Goal: Task Accomplishment & Management: Manage account settings

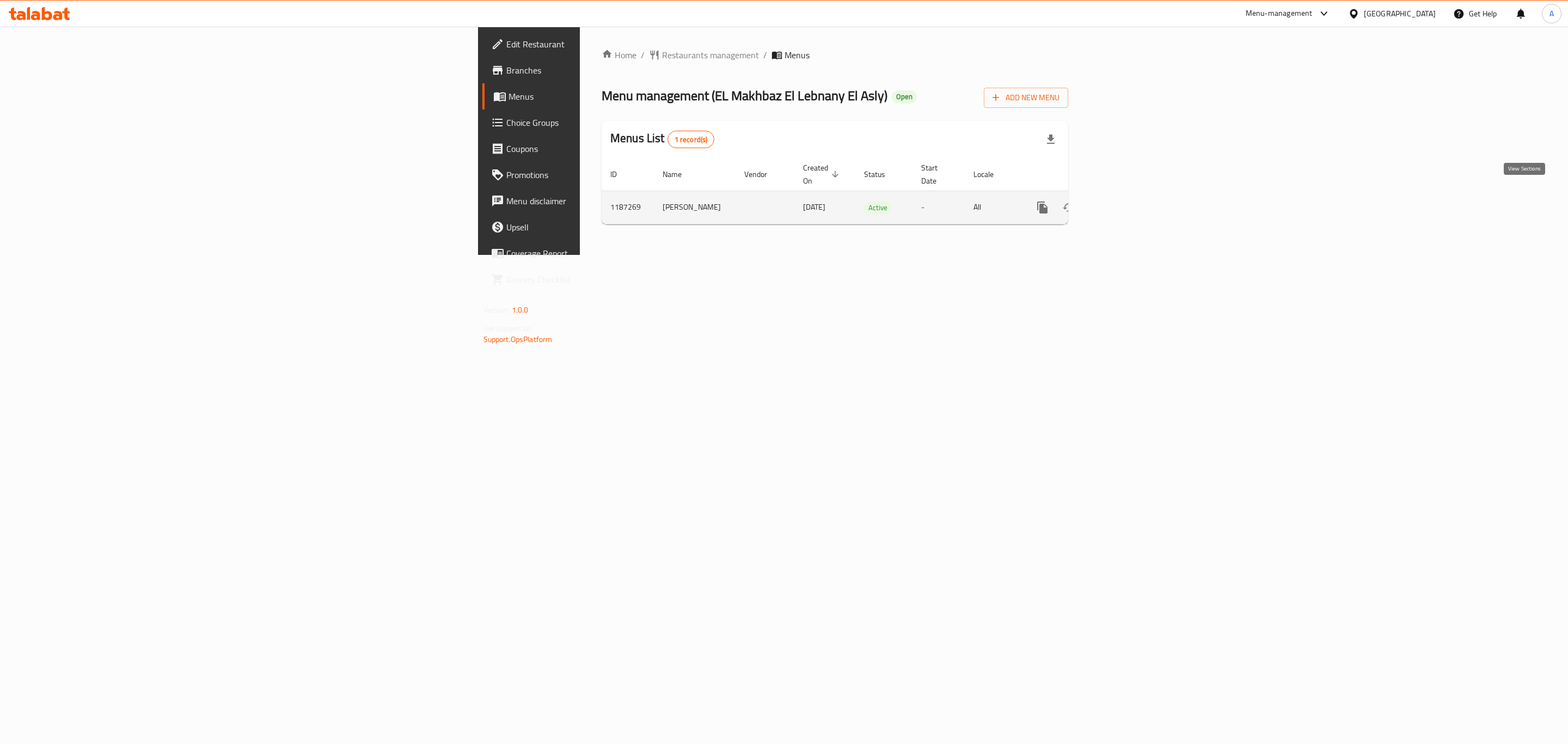
click at [1127, 201] on icon "enhanced table" at bounding box center [1120, 207] width 13 height 13
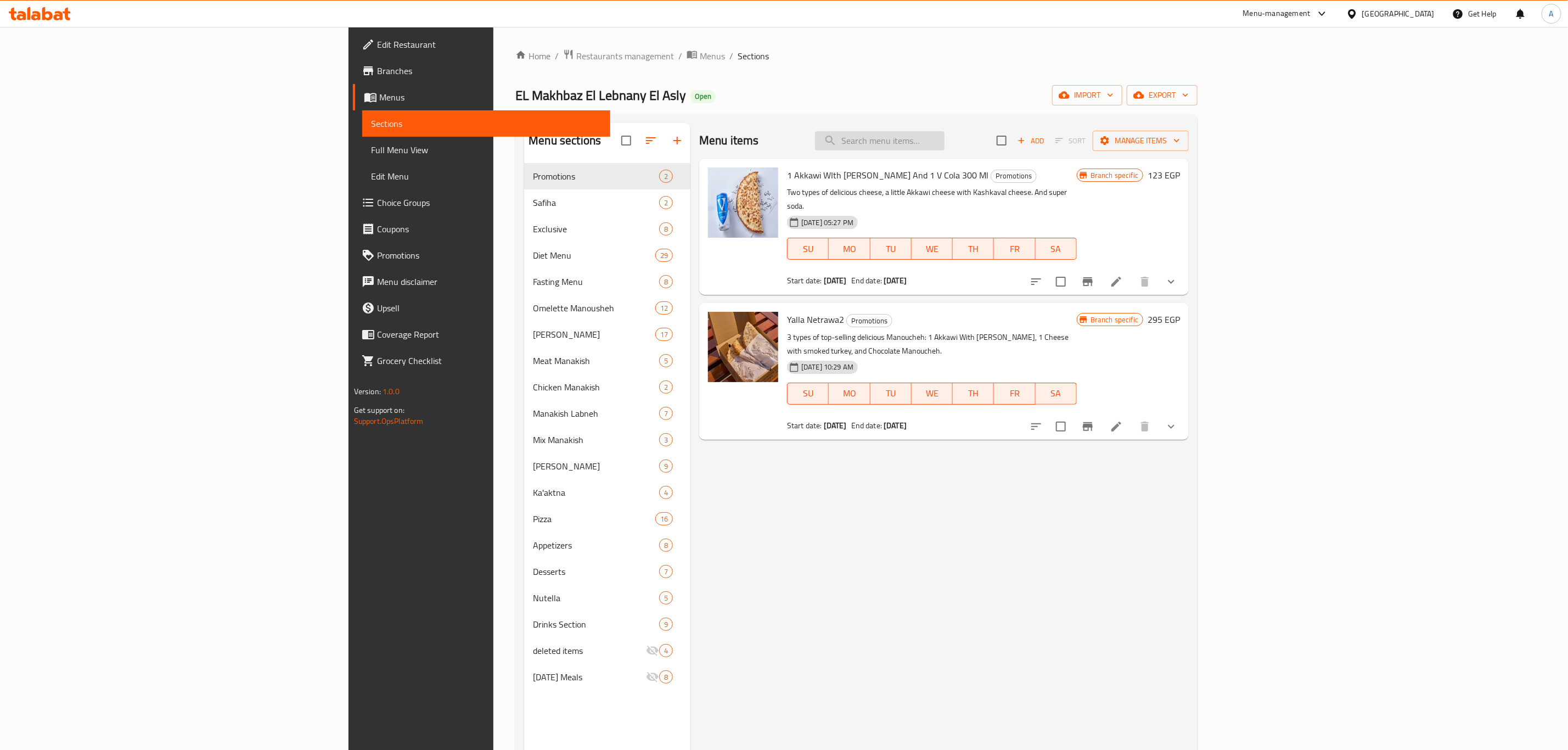
click at [945, 150] on input "search" at bounding box center [880, 141] width 130 height 19
paste input "Chicken Burger Sarookh"
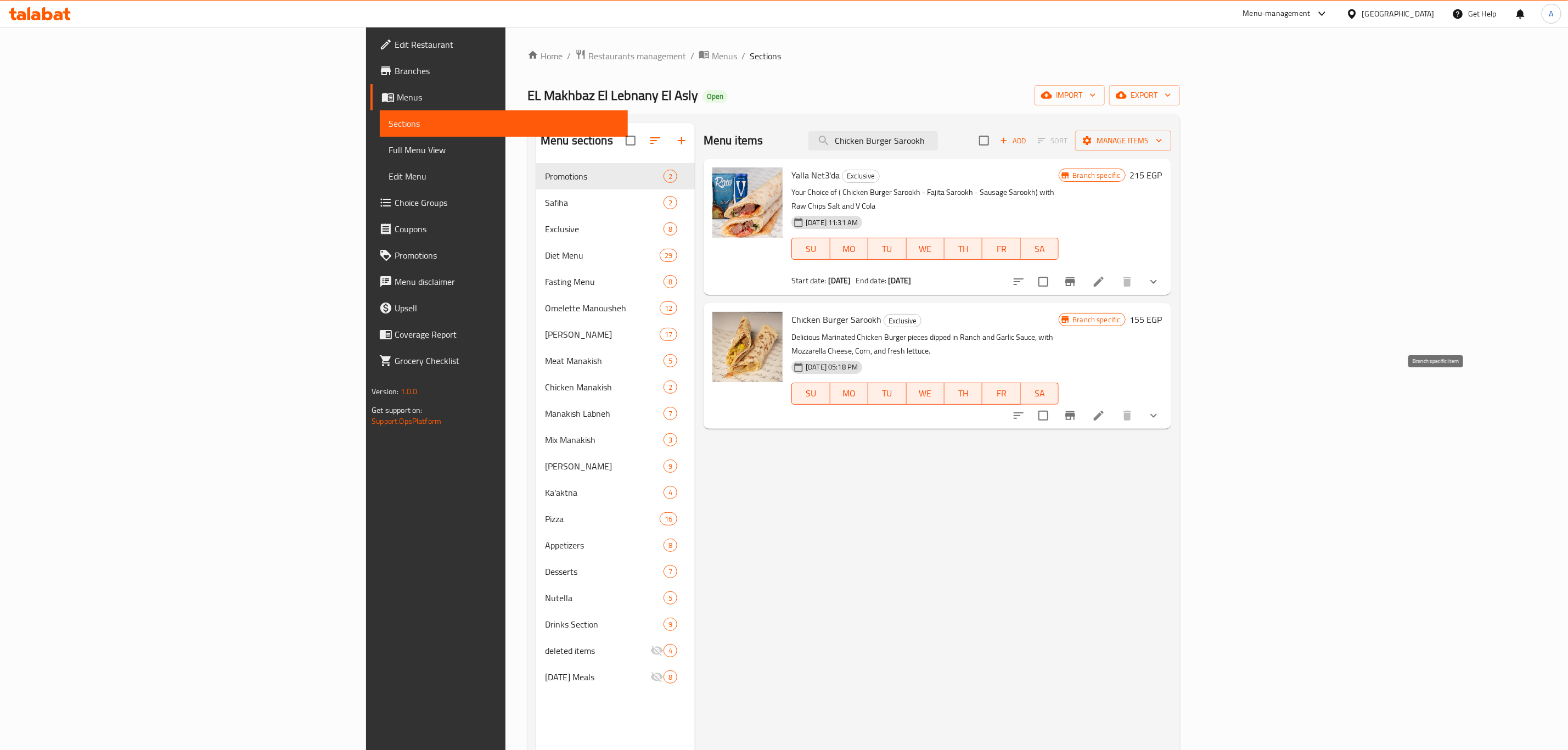
type input "Chicken Burger Sarookh"
click at [1075, 411] on icon "Branch-specific-item" at bounding box center [1070, 415] width 10 height 8
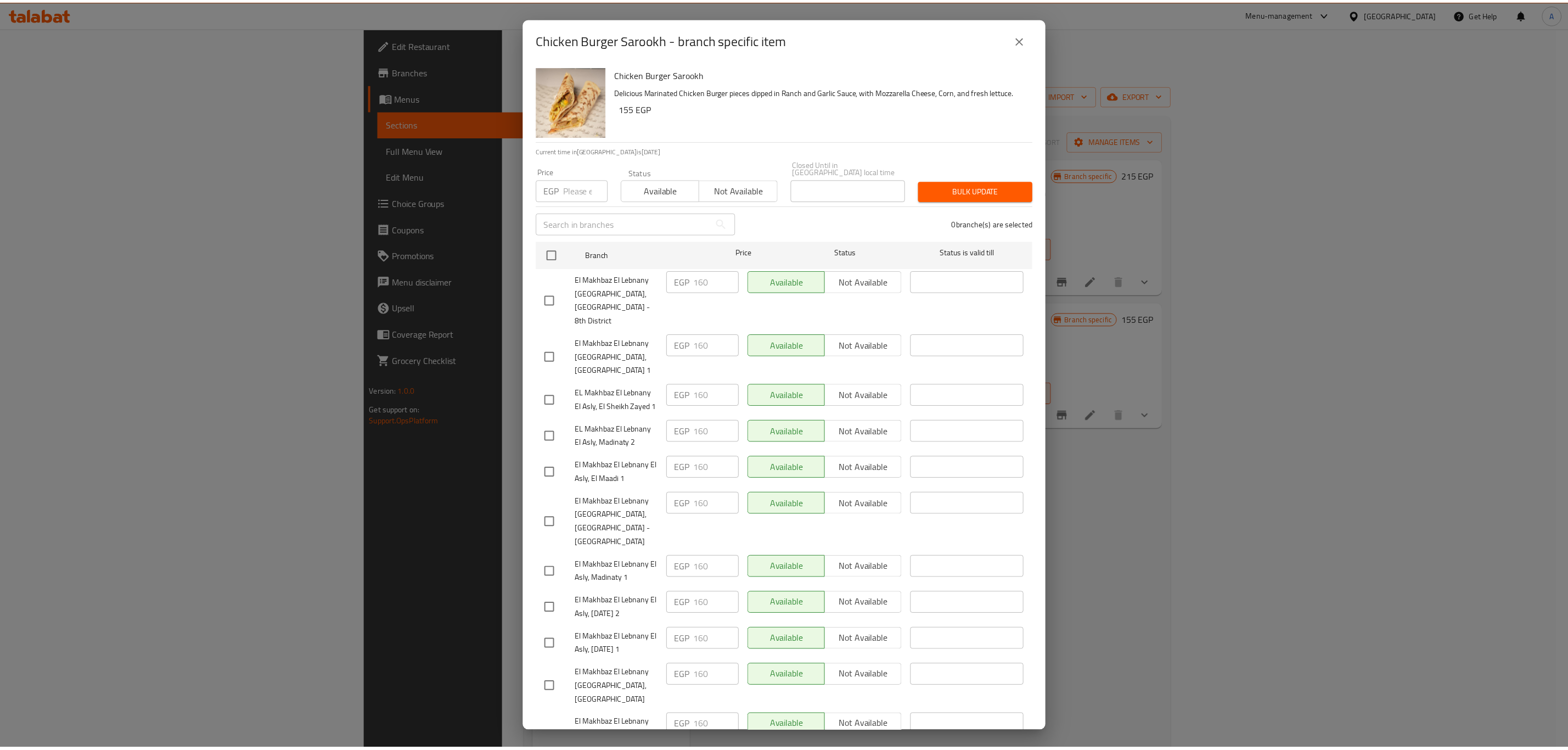
scroll to position [55, 0]
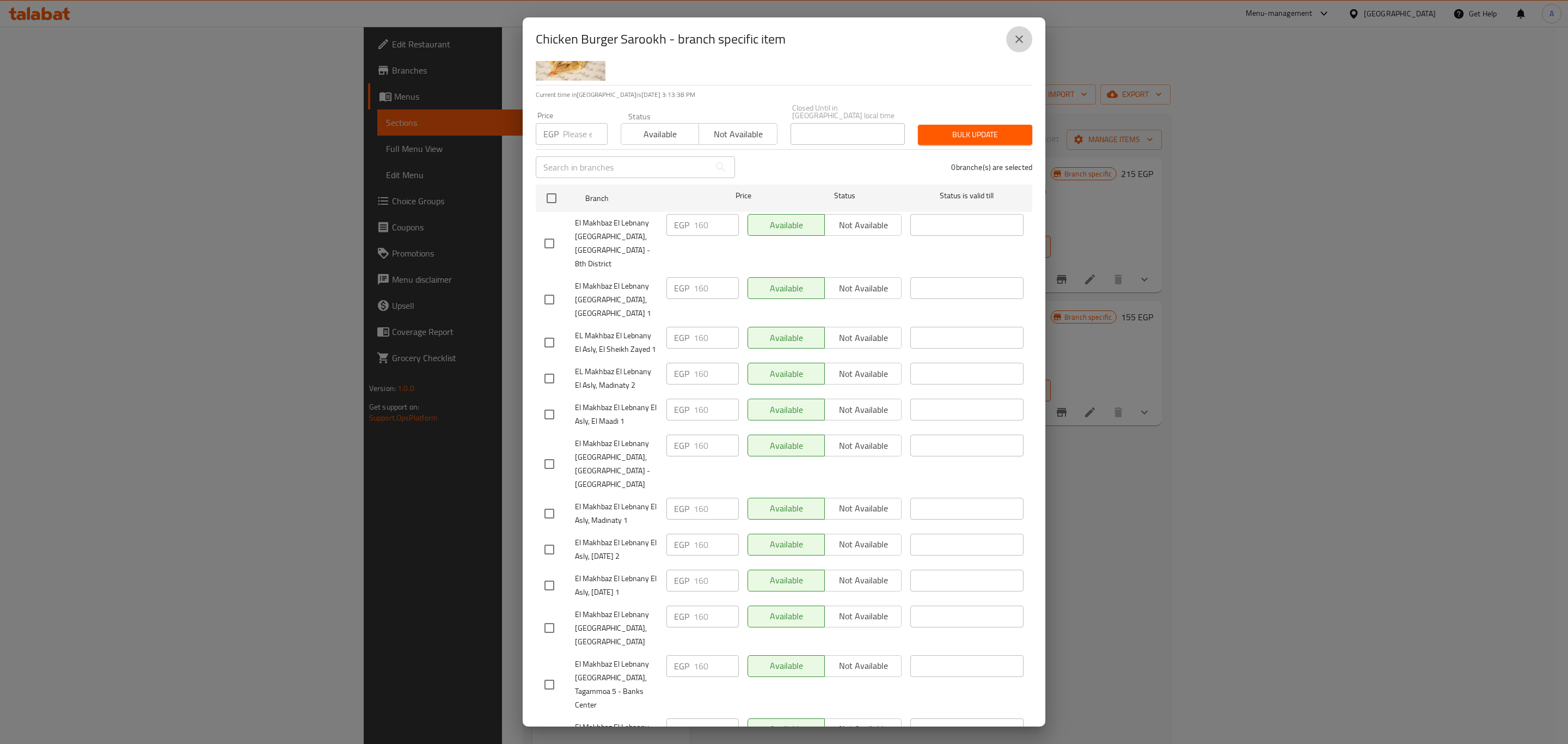
drag, startPoint x: 1016, startPoint y: 41, endPoint x: 1036, endPoint y: 105, distance: 67.1
click at [1016, 41] on icon "close" at bounding box center [1019, 39] width 13 height 13
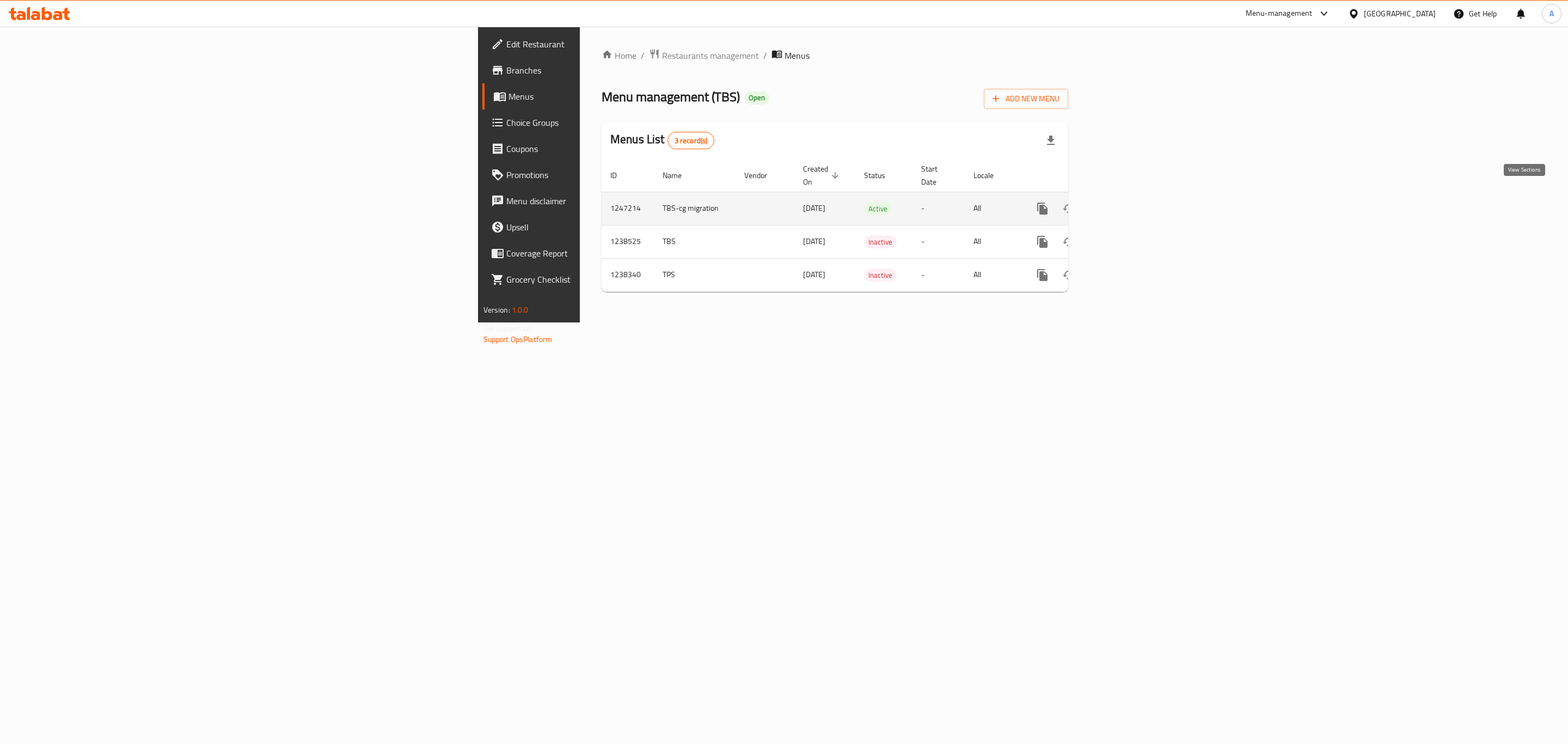
click at [1127, 202] on icon "enhanced table" at bounding box center [1120, 208] width 13 height 13
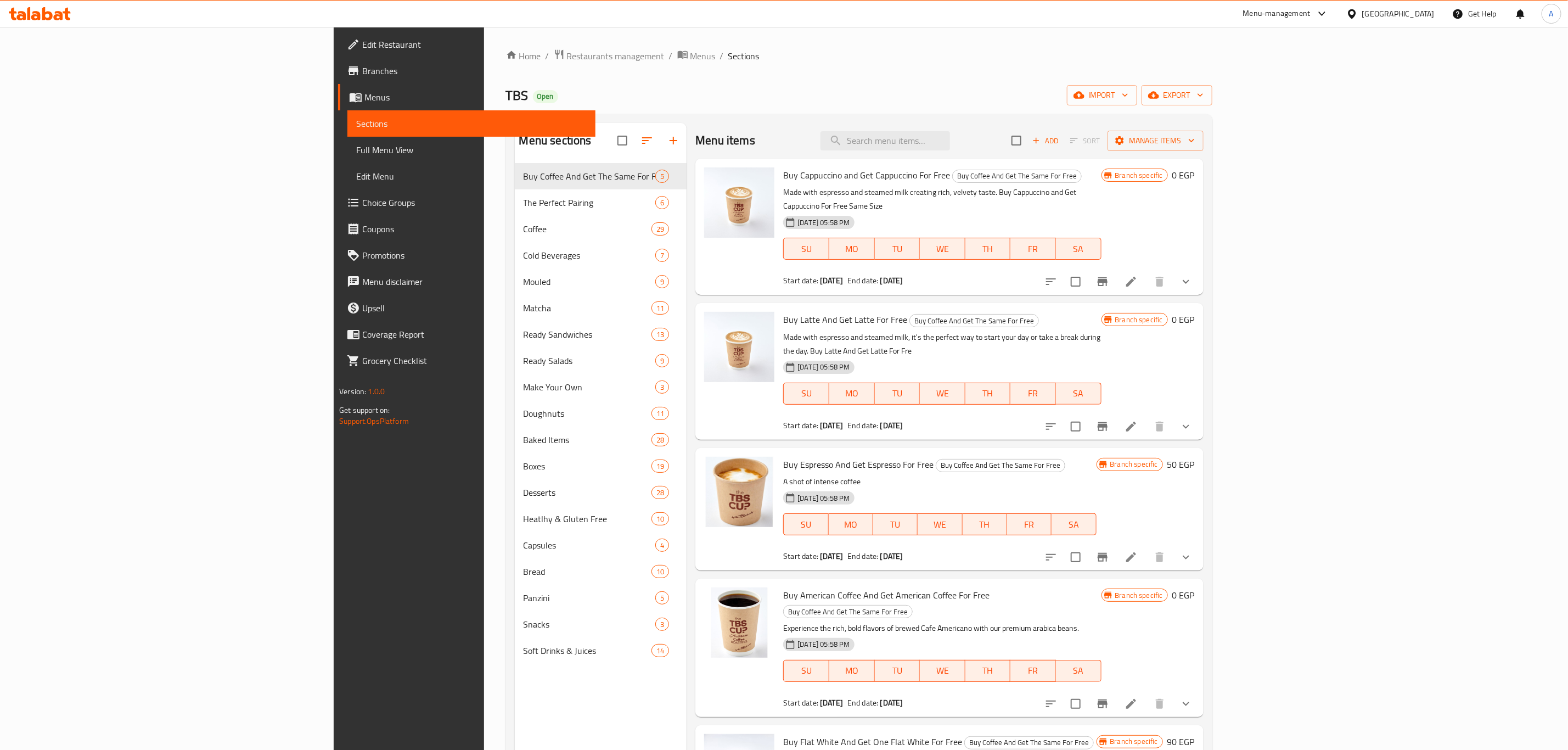
click at [338, 89] on link "Menus" at bounding box center [467, 97] width 257 height 26
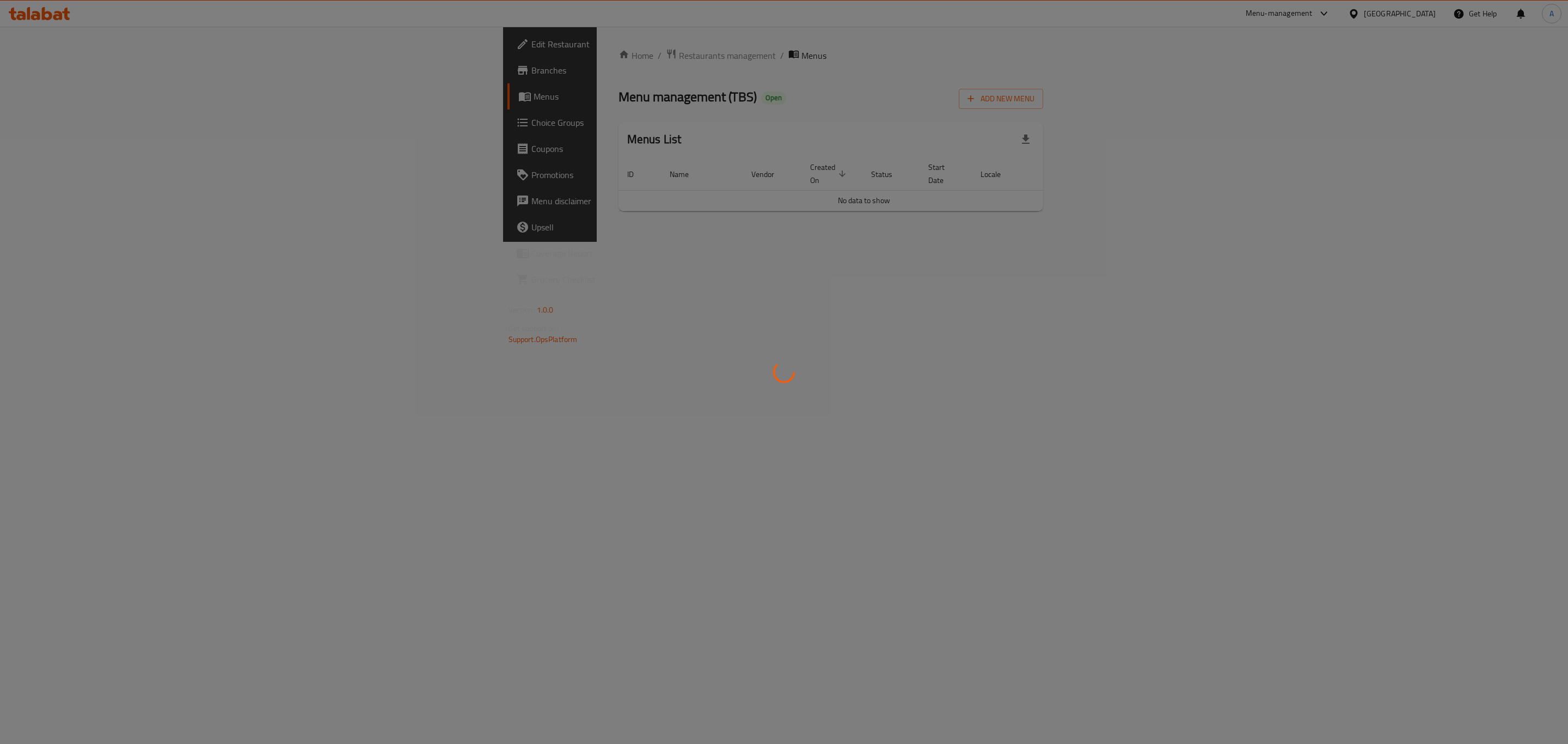
click at [73, 61] on div at bounding box center [784, 372] width 1568 height 744
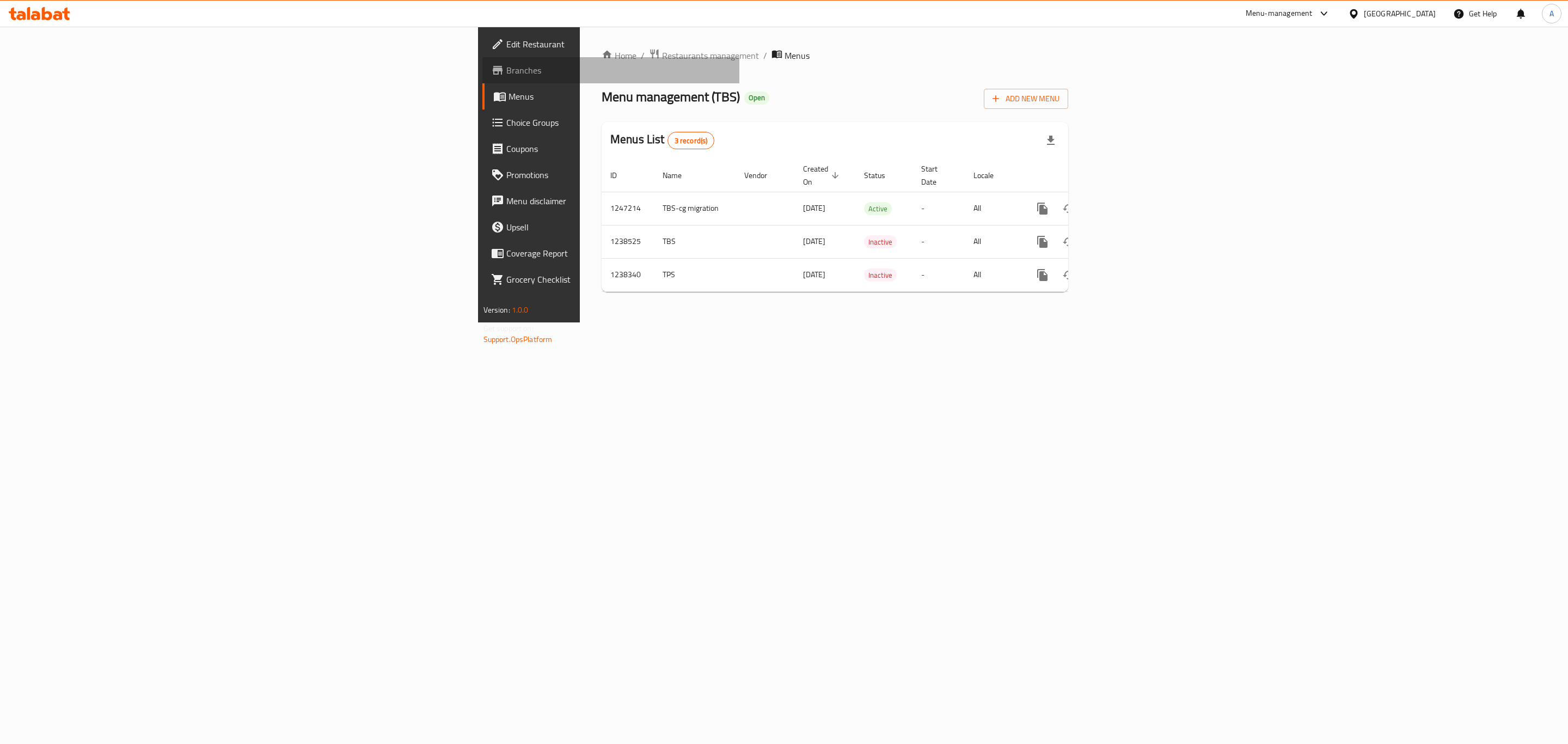
click at [506, 75] on span "Branches" at bounding box center [618, 70] width 225 height 13
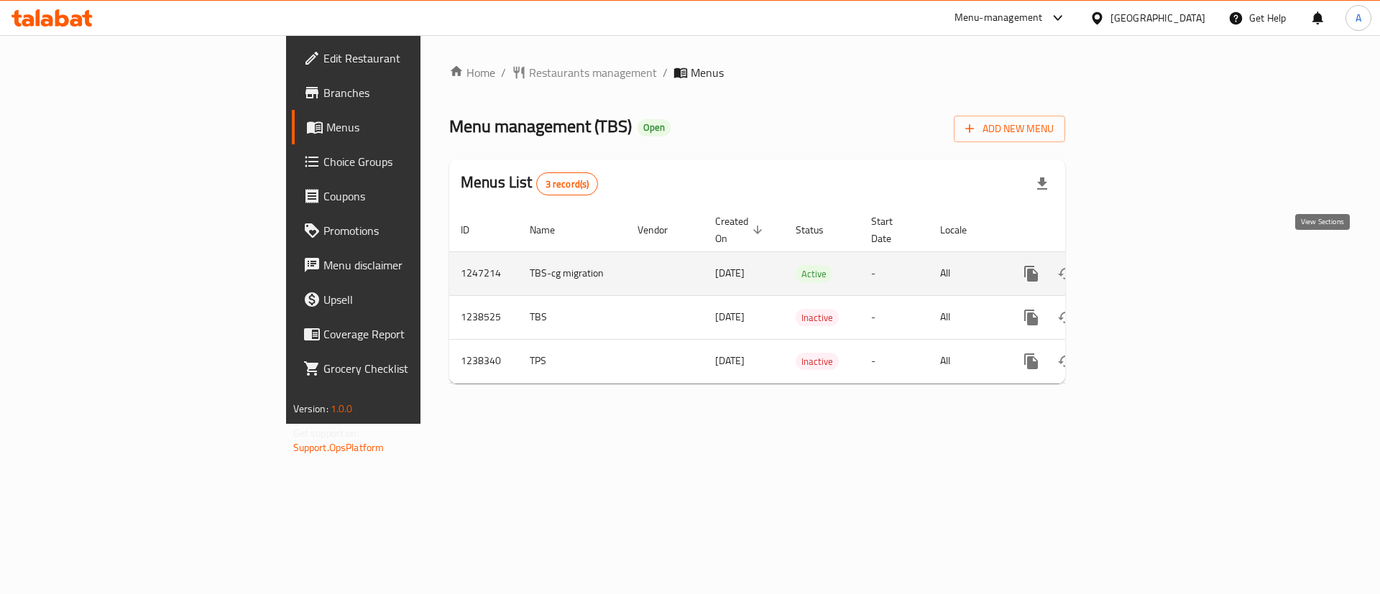
click at [1143, 265] on icon "enhanced table" at bounding box center [1134, 273] width 17 height 17
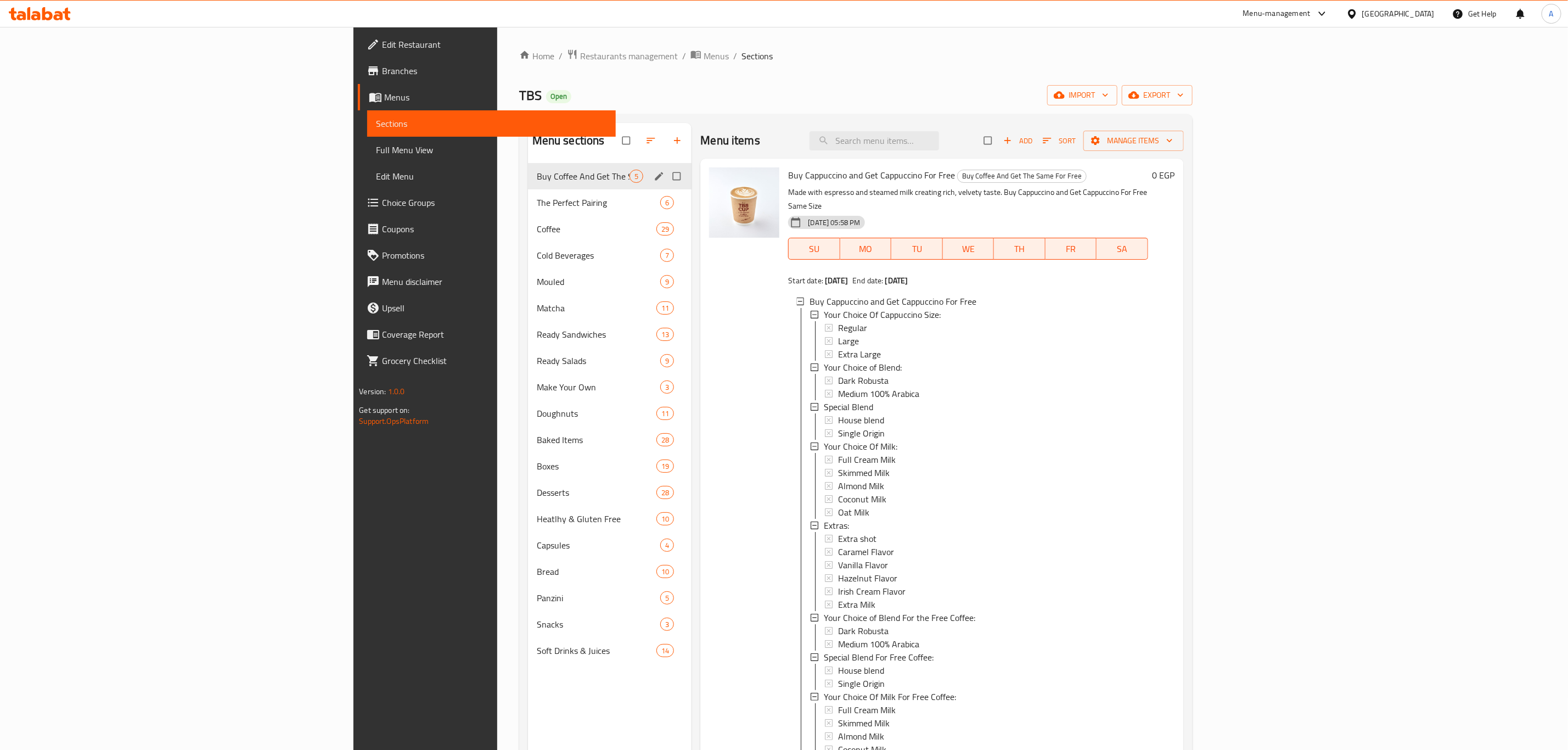
scroll to position [2, 0]
click at [939, 145] on input "search" at bounding box center [875, 141] width 130 height 19
paste input "orange juice"
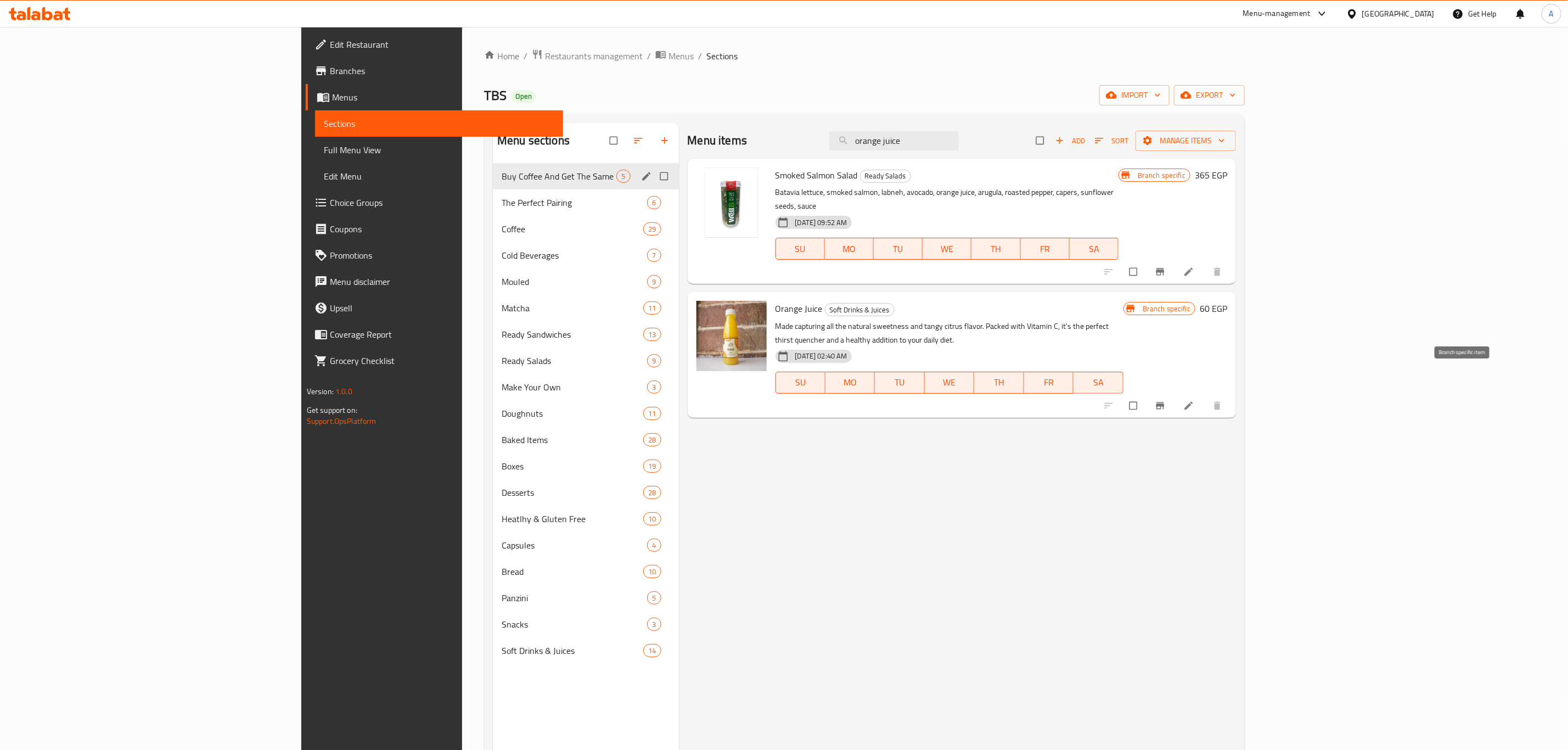
type input "orange juice"
click at [1175, 393] on button "Branch-specific-item" at bounding box center [1162, 406] width 26 height 24
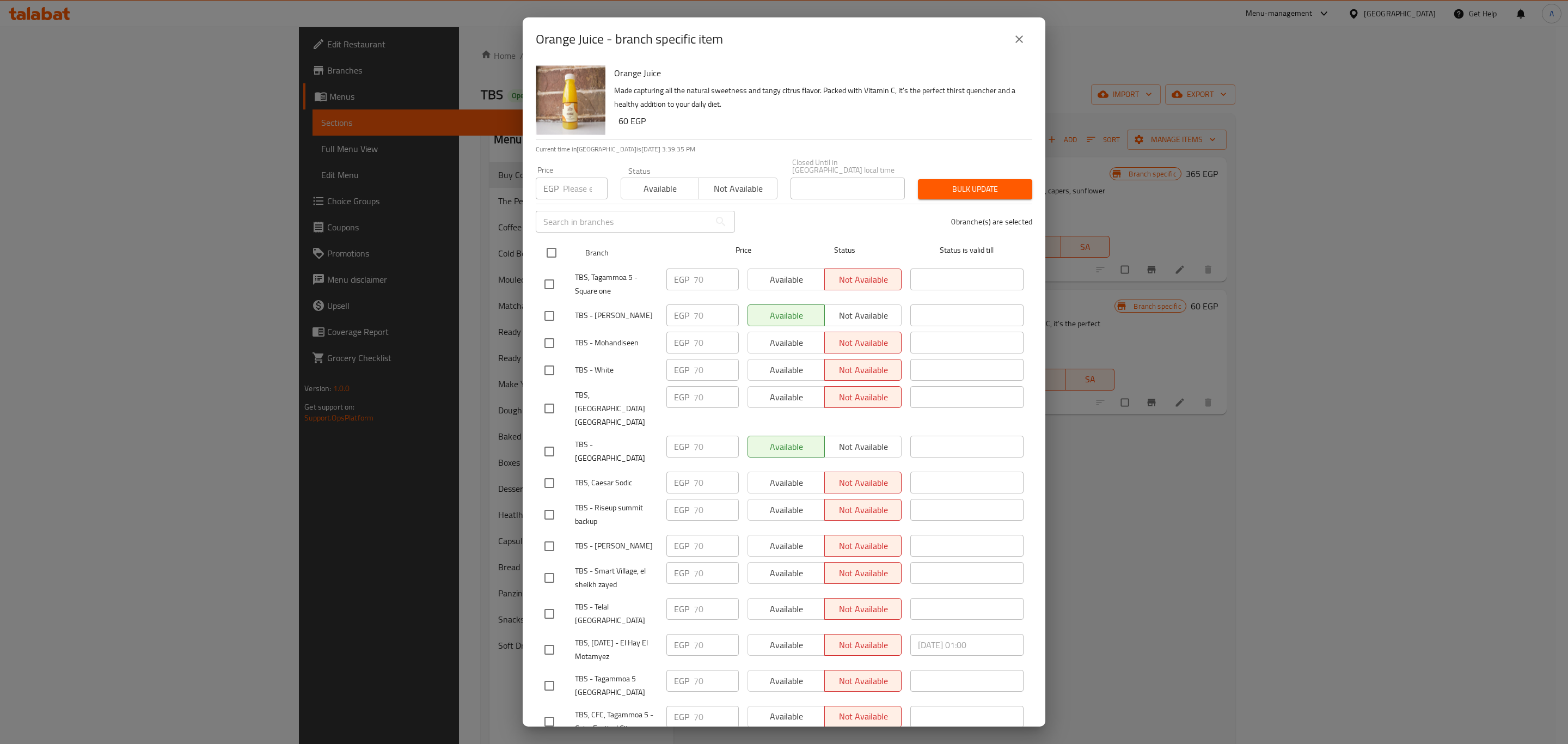
click at [554, 242] on input "checkbox" at bounding box center [551, 252] width 23 height 23
checkbox input "true"
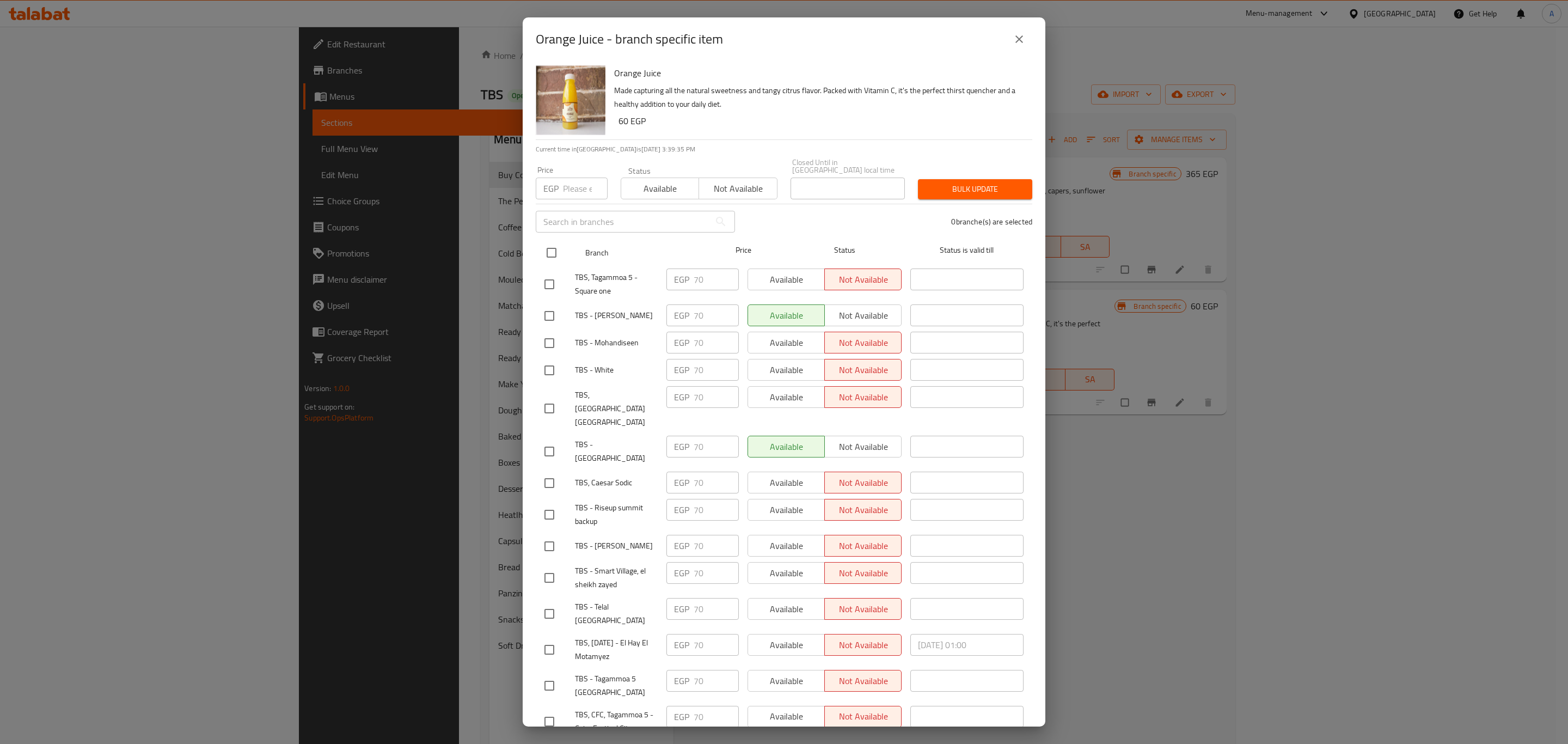
checkbox input "true"
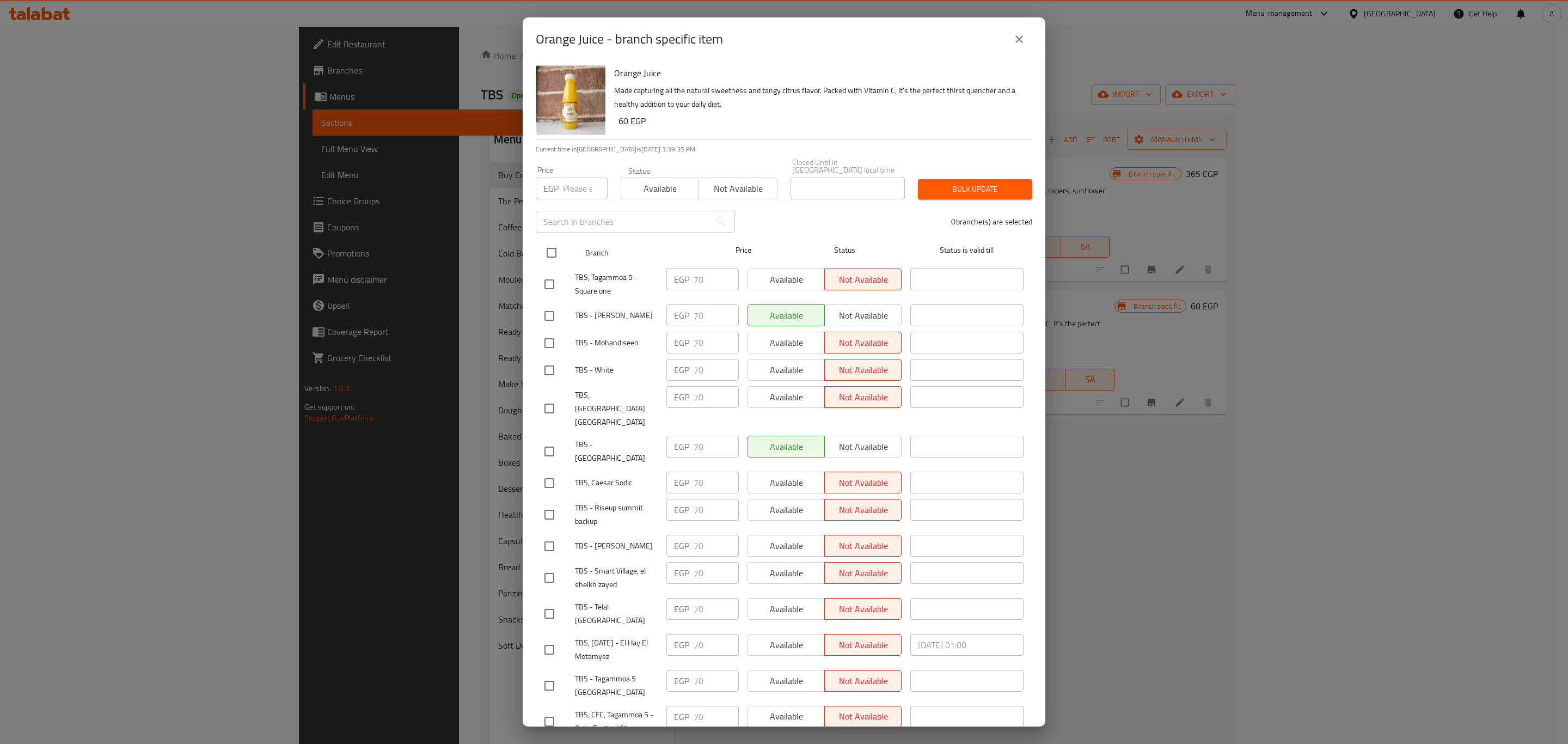
checkbox input "true"
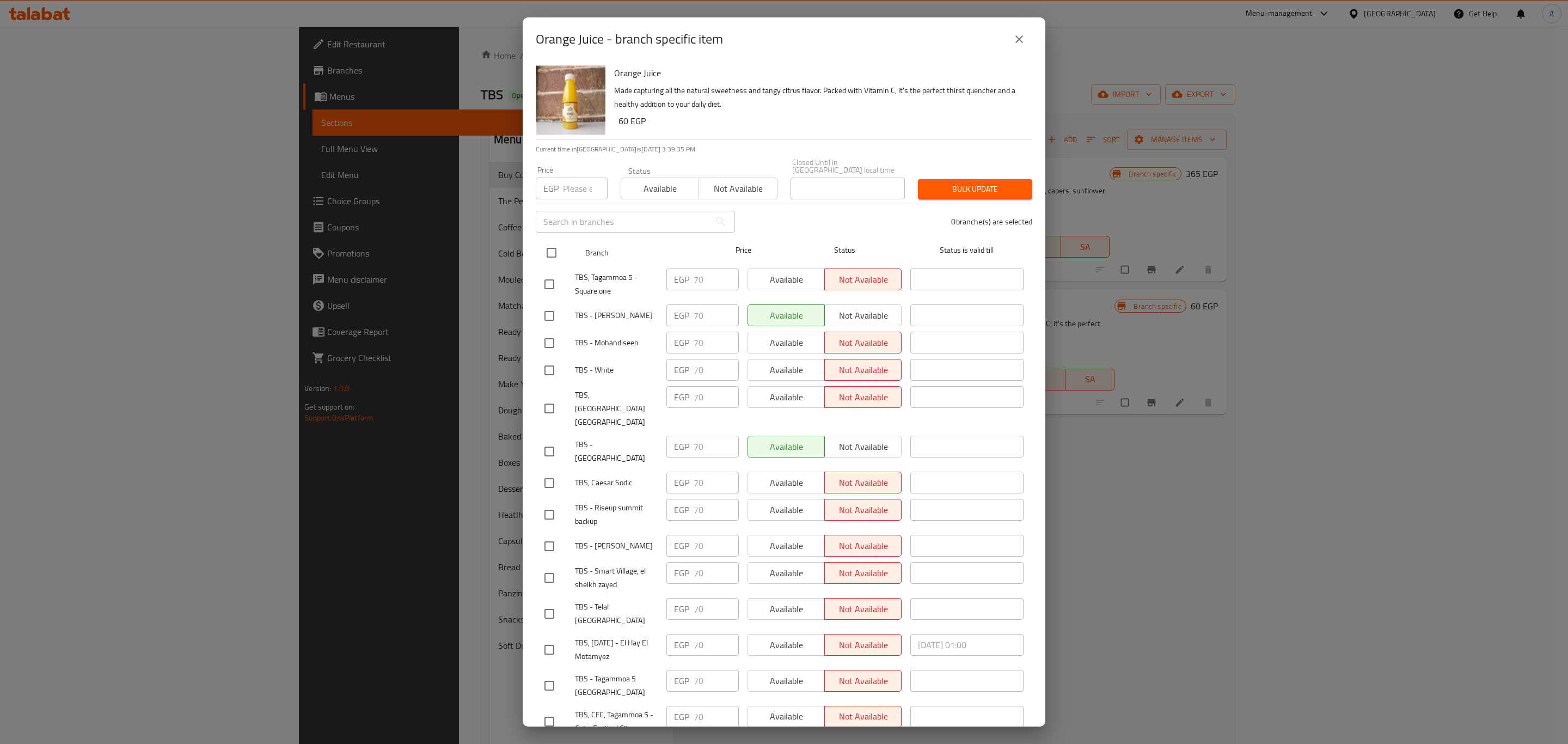
checkbox input "true"
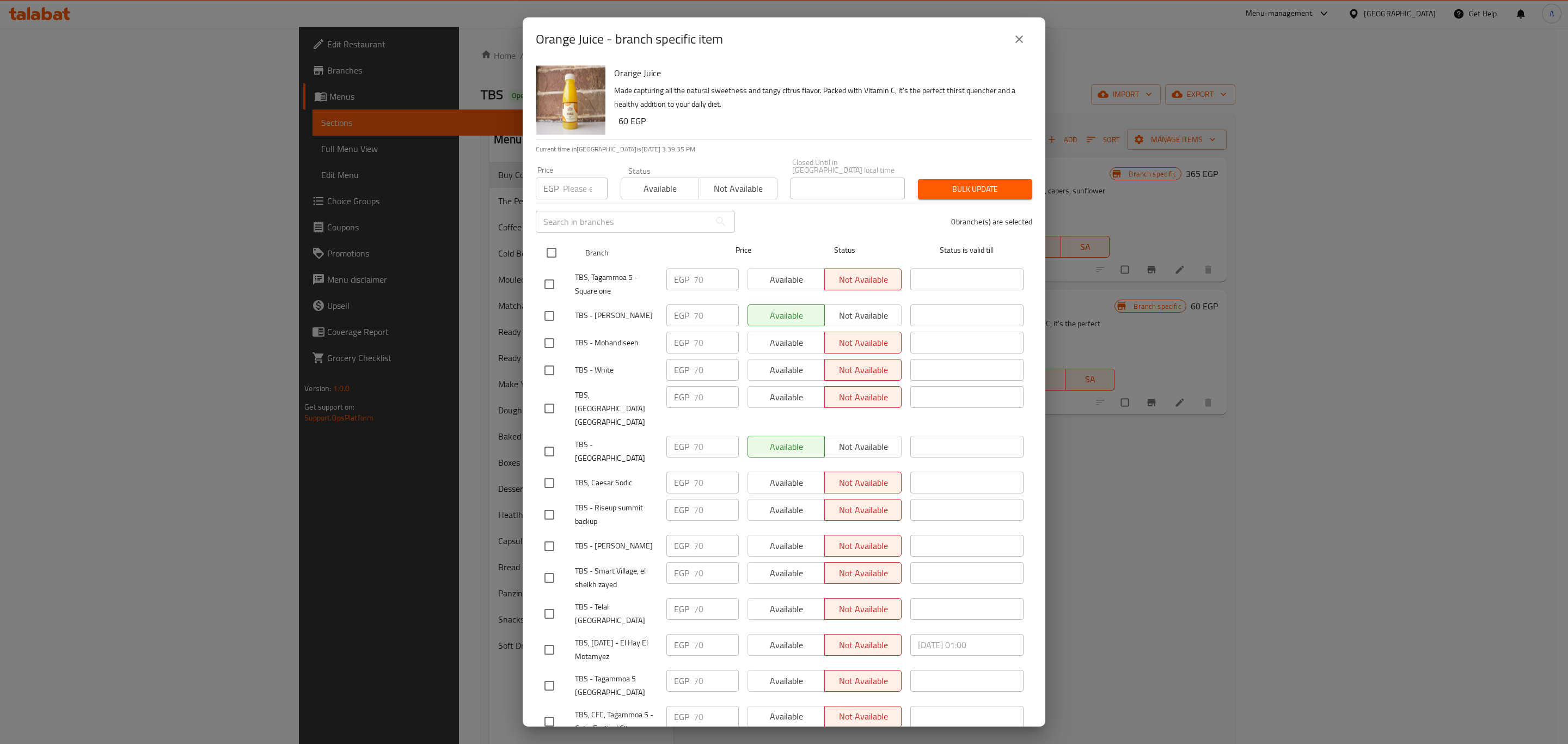
checkbox input "true"
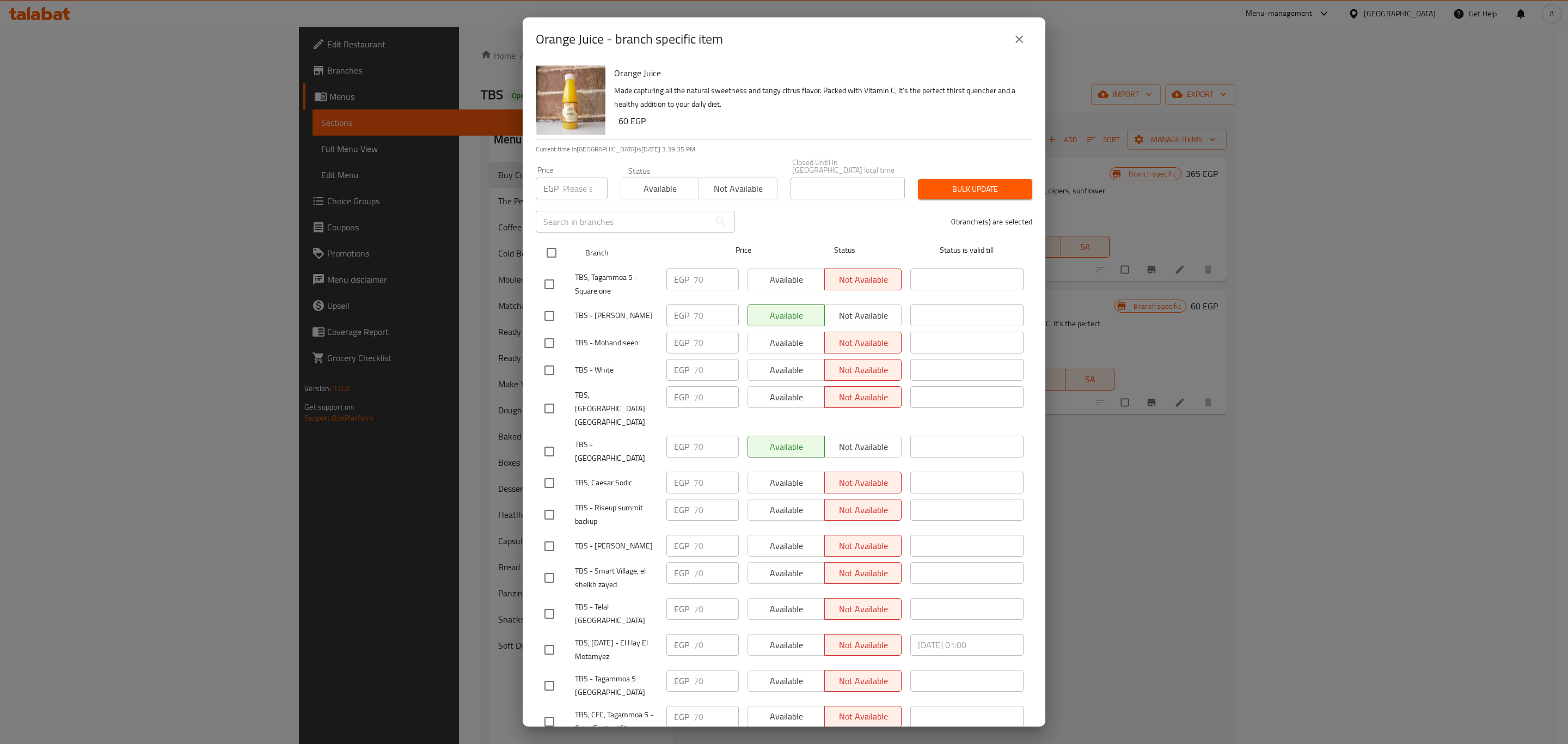
checkbox input "true"
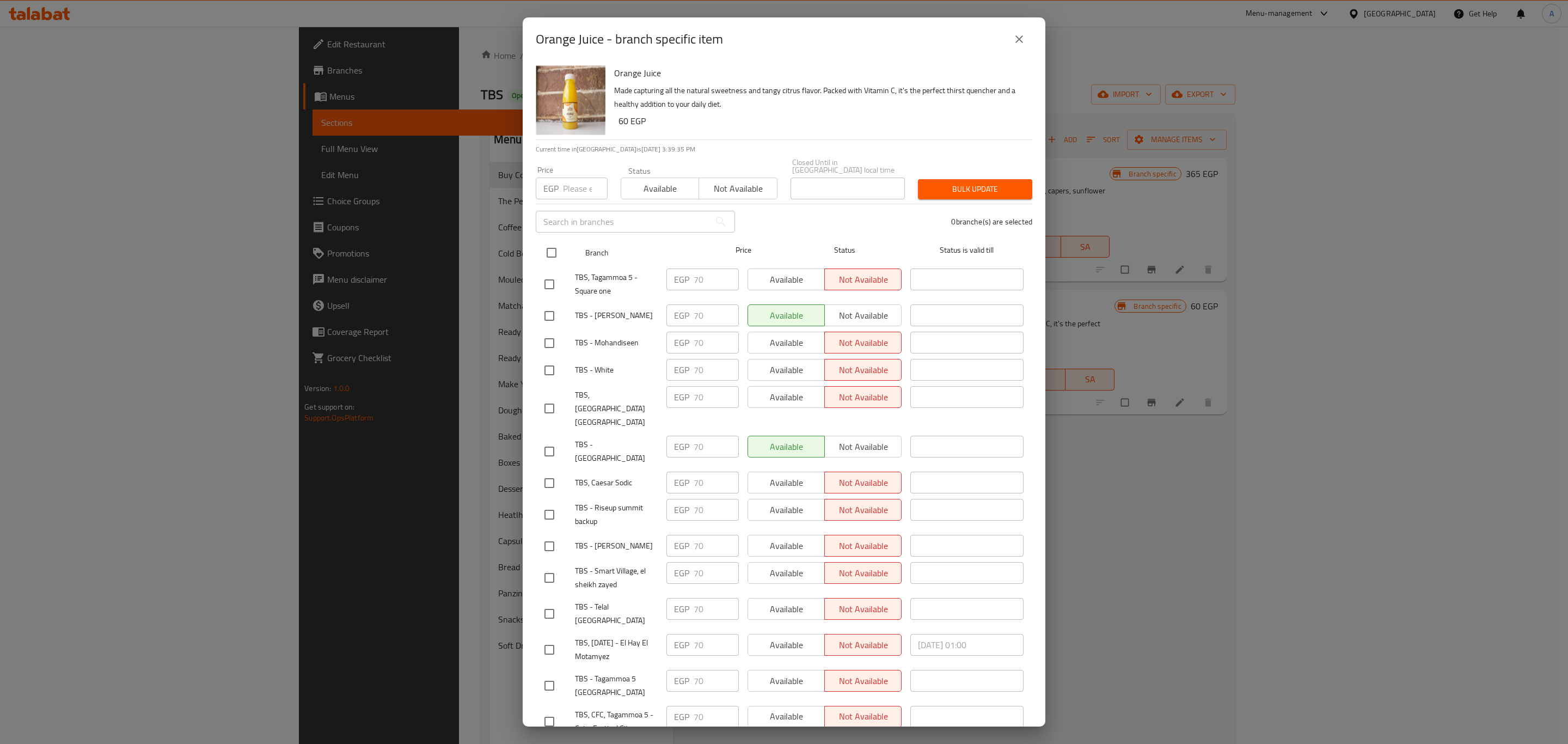
checkbox input "true"
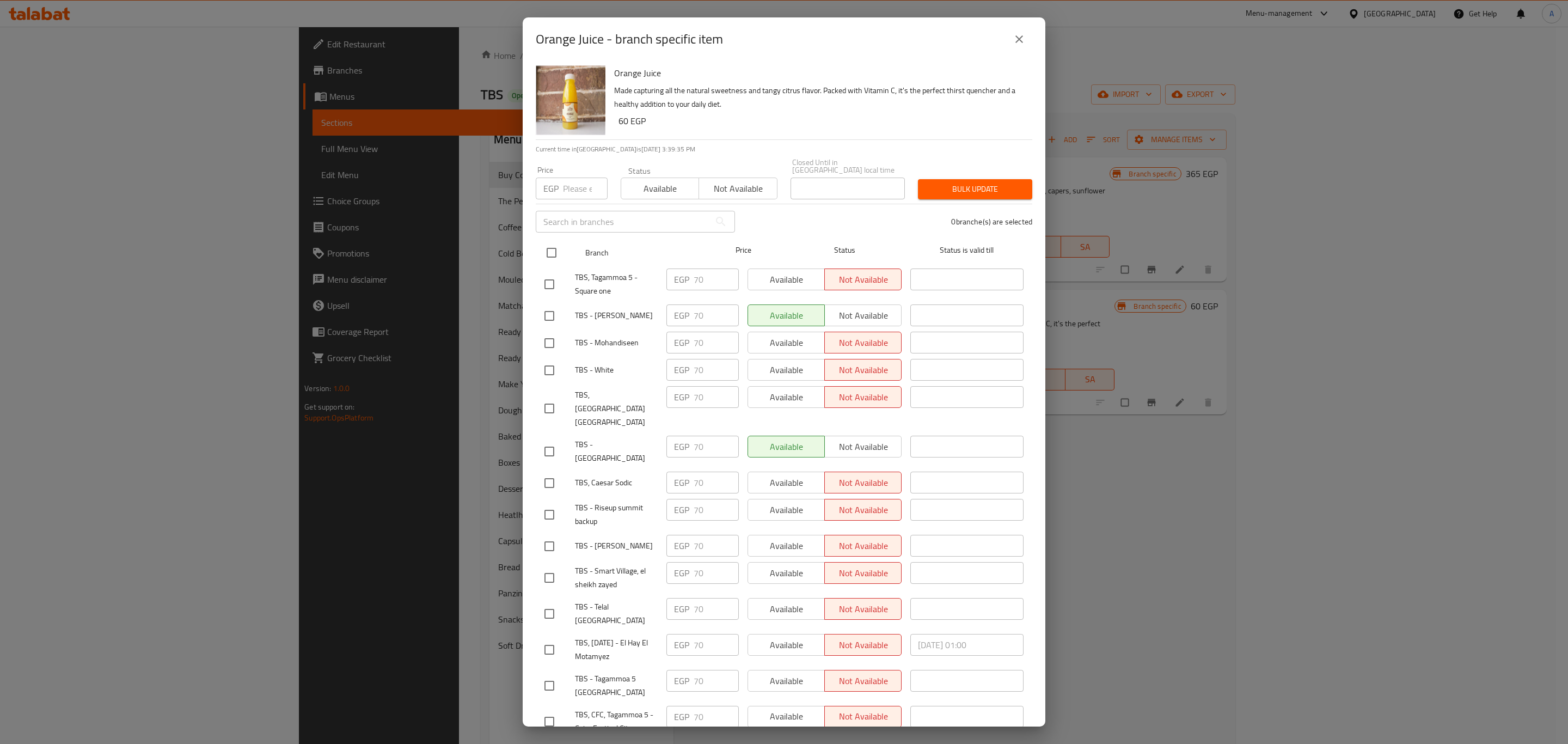
checkbox input "true"
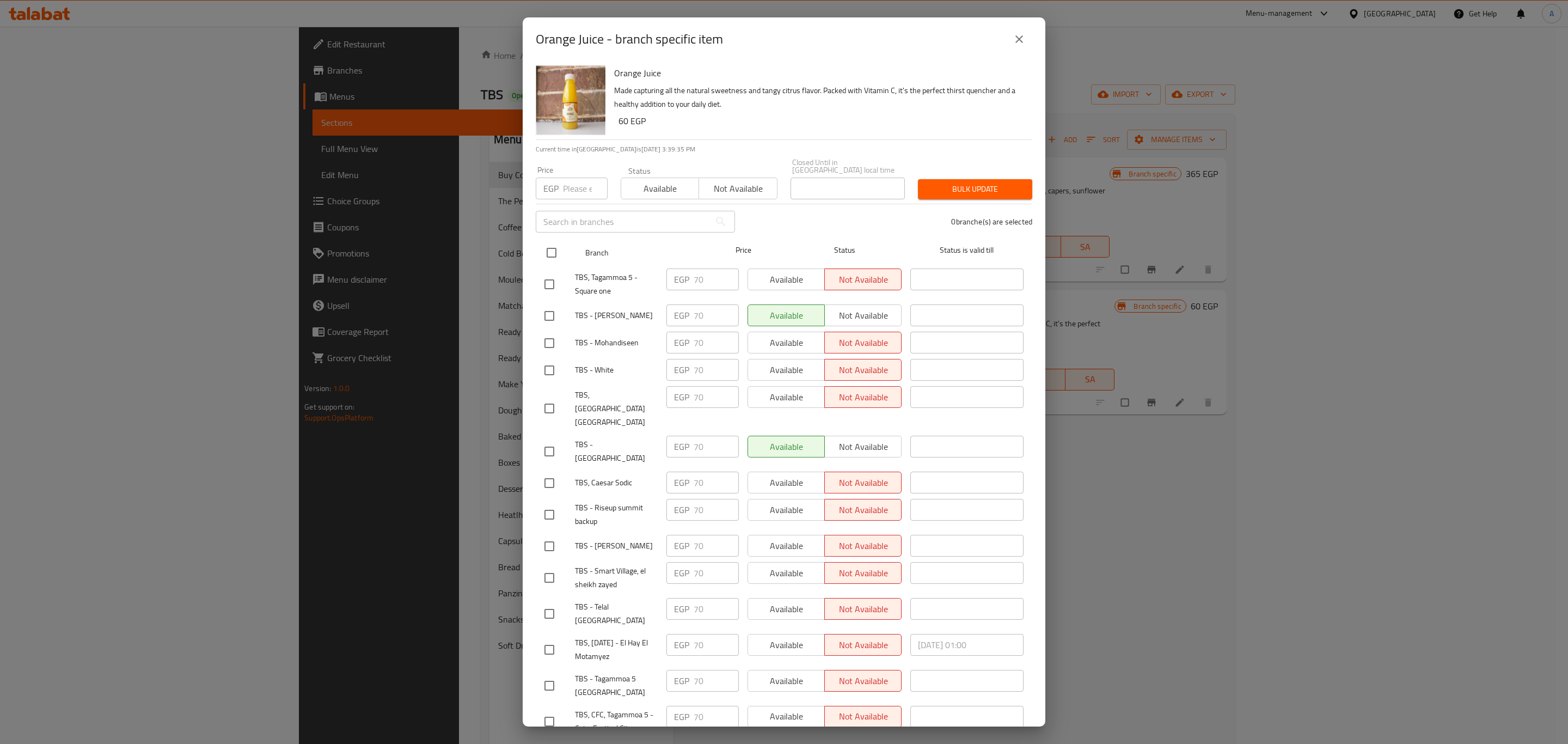
checkbox input "true"
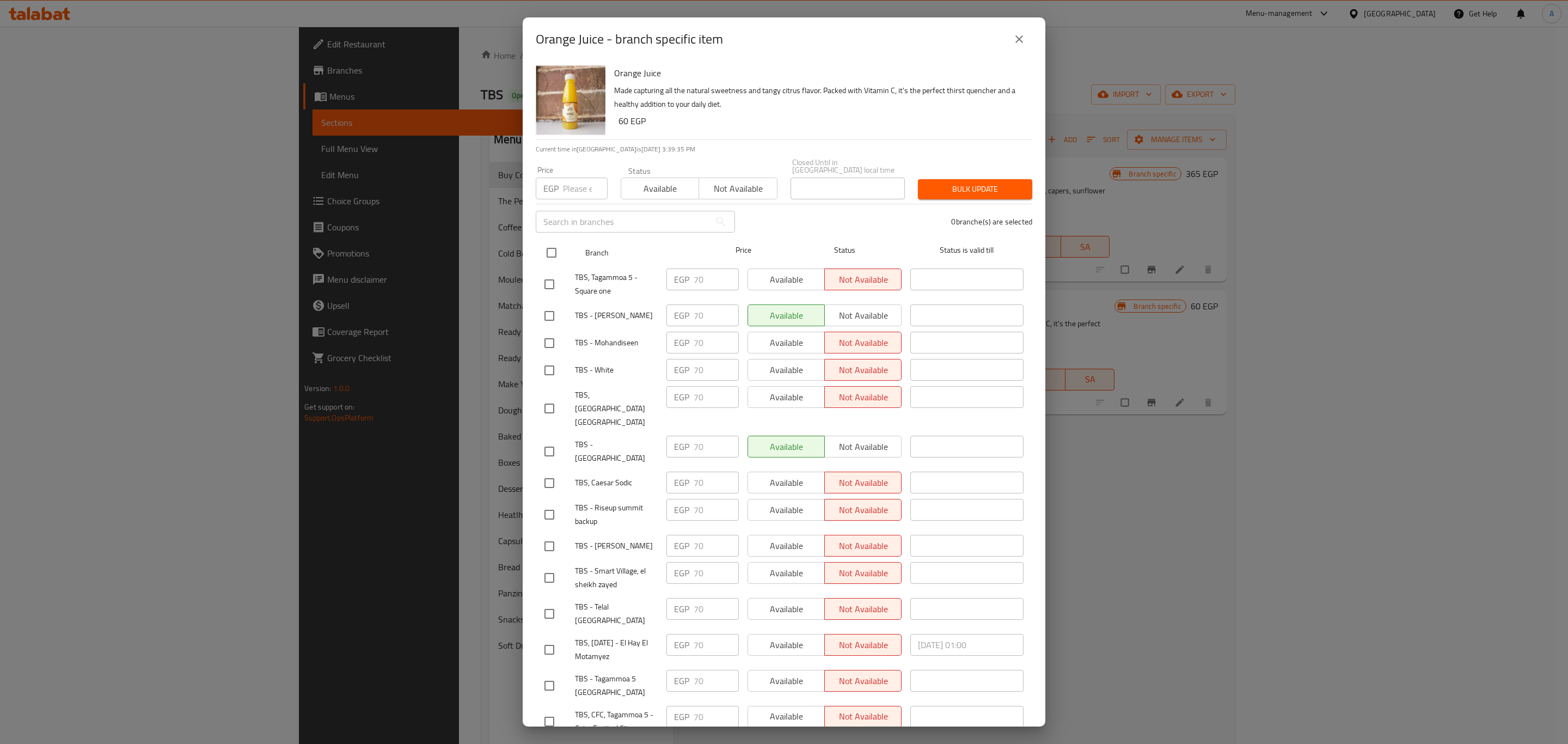
checkbox input "true"
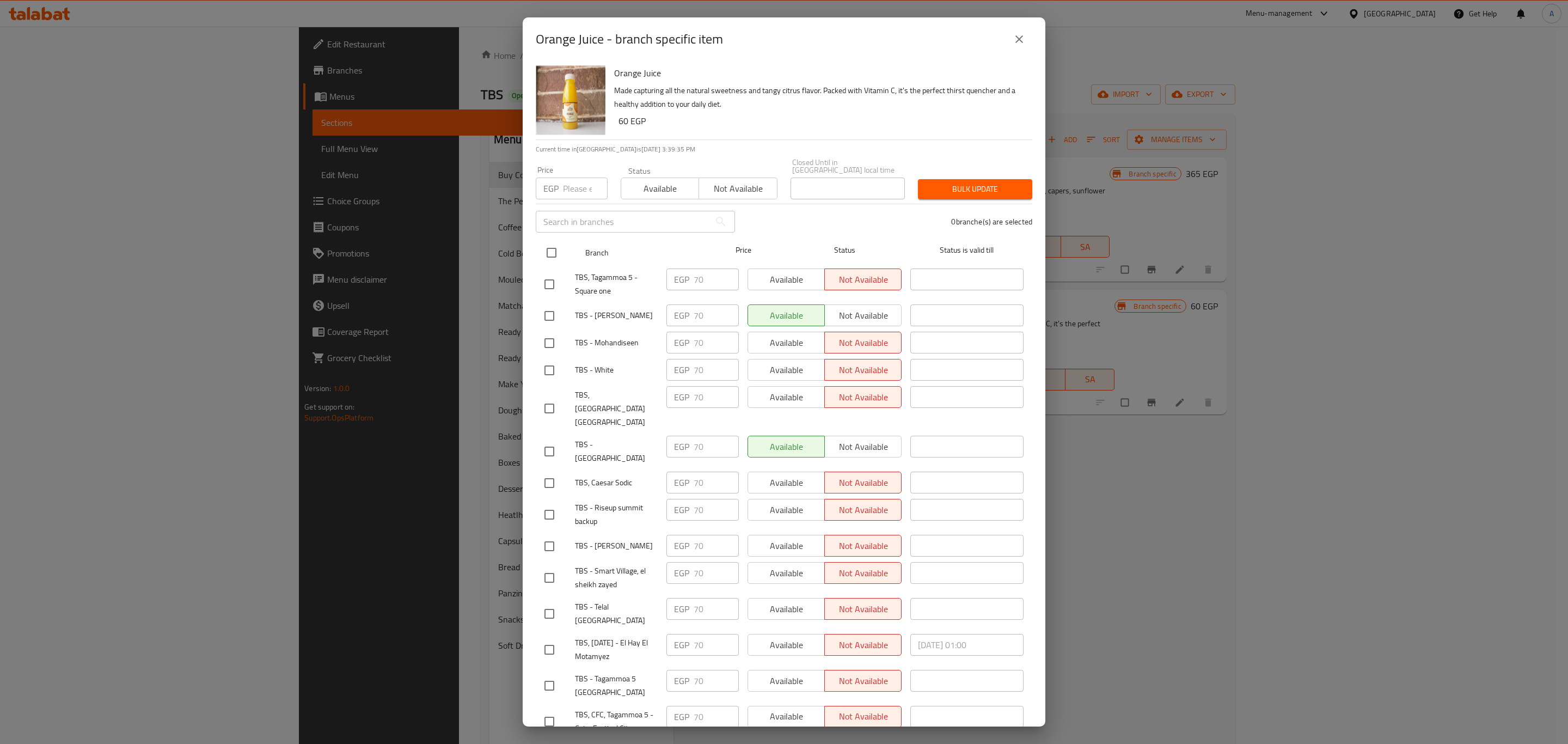
checkbox input "true"
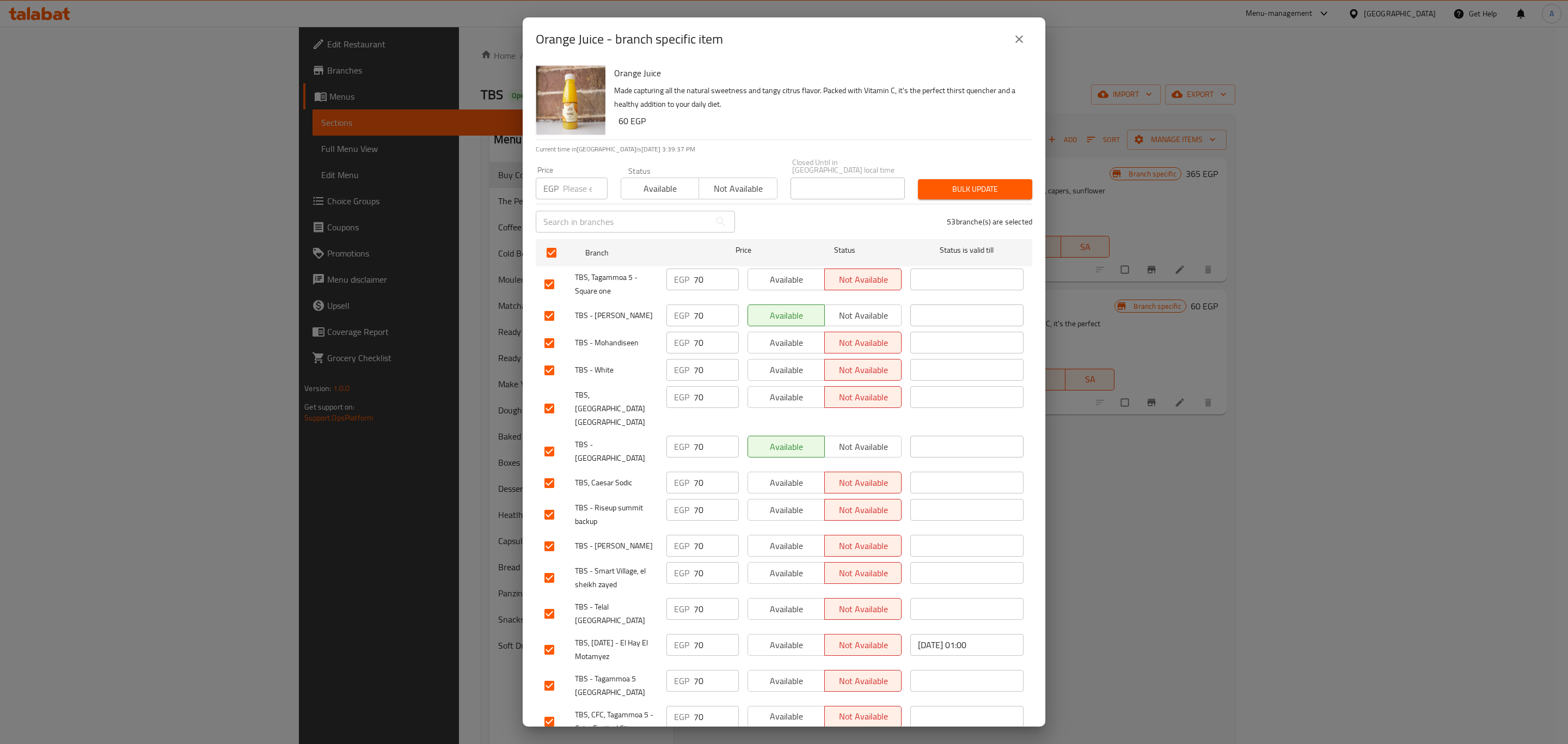
click at [561, 192] on div "Price EGP Price" at bounding box center [572, 183] width 85 height 46
click at [575, 177] on input "number" at bounding box center [585, 188] width 45 height 22
type input "70"
click at [976, 183] on span "Bulk update" at bounding box center [975, 189] width 97 height 14
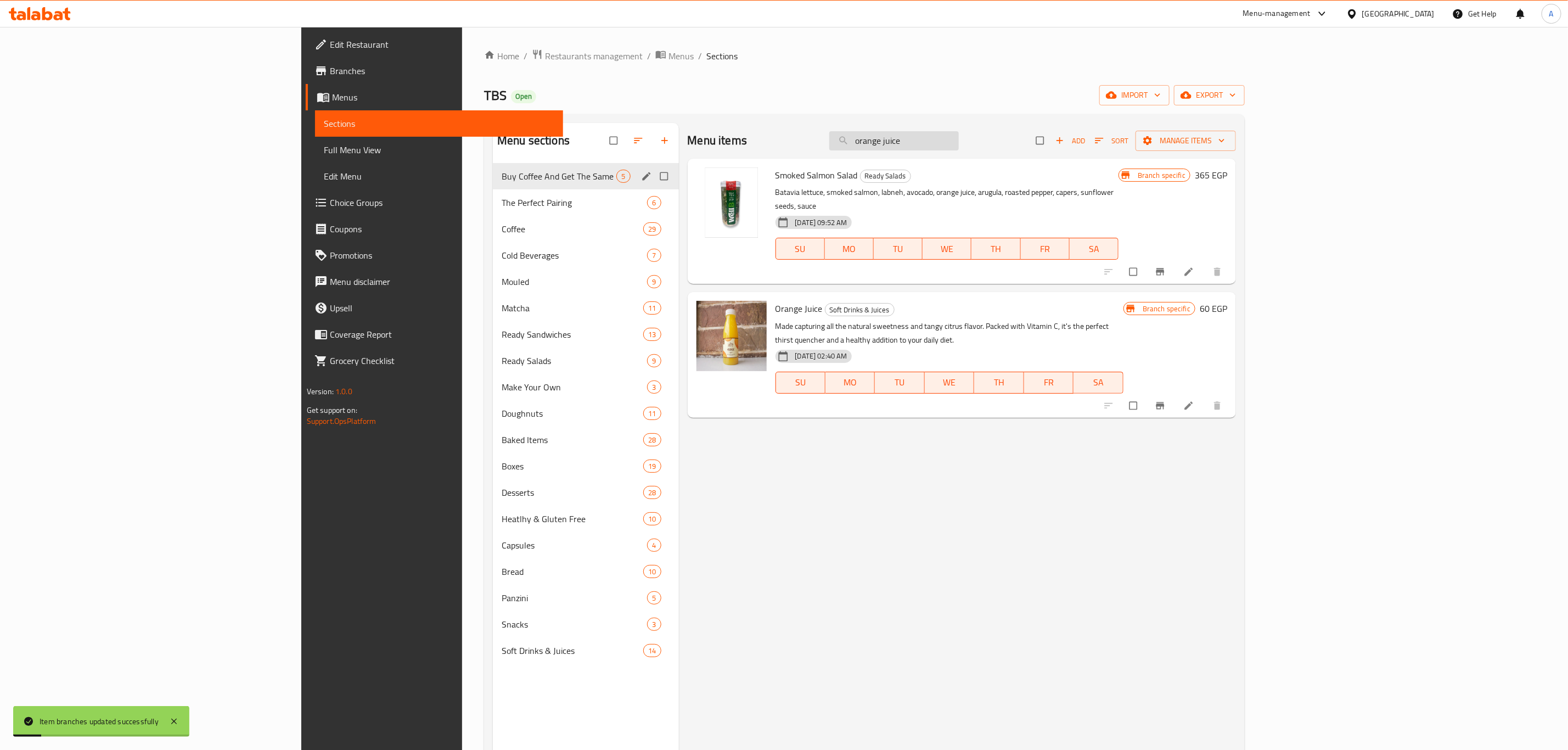
click at [959, 139] on input "orange juice" at bounding box center [894, 141] width 130 height 19
paste input "beef meit sandwich"
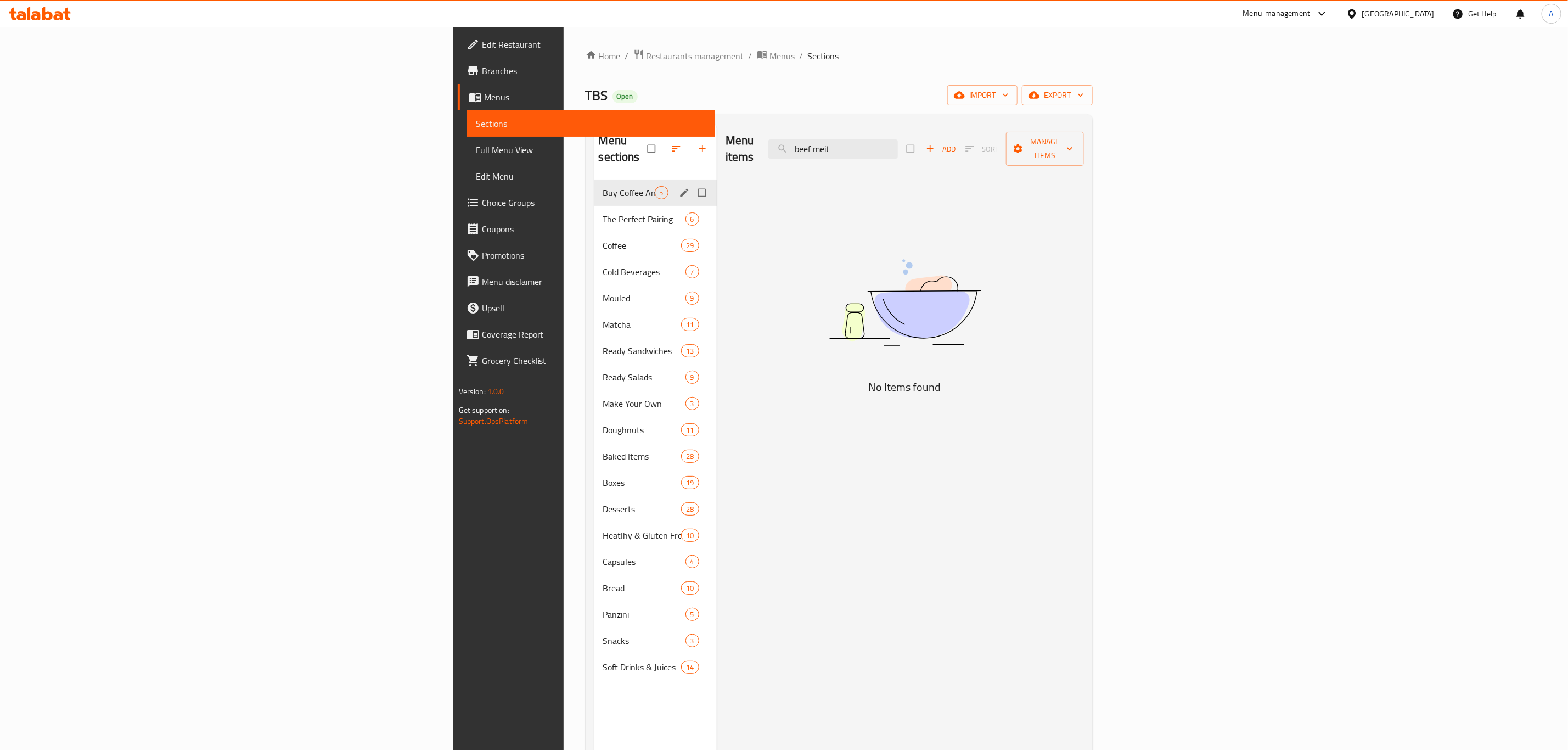
type input "beef meit"
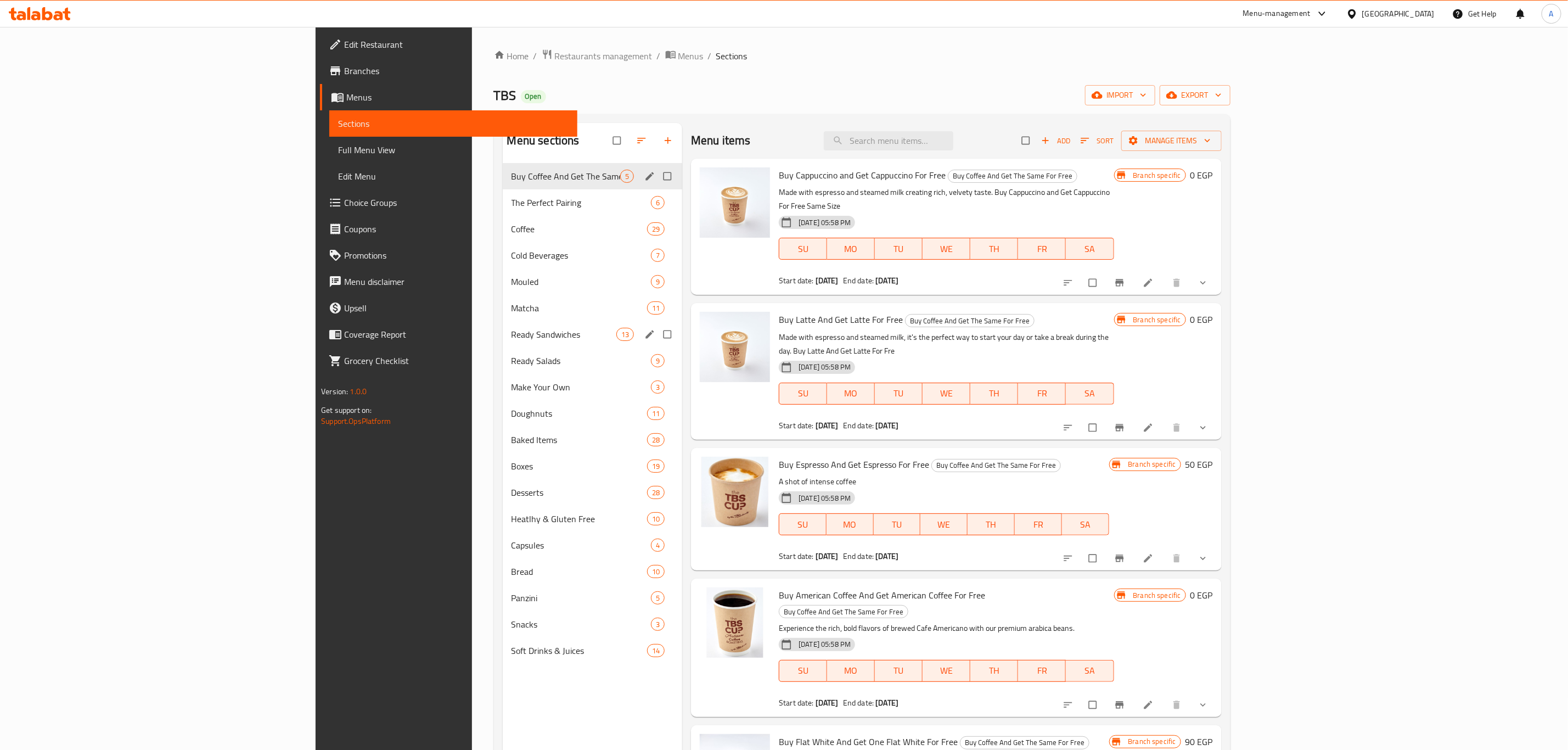
click at [503, 341] on div "Ready Sandwiches 13" at bounding box center [593, 334] width 180 height 26
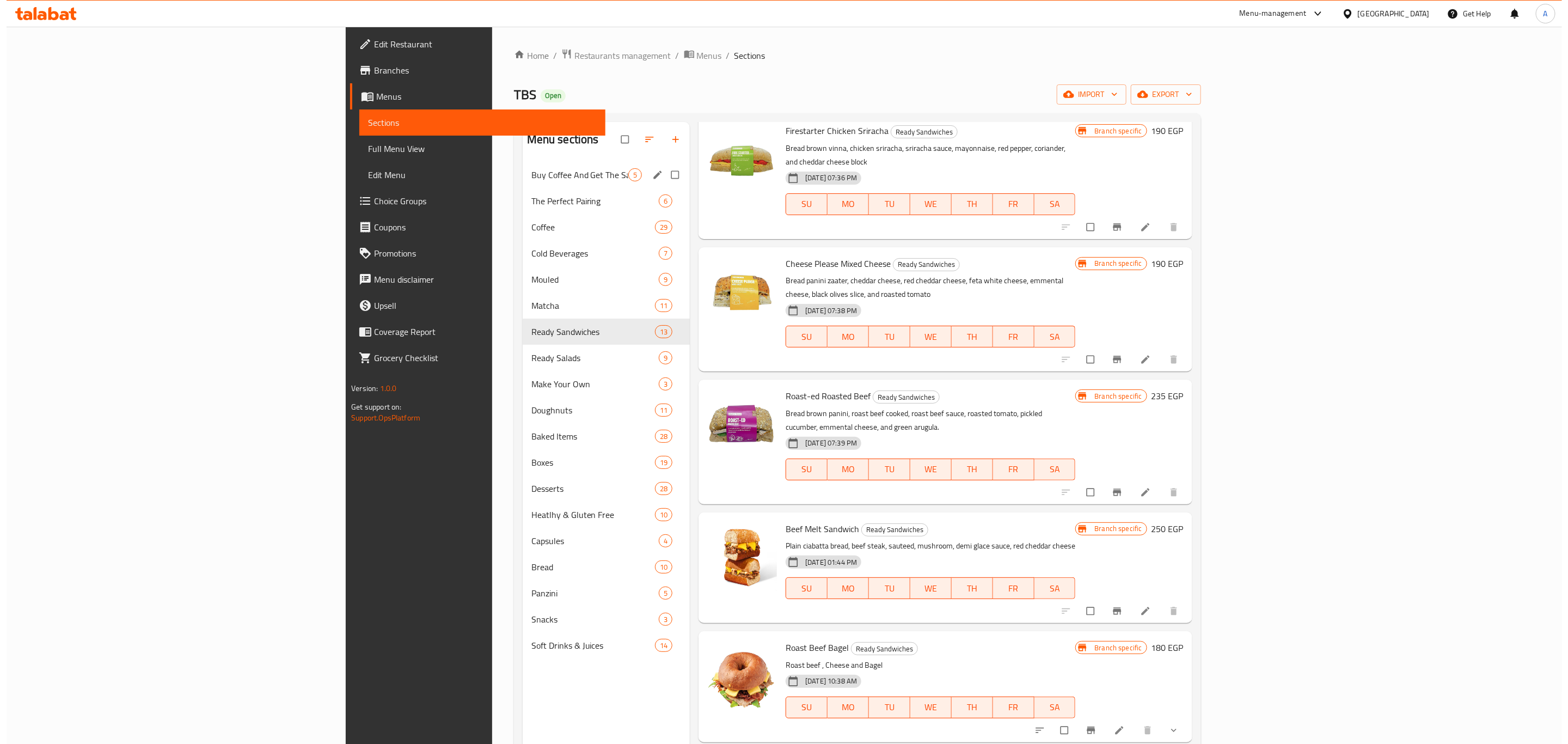
scroll to position [190, 0]
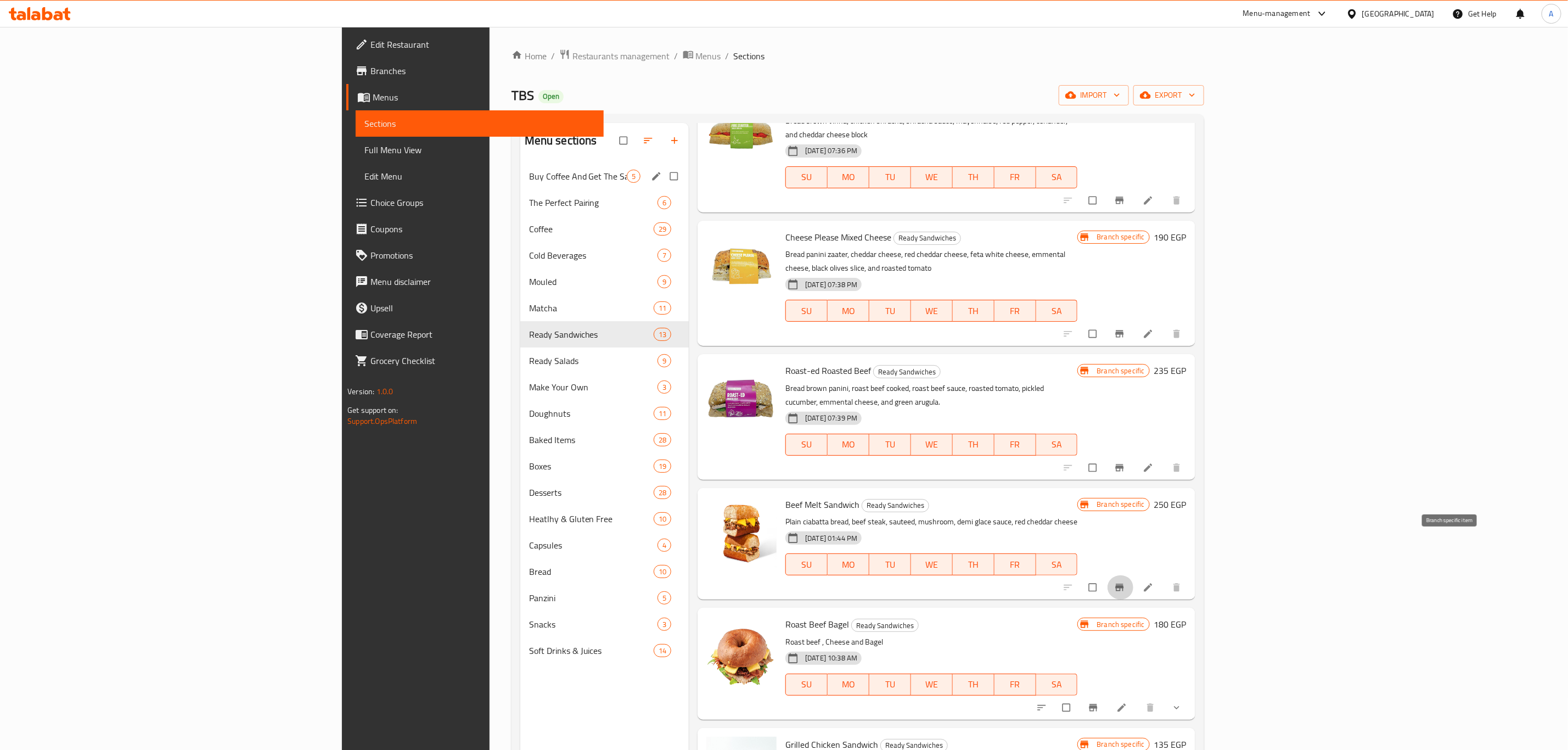
click at [1123, 584] on icon "Branch-specific-item" at bounding box center [1119, 587] width 8 height 7
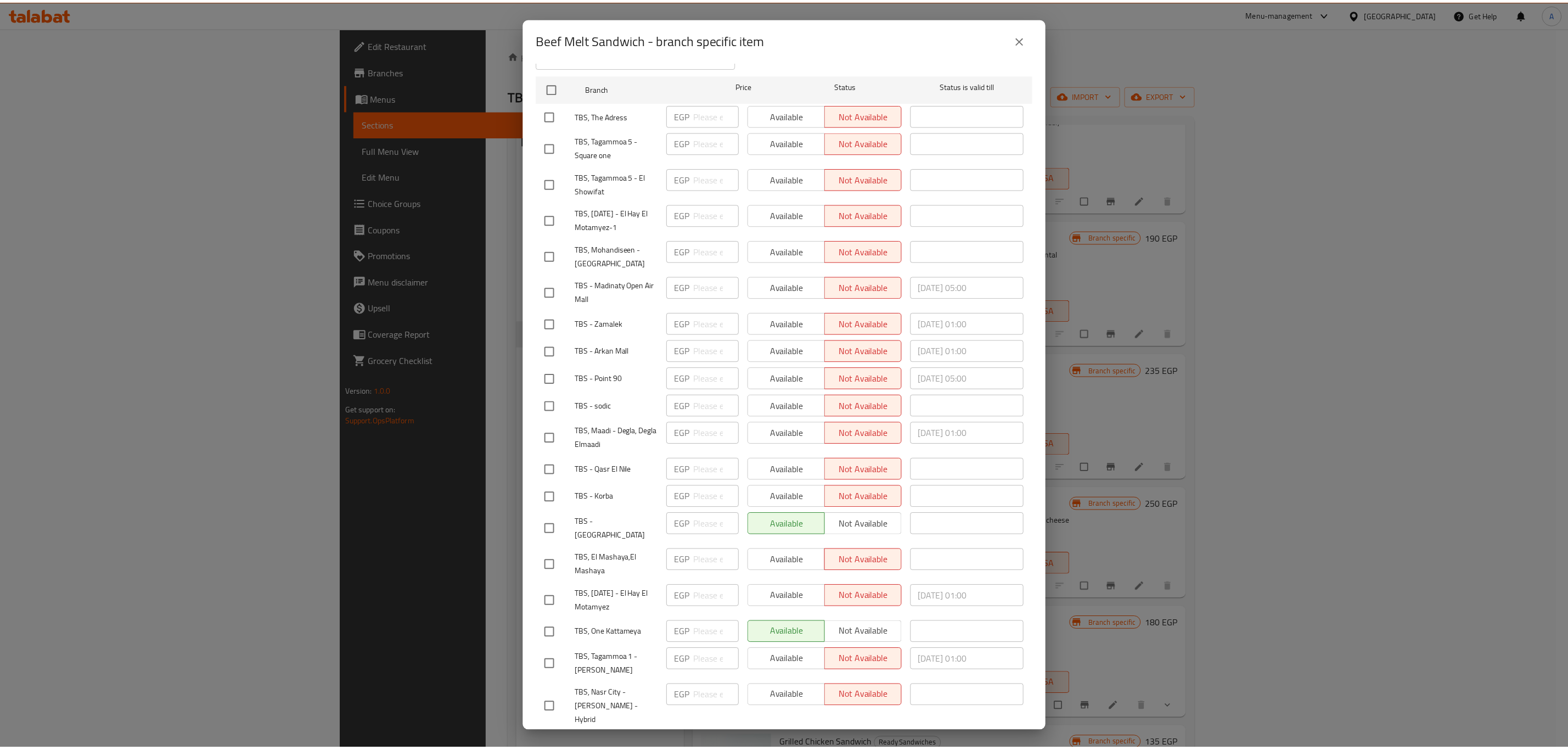
scroll to position [0, 0]
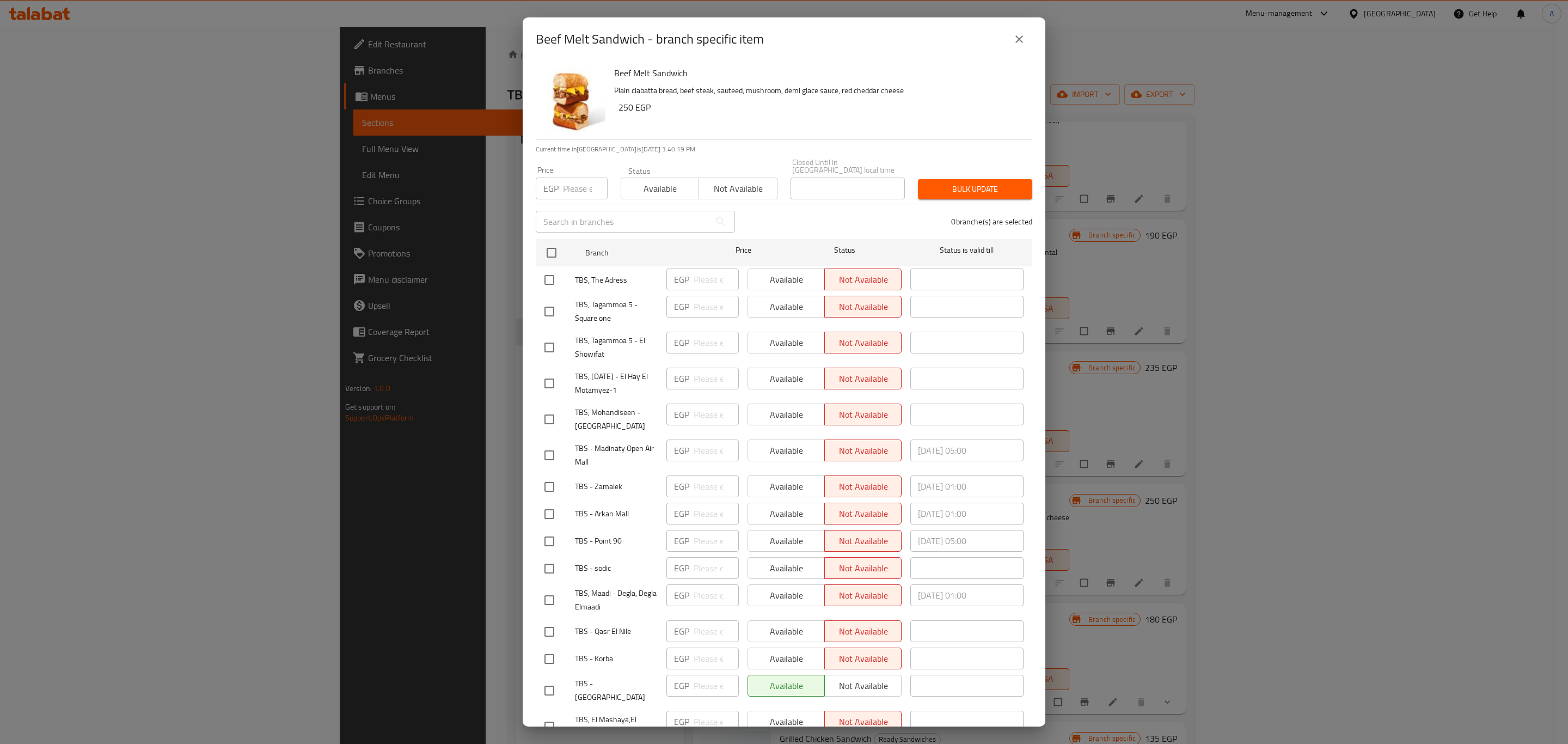
drag, startPoint x: 1127, startPoint y: 76, endPoint x: 1031, endPoint y: 59, distance: 97.5
click at [1127, 76] on div "Beef Melt Sandwich - branch specific item Beef Melt Sandwich Plain ciabatta bre…" at bounding box center [784, 372] width 1568 height 744
click at [1017, 39] on icon "close" at bounding box center [1019, 39] width 13 height 13
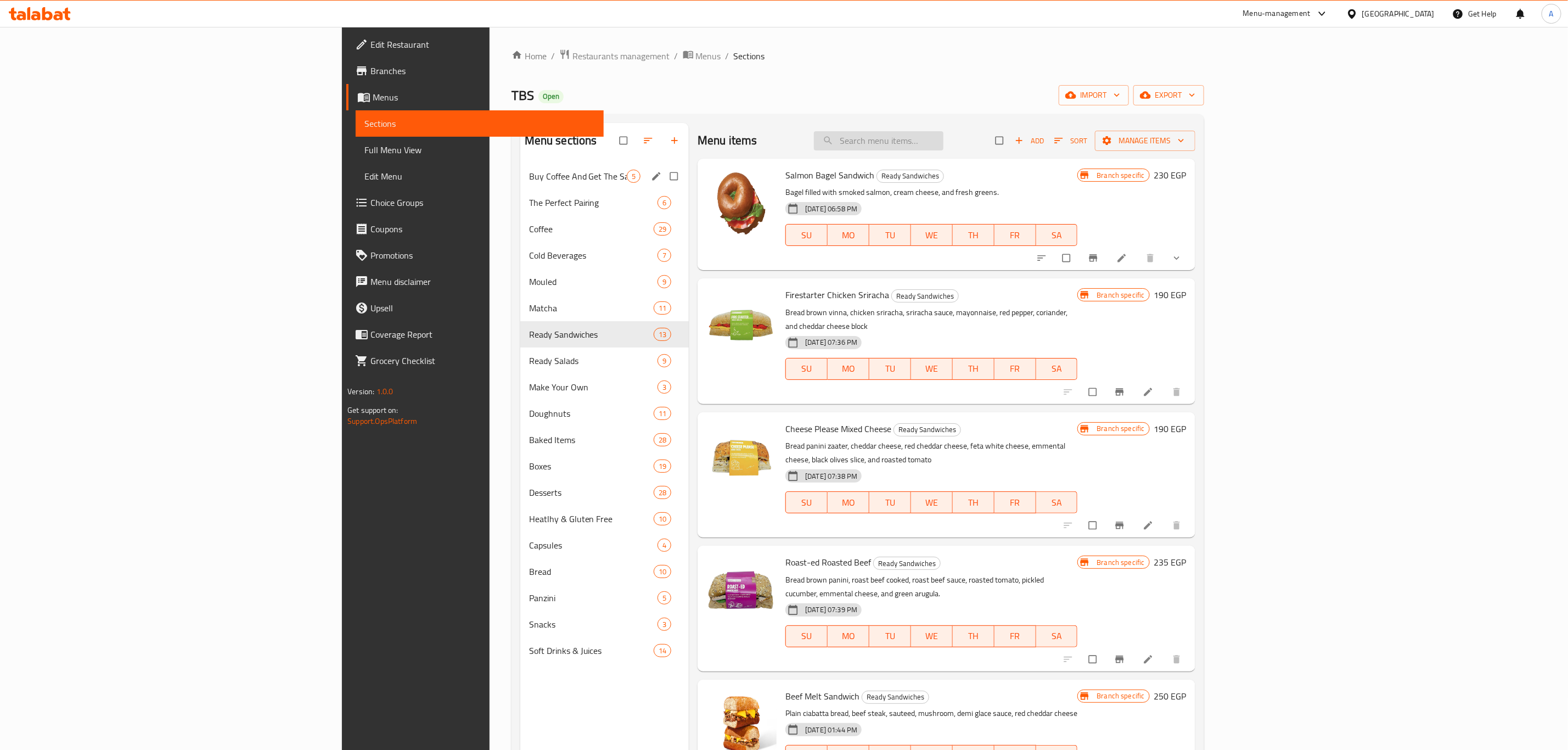
click at [943, 138] on input "search" at bounding box center [879, 141] width 130 height 19
paste input "crunchy peanut bars"
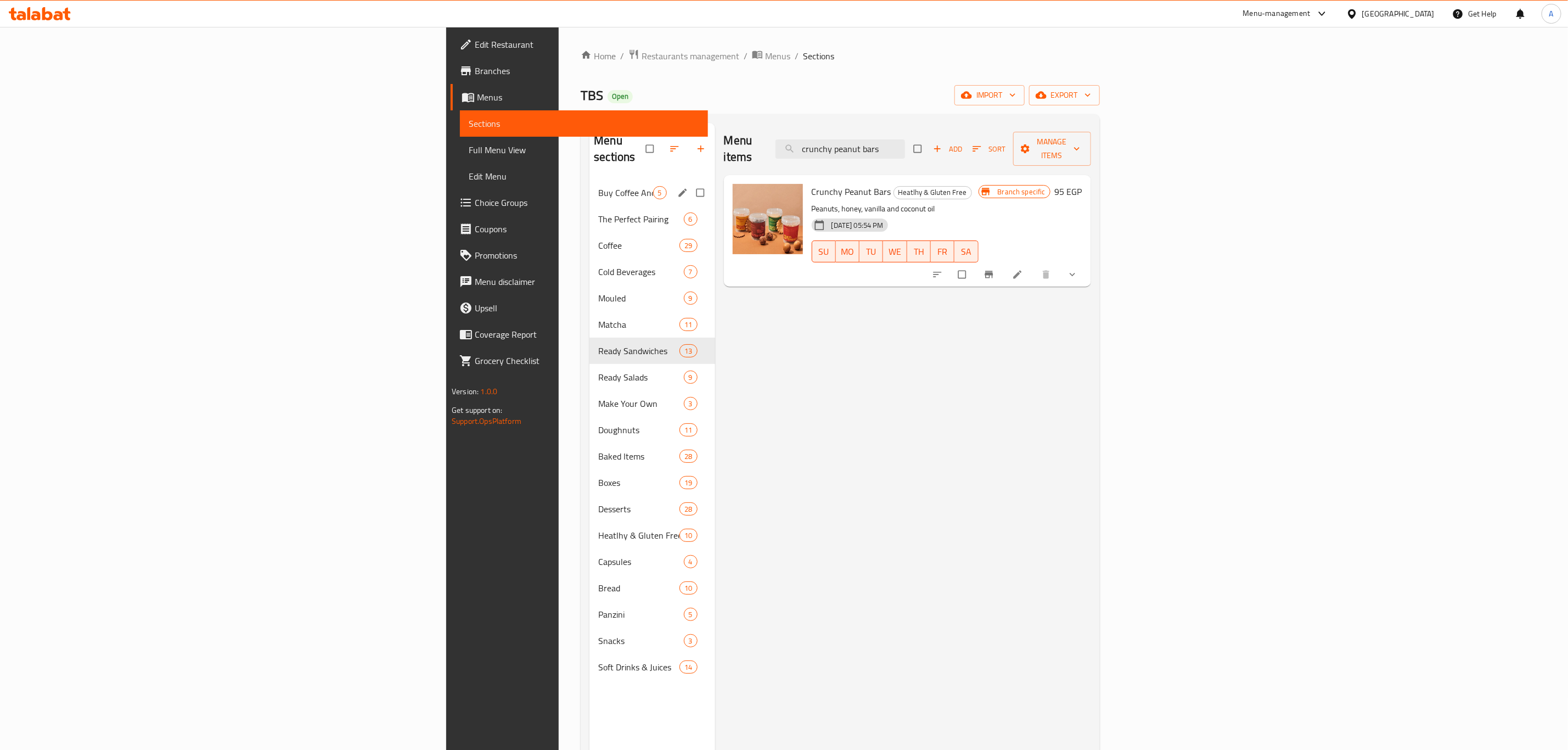
type input "crunchy peanut bars"
click at [993, 271] on icon "Branch-specific-item" at bounding box center [988, 274] width 8 height 7
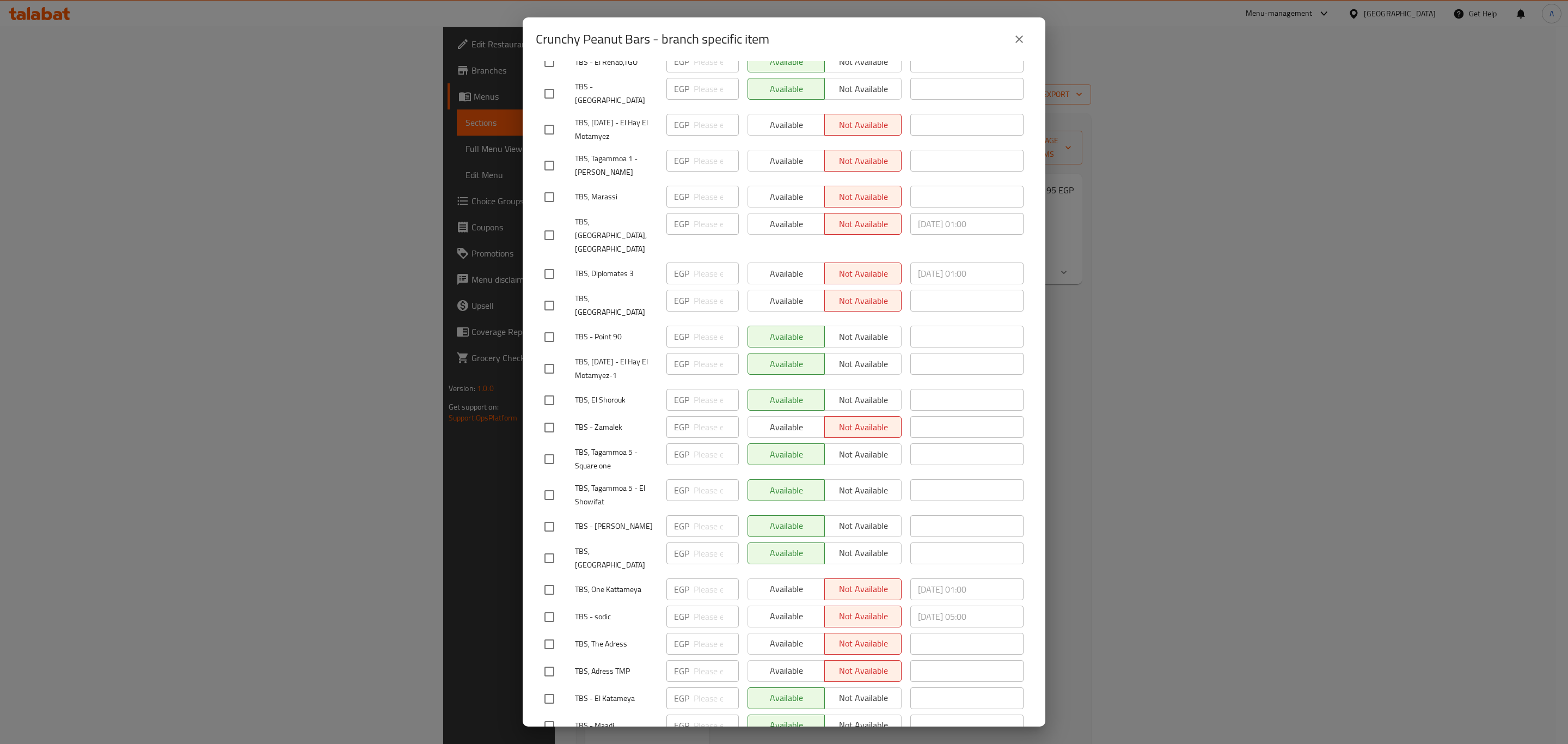
scroll to position [245, 0]
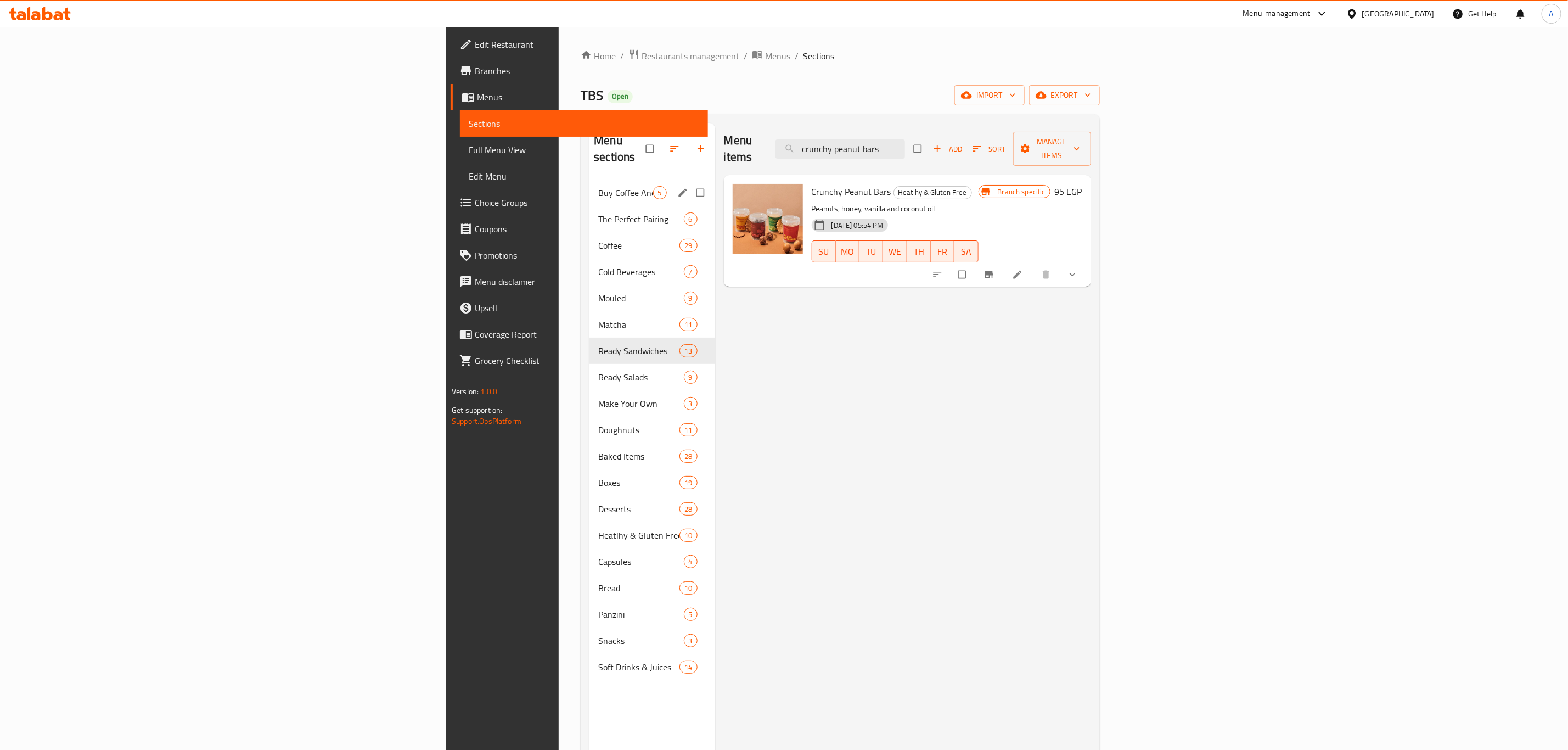
click at [1082, 184] on h6 "95 EGP" at bounding box center [1069, 192] width 27 height 15
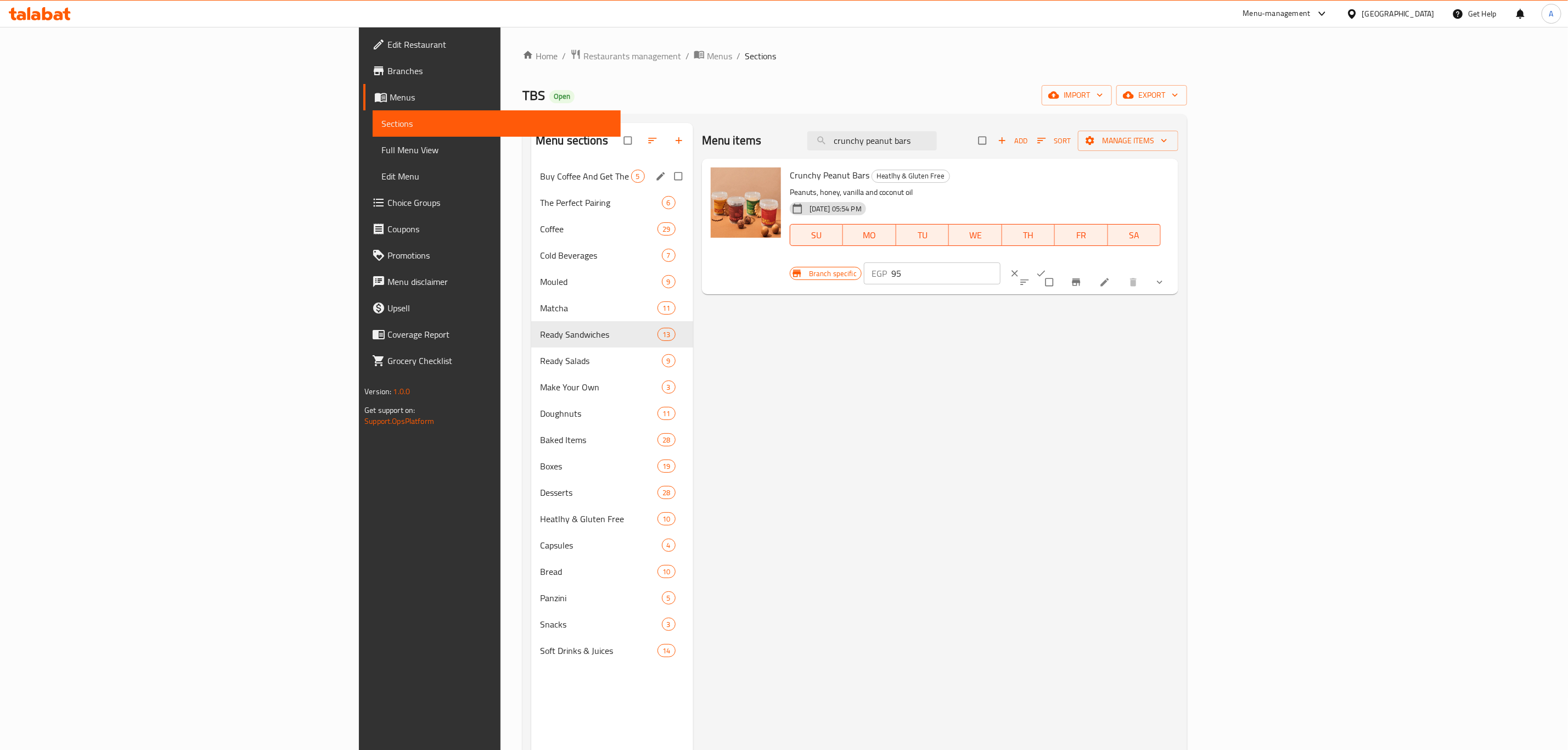
click at [1001, 263] on input "95" at bounding box center [946, 273] width 109 height 22
type input "110"
click at [1047, 268] on icon "ok" at bounding box center [1041, 273] width 11 height 11
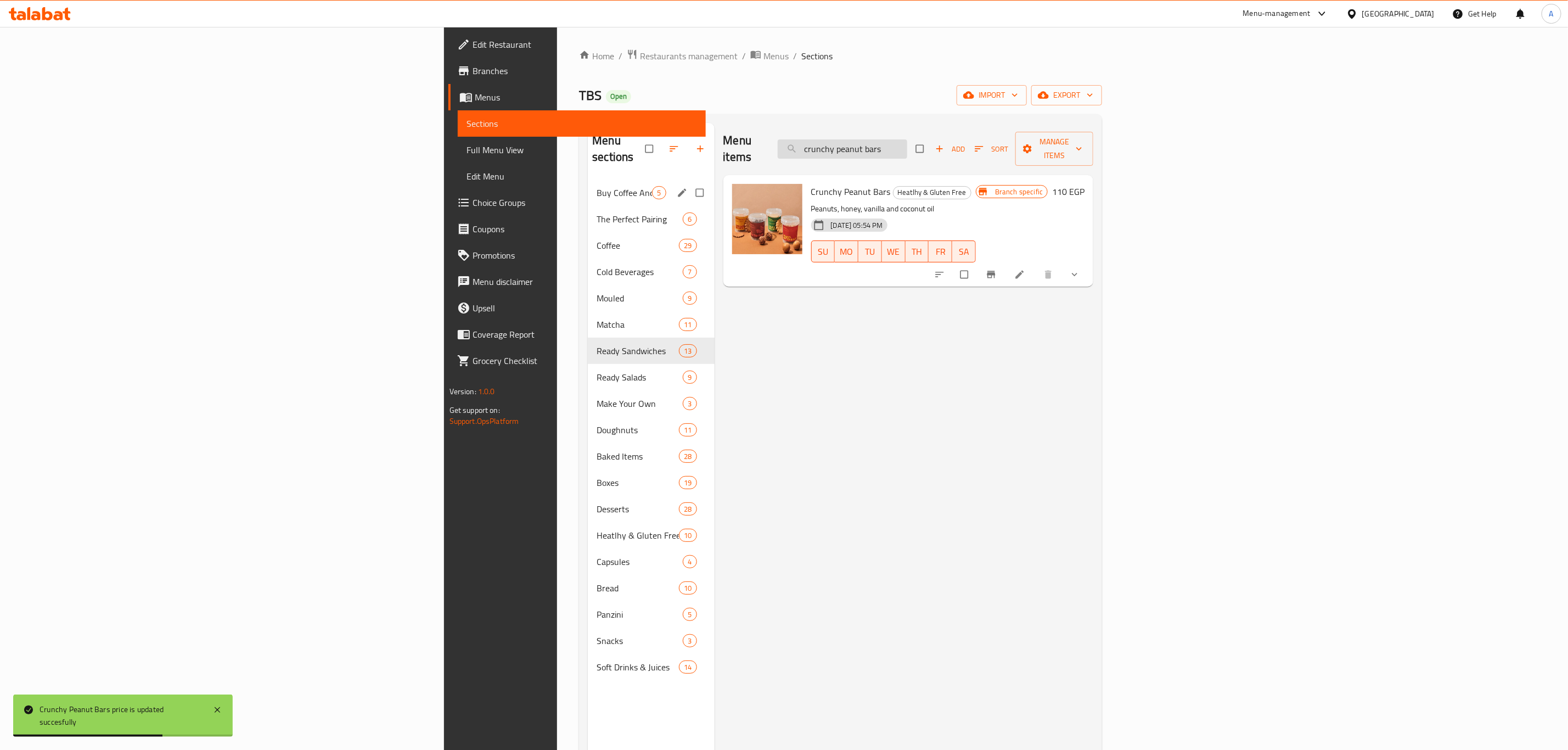
click at [907, 141] on input "crunchy peanut bars" at bounding box center [842, 149] width 130 height 19
paste input "arrot cake"
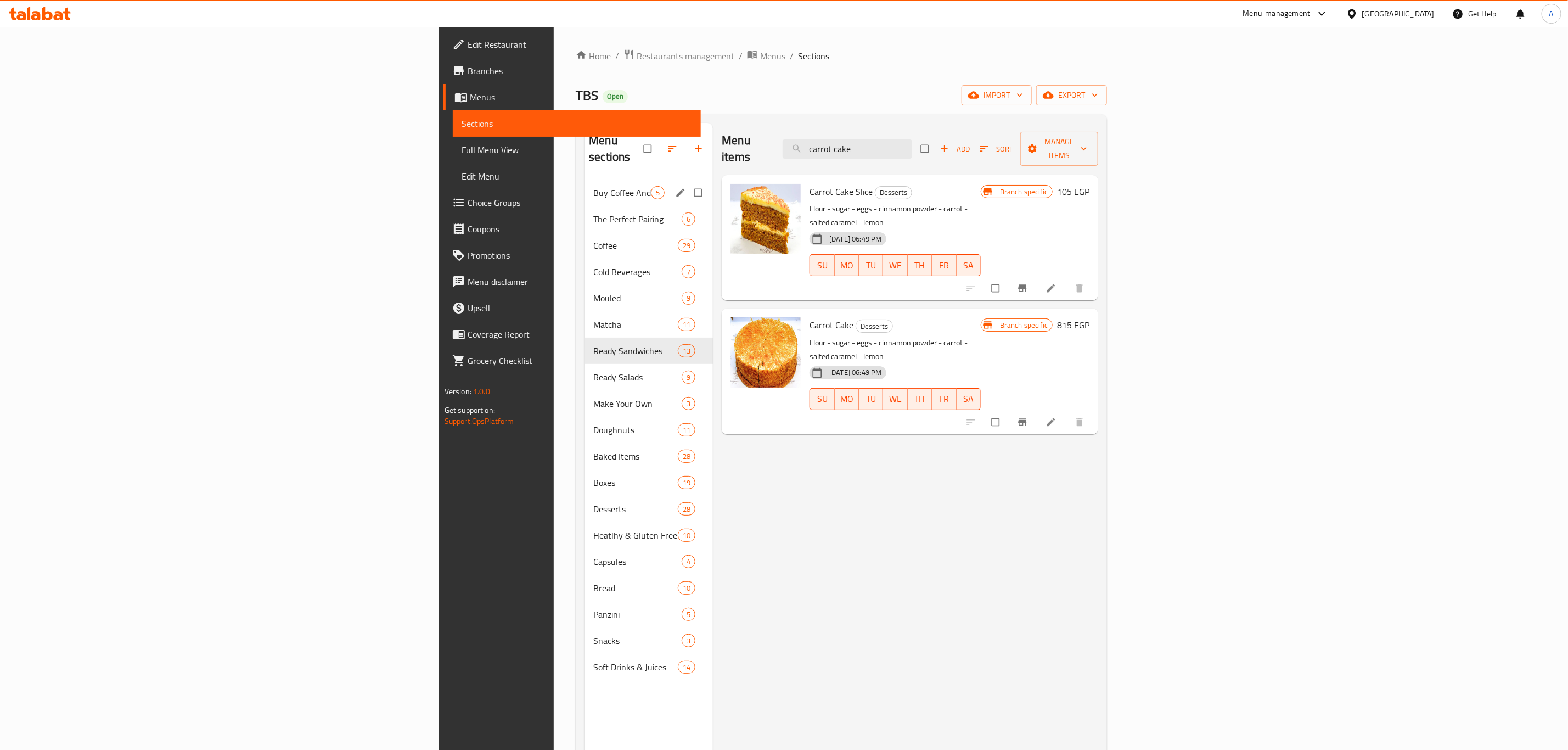
type input "carrot cake"
click at [1028, 417] on icon "Branch-specific-item" at bounding box center [1023, 422] width 11 height 11
click at [1090, 317] on h6 "815 EGP" at bounding box center [1073, 325] width 32 height 15
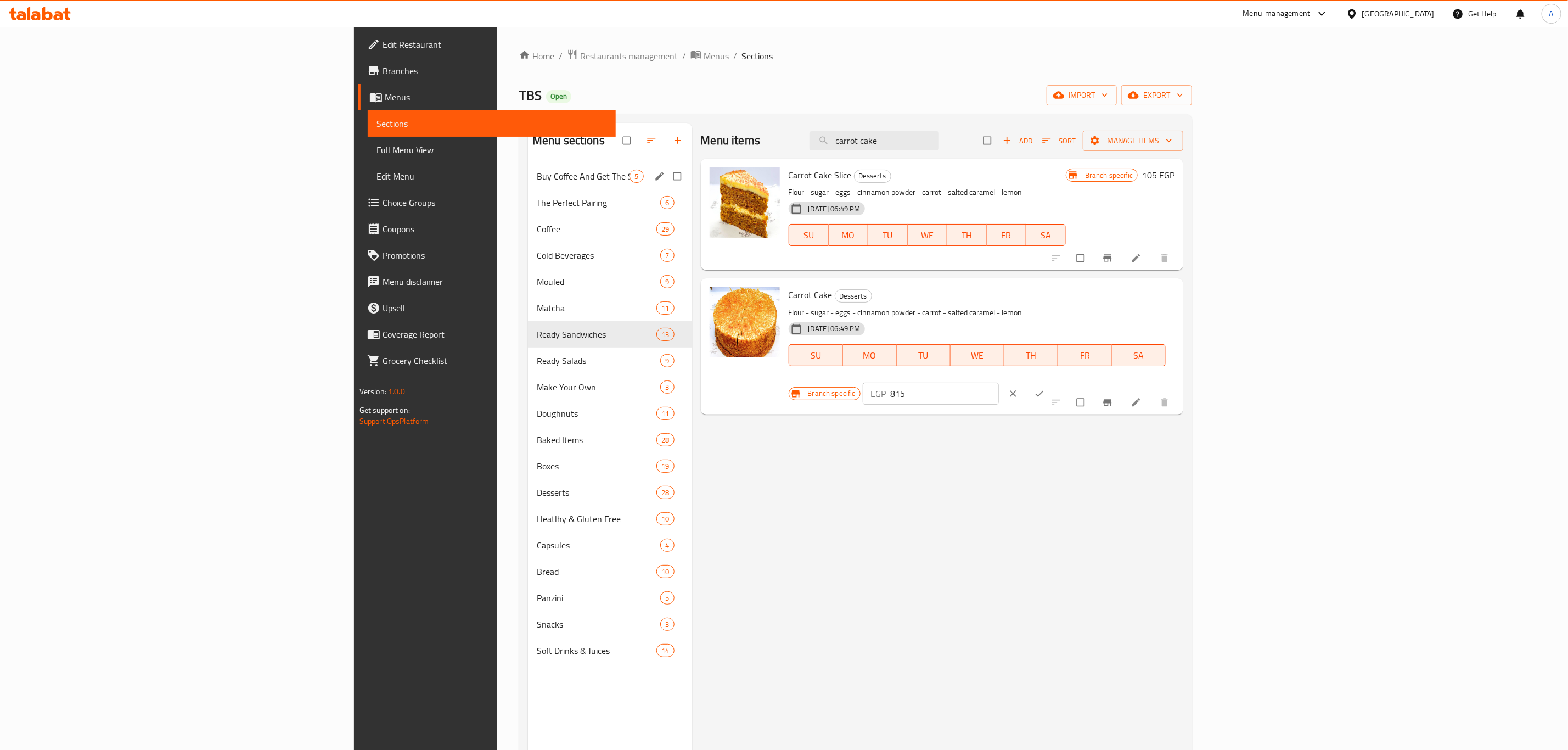
click at [1000, 383] on input "815" at bounding box center [945, 393] width 109 height 22
type input "5"
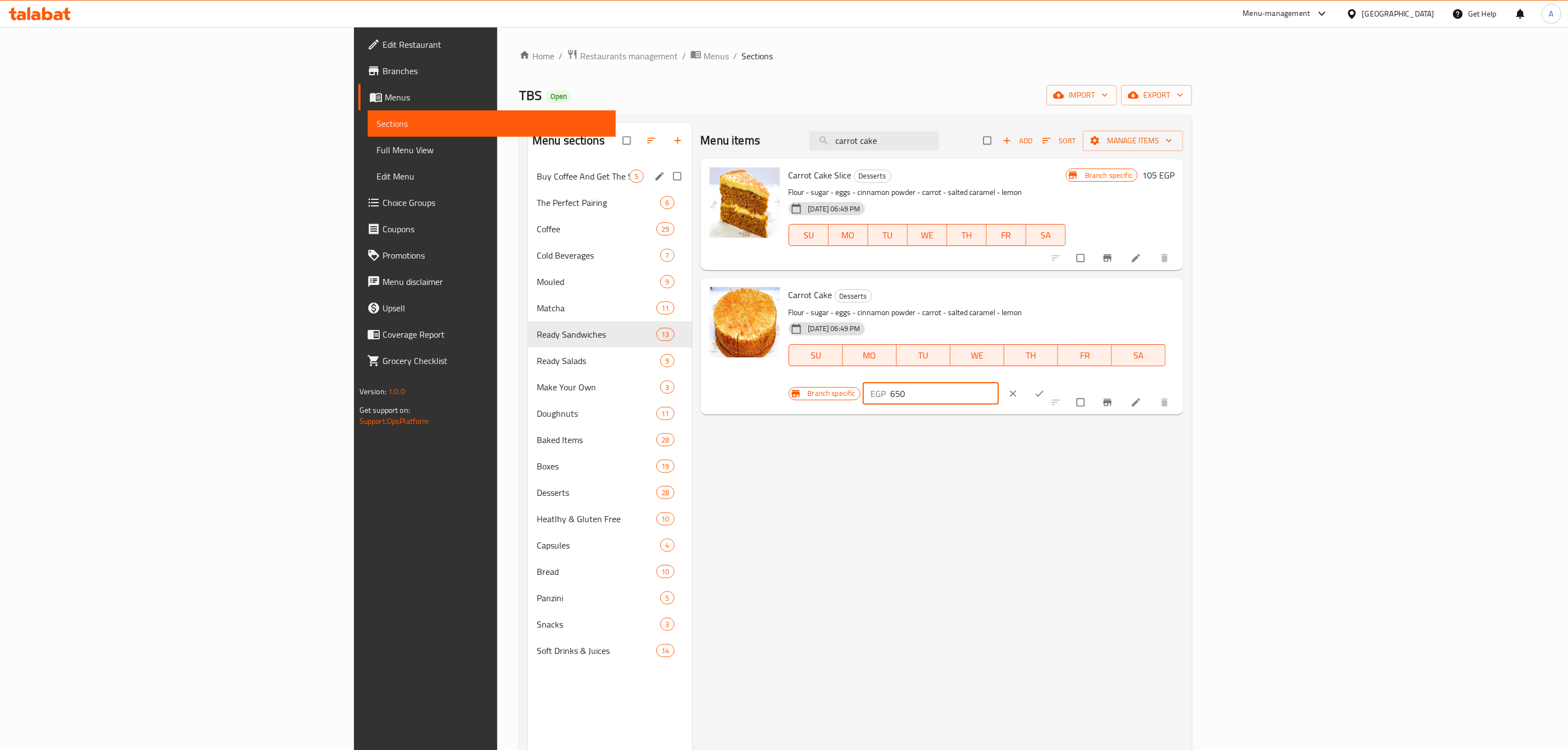
type input "650"
click at [1045, 388] on icon "ok" at bounding box center [1039, 393] width 11 height 11
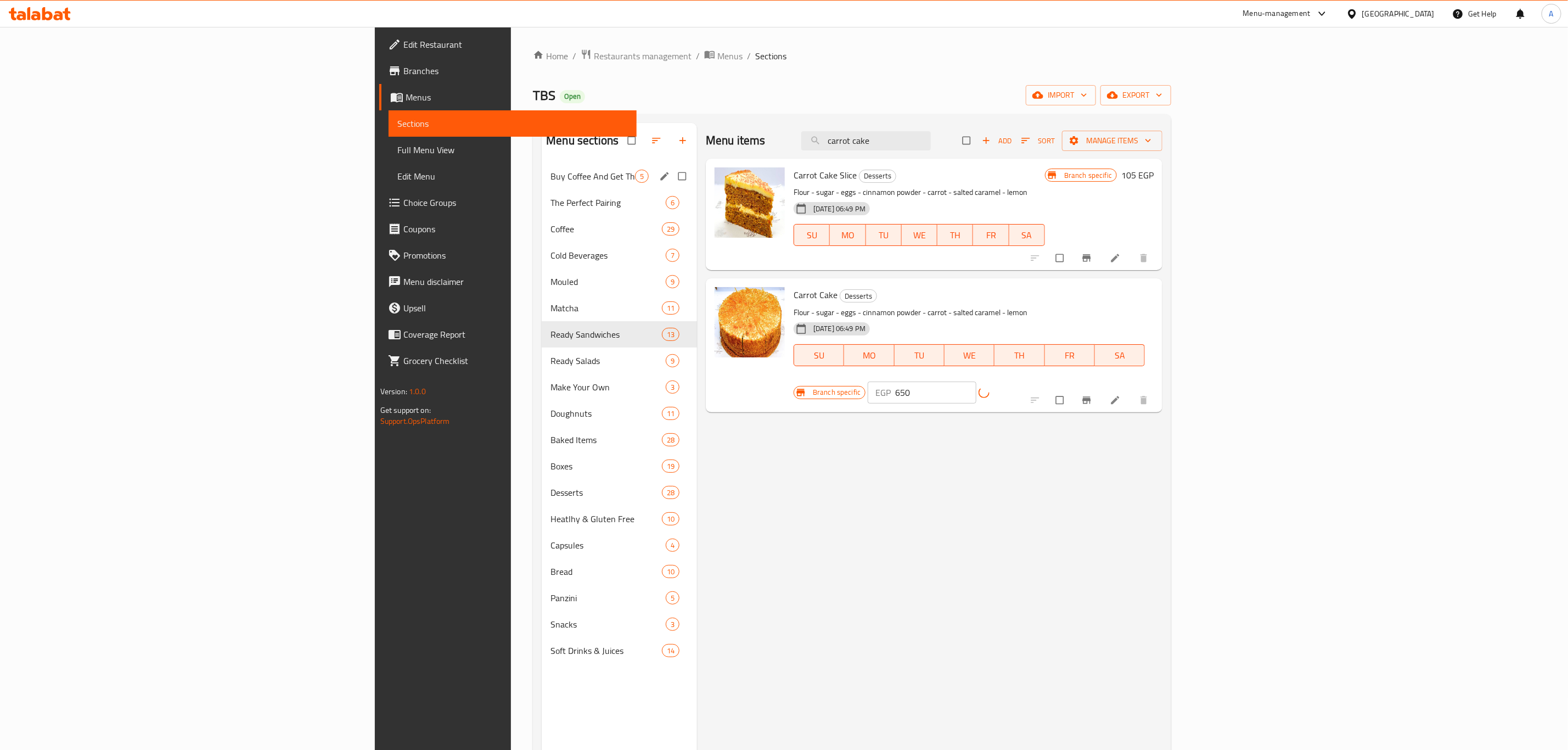
click at [1162, 495] on div "Menu items carrot cake Add Sort Manage items Carrot Cake Slice Desserts Flour -…" at bounding box center [929, 498] width 465 height 750
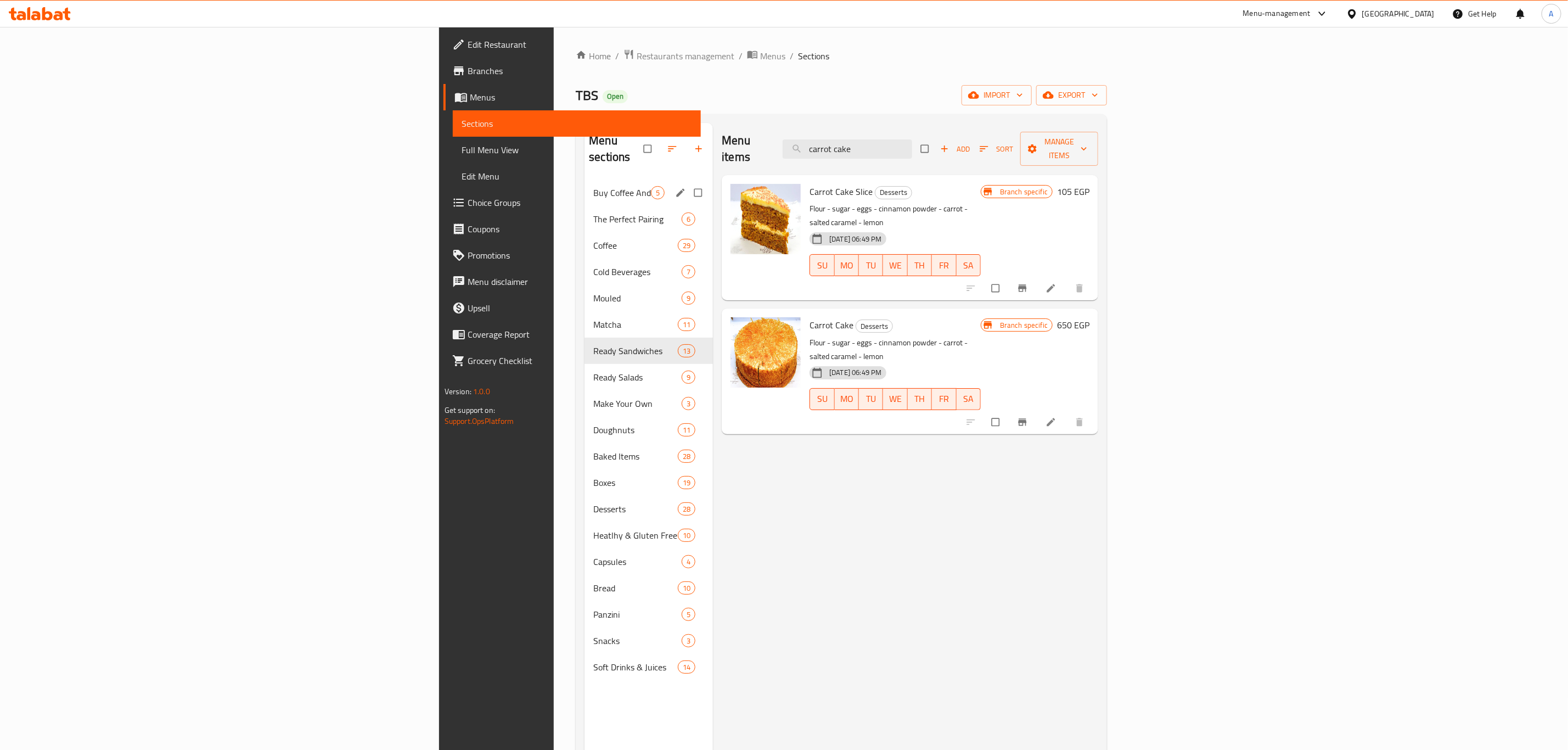
click at [467, 202] on span "Choice Groups" at bounding box center [580, 202] width 225 height 13
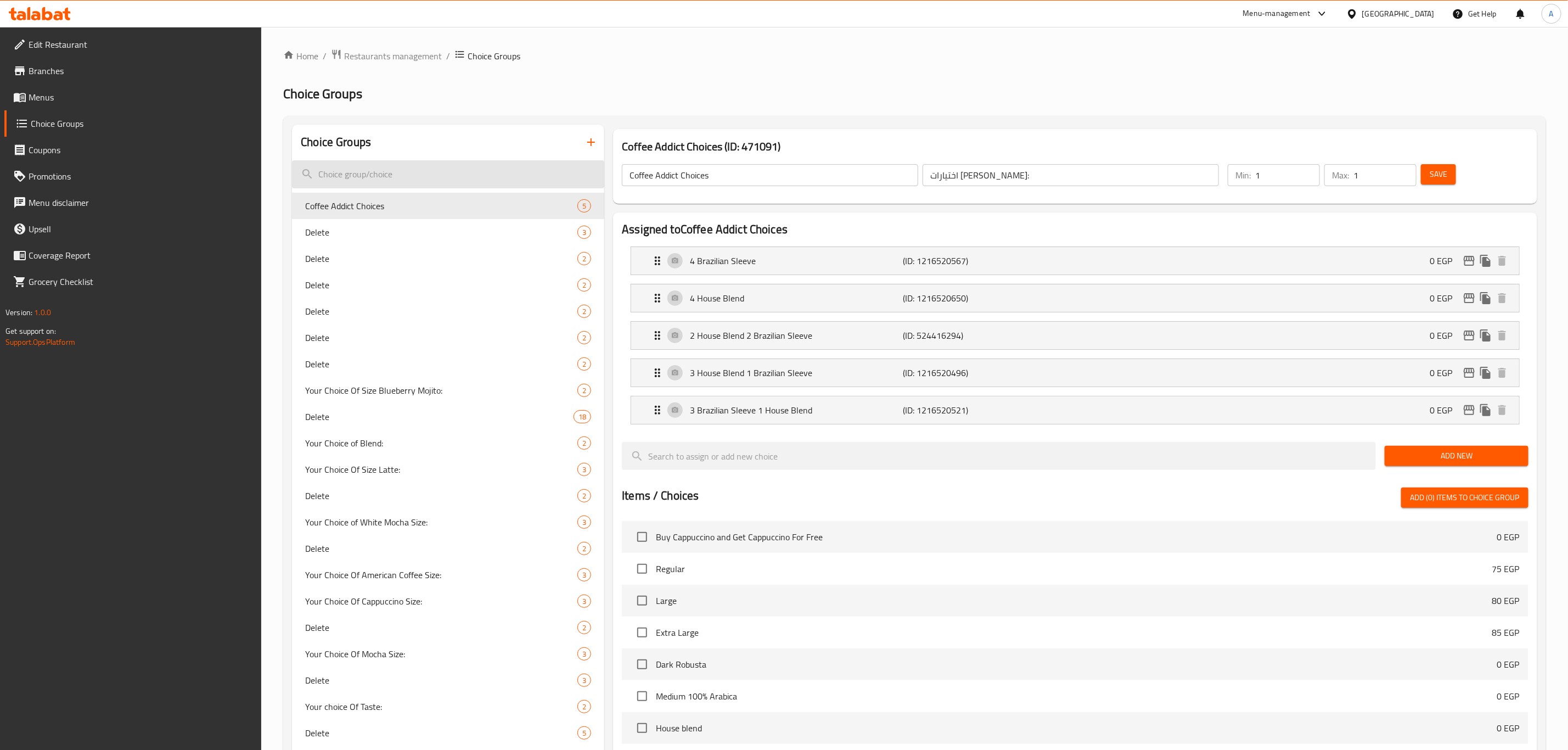
click at [412, 169] on input "search" at bounding box center [448, 174] width 312 height 28
paste input "Extra protein"
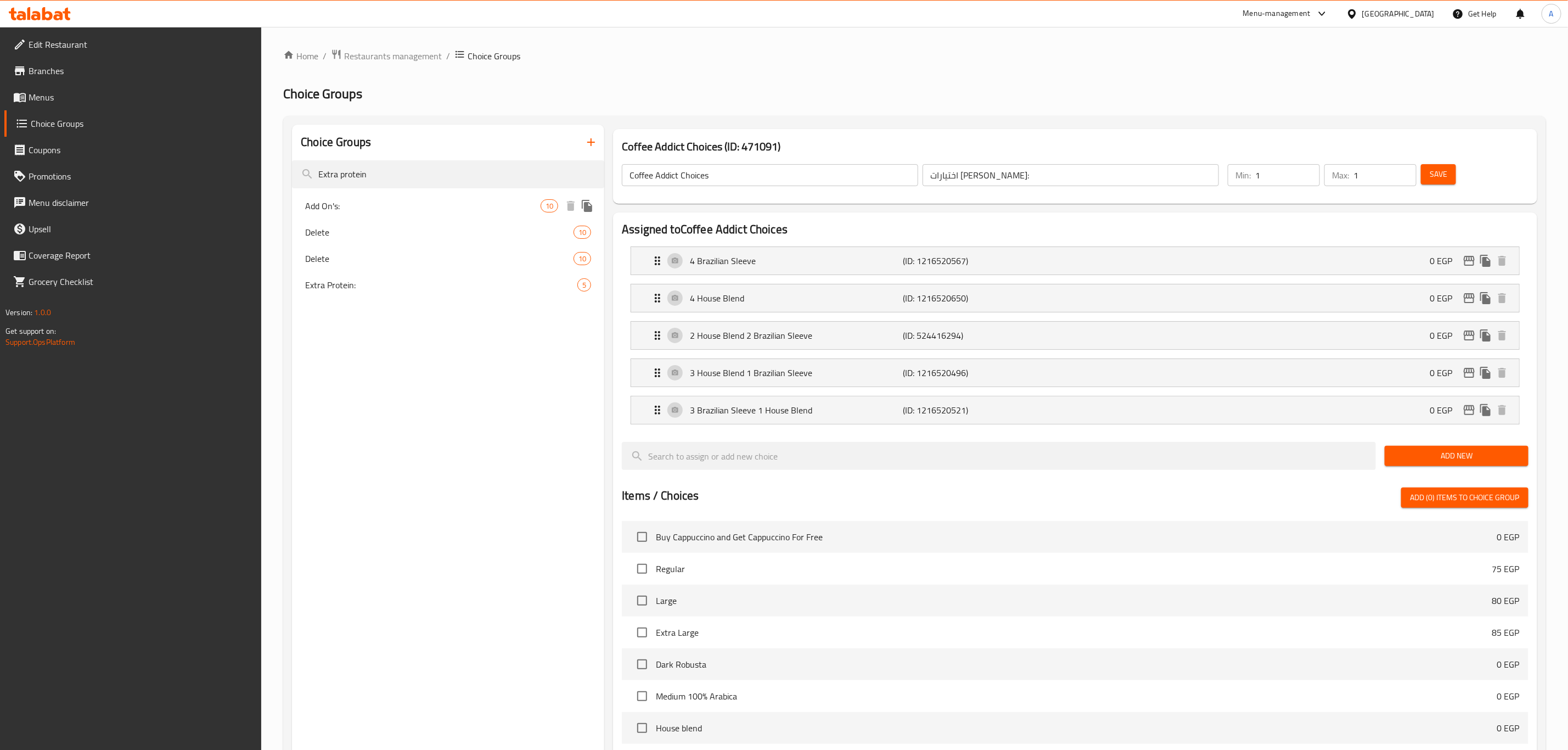
type input "Extra protein"
click at [390, 209] on span "Add On's:" at bounding box center [423, 205] width 235 height 13
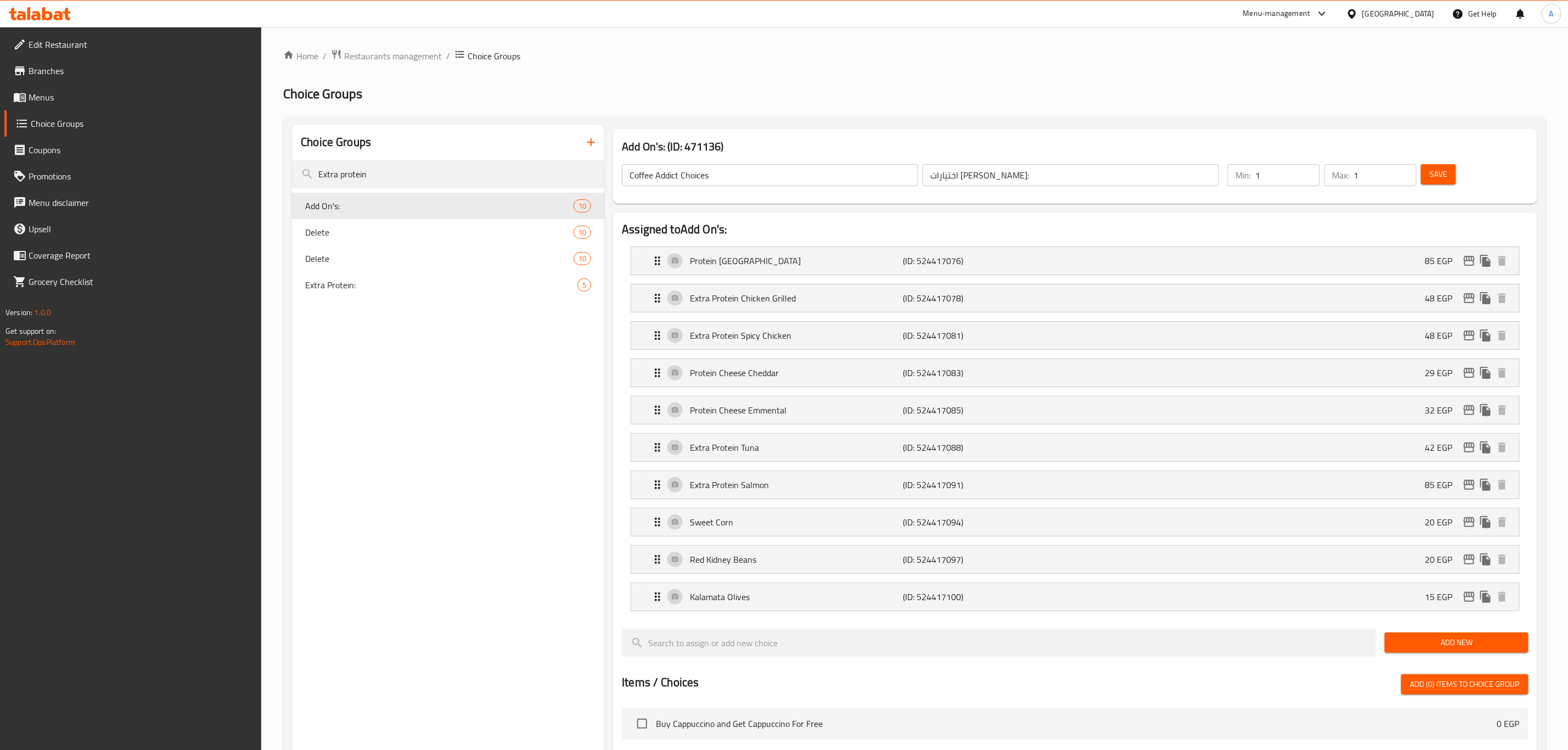
type input "Add On's:"
type input "الاضافات:"
type input "0"
type input "10"
drag, startPoint x: 415, startPoint y: 280, endPoint x: 444, endPoint y: 282, distance: 29.1
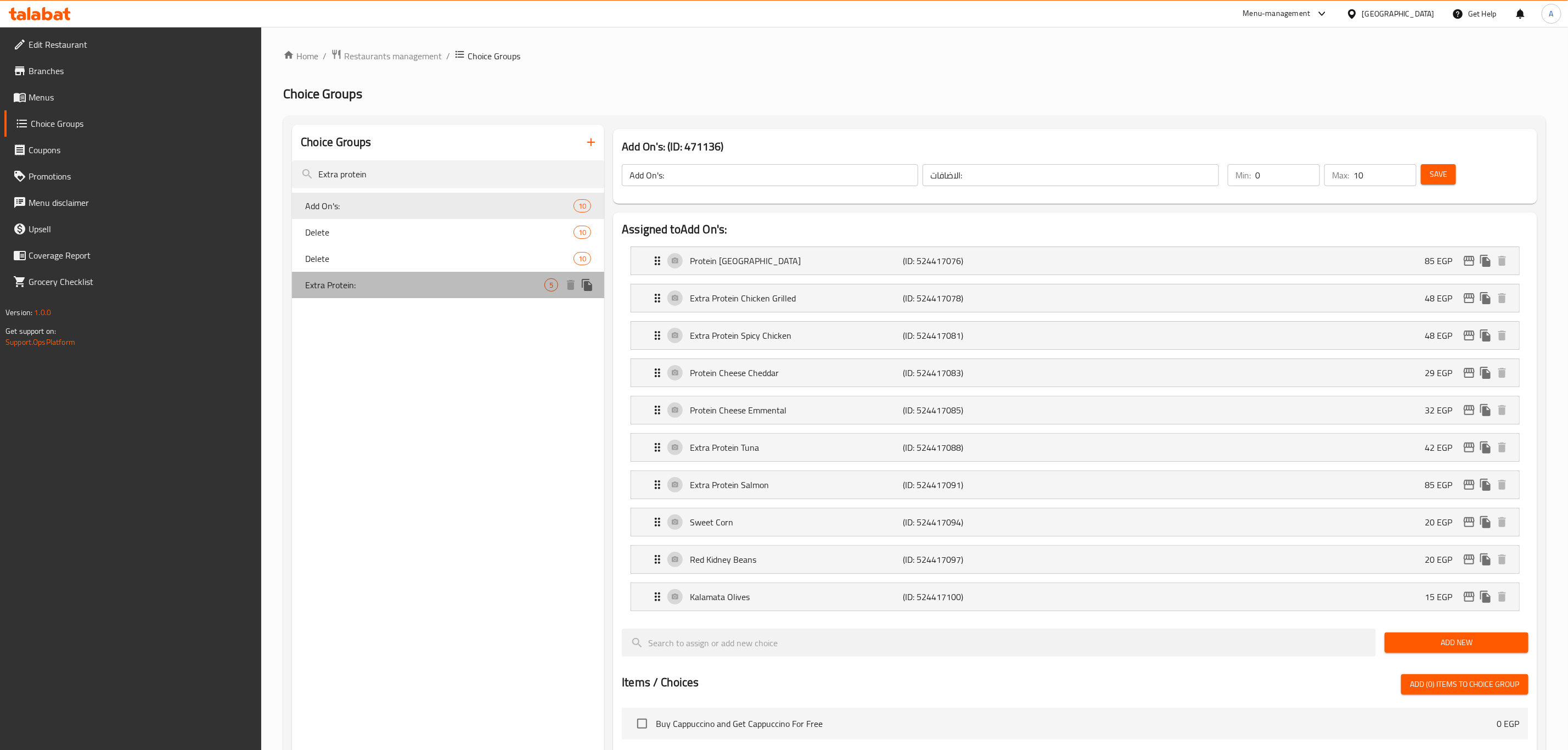
click at [415, 280] on span "Extra Protein:" at bounding box center [425, 284] width 239 height 13
type input "Extra Protein:"
type input "بروتين إضافي"
type input "1"
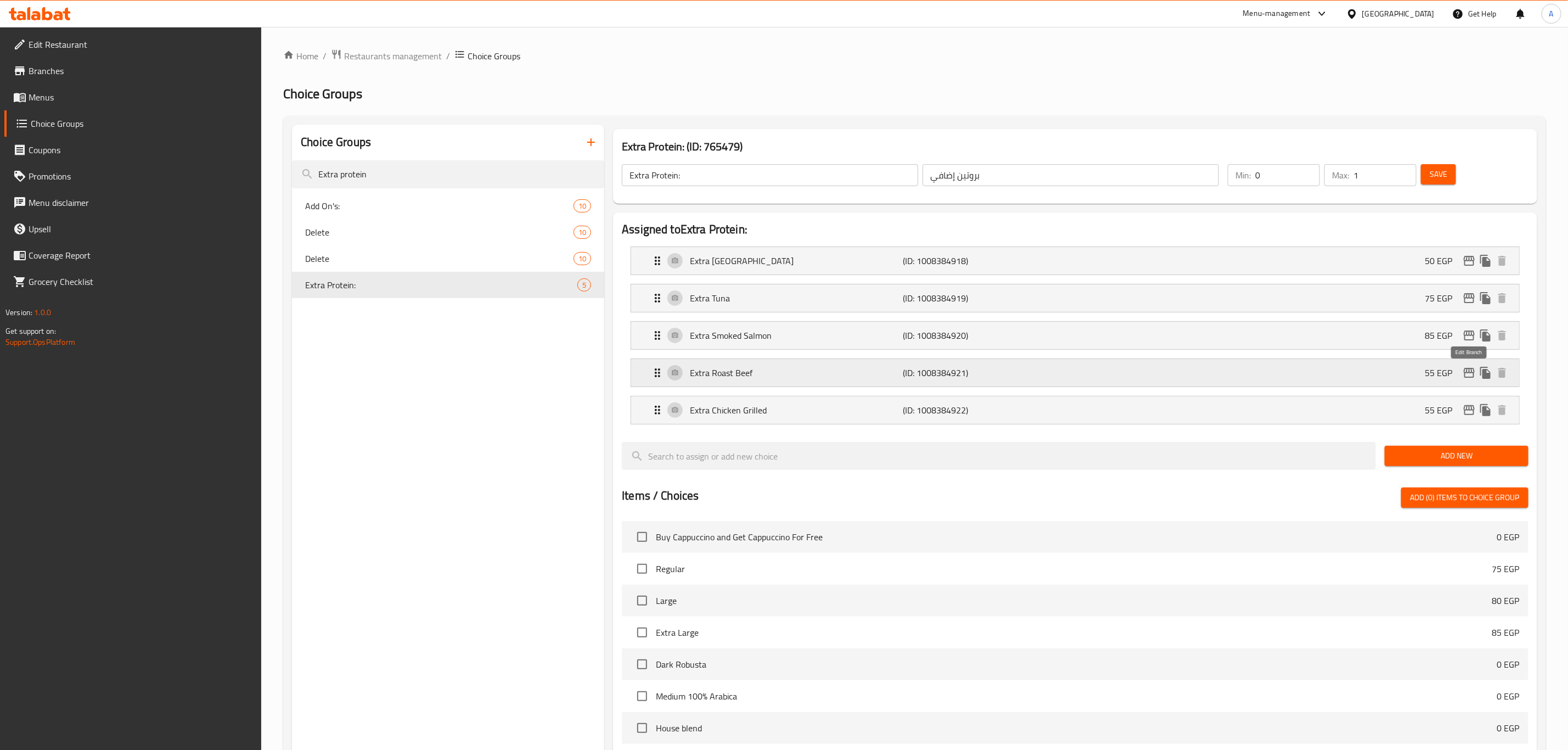
click at [1469, 373] on icon "edit" at bounding box center [1469, 373] width 11 height 10
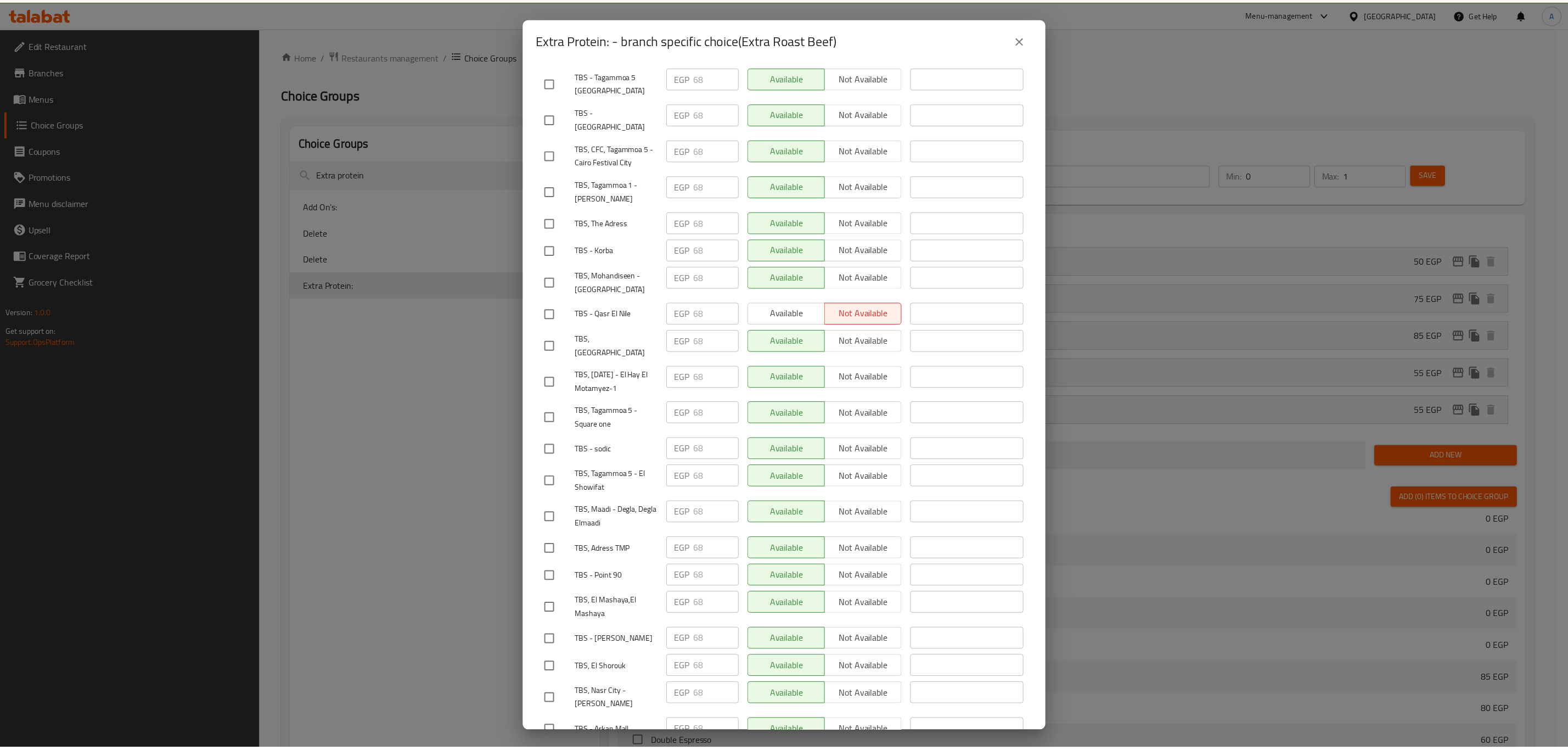
scroll to position [1115, 0]
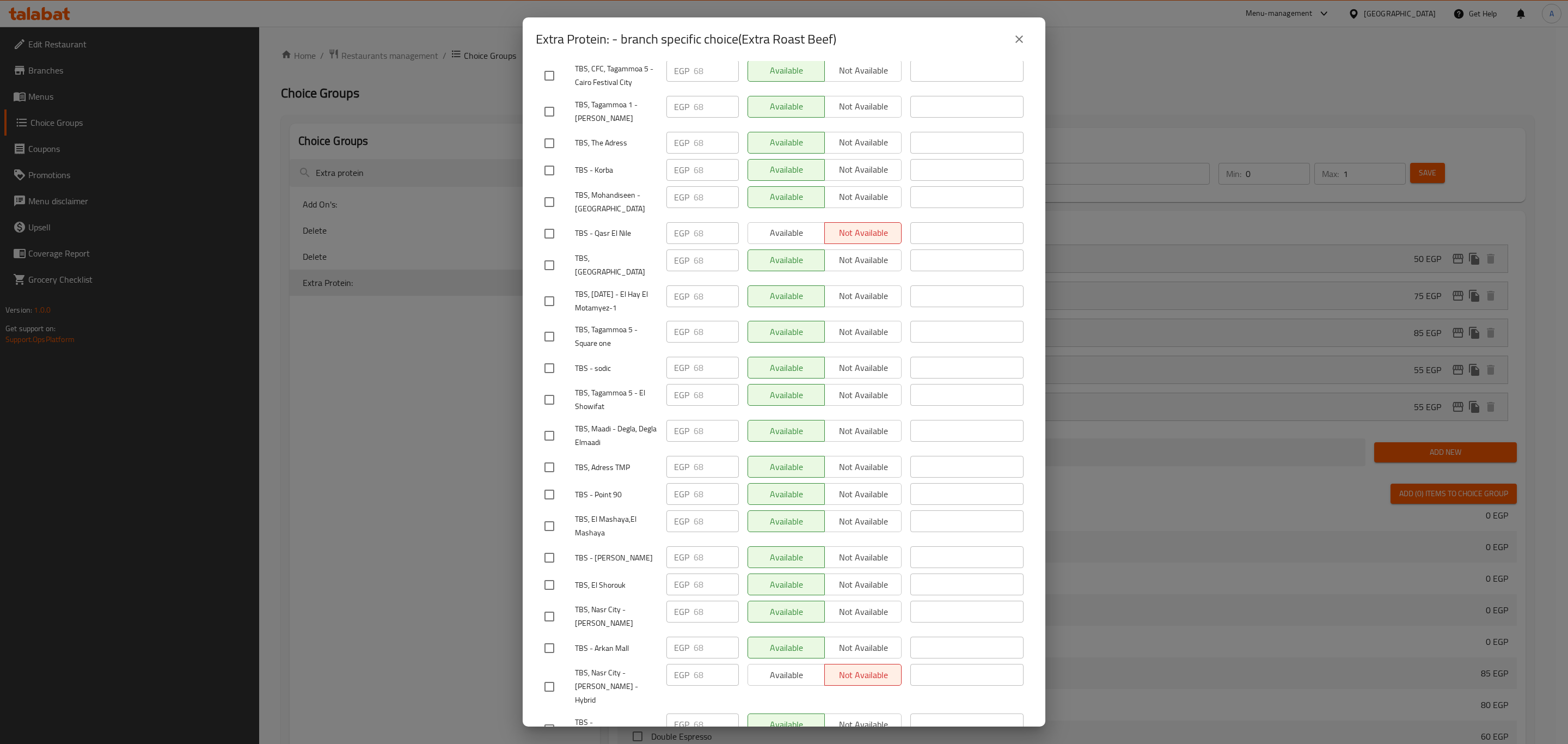
click at [1016, 42] on icon "close" at bounding box center [1019, 39] width 13 height 13
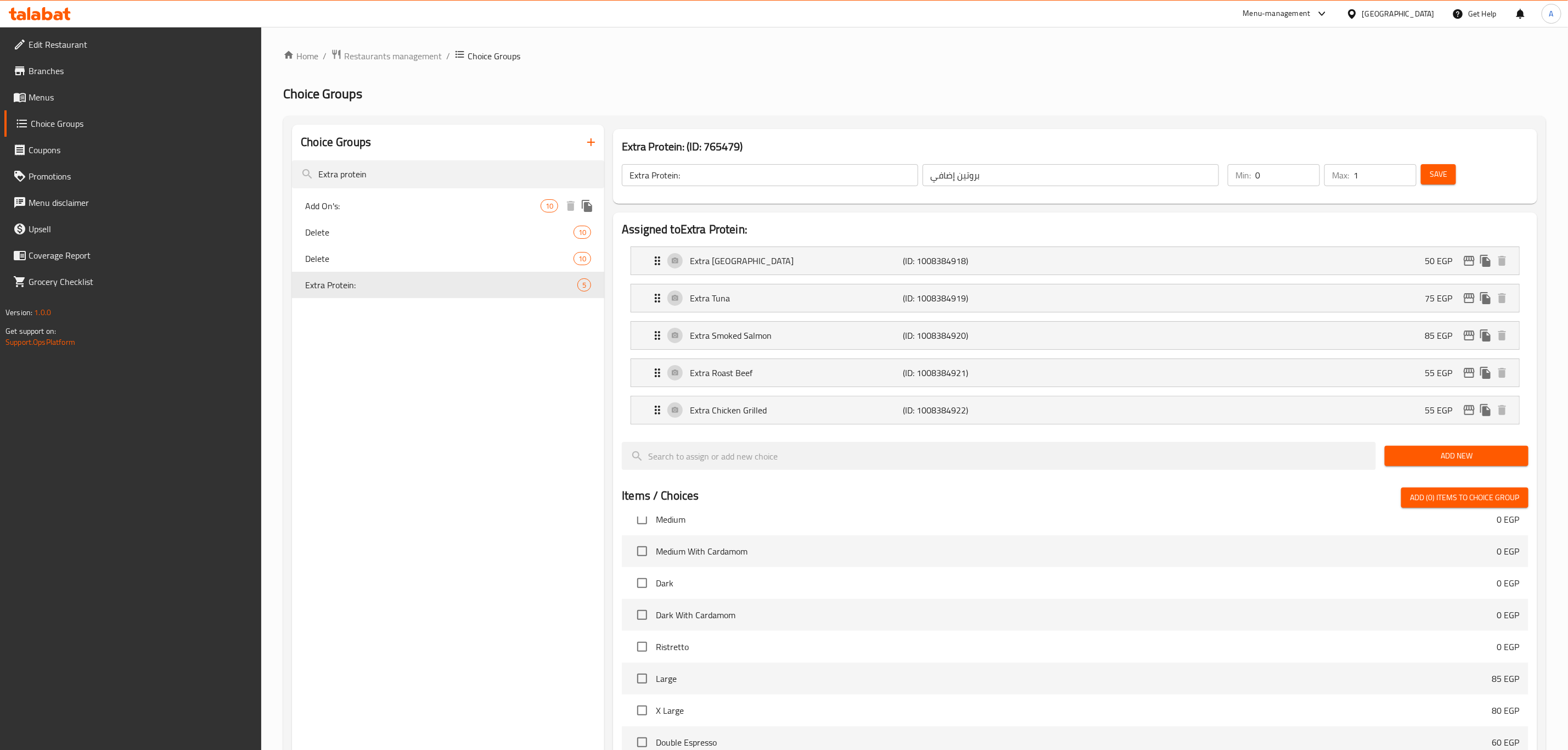
click at [367, 216] on div "Add On's: 10" at bounding box center [448, 205] width 312 height 26
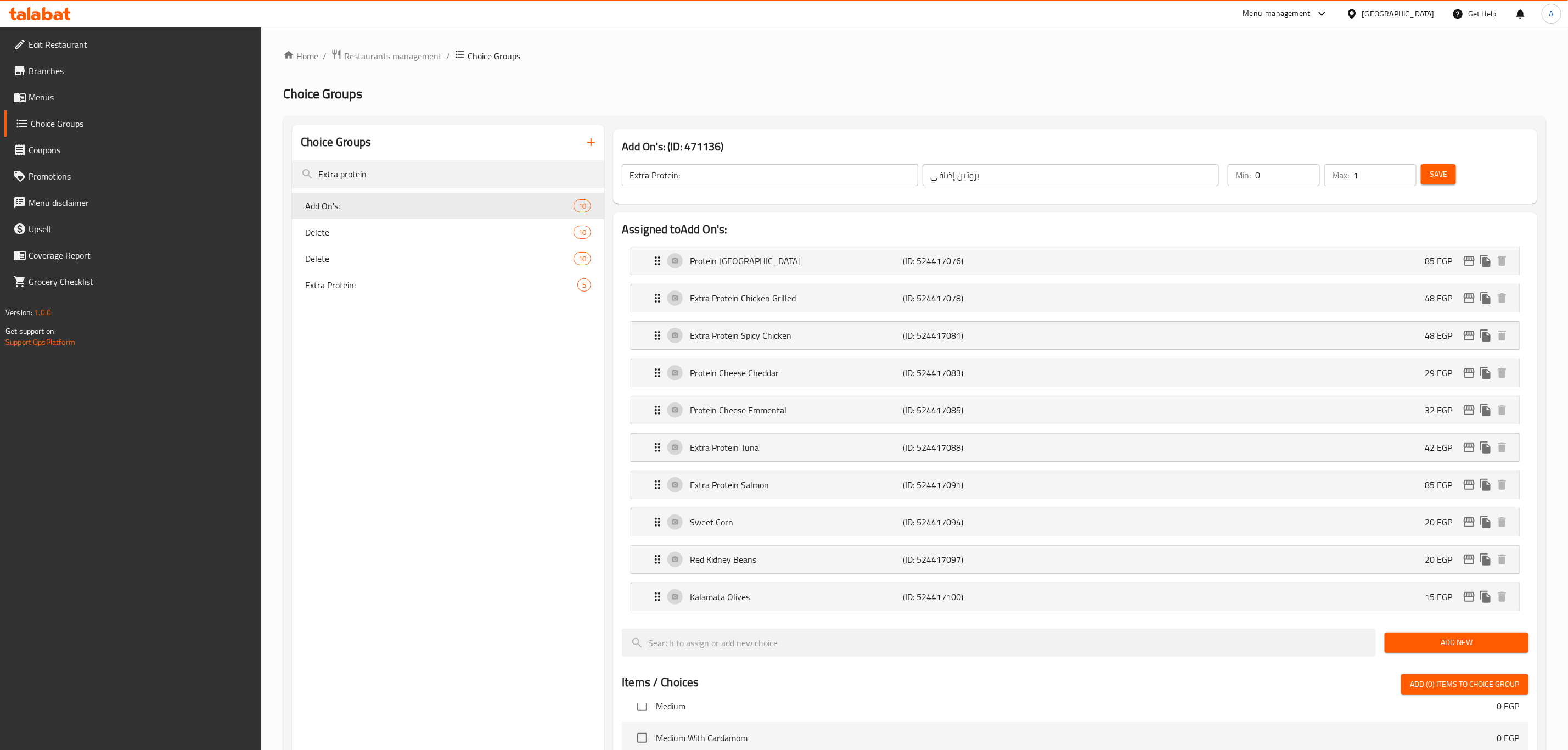
type input "Add On's:"
type input "الاضافات:"
type input "10"
click at [399, 169] on input "Extra protein" at bounding box center [448, 174] width 312 height 28
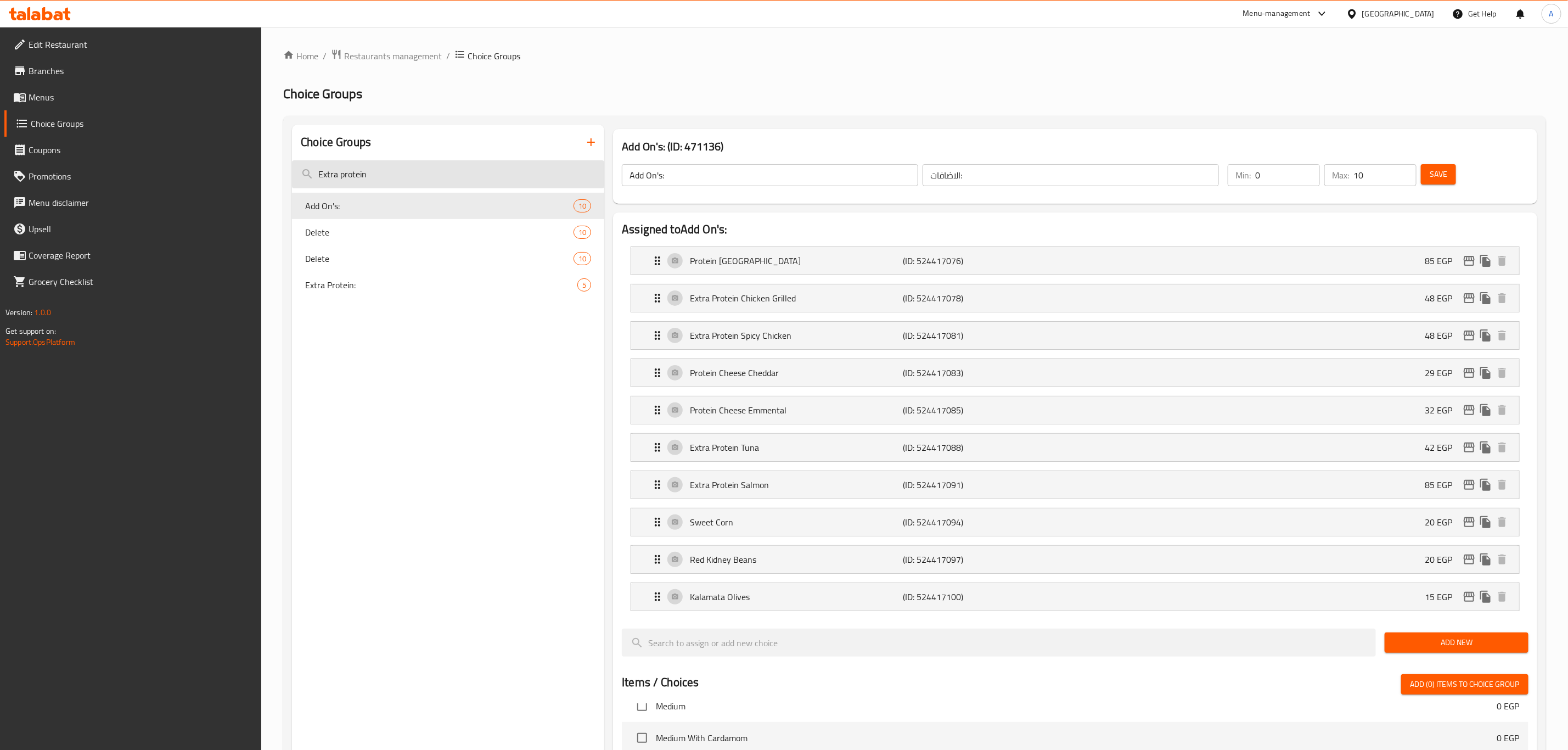
click at [399, 169] on input "Extra protein" at bounding box center [448, 174] width 312 height 28
type input "قشسخ"
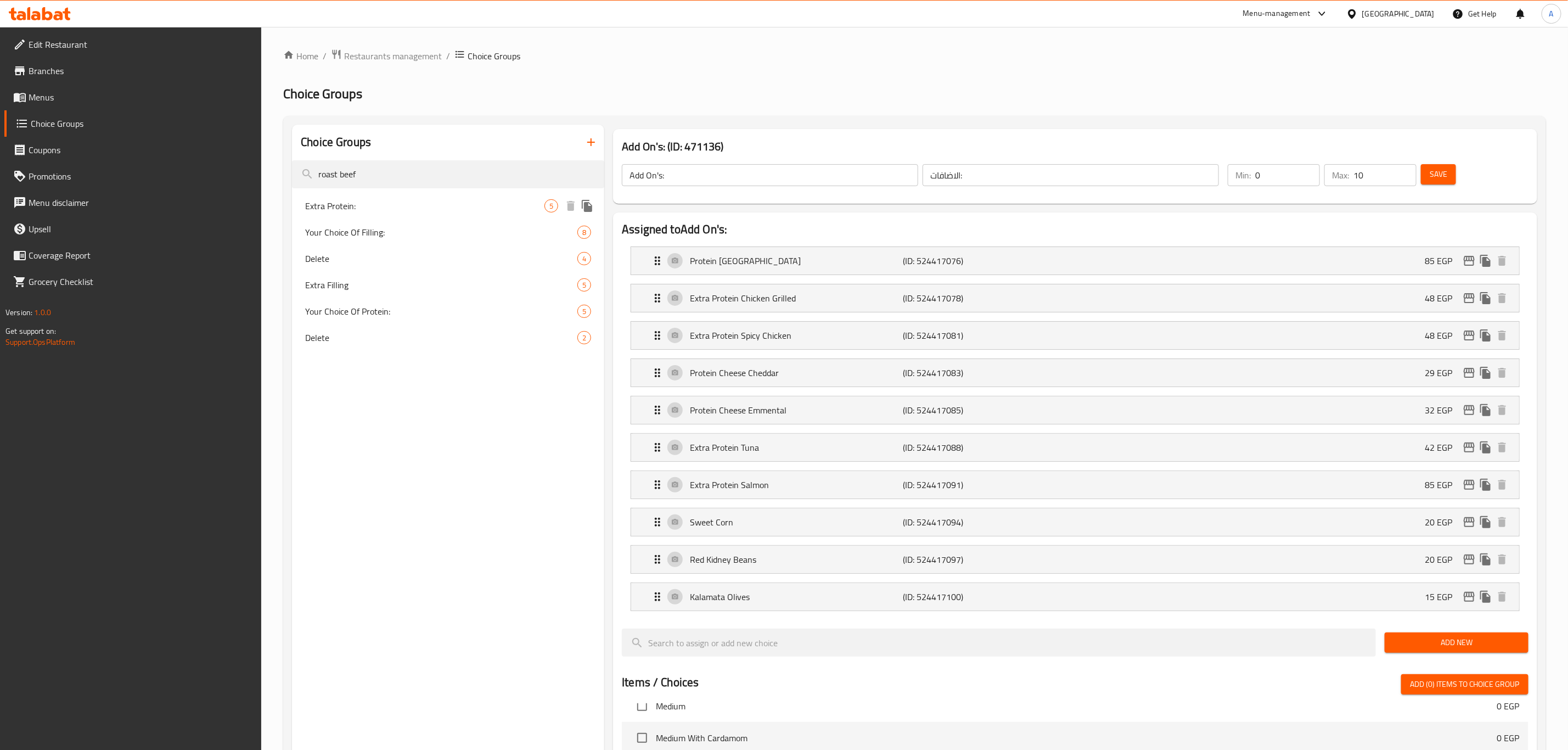
type input "roast beef"
click at [409, 206] on span "Extra Protein:" at bounding box center [425, 205] width 239 height 13
type input "Extra Protein:"
type input "بروتين إضافي"
type input "1"
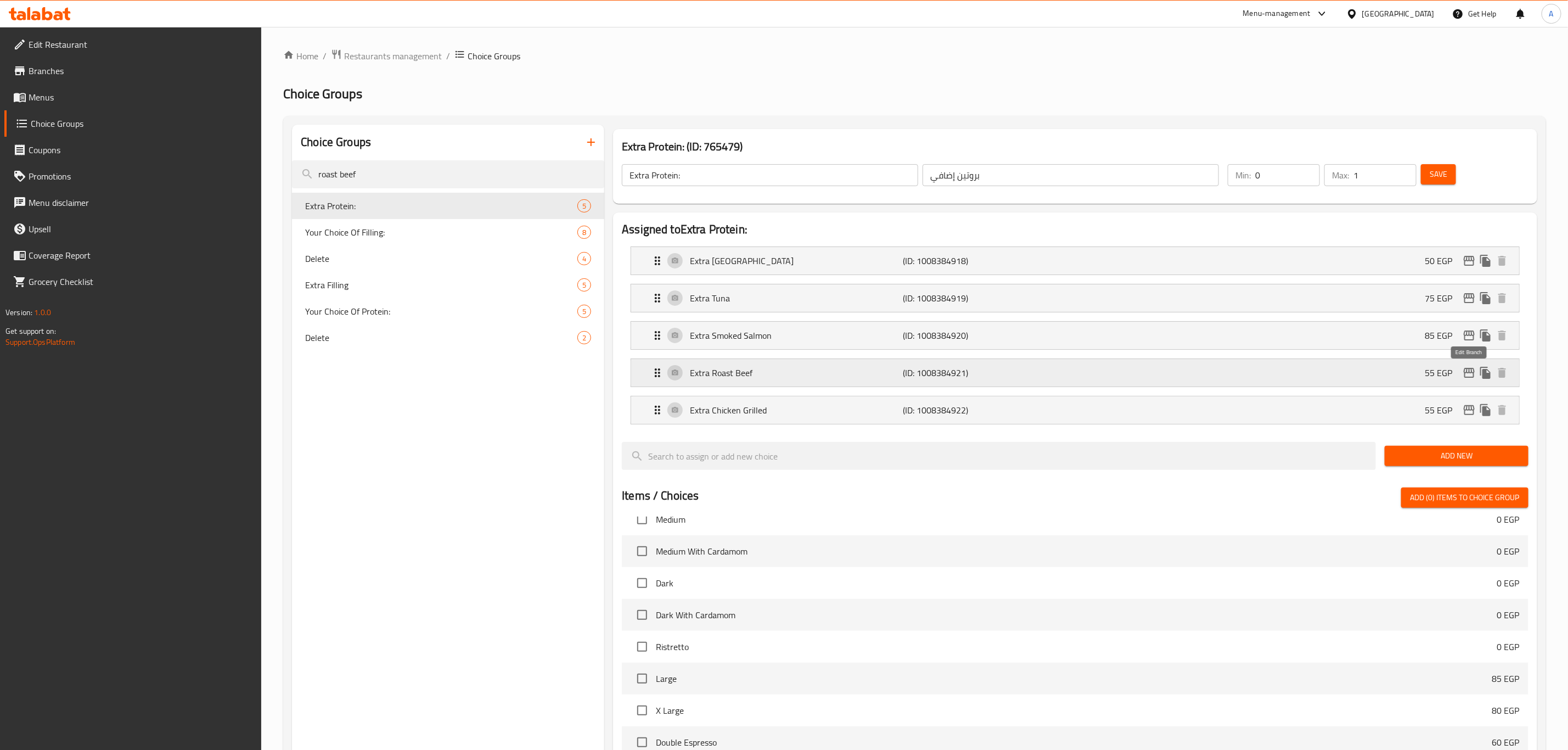
click at [1474, 376] on icon "edit" at bounding box center [1469, 372] width 13 height 13
click at [452, 239] on div "Your Choice Of Filling: 8" at bounding box center [448, 232] width 312 height 26
type input "Your Choice Of Filling:"
type input "إختيارك من الحشو:"
type input "1"
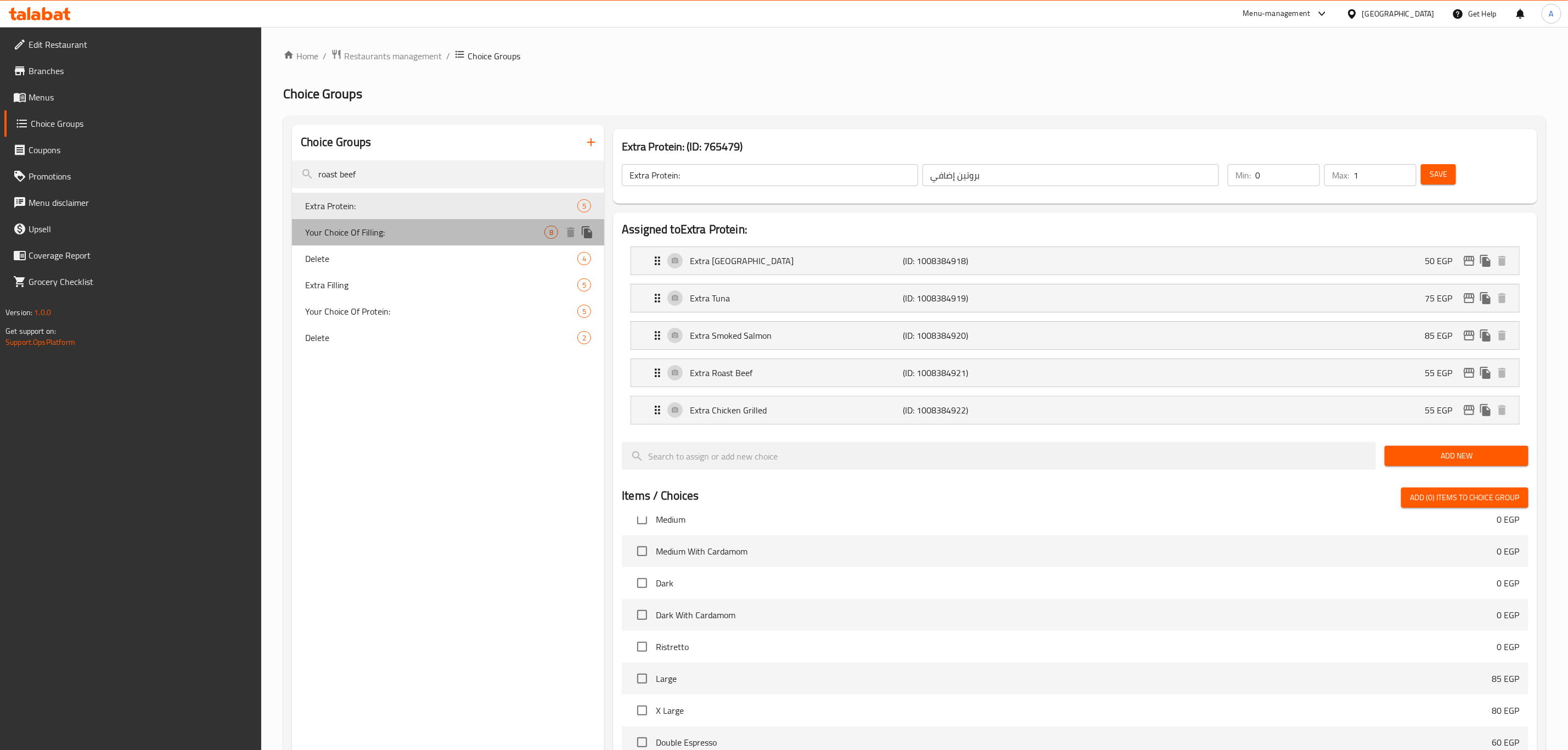
type input "2"
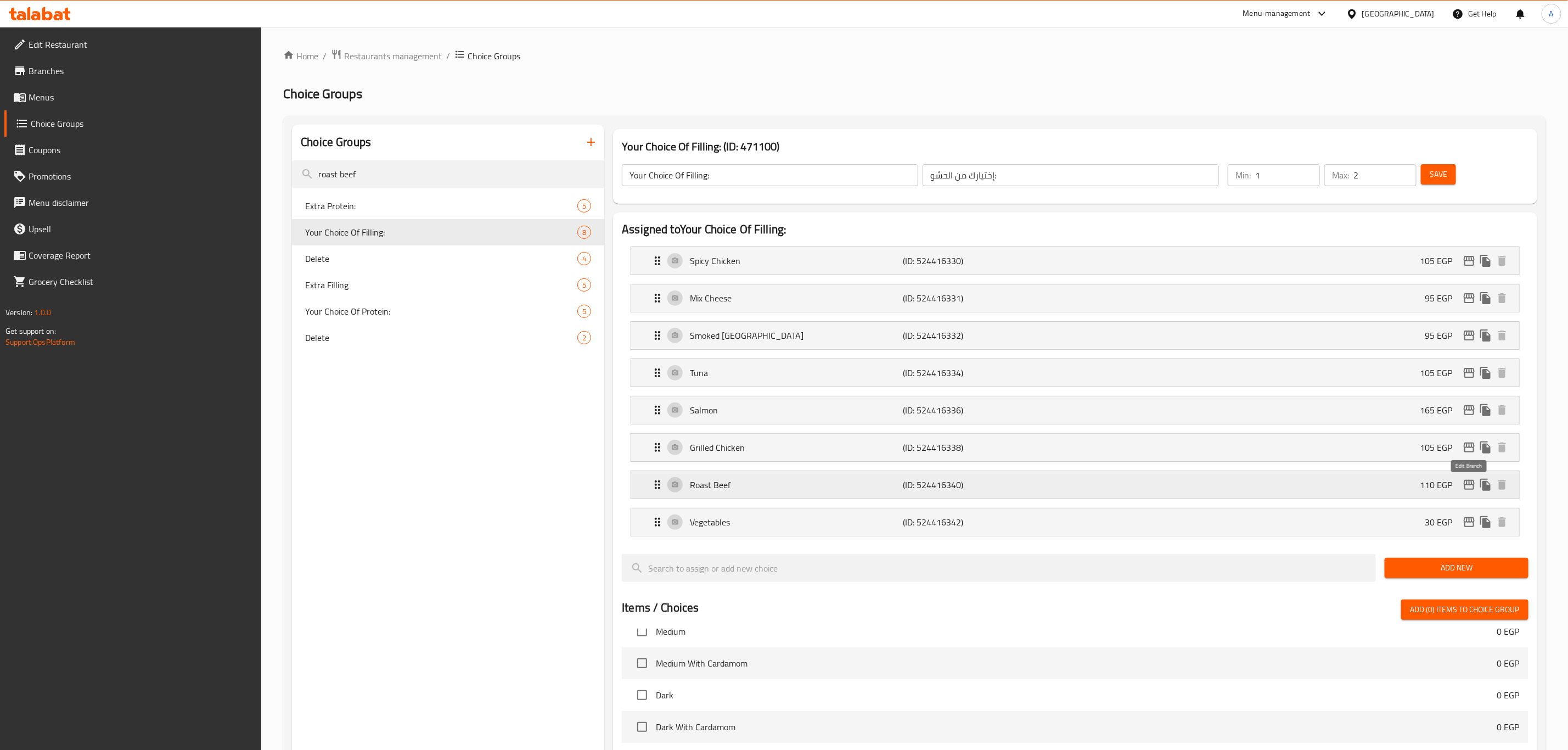
click at [1471, 491] on icon "edit" at bounding box center [1469, 484] width 13 height 13
click at [354, 283] on span "Extra Filling" at bounding box center [425, 284] width 239 height 13
type input "Extra Filling"
type input "إضافة حشو"
type input "0"
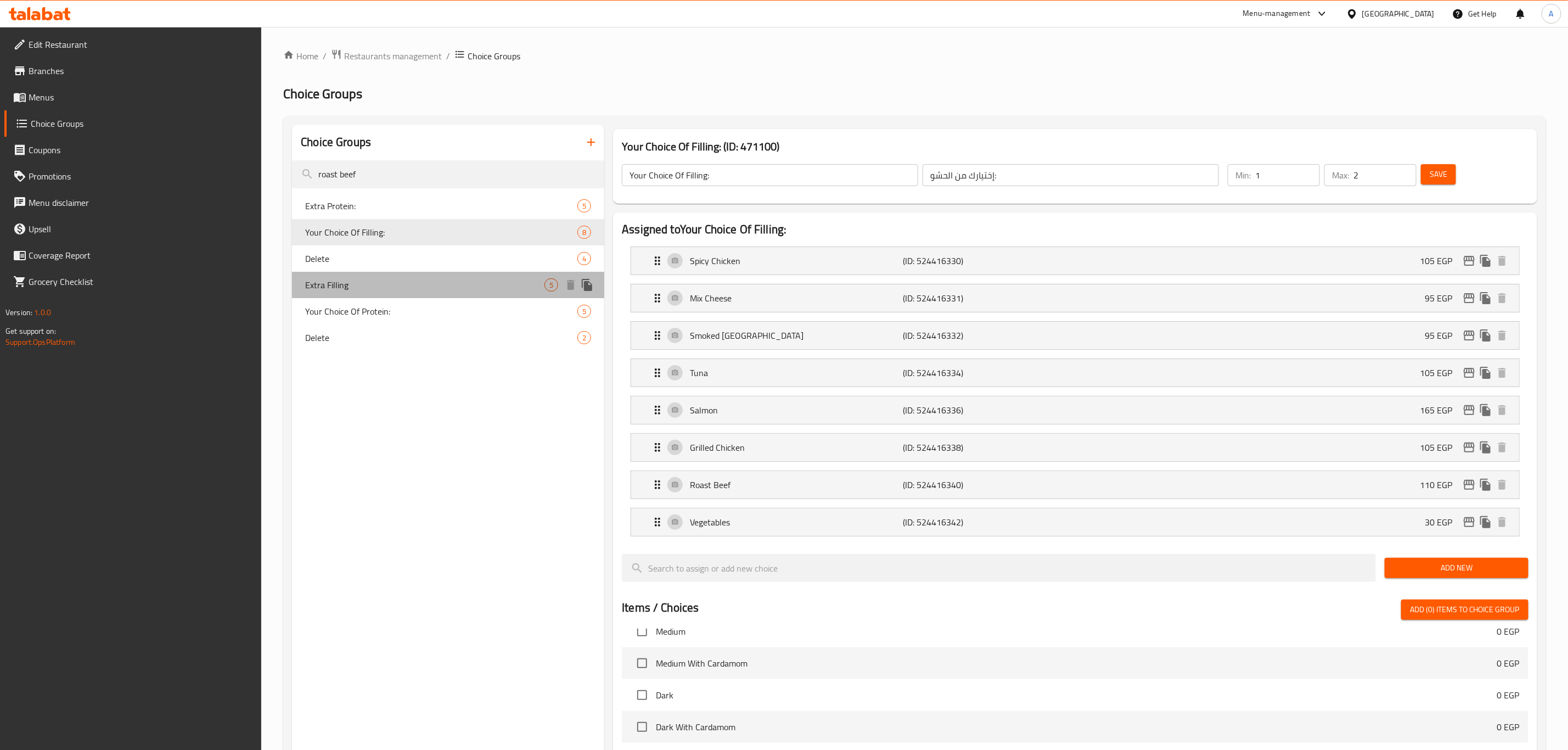
type input "3"
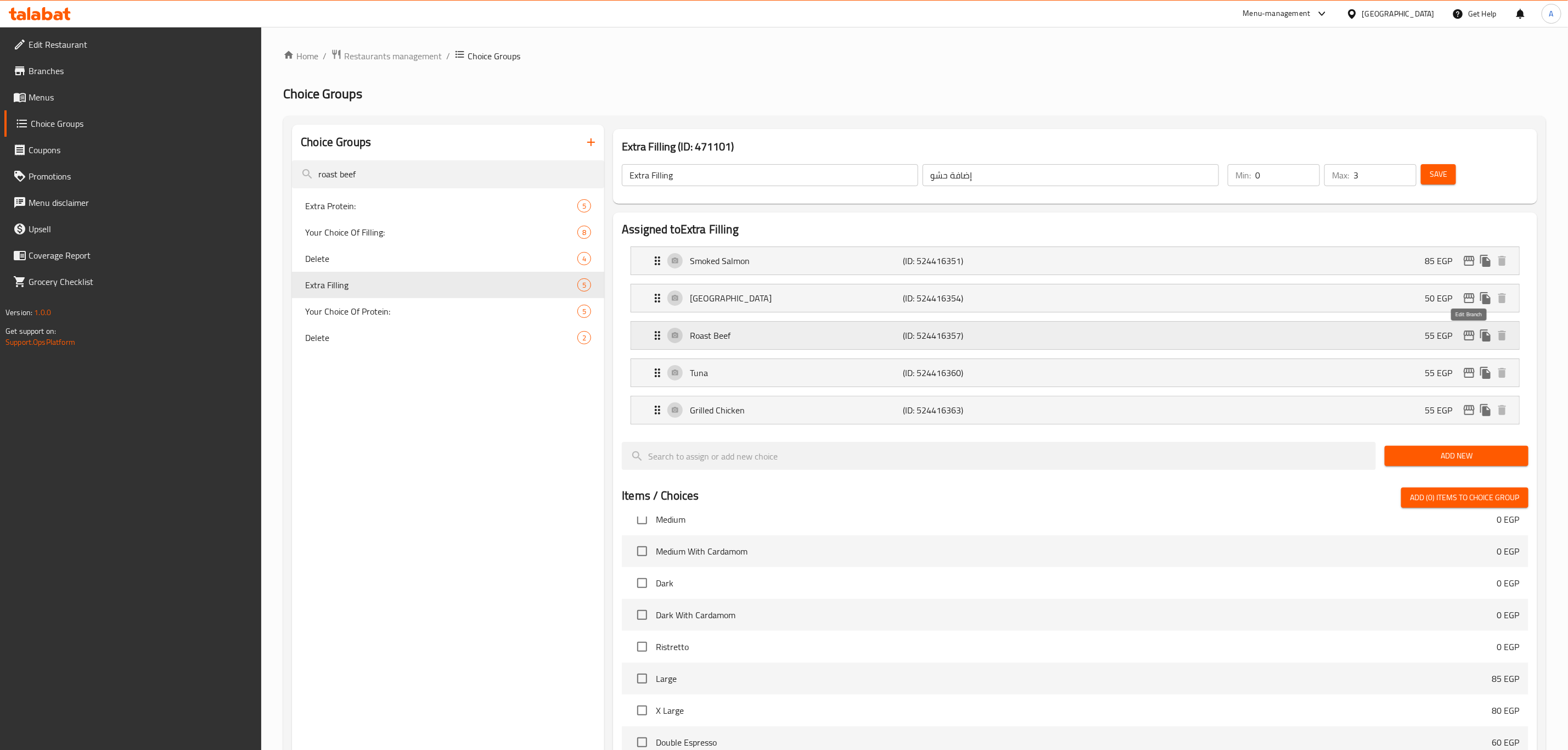
click at [1470, 341] on icon "edit" at bounding box center [1469, 335] width 13 height 13
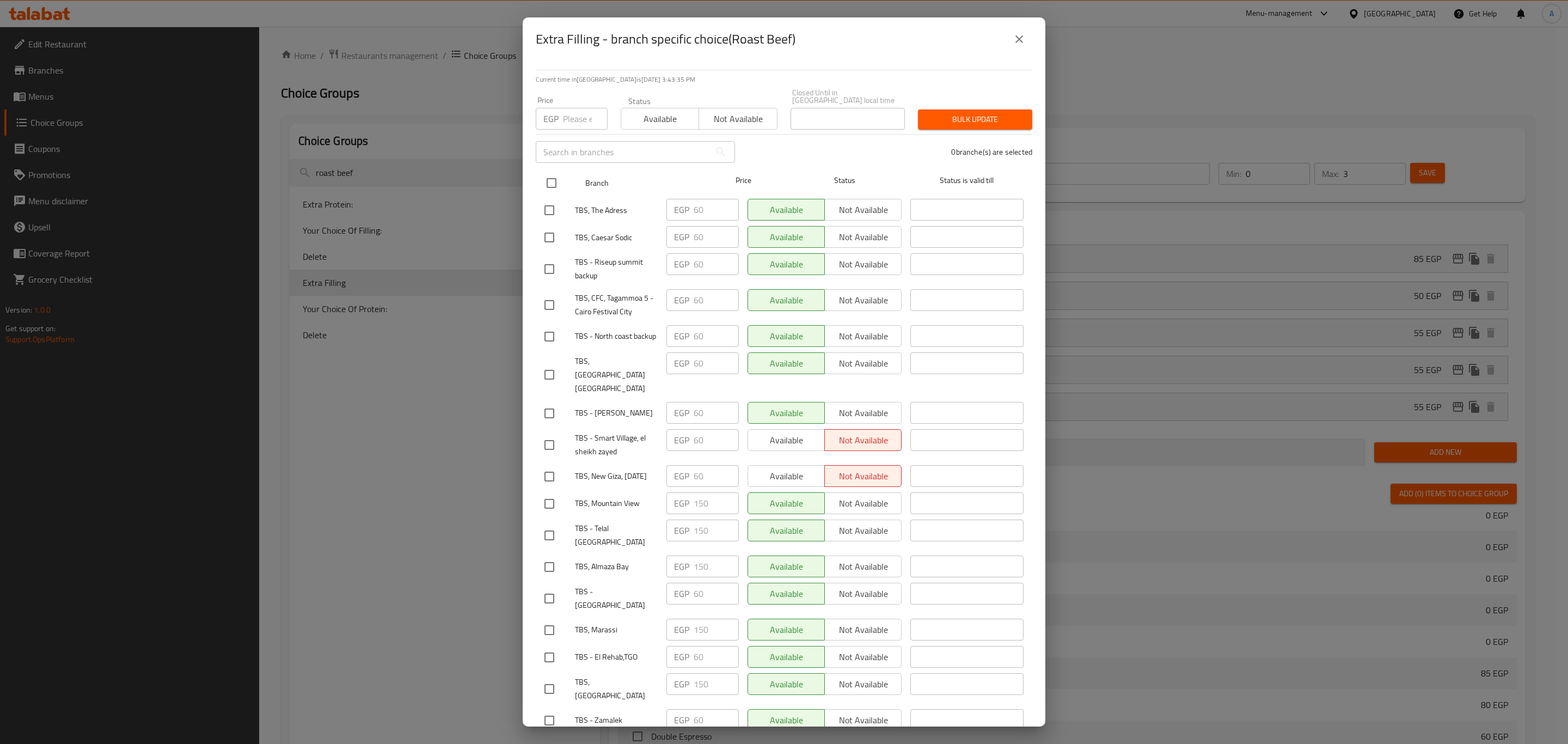
click at [545, 180] on input "checkbox" at bounding box center [551, 183] width 23 height 23
checkbox input "true"
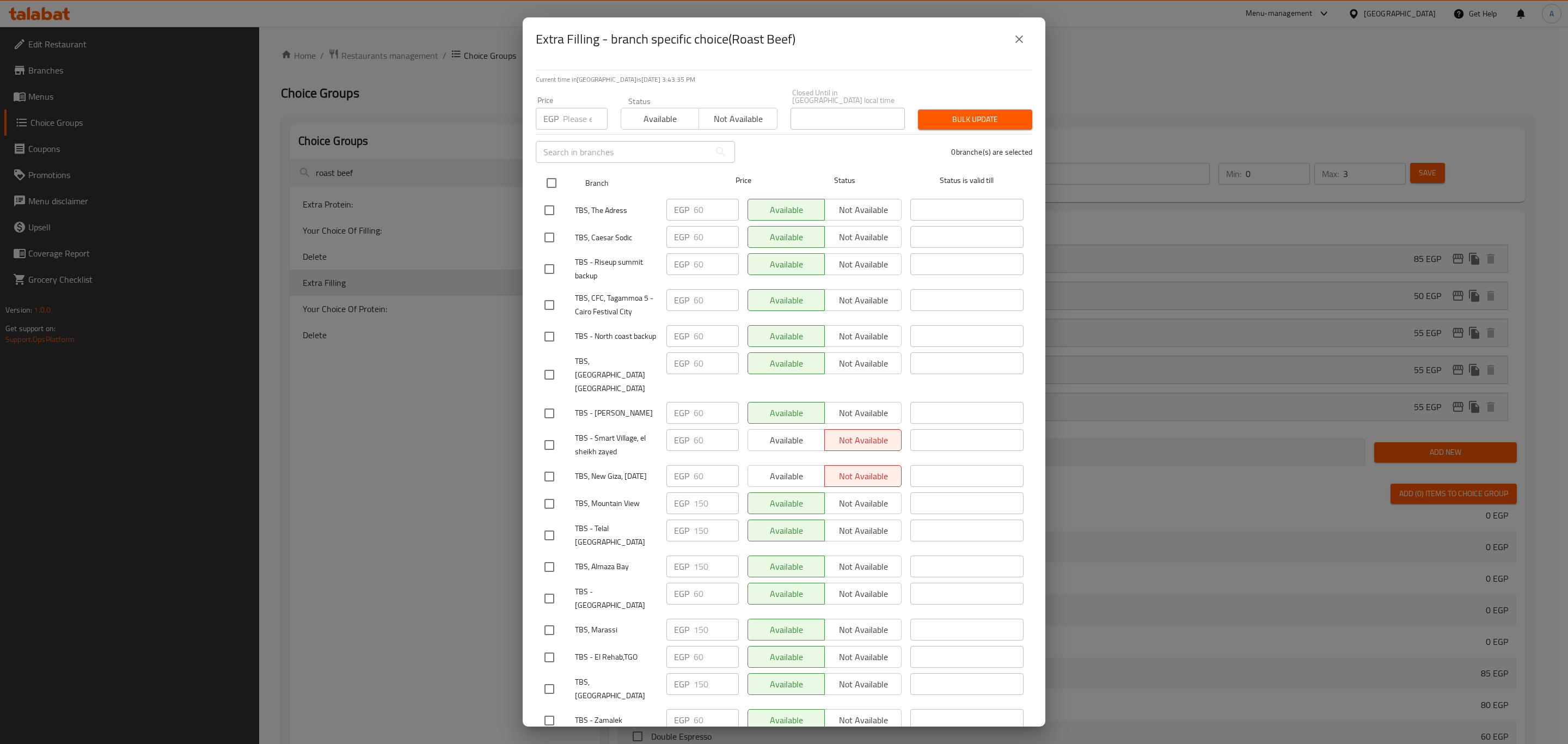
checkbox input "true"
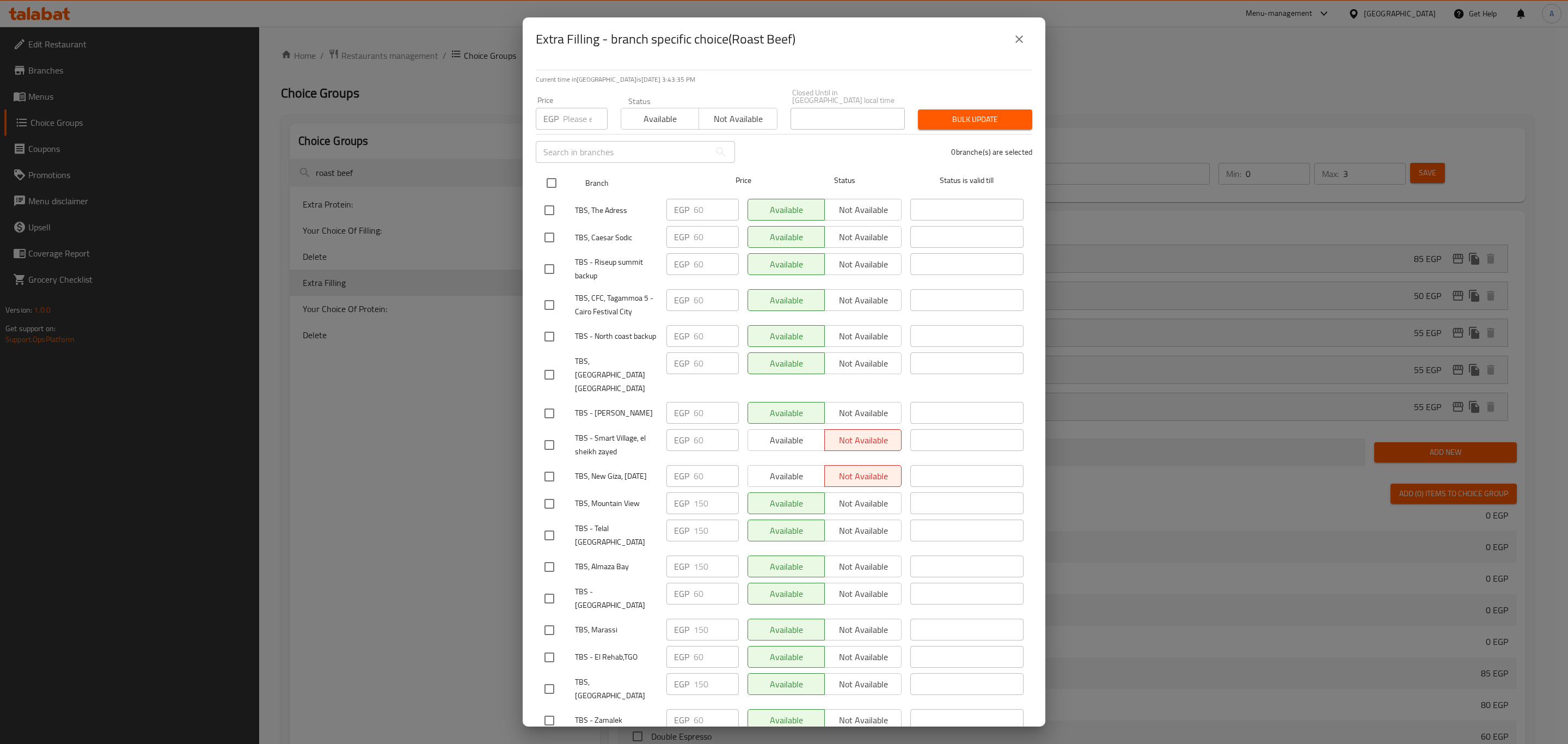
checkbox input "true"
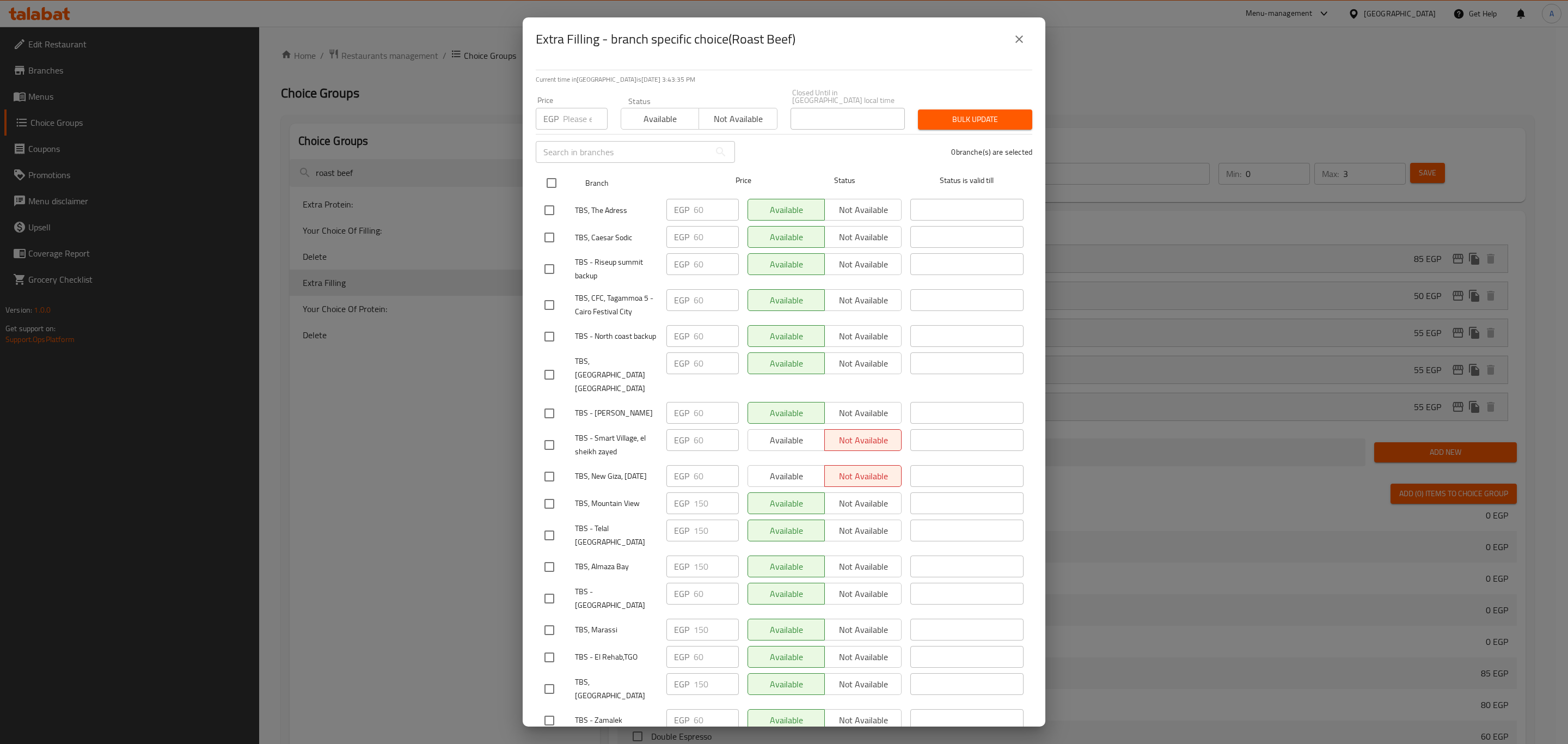
checkbox input "true"
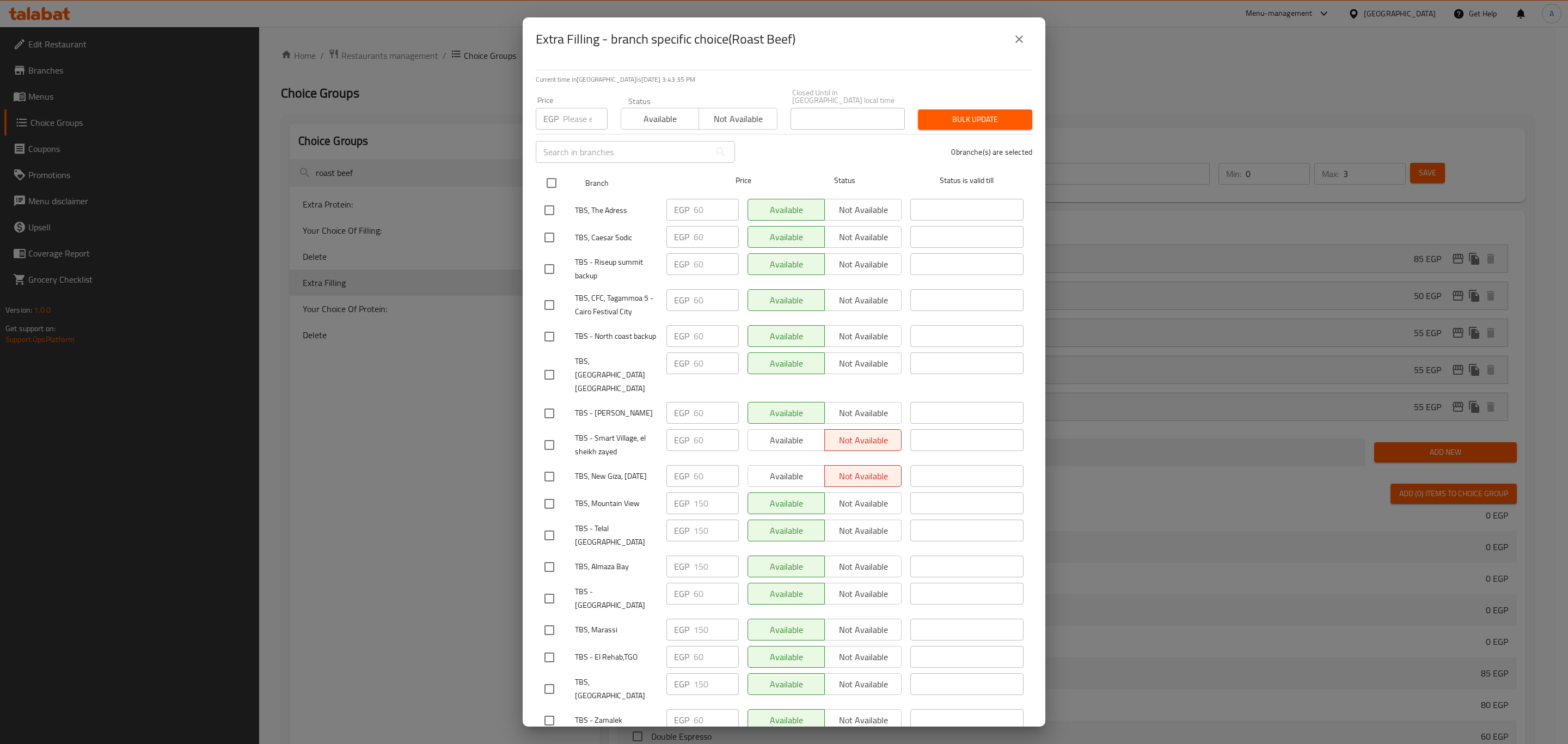
checkbox input "true"
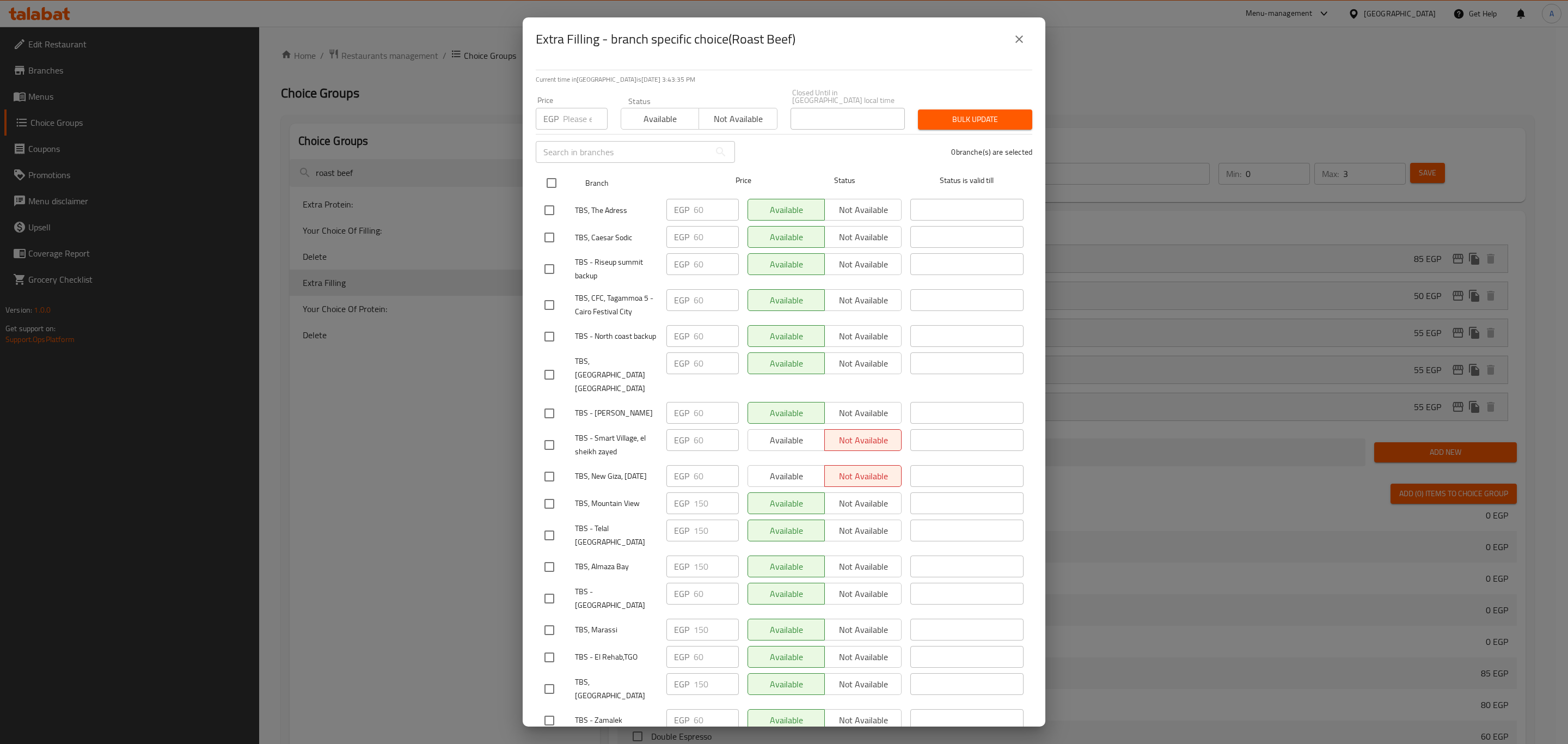
checkbox input "true"
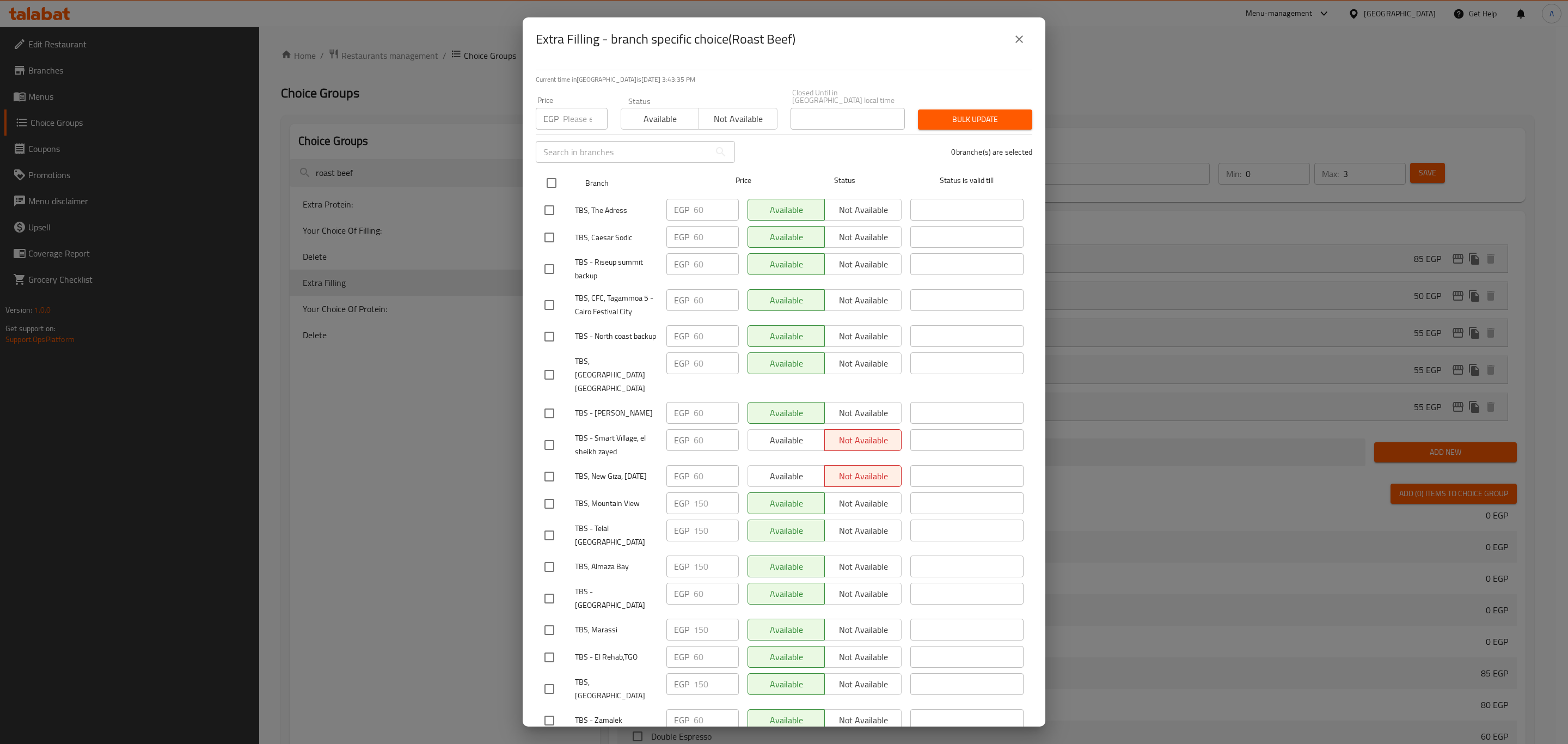
checkbox input "true"
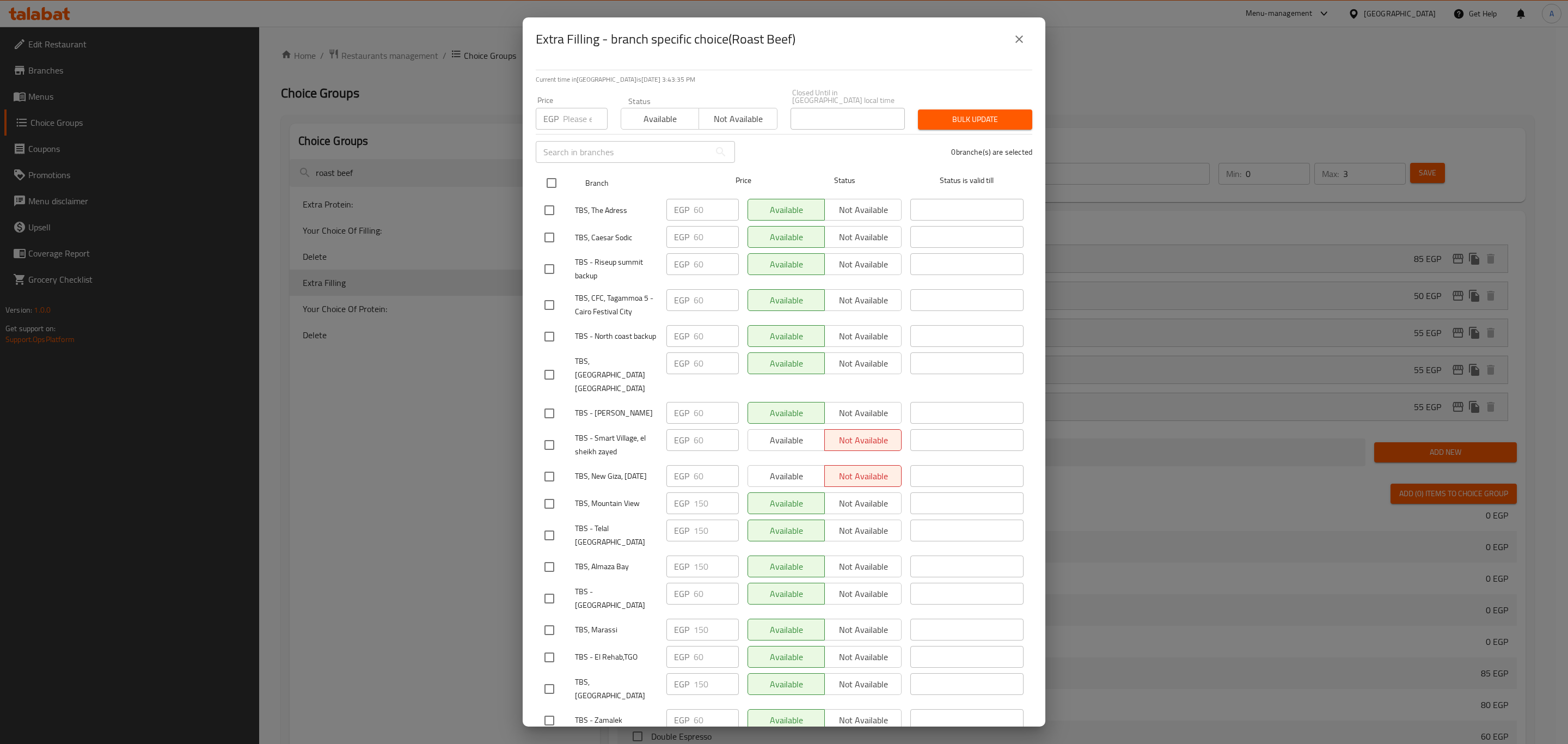
checkbox input "true"
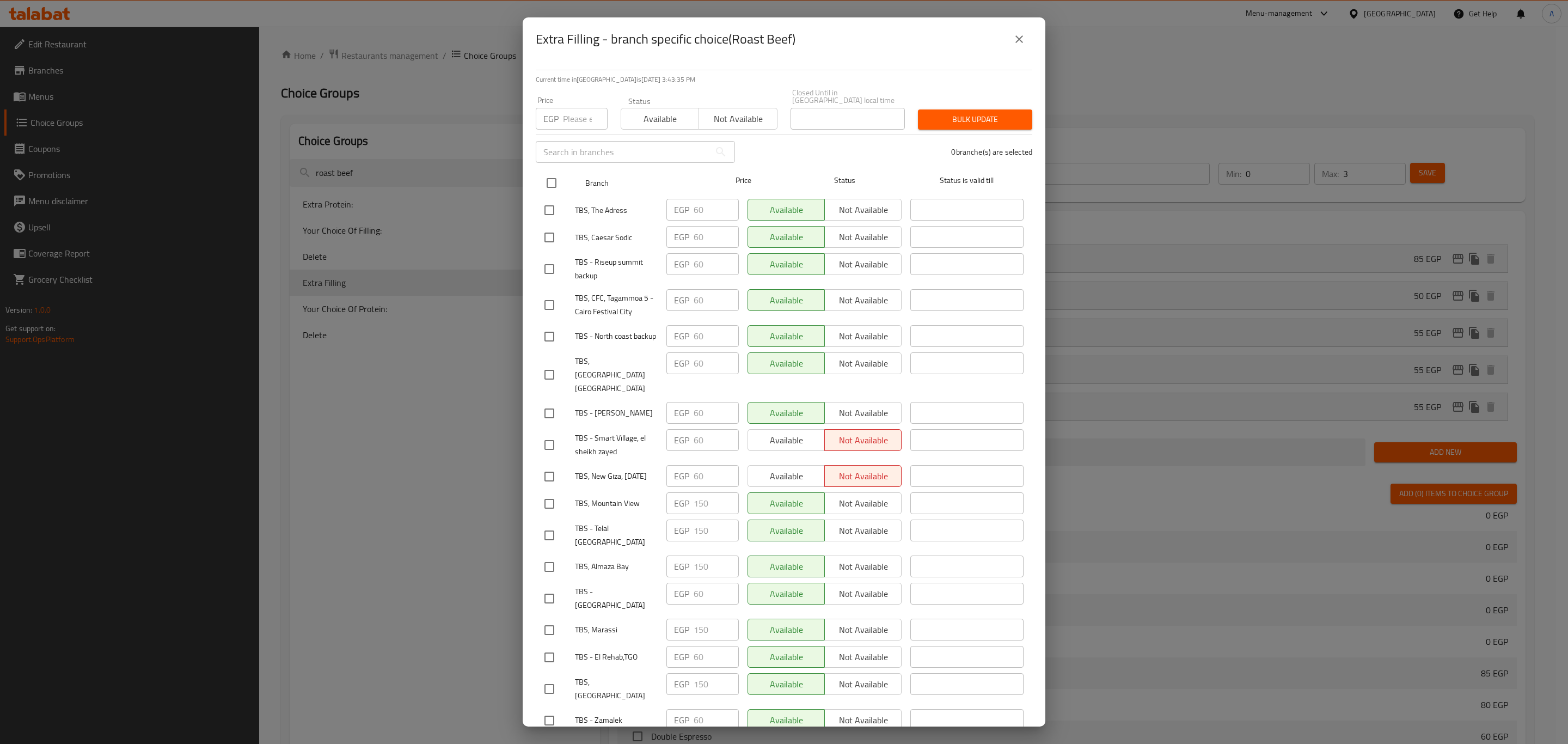
checkbox input "true"
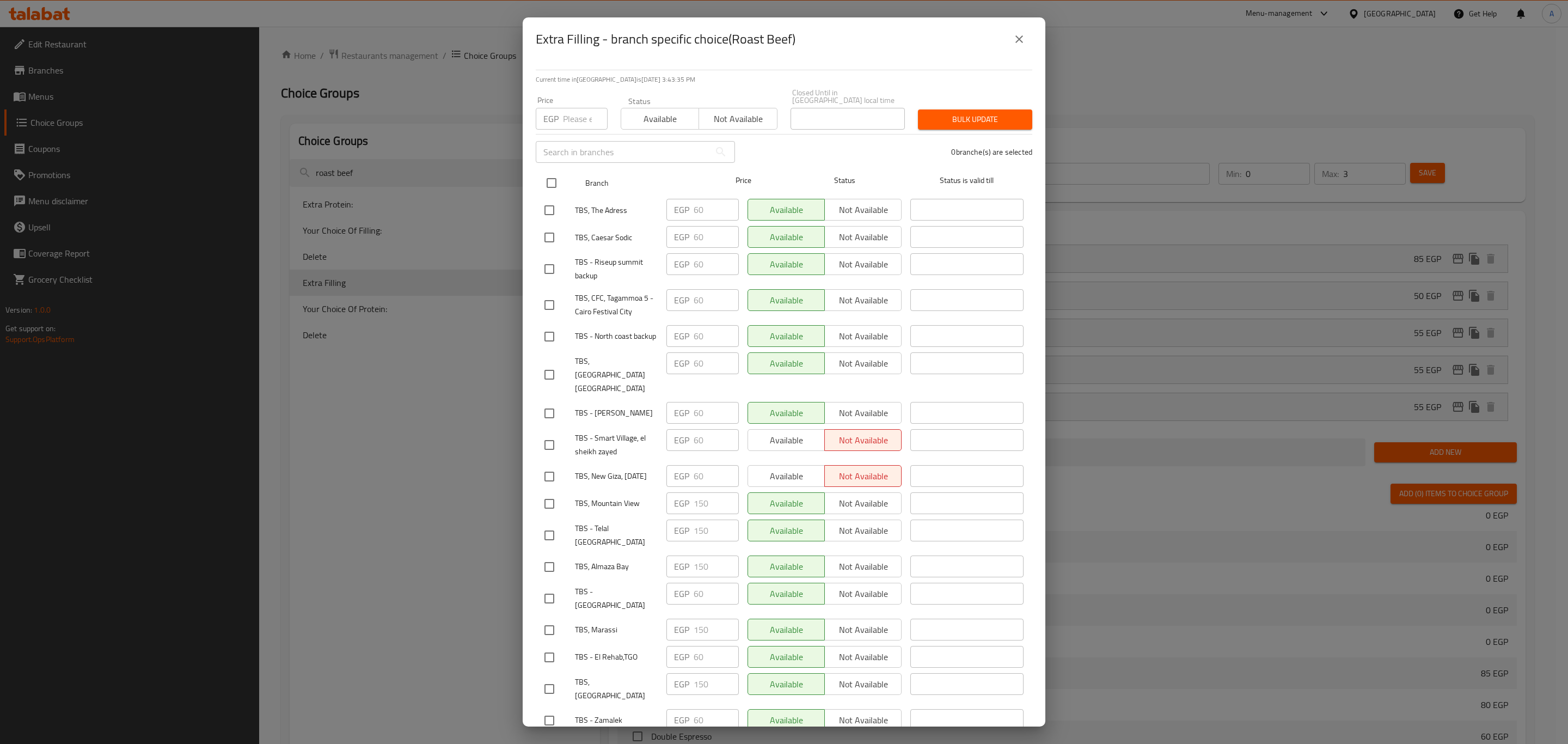
checkbox input "true"
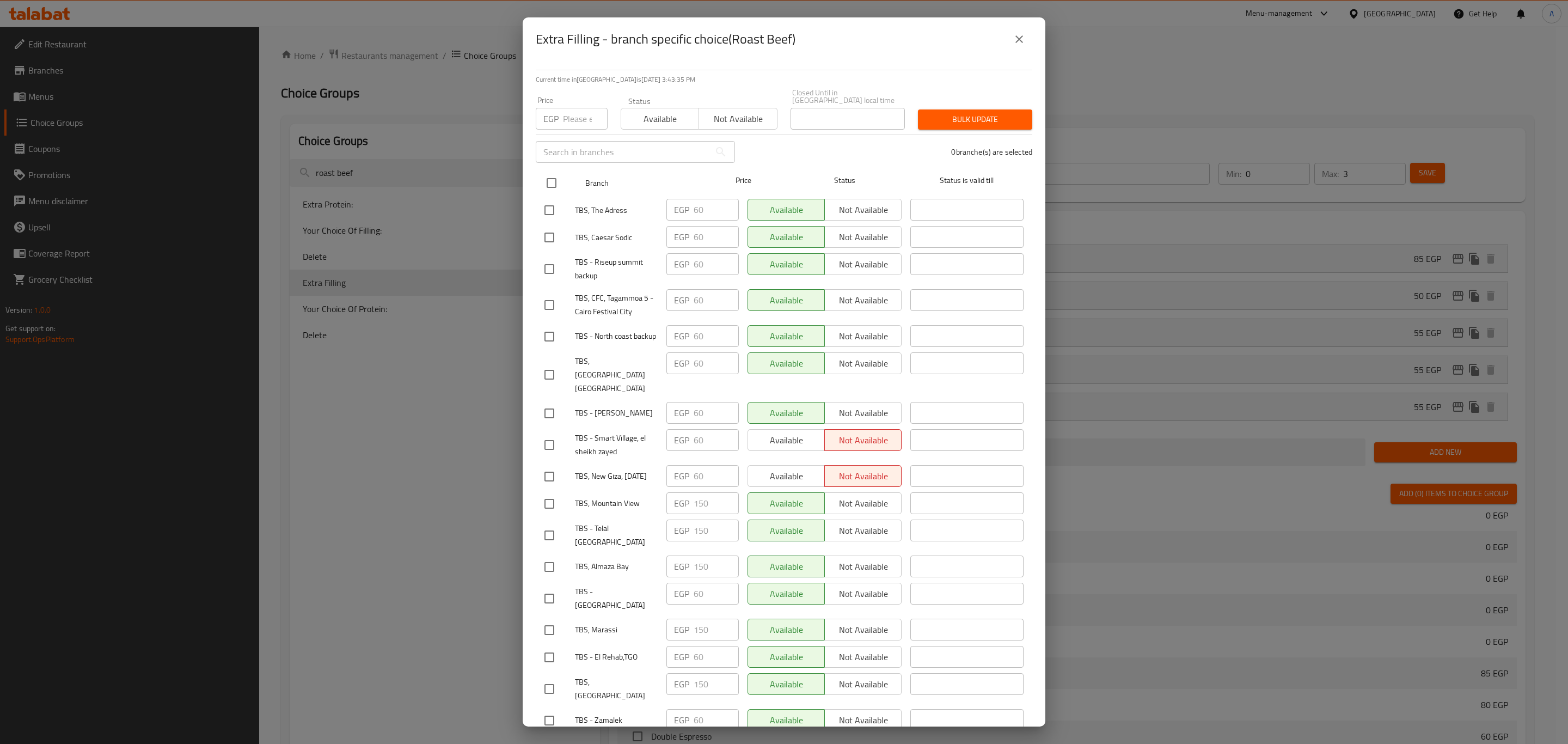
checkbox input "true"
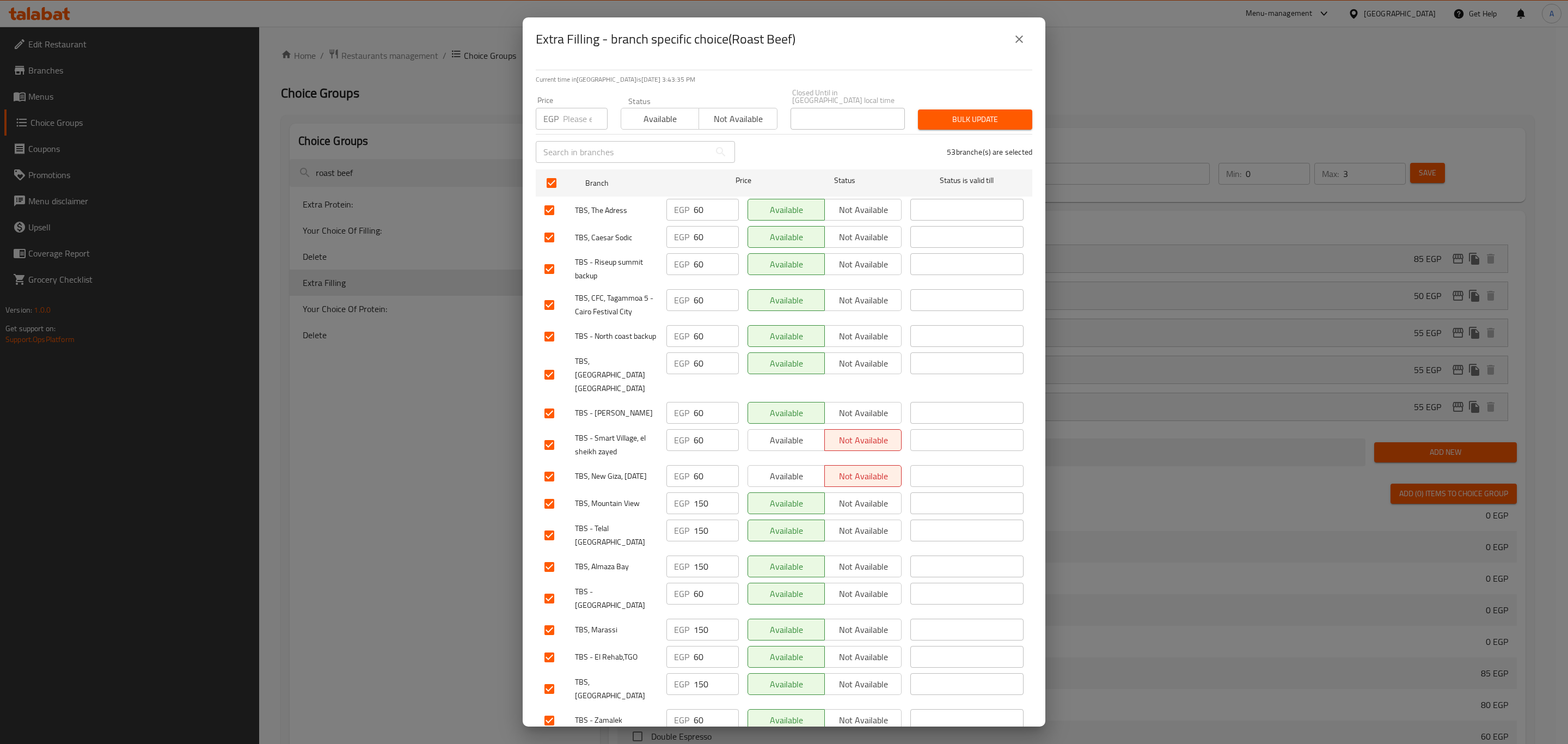
click at [574, 117] on input "number" at bounding box center [585, 118] width 45 height 22
type input "86"
click at [985, 117] on span "Bulk update" at bounding box center [975, 120] width 97 height 14
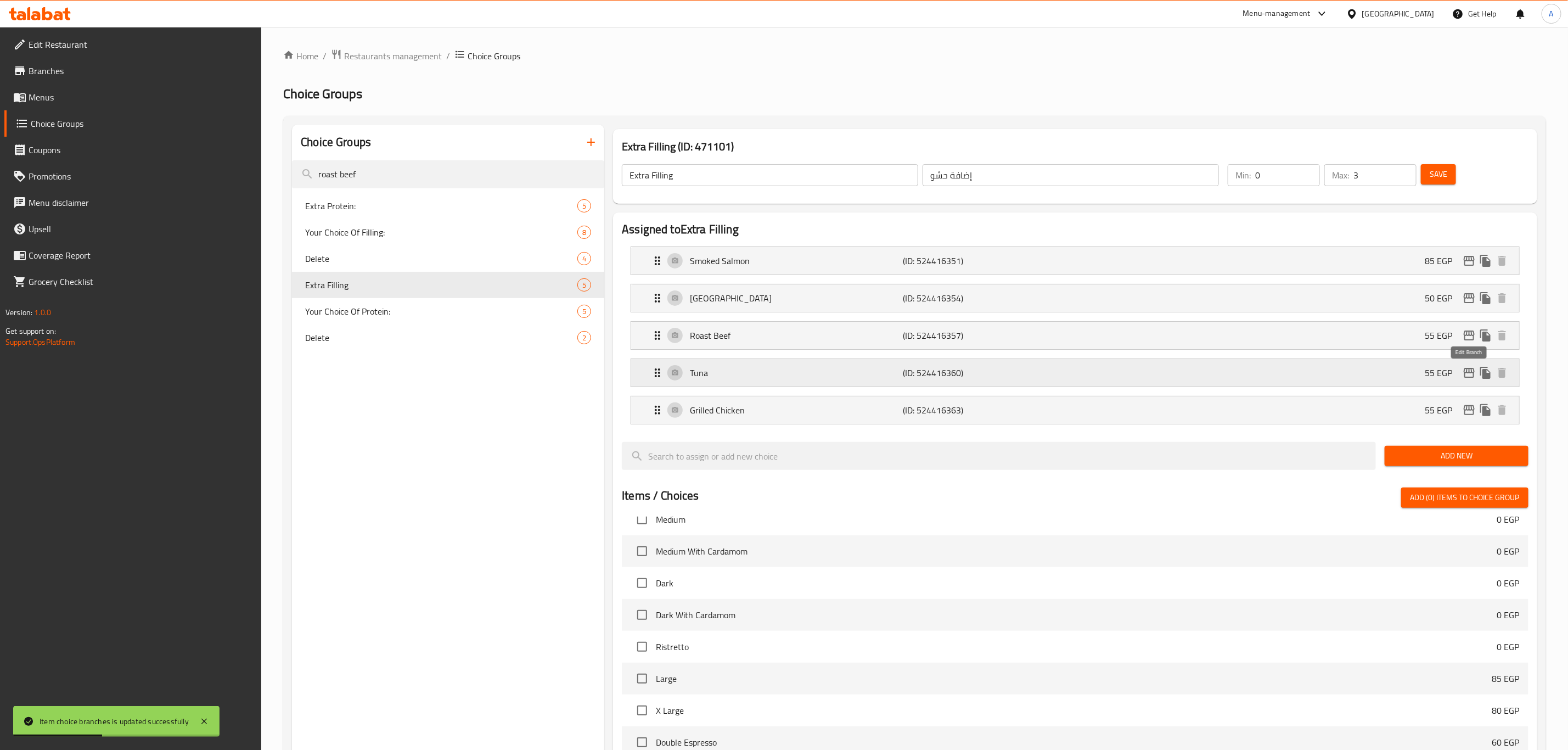
click at [1463, 373] on icon "edit" at bounding box center [1469, 372] width 13 height 13
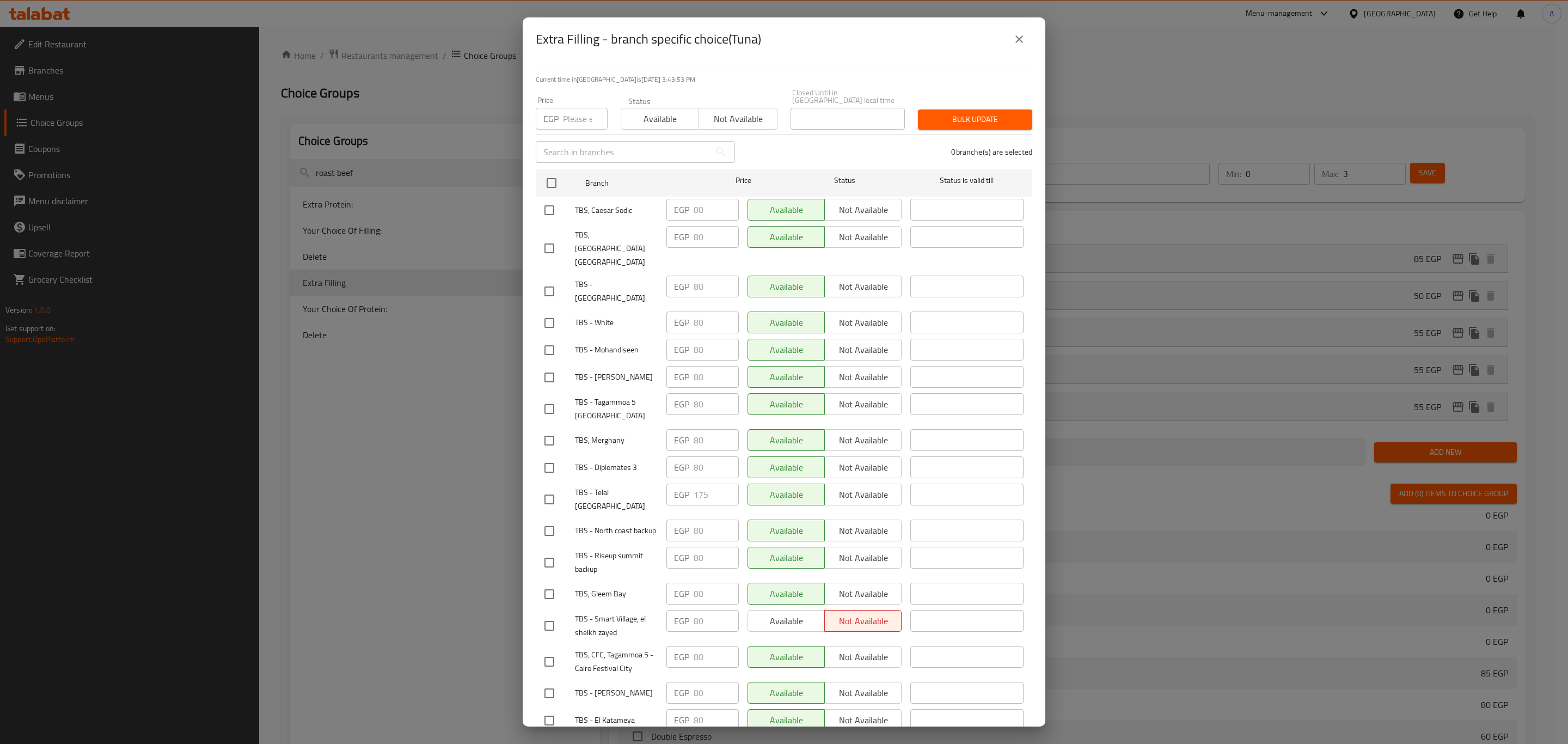
drag, startPoint x: 370, startPoint y: 433, endPoint x: 380, endPoint y: 386, distance: 48.1
click at [370, 433] on div "Extra Filling - branch specific choice(Tuna) Current time in Egypt is 01 Oct 20…" at bounding box center [784, 372] width 1568 height 744
click at [380, 298] on div "Extra Filling - branch specific choice(Tuna) Current time in Egypt is 01 Oct 20…" at bounding box center [784, 372] width 1568 height 744
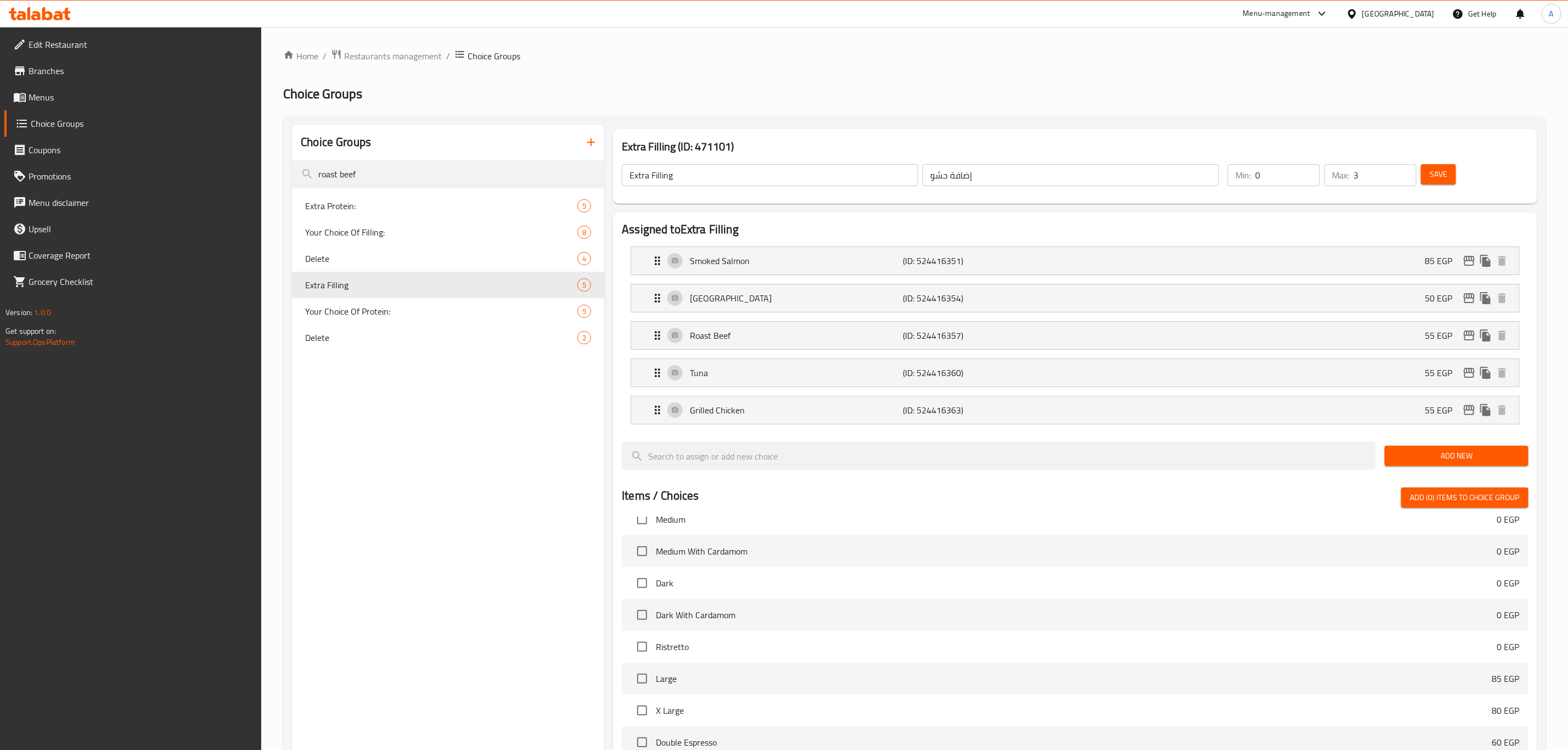
click at [361, 313] on span "Your Choice Of Protein:" at bounding box center [441, 311] width 272 height 13
type input "Your Choice Of Protein:"
type input "اختيارك للبروتين:"
type input "1"
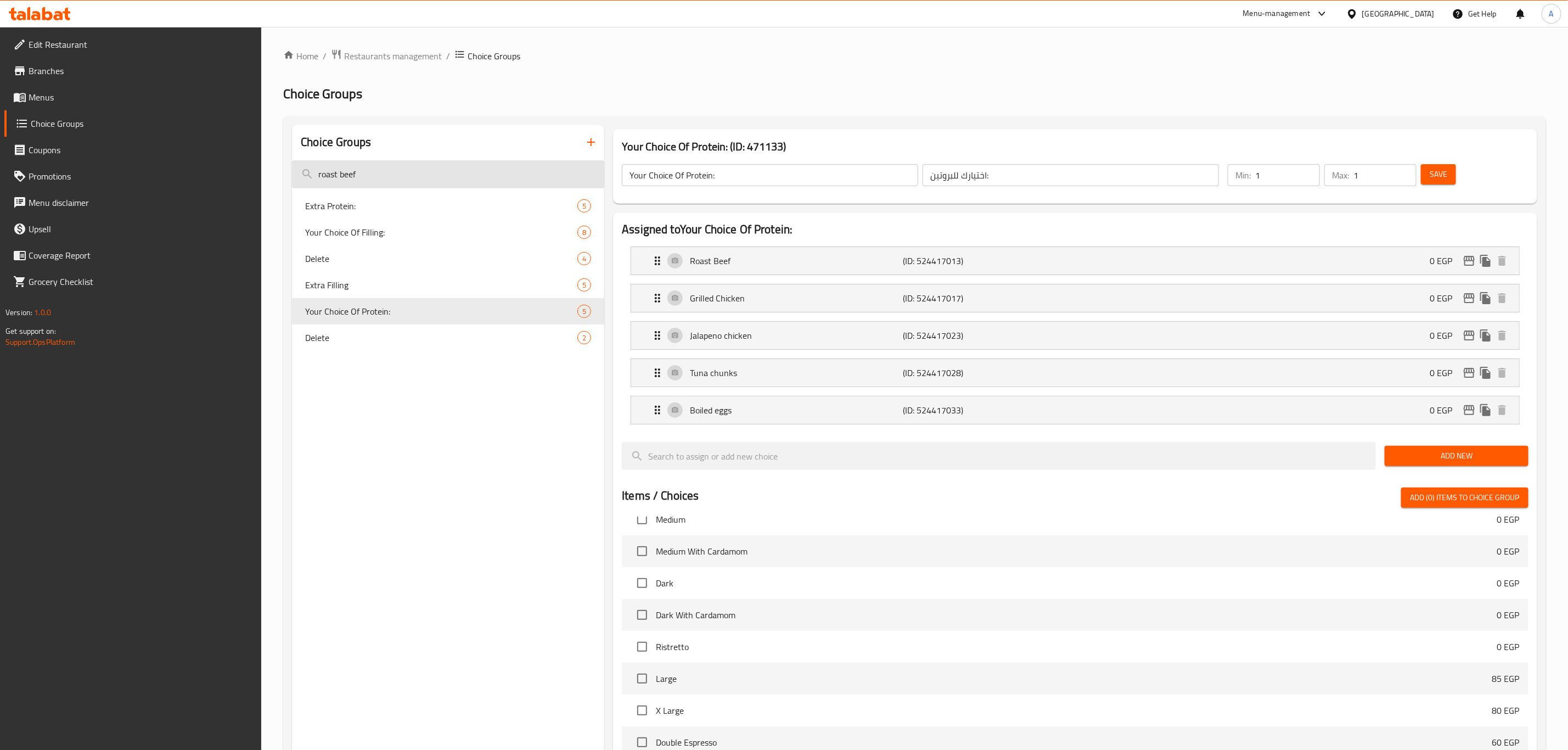
click at [382, 175] on input "roast beef" at bounding box center [448, 174] width 312 height 28
paste input "tuna"
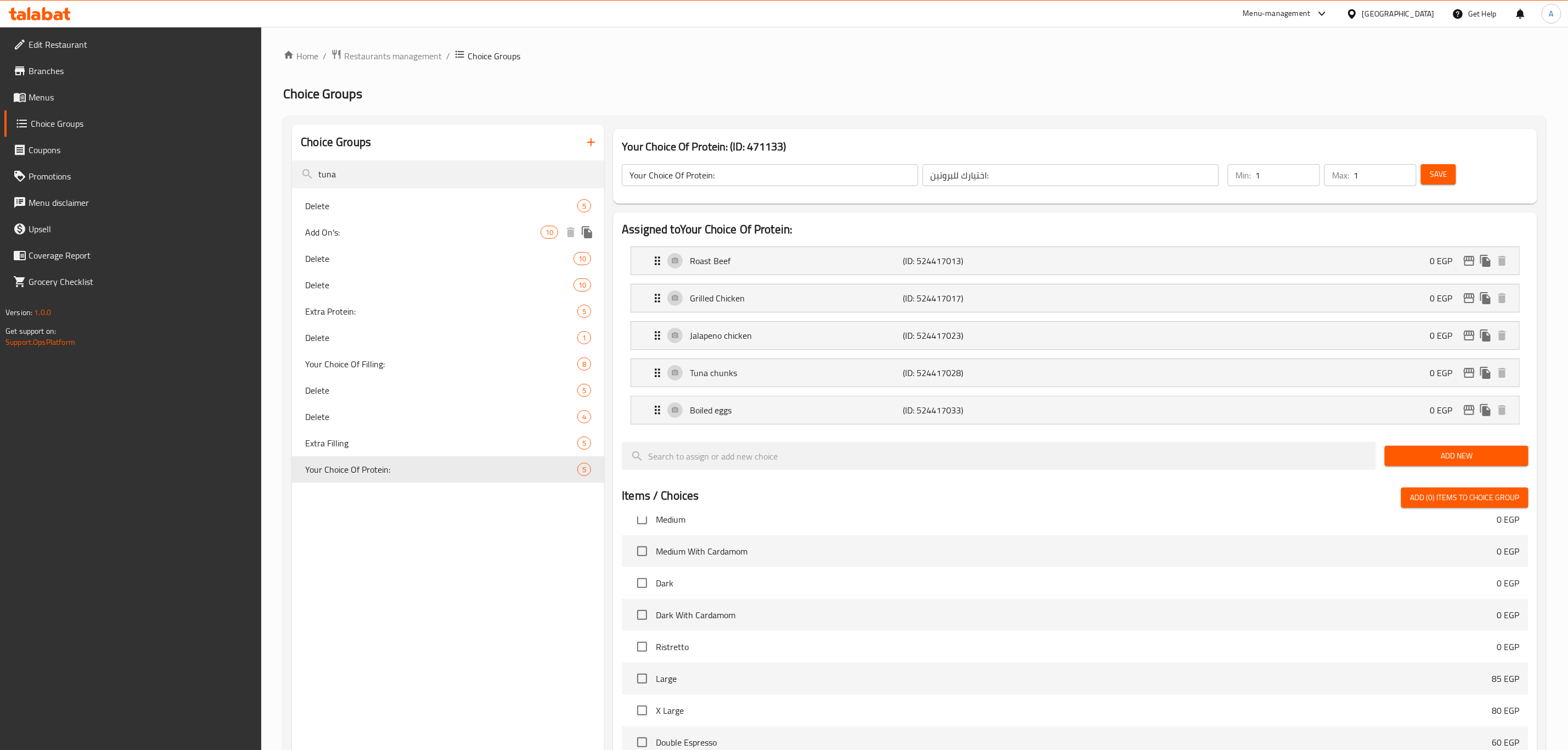
type input "tuna"
click at [359, 232] on span "Add On's:" at bounding box center [423, 231] width 235 height 13
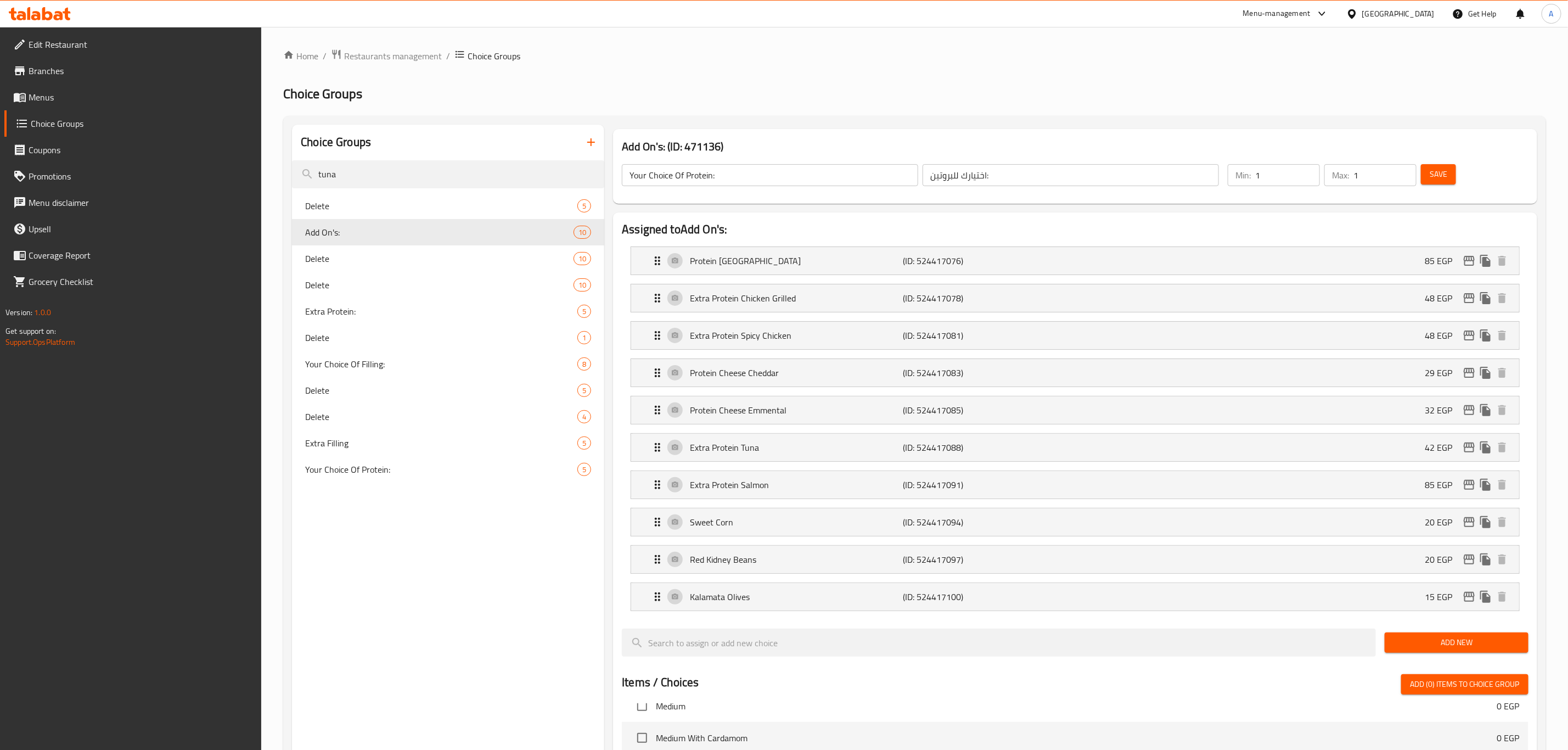
type input "Add On's:"
type input "الاضافات:"
type input "0"
type input "10"
click at [1466, 448] on icon "edit" at bounding box center [1469, 447] width 13 height 13
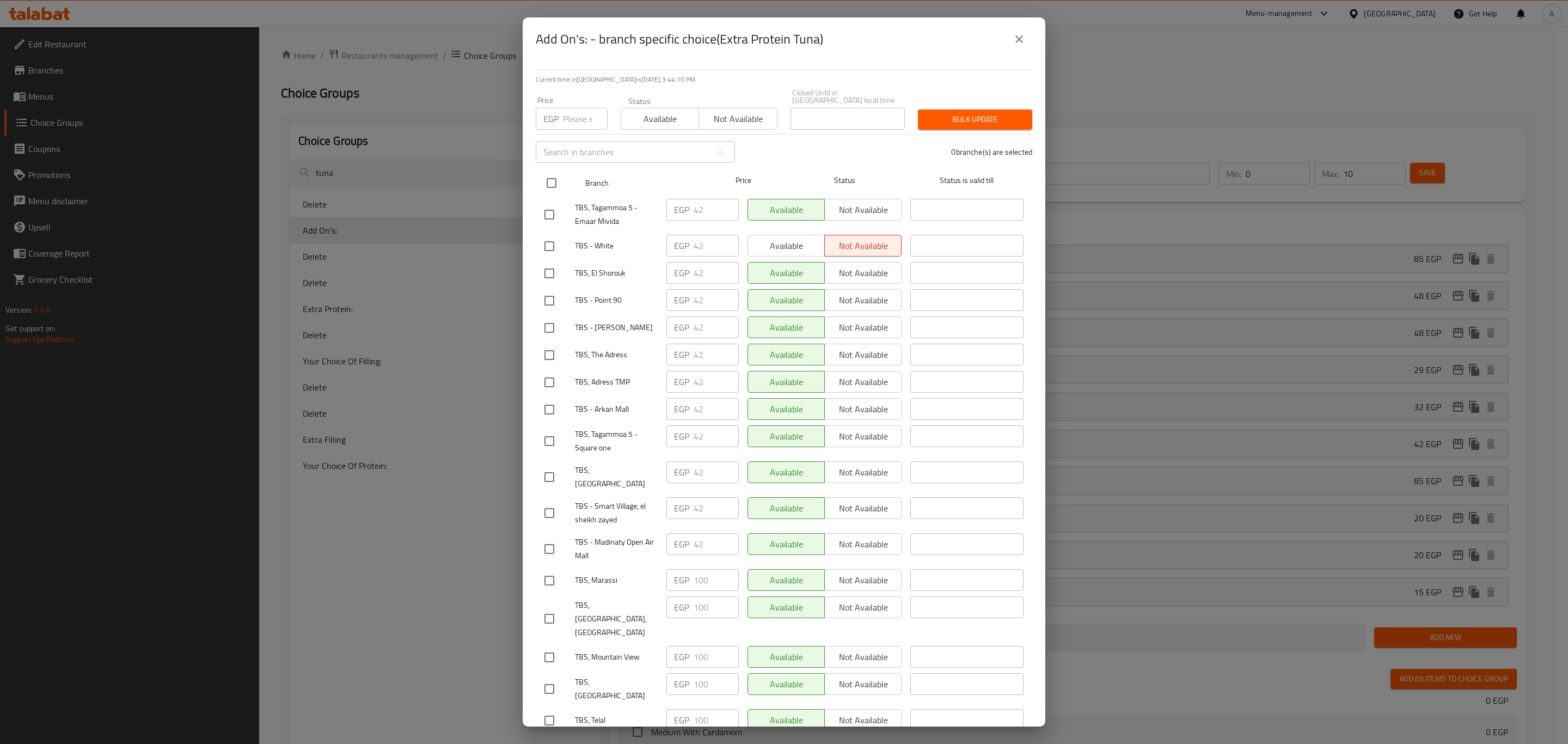
click at [548, 173] on input "checkbox" at bounding box center [551, 183] width 23 height 23
checkbox input "true"
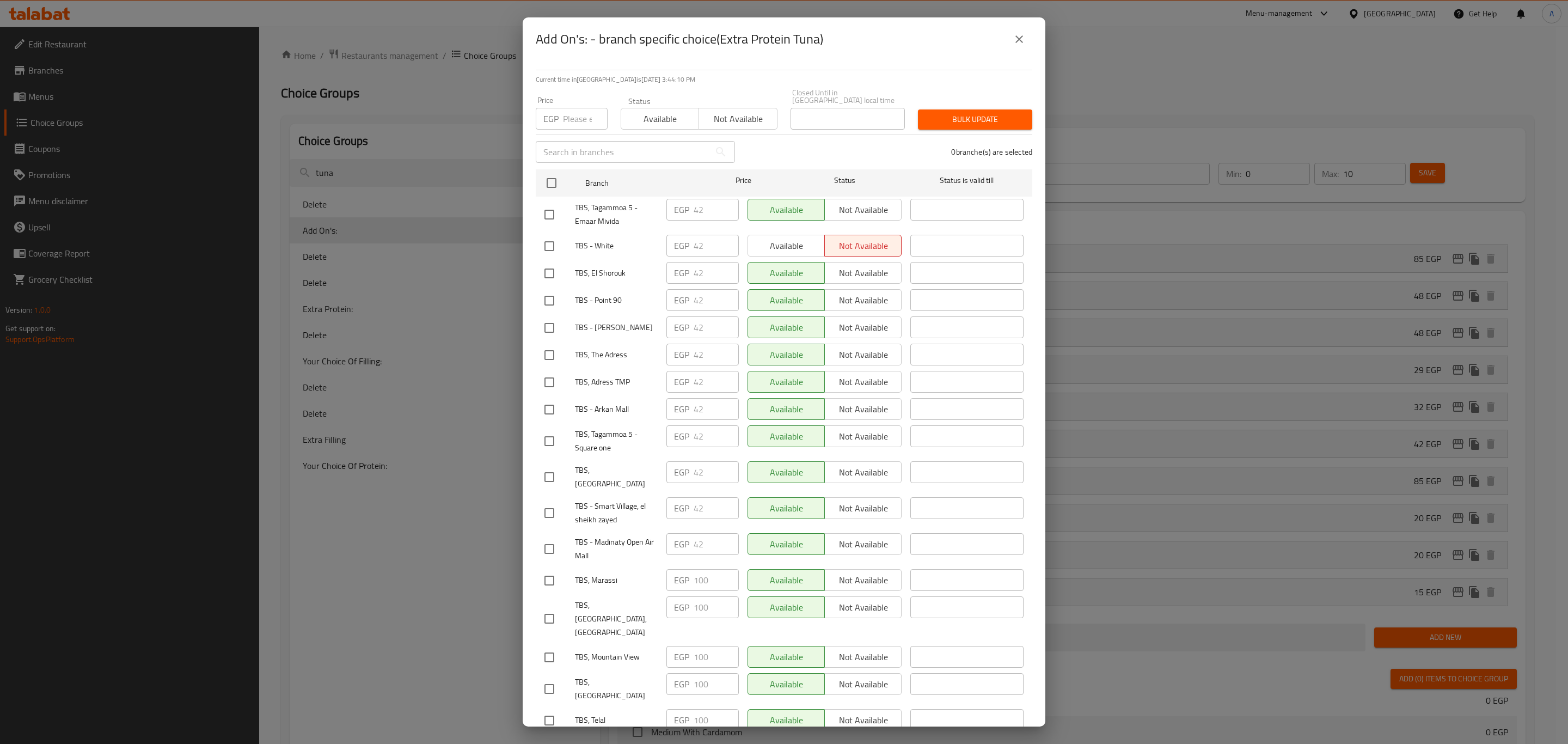
checkbox input "true"
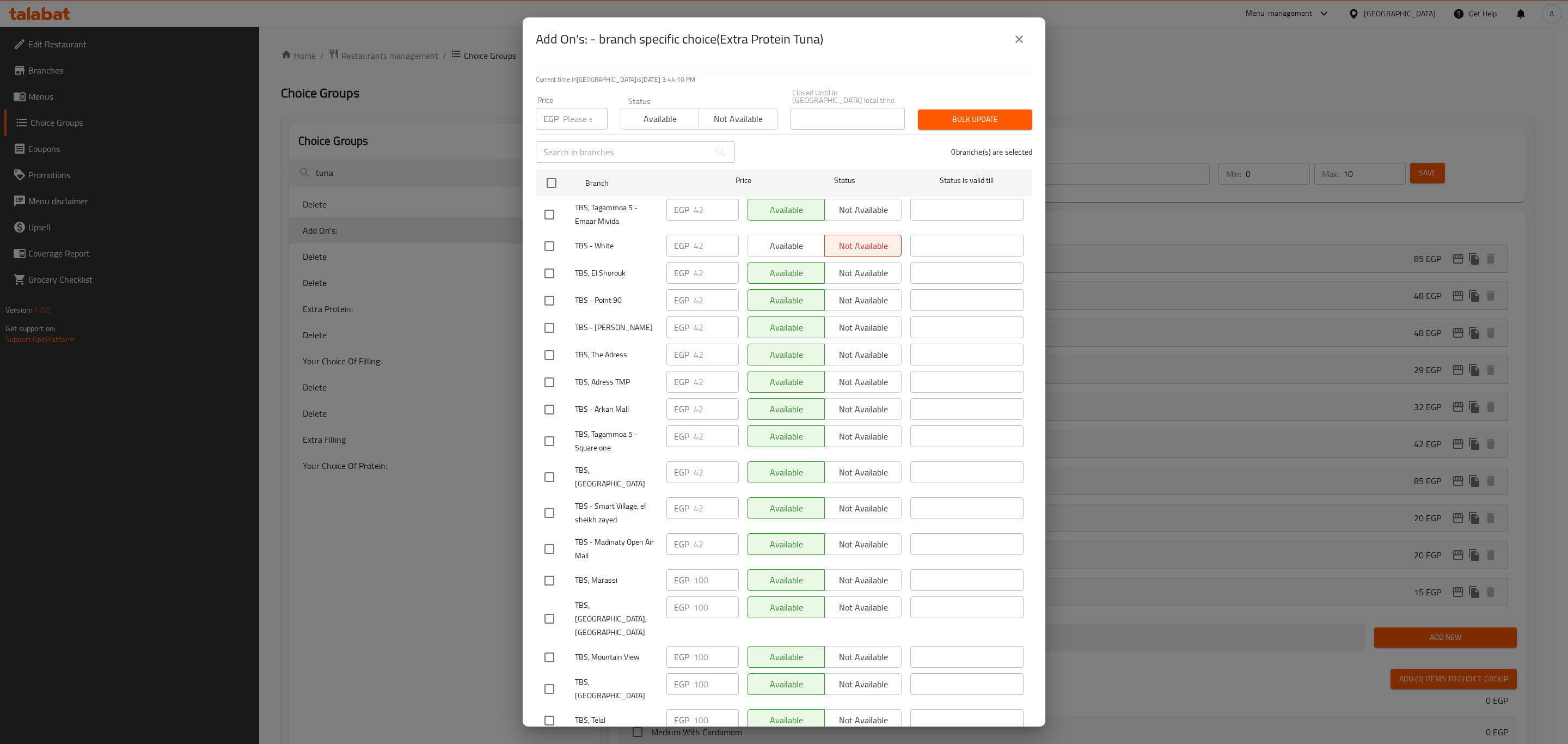
checkbox input "true"
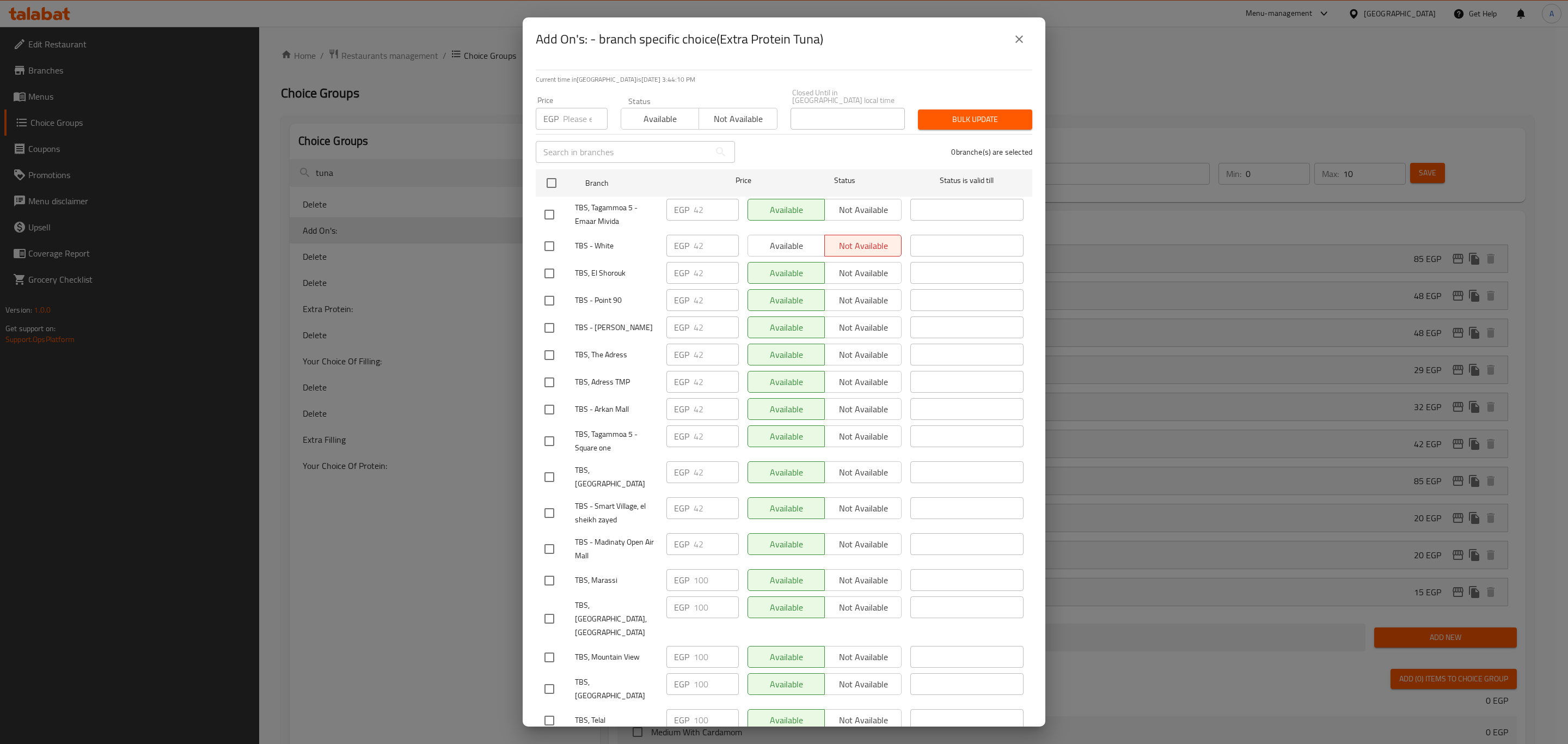
checkbox input "true"
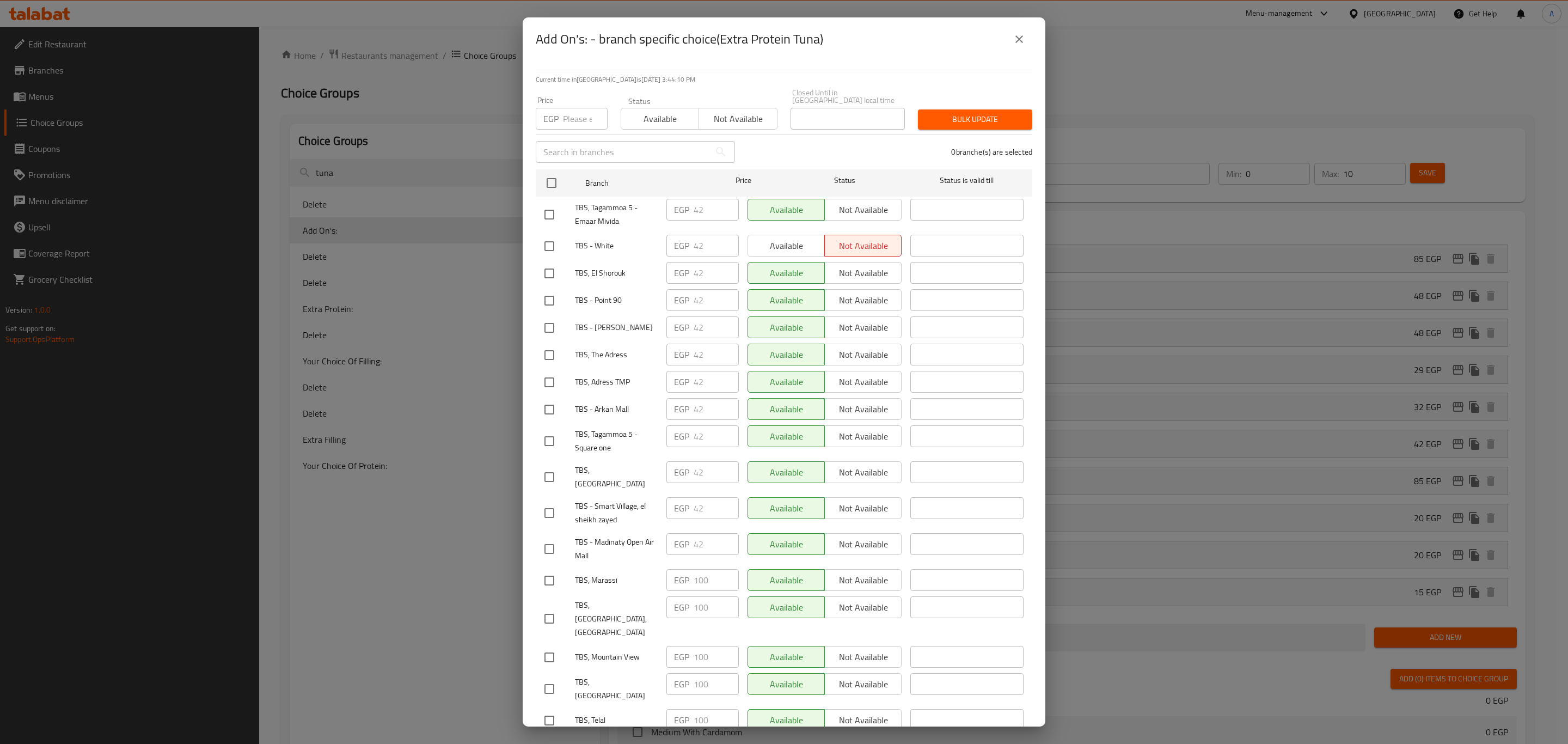
checkbox input "true"
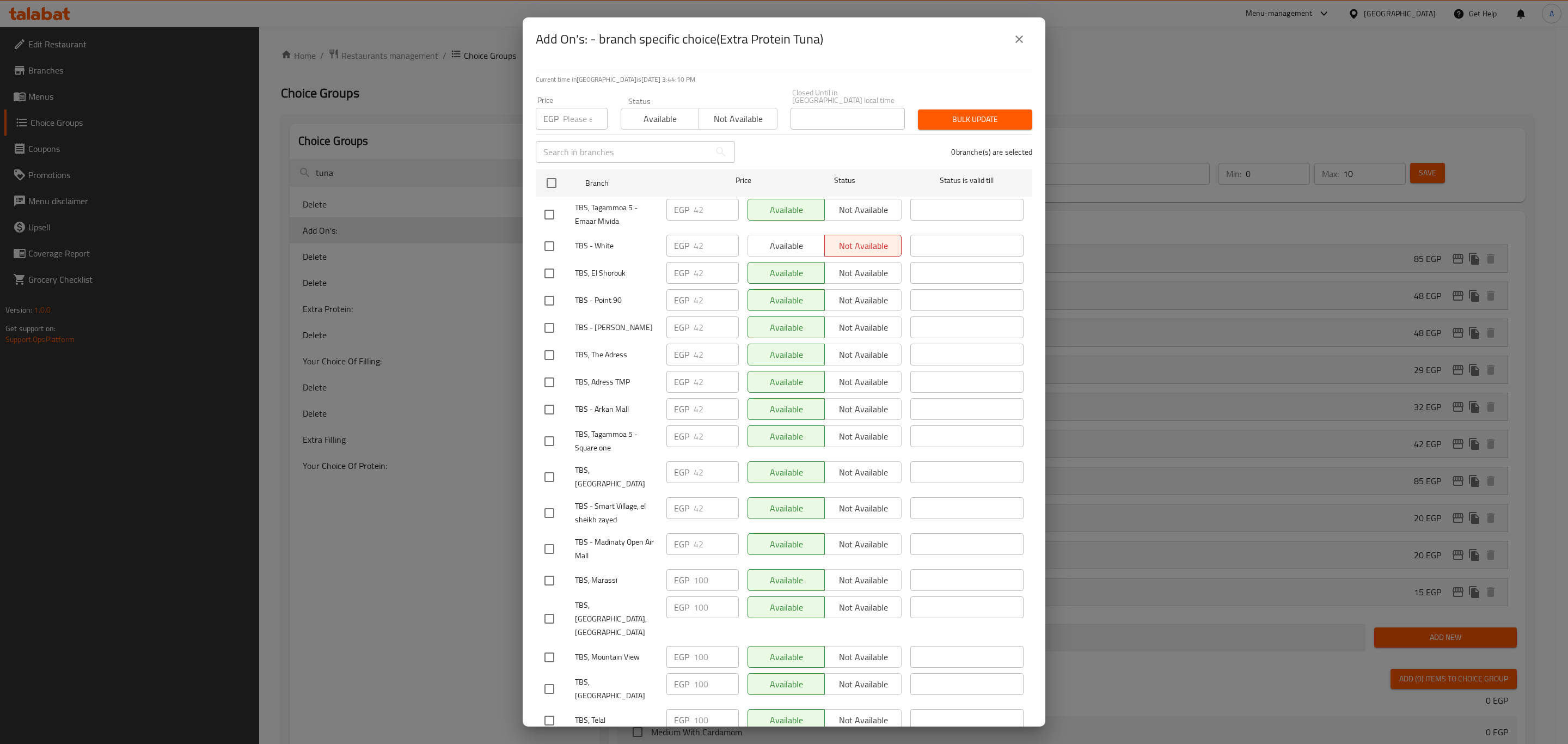
checkbox input "true"
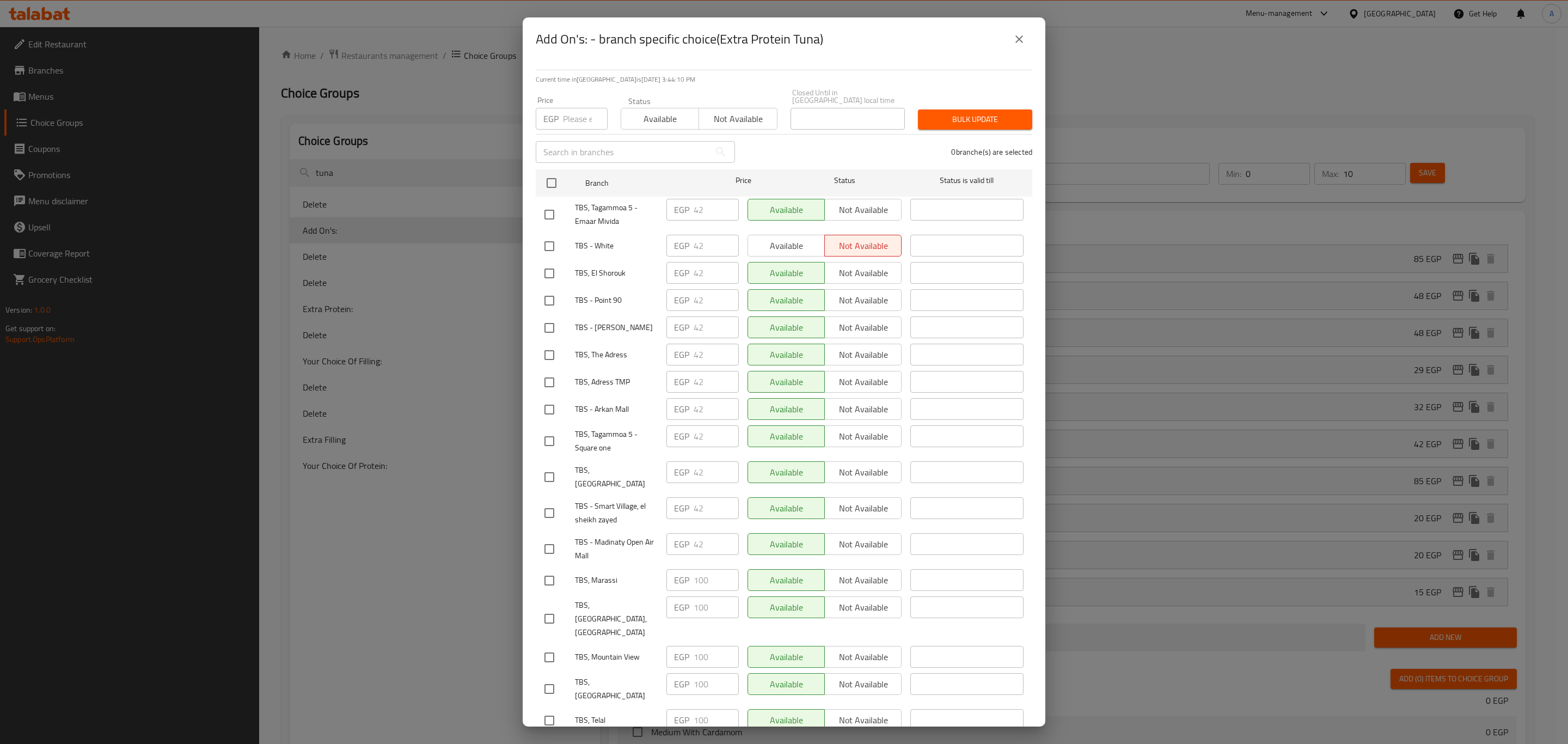
checkbox input "true"
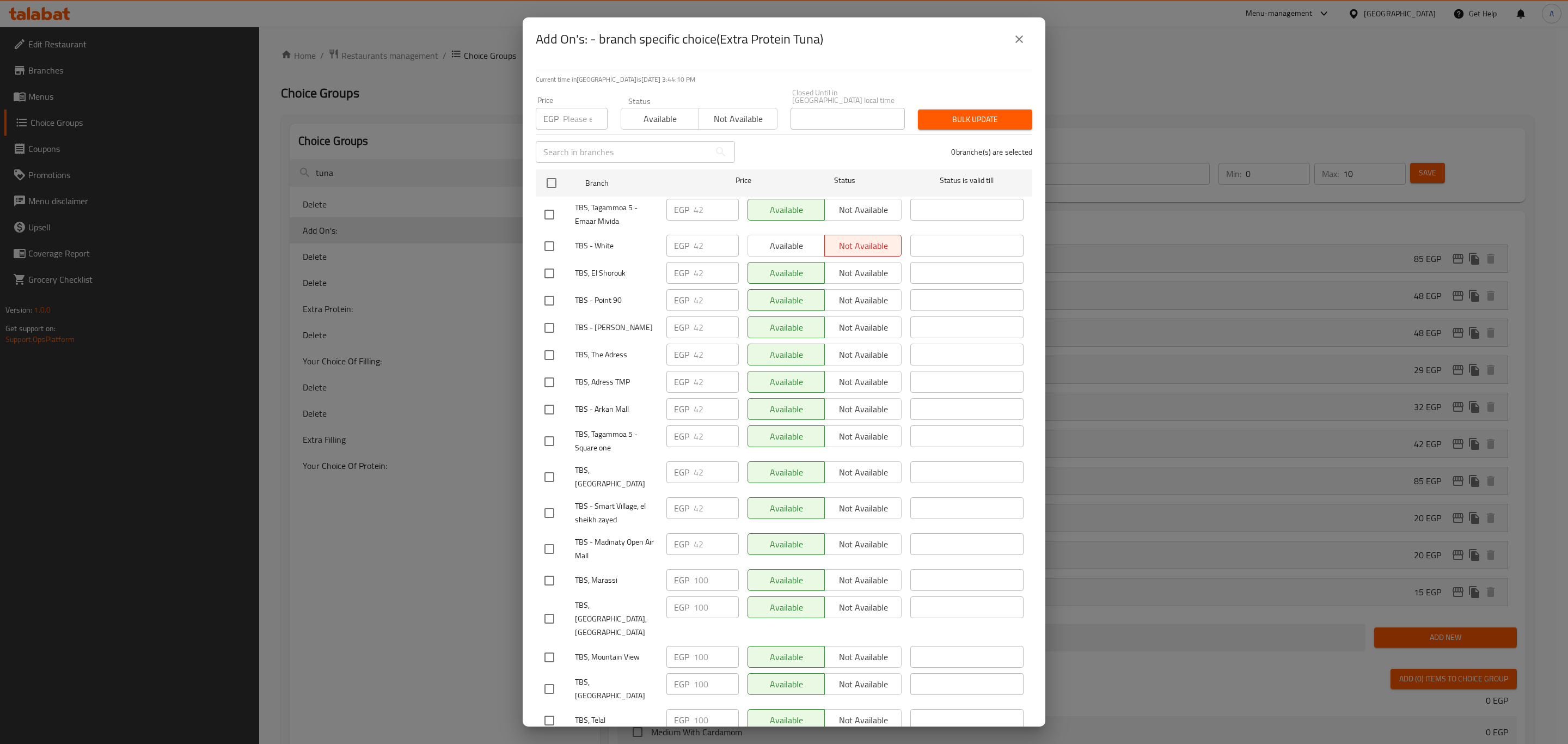
checkbox input "true"
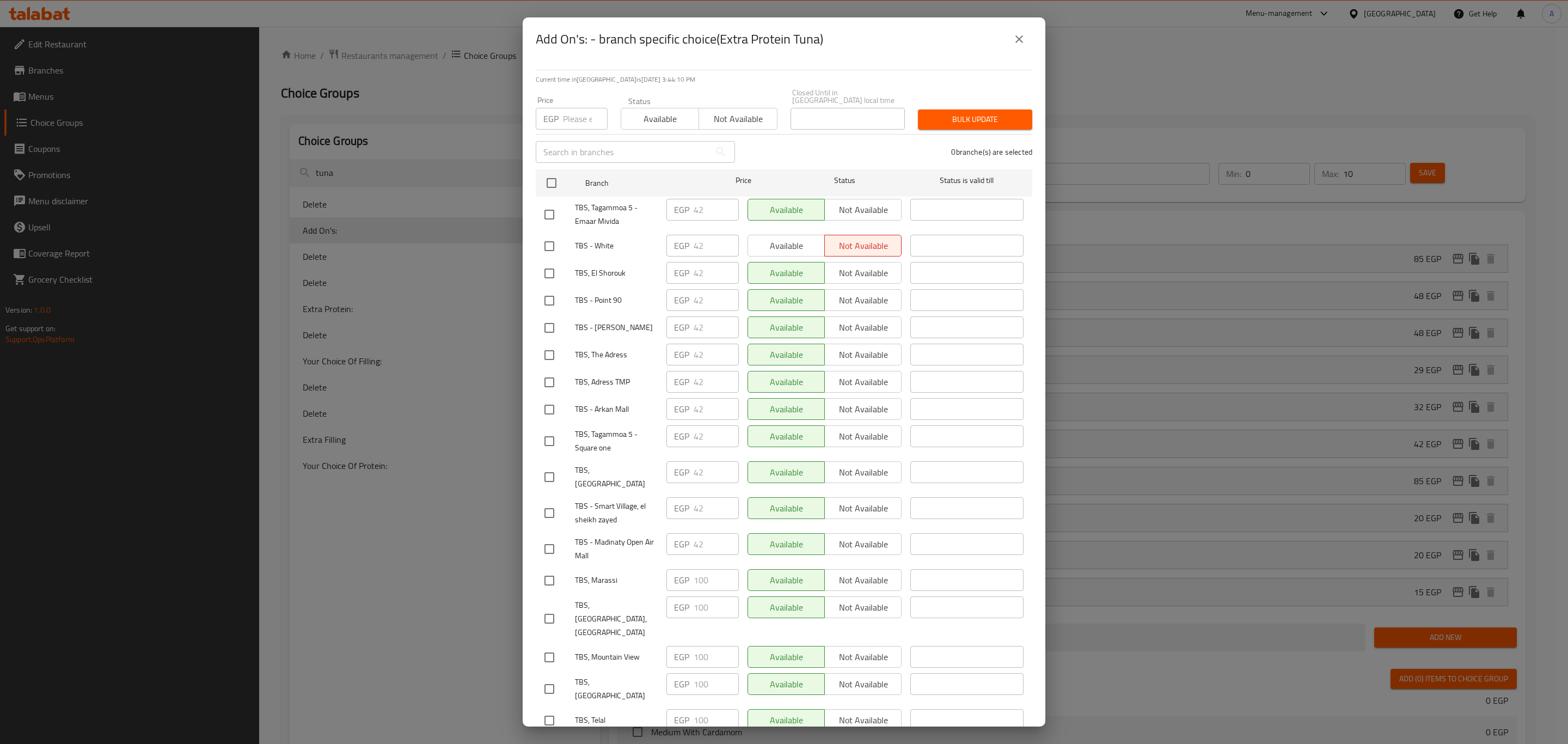
checkbox input "true"
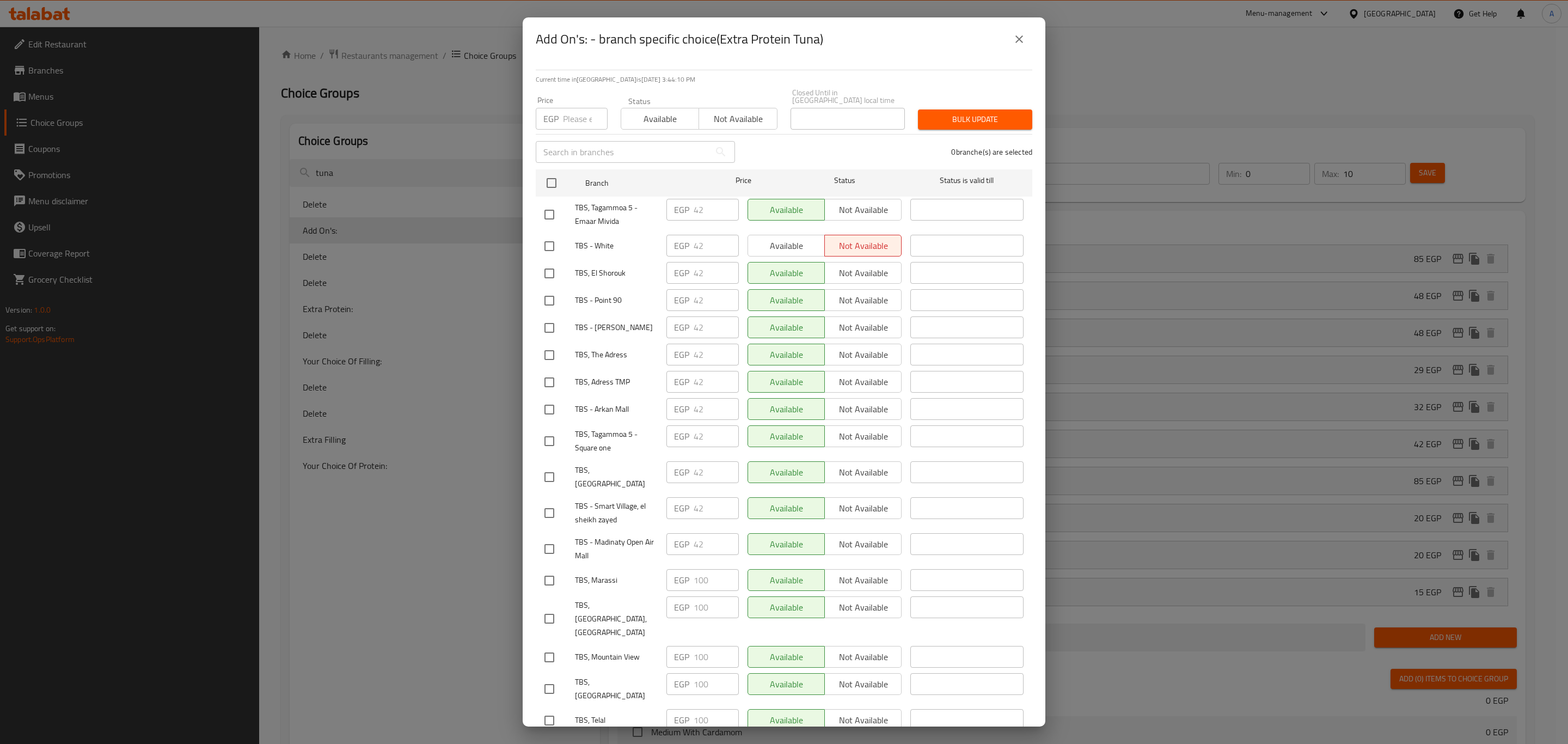
checkbox input "true"
click at [578, 111] on input "number" at bounding box center [585, 118] width 45 height 22
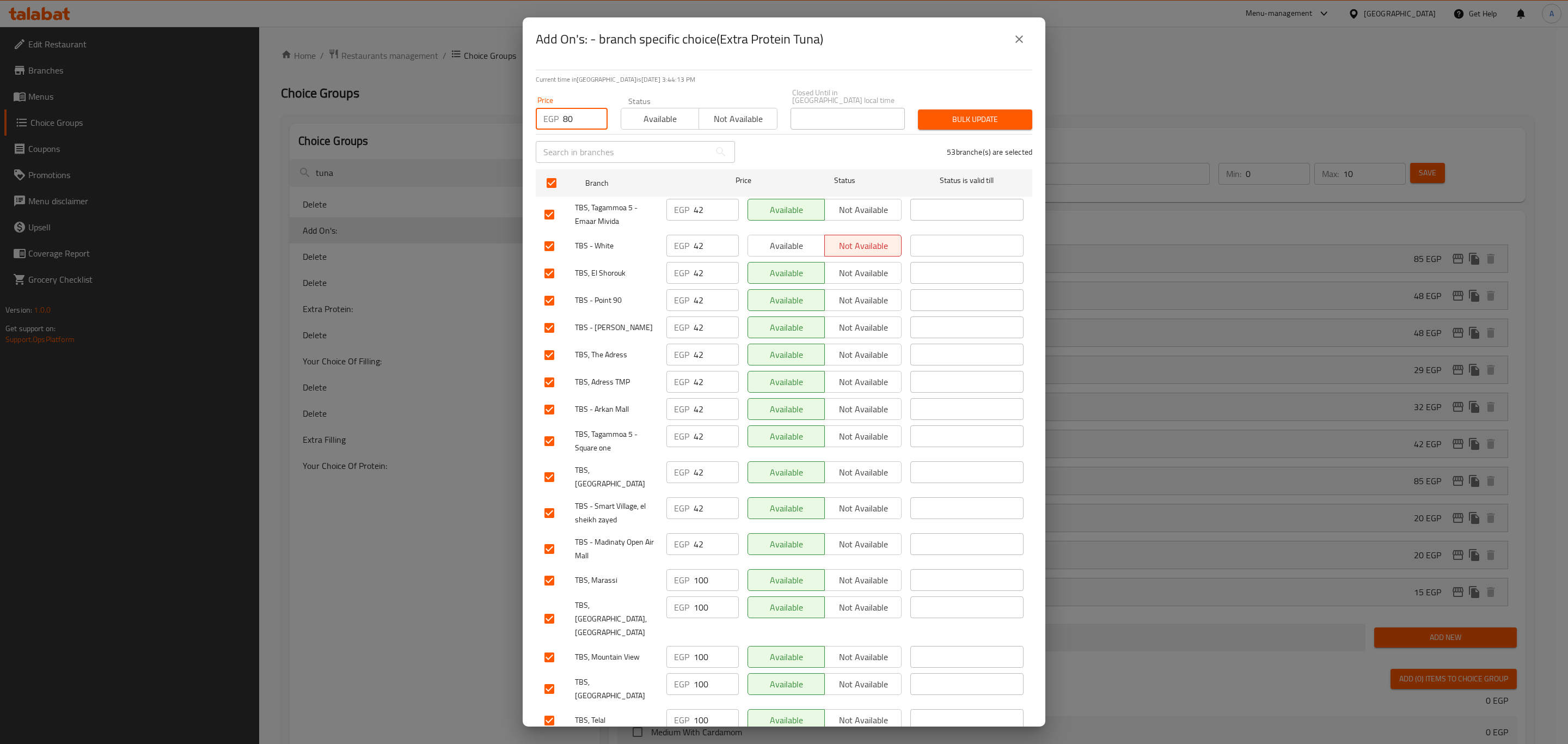
click at [949, 113] on span "Bulk update" at bounding box center [975, 120] width 97 height 14
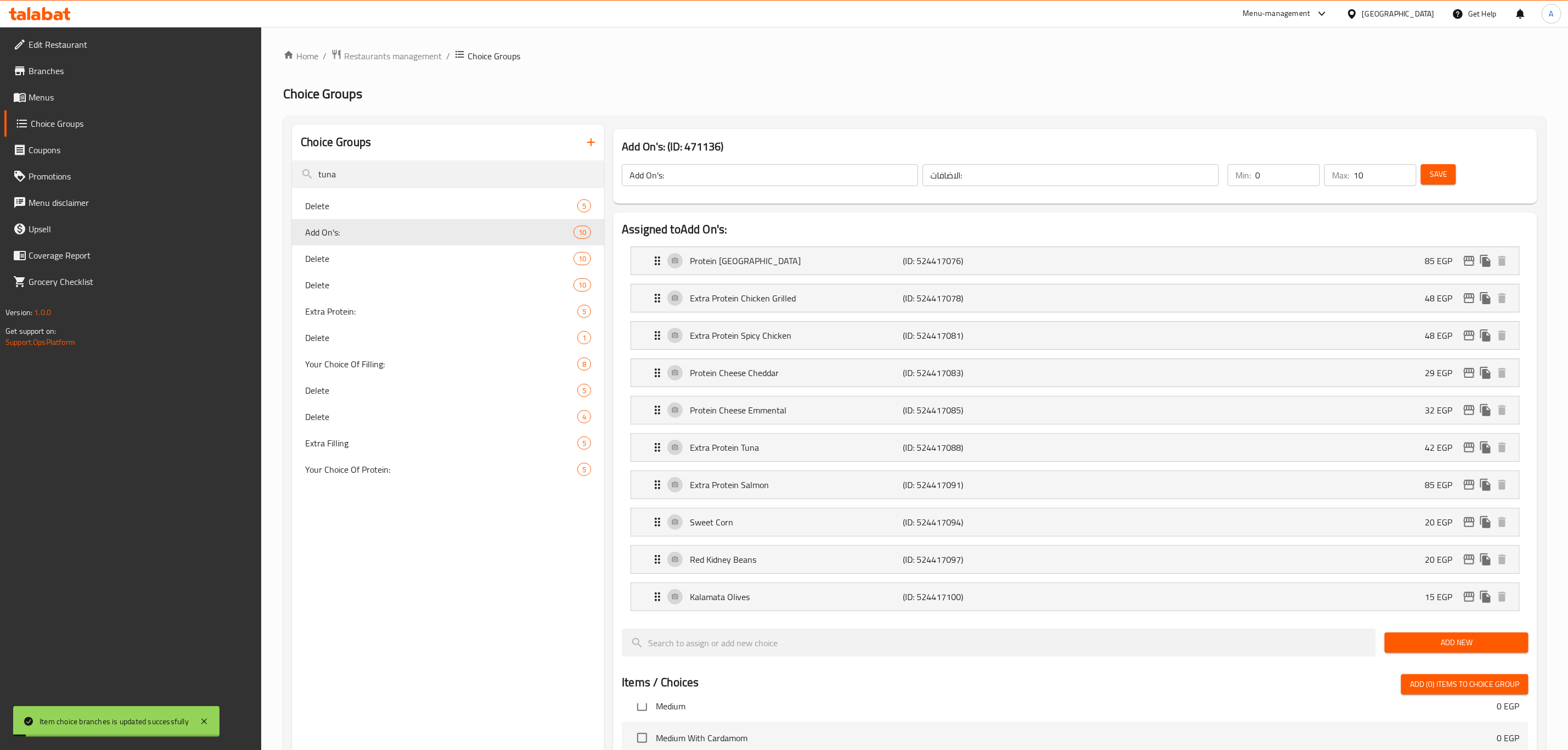
click at [323, 306] on span "Extra Protein:" at bounding box center [441, 311] width 272 height 13
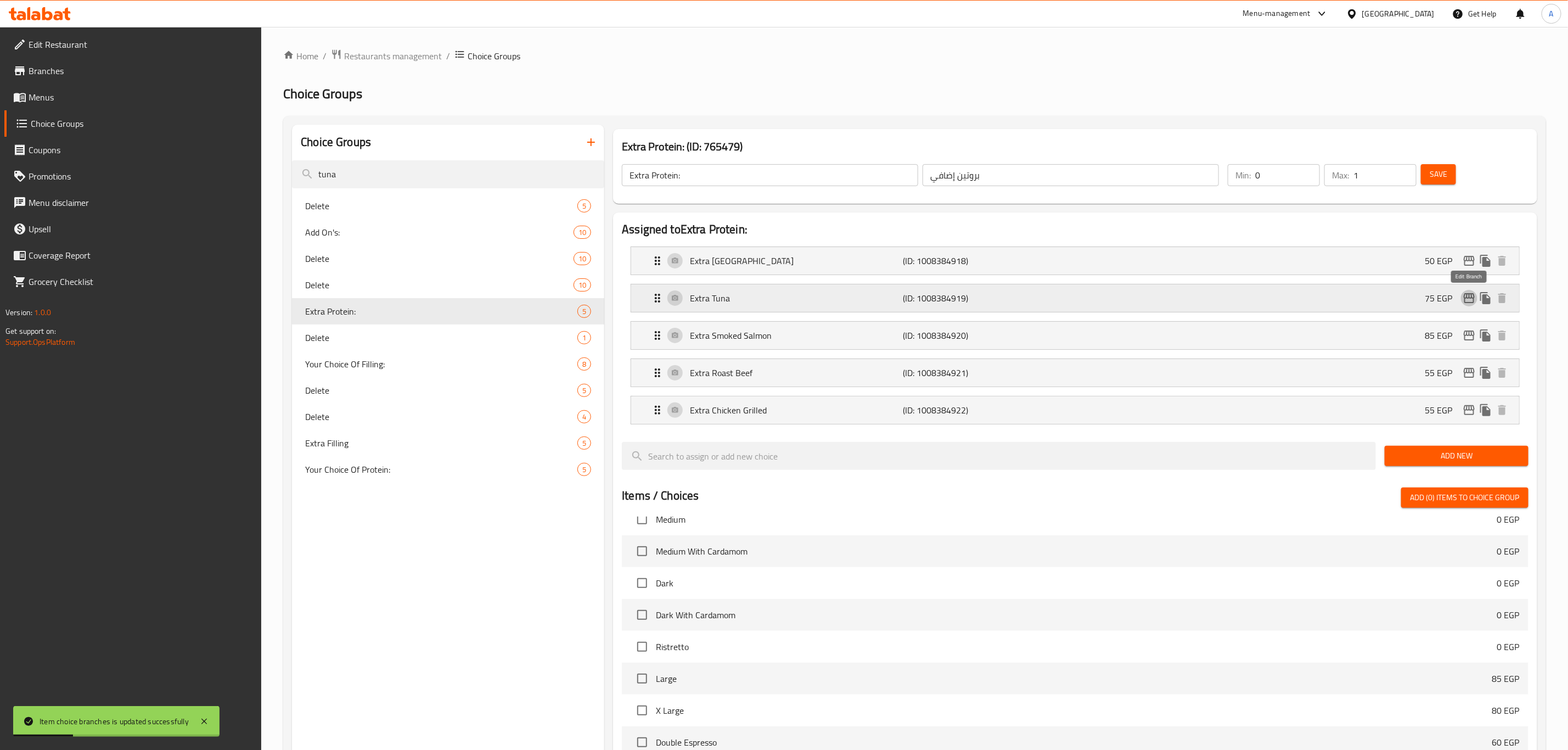
click at [1468, 298] on icon "edit" at bounding box center [1469, 298] width 13 height 13
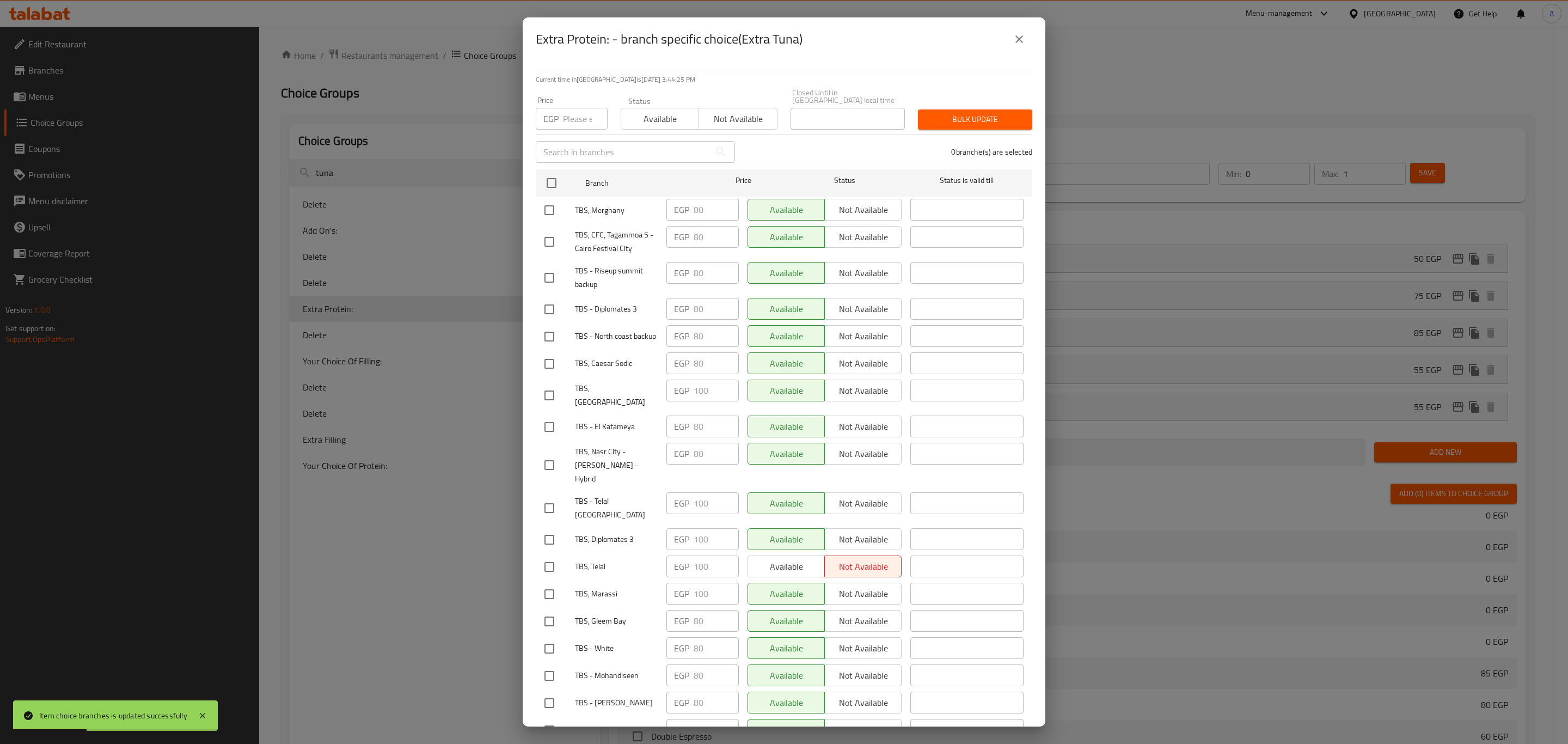
click at [450, 602] on div "Extra Protein: - branch specific choice(Extra Tuna) Current time in Egypt is 01…" at bounding box center [784, 372] width 1568 height 744
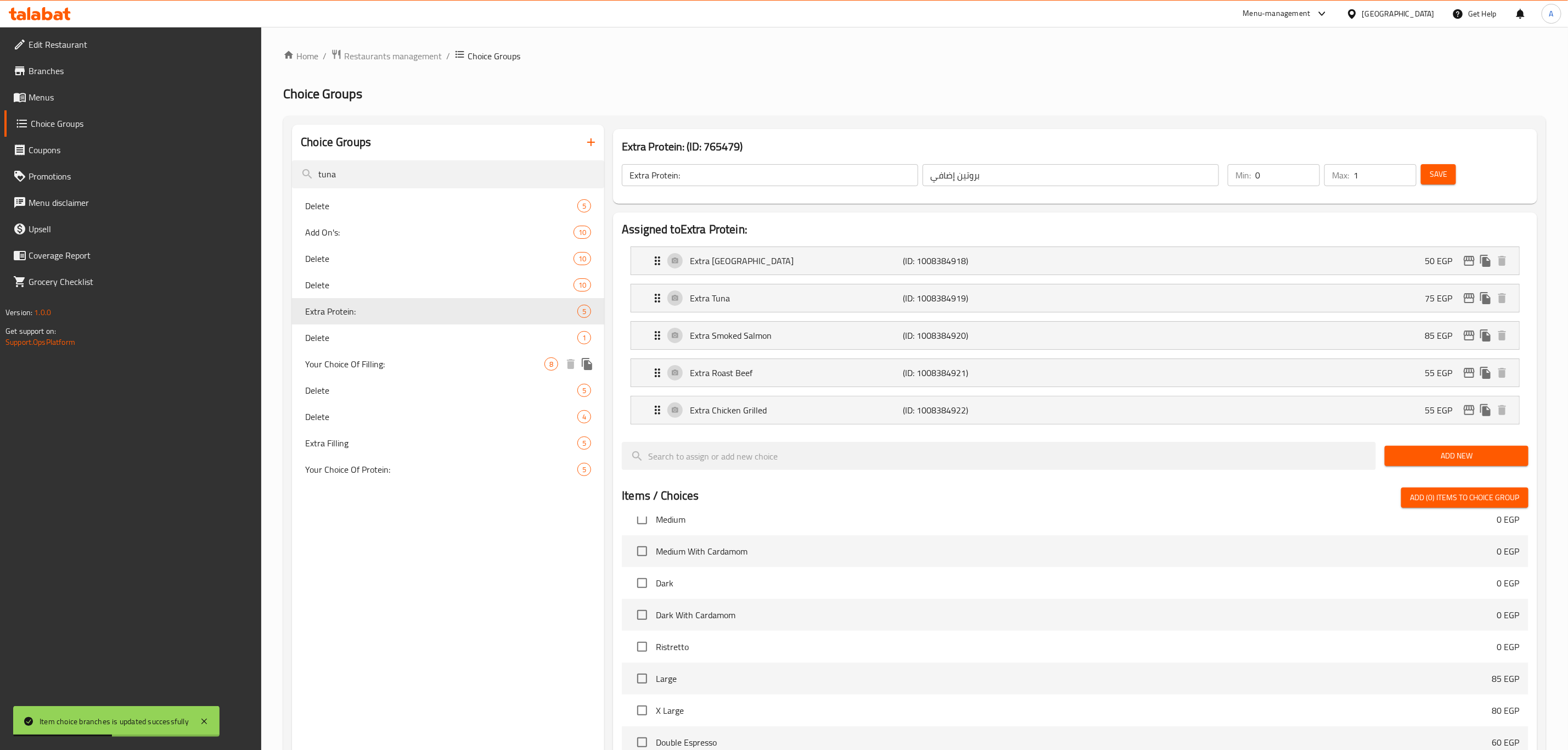
click at [383, 361] on span "Your Choice Of Filling:" at bounding box center [425, 364] width 239 height 13
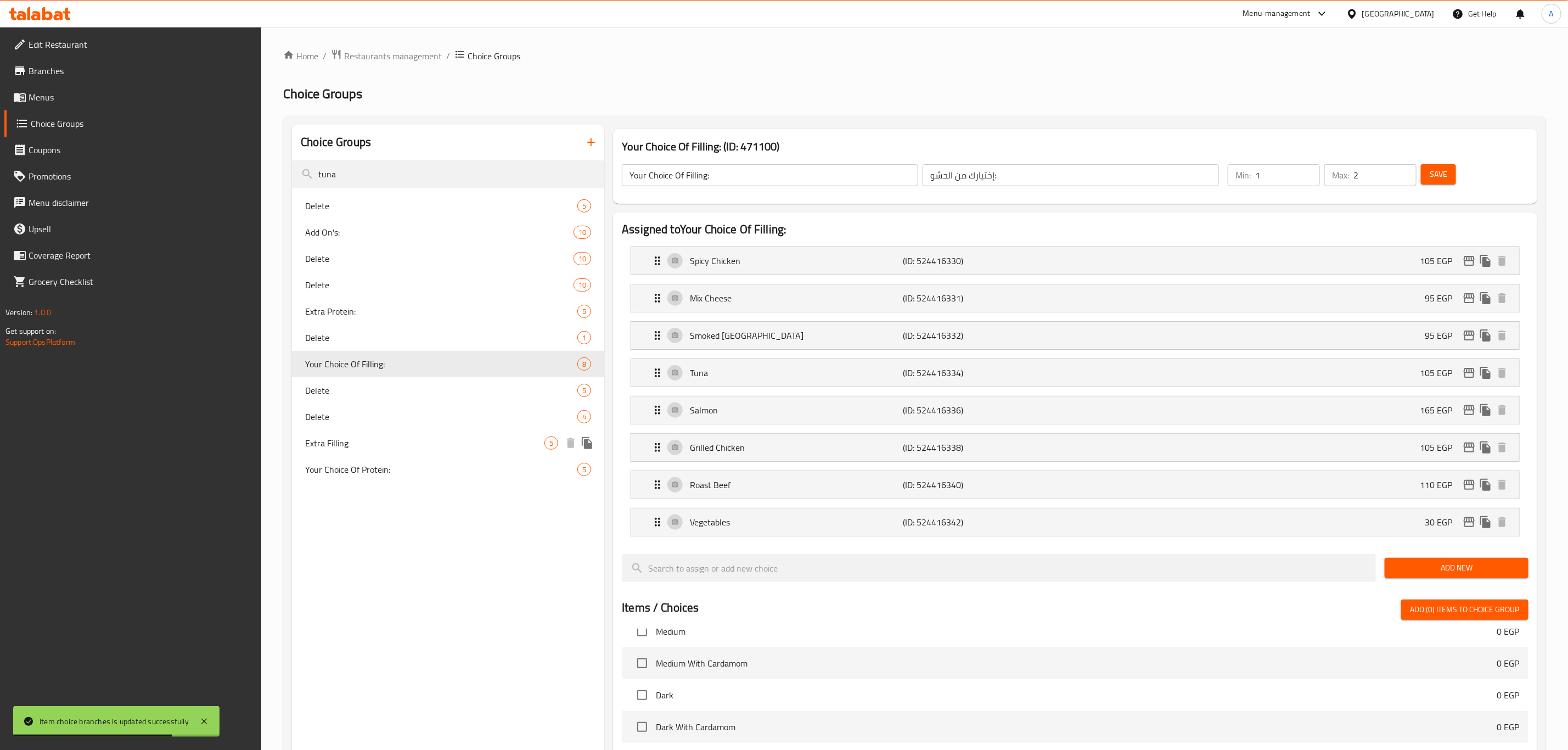
click at [376, 445] on span "Extra Filling" at bounding box center [425, 442] width 239 height 13
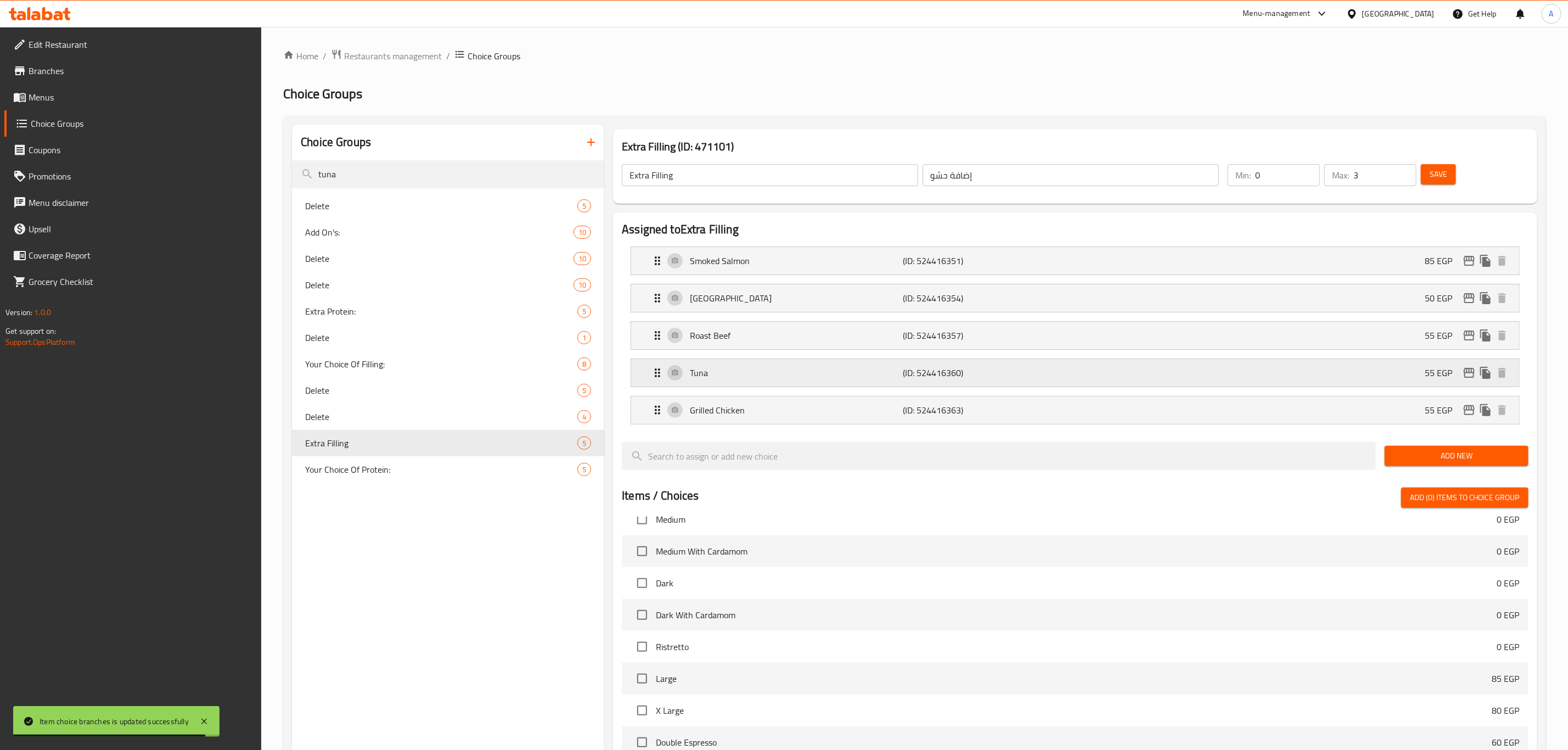
click at [1466, 377] on icon "edit" at bounding box center [1469, 372] width 13 height 13
click at [373, 467] on span "Your Choice Of Protein:" at bounding box center [425, 469] width 239 height 13
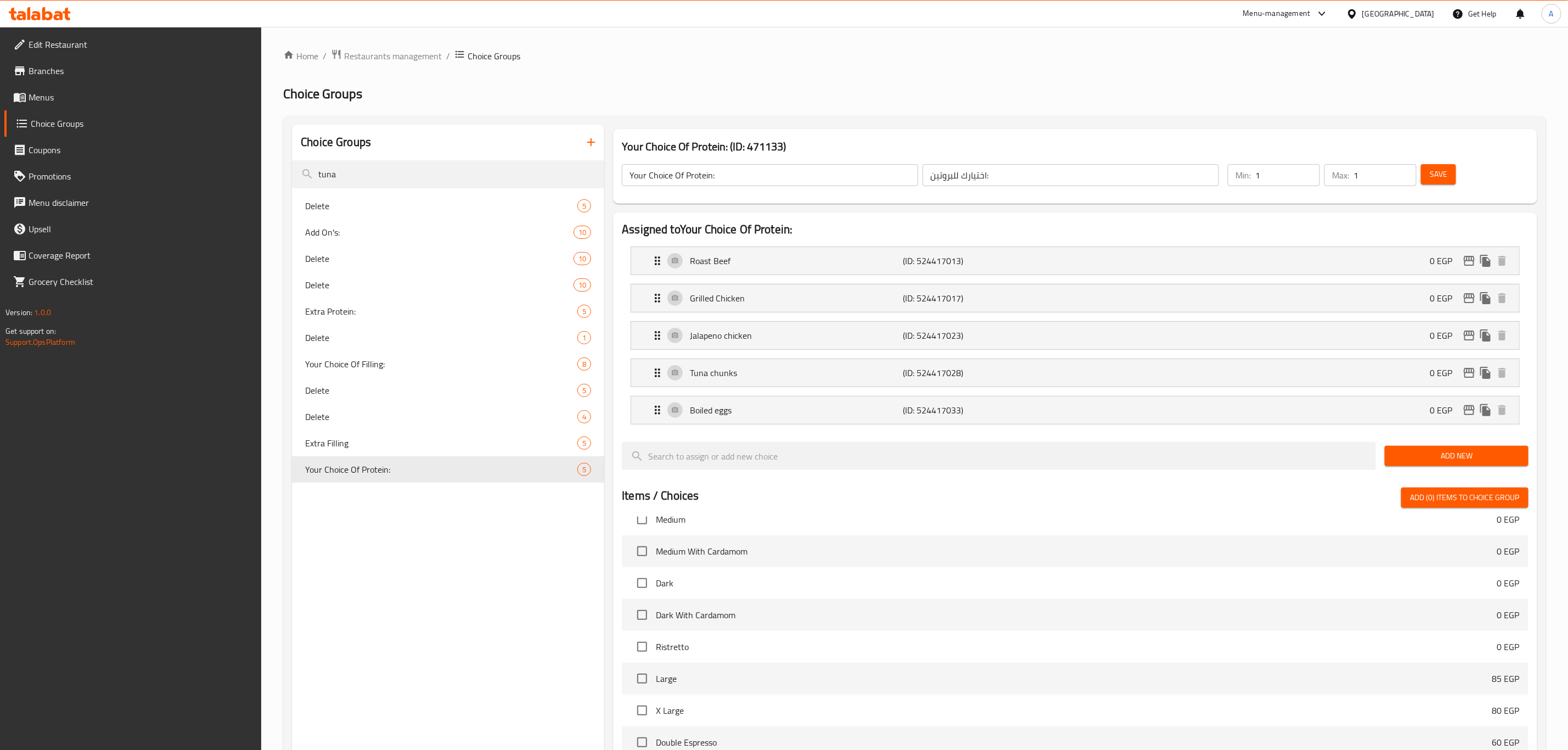
click at [435, 642] on div "Choice Groups tuna Delete 5 Add On's: 10 Delete 10 Delete 10 Extra Protein: 5 D…" at bounding box center [448, 590] width 312 height 932
click at [67, 70] on span "Branches" at bounding box center [141, 70] width 225 height 13
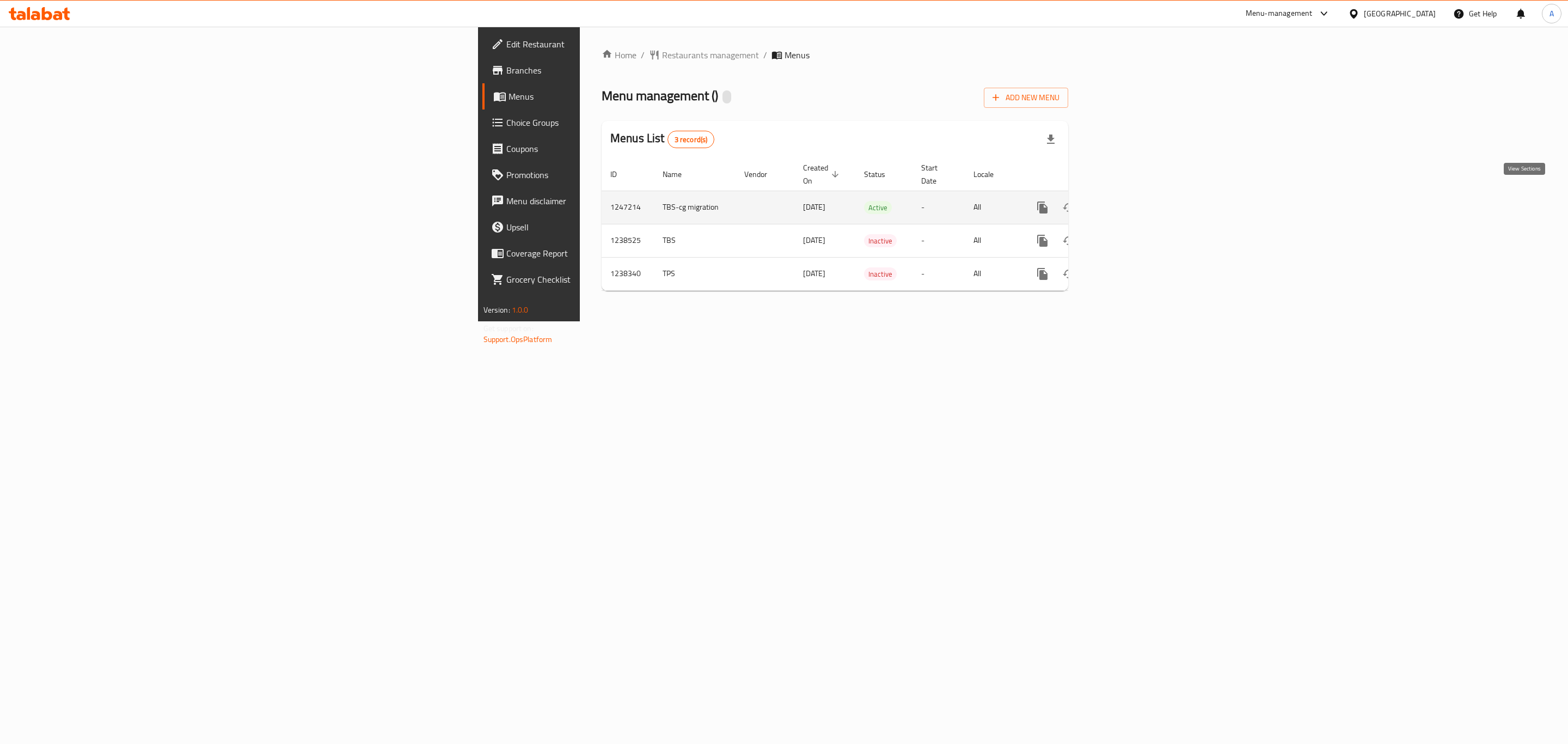
click at [1127, 201] on icon "enhanced table" at bounding box center [1120, 207] width 13 height 13
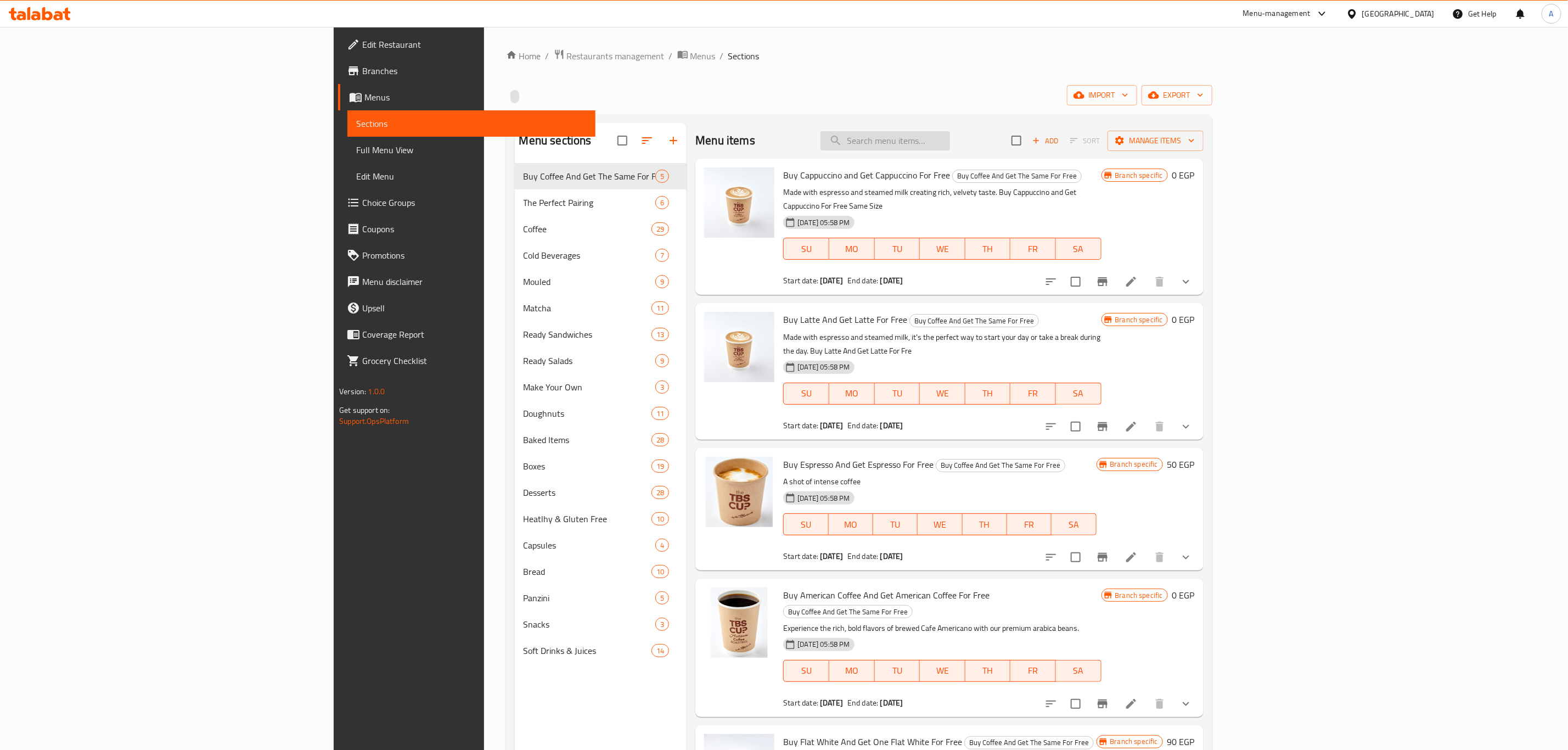
click at [950, 139] on input "search" at bounding box center [885, 141] width 130 height 19
paste input "Cloud Lavender Matcha"
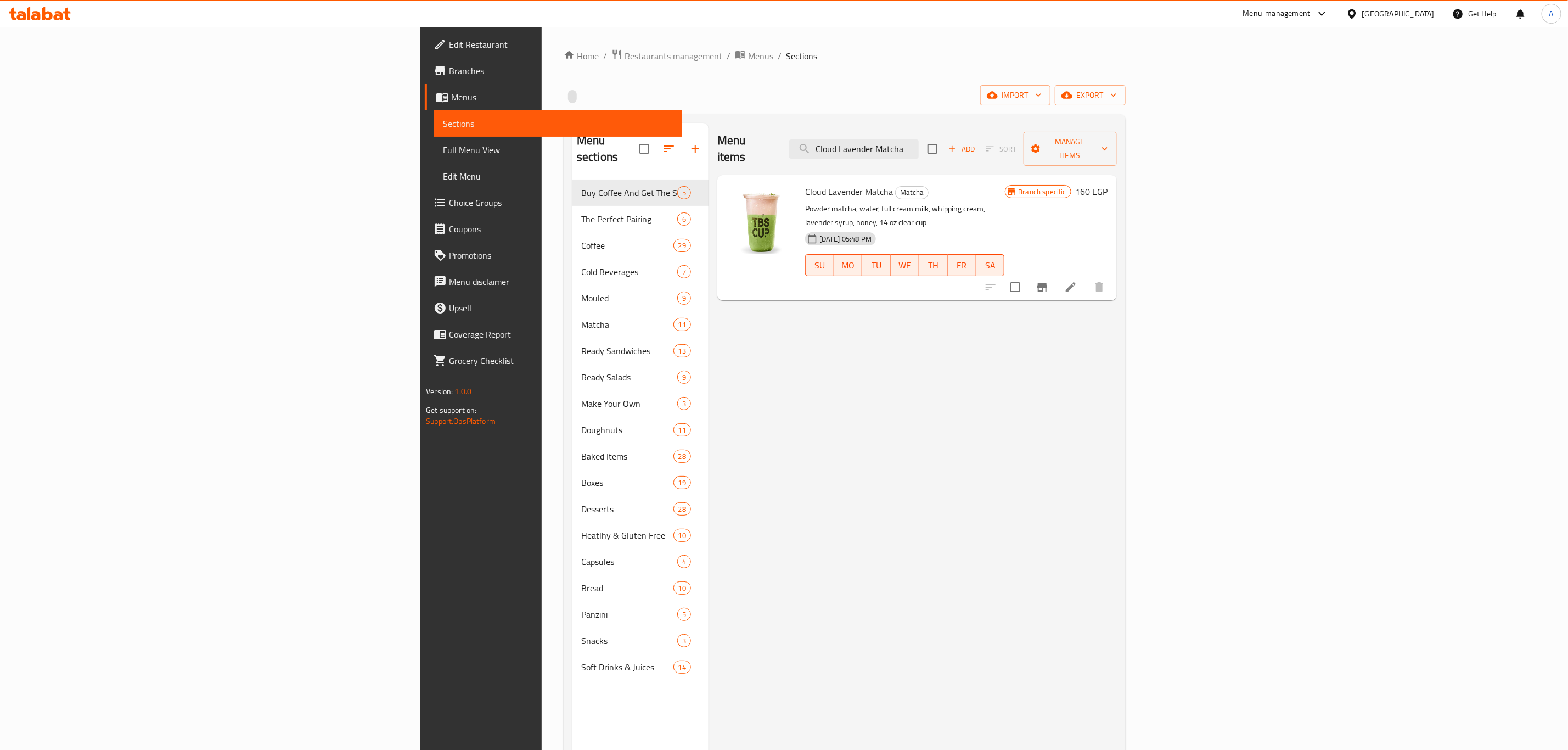
type input "Cloud Lavender Matcha"
click at [965, 445] on div "Menu items Cloud Lavender Matcha Add Sort Manage items Cloud Lavender Matcha Ma…" at bounding box center [913, 498] width 409 height 750
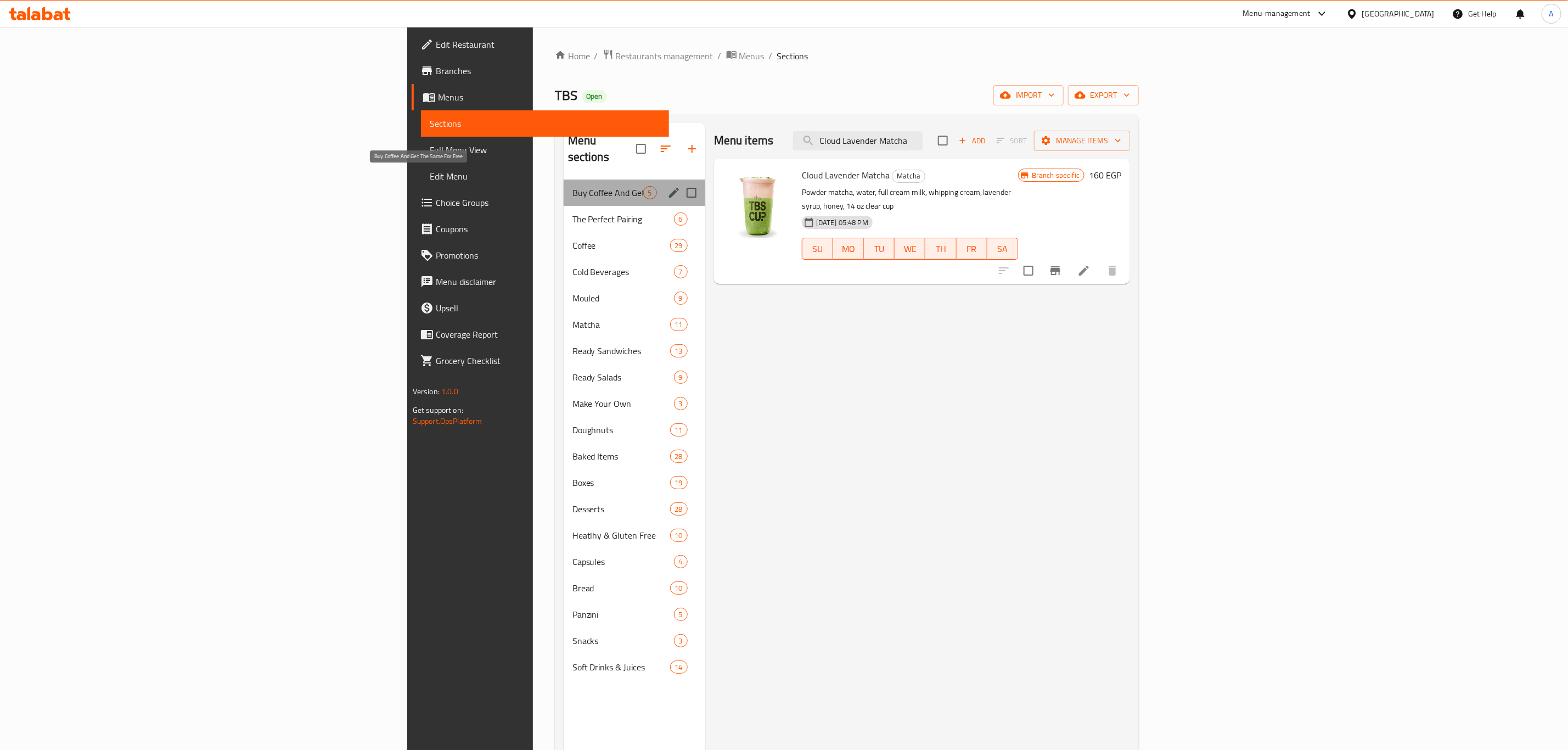
click at [573, 186] on span "Buy Coffee And Get The Same For Free" at bounding box center [608, 192] width 71 height 13
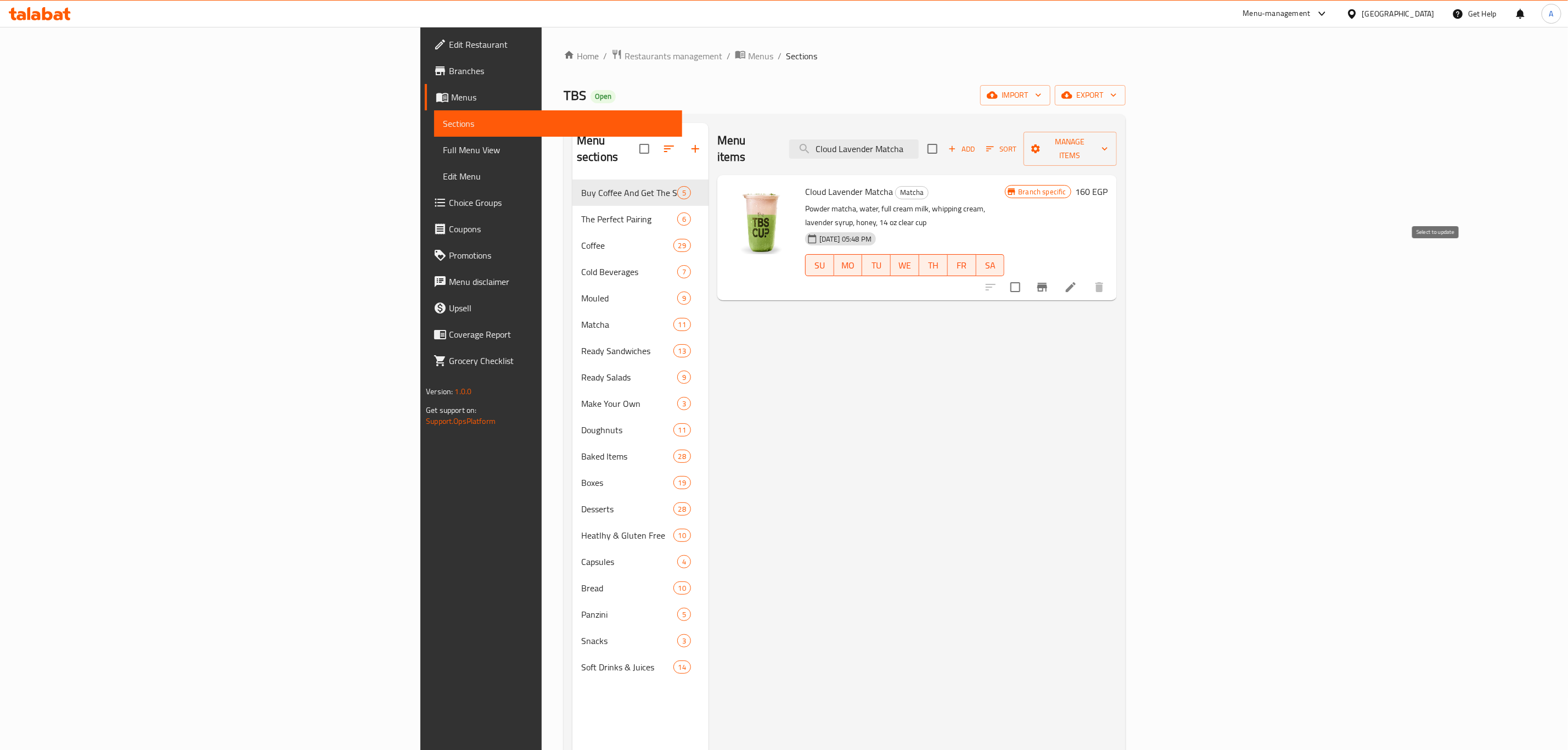
click at [1027, 276] on input "checkbox" at bounding box center [1016, 287] width 23 height 23
checkbox input "true"
click at [1108, 136] on span "Manage items" at bounding box center [1070, 149] width 76 height 27
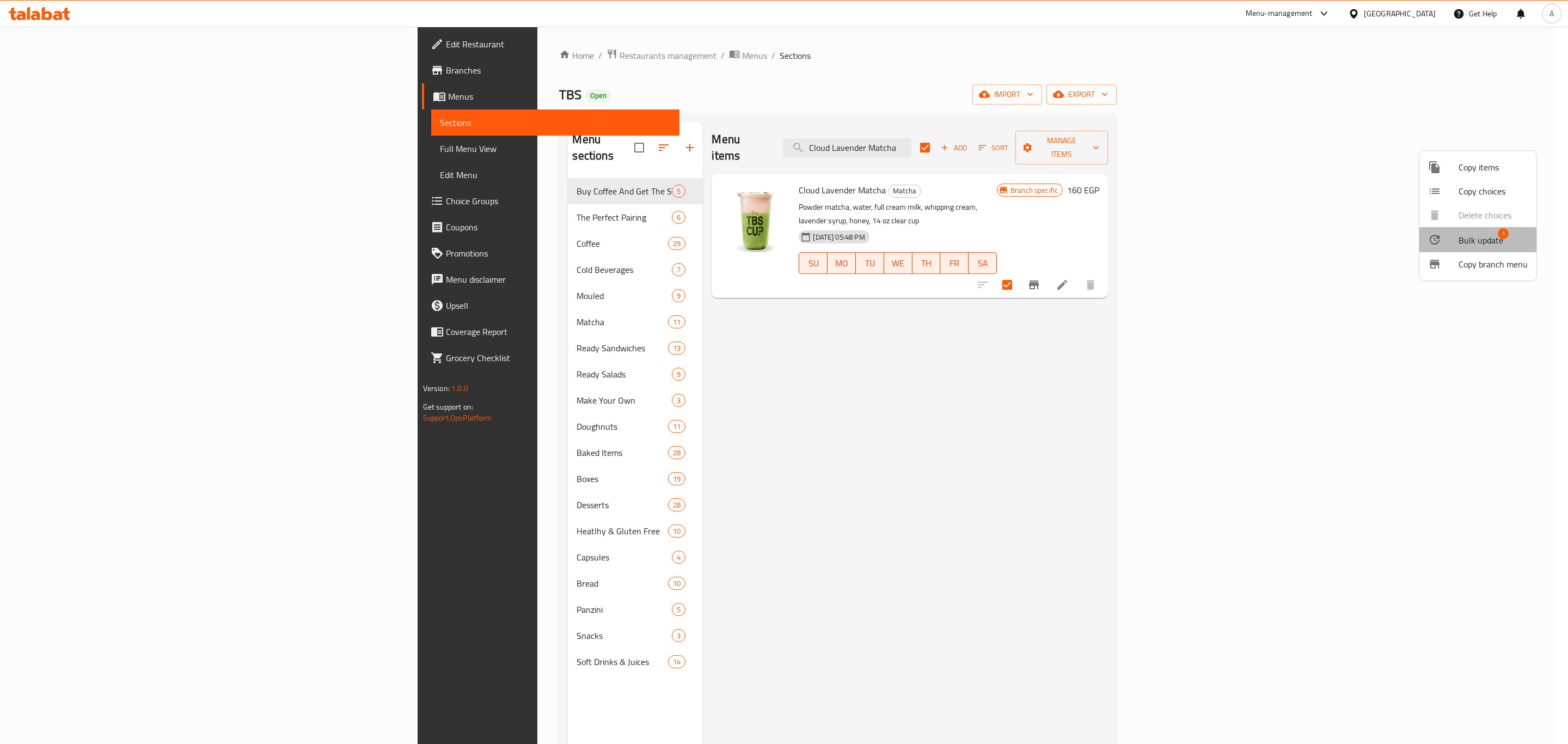
click at [1470, 242] on span "Bulk update" at bounding box center [1480, 239] width 45 height 13
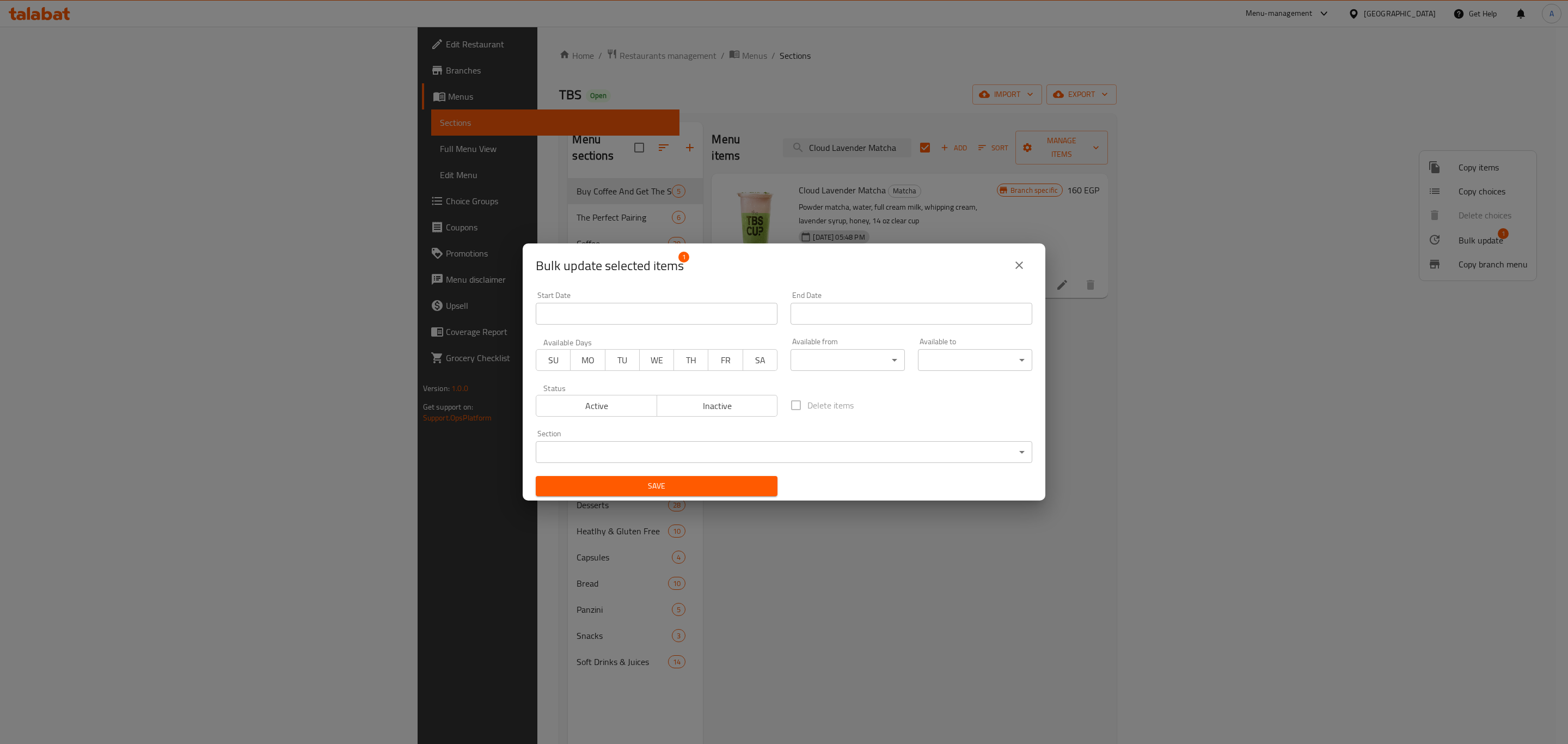
click at [1432, 286] on div "Bulk update selected items 1 Start Date Start Date End Date End Date Available …" at bounding box center [784, 372] width 1568 height 744
click at [1313, 355] on div "Bulk update selected items 1 Start Date Start Date End Date End Date Available …" at bounding box center [784, 372] width 1568 height 744
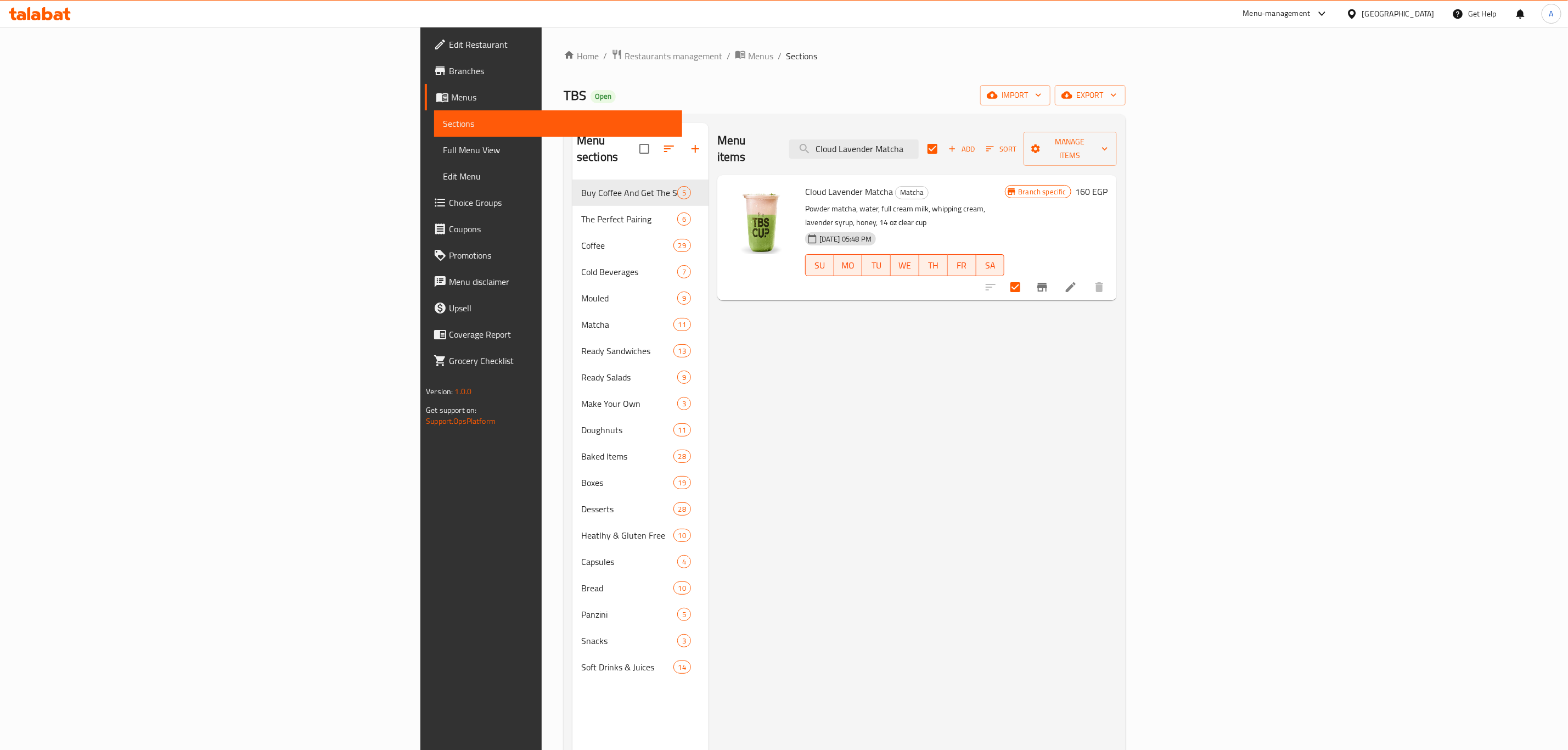
click at [1117, 131] on div "Add Sort Manage items" at bounding box center [1023, 148] width 189 height 34
click at [1117, 132] on button "Manage items" at bounding box center [1070, 148] width 93 height 34
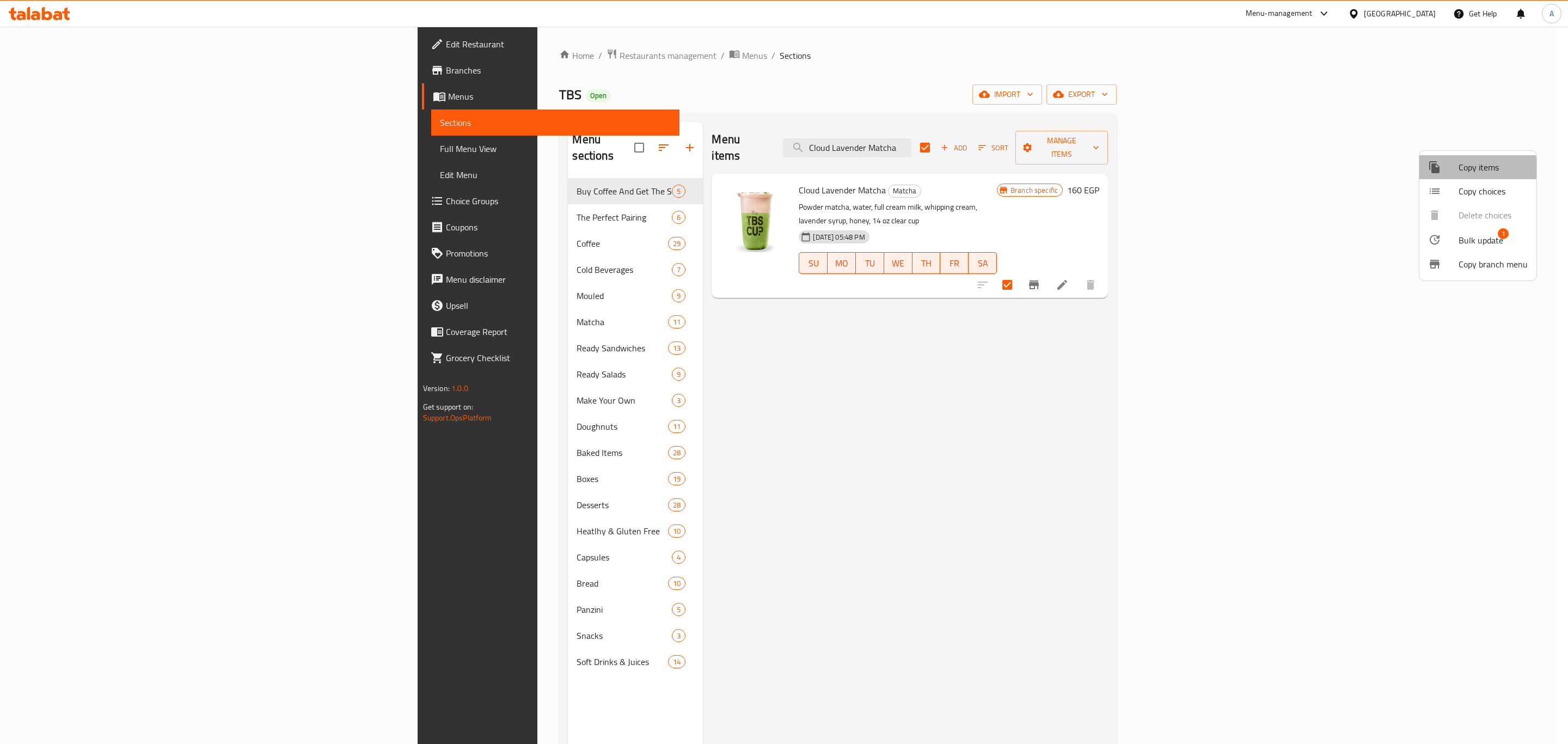
click at [1457, 171] on div at bounding box center [1443, 167] width 30 height 13
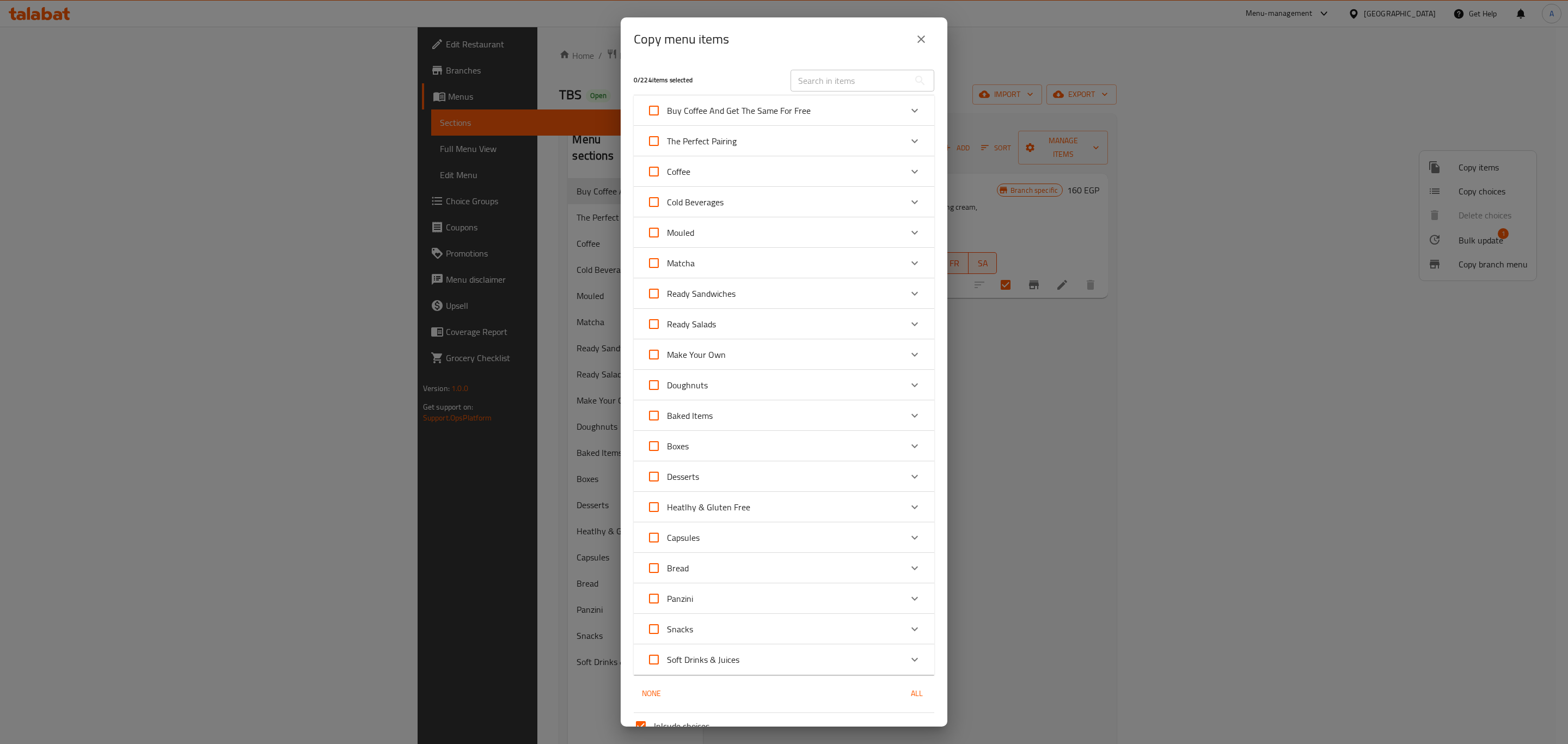
click at [856, 83] on input "text" at bounding box center [850, 80] width 119 height 22
paste input "Cloud Lavender Matcha"
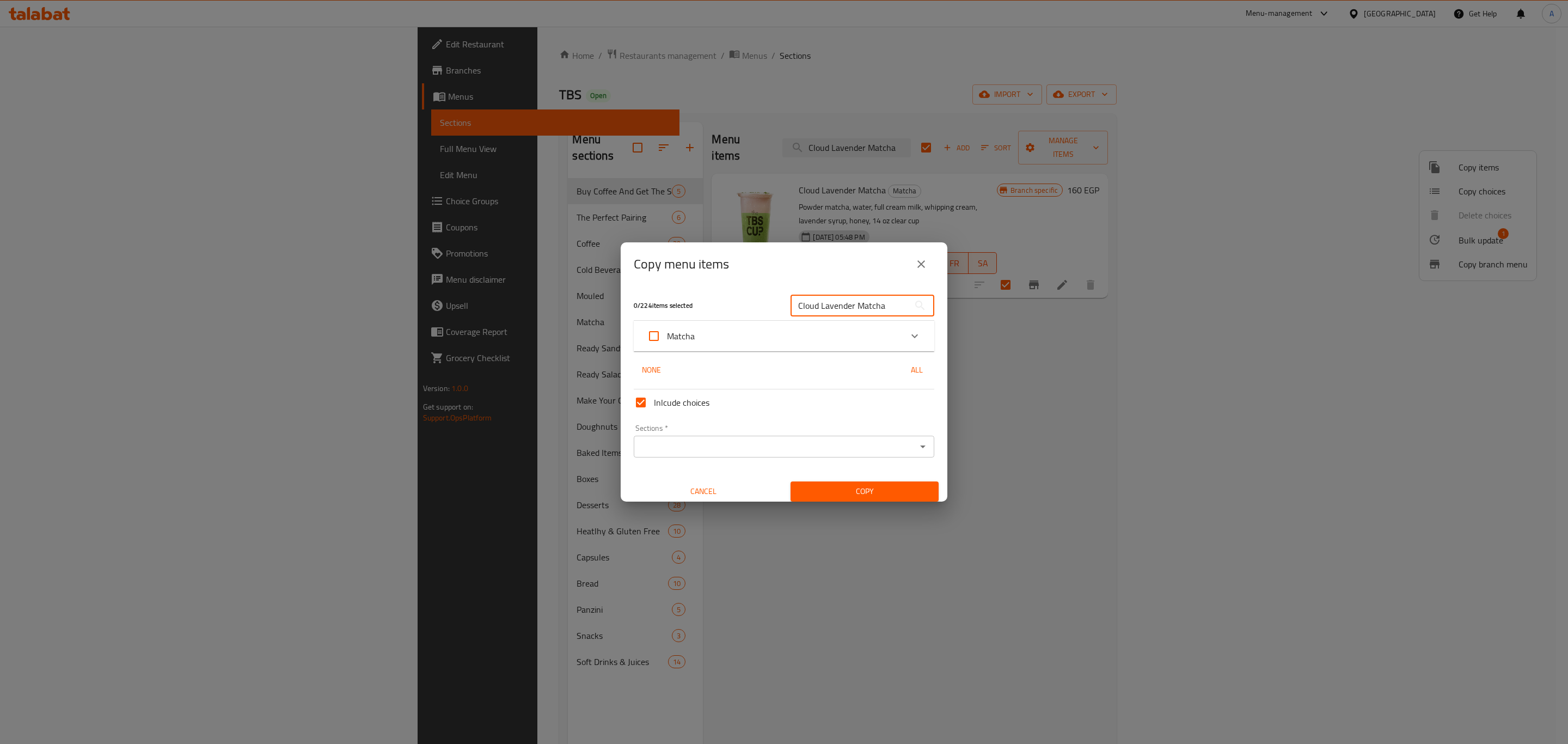
type input "Cloud Lavender Matcha"
click at [877, 333] on div "Matcha" at bounding box center [774, 336] width 255 height 26
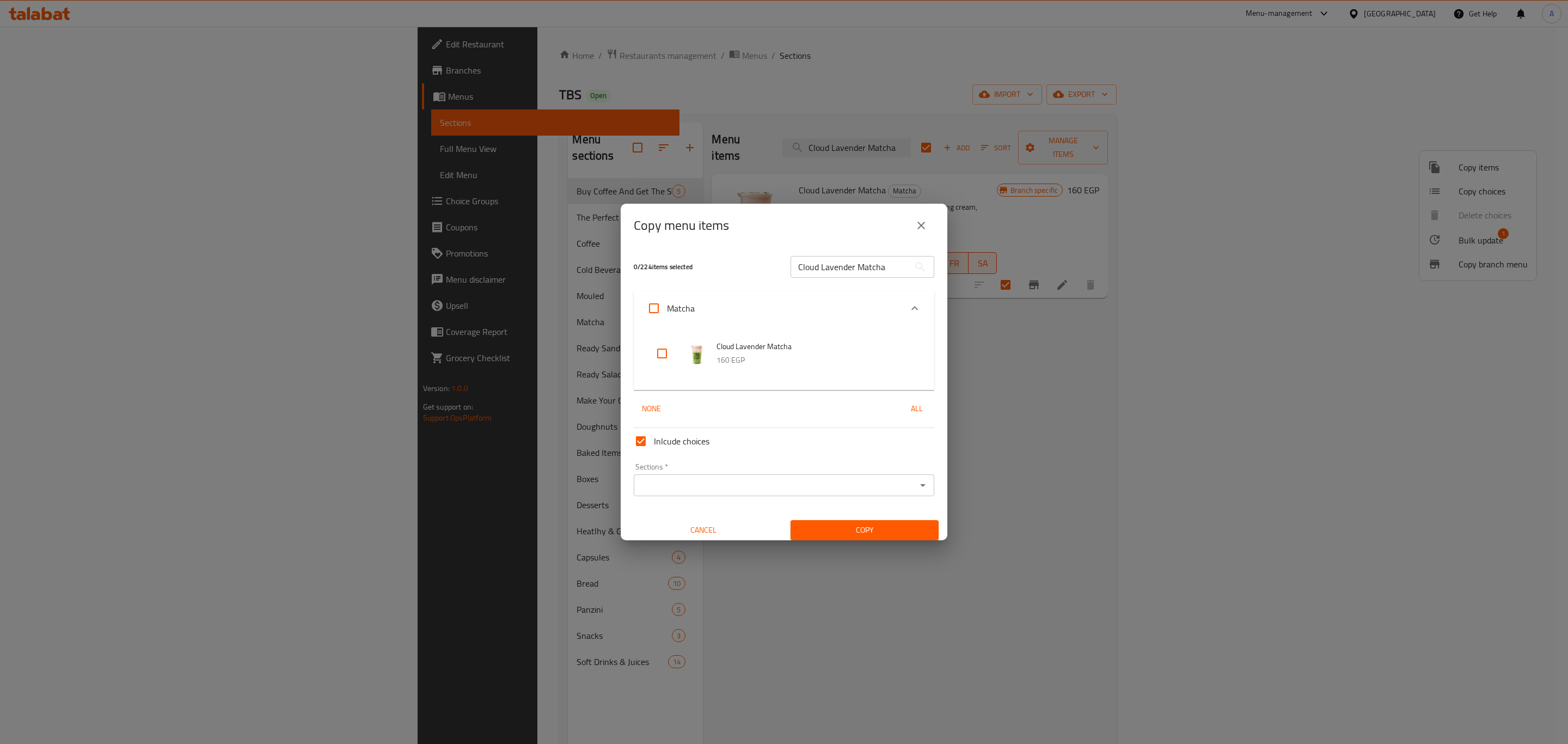
click at [658, 355] on input "checkbox" at bounding box center [662, 353] width 26 height 26
checkbox input "true"
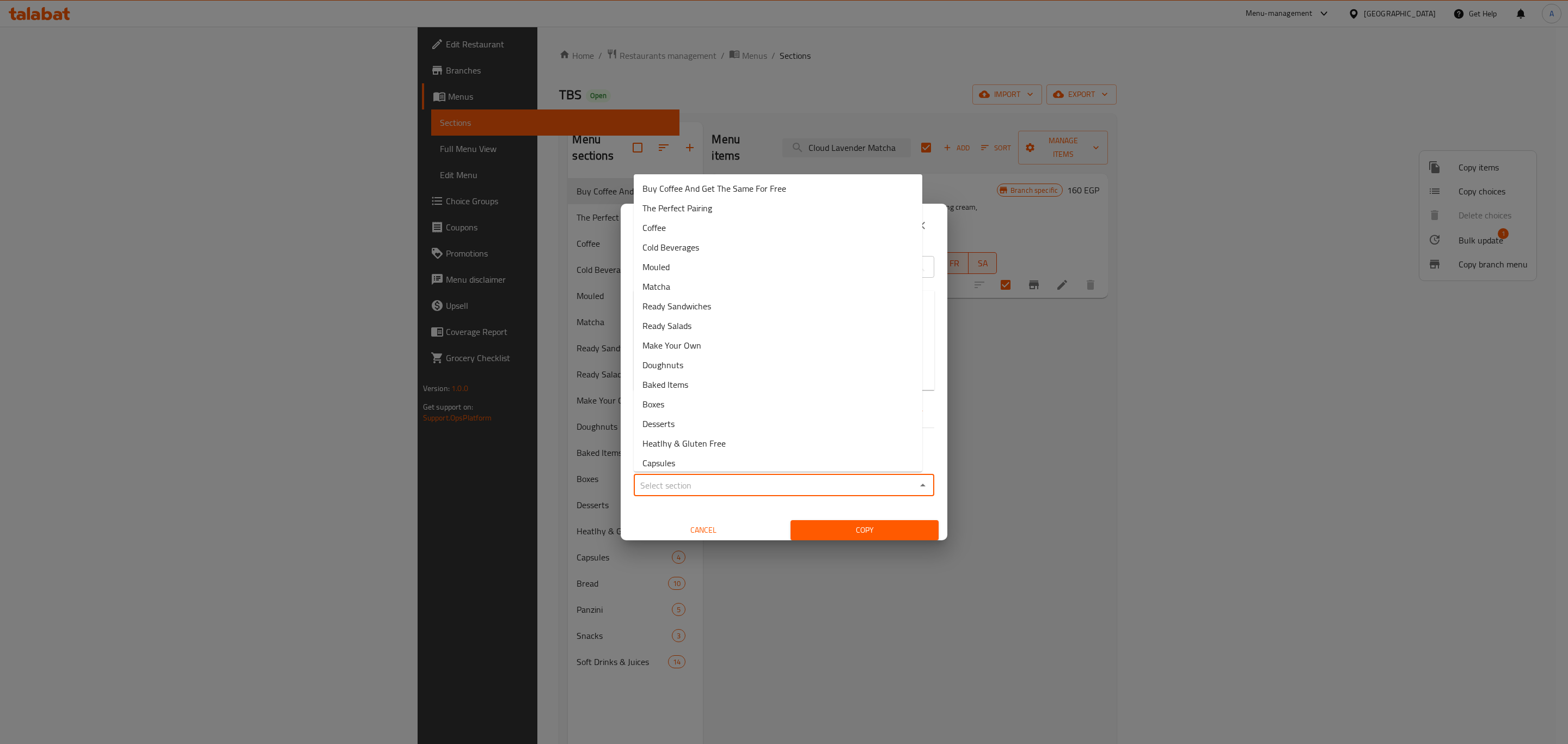
click at [746, 490] on input "Sections   *" at bounding box center [775, 485] width 276 height 15
click at [717, 189] on span "Buy Coffee And Get The Same For Free" at bounding box center [714, 188] width 144 height 13
type input "Buy Coffee And Get The Same For Free"
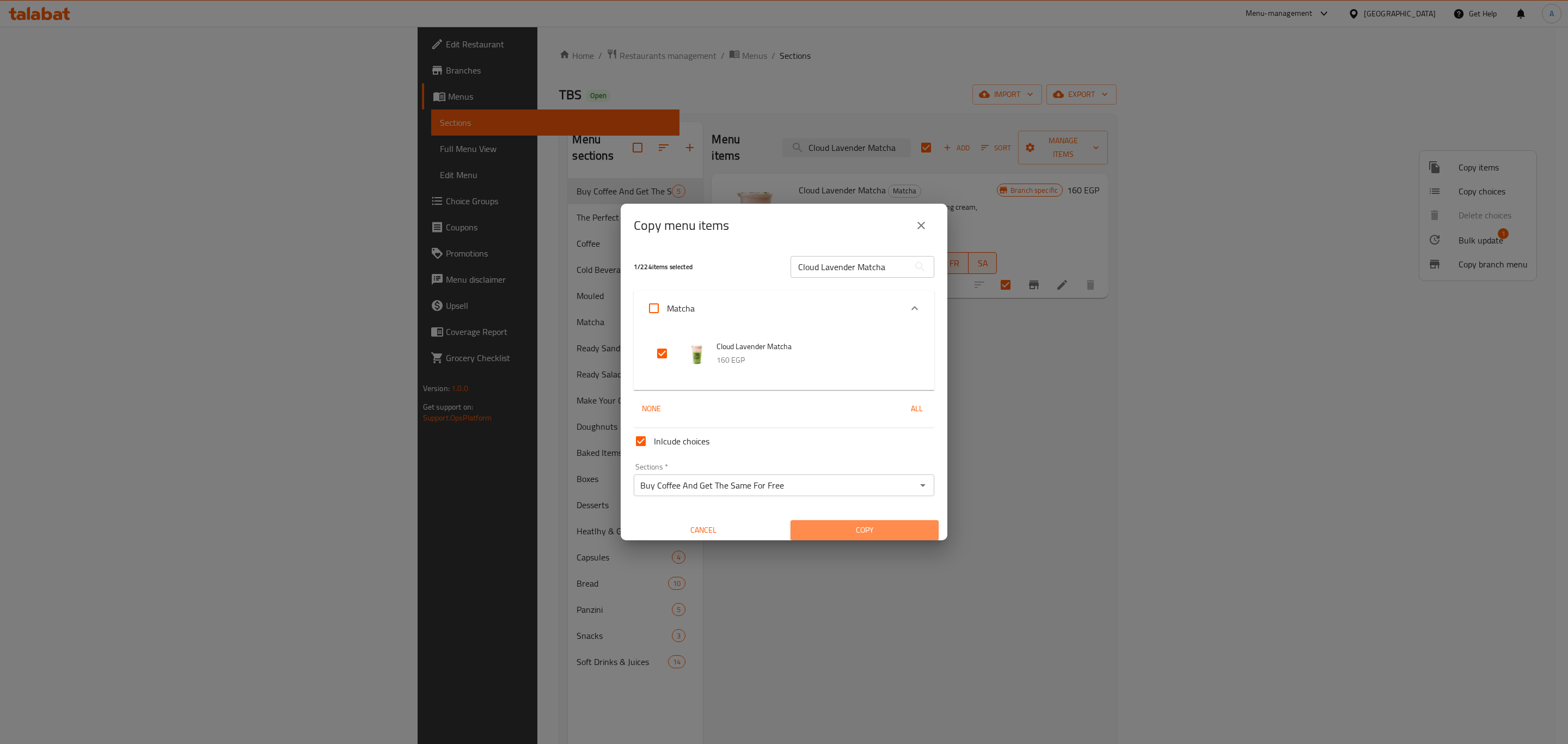
click at [866, 530] on span "Copy" at bounding box center [864, 530] width 130 height 14
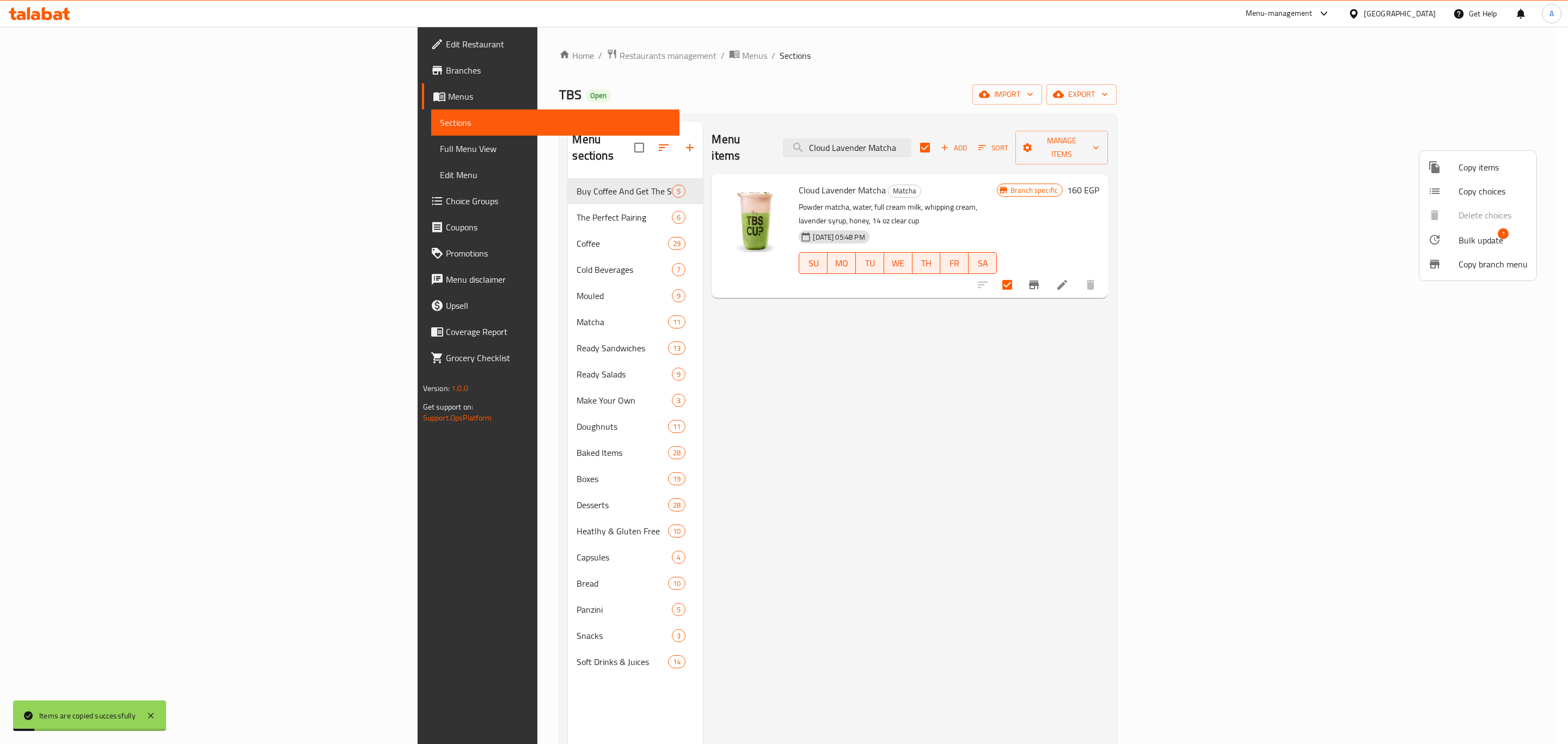
click at [408, 177] on div at bounding box center [784, 372] width 1568 height 744
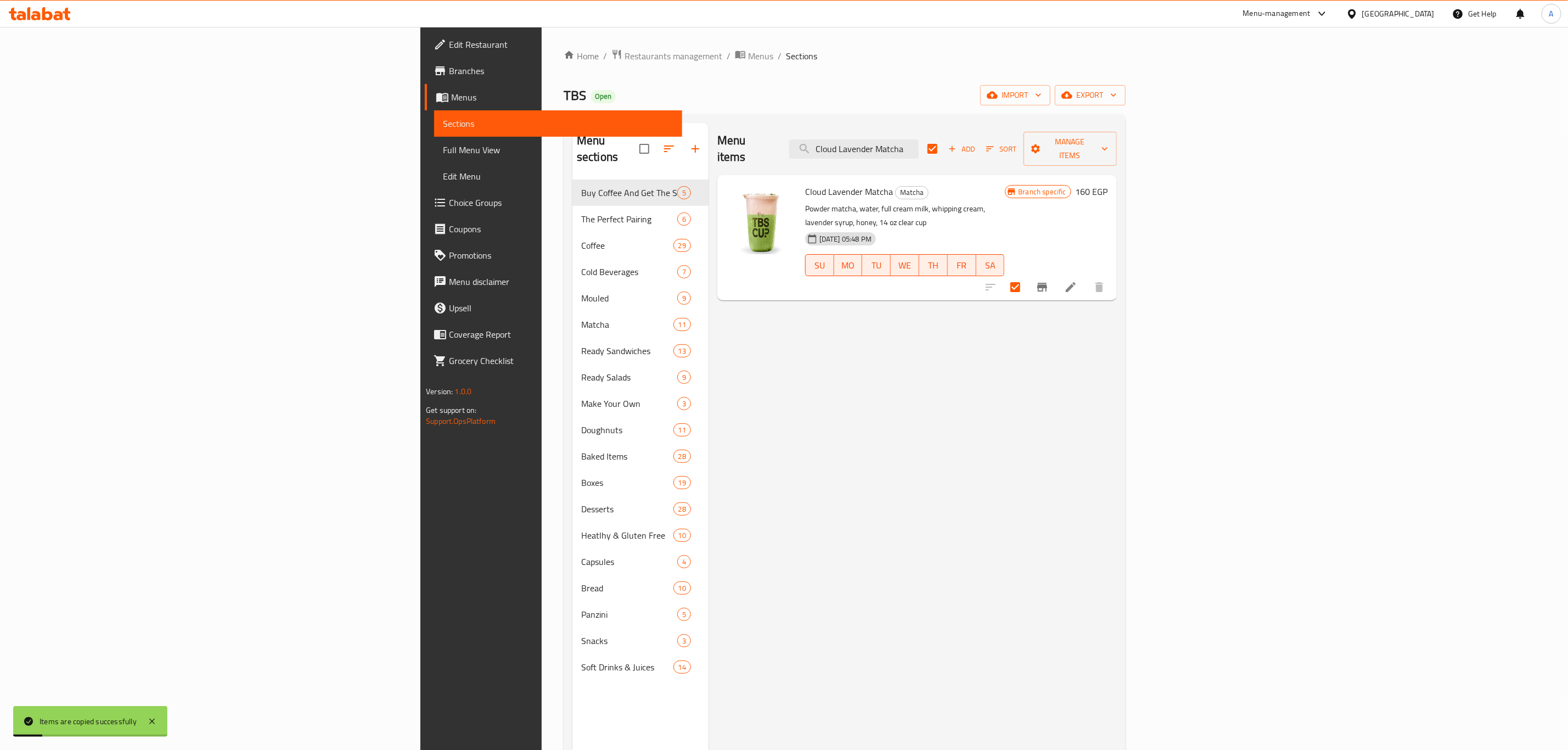
click at [1117, 320] on div "Menu items Cloud Lavender Matcha Add Sort Manage items Cloud Lavender Matcha Ma…" at bounding box center [913, 498] width 409 height 750
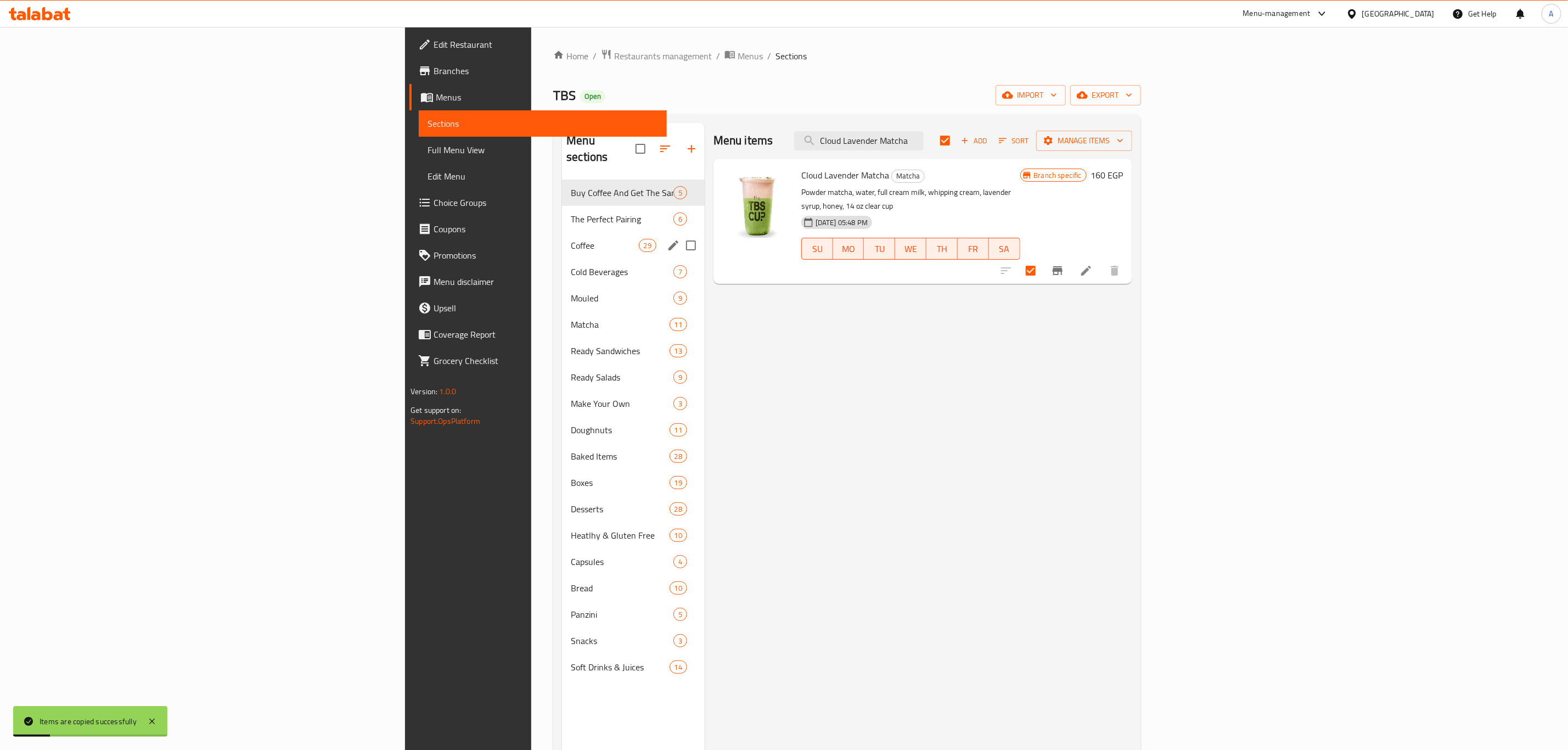
checkbox input "false"
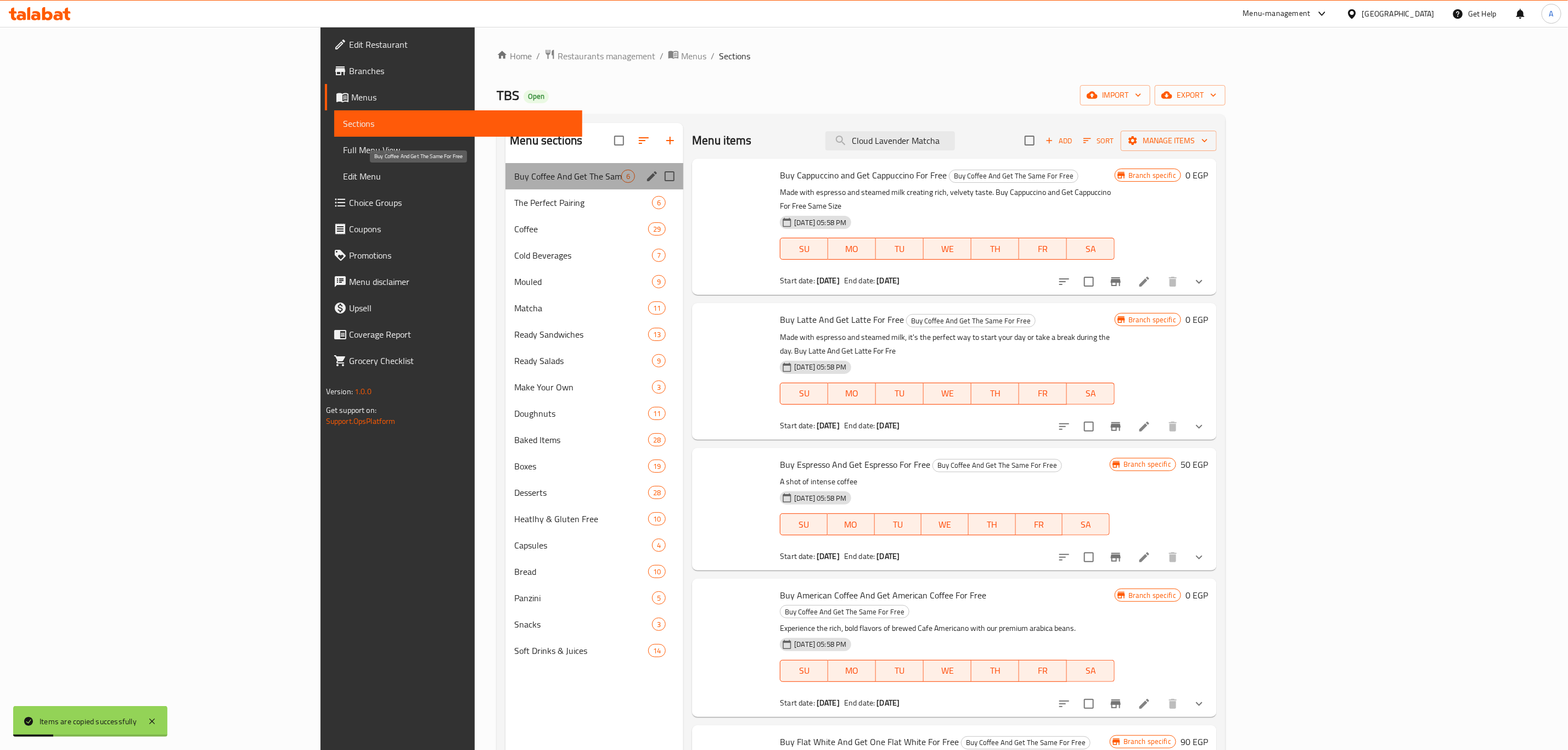
click at [514, 180] on span "Buy Coffee And Get The Same For Free" at bounding box center [567, 176] width 107 height 13
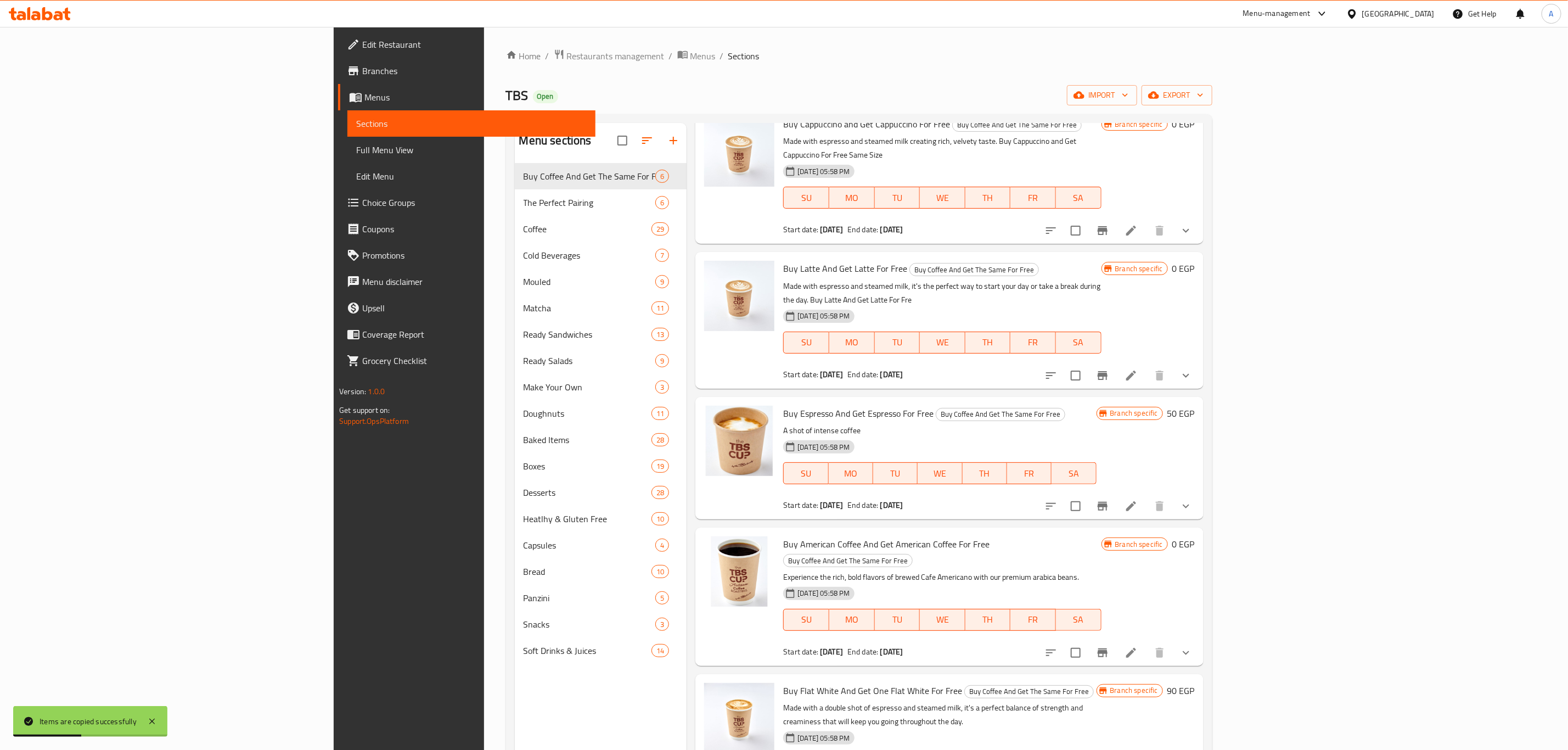
scroll to position [154, 0]
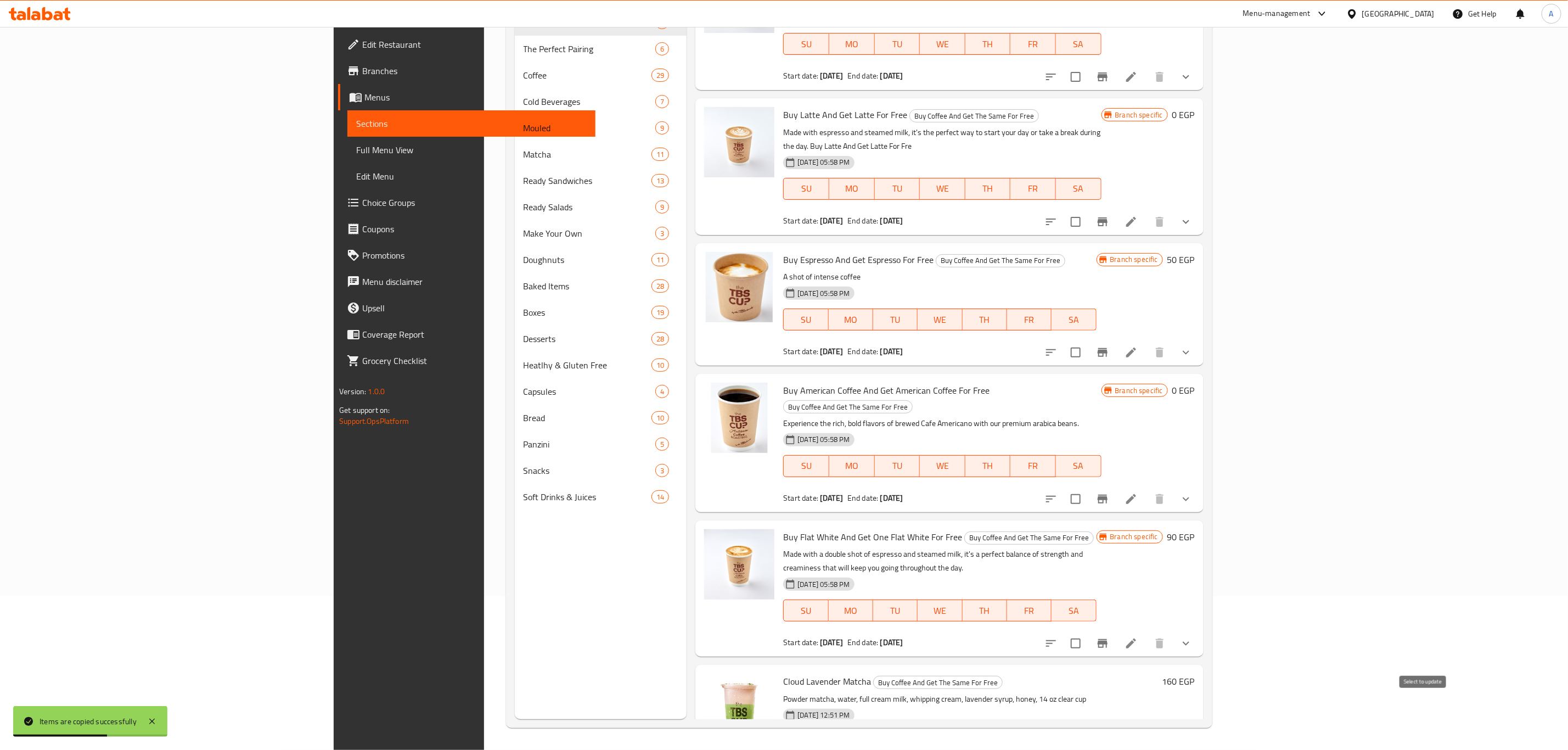
click at [1114, 749] on input "checkbox" at bounding box center [1102, 764] width 23 height 23
checkbox input "true"
click at [1143, 749] on button "Branch-specific-item" at bounding box center [1129, 763] width 26 height 26
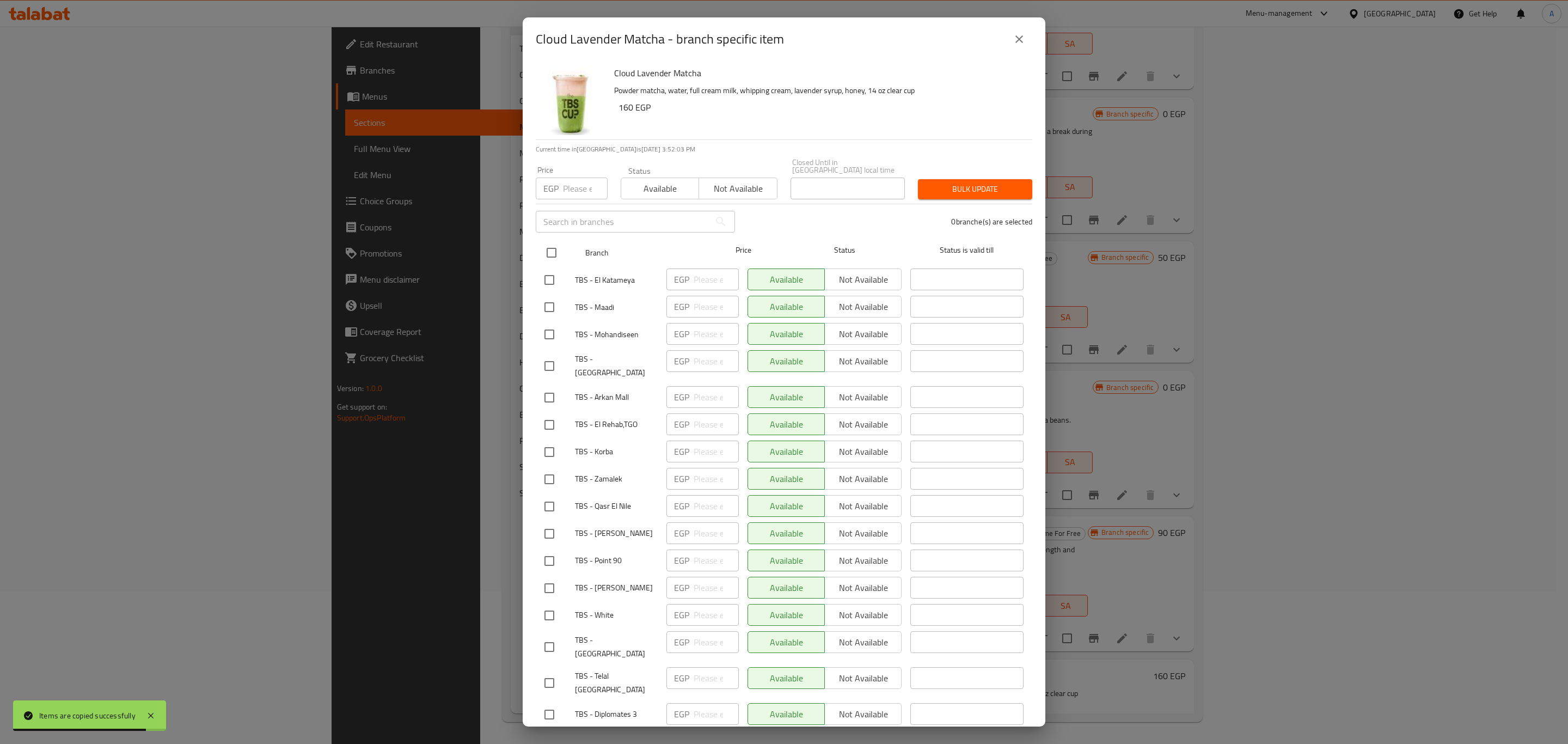
click at [546, 252] on input "checkbox" at bounding box center [551, 252] width 23 height 23
checkbox input "true"
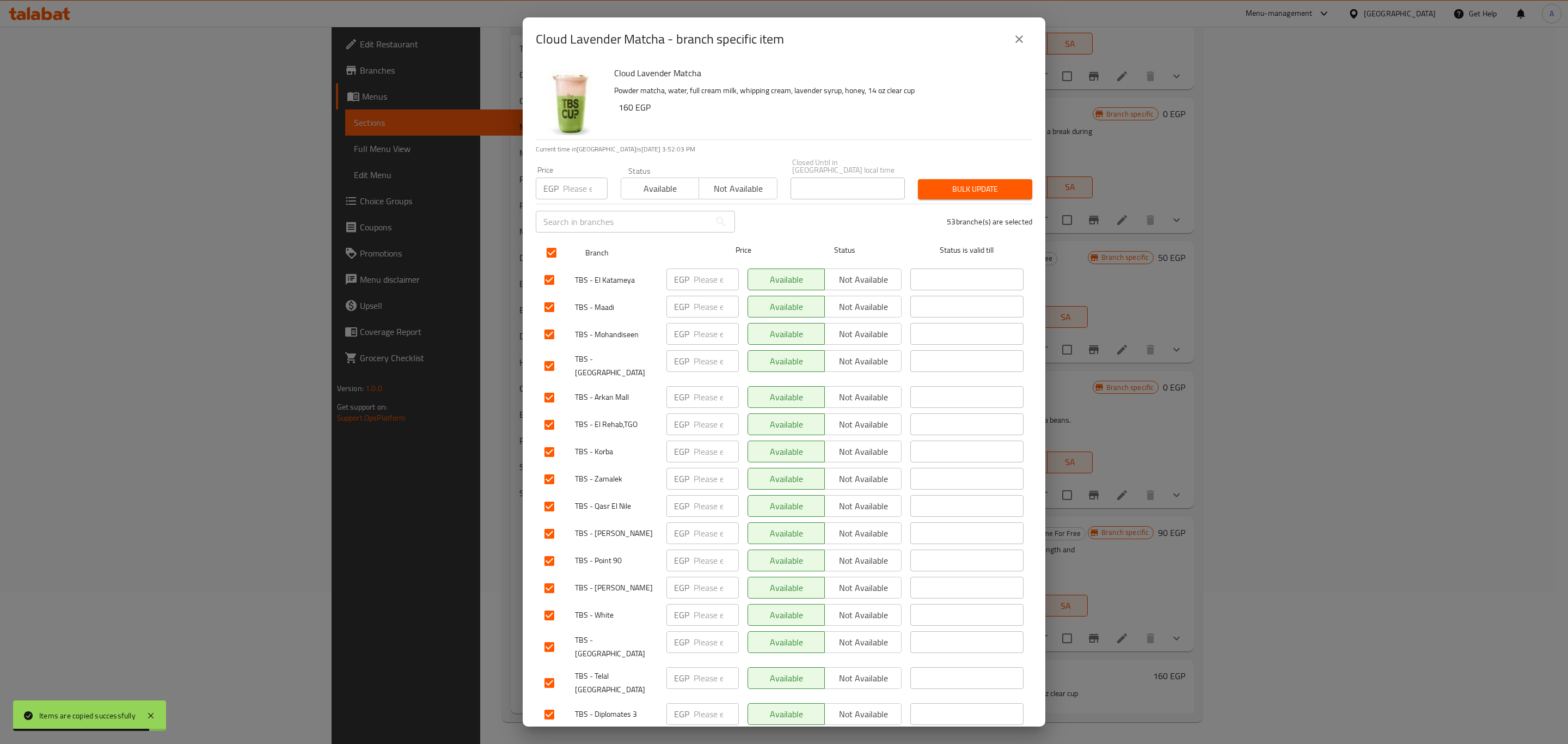
checkbox input "true"
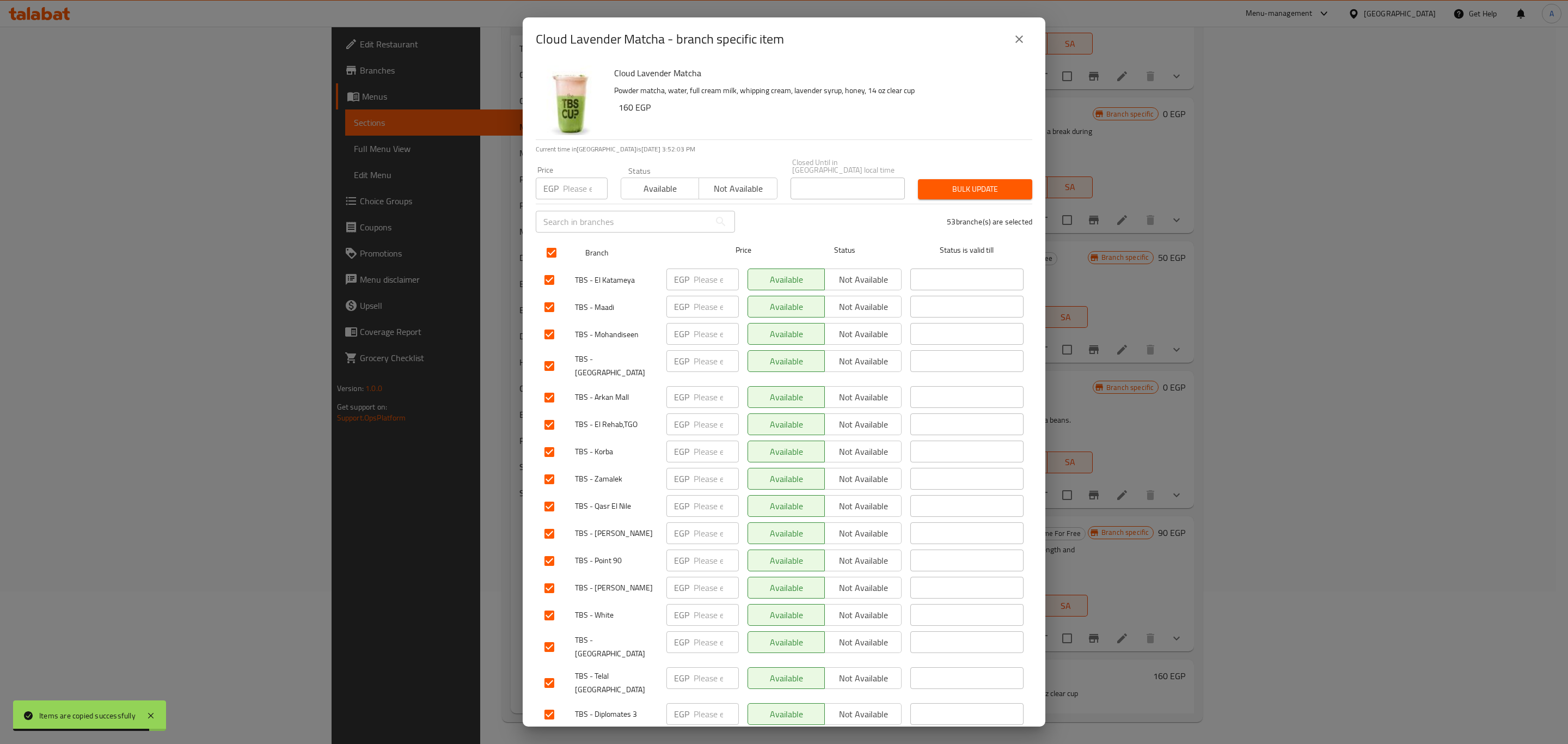
checkbox input "true"
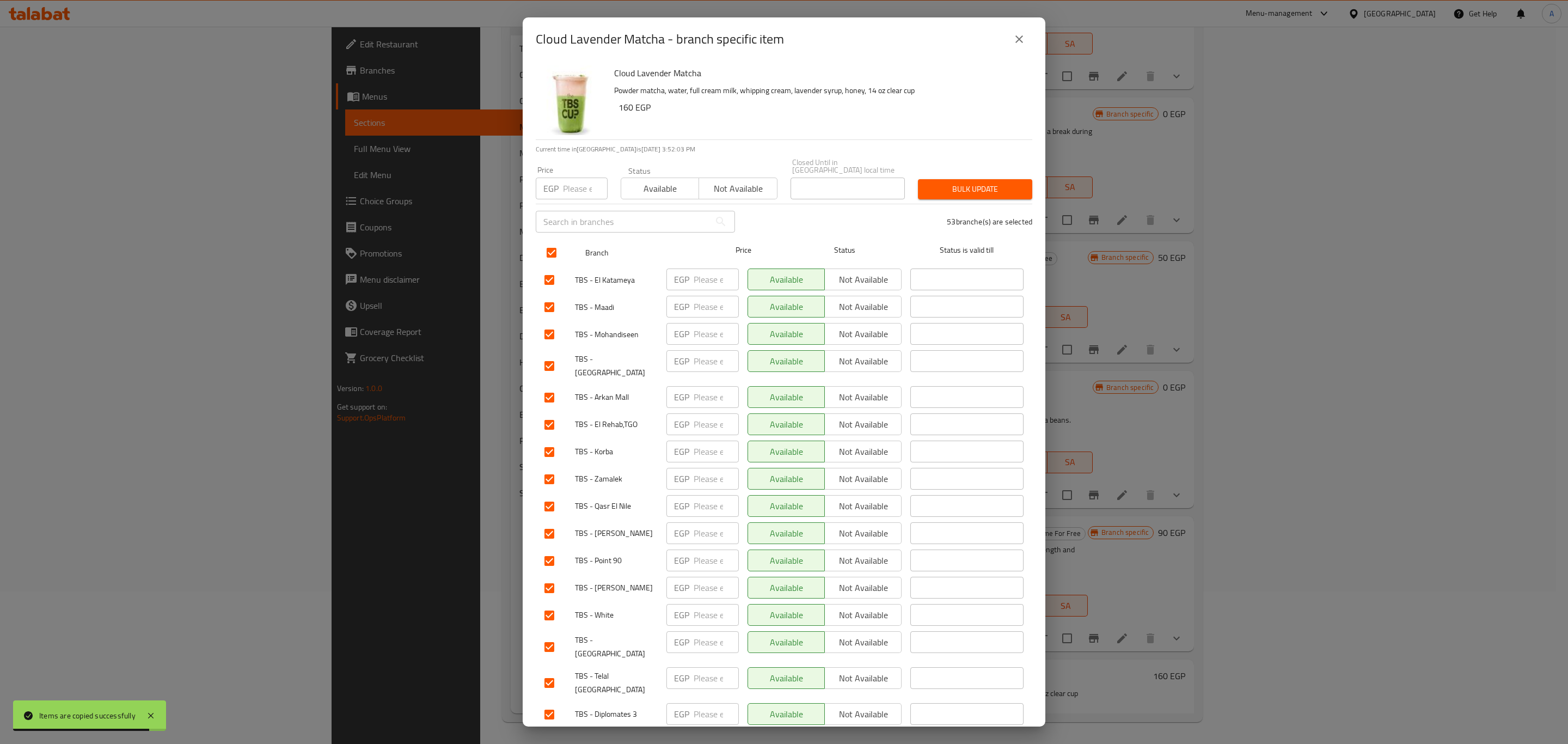
checkbox input "true"
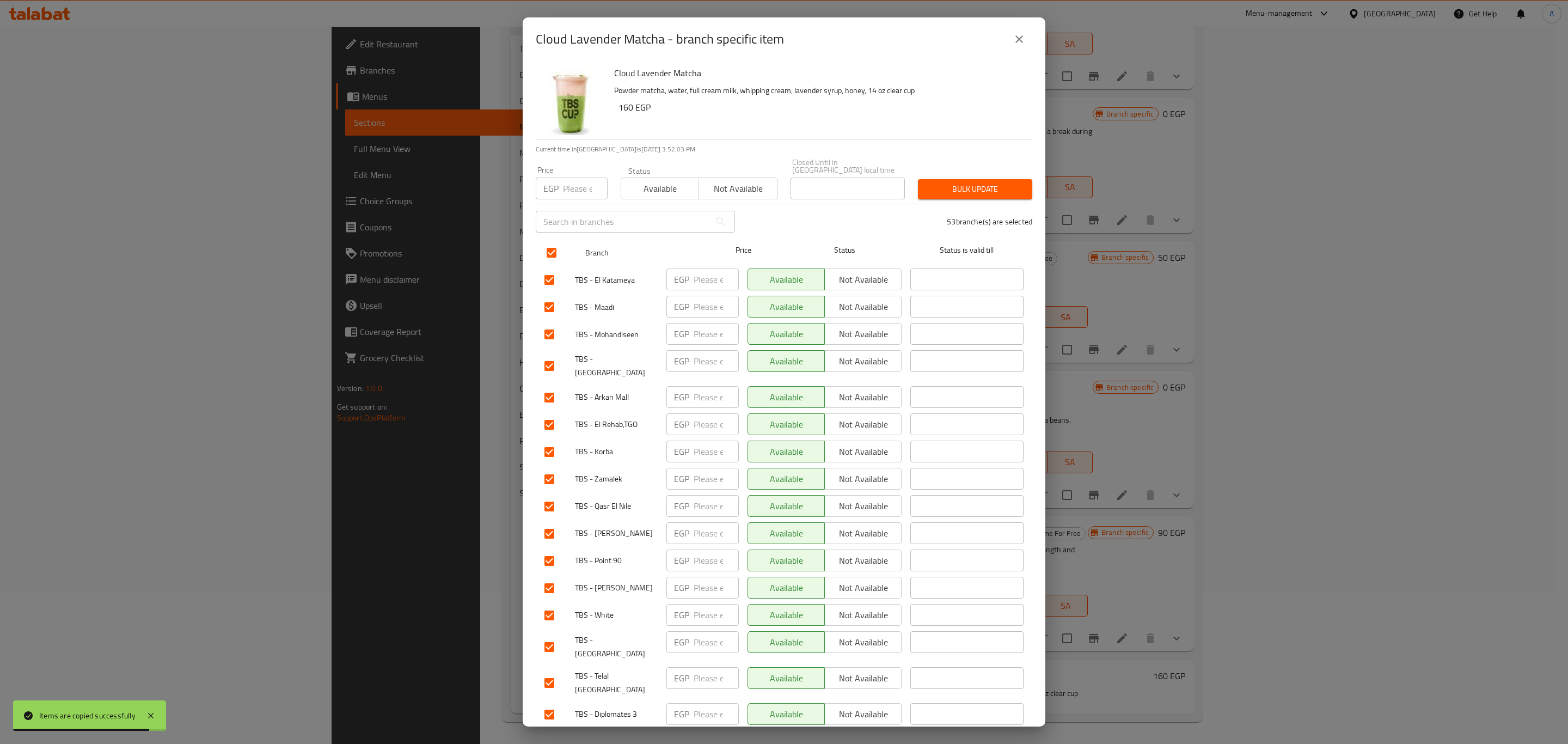
checkbox input "true"
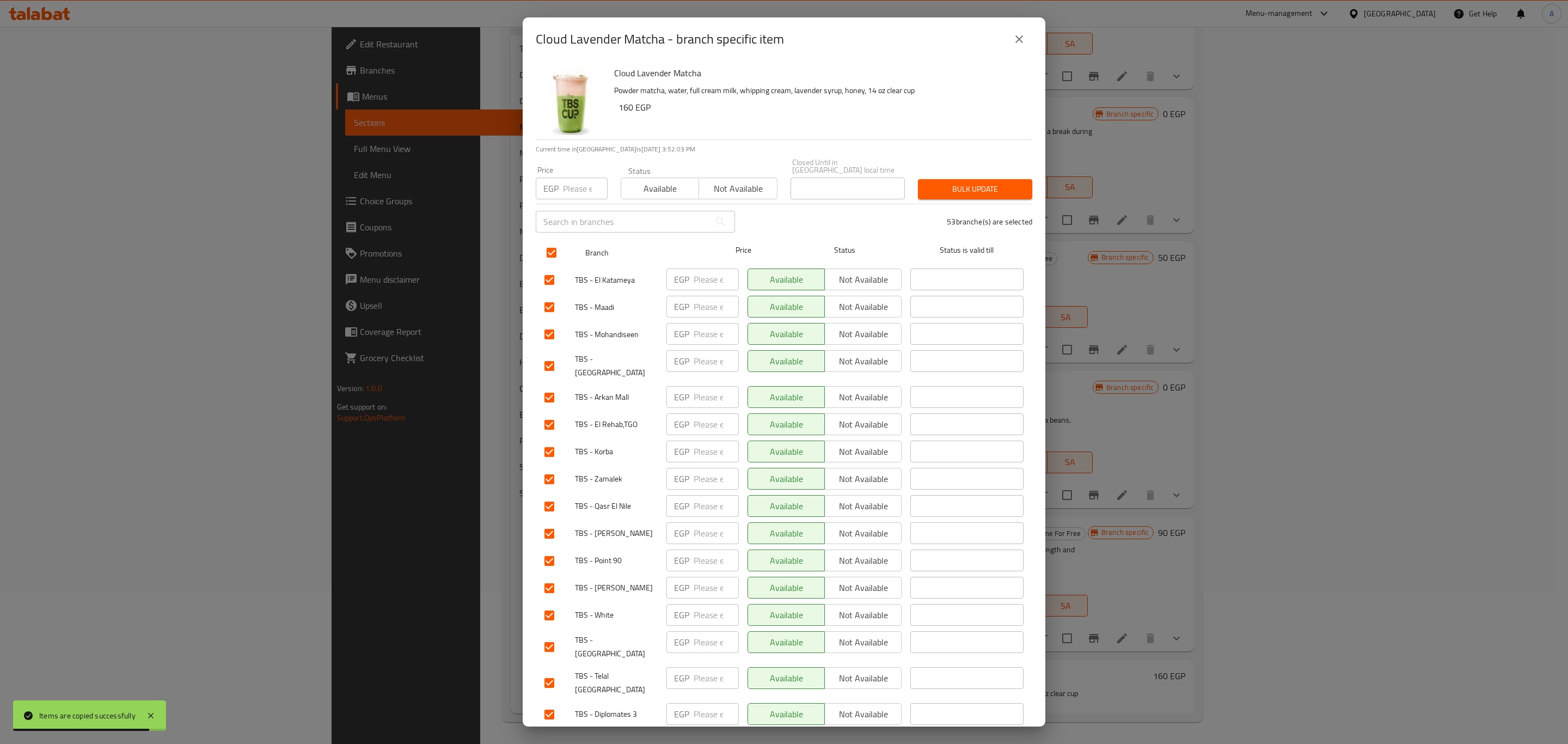
checkbox input "true"
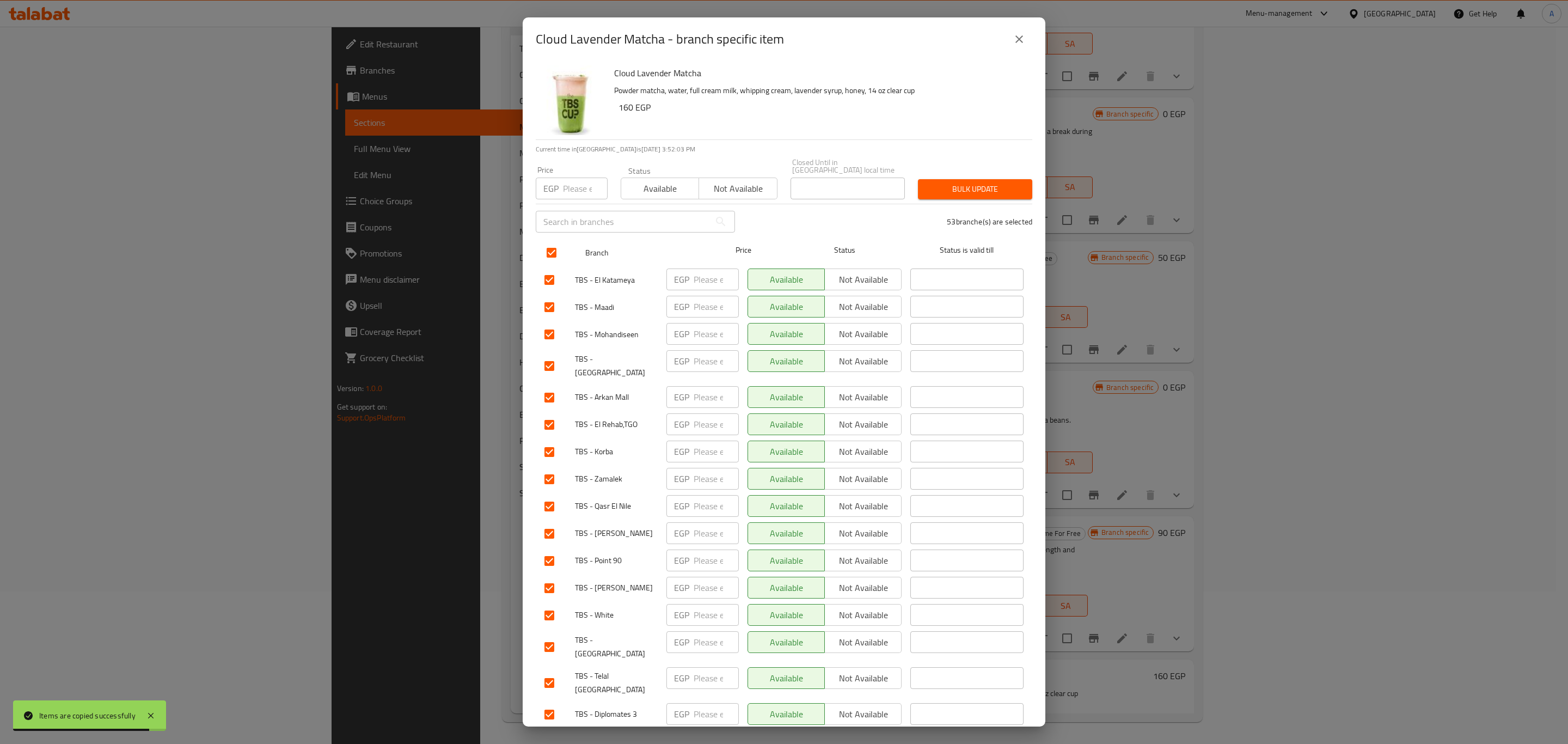
checkbox input "true"
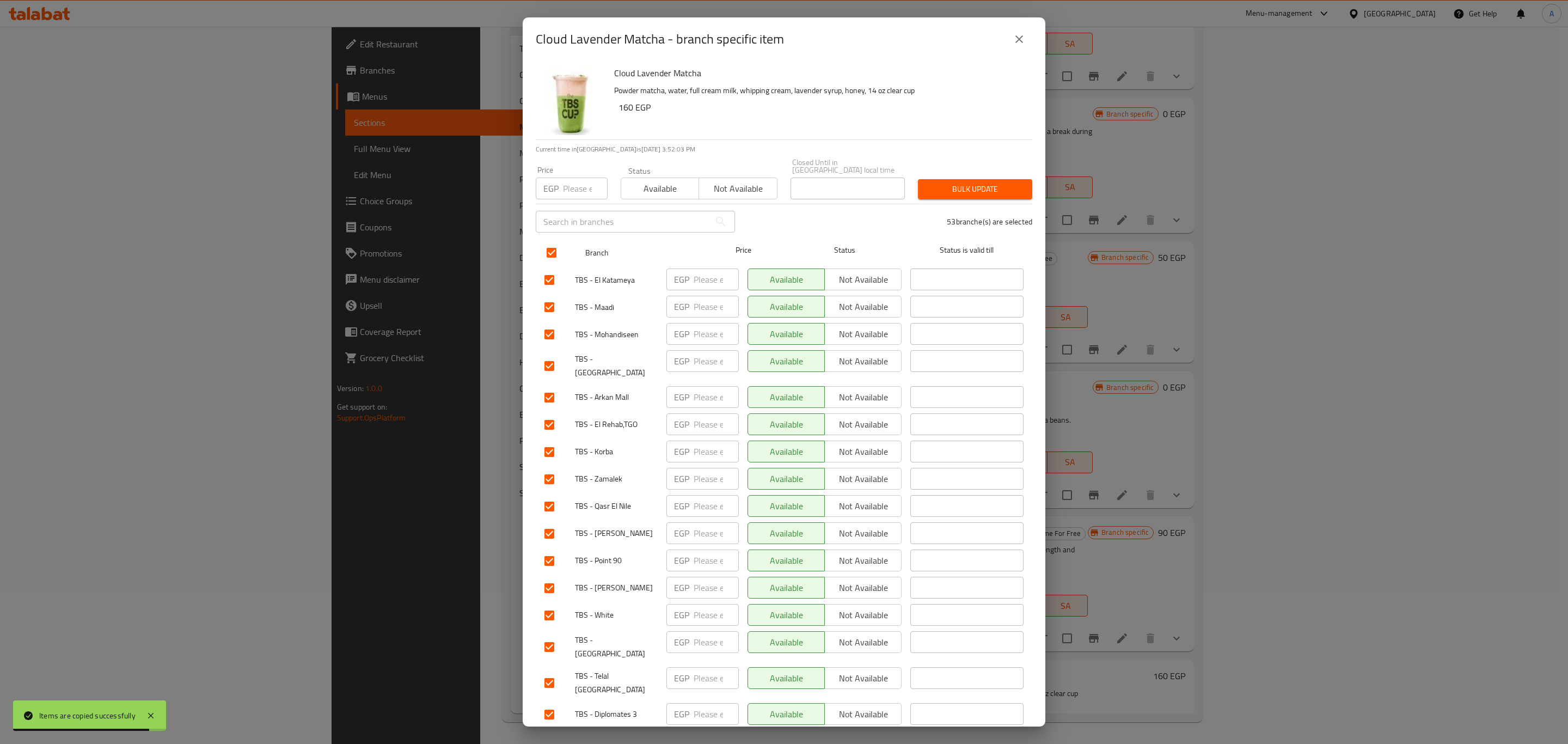
checkbox input "true"
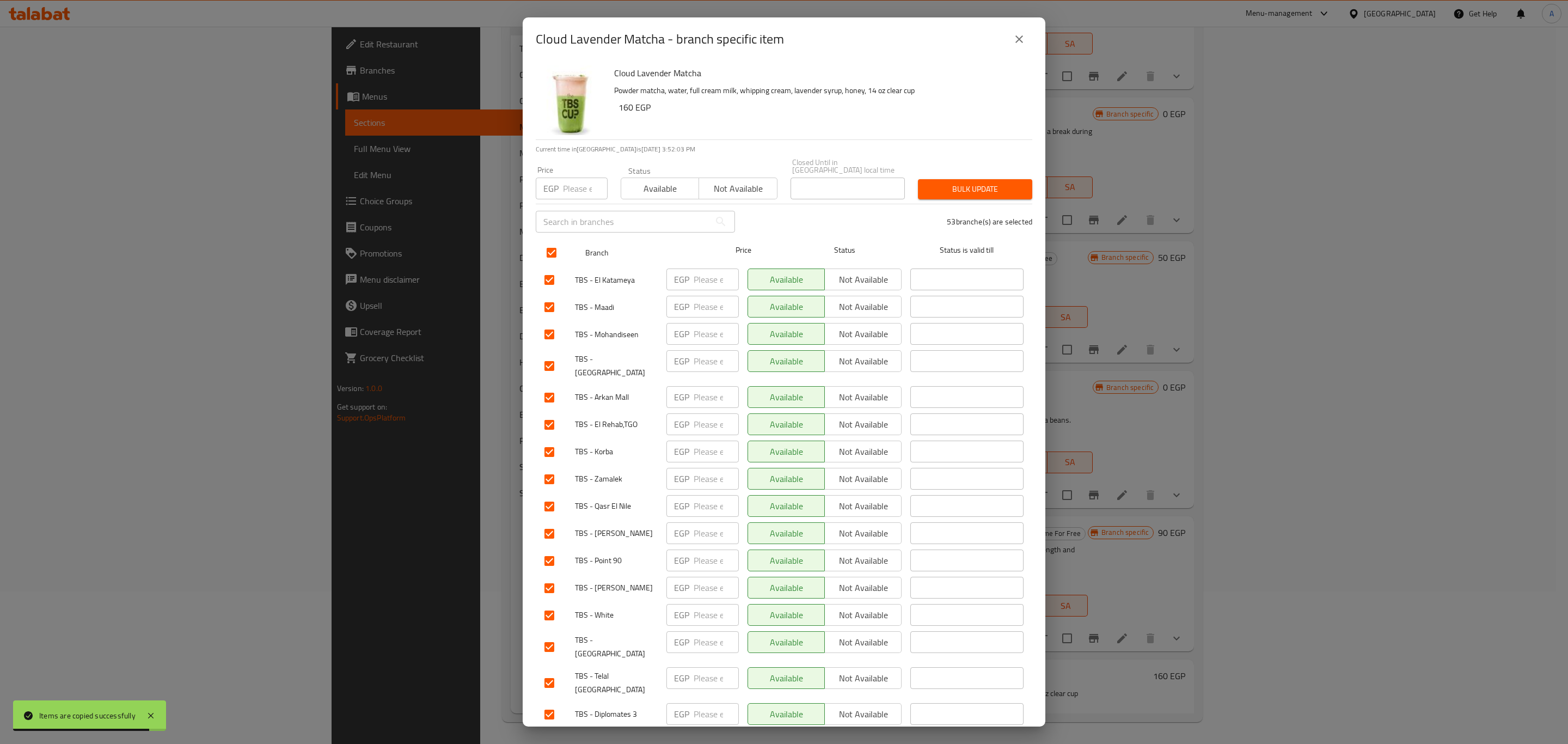
checkbox input "true"
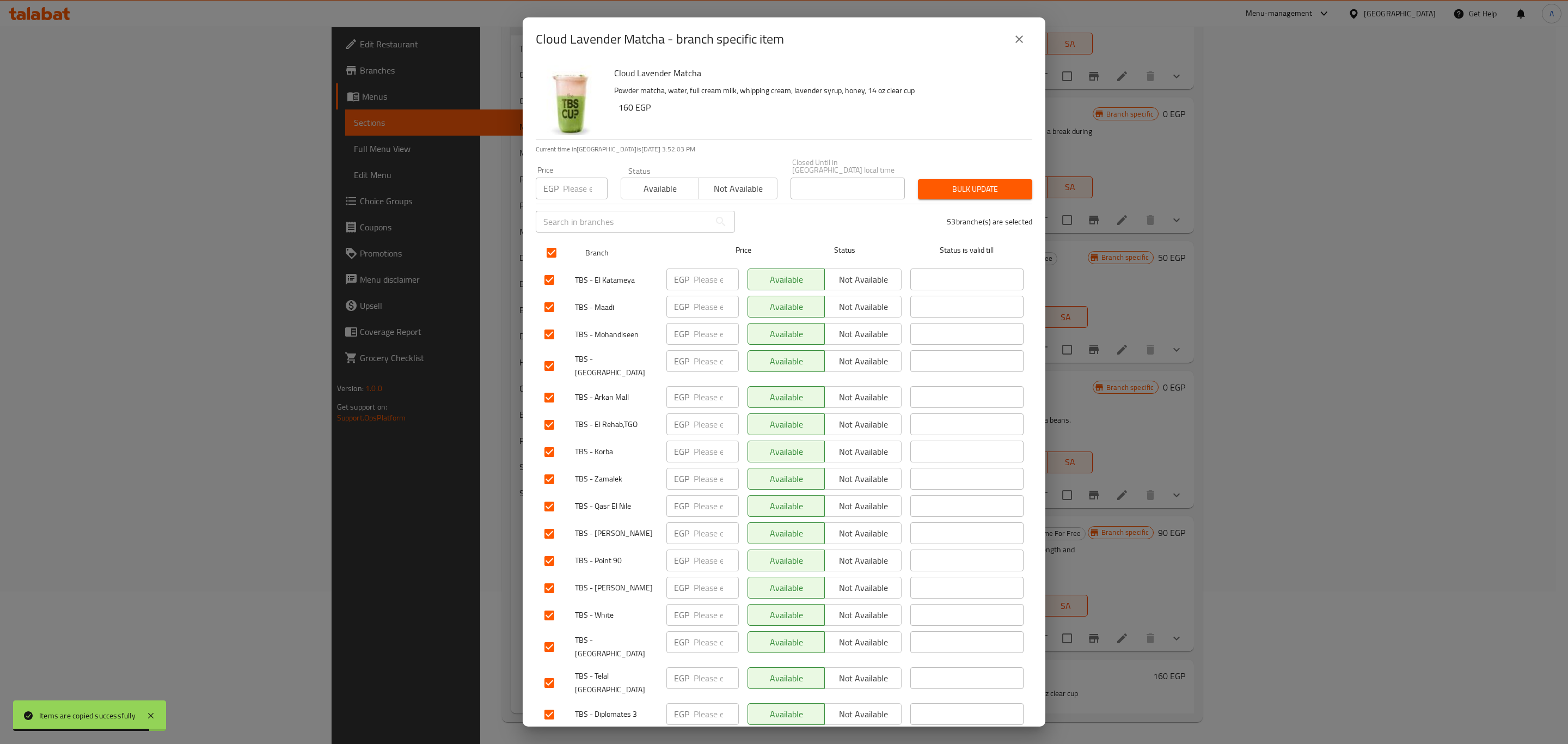
checkbox input "true"
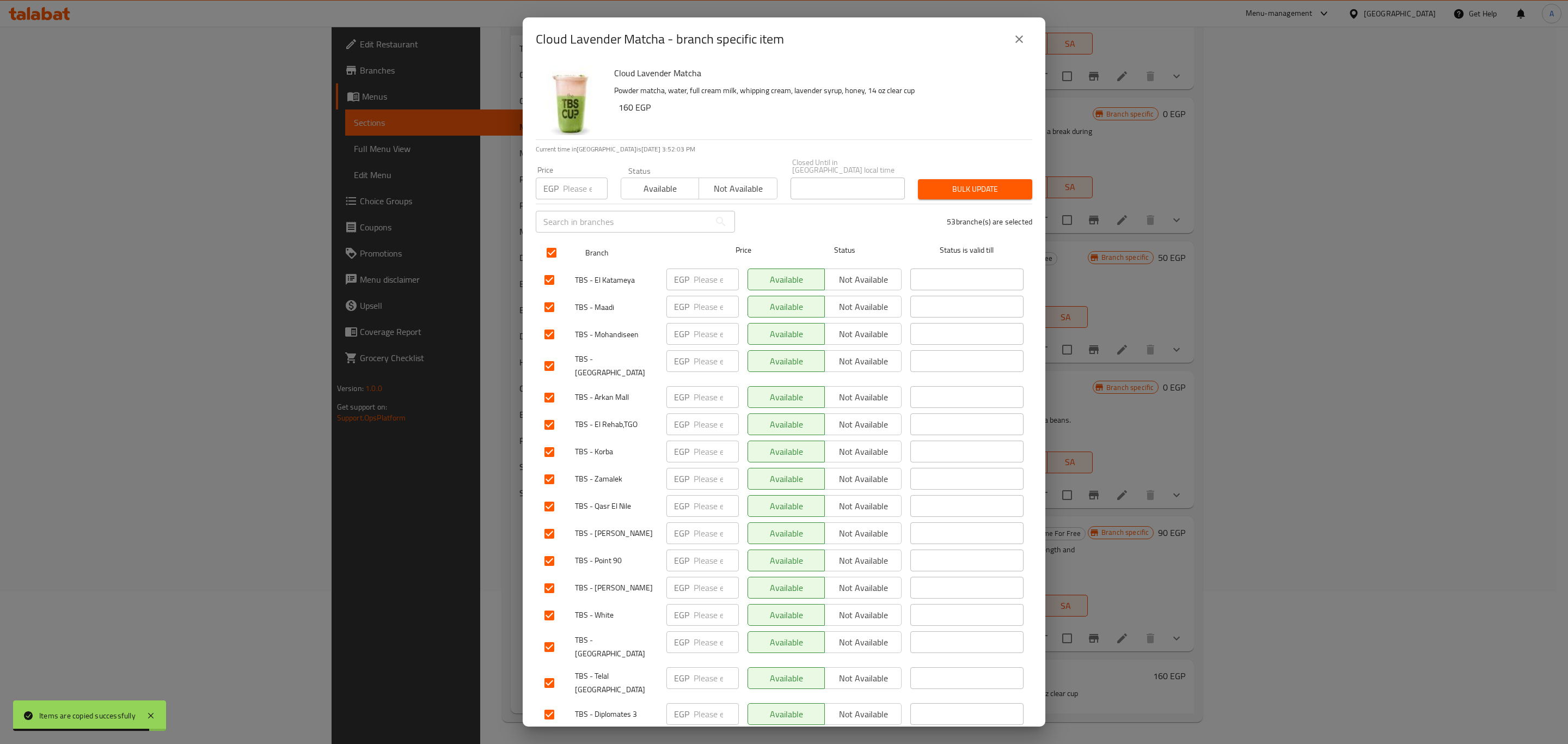
checkbox input "true"
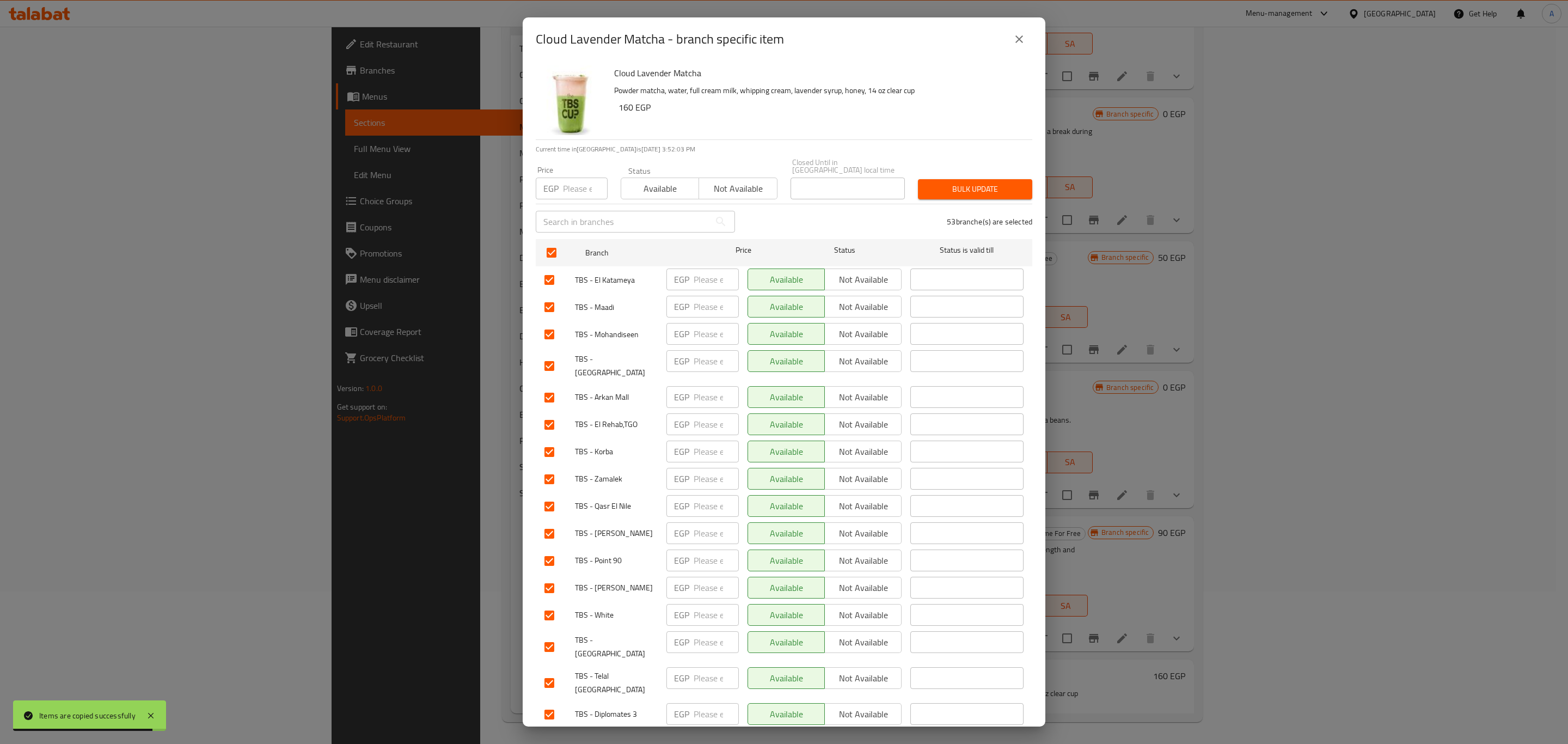
click at [711, 181] on span "Not available" at bounding box center [738, 189] width 69 height 16
click at [1011, 183] on span "Bulk update" at bounding box center [975, 189] width 97 height 14
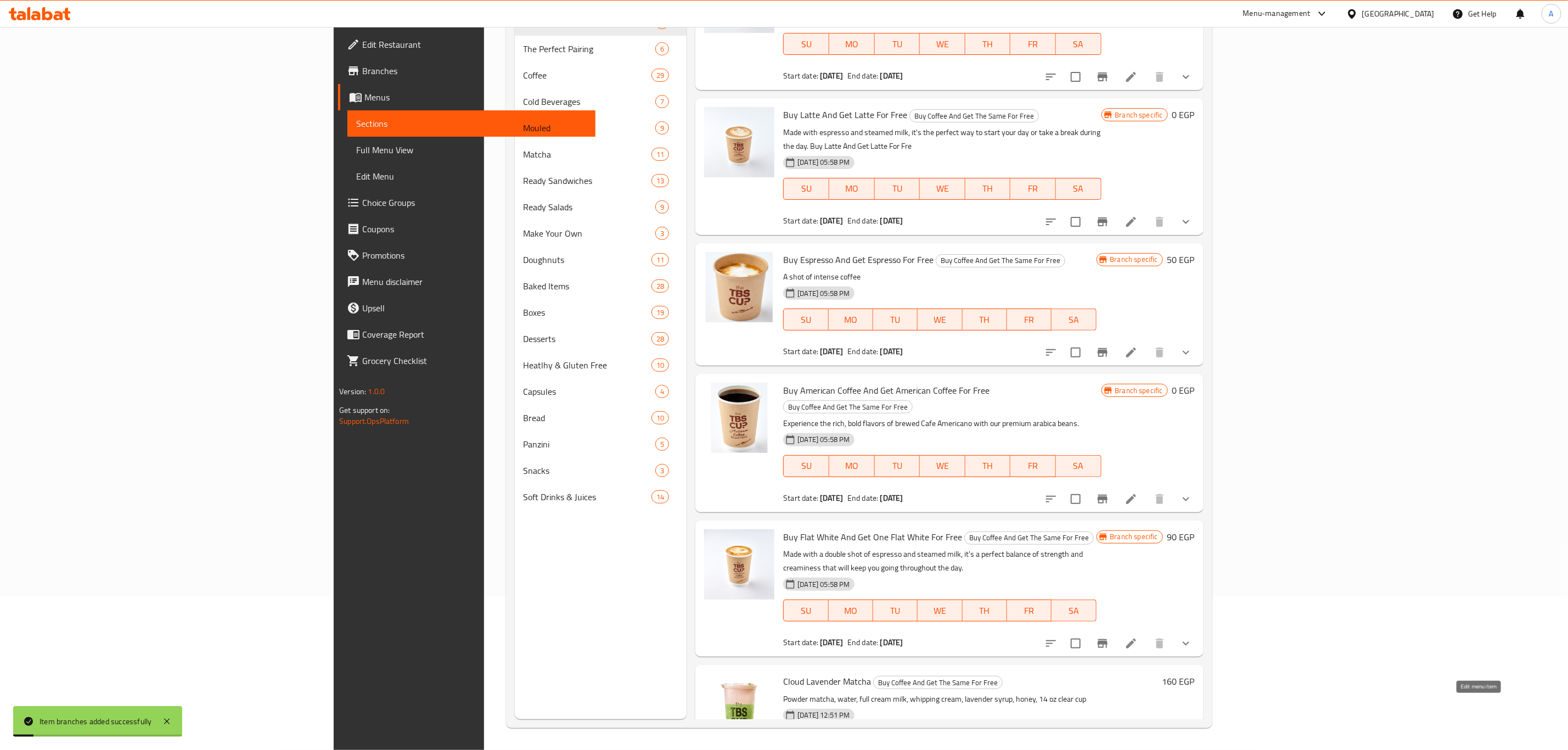
click at [1162, 749] on icon at bounding box center [1157, 763] width 10 height 10
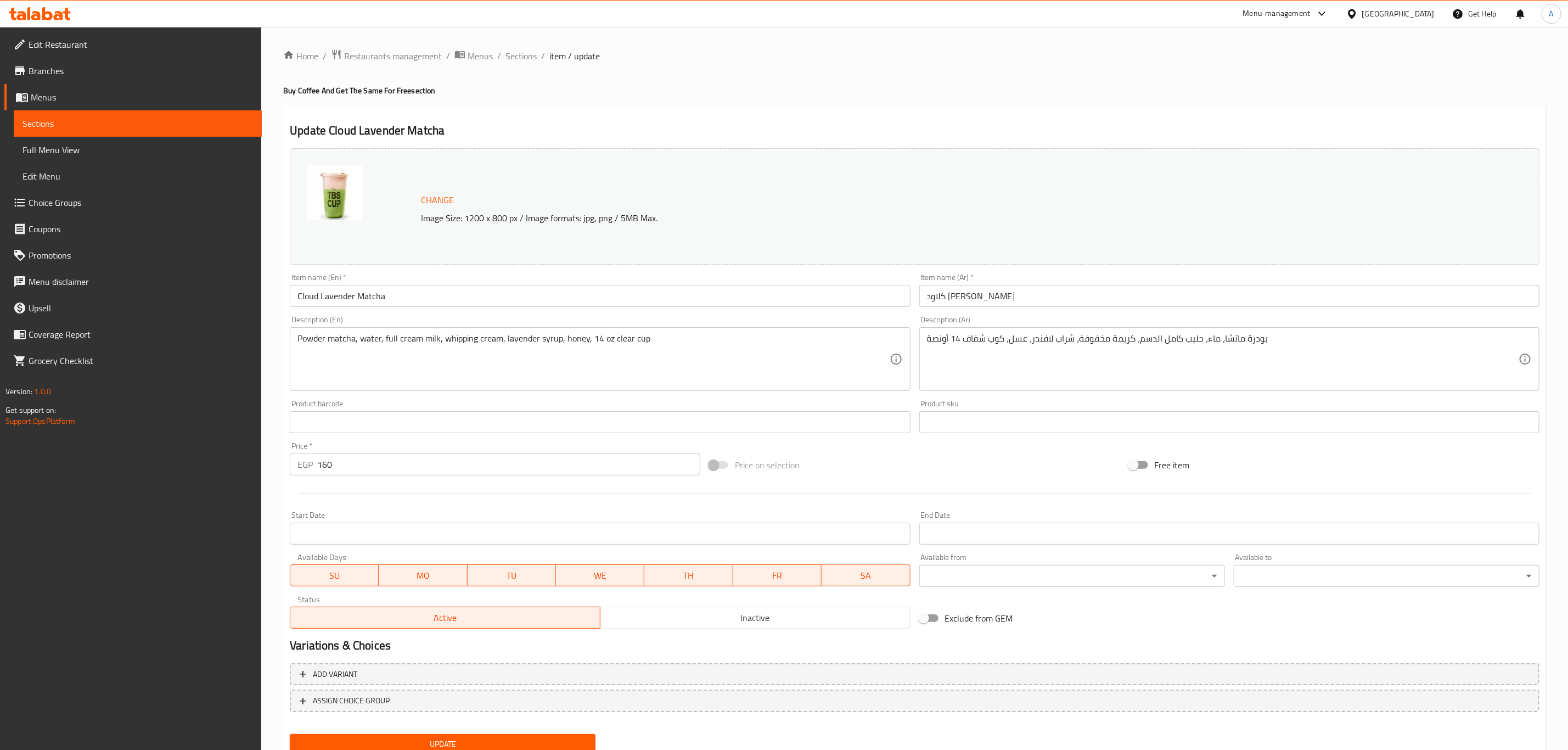
click at [425, 294] on input "Cloud Lavender Matcha" at bounding box center [600, 296] width 620 height 22
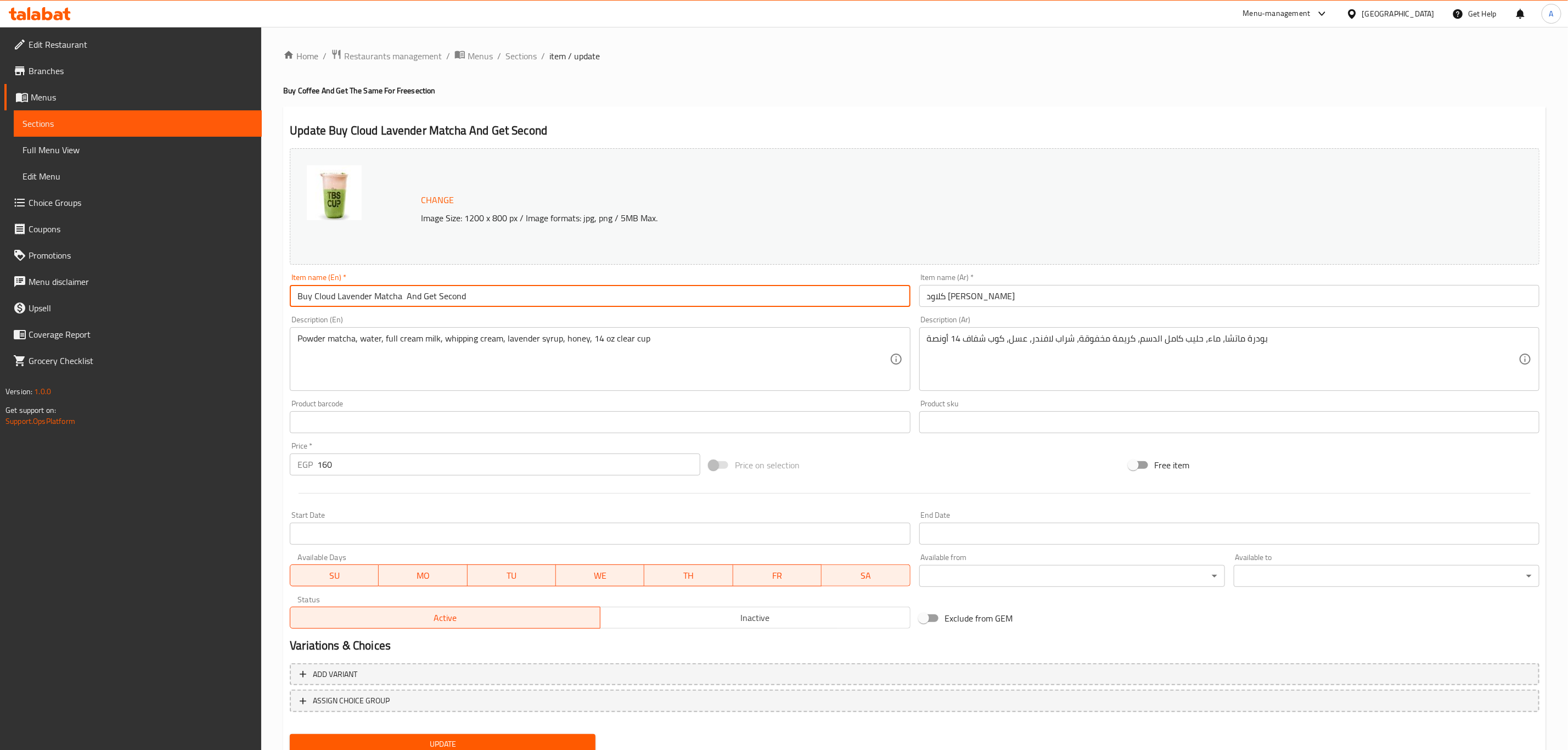
click at [323, 295] on input "Buy Cloud Lavender Matcha And Get Second" at bounding box center [600, 296] width 620 height 22
drag, startPoint x: 323, startPoint y: 295, endPoint x: 377, endPoint y: 292, distance: 54.1
click at [377, 292] on input "Buy Cloud Lavender Matcha And Get Second" at bounding box center [600, 296] width 620 height 22
click at [490, 290] on input "Buy Cloud Lavender Matcha And Get Second" at bounding box center [600, 296] width 620 height 22
paste input "Cloud Lavender Matcha"
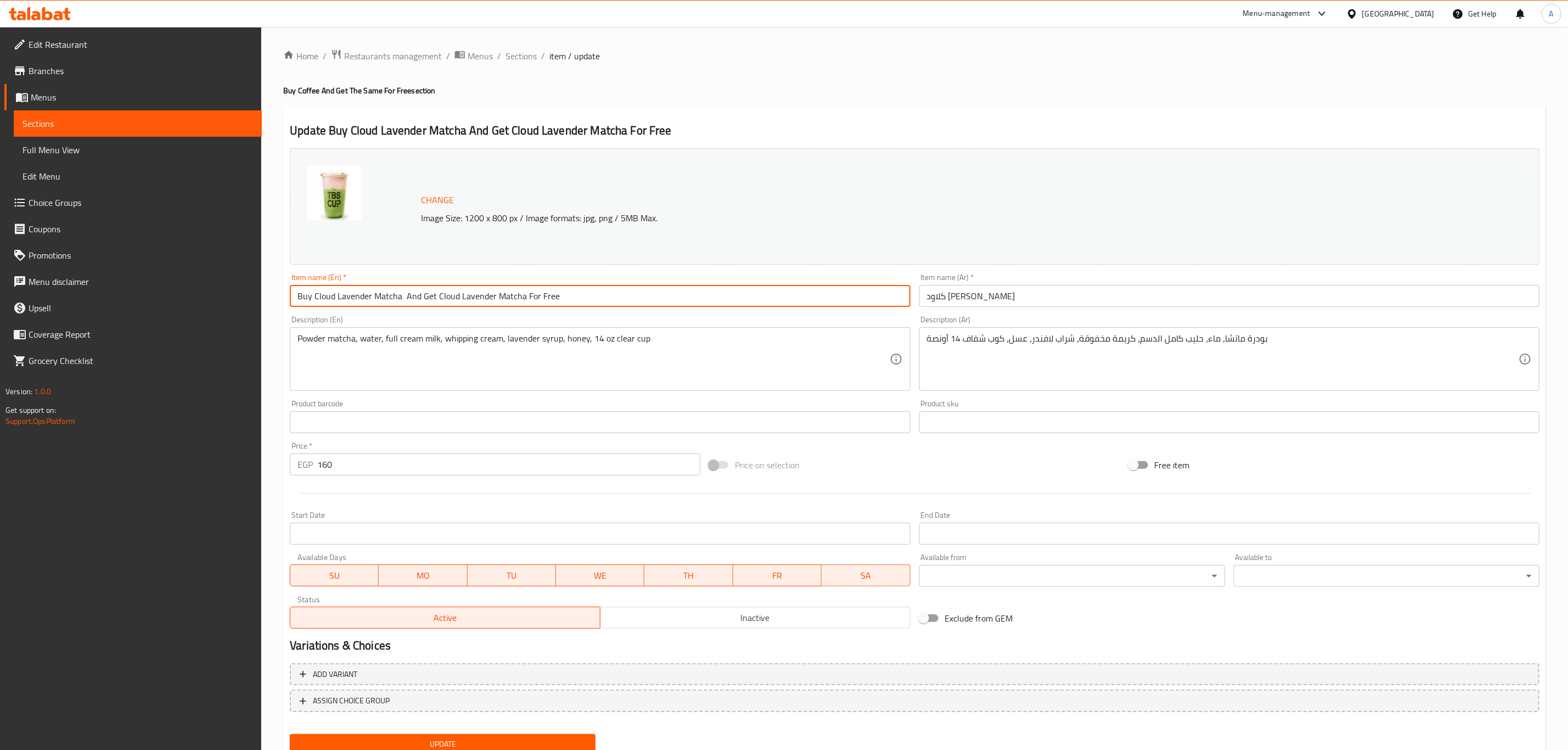
type input "Buy Cloud Lavender Matcha And Get Cloud Lavender Matcha For Free"
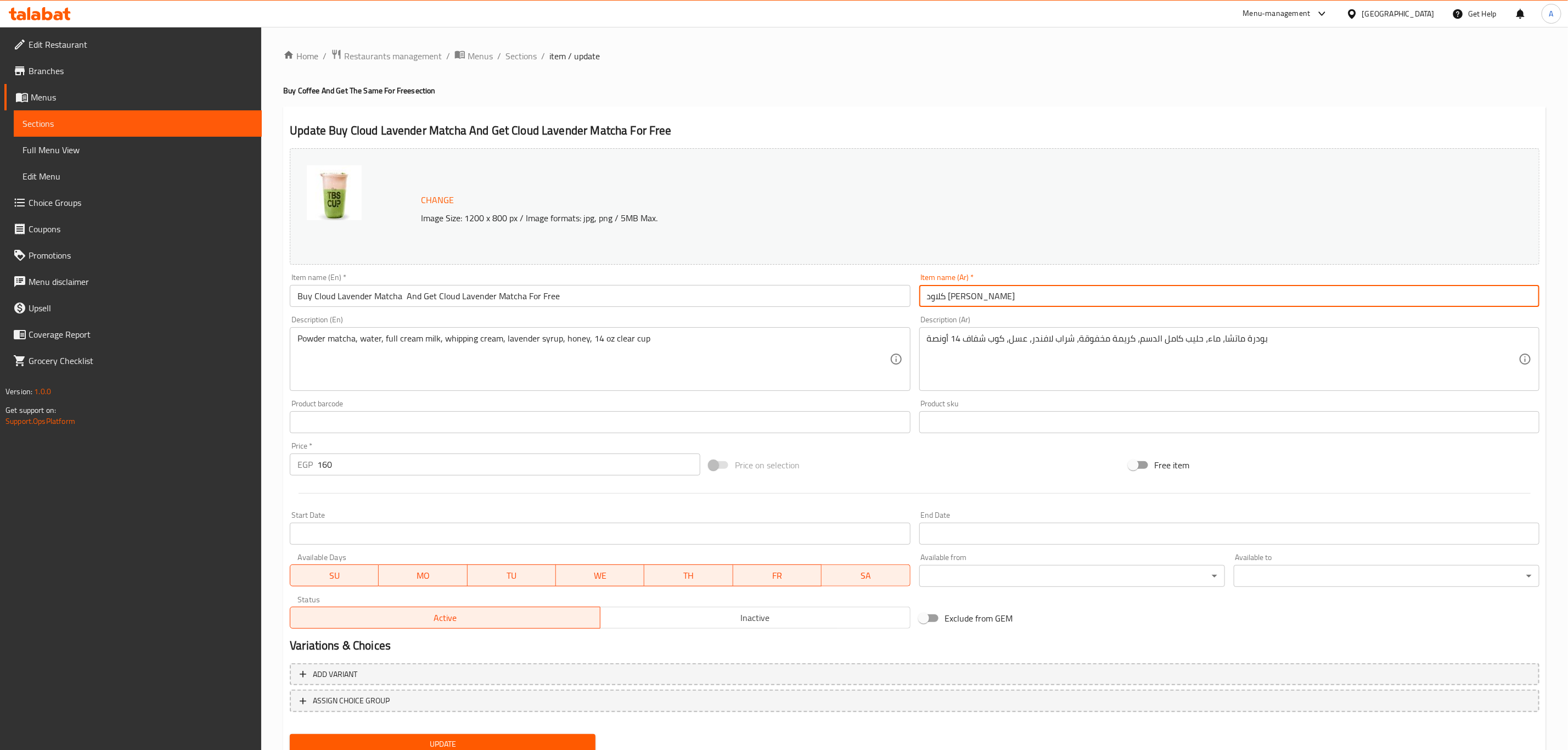
click at [1010, 289] on input "كلاود لافندر ماتشا" at bounding box center [1230, 296] width 620 height 22
paste input "كلاود لافندر ماتشا"
type input "اشتري [PERSON_NAME] ماتشا و احصل على كلاود لافندر [PERSON_NAME]"
click at [383, 465] on input "160" at bounding box center [509, 464] width 383 height 22
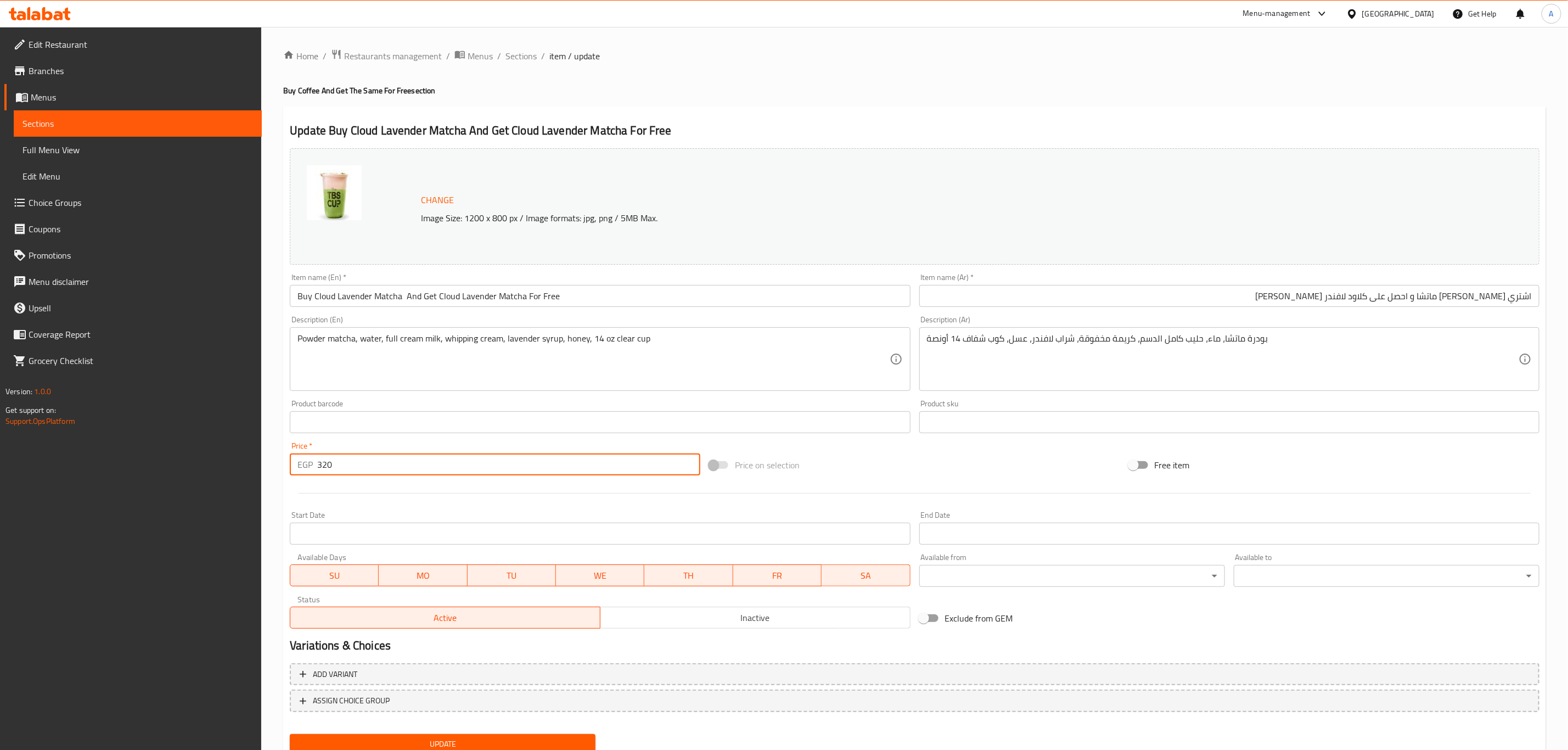
scroll to position [40, 0]
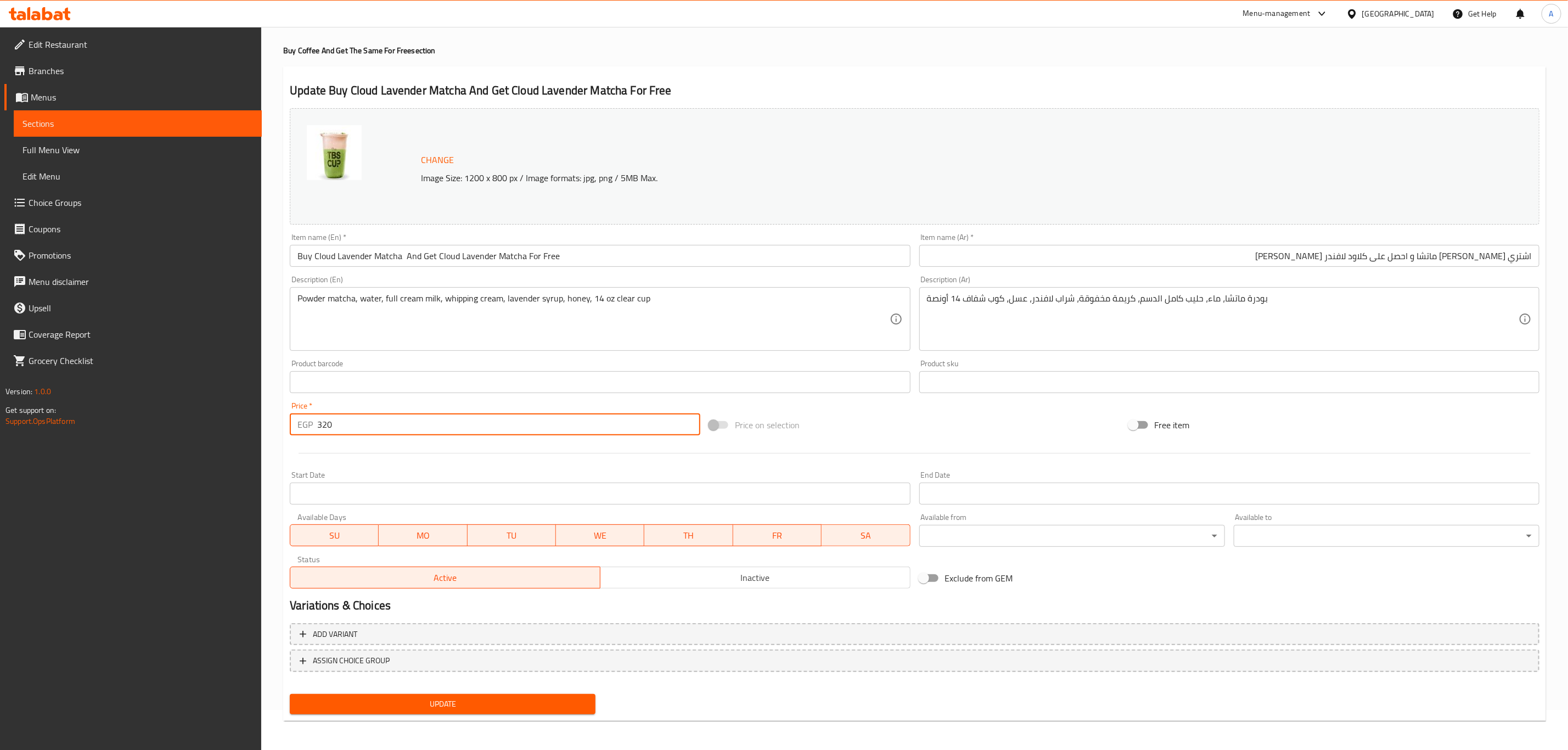
type input "320"
click at [428, 698] on span "Update" at bounding box center [442, 704] width 288 height 14
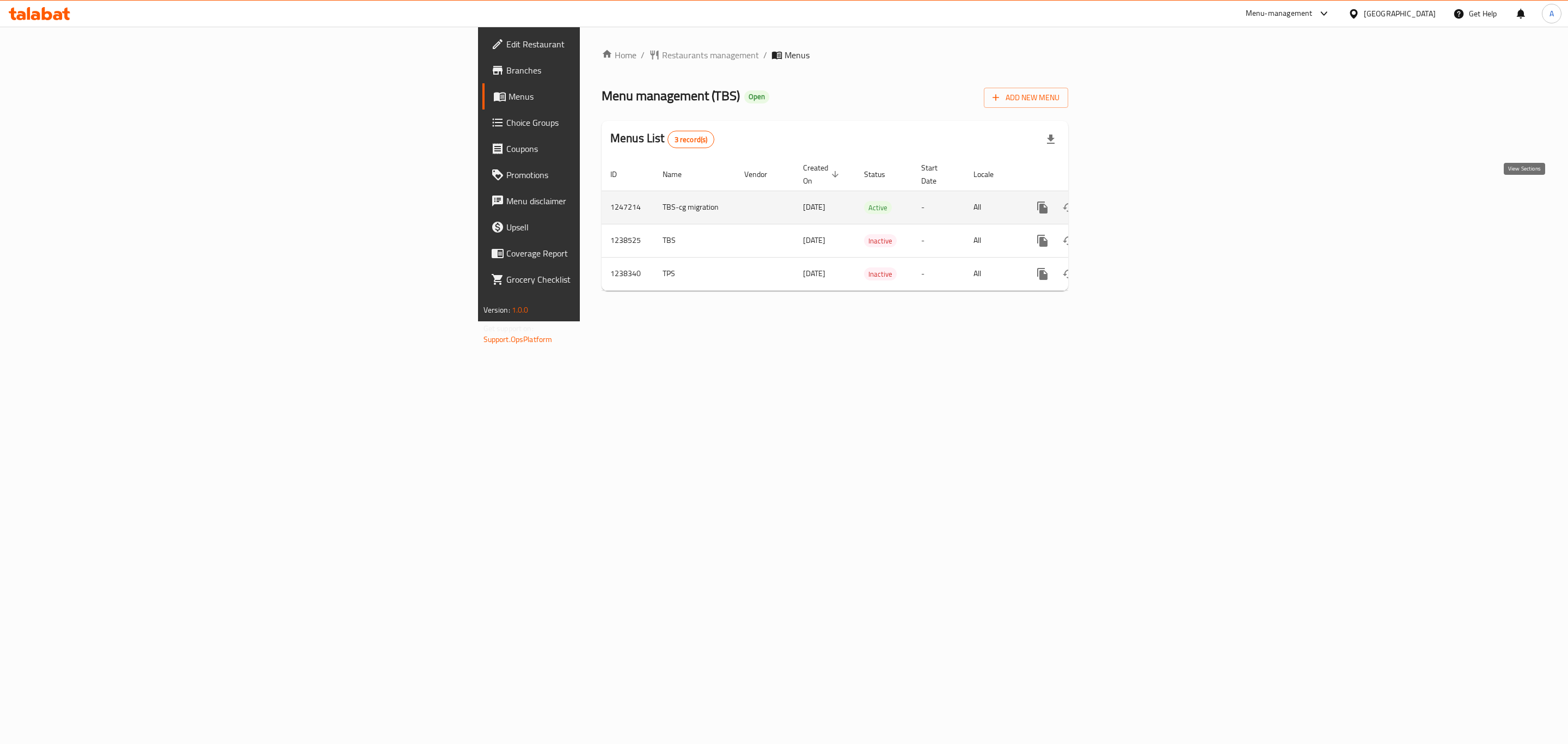
click at [1127, 201] on icon "enhanced table" at bounding box center [1120, 207] width 13 height 13
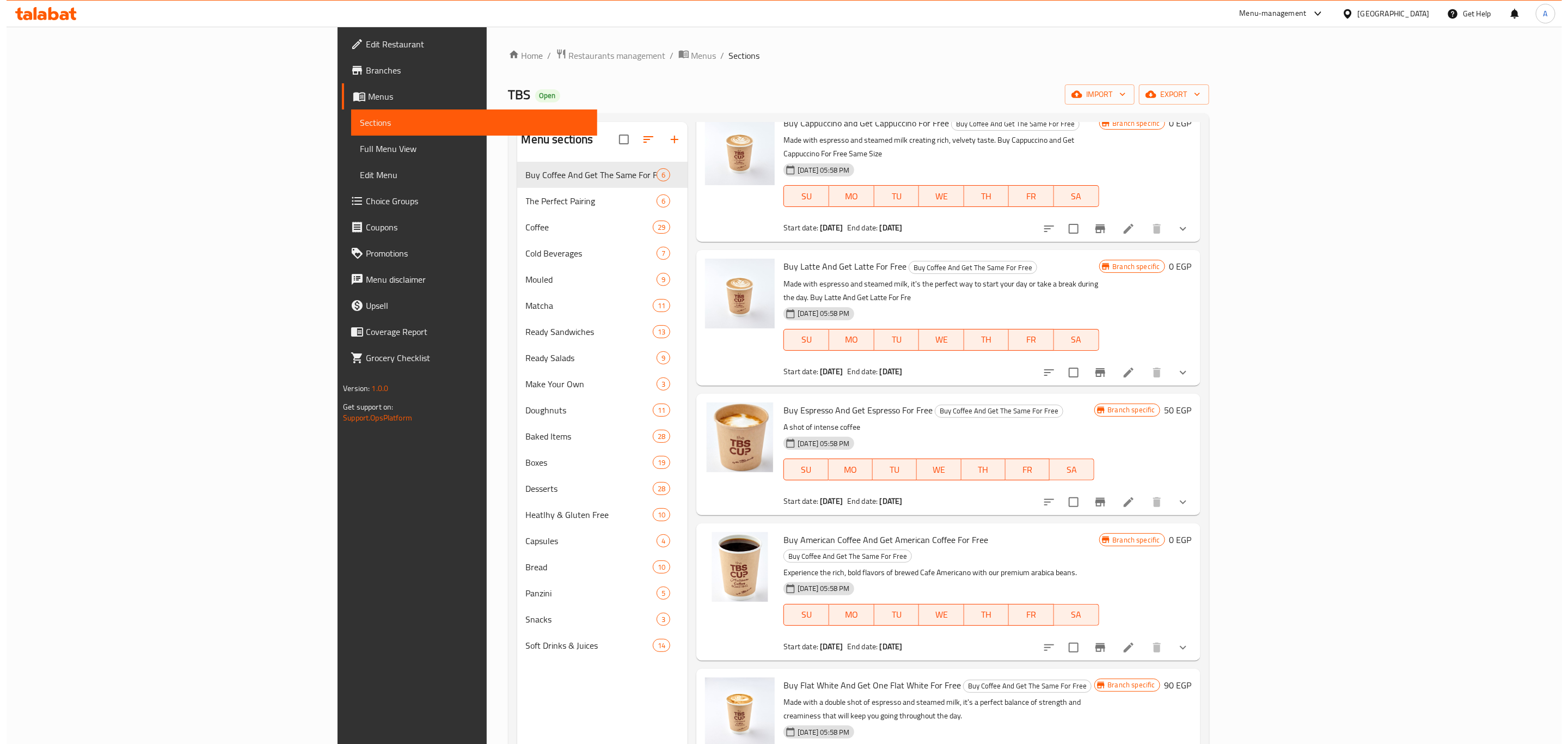
scroll to position [152, 0]
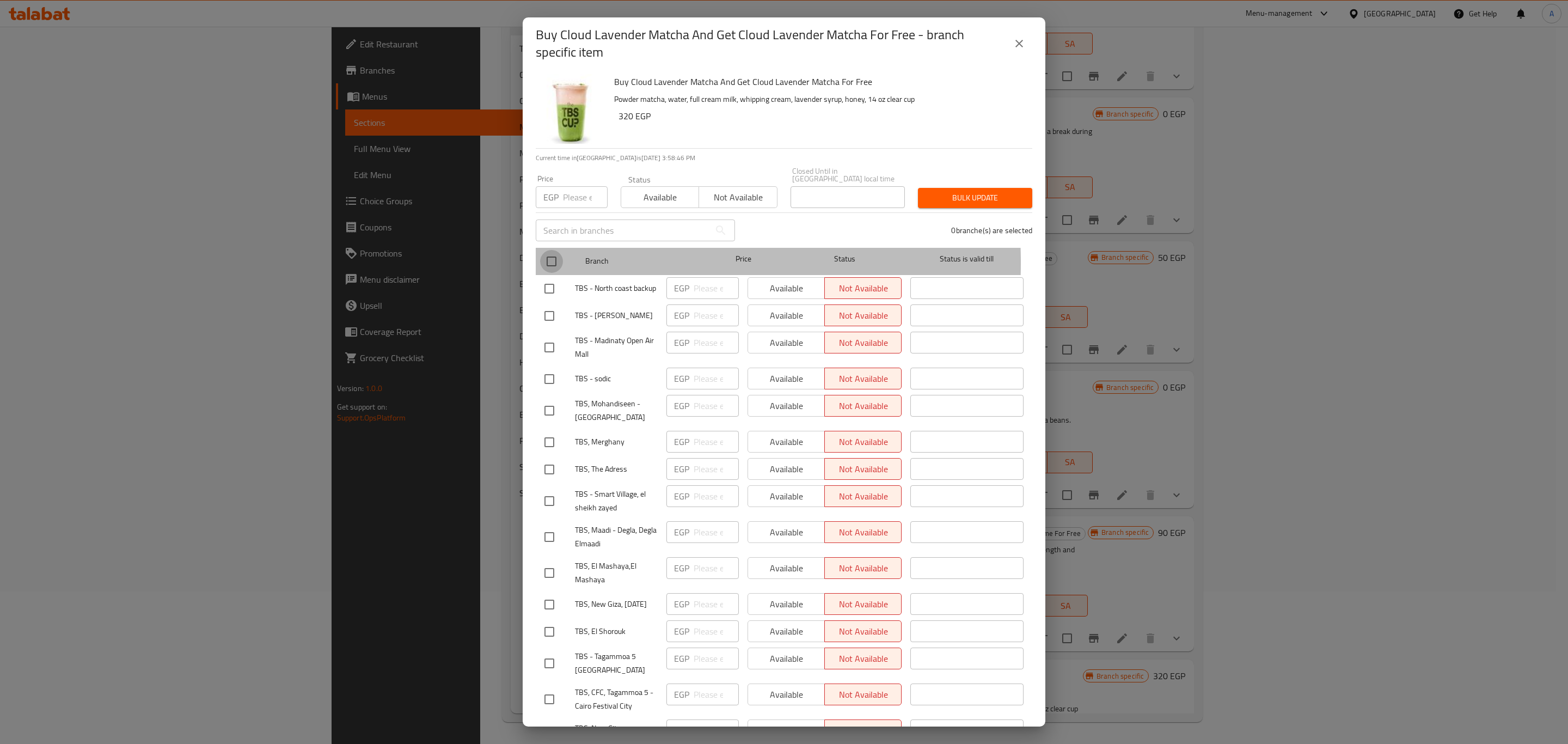
click at [546, 255] on input "checkbox" at bounding box center [551, 261] width 23 height 23
checkbox input "true"
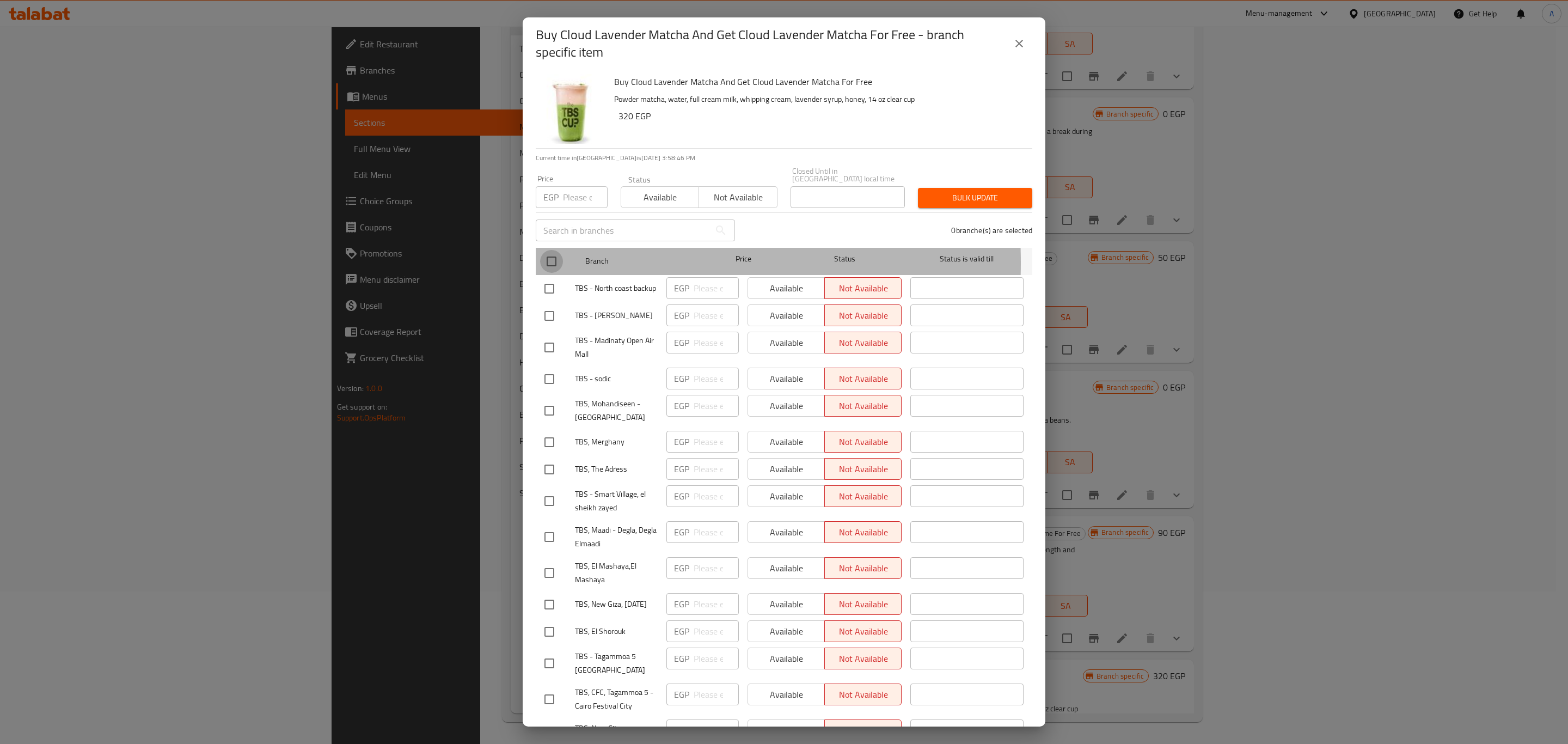
checkbox input "true"
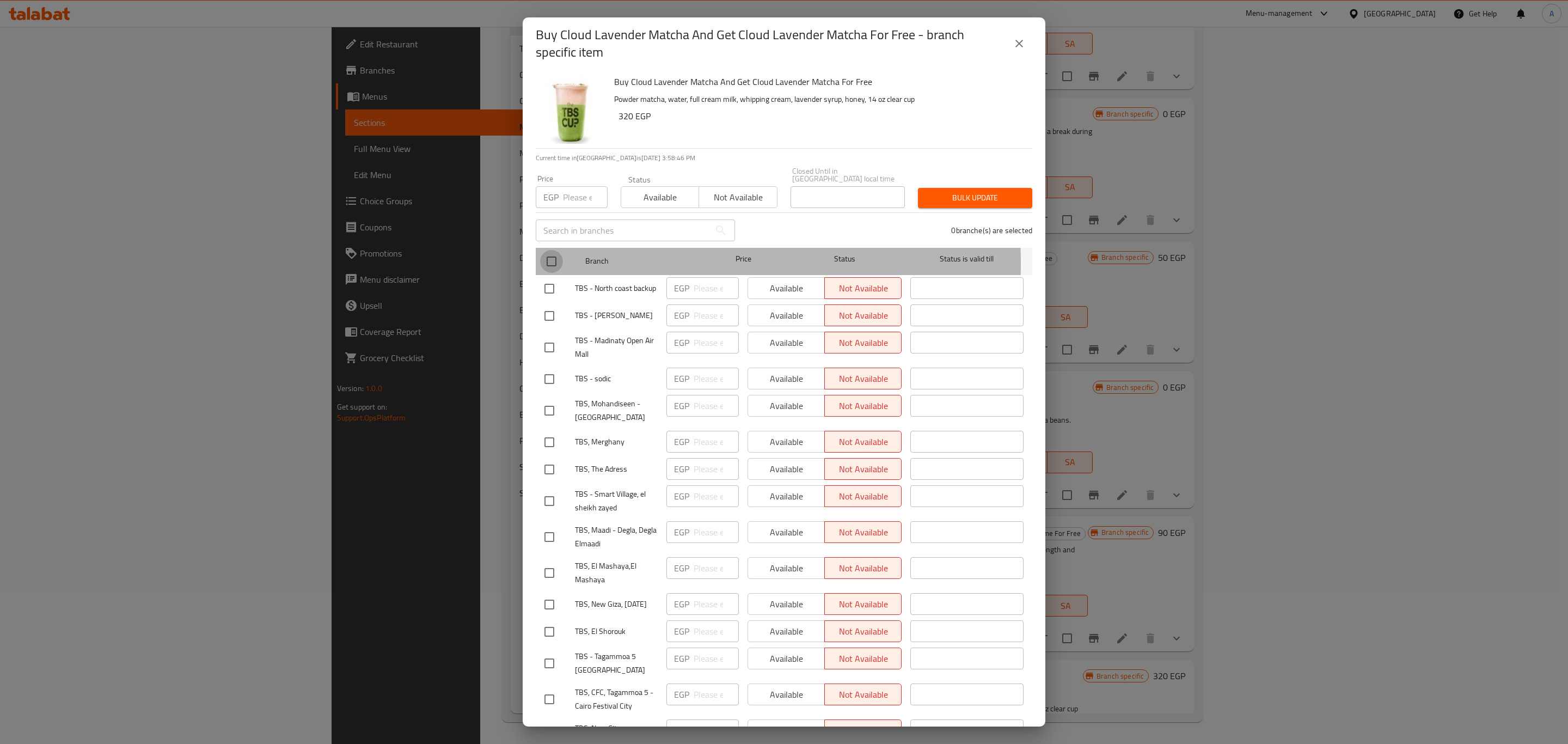
checkbox input "true"
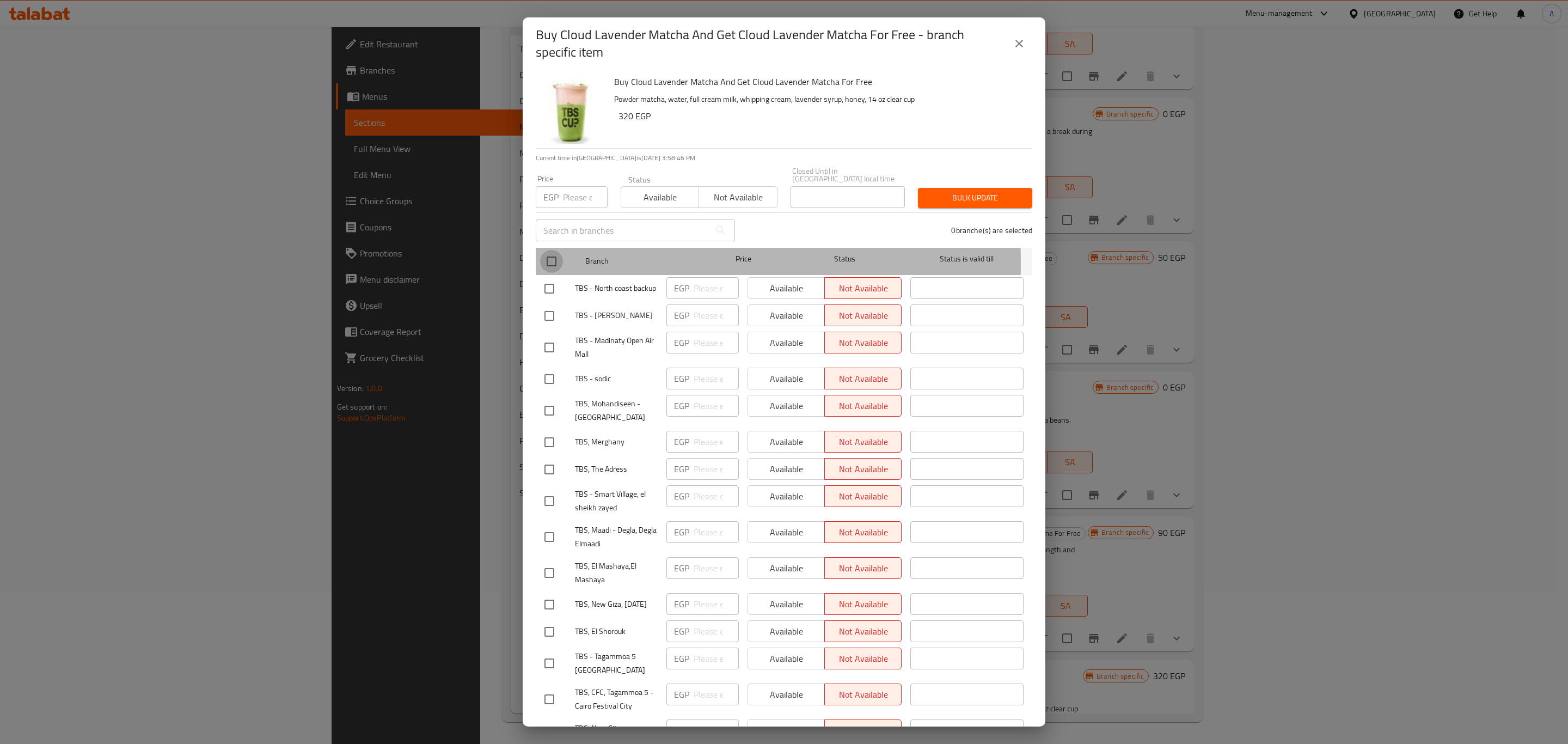
checkbox input "true"
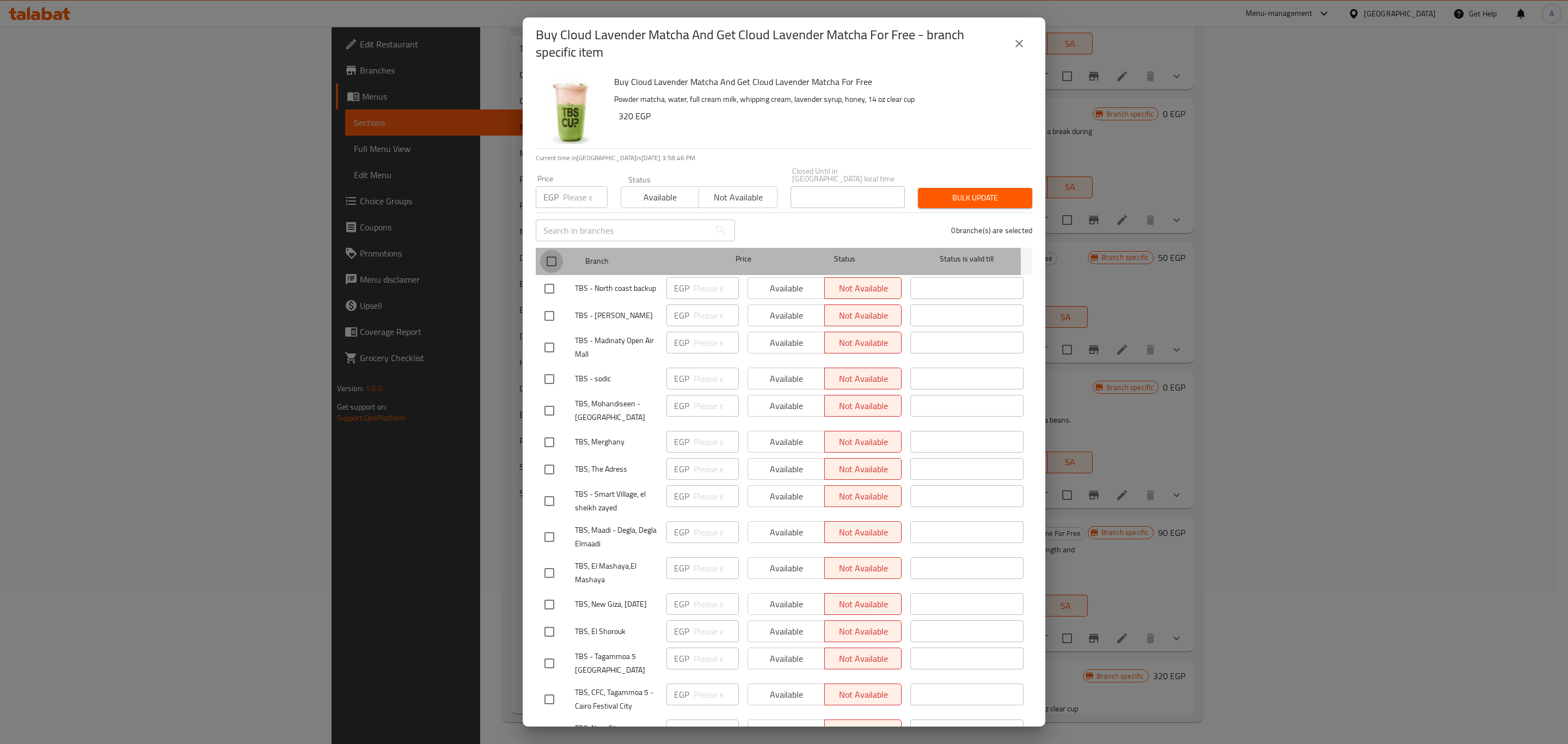
checkbox input "true"
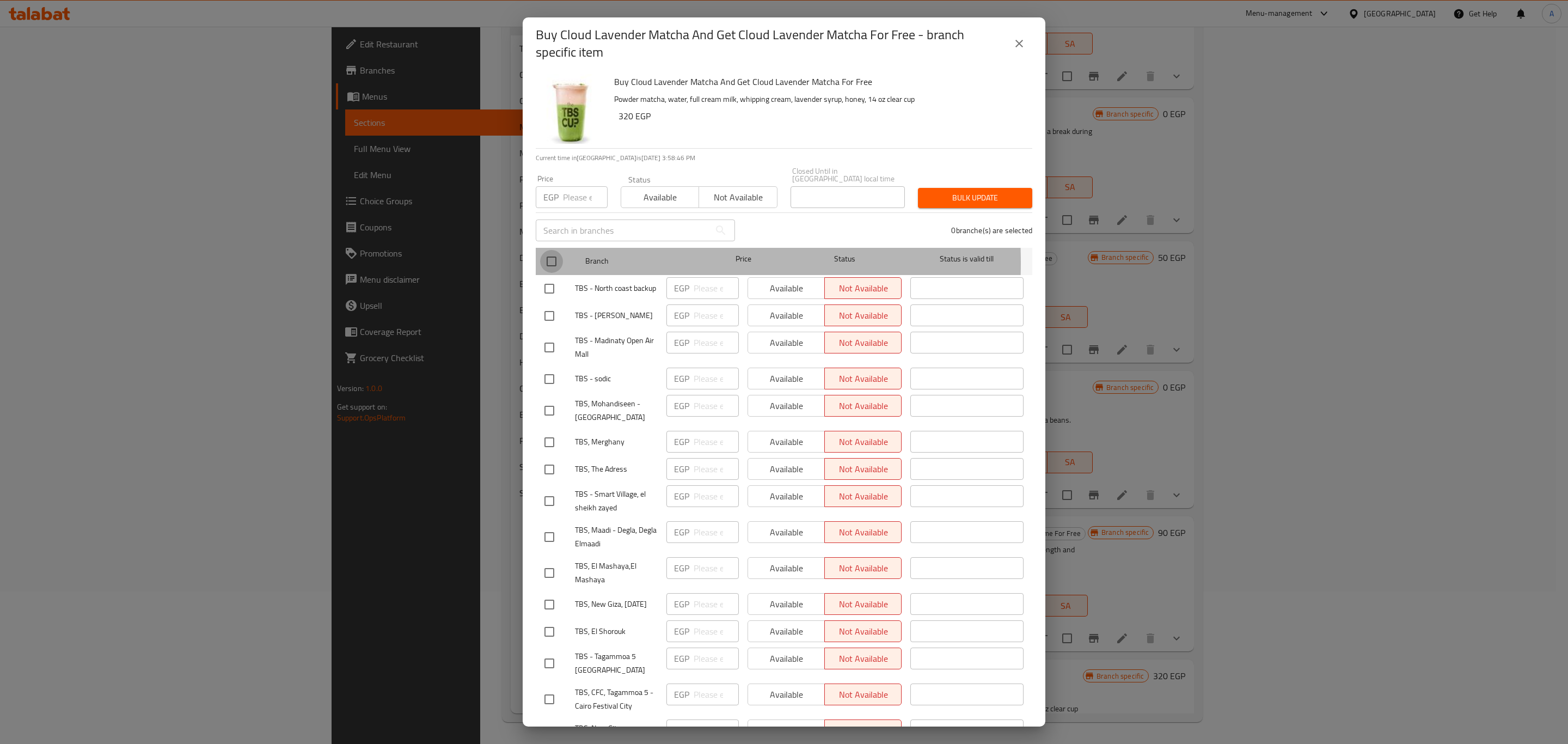
checkbox input "true"
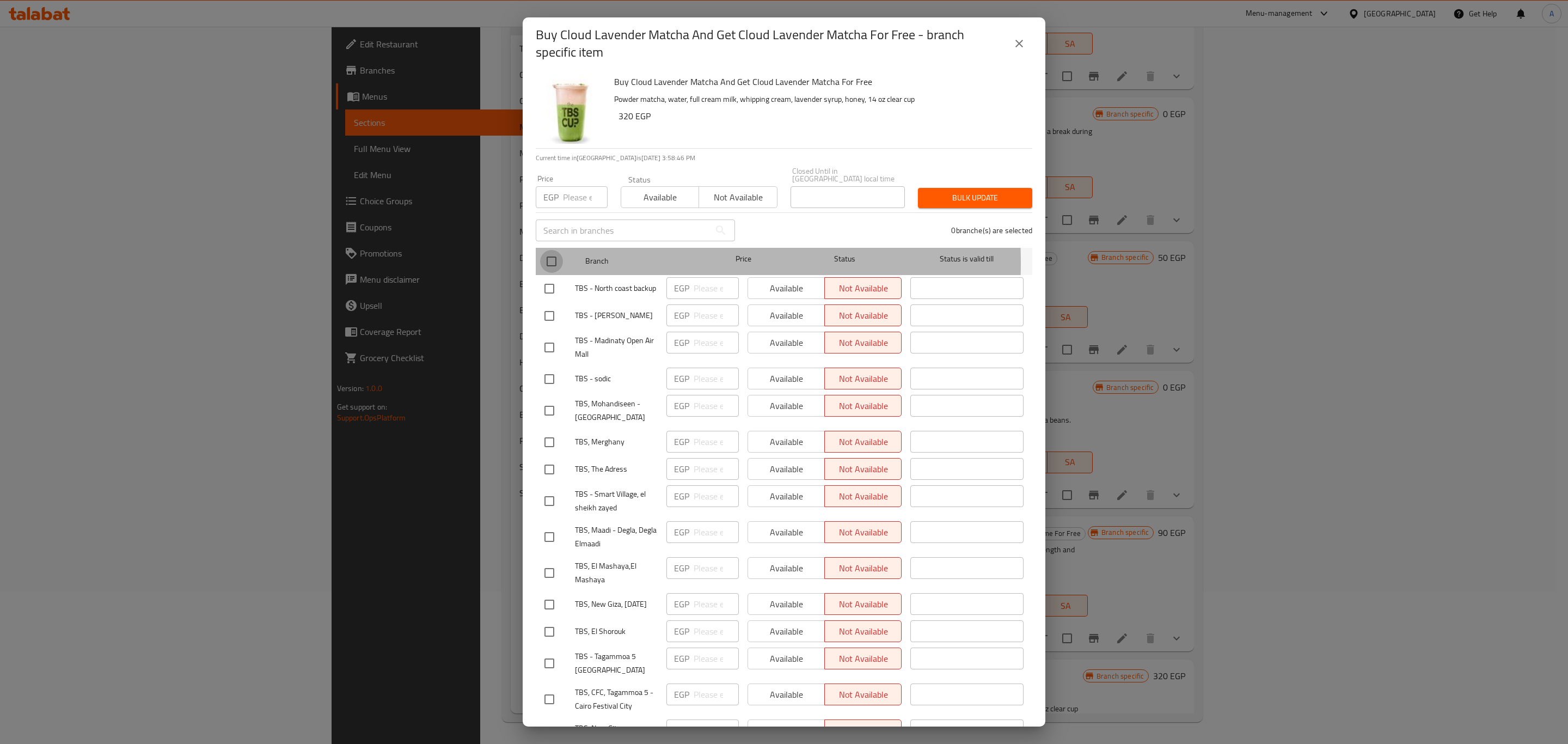
checkbox input "true"
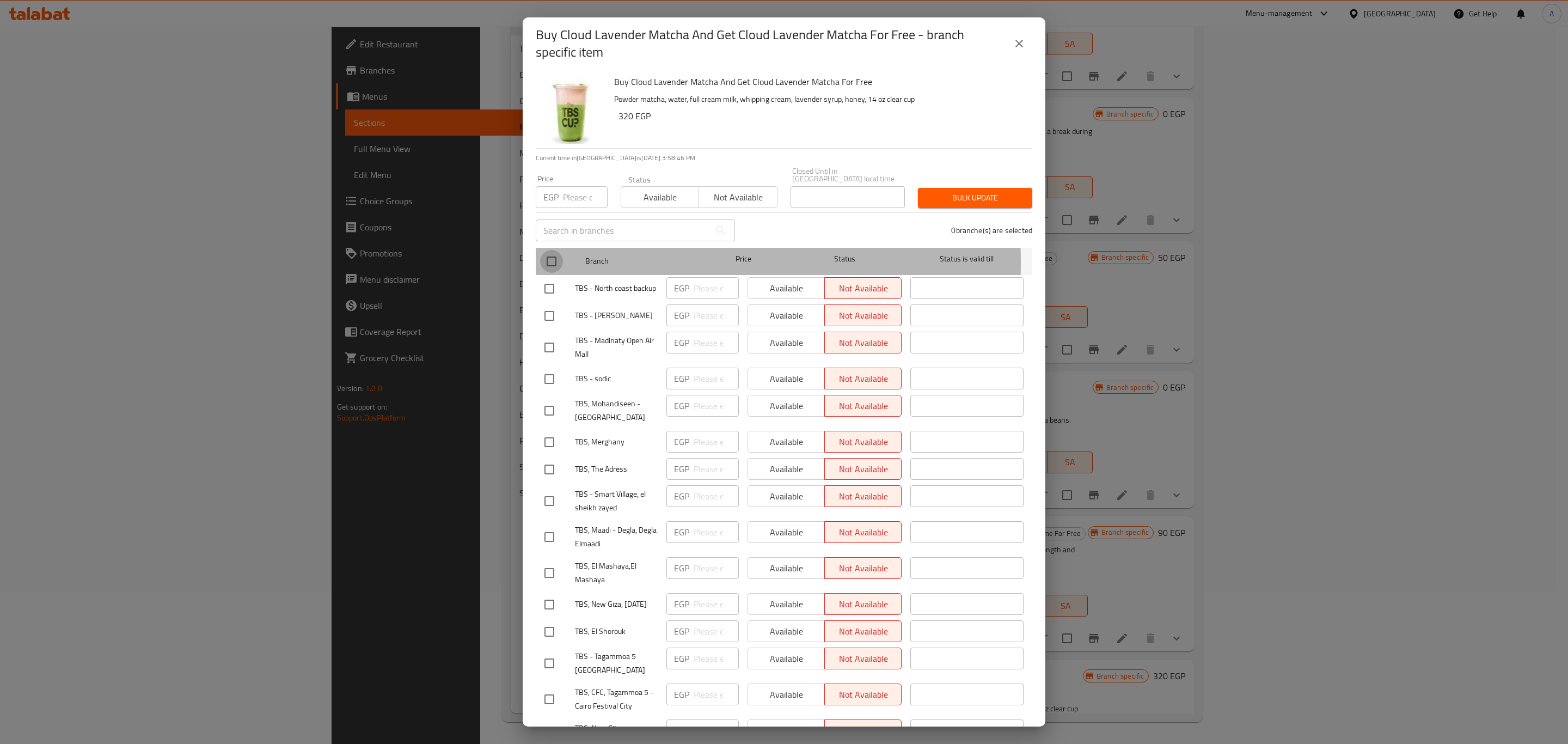
checkbox input "true"
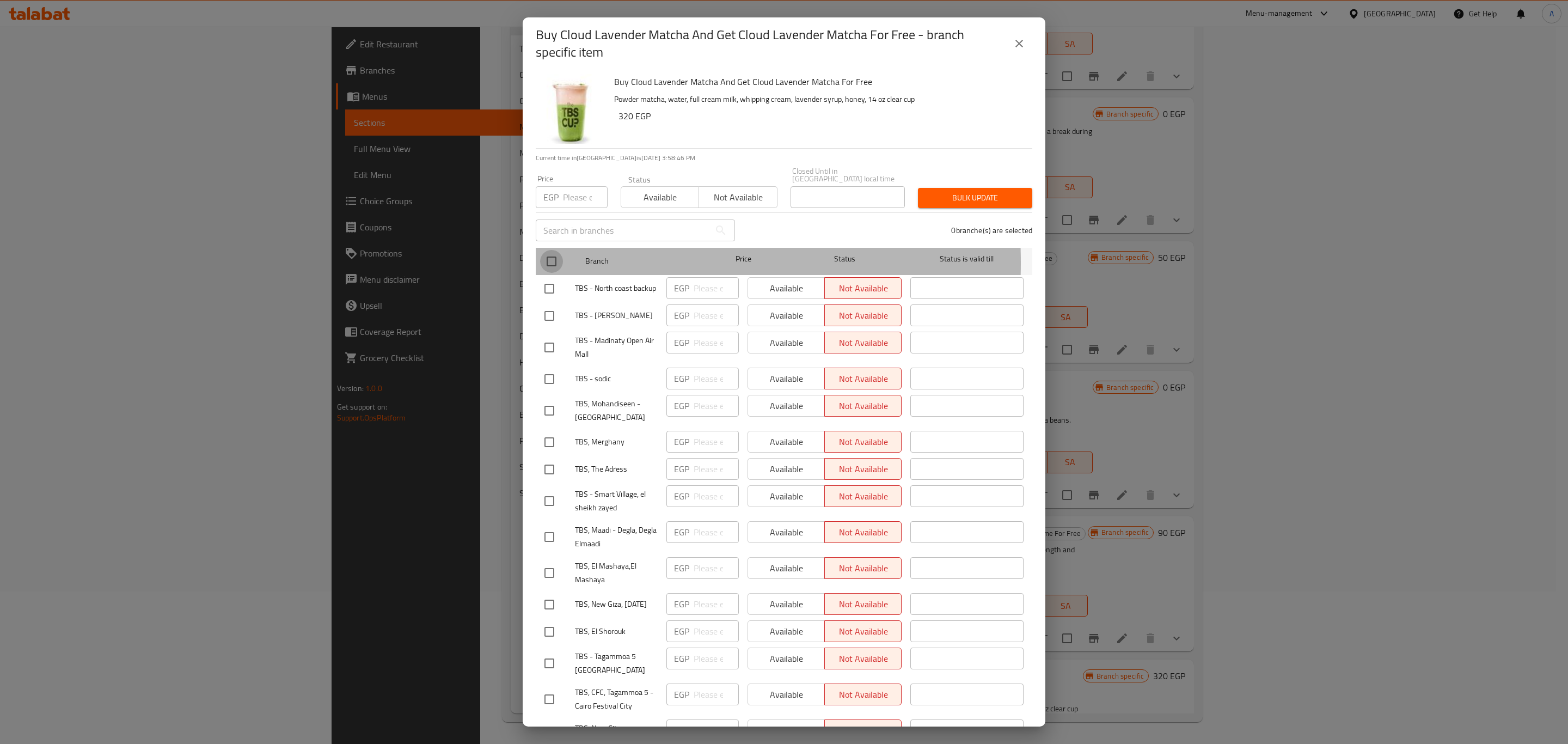
checkbox input "true"
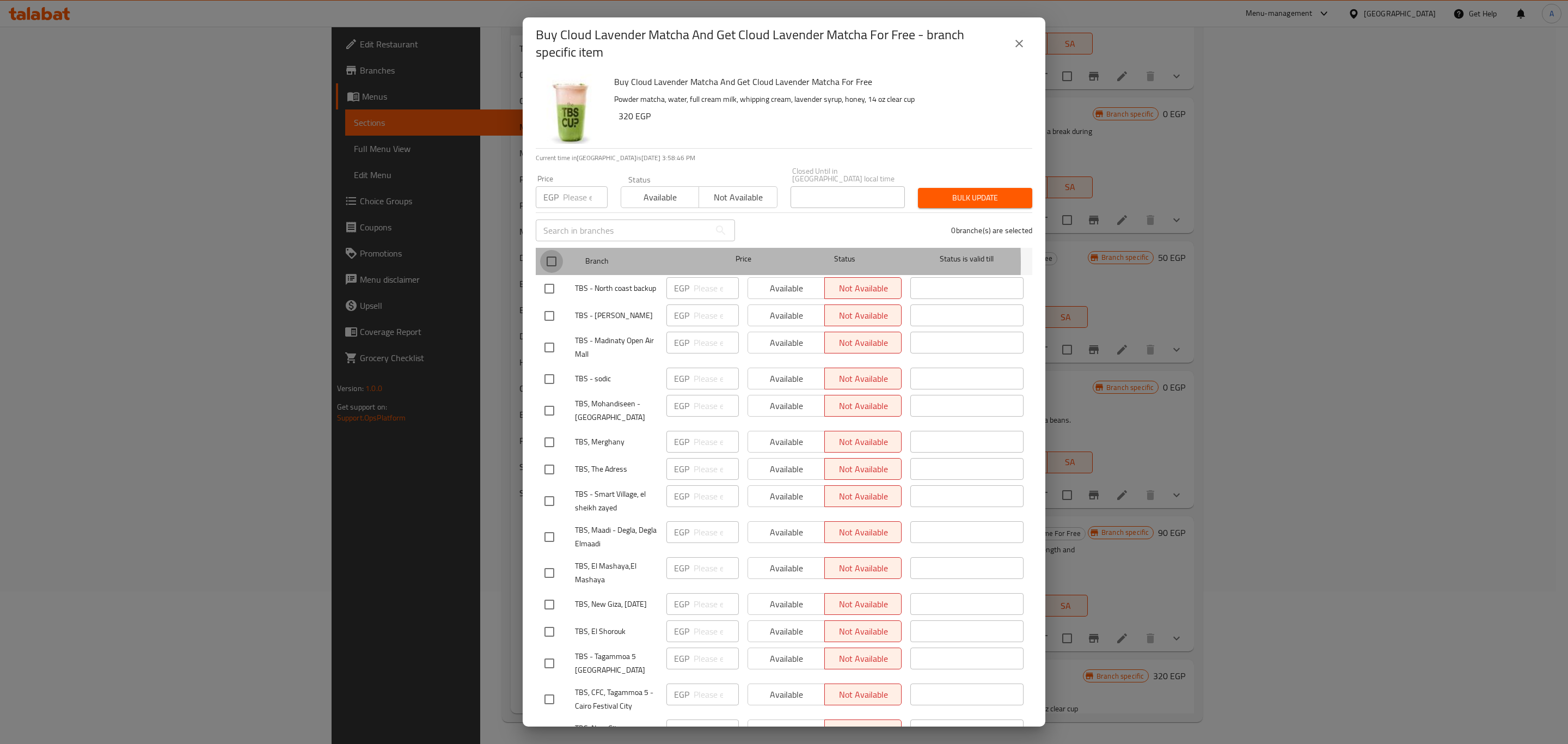
checkbox input "true"
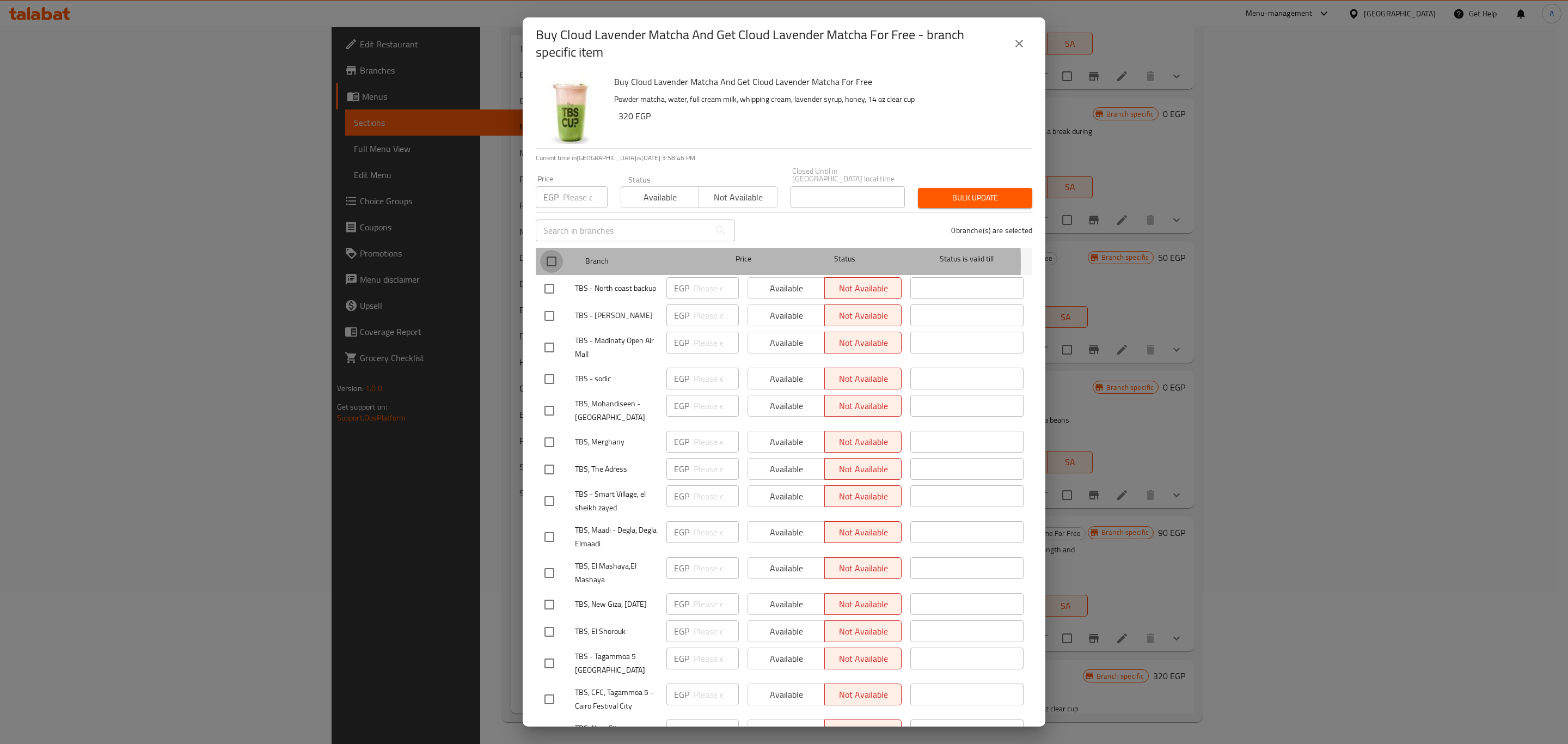
checkbox input "true"
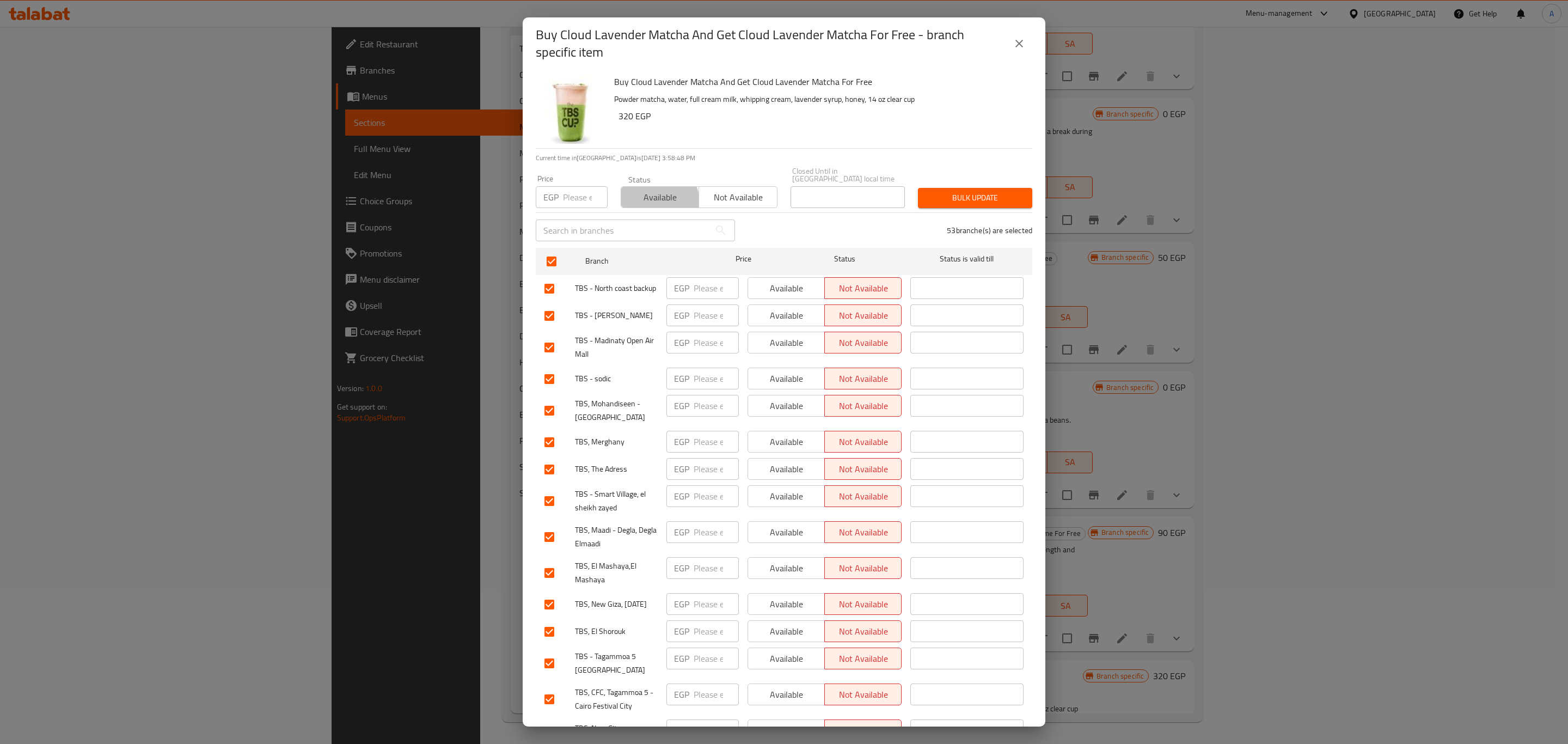
click at [645, 196] on span "Available" at bounding box center [660, 197] width 69 height 16
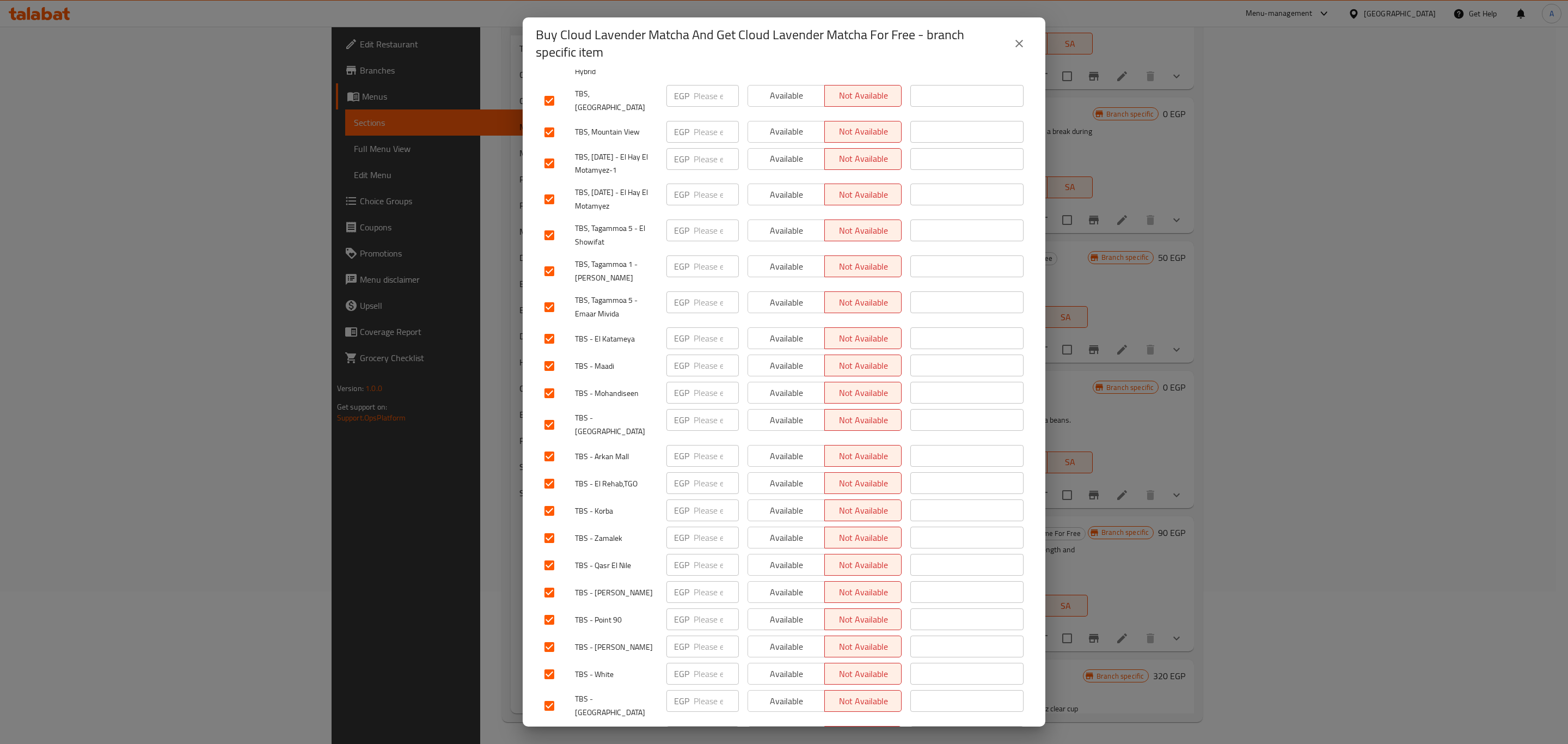
scroll to position [1184, 0]
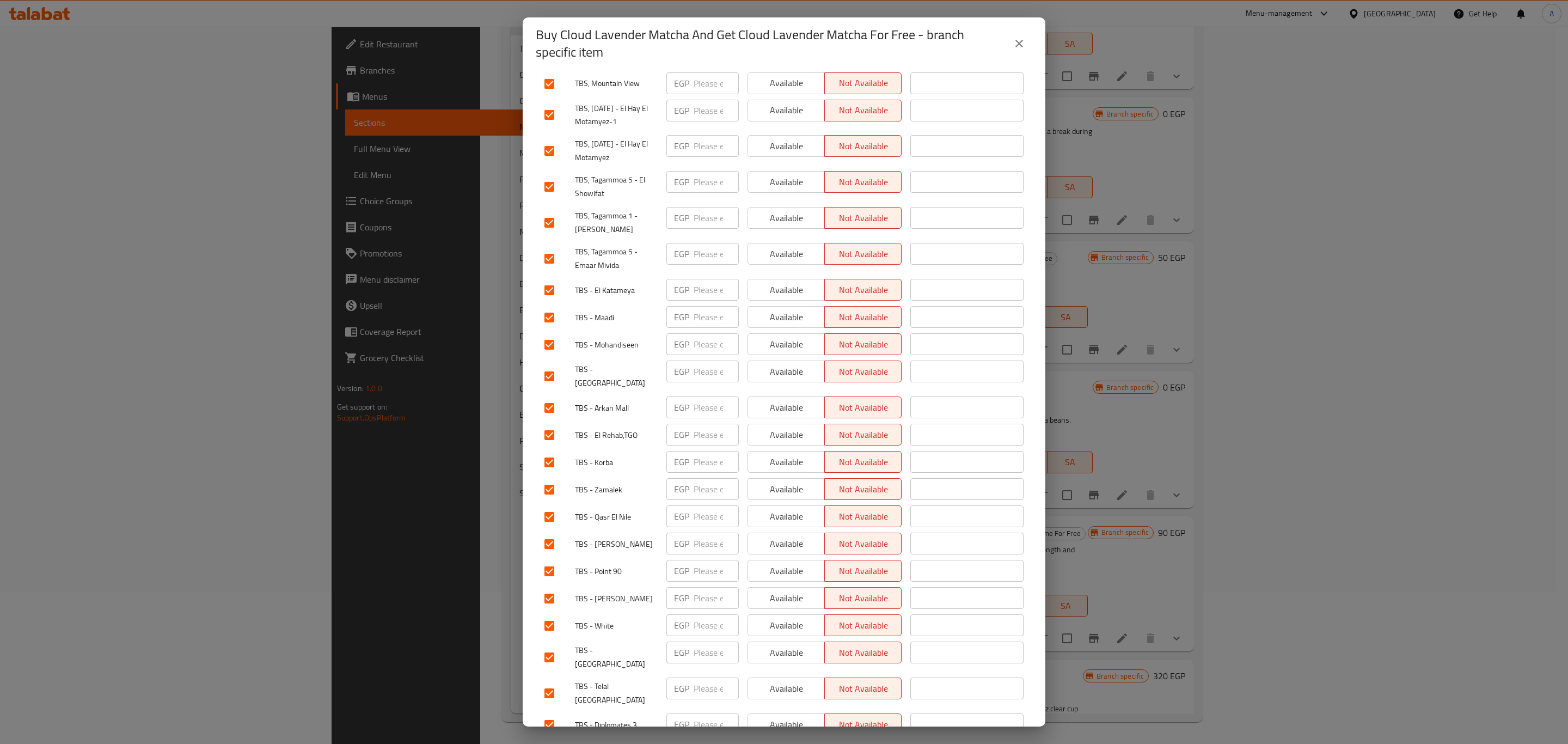
type button "0"
click at [541, 211] on input "checkbox" at bounding box center [549, 223] width 23 height 23
checkbox input "false"
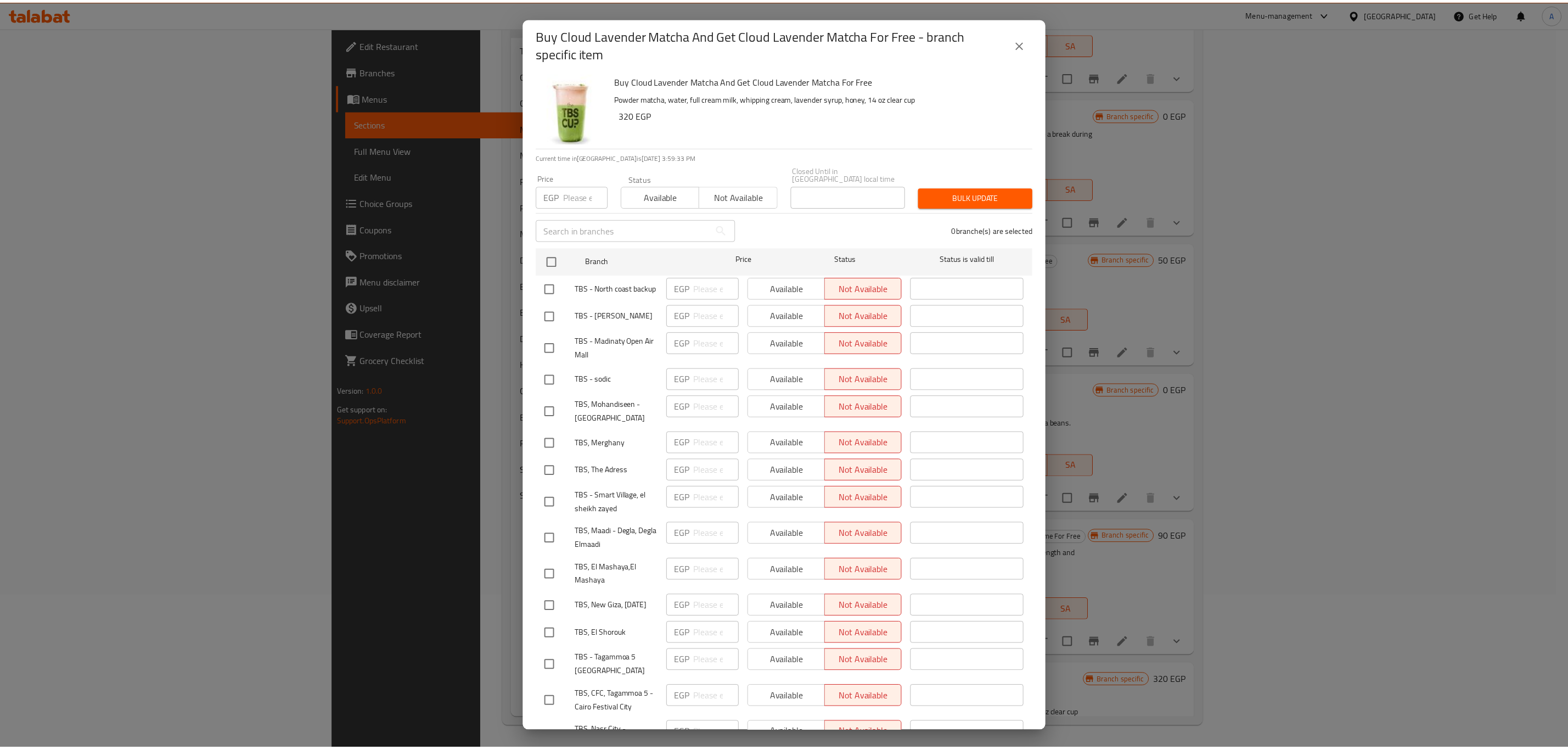
scroll to position [0, 0]
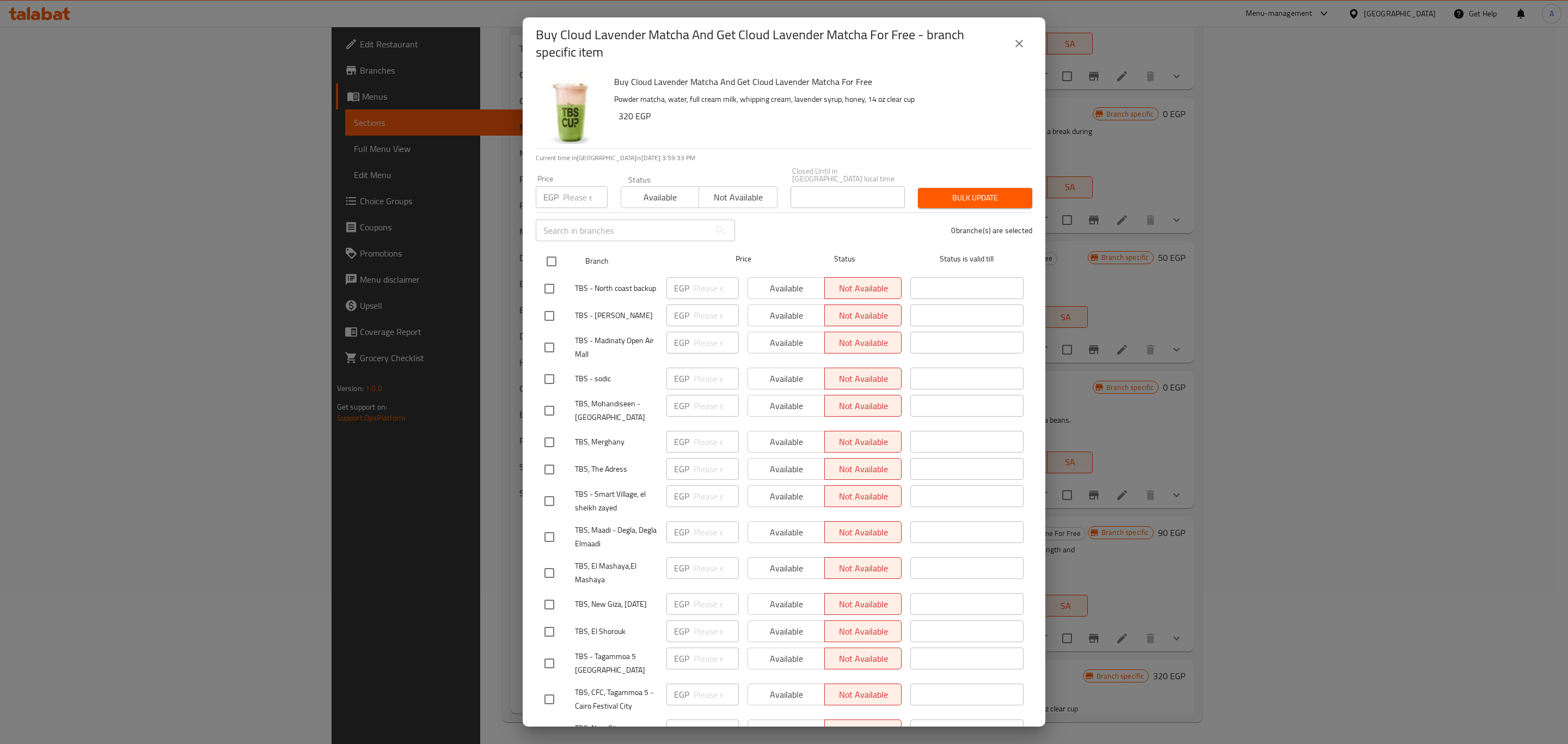
click at [545, 250] on input "checkbox" at bounding box center [551, 261] width 23 height 23
checkbox input "true"
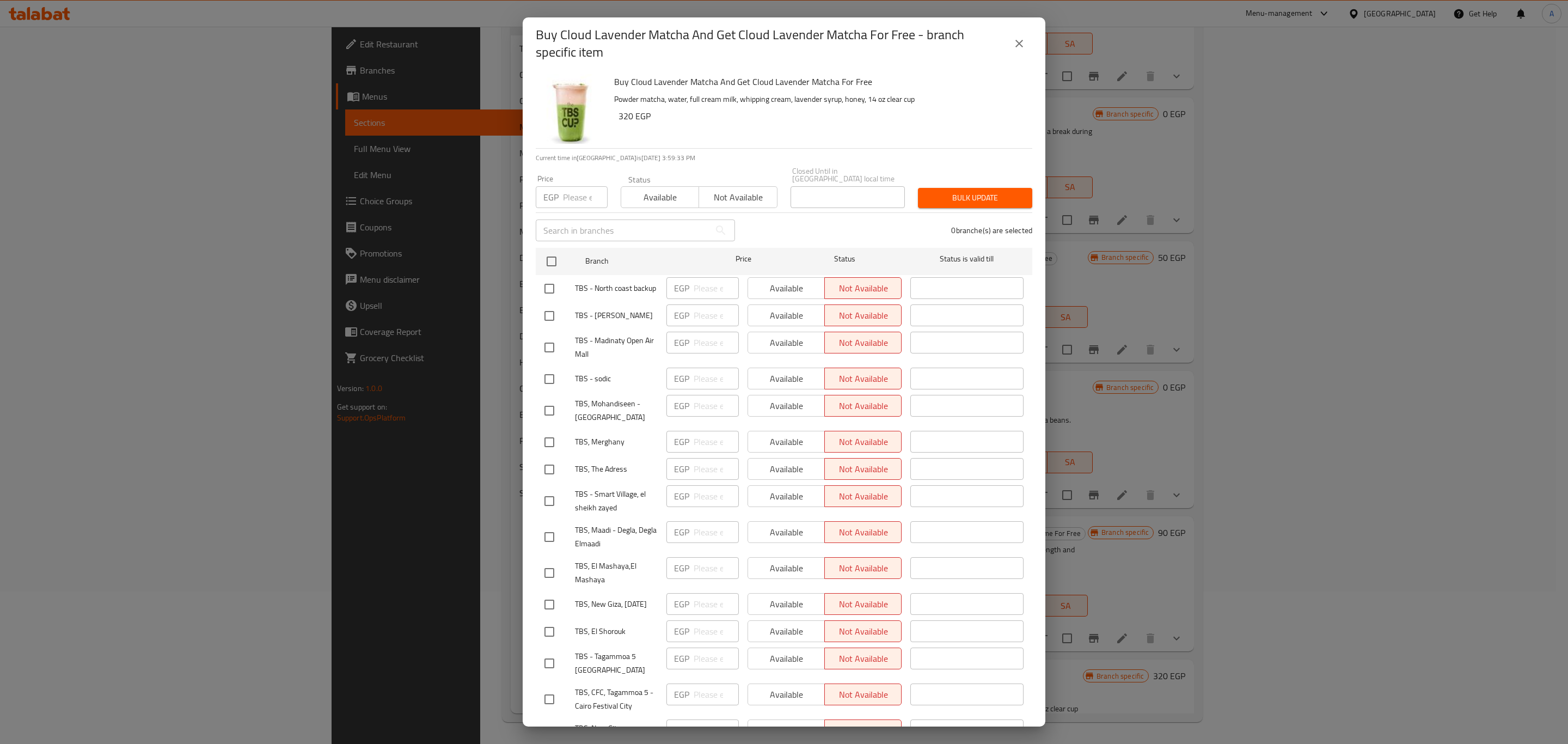
checkbox input "true"
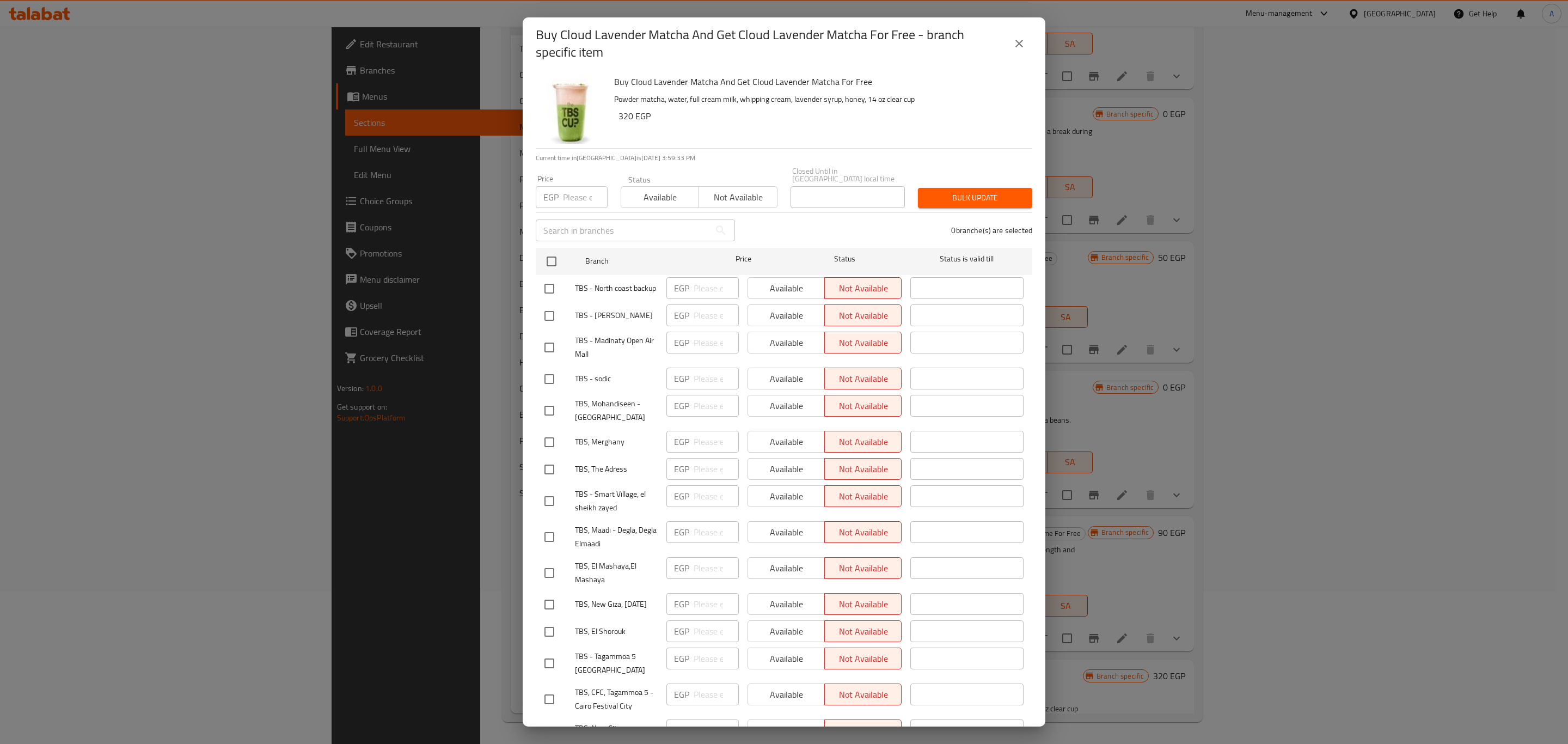
checkbox input "true"
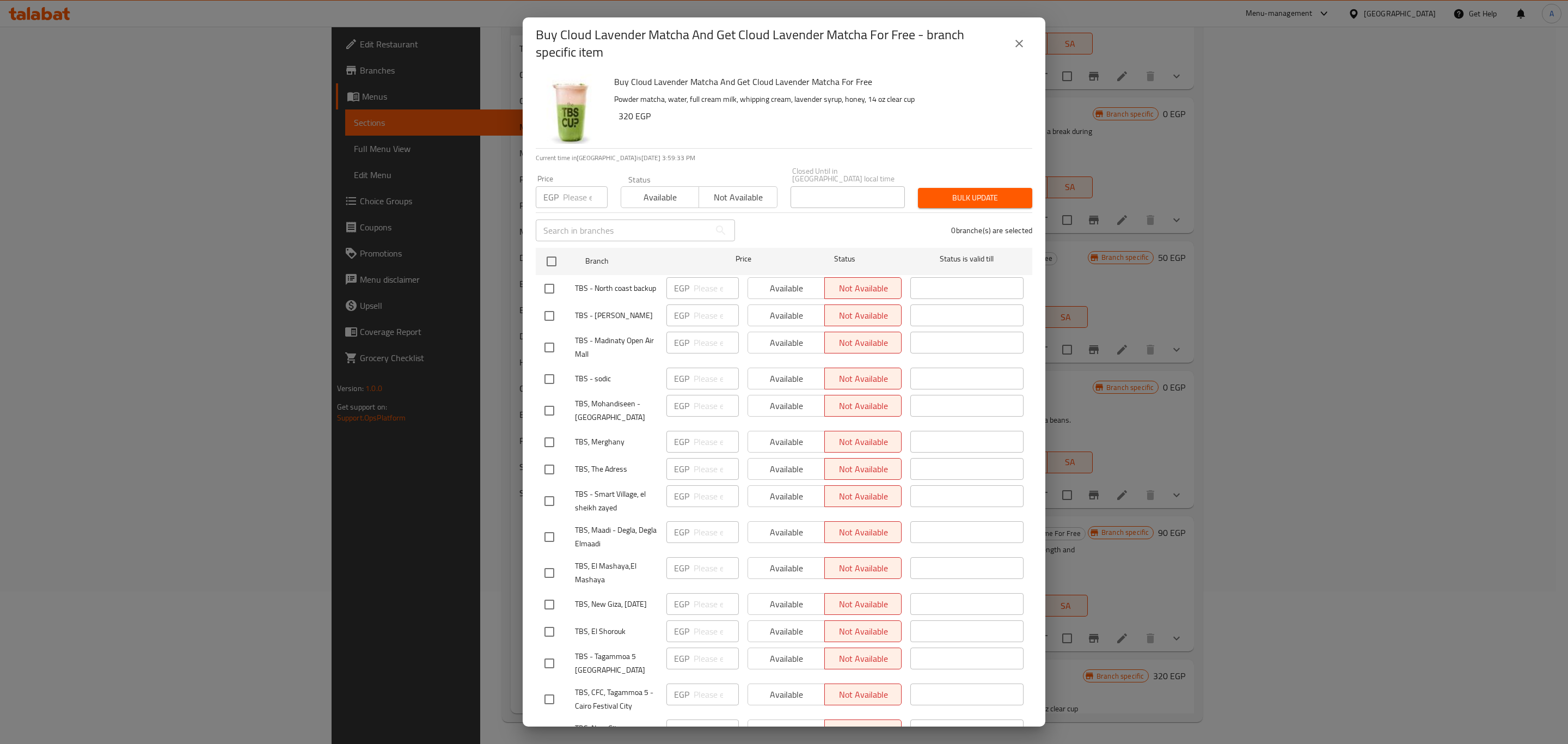
checkbox input "true"
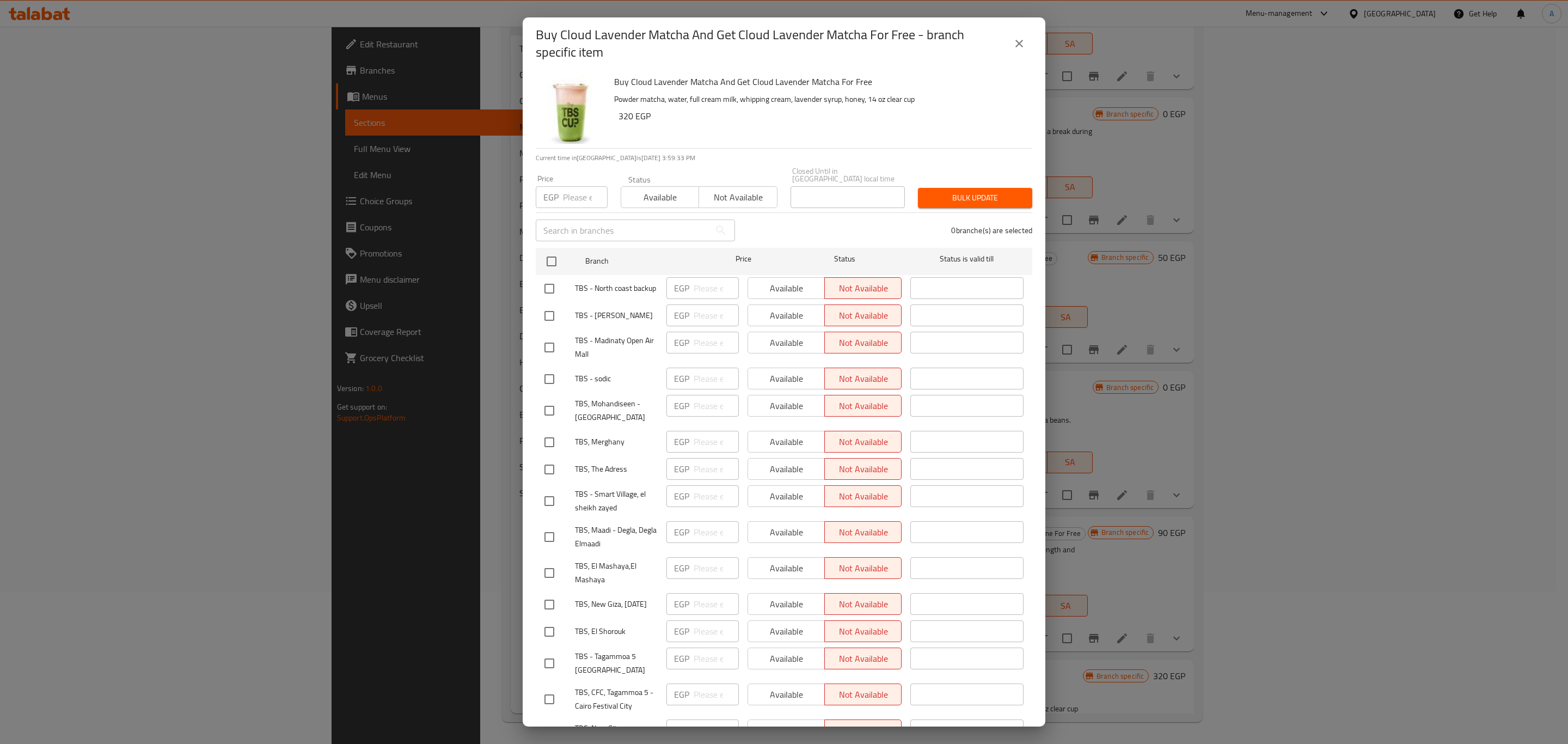
checkbox input "true"
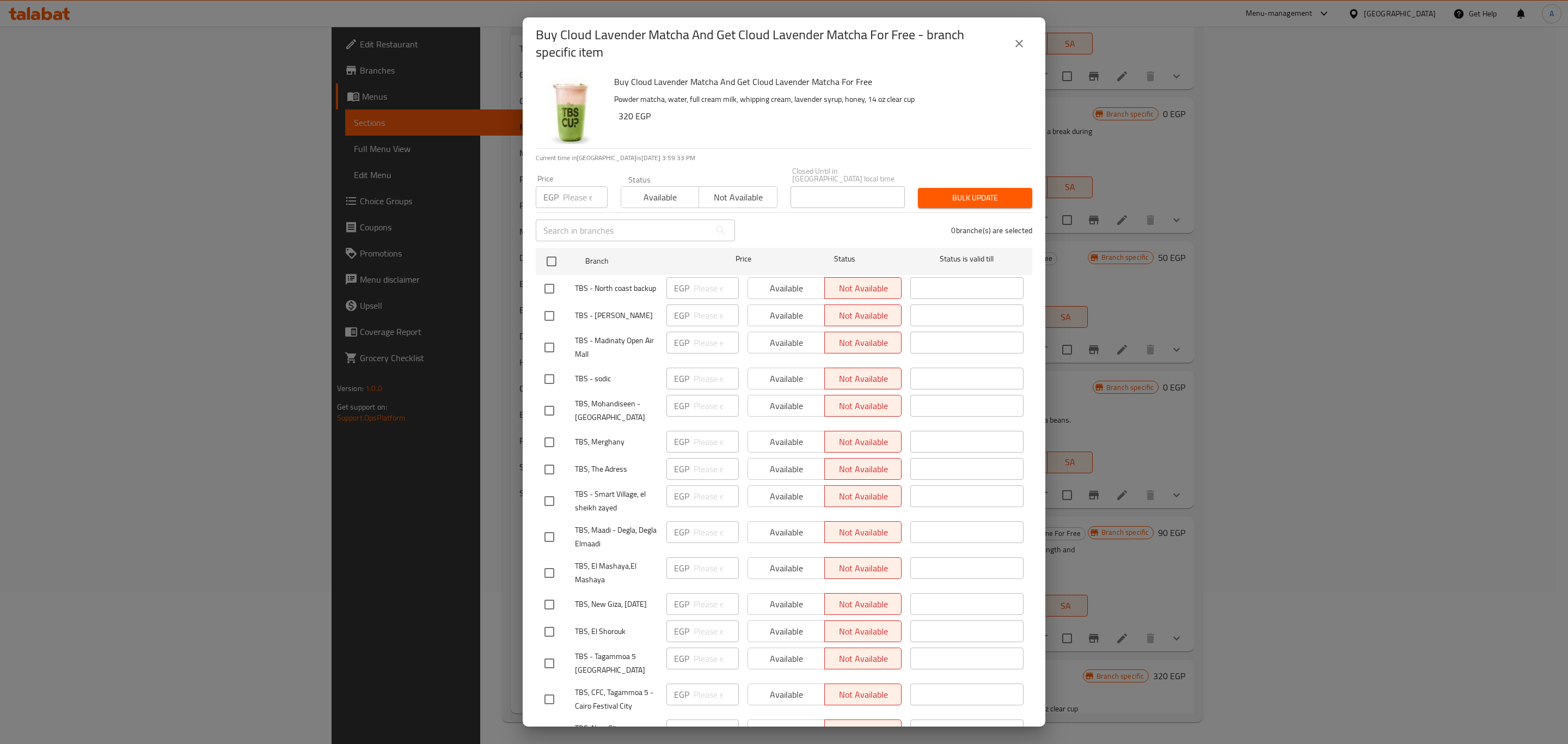
checkbox input "true"
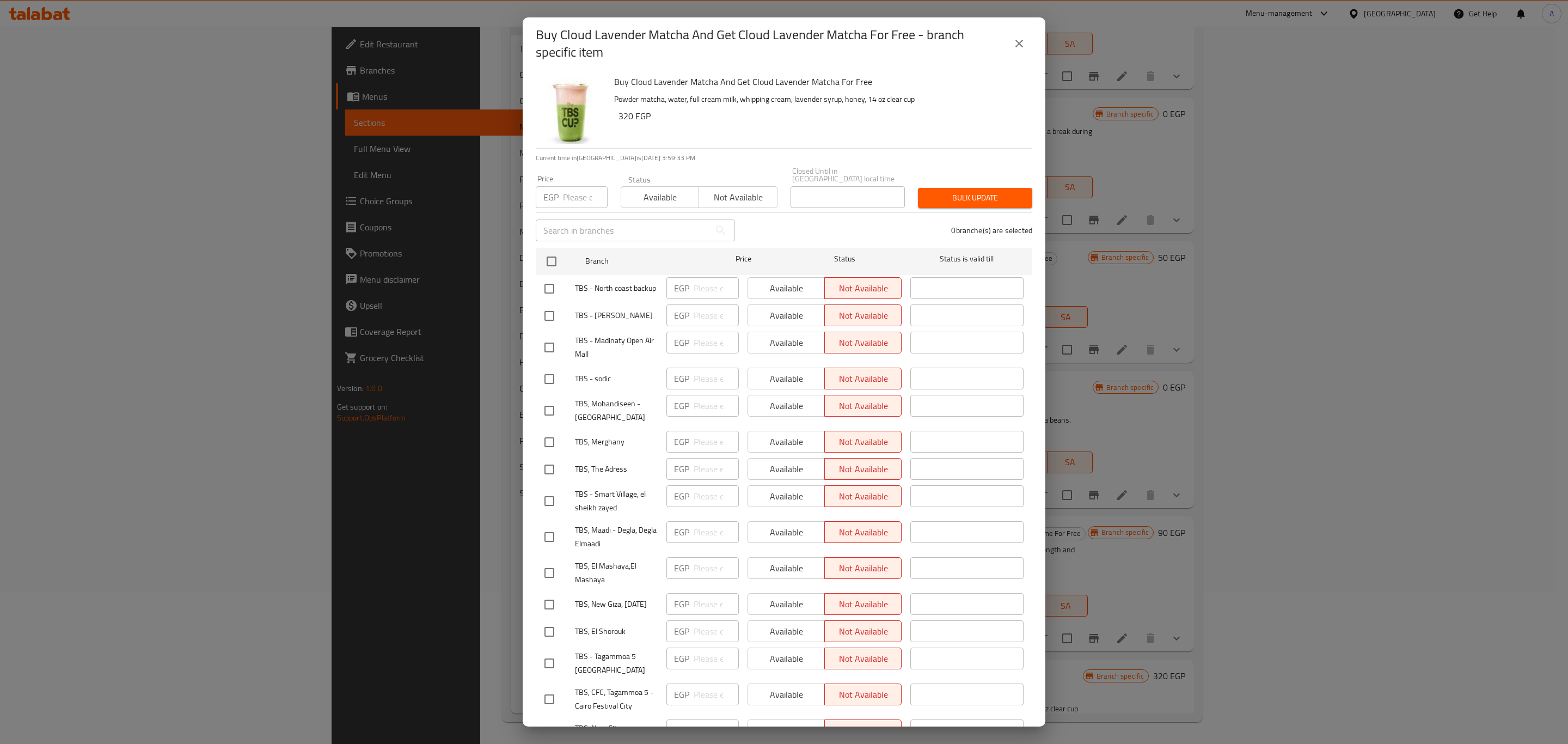
checkbox input "true"
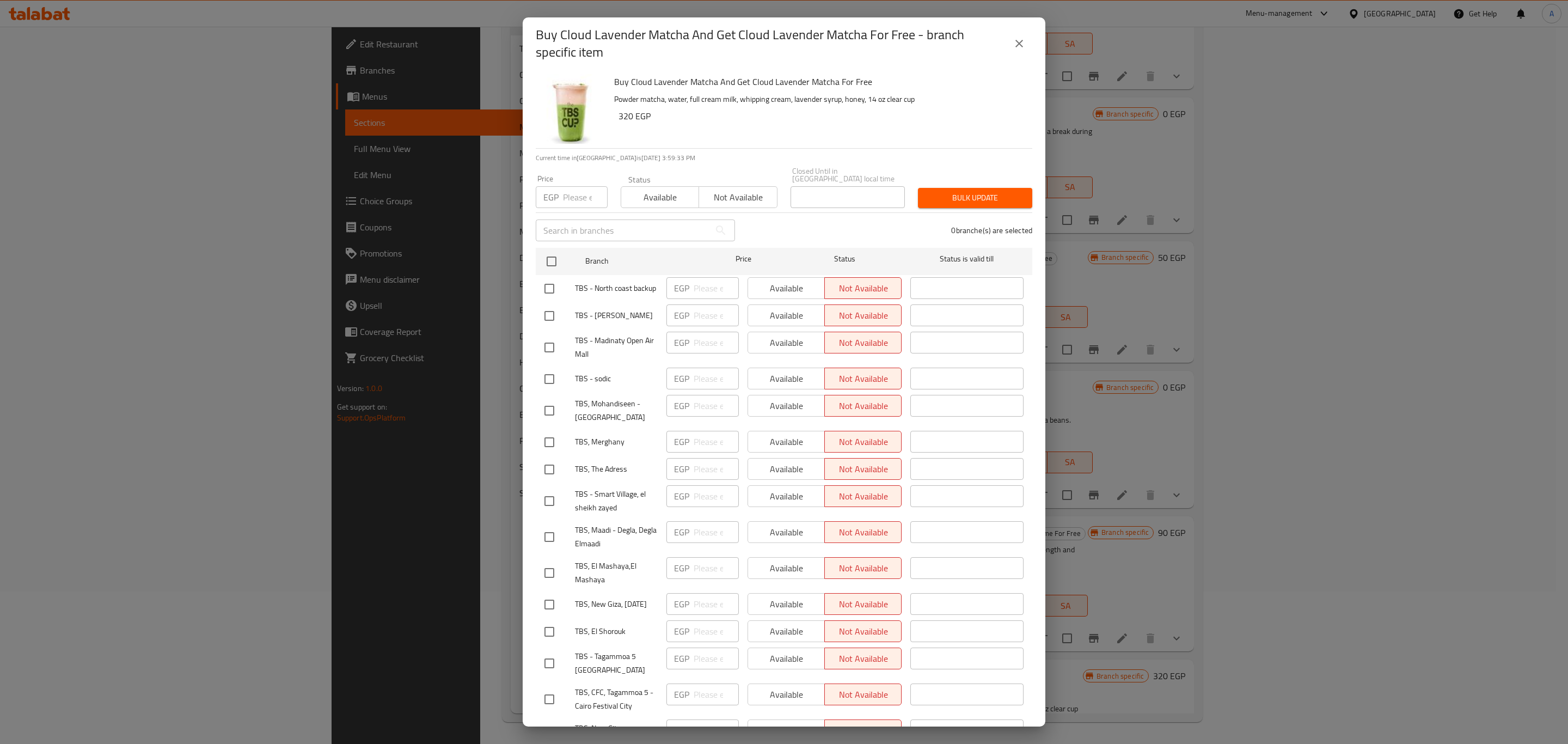
checkbox input "true"
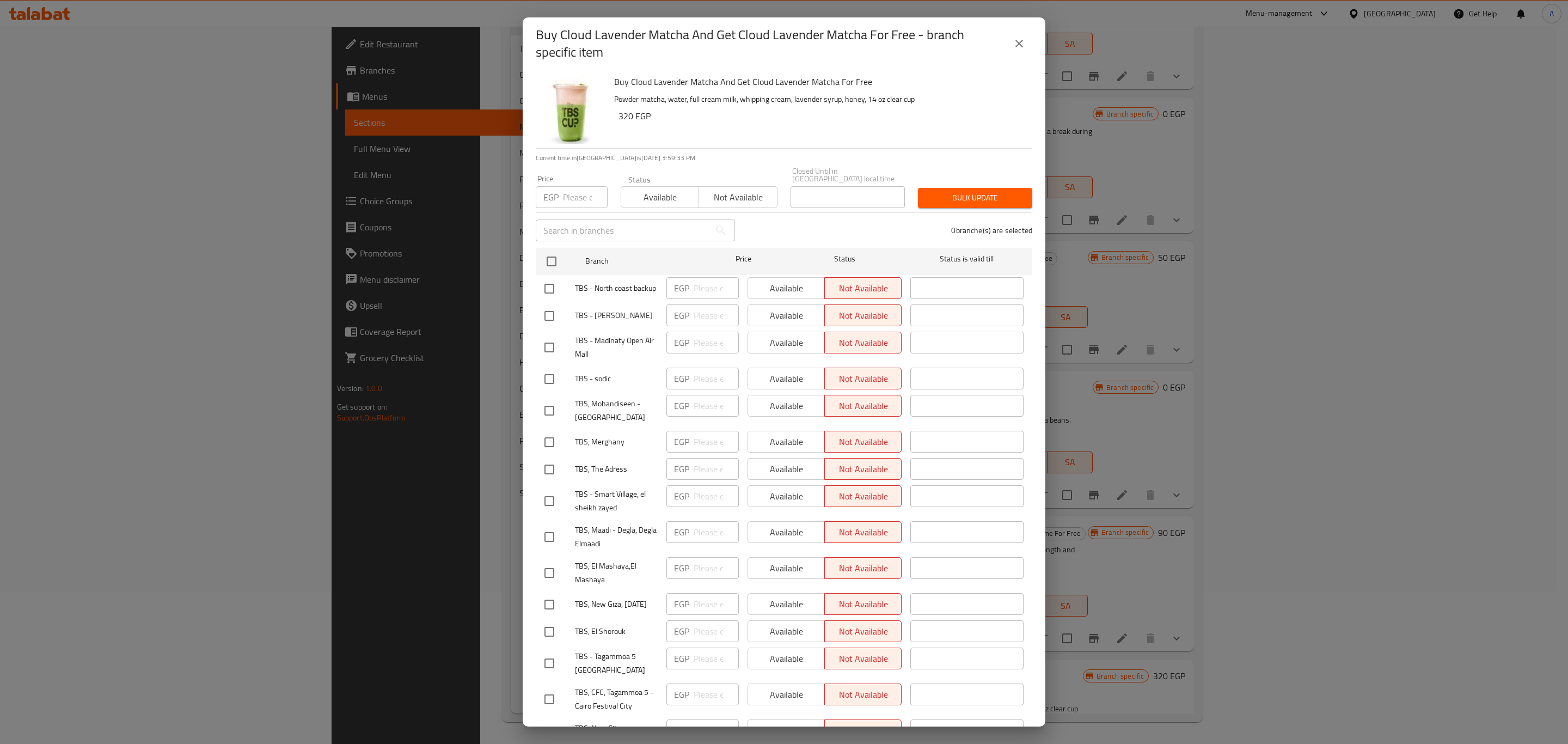
checkbox input "true"
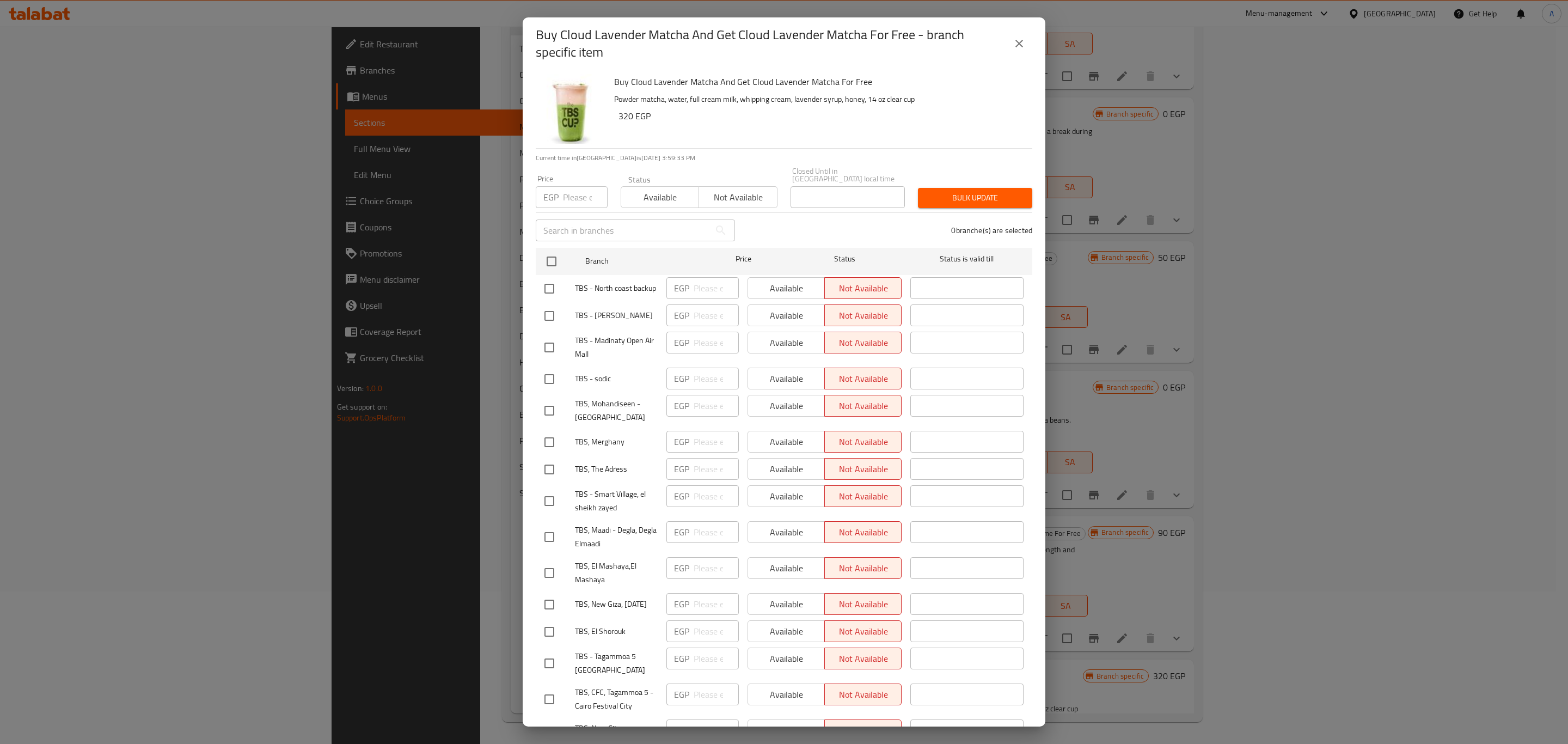
checkbox input "true"
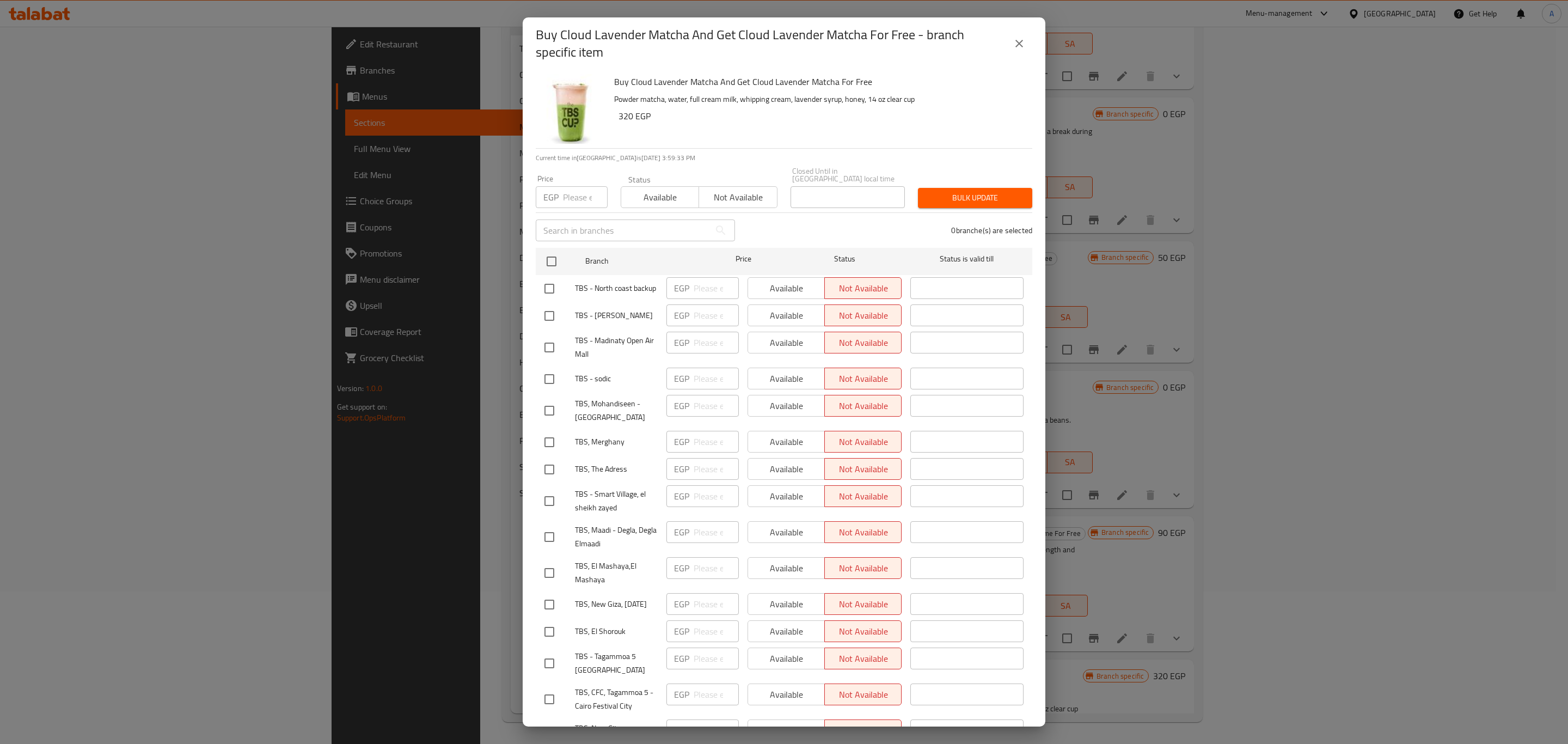
checkbox input "true"
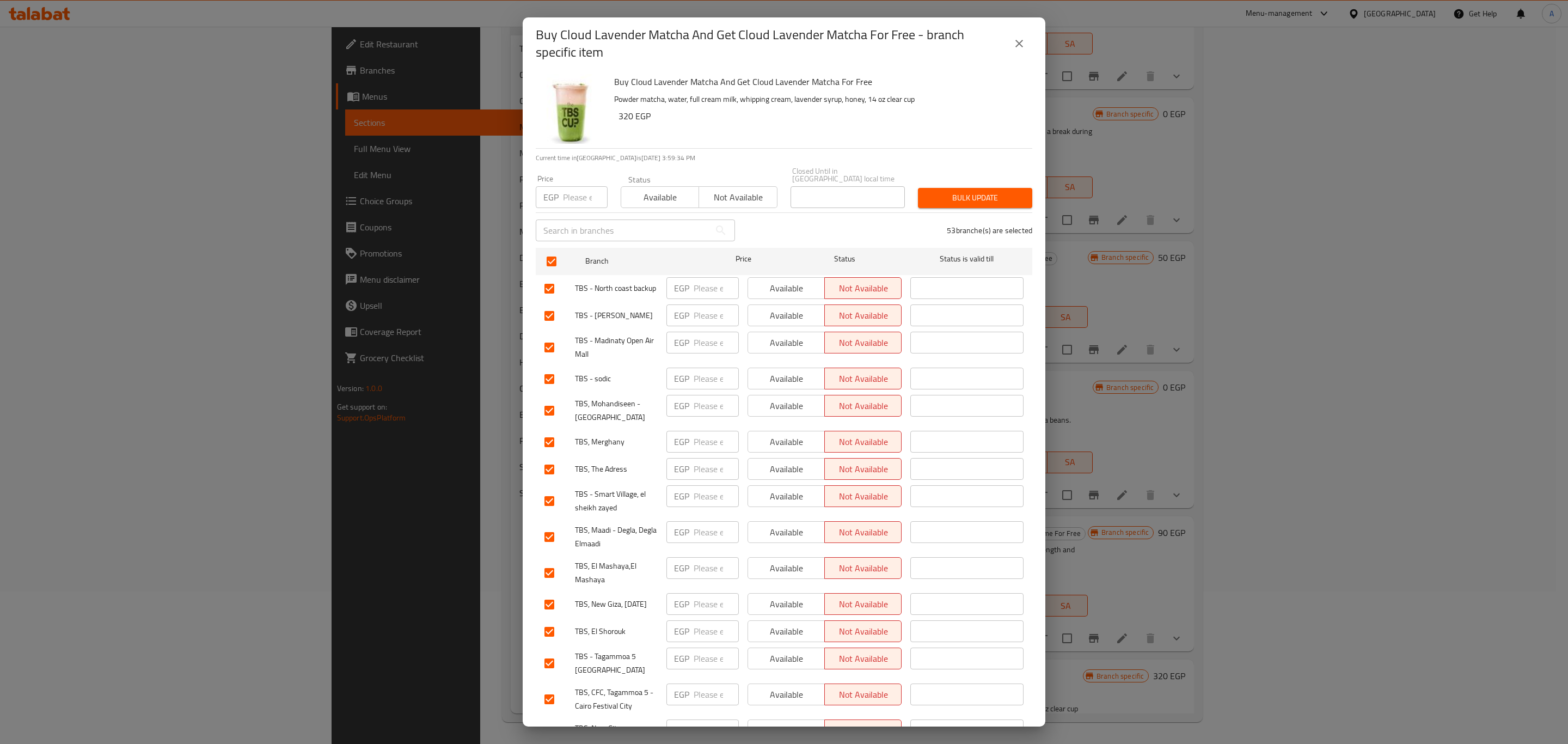
click at [650, 189] on span "Available" at bounding box center [660, 197] width 69 height 16
click at [995, 191] on span "Bulk update" at bounding box center [975, 198] width 97 height 14
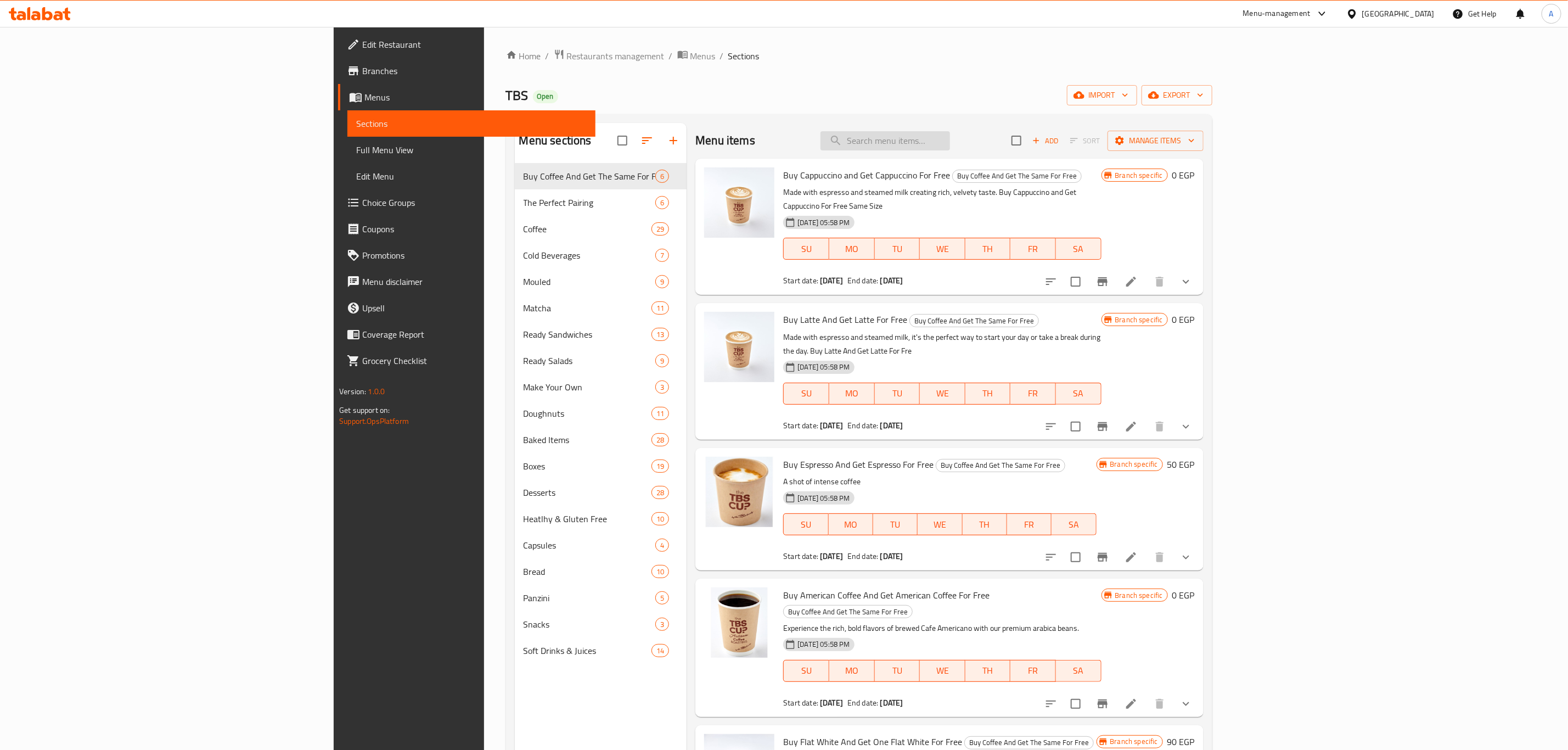
drag, startPoint x: 1008, startPoint y: 154, endPoint x: 1010, endPoint y: 136, distance: 18.1
click at [1008, 154] on div "Menu items Add Sort Manage items" at bounding box center [949, 141] width 508 height 36
click at [950, 136] on input "search" at bounding box center [885, 141] width 130 height 19
paste input "Latte large"
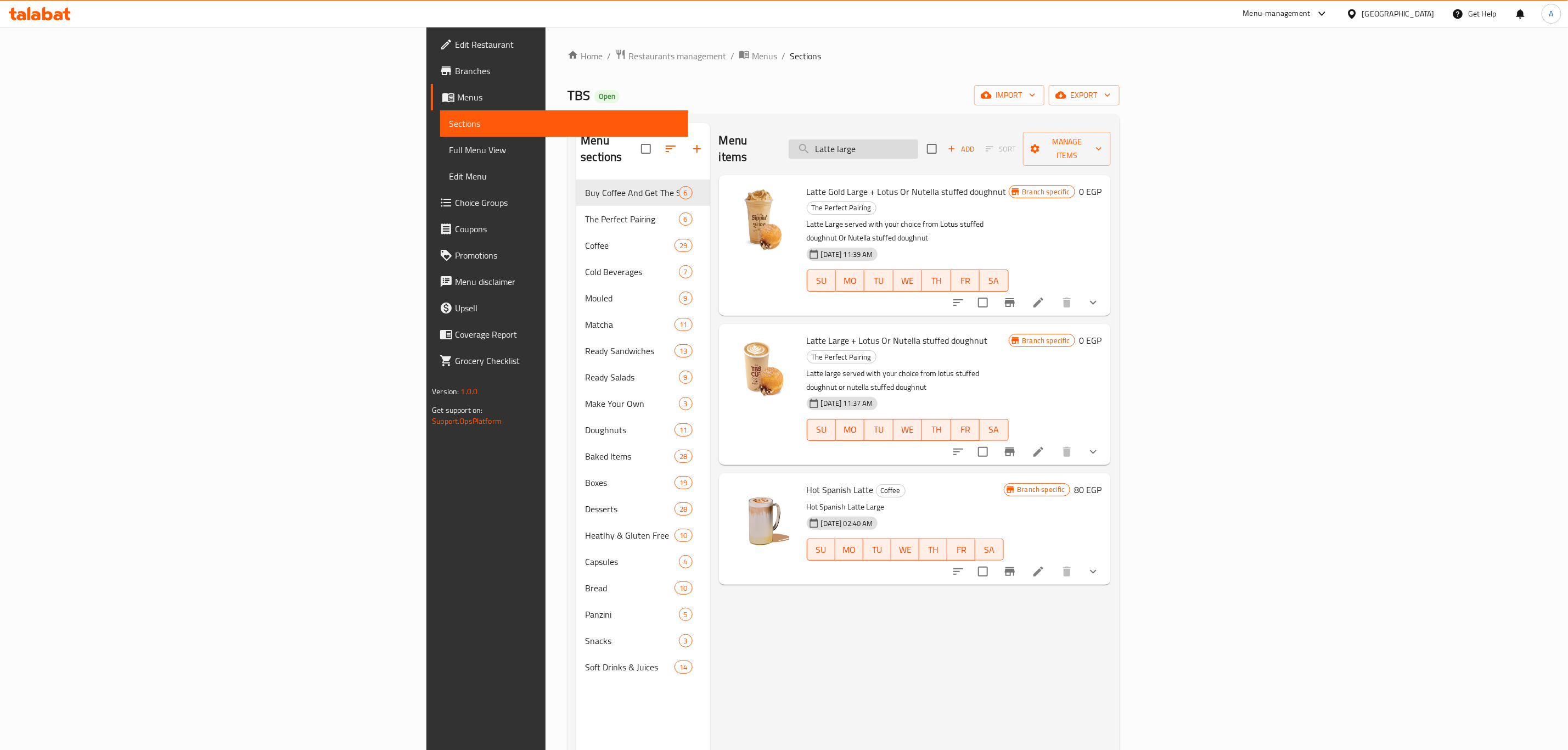
click at [918, 144] on input "Latte large" at bounding box center [854, 149] width 130 height 19
paste input "Blueberry muffin"
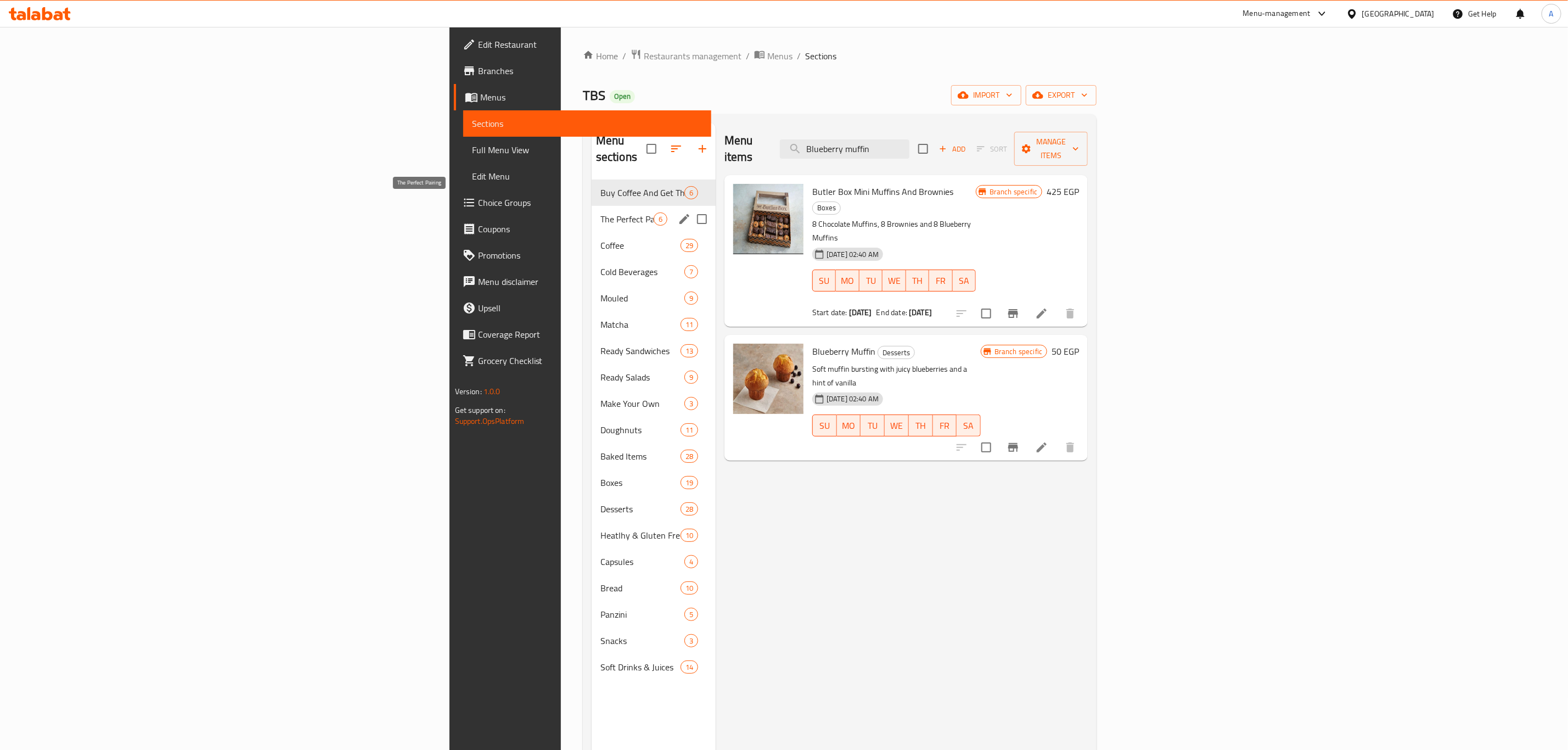
click at [600, 212] on span "The Perfect Pairing" at bounding box center [627, 218] width 53 height 13
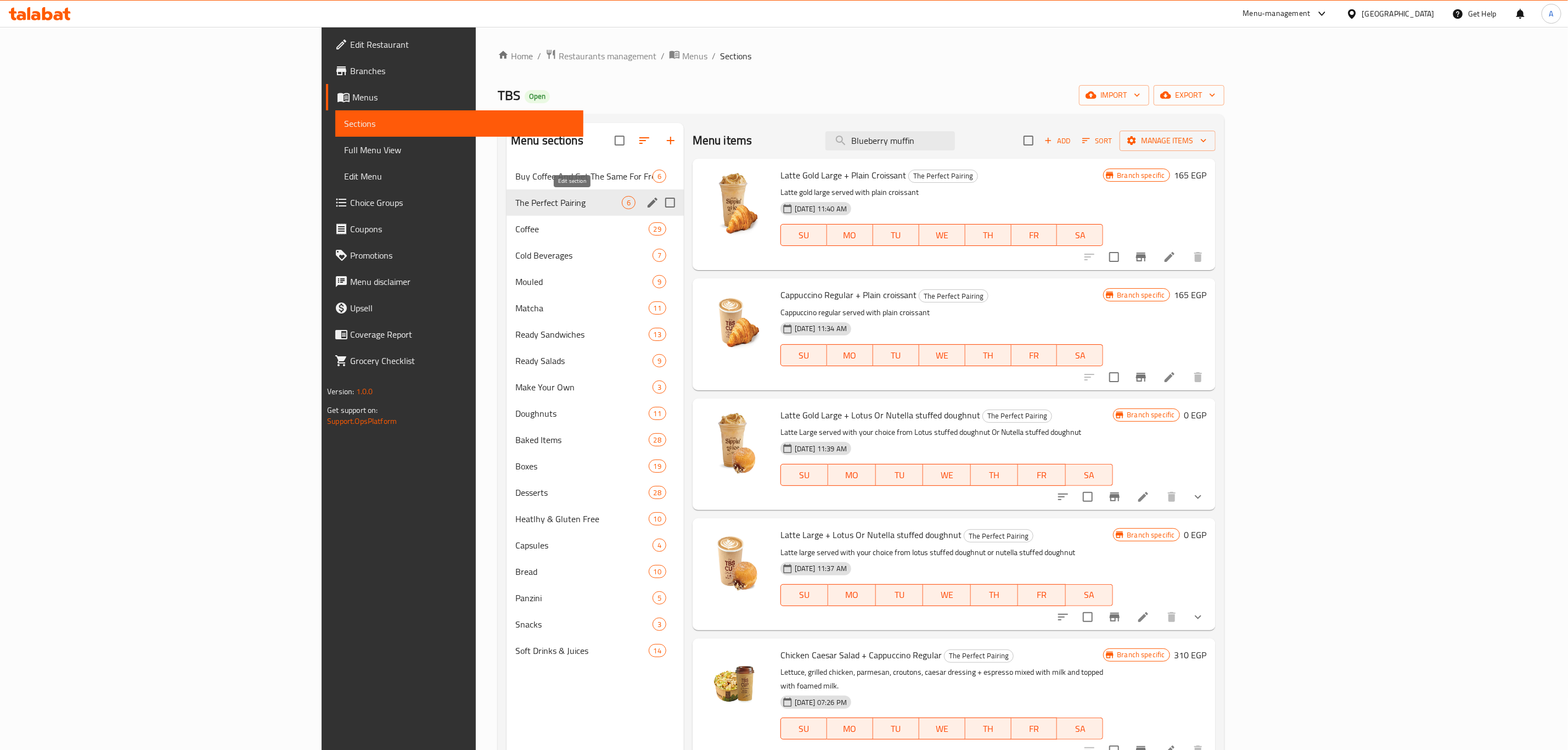
click at [646, 201] on icon "edit" at bounding box center [652, 202] width 13 height 13
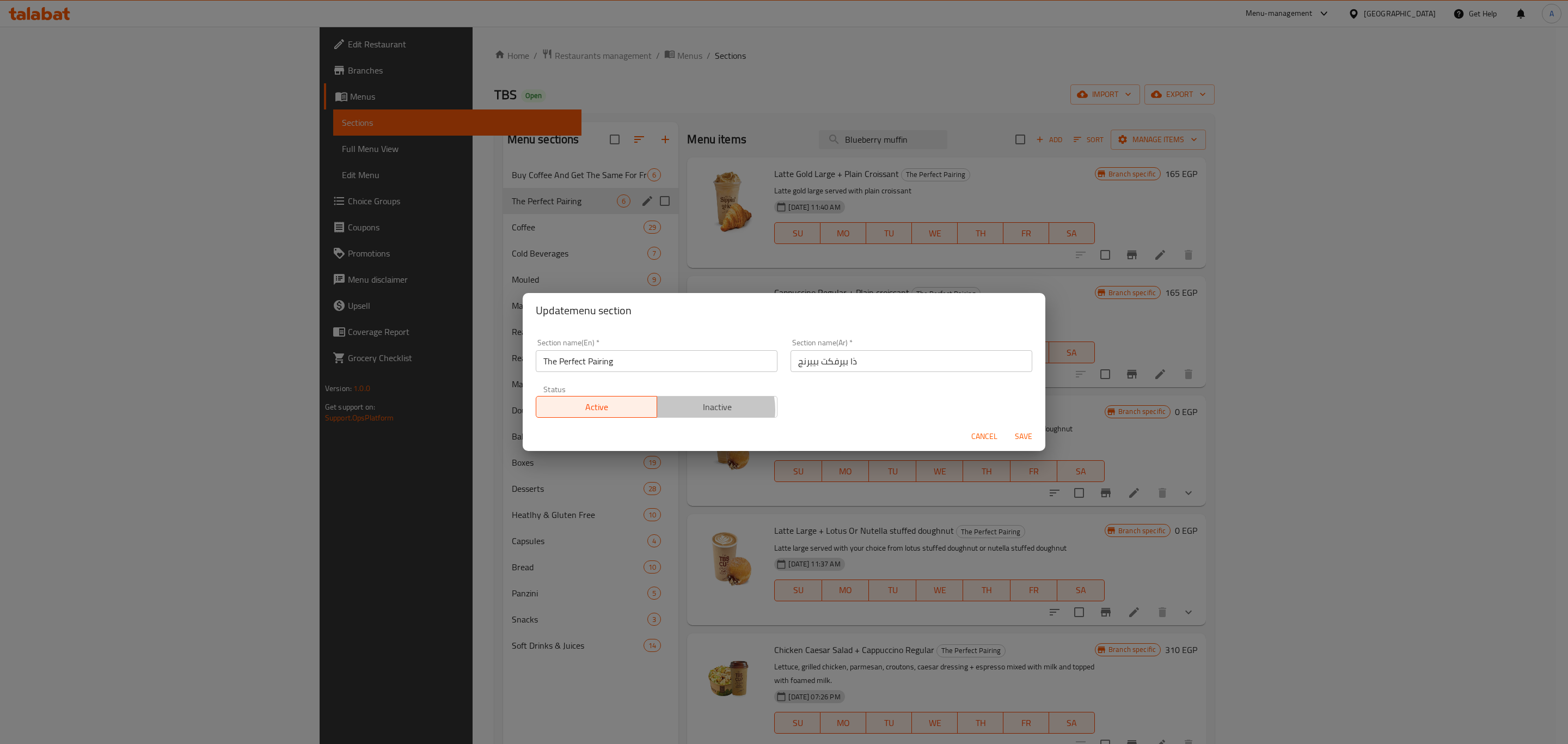
click at [700, 410] on span "Inactive" at bounding box center [717, 407] width 112 height 16
click at [1029, 436] on span "Save" at bounding box center [1023, 436] width 26 height 14
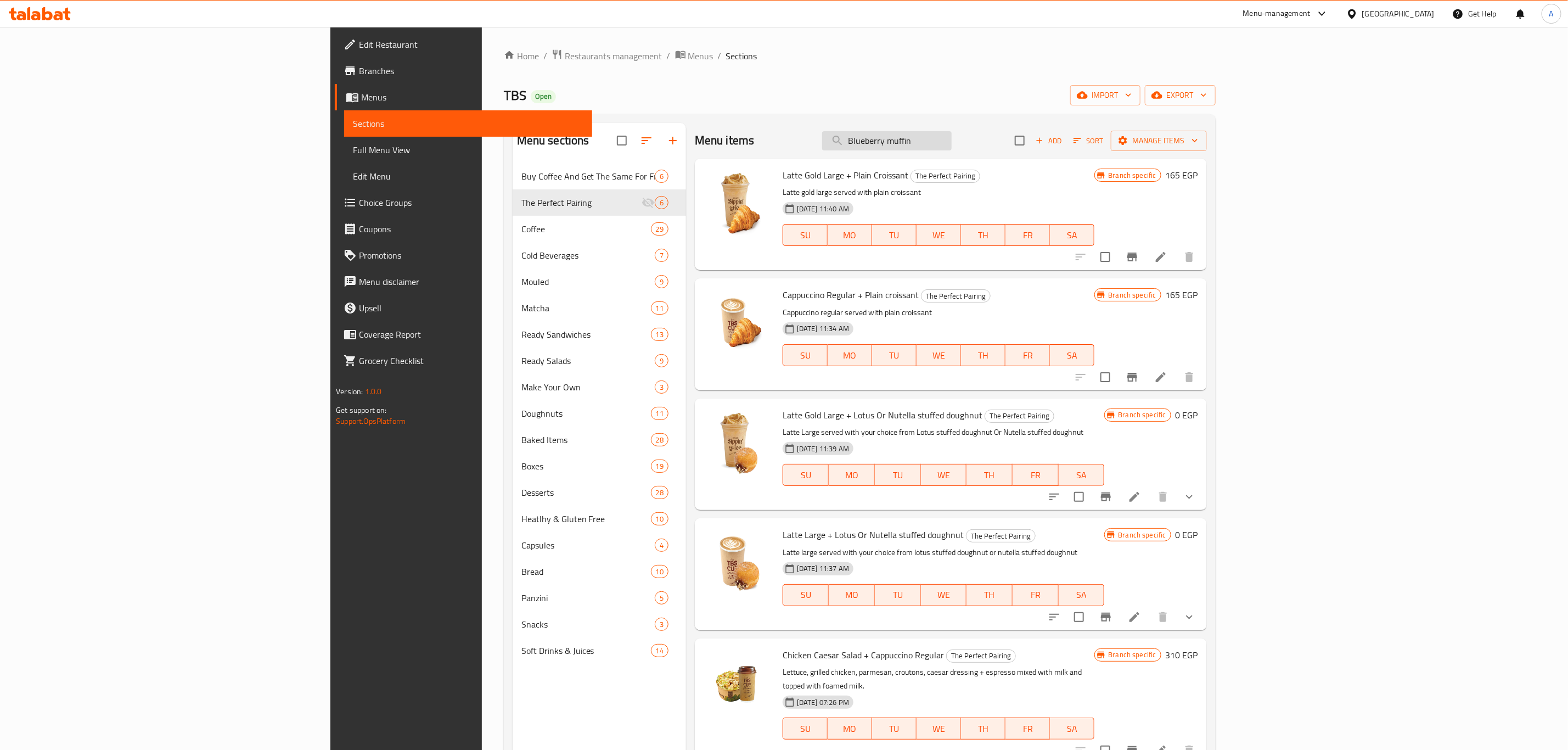
click at [952, 136] on input "Blueberry muffin" at bounding box center [887, 141] width 130 height 19
paste input "search"
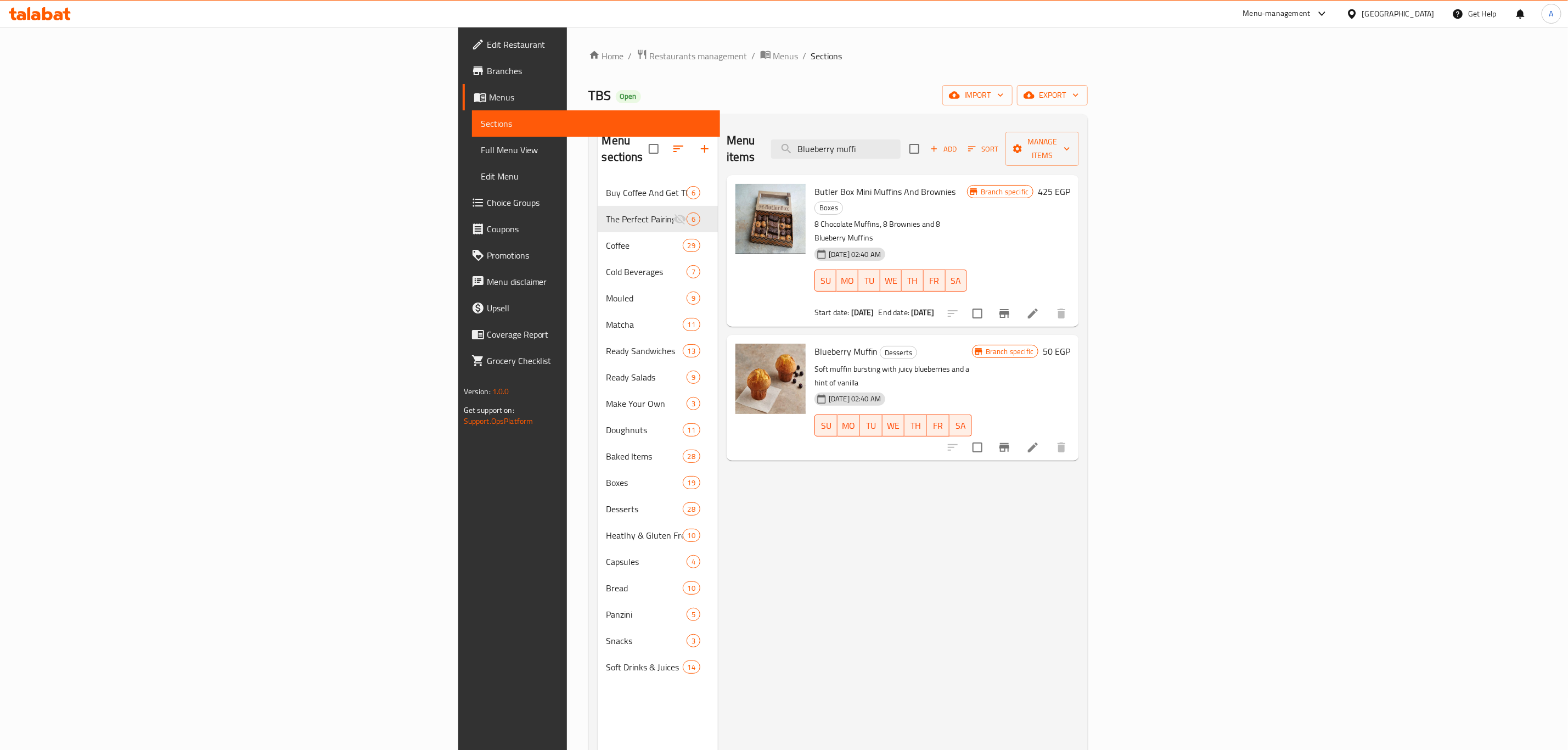
click at [954, 519] on div "Menu items Blueberry muffi Add Sort Manage items Butler Box Mini Muffins And Br…" at bounding box center [898, 498] width 361 height 750
click at [900, 140] on input "Blueberry muffi" at bounding box center [836, 149] width 130 height 19
paste input "Grilled chicken sandwich"
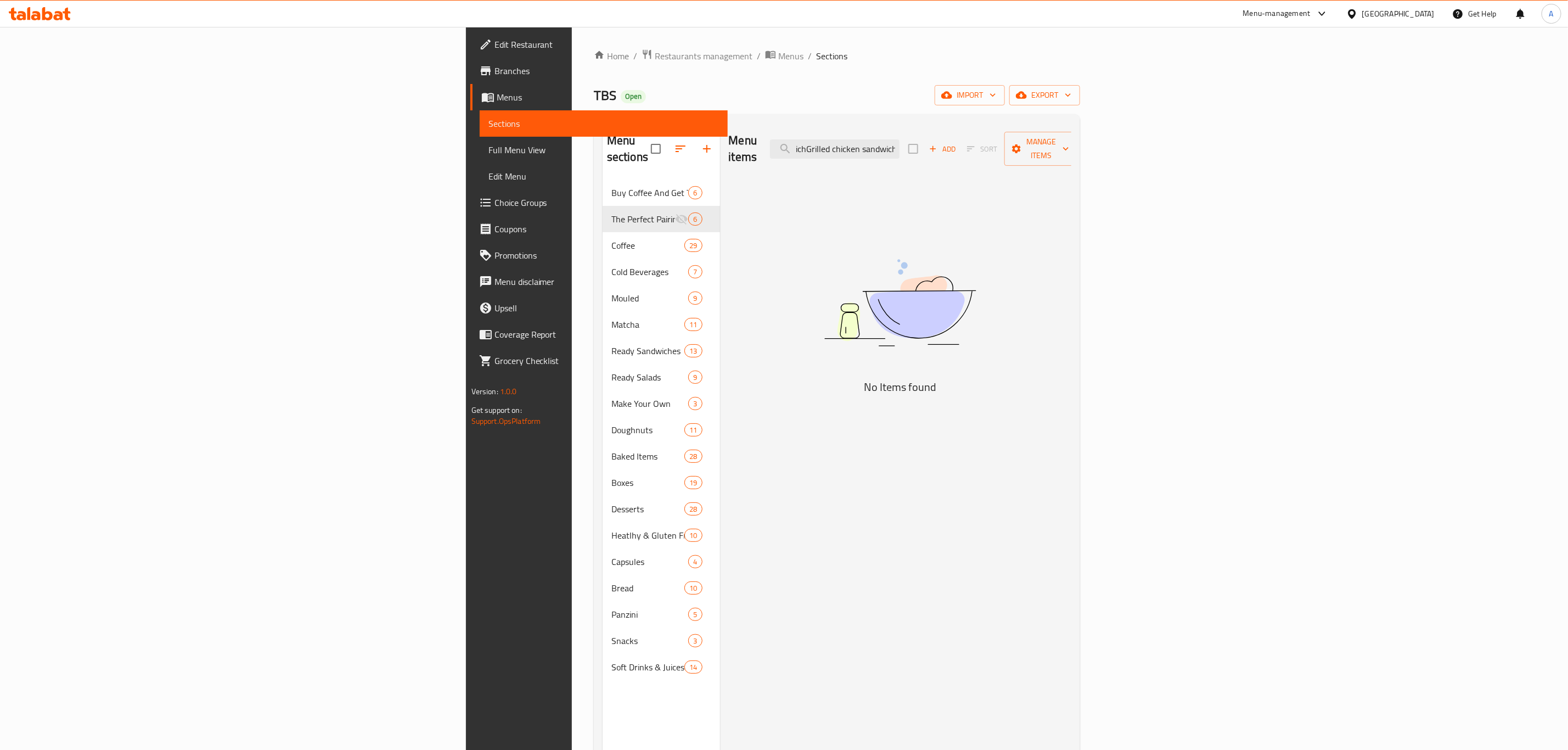
paste input "search"
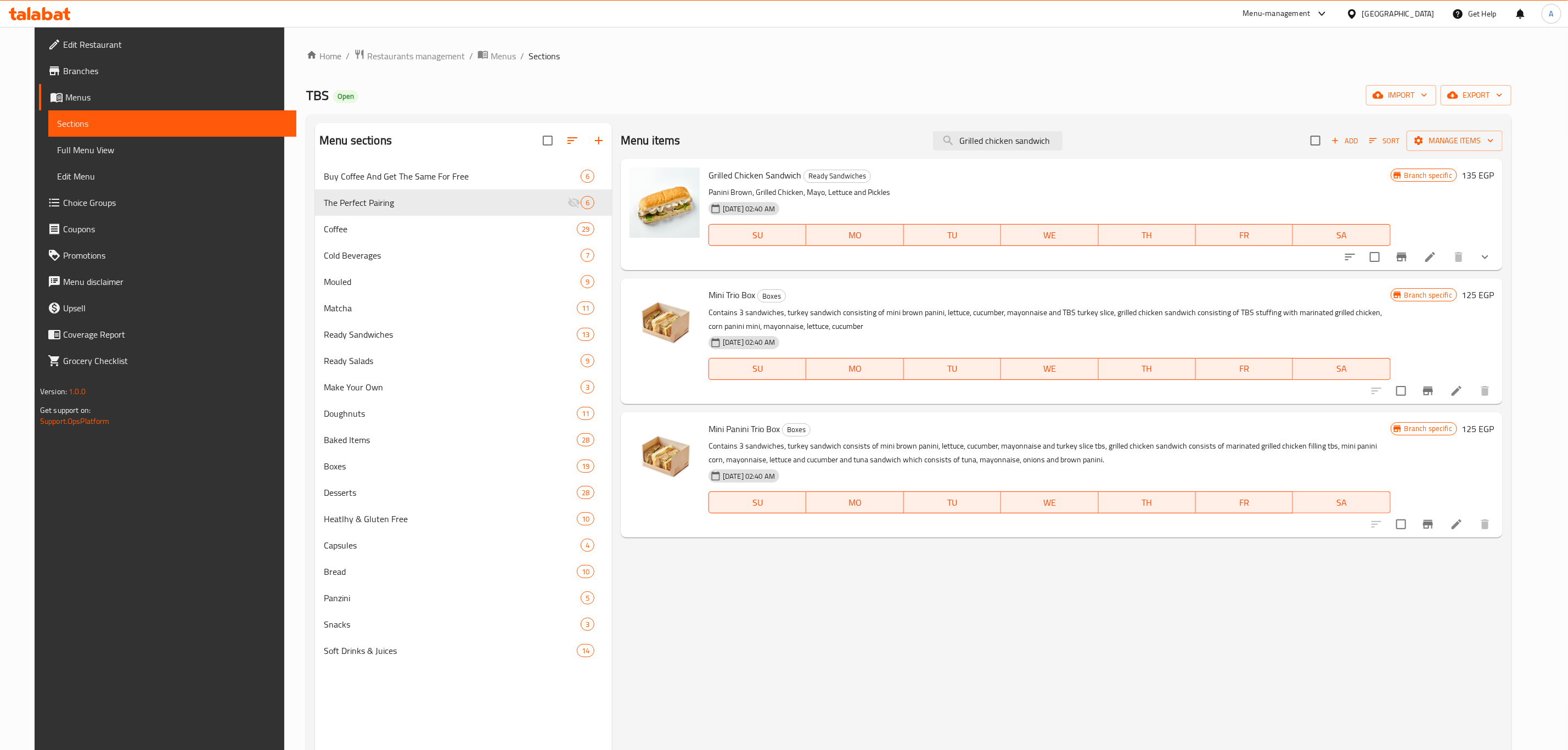
type input "Grilled chicken sandwich"
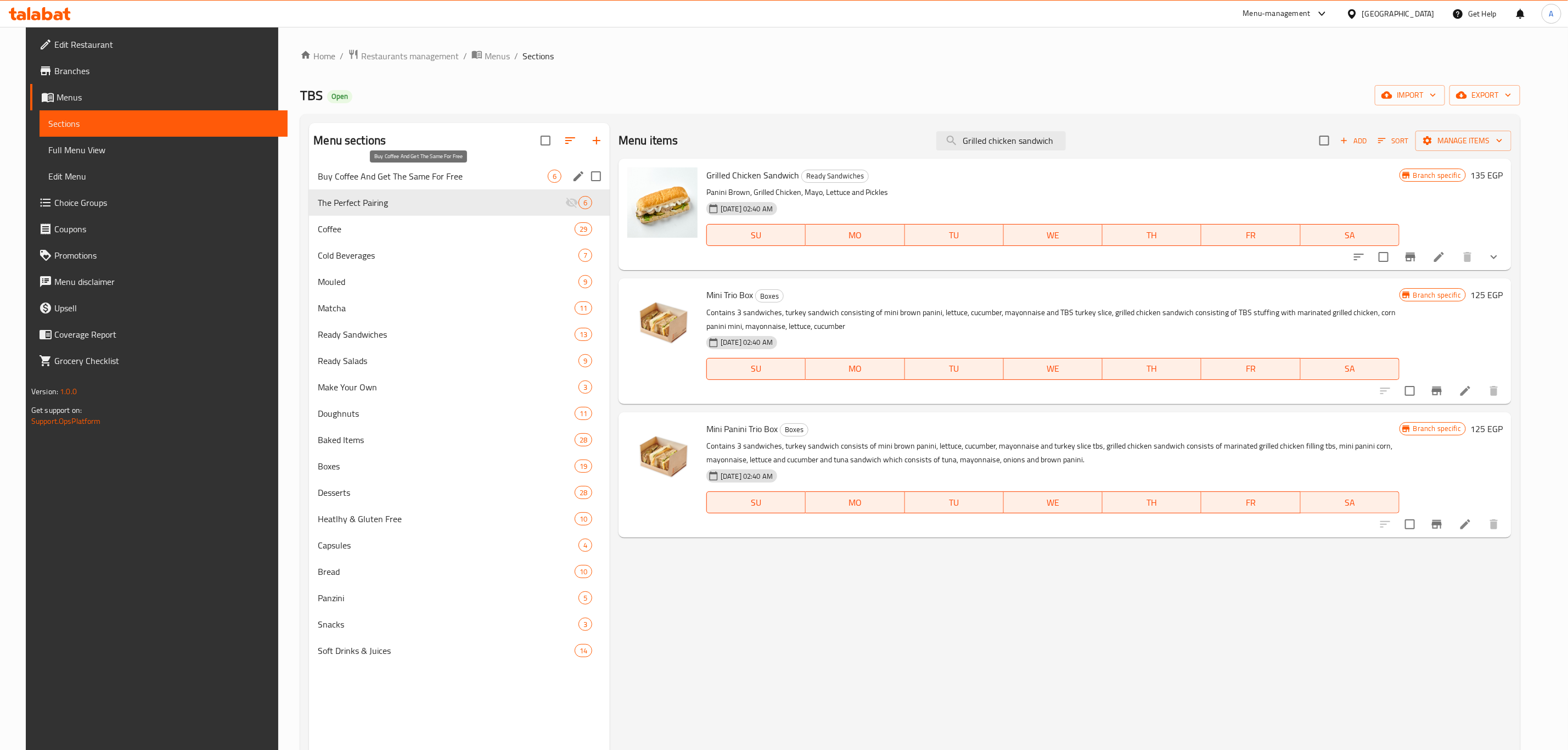
drag, startPoint x: 450, startPoint y: 178, endPoint x: 464, endPoint y: 182, distance: 14.6
click at [450, 178] on span "Buy Coffee And Get The Same For Free" at bounding box center [432, 176] width 230 height 13
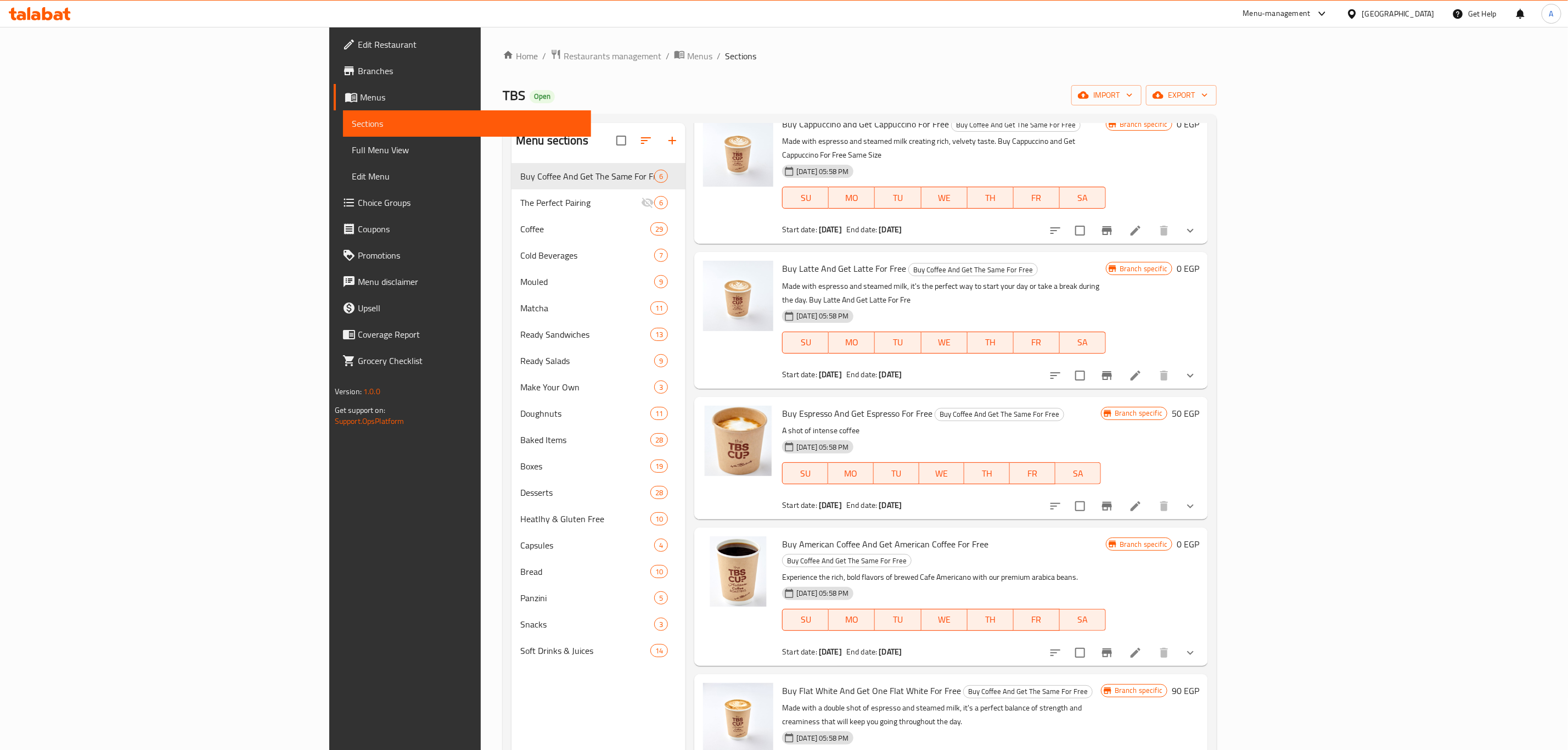
scroll to position [154, 0]
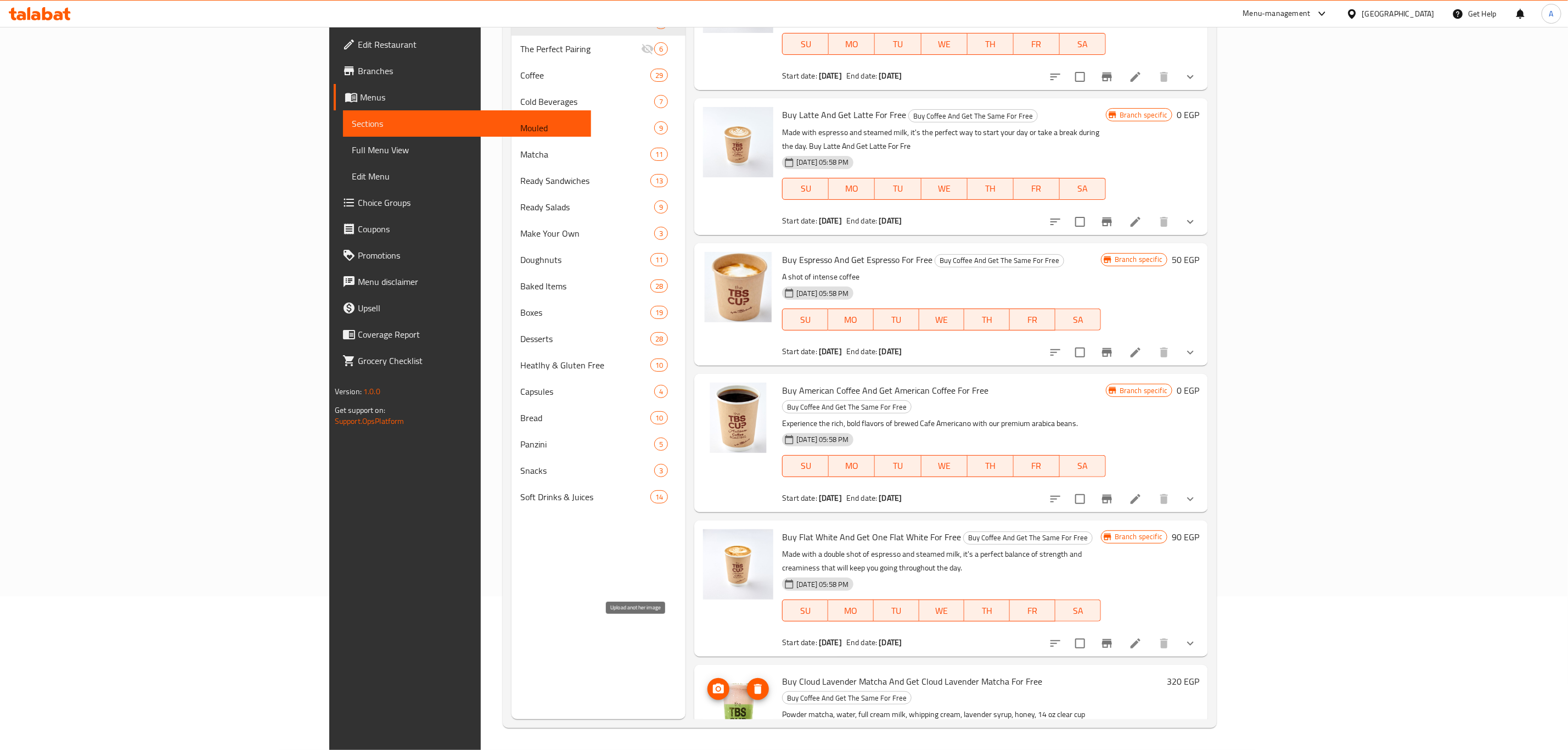
click at [712, 682] on icon "upload picture" at bounding box center [718, 688] width 13 height 13
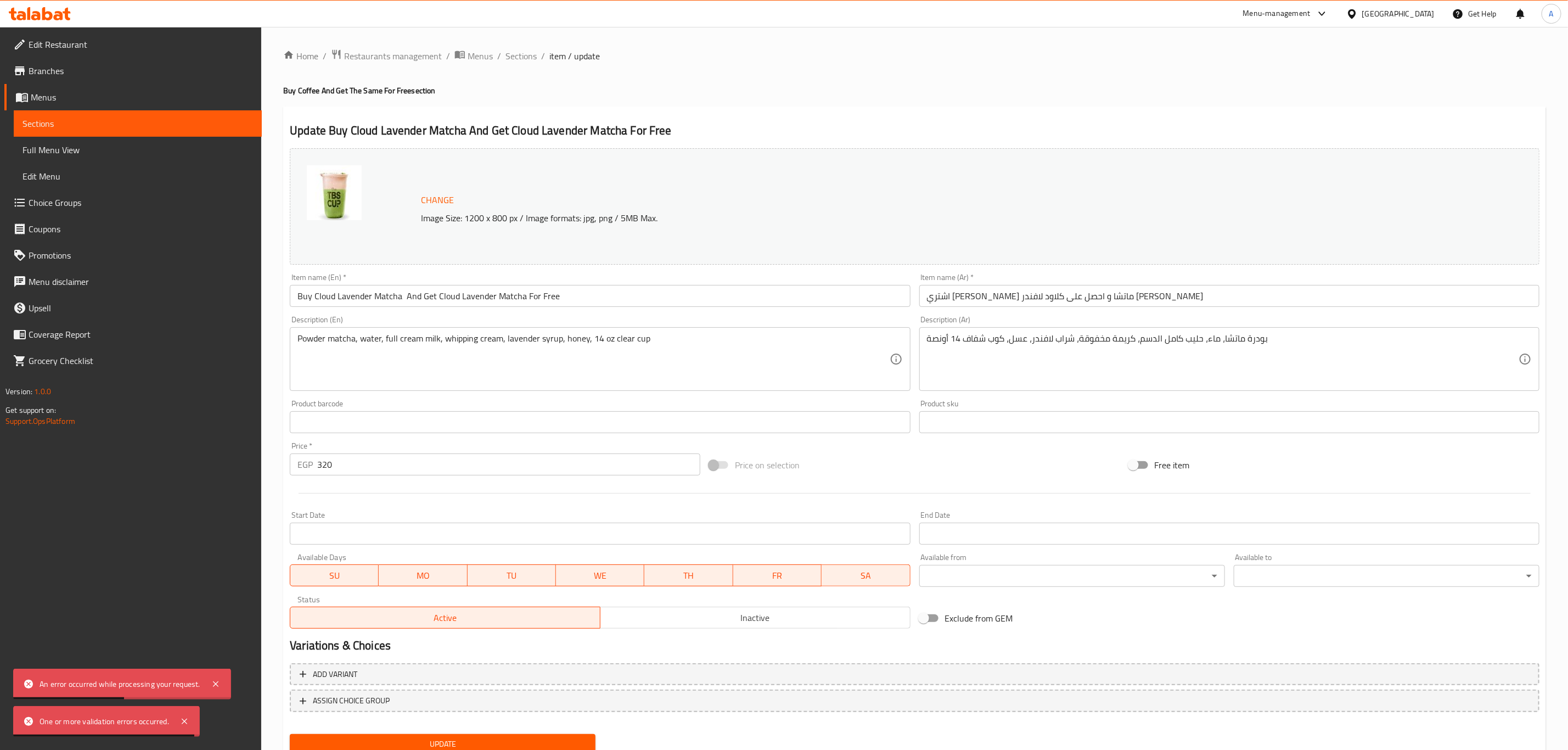
click at [443, 198] on span "Change" at bounding box center [437, 200] width 33 height 16
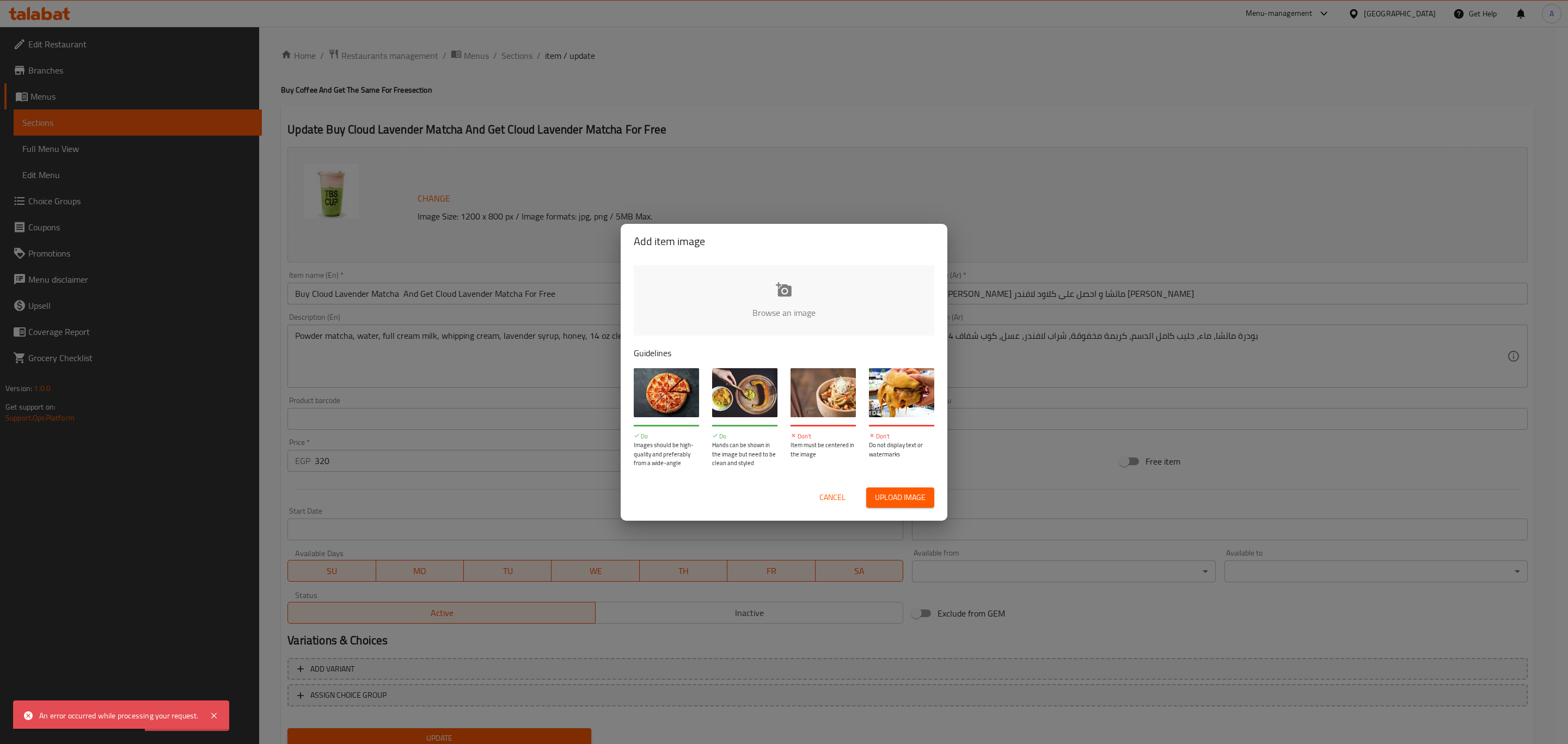
click at [787, 299] on input "file" at bounding box center [1152, 316] width 1036 height 102
type input "C:\fakepath\Cloud Lavender Matcha Bundle.png"
click at [774, 292] on input "file" at bounding box center [1152, 316] width 1036 height 102
click at [788, 291] on input "file" at bounding box center [1152, 316] width 1036 height 102
click at [891, 495] on span "Upload image" at bounding box center [900, 498] width 51 height 14
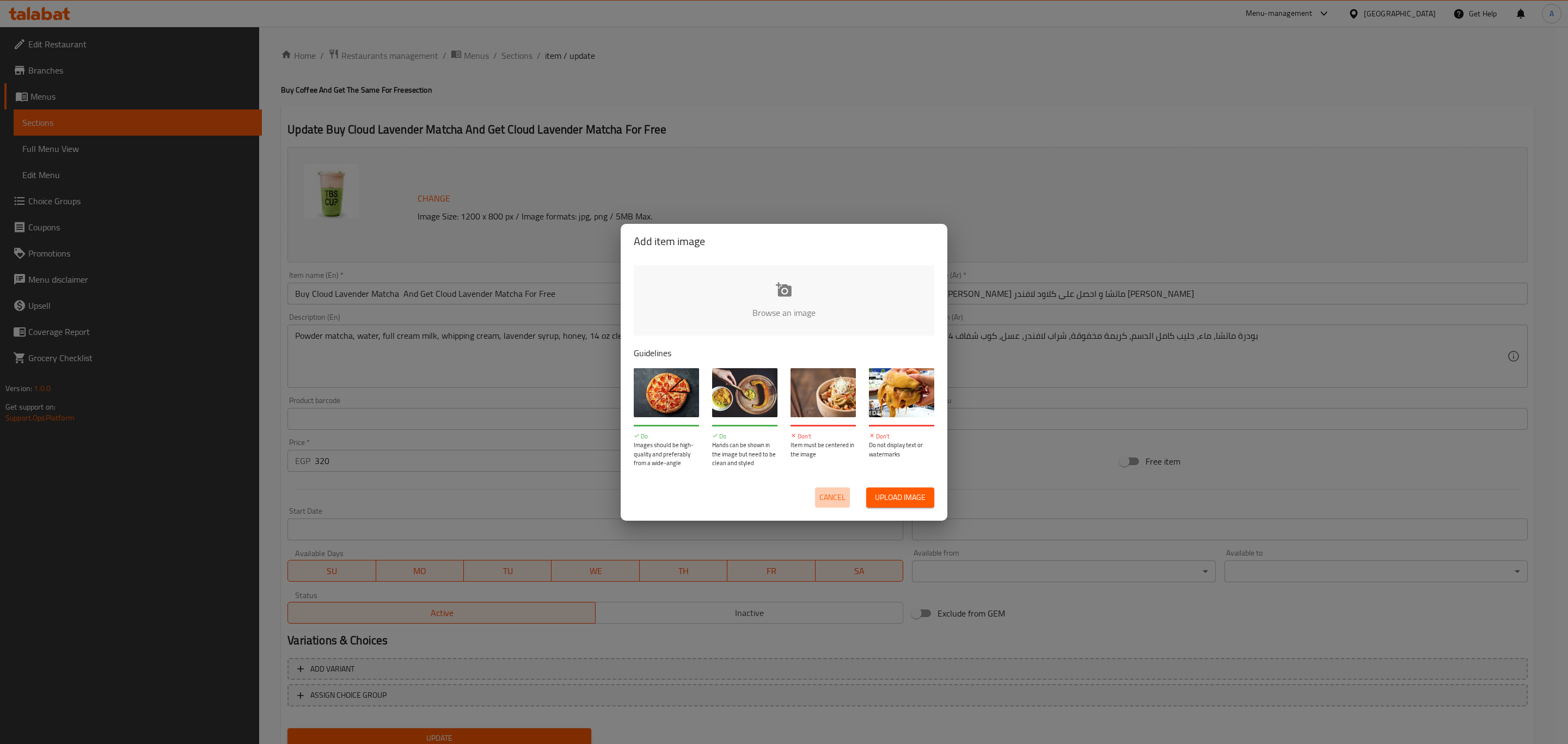
click at [832, 493] on span "Cancel" at bounding box center [832, 498] width 26 height 14
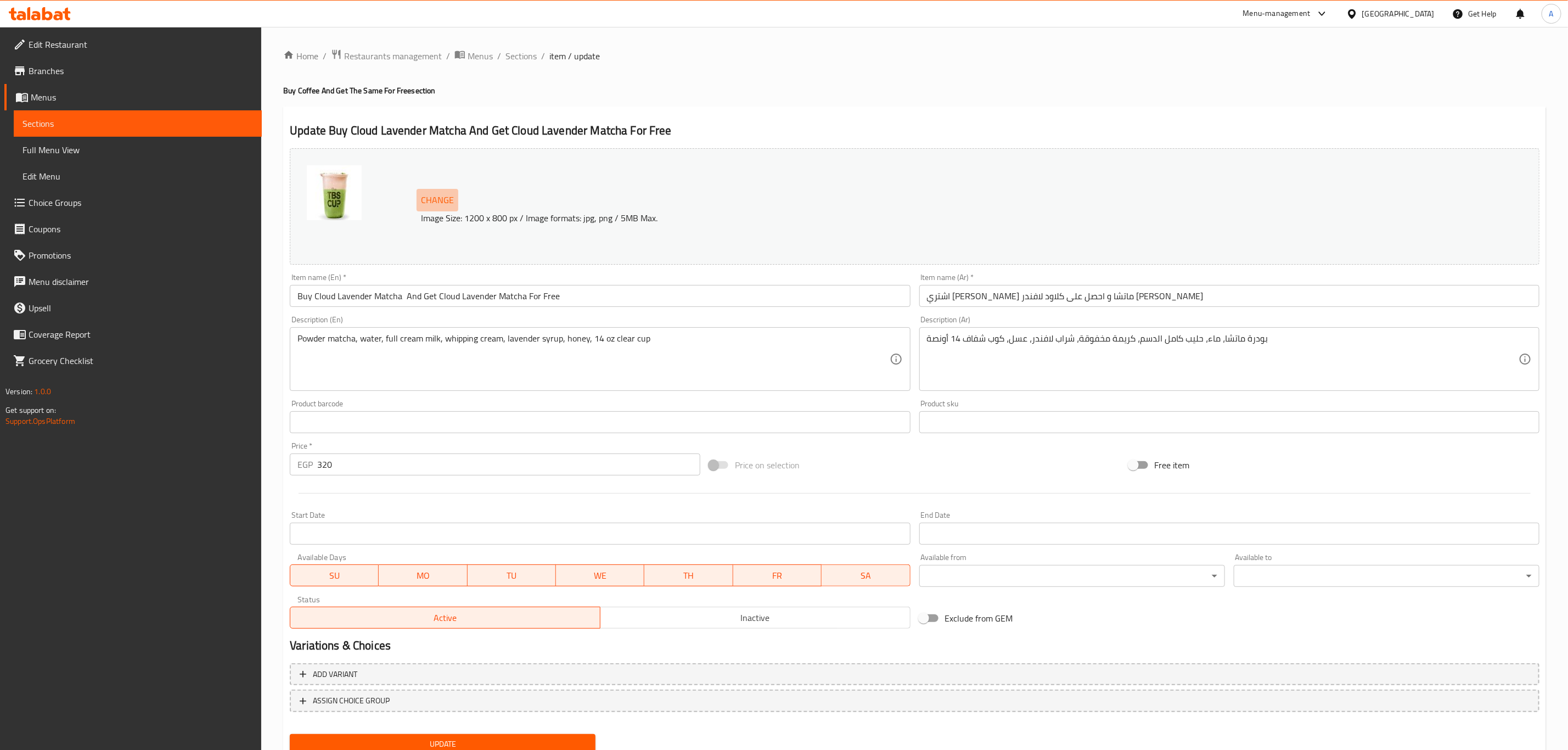
click at [438, 200] on span "Change" at bounding box center [437, 200] width 33 height 16
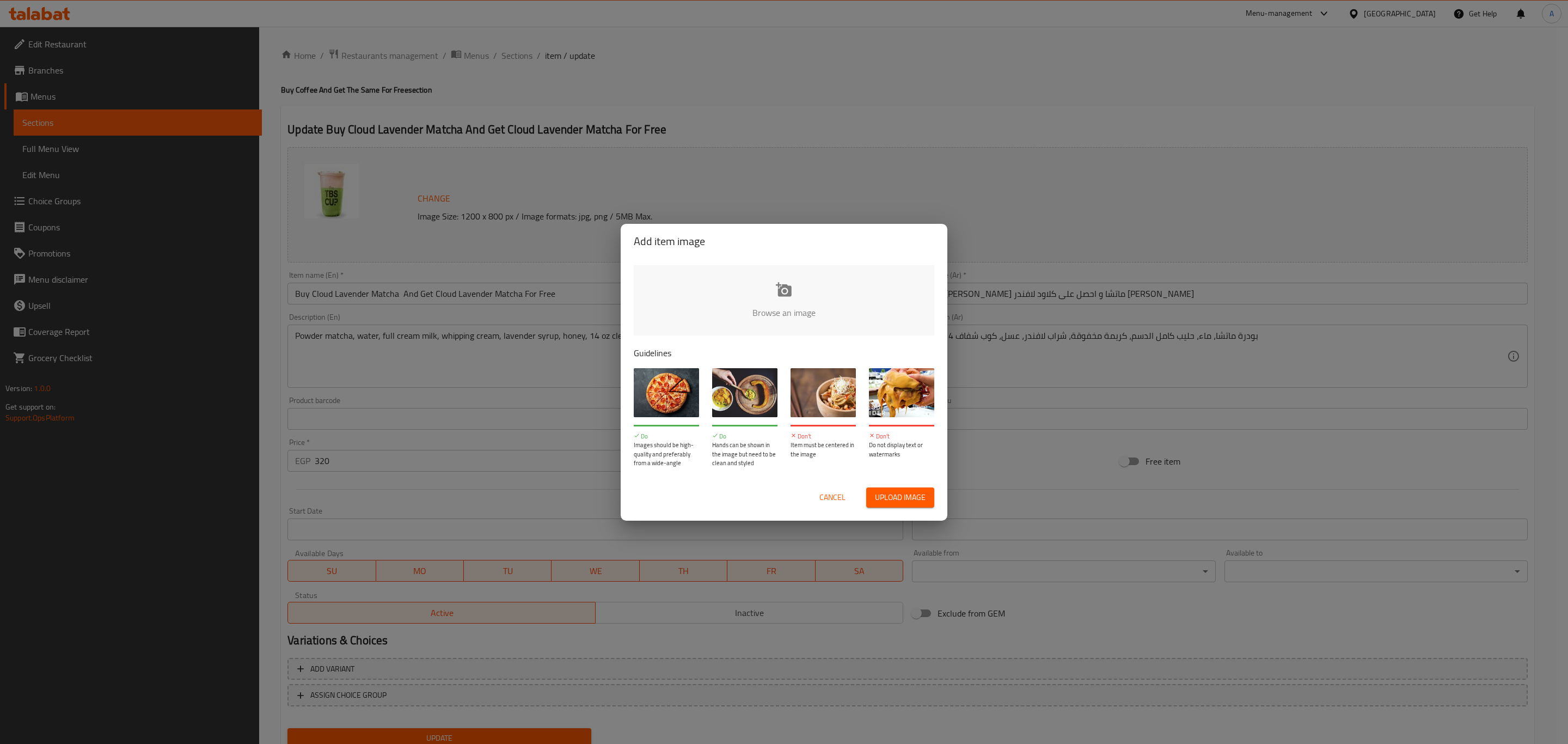
click at [755, 305] on input "file" at bounding box center [1152, 316] width 1036 height 102
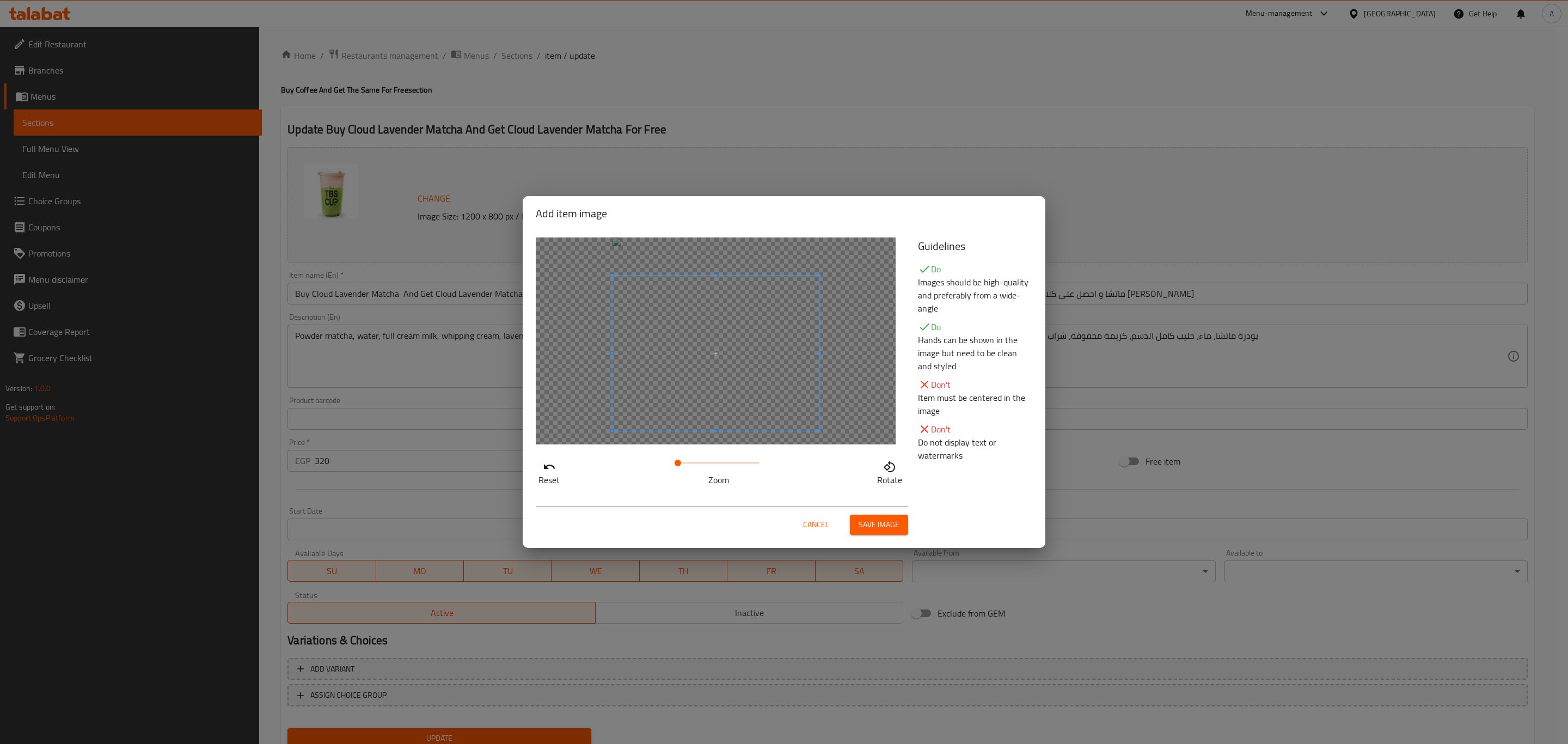
click at [715, 395] on span at bounding box center [716, 353] width 207 height 155
click at [870, 526] on span "Save image" at bounding box center [879, 525] width 41 height 14
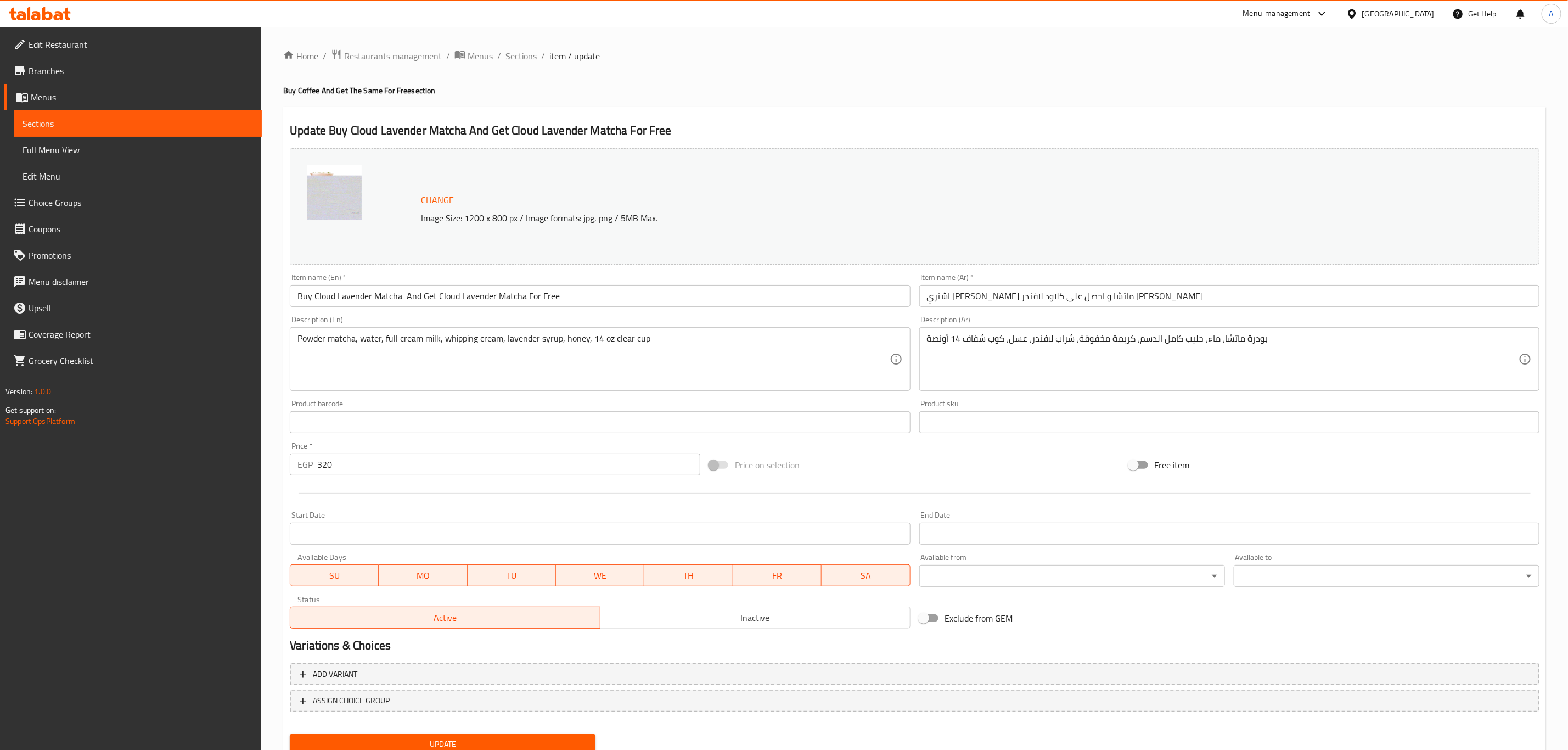
click at [509, 56] on span "Sections" at bounding box center [521, 56] width 31 height 13
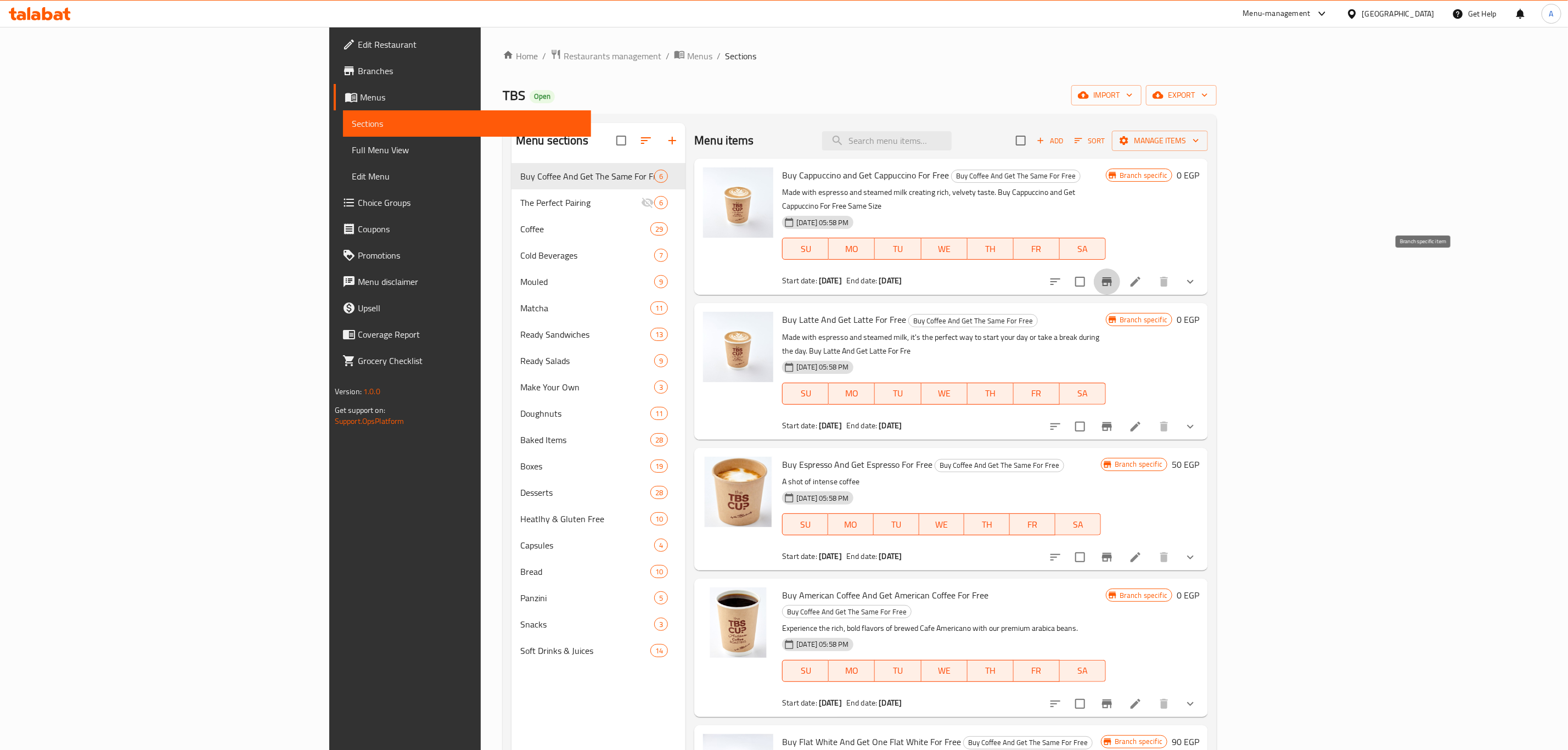
click at [1120, 268] on button "Branch-specific-item" at bounding box center [1107, 281] width 26 height 26
click at [1112, 422] on icon "Branch-specific-item" at bounding box center [1107, 426] width 10 height 8
click at [1114, 551] on icon "Branch-specific-item" at bounding box center [1107, 557] width 13 height 13
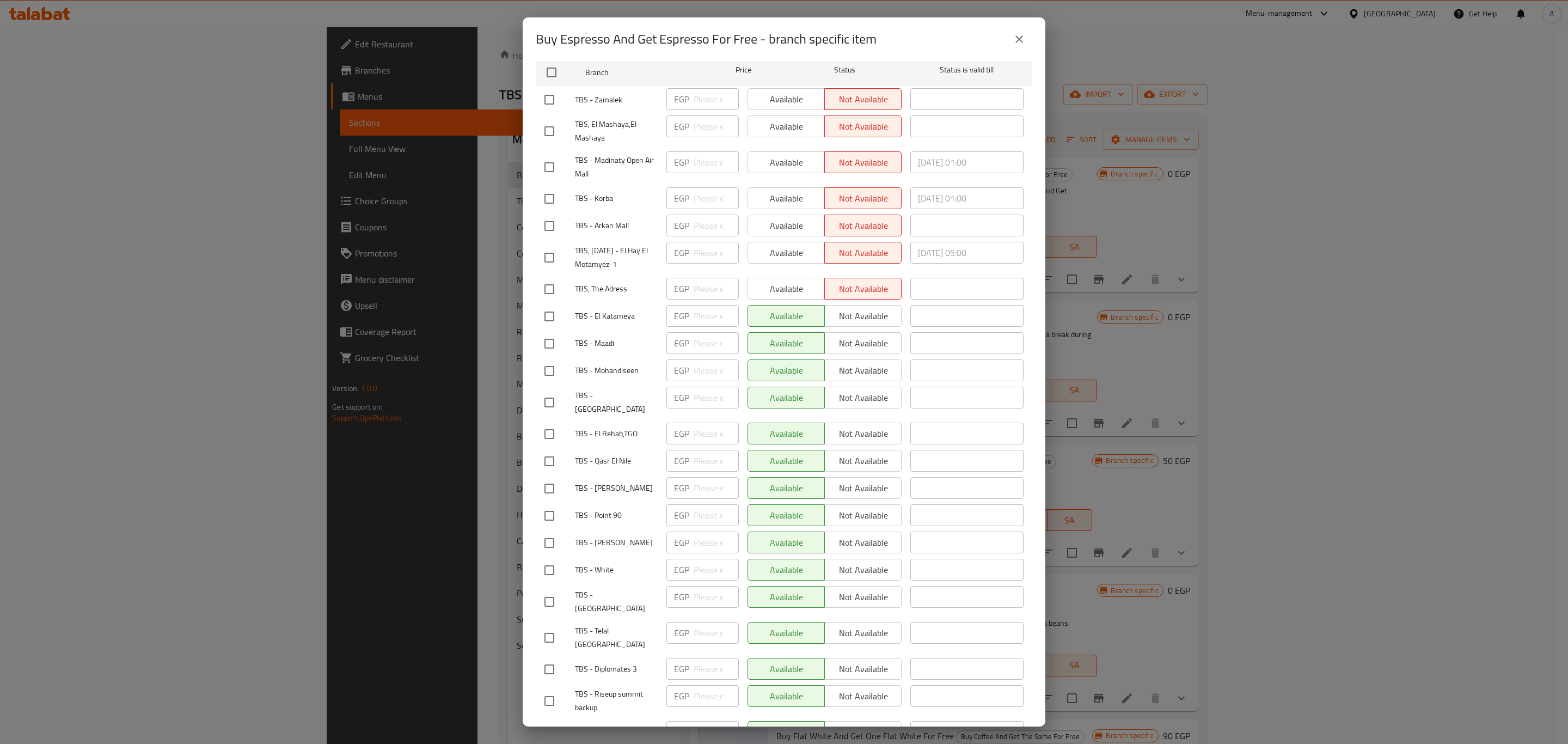
scroll to position [190, 0]
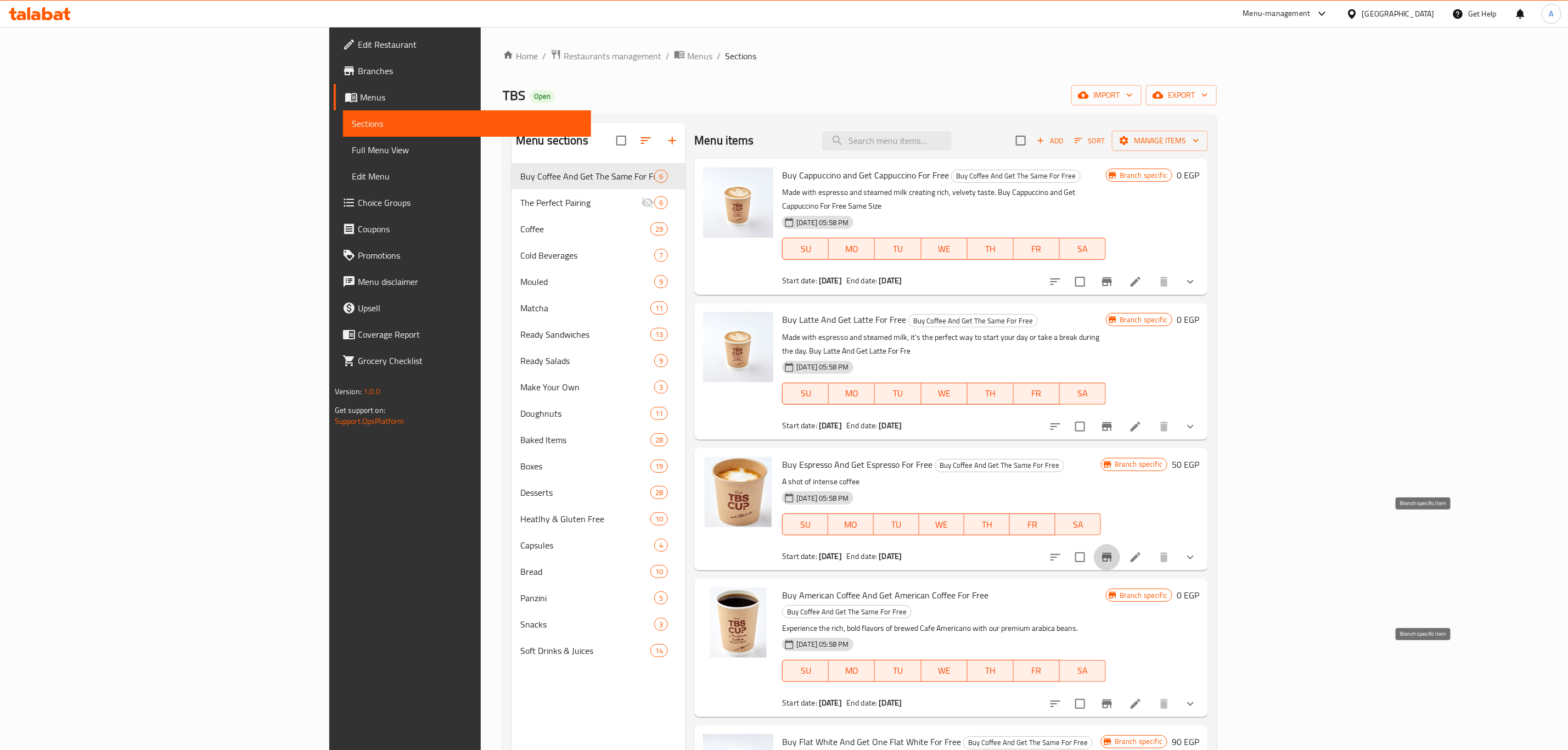
click at [1114, 697] on icon "Branch-specific-item" at bounding box center [1107, 703] width 13 height 13
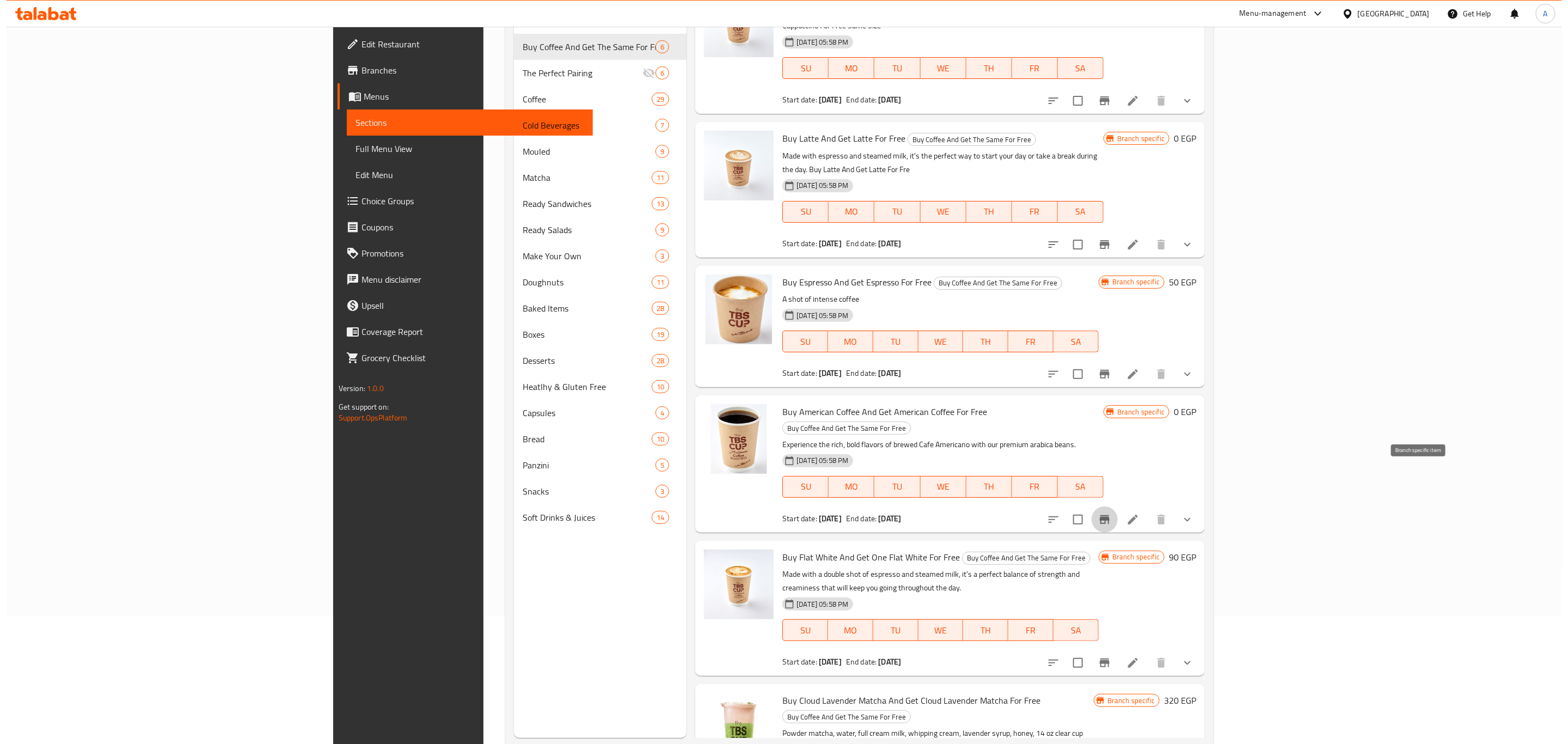
scroll to position [136, 0]
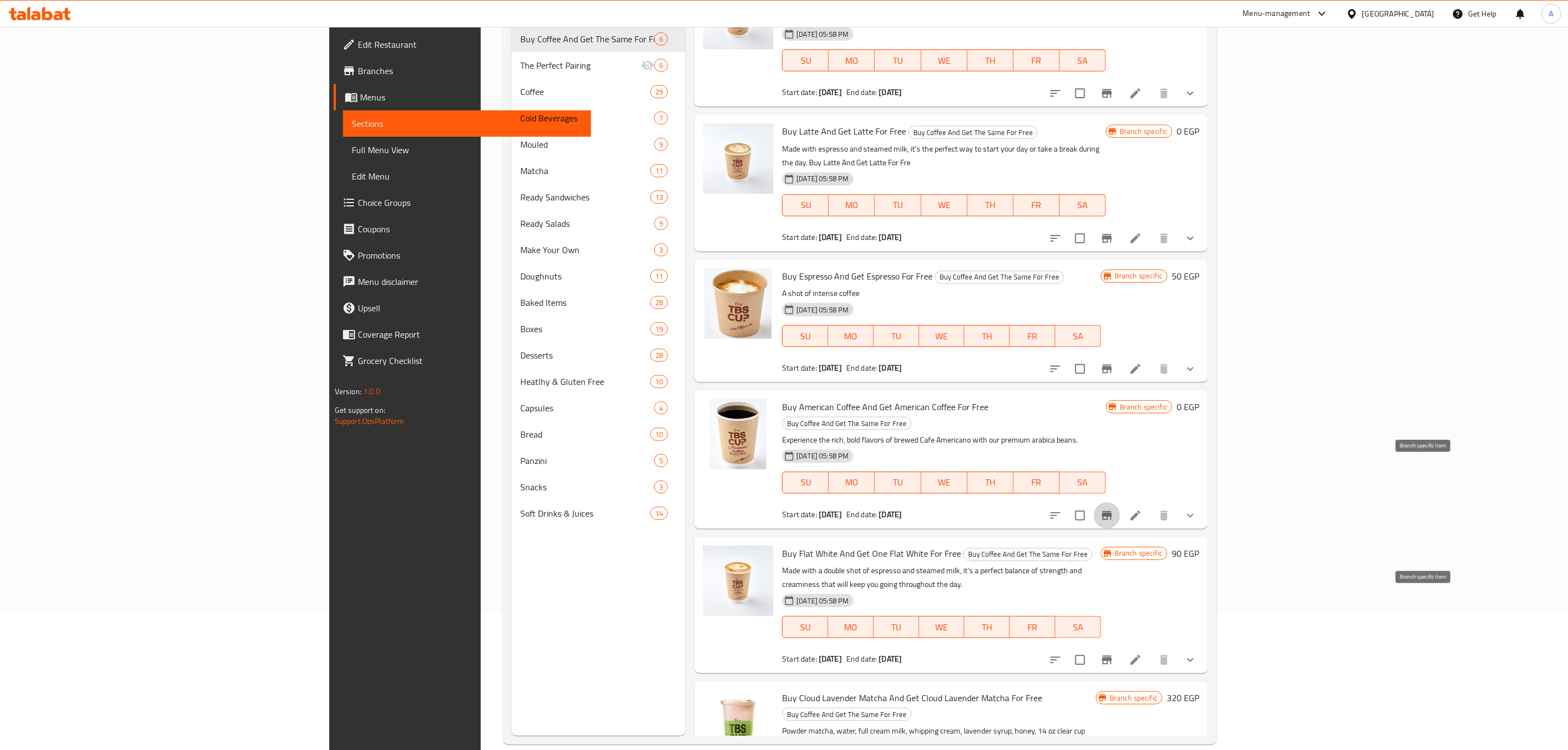
click at [1114, 653] on icon "Branch-specific-item" at bounding box center [1107, 659] width 13 height 13
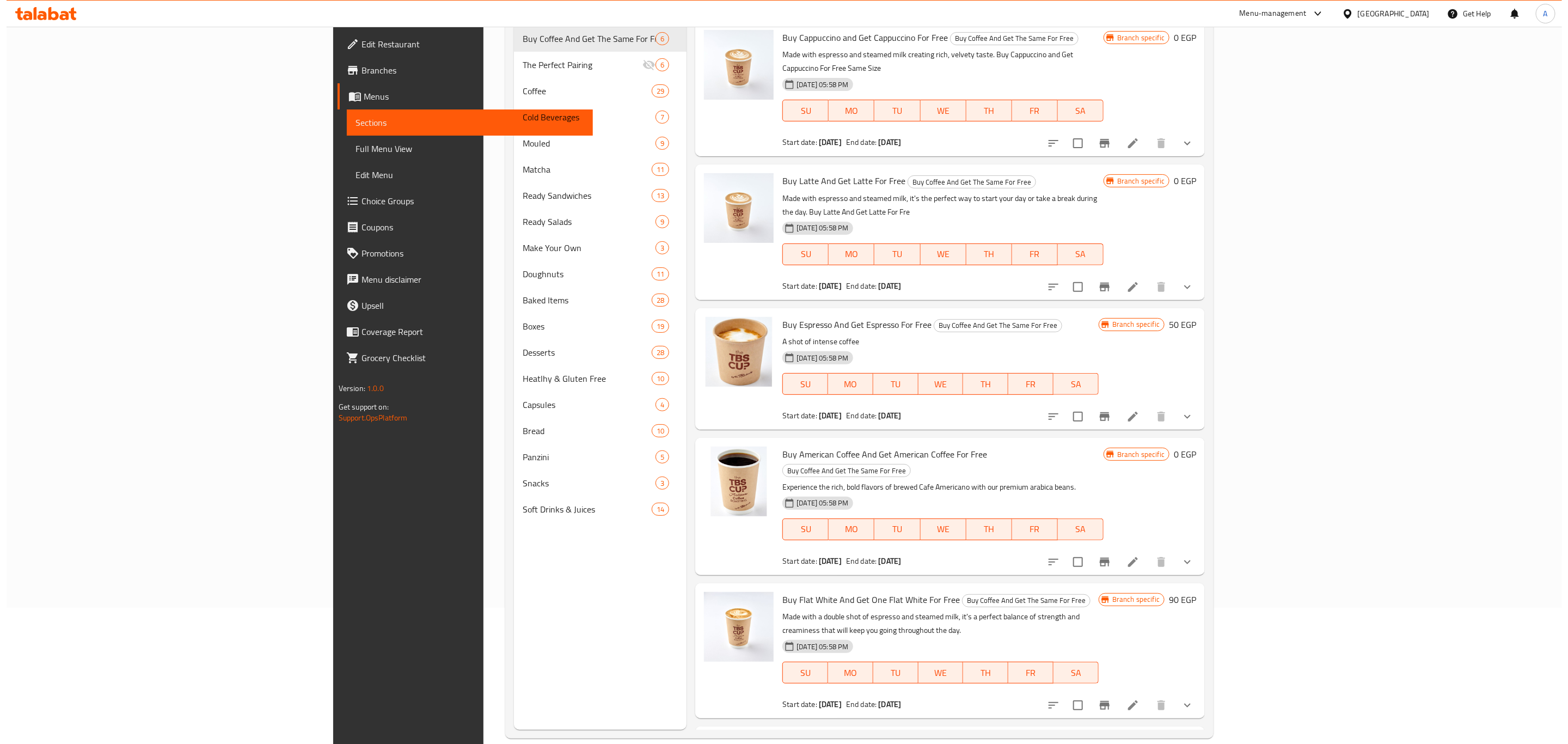
scroll to position [0, 0]
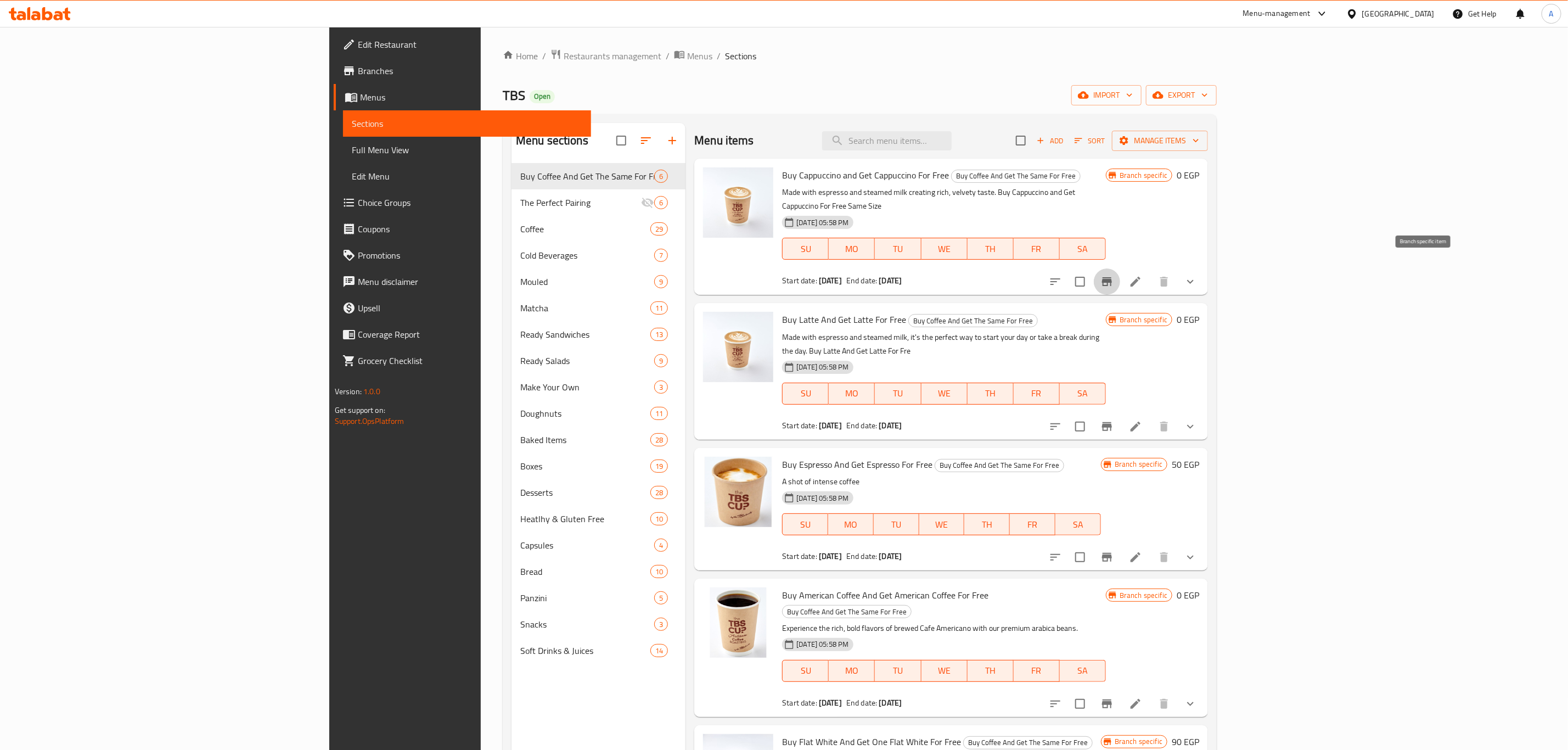
click at [1114, 275] on icon "Branch-specific-item" at bounding box center [1107, 281] width 13 height 13
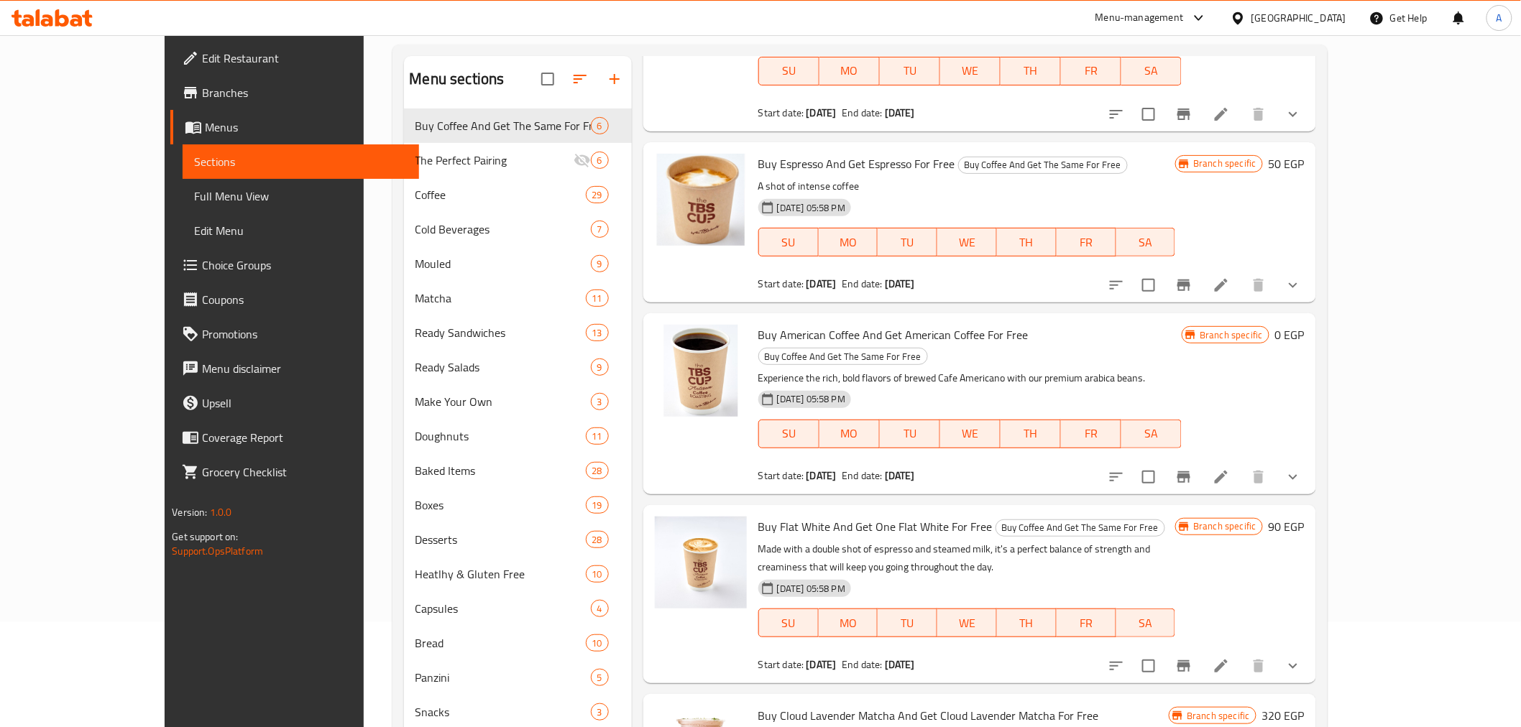
scroll to position [201, 0]
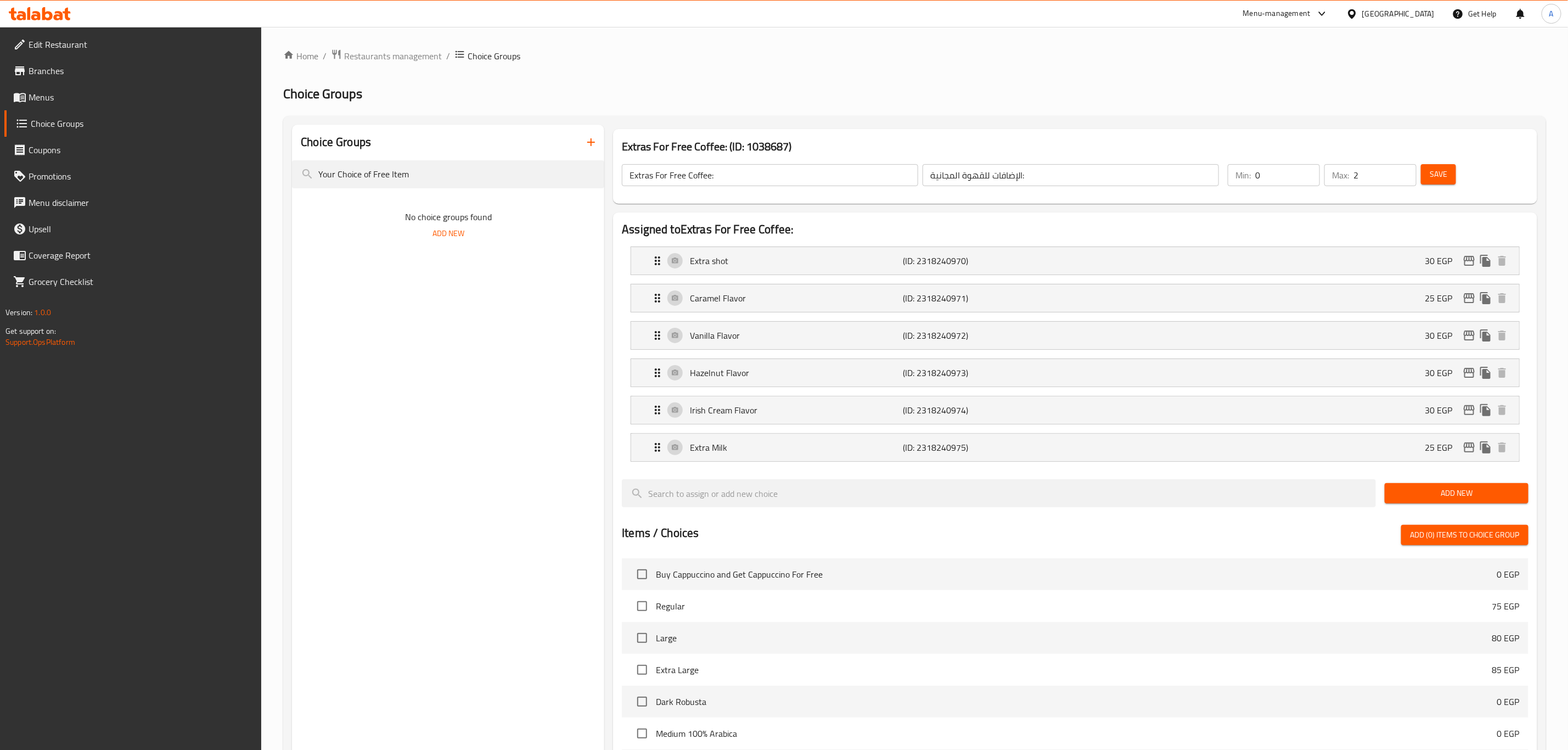
scroll to position [51, 0]
click at [47, 64] on span "Branches" at bounding box center [141, 70] width 225 height 13
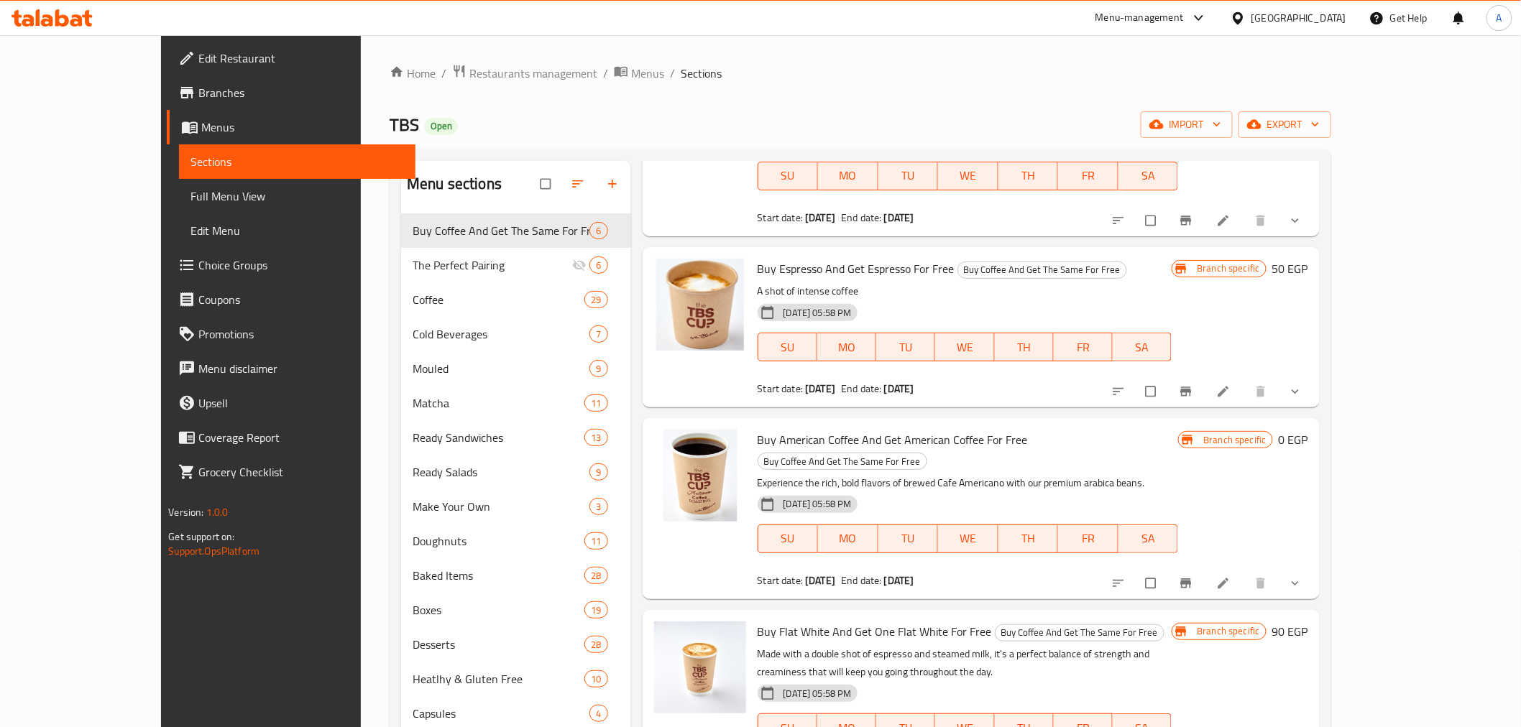
scroll to position [201, 0]
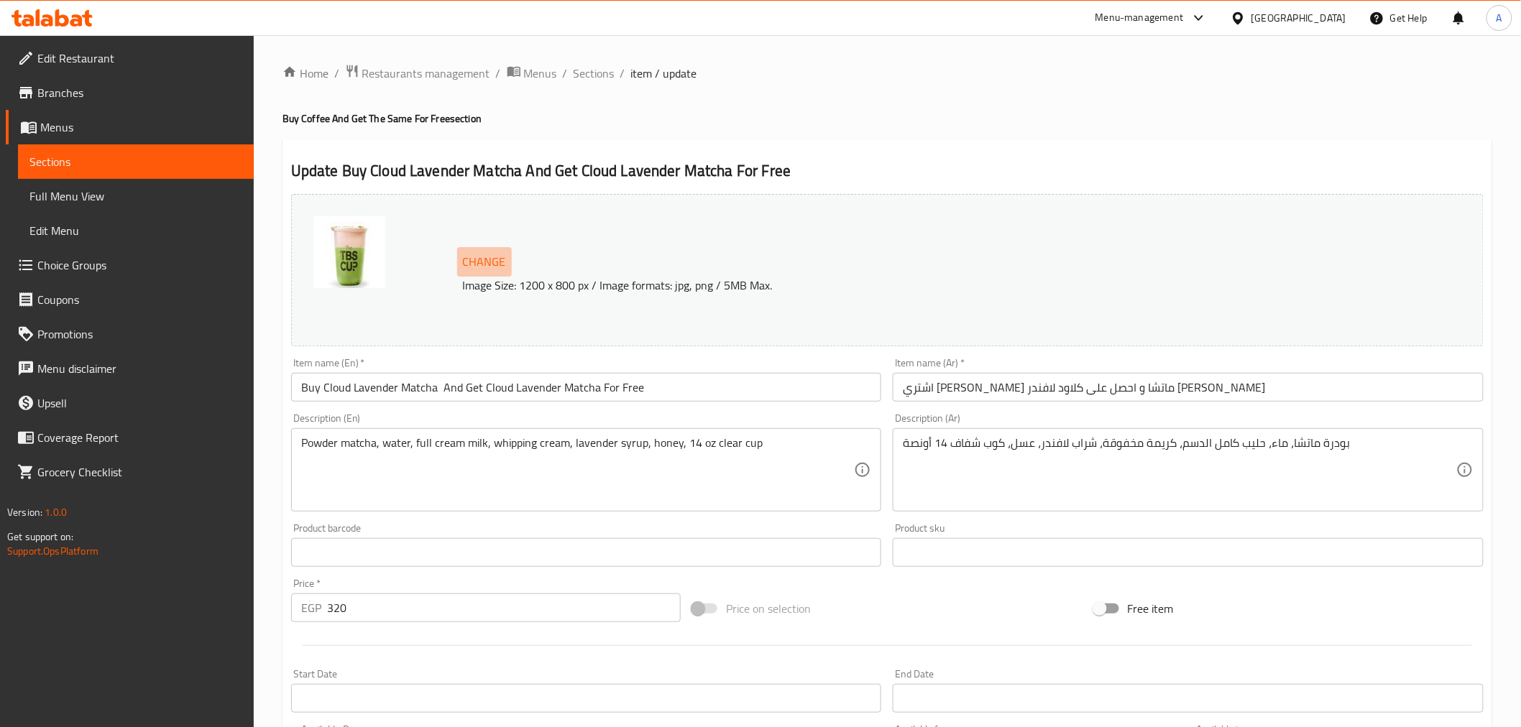
click at [492, 259] on span "Change" at bounding box center [484, 262] width 43 height 21
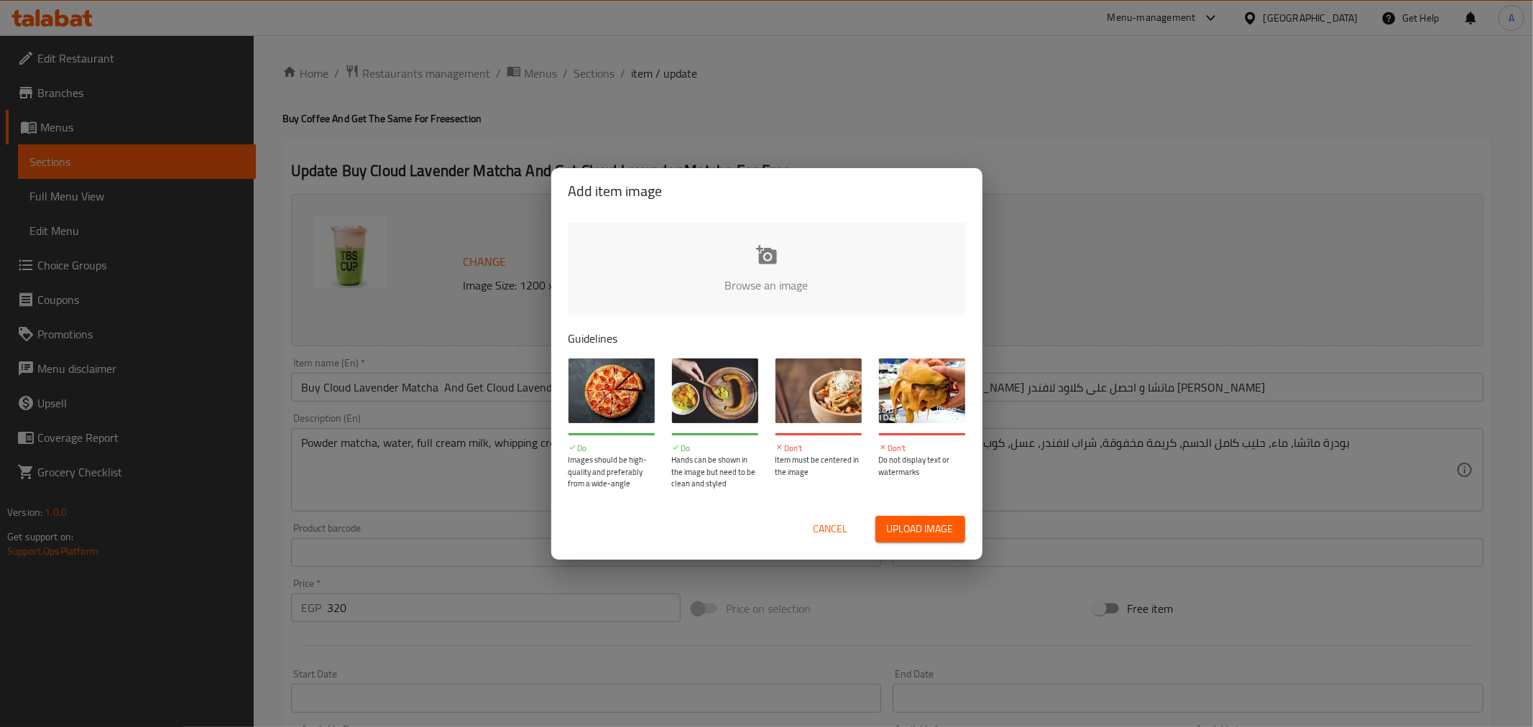
click at [705, 259] on input "file" at bounding box center [1253, 290] width 1368 height 134
type input "C:\fakepath\Cloud Lavender Matcha Bundle.png"
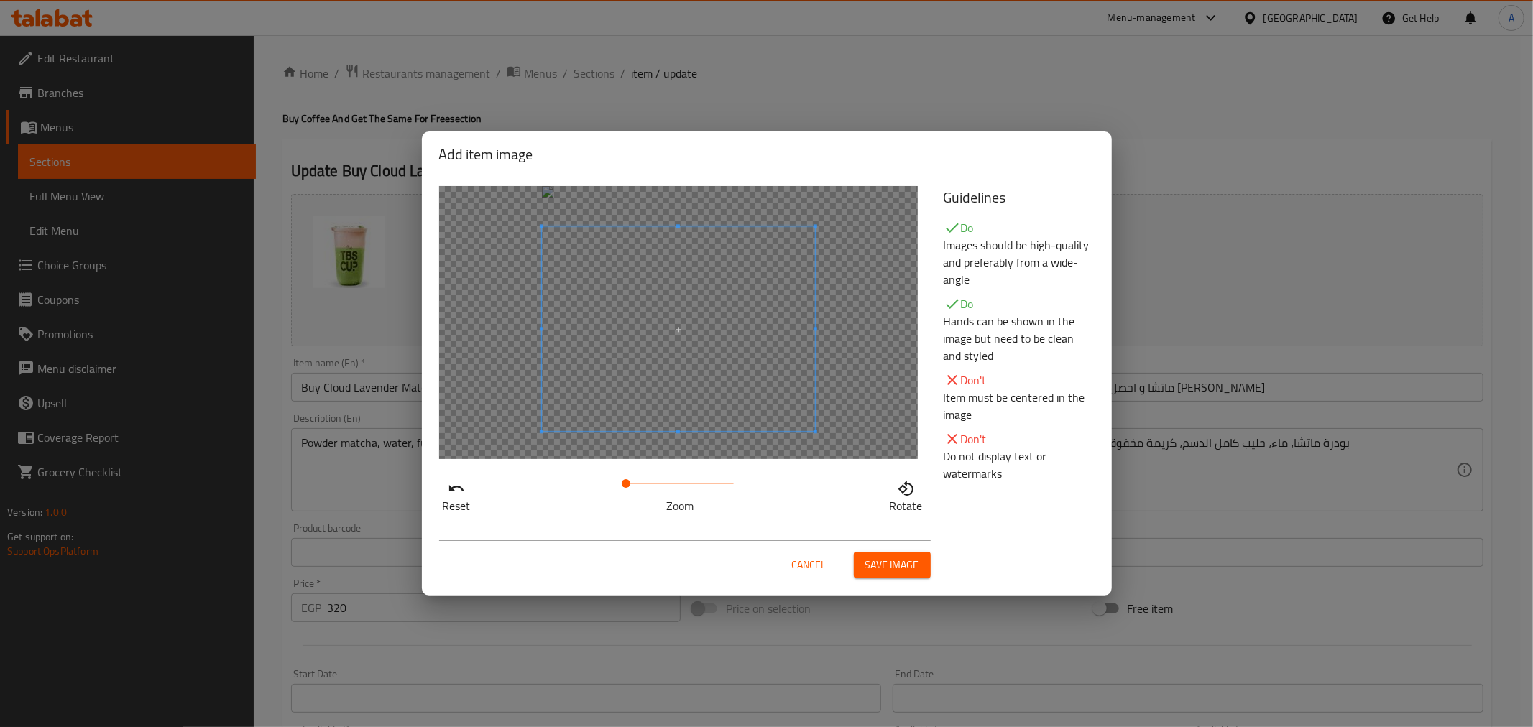
click at [763, 410] on span at bounding box center [678, 328] width 273 height 205
click at [902, 565] on span "Save image" at bounding box center [892, 565] width 54 height 18
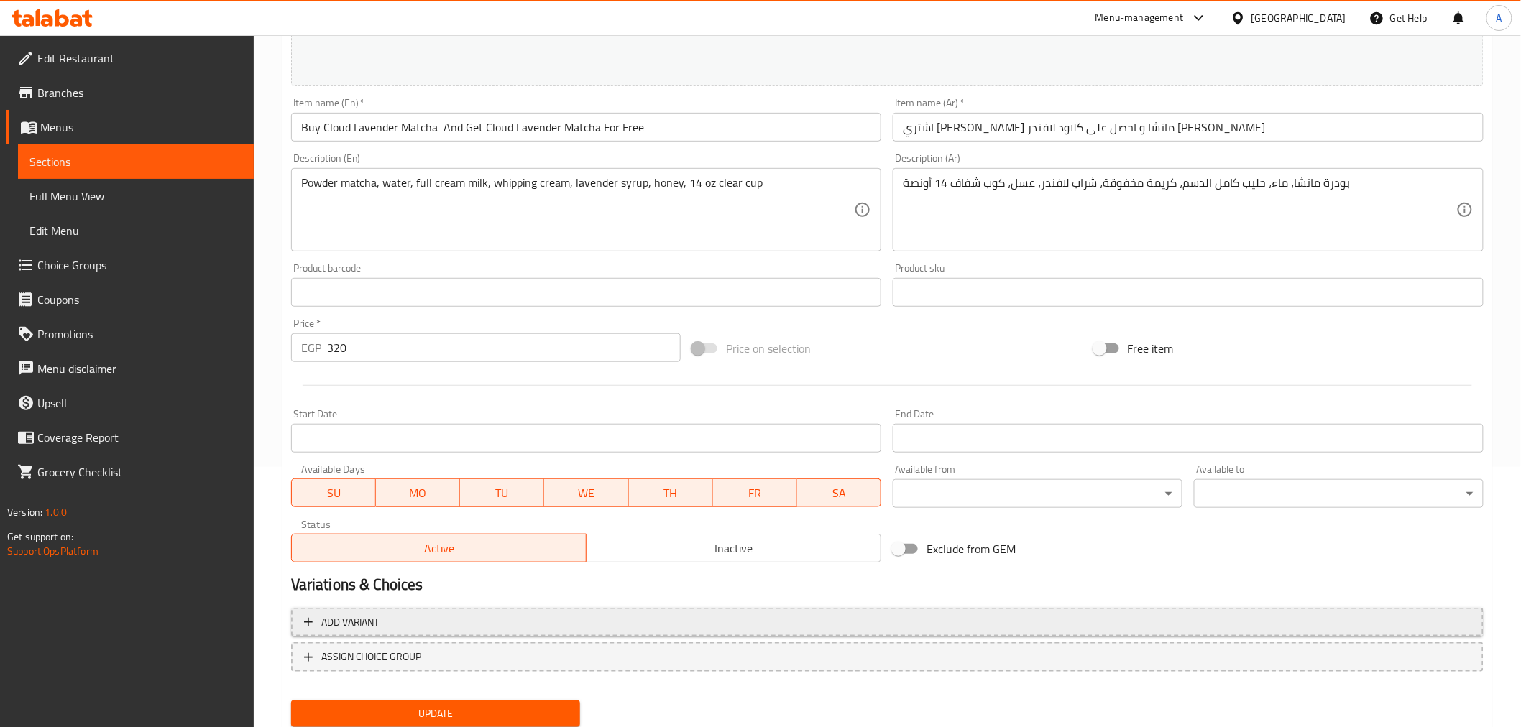
scroll to position [306, 0]
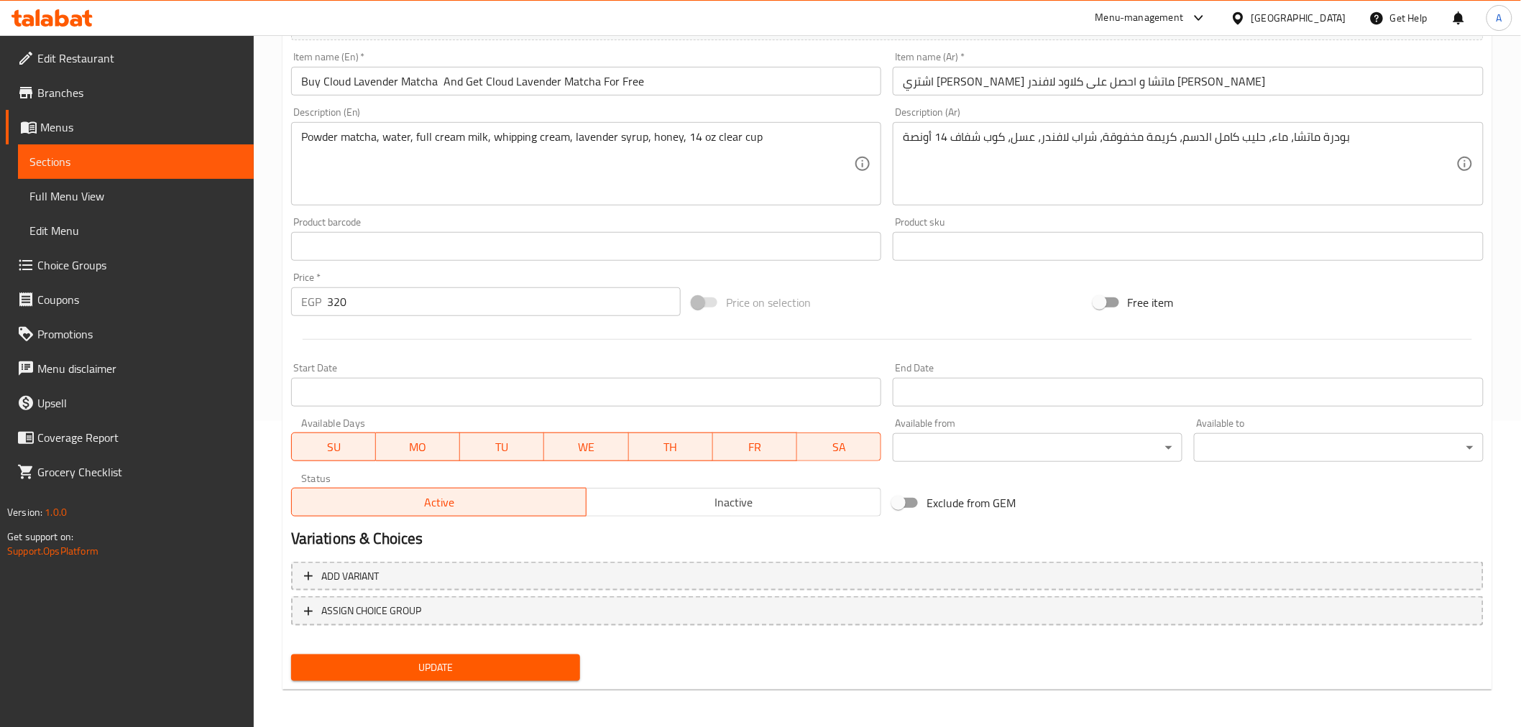
click at [411, 642] on div "Add variant ASSIGN CHOICE GROUP" at bounding box center [887, 602] width 1204 height 93
click at [431, 664] on span "Update" at bounding box center [436, 668] width 267 height 18
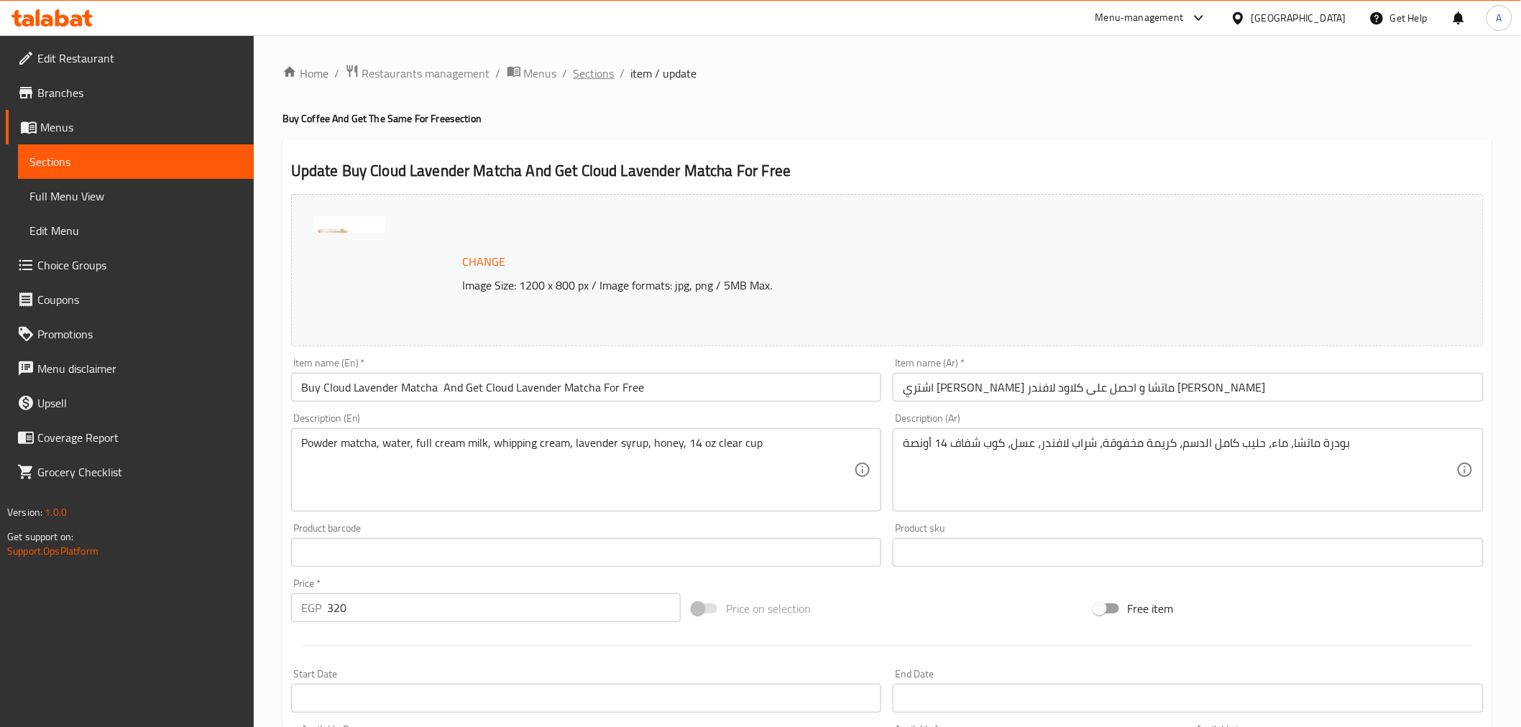
click at [580, 73] on span "Sections" at bounding box center [594, 73] width 41 height 17
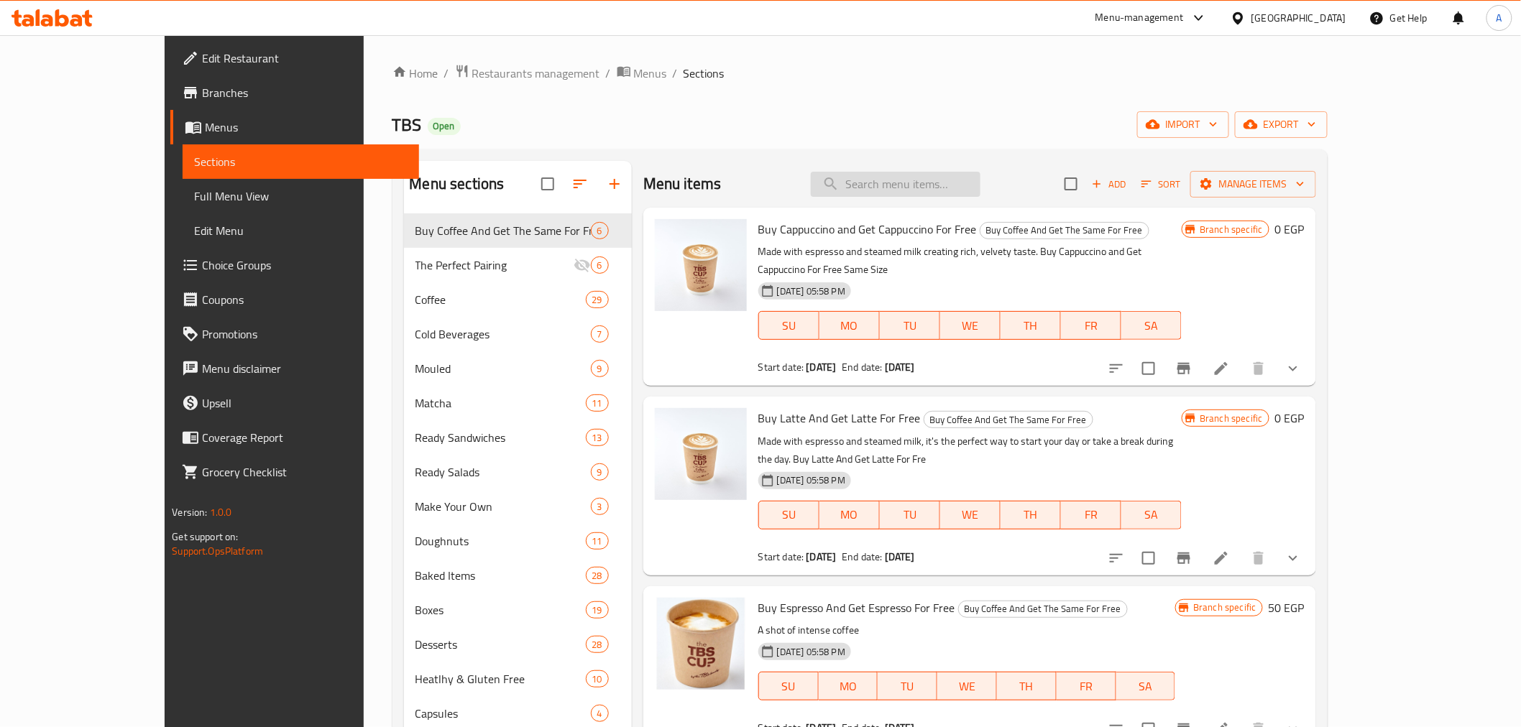
click at [967, 189] on input "search" at bounding box center [896, 184] width 170 height 25
paste input "Sugar and Jam doughnuts"
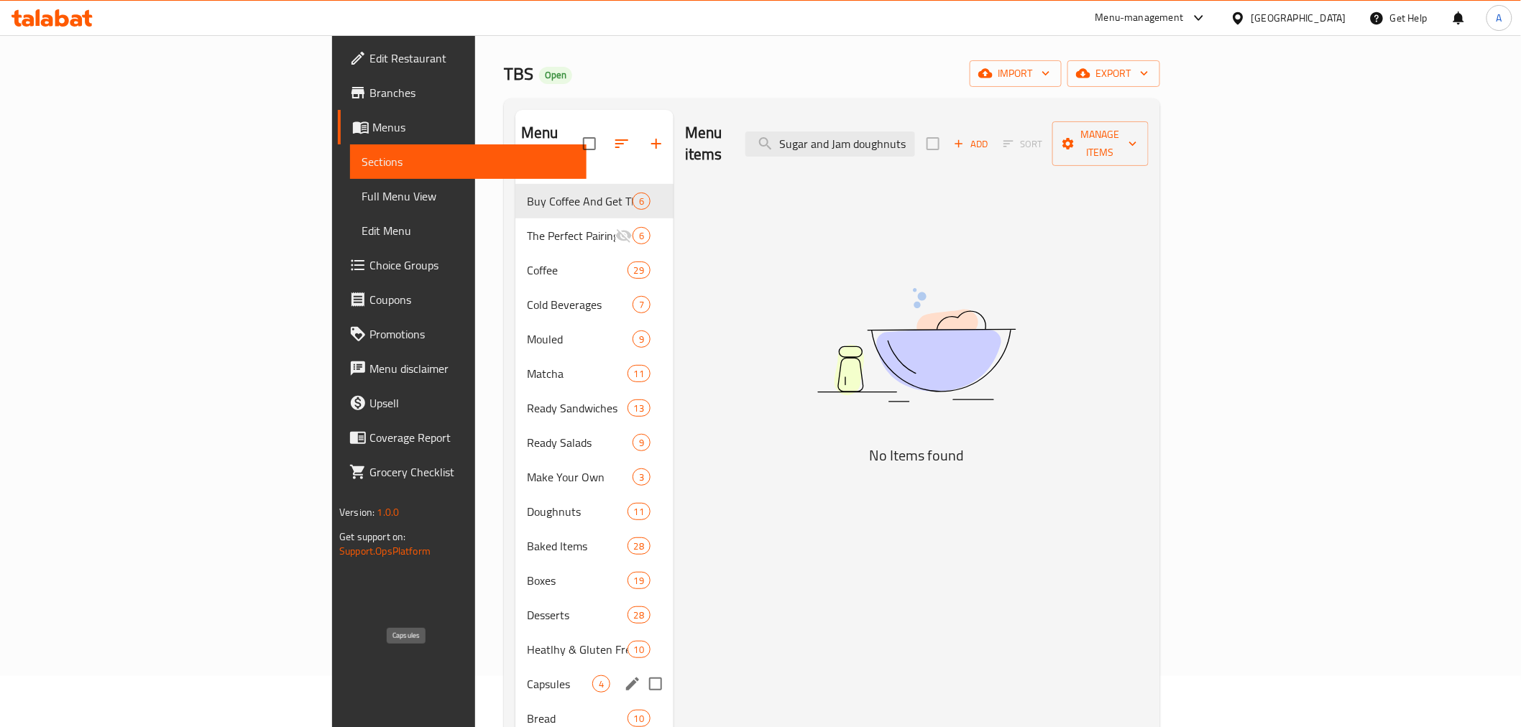
scroll to position [185, 0]
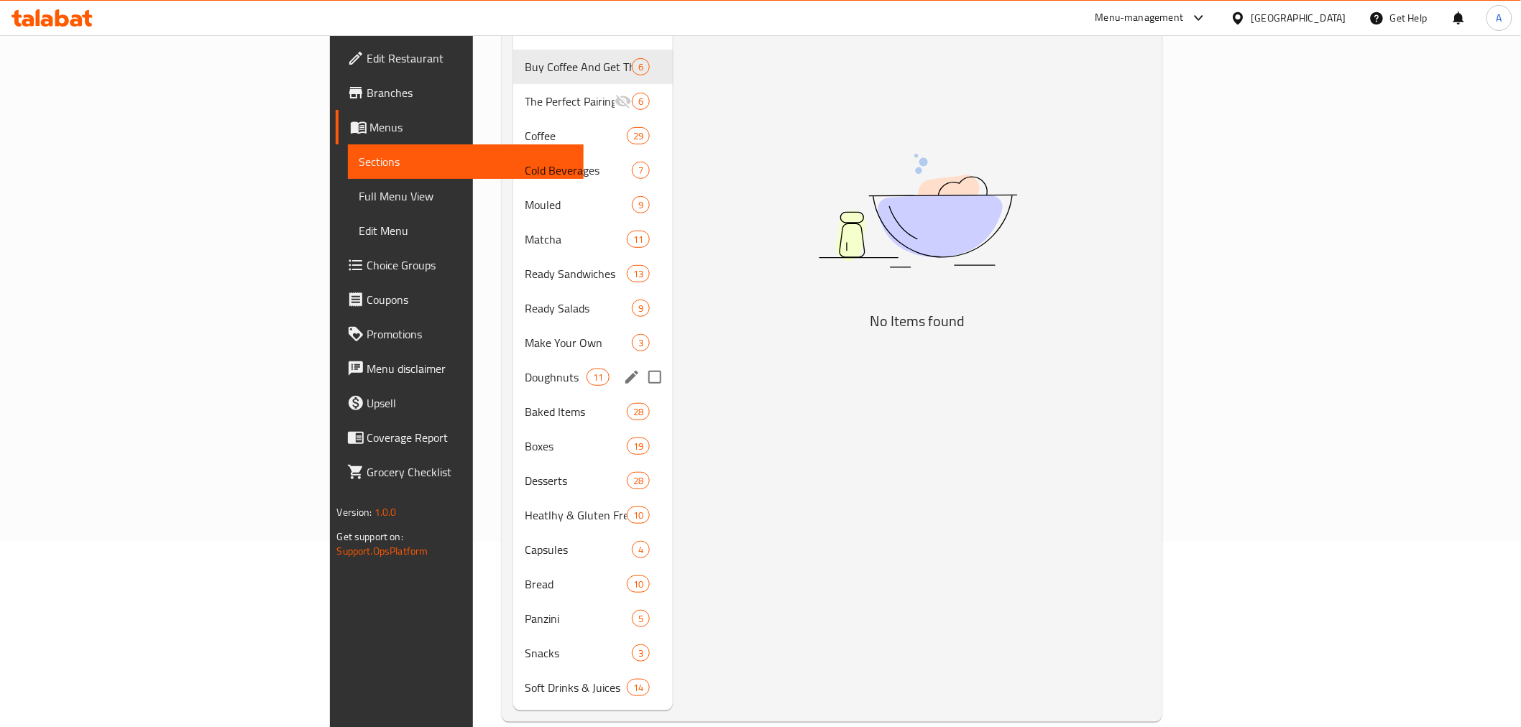
type input "Sugar and Jam doughnuts"
click at [525, 369] on span "Doughnuts" at bounding box center [555, 377] width 61 height 17
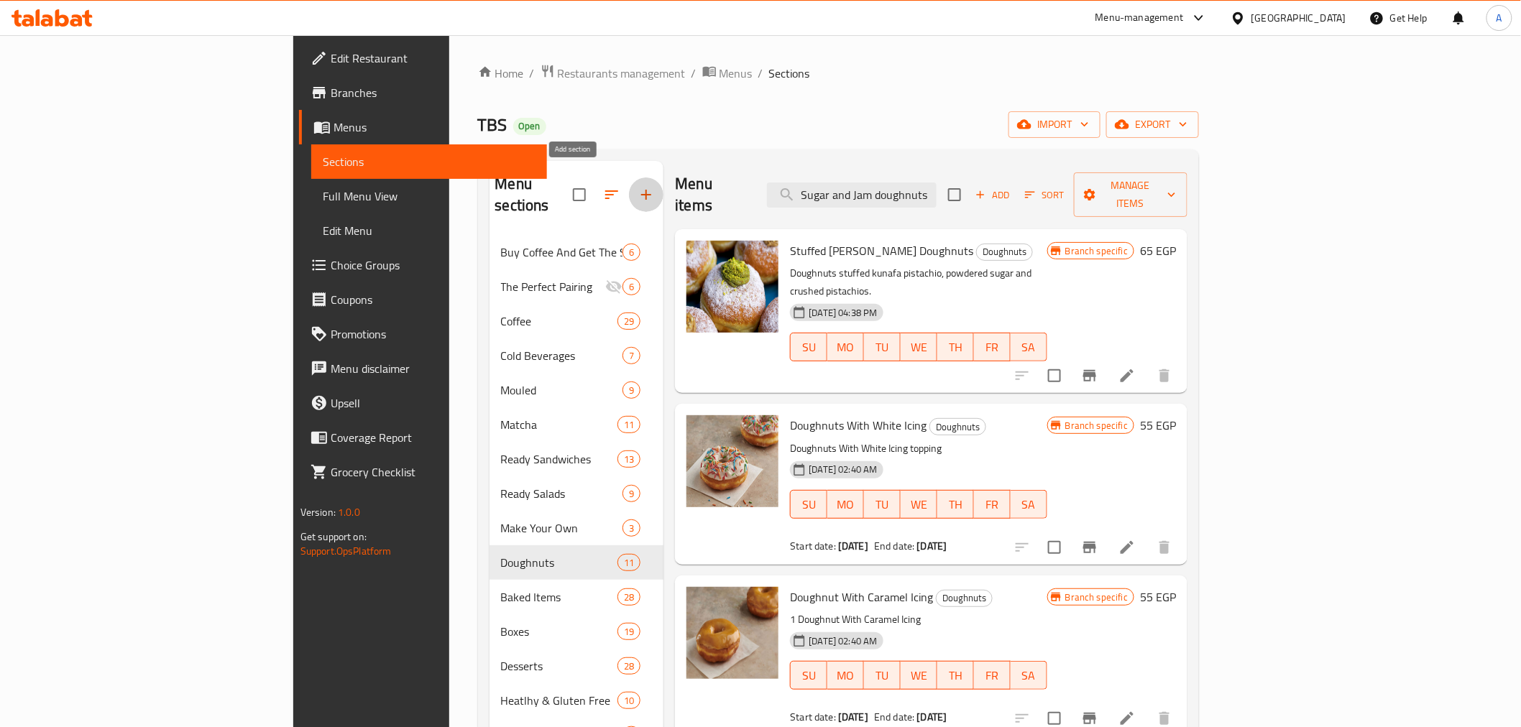
click at [638, 186] on icon "button" at bounding box center [646, 194] width 17 height 17
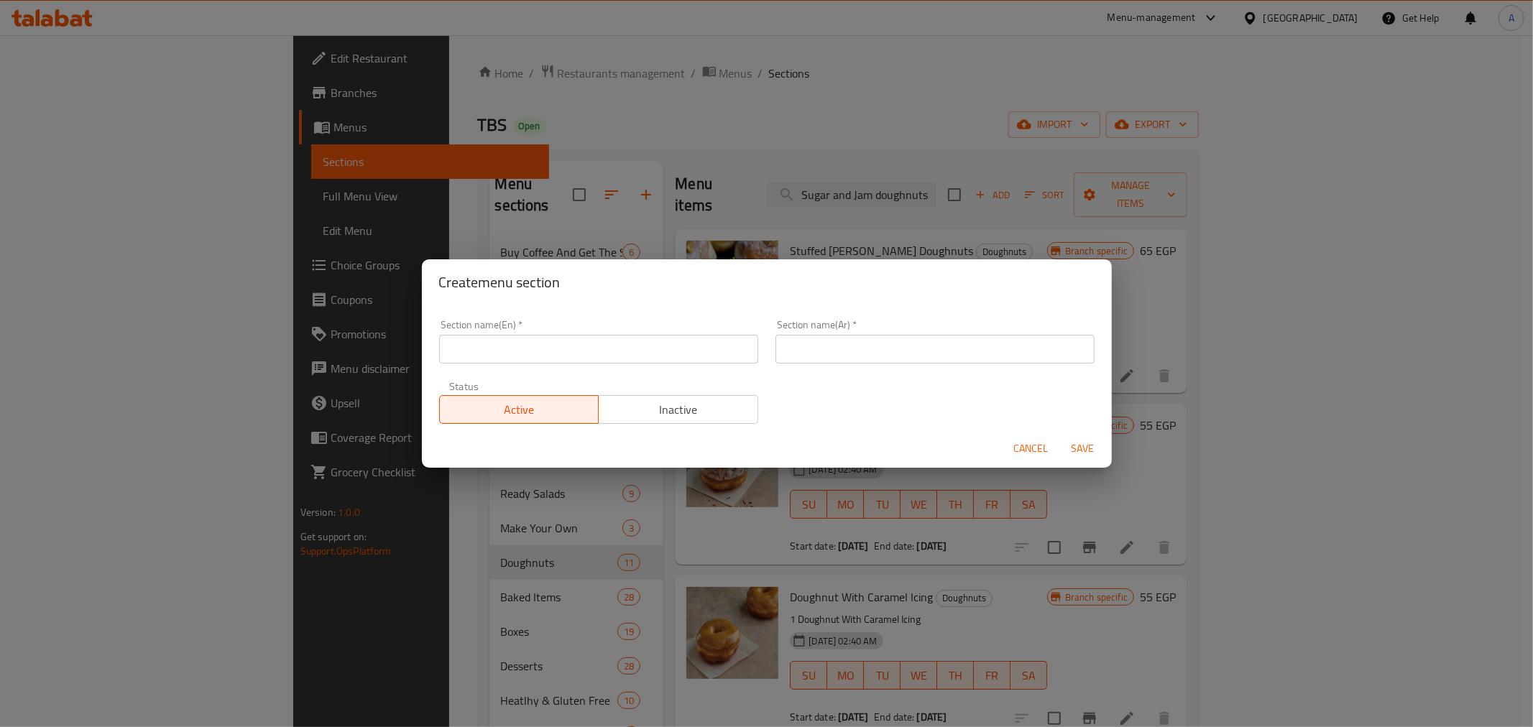
click at [550, 348] on input "text" at bounding box center [598, 349] width 319 height 29
type input "Perfect Bundels"
click at [1060, 436] on button "Save" at bounding box center [1083, 449] width 46 height 27
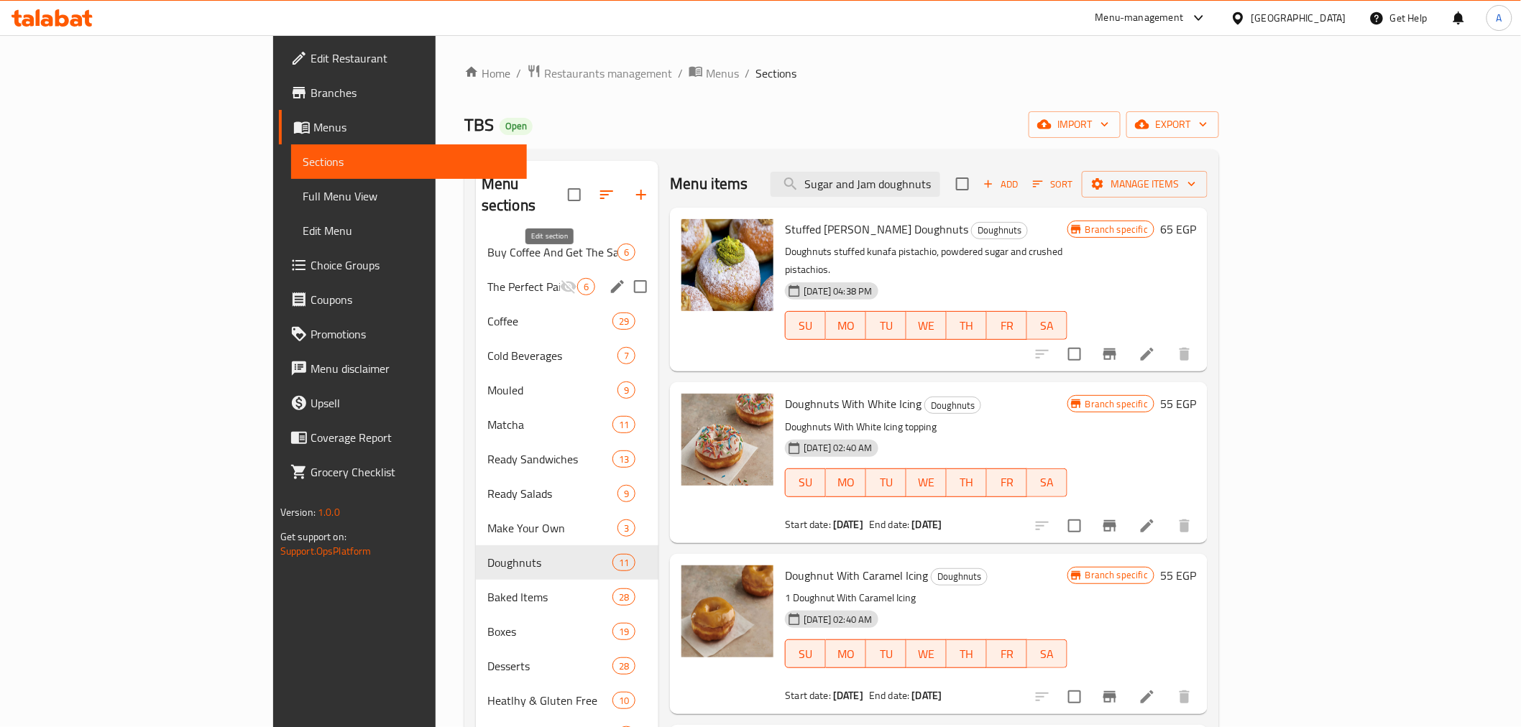
click at [611, 280] on icon "edit" at bounding box center [617, 286] width 13 height 13
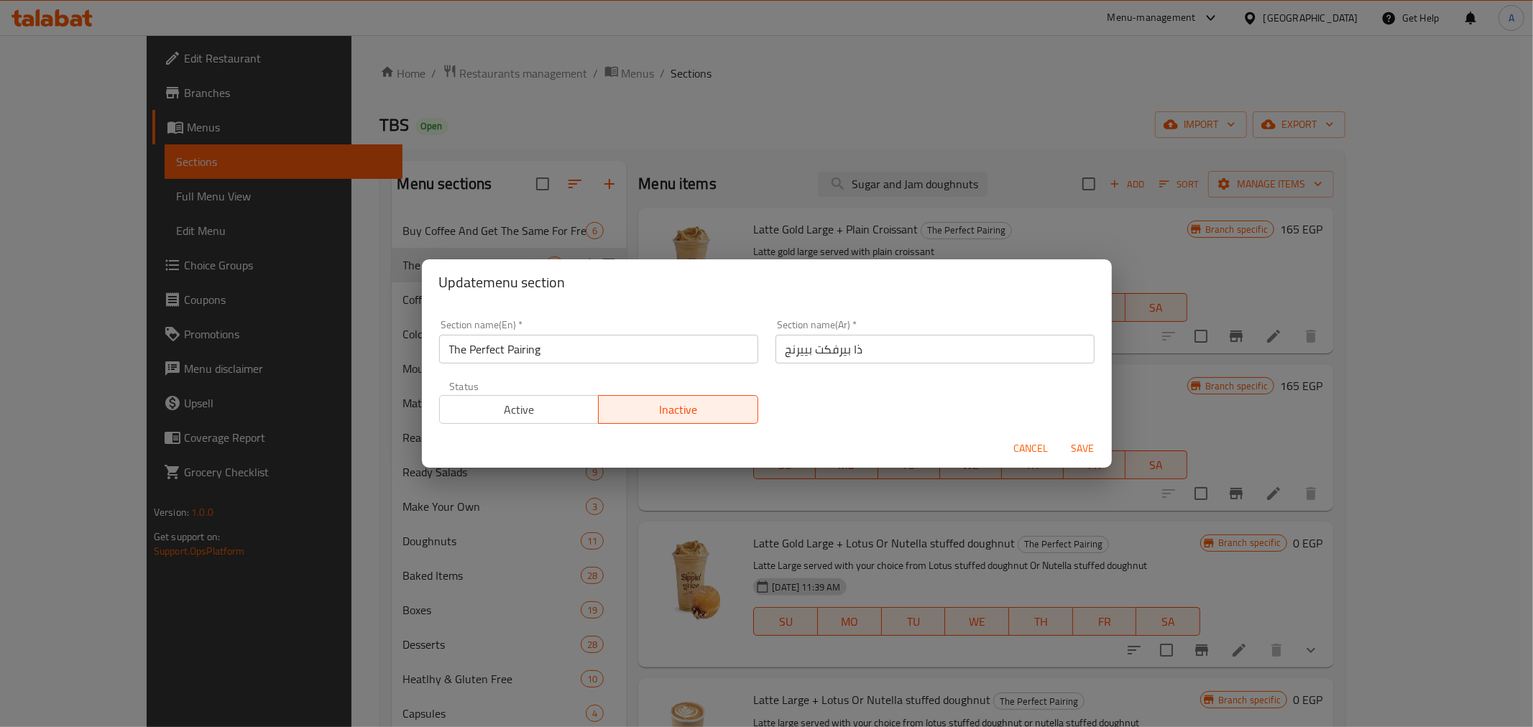
click at [1014, 446] on span "Cancel" at bounding box center [1031, 449] width 34 height 18
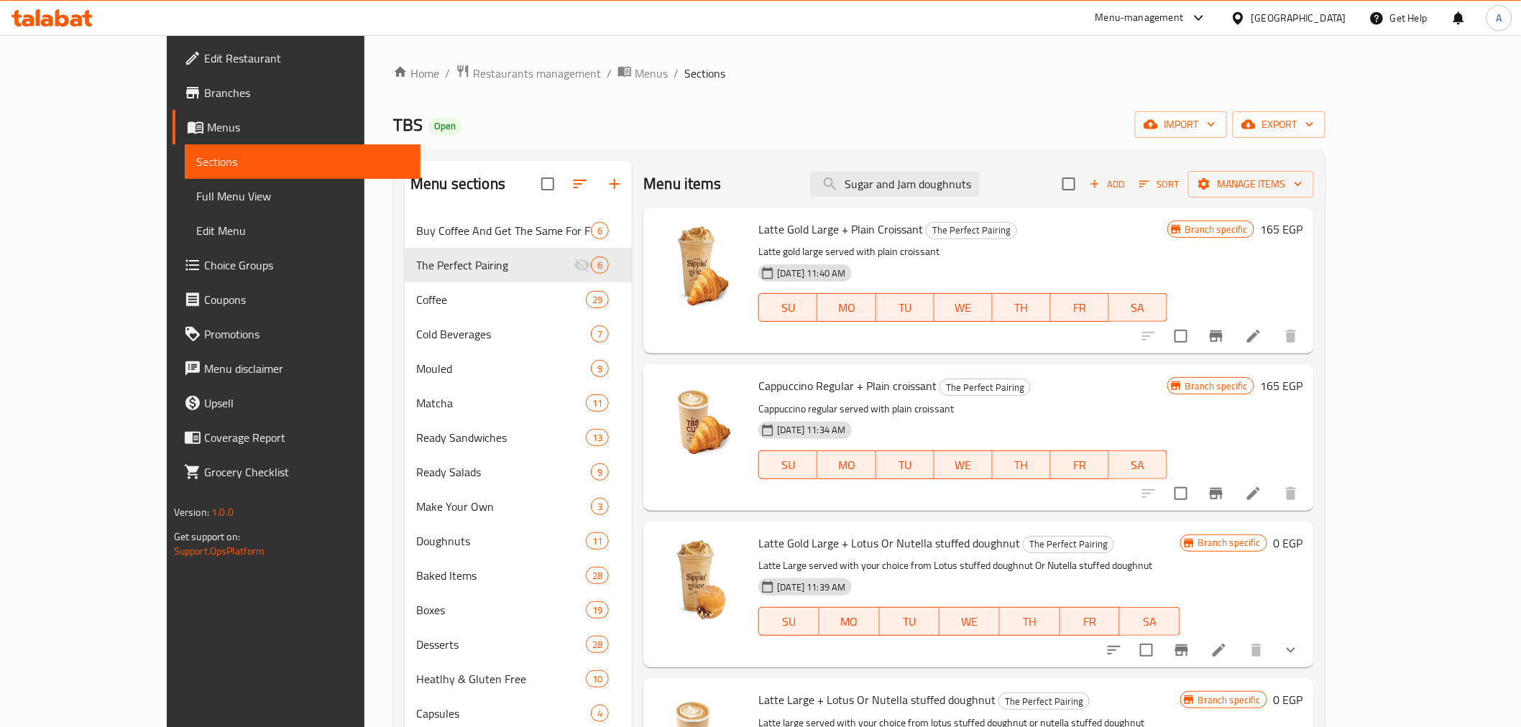
click at [606, 180] on icon "button" at bounding box center [614, 183] width 17 height 17
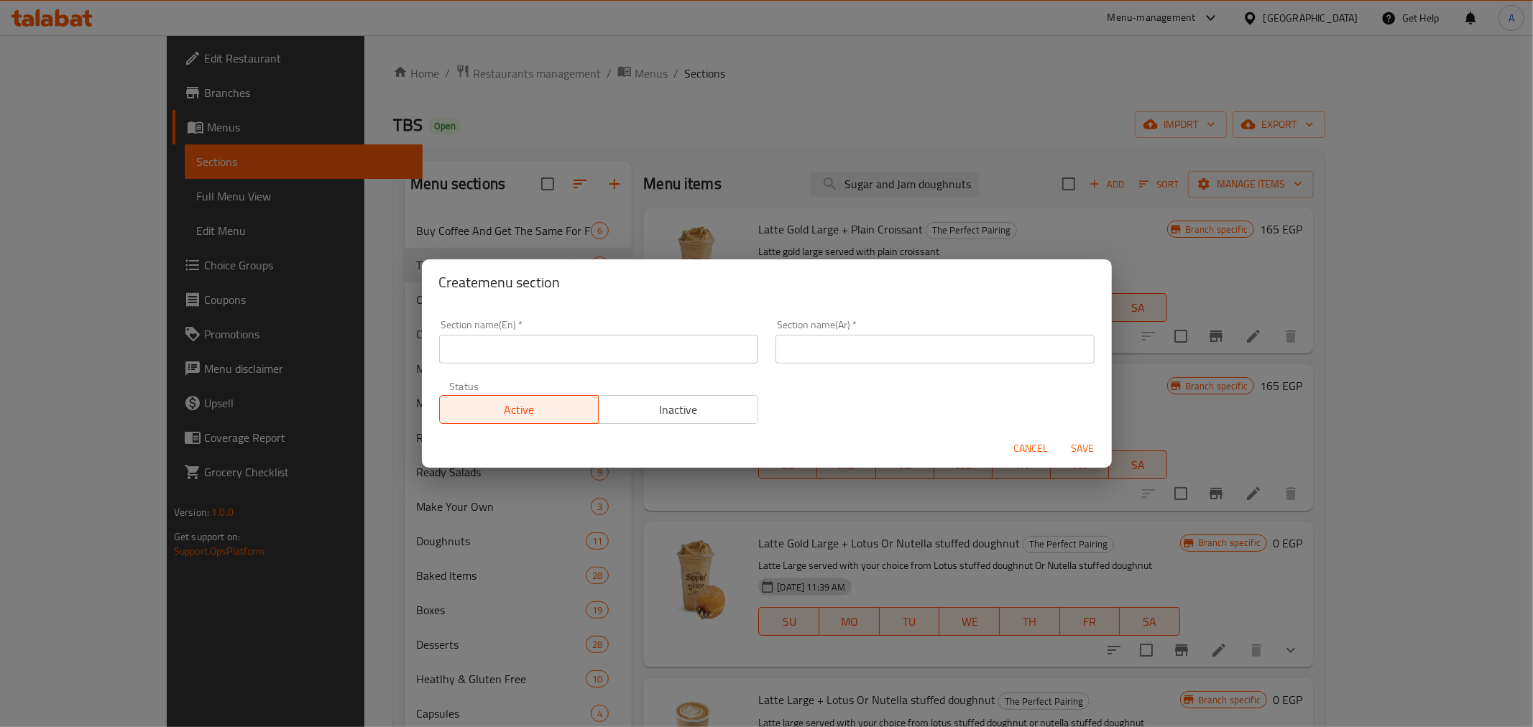
click at [589, 341] on input "text" at bounding box center [598, 349] width 319 height 29
type input "؛"
type input "Perfe"
click at [850, 354] on input "text" at bounding box center [934, 349] width 319 height 29
type input "بيرفيكت باندل"
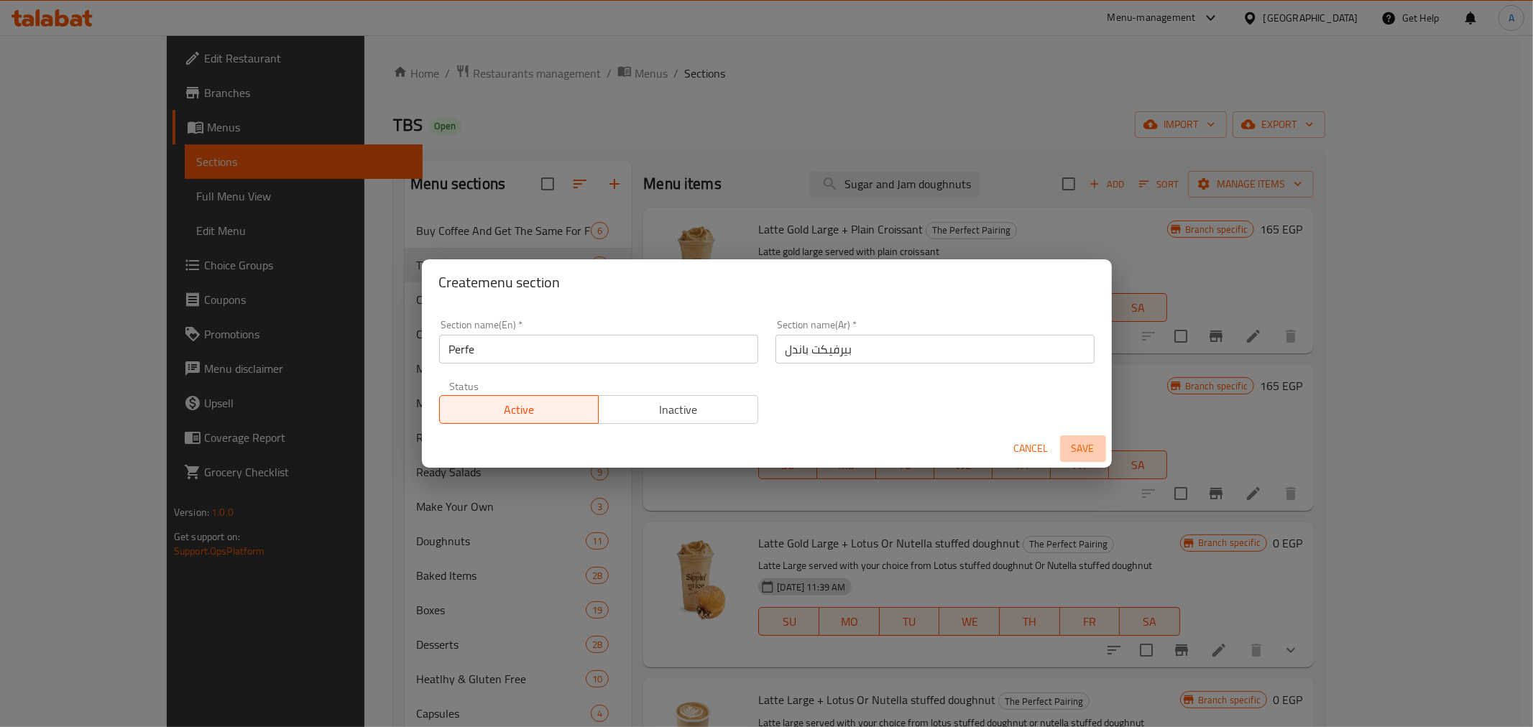
click at [1084, 448] on span "Save" at bounding box center [1083, 449] width 34 height 18
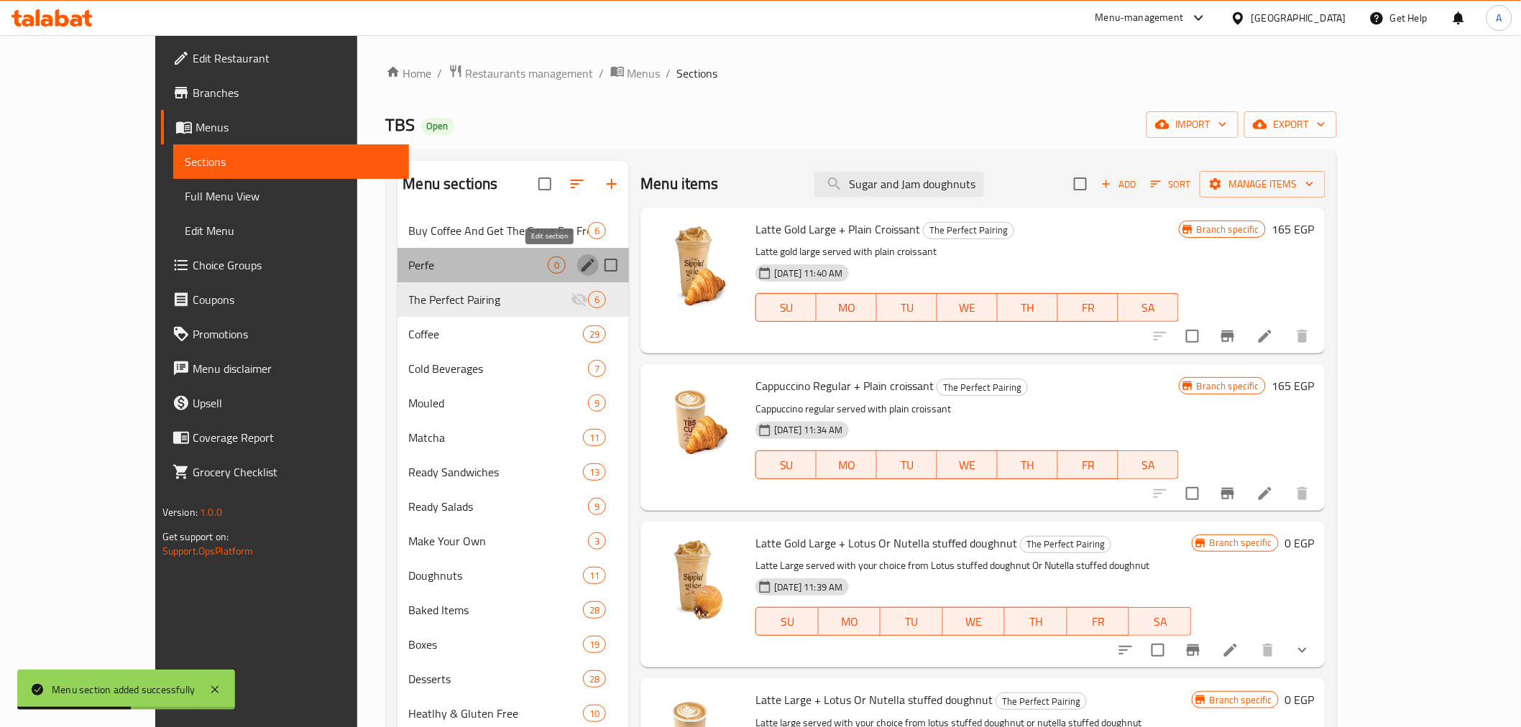
click at [579, 261] on icon "edit" at bounding box center [587, 265] width 17 height 17
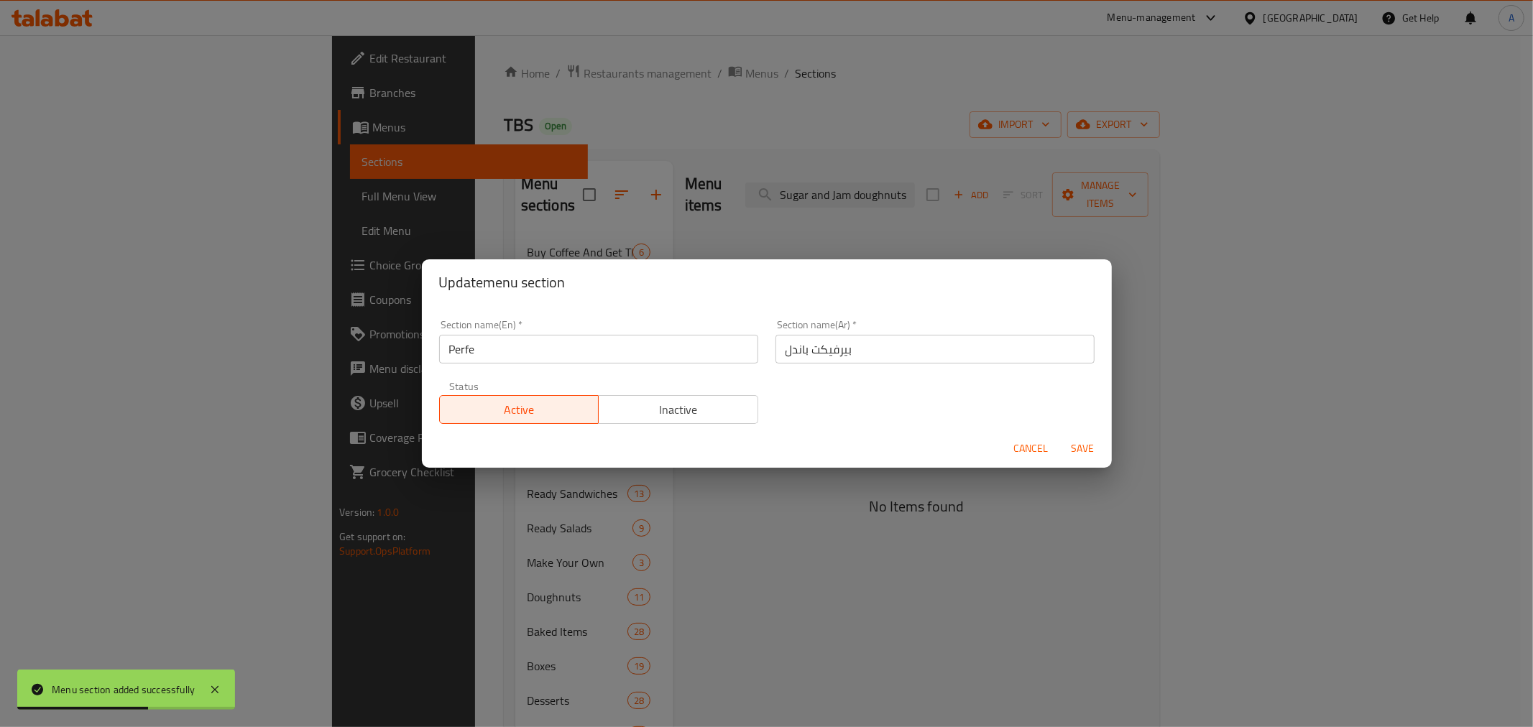
click at [591, 363] on input "Perfe" at bounding box center [598, 349] width 319 height 29
click at [548, 357] on input "Perfe" at bounding box center [598, 349] width 319 height 29
click at [535, 346] on input "Perfe" at bounding box center [598, 349] width 319 height 29
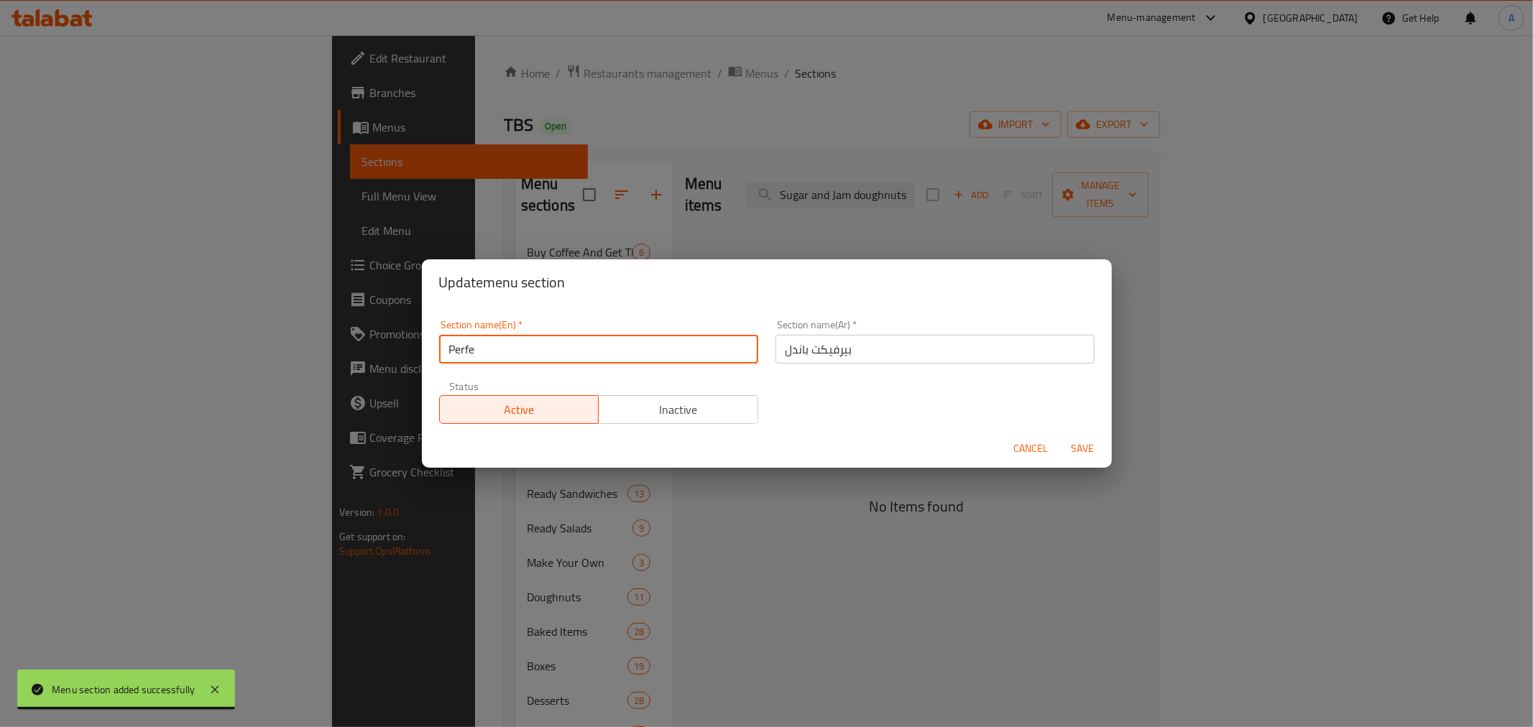
click at [563, 346] on input "Perfe" at bounding box center [598, 349] width 319 height 29
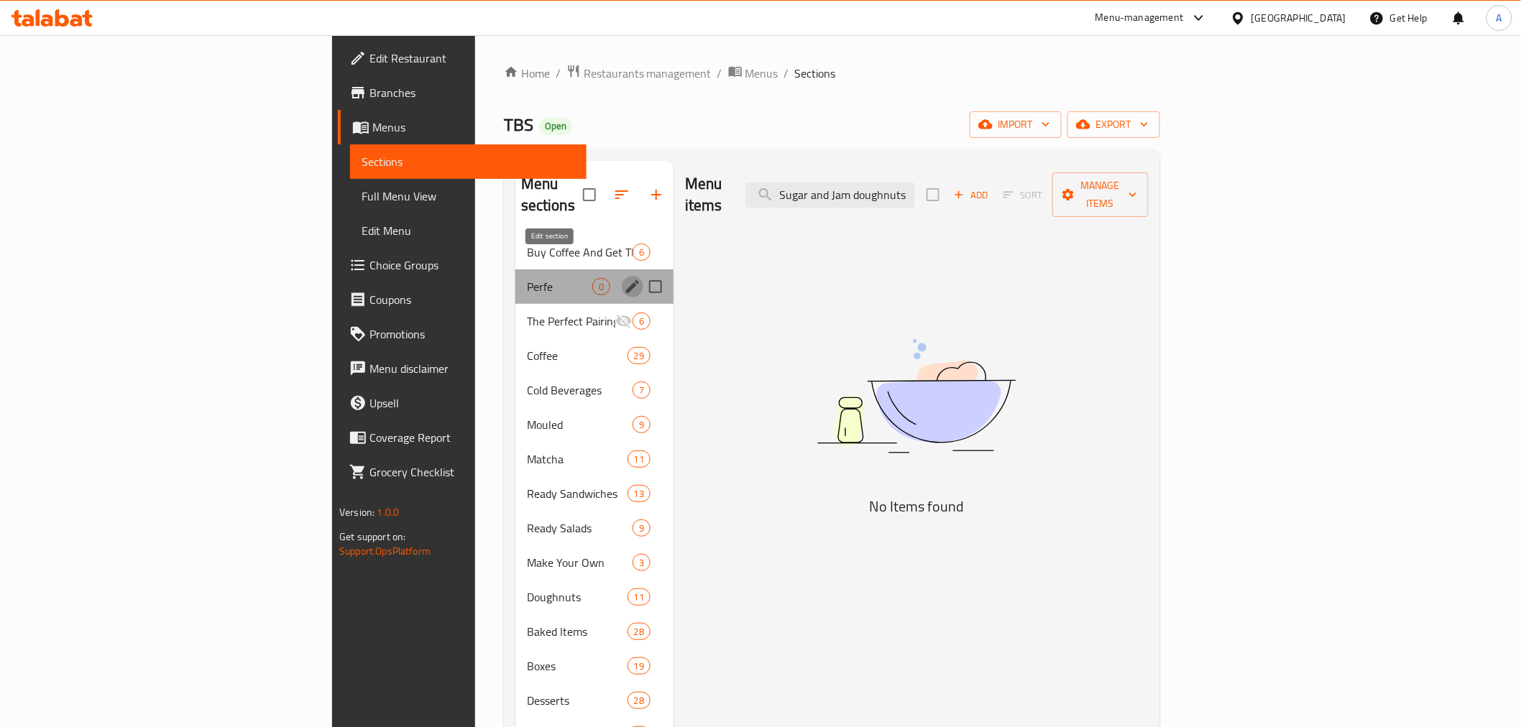
click at [624, 278] on icon "edit" at bounding box center [632, 286] width 17 height 17
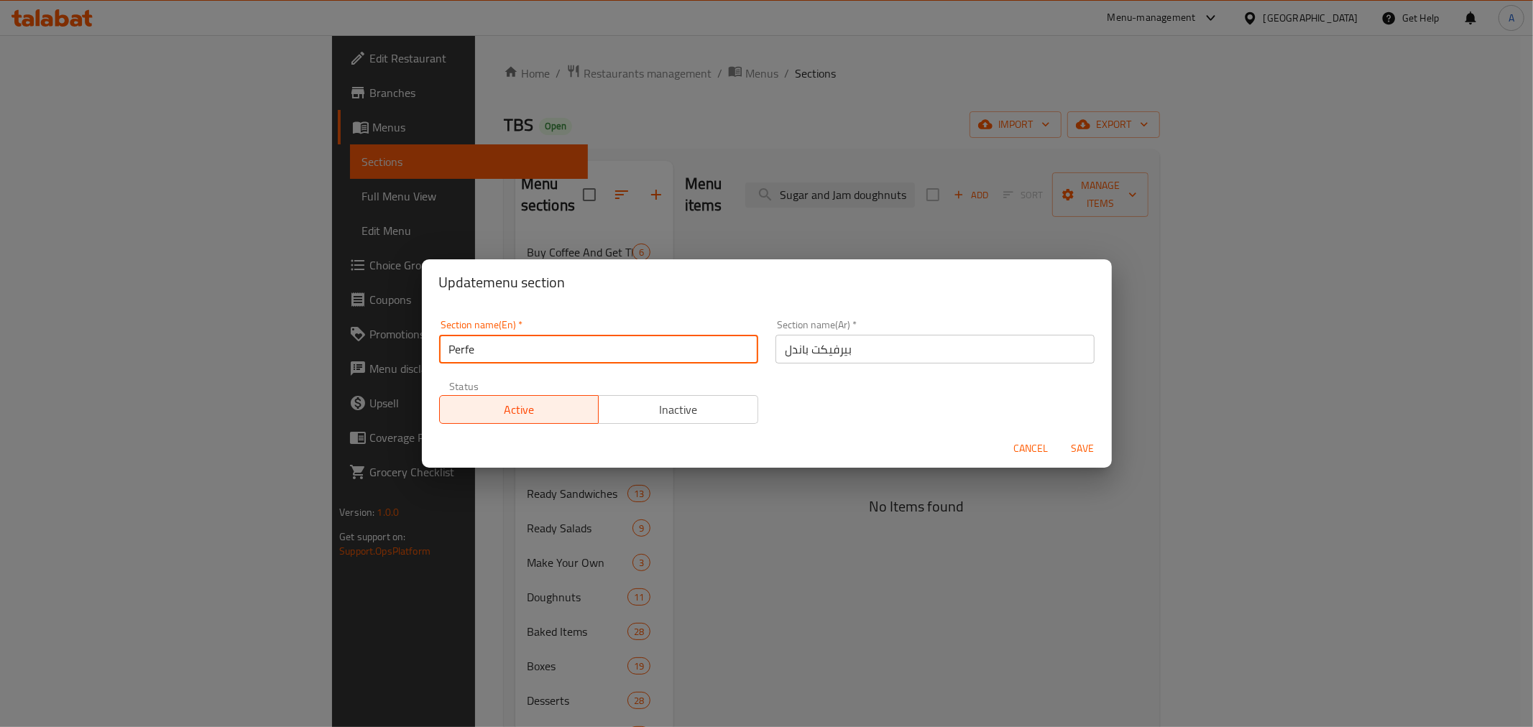
click at [561, 355] on input "Perfe" at bounding box center [598, 349] width 319 height 29
type input "Perfect"
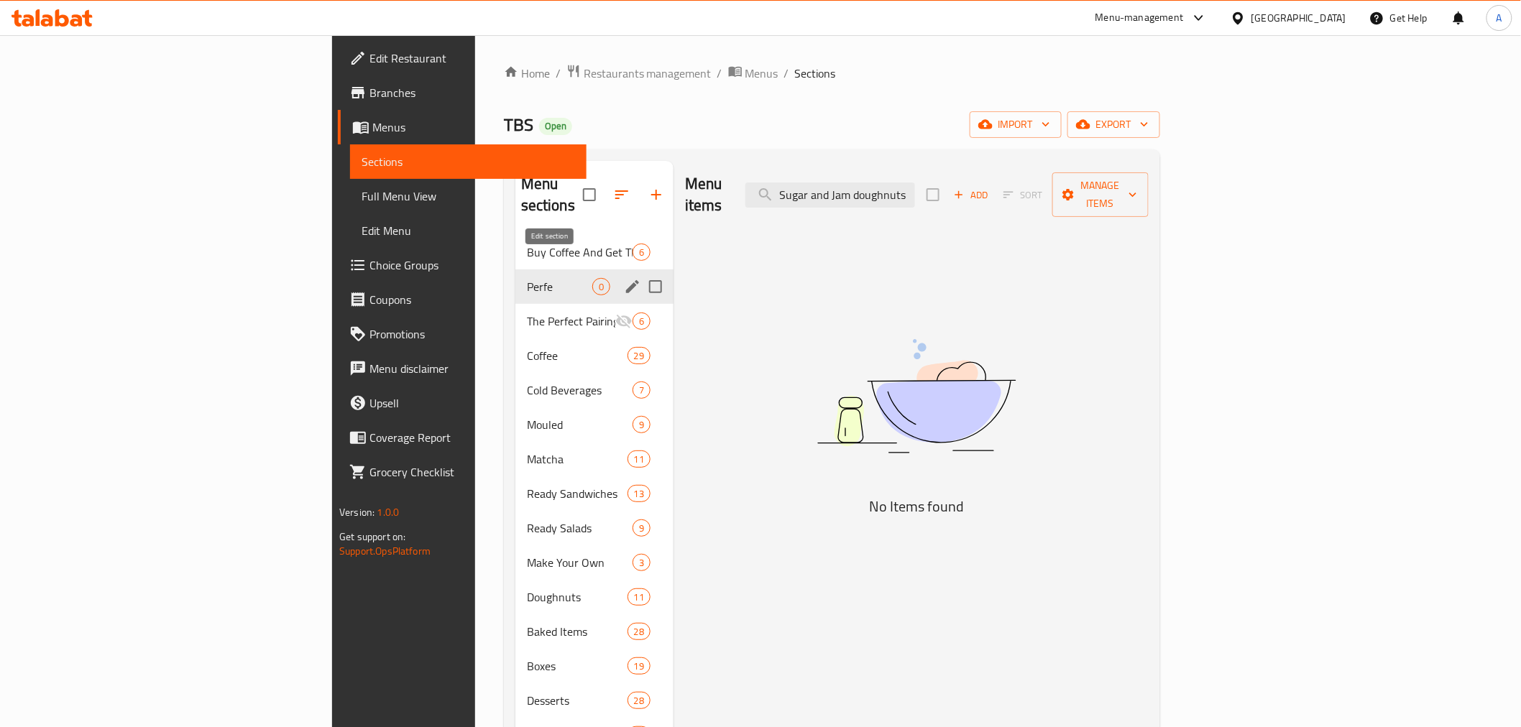
click at [626, 280] on icon "edit" at bounding box center [632, 286] width 13 height 13
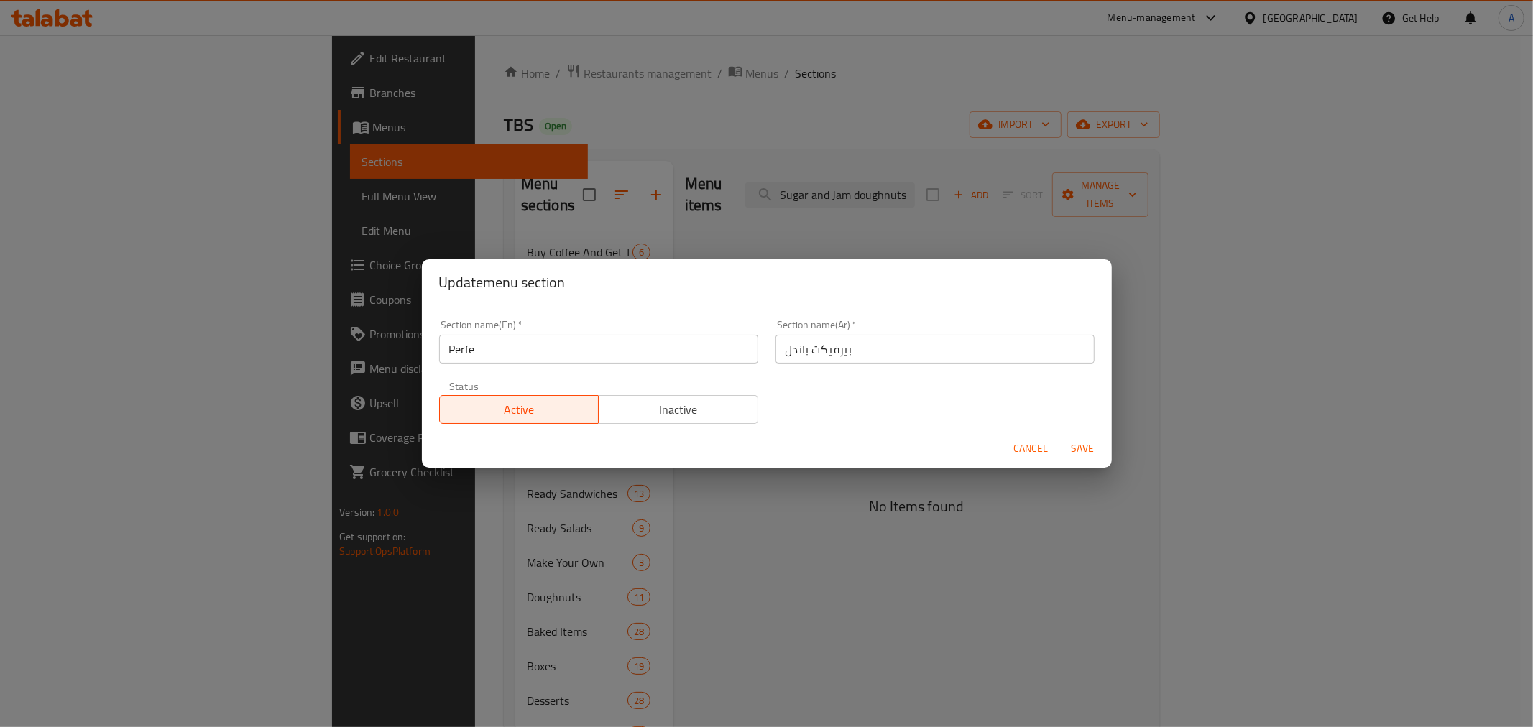
click at [542, 355] on input "Perfe" at bounding box center [598, 349] width 319 height 29
type input "p"
type input "Perfect Bundels"
click at [638, 406] on span "Inactive" at bounding box center [678, 410] width 148 height 21
click at [1064, 440] on button "Save" at bounding box center [1083, 449] width 46 height 27
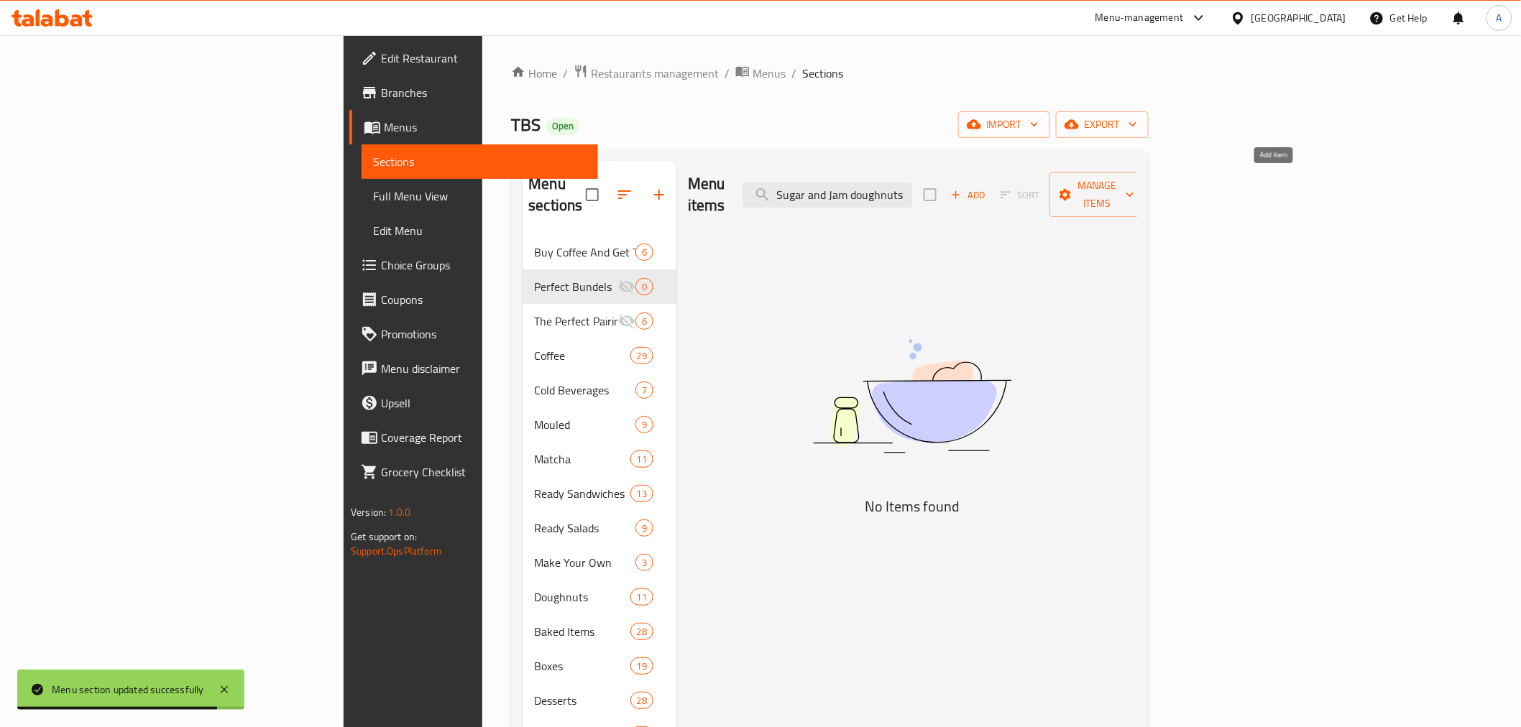
click at [962, 188] on icon "button" at bounding box center [955, 194] width 13 height 13
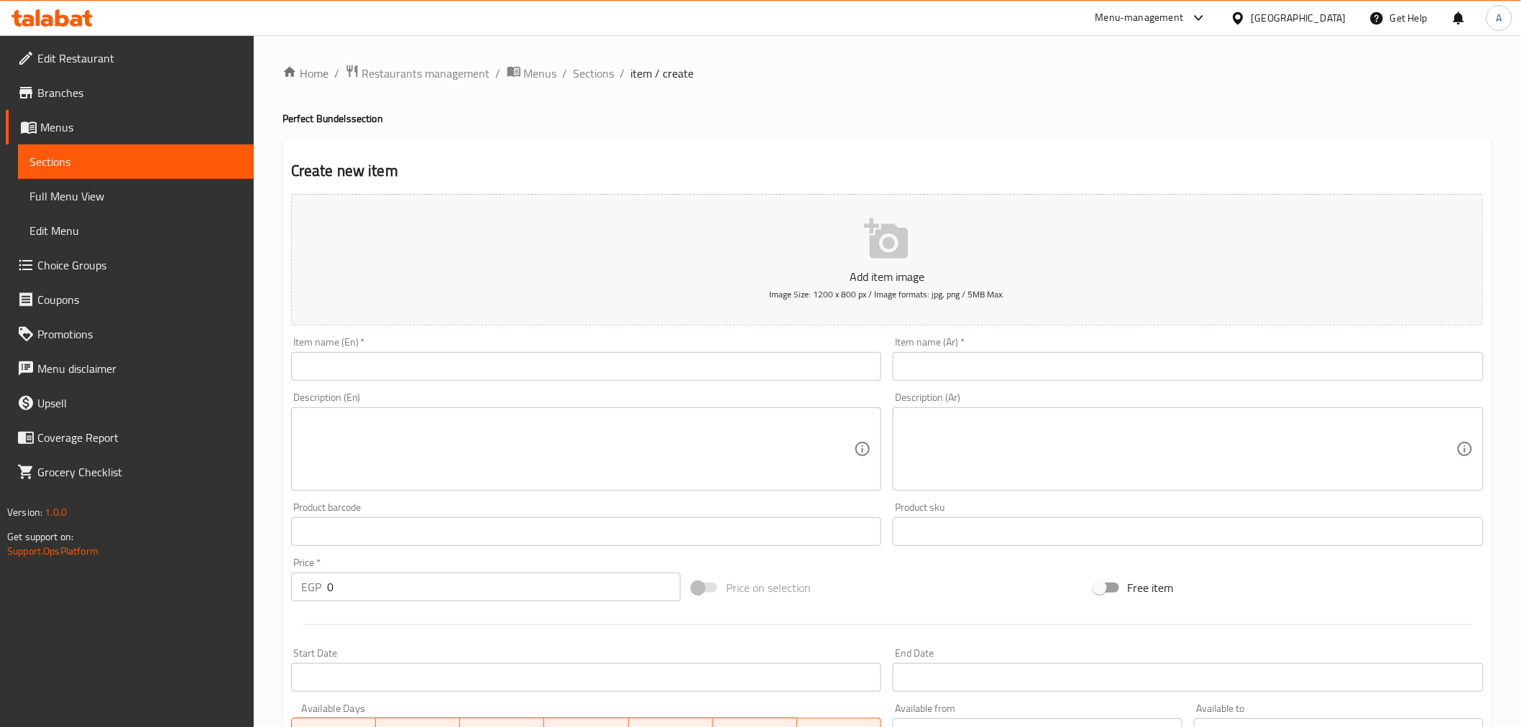
click at [543, 363] on input "text" at bounding box center [586, 366] width 591 height 29
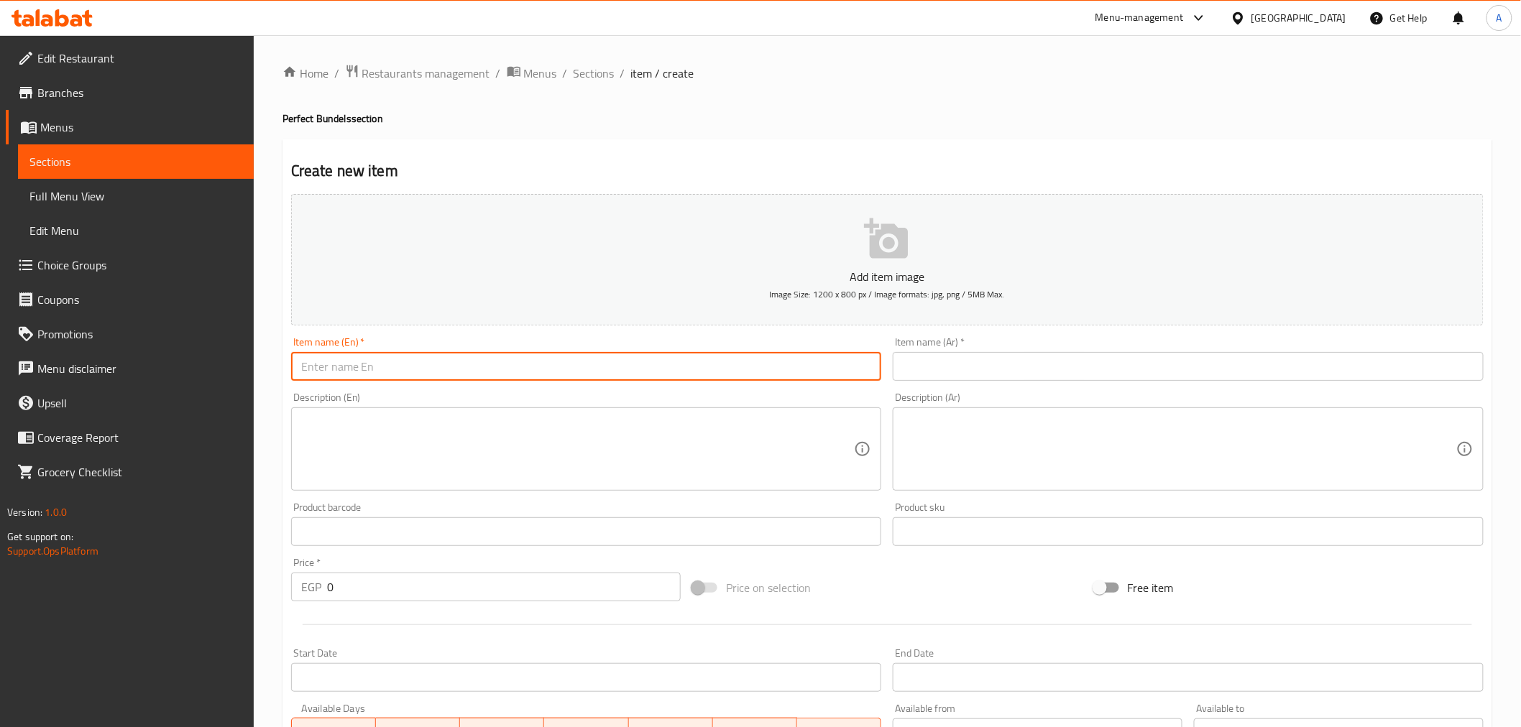
paste input "Cappuccino regular+ Sugar and Jam doughnuts"
type input "Cappuccino regular+ Sugar and Jam doughnuts"
drag, startPoint x: 1208, startPoint y: 369, endPoint x: 1213, endPoint y: 356, distance: 14.6
click at [1208, 369] on input "text" at bounding box center [1188, 366] width 591 height 29
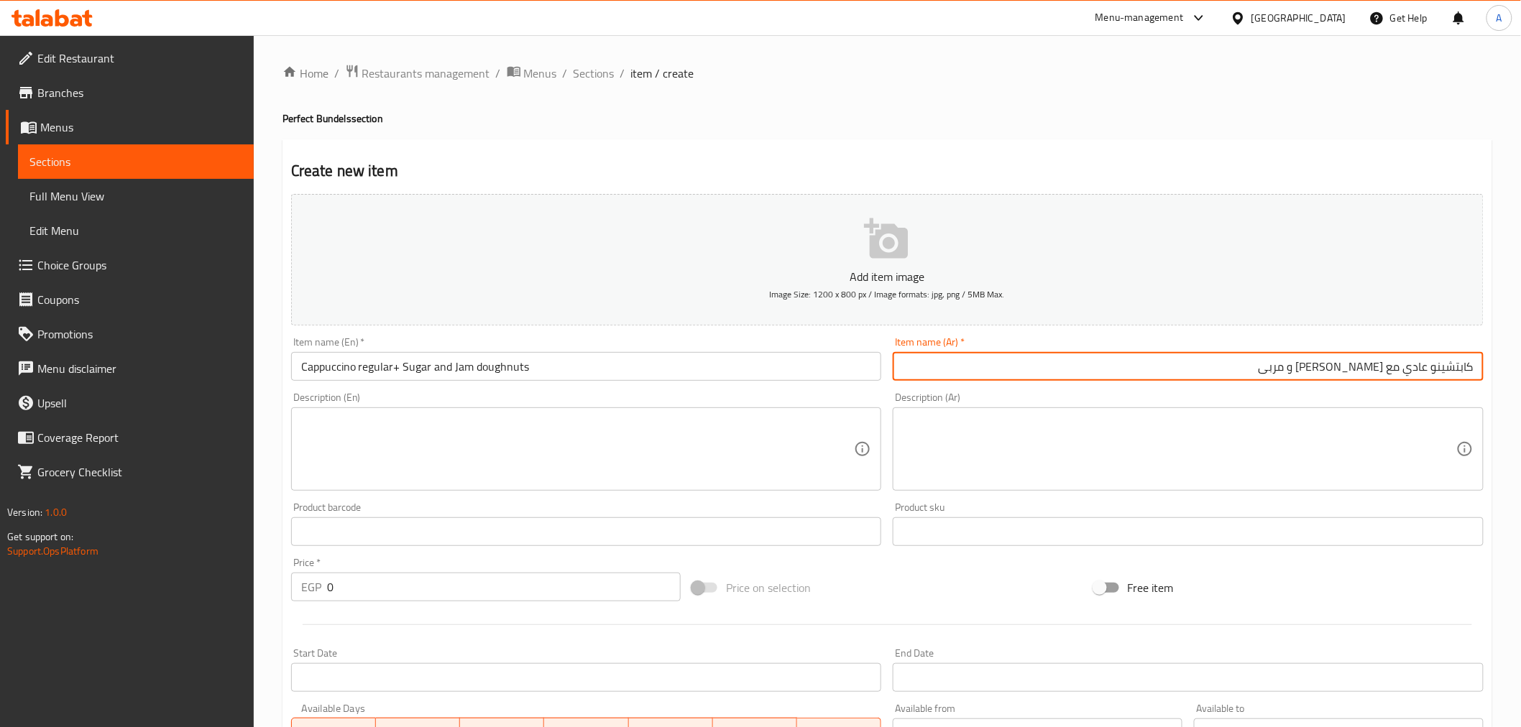
type input "كابتشينو عادي مع [PERSON_NAME] و مربى"
click at [484, 424] on textarea at bounding box center [577, 449] width 553 height 68
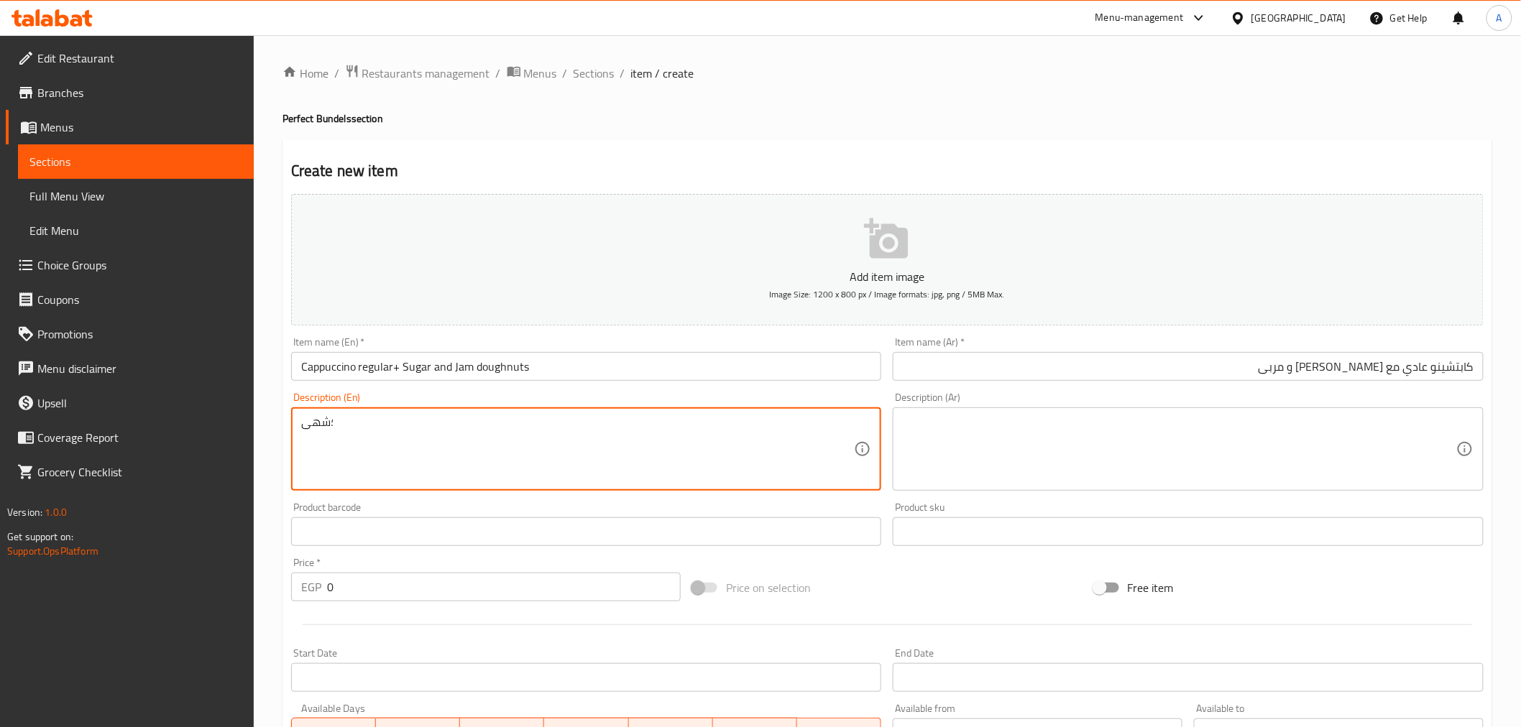
type textarea "؛شه"
click at [321, 376] on input "Cappuccino regular+ Sugar and Jam doughnuts" at bounding box center [586, 366] width 591 height 29
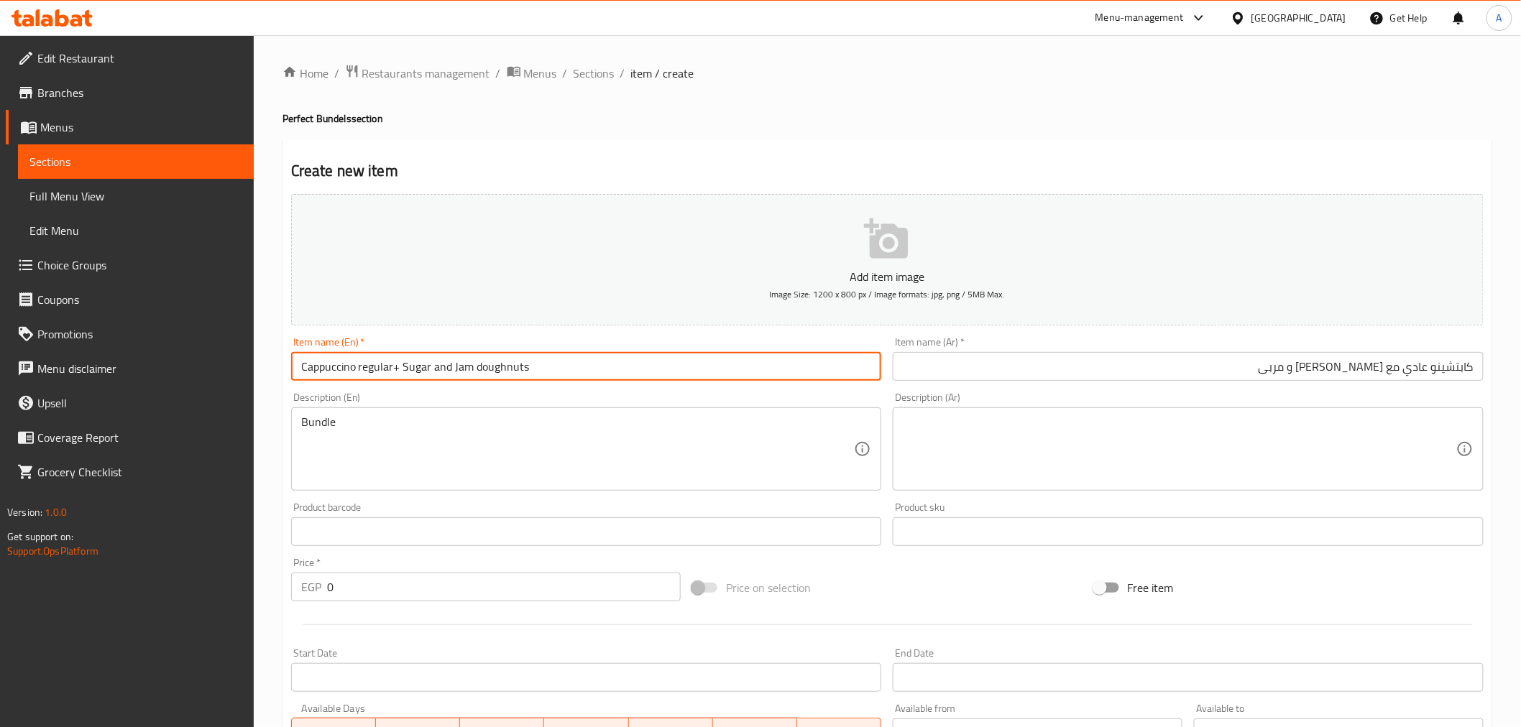
drag, startPoint x: 321, startPoint y: 376, endPoint x: 369, endPoint y: 374, distance: 48.2
click at [369, 374] on input "Cappuccino regular+ Sugar and Jam doughnuts" at bounding box center [586, 366] width 591 height 29
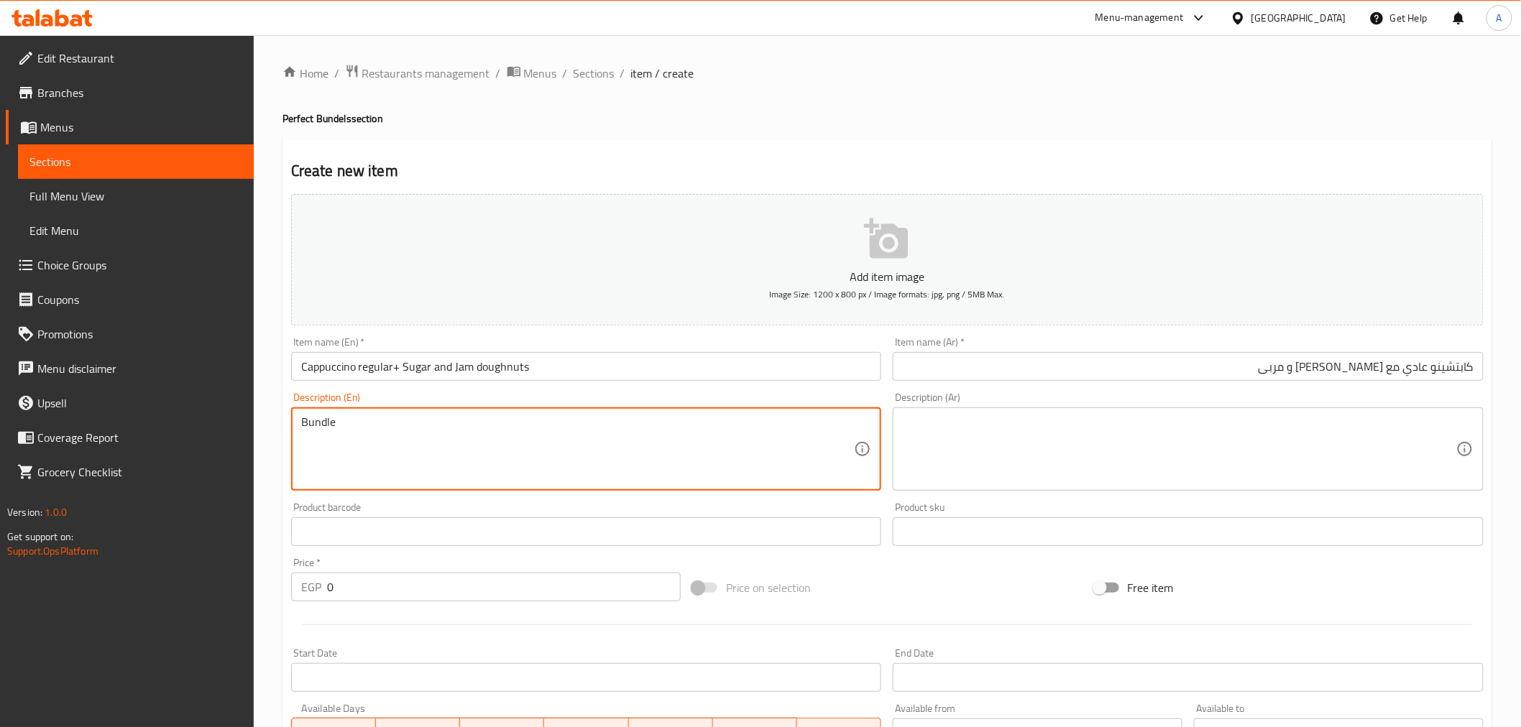
paste textarea "Cappuccino regular"
click at [505, 368] on input "Cappuccino regular+ Sugar and Jam doughnuts" at bounding box center [586, 366] width 591 height 29
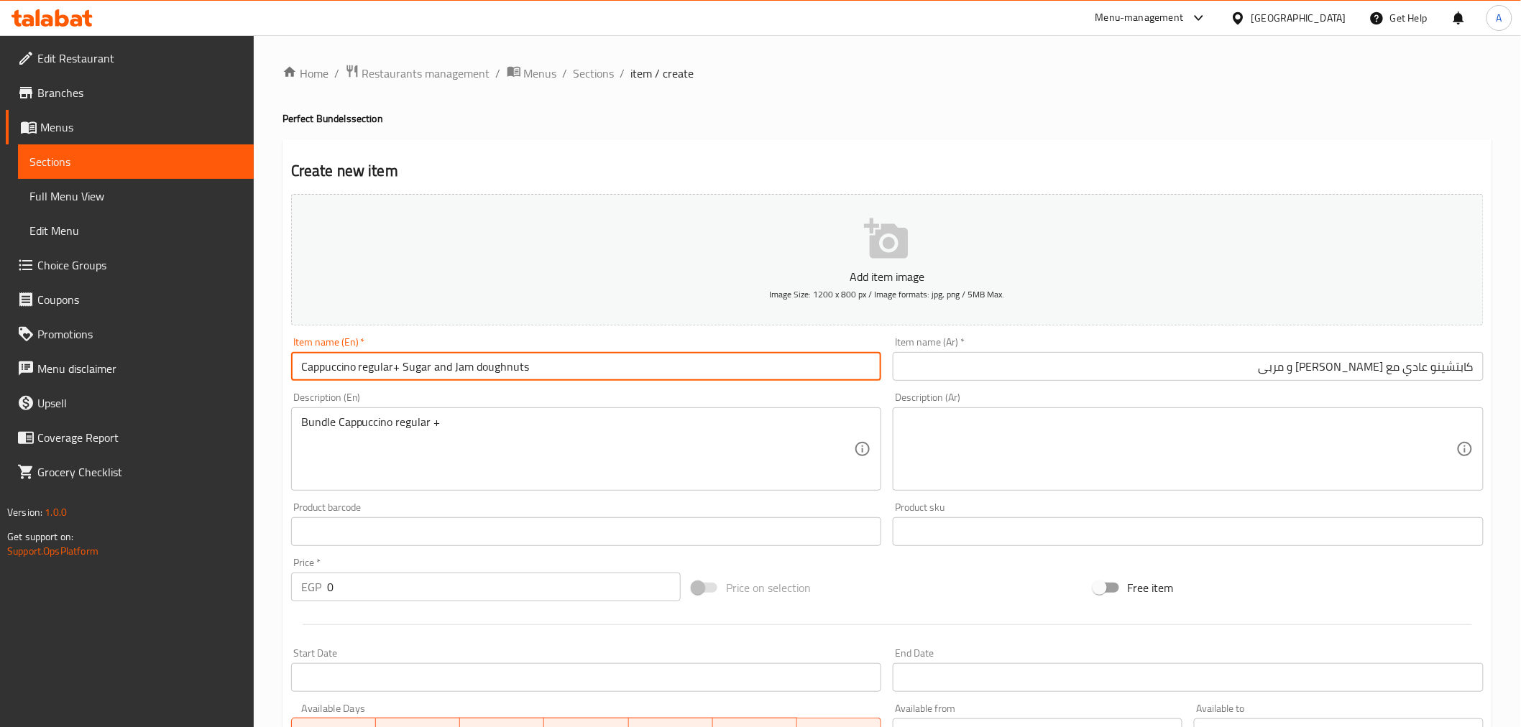
click at [505, 368] on input "Cappuccino regular+ Sugar and Jam doughnuts" at bounding box center [586, 366] width 591 height 29
paste textarea "doughnuts"
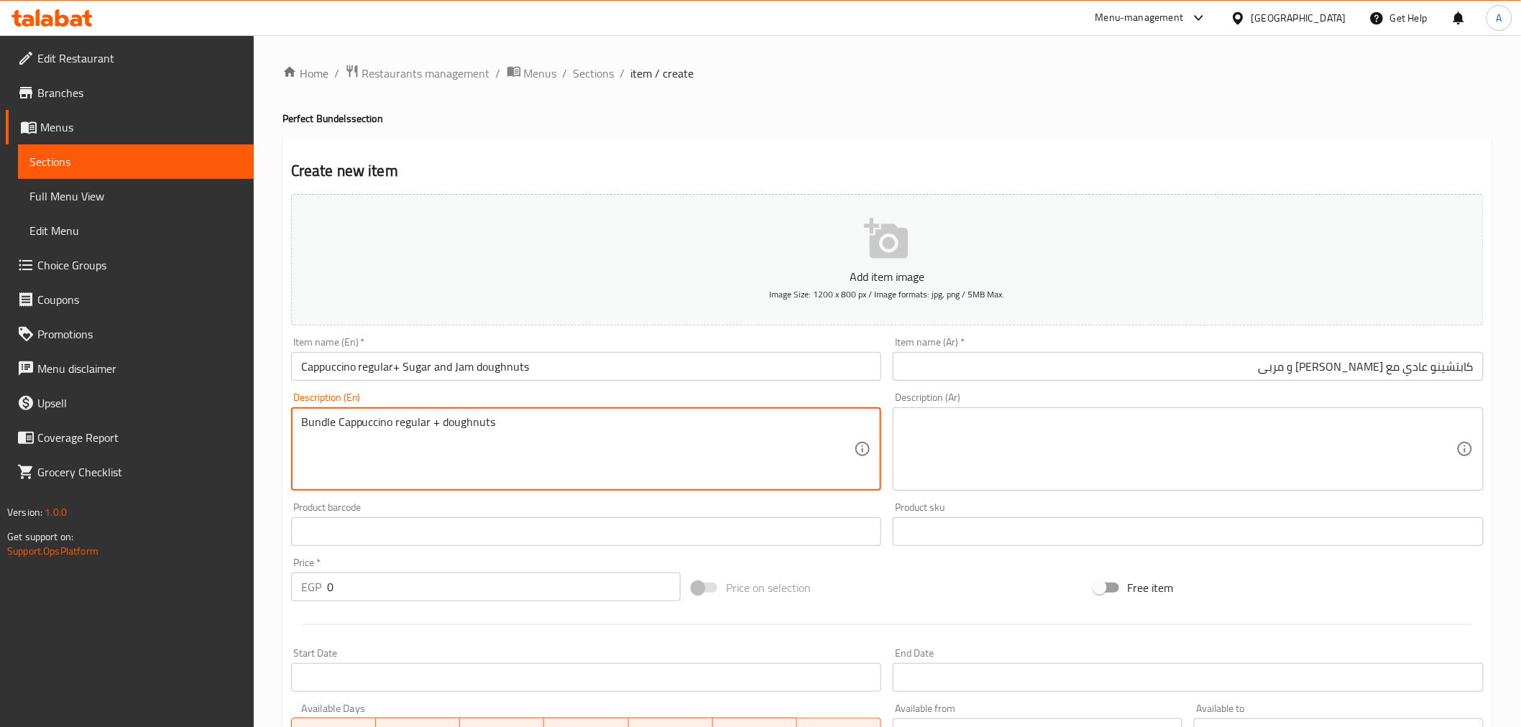
type textarea "Bundle Cappuccino regular + doughnuts"
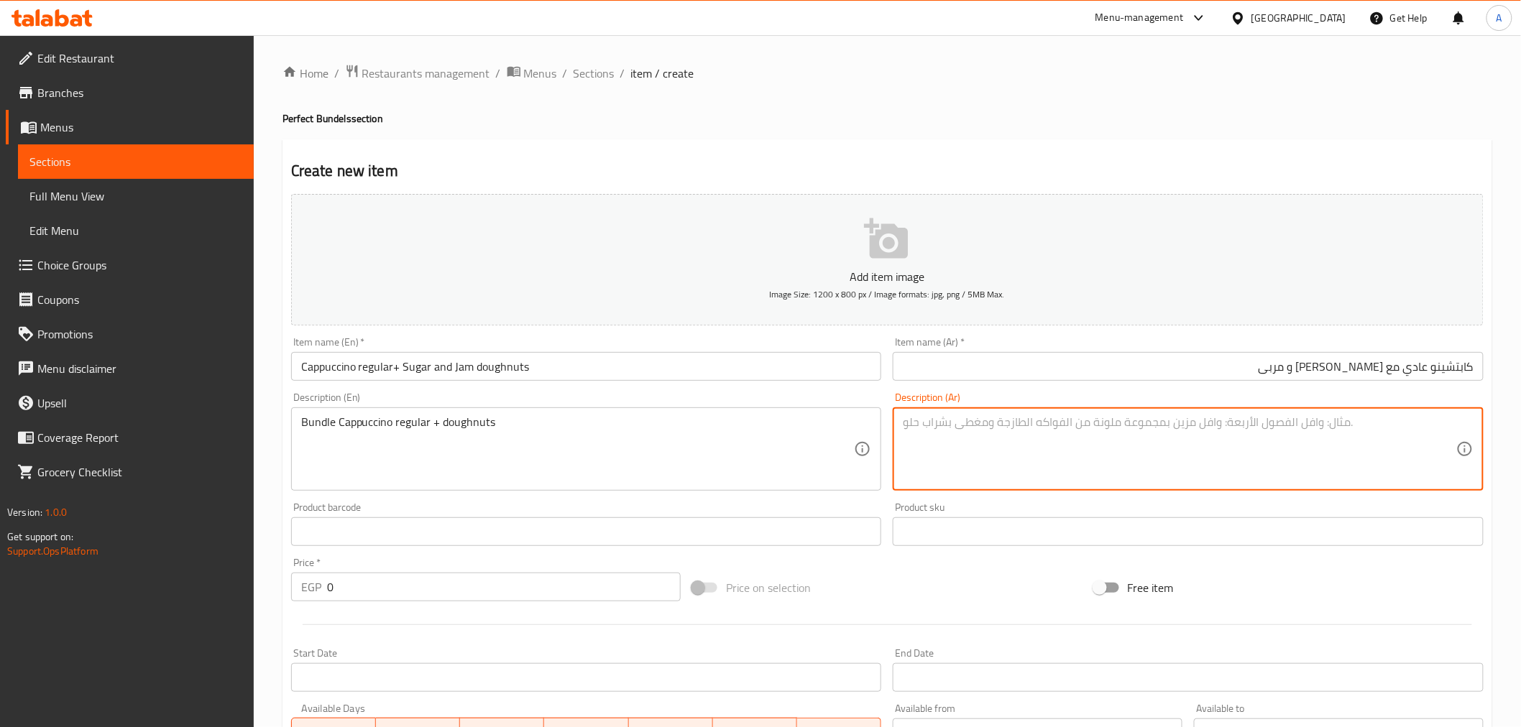
click at [1029, 449] on textarea at bounding box center [1179, 449] width 553 height 68
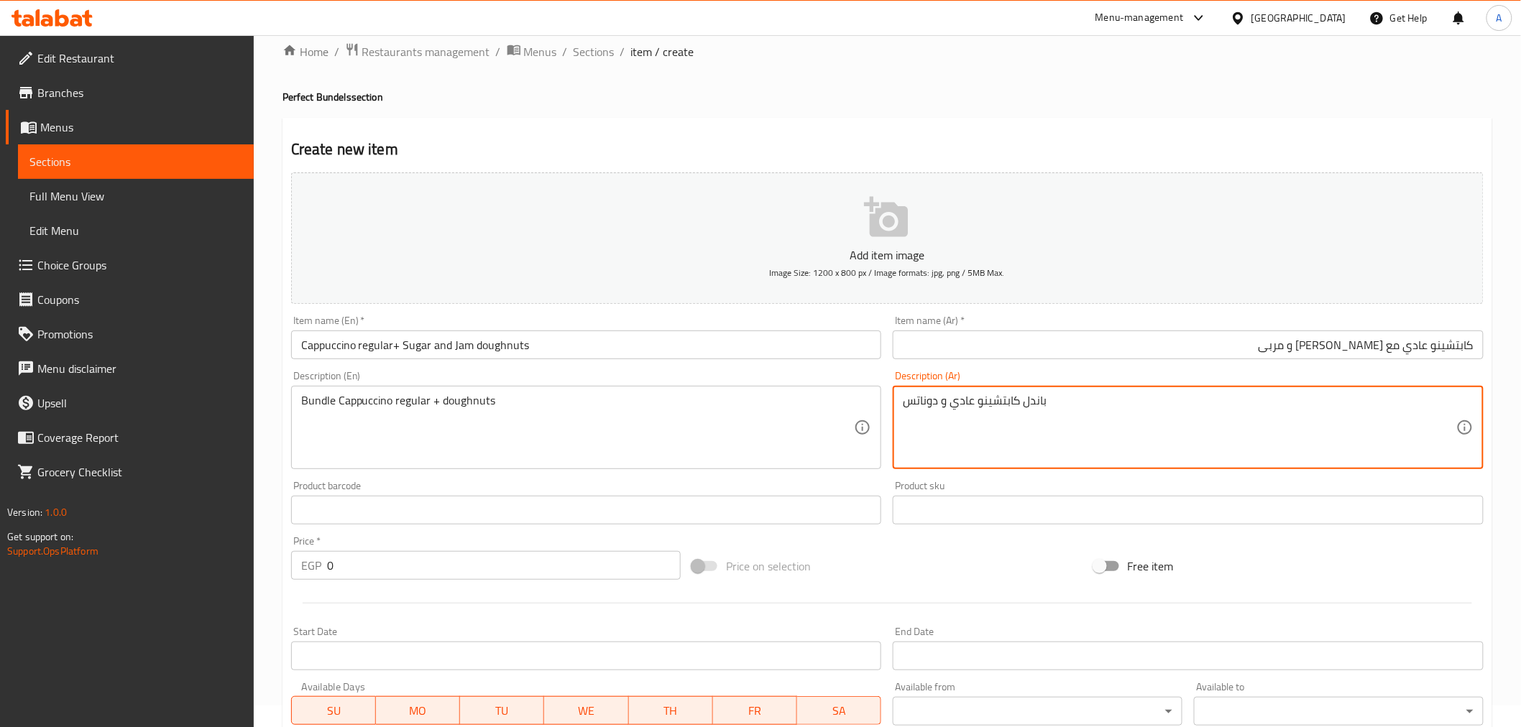
scroll to position [37, 0]
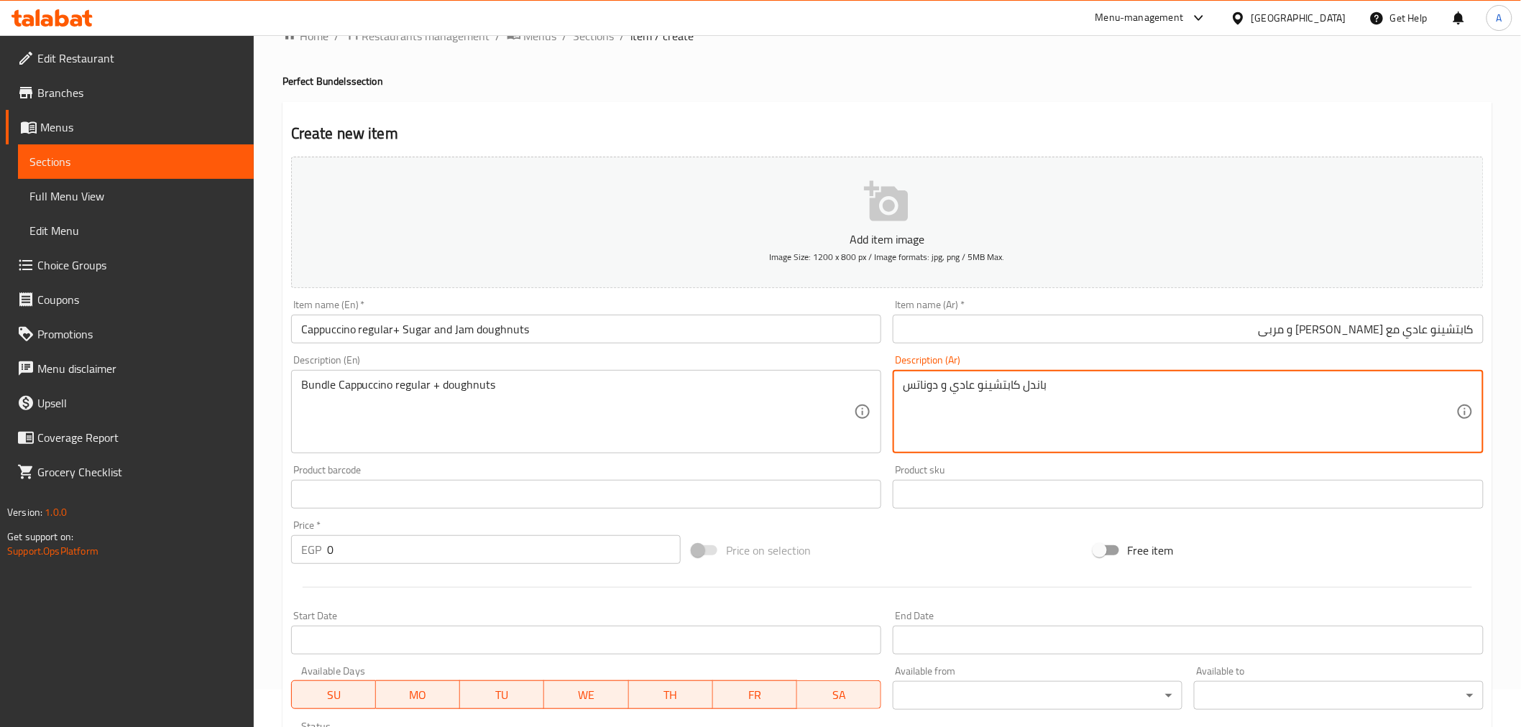
type textarea "باندل كابتشينو عادي و دوناتس"
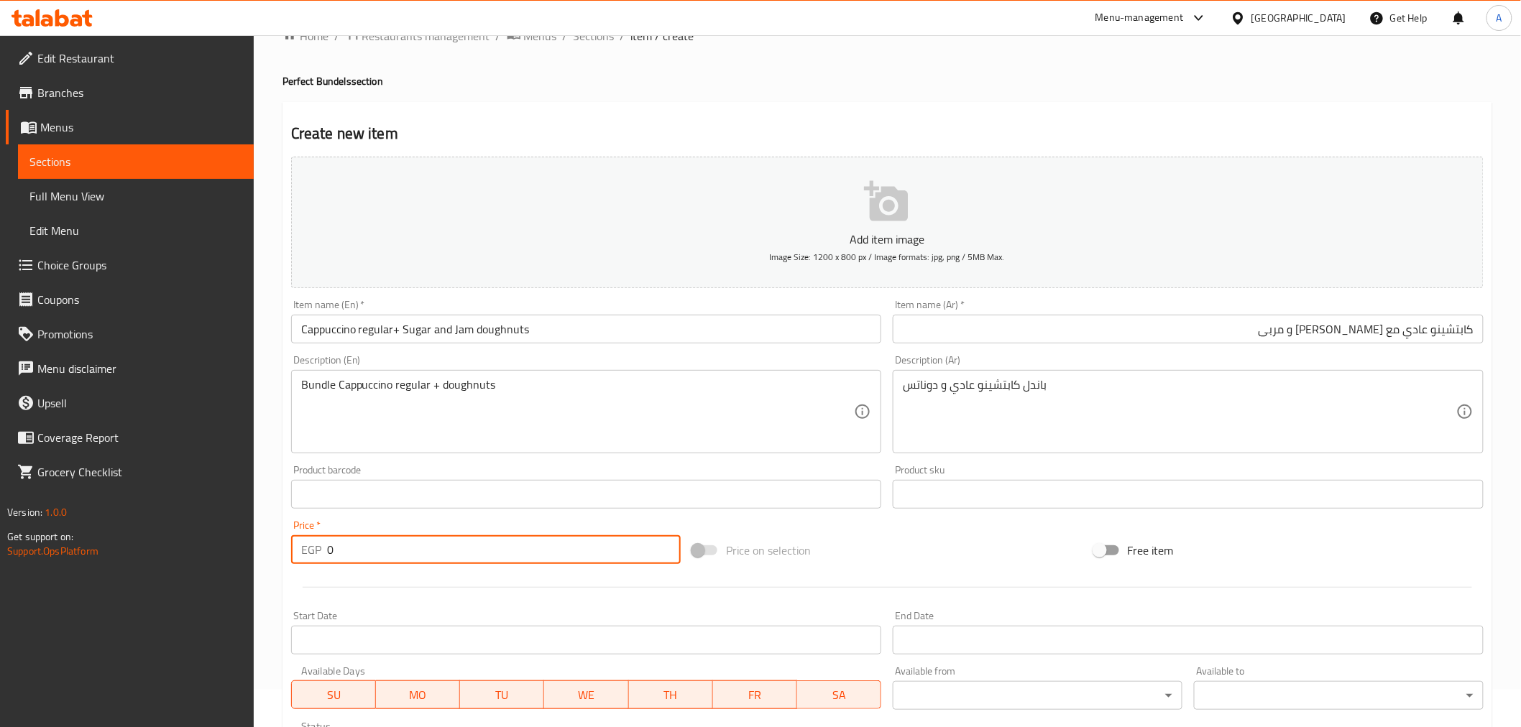
click at [427, 558] on input "0" at bounding box center [504, 549] width 354 height 29
type input "165"
click at [934, 570] on div at bounding box center [887, 587] width 1204 height 35
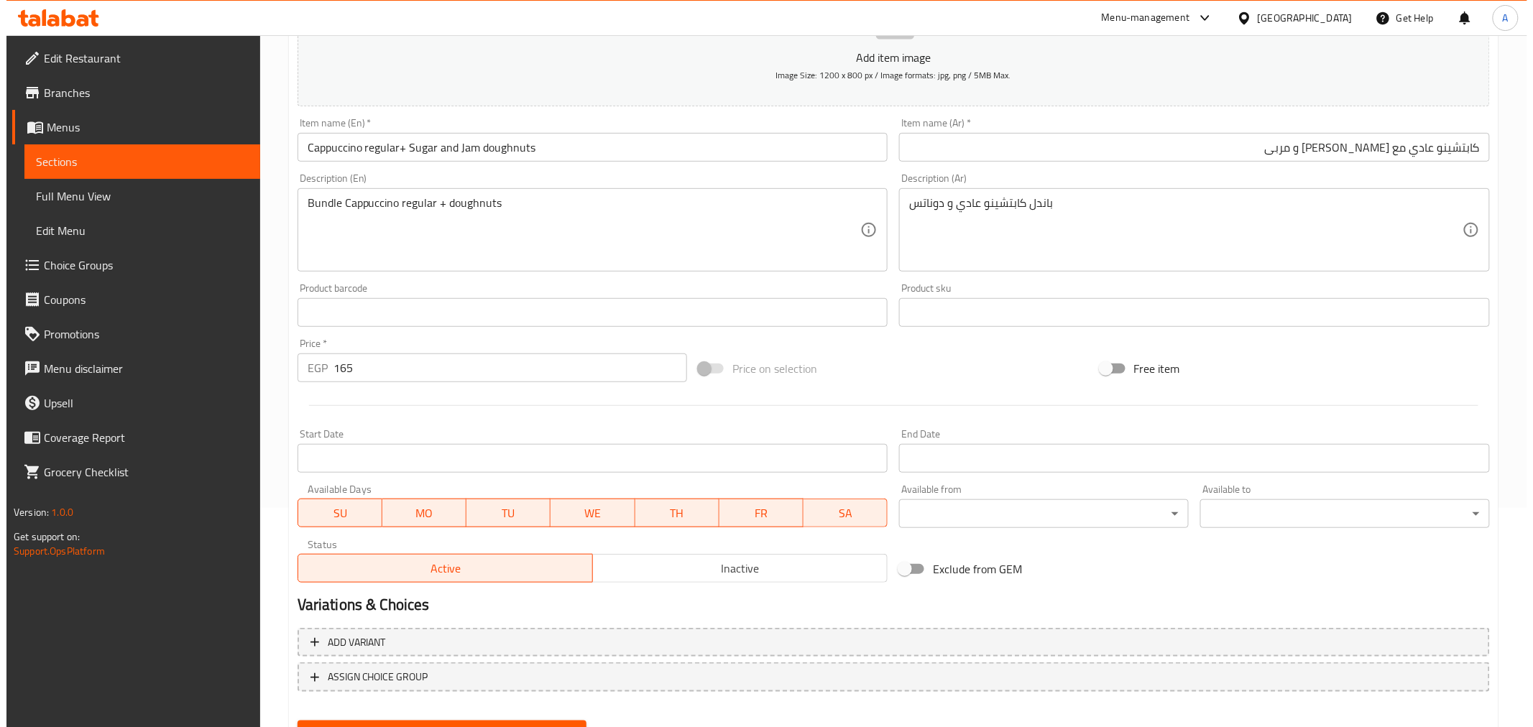
scroll to position [285, 0]
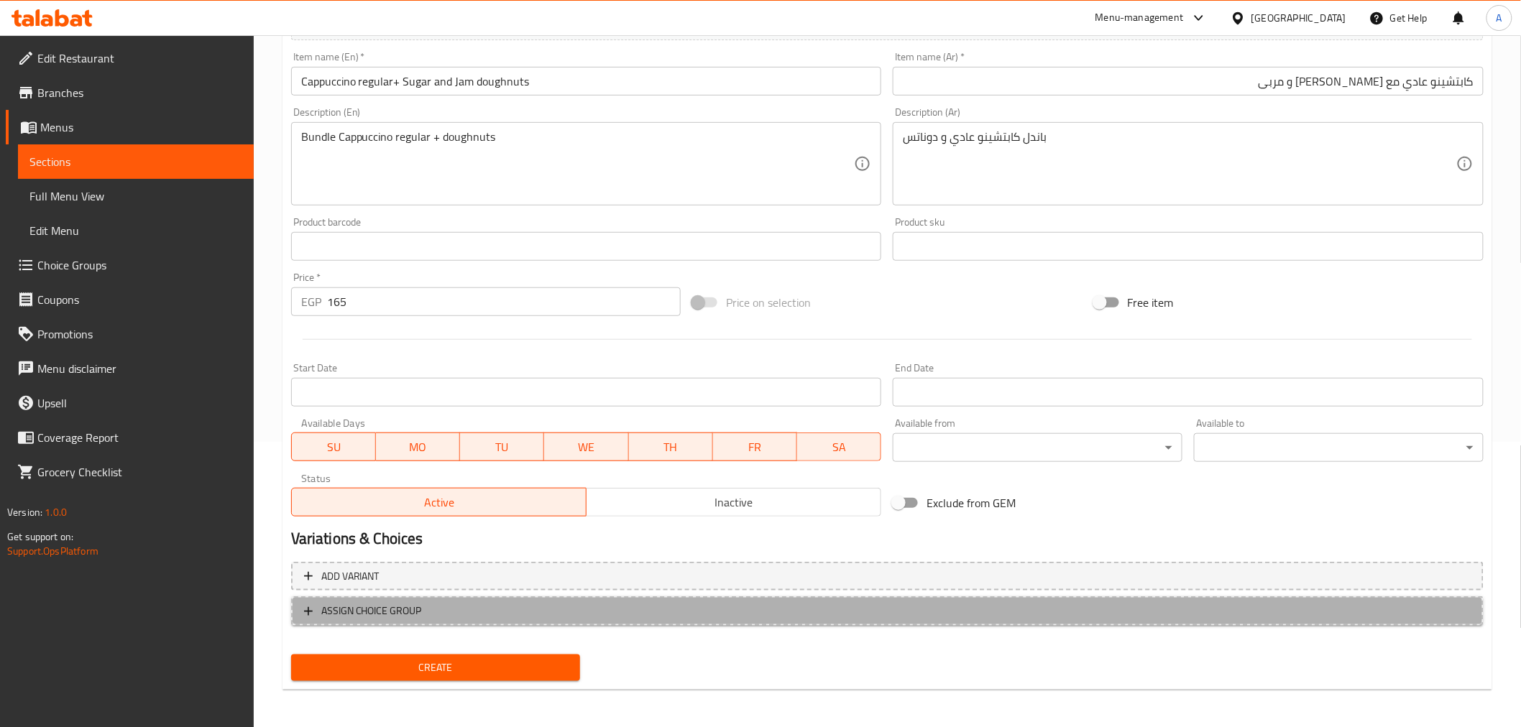
click at [377, 609] on span "ASSIGN CHOICE GROUP" at bounding box center [371, 611] width 101 height 18
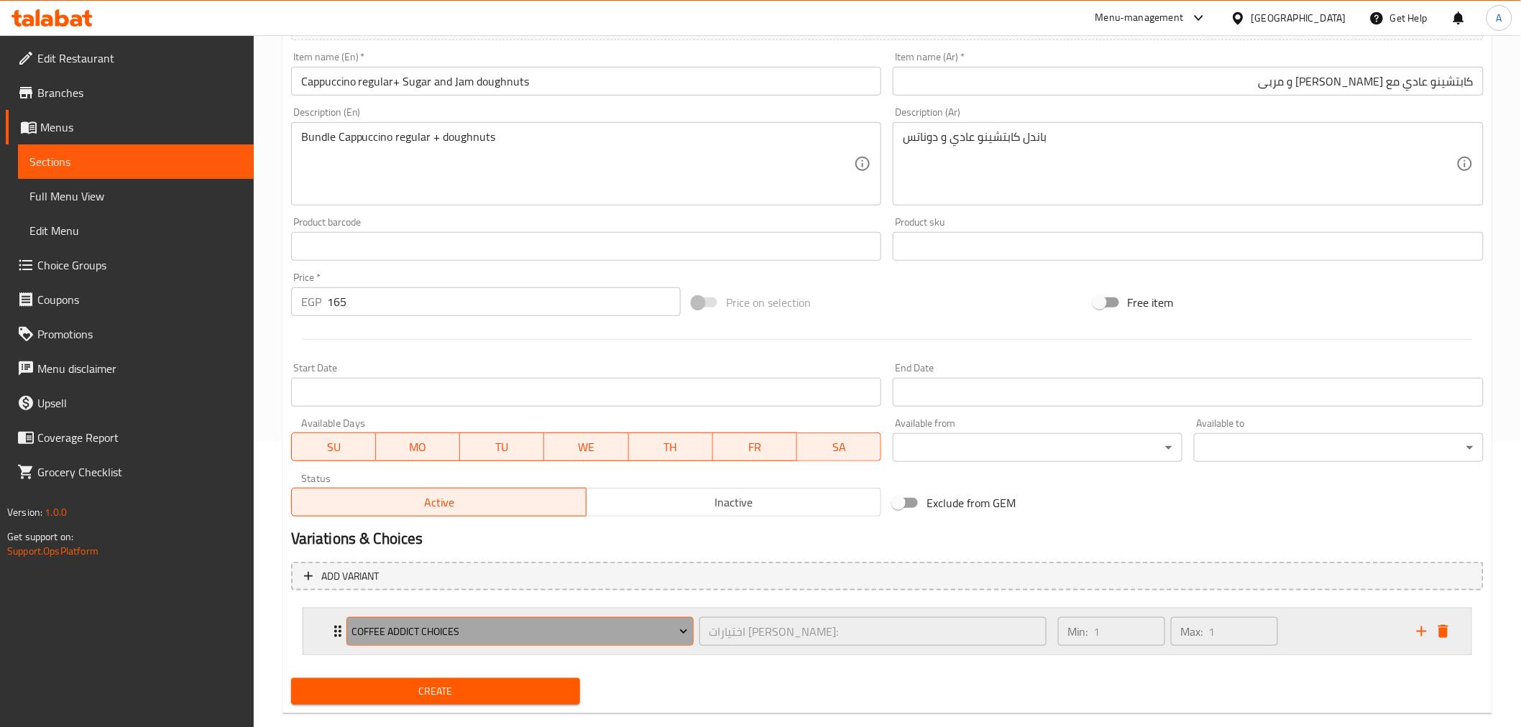
click at [489, 623] on span "Coffee Addict Choices" at bounding box center [519, 632] width 336 height 18
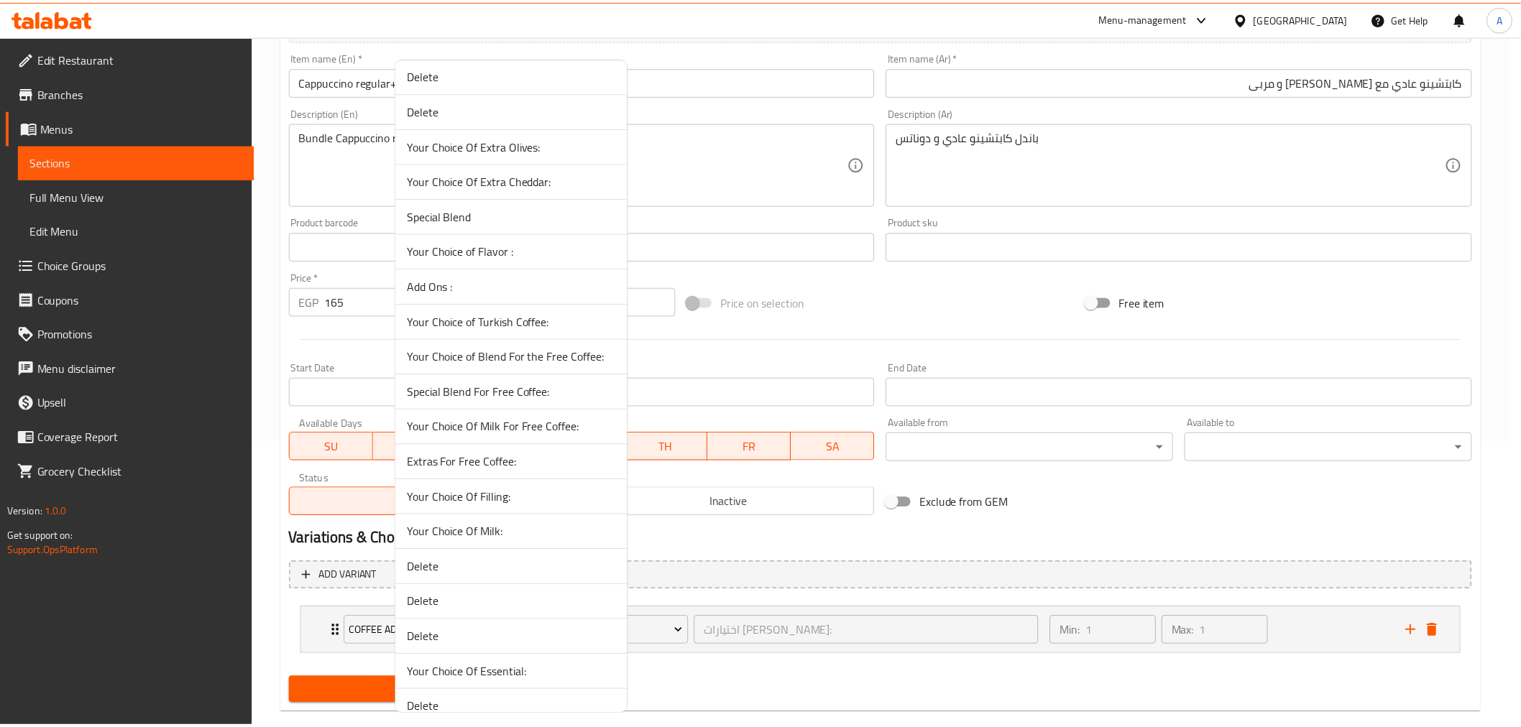
scroll to position [2880, 0]
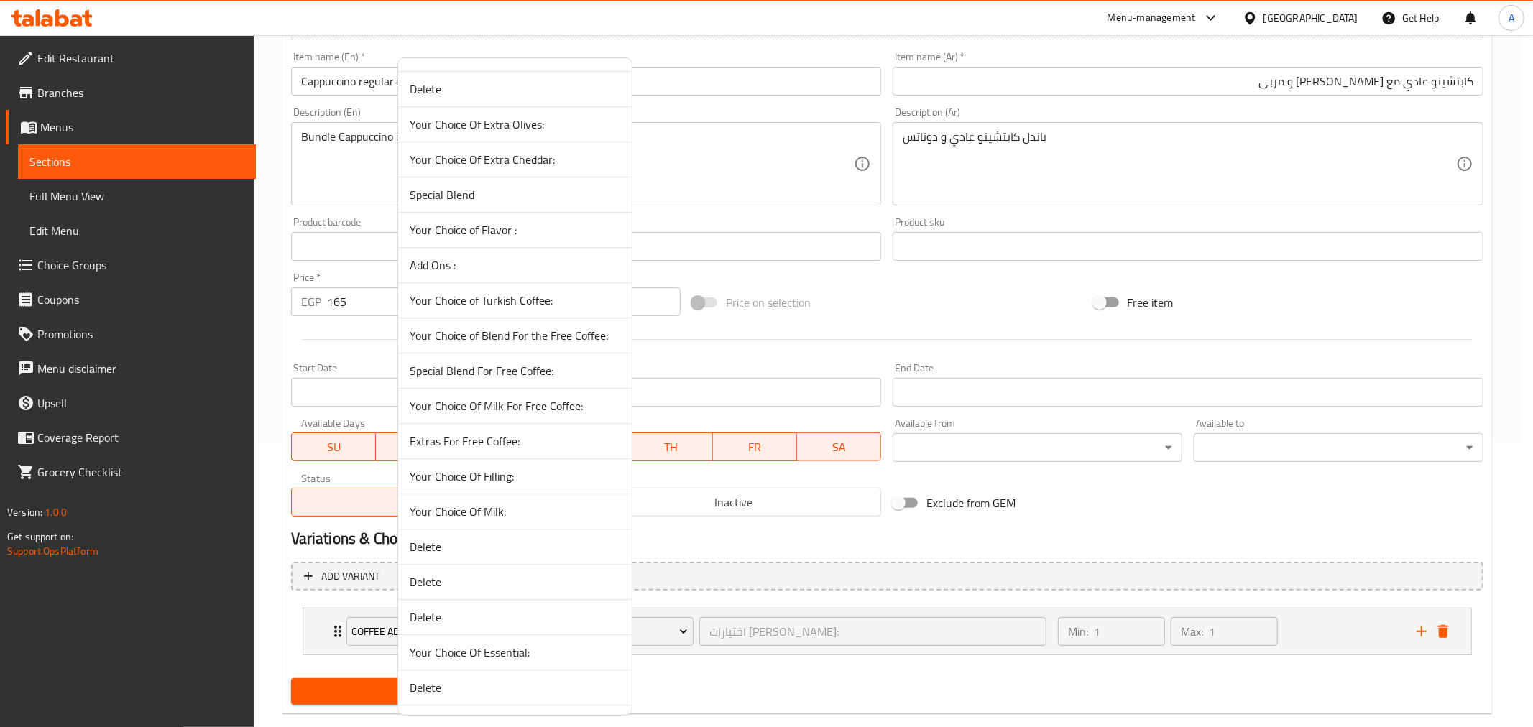
click at [471, 513] on span "Your Choice Of Milk:" at bounding box center [515, 511] width 211 height 17
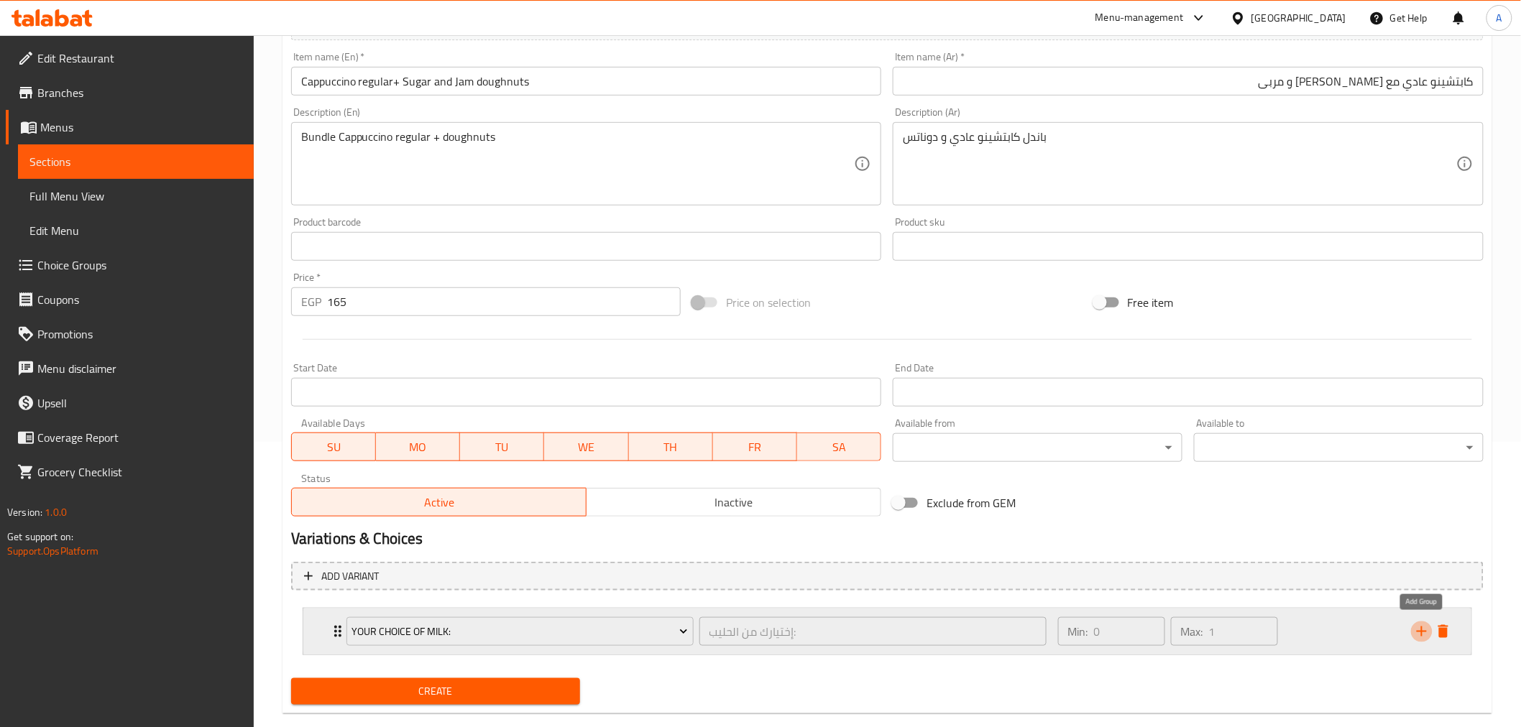
click at [1425, 630] on icon "add" at bounding box center [1422, 632] width 10 height 10
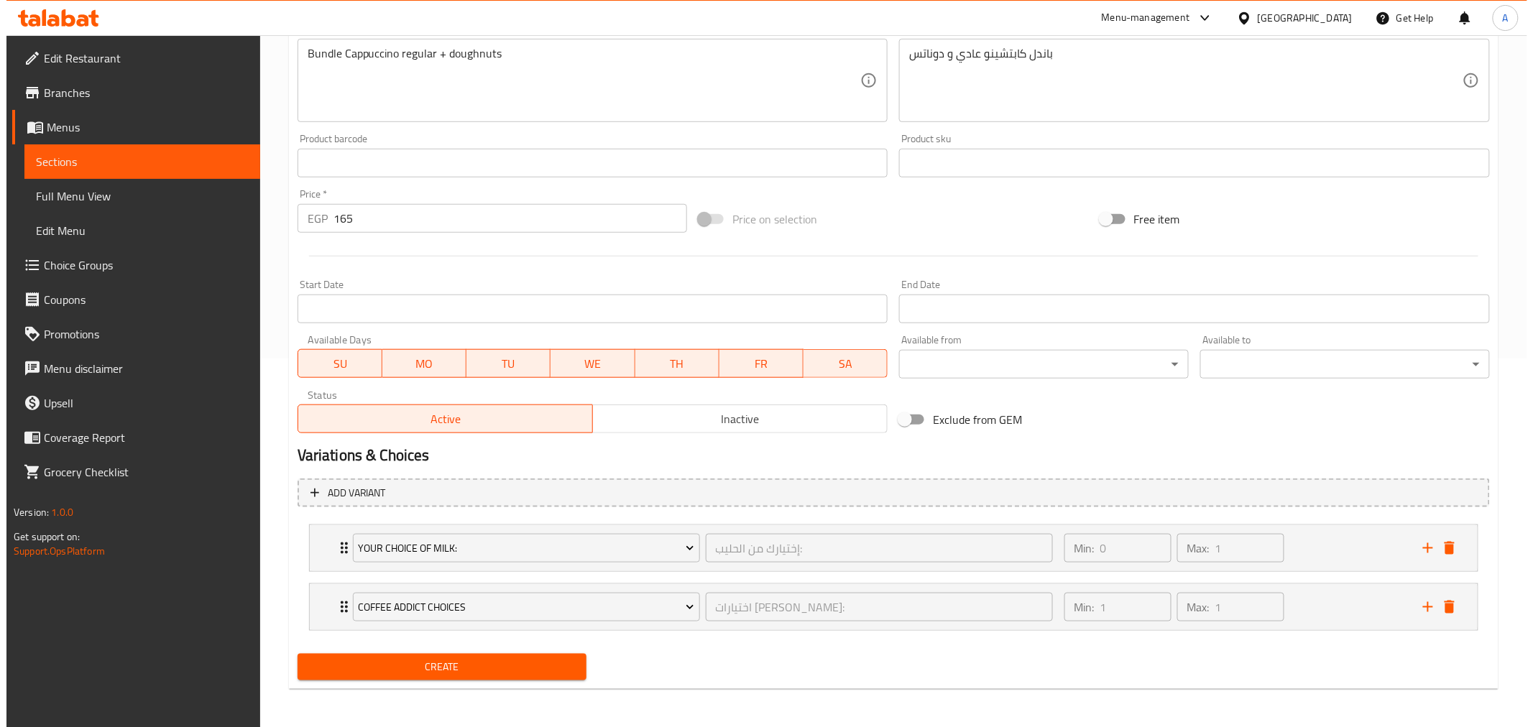
scroll to position [369, 0]
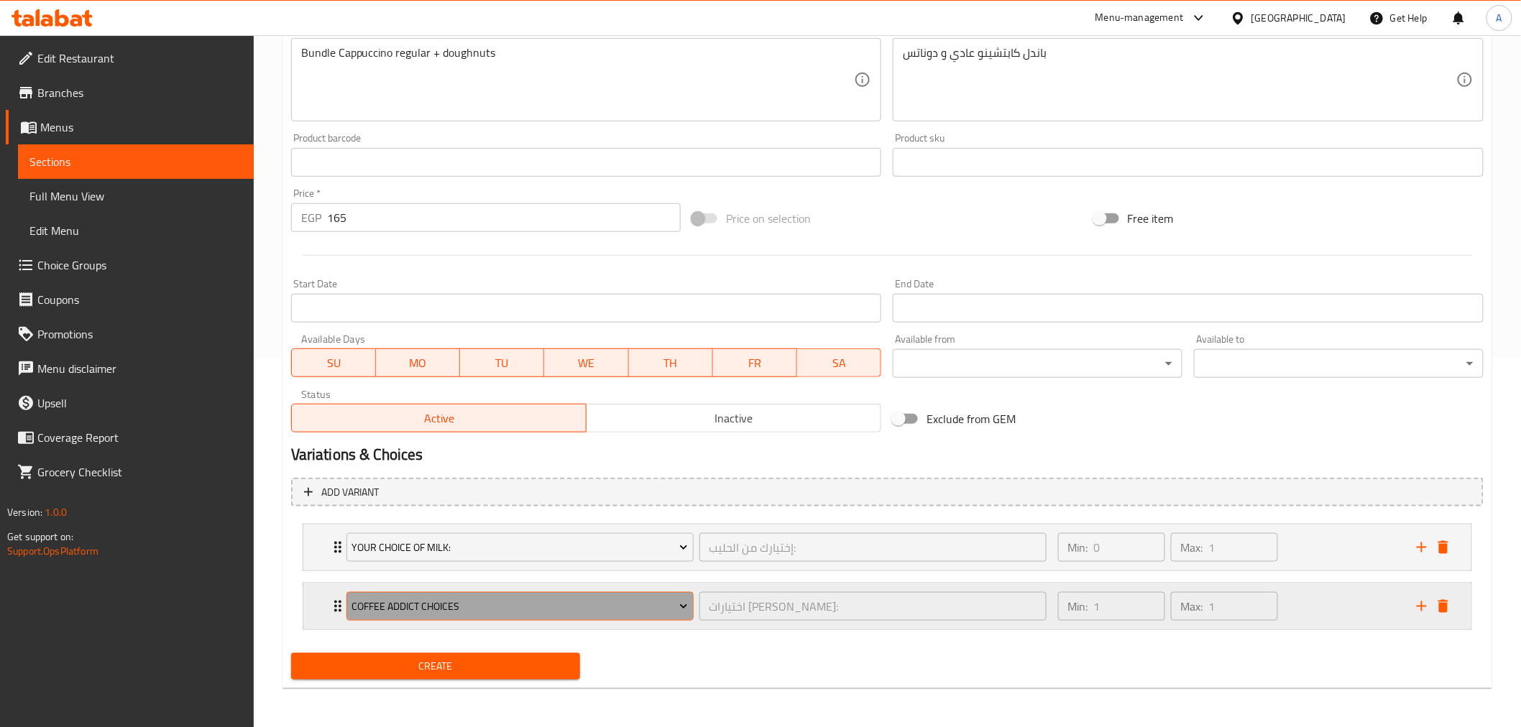
click at [507, 609] on span "Coffee Addict Choices" at bounding box center [519, 607] width 336 height 18
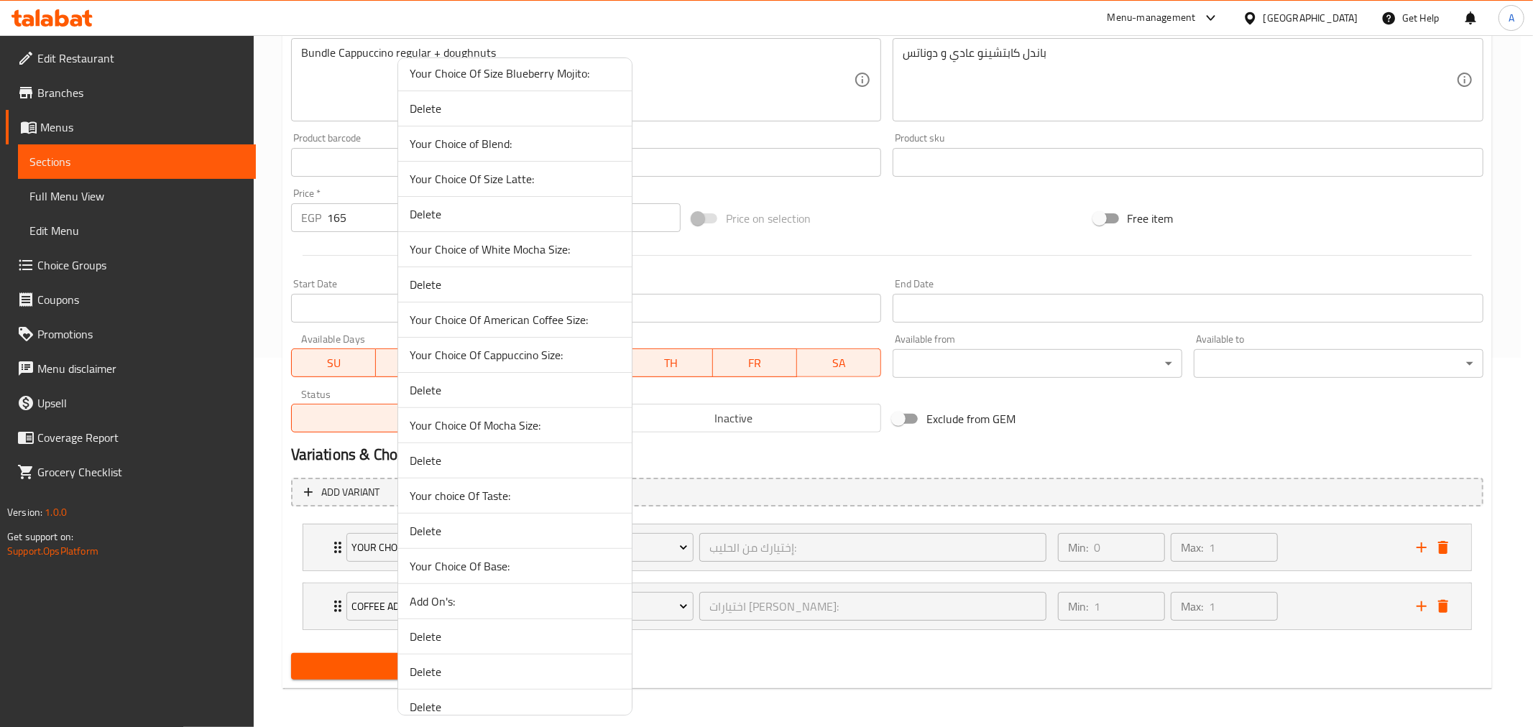
scroll to position [0, 0]
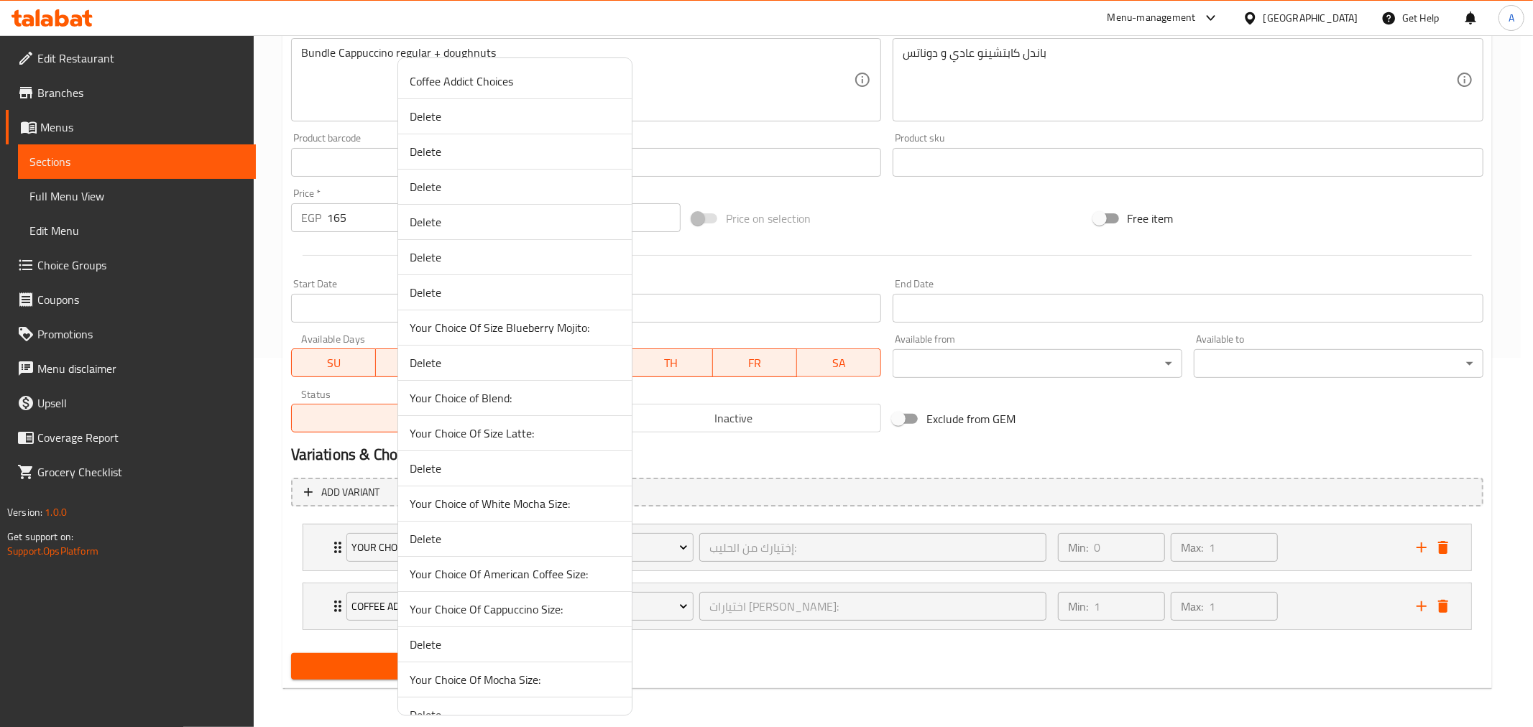
click at [474, 395] on span "Your Choice of Blend:" at bounding box center [515, 398] width 211 height 17
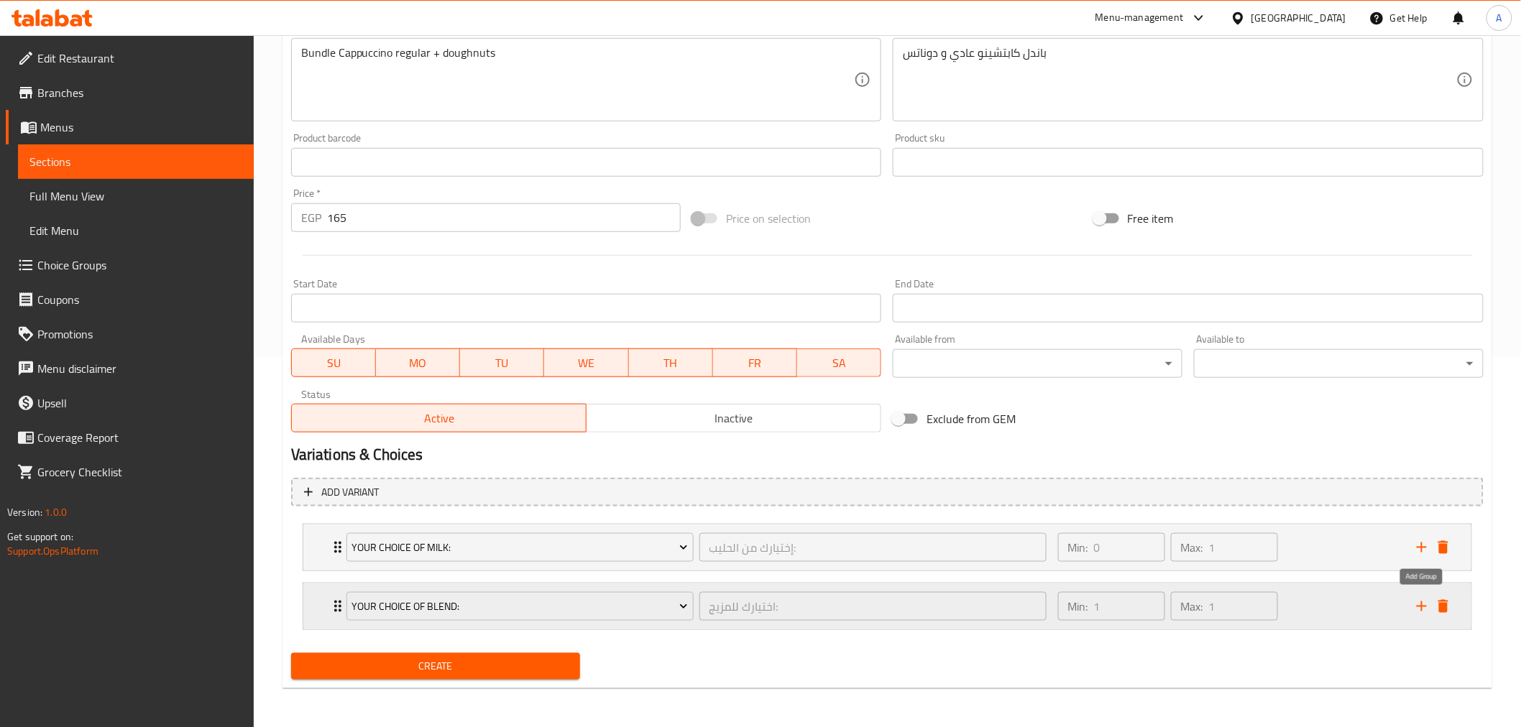
click at [1422, 599] on icon "add" at bounding box center [1421, 606] width 17 height 17
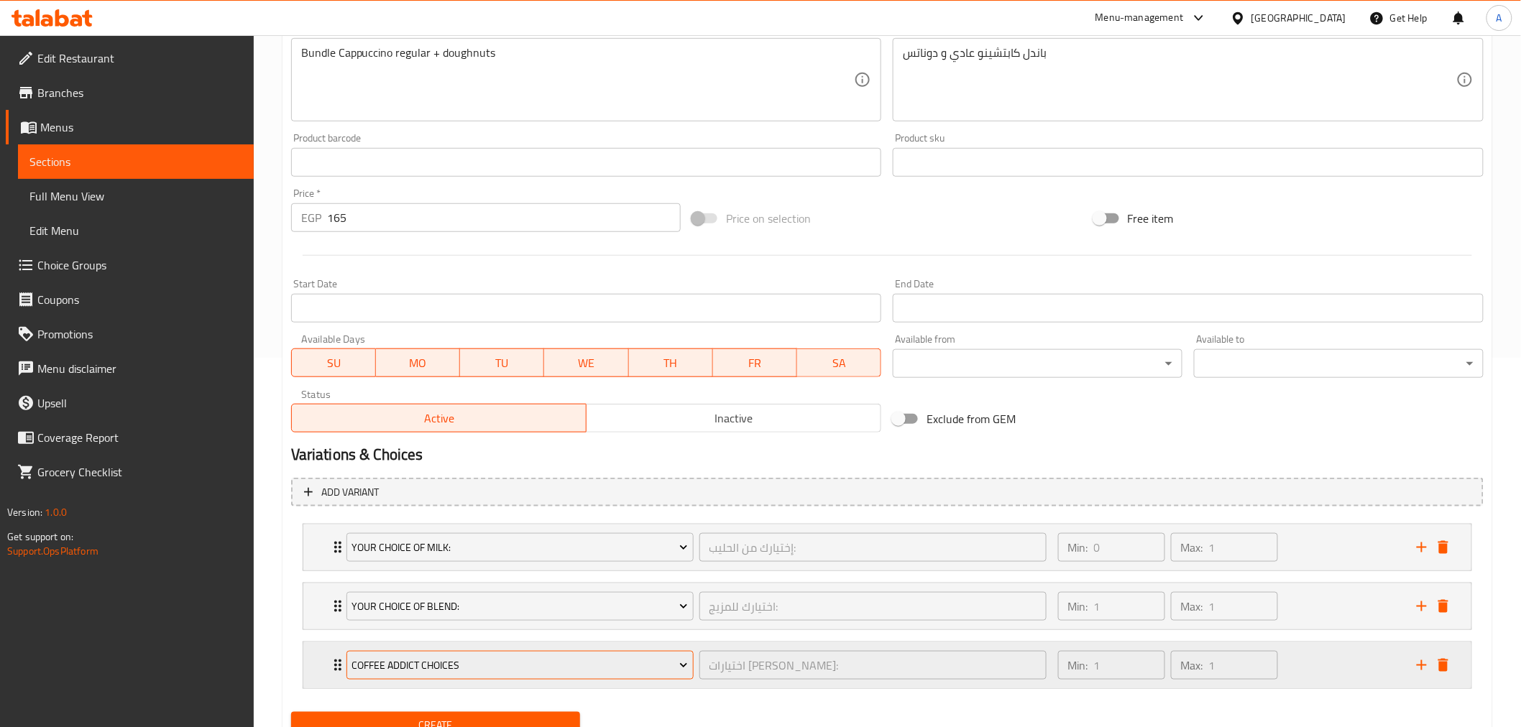
click at [456, 666] on span "Coffee Addict Choices" at bounding box center [519, 666] width 336 height 18
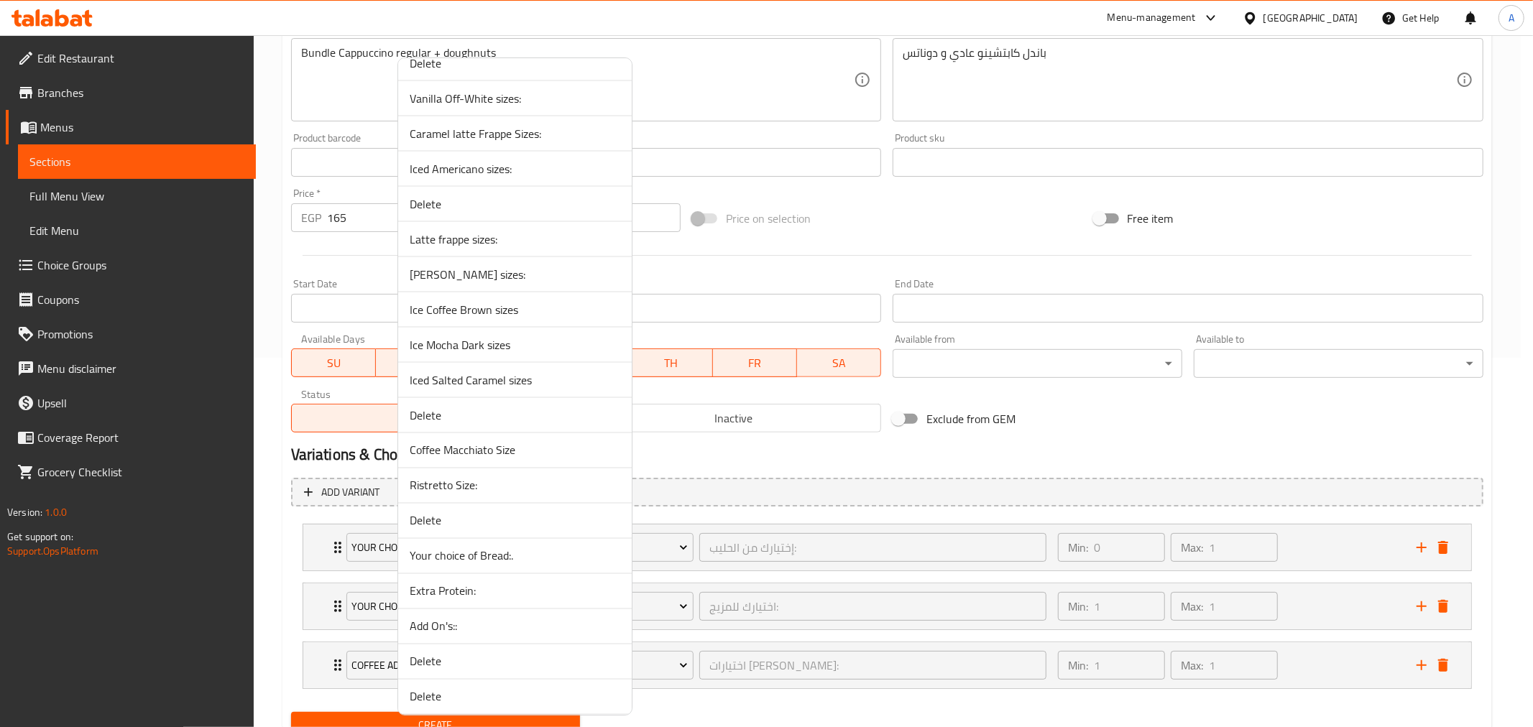
scroll to position [1943, 0]
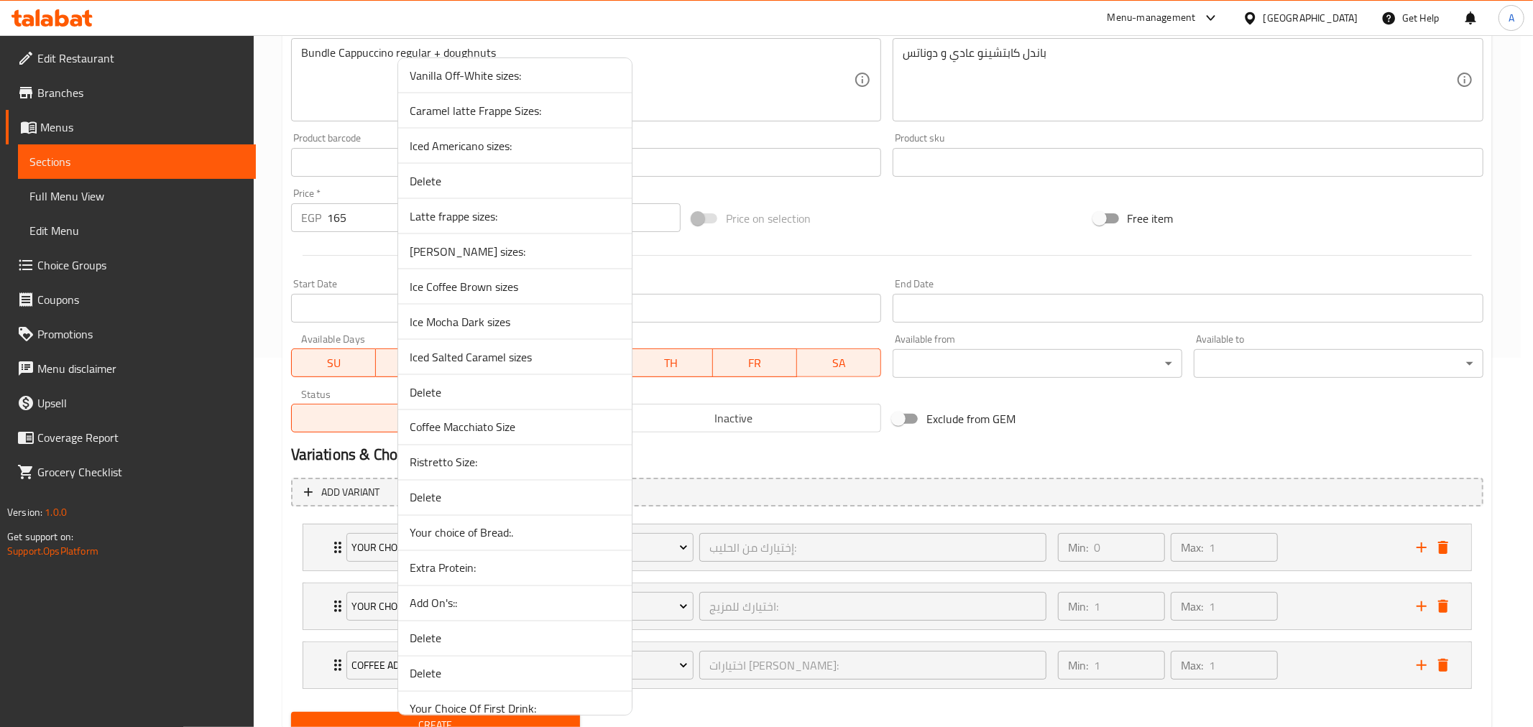
click at [468, 539] on span "Your choice of Bread:." at bounding box center [515, 533] width 211 height 17
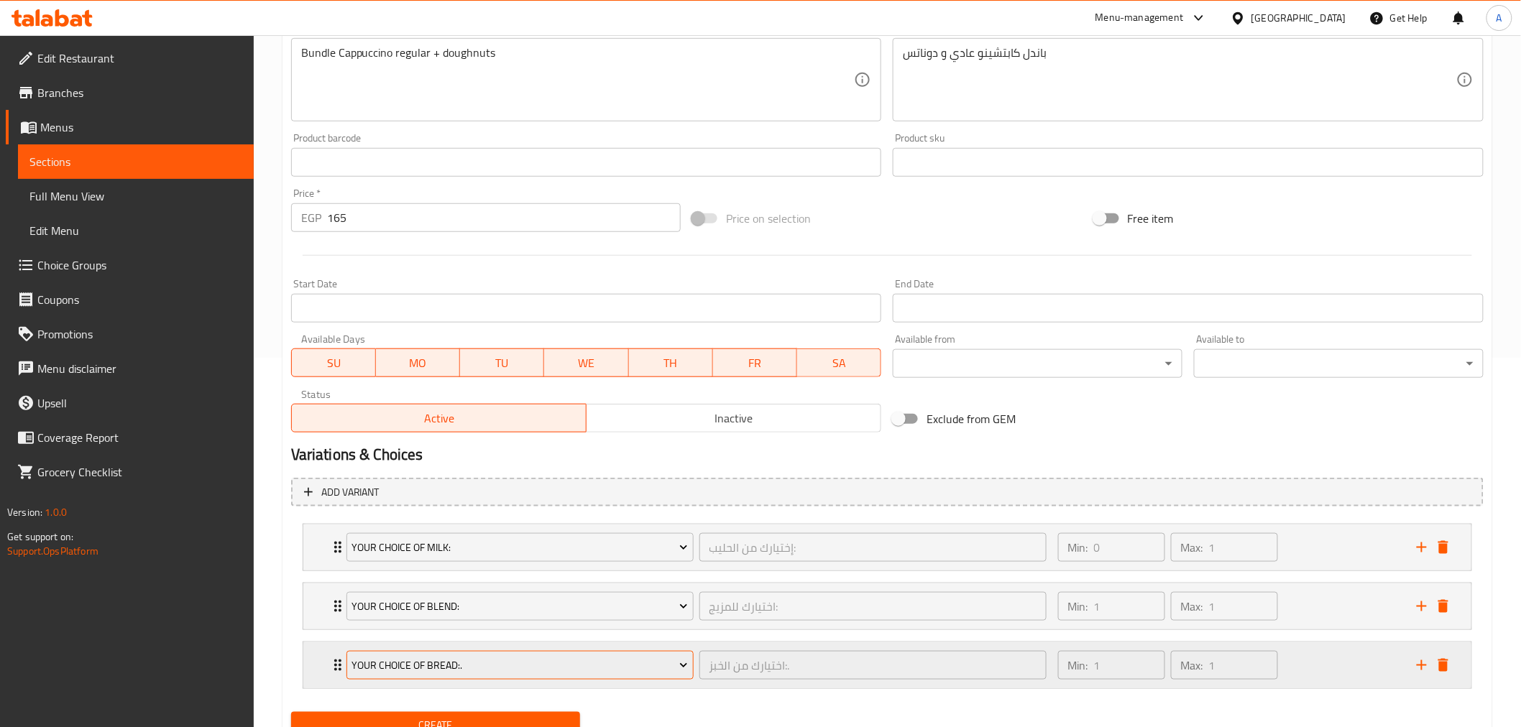
click at [493, 663] on span "Your choice of Bread:." at bounding box center [519, 666] width 336 height 18
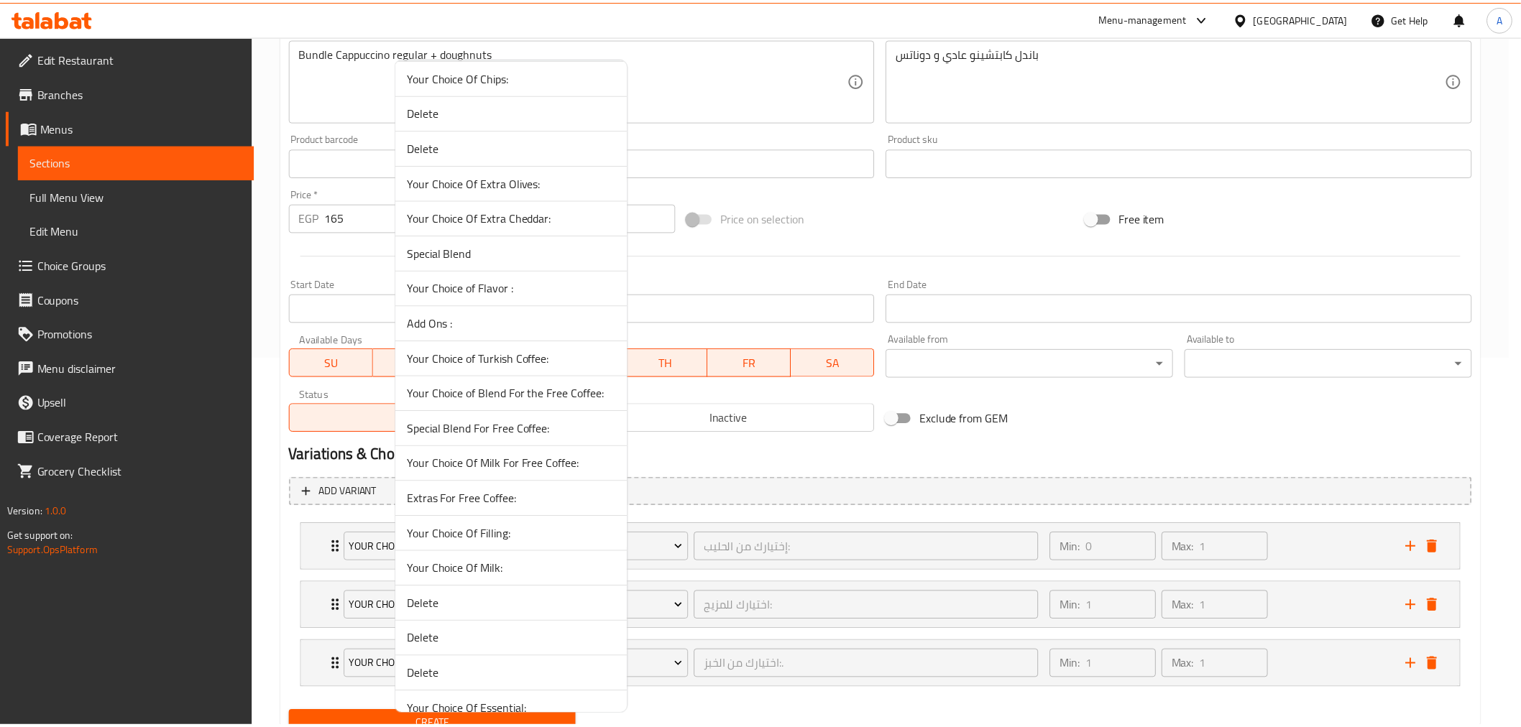
scroll to position [2816, 0]
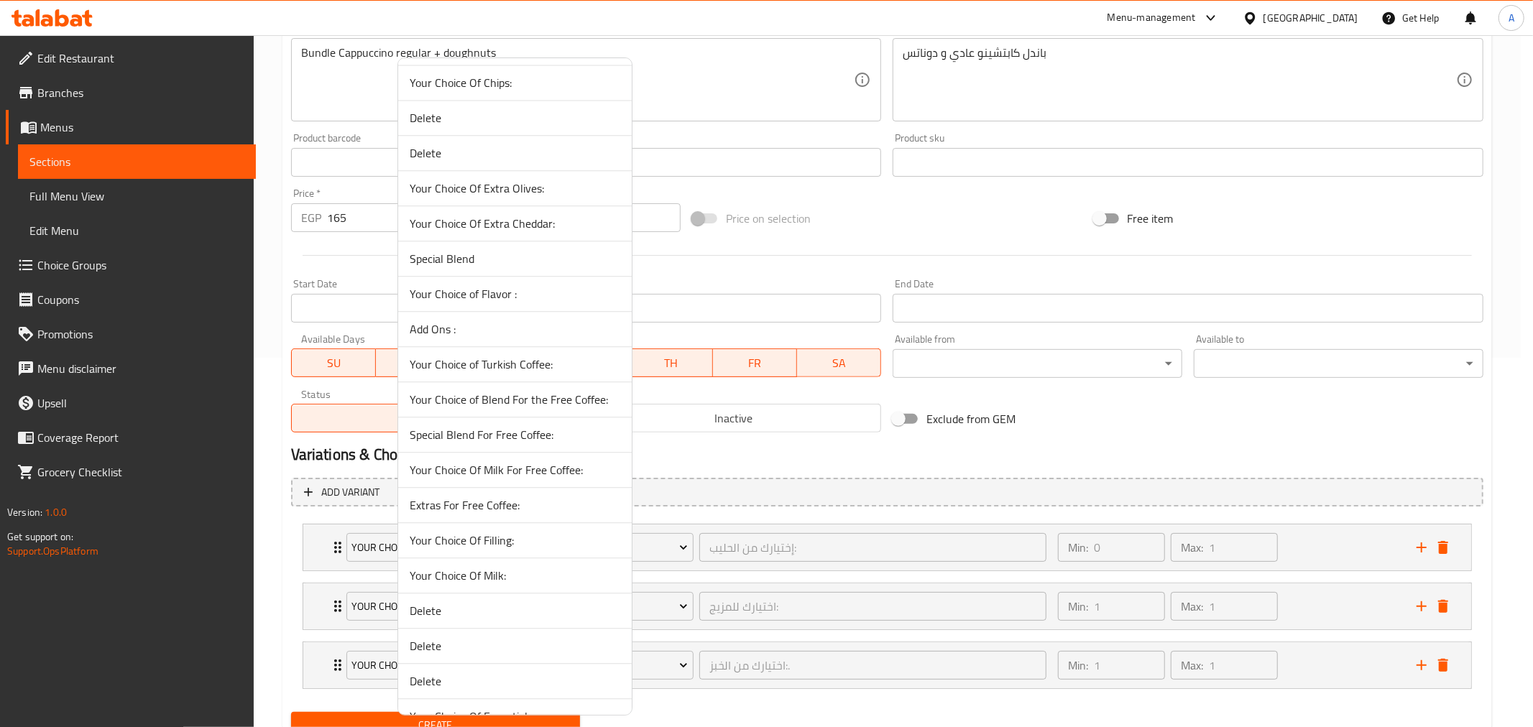
click at [447, 259] on span "Special Blend" at bounding box center [515, 258] width 211 height 17
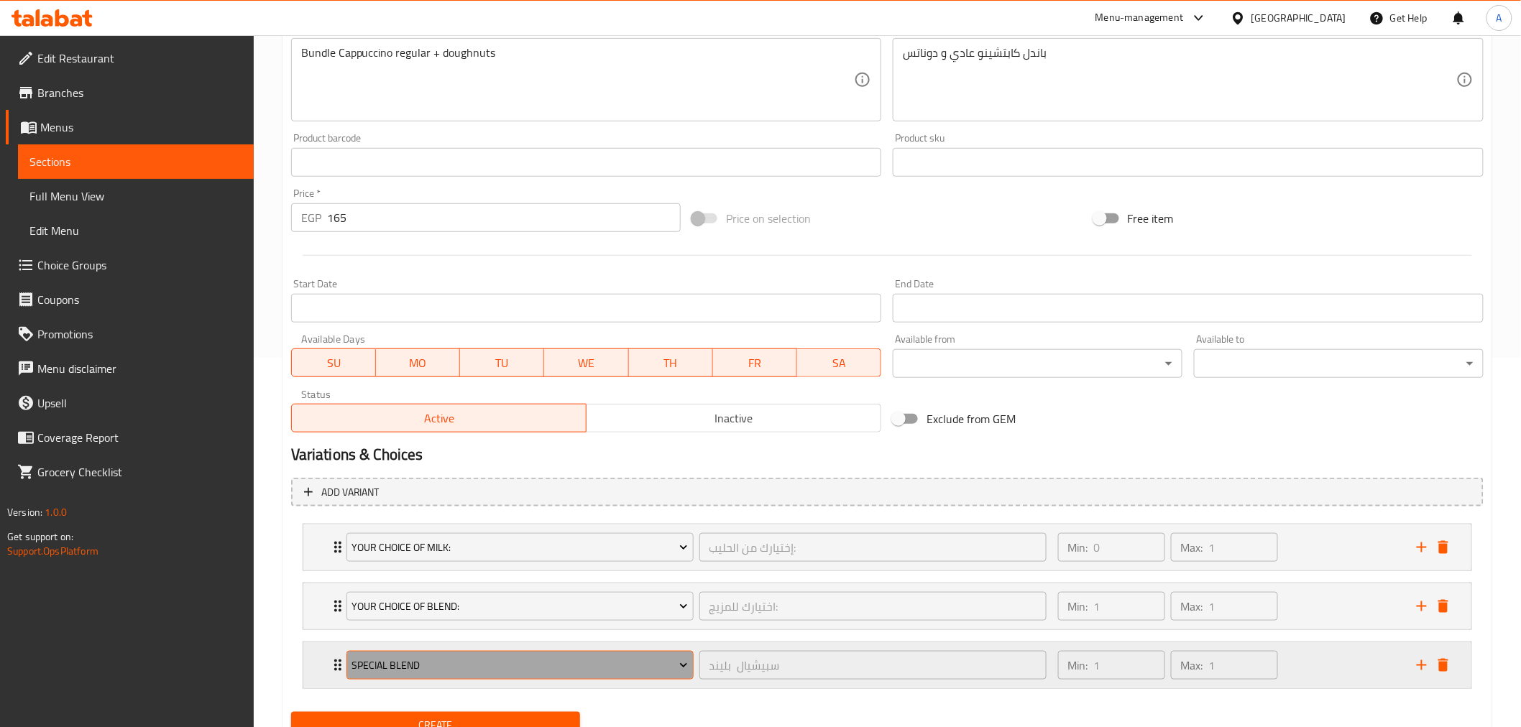
click at [664, 666] on span "Special Blend" at bounding box center [519, 666] width 336 height 18
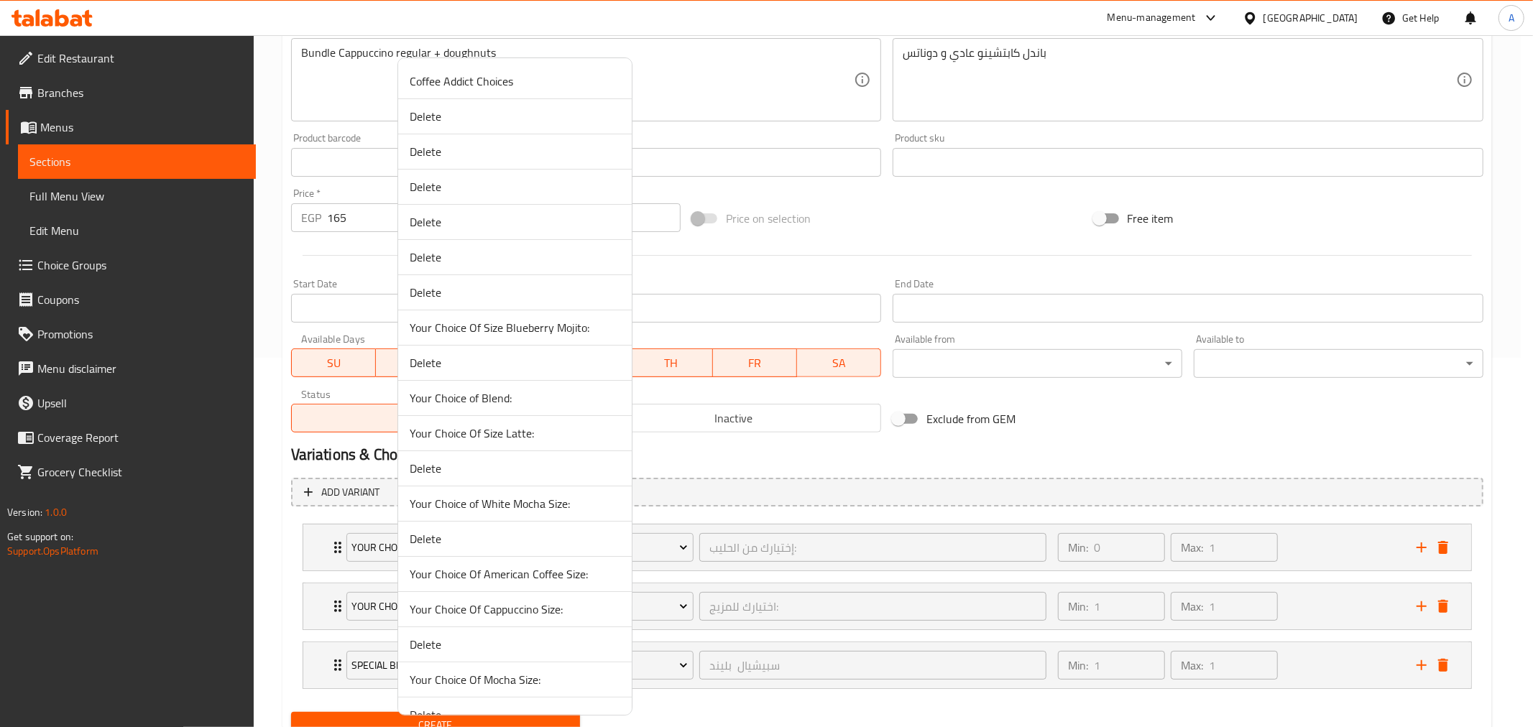
click at [819, 708] on div at bounding box center [766, 363] width 1533 height 727
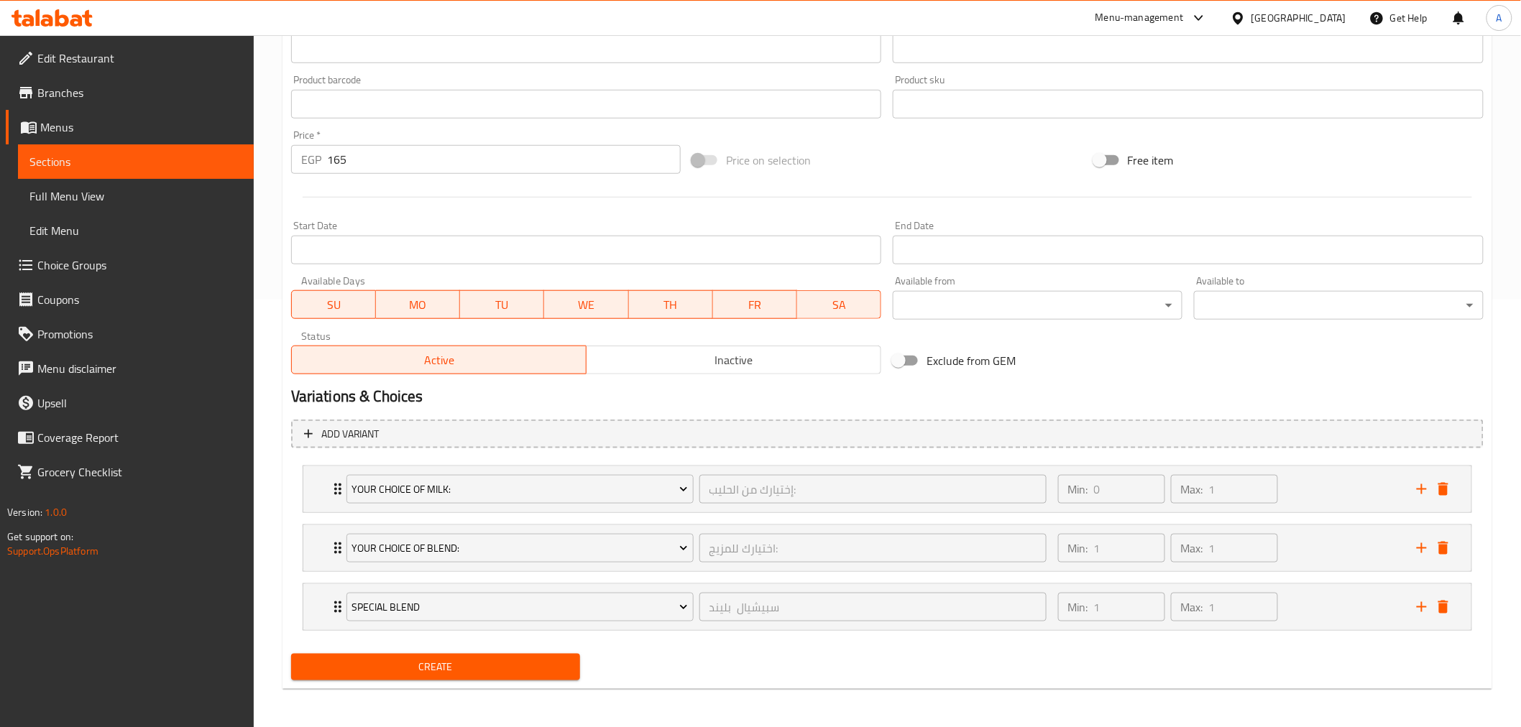
scroll to position [428, 0]
click at [442, 662] on span "Create" at bounding box center [436, 667] width 267 height 18
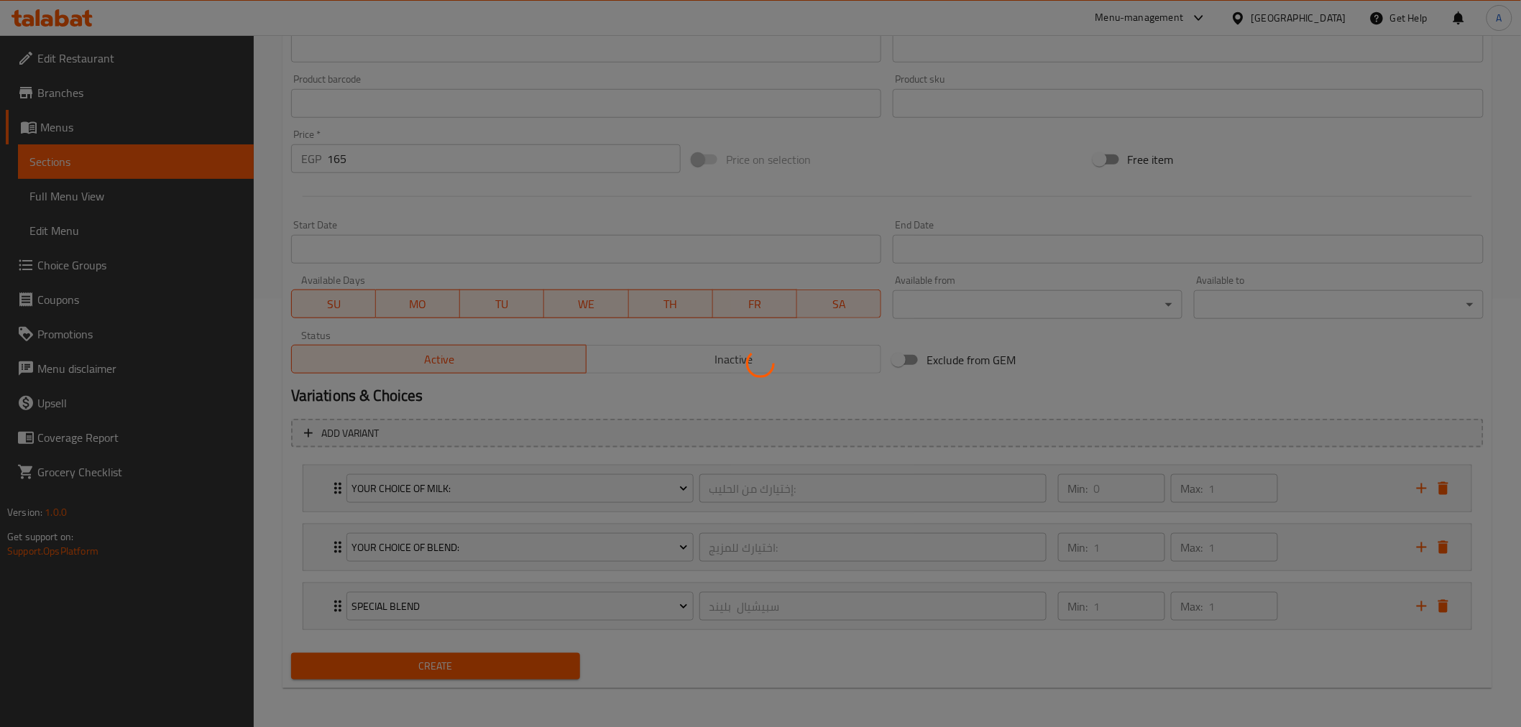
type input "0"
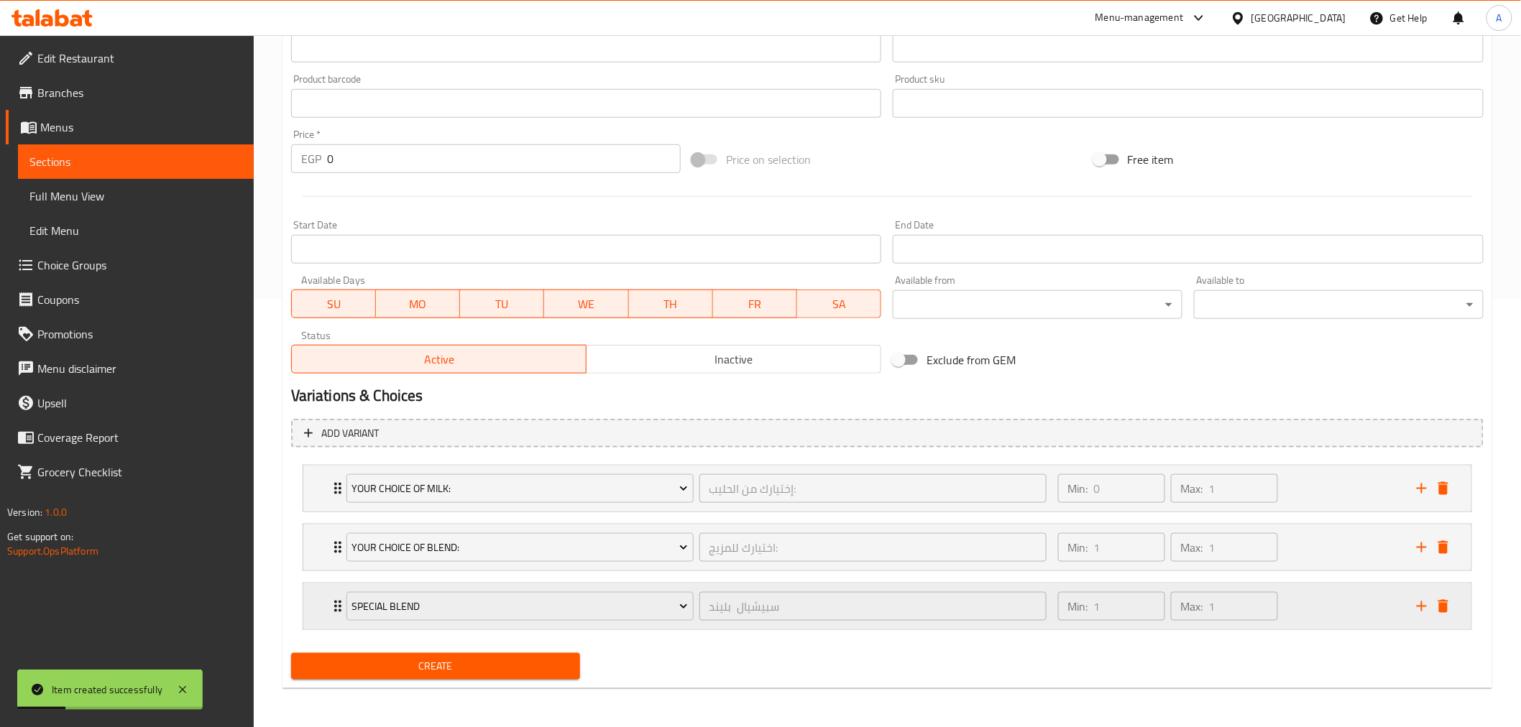
click at [318, 607] on div "Special Blend سبيشيال بليند ​ Min: 1 ​ Max: 1 ​" at bounding box center [887, 607] width 1168 height 46
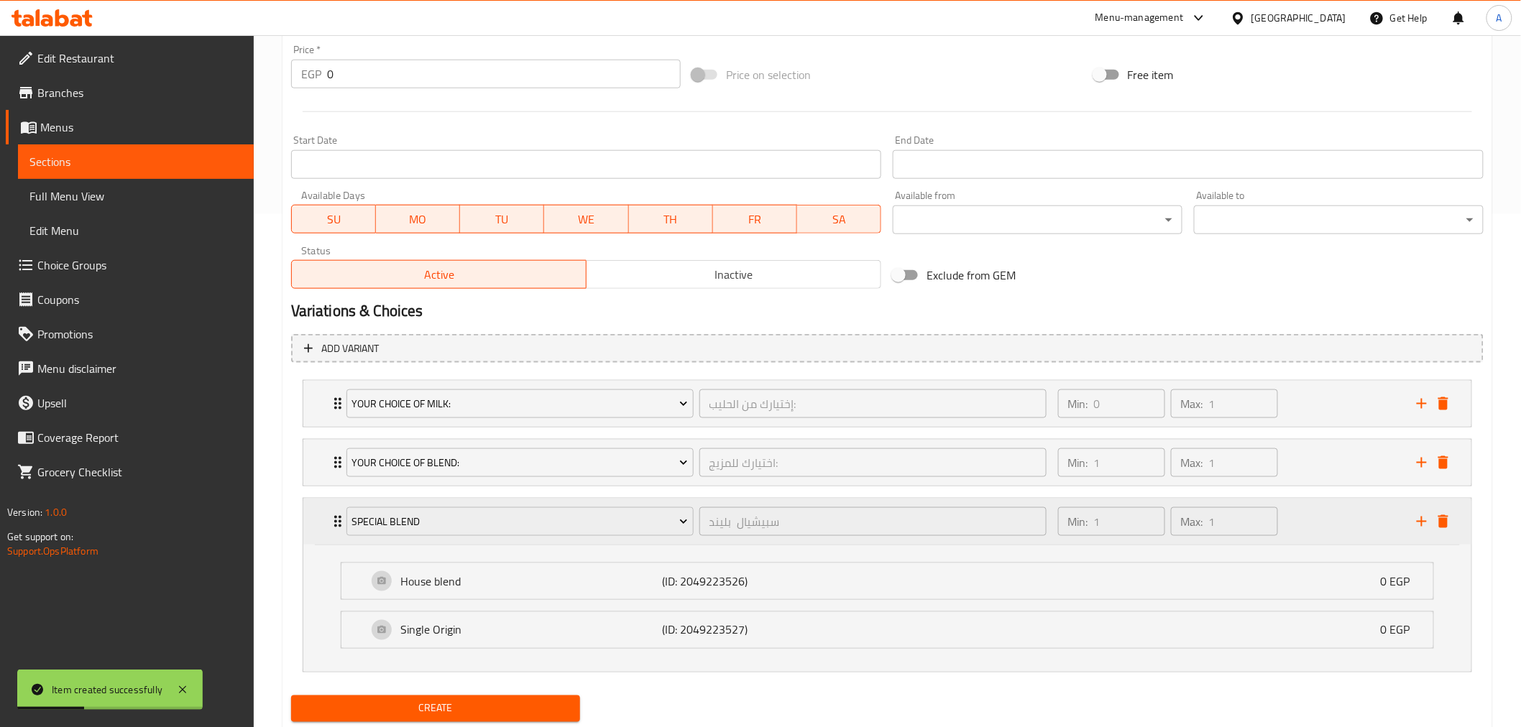
scroll to position [556, 0]
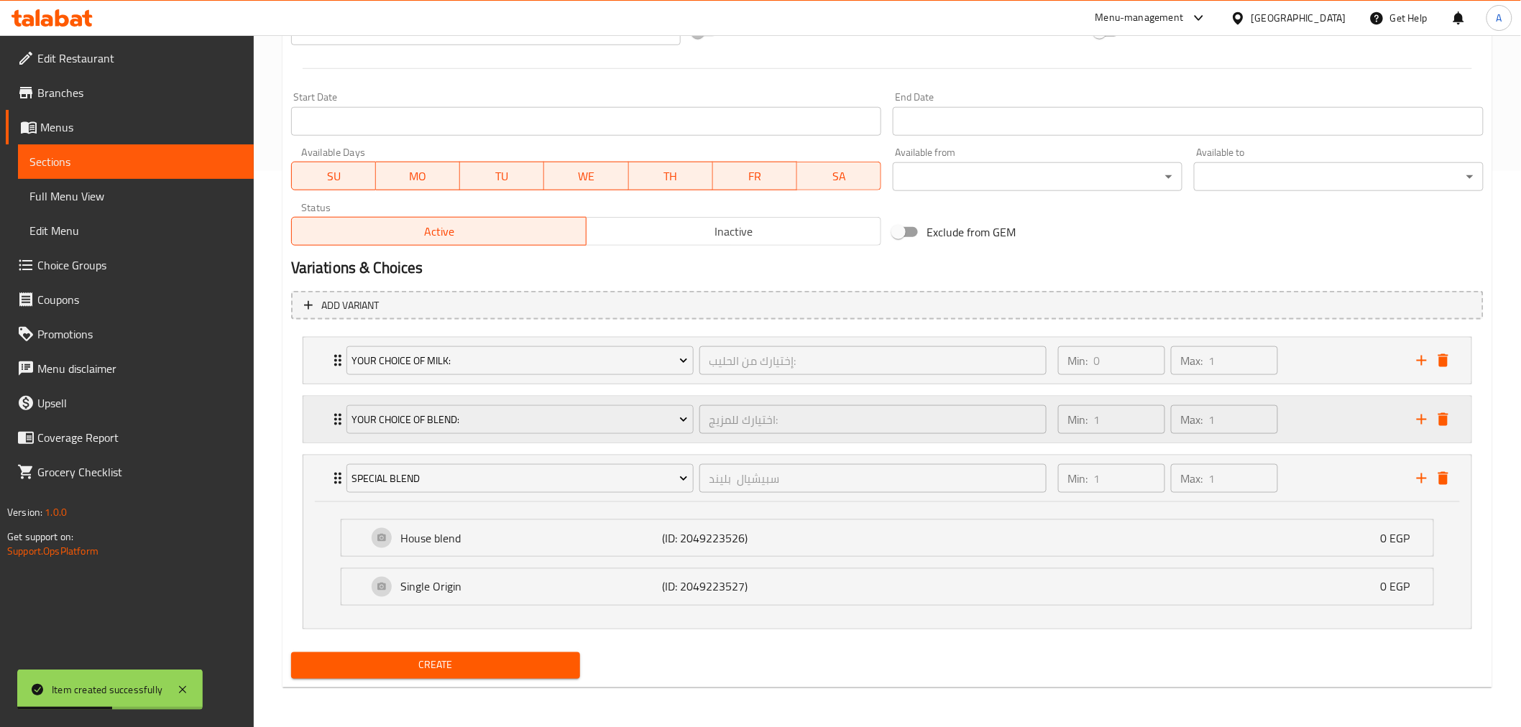
click at [313, 424] on div "Your Choice of Blend: اختيارك للمزيج: ​ Min: 1 ​ Max: 1 ​" at bounding box center [887, 420] width 1168 height 46
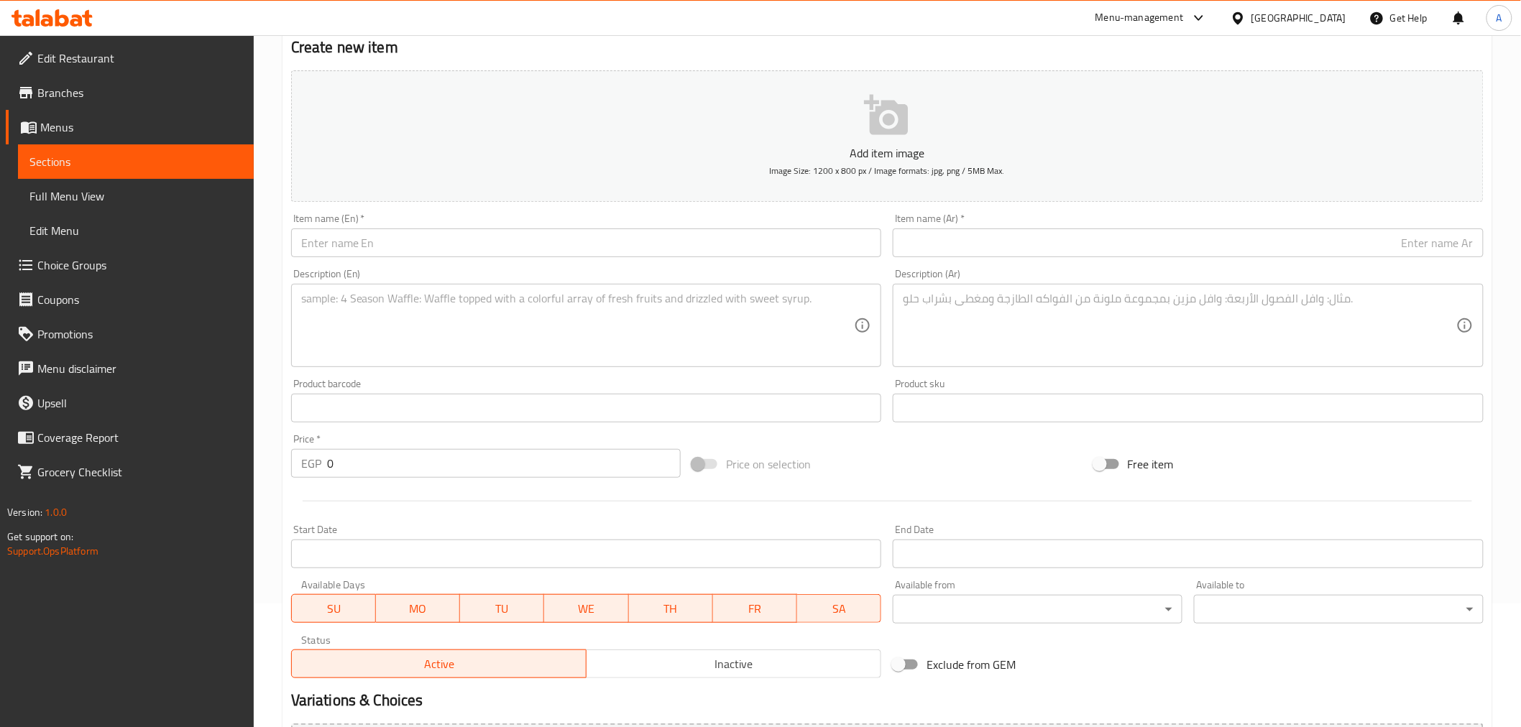
scroll to position [0, 0]
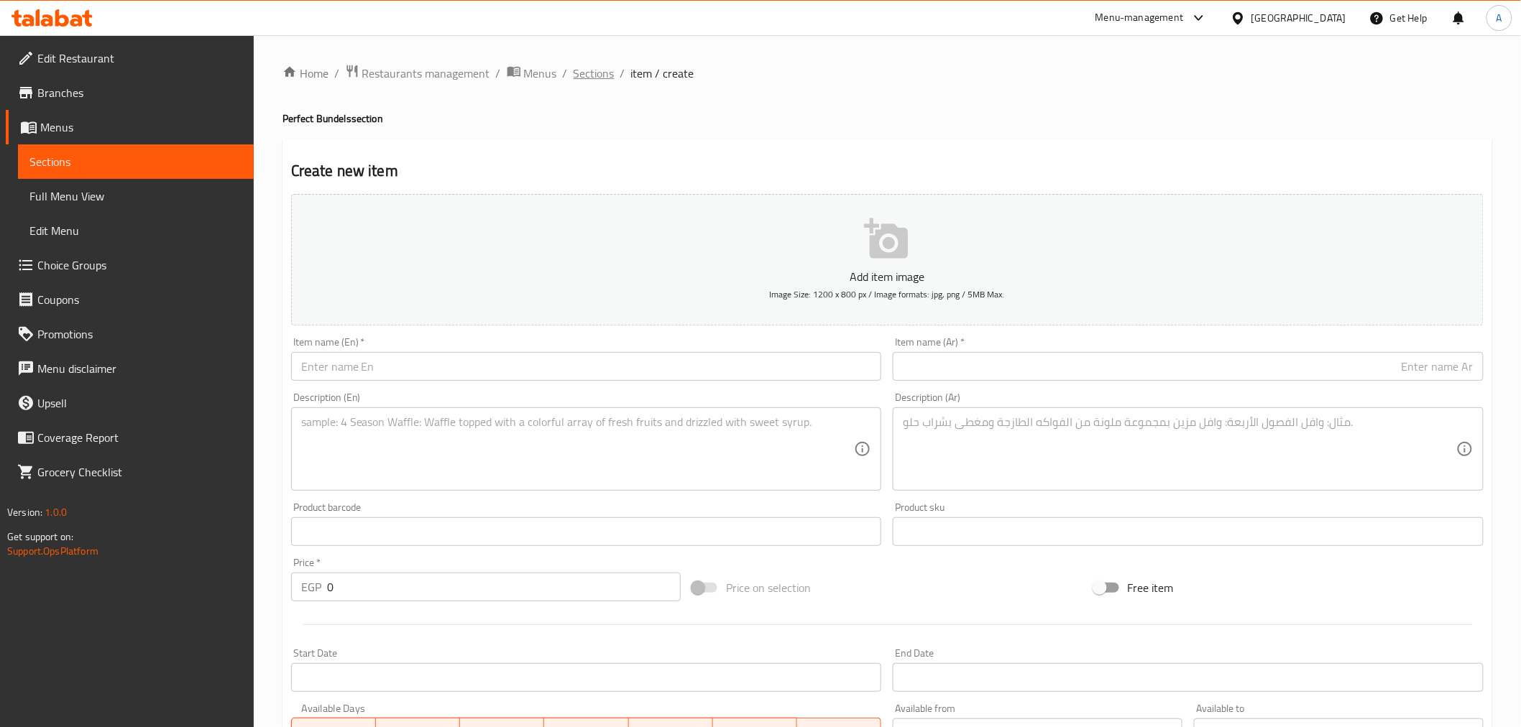
click at [599, 73] on span "Sections" at bounding box center [594, 73] width 41 height 17
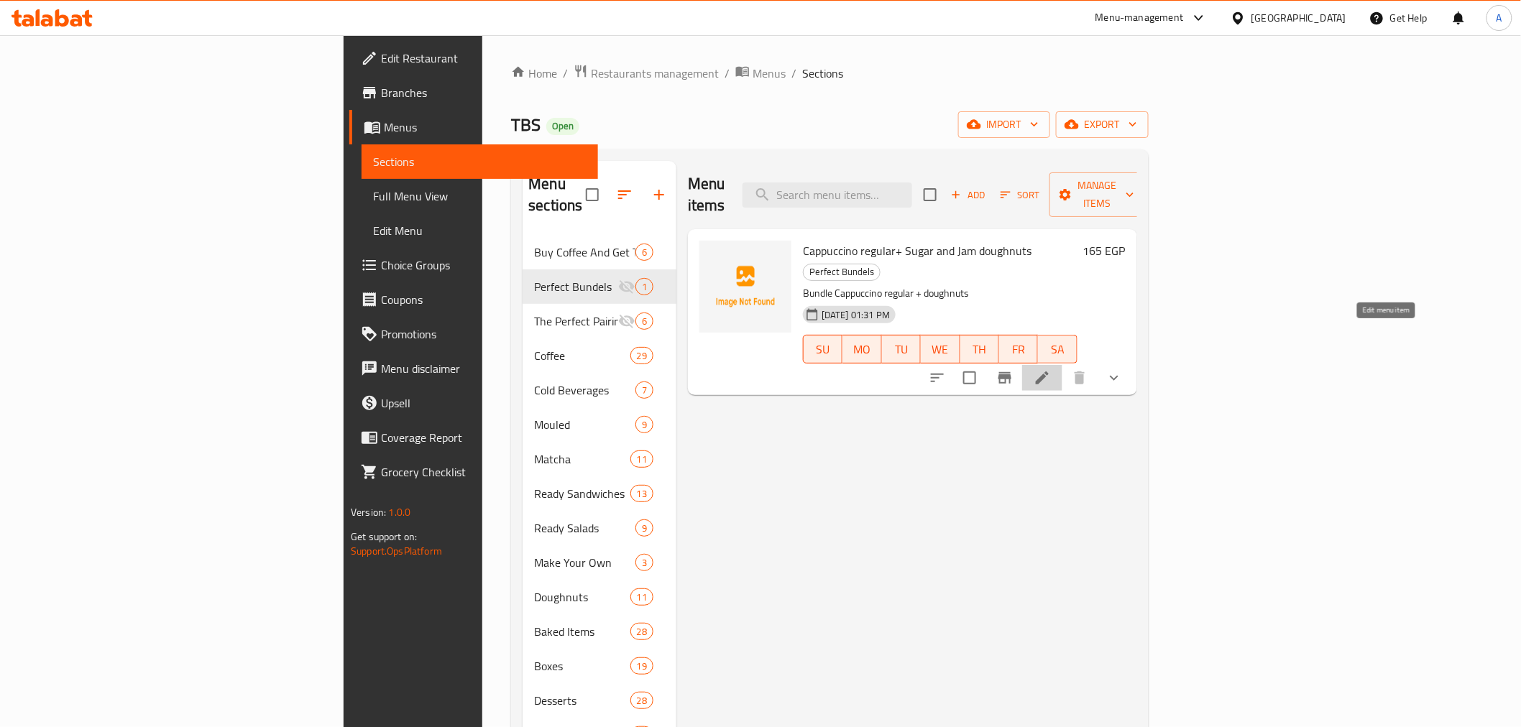
click at [1049, 372] on icon at bounding box center [1042, 378] width 13 height 13
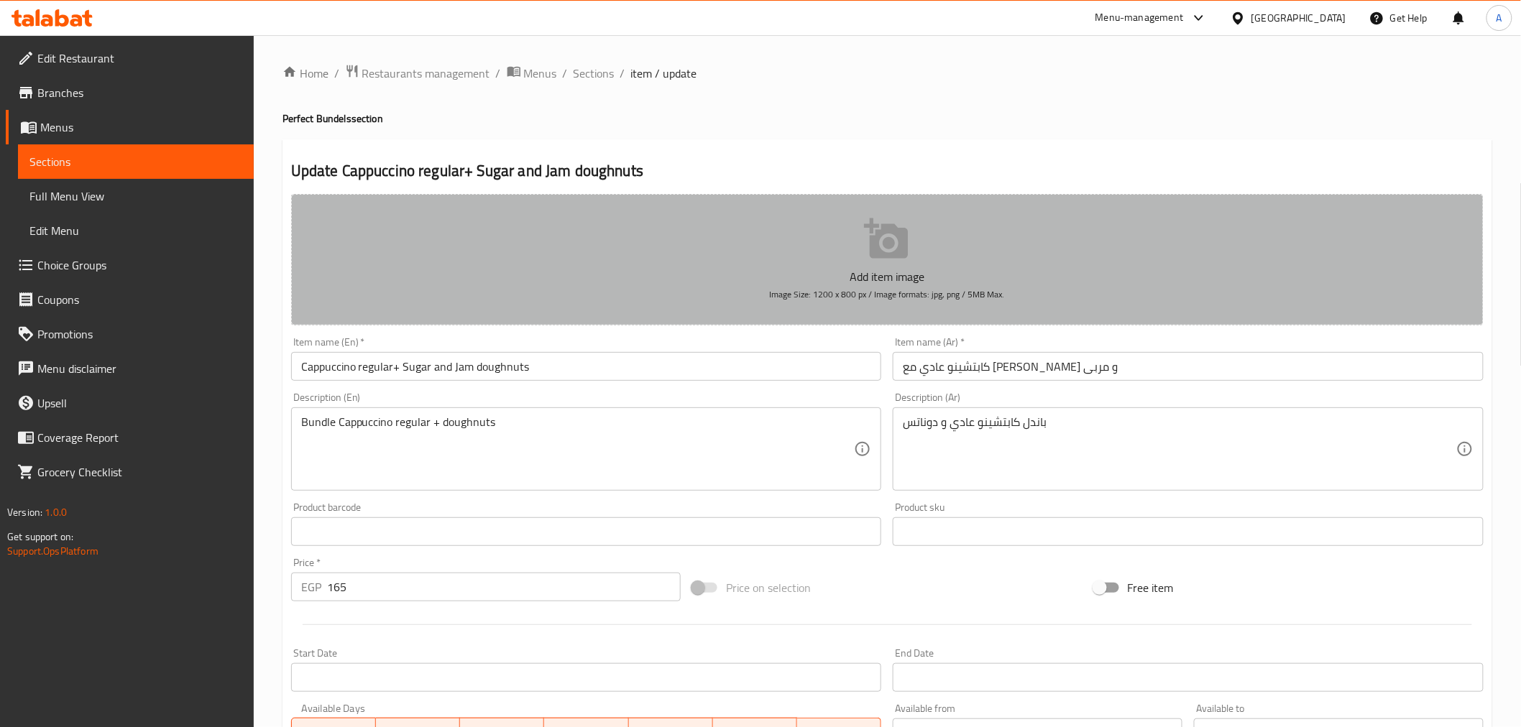
click at [903, 224] on icon "button" at bounding box center [887, 239] width 46 height 46
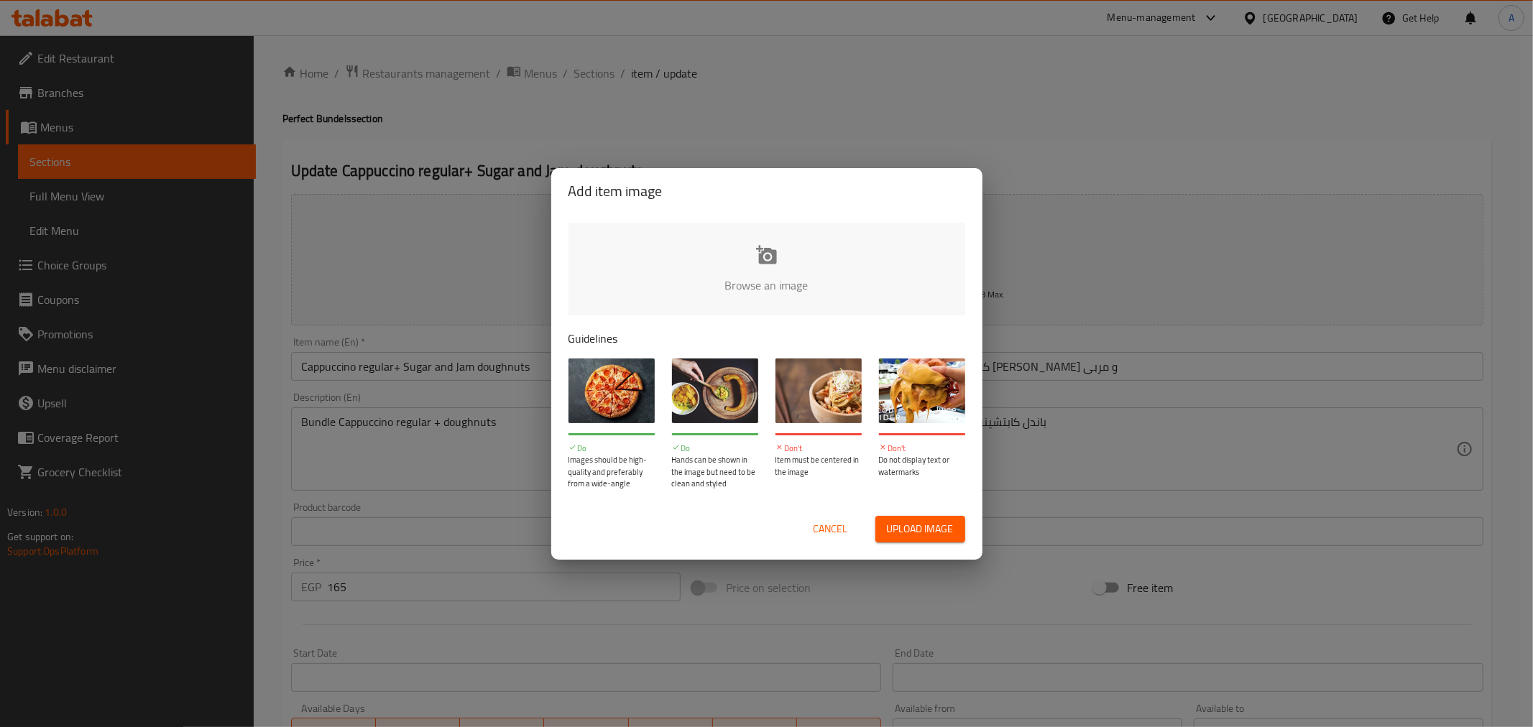
click at [766, 252] on input "file" at bounding box center [1253, 290] width 1368 height 134
type input "C:\fakepath\Donut and Cuppuccino Bundle.png"
click at [743, 231] on input "file" at bounding box center [1253, 290] width 1368 height 134
click at [782, 274] on input "file" at bounding box center [1253, 290] width 1368 height 134
click at [821, 527] on span "Cancel" at bounding box center [831, 529] width 34 height 18
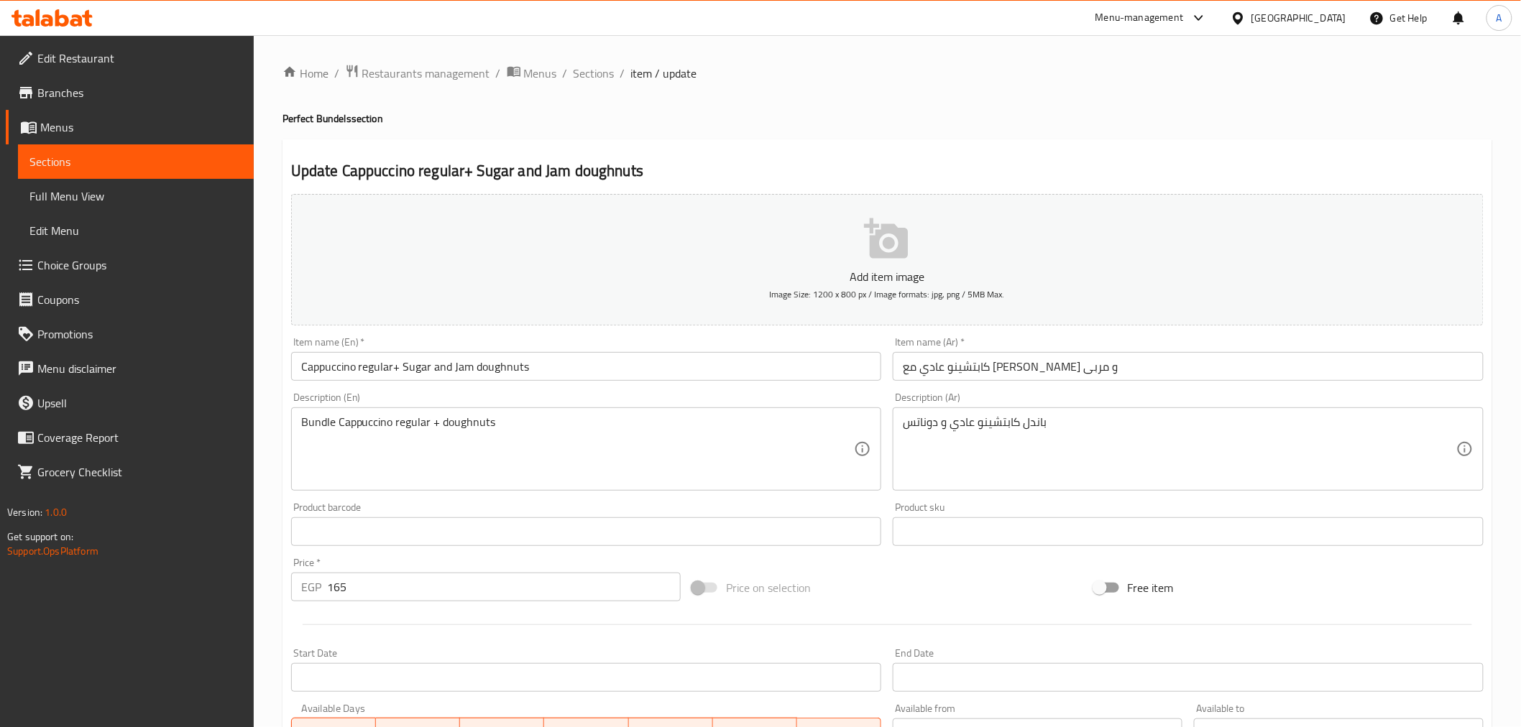
click at [892, 216] on icon "button" at bounding box center [887, 239] width 46 height 46
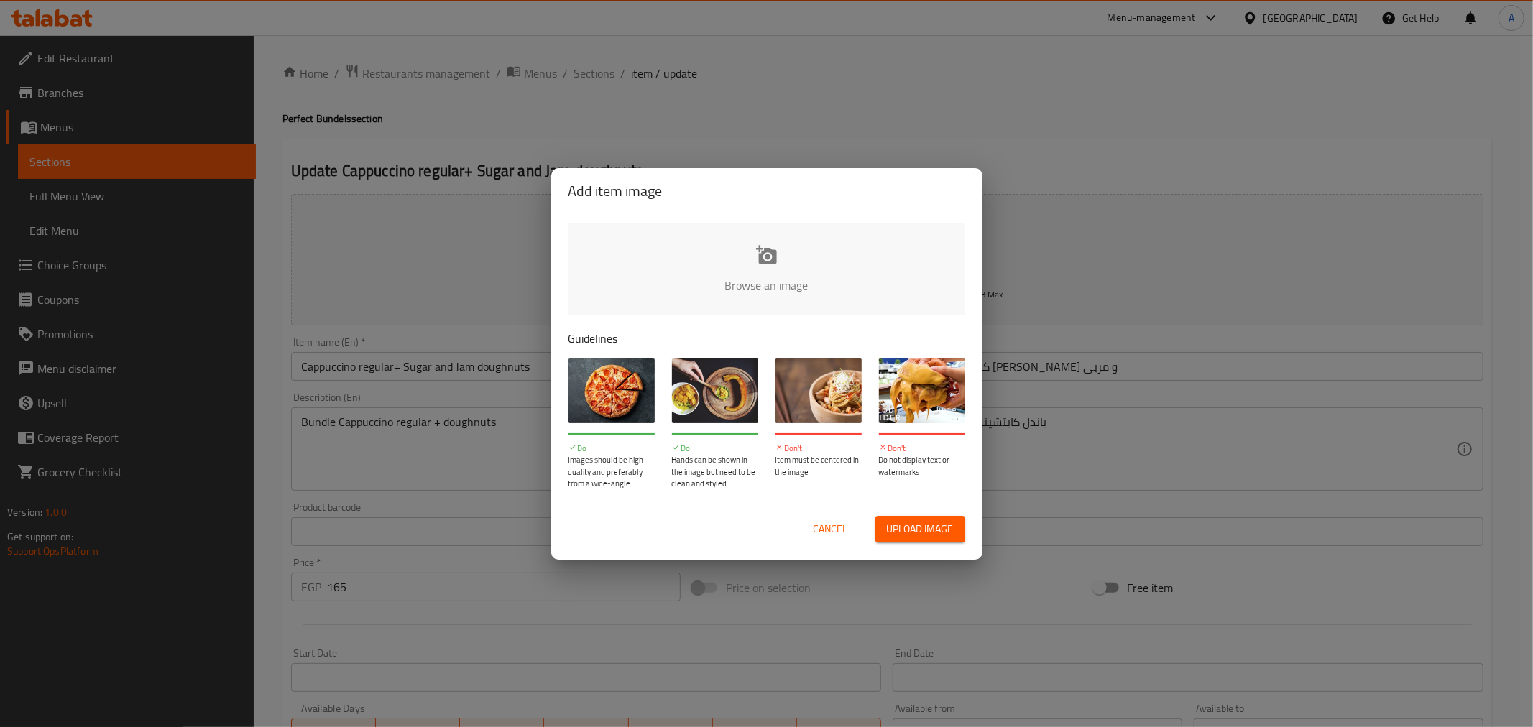
click at [755, 252] on input "file" at bounding box center [1253, 290] width 1368 height 134
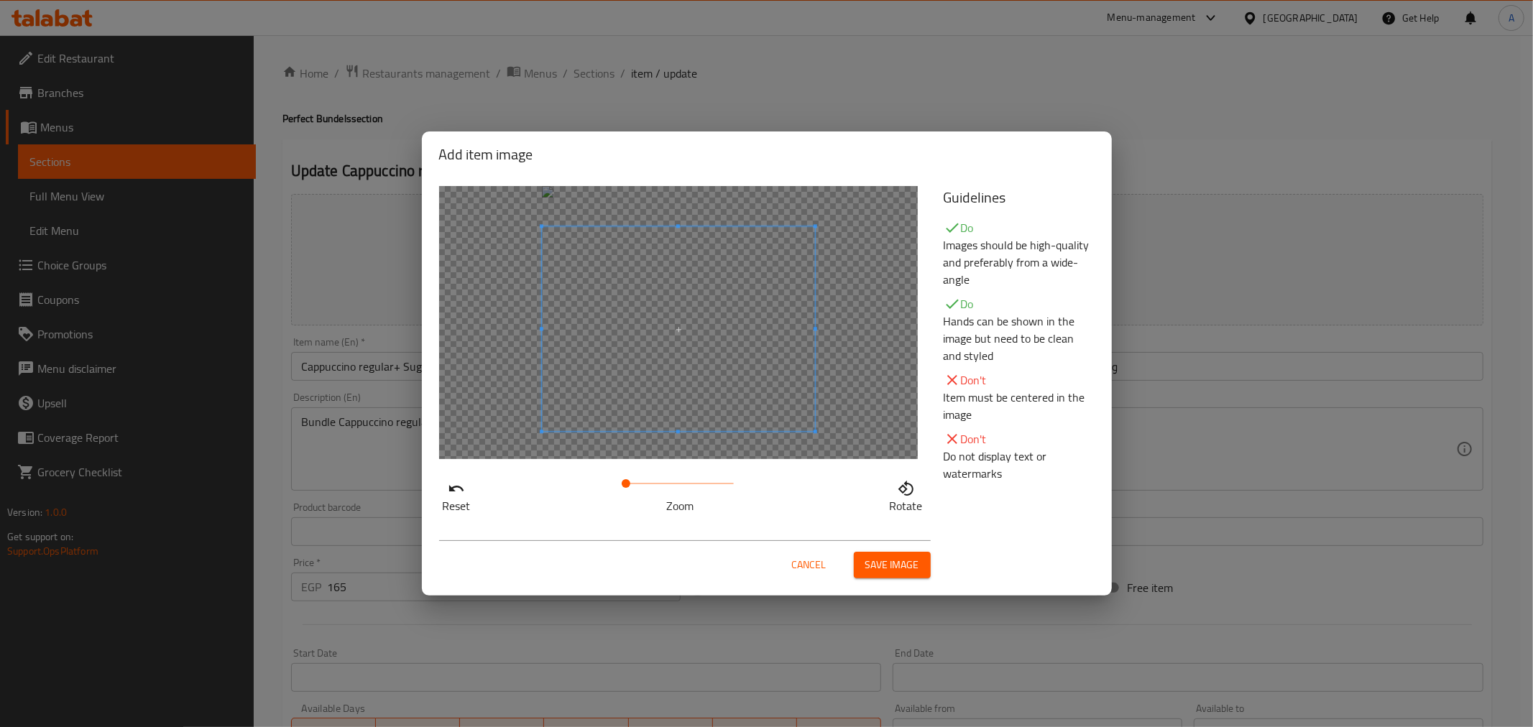
click at [650, 383] on span at bounding box center [678, 328] width 273 height 205
click at [895, 570] on span "Save image" at bounding box center [892, 565] width 54 height 18
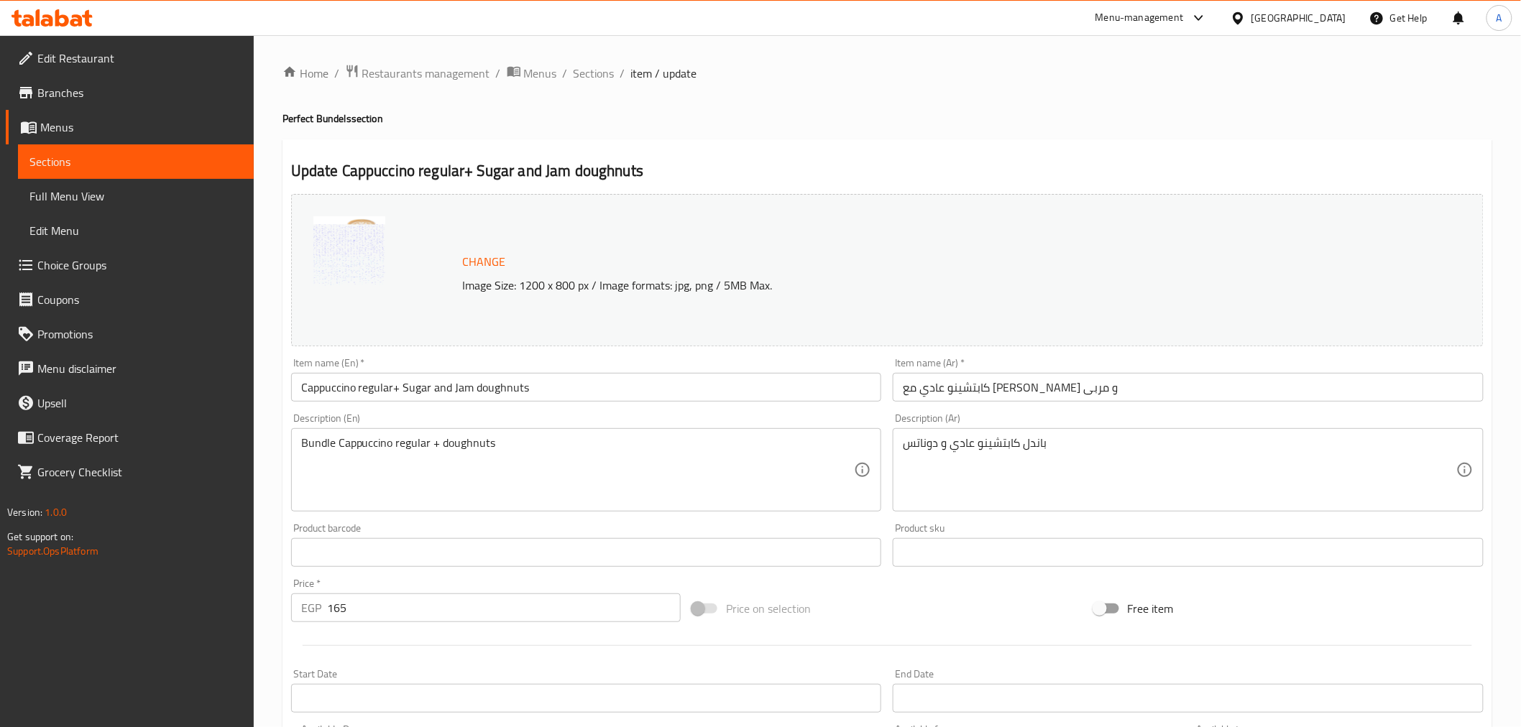
scroll to position [449, 0]
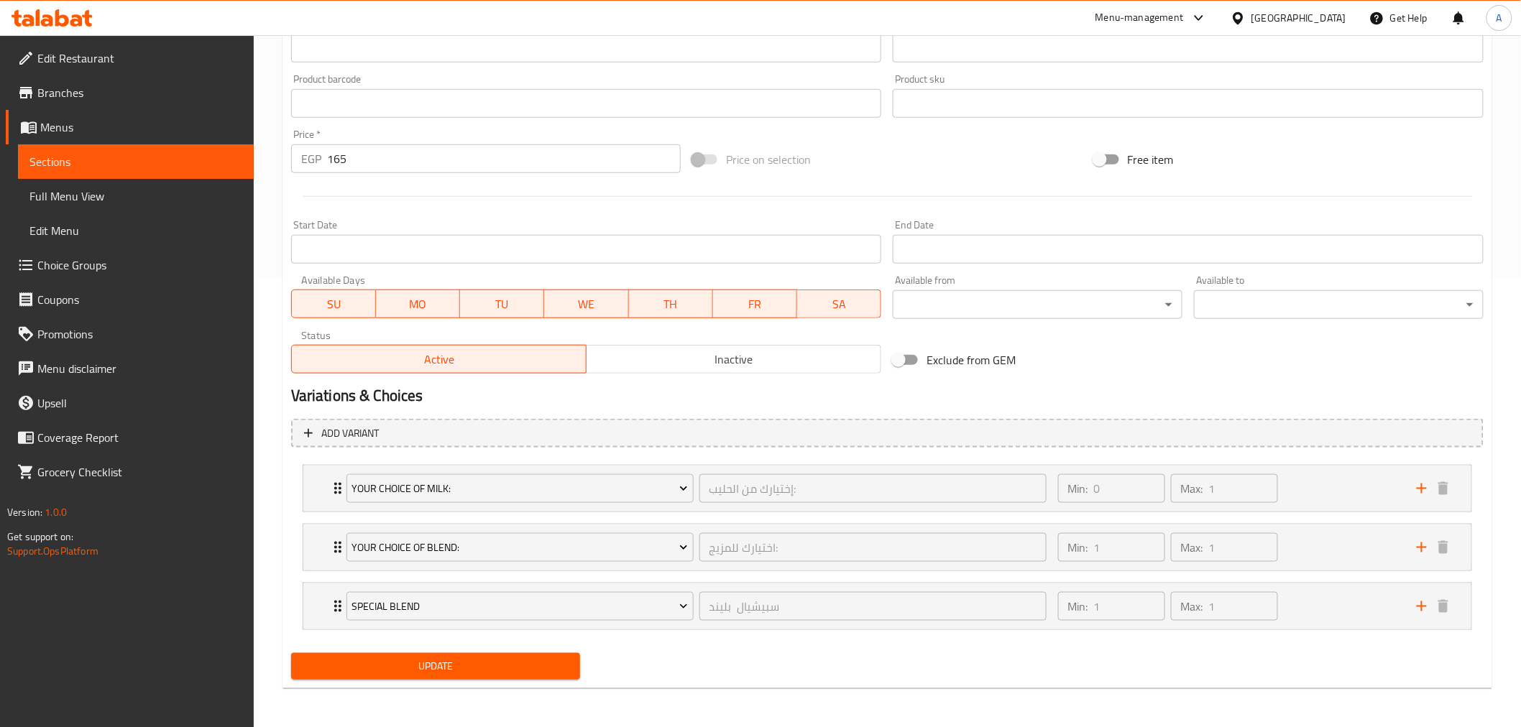
click at [446, 658] on span "Update" at bounding box center [436, 667] width 267 height 18
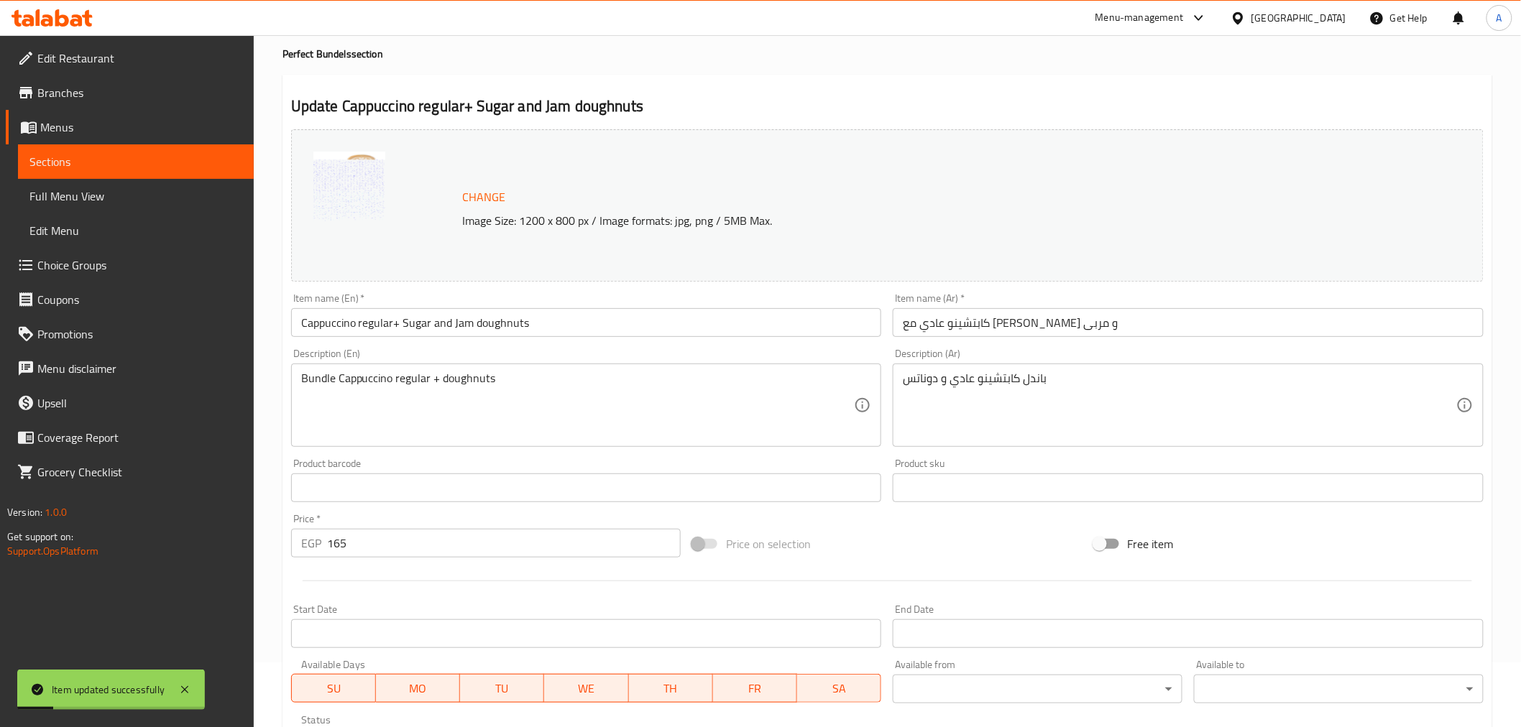
scroll to position [0, 0]
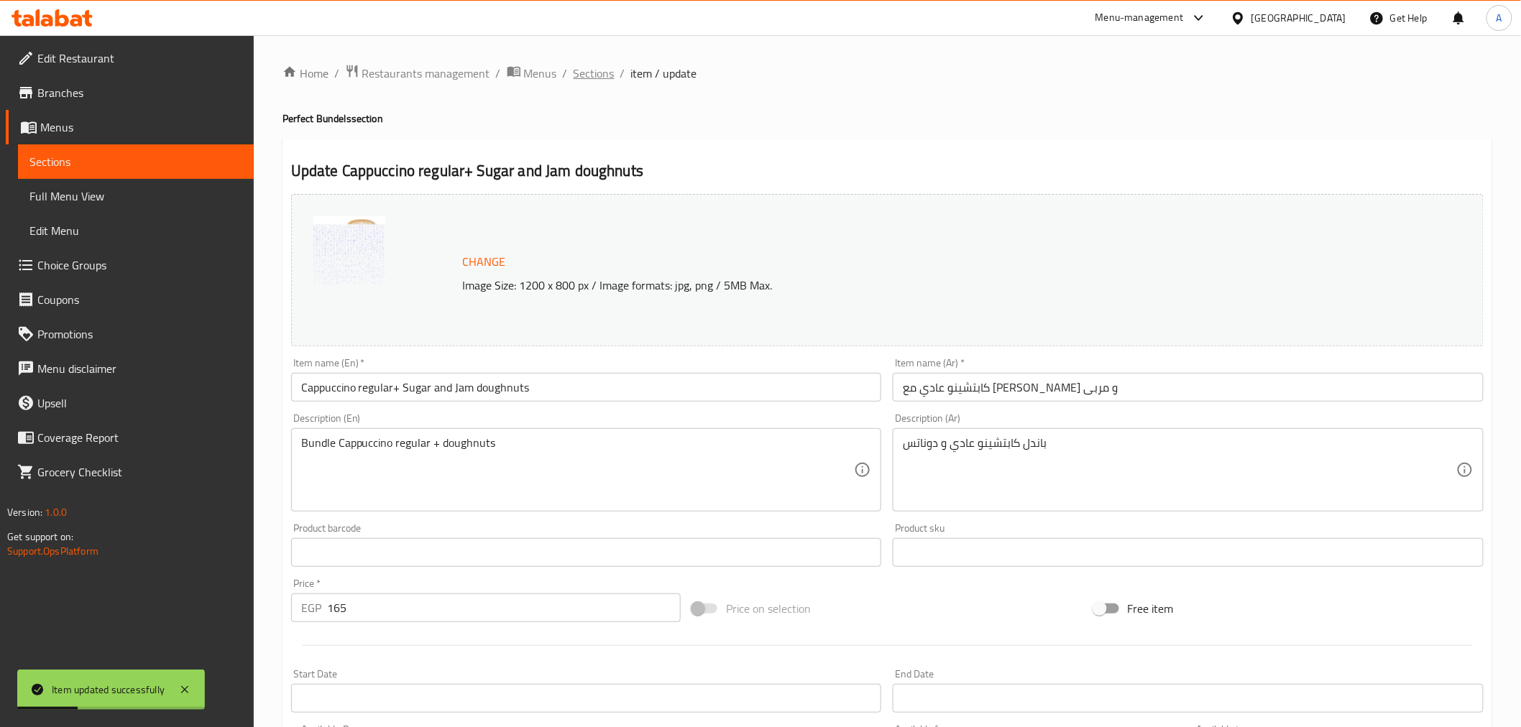
click at [584, 70] on span "Sections" at bounding box center [594, 73] width 41 height 17
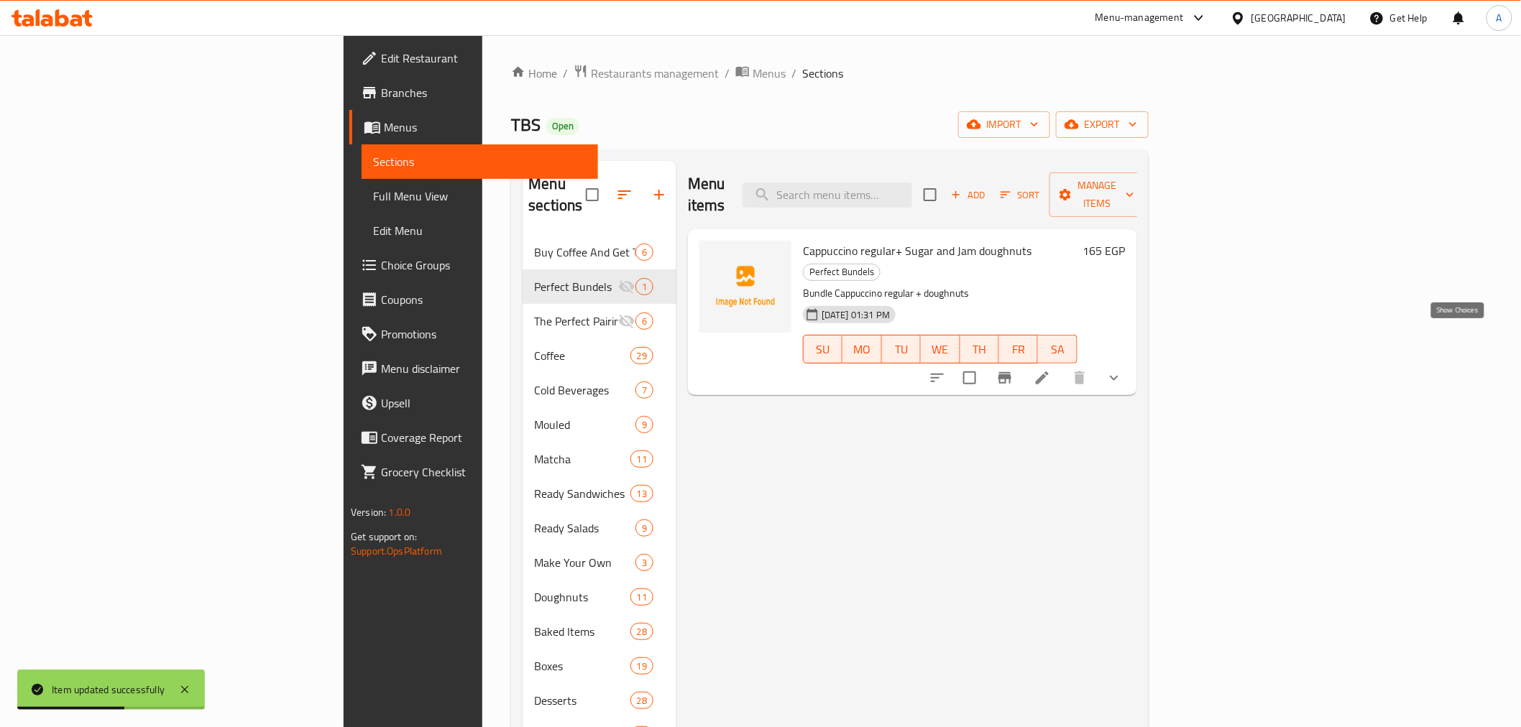
click at [1123, 369] on icon "show more" at bounding box center [1113, 377] width 17 height 17
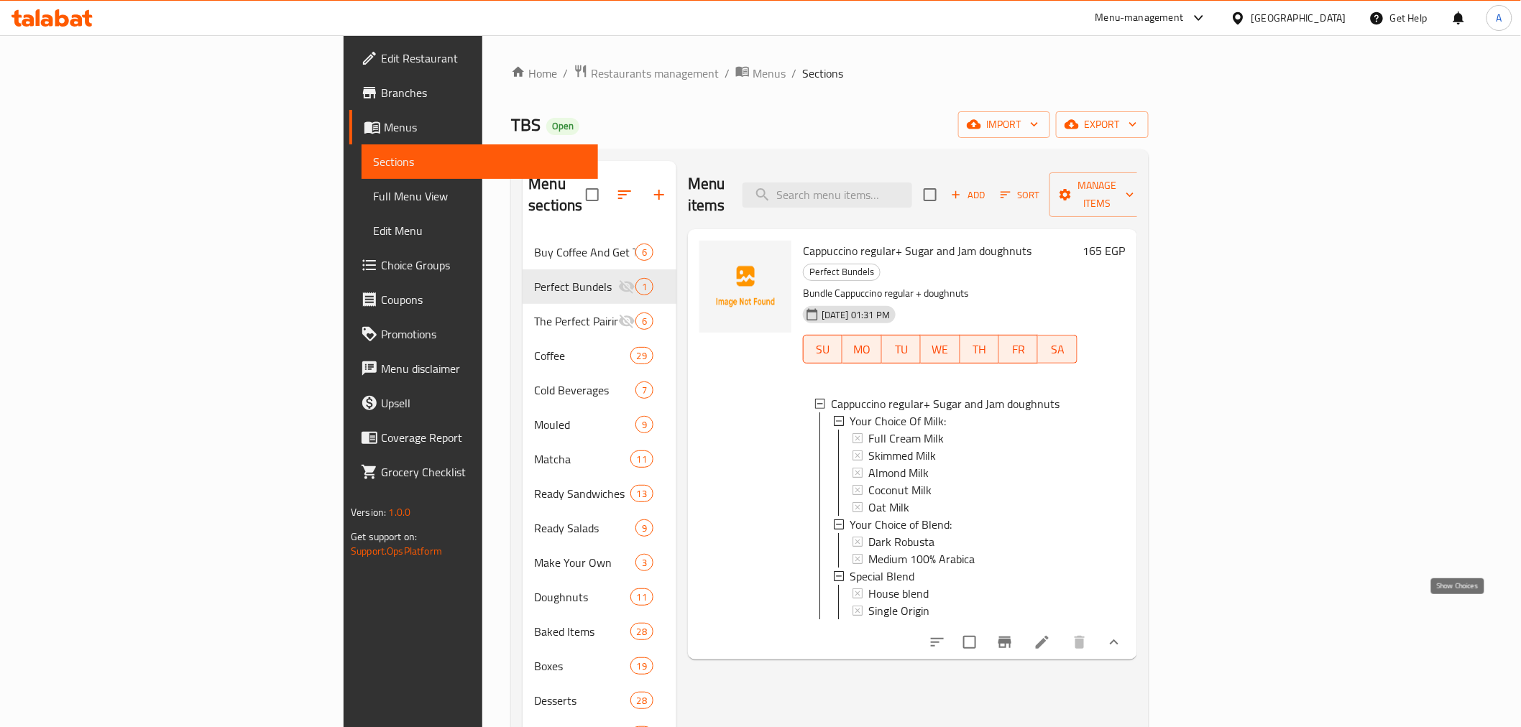
click at [1123, 634] on icon "show more" at bounding box center [1113, 642] width 17 height 17
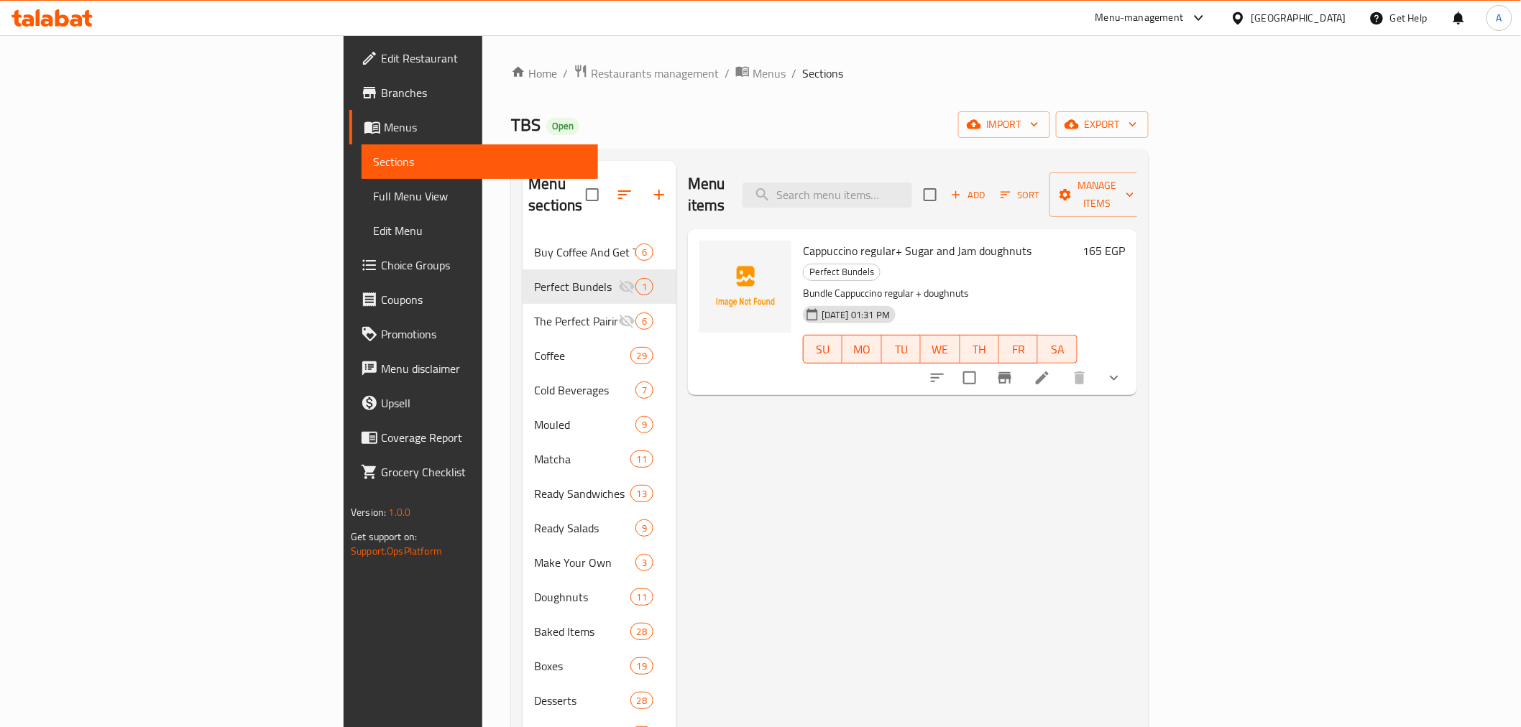
click at [980, 562] on div "Menu items Add Sort Manage items Cappuccino regular+ Sugar and Jam doughnuts Pe…" at bounding box center [906, 546] width 461 height 770
click at [686, 402] on div "Menu items Add Sort Manage items Cappuccino regular+ Sugar and Jam doughnuts Pe…" at bounding box center [906, 546] width 461 height 770
click at [1137, 464] on div "Menu items Add Sort Manage items Cappuccino regular+ Sugar and Jam doughnuts Pe…" at bounding box center [906, 546] width 461 height 770
click at [1137, 515] on div "Menu items Add Sort Manage items Cappuccino regular+ Sugar and Jam doughnuts Pe…" at bounding box center [906, 546] width 461 height 770
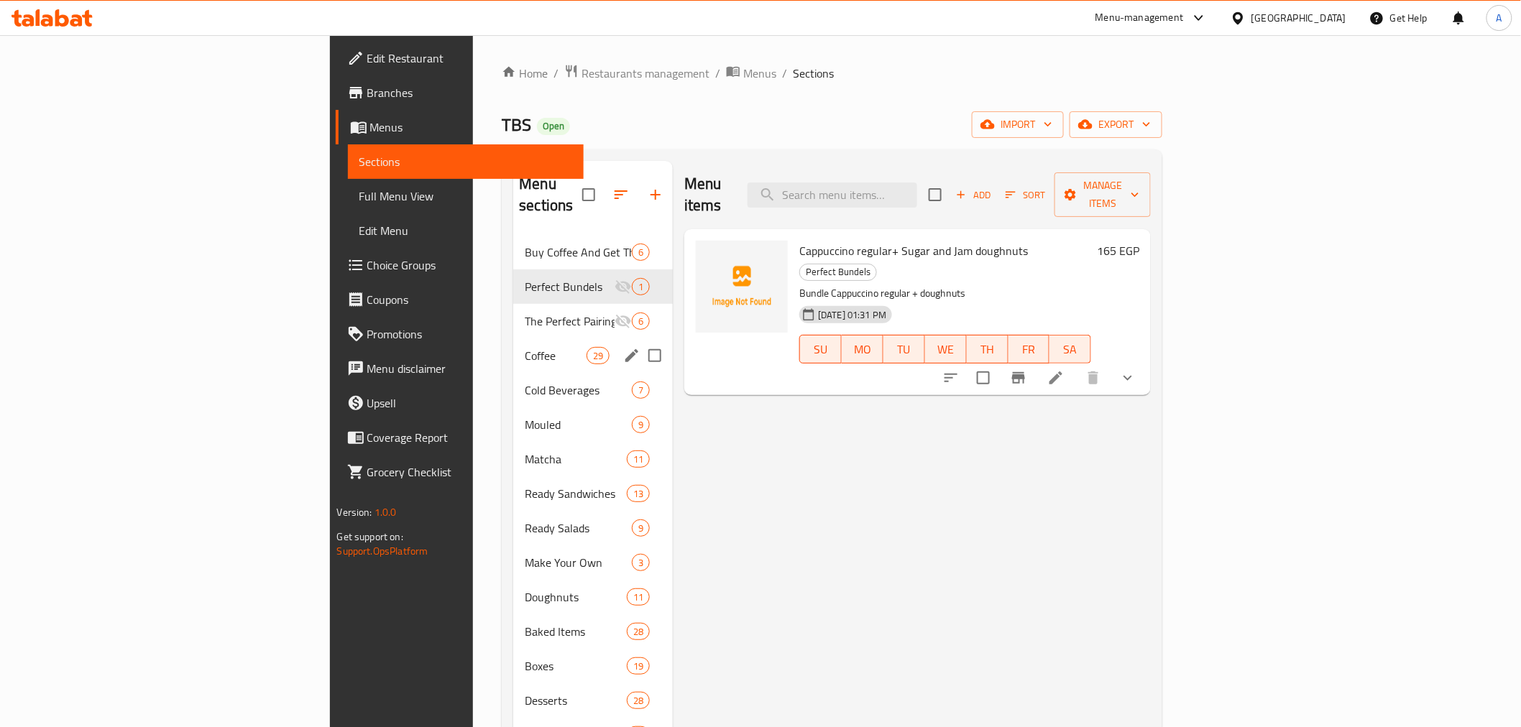
click at [513, 339] on div "Coffee 29" at bounding box center [593, 356] width 160 height 34
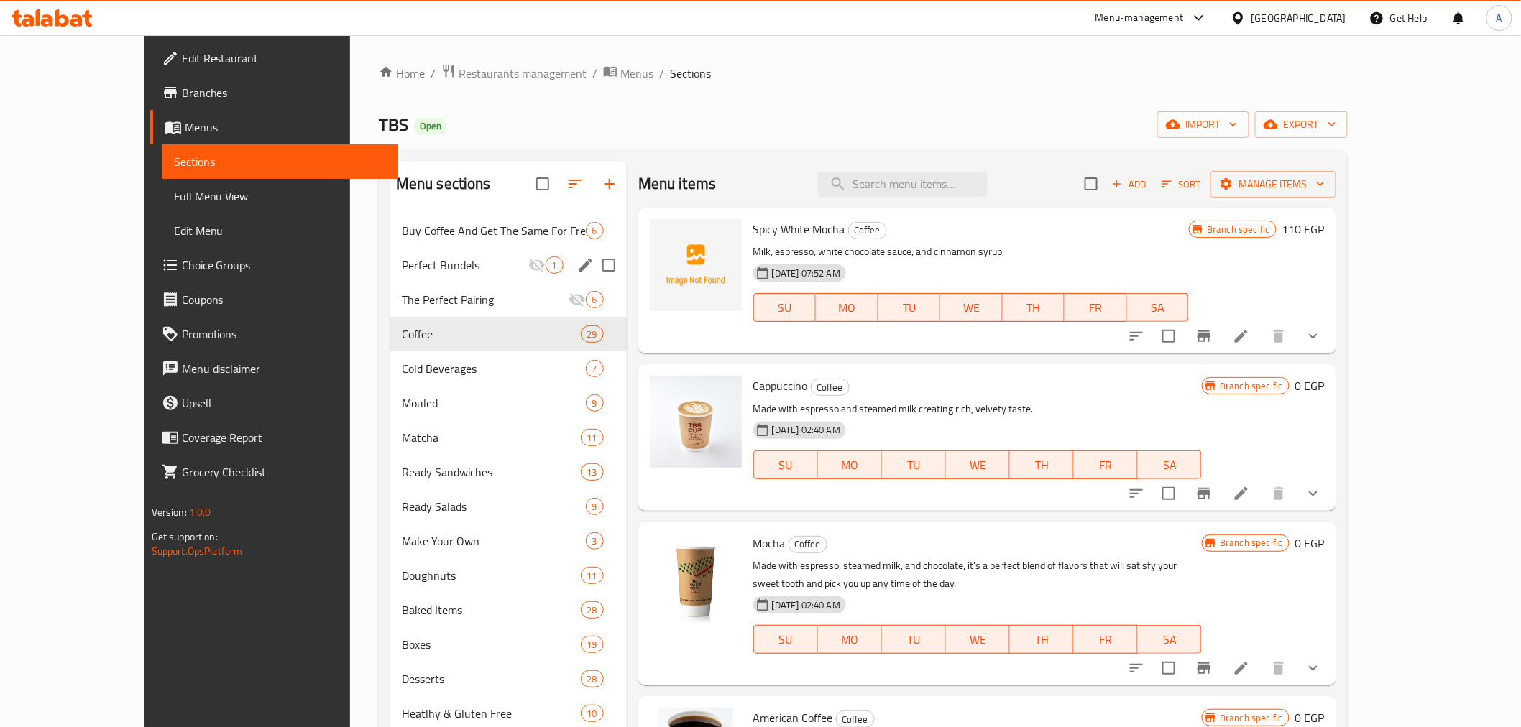
click at [402, 274] on span "Perfect Bundels" at bounding box center [465, 265] width 126 height 17
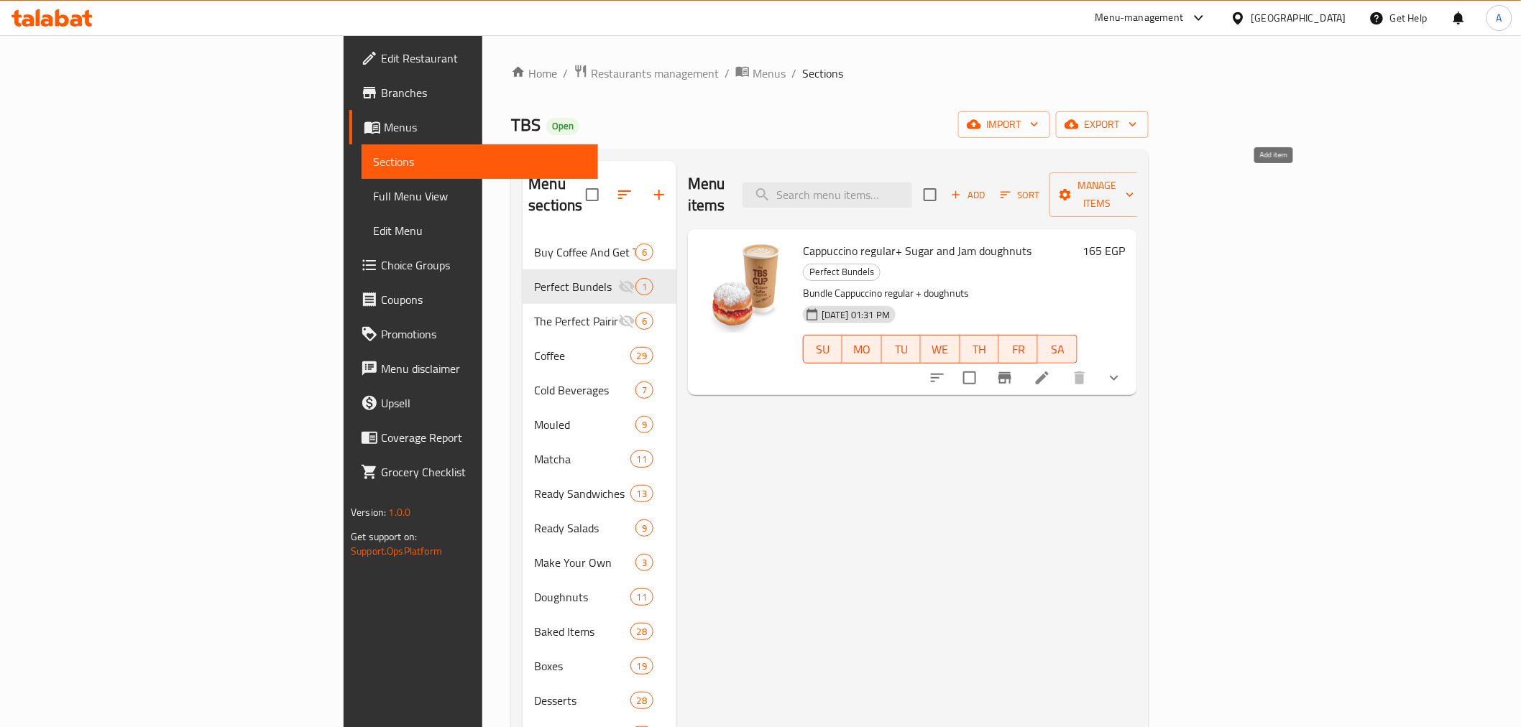
click at [988, 187] on span "Add" at bounding box center [968, 195] width 39 height 17
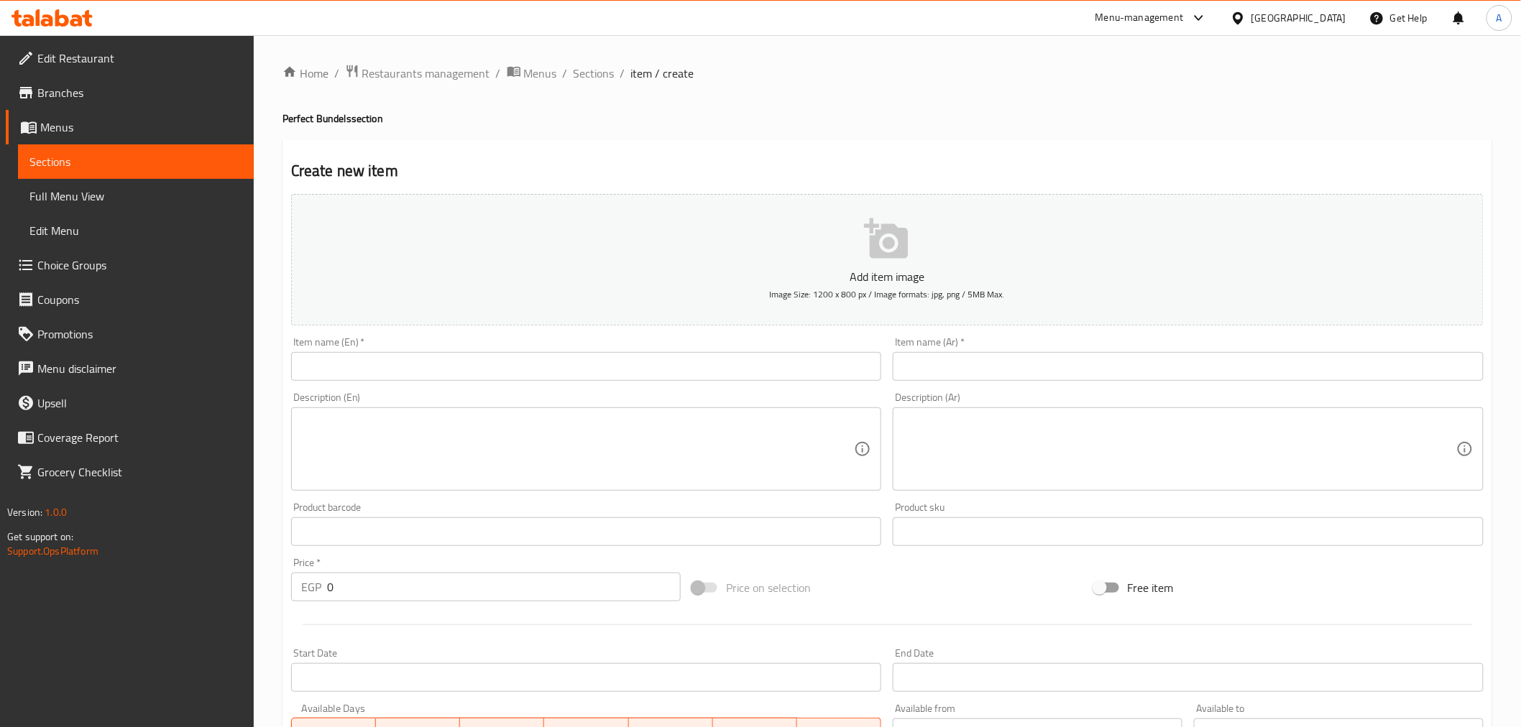
click at [502, 360] on input "text" at bounding box center [586, 366] width 591 height 29
paste input "Latte large + Blueberry muffin"
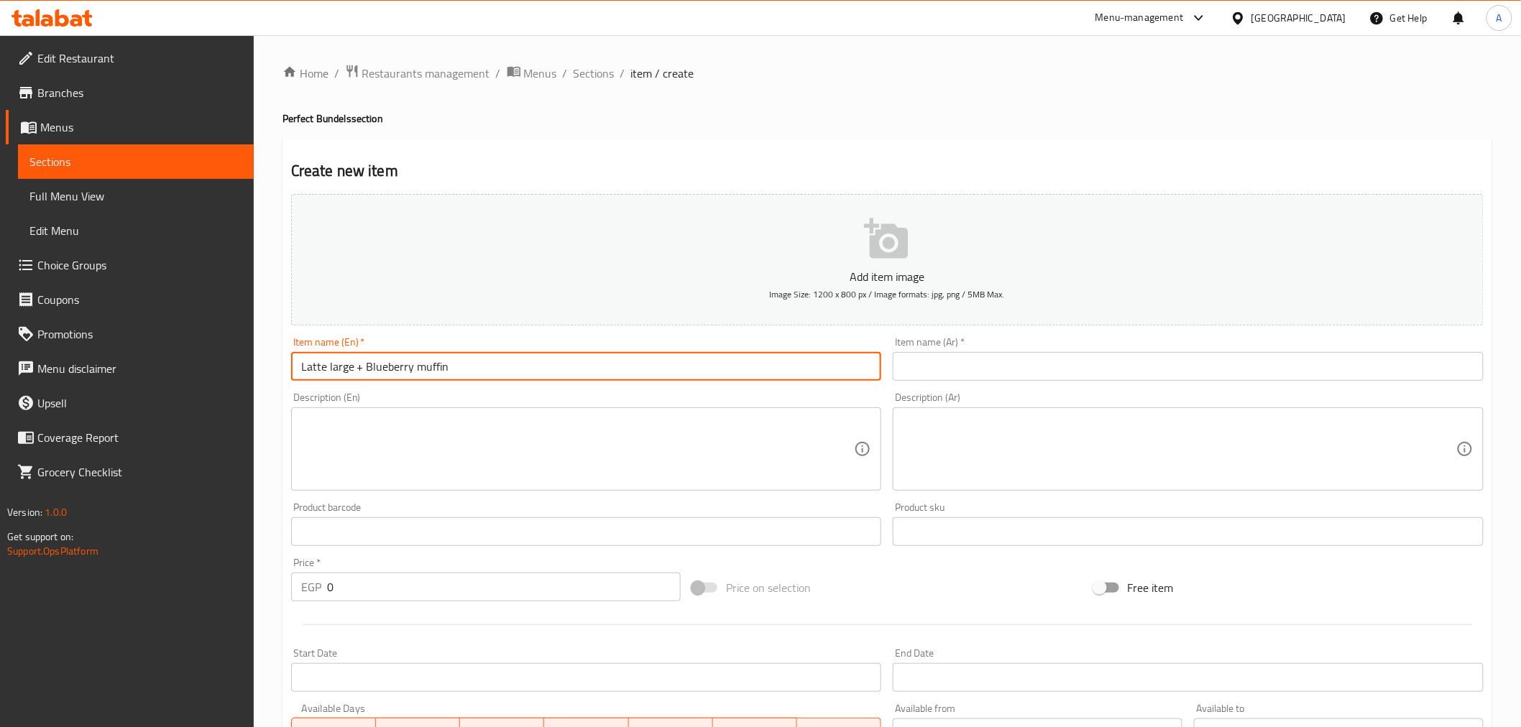
type input "Latte large + Blueberry muffin"
click at [1037, 354] on input "text" at bounding box center [1188, 366] width 591 height 29
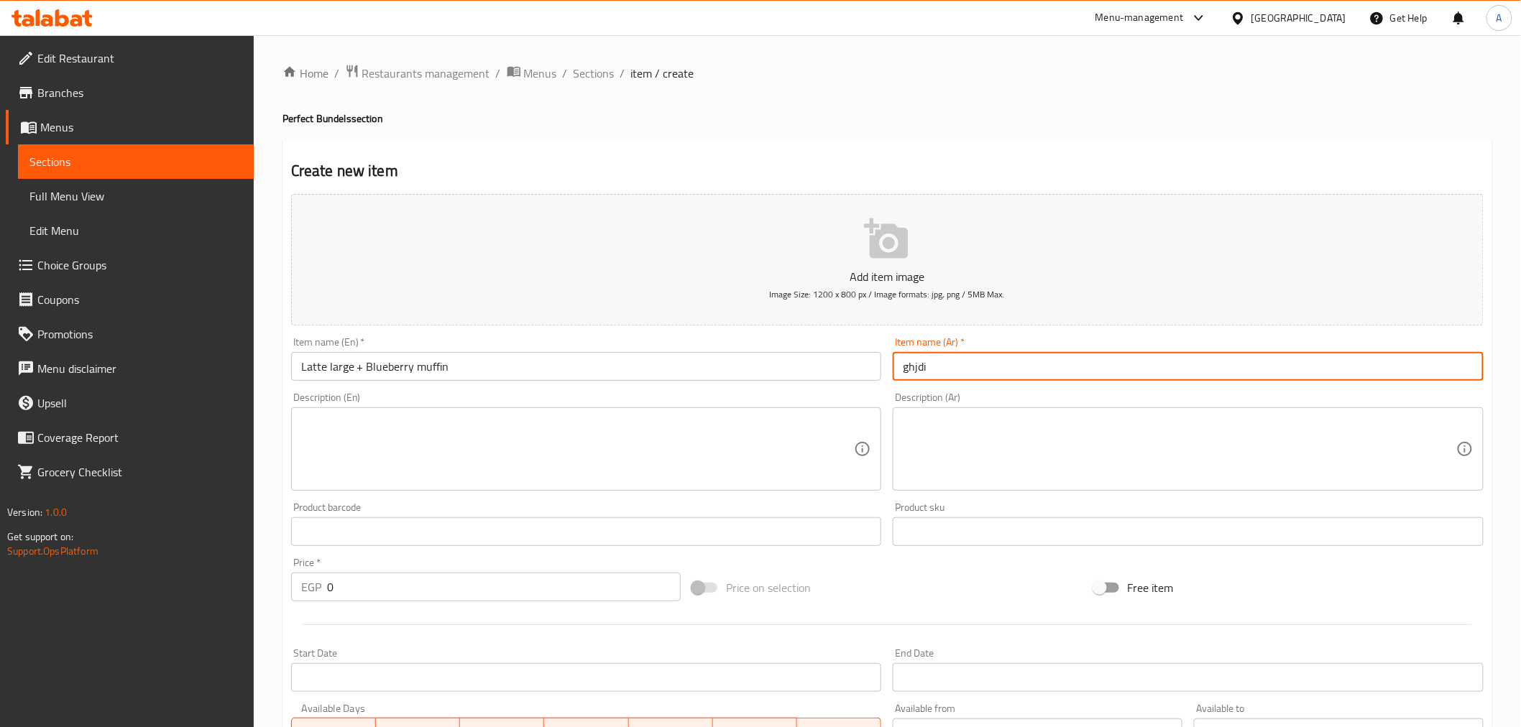
type input "ghjdi"
type input "ا"
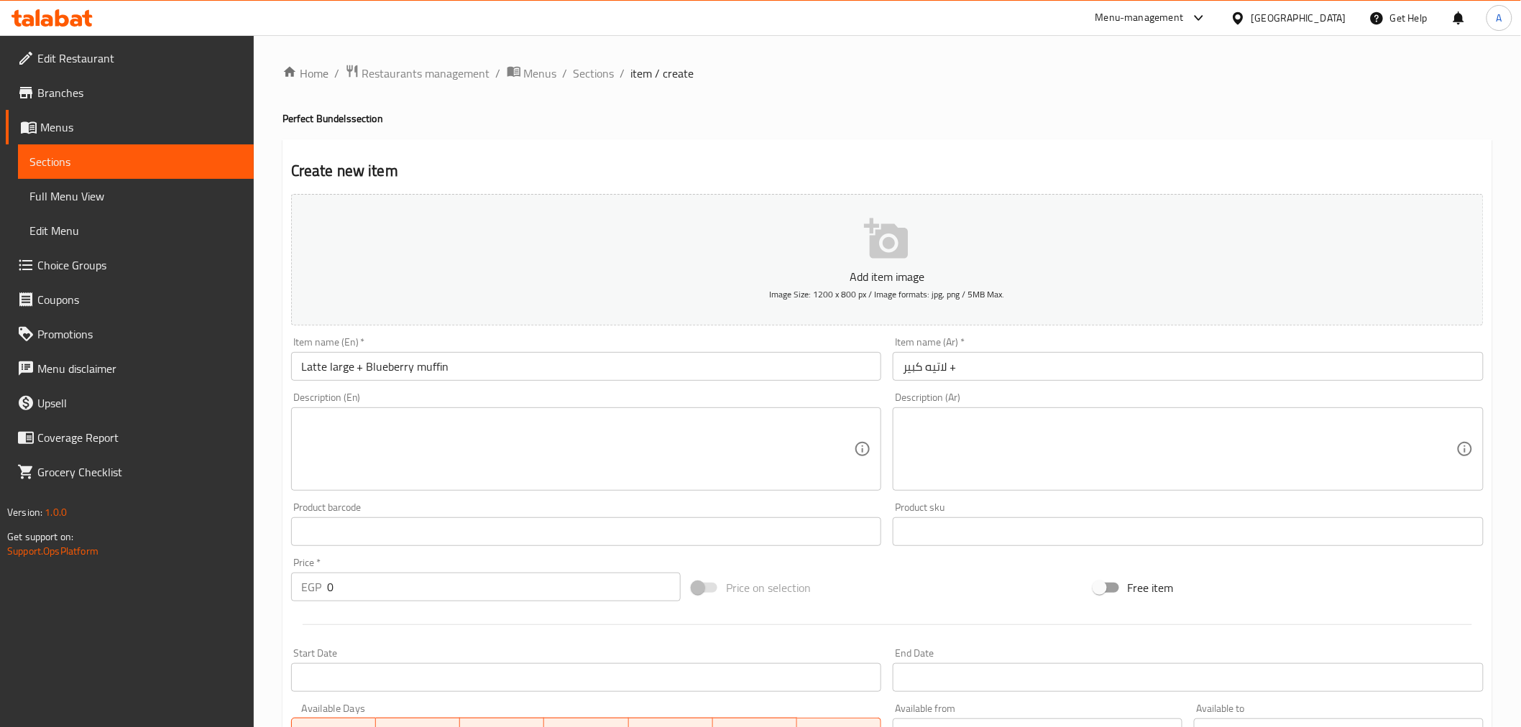
click at [1026, 367] on input "لاتيه كبير +" at bounding box center [1188, 366] width 591 height 29
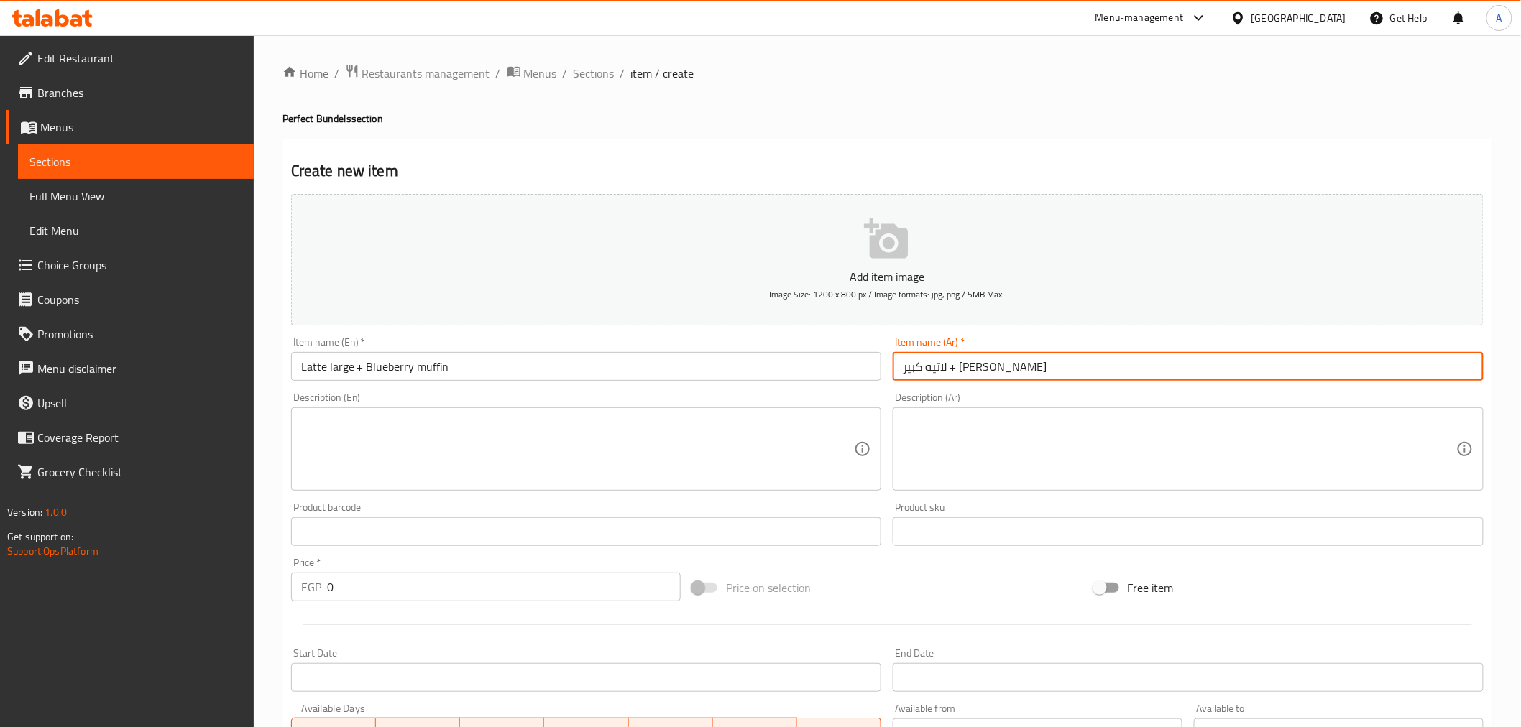
type input "لاتيه كبير + [PERSON_NAME]"
click at [485, 436] on textarea at bounding box center [577, 449] width 553 height 68
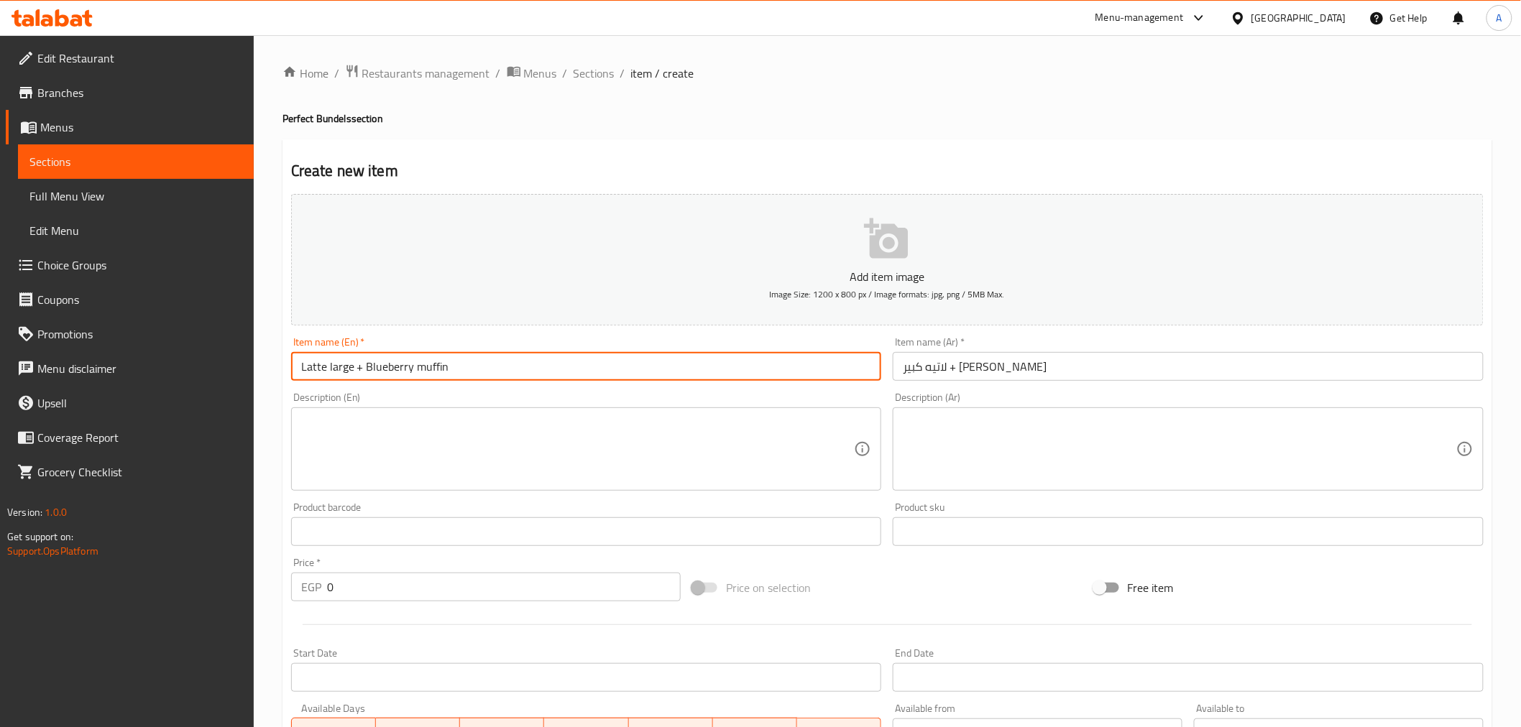
click at [476, 359] on input "Latte large + Blueberry muffin" at bounding box center [586, 366] width 591 height 29
click at [498, 449] on textarea at bounding box center [577, 449] width 553 height 68
paste textarea "Latte large + Blueberry muffin"
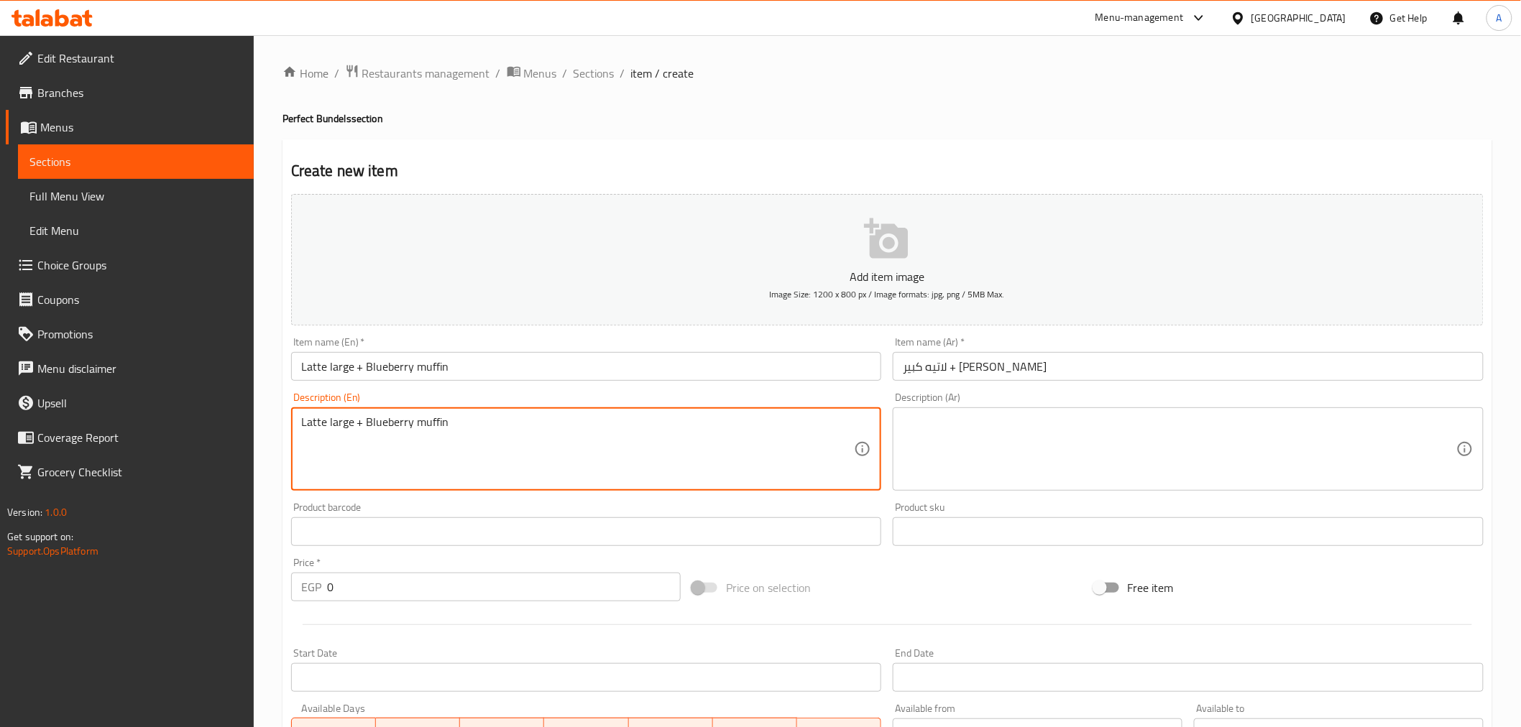
type textarea "Latte large + Blueberry muffin"
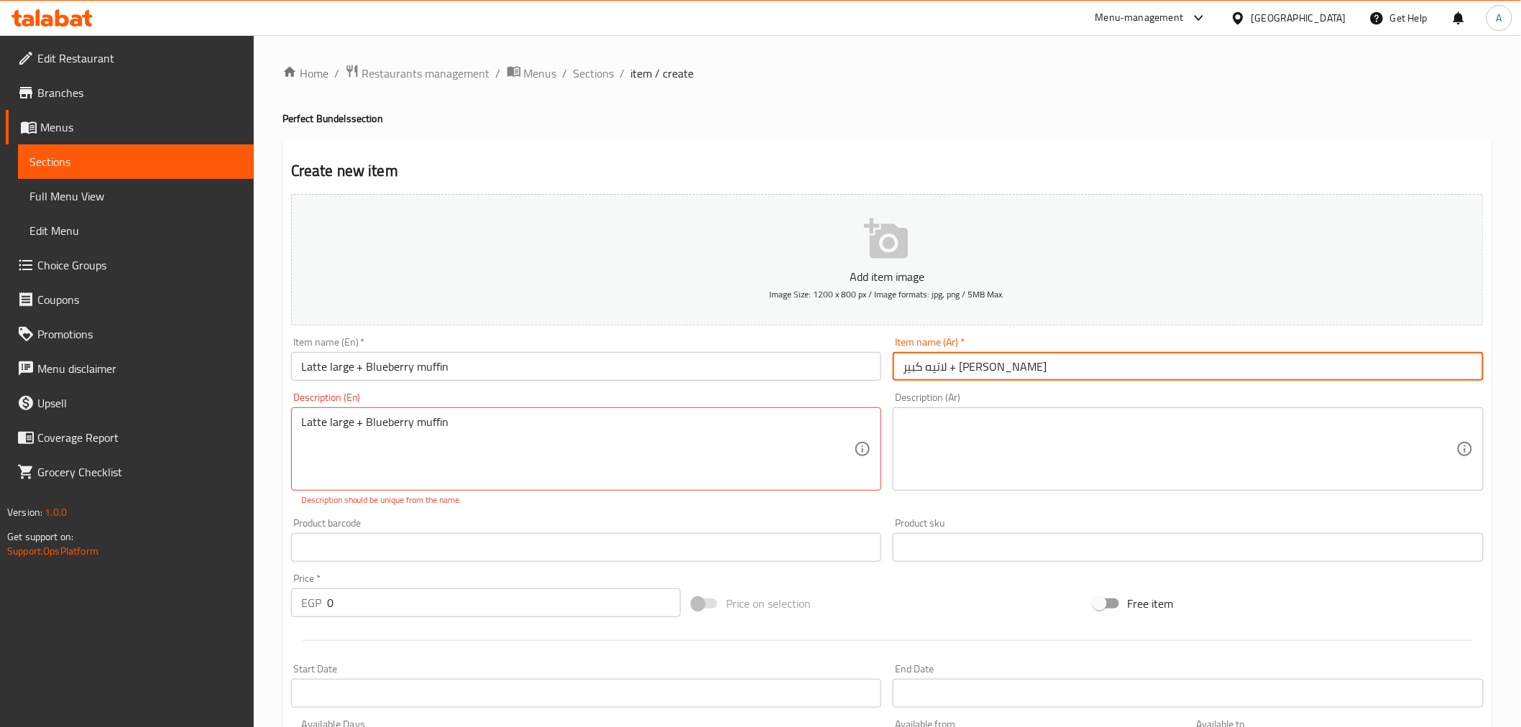
click at [1081, 362] on input "لاتيه كبير + [PERSON_NAME]" at bounding box center [1188, 366] width 591 height 29
click at [1035, 446] on textarea at bounding box center [1179, 449] width 553 height 68
paste textarea "لاتيه كبير + [PERSON_NAME]"
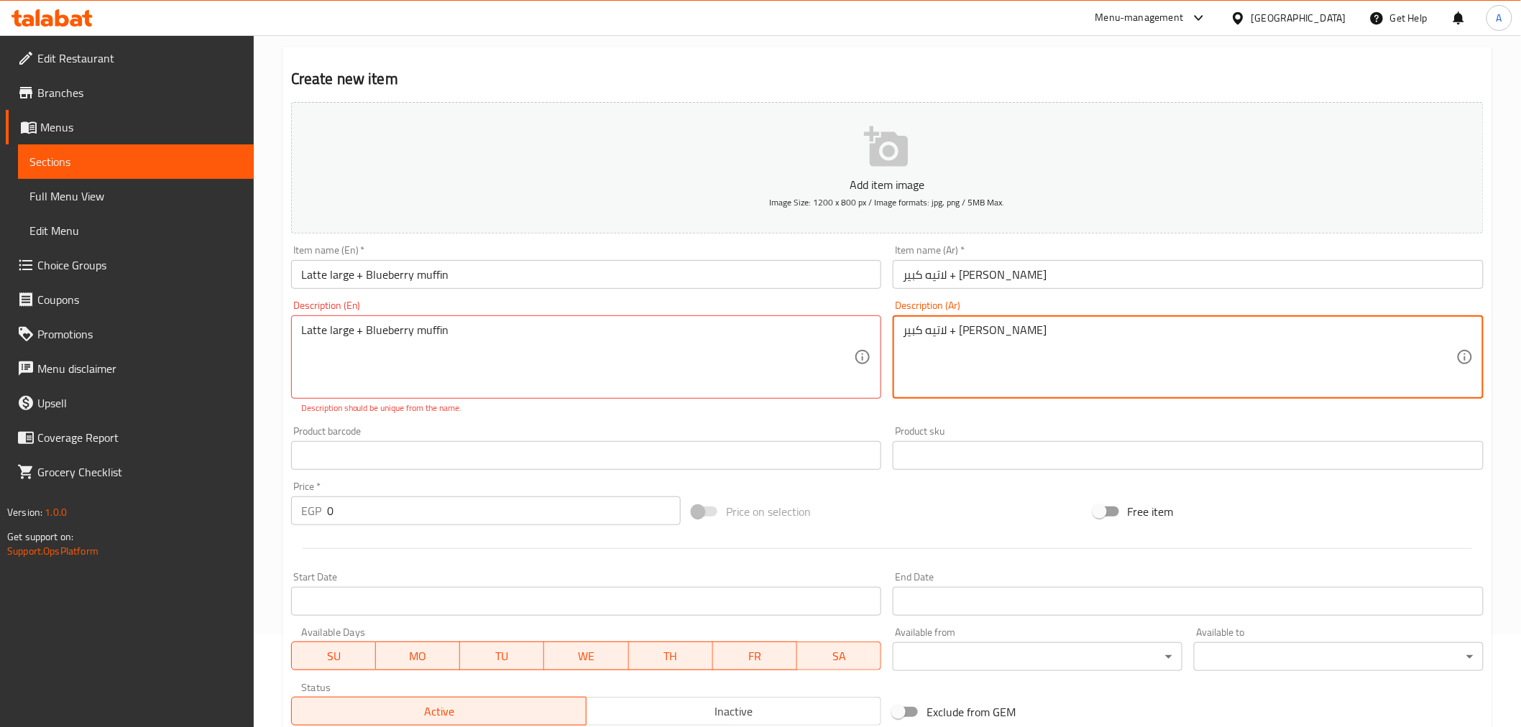
scroll to position [106, 0]
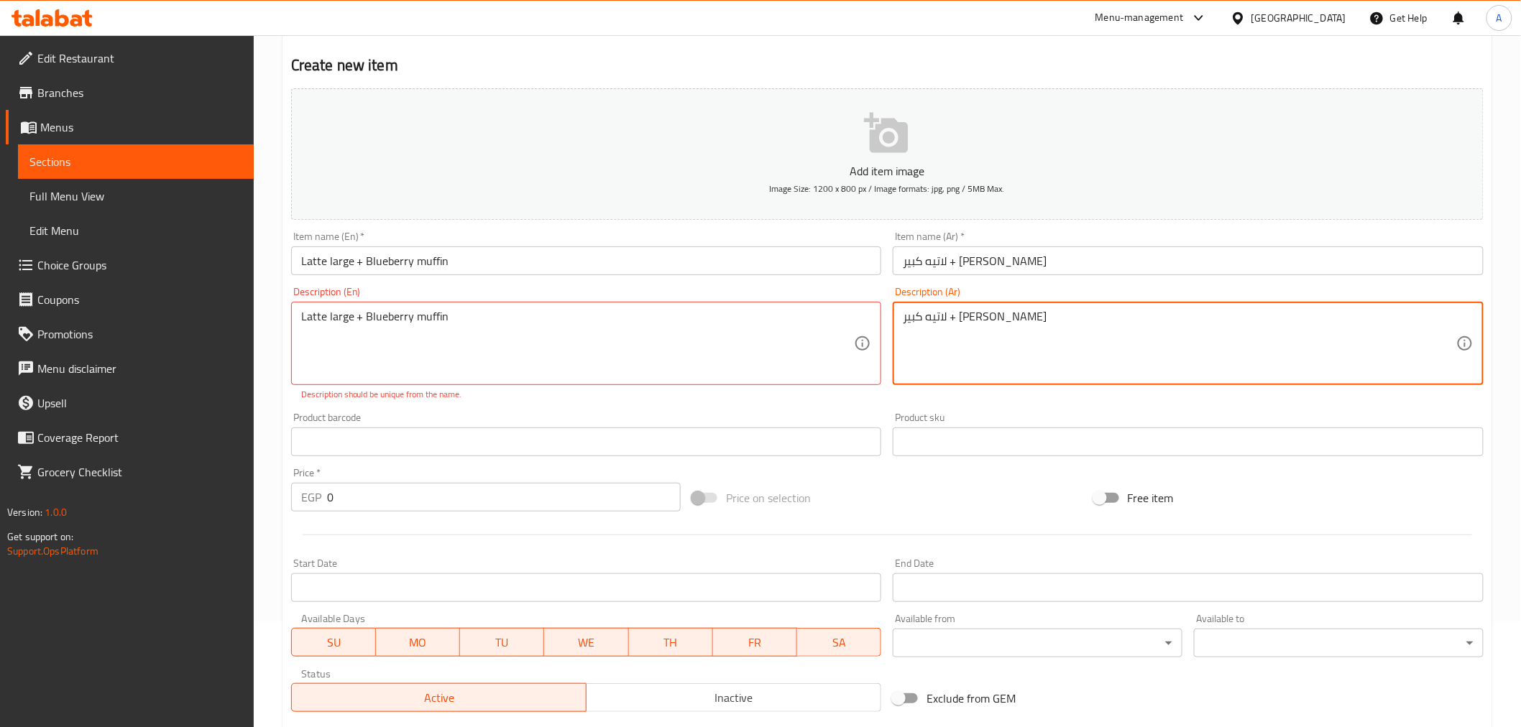
type textarea "لاتيه كبير + [PERSON_NAME]"
click at [390, 502] on input "0" at bounding box center [504, 497] width 354 height 29
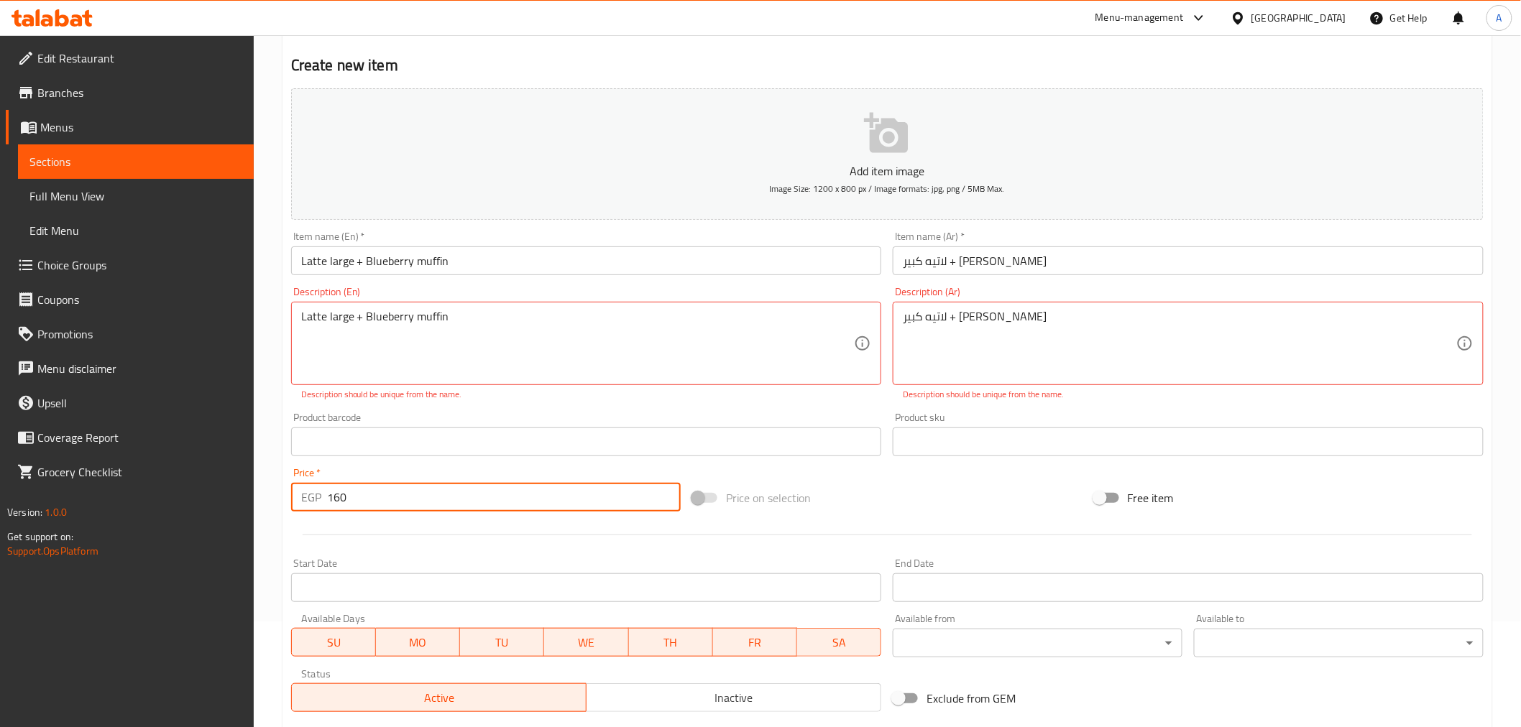
type input "160"
click at [980, 489] on div "Price on selection" at bounding box center [886, 498] width 401 height 39
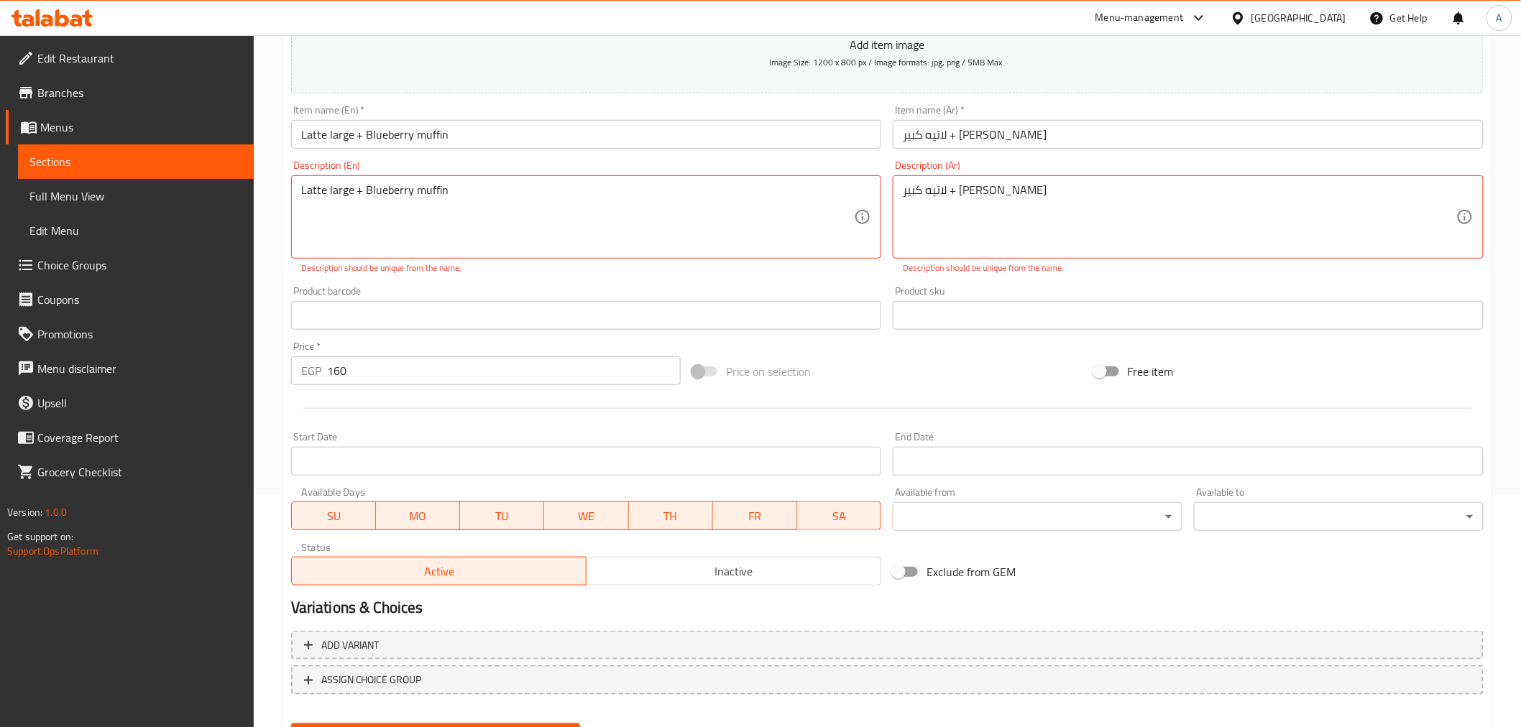
scroll to position [266, 0]
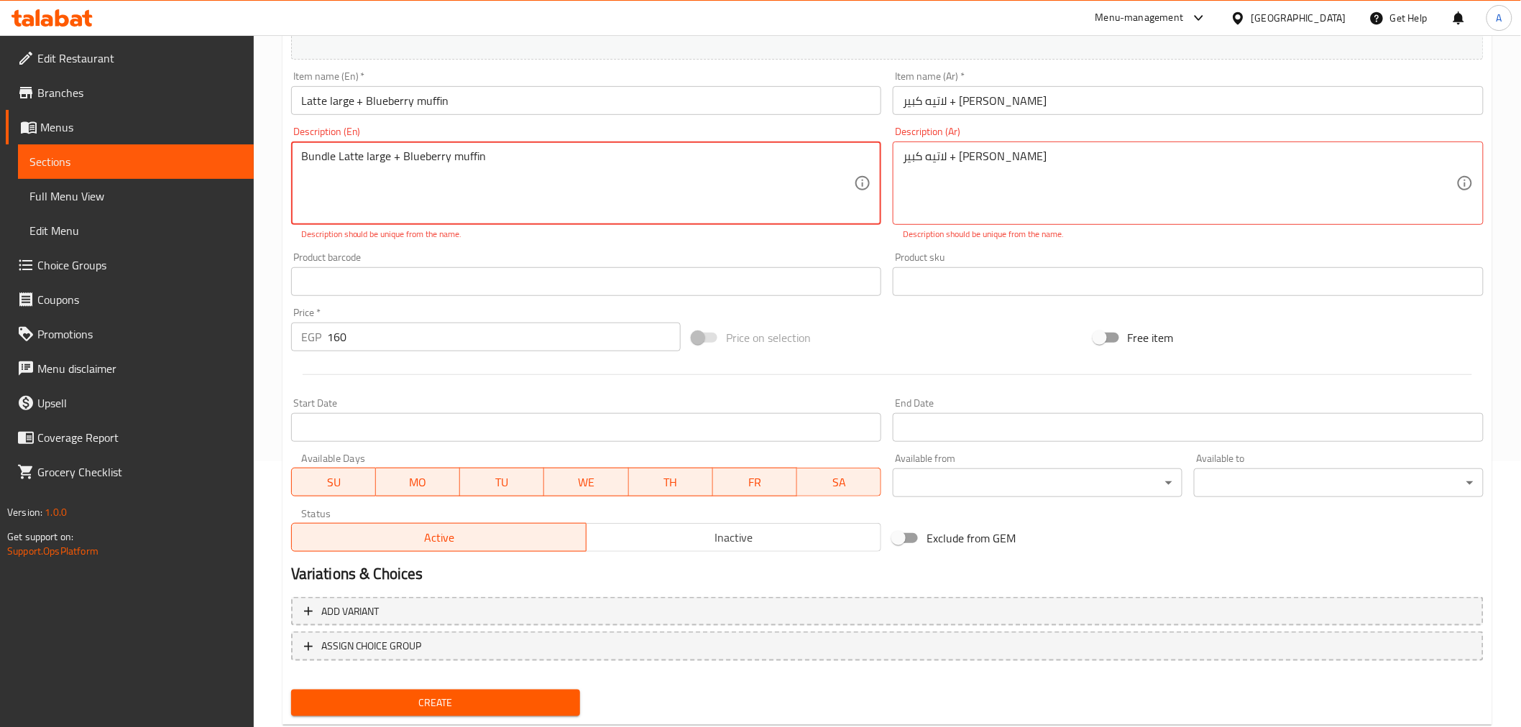
type textarea "Bundle Latte large + Blueberry muffin"
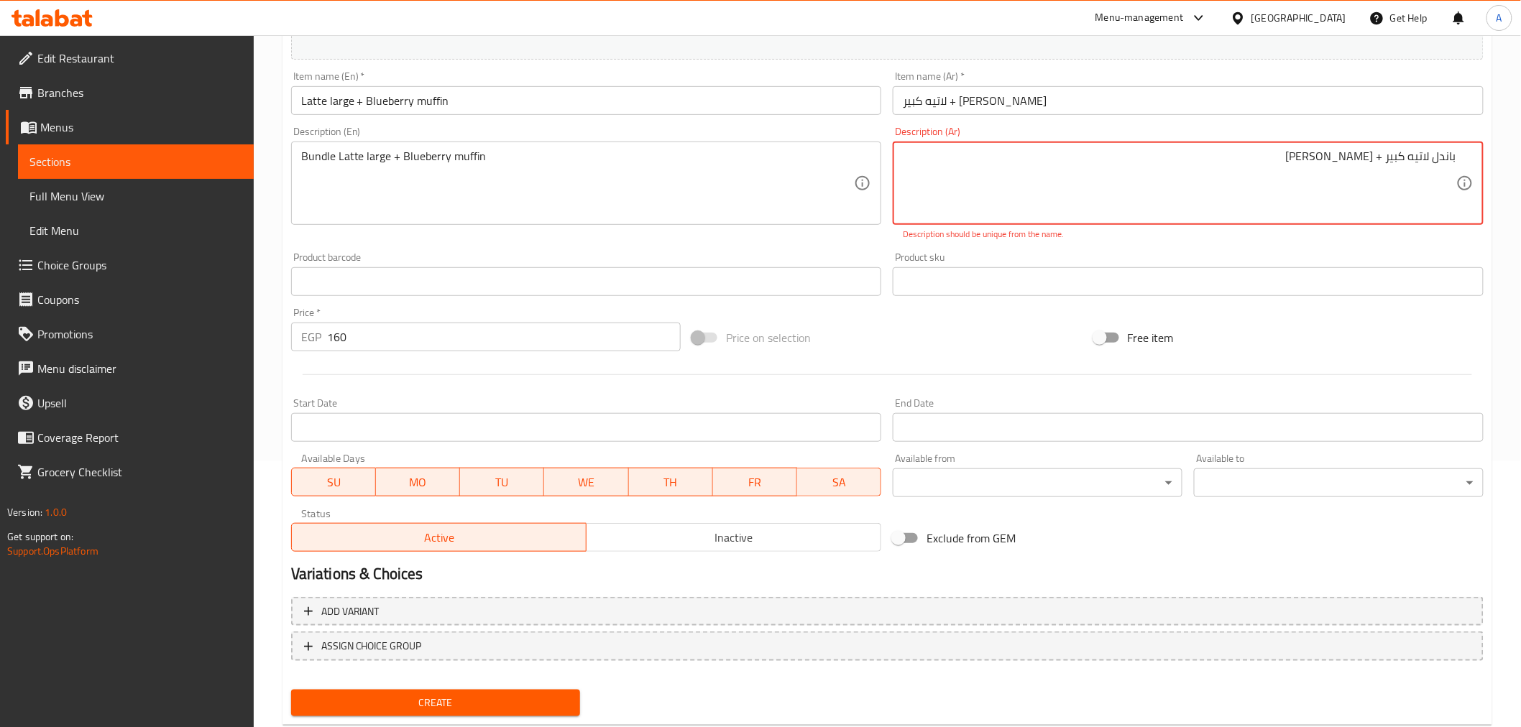
click at [430, 699] on span "Create" at bounding box center [436, 703] width 267 height 18
click at [1287, 162] on textarea "باندل لاتيه كبير + مافن بلو بيري" at bounding box center [1179, 183] width 553 height 68
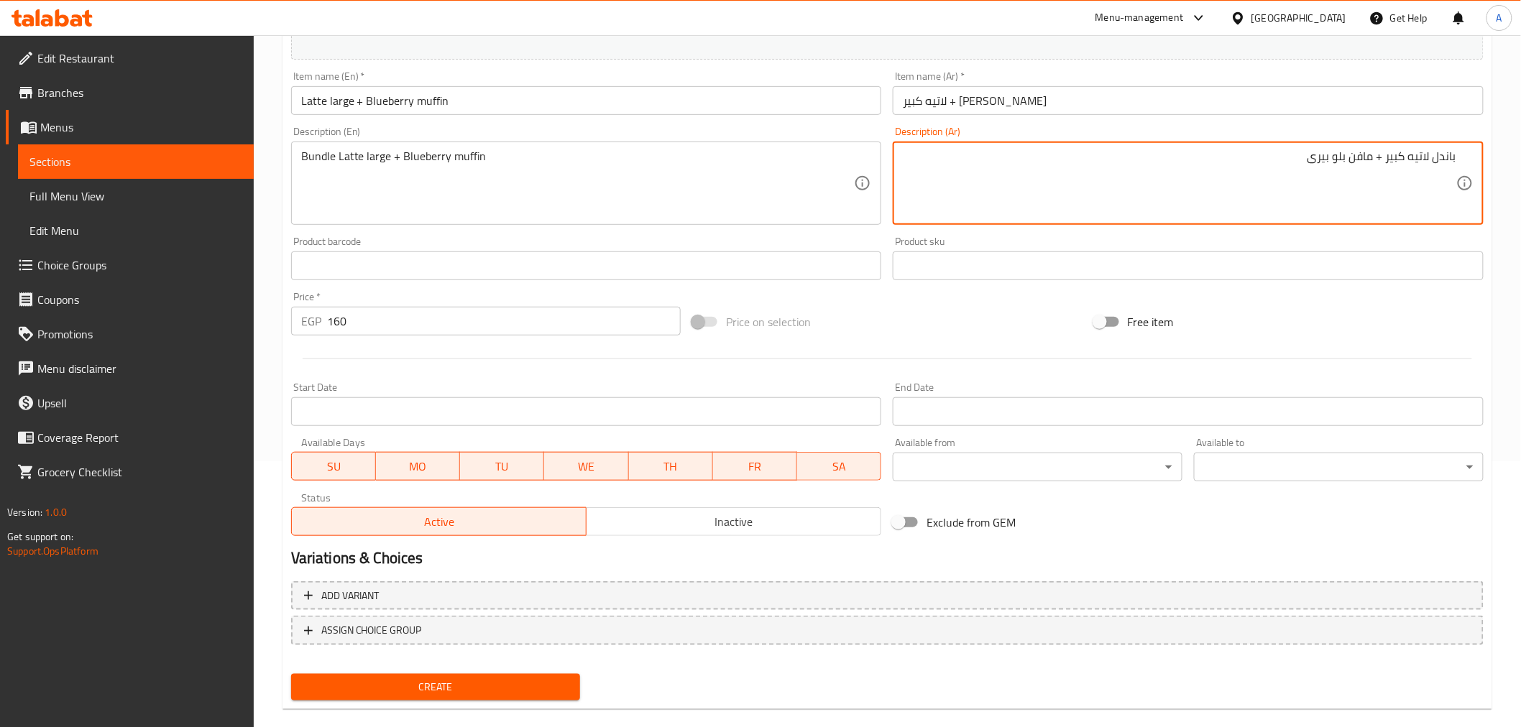
type textarea "باندل لاتيه كبير + مافن بلو بيرى"
click at [489, 690] on span "Create" at bounding box center [436, 687] width 267 height 18
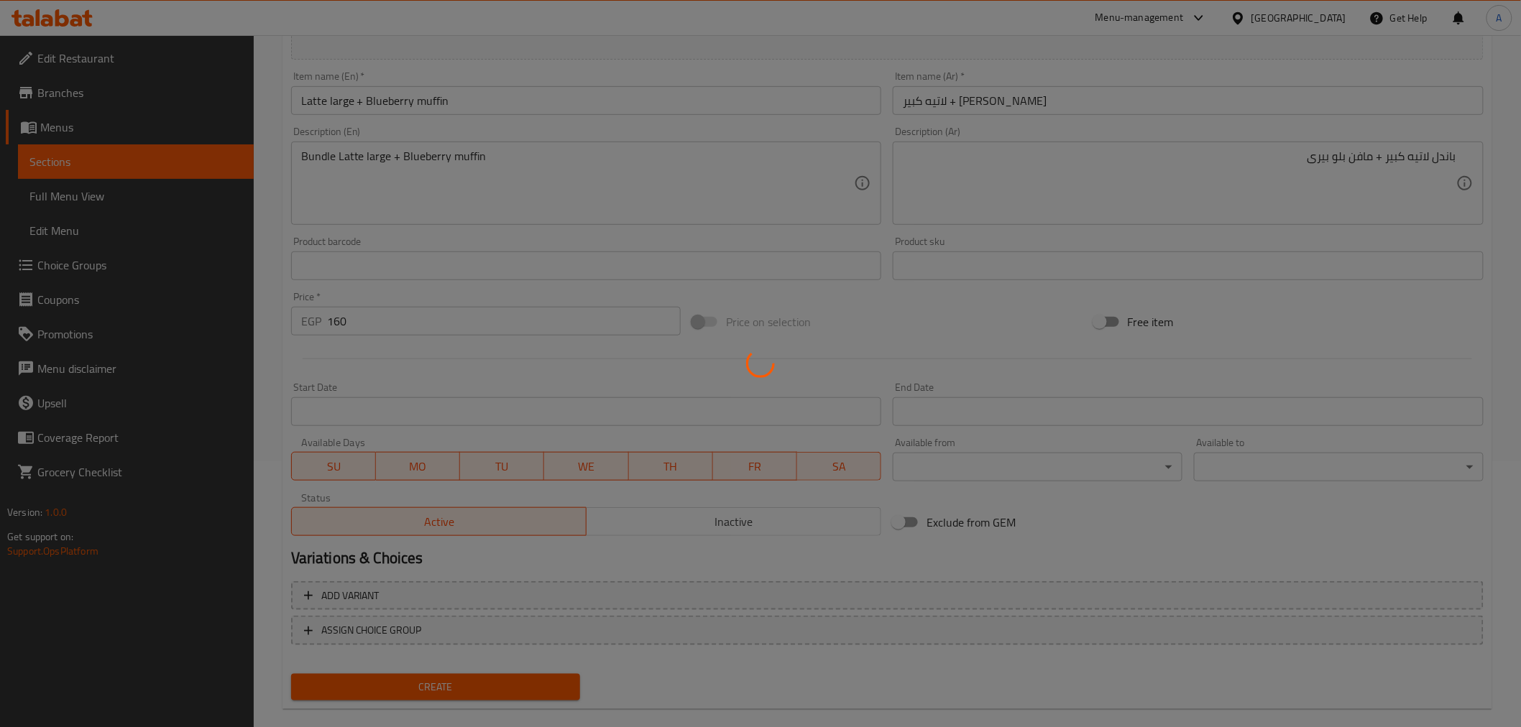
type input "0"
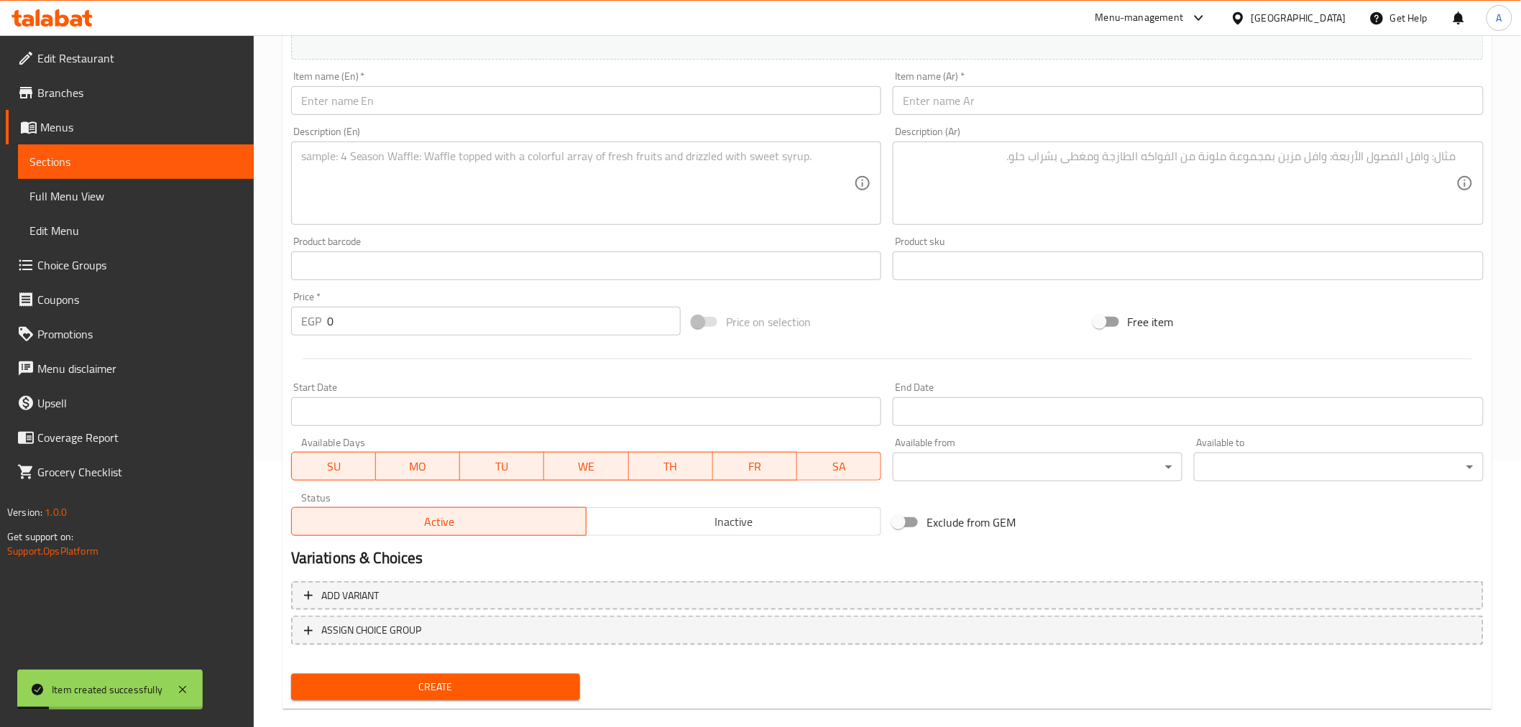
scroll to position [0, 0]
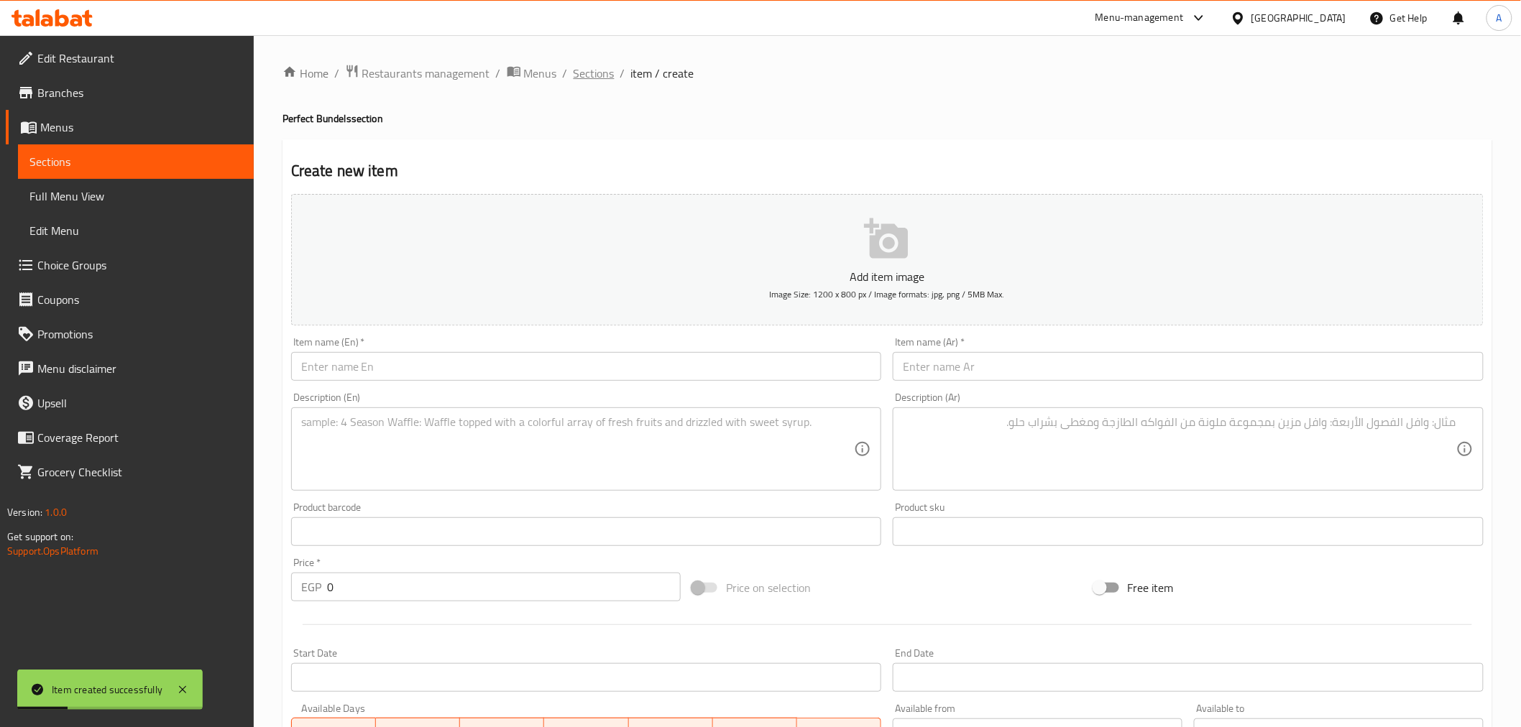
click at [590, 82] on span "Sections" at bounding box center [594, 73] width 41 height 17
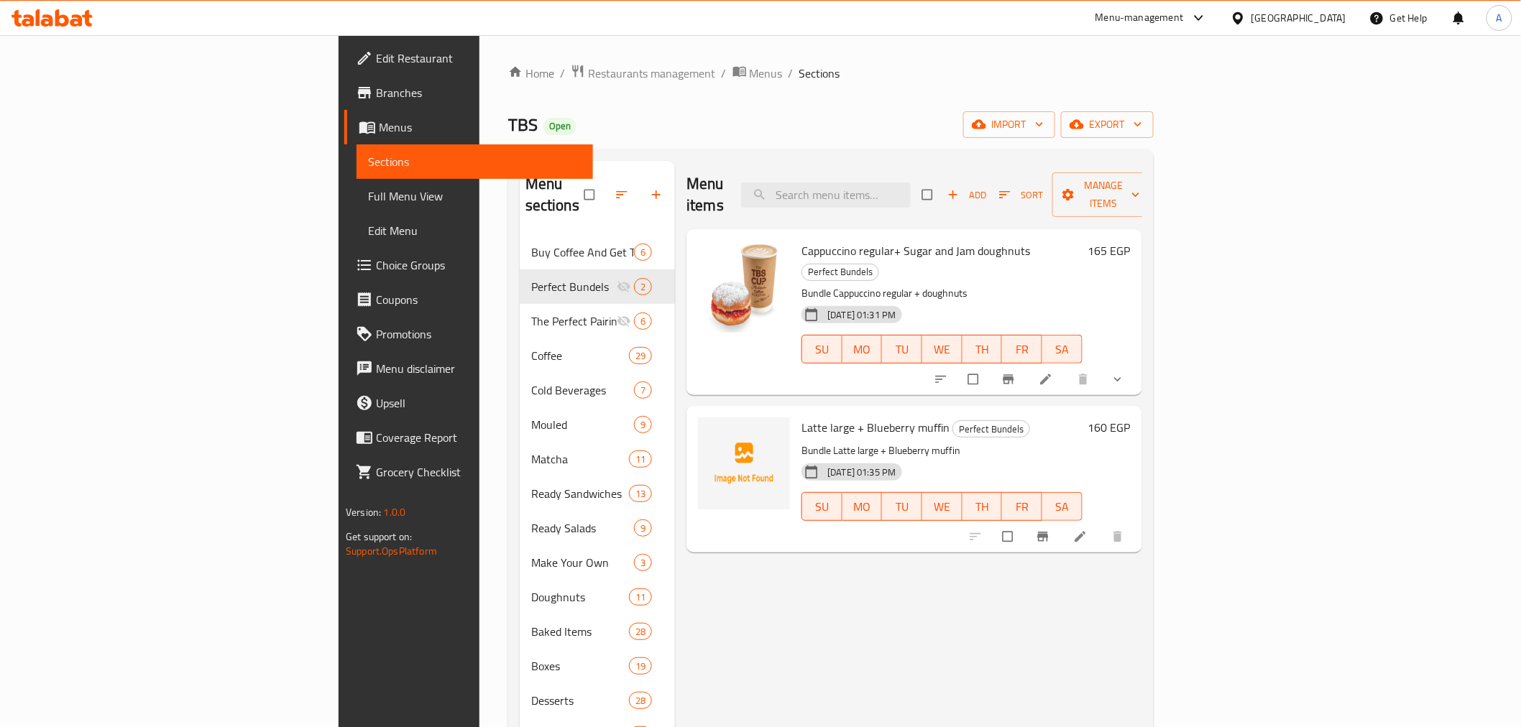
click at [1087, 530] on icon at bounding box center [1080, 537] width 14 height 14
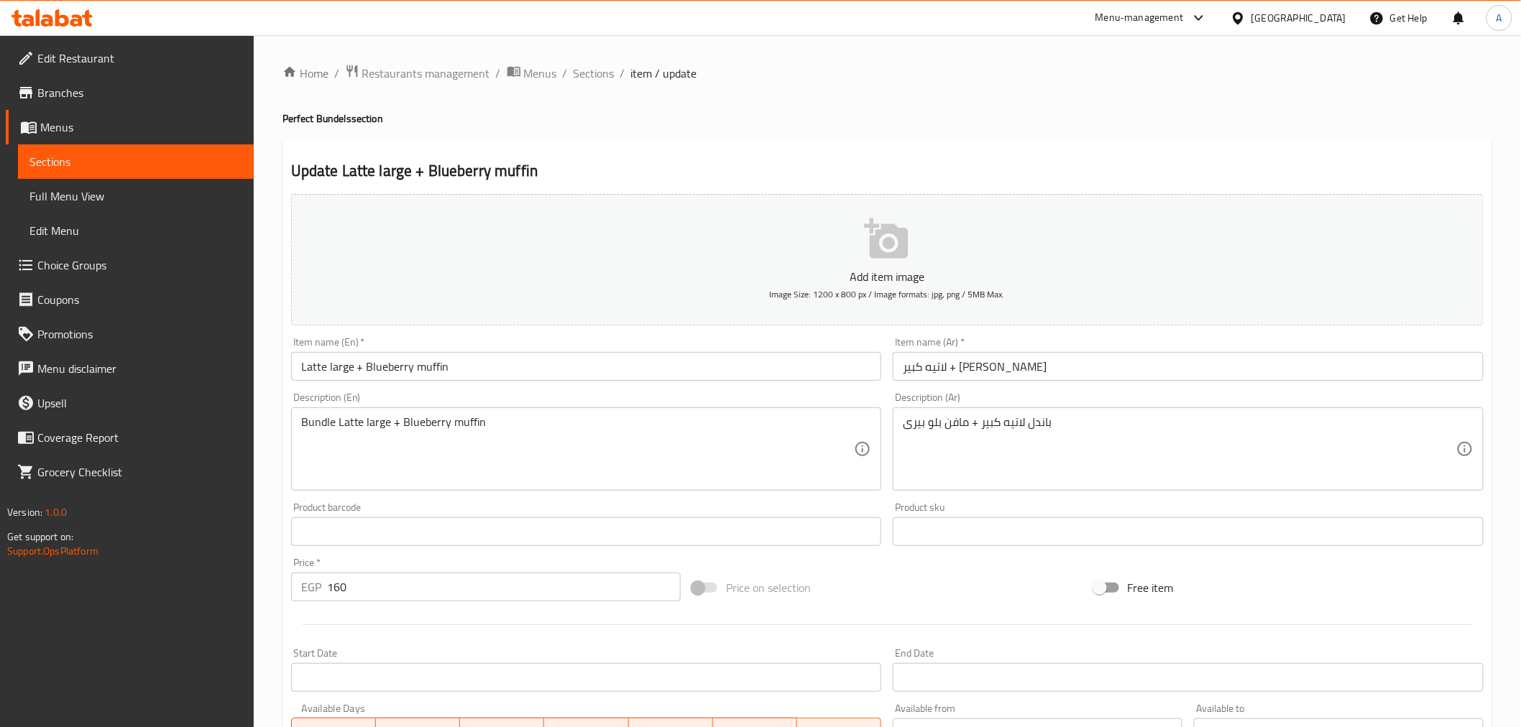
click at [873, 246] on icon "button" at bounding box center [886, 238] width 44 height 40
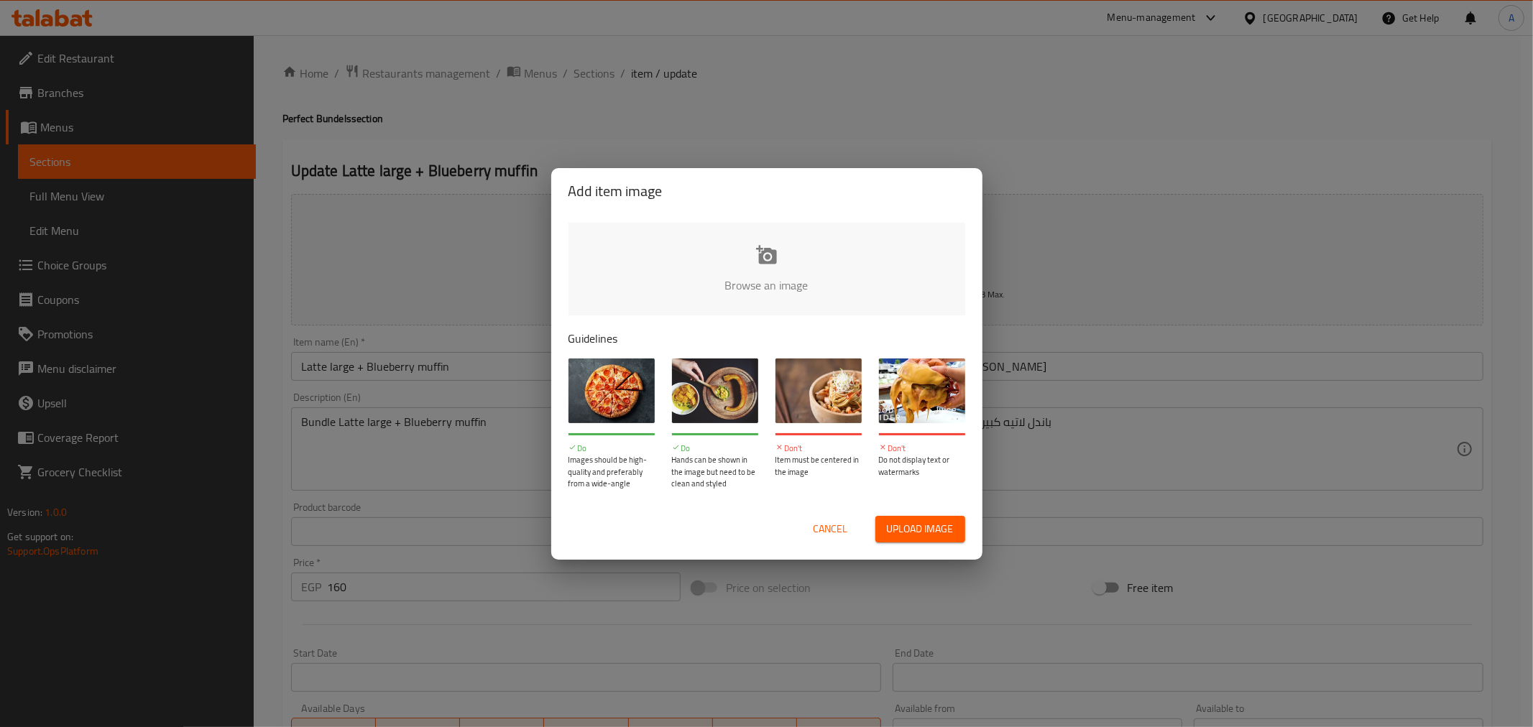
click at [788, 233] on input "file" at bounding box center [1253, 290] width 1368 height 134
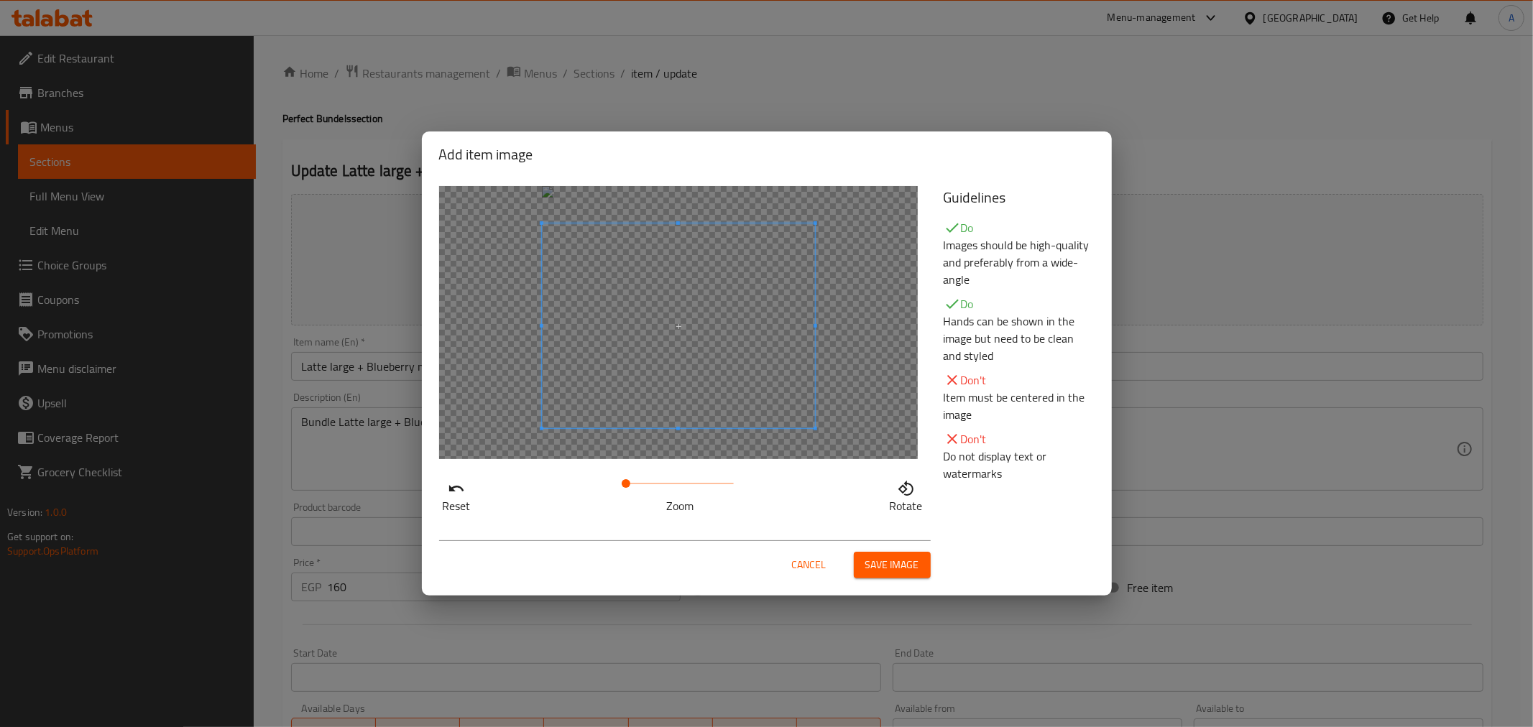
click at [738, 363] on span at bounding box center [678, 326] width 273 height 205
click at [897, 571] on span "Save image" at bounding box center [892, 565] width 54 height 18
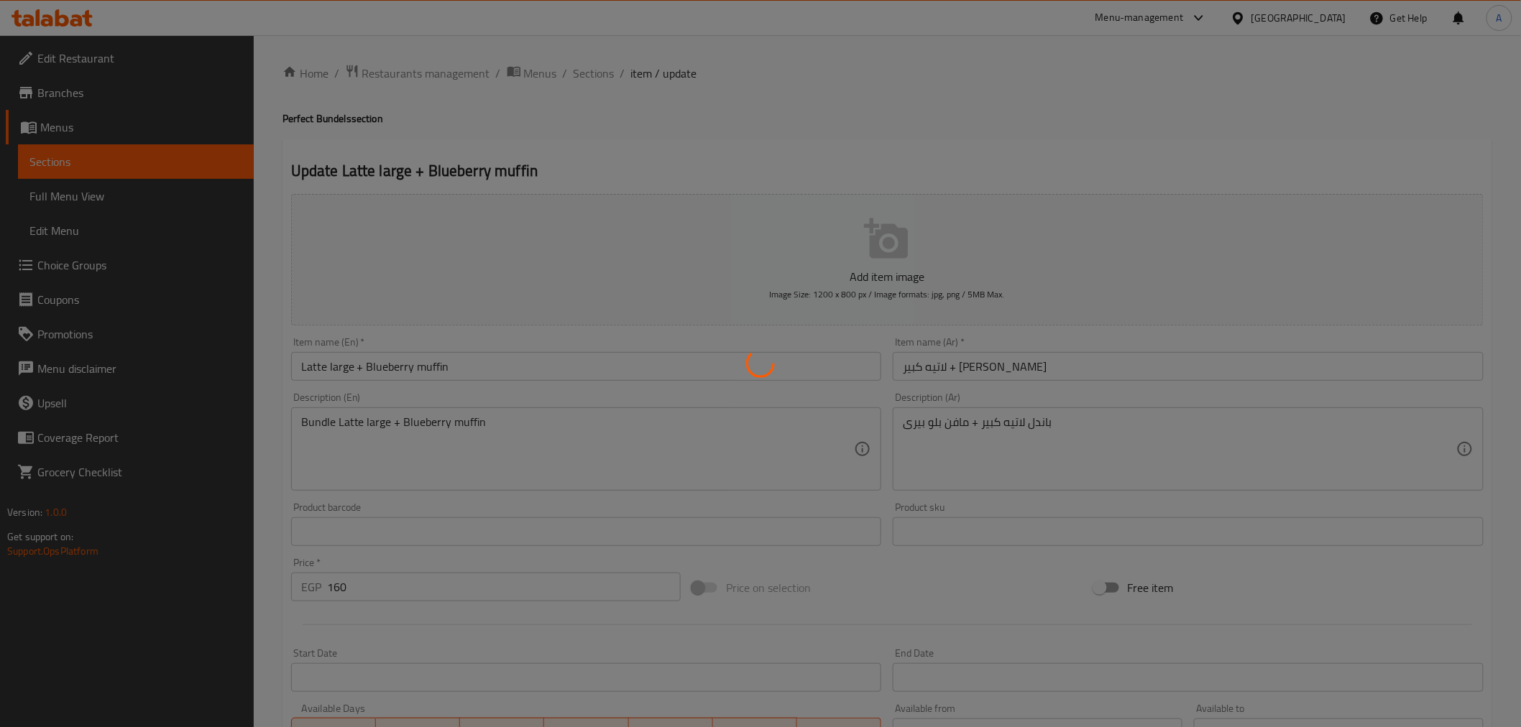
scroll to position [285, 0]
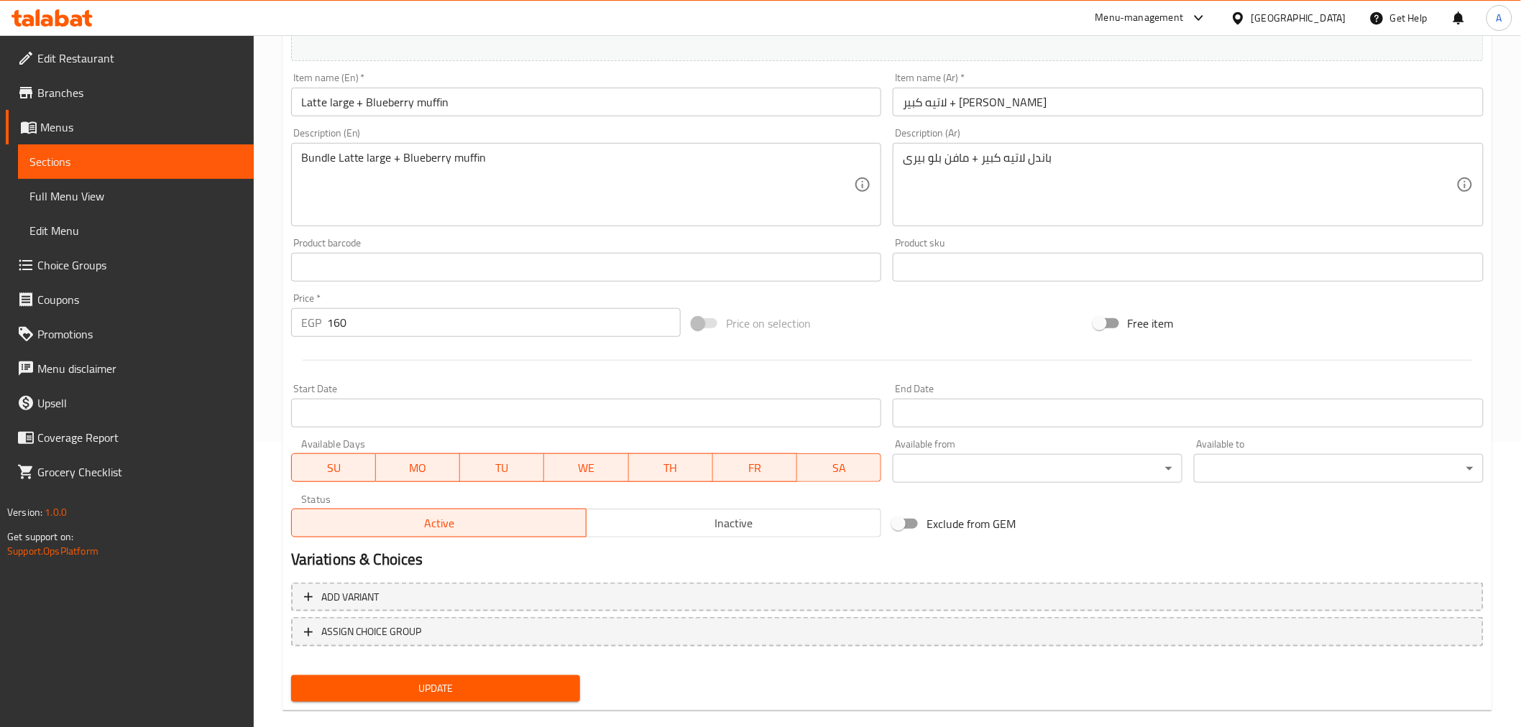
click at [424, 681] on span "Update" at bounding box center [436, 689] width 267 height 18
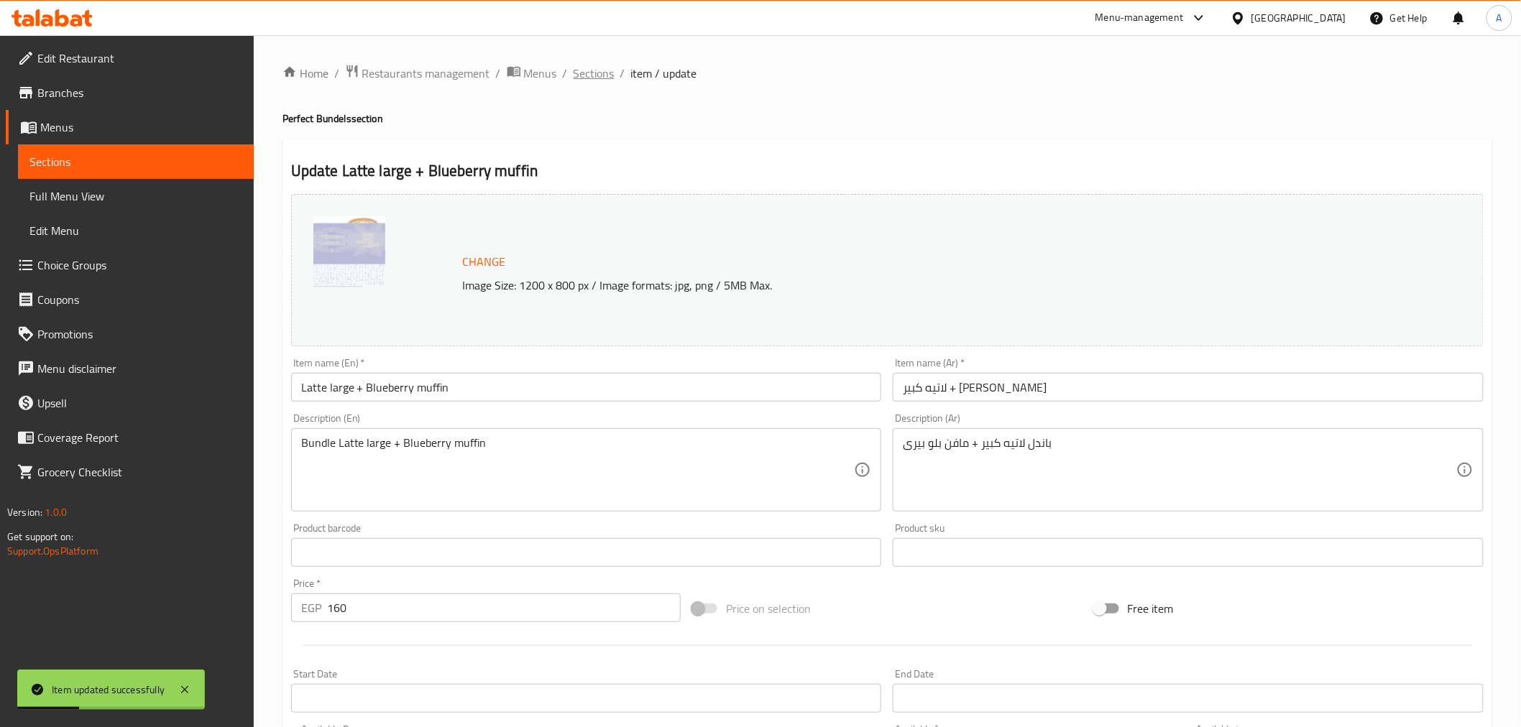
click at [604, 74] on span "Sections" at bounding box center [594, 73] width 41 height 17
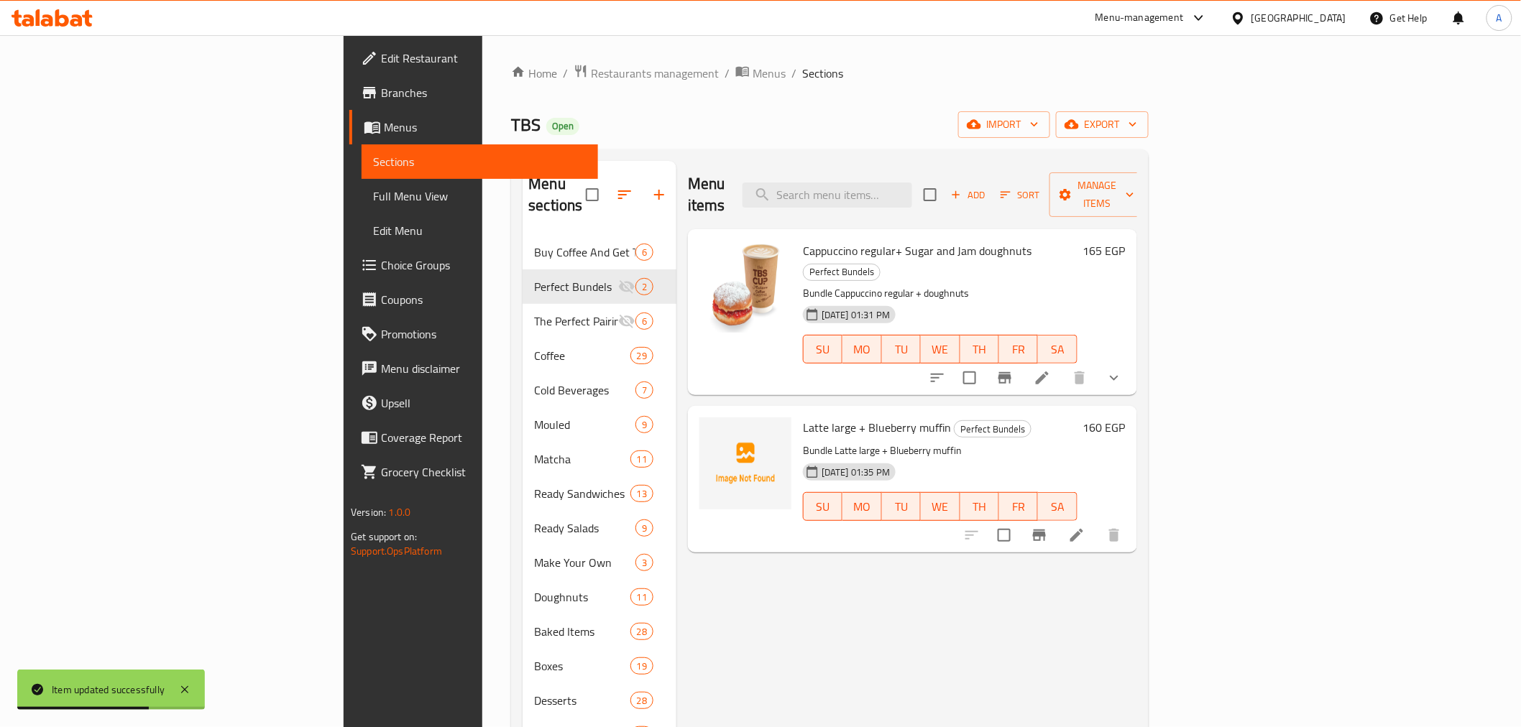
click at [803, 417] on span "Latte large + Blueberry muffin" at bounding box center [877, 428] width 148 height 22
copy span "Latte"
click at [902, 184] on input "search" at bounding box center [827, 195] width 170 height 25
paste input "Latte"
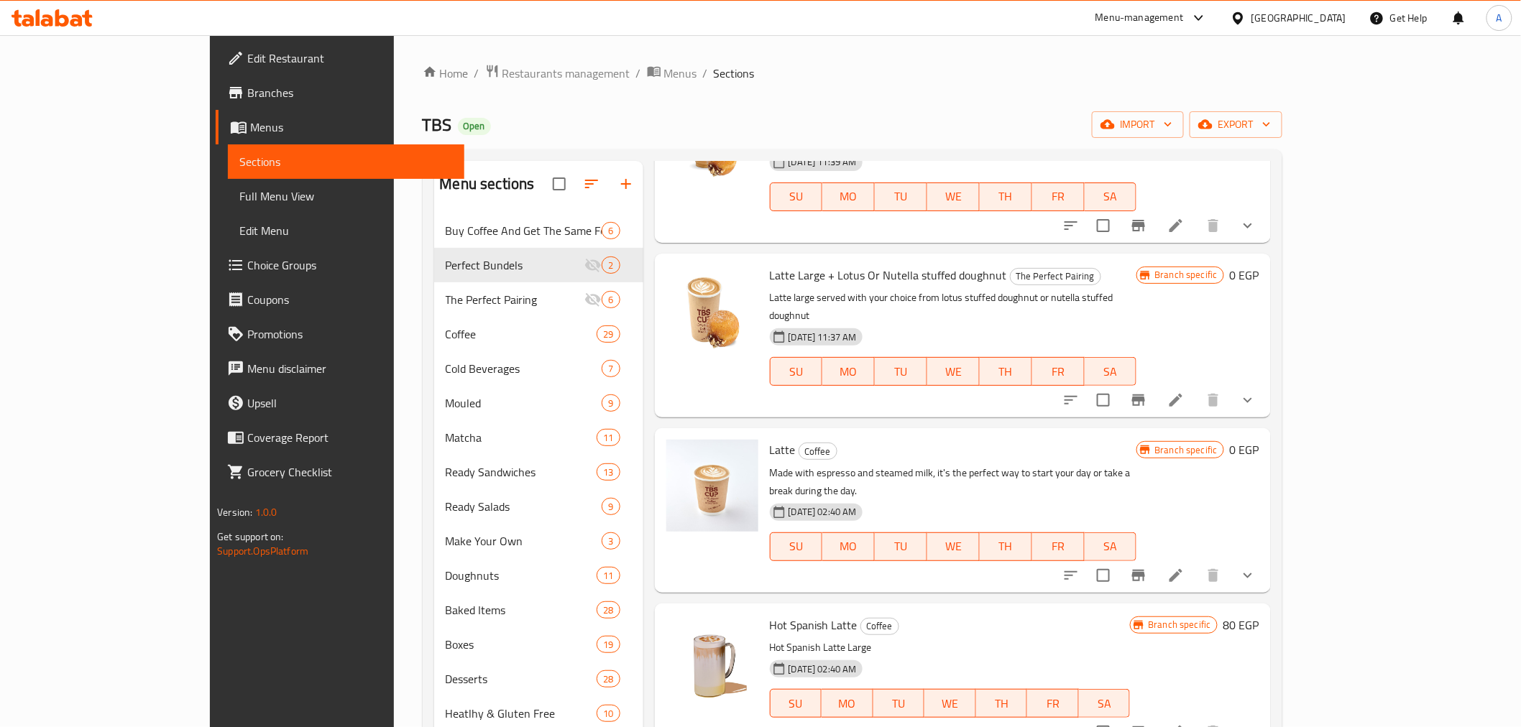
scroll to position [633, 0]
type input "Latte"
click at [1256, 566] on icon "show more" at bounding box center [1247, 574] width 17 height 17
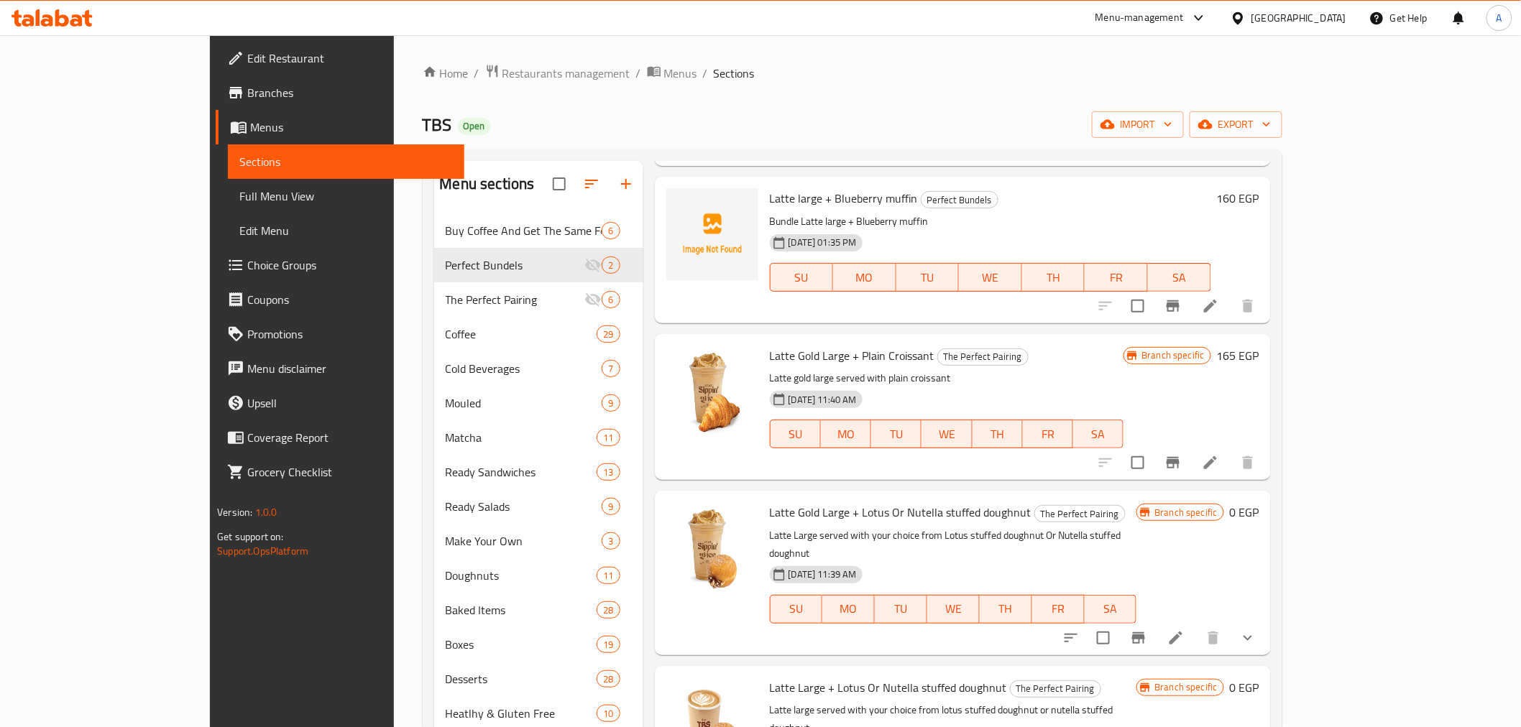
scroll to position [0, 0]
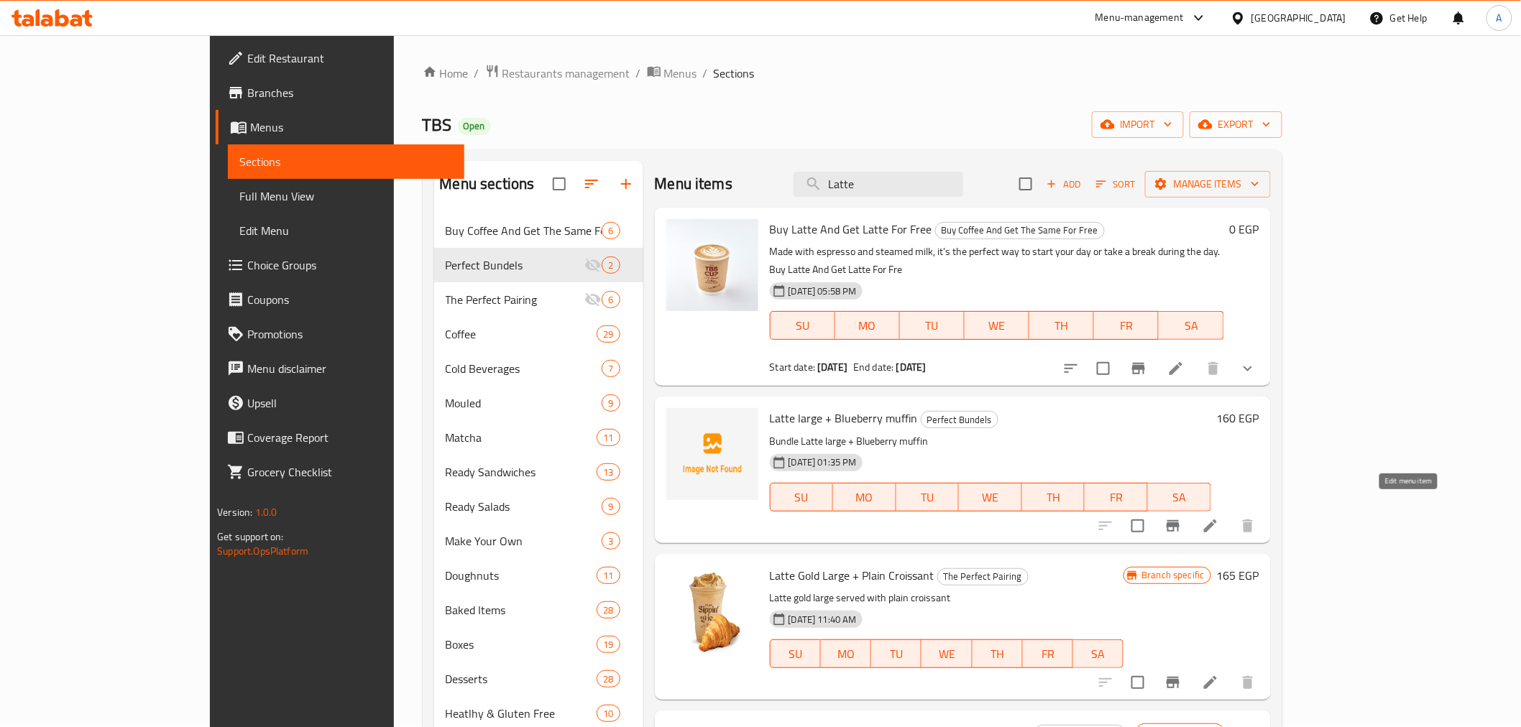
click at [1217, 520] on icon at bounding box center [1210, 526] width 13 height 13
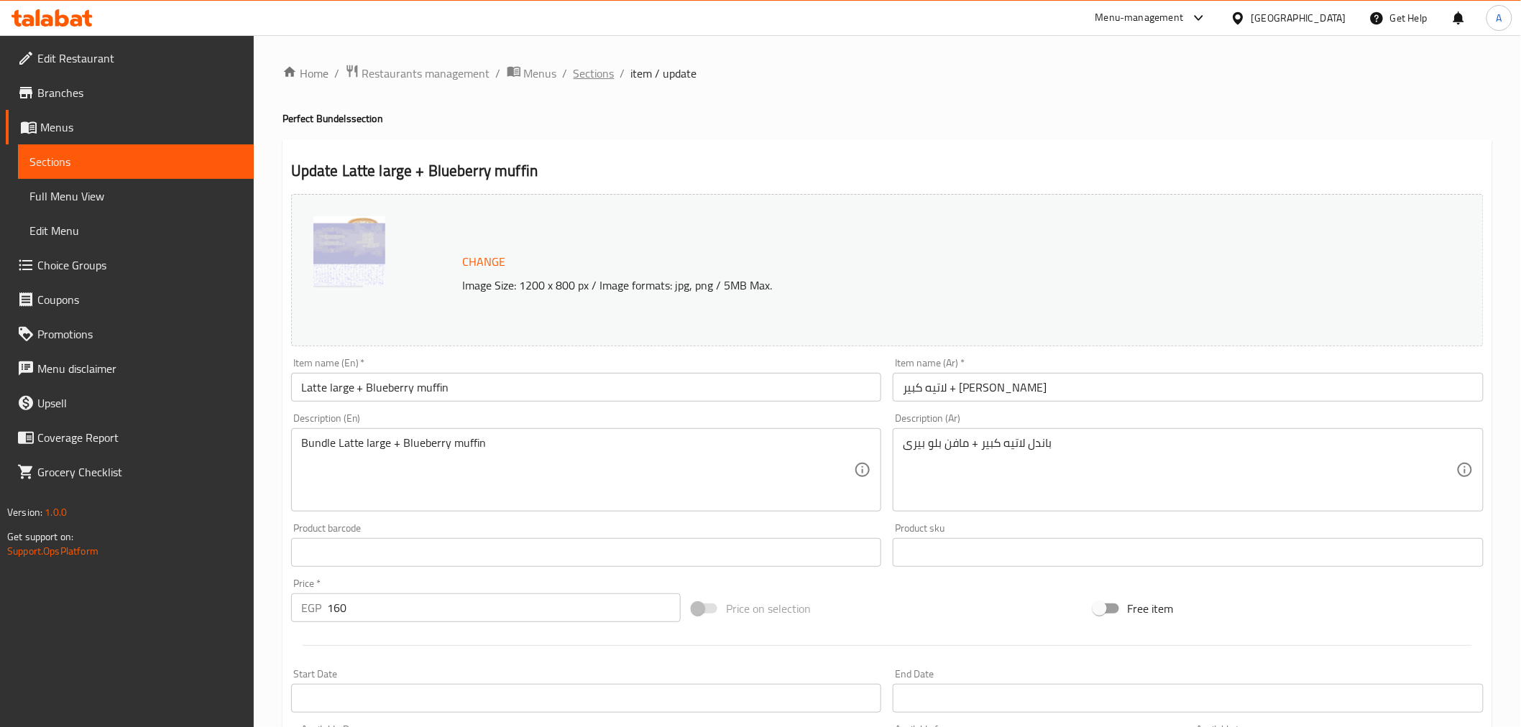
click at [586, 68] on span "Sections" at bounding box center [594, 73] width 41 height 17
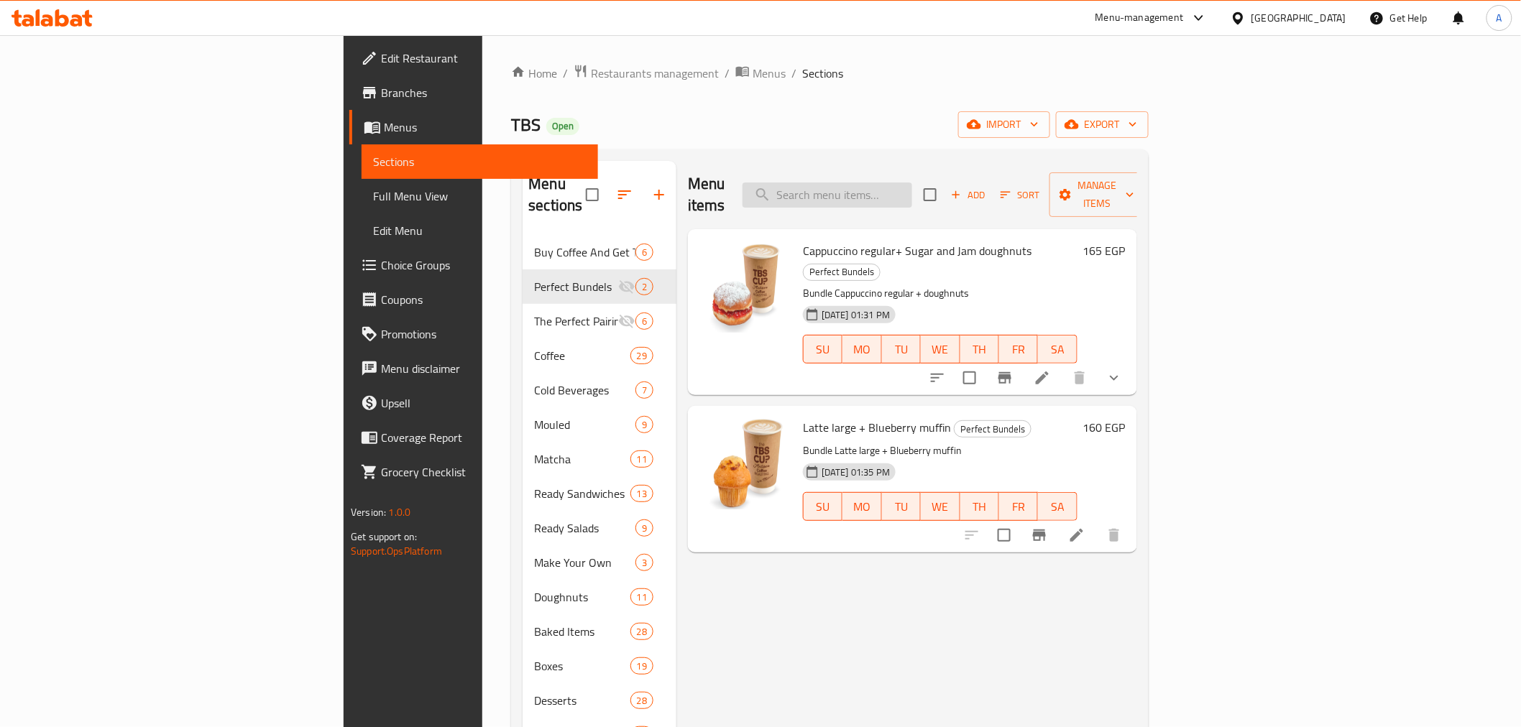
click at [912, 183] on input "search" at bounding box center [827, 195] width 170 height 25
type input "مشفثث"
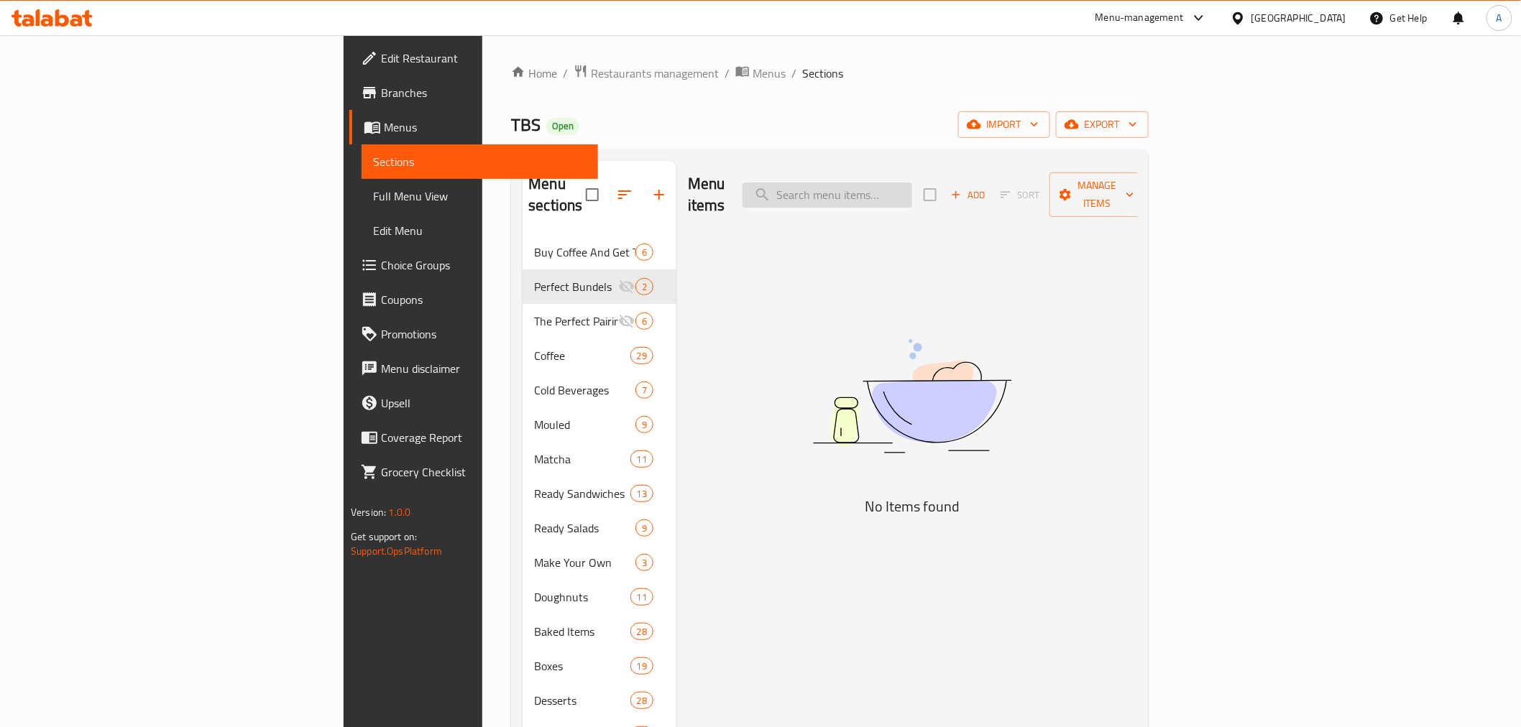
paste input "Latte"
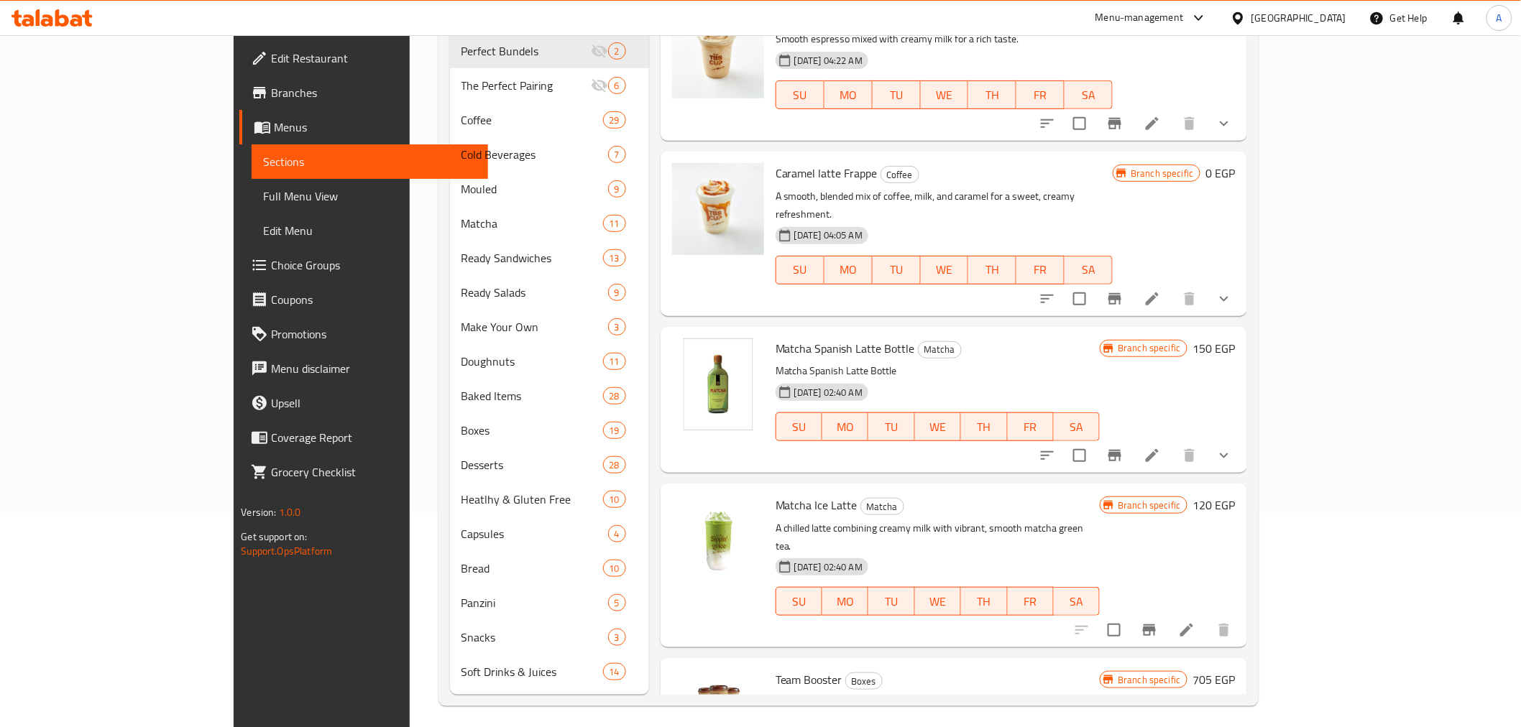
scroll to position [221, 0]
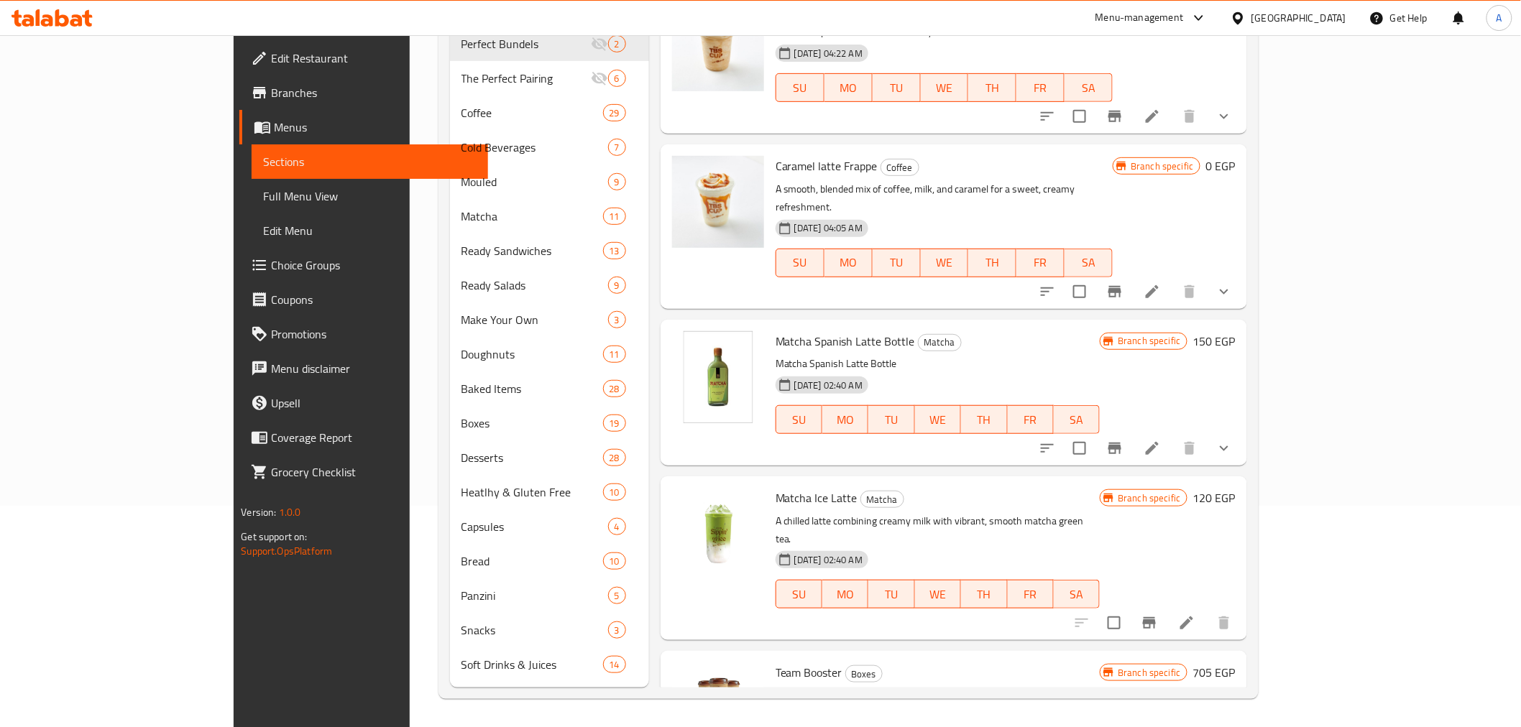
type input "Latte"
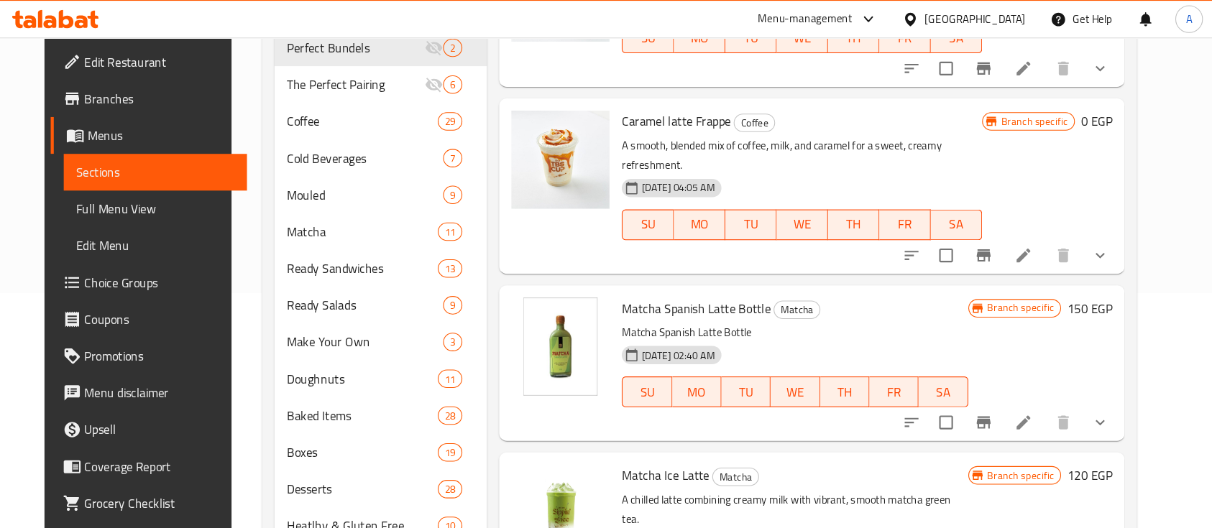
scroll to position [1046, 0]
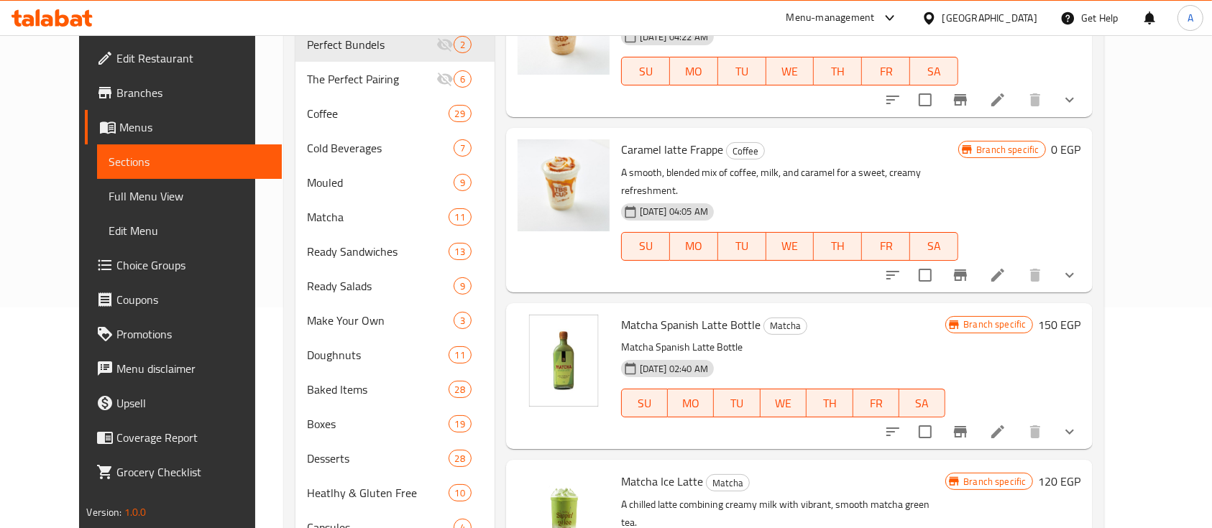
click at [654, 303] on div "Matcha Spanish Latte Bottle Matcha Matcha Spanish Latte Bottle [DATE] 02:40 AM …" at bounding box center [799, 376] width 586 height 146
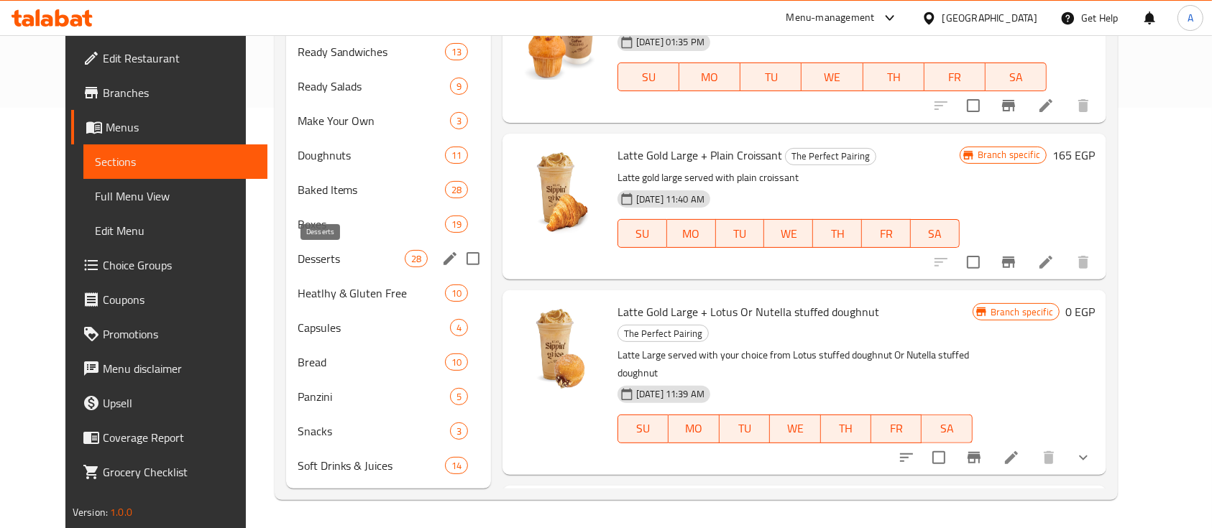
scroll to position [0, 0]
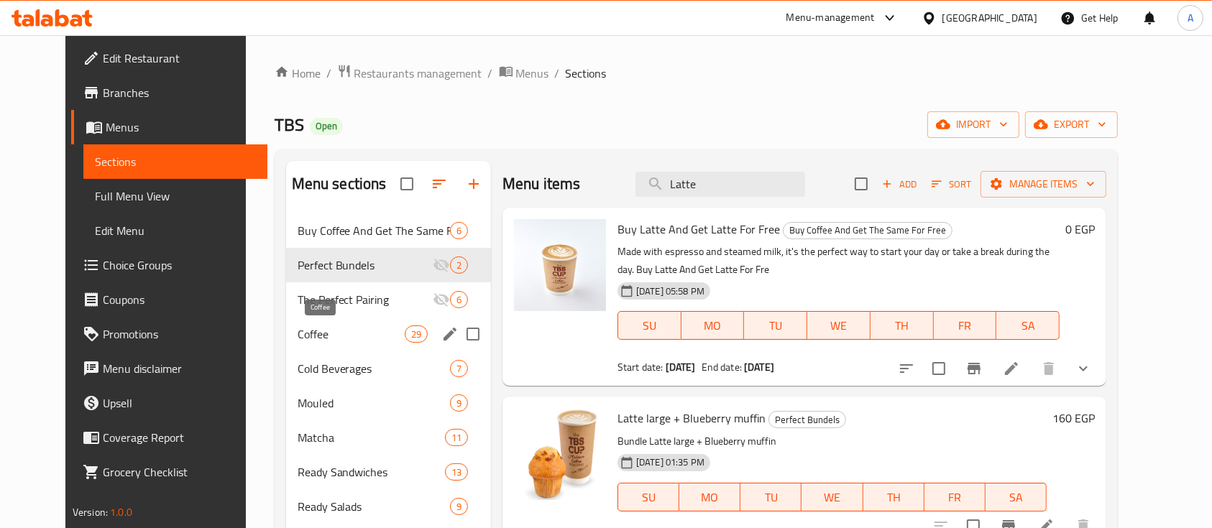
click at [298, 328] on span "Coffee" at bounding box center [351, 334] width 107 height 17
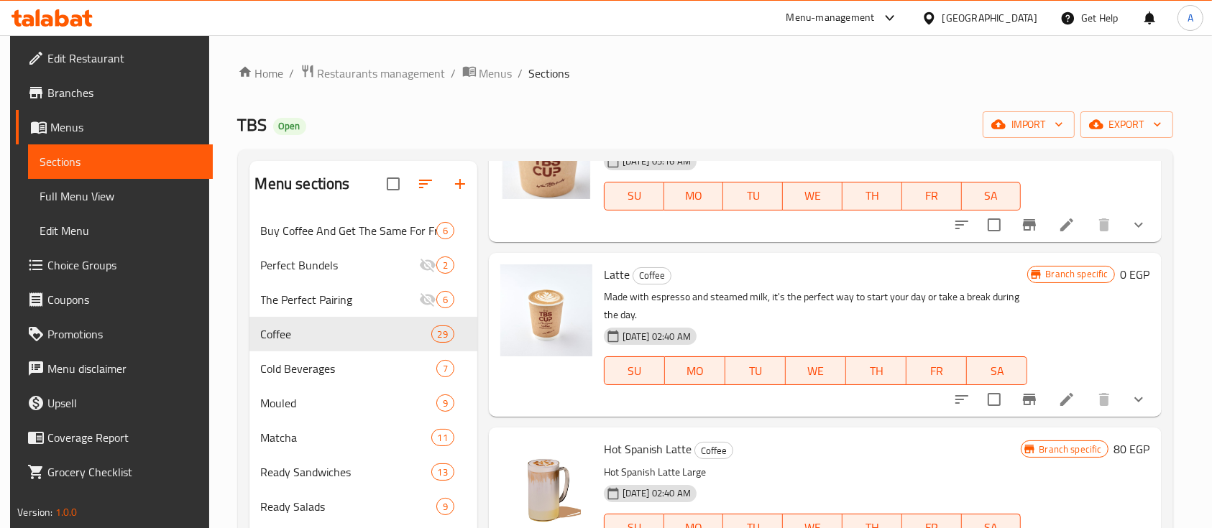
scroll to position [916, 0]
click at [1142, 400] on icon "show more" at bounding box center [1138, 398] width 17 height 17
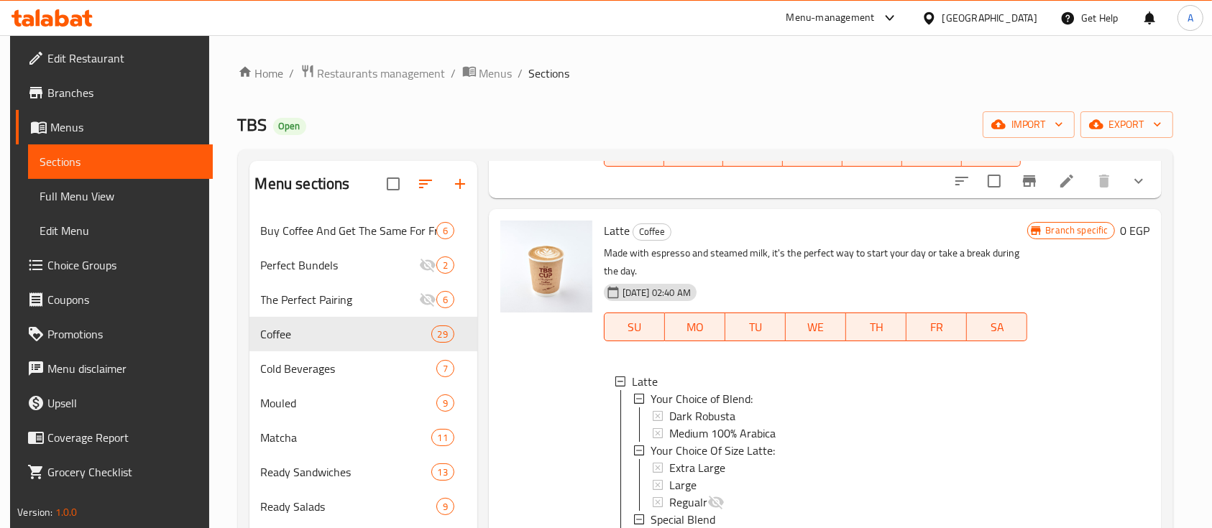
scroll to position [980, 0]
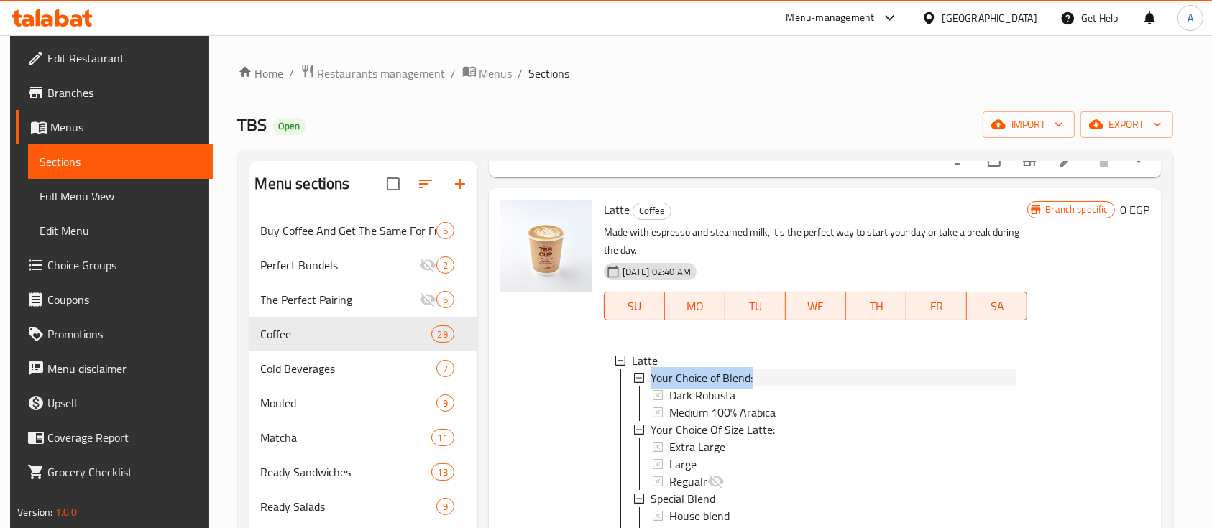
drag, startPoint x: 729, startPoint y: 379, endPoint x: 650, endPoint y: 377, distance: 79.1
click at [650, 377] on div "Your Choice of Blend:" at bounding box center [833, 377] width 366 height 17
copy span "Your Choice of Blend:"
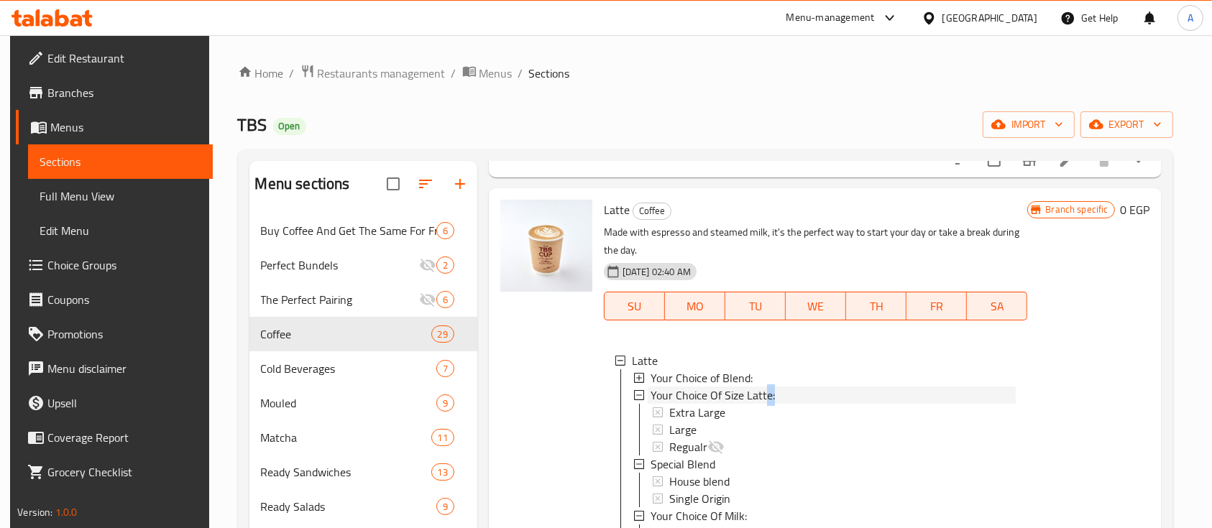
drag, startPoint x: 777, startPoint y: 397, endPoint x: 763, endPoint y: 398, distance: 13.7
click at [763, 398] on div "Your Choice Of Size Latte:" at bounding box center [833, 395] width 366 height 17
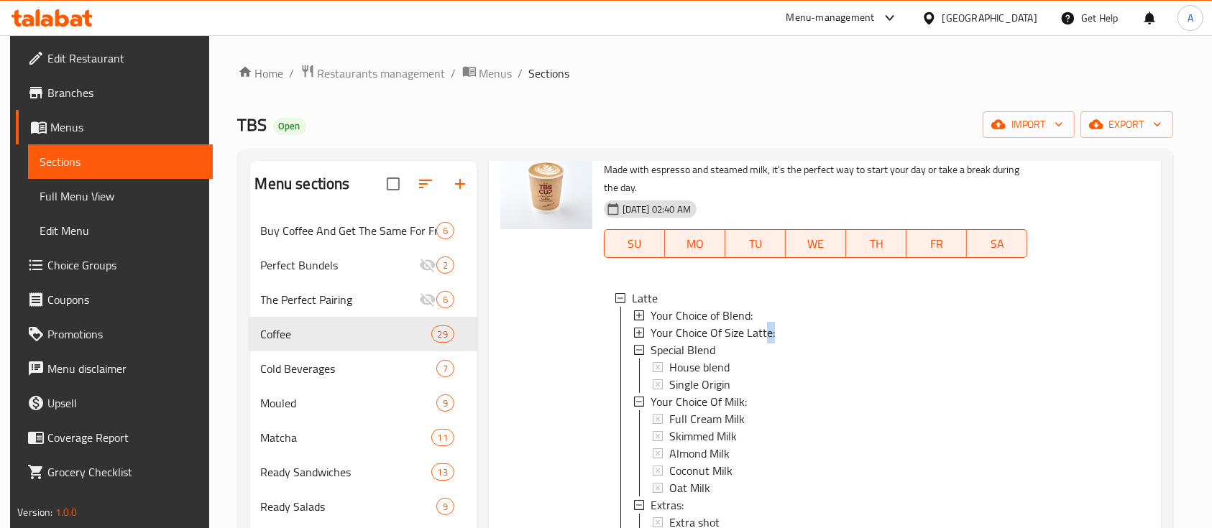
scroll to position [1044, 0]
drag, startPoint x: 720, startPoint y: 344, endPoint x: 648, endPoint y: 350, distance: 72.1
click at [650, 350] on div "Special Blend" at bounding box center [833, 348] width 366 height 17
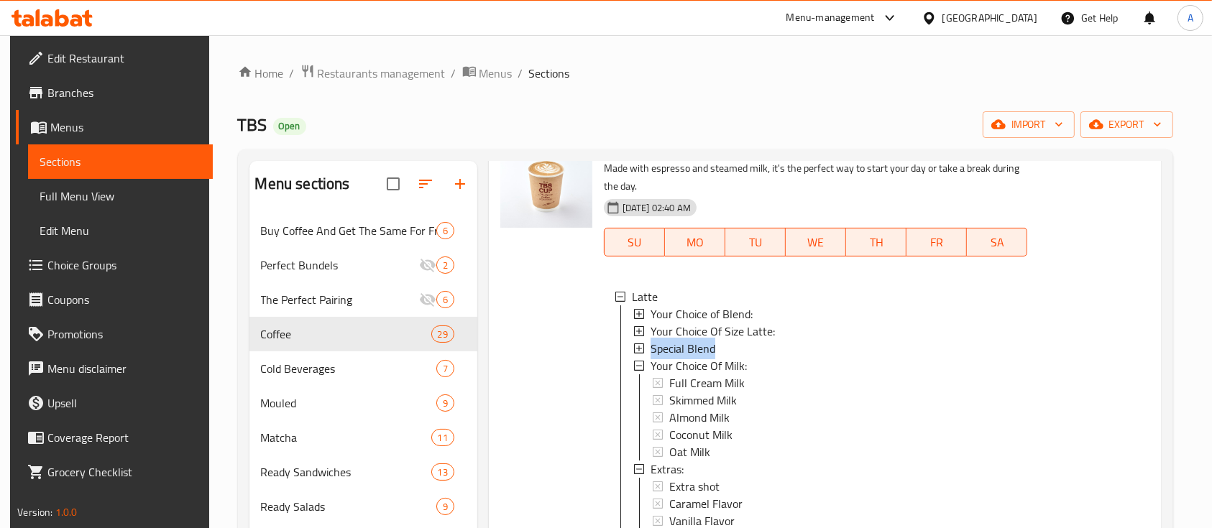
copy span "Special Blend"
drag, startPoint x: 753, startPoint y: 365, endPoint x: 643, endPoint y: 367, distance: 110.7
click at [643, 367] on div "Your Choice Of Milk:" at bounding box center [825, 365] width 382 height 17
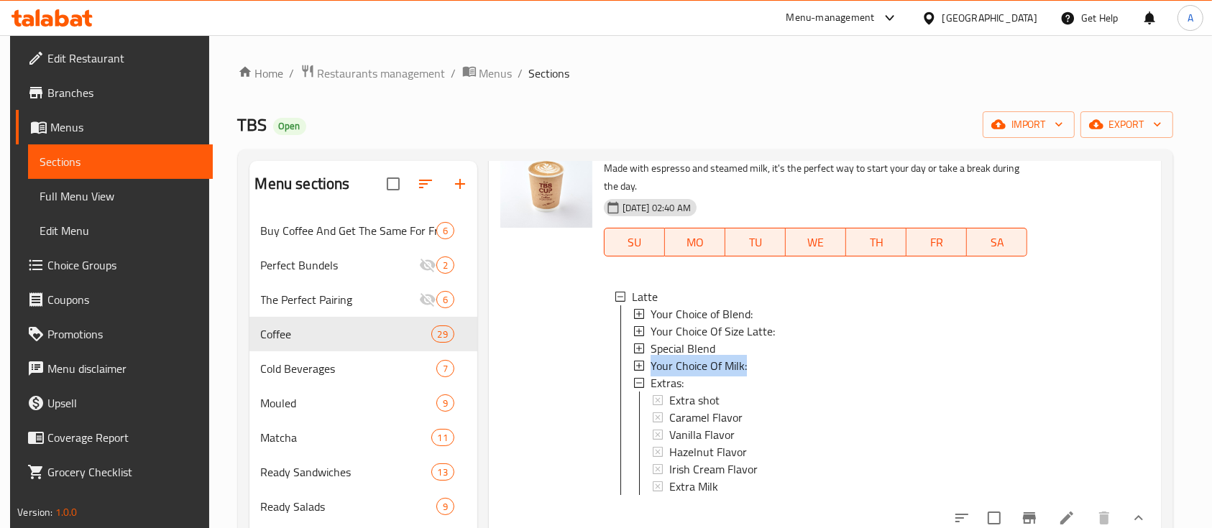
copy span "Your Choice Of Milk:"
drag, startPoint x: 689, startPoint y: 381, endPoint x: 643, endPoint y: 387, distance: 46.4
click at [643, 387] on div "Extras:" at bounding box center [825, 382] width 382 height 17
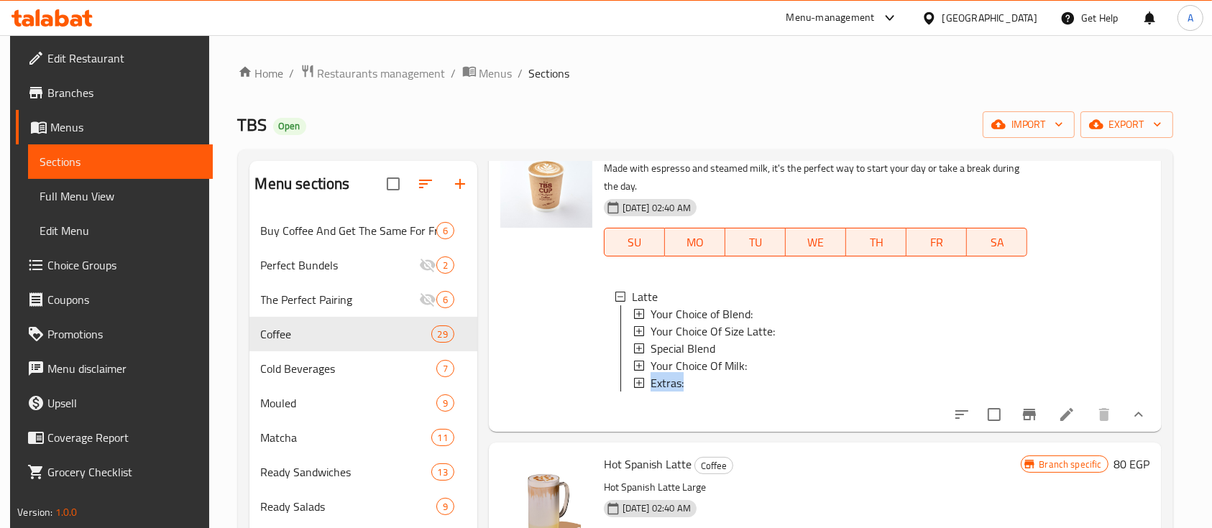
copy span "Extras:"
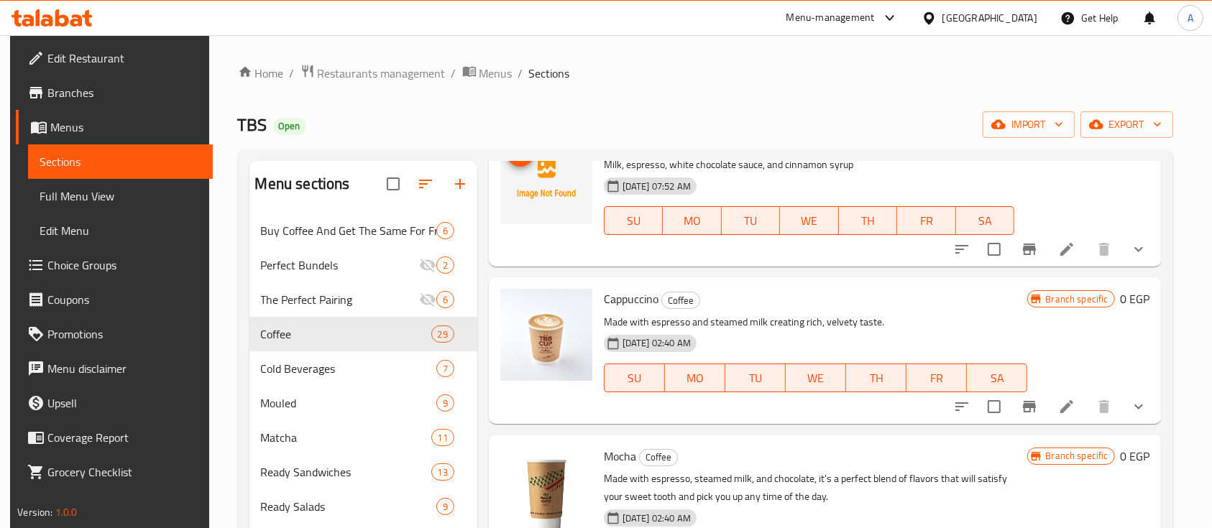
scroll to position [0, 0]
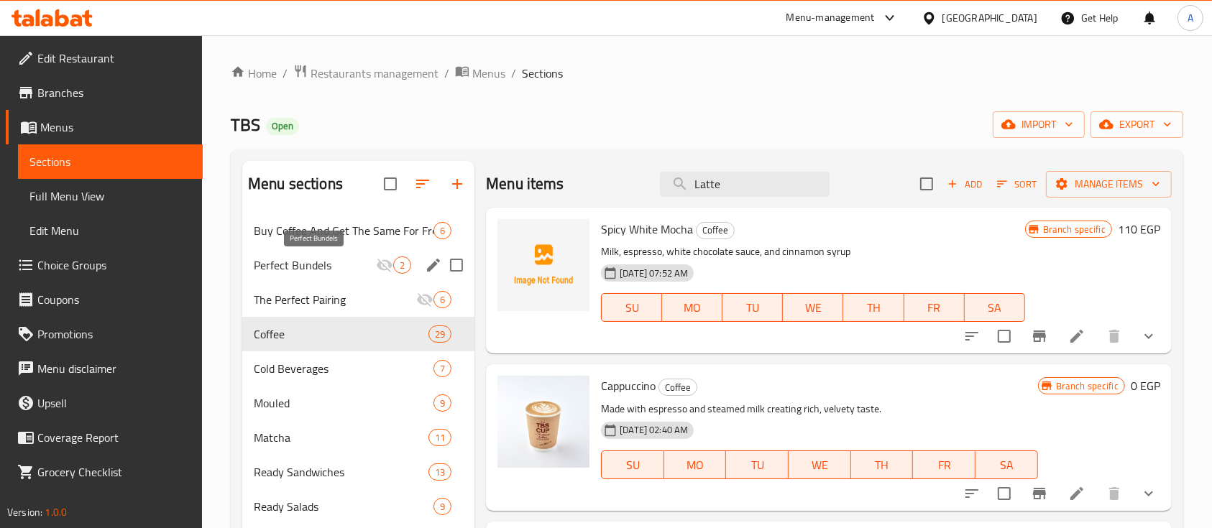
click at [318, 267] on span "Perfect Bundels" at bounding box center [315, 265] width 122 height 17
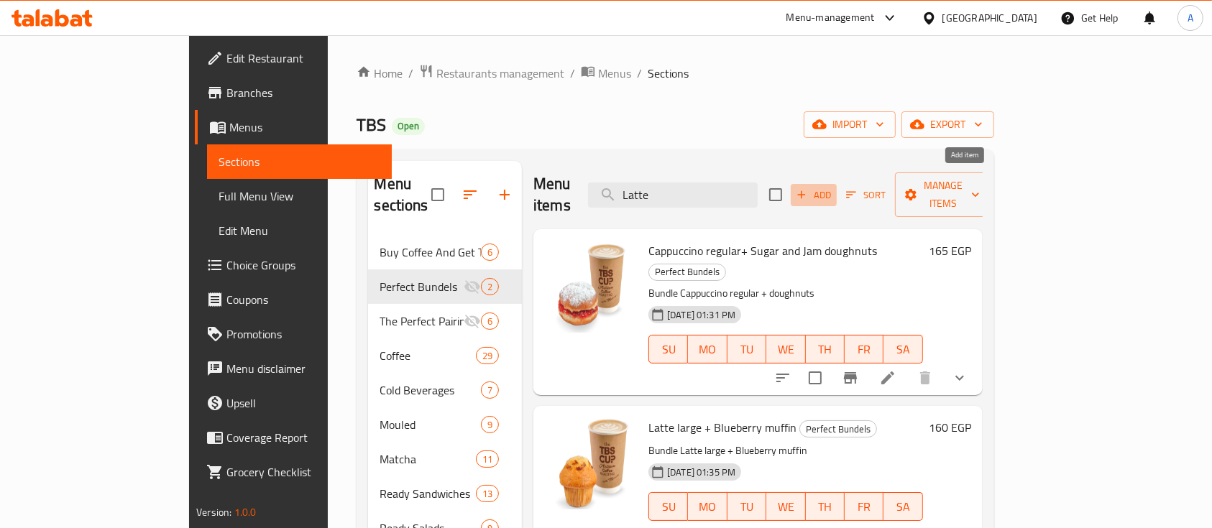
click at [833, 187] on span "Add" at bounding box center [813, 195] width 39 height 17
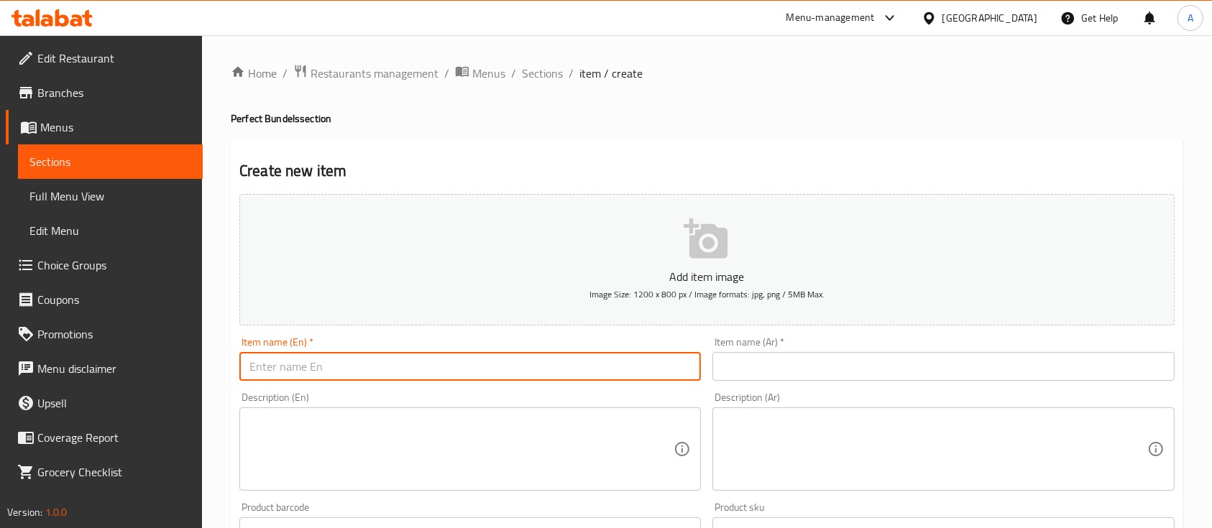
click at [503, 356] on input "text" at bounding box center [469, 366] width 461 height 29
paste input "Cappuccino regular + Grilled chicken sandwich"
type input "Cappuccino regular + Grilled chicken sandwich"
click at [870, 369] on input "text" at bounding box center [942, 366] width 461 height 29
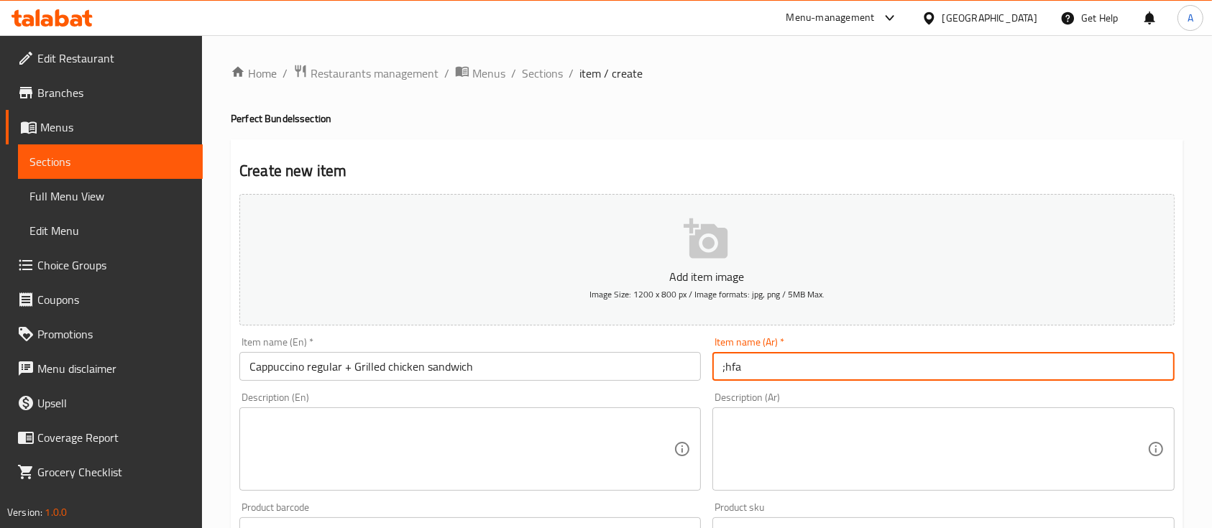
type input ";hf"
click at [870, 369] on input "text" at bounding box center [942, 366] width 461 height 29
click at [812, 371] on input "text" at bounding box center [942, 366] width 461 height 29
click at [812, 372] on input "كاب" at bounding box center [942, 366] width 461 height 29
click at [816, 367] on input "كابتشينو عادي مع دوناتس سكر و مربى" at bounding box center [942, 366] width 461 height 29
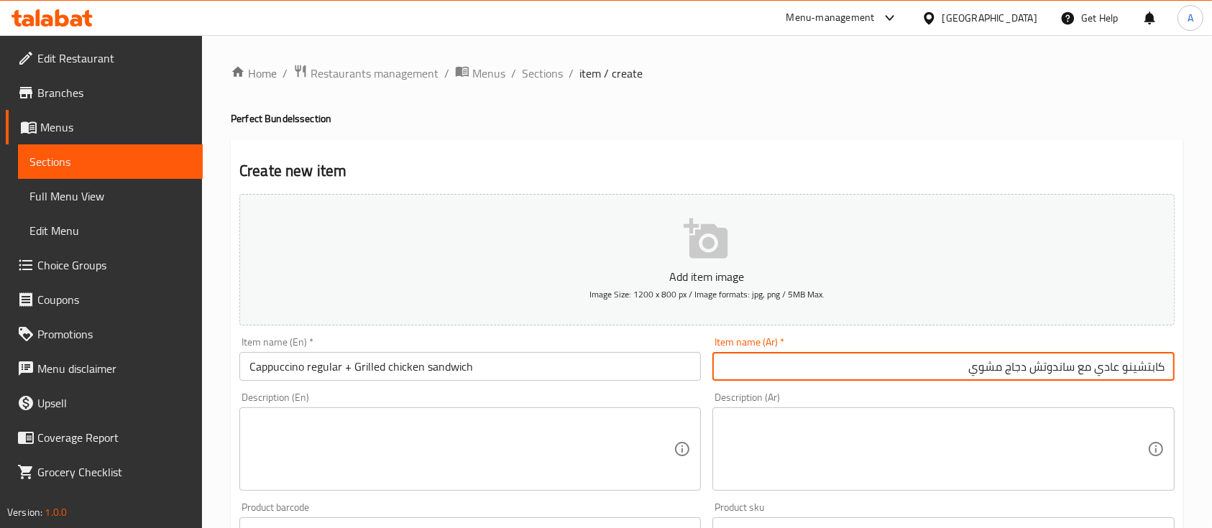
type input "كابتشينو عادي مع ساندوتش دجاج مشوي"
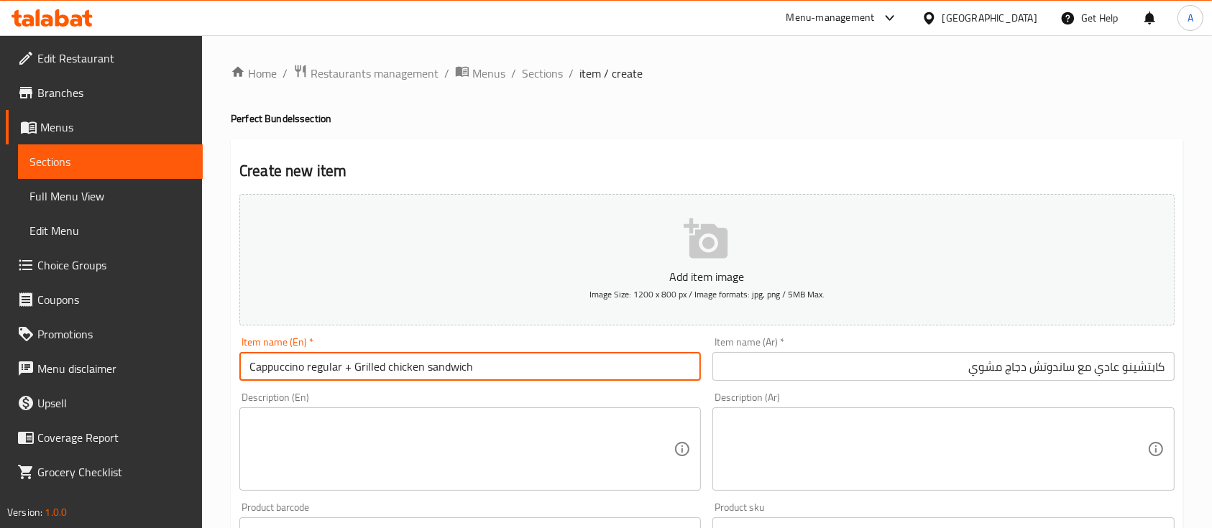
click at [533, 371] on input "Cappuccino regular + Grilled chicken sandwich" at bounding box center [469, 366] width 461 height 29
click at [453, 453] on textarea at bounding box center [461, 449] width 424 height 68
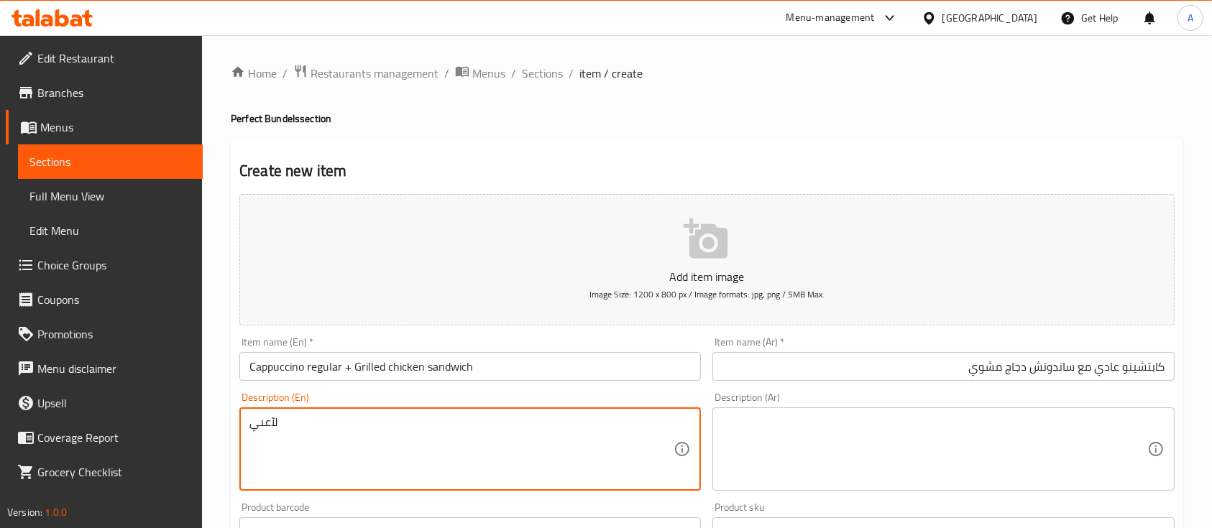
type textarea "لآعىيم"
paste textarea "Cappuccino regular + Grilled chicken sandwich"
click at [993, 443] on textarea at bounding box center [934, 449] width 424 height 68
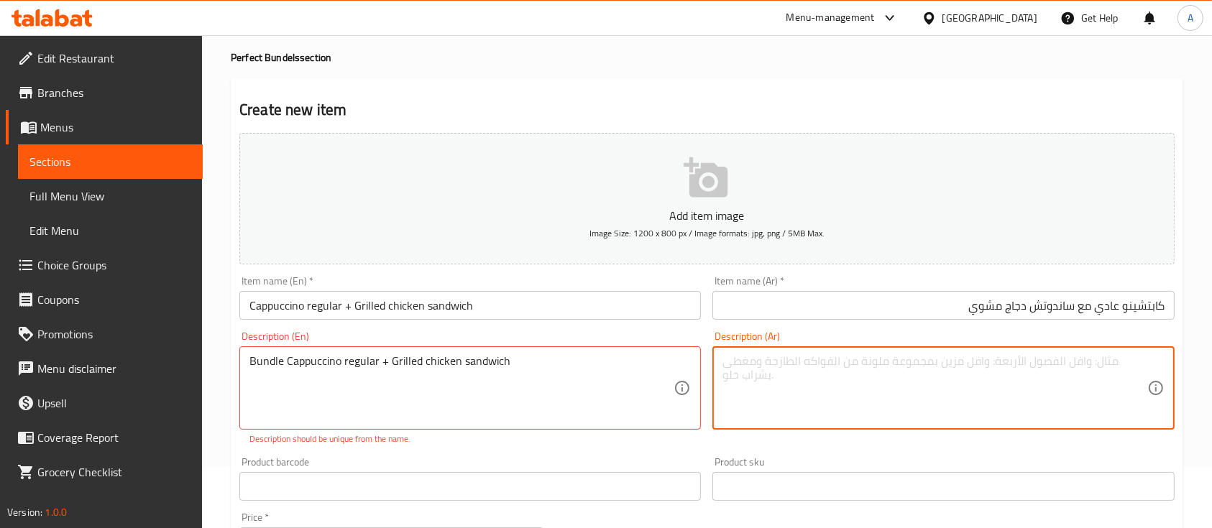
scroll to position [63, 0]
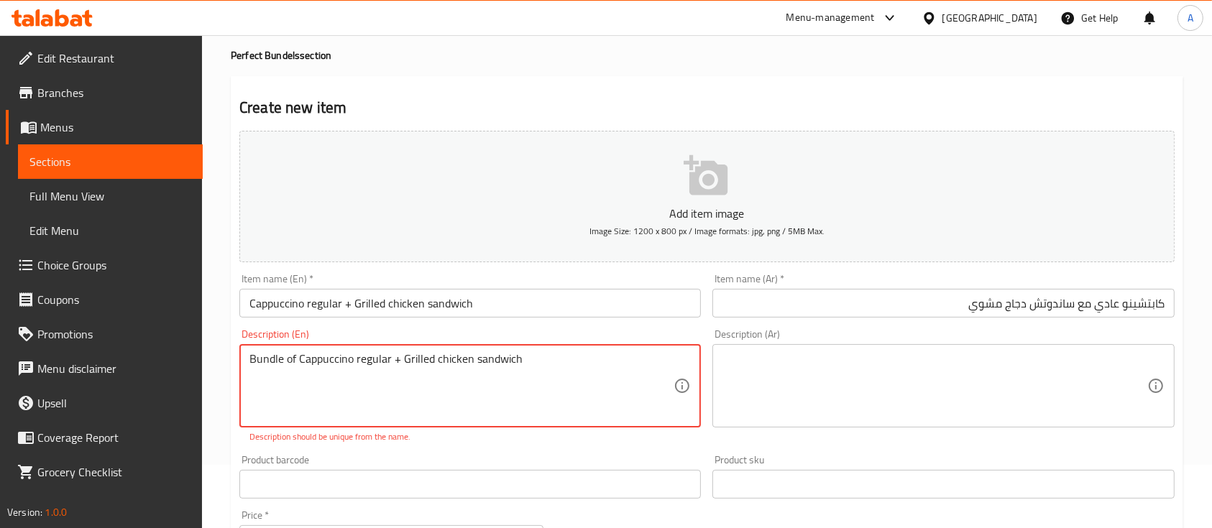
type textarea "Bundle of Cappuccino regular + Grilled chicken sandwich"
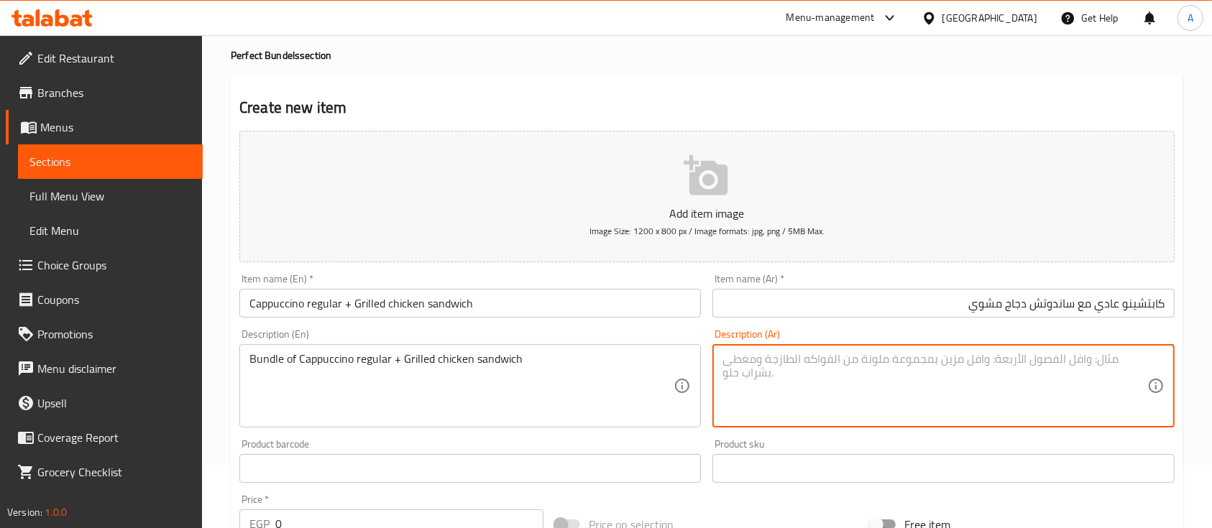
click at [869, 410] on textarea at bounding box center [934, 386] width 424 height 68
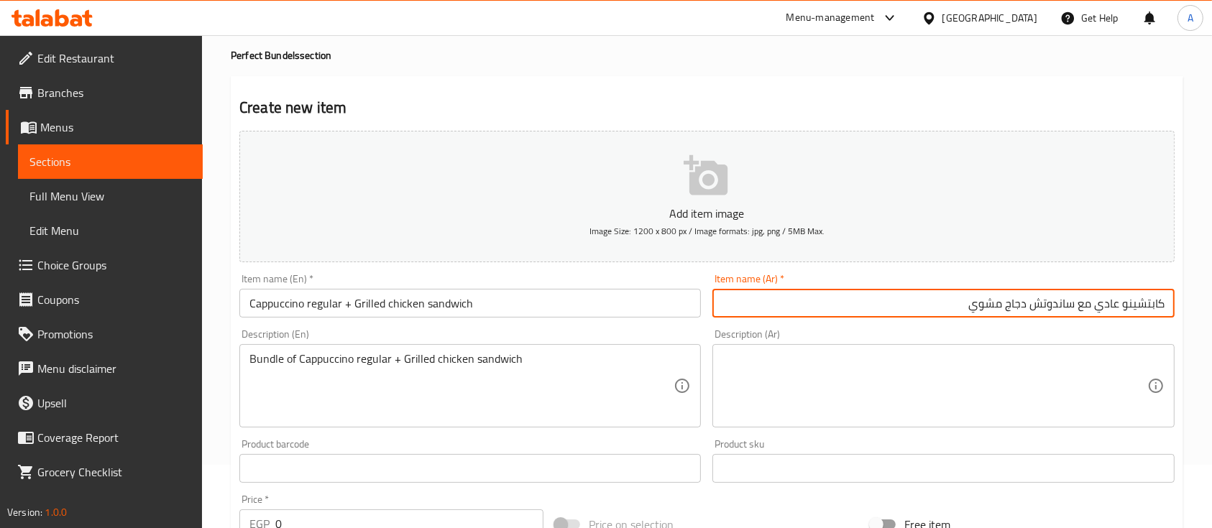
click at [975, 306] on input "كابتشينو عادي مع ساندوتش دجاج مشوي" at bounding box center [942, 303] width 461 height 29
click at [959, 362] on textarea at bounding box center [934, 386] width 424 height 68
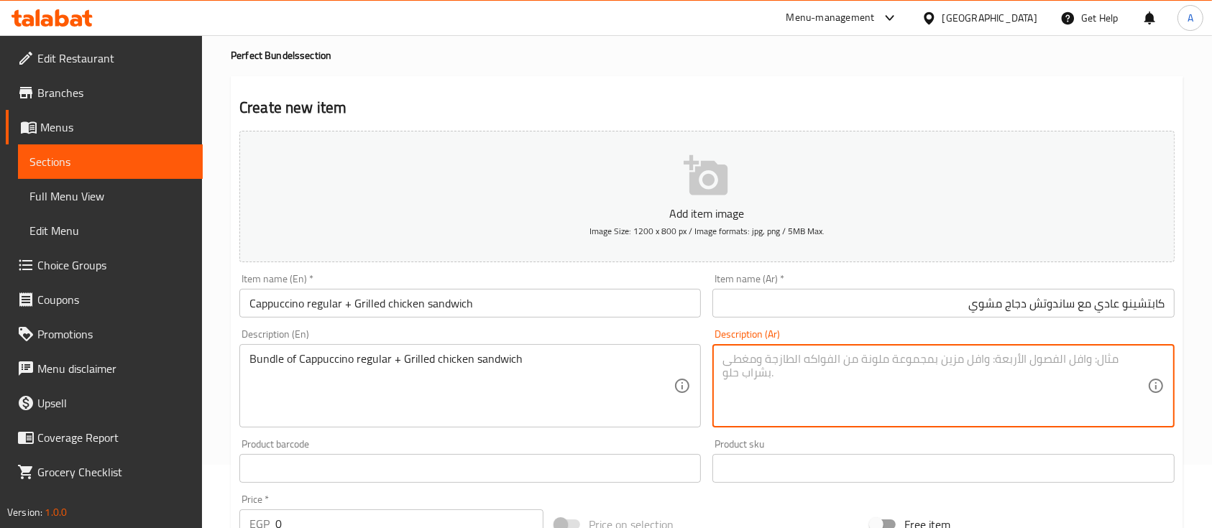
paste textarea "كابتشينو عادي مع ساندوتش دجاج مشوي"
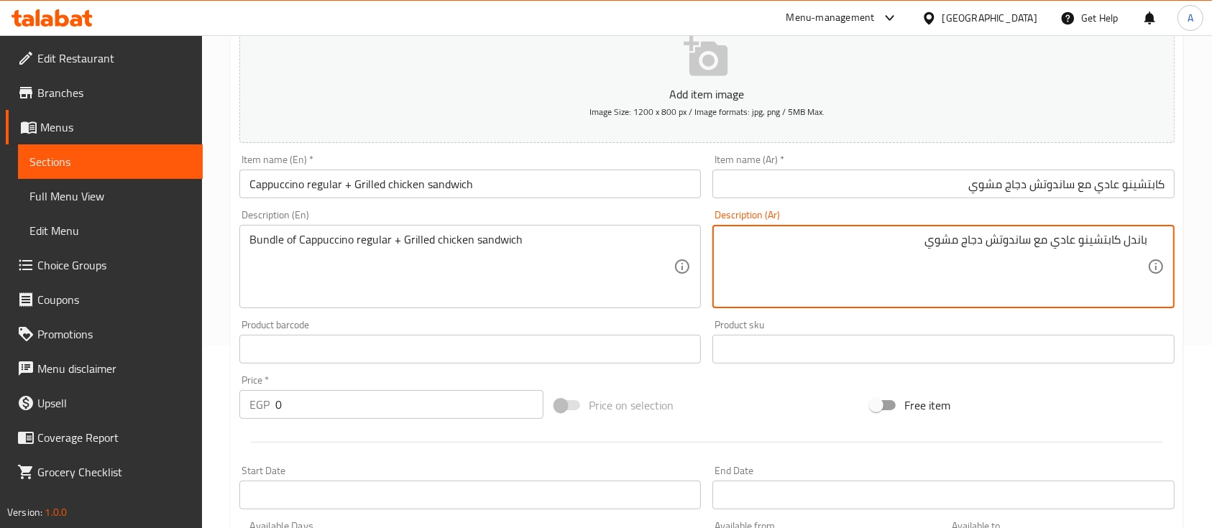
scroll to position [184, 0]
type textarea "باندل كابتشينو عادي مع ساندوتش دجاج مشوي"
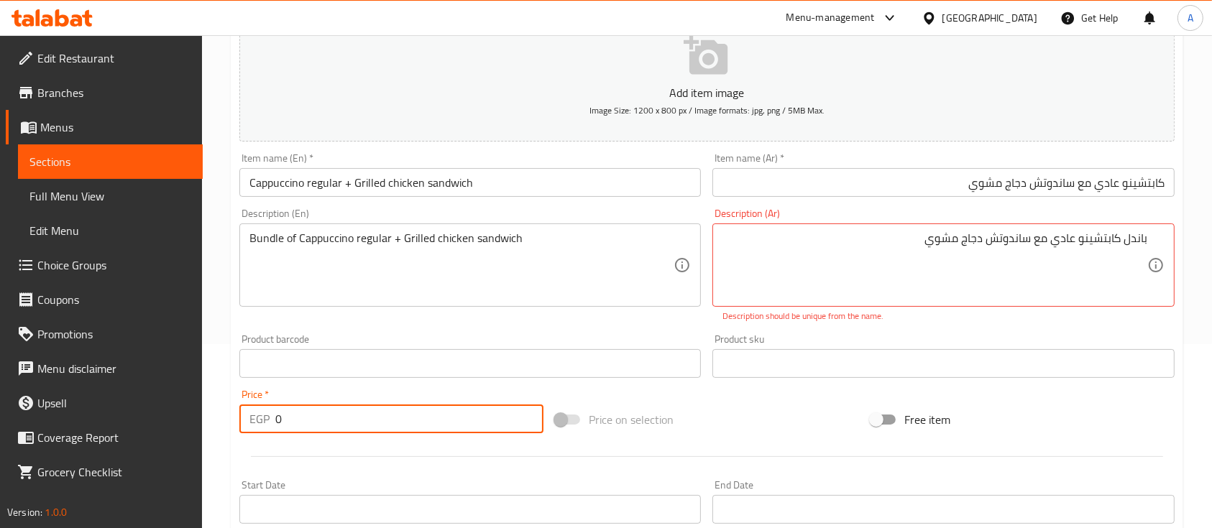
click at [305, 428] on input "0" at bounding box center [409, 419] width 268 height 29
type input "260"
click at [763, 417] on div "Price on selection" at bounding box center [707, 419] width 316 height 39
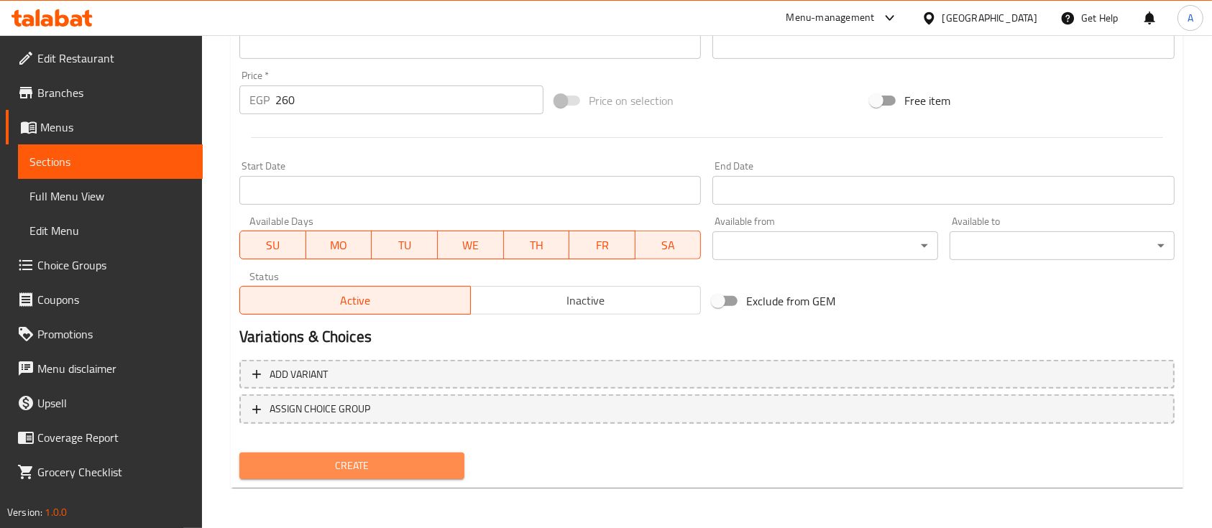
click at [322, 469] on span "Create" at bounding box center [352, 466] width 202 height 18
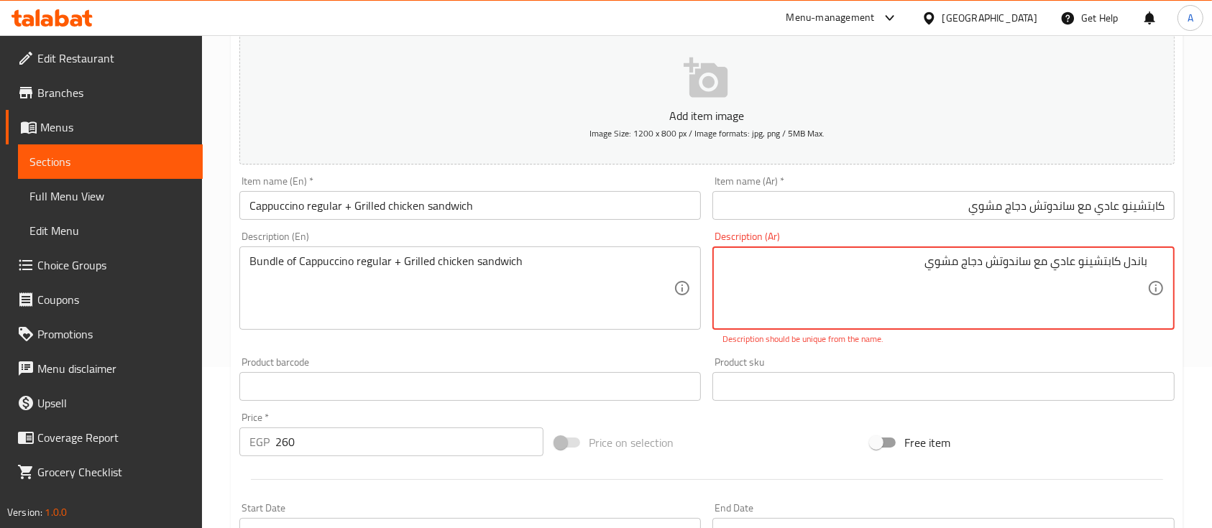
click at [914, 261] on textarea "باندل كابتشينو عادي مع ساندوتش دجاج مشوي" at bounding box center [934, 288] width 424 height 68
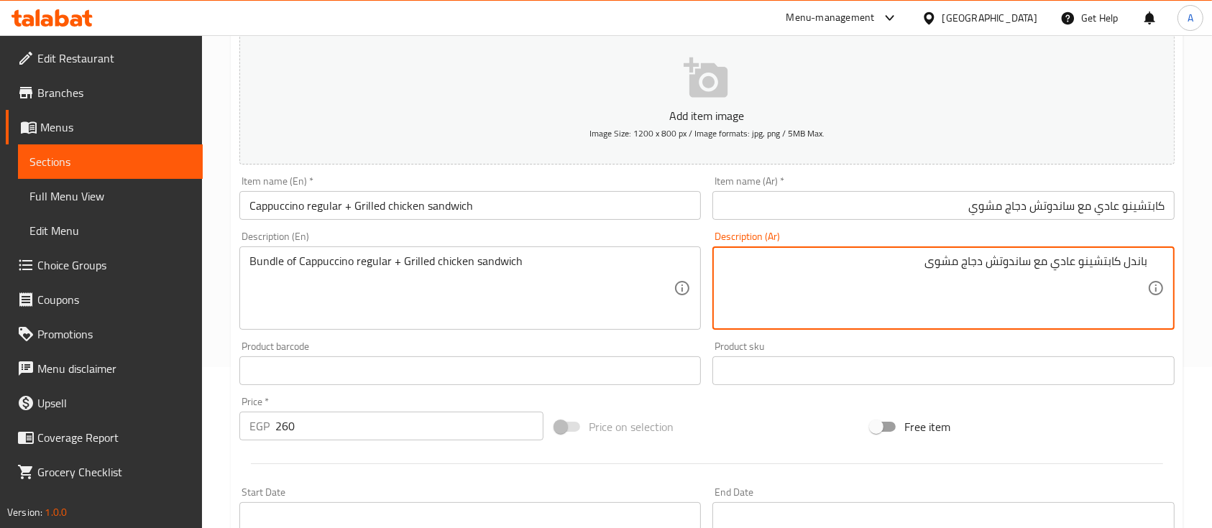
scroll to position [487, 0]
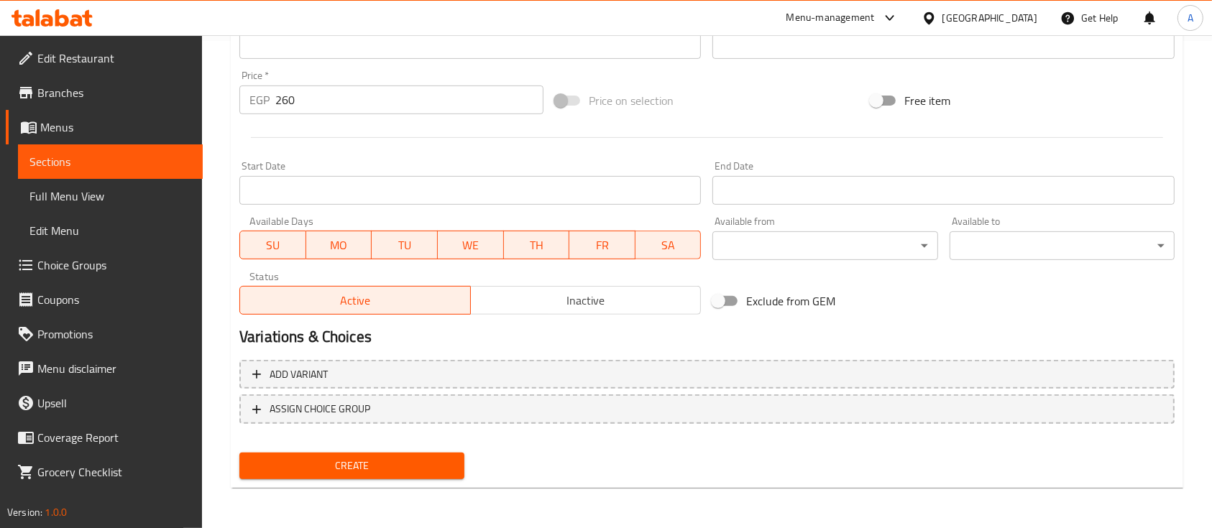
type textarea "باندل كابتشينو عادي مع ساندوتش دجاج مشوى"
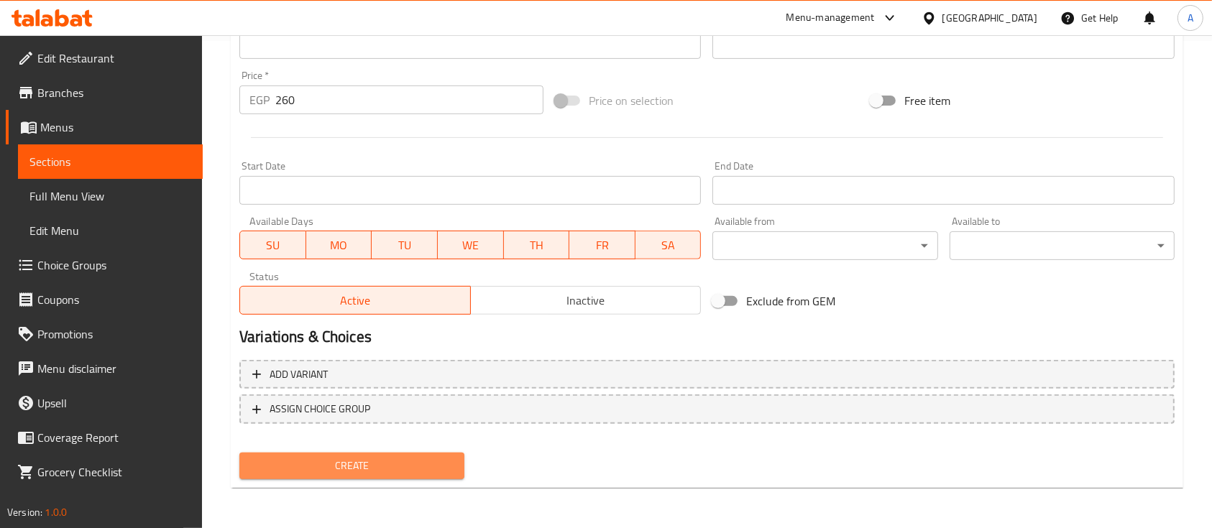
click at [336, 466] on span "Create" at bounding box center [352, 466] width 202 height 18
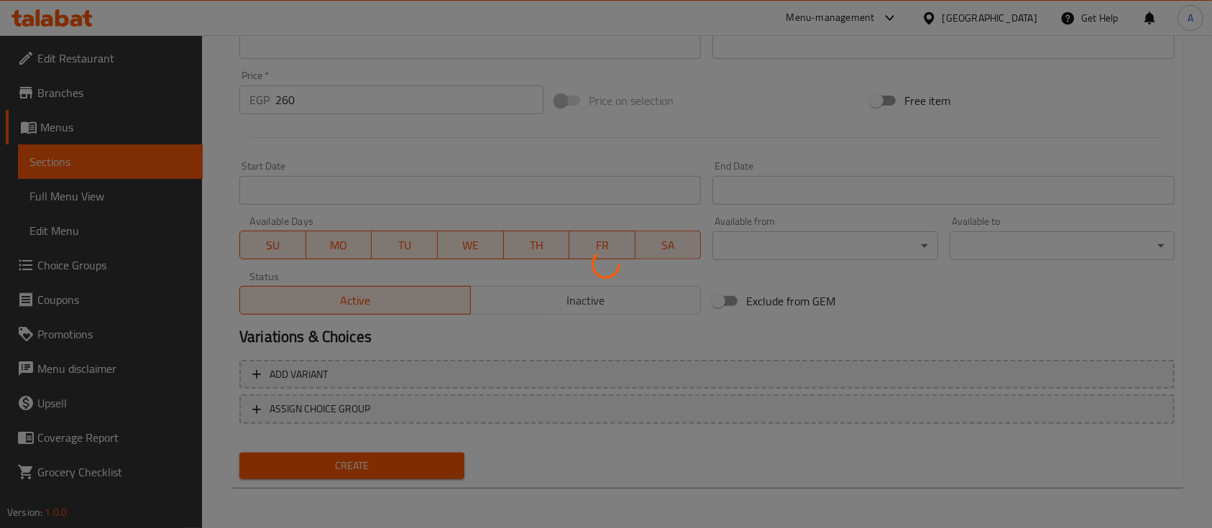
scroll to position [0, 0]
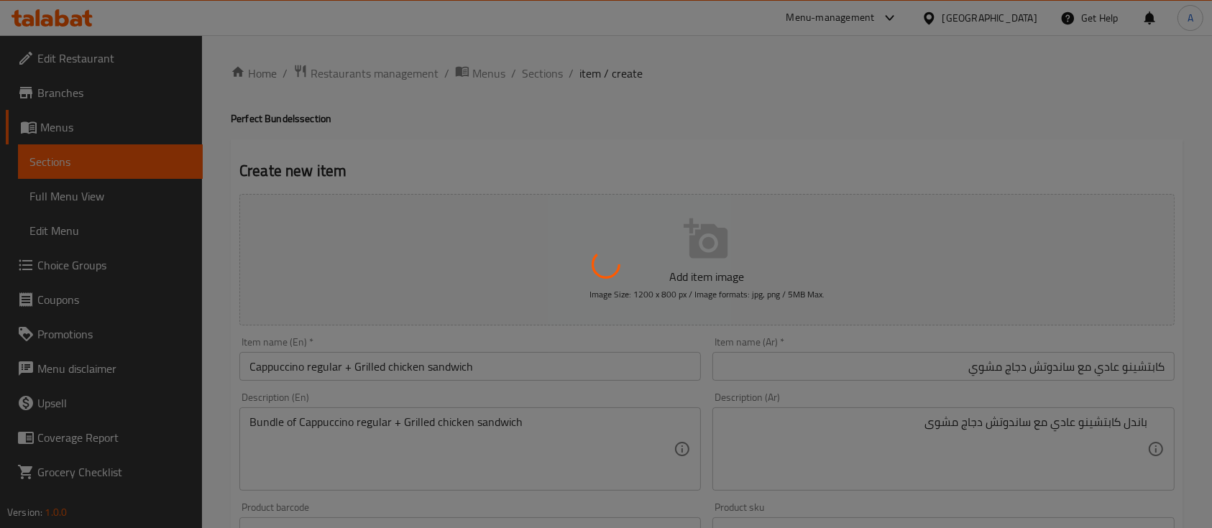
type input "0"
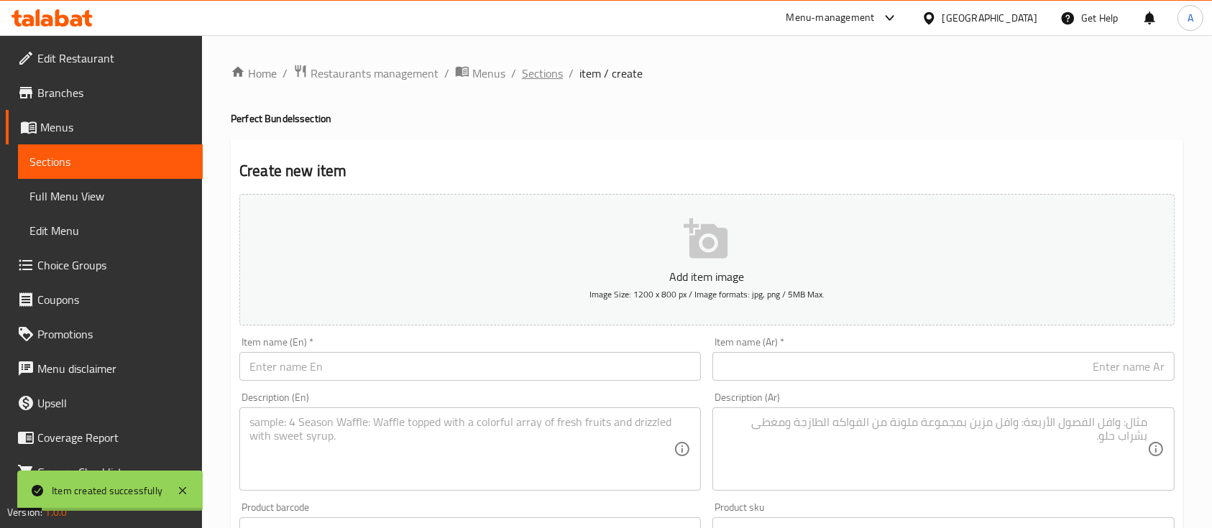
click at [552, 76] on span "Sections" at bounding box center [542, 73] width 41 height 17
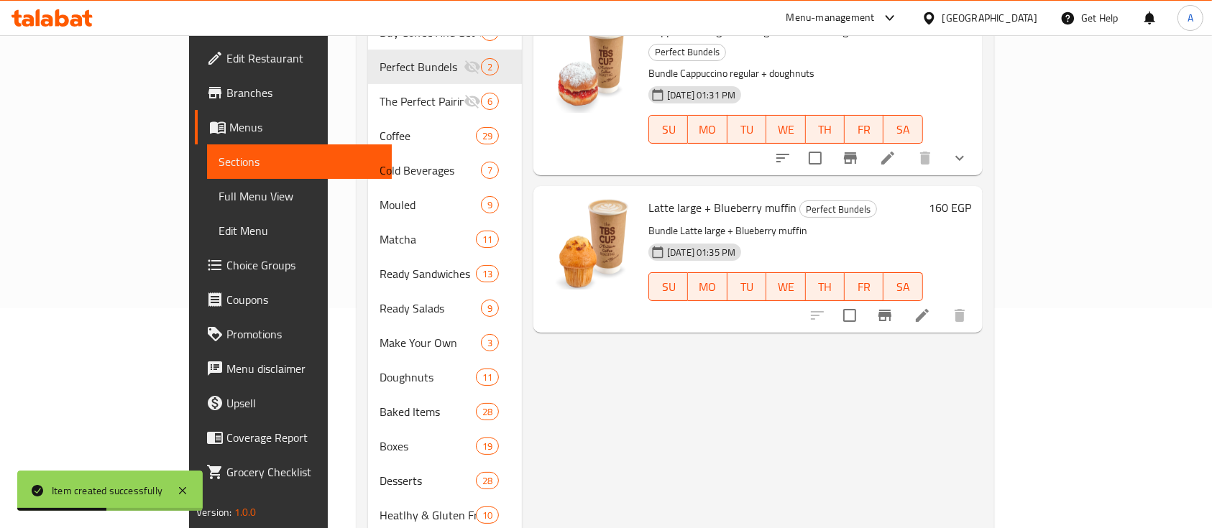
scroll to position [224, 0]
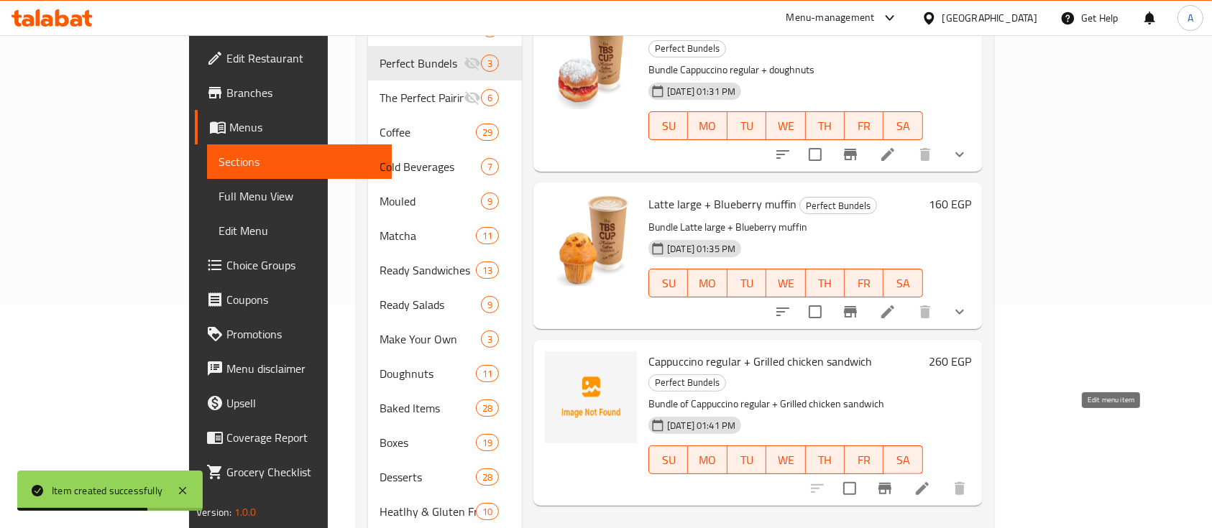
click at [931, 480] on icon at bounding box center [921, 488] width 17 height 17
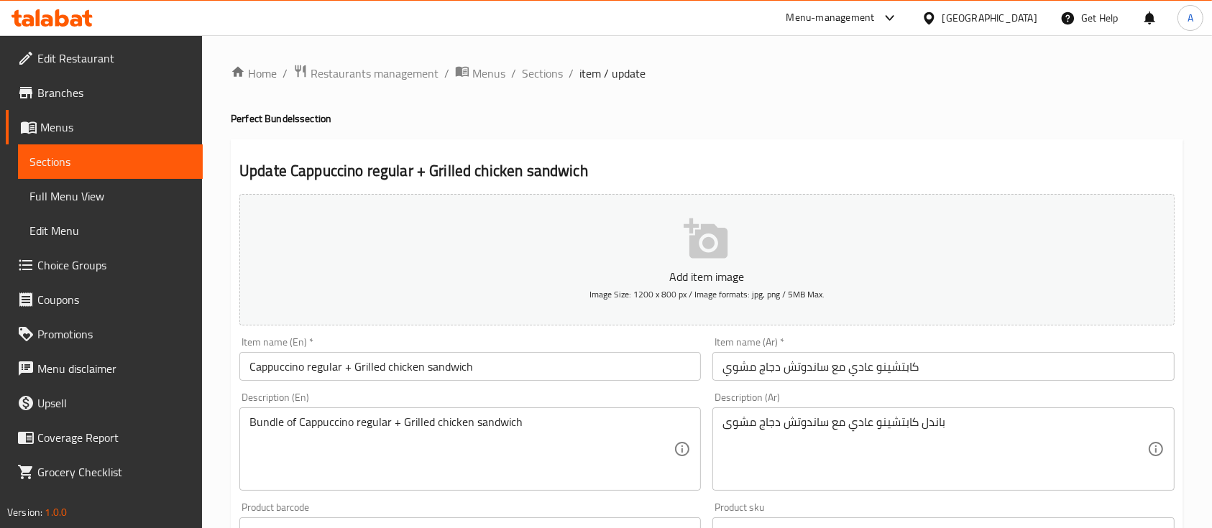
click at [706, 252] on icon "button" at bounding box center [707, 239] width 46 height 46
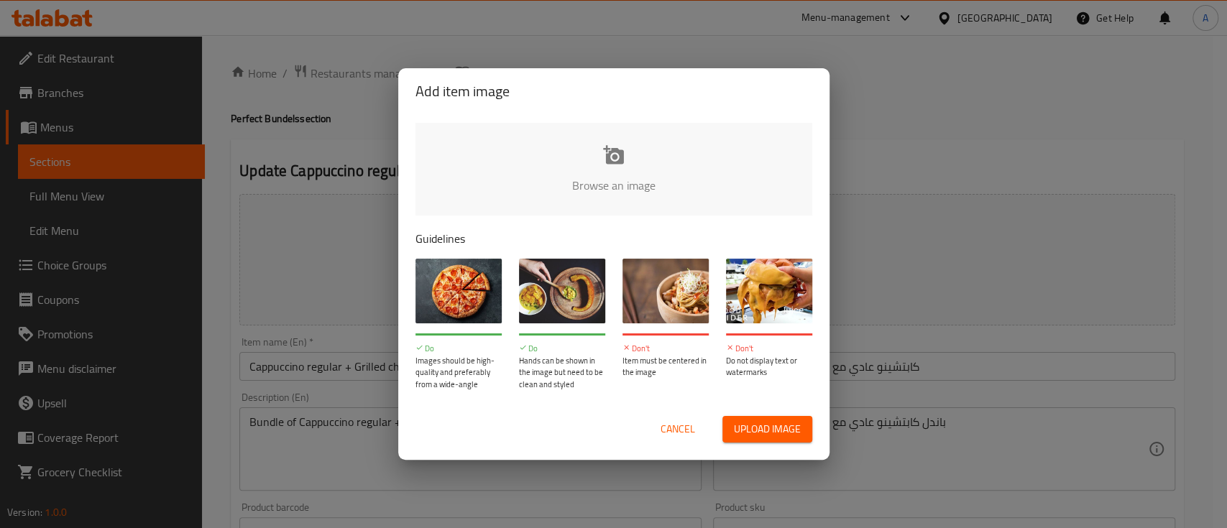
click at [586, 187] on input "file" at bounding box center [1099, 190] width 1368 height 134
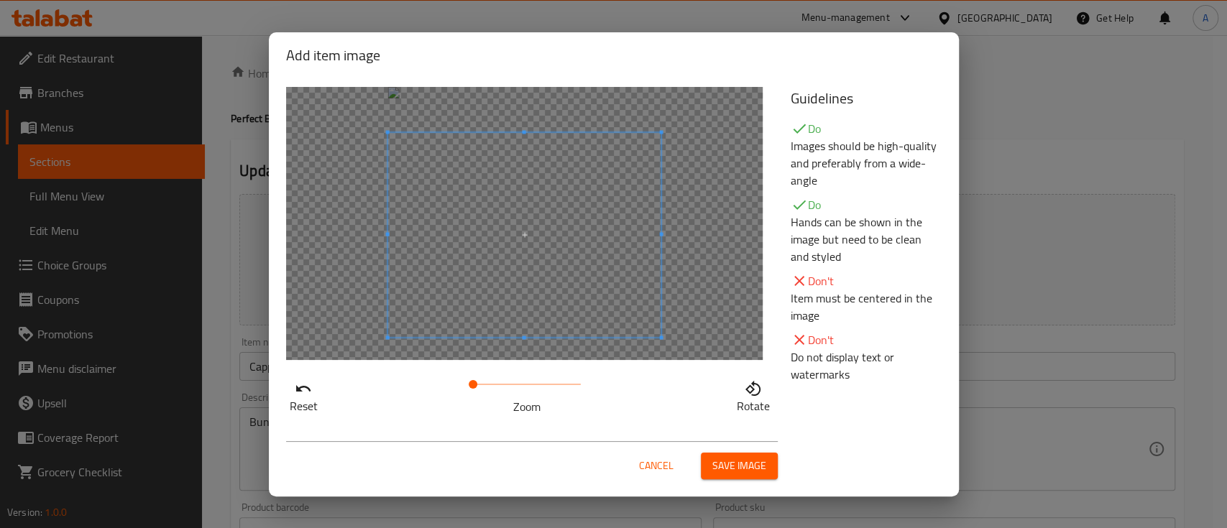
click at [593, 324] on span at bounding box center [523, 234] width 273 height 205
click at [737, 469] on span "Save image" at bounding box center [739, 466] width 54 height 18
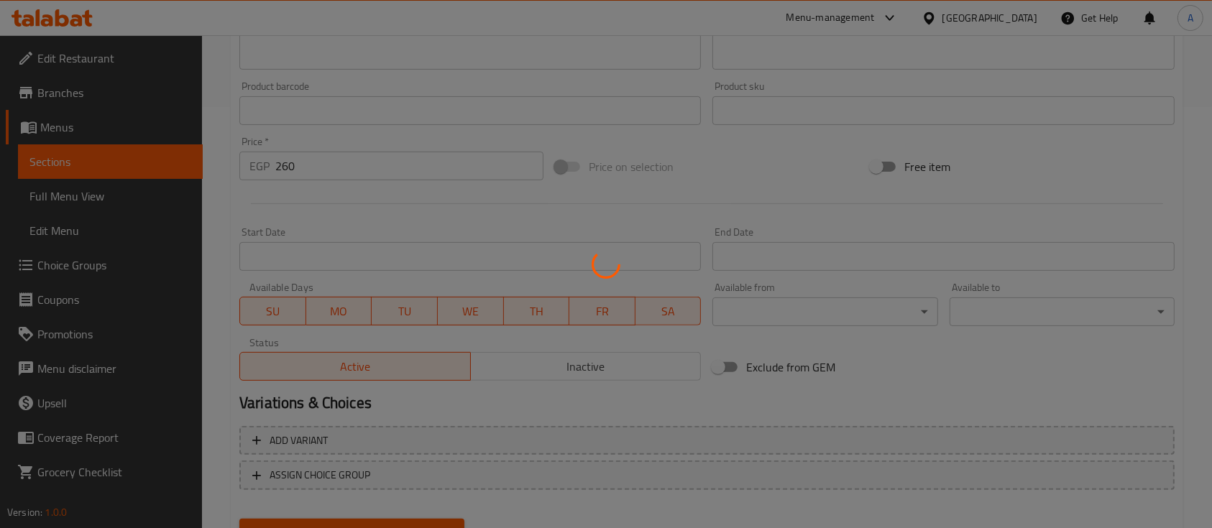
scroll to position [487, 0]
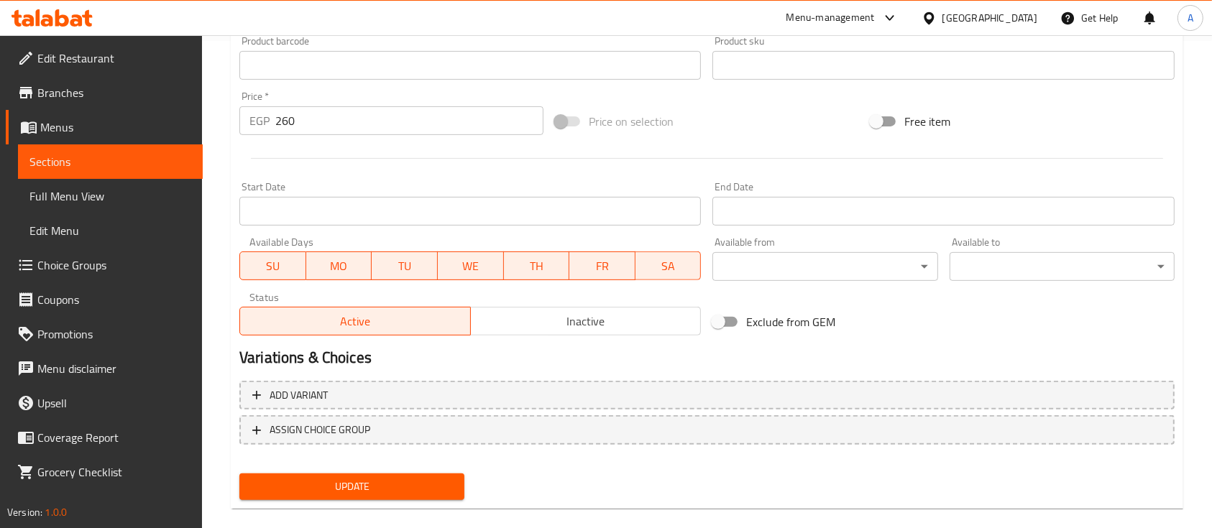
click at [345, 486] on span "Update" at bounding box center [352, 487] width 202 height 18
click at [365, 483] on span "Update" at bounding box center [352, 487] width 202 height 18
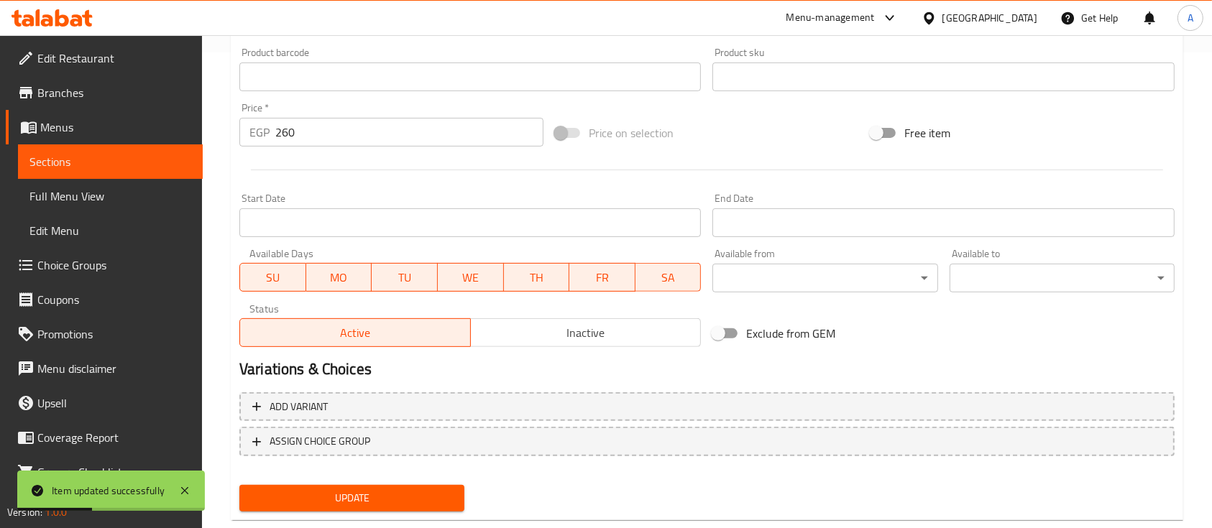
scroll to position [0, 0]
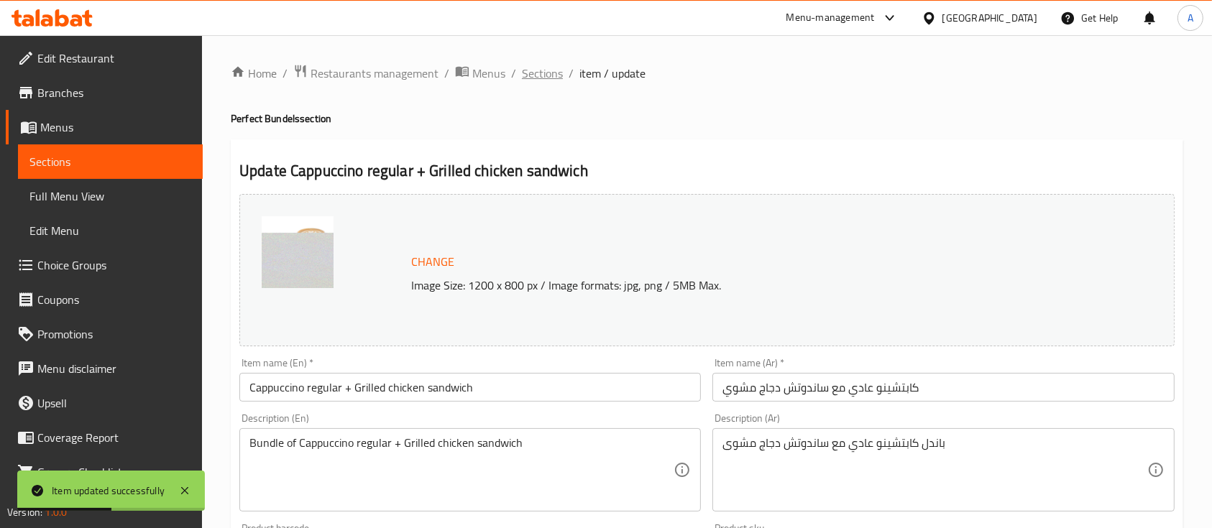
click at [543, 78] on span "Sections" at bounding box center [542, 73] width 41 height 17
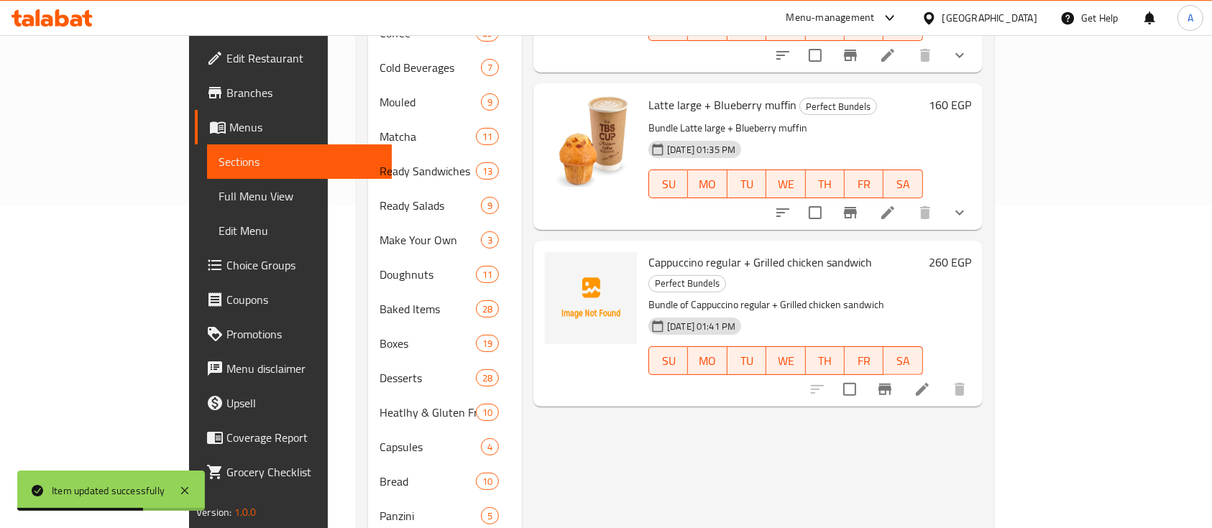
scroll to position [339, 0]
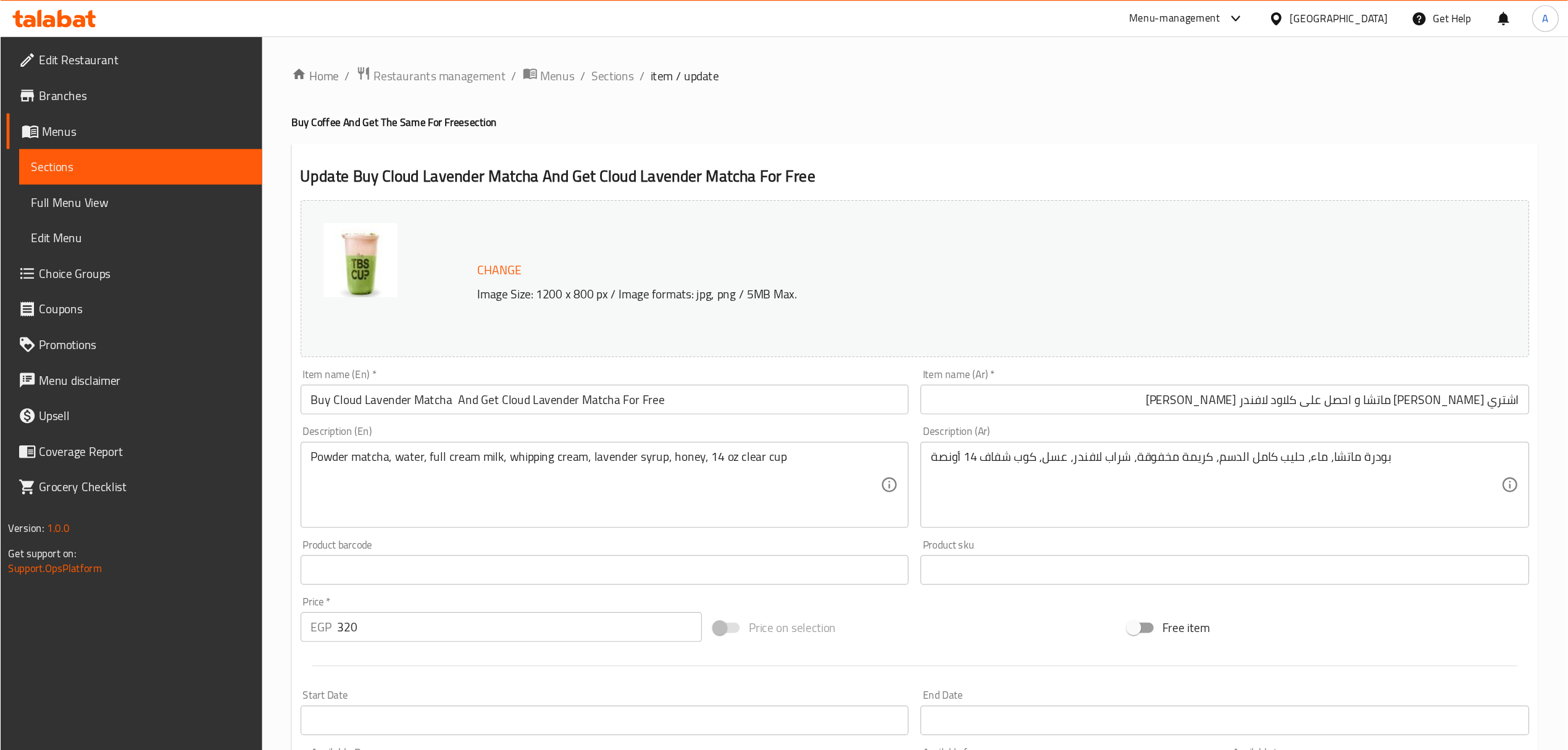
scroll to position [45, 0]
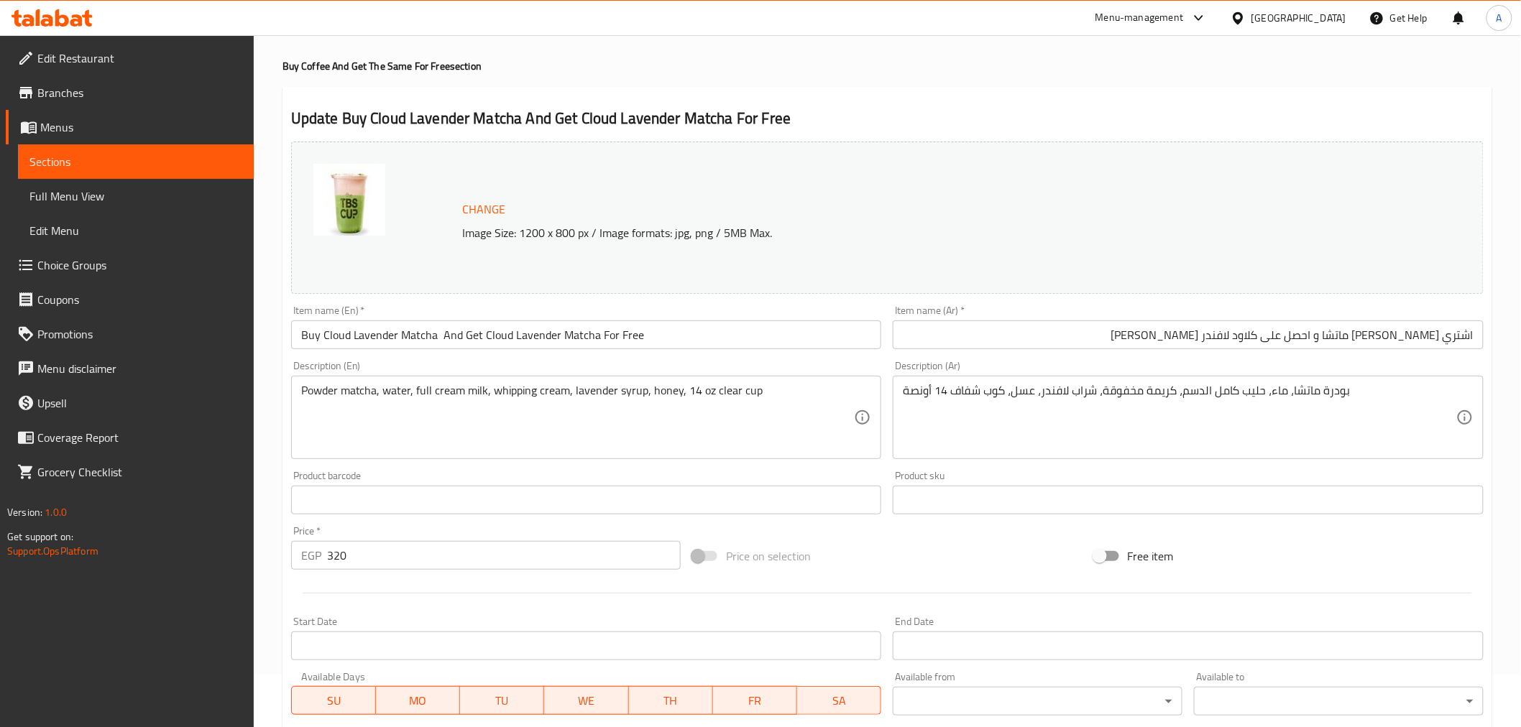
click at [58, 276] on link "Choice Groups" at bounding box center [130, 265] width 248 height 34
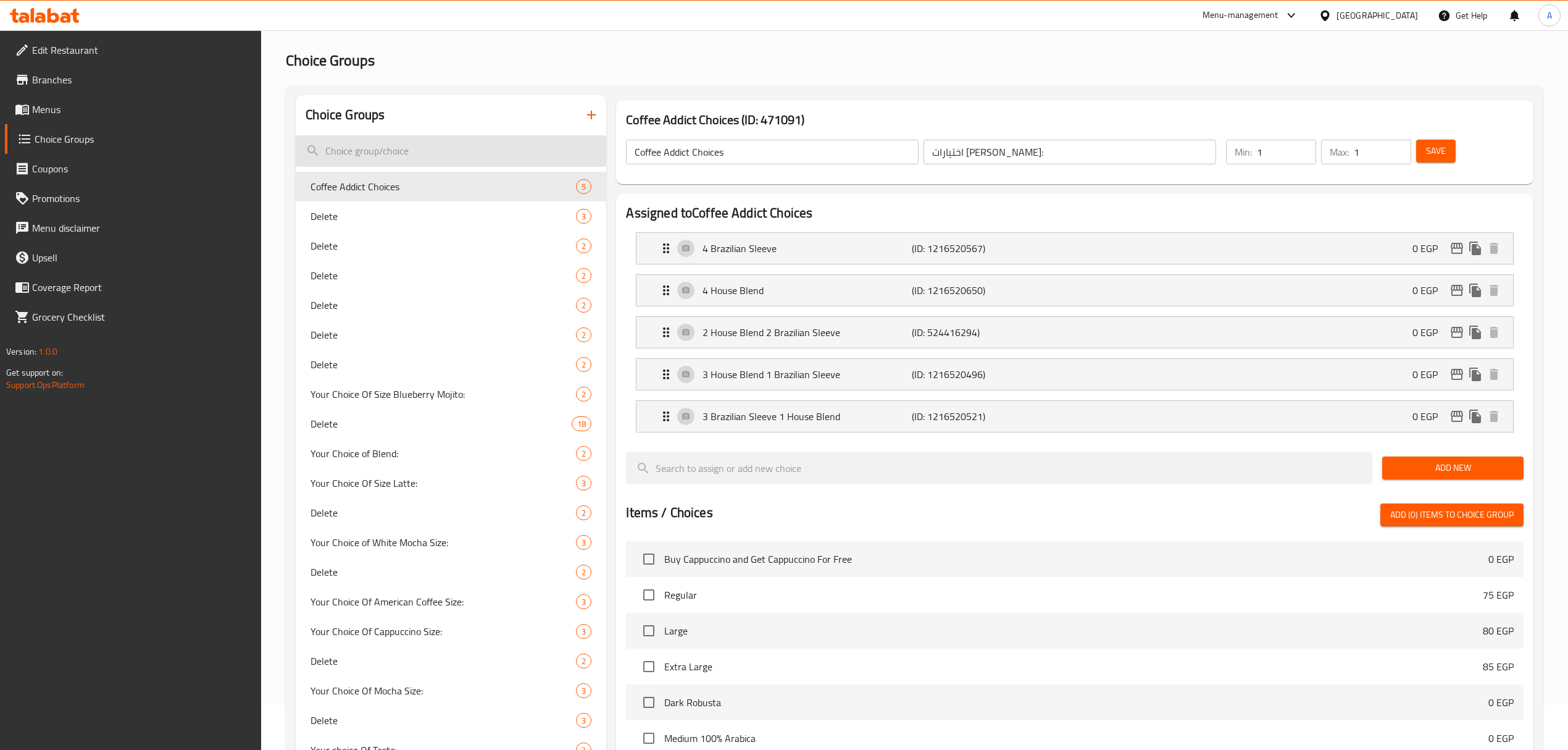
click at [451, 157] on input "search" at bounding box center [451, 150] width 311 height 32
paste input "Your Choice of Blend:"
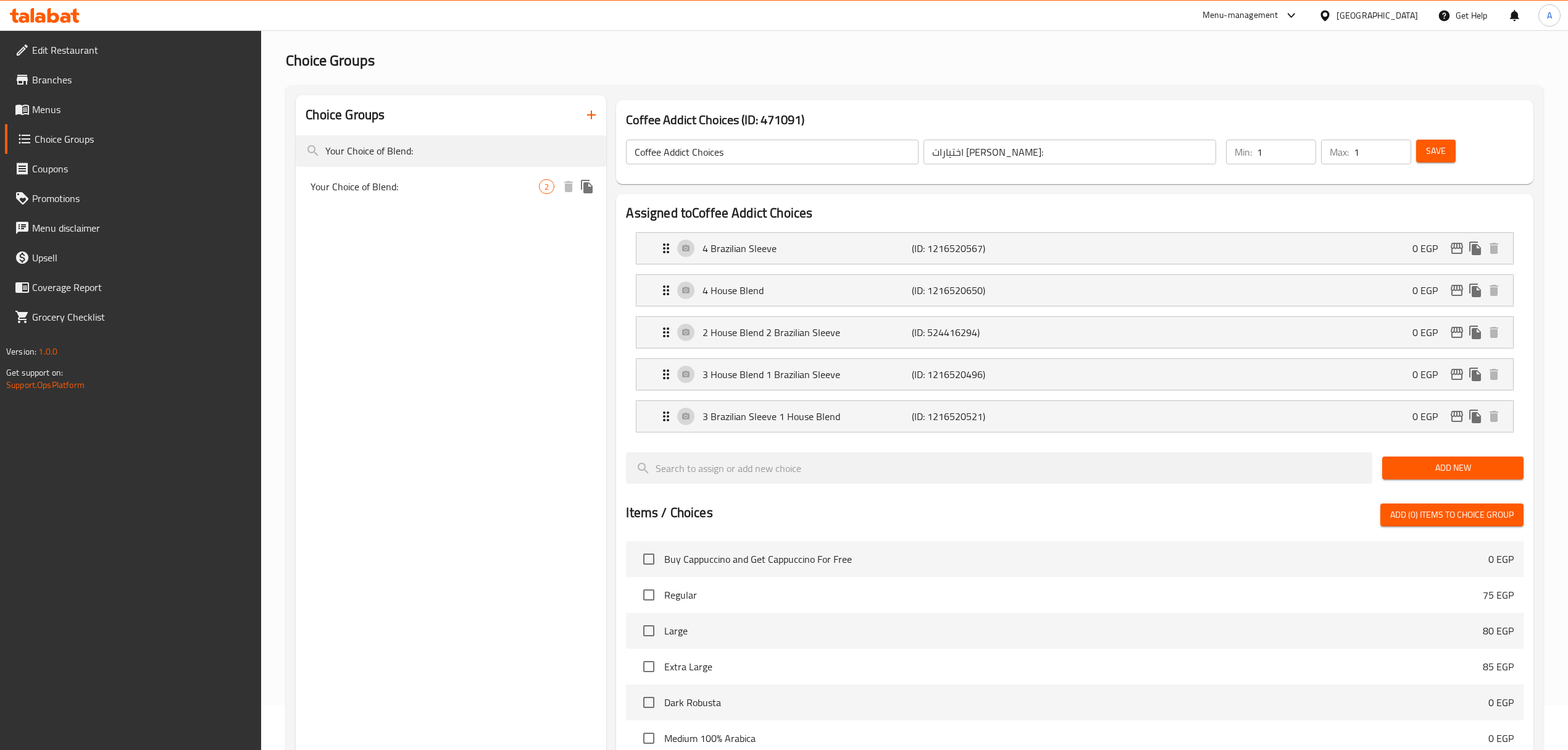
type input "Your Choice of Blend:"
click at [441, 186] on span "Your Choice of Blend:" at bounding box center [425, 186] width 228 height 15
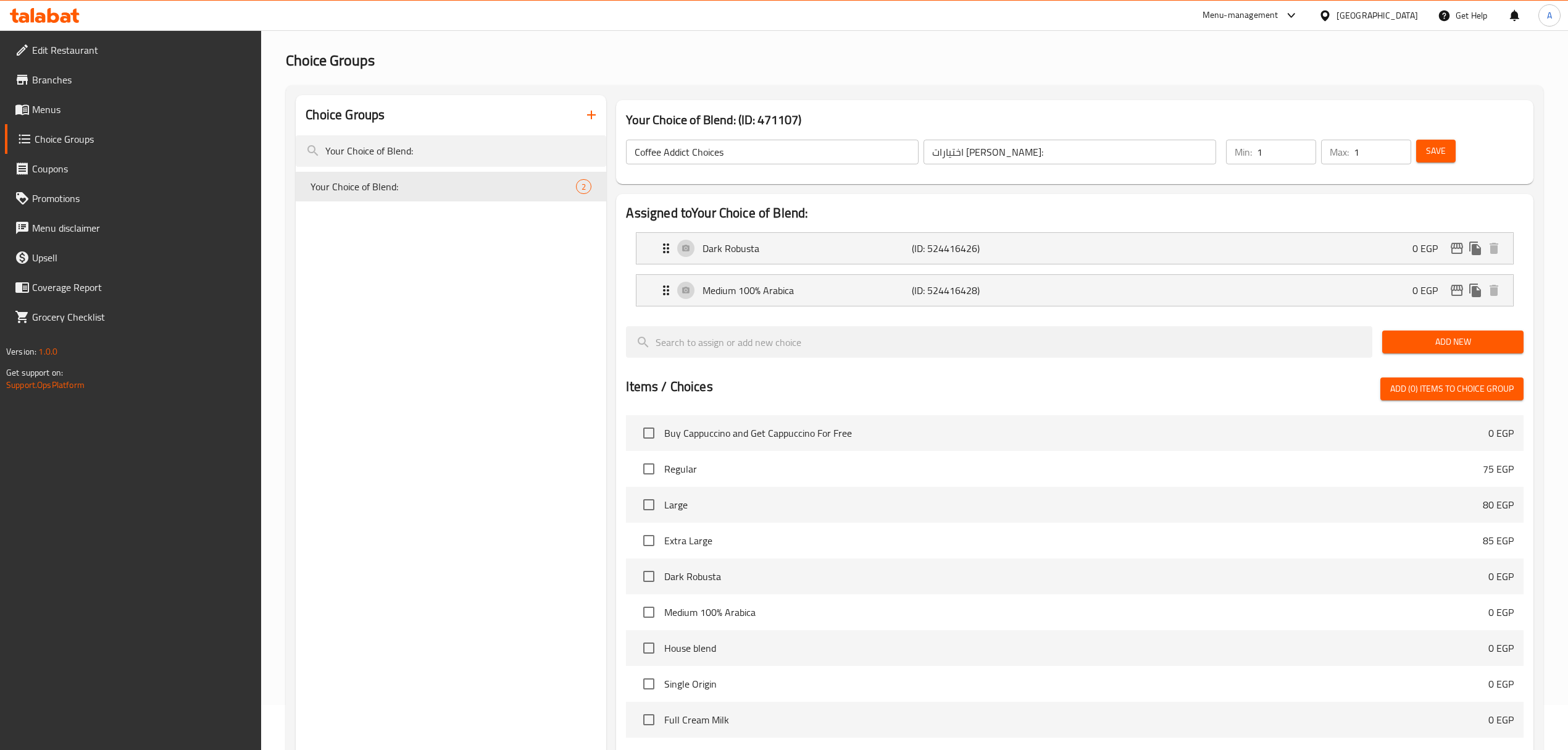
type input "Your Choice of Blend:"
type input "اختيارك للمزيج:"
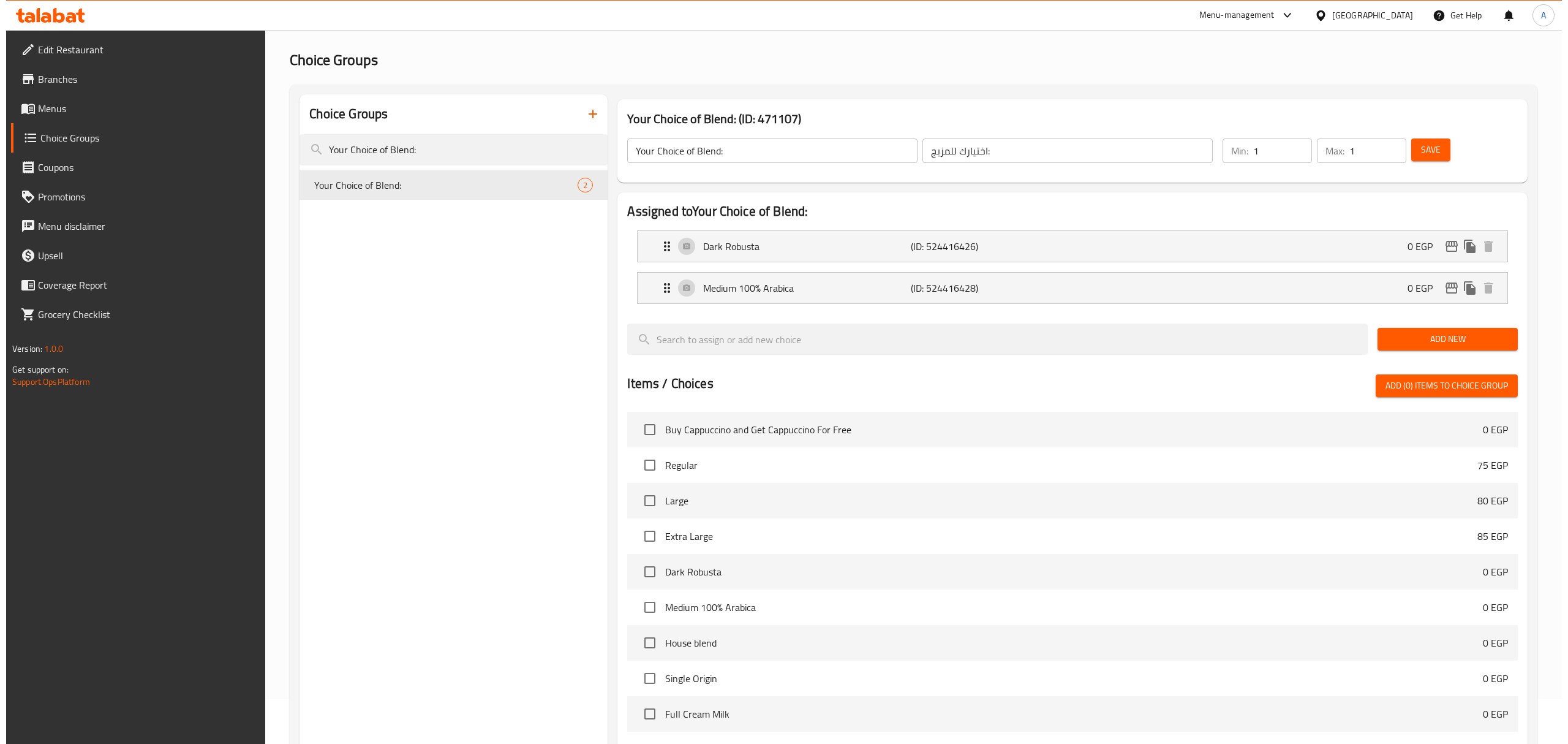
scroll to position [290, 0]
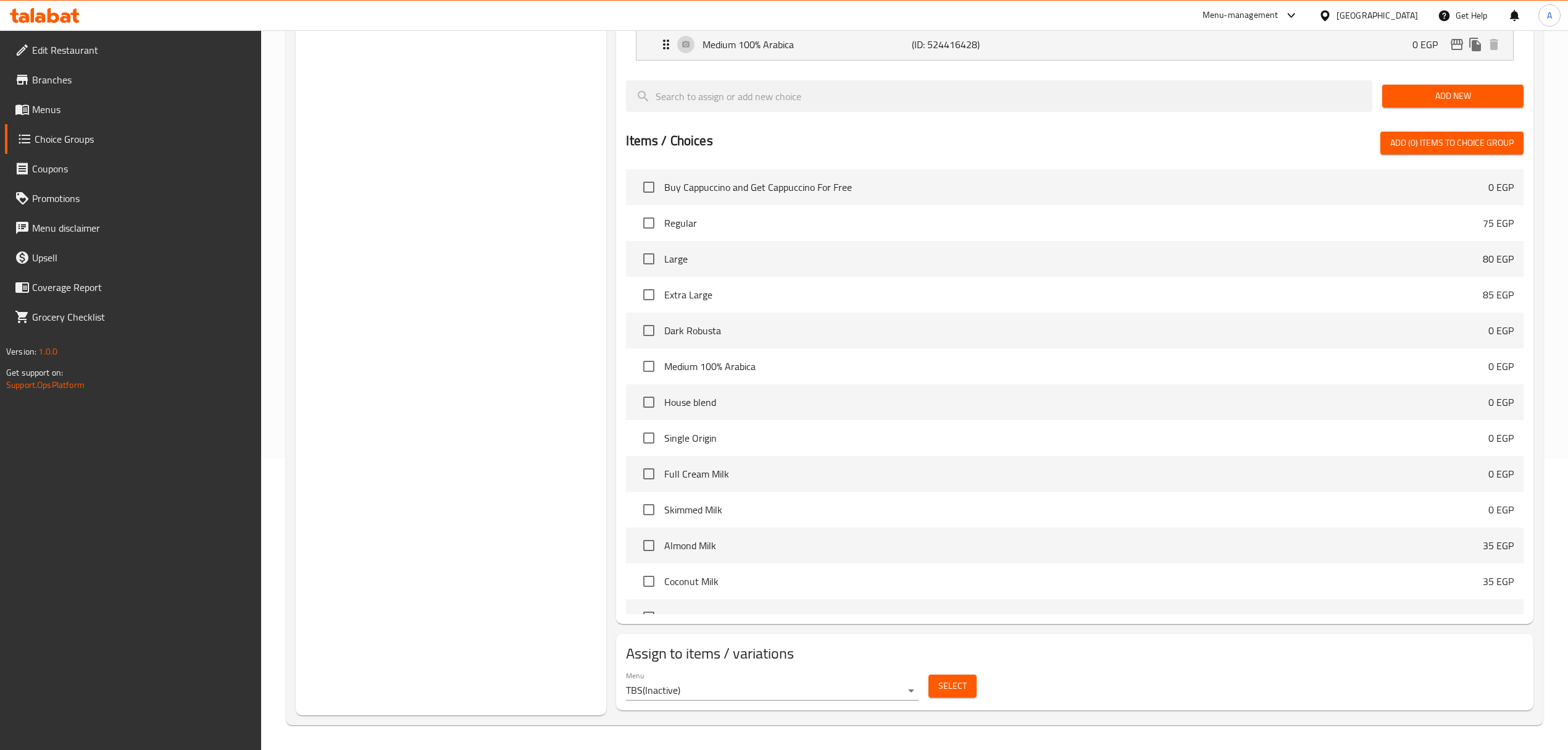
click at [863, 459] on body "​ Menu-management [GEOGRAPHIC_DATA] Get Help A Edit Restaurant Branches Menus C…" at bounding box center [784, 99] width 1568 height 719
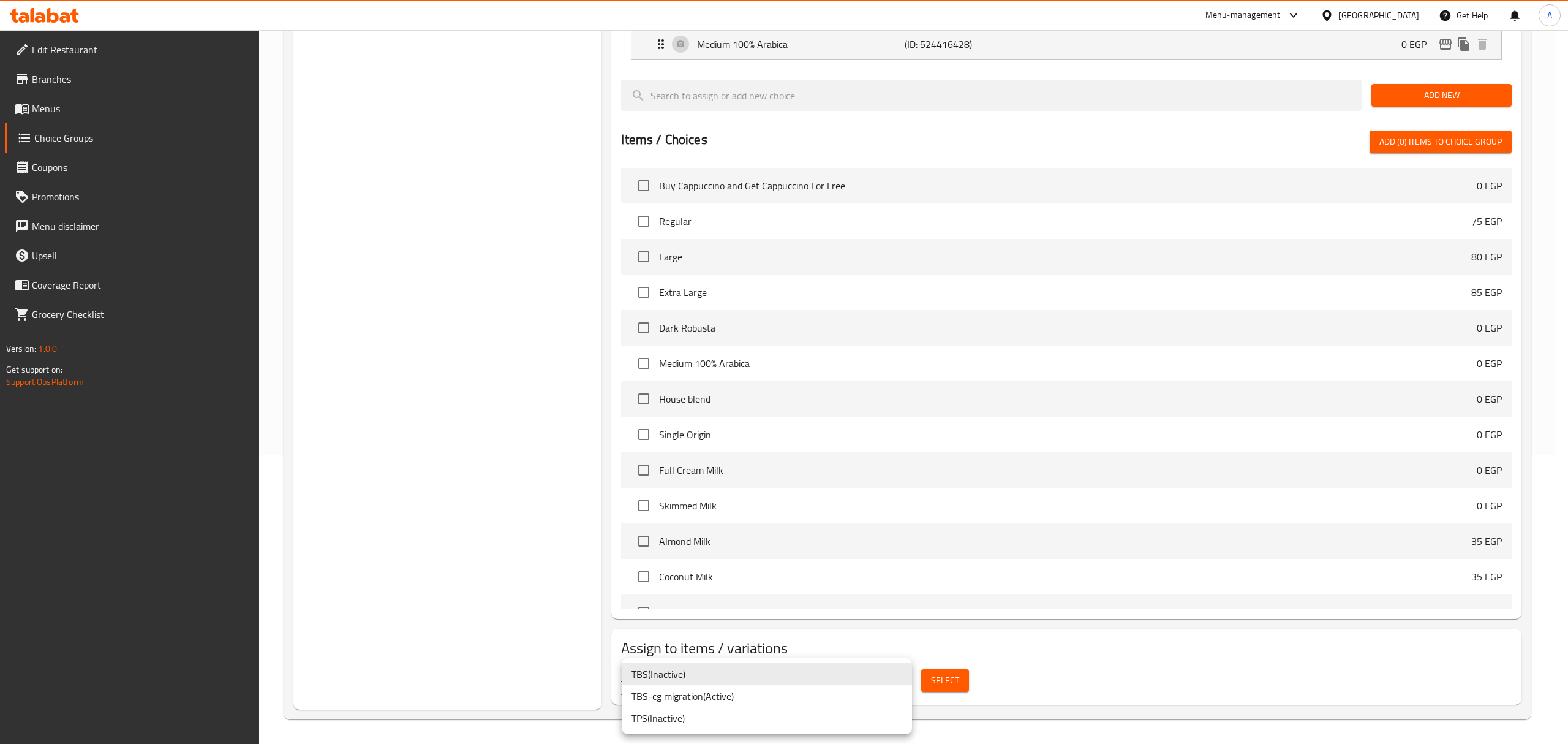
click at [680, 620] on li "TBS-cg migration ( Active )" at bounding box center [767, 696] width 291 height 22
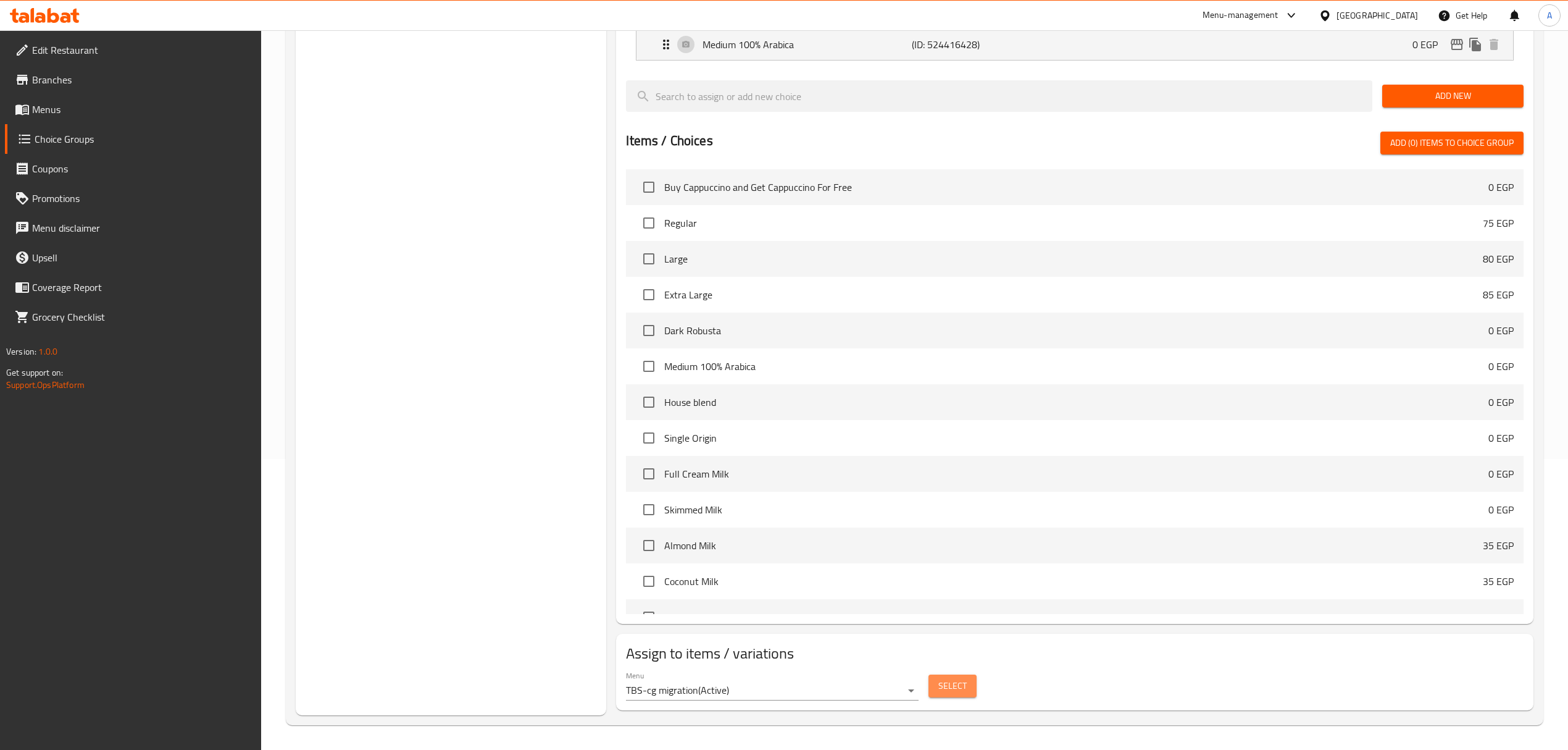
click at [949, 625] on span "Select" at bounding box center [951, 686] width 28 height 15
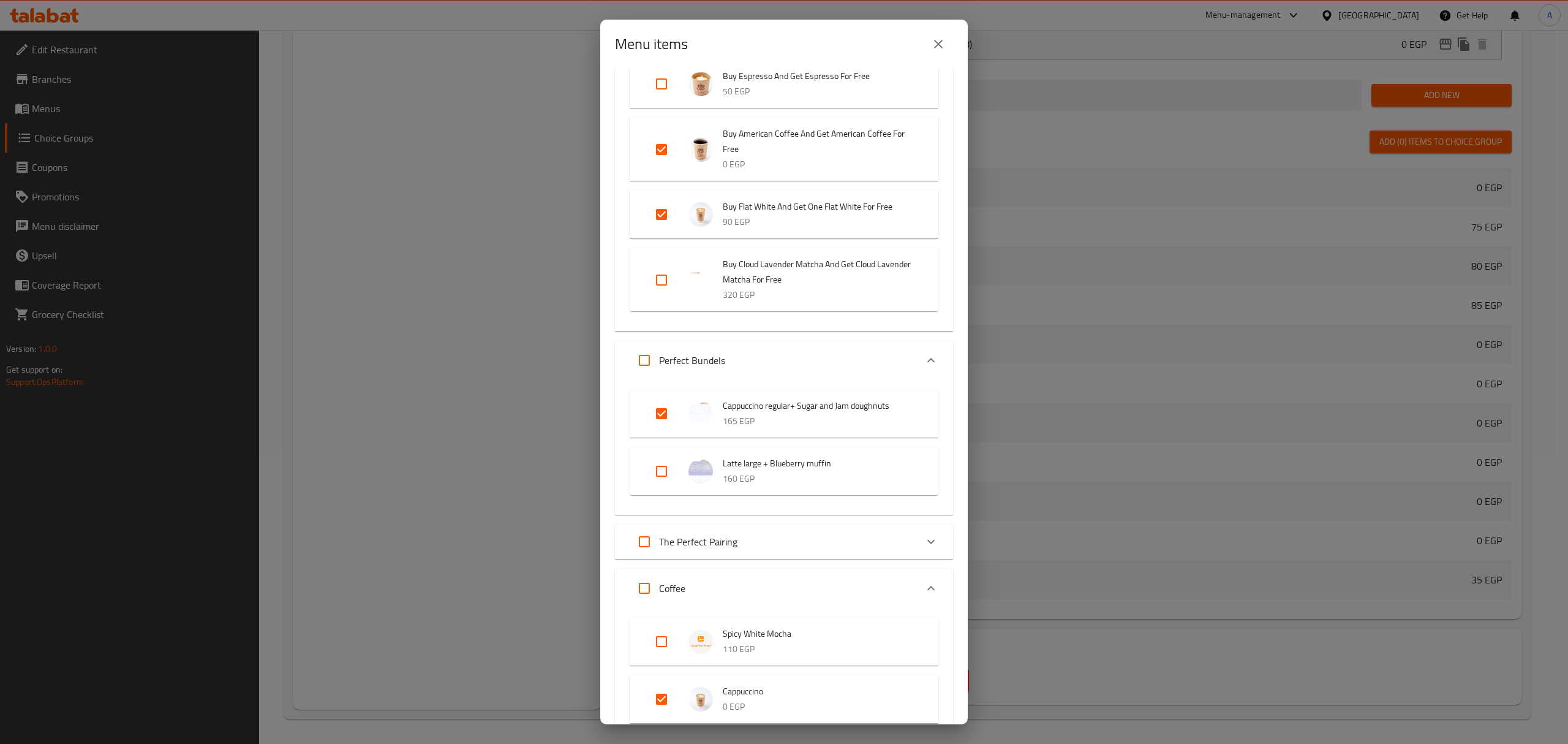
scroll to position [223, 0]
click at [659, 471] on input "Expand" at bounding box center [661, 469] width 29 height 29
checkbox input "true"
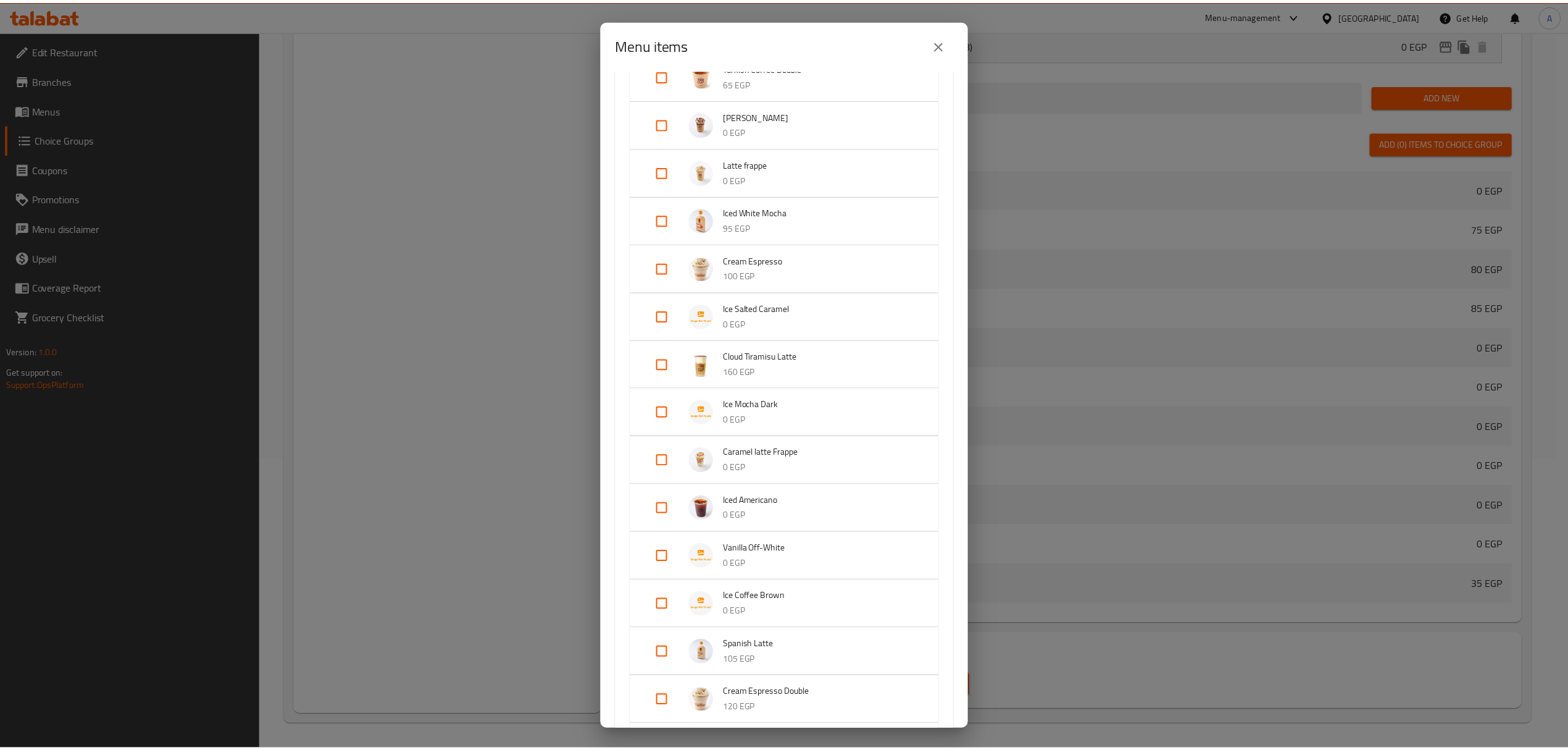
scroll to position [2278, 0]
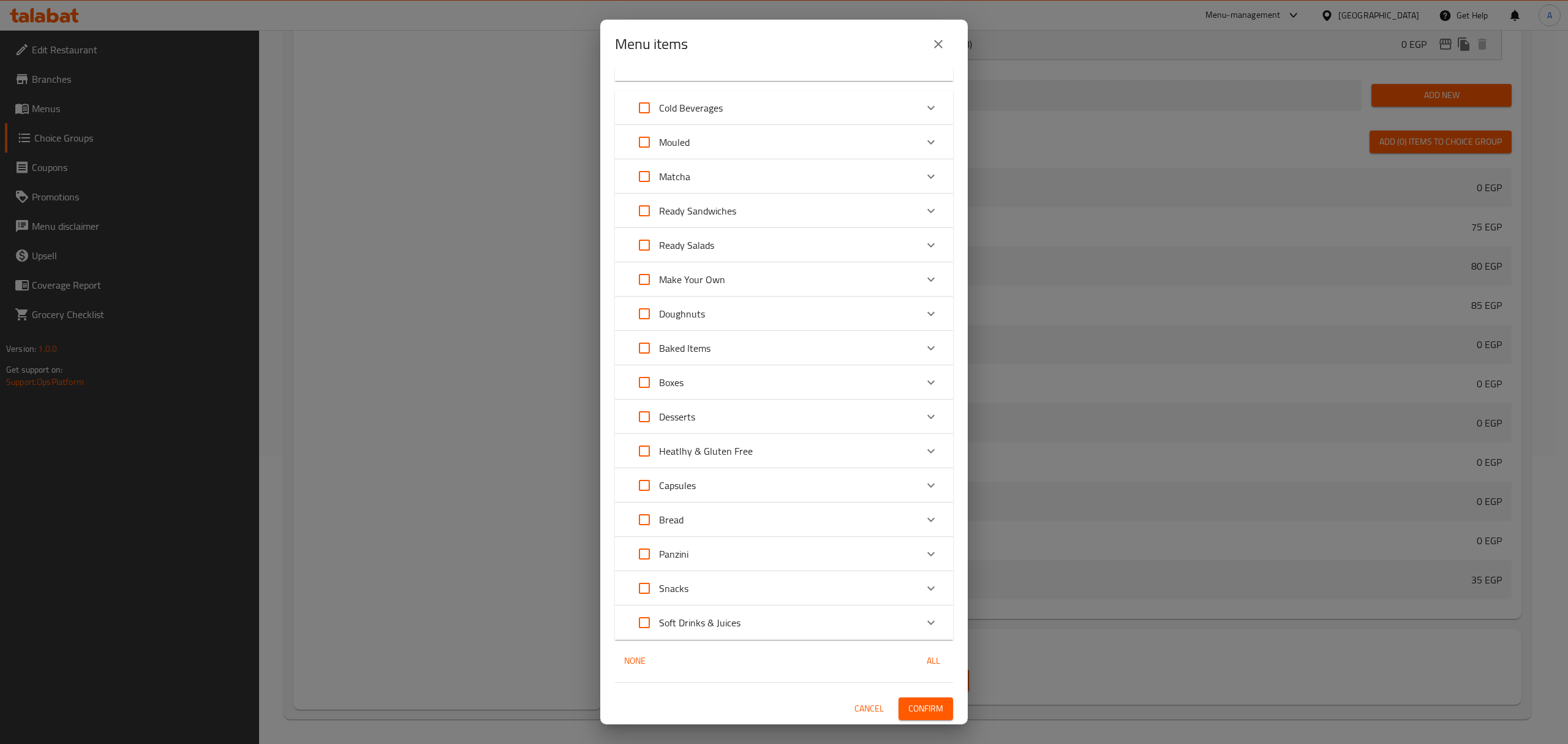
click at [910, 620] on span "Confirm" at bounding box center [925, 708] width 35 height 15
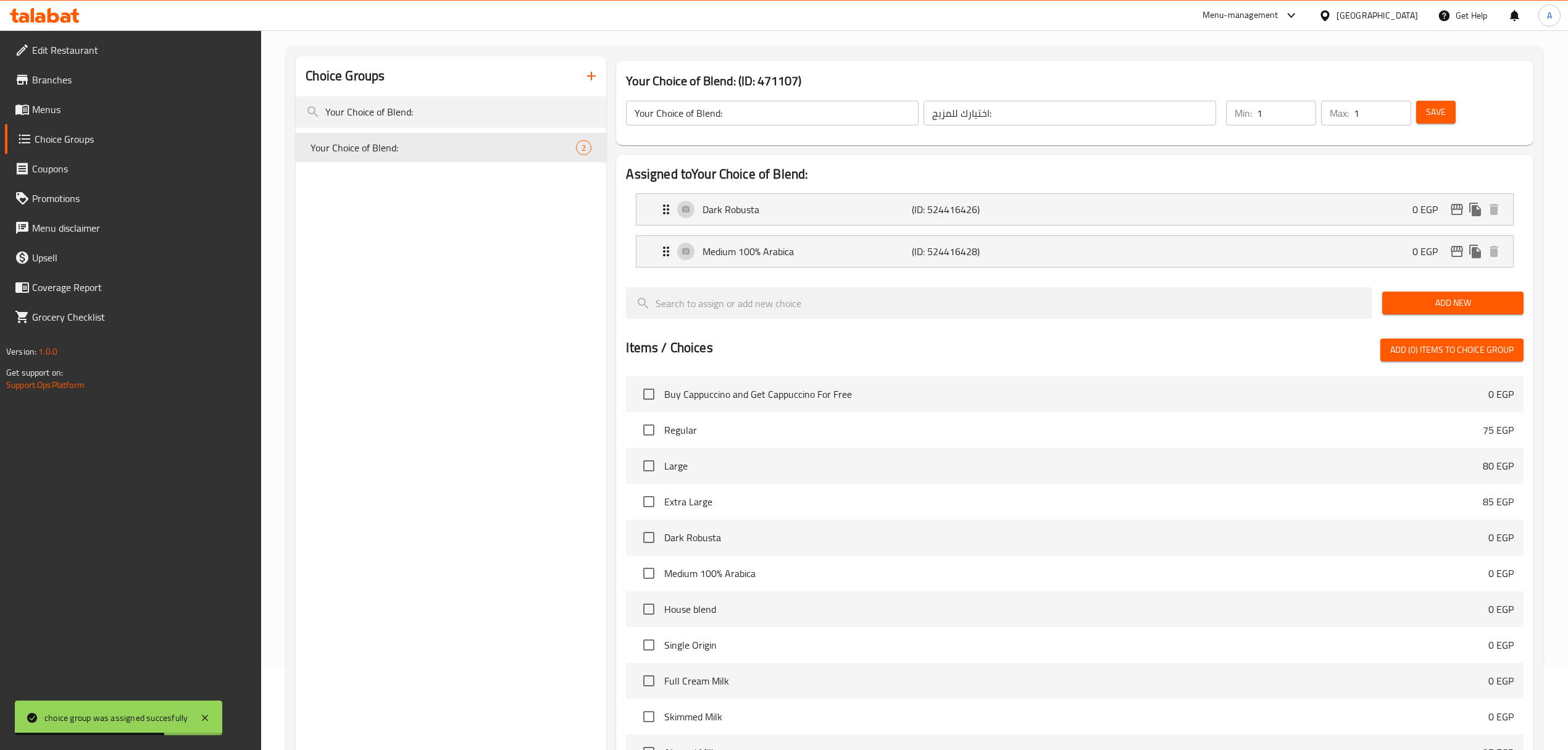
scroll to position [0, 0]
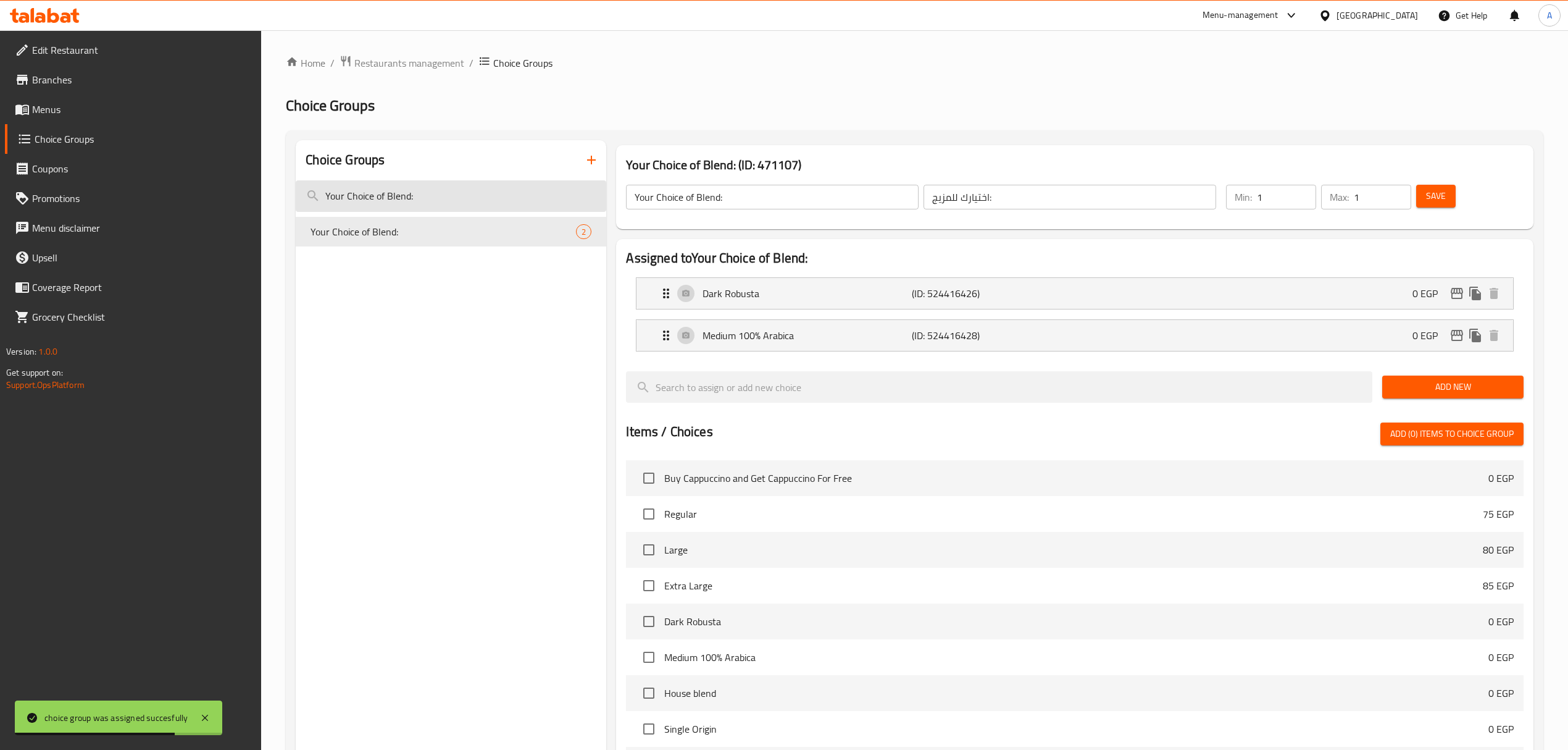
click at [443, 200] on input "Your Choice of Blend:" at bounding box center [451, 196] width 311 height 32
paste input "Special Blend"
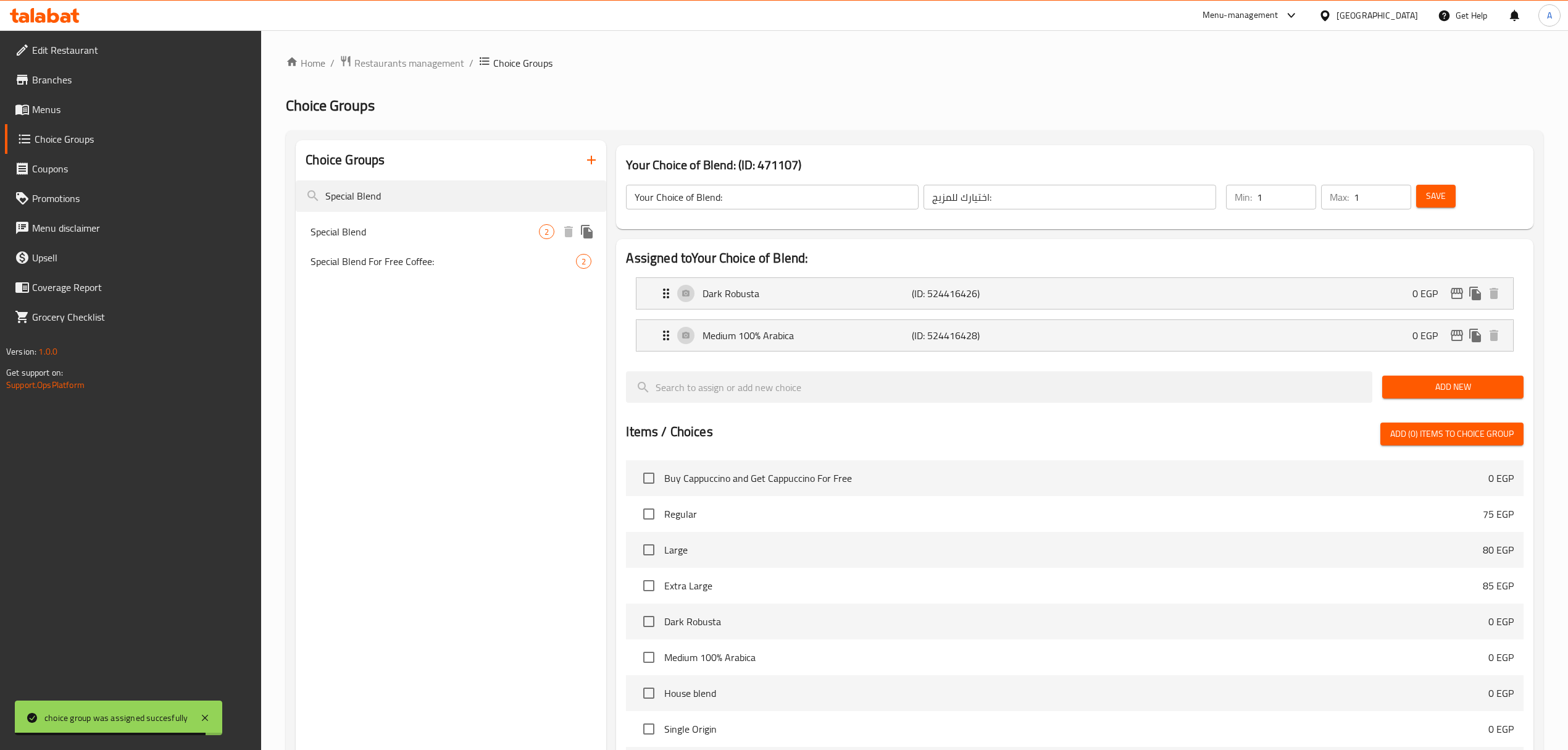
type input "Special Blend"
click at [431, 225] on span "Special Blend" at bounding box center [425, 231] width 228 height 15
type input "Special Blend"
type input "سبيشيال بليند"
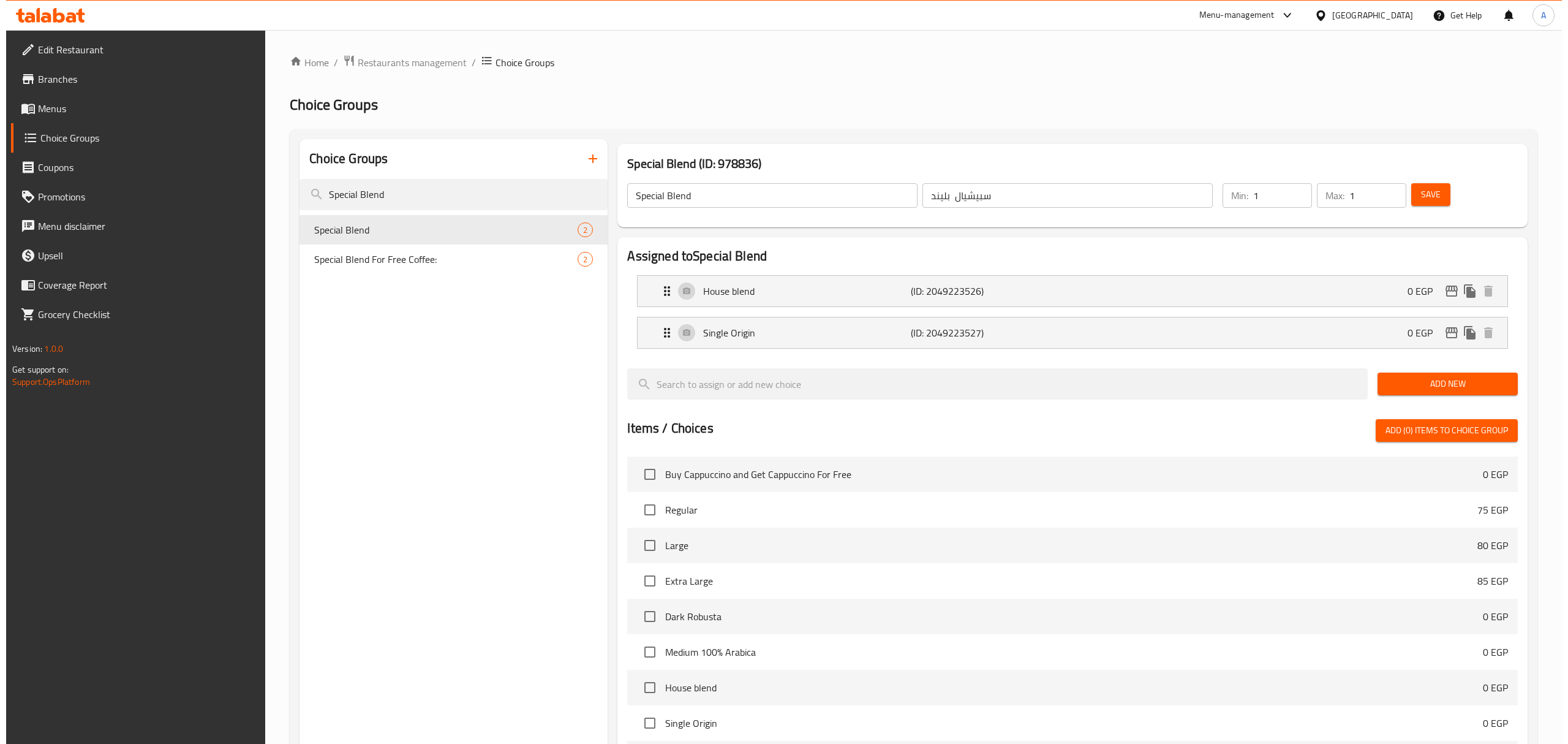
scroll to position [290, 0]
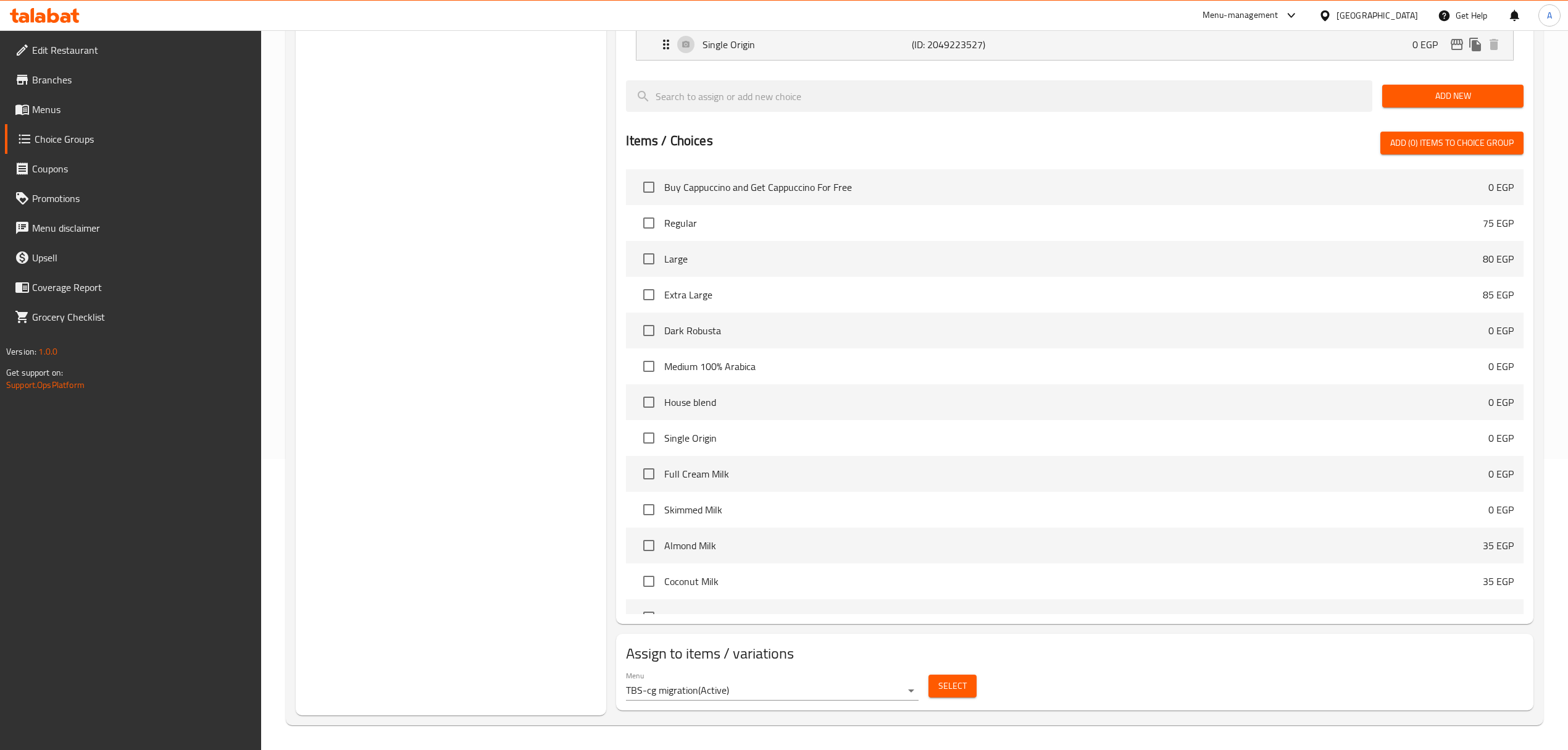
click at [949, 625] on span "Select" at bounding box center [951, 686] width 28 height 15
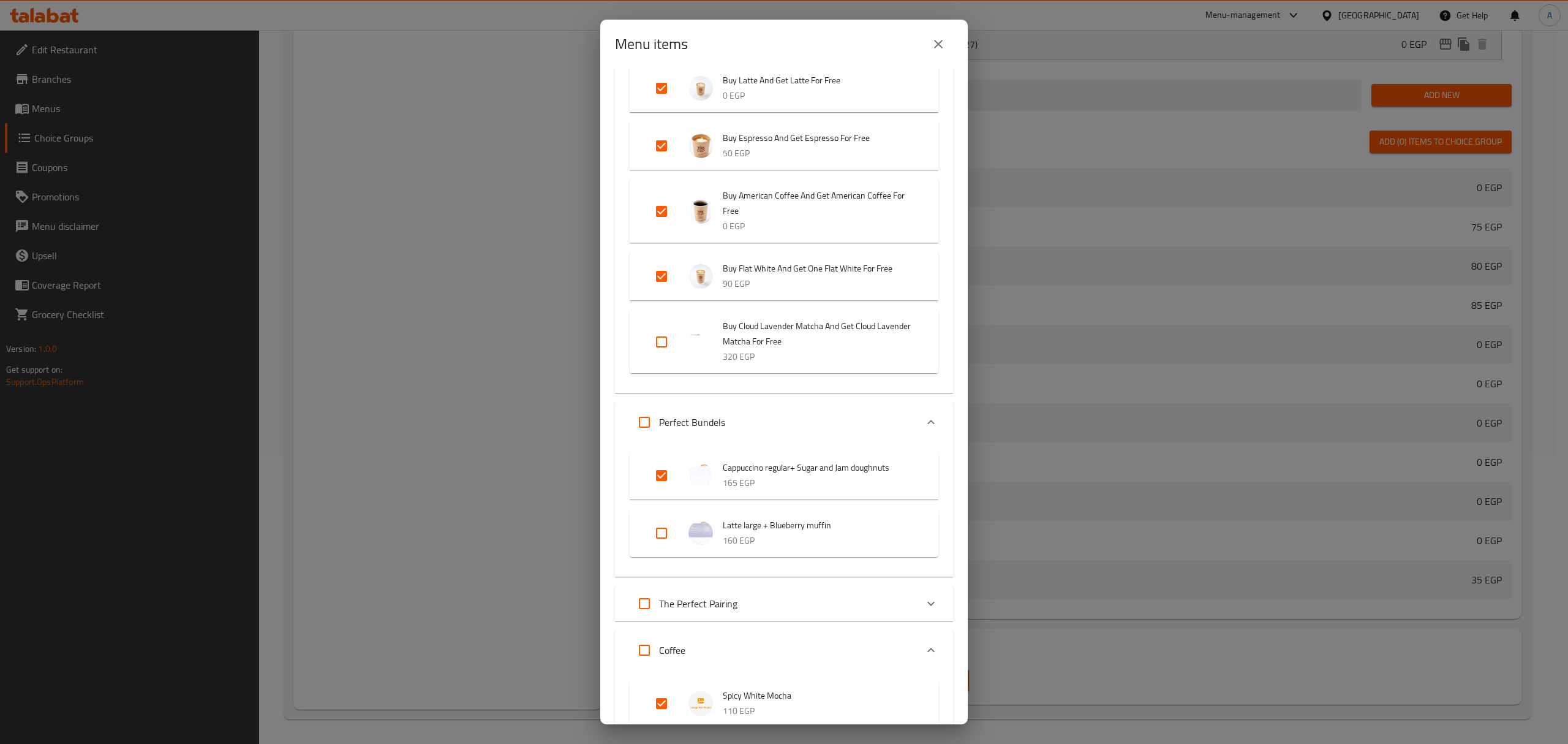
scroll to position [163, 0]
click at [657, 530] on input "Expand" at bounding box center [661, 529] width 29 height 29
checkbox input "true"
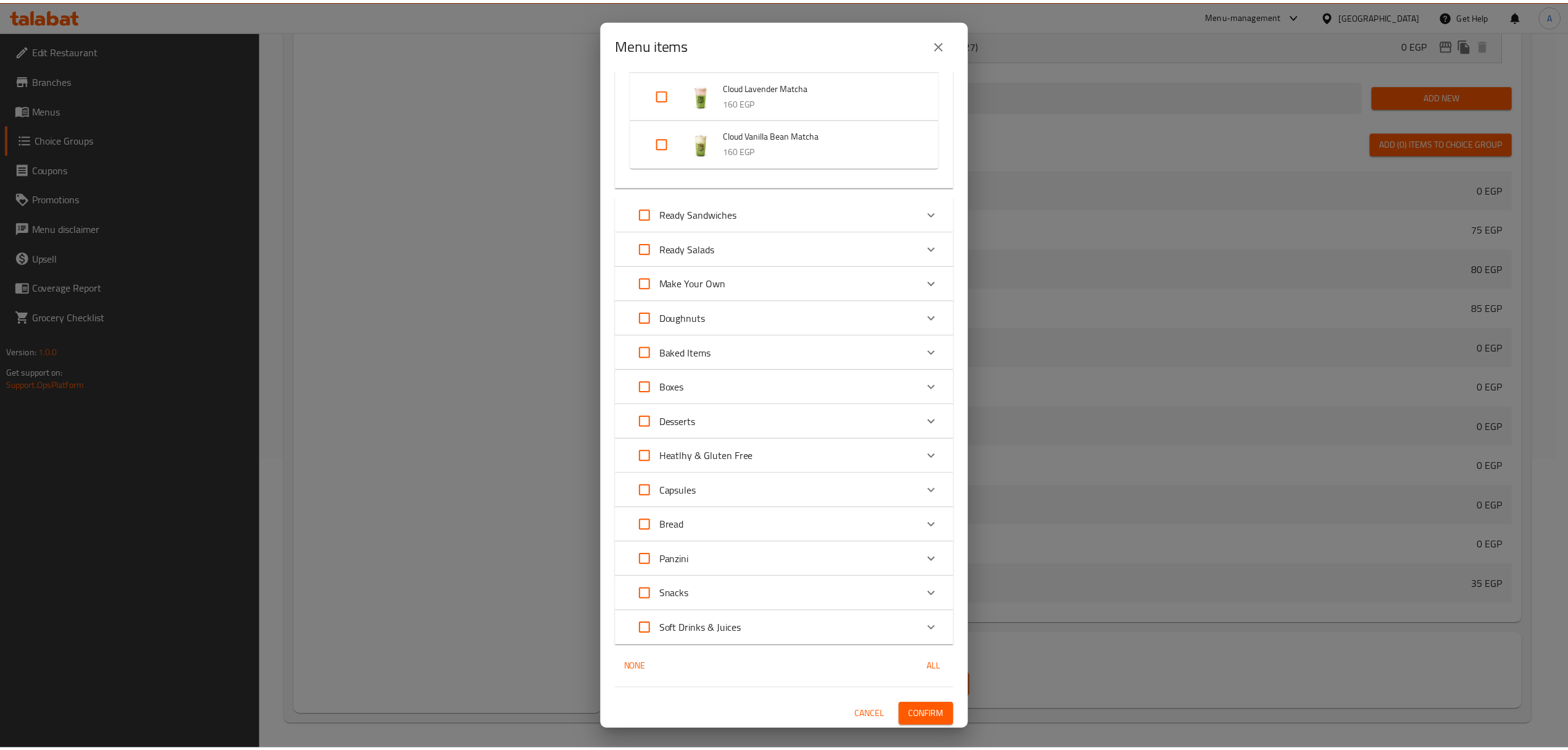
scroll to position [2991, 0]
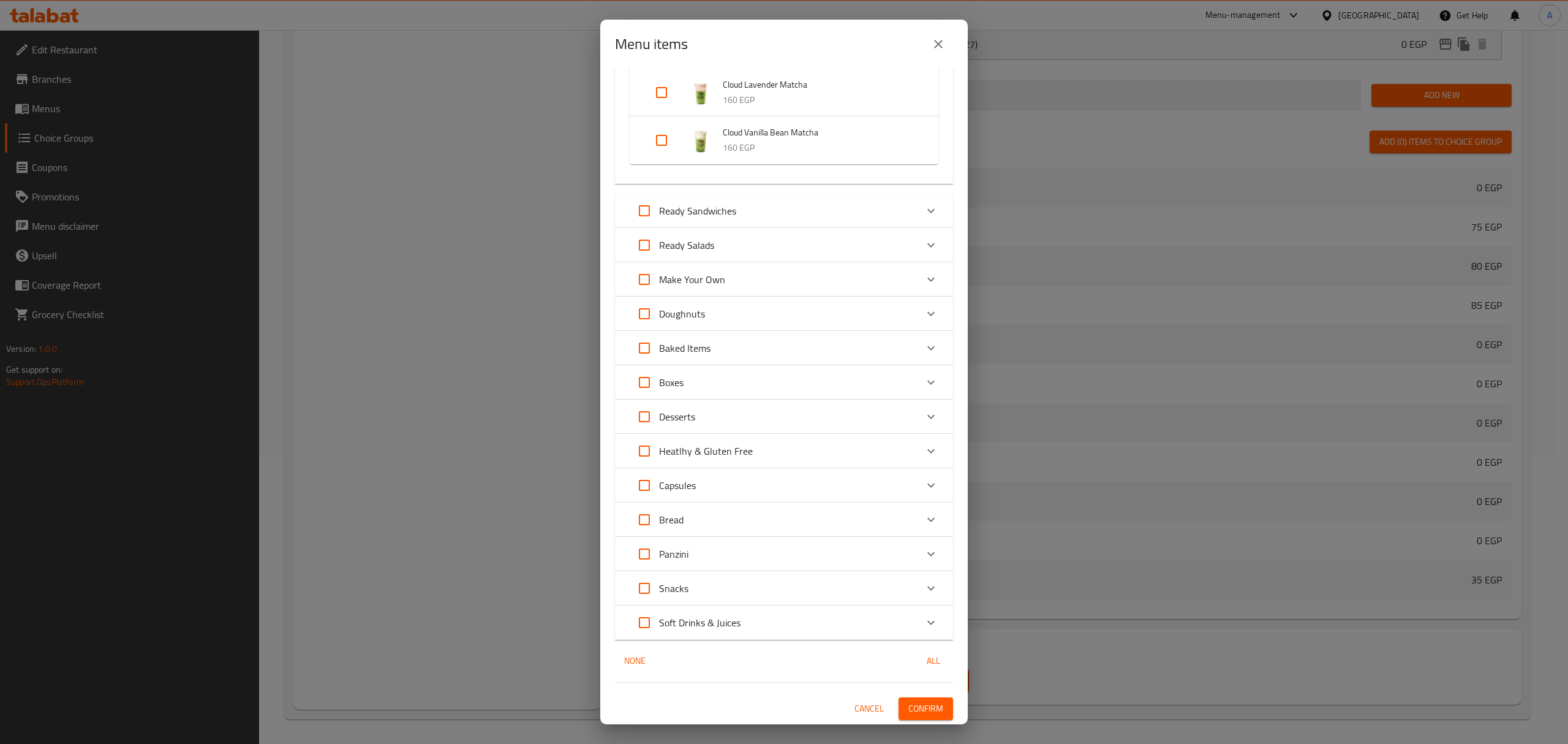
click at [916, 620] on span "Confirm" at bounding box center [925, 708] width 35 height 15
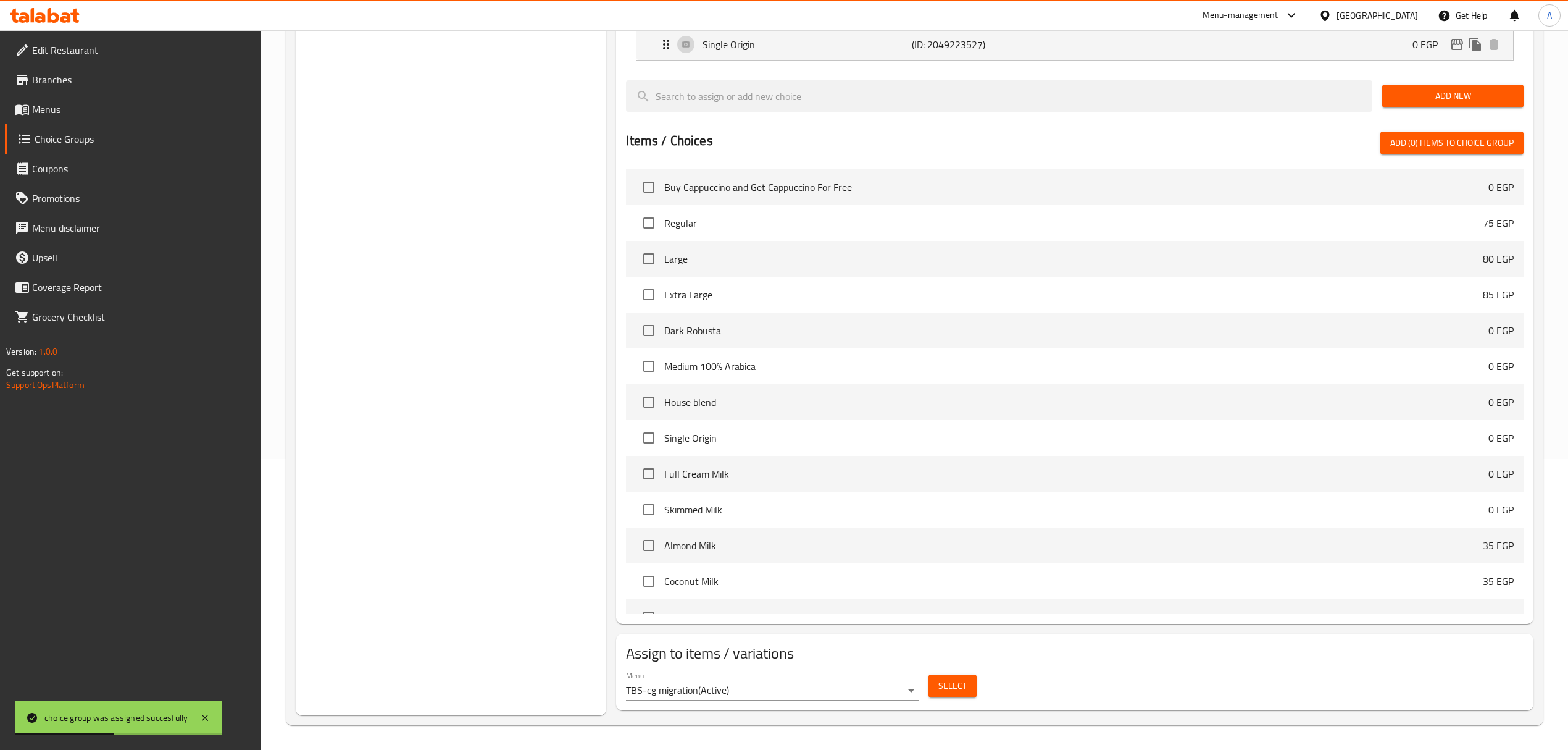
scroll to position [0, 0]
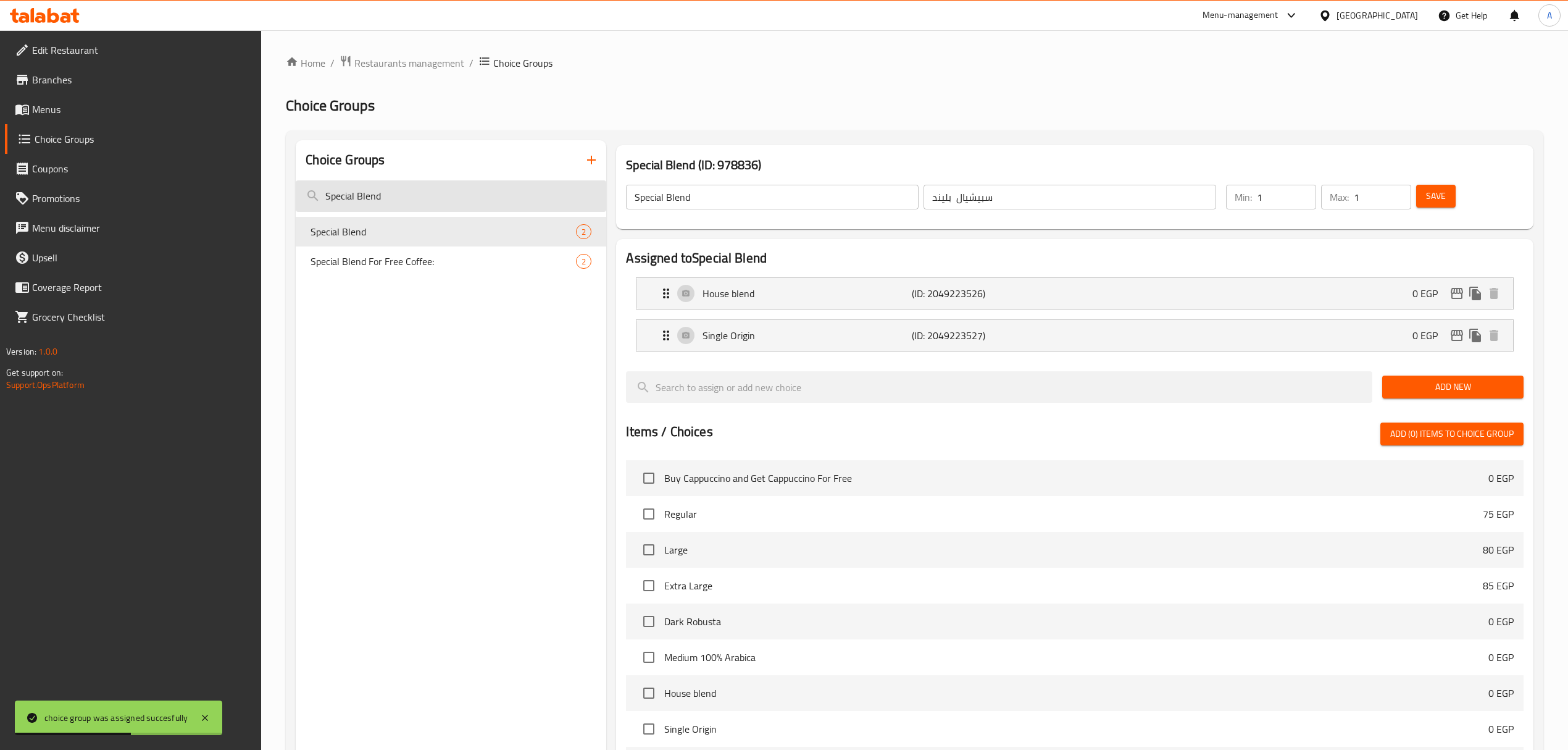
click at [482, 203] on input "Special Blend" at bounding box center [451, 196] width 311 height 32
paste input "Your Choice Of Milk:"
paste input "search"
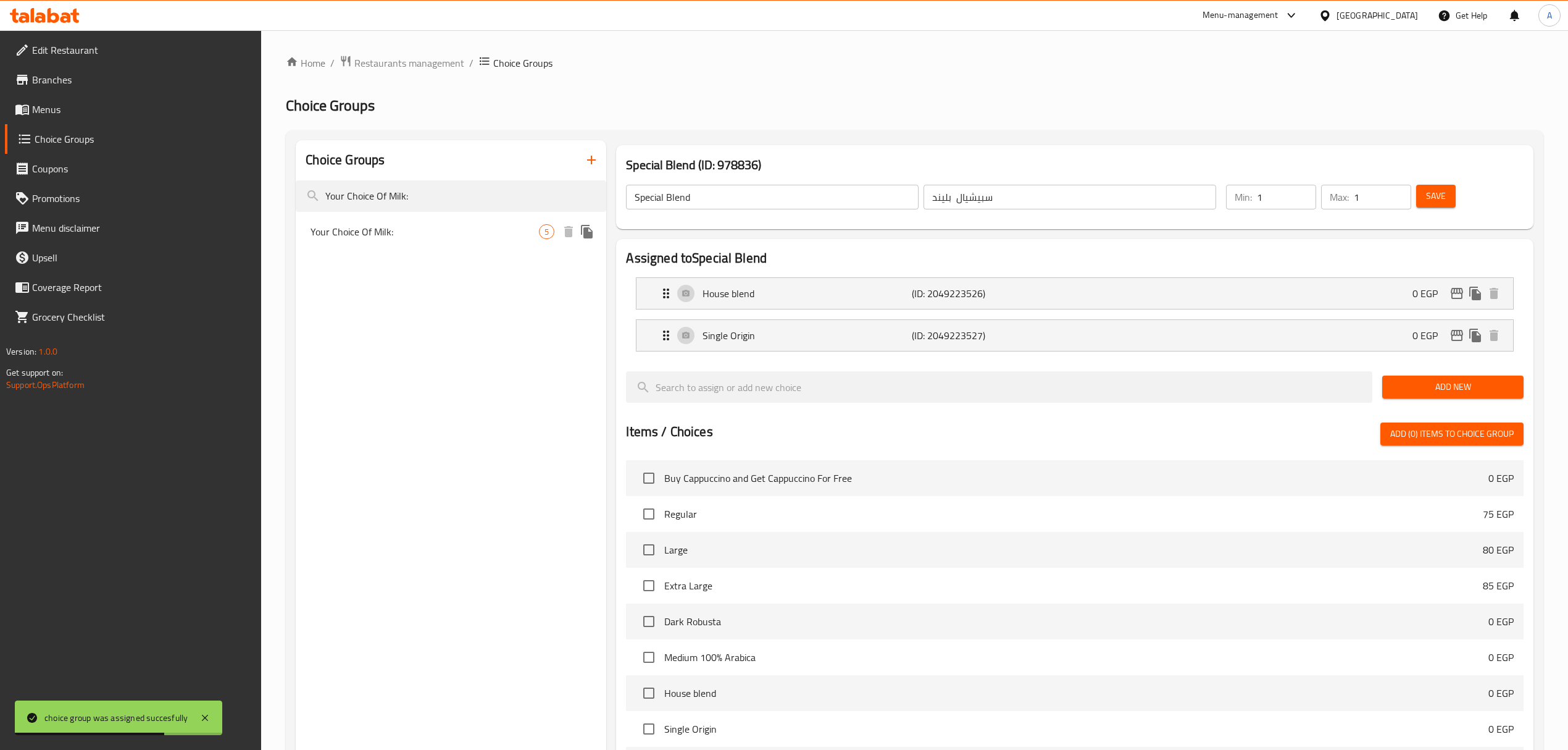
type input "Your Choice Of Milk:"
drag, startPoint x: 448, startPoint y: 236, endPoint x: 489, endPoint y: 349, distance: 120.2
click at [448, 237] on span "Your Choice Of Milk:" at bounding box center [425, 231] width 228 height 15
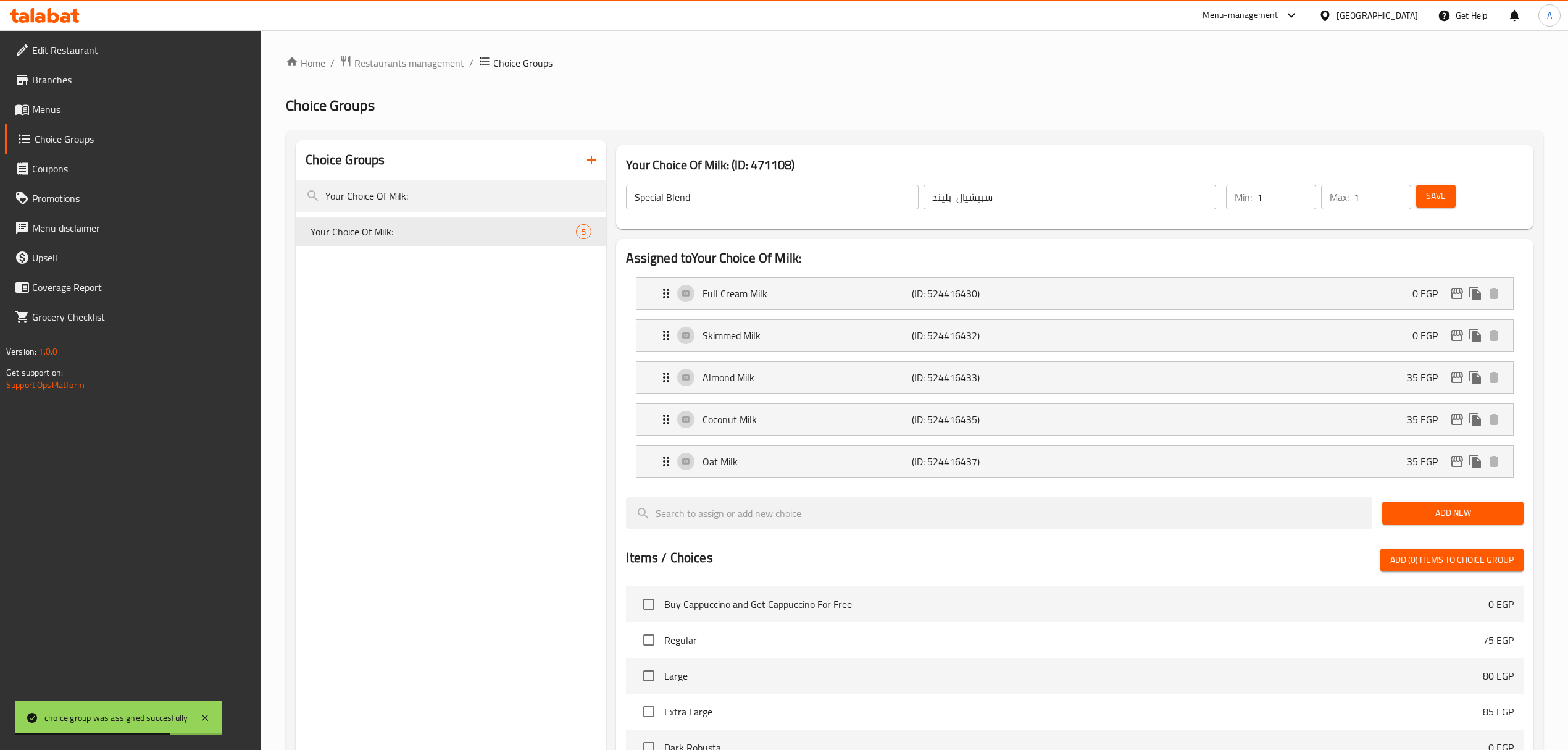
type input "Your Choice Of Milk:"
type input "إختيارك من الحليب:"
type input "0"
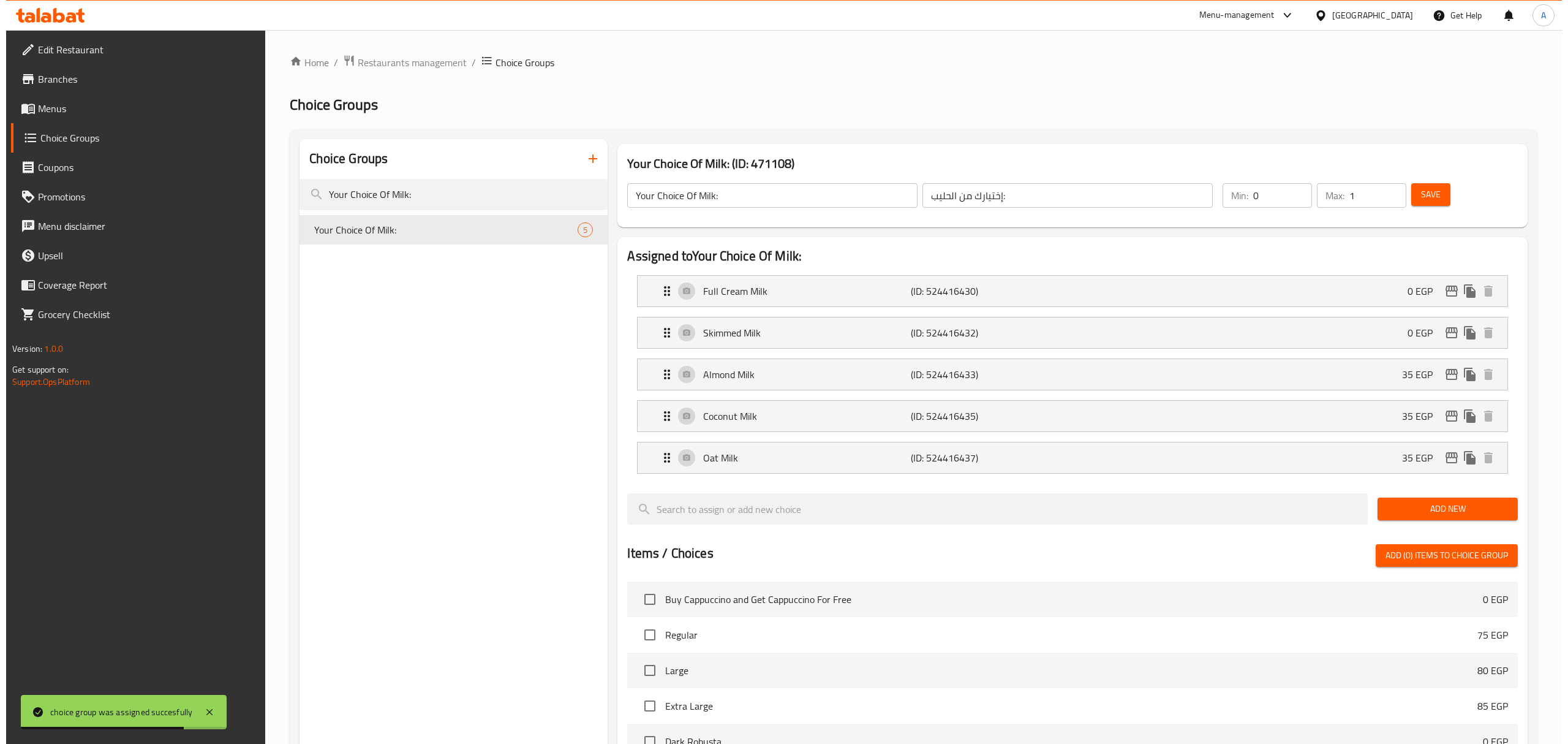
scroll to position [415, 0]
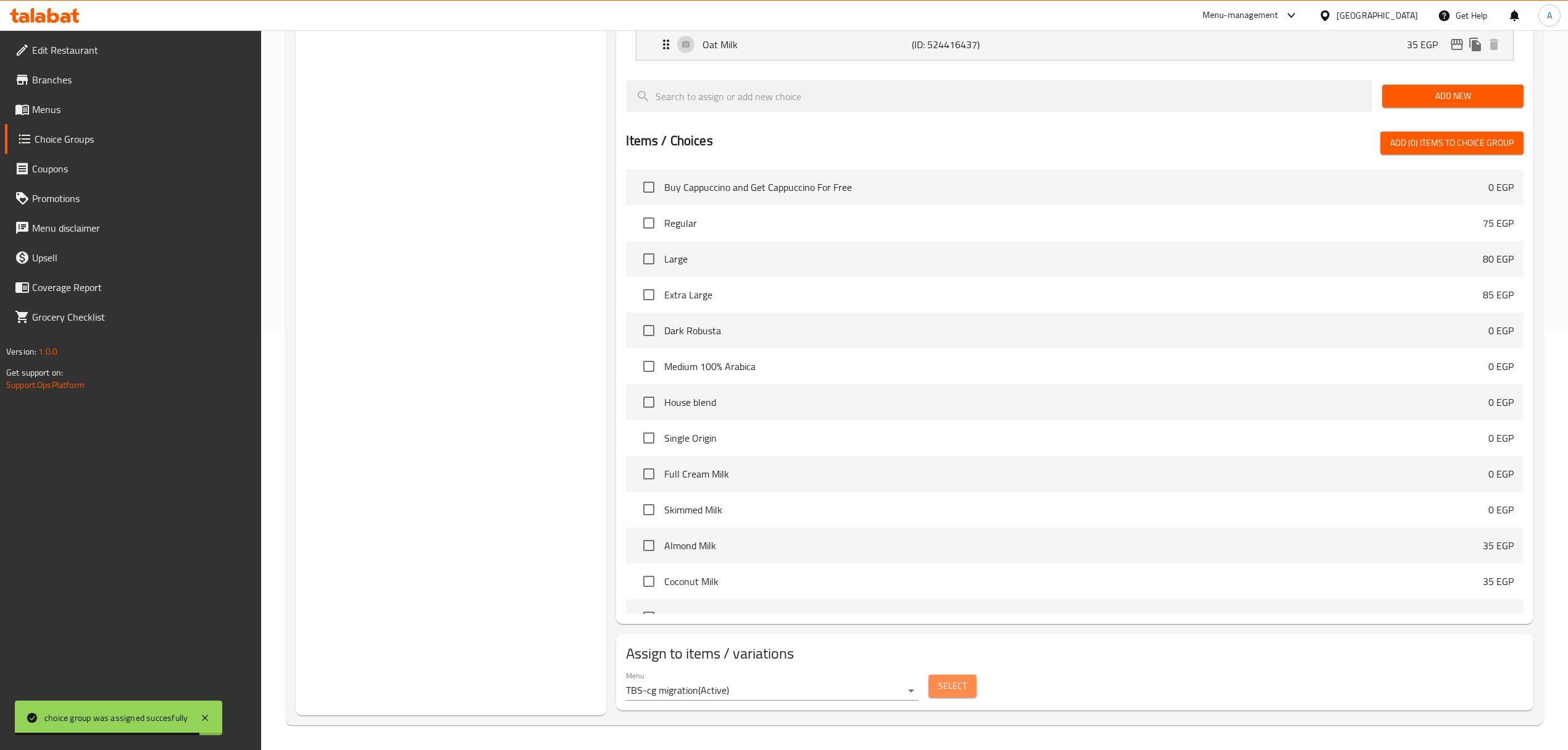
click at [957, 625] on span "Select" at bounding box center [951, 686] width 28 height 15
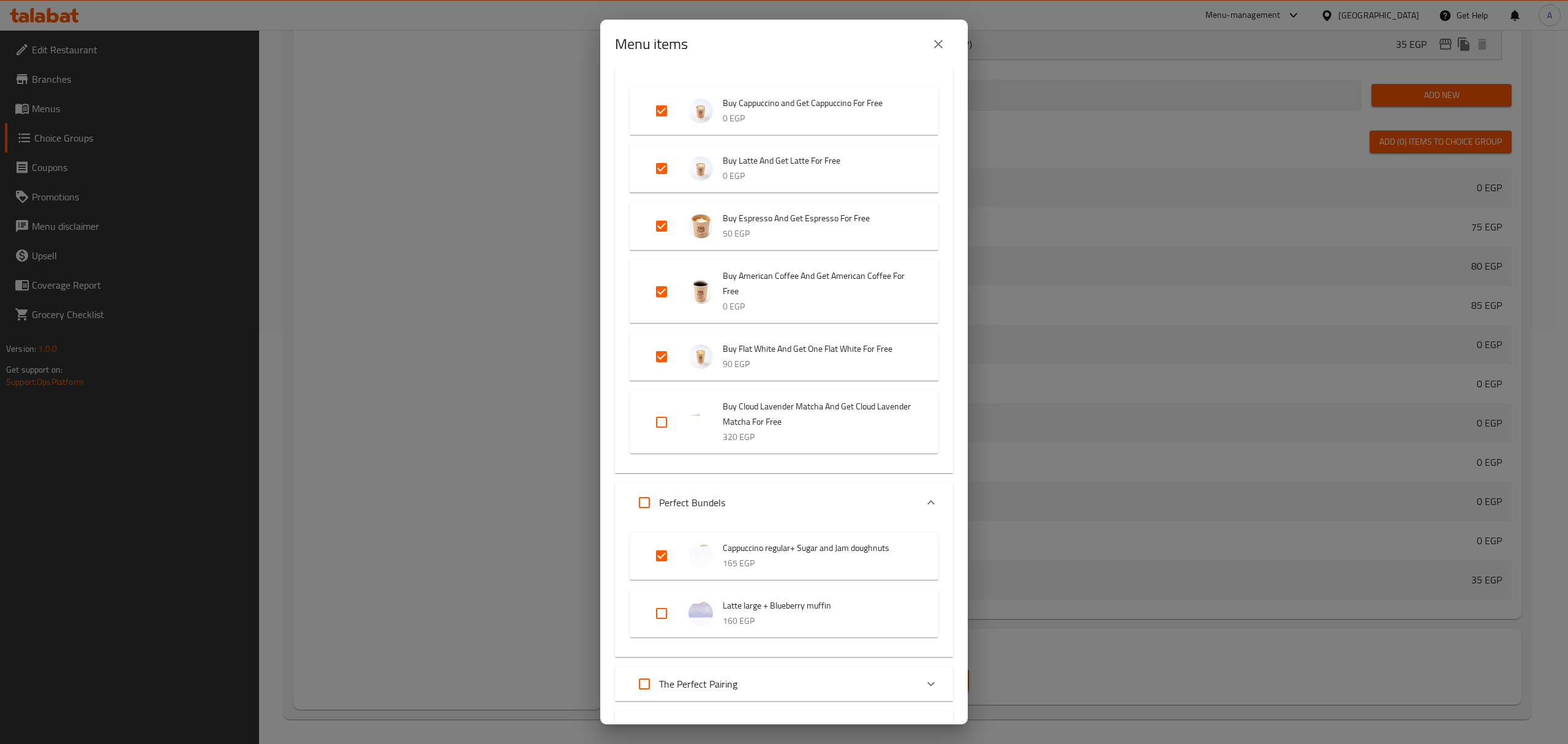
scroll to position [108, 0]
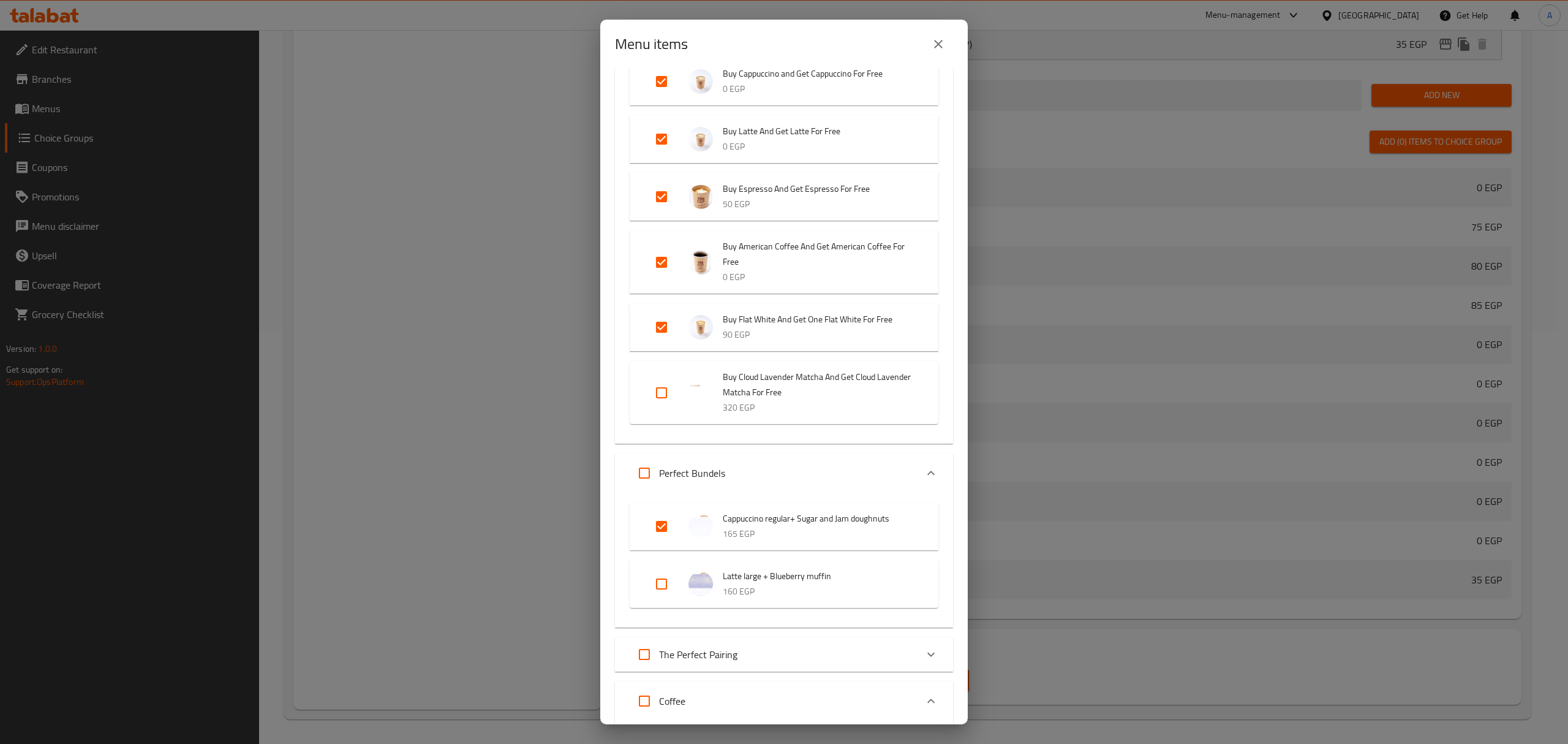
click at [667, 585] on input "Expand" at bounding box center [661, 584] width 29 height 29
checkbox input "true"
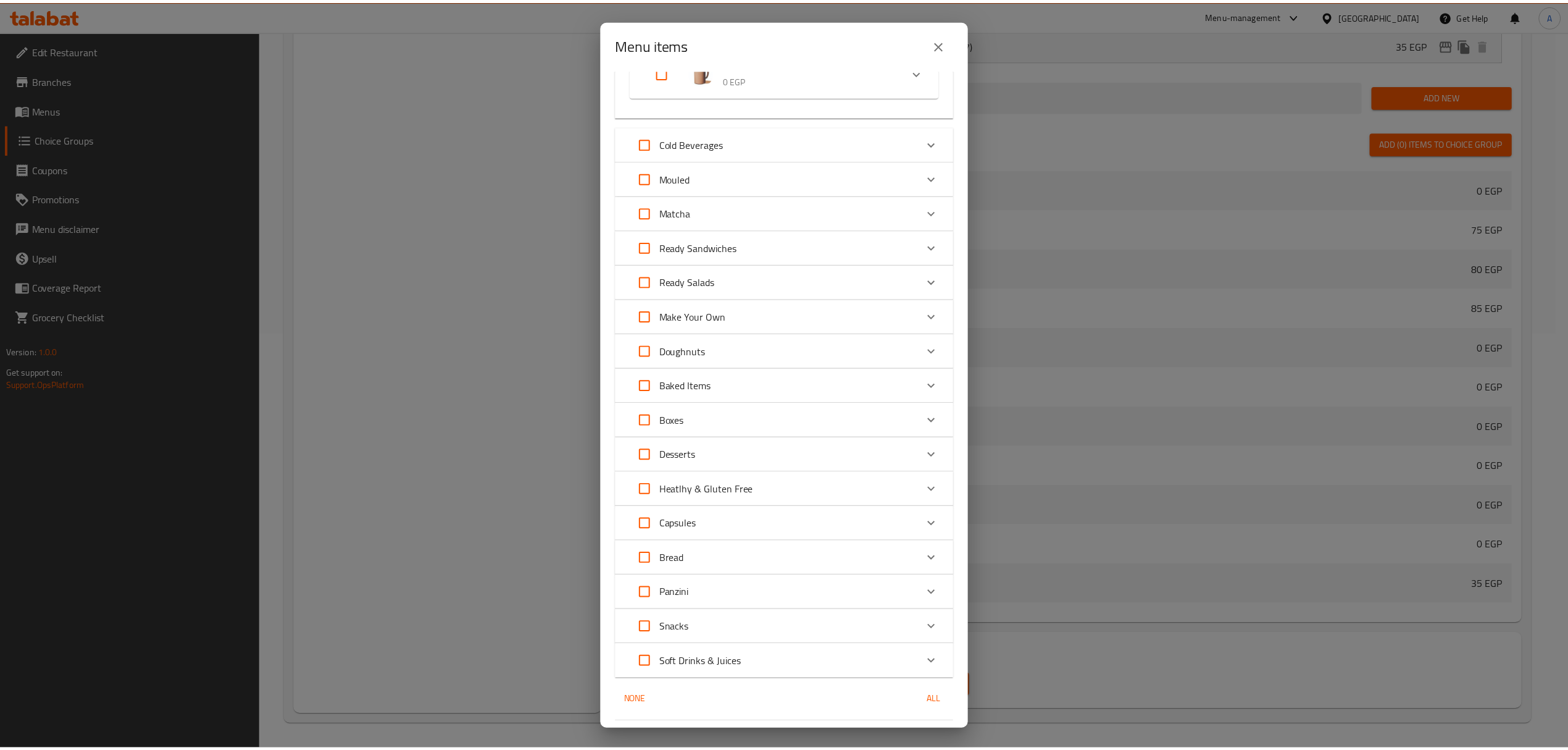
scroll to position [2447, 0]
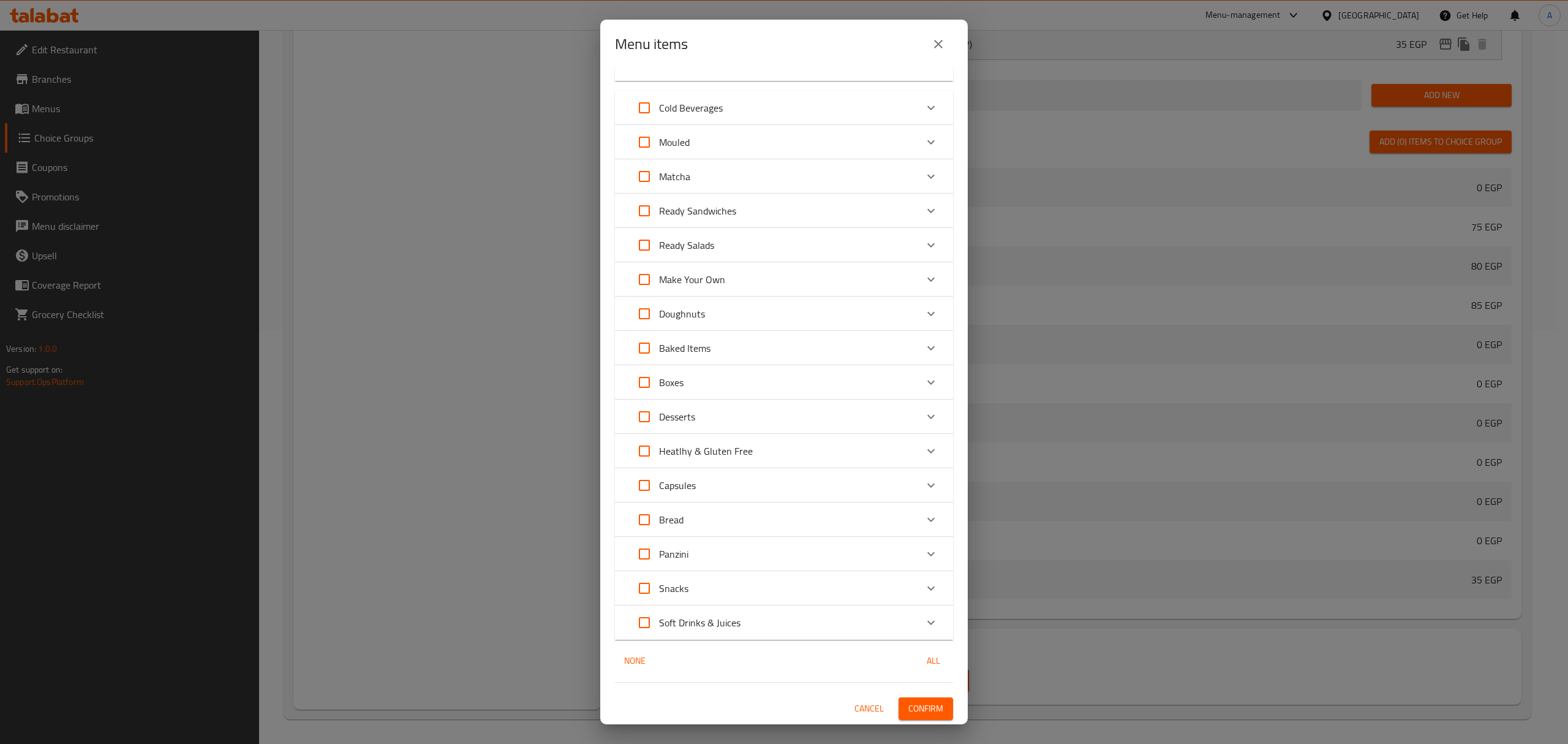
click at [909, 620] on span "Confirm" at bounding box center [925, 708] width 35 height 15
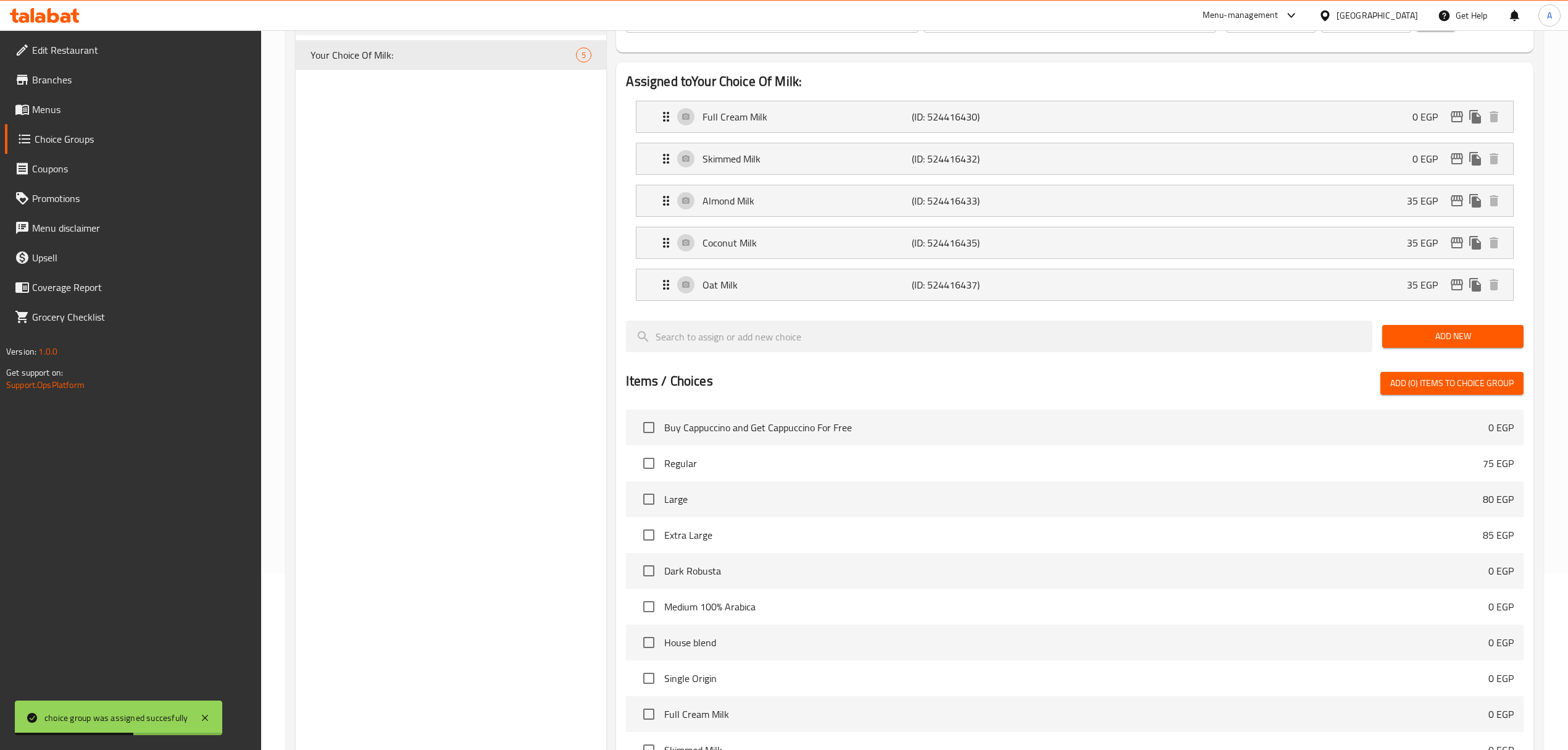
scroll to position [0, 0]
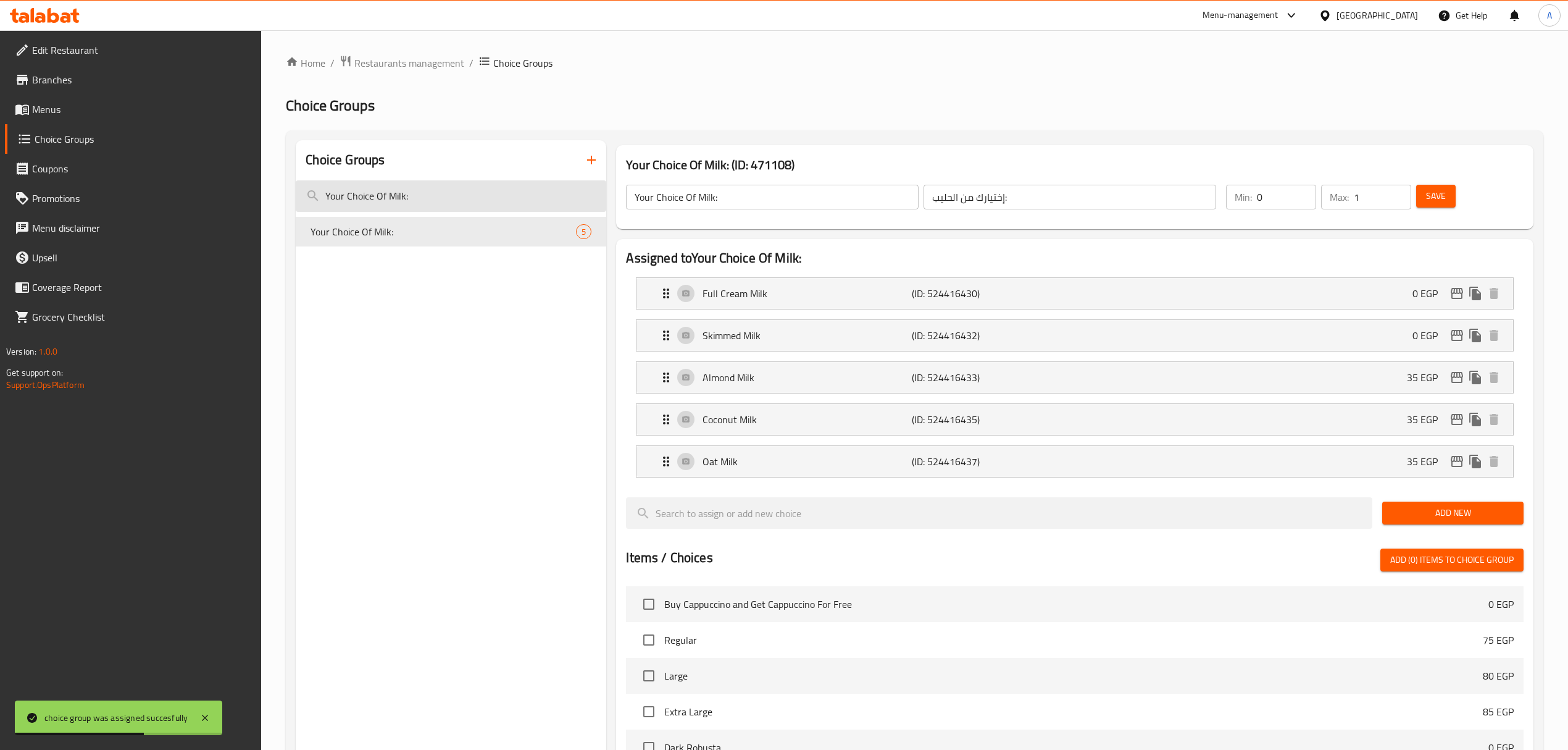
click at [435, 203] on input "Your Choice Of Milk:" at bounding box center [451, 196] width 311 height 32
paste input "Extras"
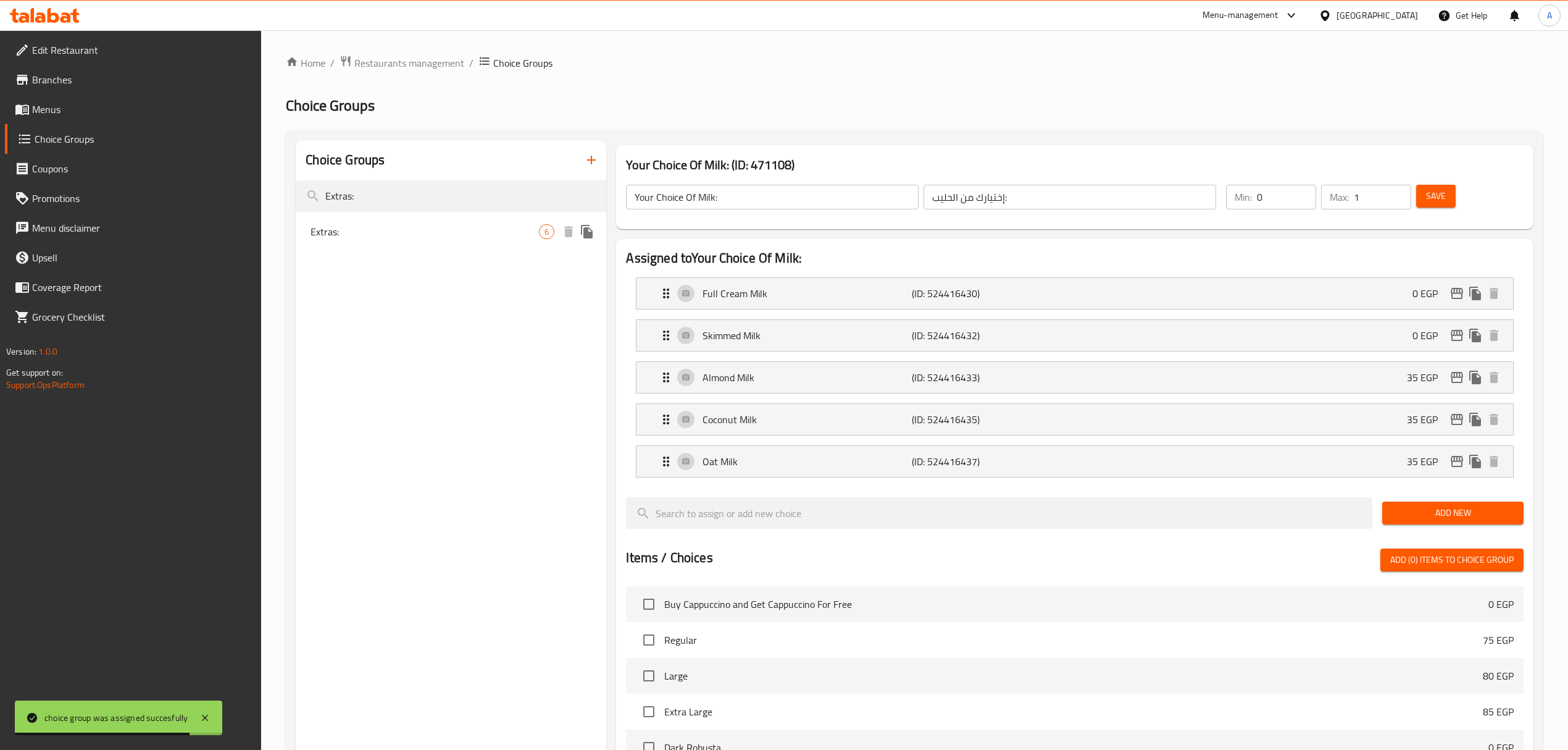
type input "Extras:"
click at [430, 227] on span "Extras:" at bounding box center [425, 231] width 228 height 15
type input "Extras:"
type input "الإضافات:"
type input "2"
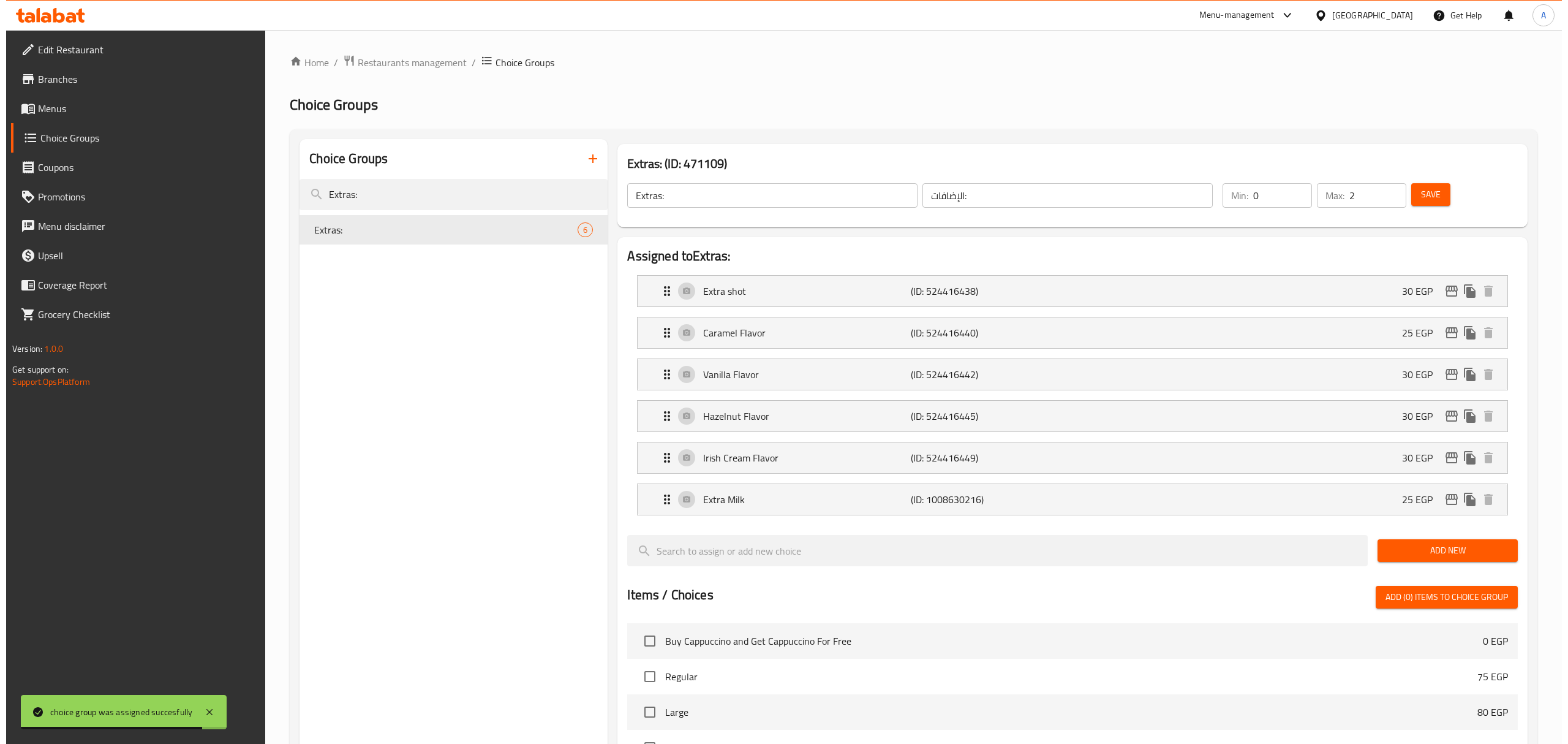
scroll to position [459, 0]
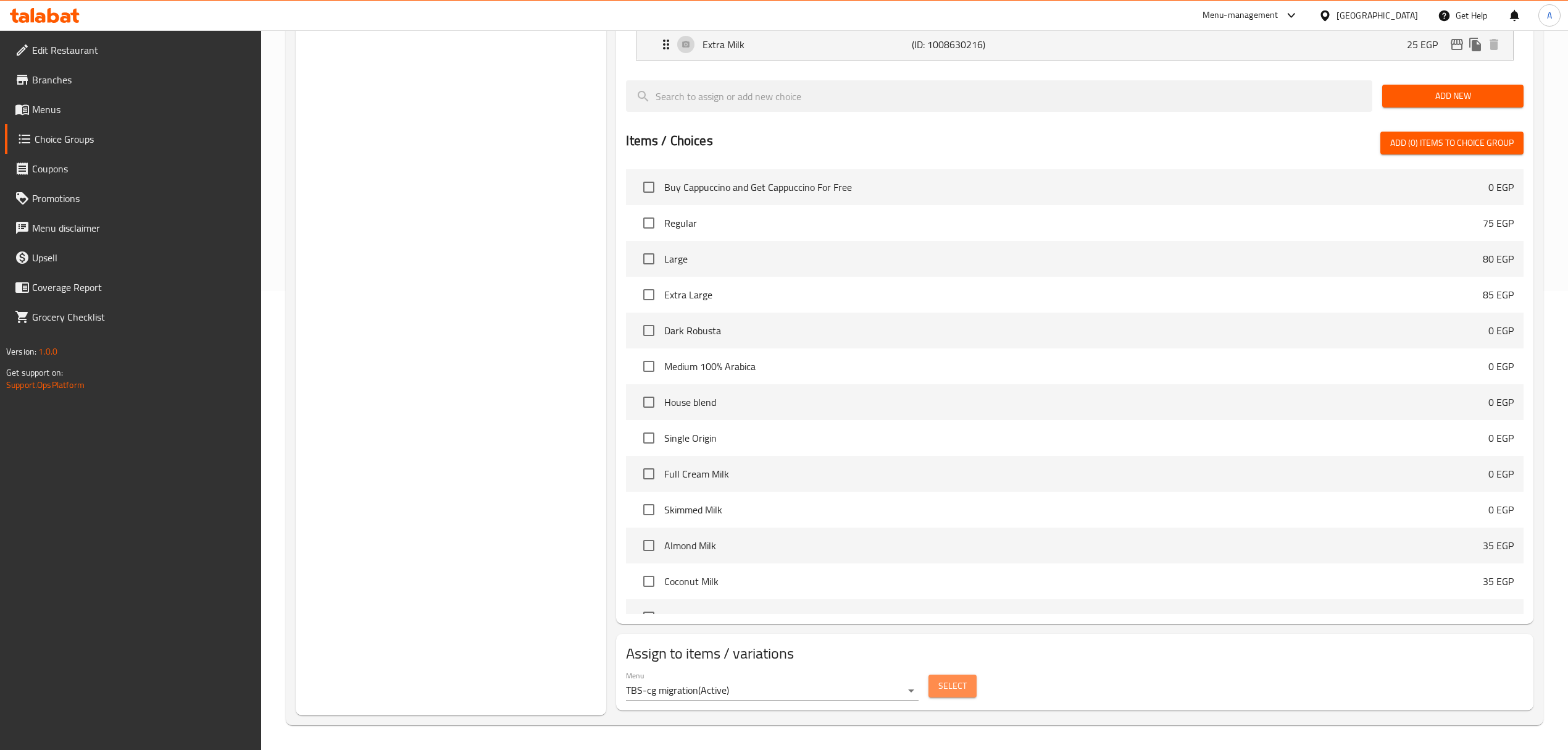
click at [949, 625] on span "Select" at bounding box center [951, 686] width 28 height 15
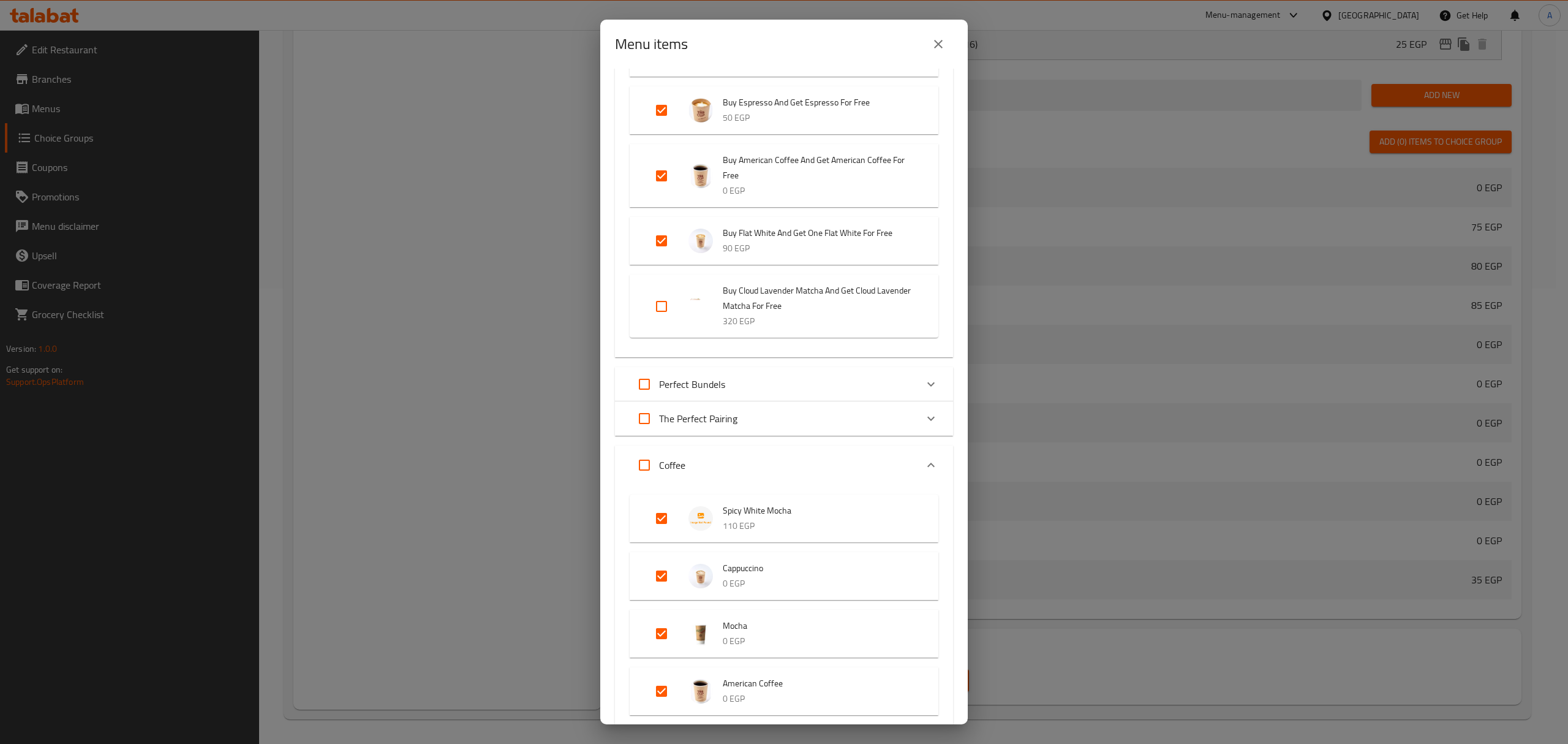
scroll to position [196, 0]
click at [890, 380] on div "Perfect Bundels" at bounding box center [773, 383] width 286 height 29
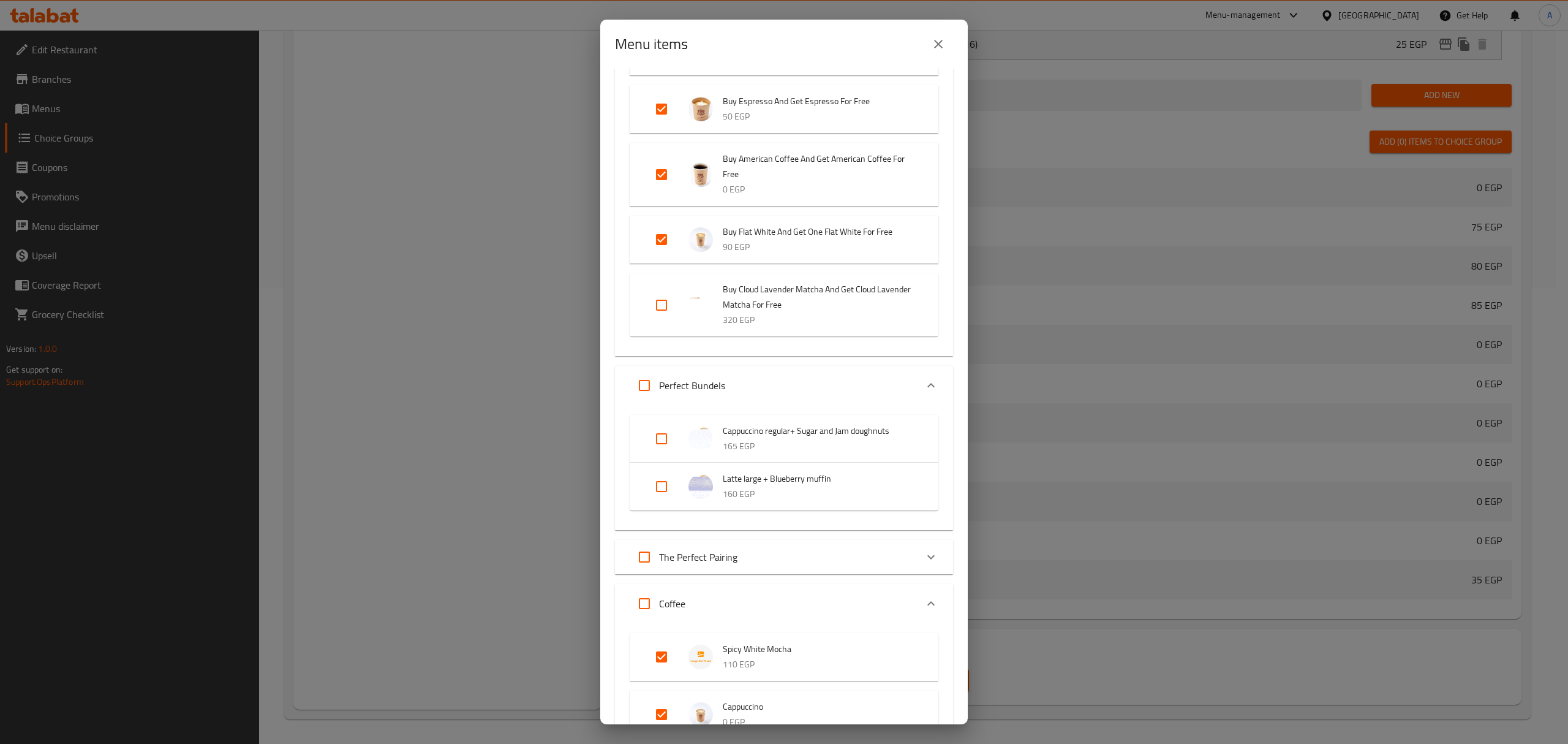
click at [660, 436] on input "Expand" at bounding box center [661, 438] width 29 height 29
checkbox input "true"
click at [666, 493] on input "Expand" at bounding box center [661, 496] width 29 height 29
checkbox input "true"
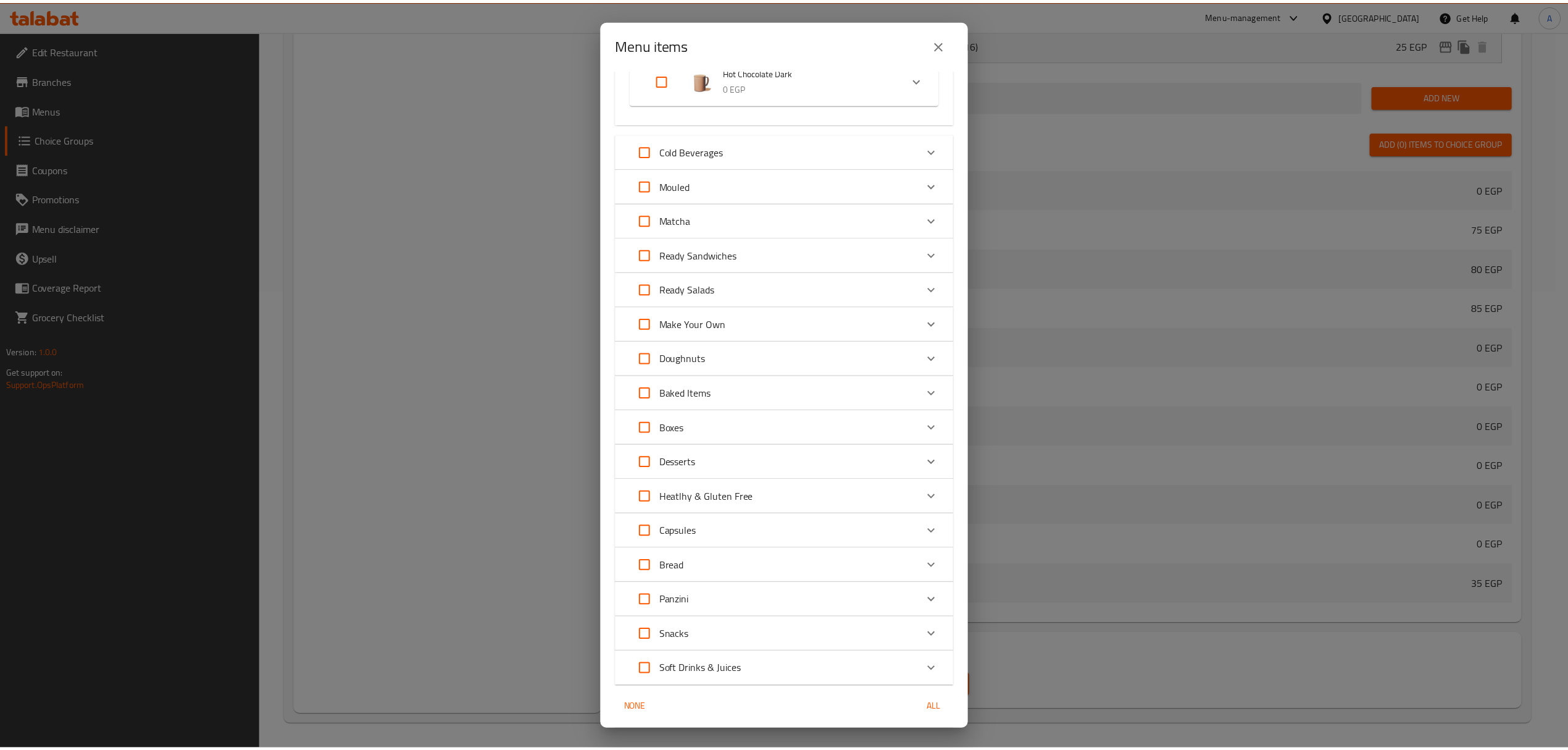
scroll to position [2447, 0]
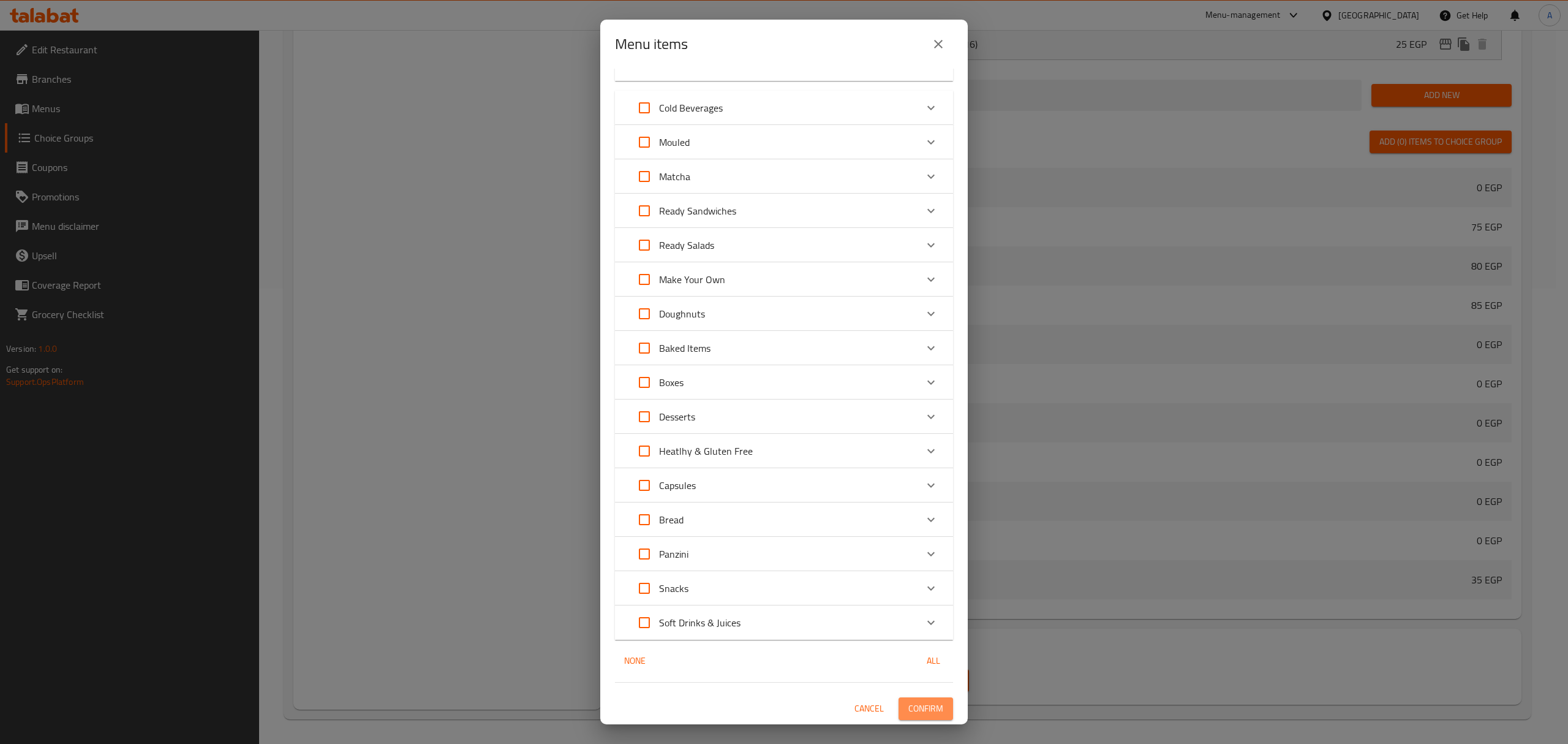
click at [925, 620] on span "Confirm" at bounding box center [925, 708] width 35 height 15
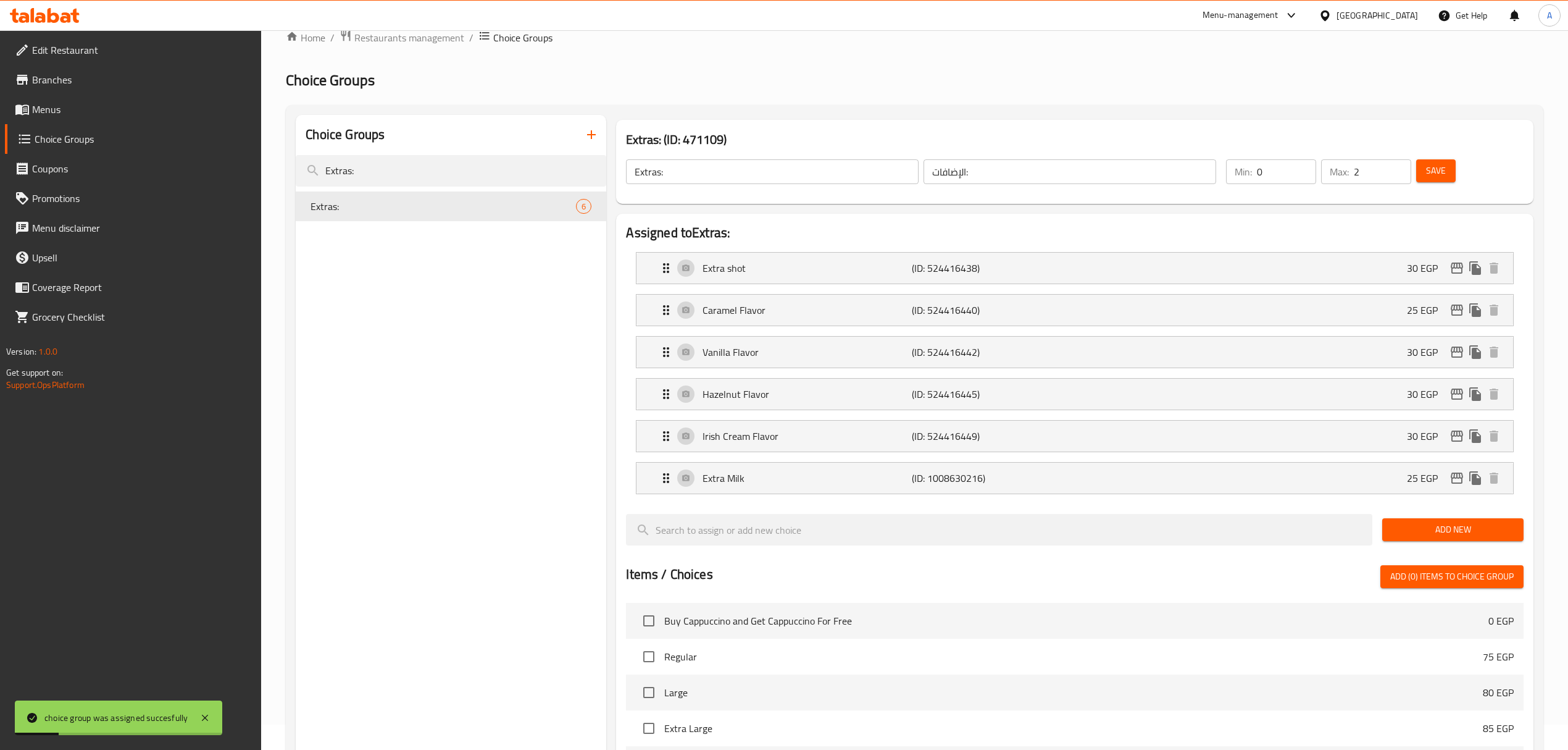
scroll to position [0, 0]
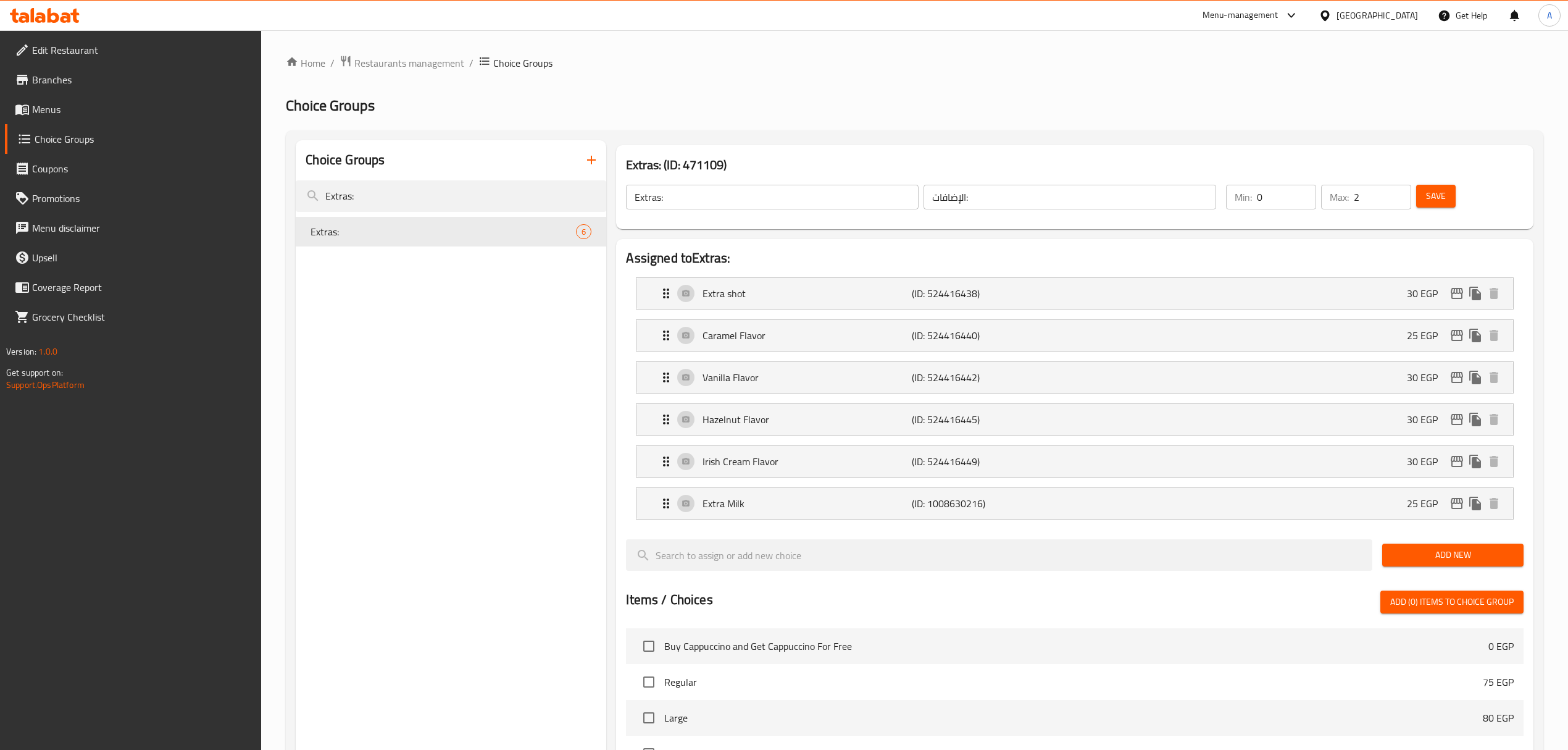
click at [483, 418] on div "Choice Groups Extras: Extras: 6" at bounding box center [451, 656] width 311 height 1034
click at [517, 546] on div "Choice Groups Extras: Extras: 6" at bounding box center [451, 656] width 311 height 1034
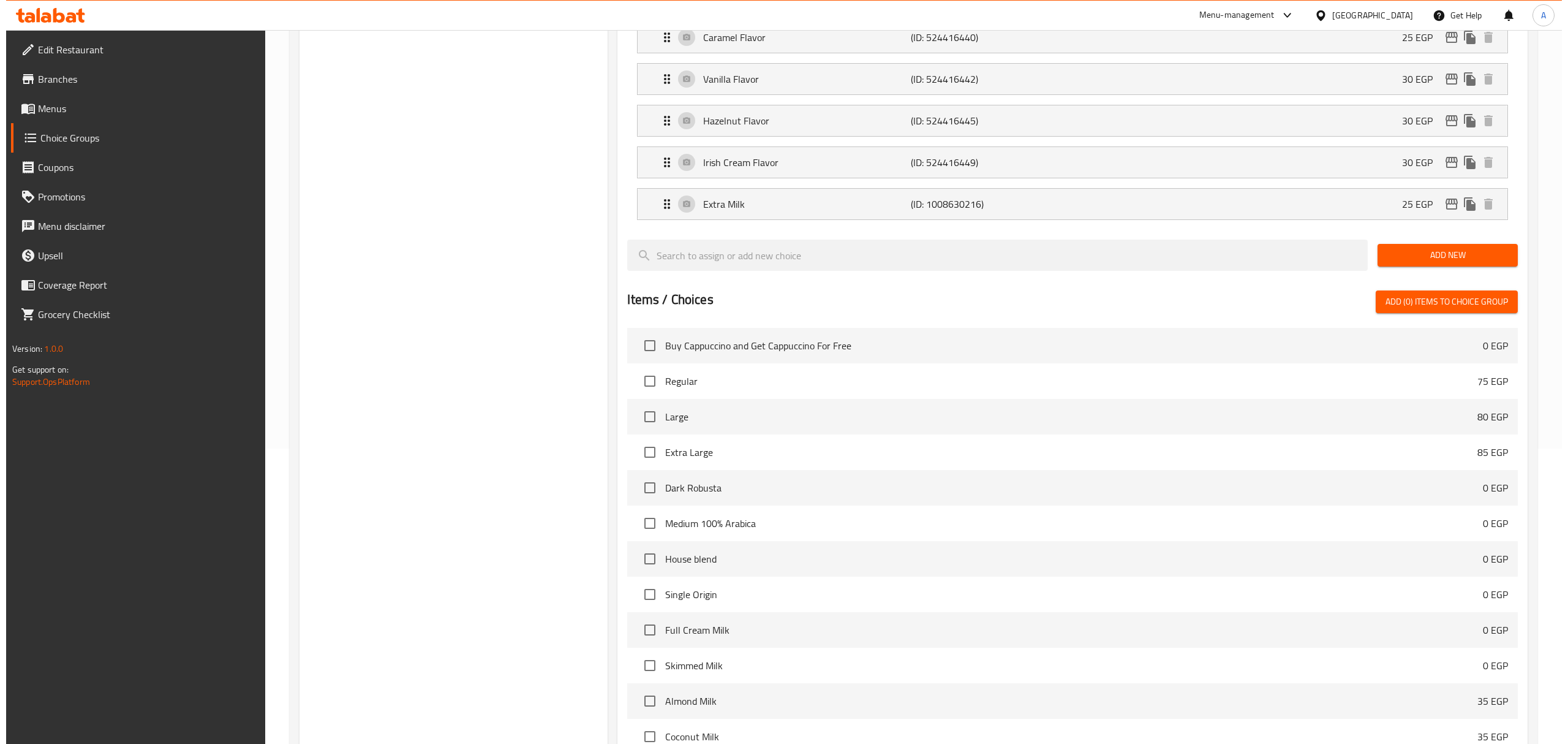
scroll to position [459, 0]
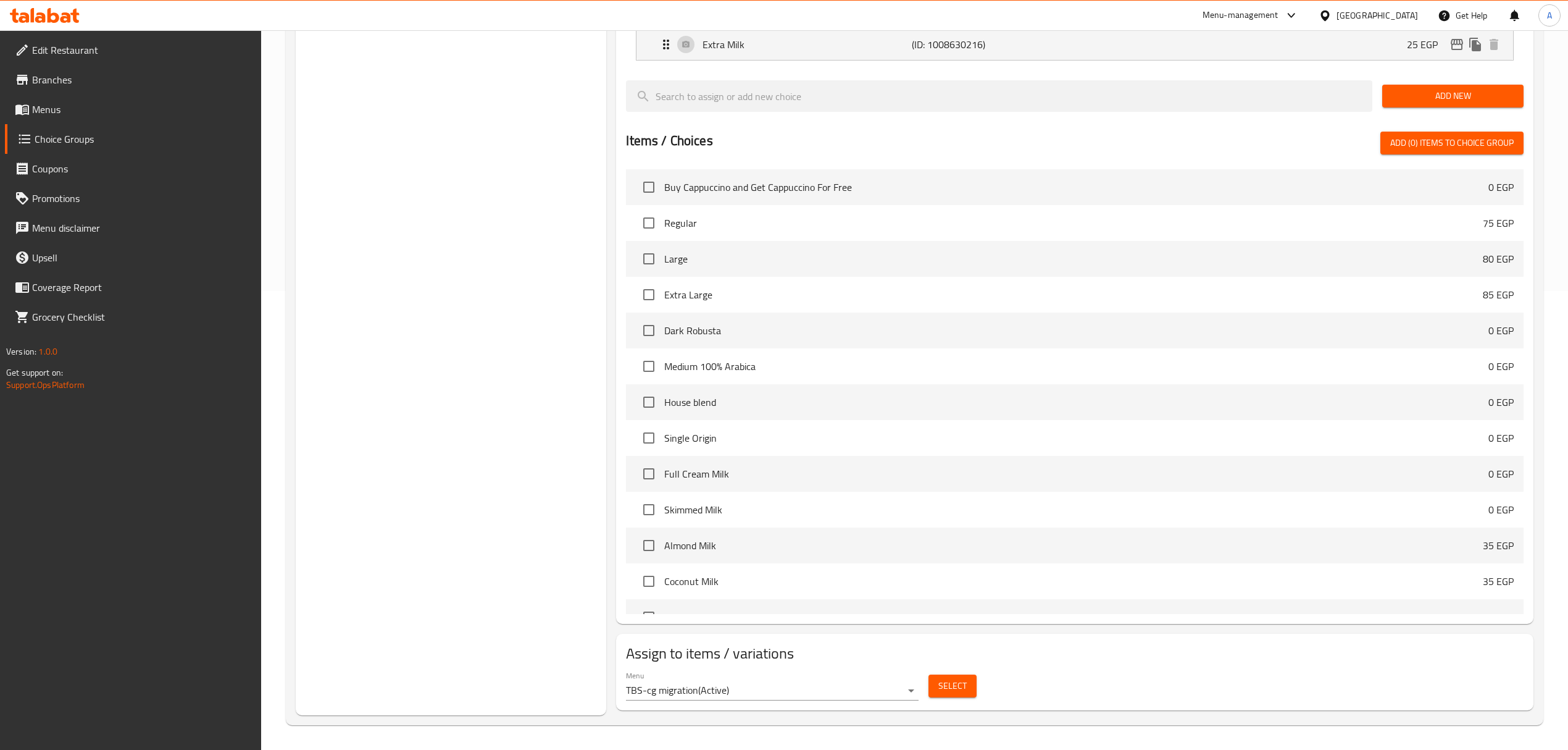
click at [954, 625] on span "Select" at bounding box center [951, 686] width 28 height 15
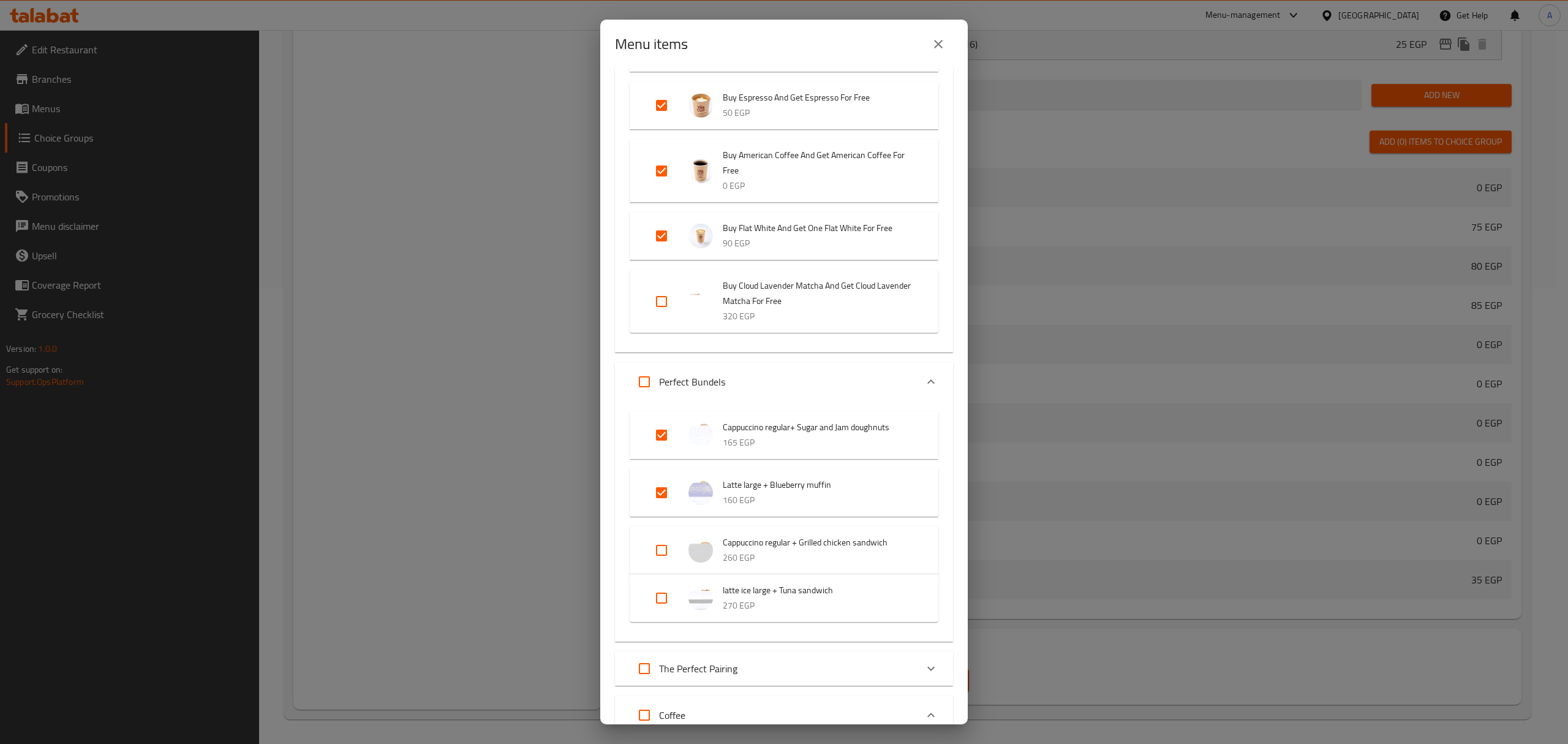
scroll to position [201, 0]
click at [660, 493] on input "Expand" at bounding box center [661, 490] width 29 height 29
checkbox input "false"
click at [657, 428] on input "Expand" at bounding box center [661, 433] width 29 height 29
checkbox input "false"
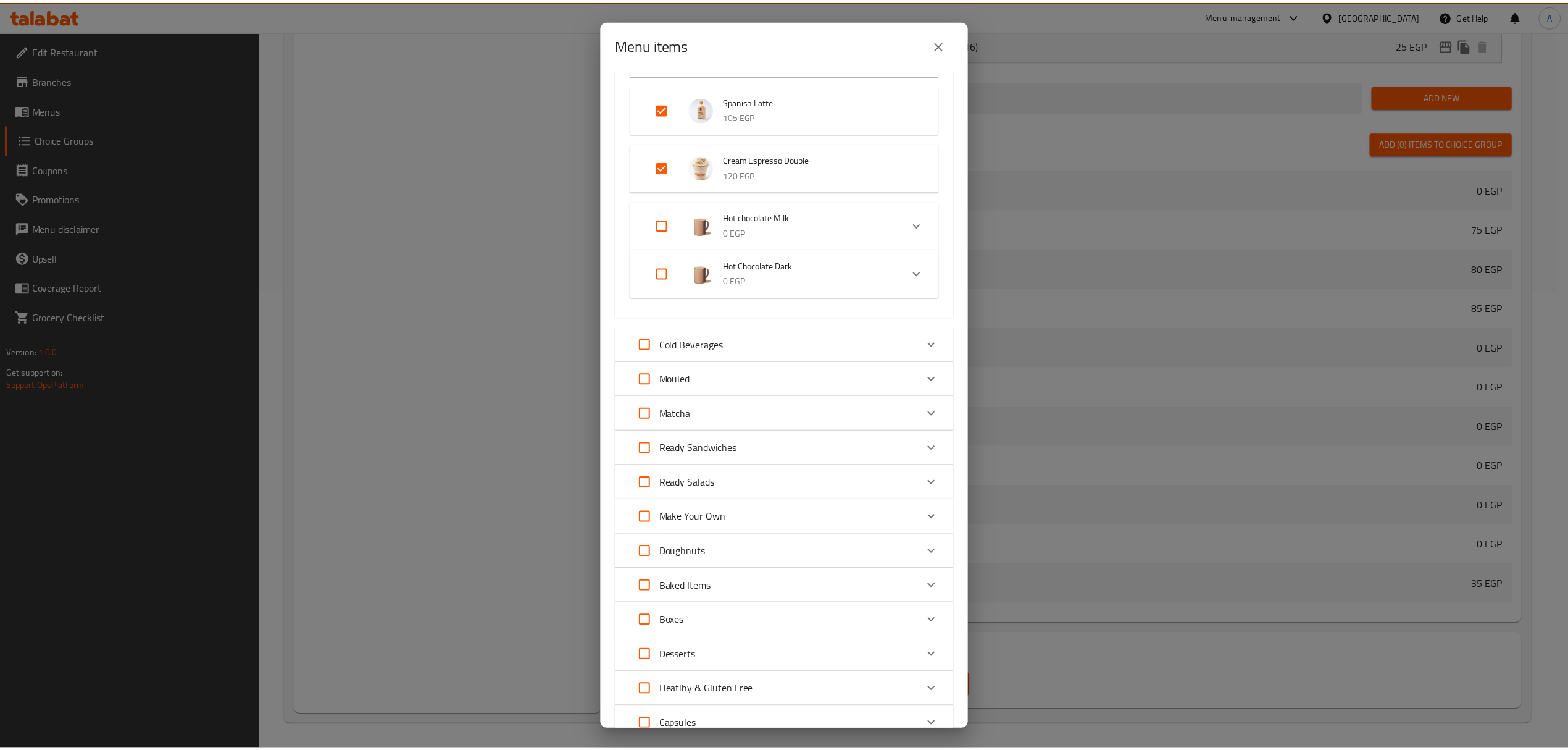
scroll to position [2533, 0]
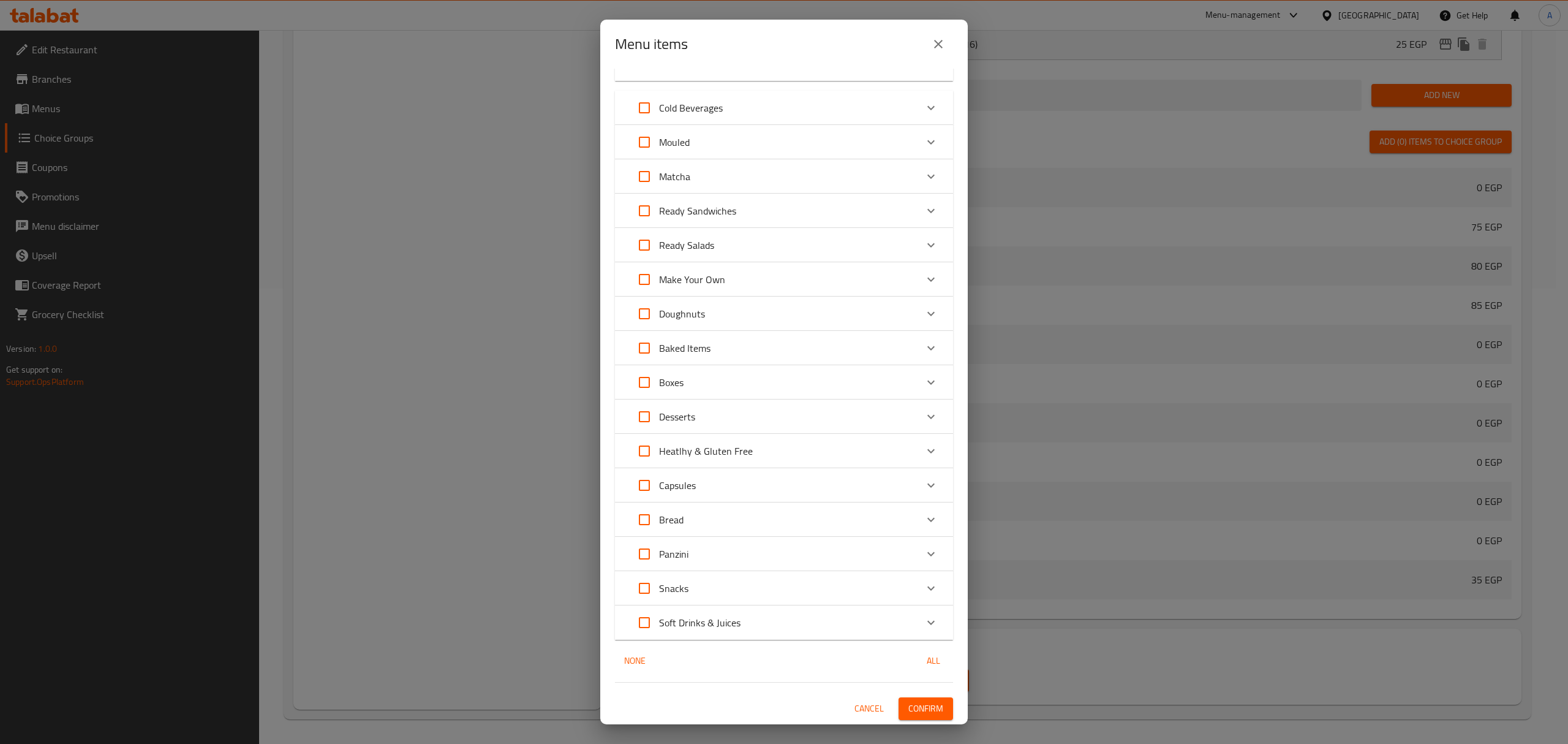
click at [920, 620] on span "Confirm" at bounding box center [925, 708] width 35 height 15
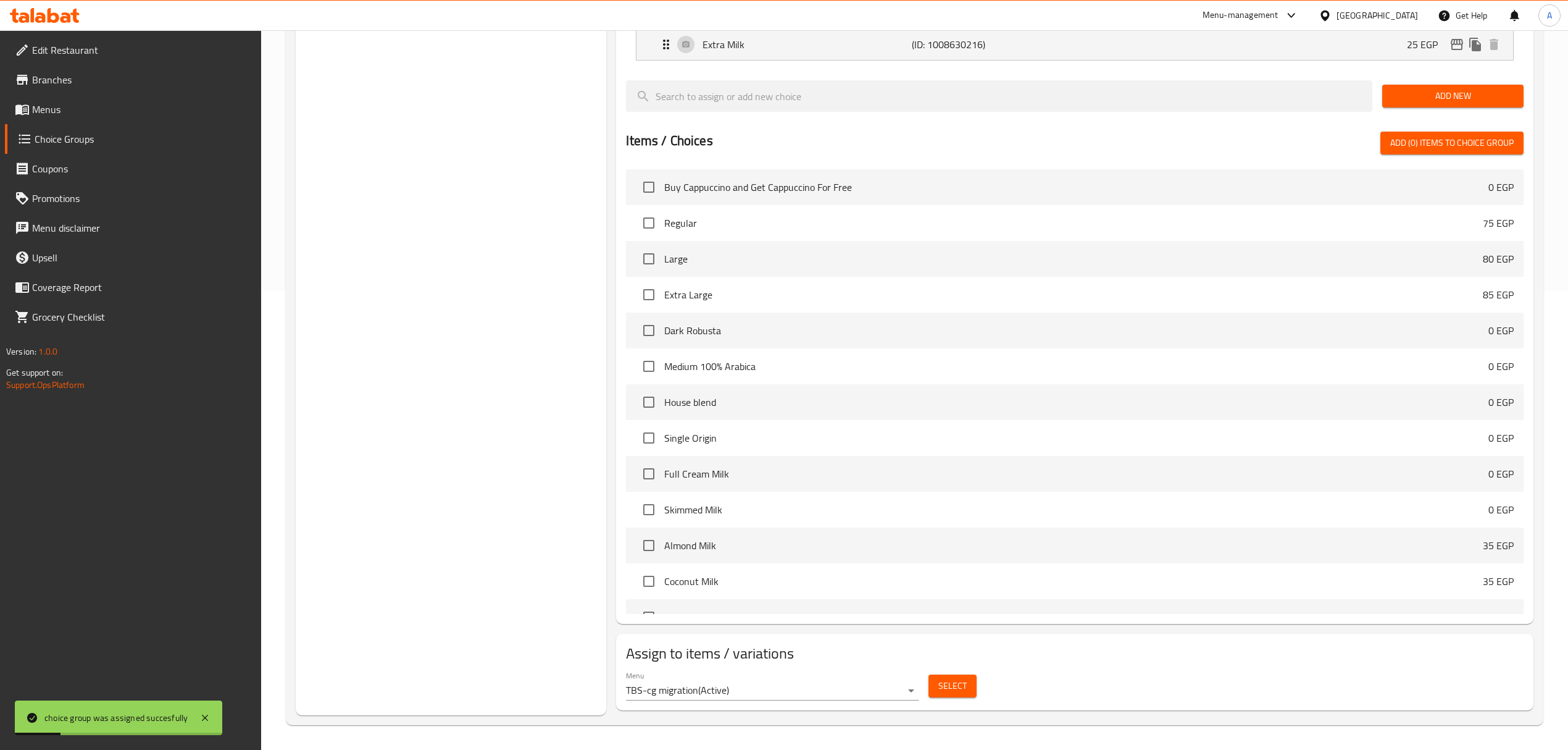
scroll to position [0, 0]
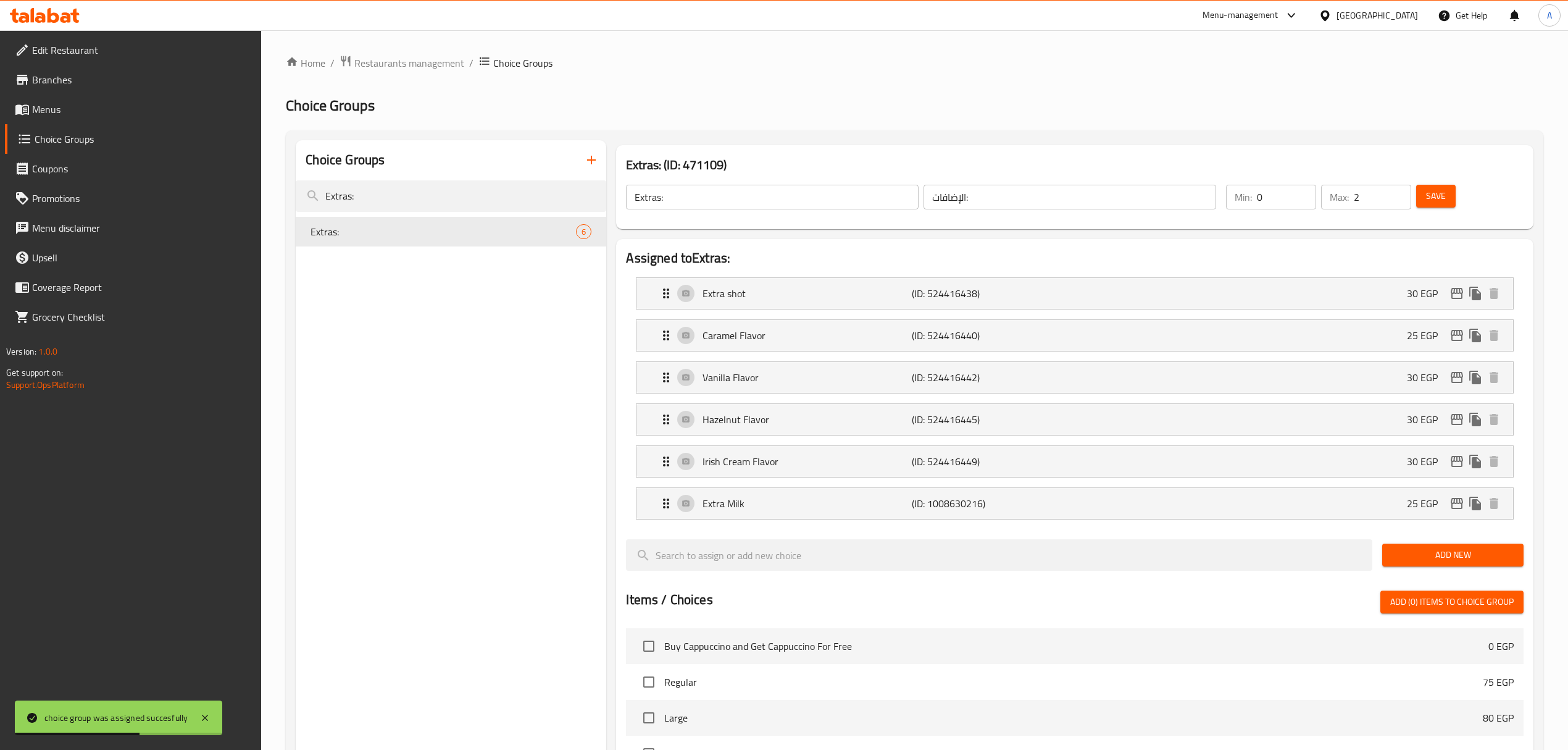
click at [408, 177] on div "Choice Groups" at bounding box center [451, 160] width 311 height 40
click at [398, 212] on nav "Extras: 6" at bounding box center [451, 232] width 311 height 40
click at [398, 191] on input "Extras:" at bounding box center [451, 196] width 311 height 32
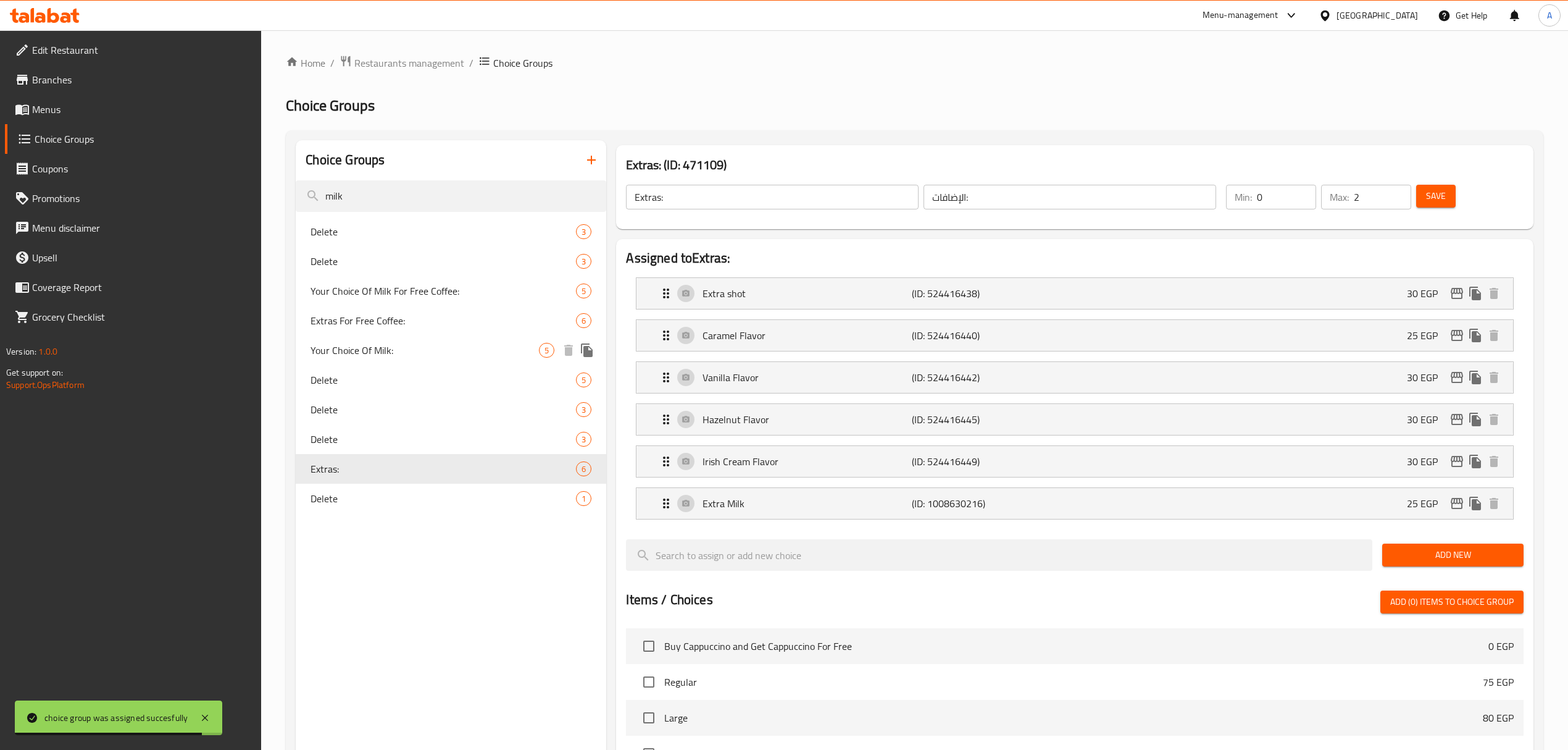
type input "milk"
click at [404, 349] on span "Your Choice Of Milk:" at bounding box center [425, 350] width 228 height 15
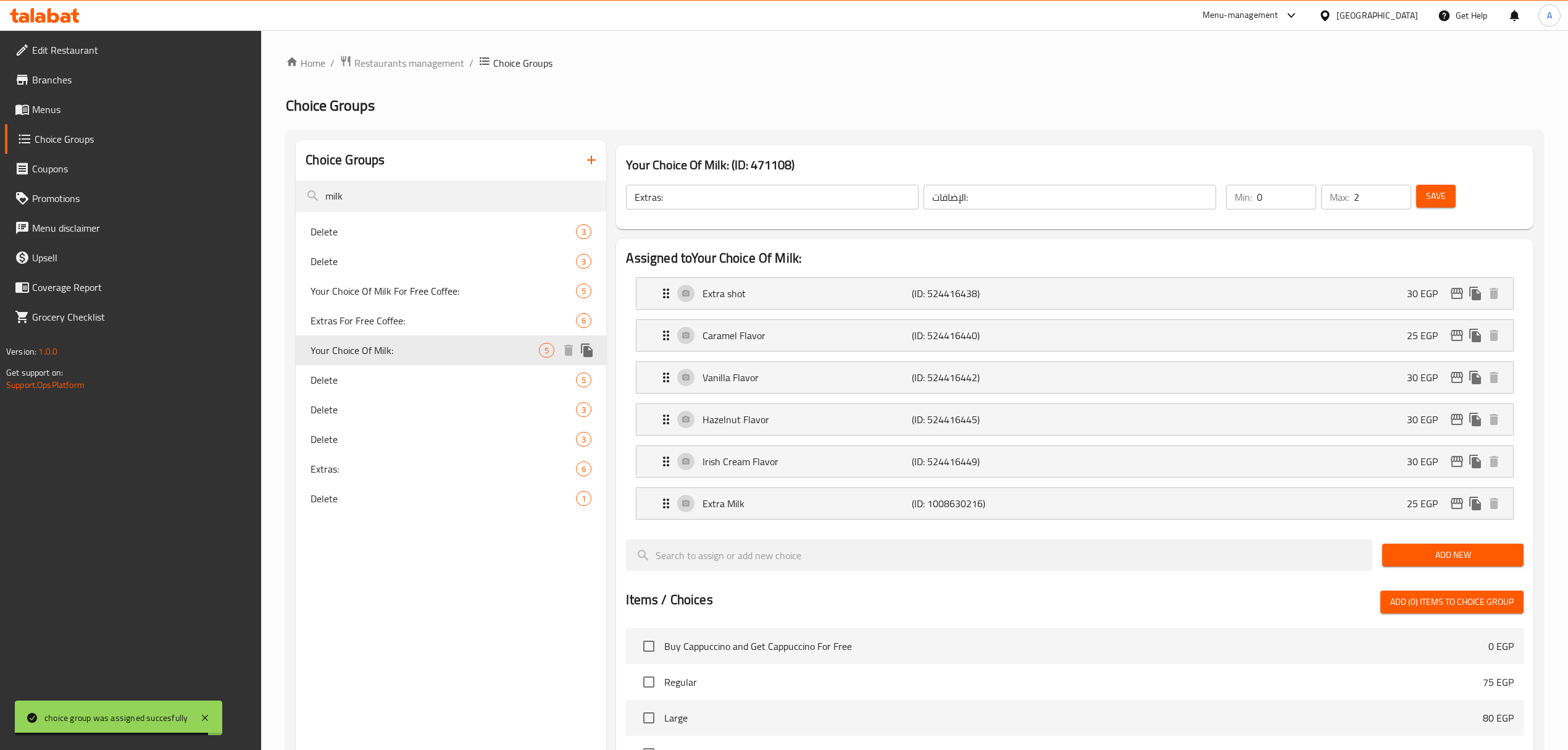
type input "Your Choice Of Milk:"
type input "إختيارك من الحليب:"
type input "1"
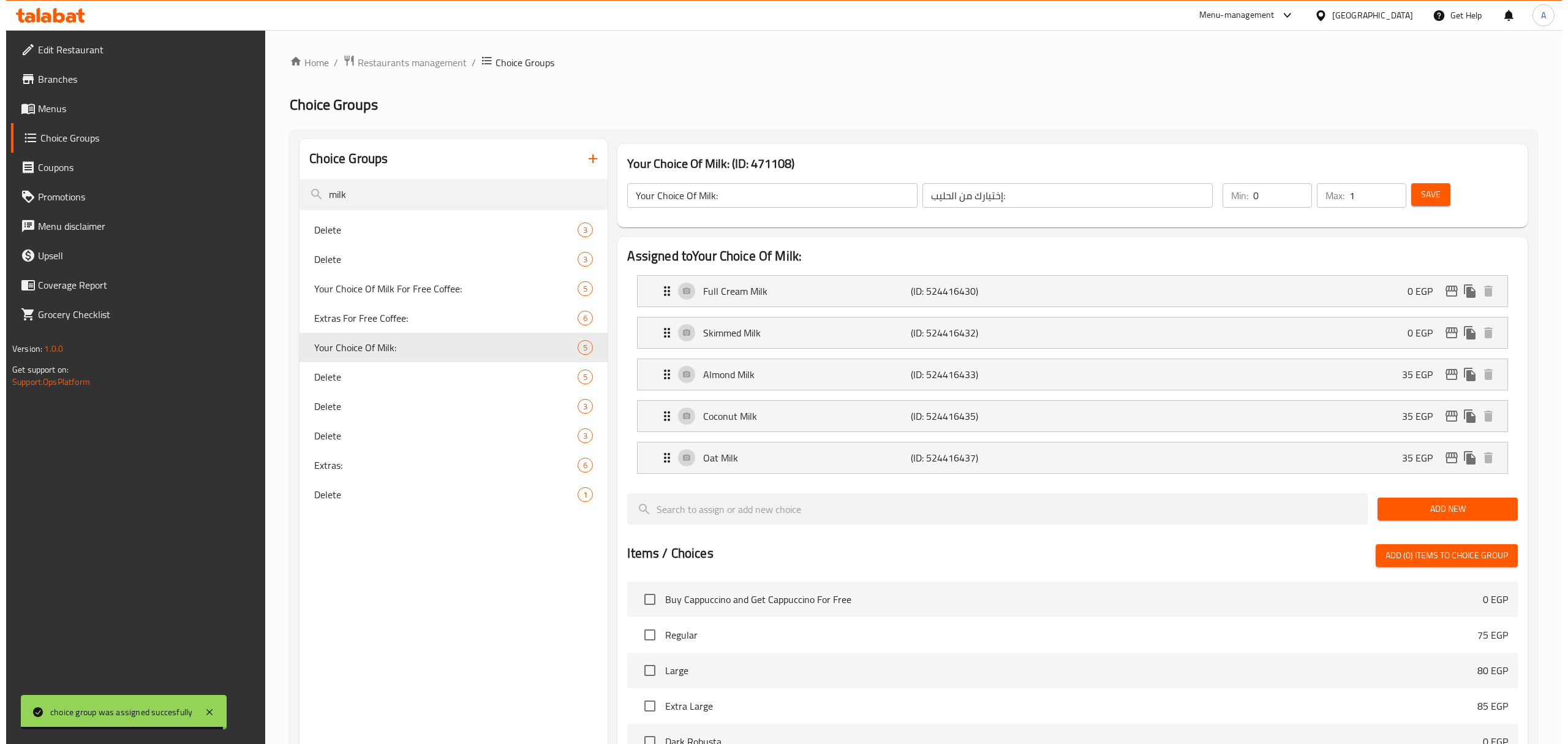
scroll to position [401, 0]
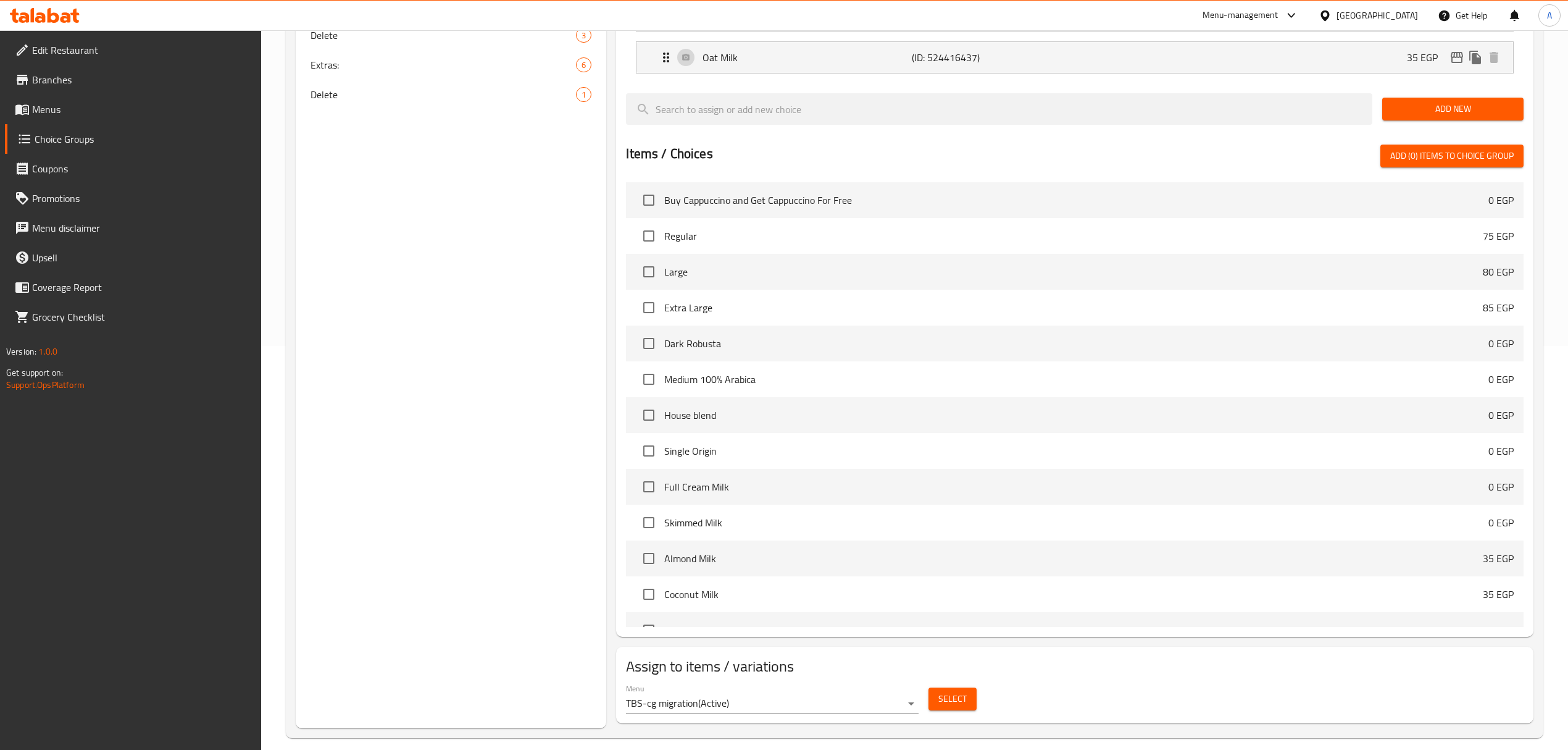
click at [956, 625] on span "Select" at bounding box center [951, 698] width 28 height 15
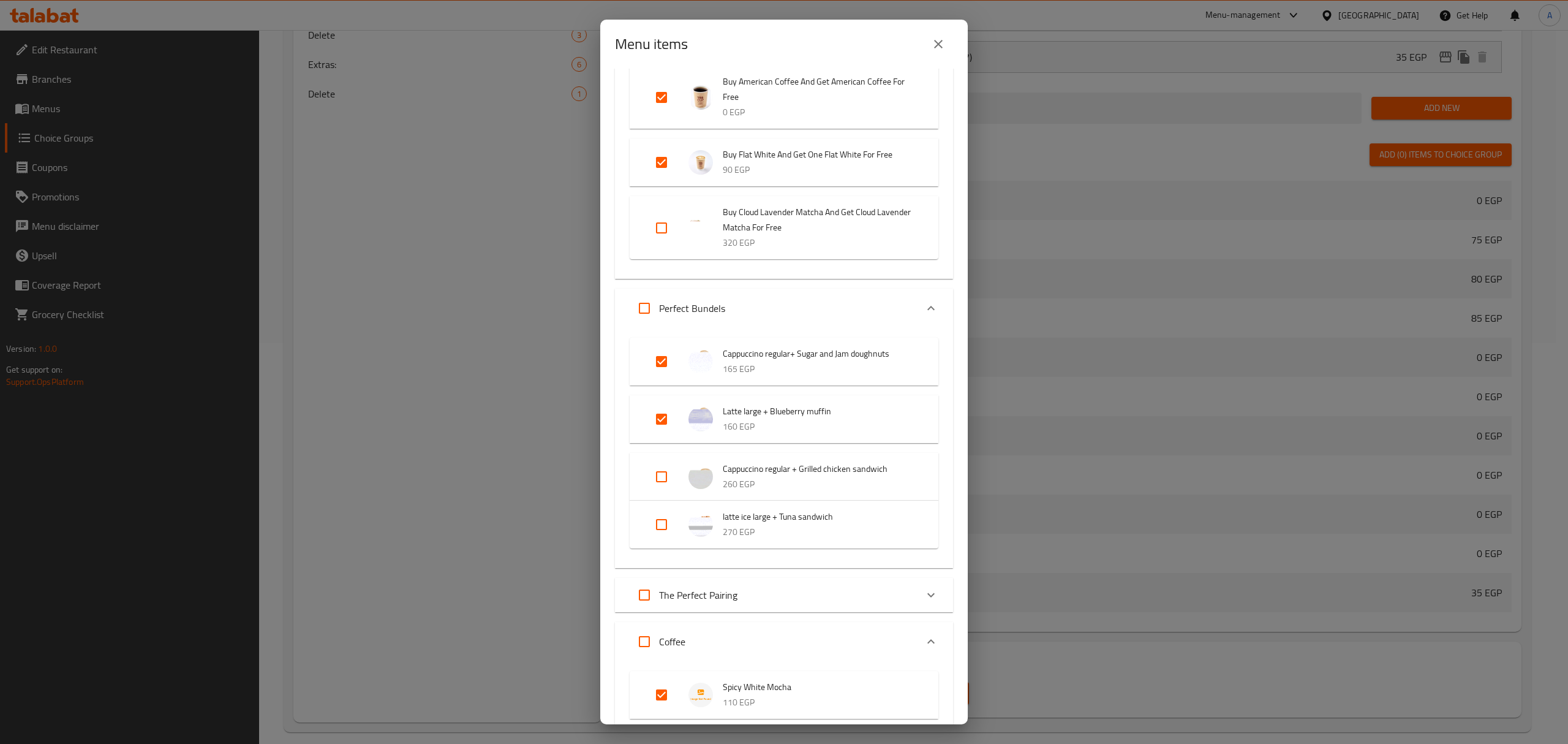
scroll to position [274, 0]
click at [654, 430] on input "Expand" at bounding box center [661, 418] width 29 height 29
checkbox input "false"
click at [664, 356] on input "Expand" at bounding box center [661, 360] width 29 height 29
checkbox input "false"
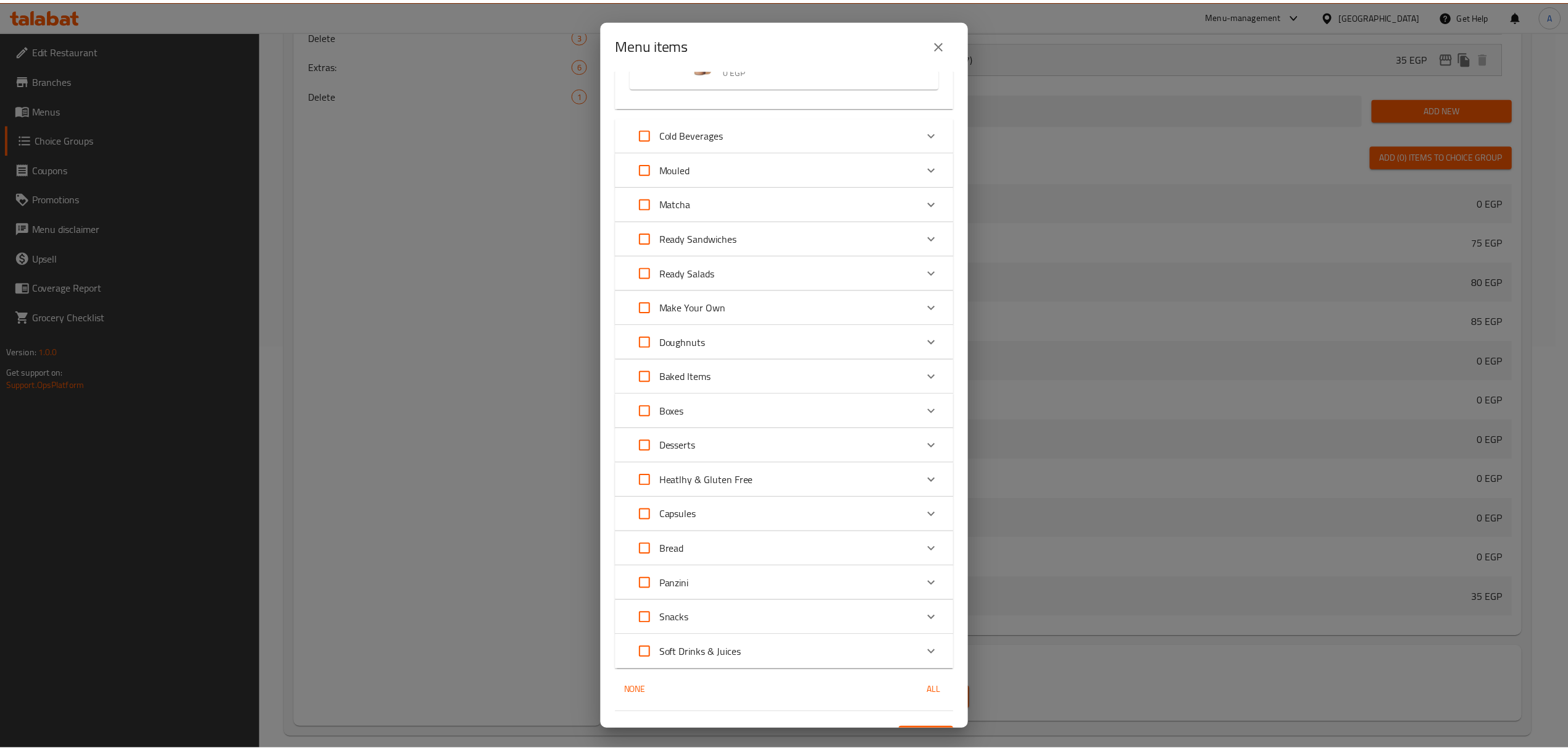
scroll to position [2533, 0]
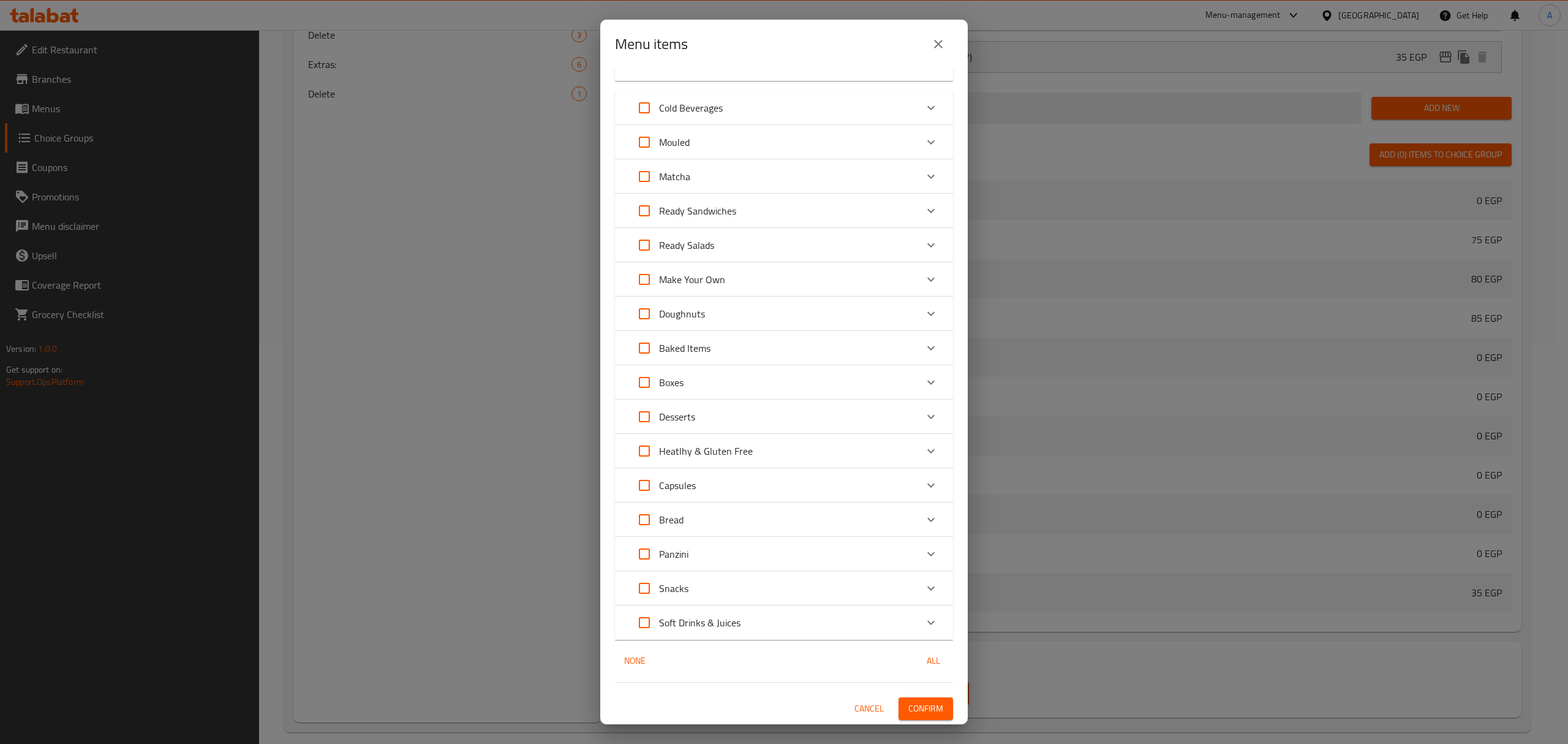
click at [899, 620] on div "29 / 229 items selected ​ Buy Coffee And Get The Same For Free Buy Cappuccino a…" at bounding box center [783, 395] width 367 height 655
click at [908, 620] on span "Confirm" at bounding box center [925, 708] width 35 height 15
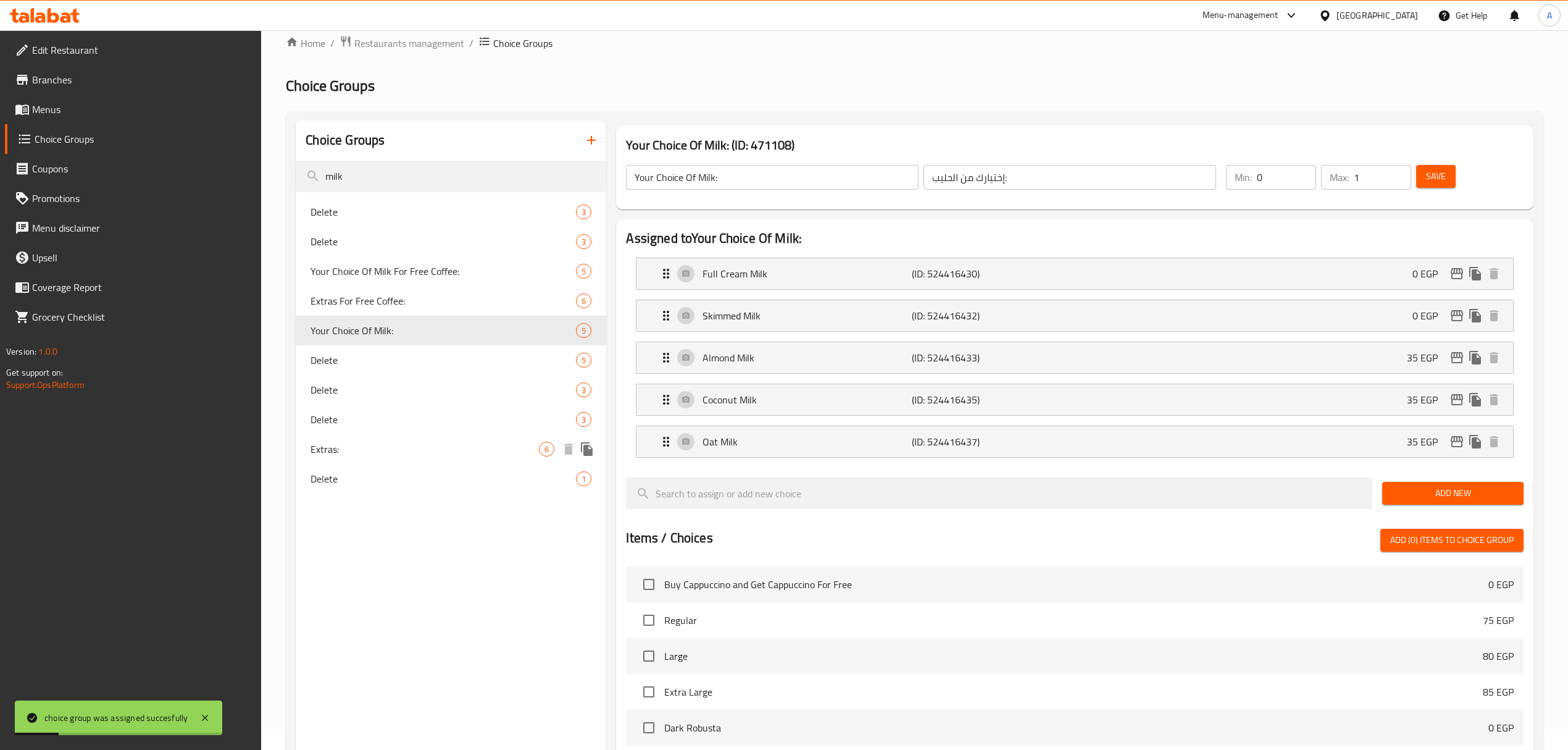
scroll to position [0, 0]
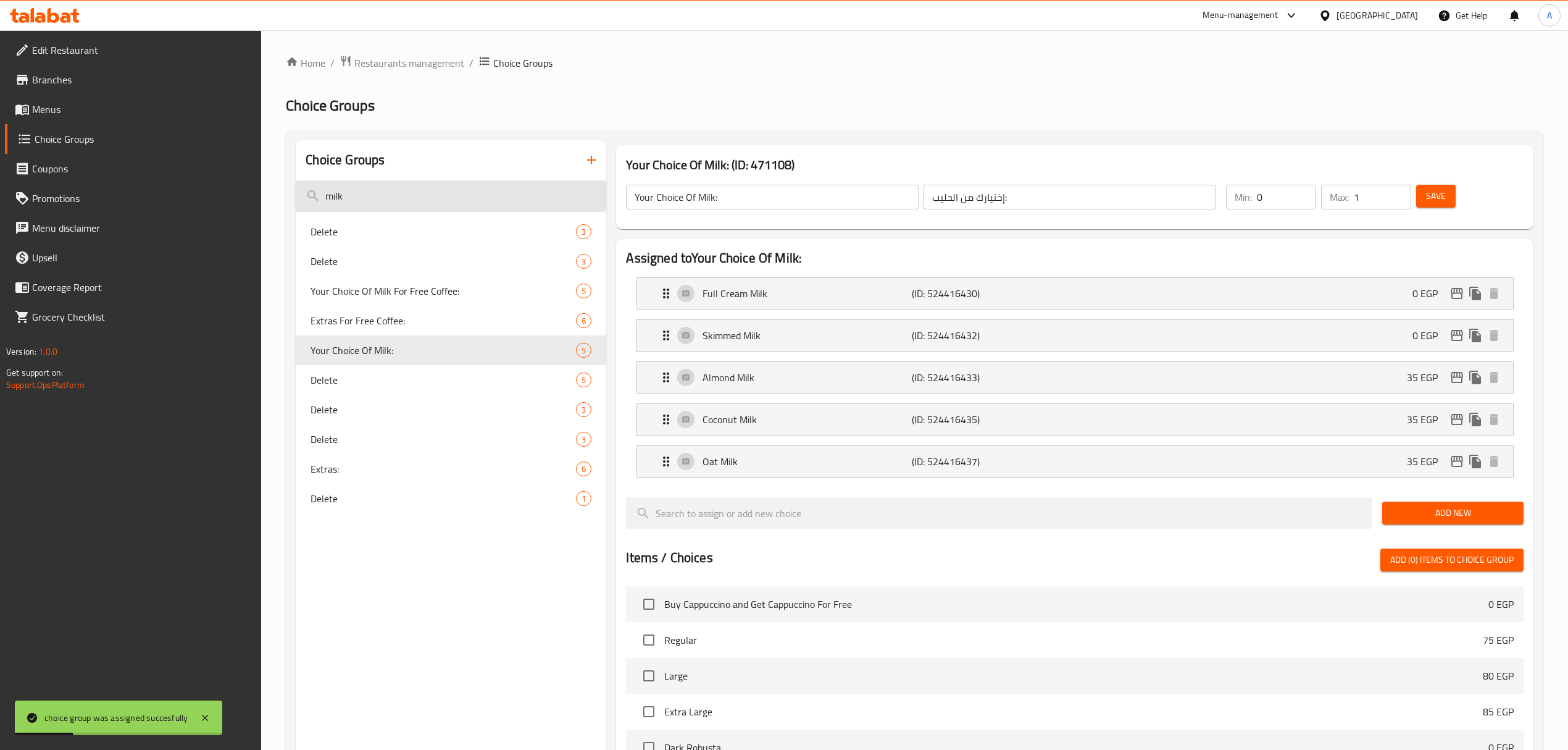
click at [417, 188] on input "milk" at bounding box center [451, 196] width 311 height 32
click at [400, 190] on input "milk" at bounding box center [451, 196] width 311 height 32
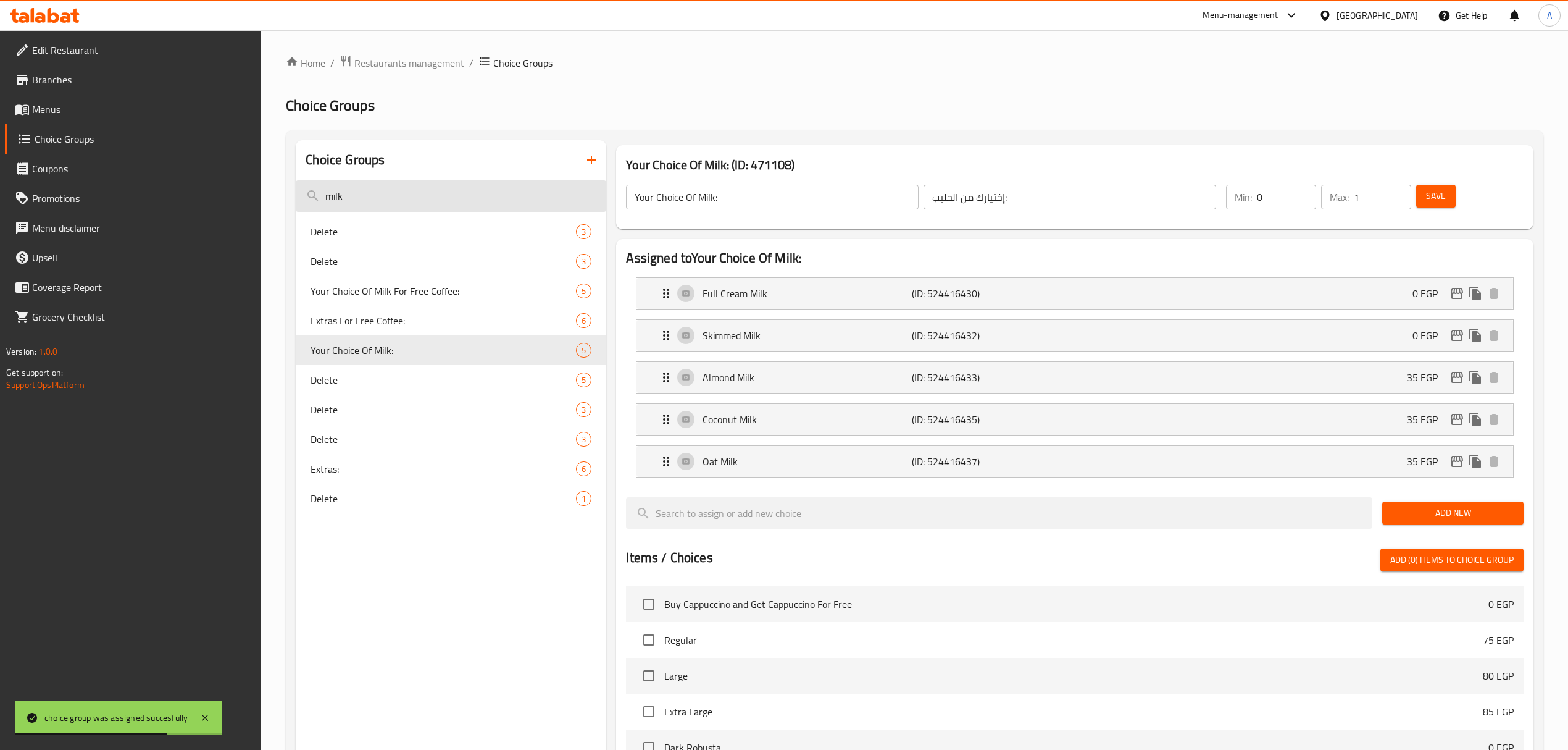
click at [400, 190] on input "milk" at bounding box center [451, 196] width 311 height 32
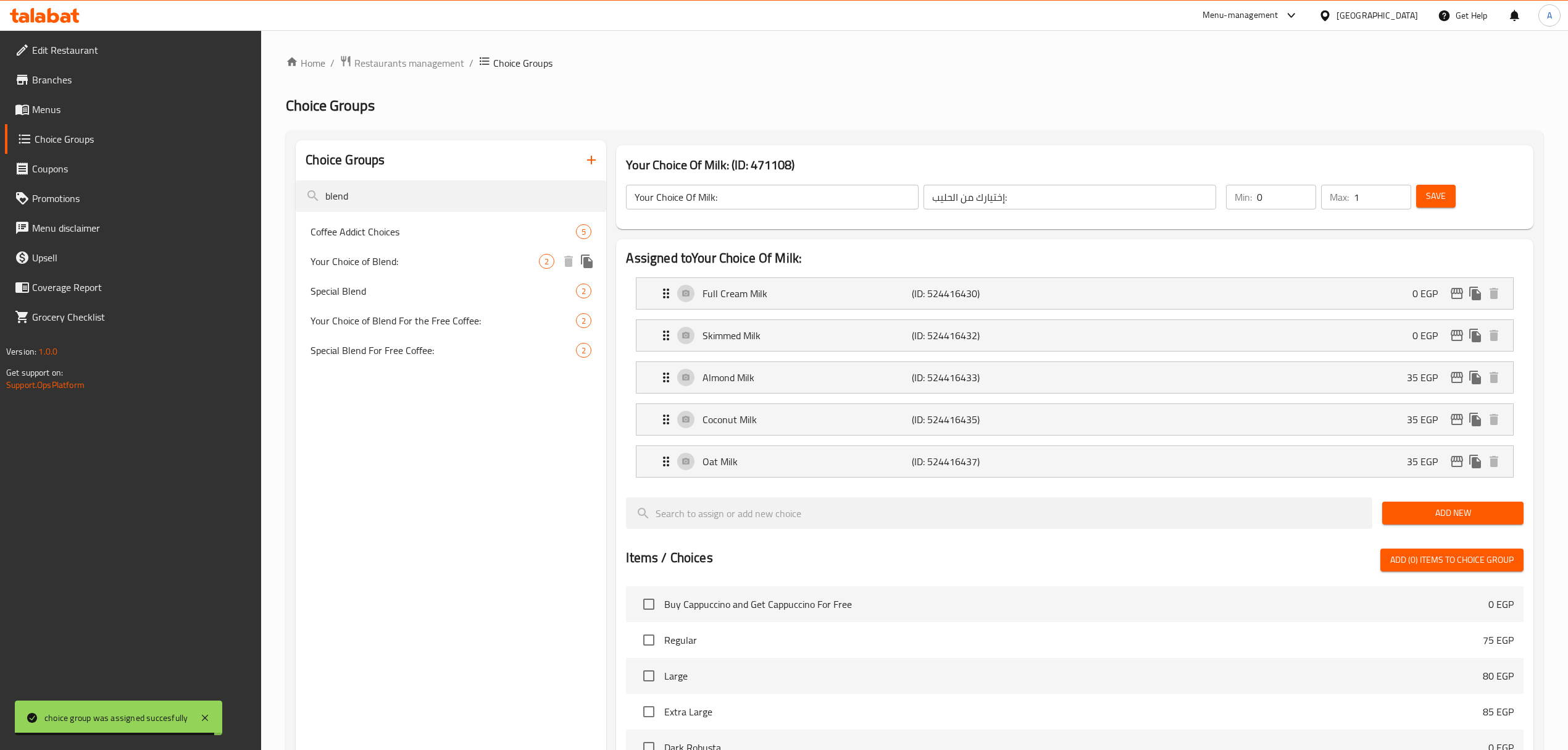
type input "blend"
click at [386, 260] on span "Your Choice of Blend:" at bounding box center [425, 260] width 228 height 15
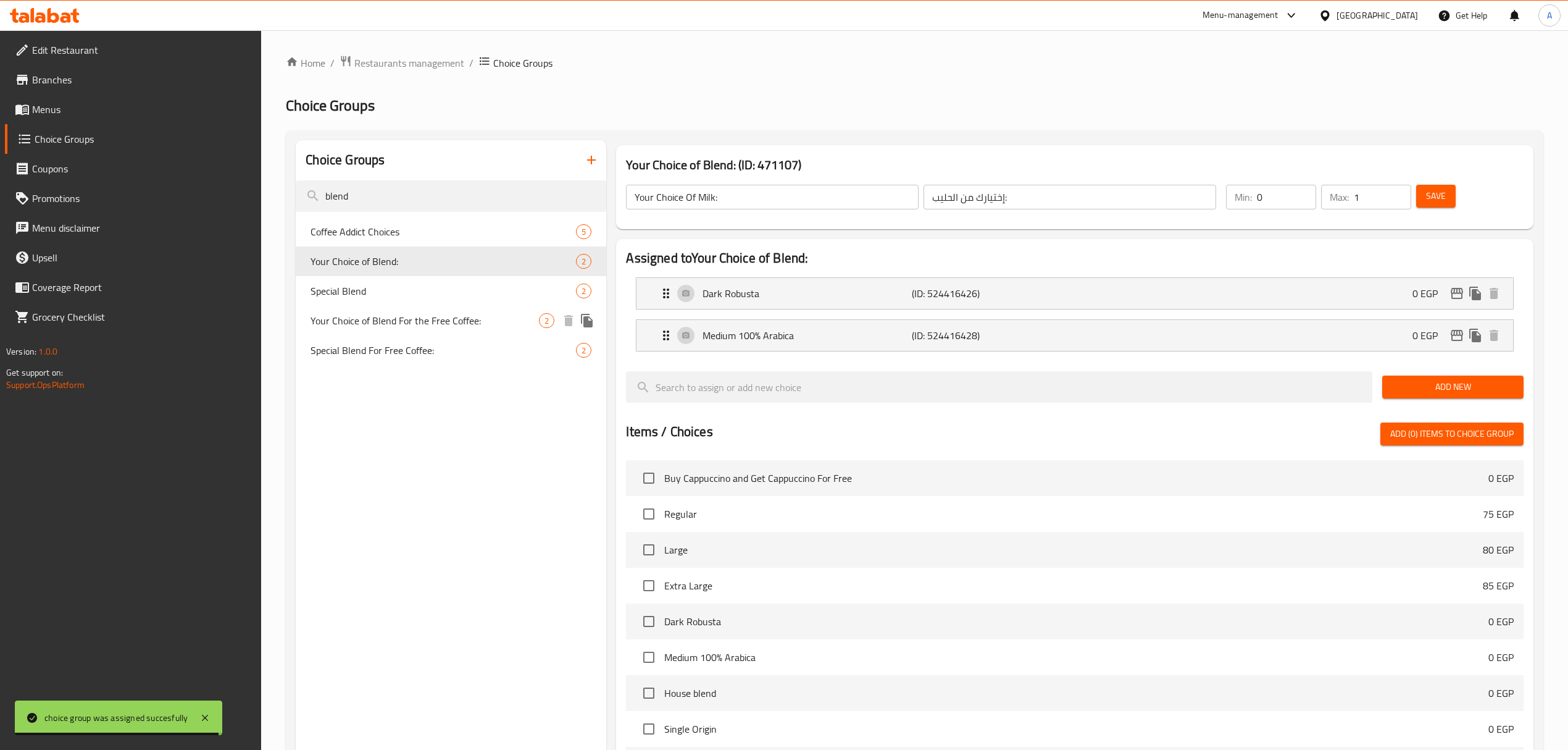
type input "Your Choice of Blend:"
type input "اختيارك للمزيج:"
type input "1"
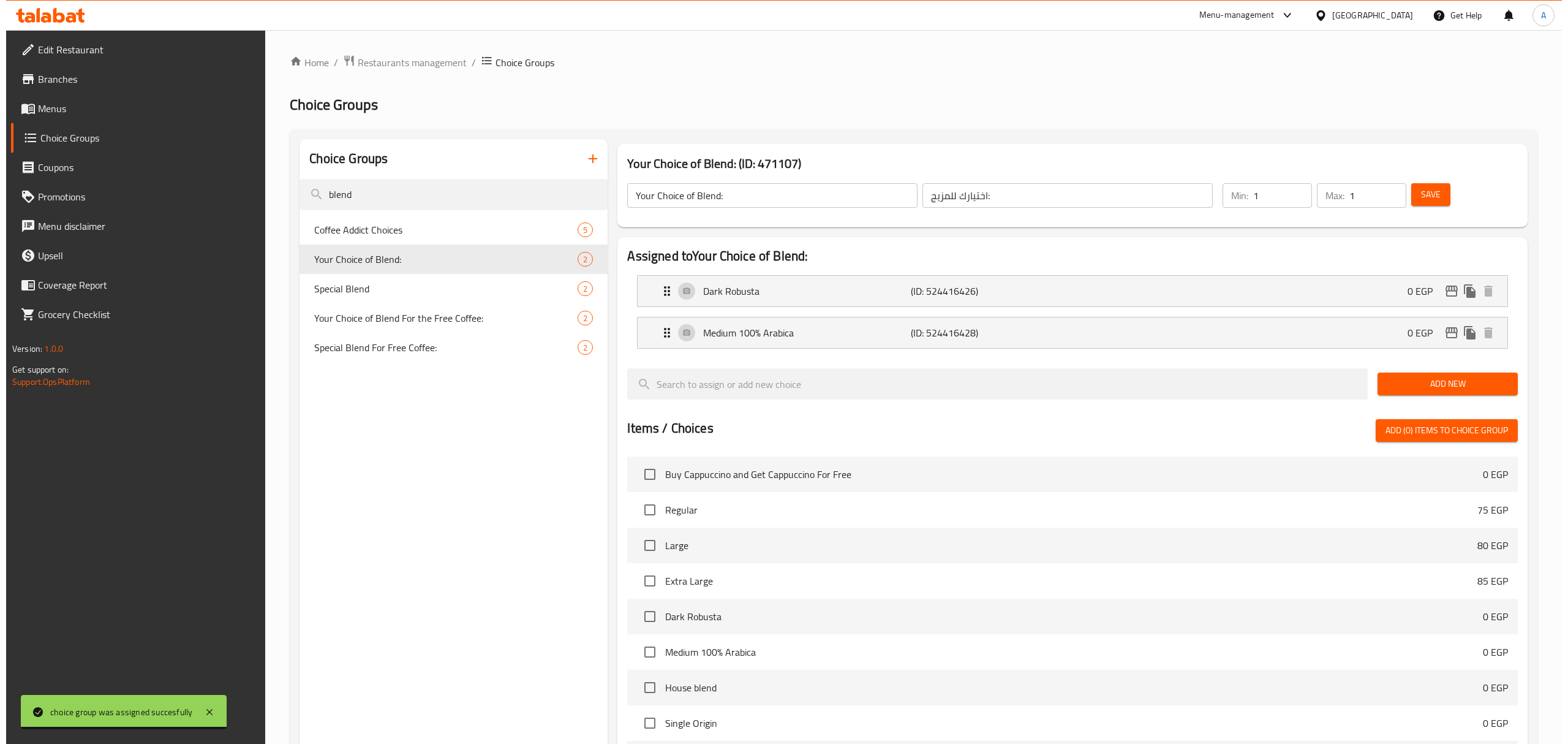
scroll to position [290, 0]
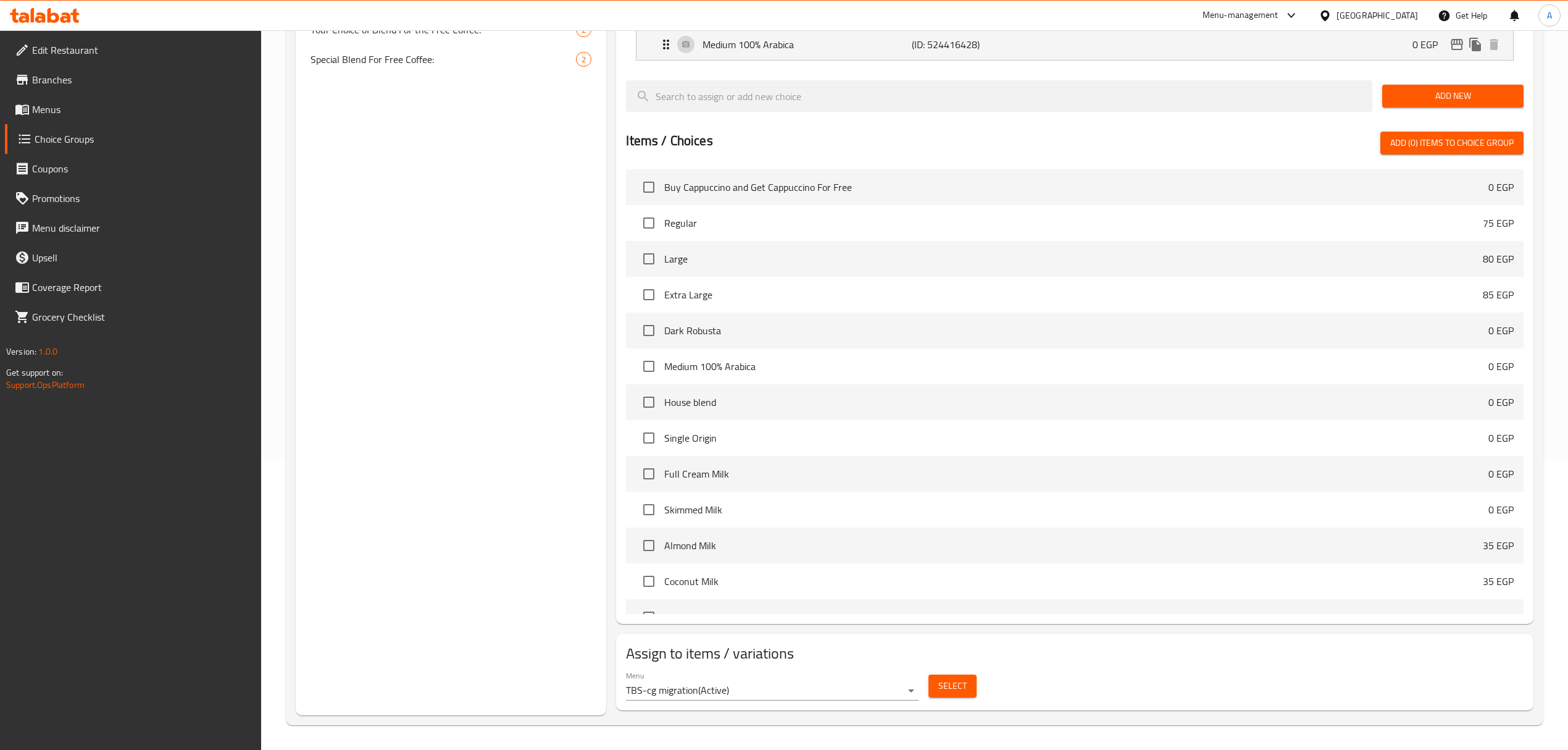
click at [951, 625] on span "Select" at bounding box center [951, 686] width 28 height 15
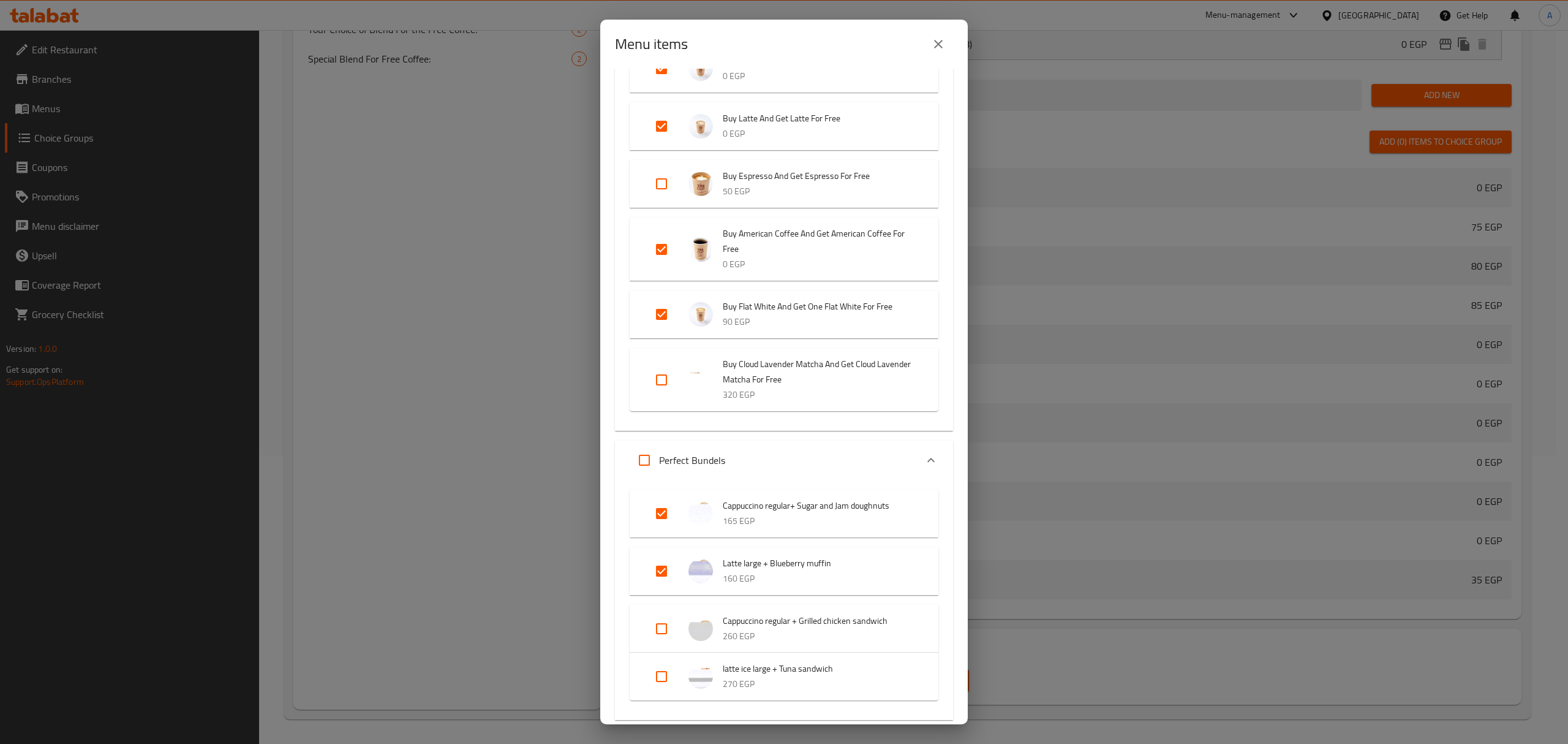
scroll to position [123, 0]
click at [666, 574] on input "Expand" at bounding box center [661, 569] width 29 height 29
checkbox input "false"
click at [669, 512] on input "Expand" at bounding box center [661, 512] width 29 height 29
checkbox input "false"
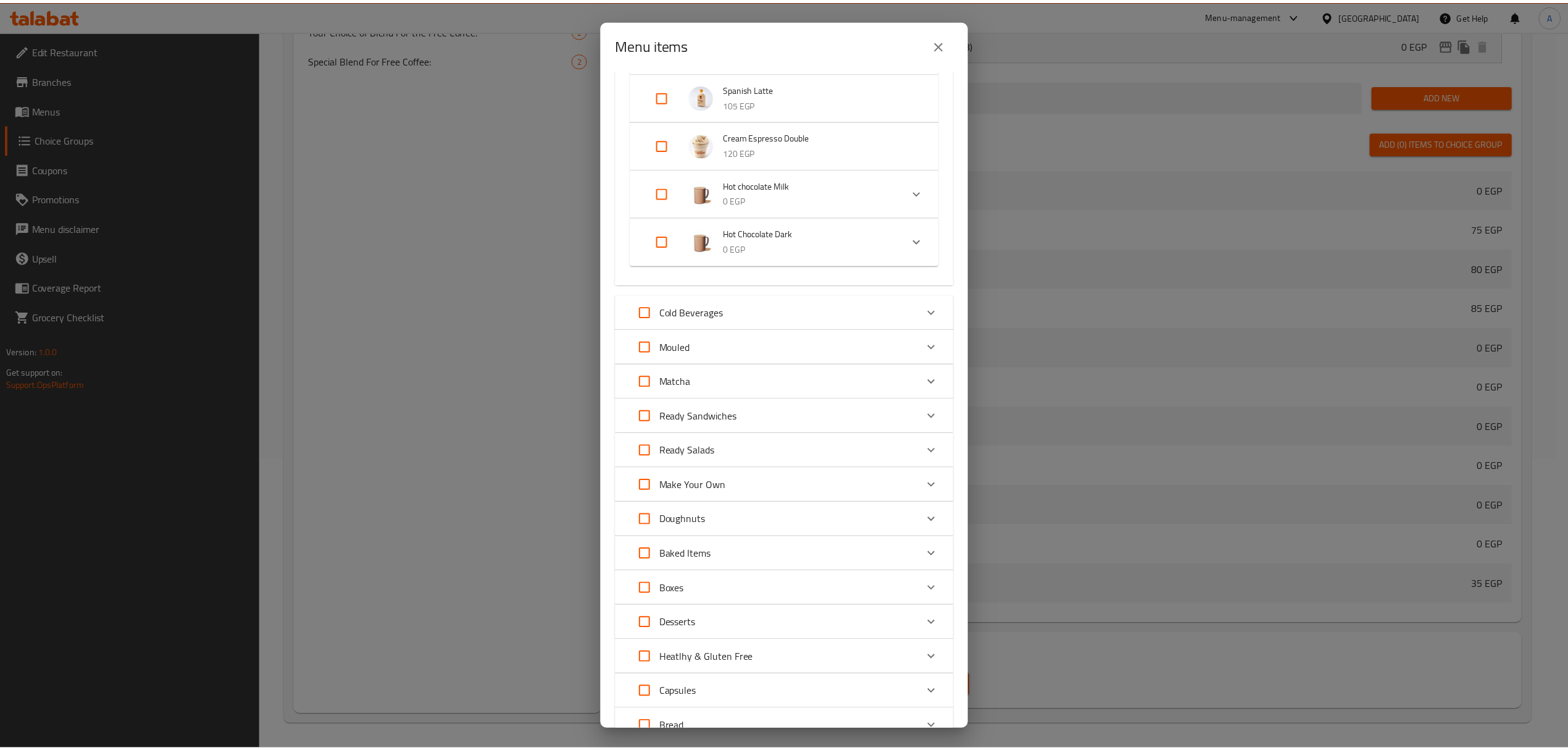
scroll to position [2365, 0]
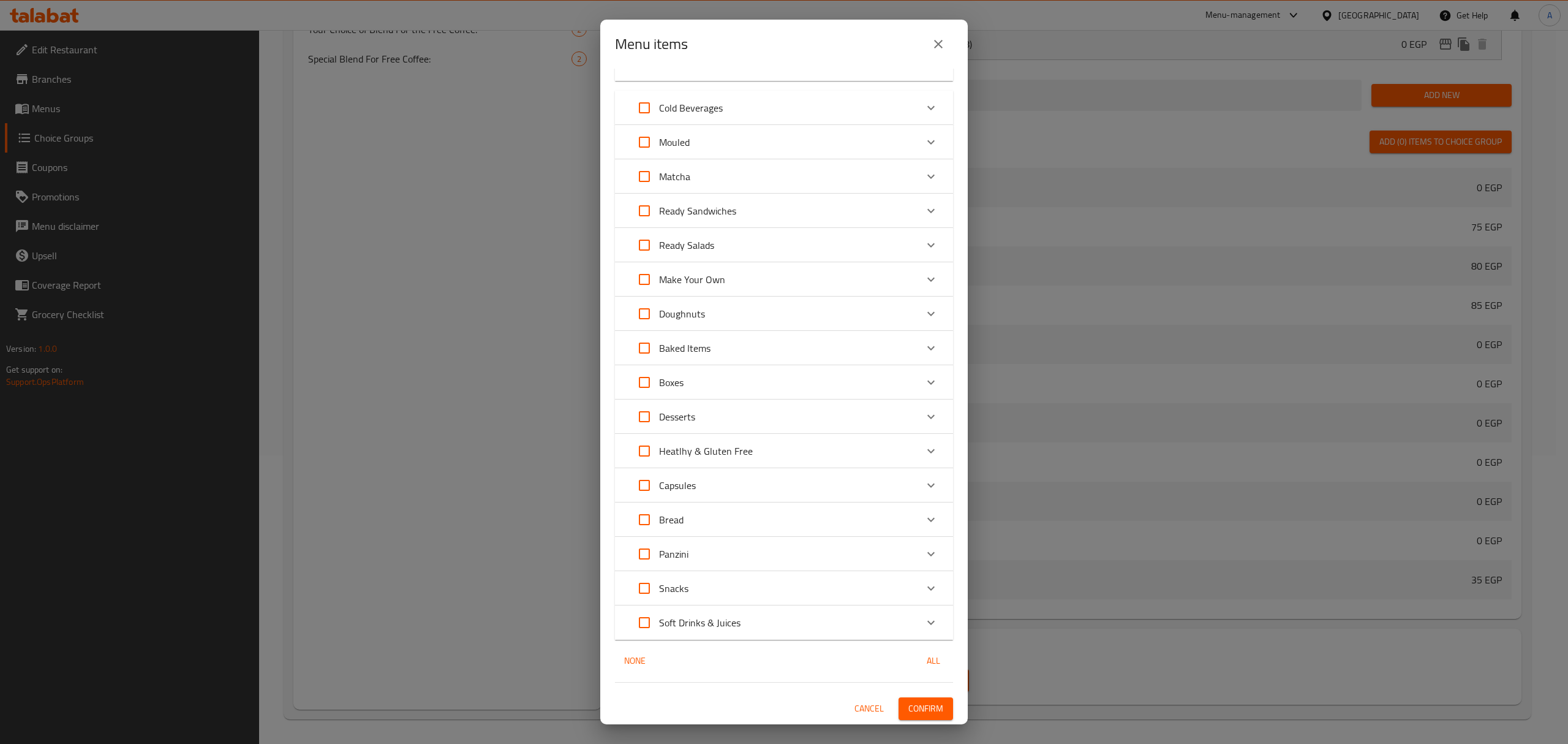
click at [909, 620] on span "Confirm" at bounding box center [925, 708] width 35 height 15
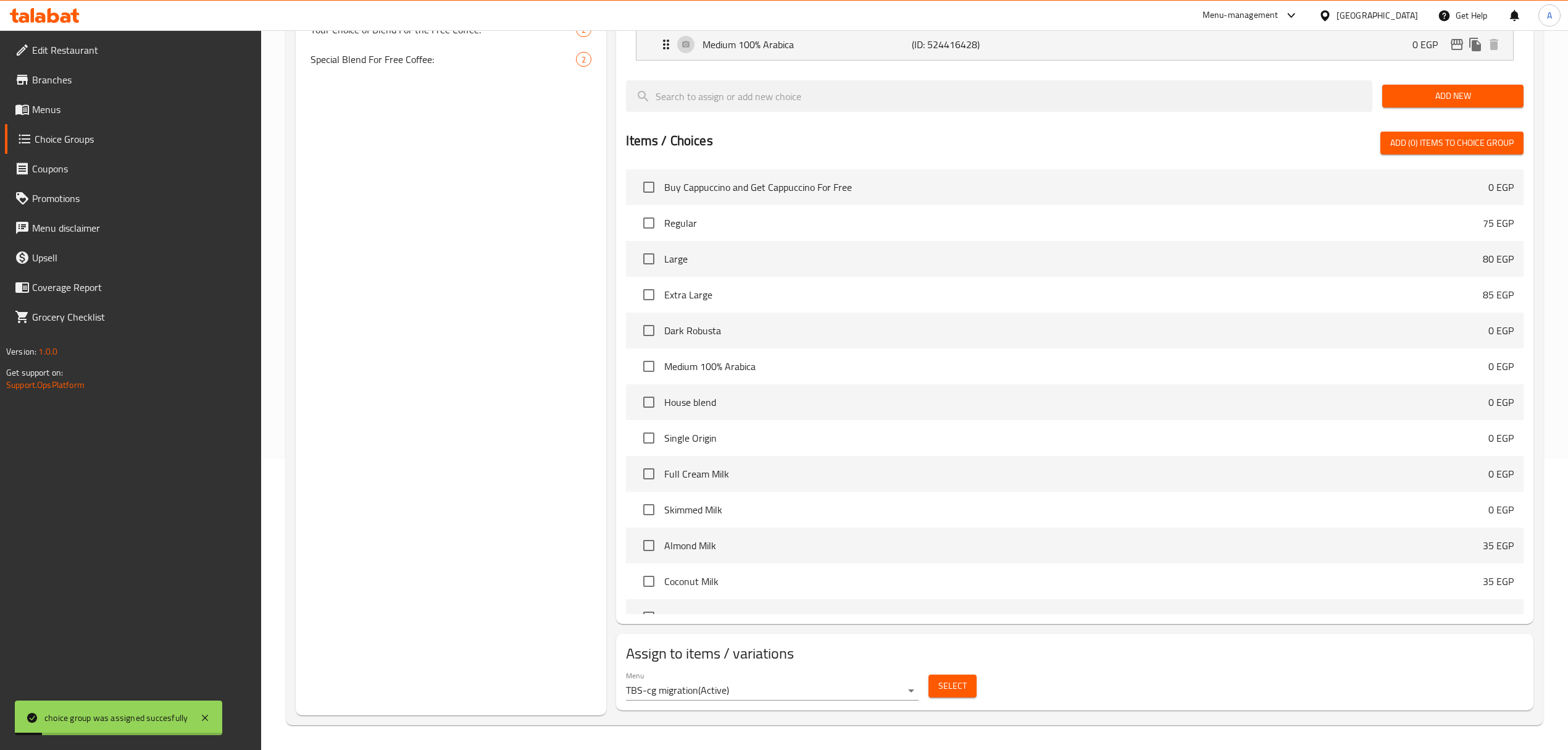
scroll to position [0, 0]
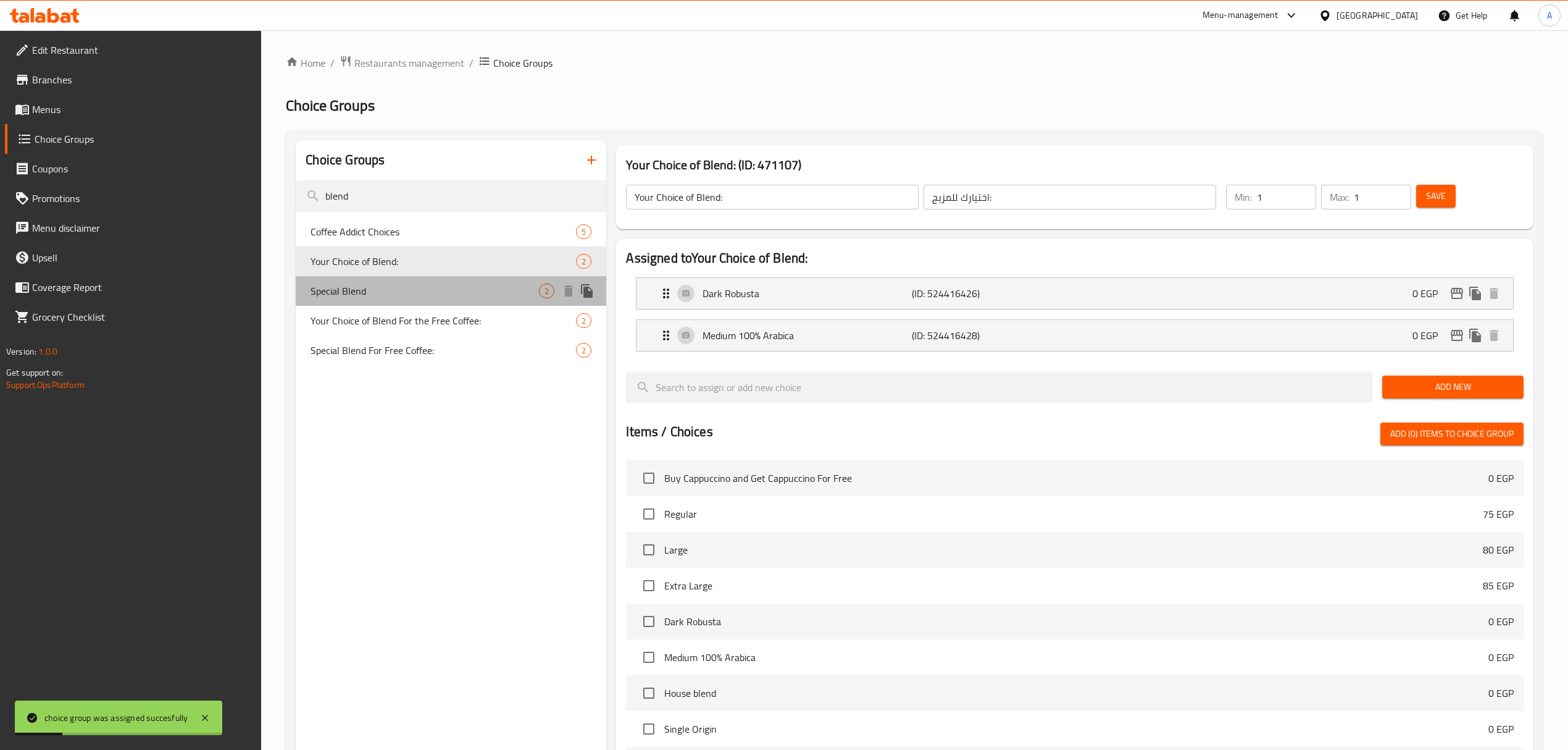
click at [403, 297] on span "Special Blend" at bounding box center [425, 290] width 228 height 15
type input "Special Blend"
type input "سبيشيال بليند"
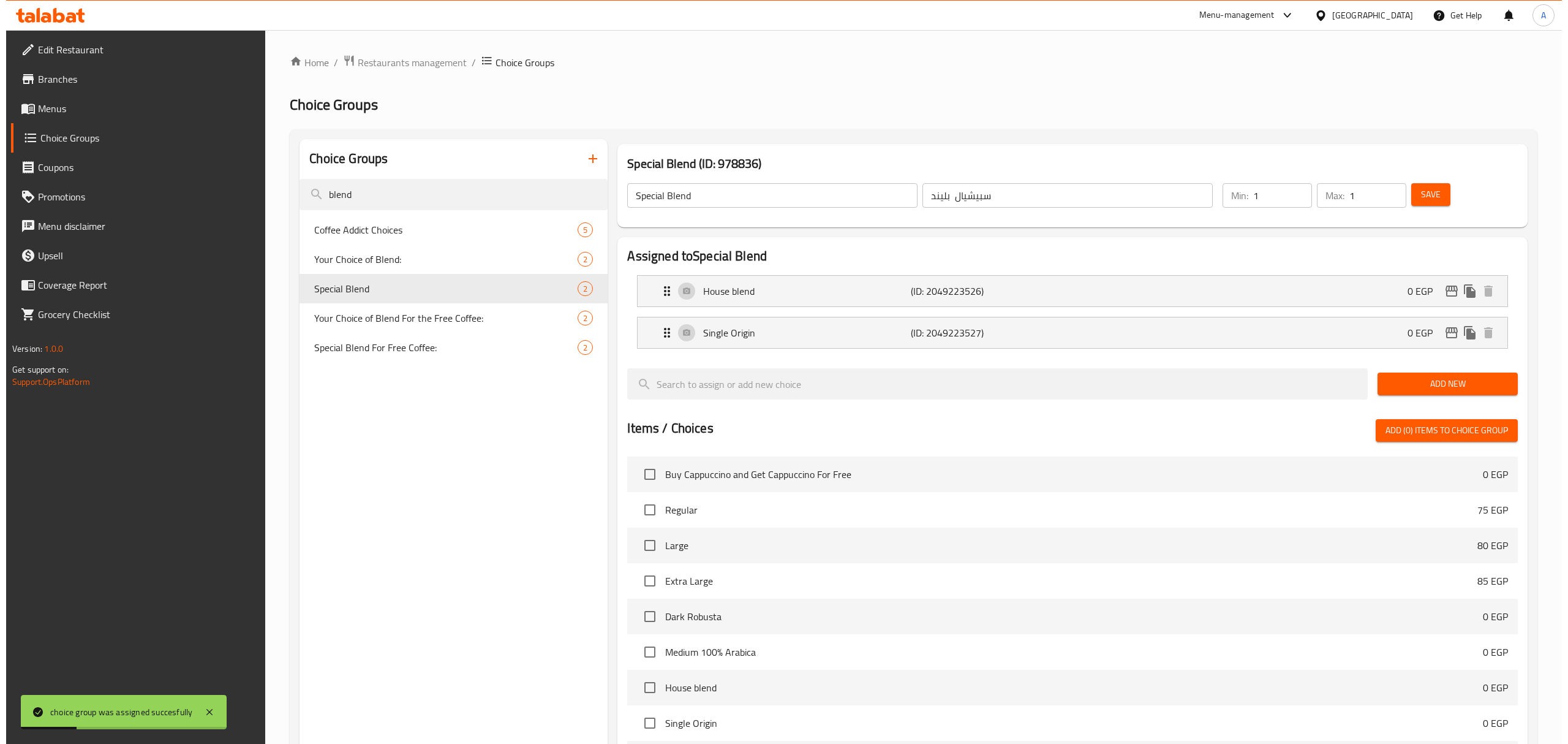
scroll to position [290, 0]
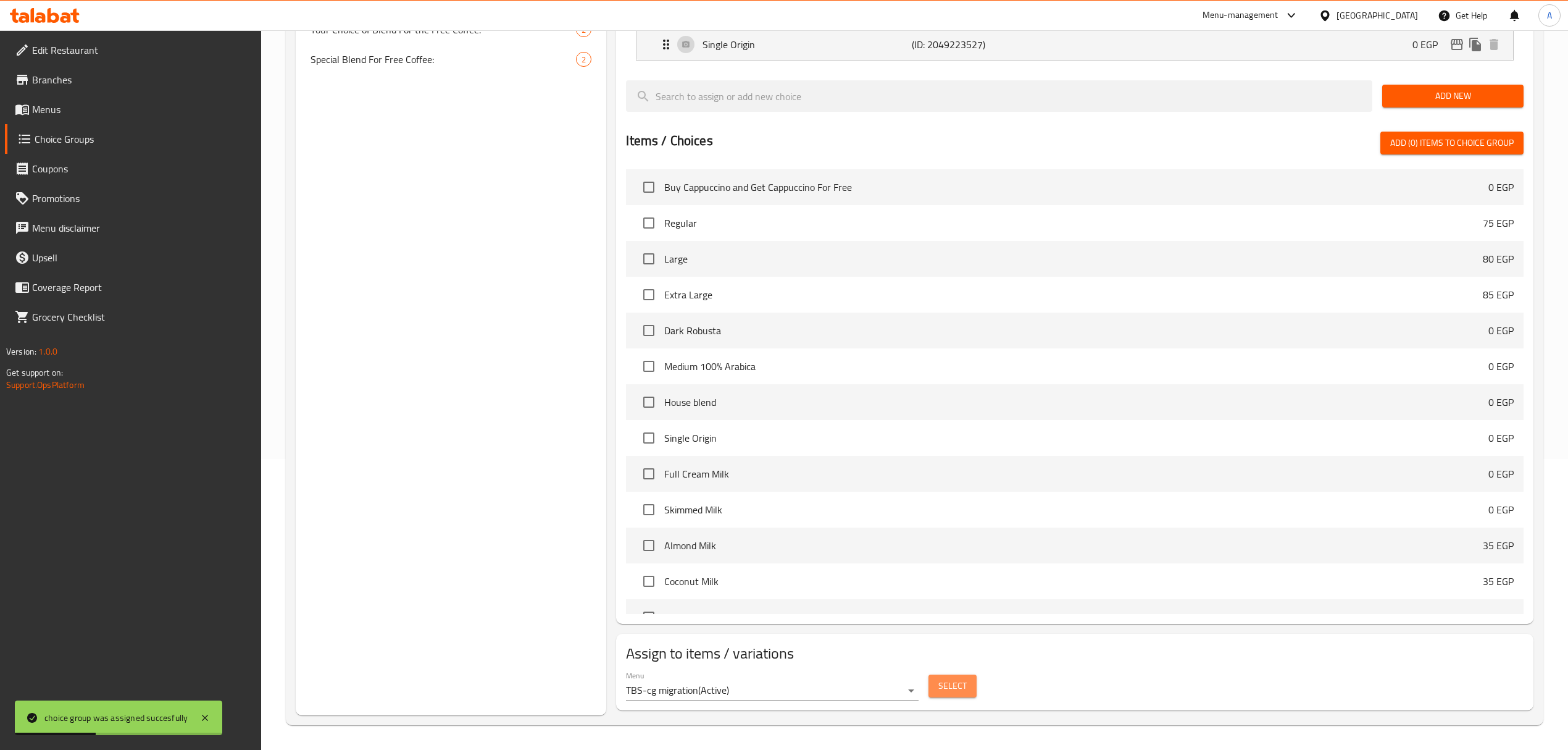
click at [941, 625] on button "Select" at bounding box center [952, 686] width 48 height 23
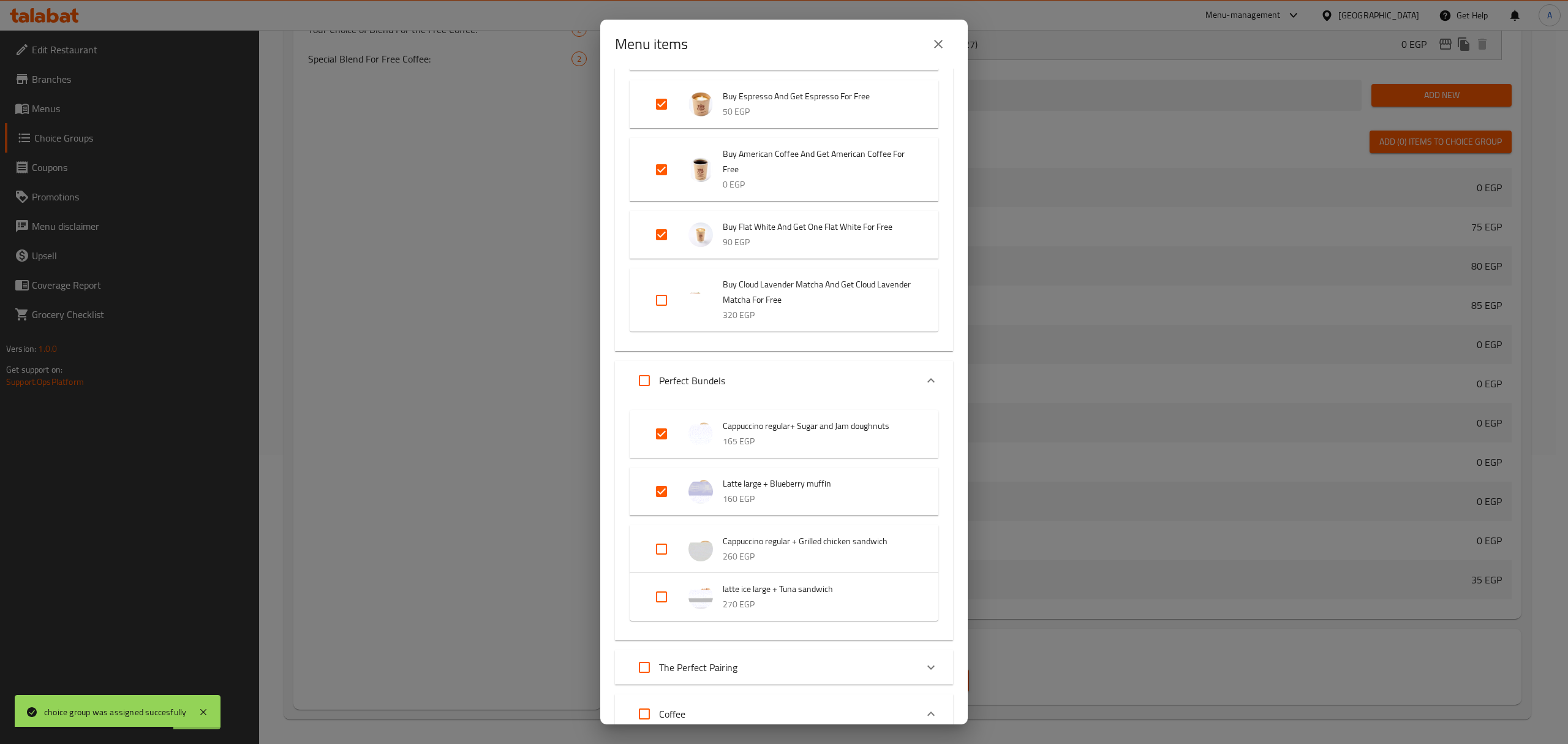
scroll to position [201, 0]
click at [656, 499] on input "Expand" at bounding box center [661, 490] width 29 height 29
checkbox input "false"
click at [664, 430] on input "Expand" at bounding box center [661, 433] width 29 height 29
checkbox input "false"
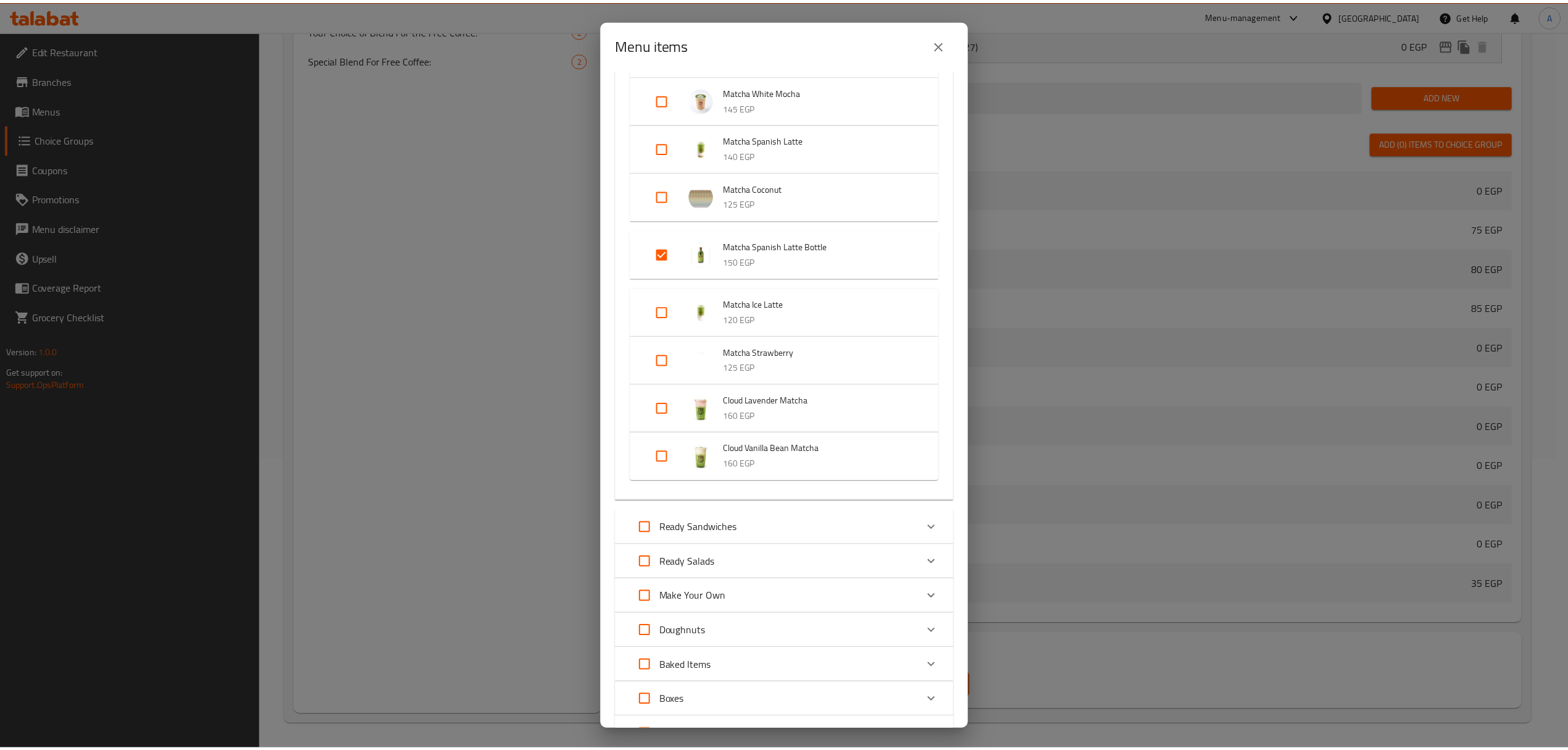
scroll to position [3077, 0]
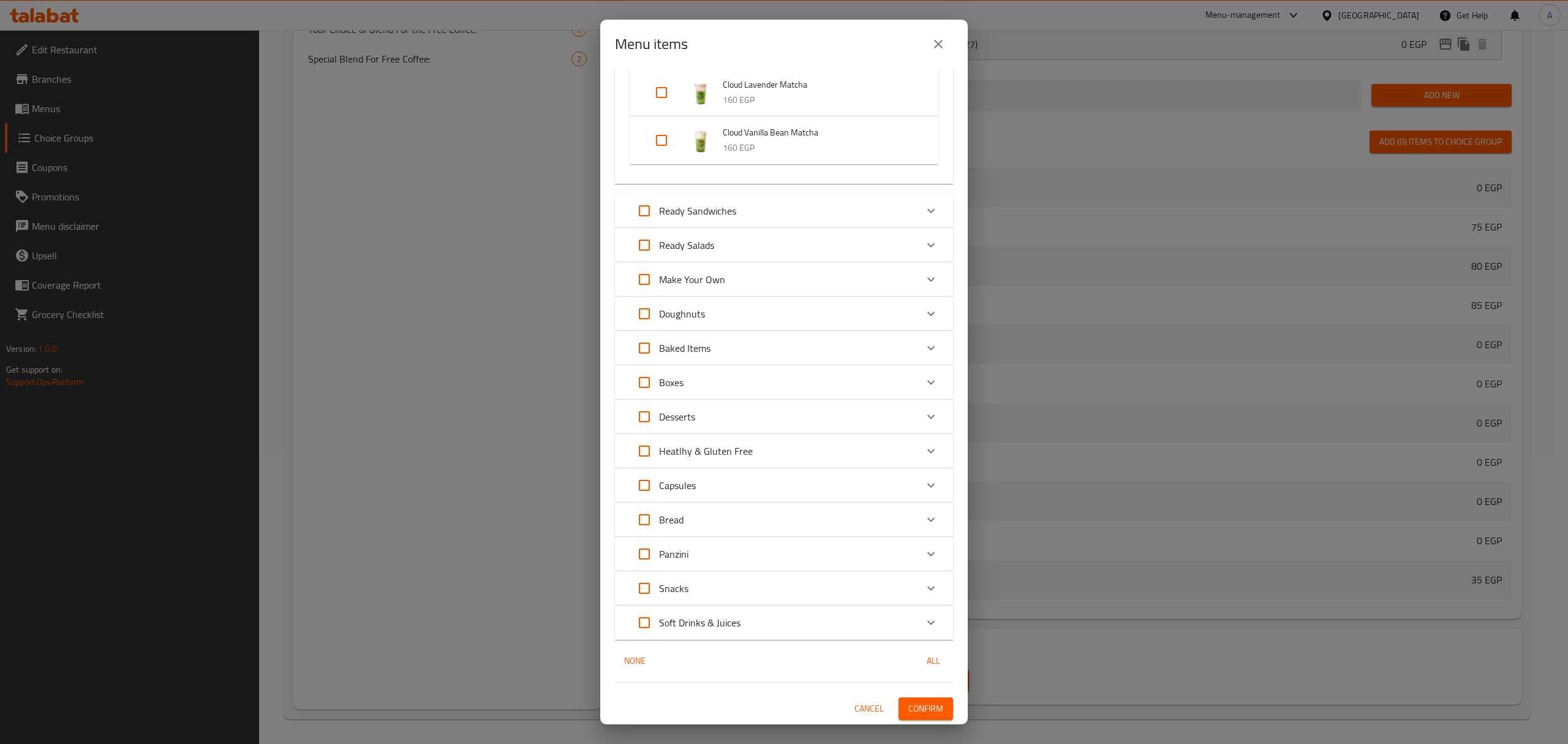
click at [919, 620] on span "Confirm" at bounding box center [925, 708] width 35 height 15
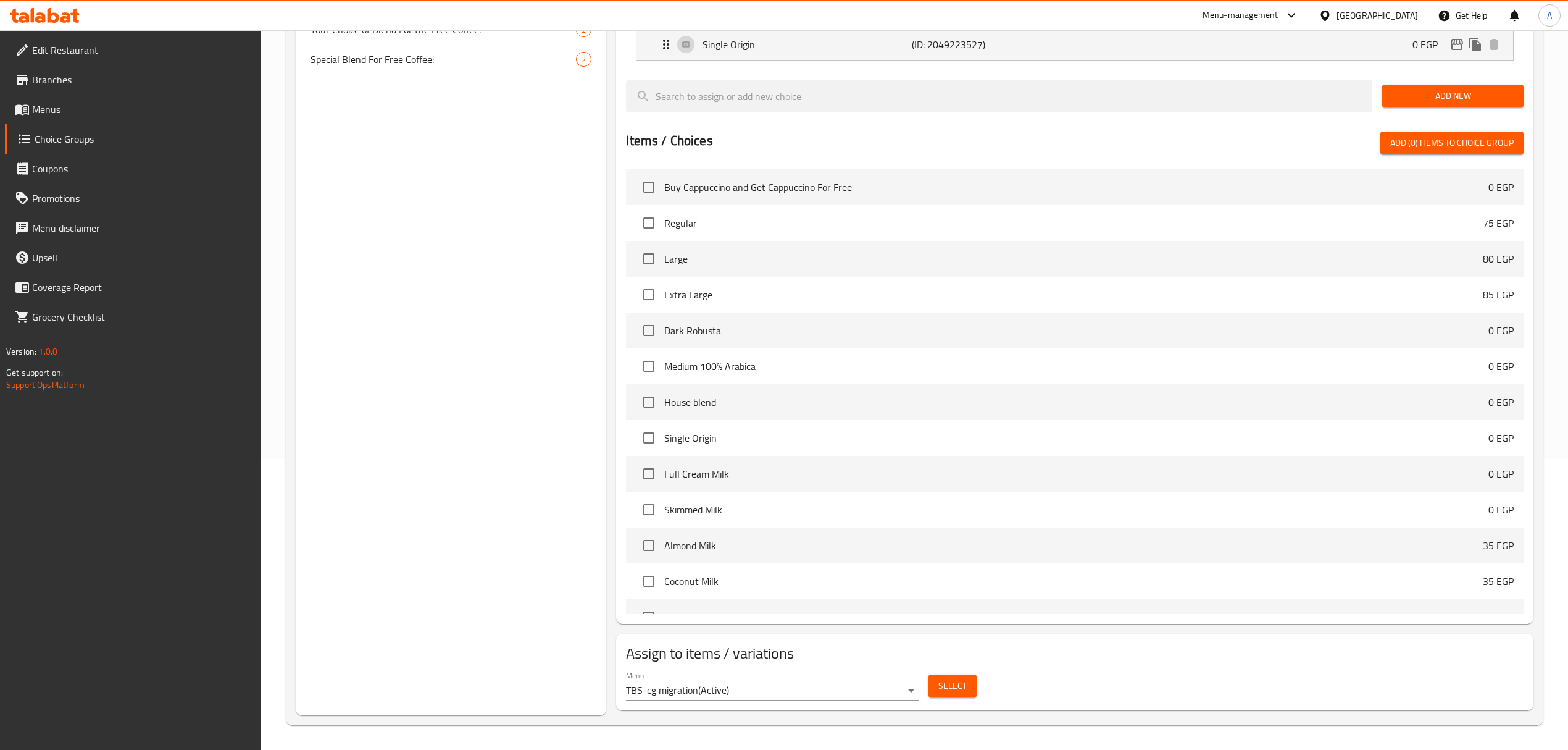
scroll to position [0, 0]
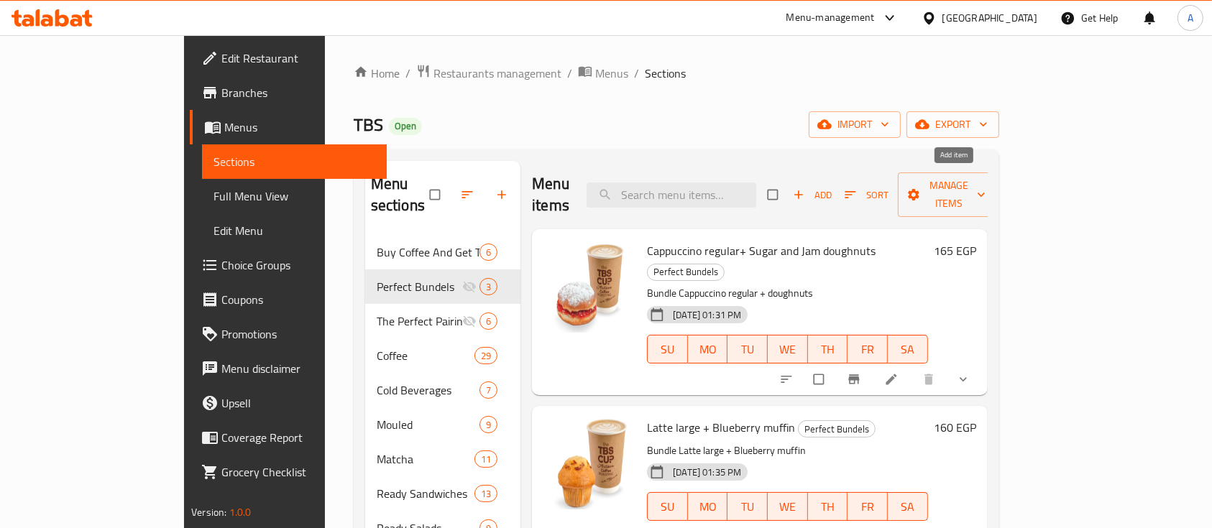
click at [832, 187] on span "Add" at bounding box center [812, 195] width 39 height 17
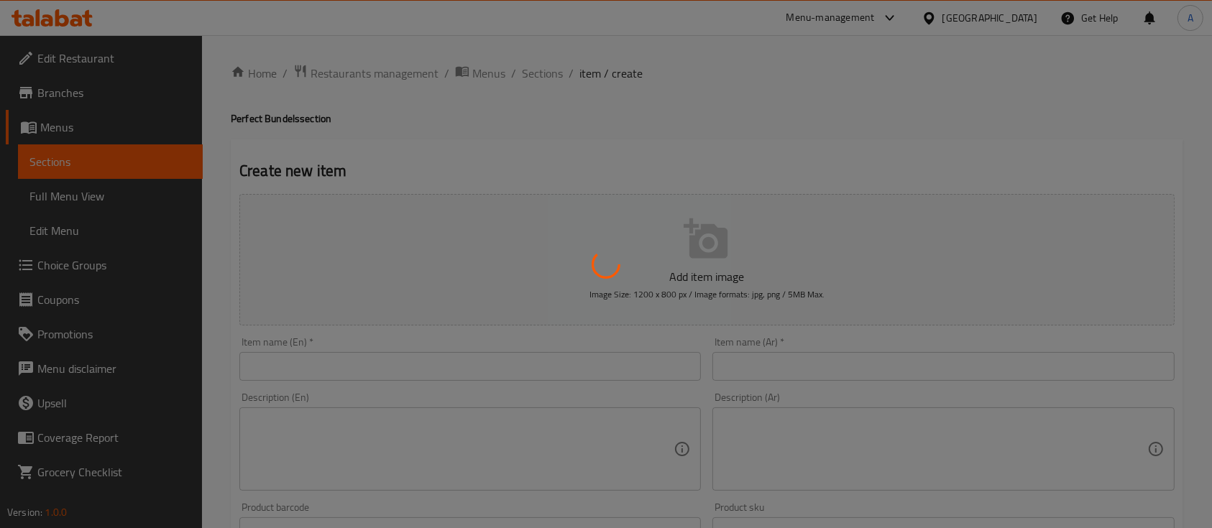
click at [377, 364] on div at bounding box center [606, 264] width 1212 height 528
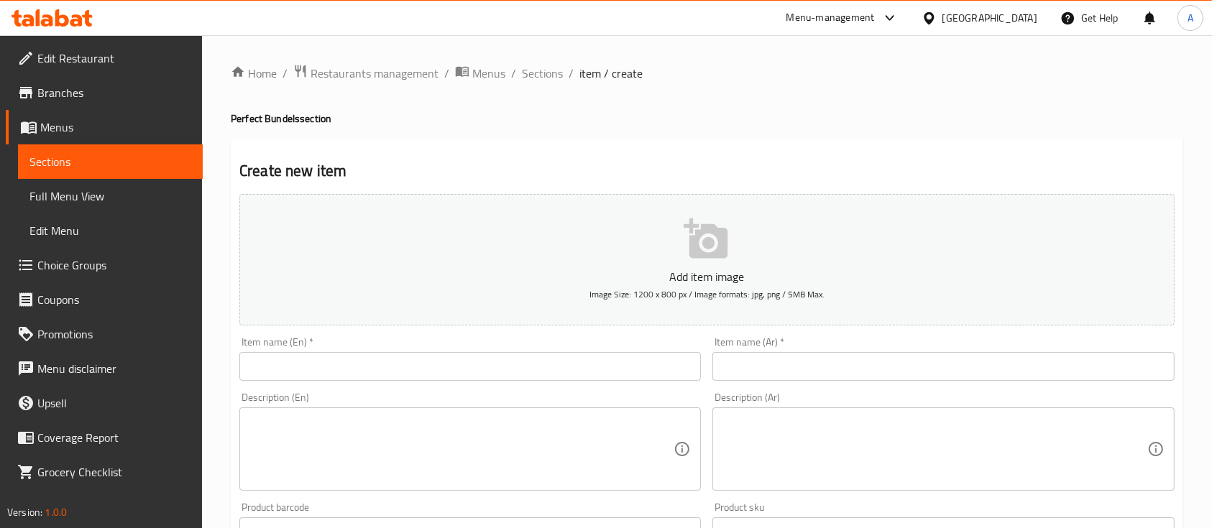
click at [353, 368] on input "text" at bounding box center [469, 366] width 461 height 29
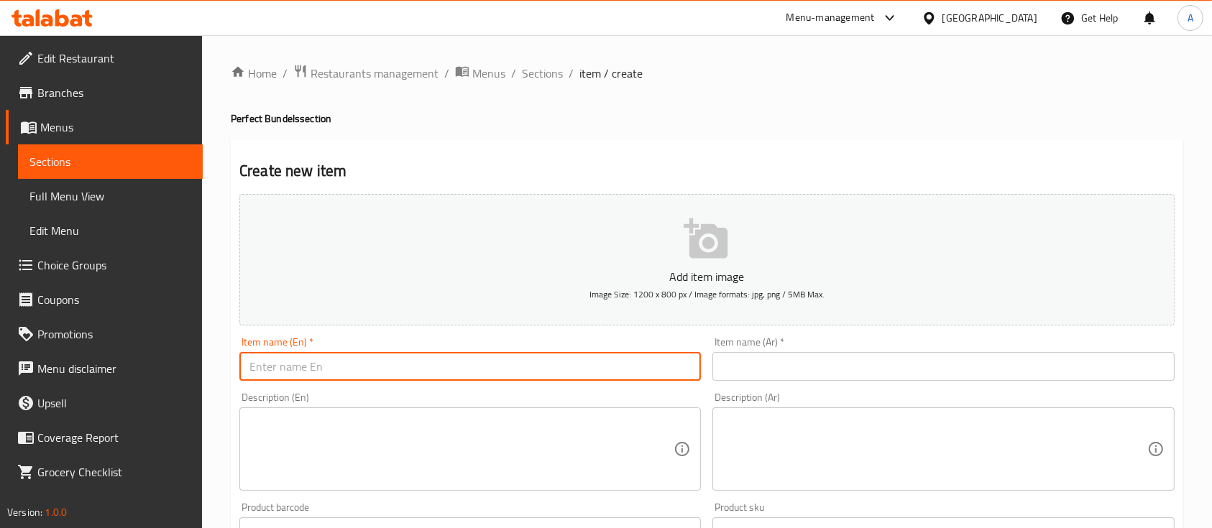
paste input "latte ice large + Tuna sandwich"
type input "latte ice large + Tuna sandwich"
click at [804, 382] on div "Item name (Ar)   * Item name (Ar) *" at bounding box center [943, 358] width 473 height 55
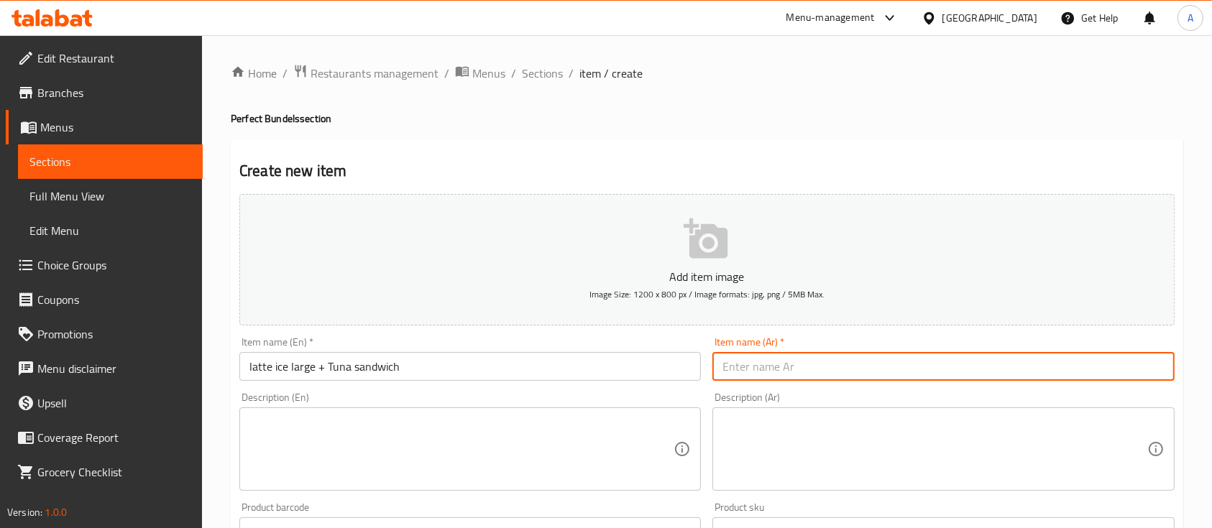
click at [805, 374] on input "text" at bounding box center [942, 366] width 461 height 29
type input "h"
type input "ايس لاتيه كبير مع [PERSON_NAME]"
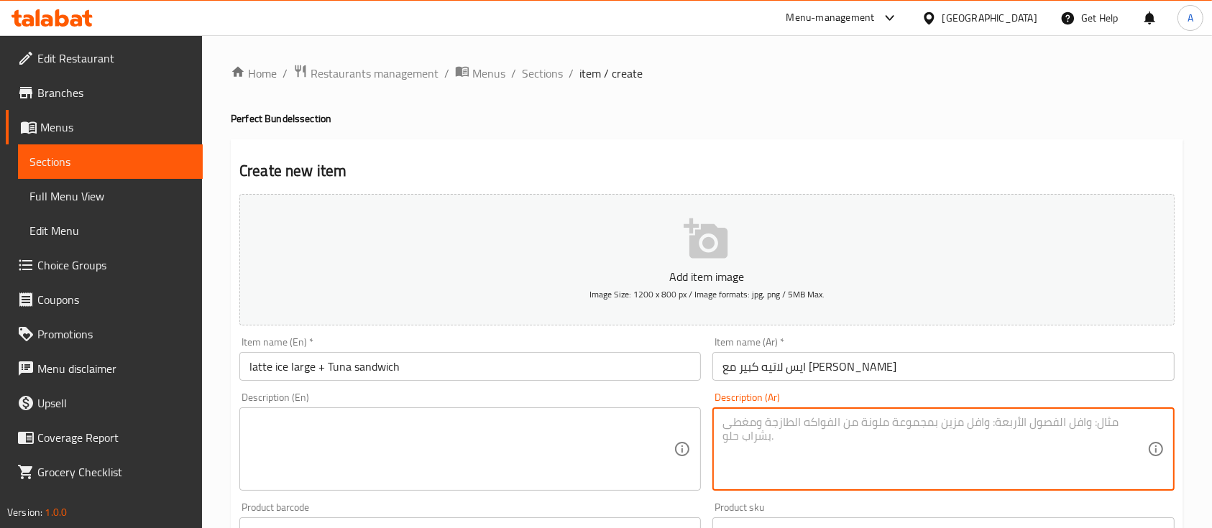
drag, startPoint x: 814, startPoint y: 449, endPoint x: 834, endPoint y: 449, distance: 20.1
click at [816, 449] on textarea at bounding box center [934, 449] width 424 height 68
paste textarea "ايس لاتيه كبير مع [PERSON_NAME]"
type textarea "باندل ايس لاتيه كبير مع [PERSON_NAME]ه"
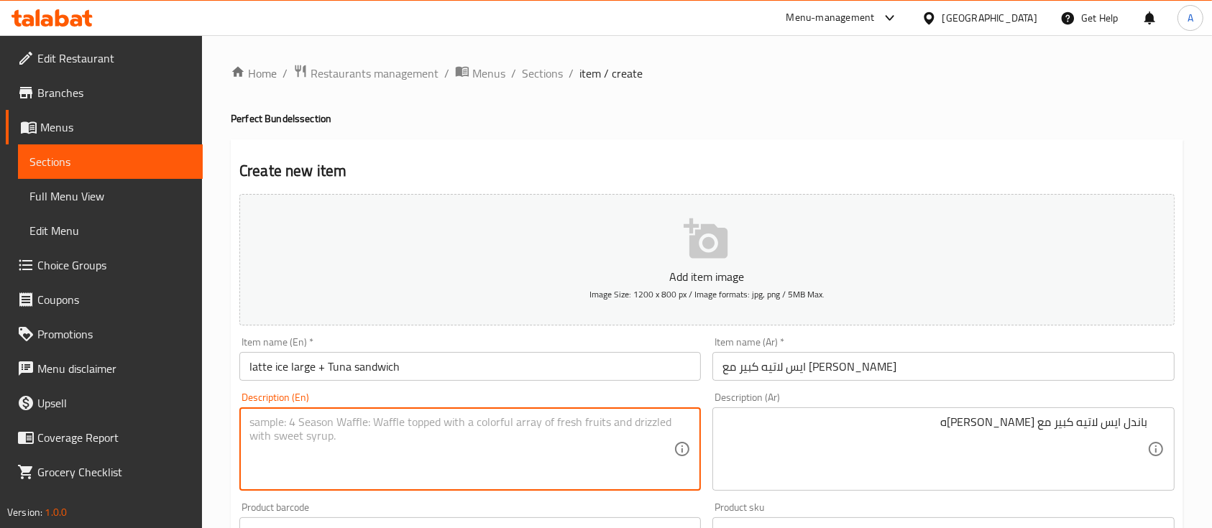
click at [427, 444] on textarea at bounding box center [461, 449] width 424 height 68
click at [398, 435] on textarea at bounding box center [461, 449] width 424 height 68
click at [434, 420] on textarea at bounding box center [461, 449] width 424 height 68
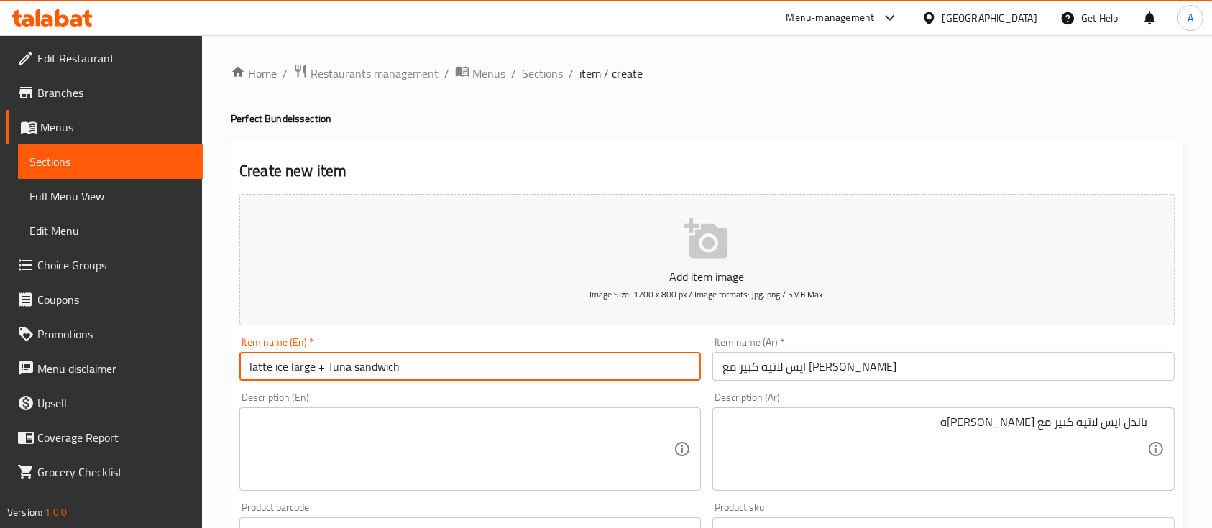
click at [466, 359] on input "latte ice large + Tuna sandwich" at bounding box center [469, 366] width 461 height 29
click at [472, 405] on div "Description (En) Description (En)" at bounding box center [469, 441] width 461 height 98
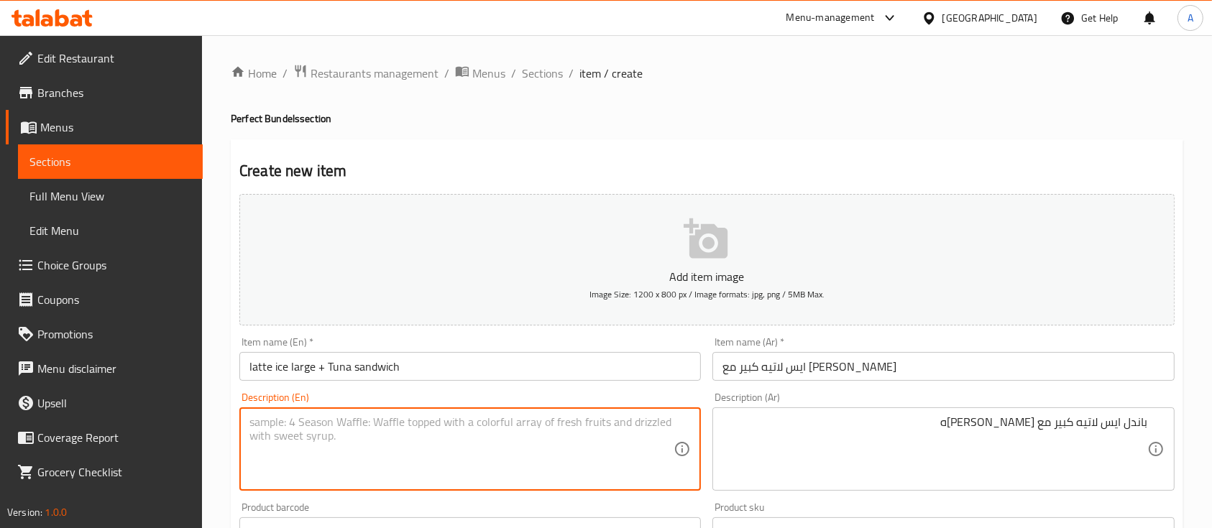
click at [479, 446] on textarea at bounding box center [461, 449] width 424 height 68
paste textarea "latte ice large + Tuna sandwich"
click at [471, 461] on textarea "Bundle latte ice large + Tuna sandwich" at bounding box center [461, 449] width 424 height 68
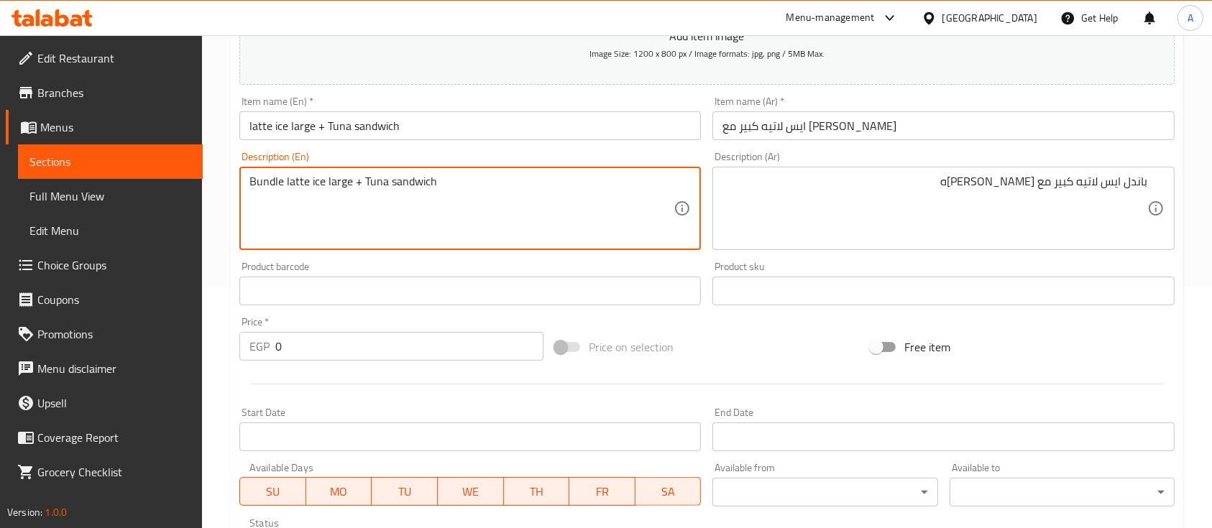
scroll to position [245, 0]
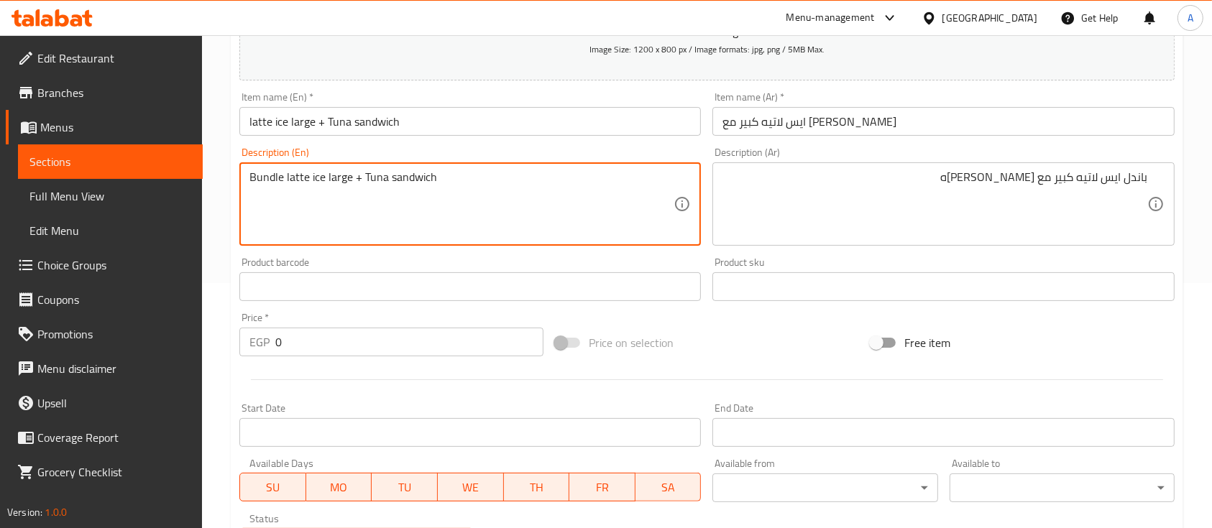
type textarea "Bundle latte ice large + Tuna sandwich"
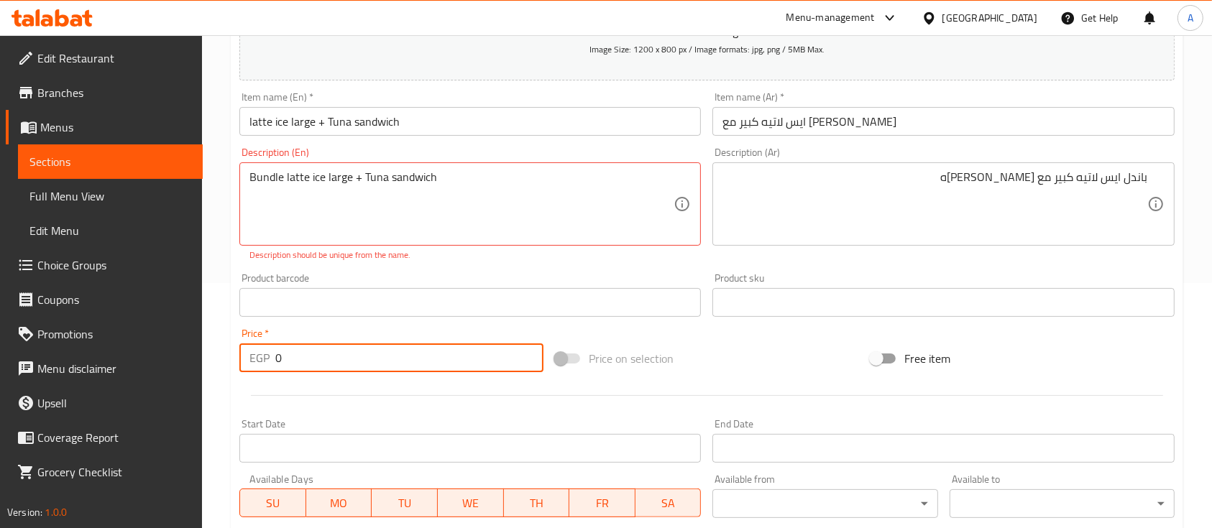
click at [301, 354] on input "0" at bounding box center [409, 358] width 268 height 29
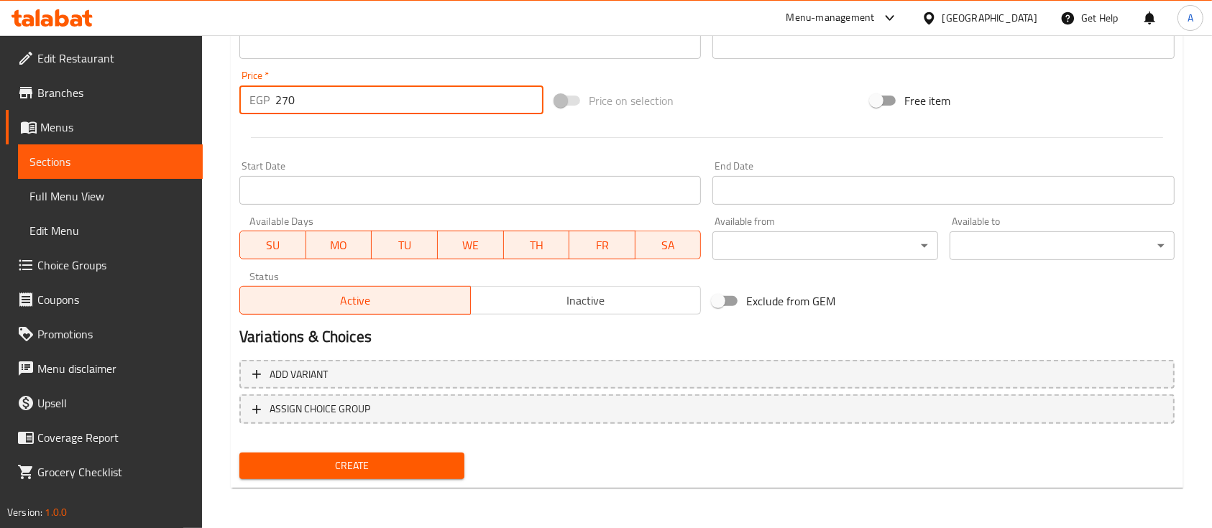
scroll to position [0, 0]
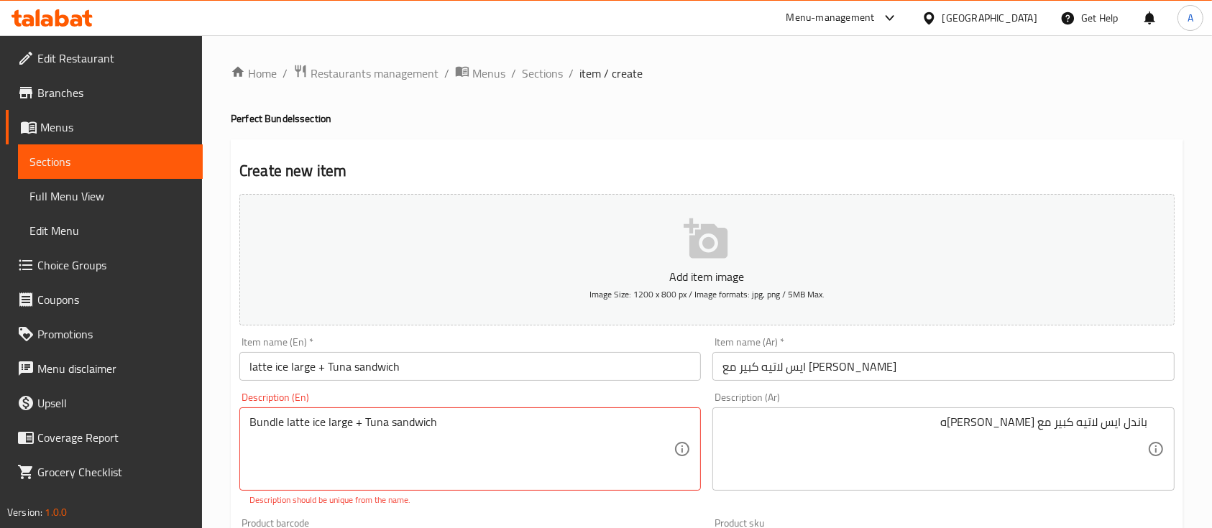
type input "270"
click at [713, 268] on p "Add item image" at bounding box center [707, 276] width 890 height 17
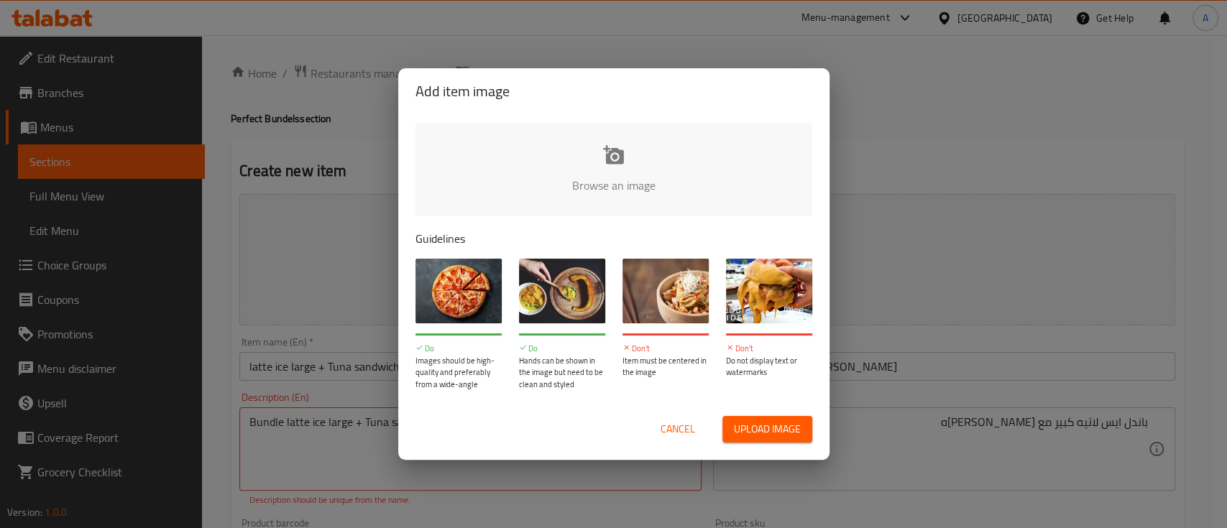
click at [628, 160] on input "file" at bounding box center [1099, 190] width 1368 height 134
drag, startPoint x: 684, startPoint y: 432, endPoint x: 680, endPoint y: 418, distance: 15.0
click at [683, 431] on span "Cancel" at bounding box center [678, 429] width 34 height 18
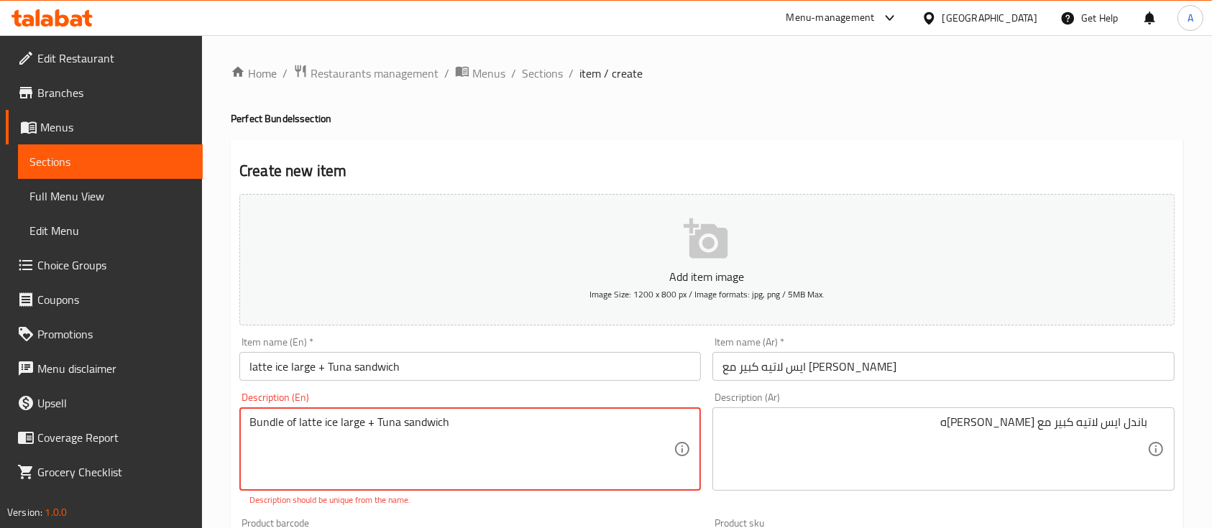
type textarea "Bundle of latte ice large + Tuna sandwich"
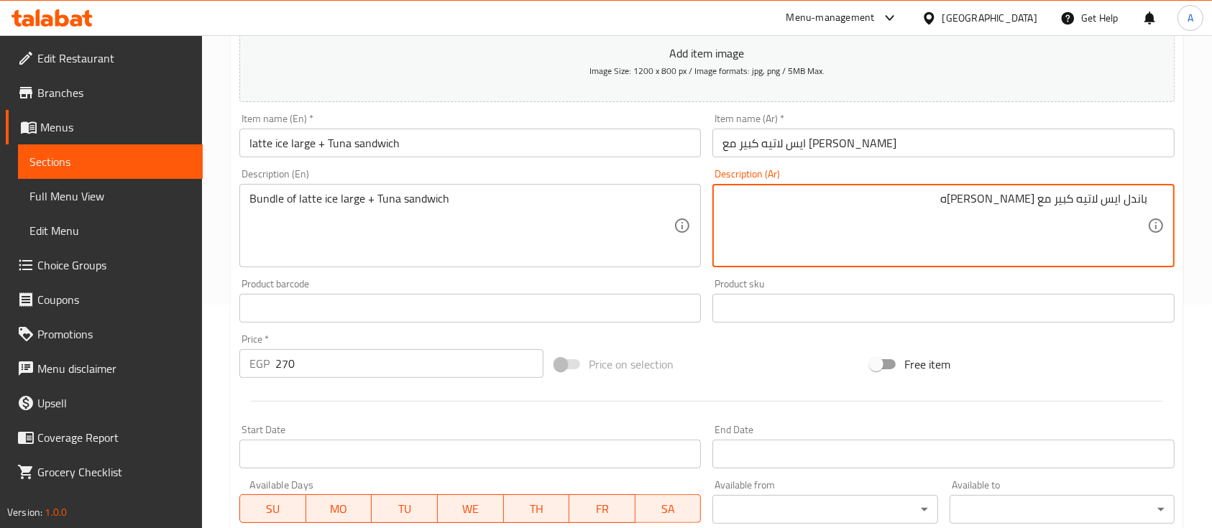
scroll to position [487, 0]
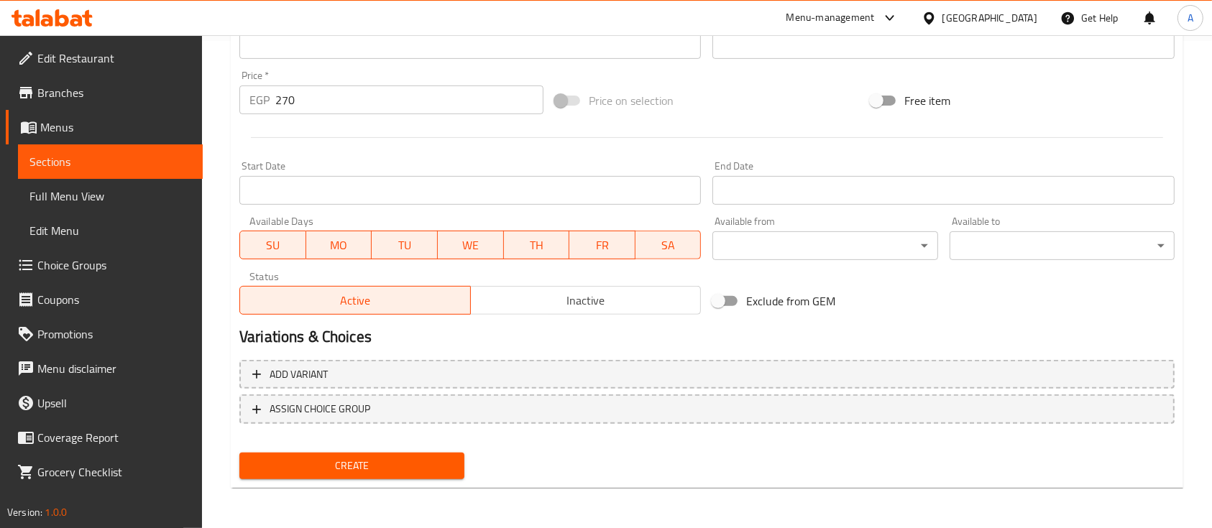
click at [352, 469] on span "Create" at bounding box center [352, 466] width 202 height 18
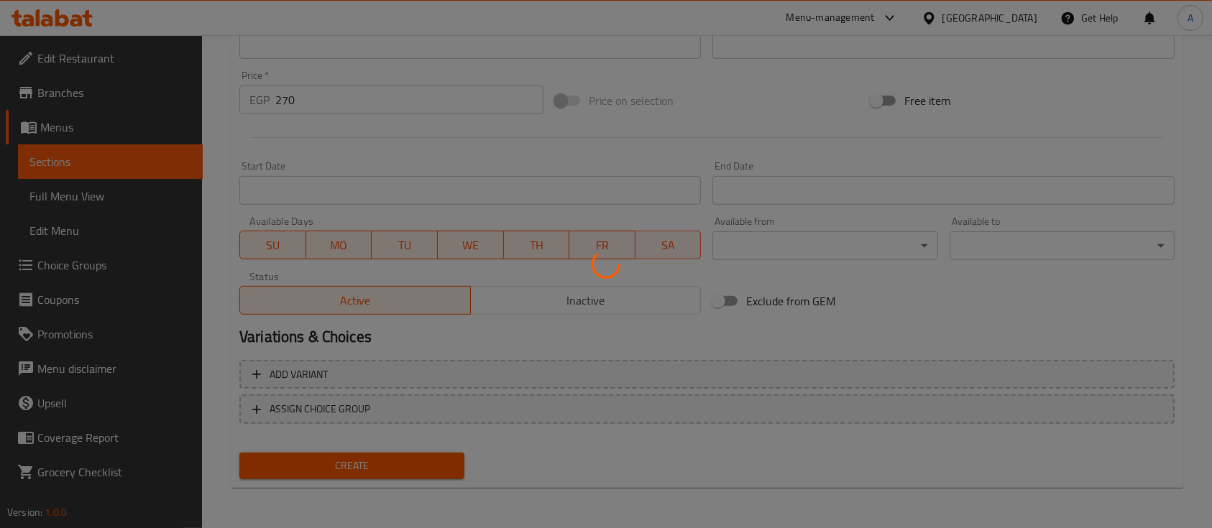
scroll to position [0, 0]
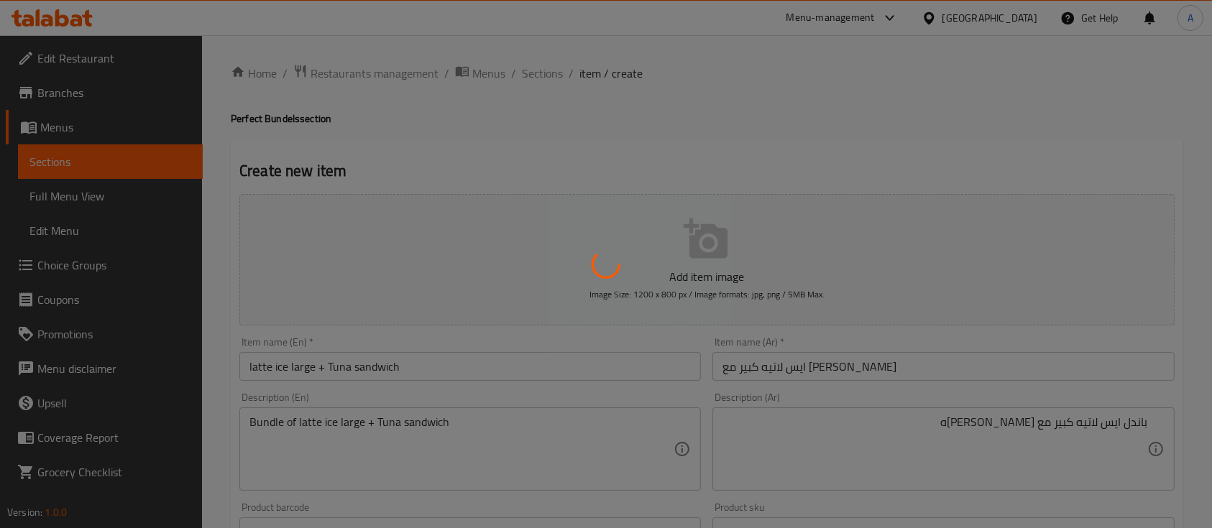
type input "0"
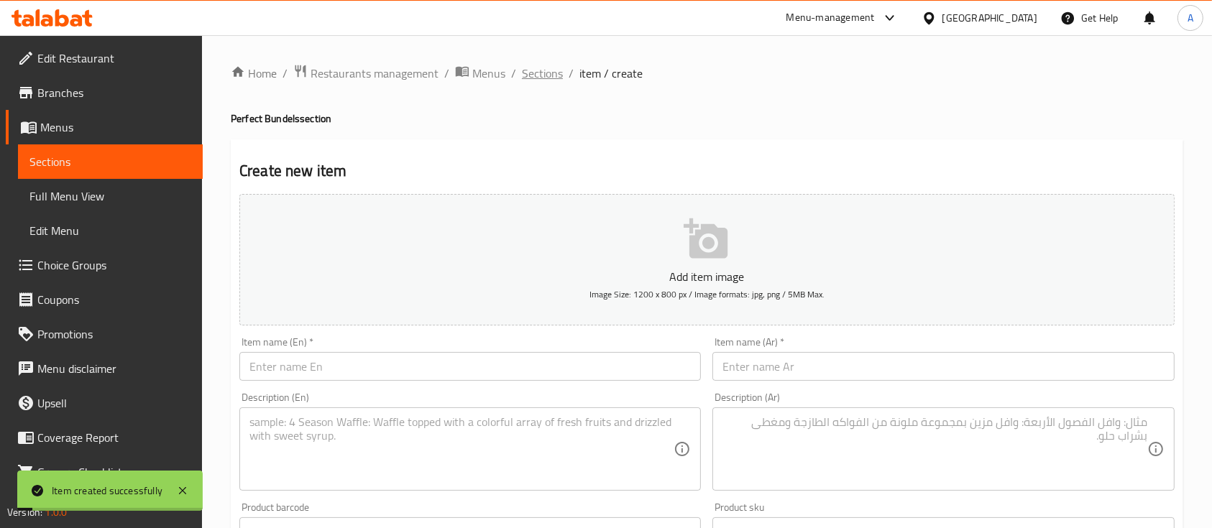
click at [522, 75] on span "Sections" at bounding box center [542, 73] width 41 height 17
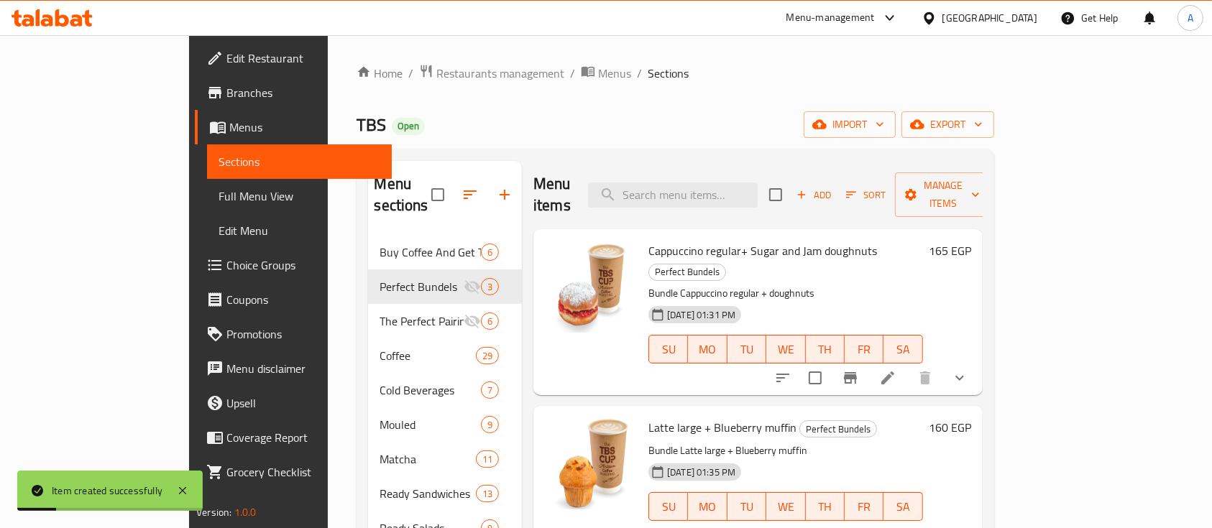
scroll to position [420, 0]
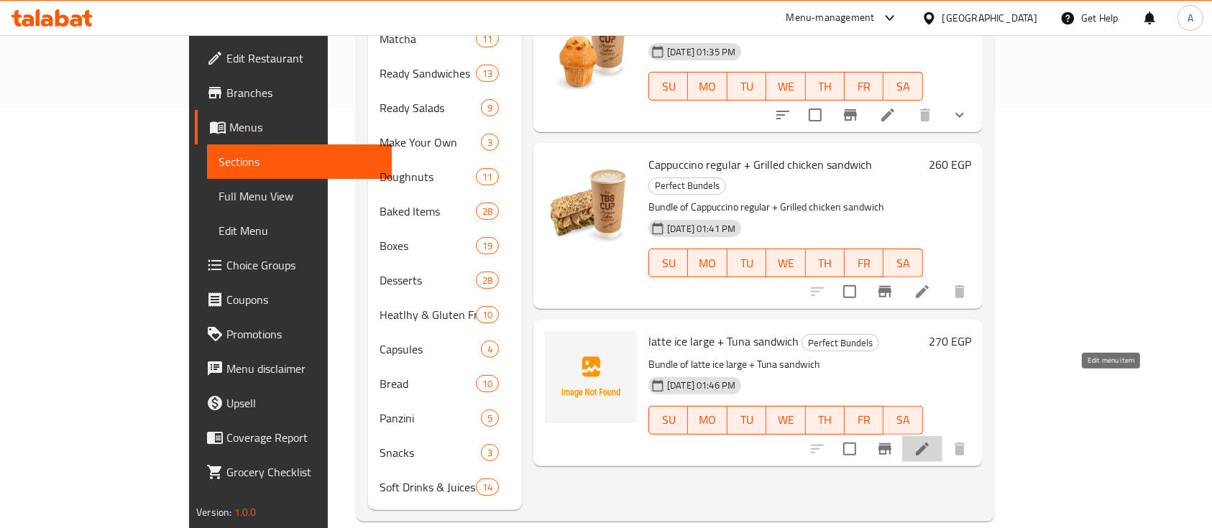
click at [931, 441] on icon at bounding box center [921, 449] width 17 height 17
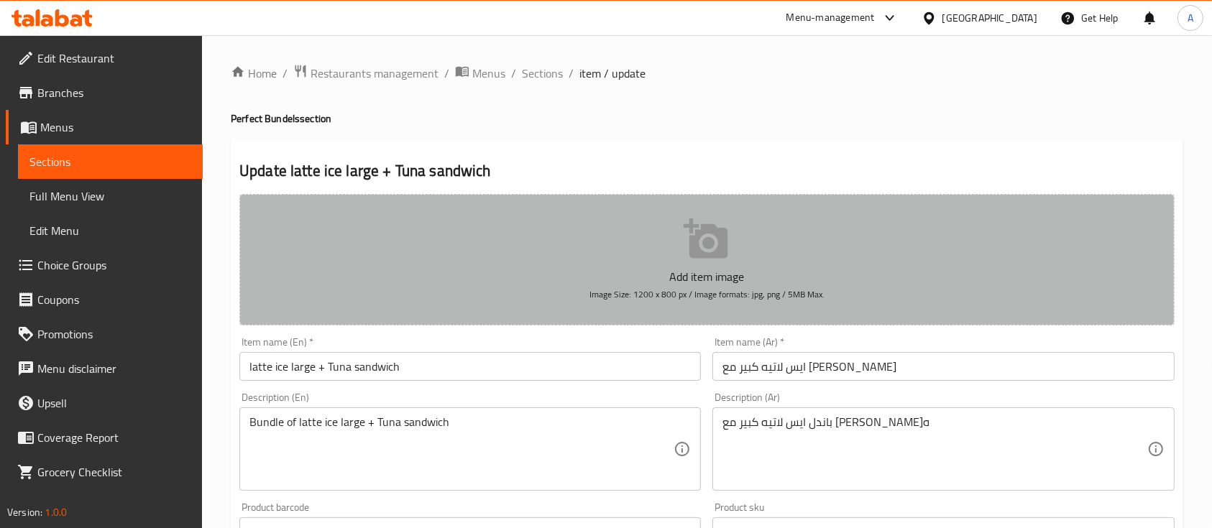
click at [696, 279] on p "Add item image" at bounding box center [707, 276] width 890 height 17
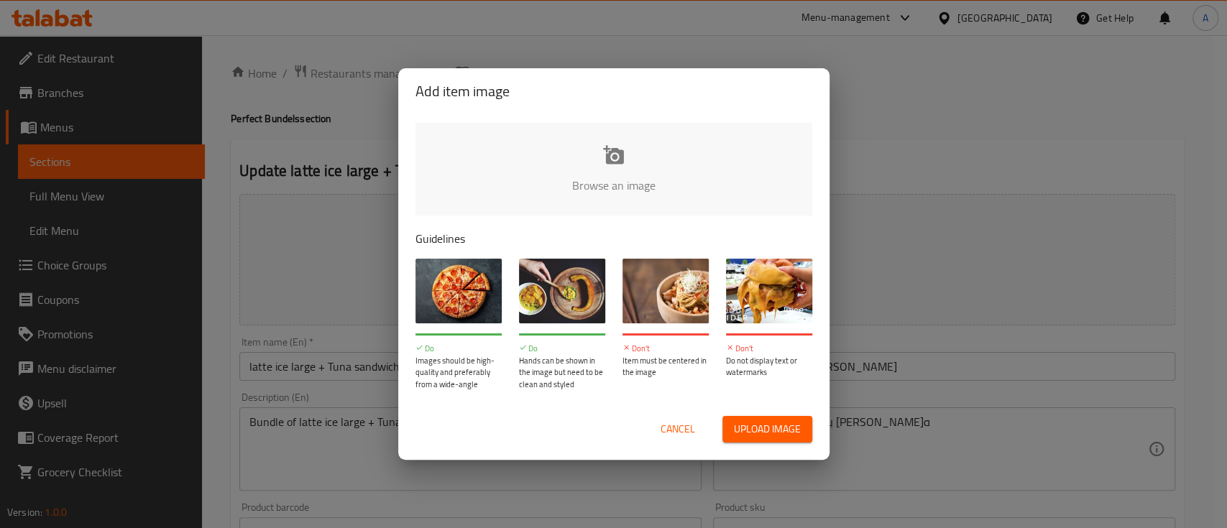
click at [637, 142] on input "file" at bounding box center [1099, 190] width 1368 height 134
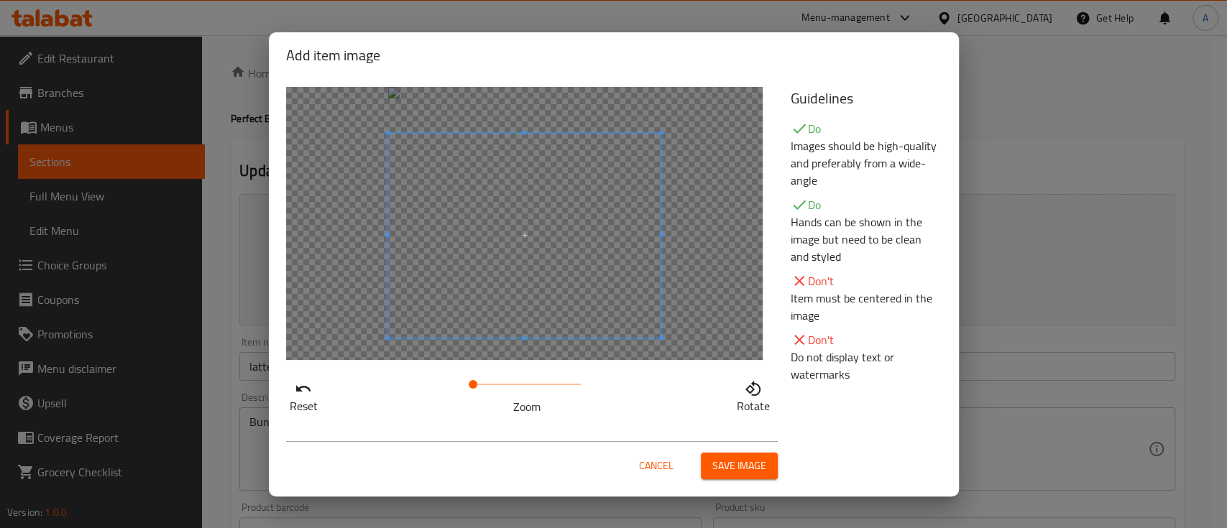
click at [579, 316] on span at bounding box center [523, 235] width 273 height 205
click at [758, 463] on span "Save image" at bounding box center [739, 466] width 54 height 18
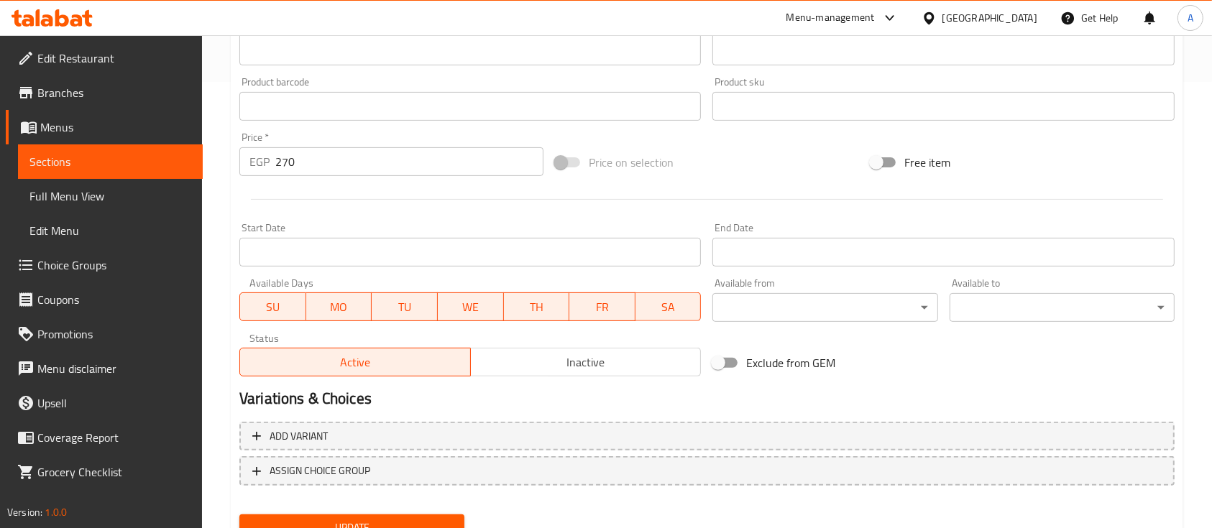
scroll to position [507, 0]
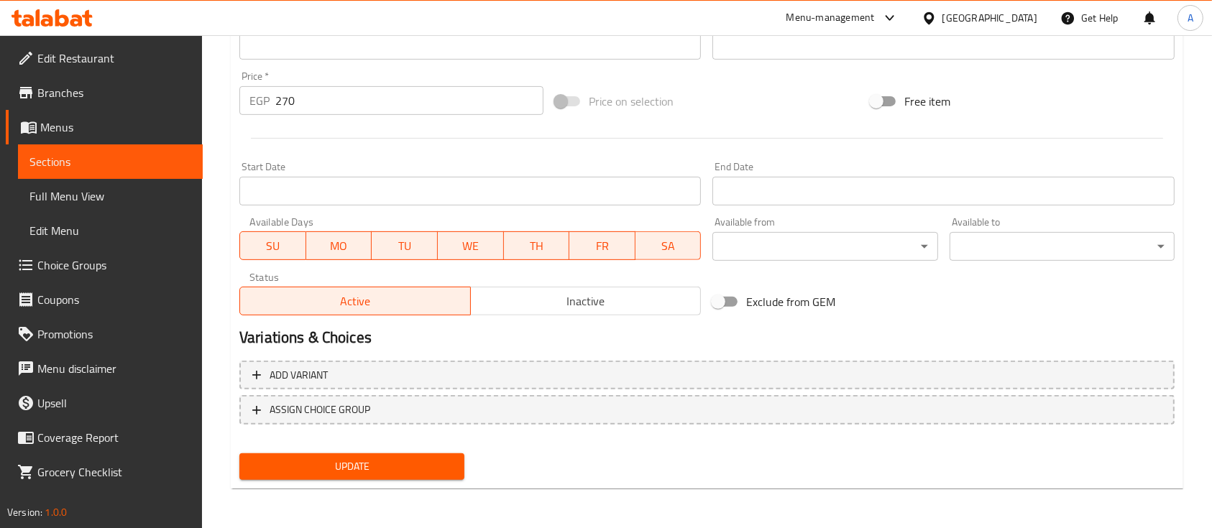
click at [356, 470] on span "Update" at bounding box center [352, 467] width 202 height 18
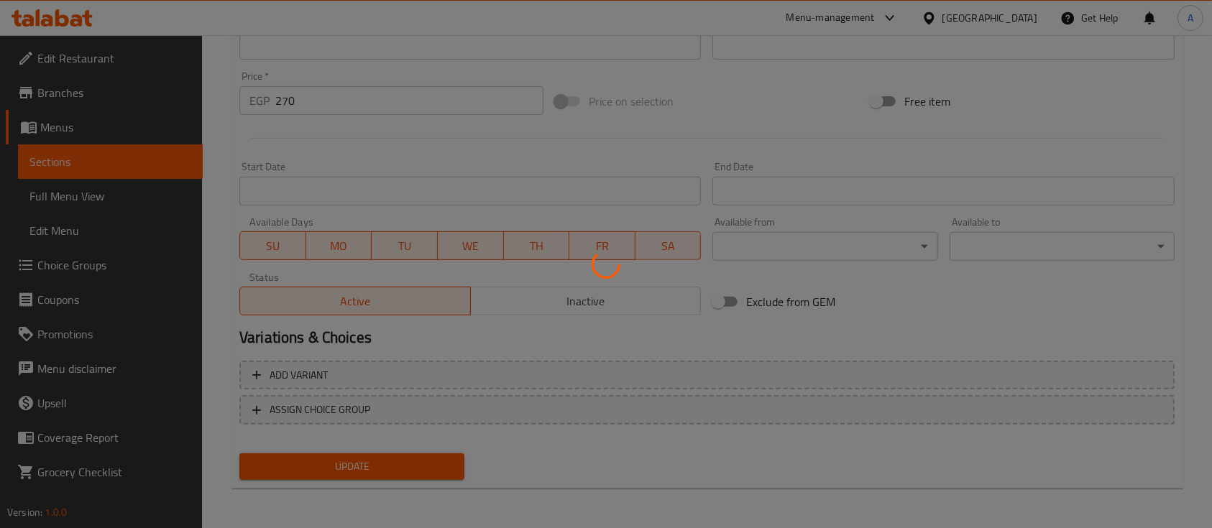
scroll to position [0, 0]
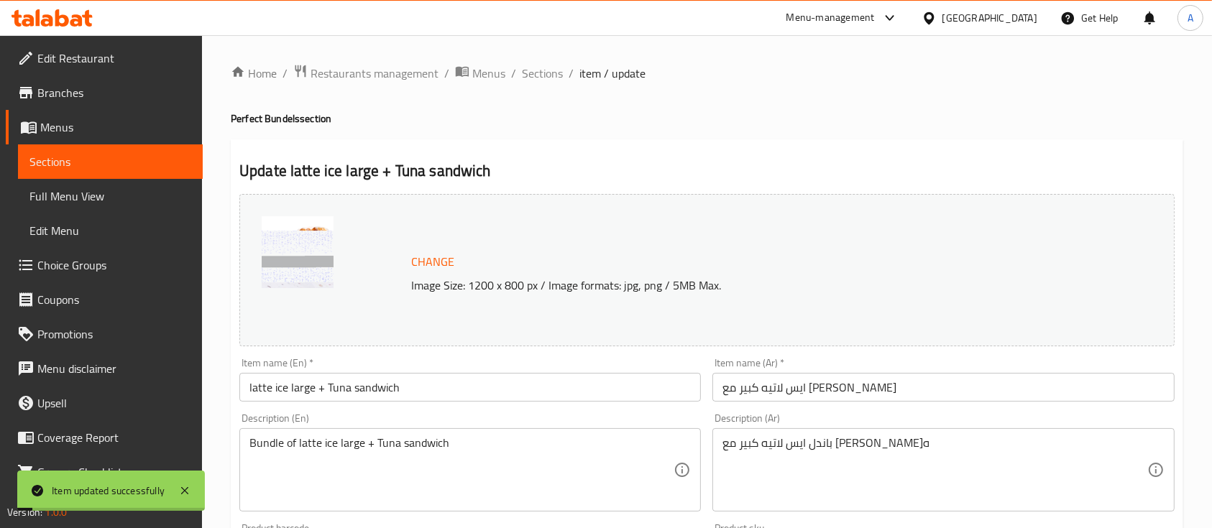
click at [516, 75] on ol "Home / Restaurants management / Menus / Sections / item / update" at bounding box center [707, 73] width 952 height 19
click at [528, 74] on span "Sections" at bounding box center [542, 73] width 41 height 17
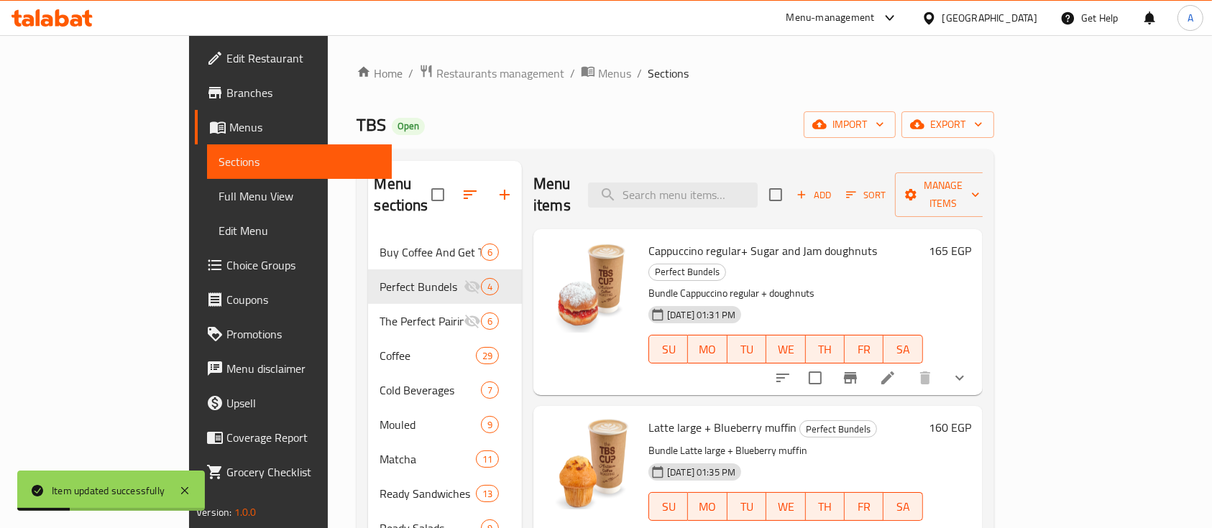
scroll to position [420, 0]
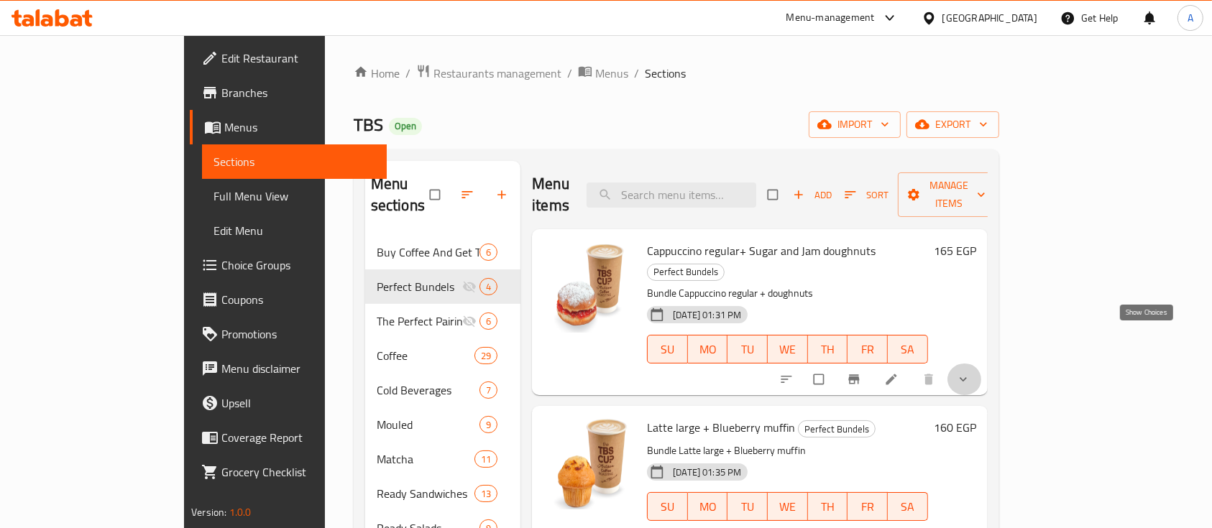
click at [970, 372] on icon "show more" at bounding box center [963, 379] width 14 height 14
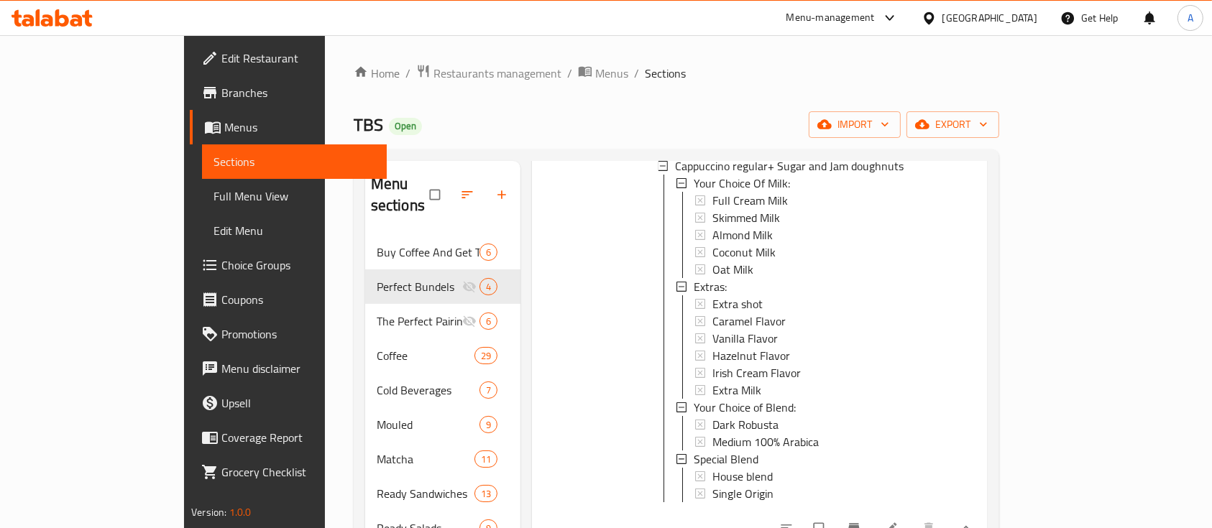
scroll to position [255, 0]
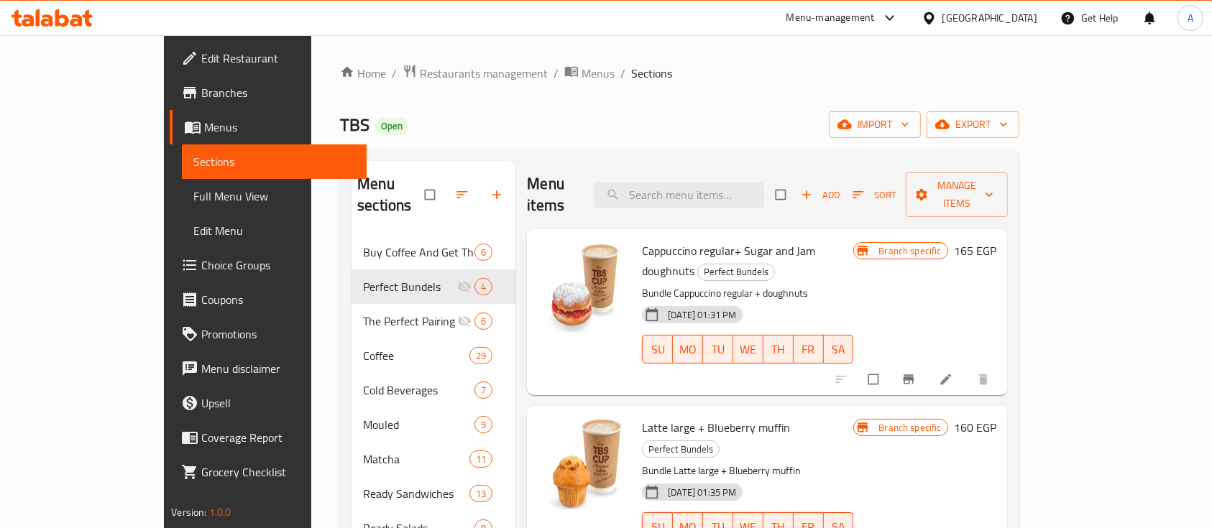
click at [953, 372] on icon at bounding box center [946, 379] width 14 height 14
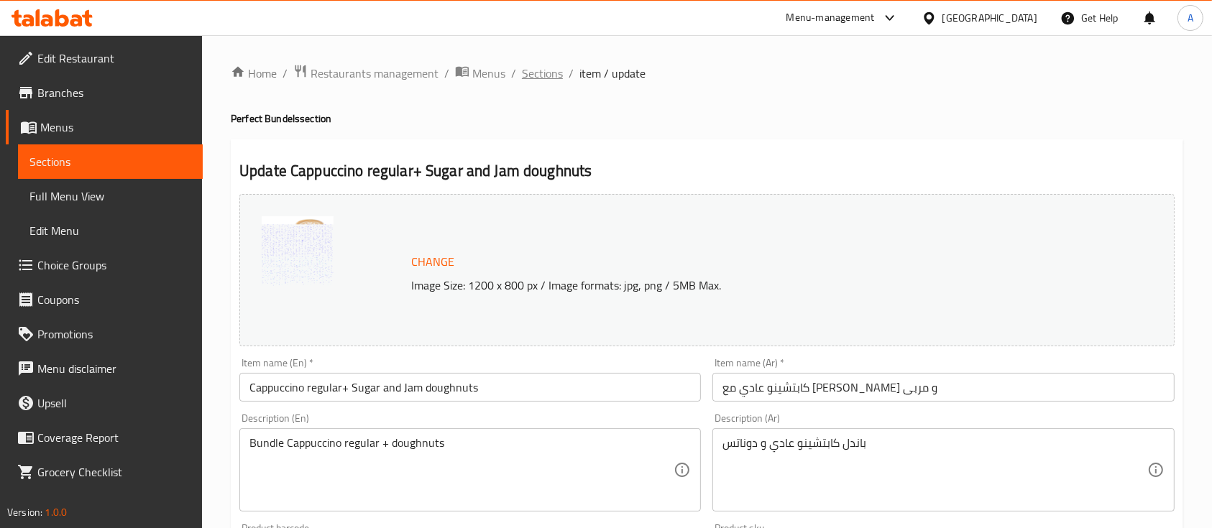
click at [538, 70] on span "Sections" at bounding box center [542, 73] width 41 height 17
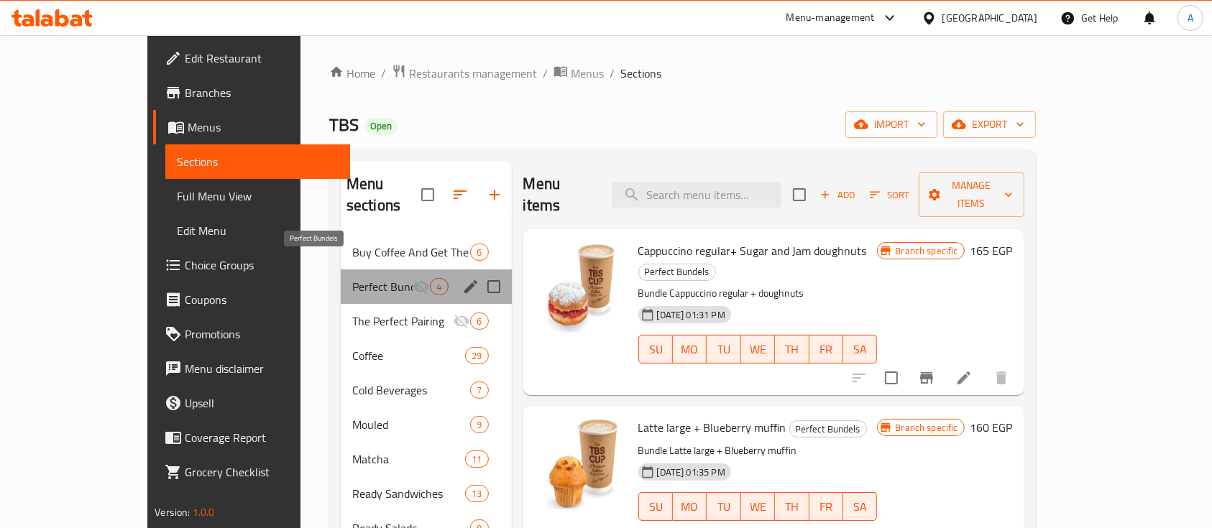
click at [352, 278] on span "Perfect Bundels" at bounding box center [382, 286] width 61 height 17
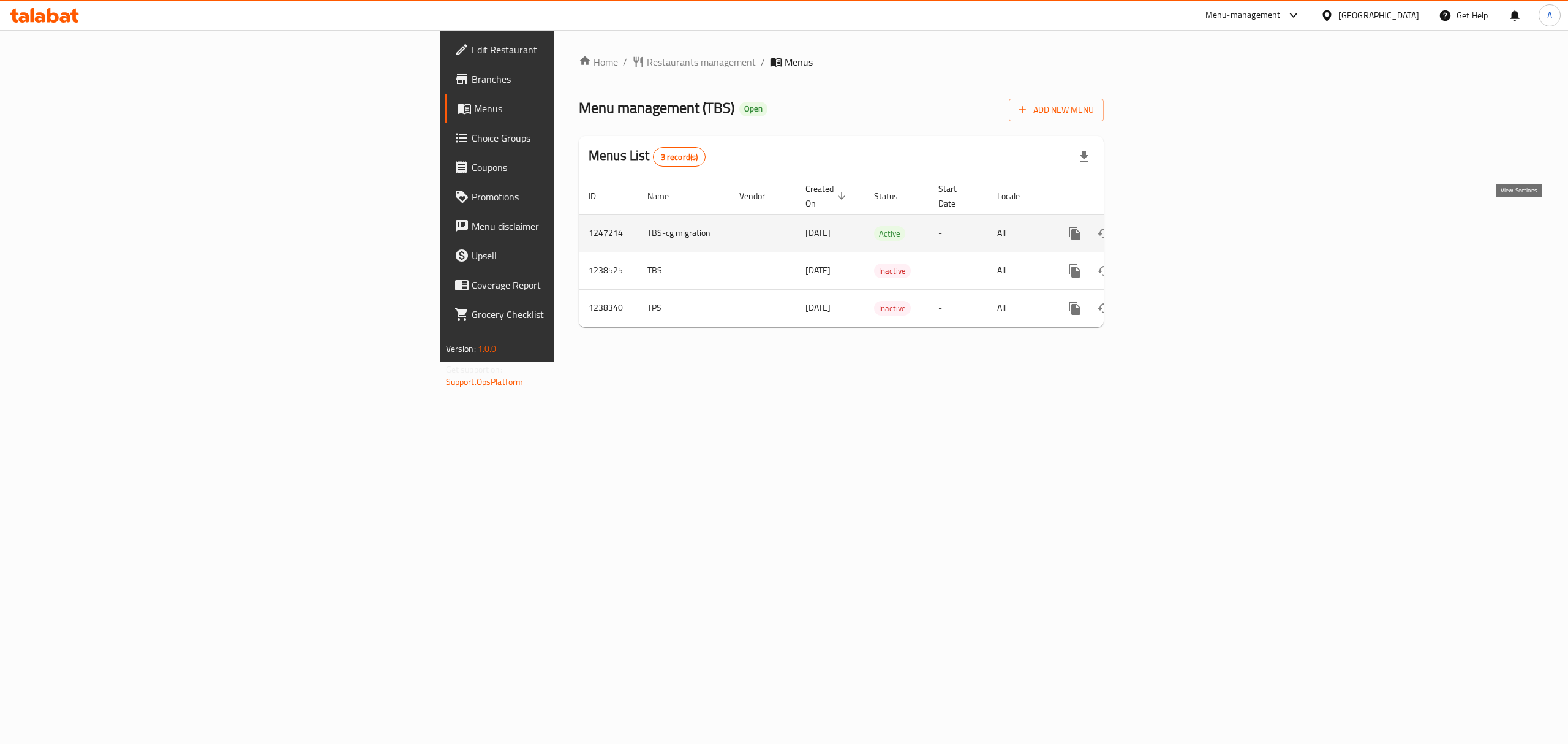
click at [1170, 227] on icon "enhanced table" at bounding box center [1162, 233] width 14 height 14
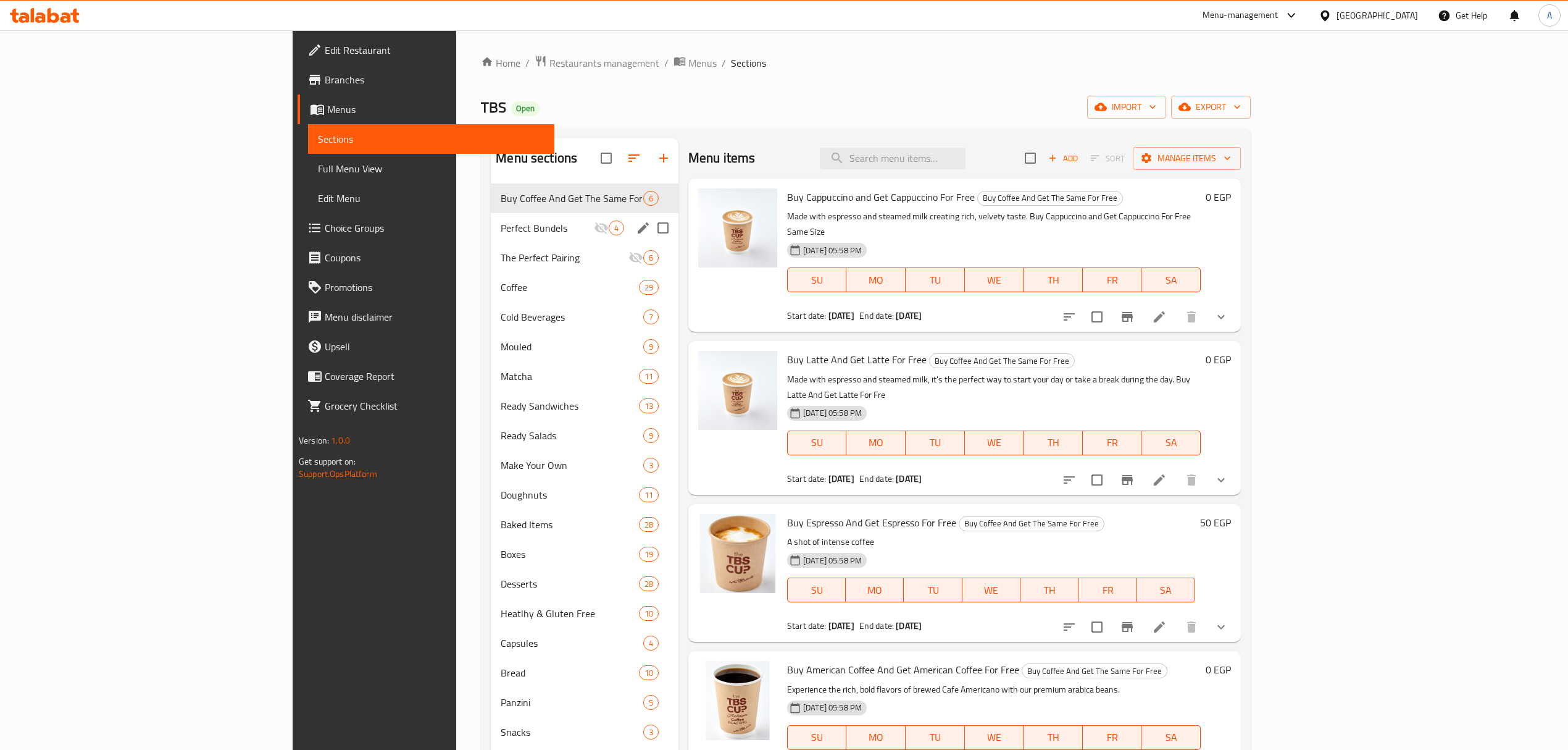
click at [501, 233] on span "Perfect Bundels" at bounding box center [547, 228] width 94 height 15
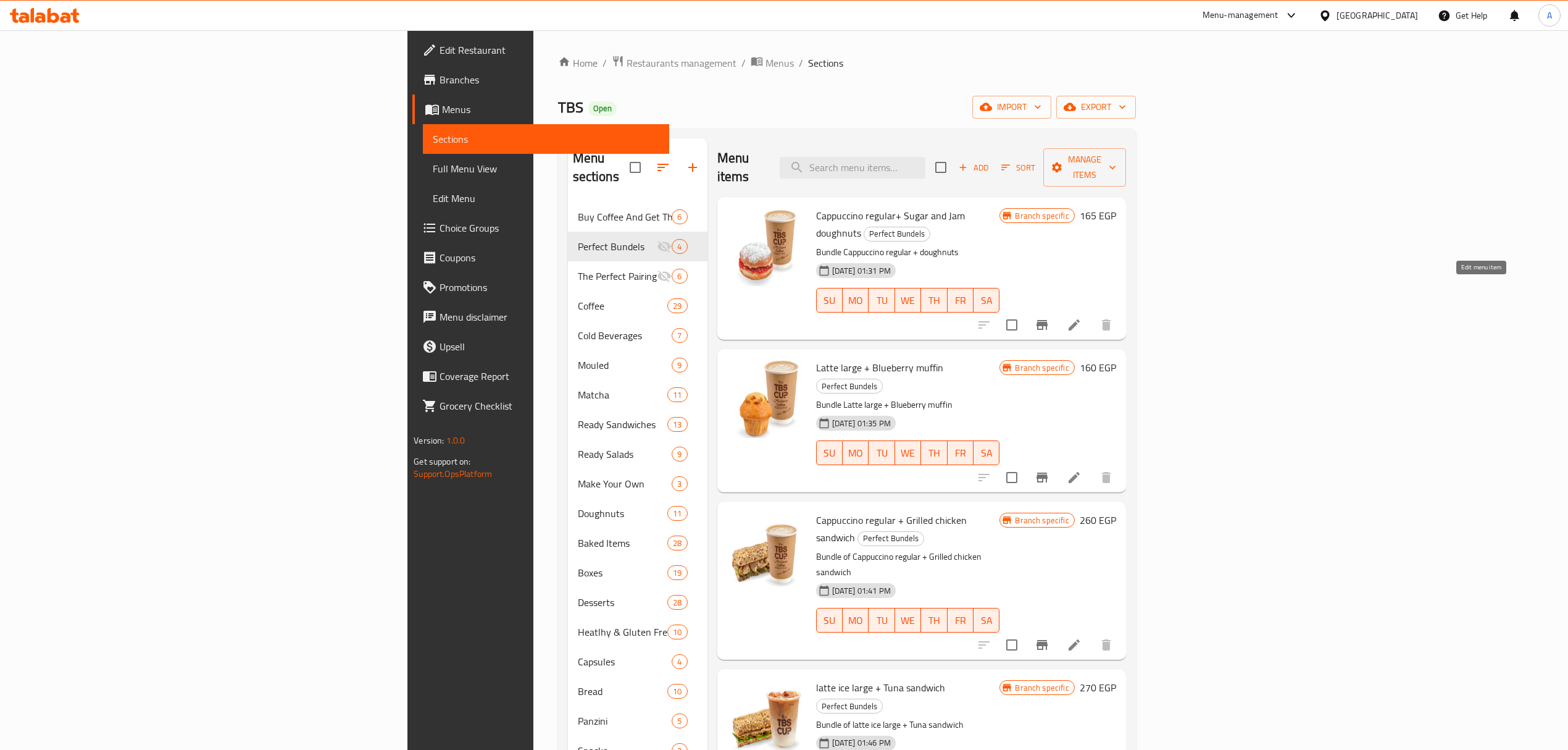
click at [1081, 317] on icon at bounding box center [1073, 324] width 15 height 15
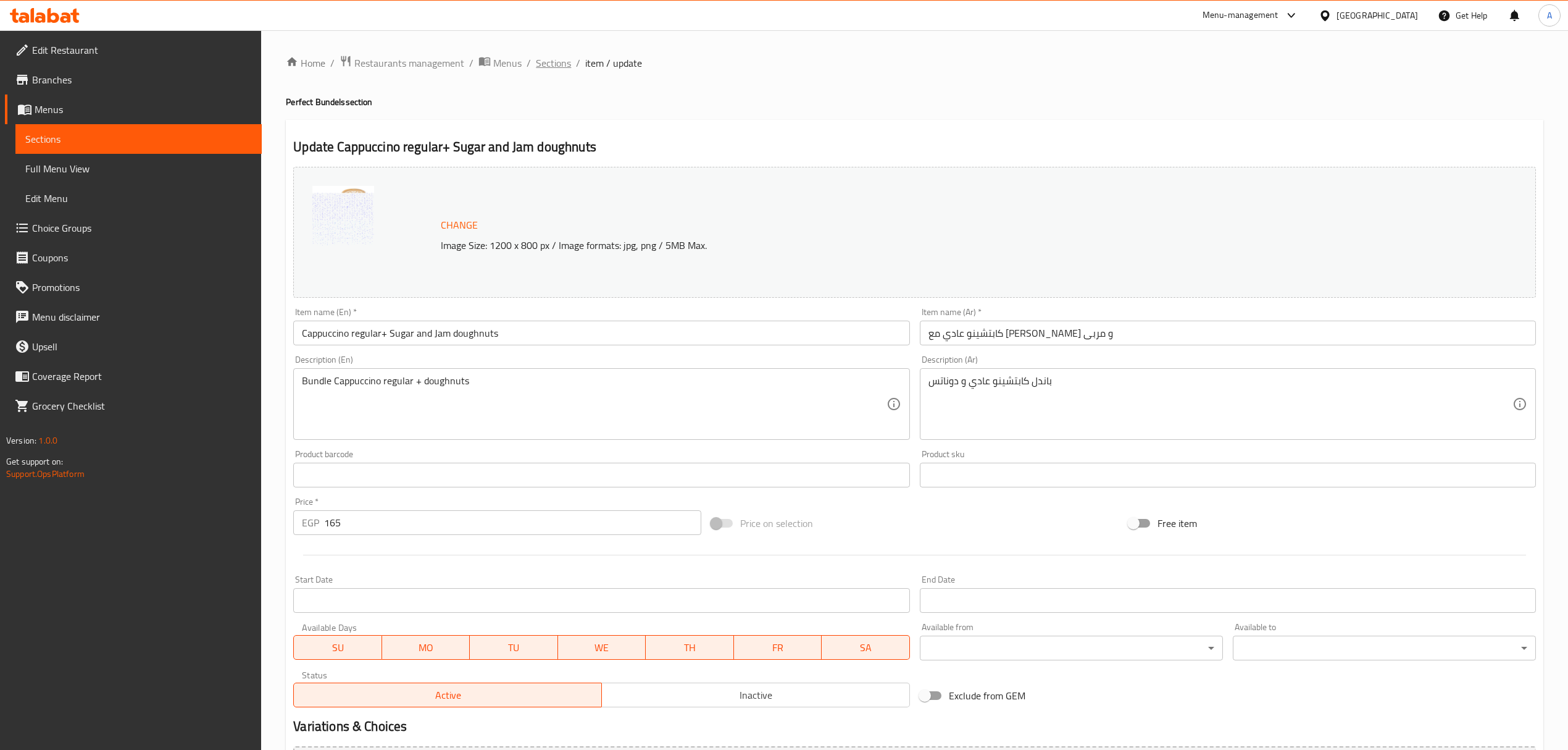
drag, startPoint x: 556, startPoint y: 60, endPoint x: 603, endPoint y: 80, distance: 51.1
click at [556, 60] on span "Sections" at bounding box center [553, 63] width 35 height 15
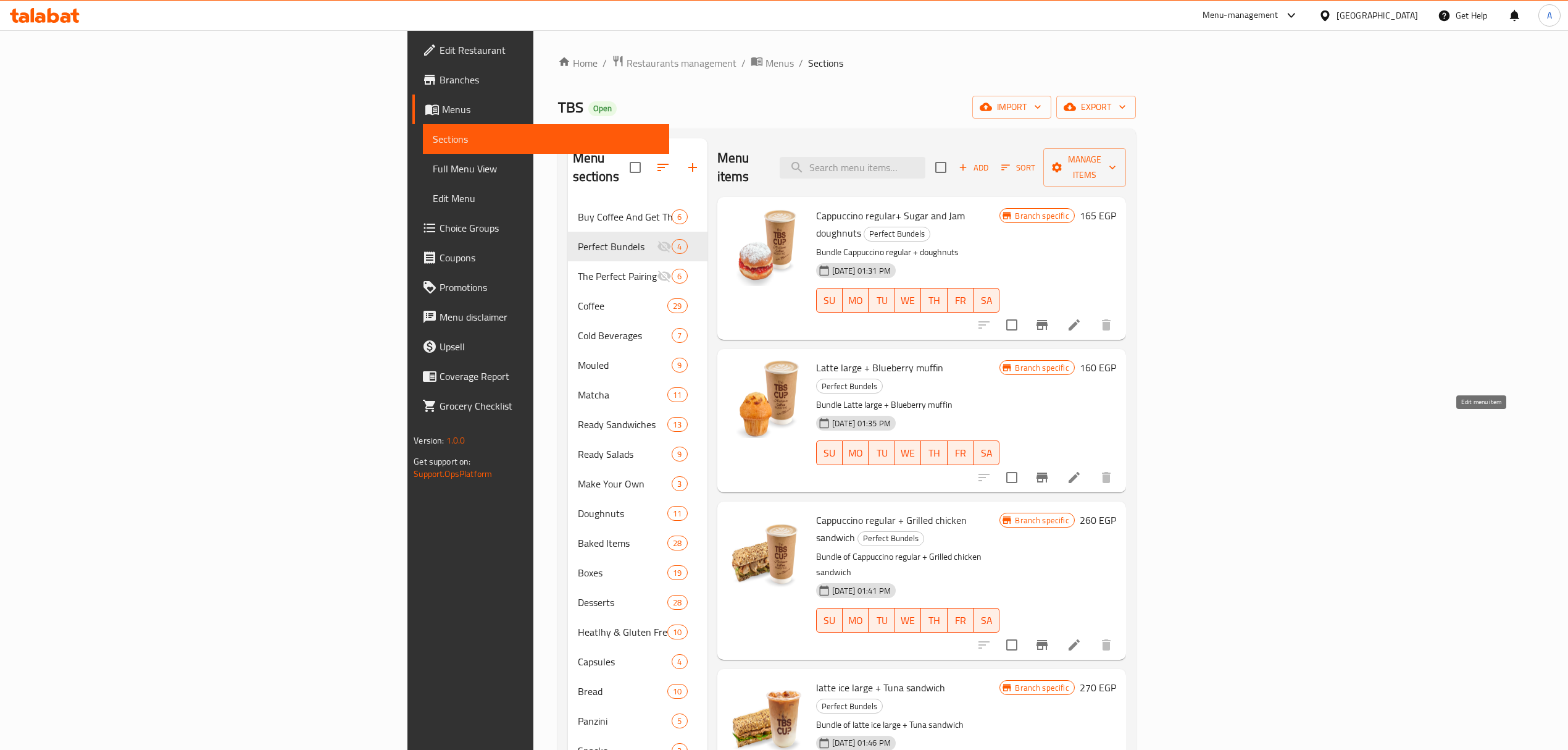
click at [1081, 470] on icon at bounding box center [1073, 477] width 15 height 15
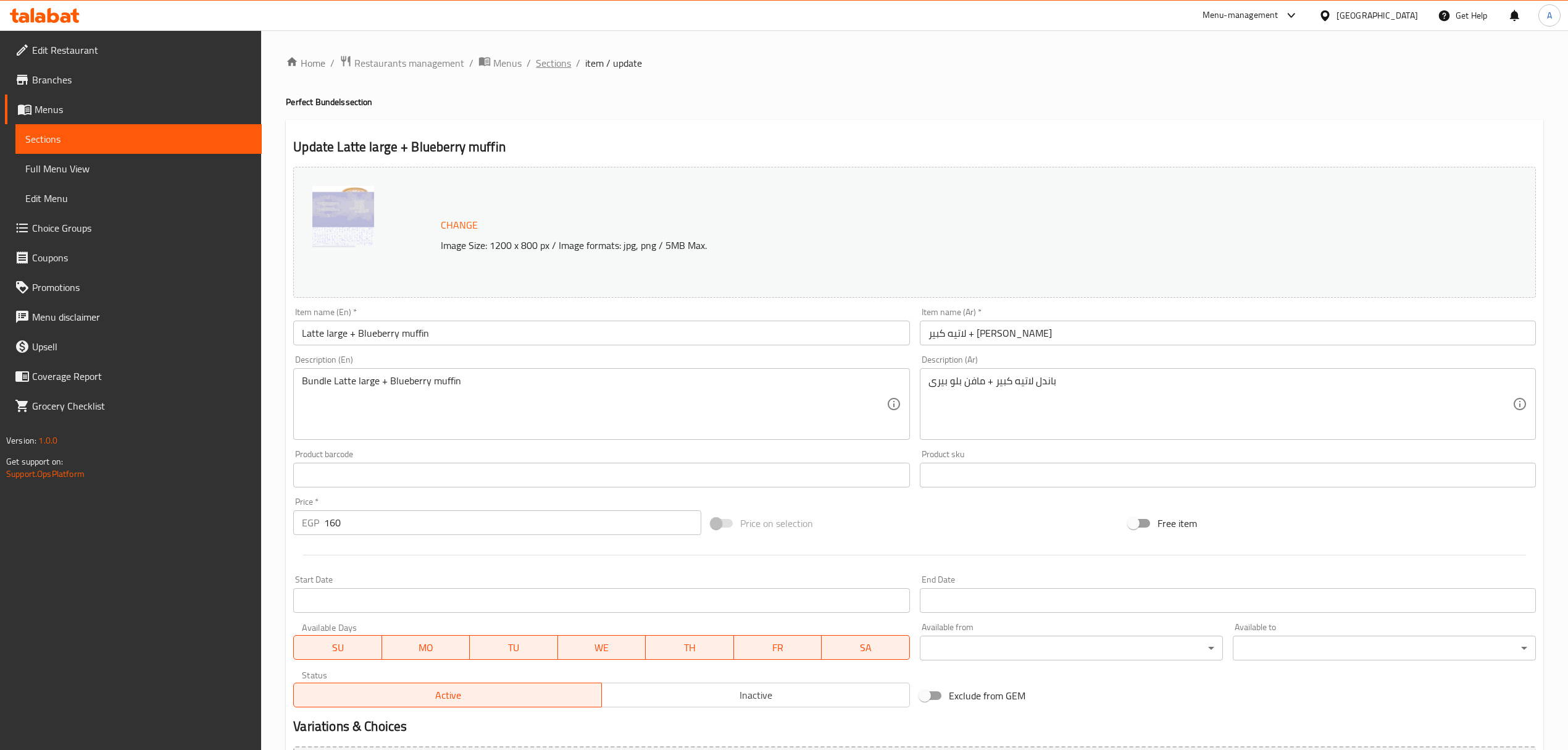
click at [551, 60] on span "Sections" at bounding box center [553, 63] width 35 height 15
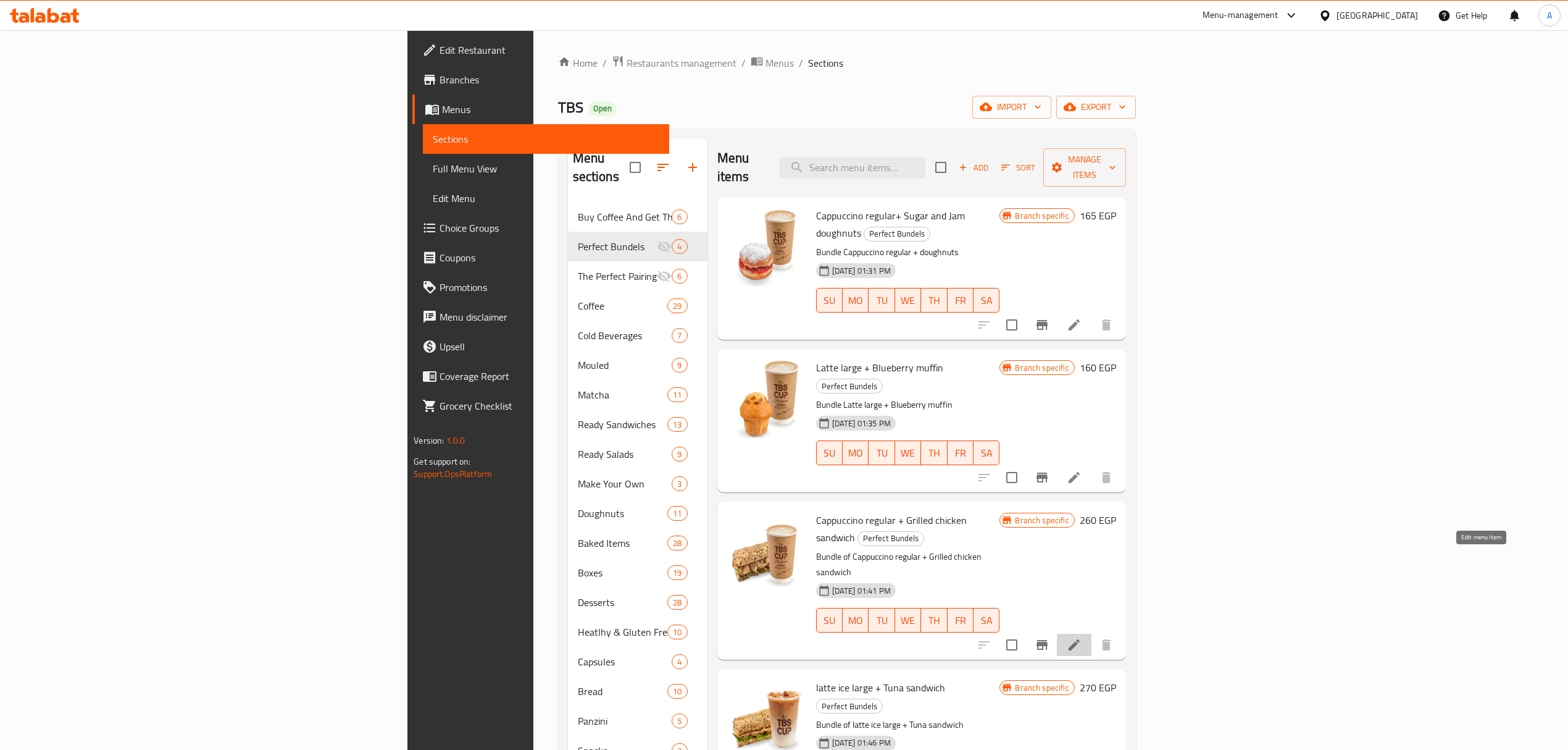
click at [1081, 637] on icon at bounding box center [1073, 644] width 15 height 15
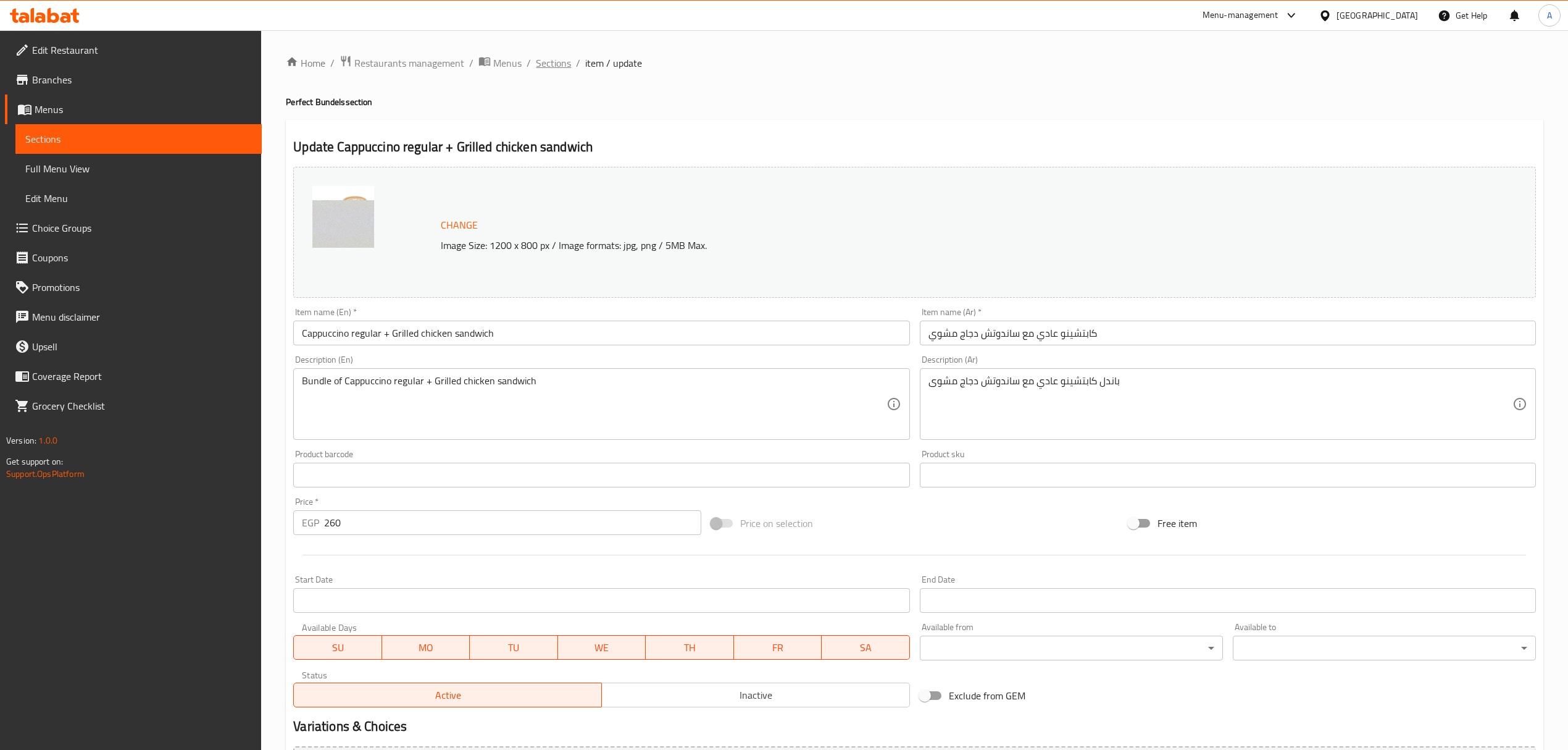
click at [548, 68] on span "Sections" at bounding box center [553, 63] width 35 height 15
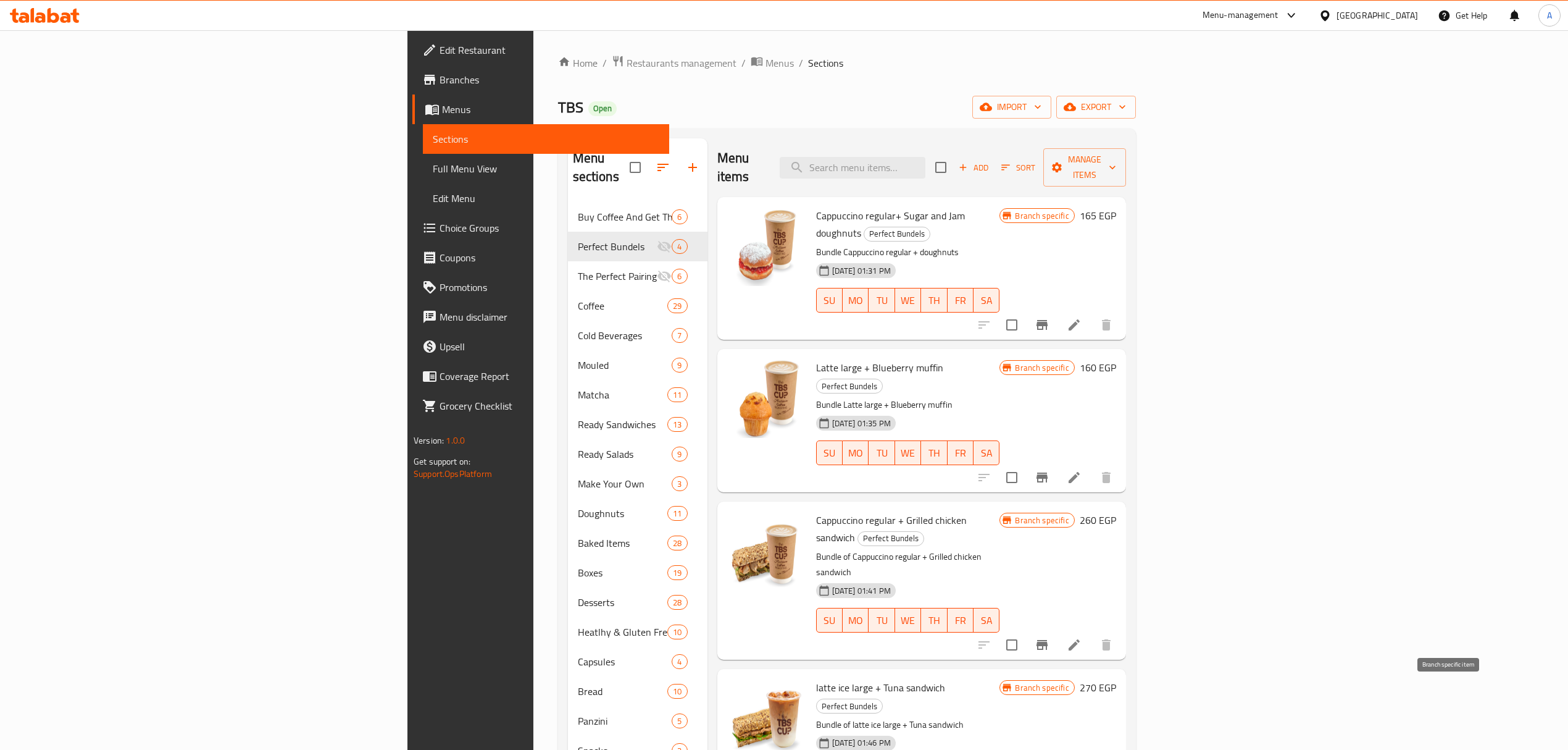
scroll to position [174, 0]
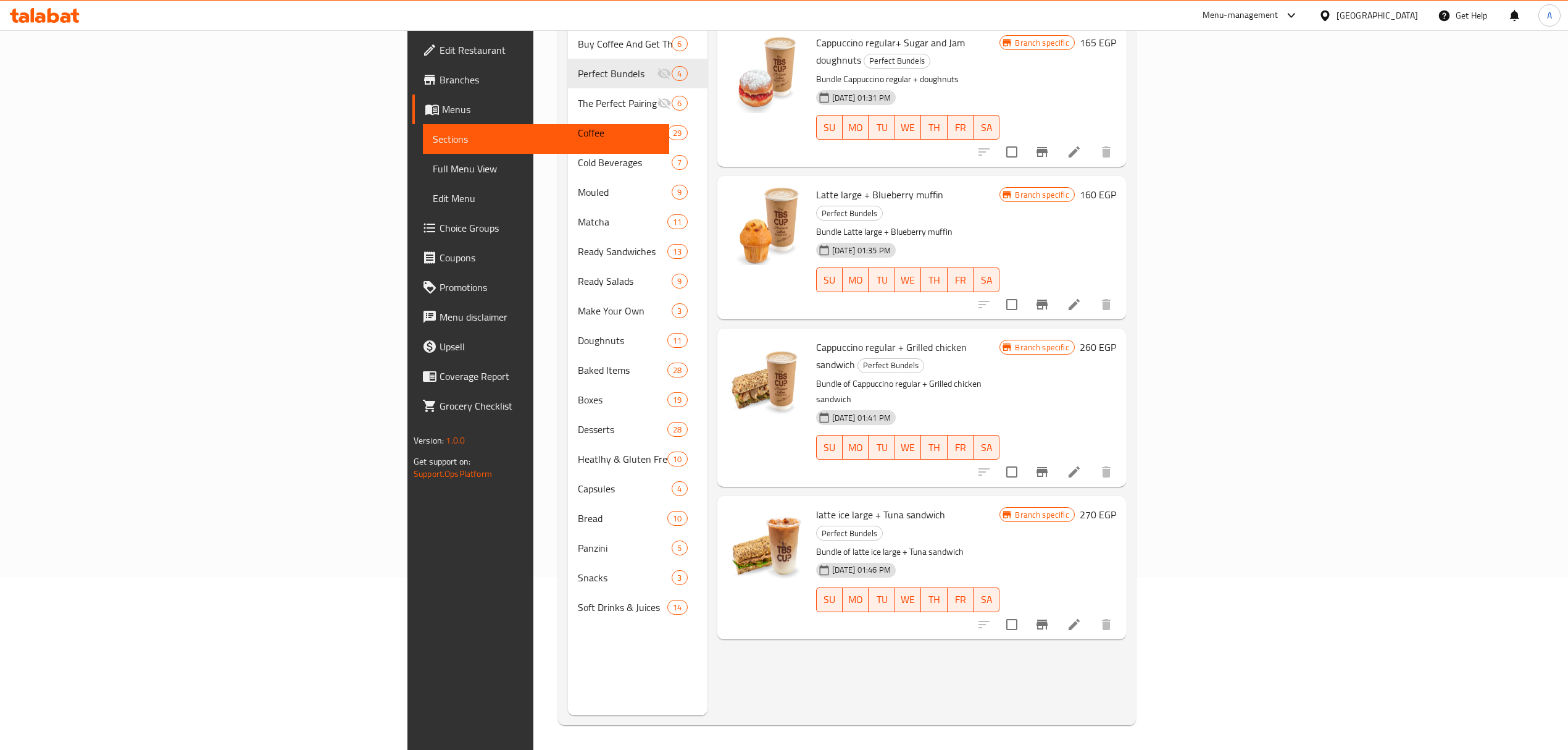
click at [1081, 617] on icon at bounding box center [1073, 624] width 15 height 15
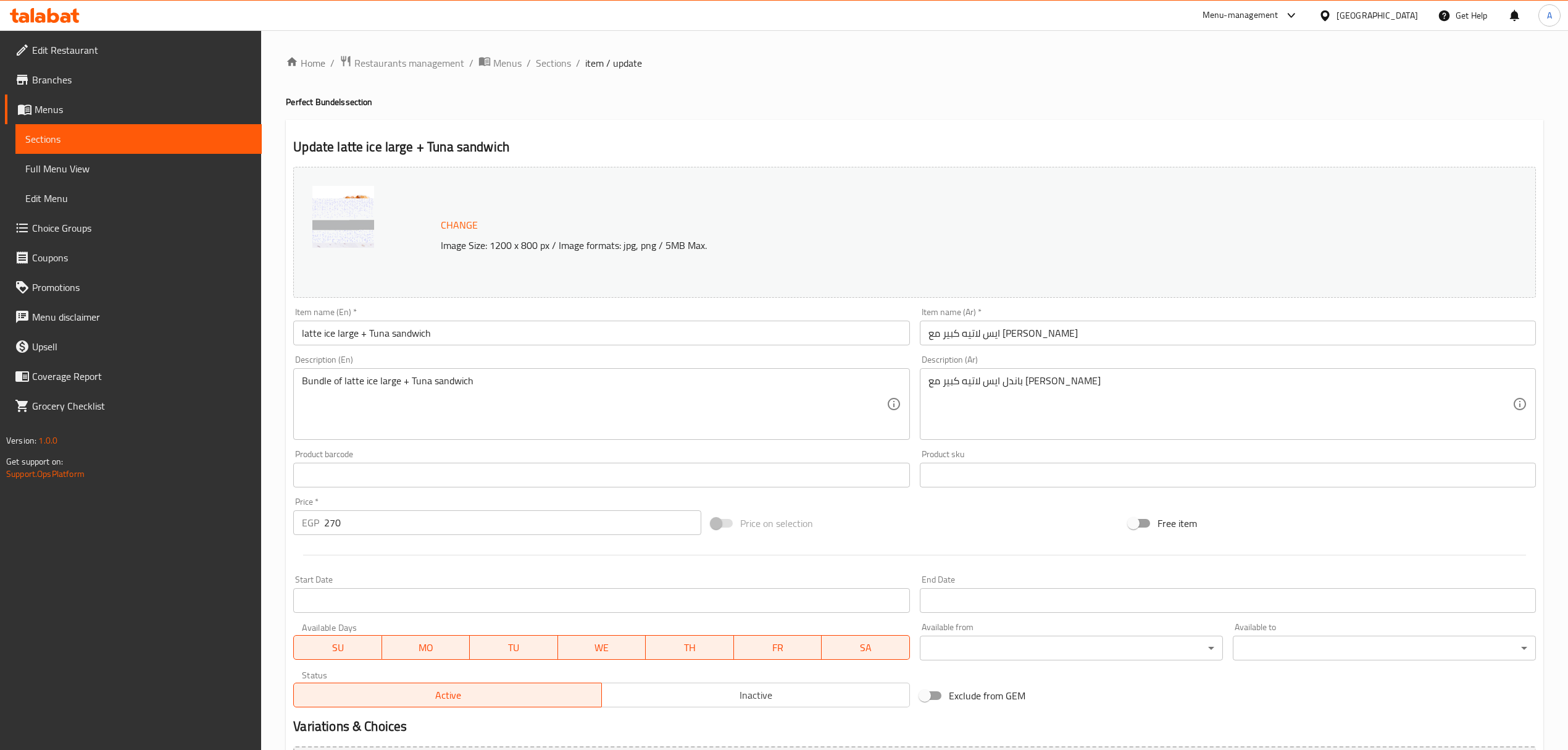
click at [556, 64] on span "Sections" at bounding box center [553, 63] width 35 height 15
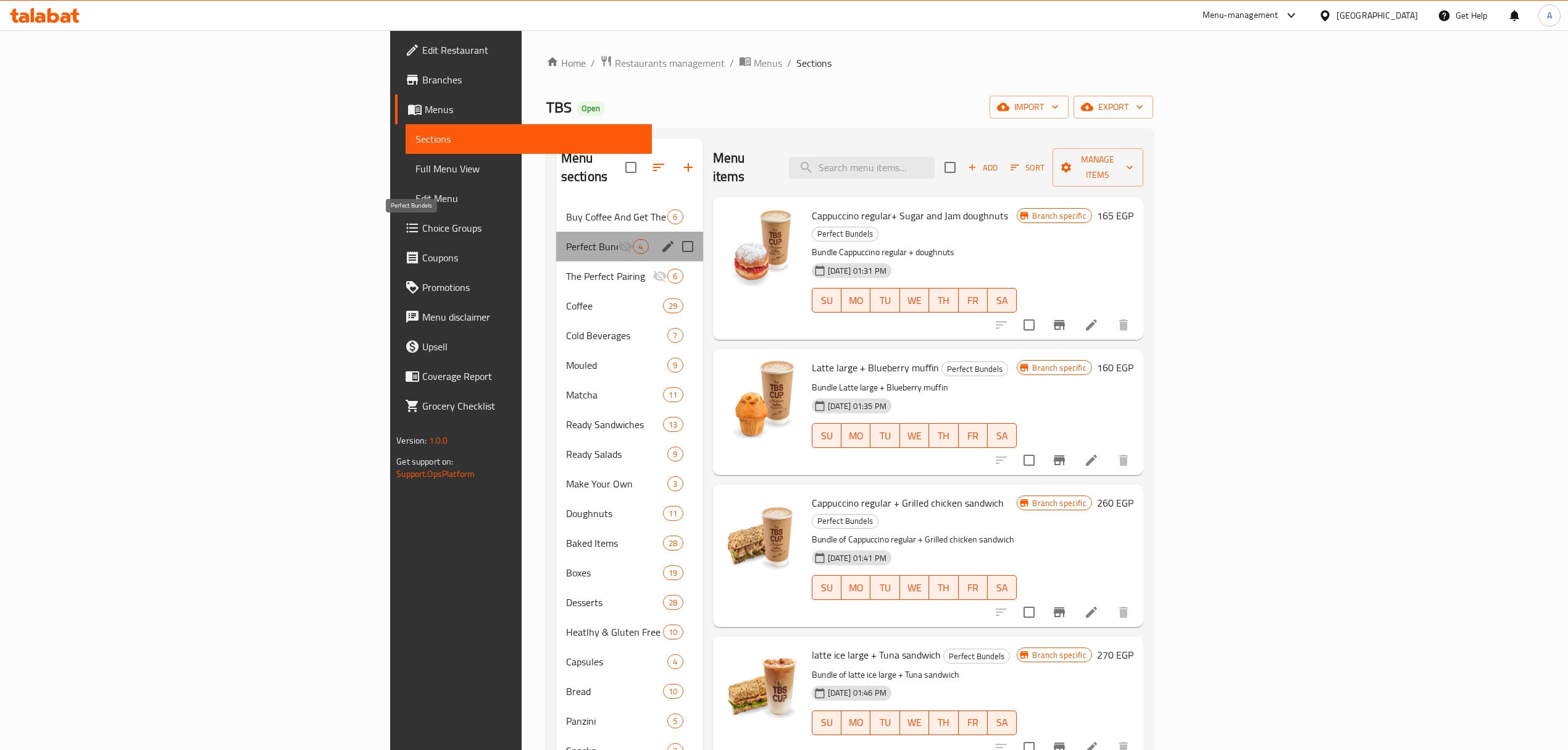
click at [566, 239] on span "Perfect Bundels" at bounding box center [592, 246] width 52 height 15
click at [662, 241] on icon "edit" at bounding box center [667, 246] width 11 height 11
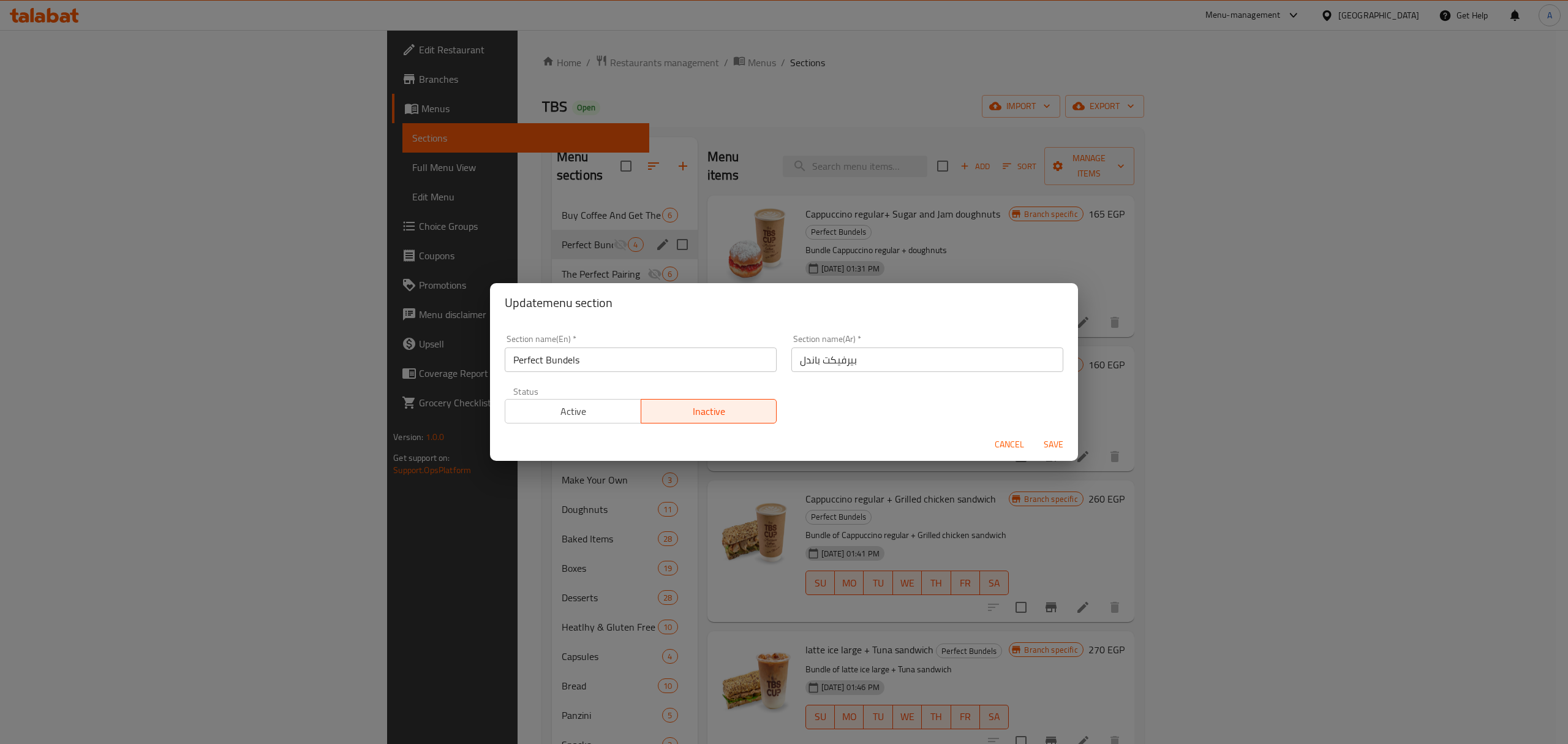
click at [582, 412] on span "Active" at bounding box center [574, 411] width 126 height 18
click at [1052, 444] on span "Save" at bounding box center [1053, 444] width 29 height 15
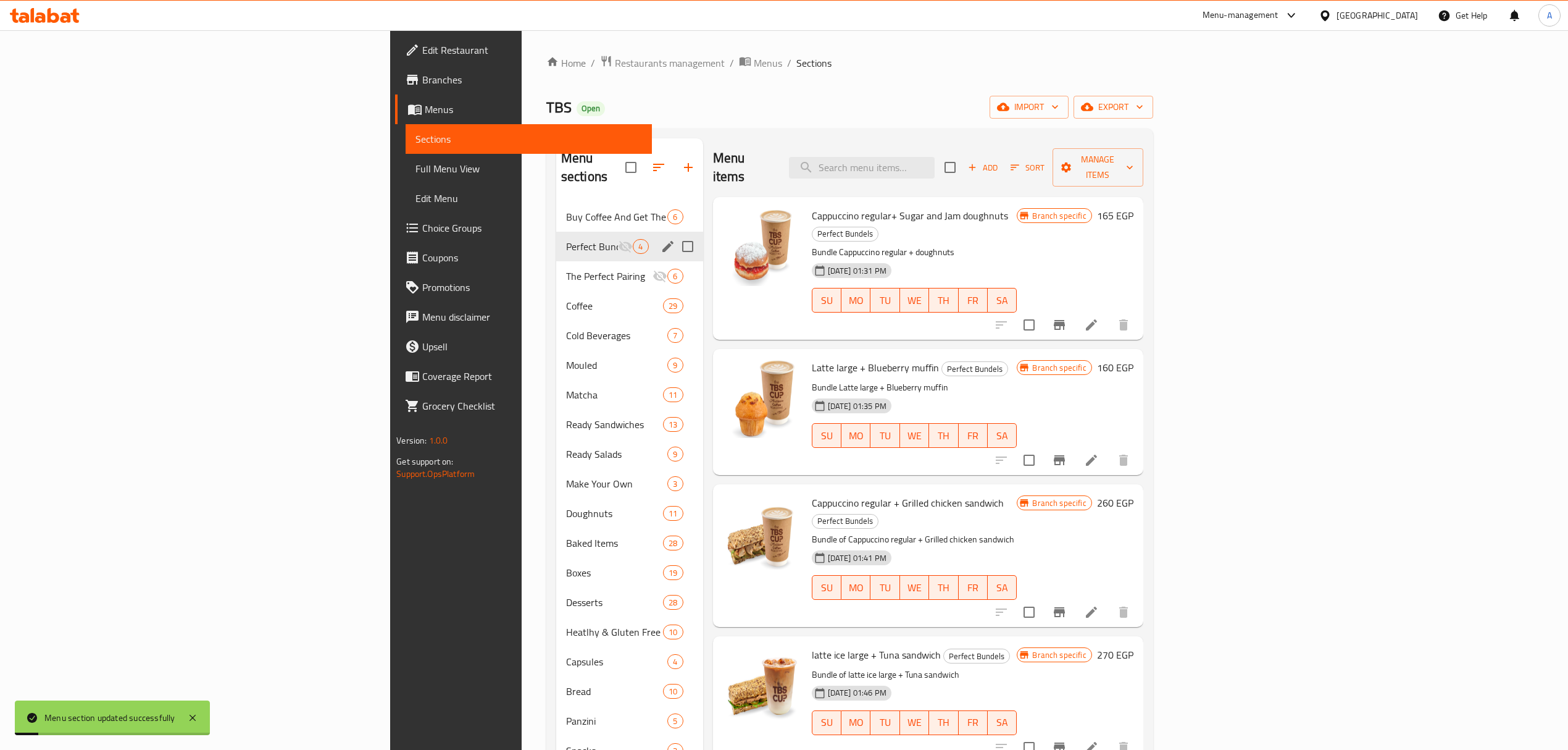
click at [1143, 726] on div "Menu items Add Sort Manage items Cappuccino regular+ Sugar and Jam doughnuts Pe…" at bounding box center [923, 513] width 440 height 750
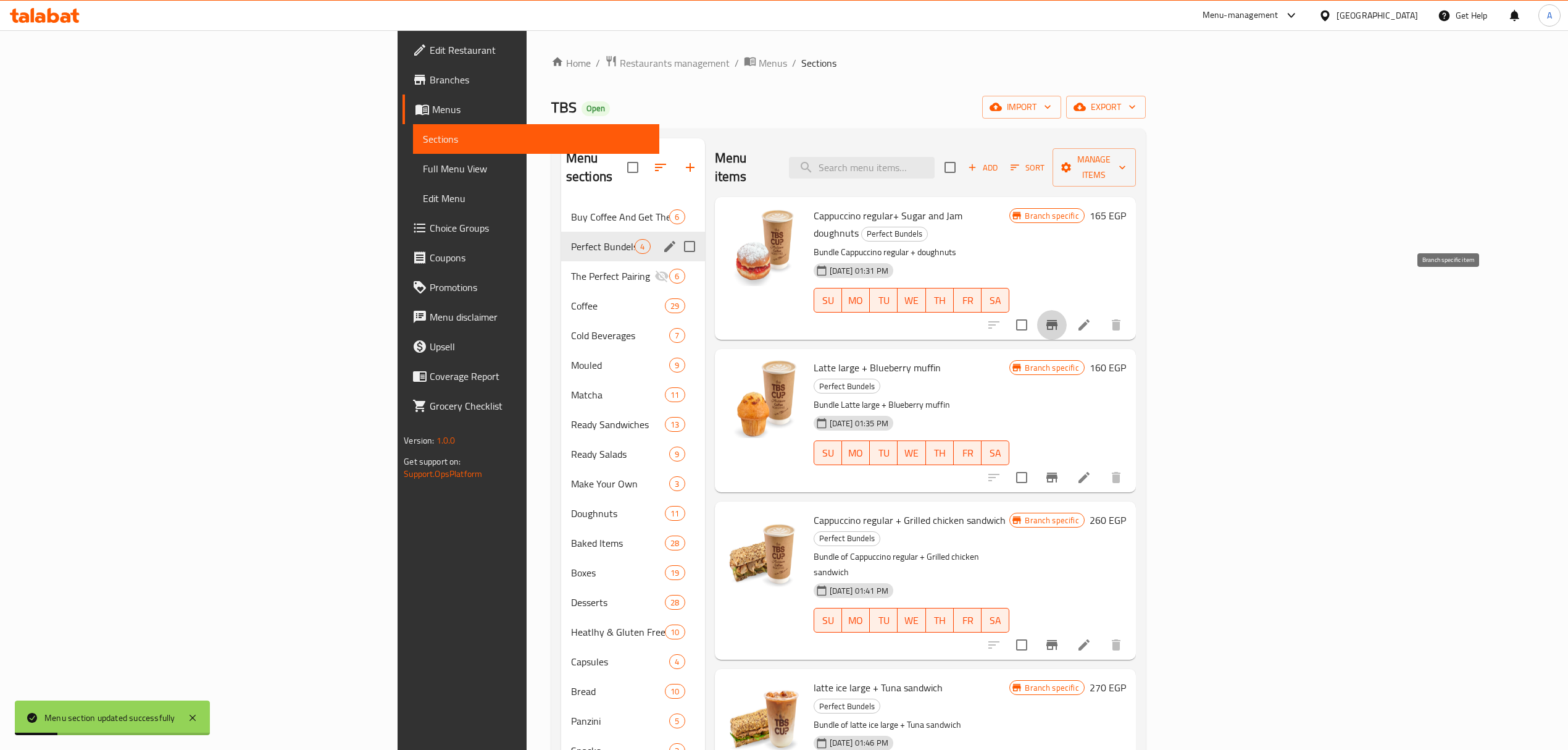
click at [1059, 317] on icon "Branch-specific-item" at bounding box center [1051, 324] width 15 height 15
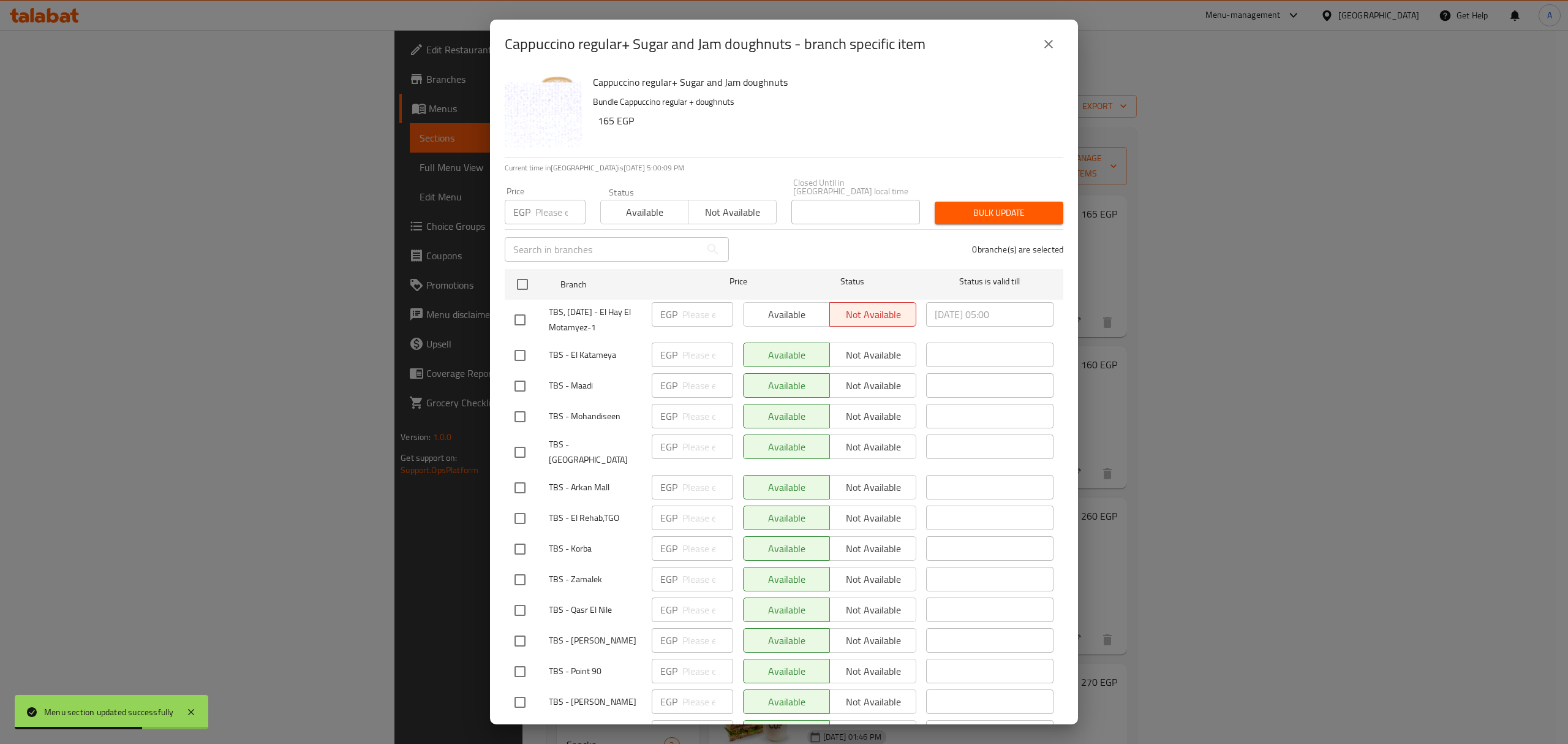
click at [533, 311] on input "checkbox" at bounding box center [520, 320] width 26 height 26
checkbox input "true"
drag, startPoint x: 784, startPoint y: 295, endPoint x: 846, endPoint y: 305, distance: 62.8
click at [785, 302] on button "Available" at bounding box center [787, 314] width 87 height 25
click at [1007, 208] on span "Bulk update" at bounding box center [999, 213] width 109 height 15
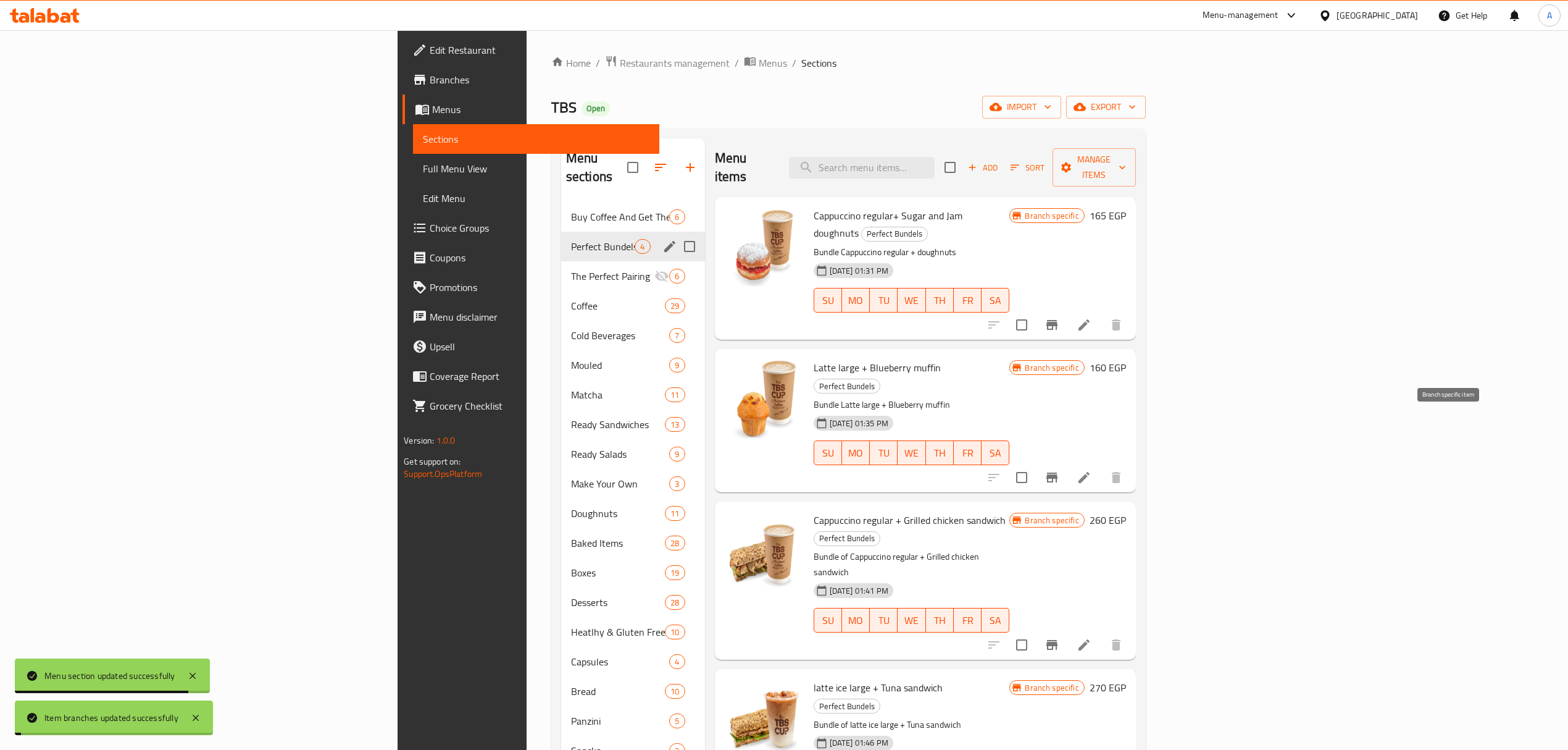
click at [1059, 470] on icon "Branch-specific-item" at bounding box center [1051, 477] width 15 height 15
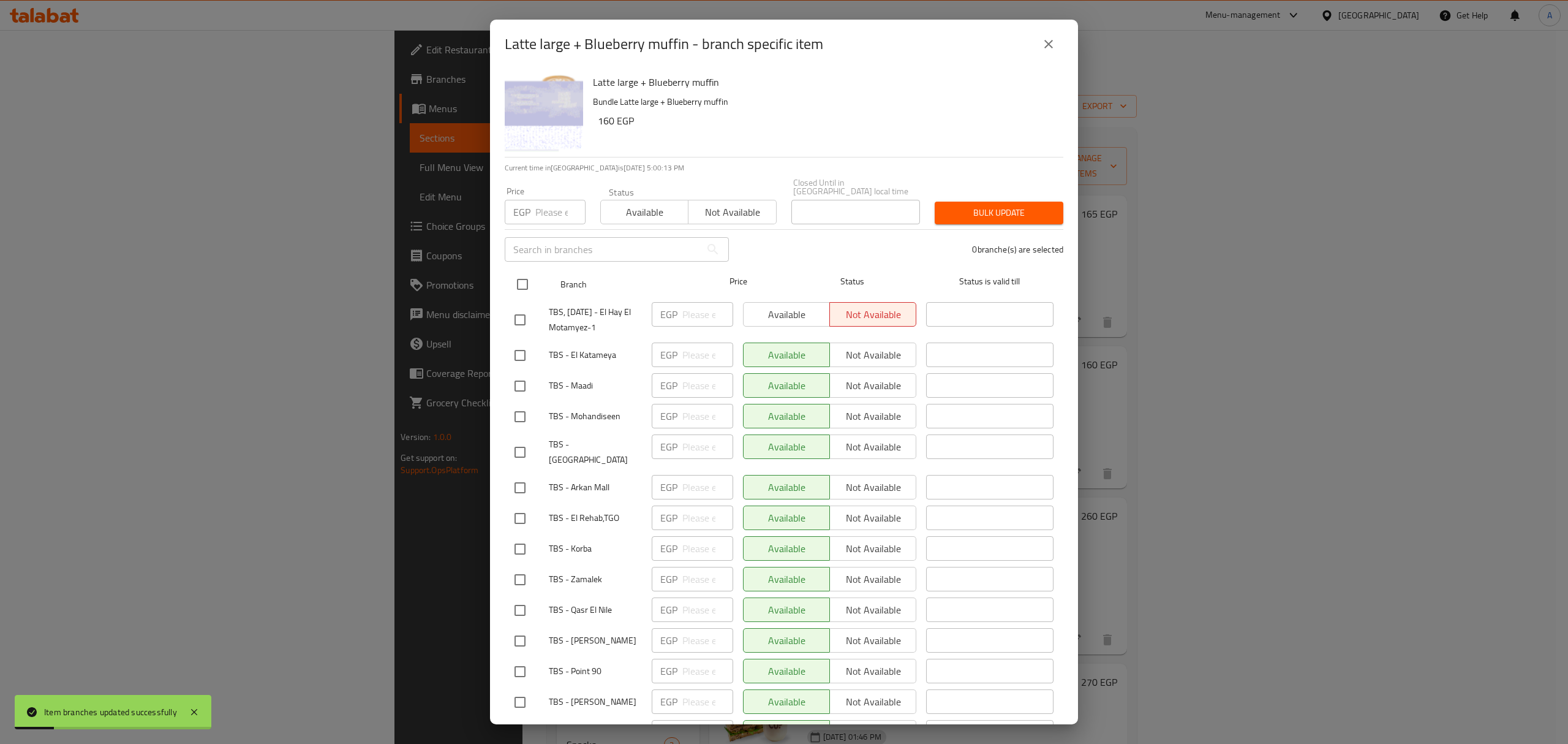
click at [527, 271] on input "checkbox" at bounding box center [522, 284] width 26 height 26
checkbox input "true"
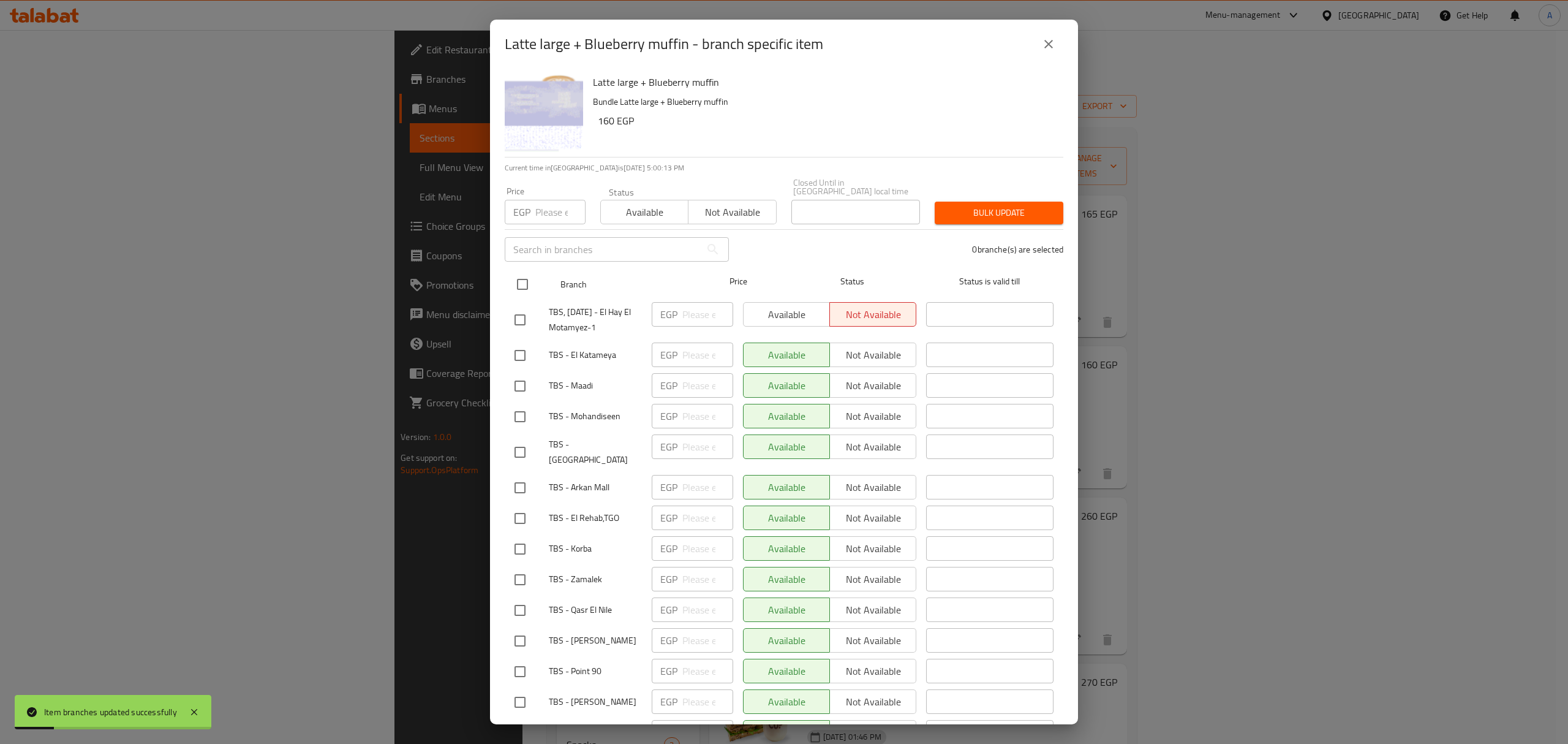
checkbox input "true"
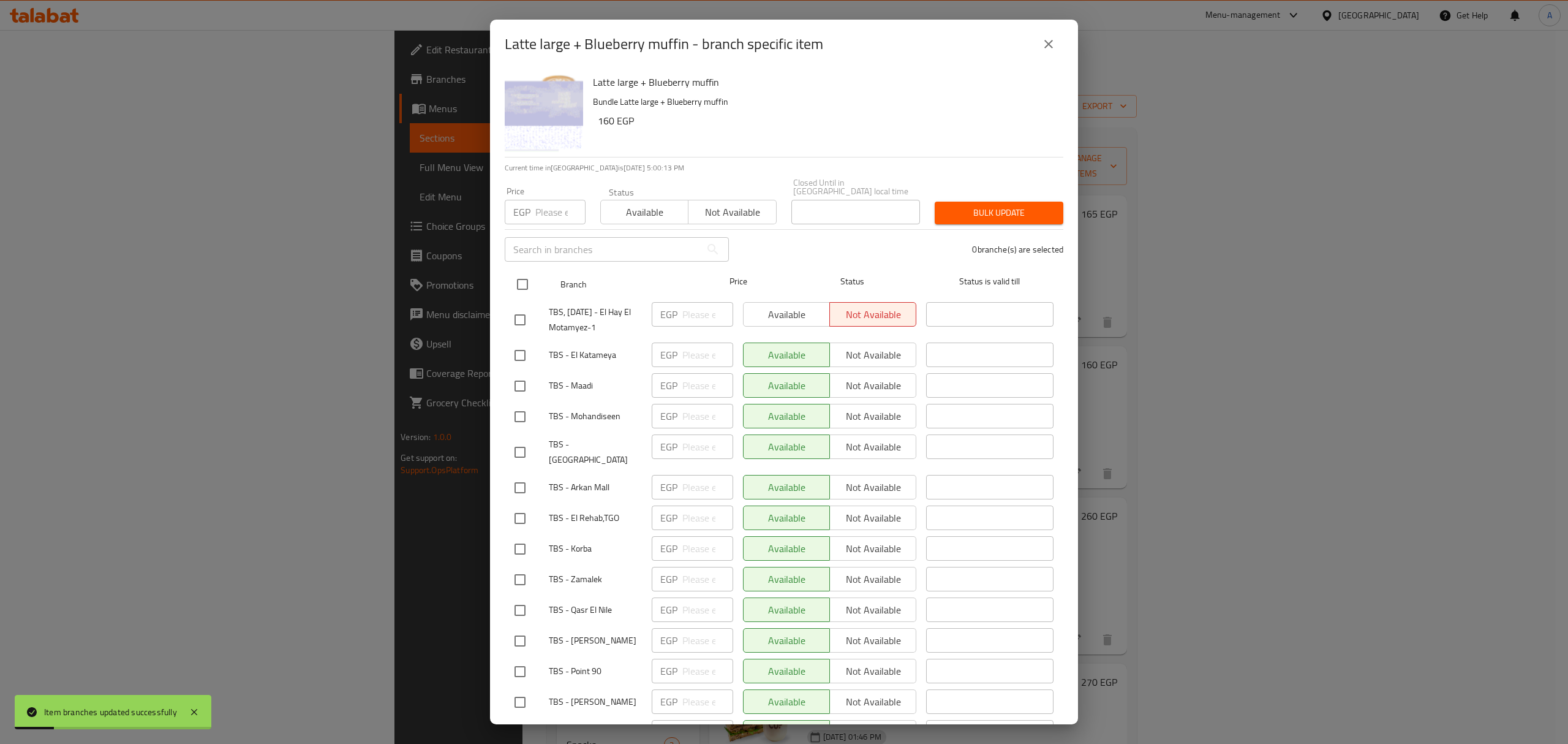
checkbox input "true"
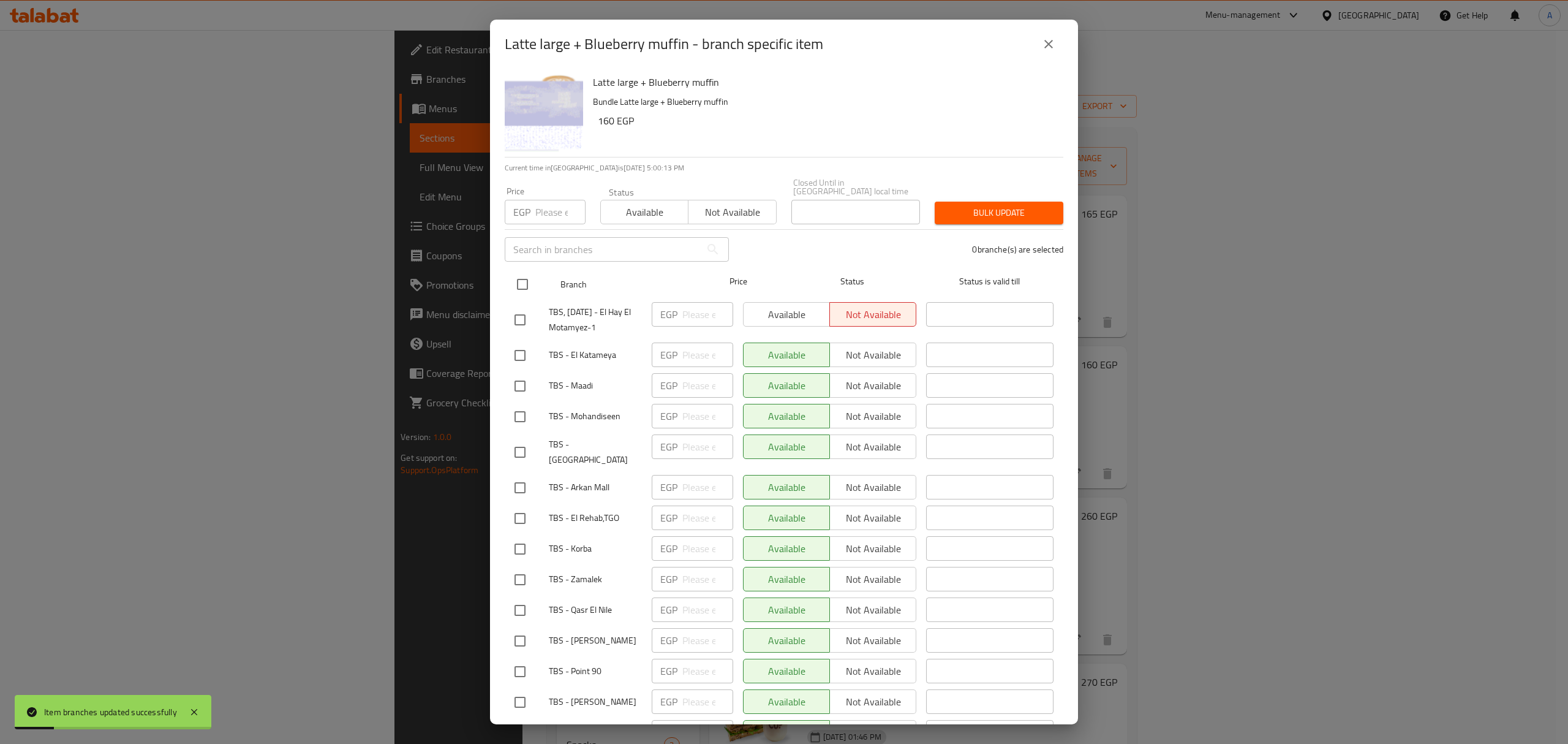
checkbox input "true"
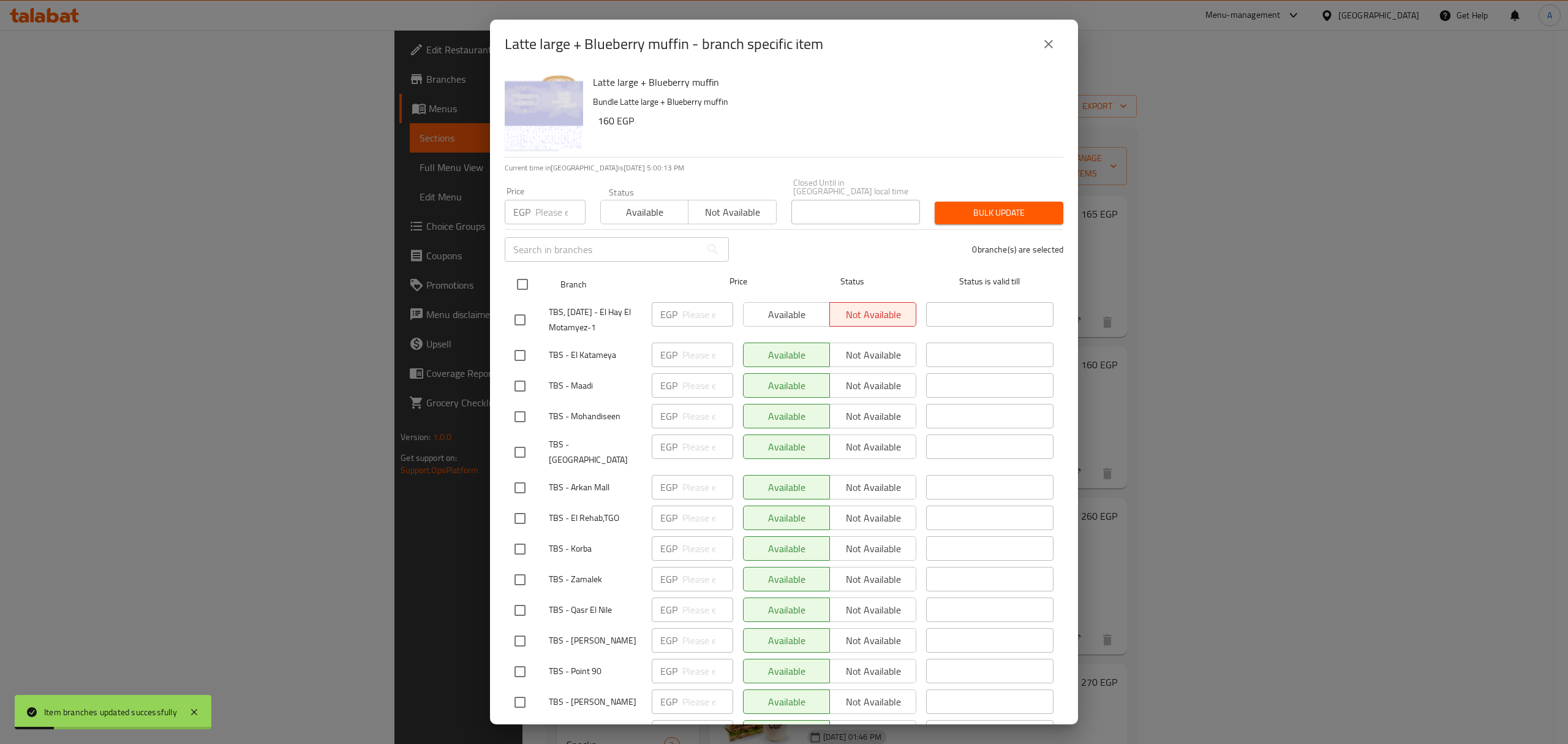
checkbox input "true"
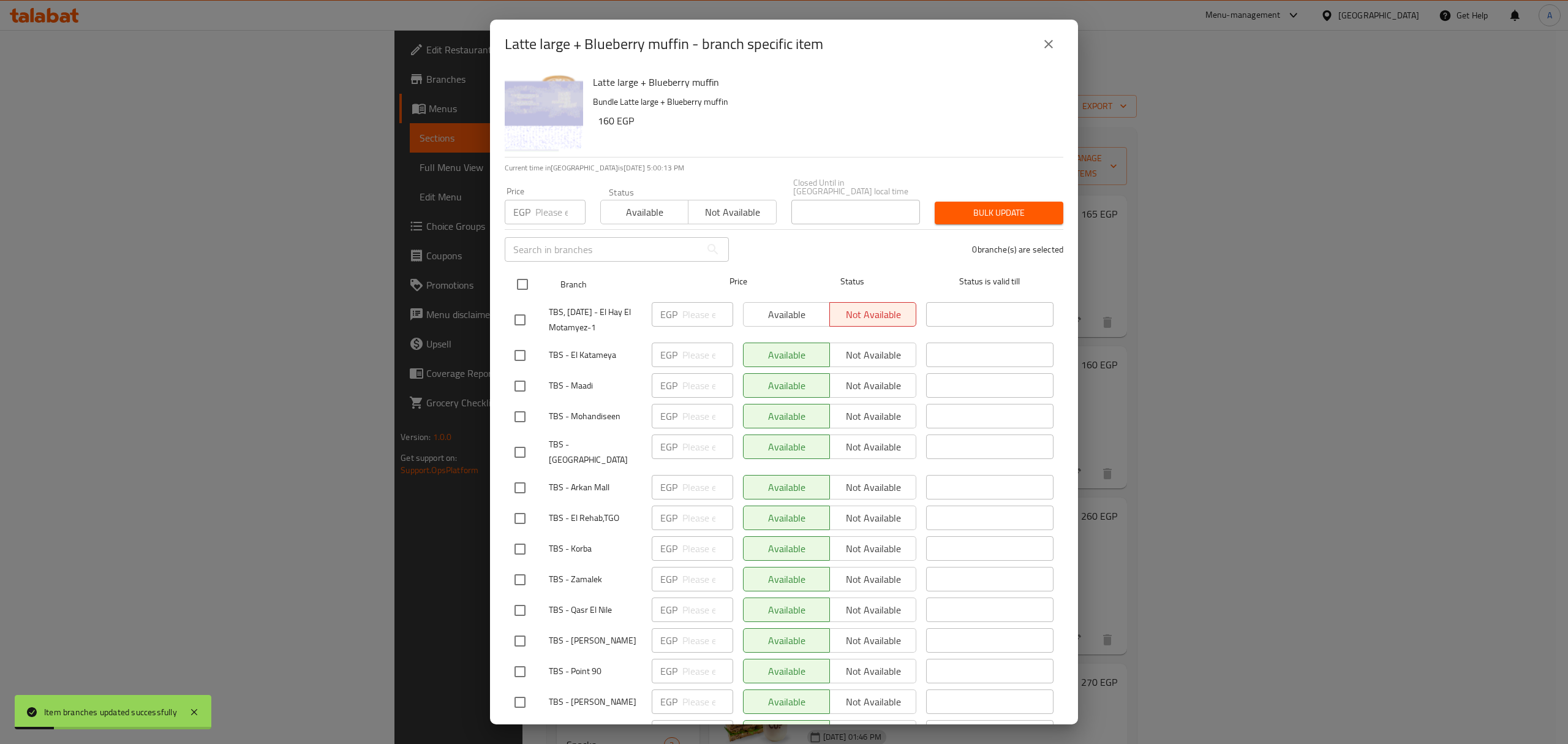
checkbox input "true"
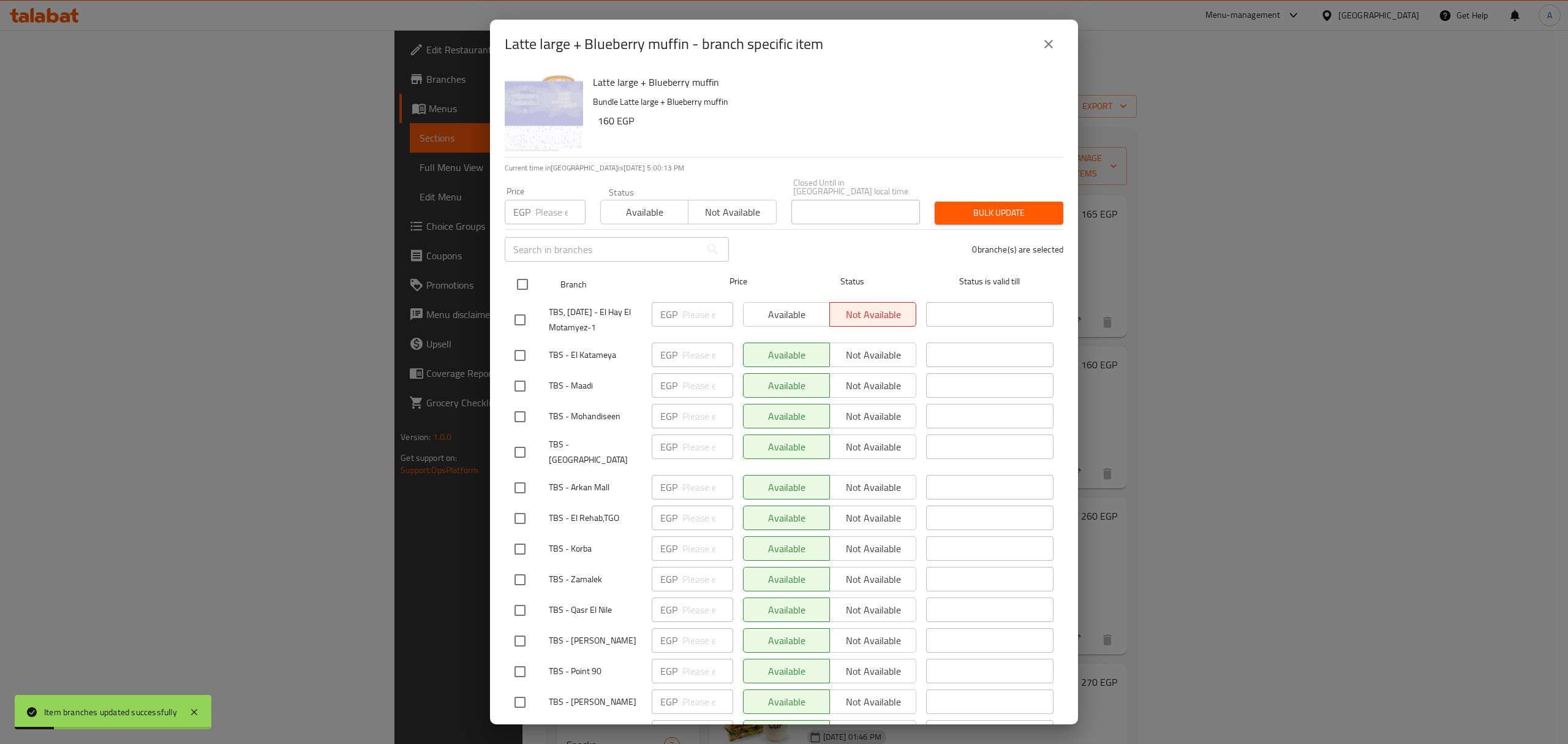
checkbox input "true"
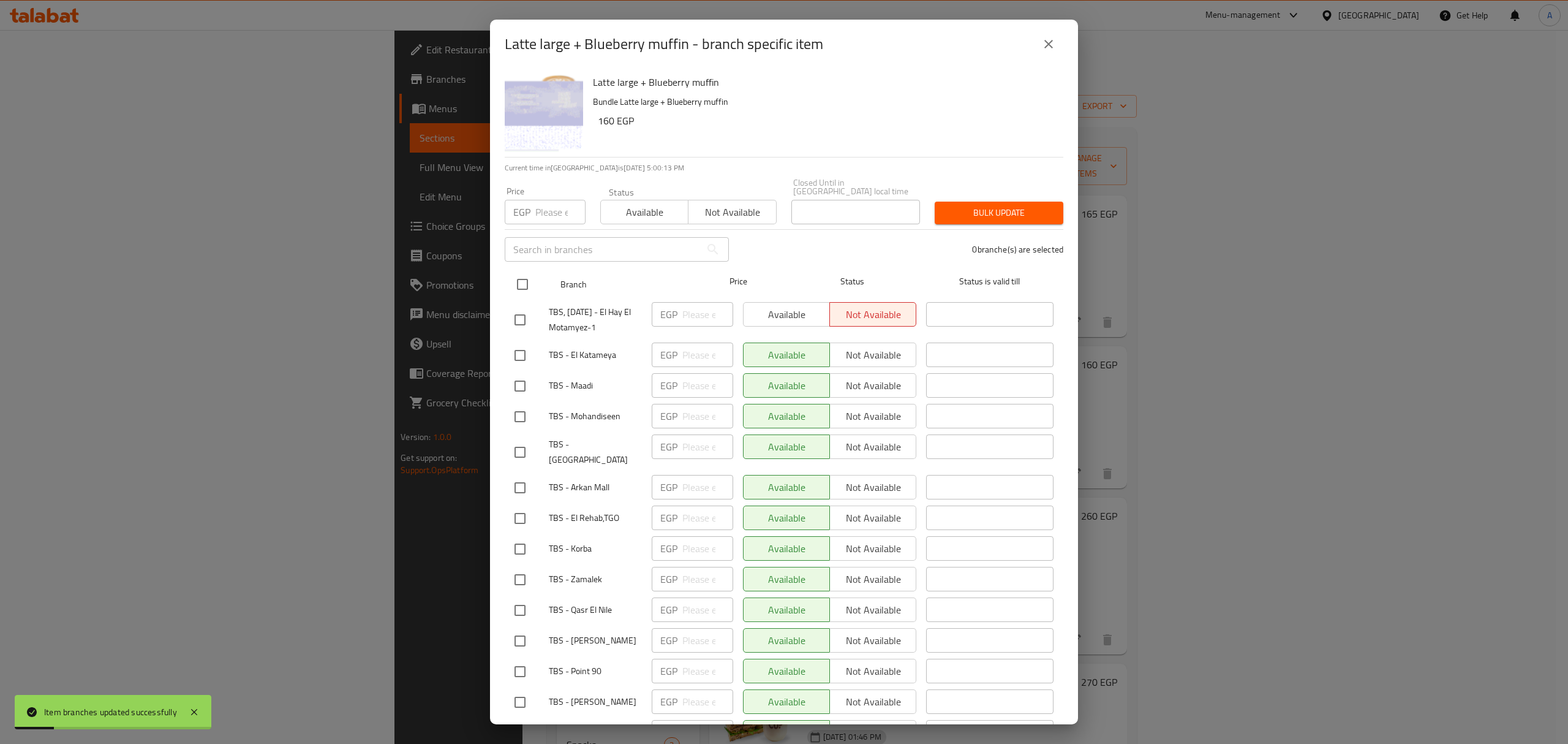
checkbox input "true"
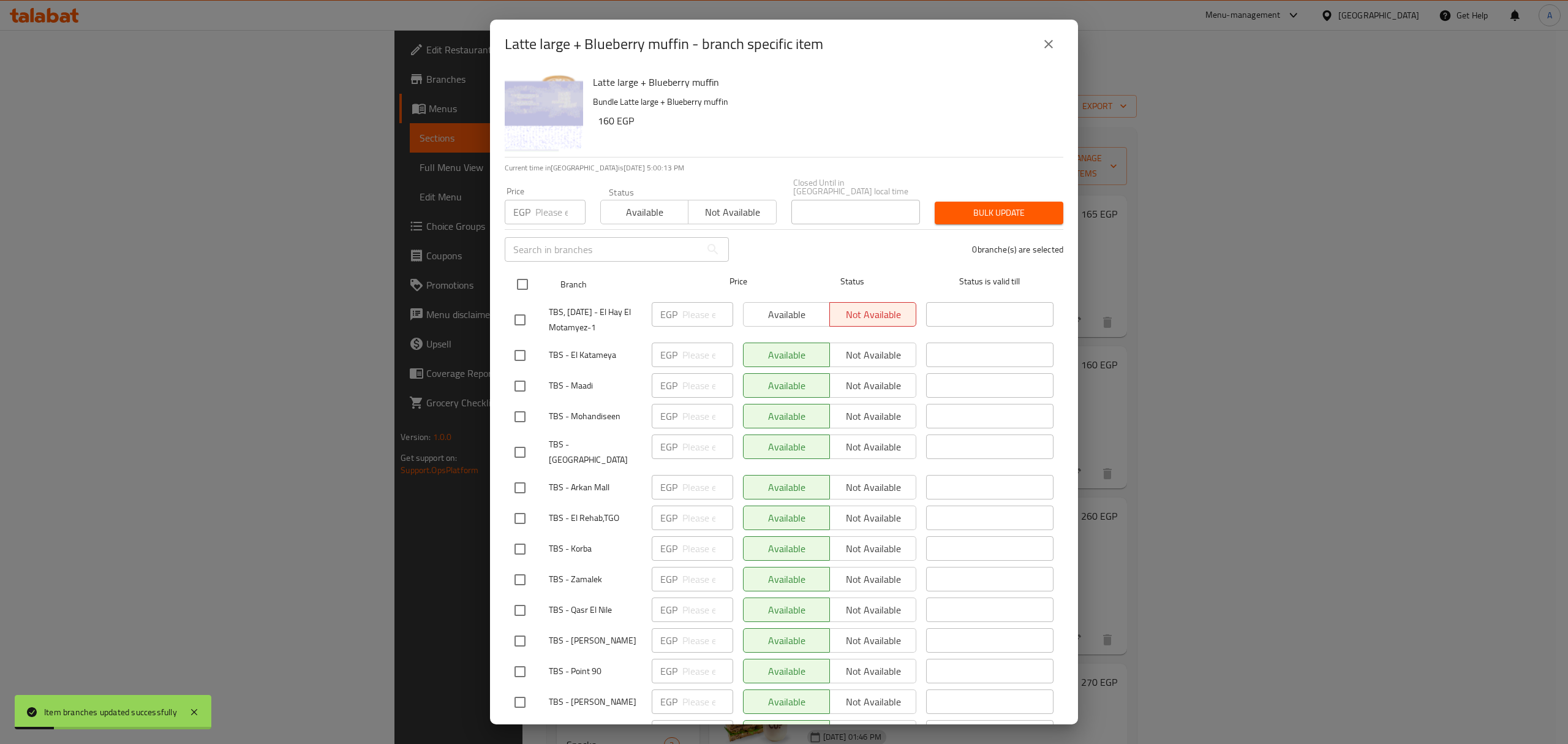
checkbox input "true"
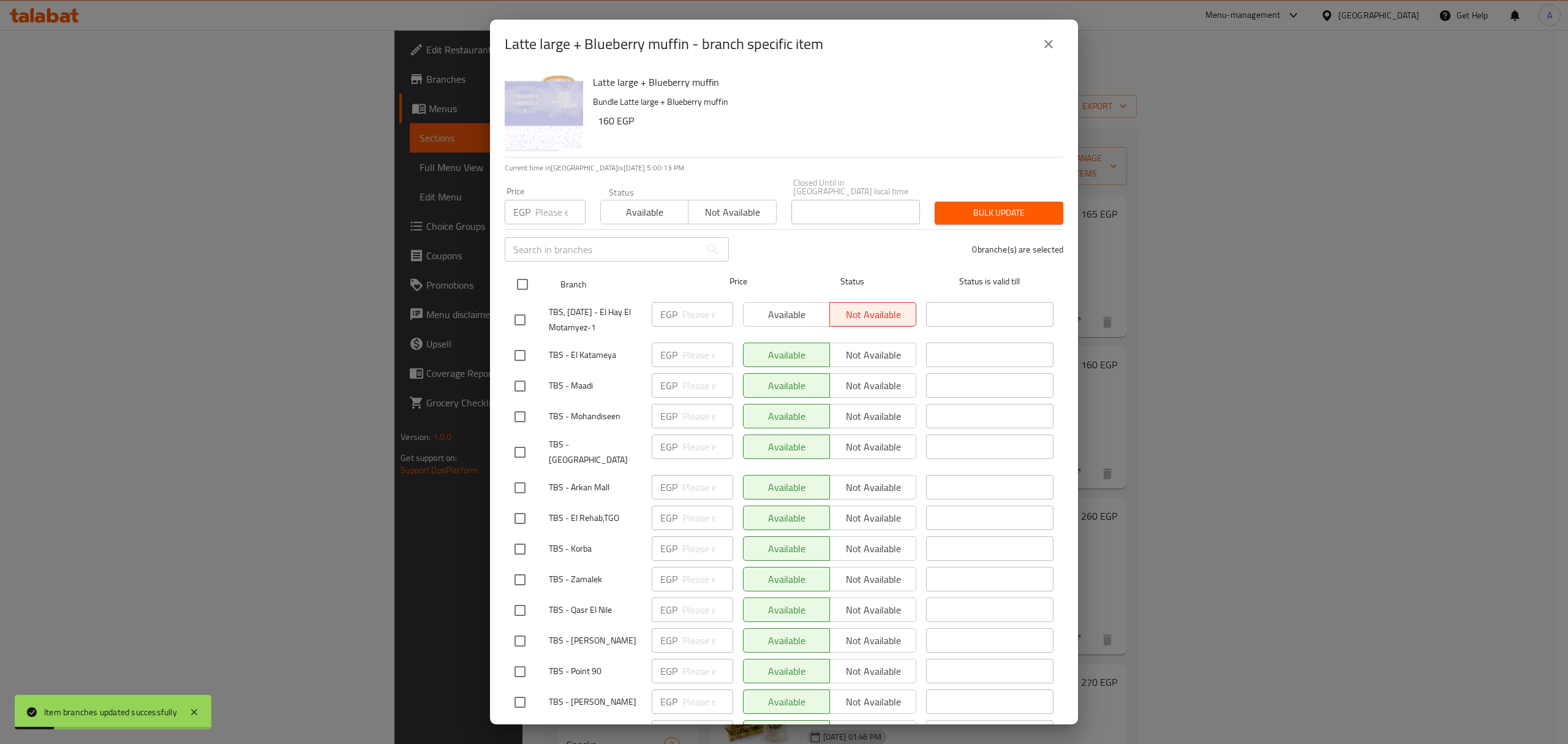
checkbox input "true"
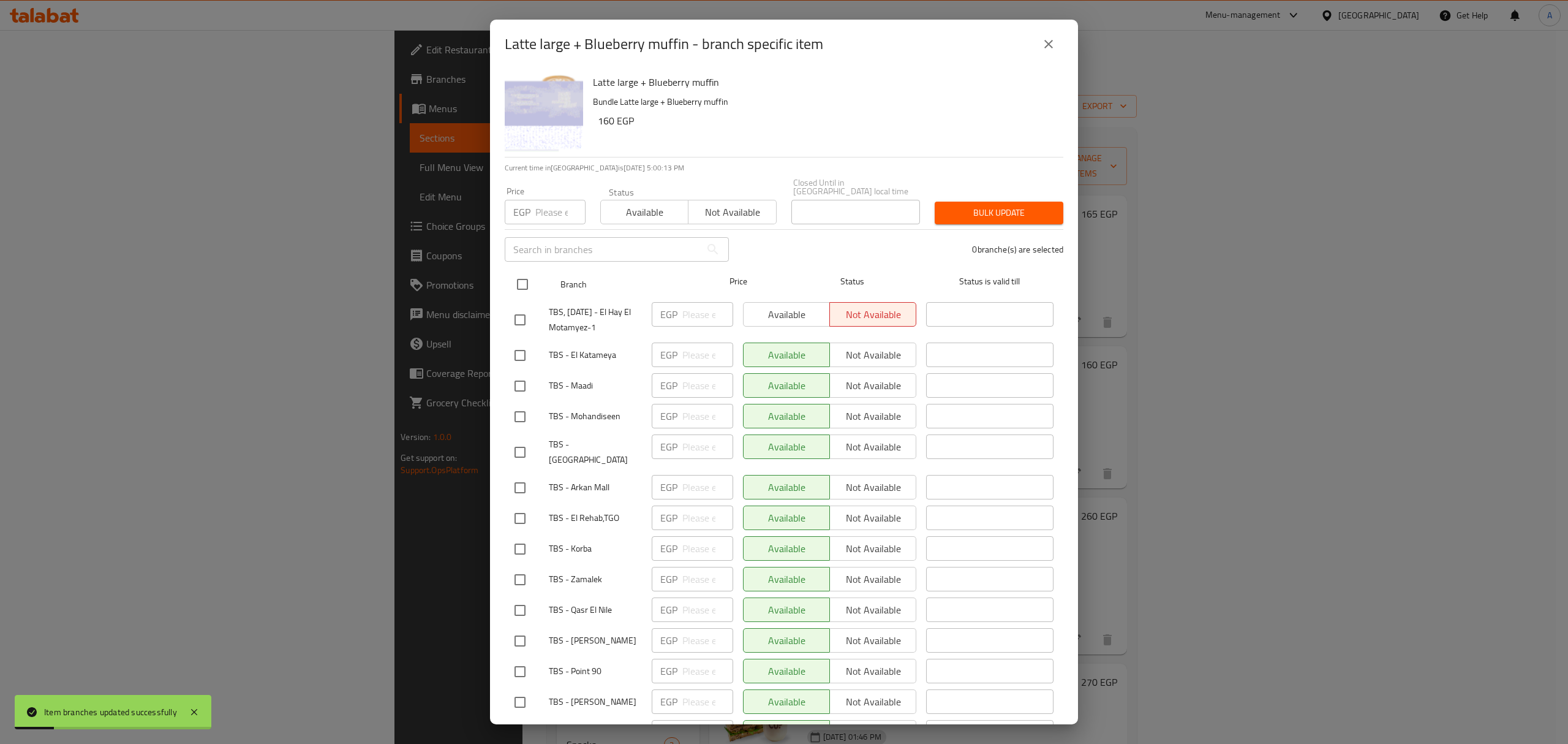
checkbox input "true"
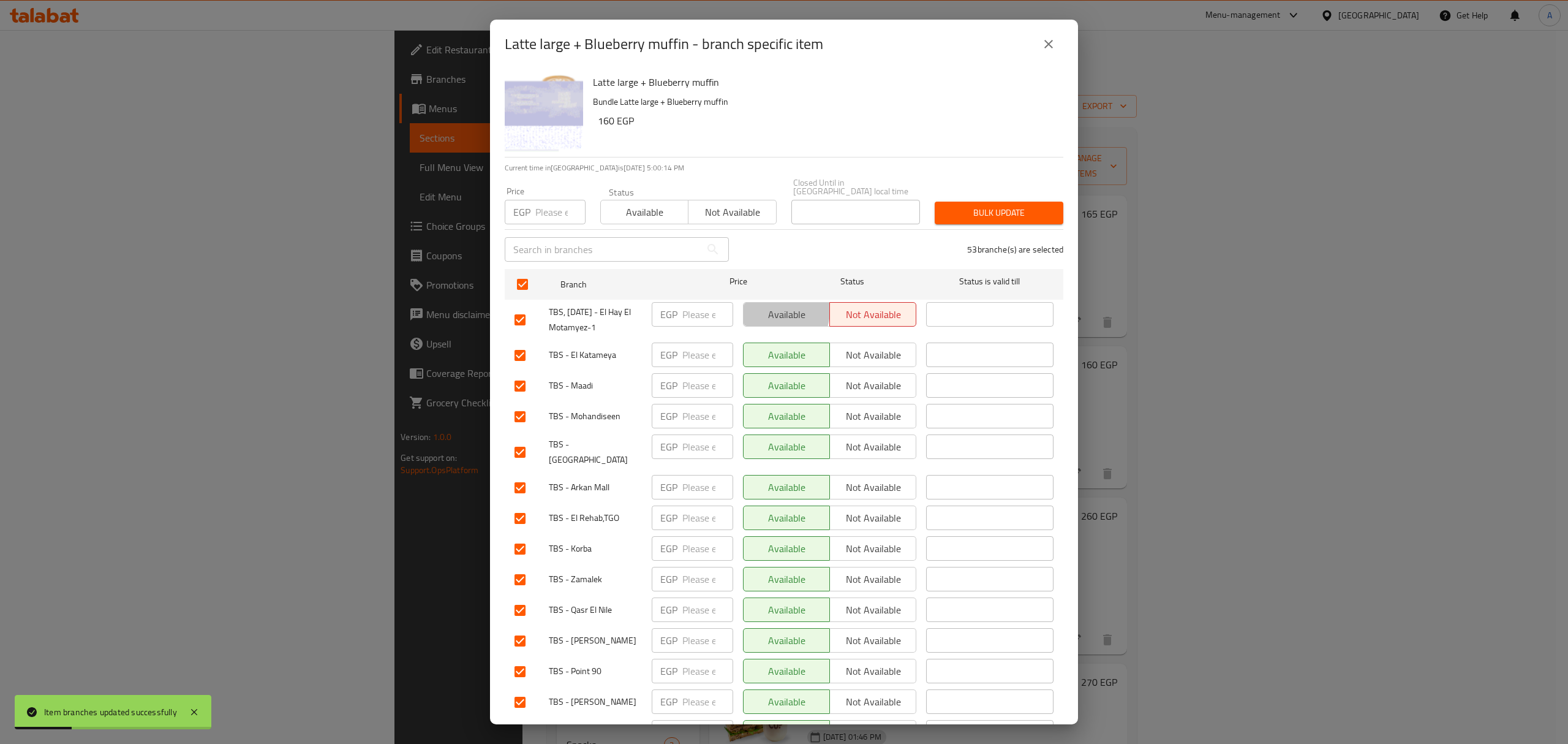
click at [764, 306] on span "Available" at bounding box center [787, 314] width 77 height 18
click at [985, 205] on span "Bulk update" at bounding box center [999, 213] width 109 height 15
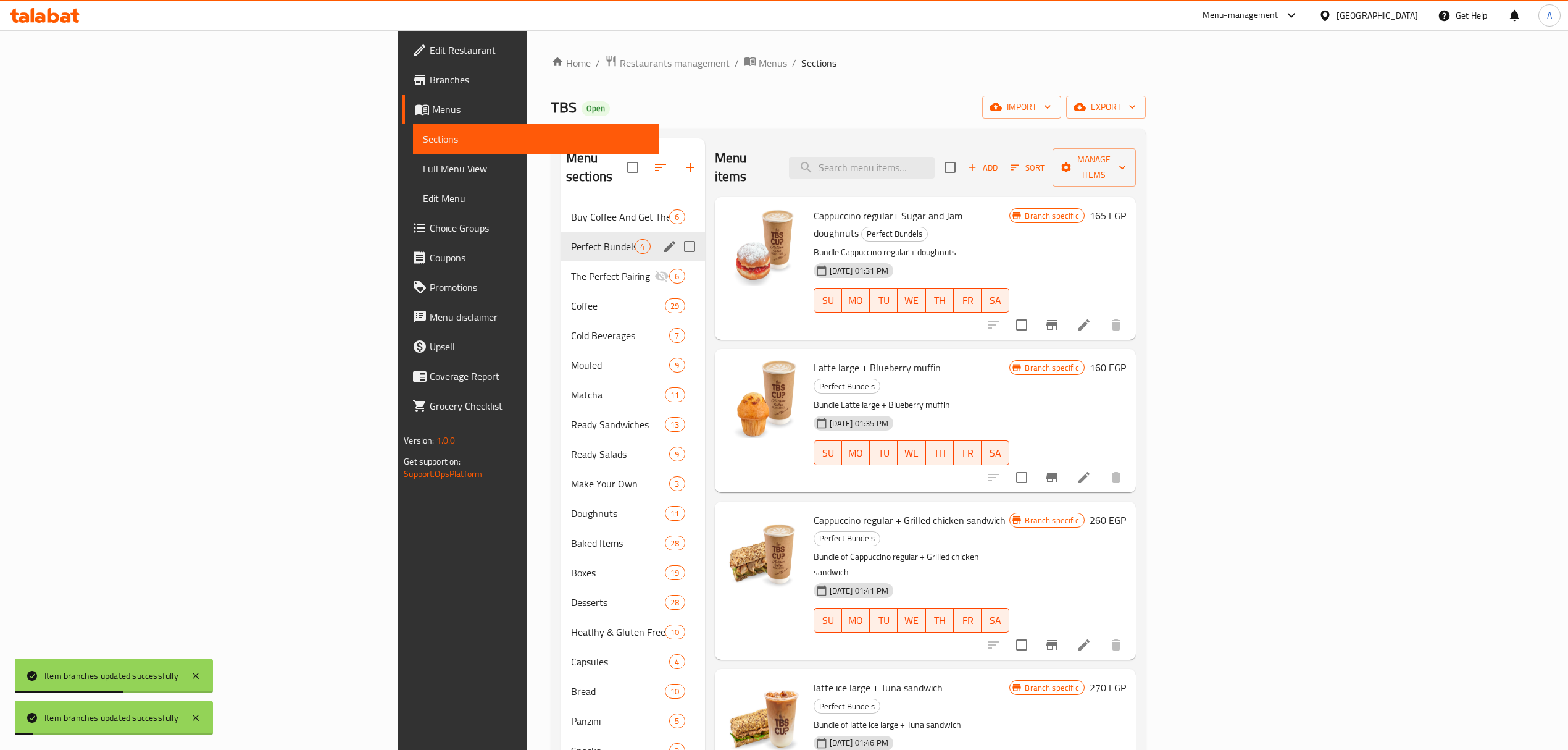
click at [1057, 640] on icon "Branch-specific-item" at bounding box center [1051, 644] width 11 height 9
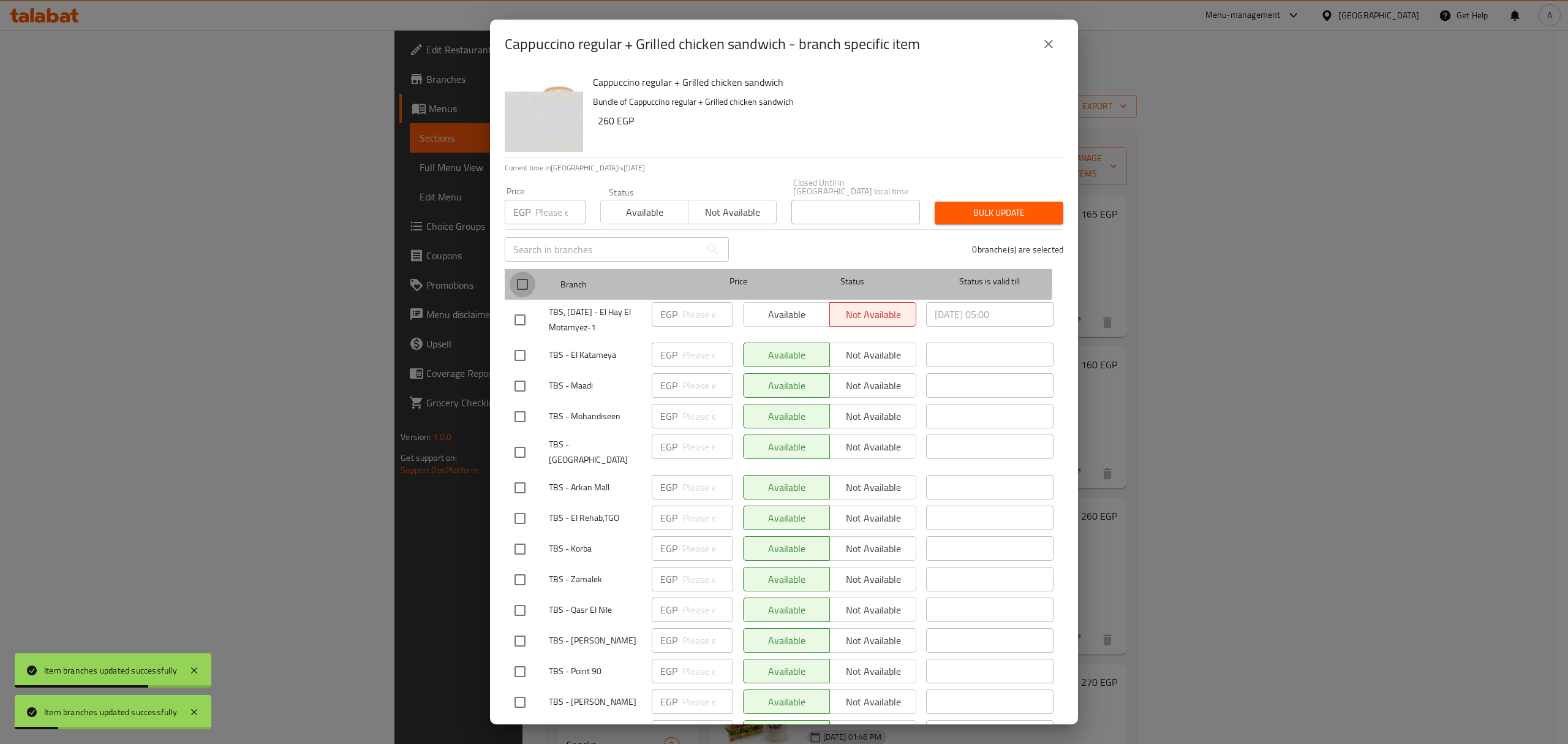
click at [524, 271] on input "checkbox" at bounding box center [522, 284] width 26 height 26
checkbox input "true"
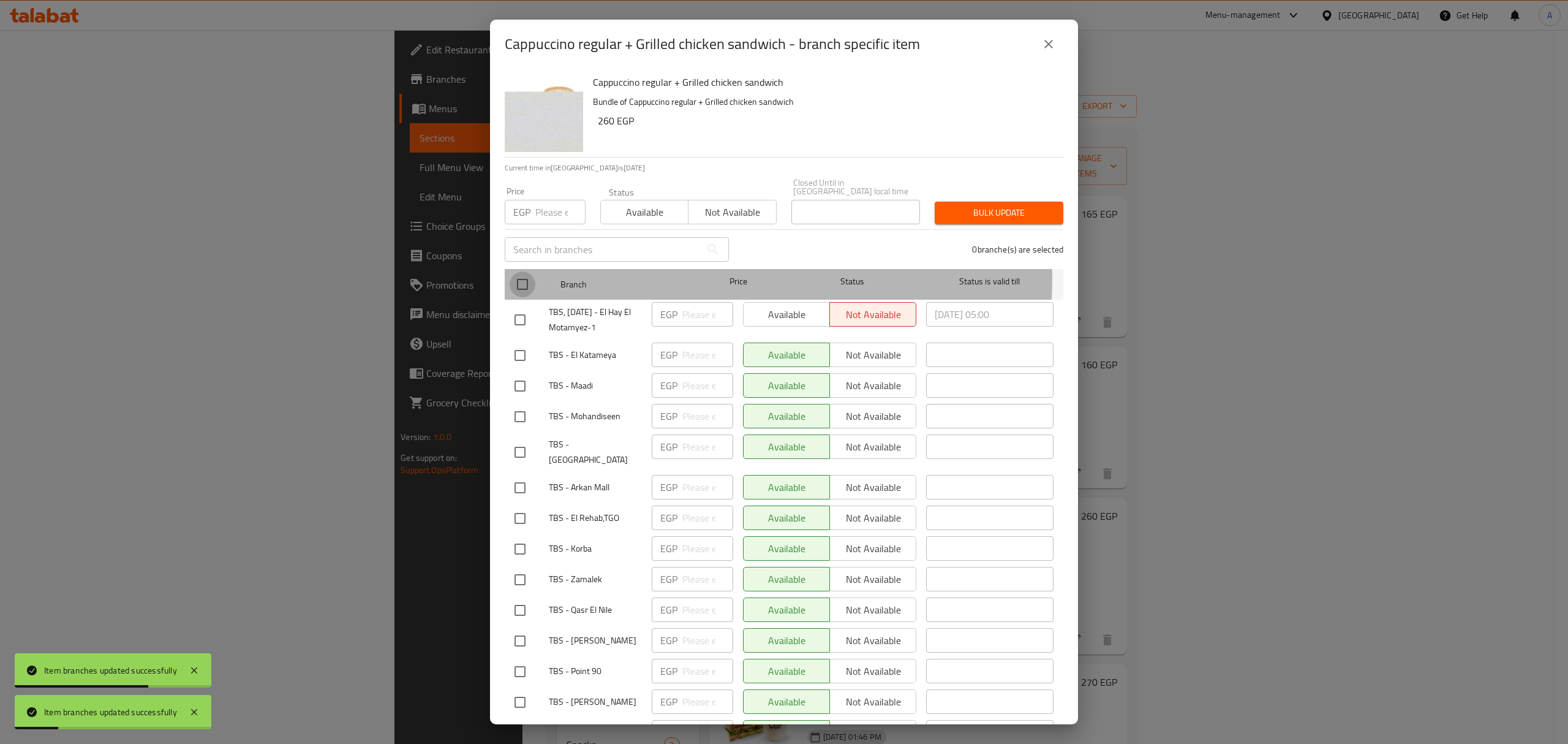
checkbox input "true"
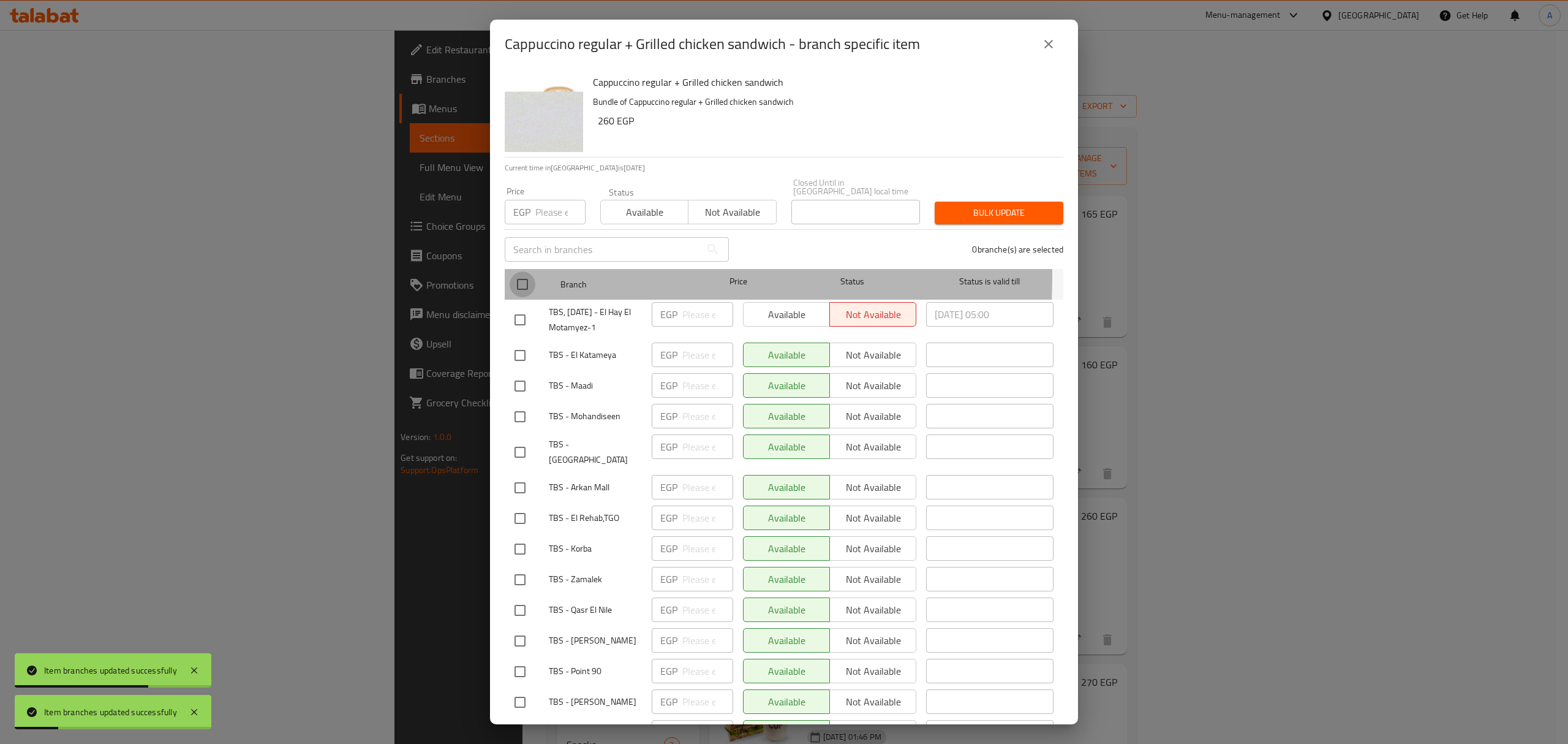
checkbox input "true"
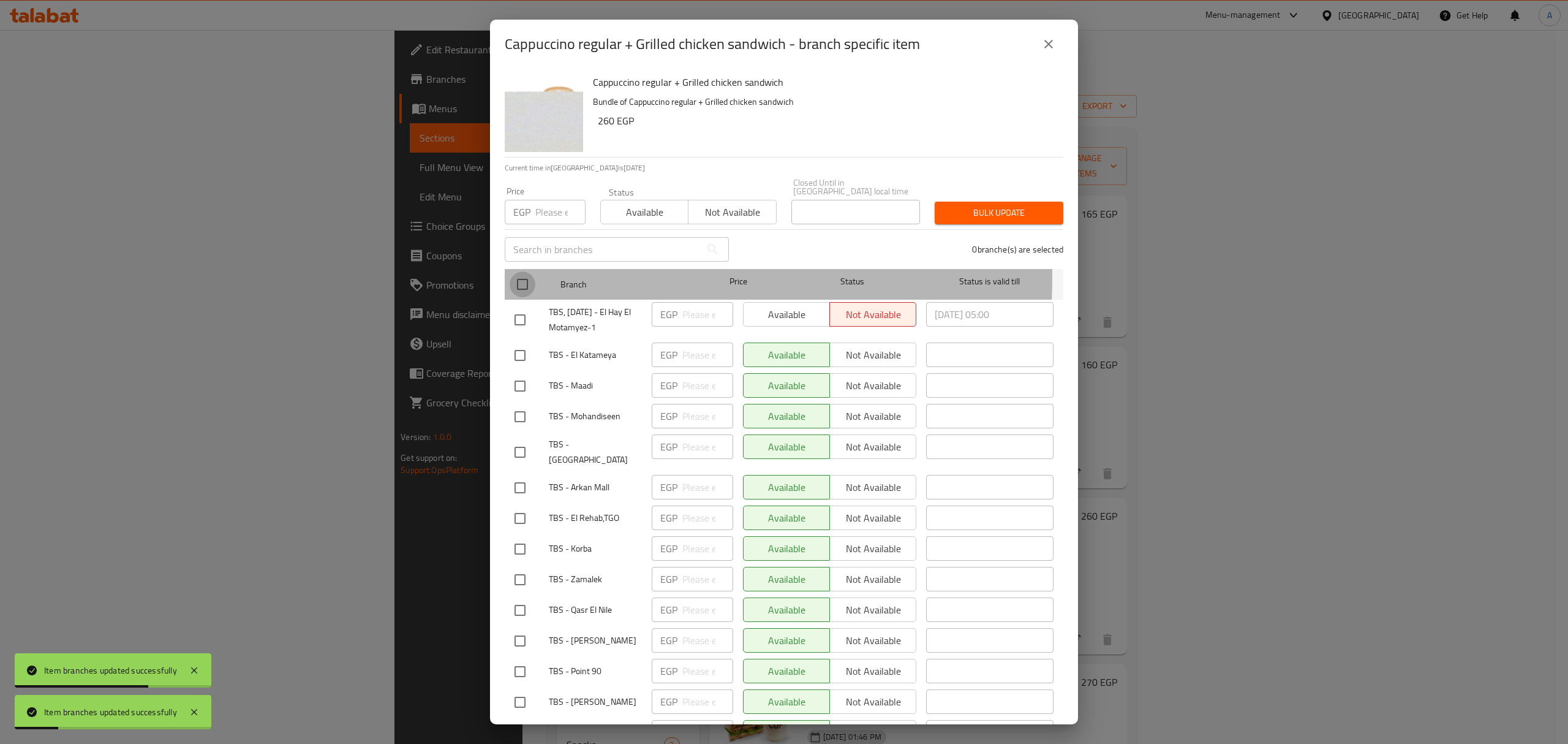
checkbox input "true"
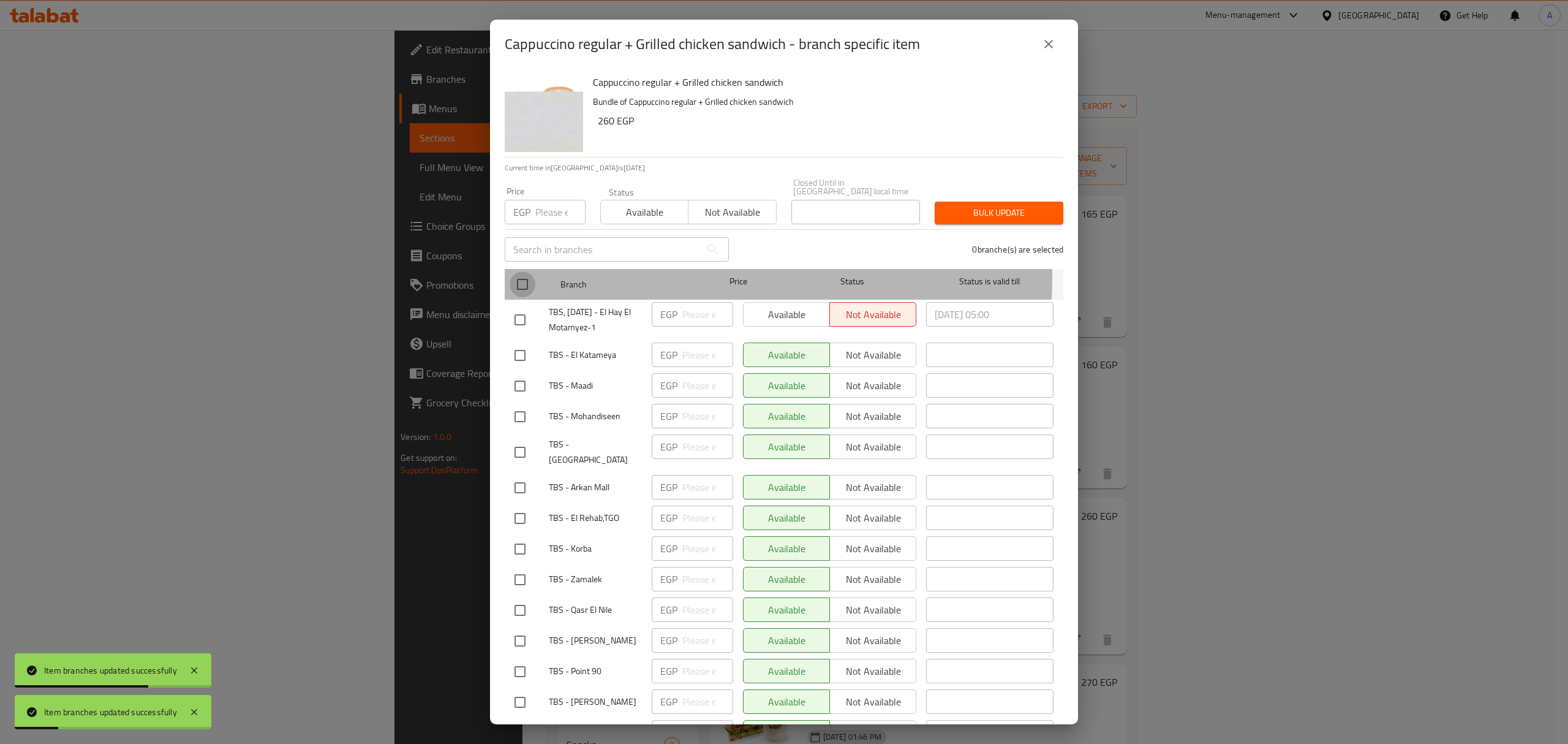
checkbox input "true"
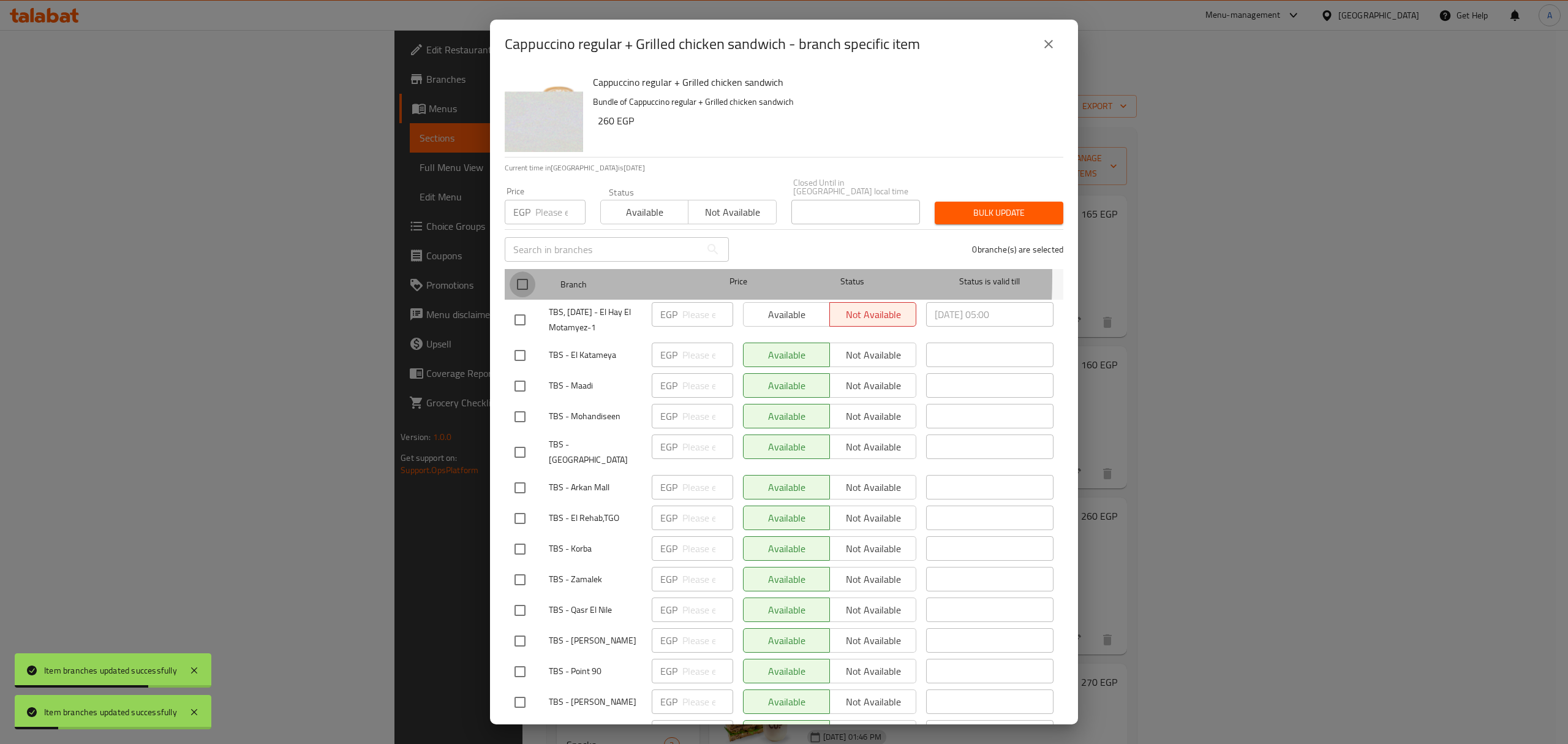
checkbox input "true"
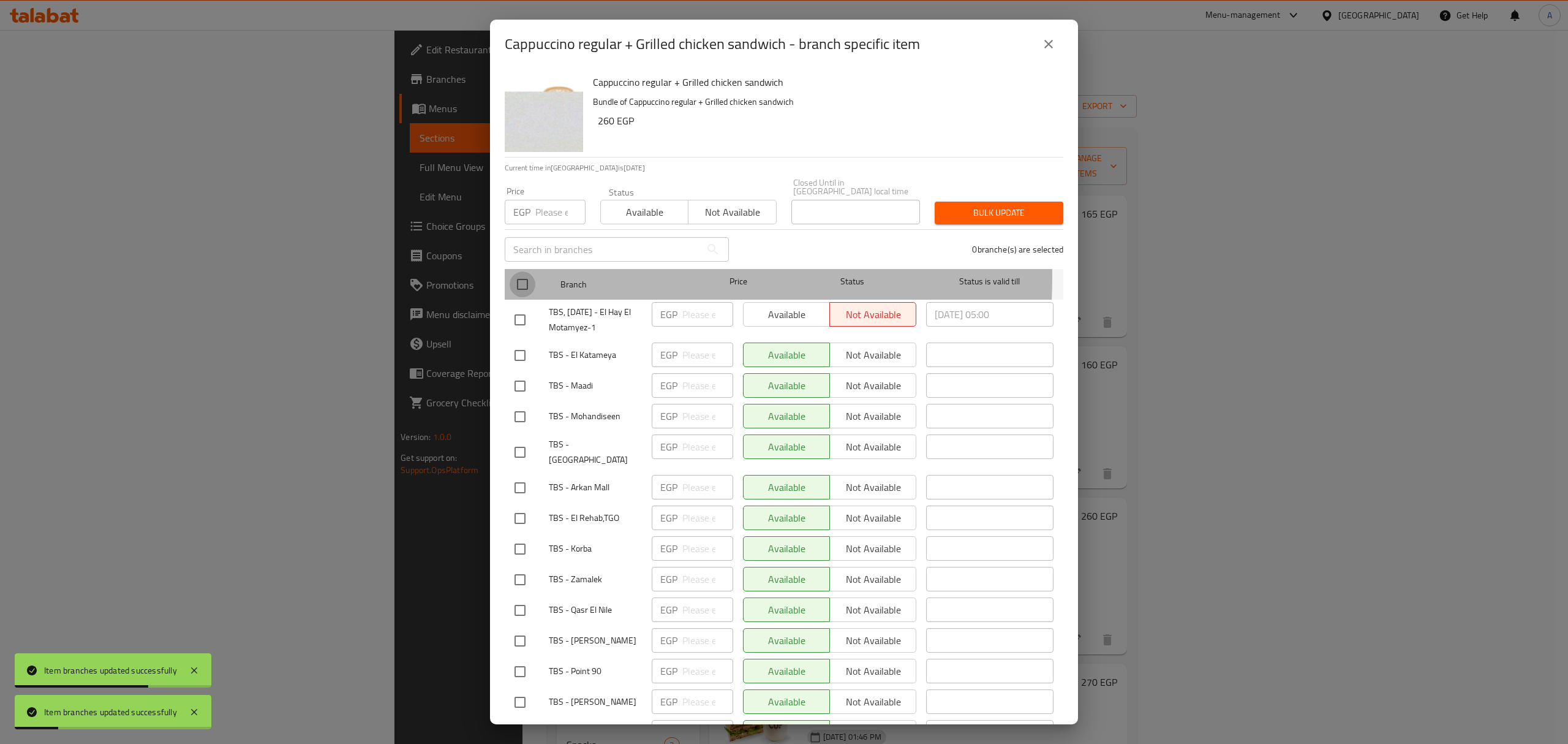
checkbox input "true"
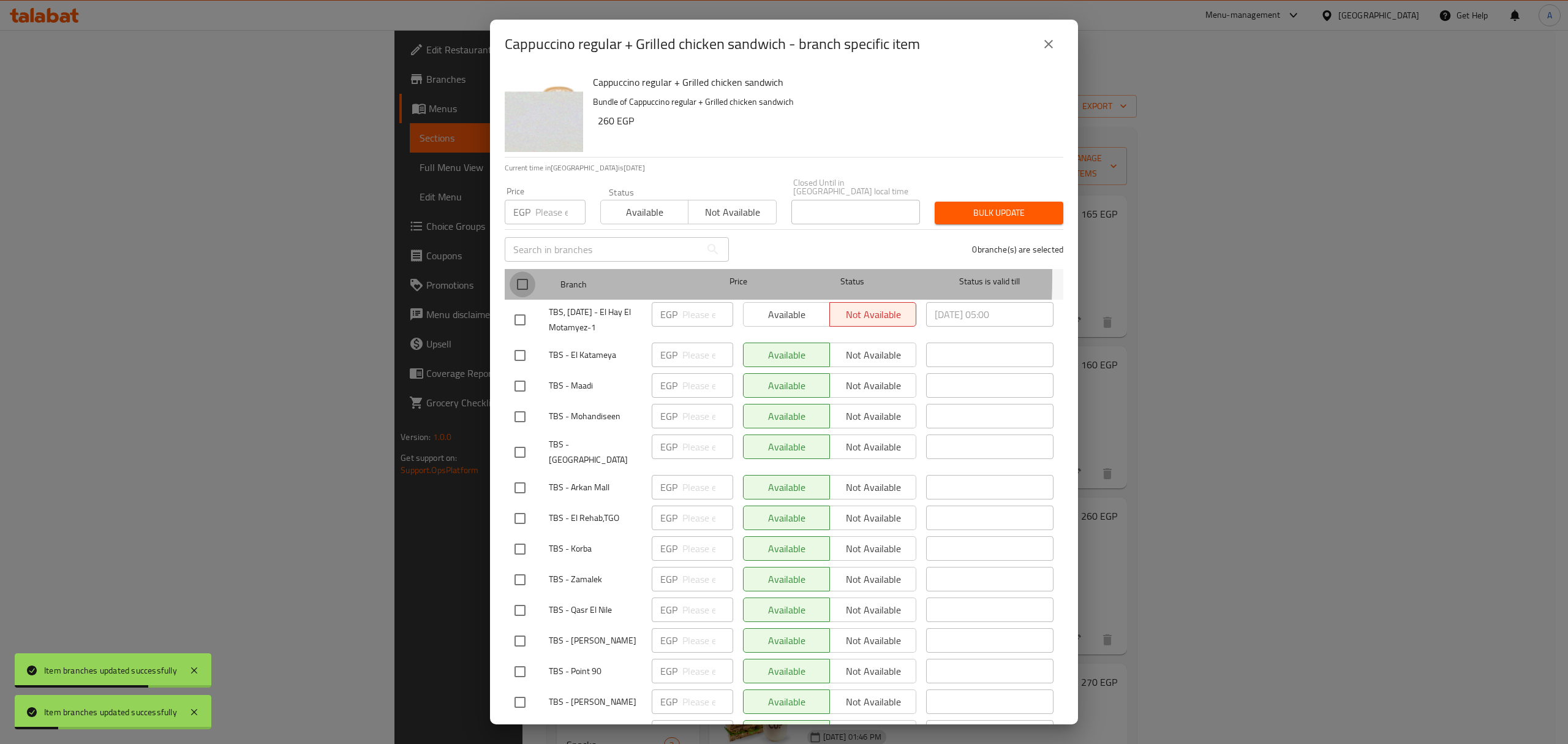
checkbox input "true"
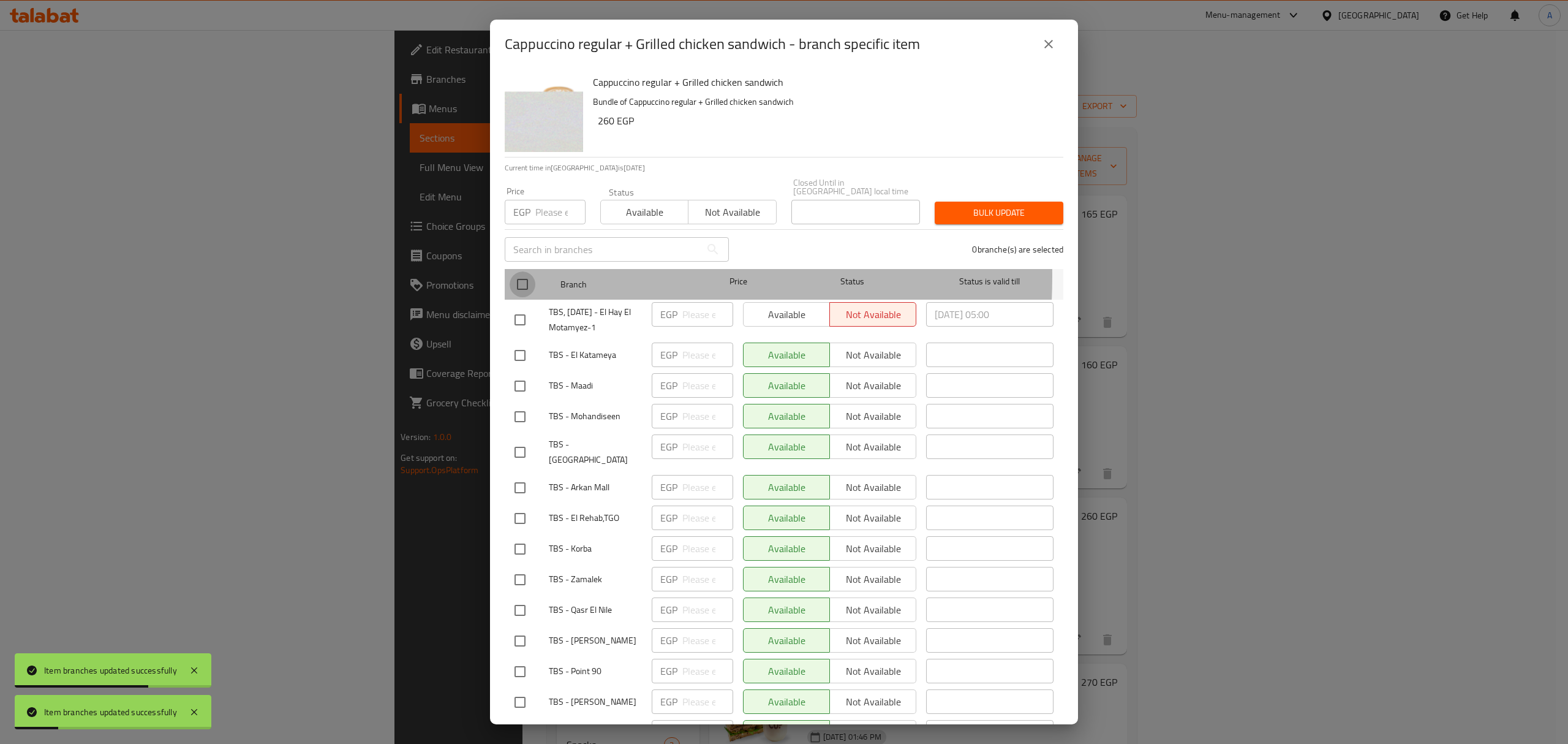
checkbox input "true"
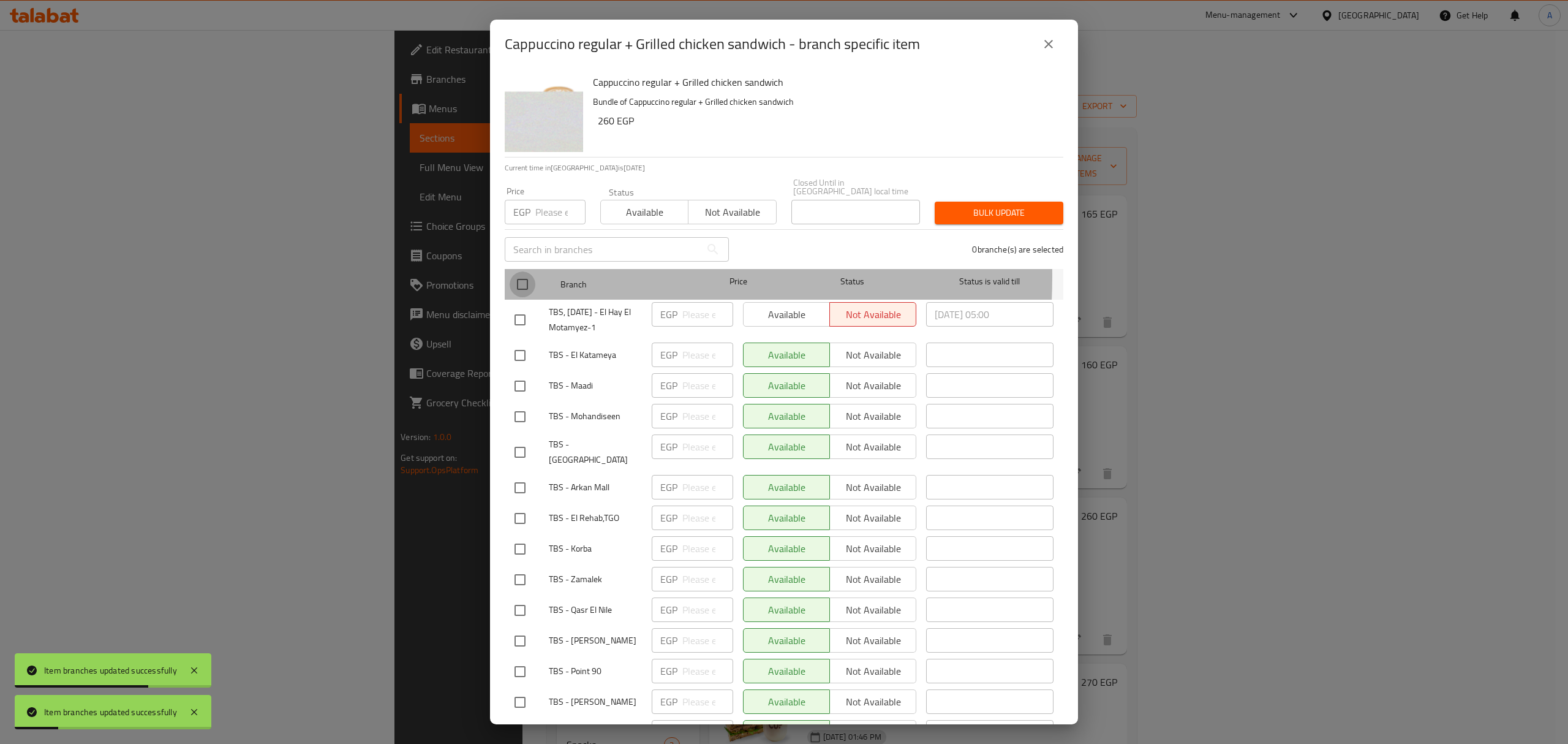
checkbox input "true"
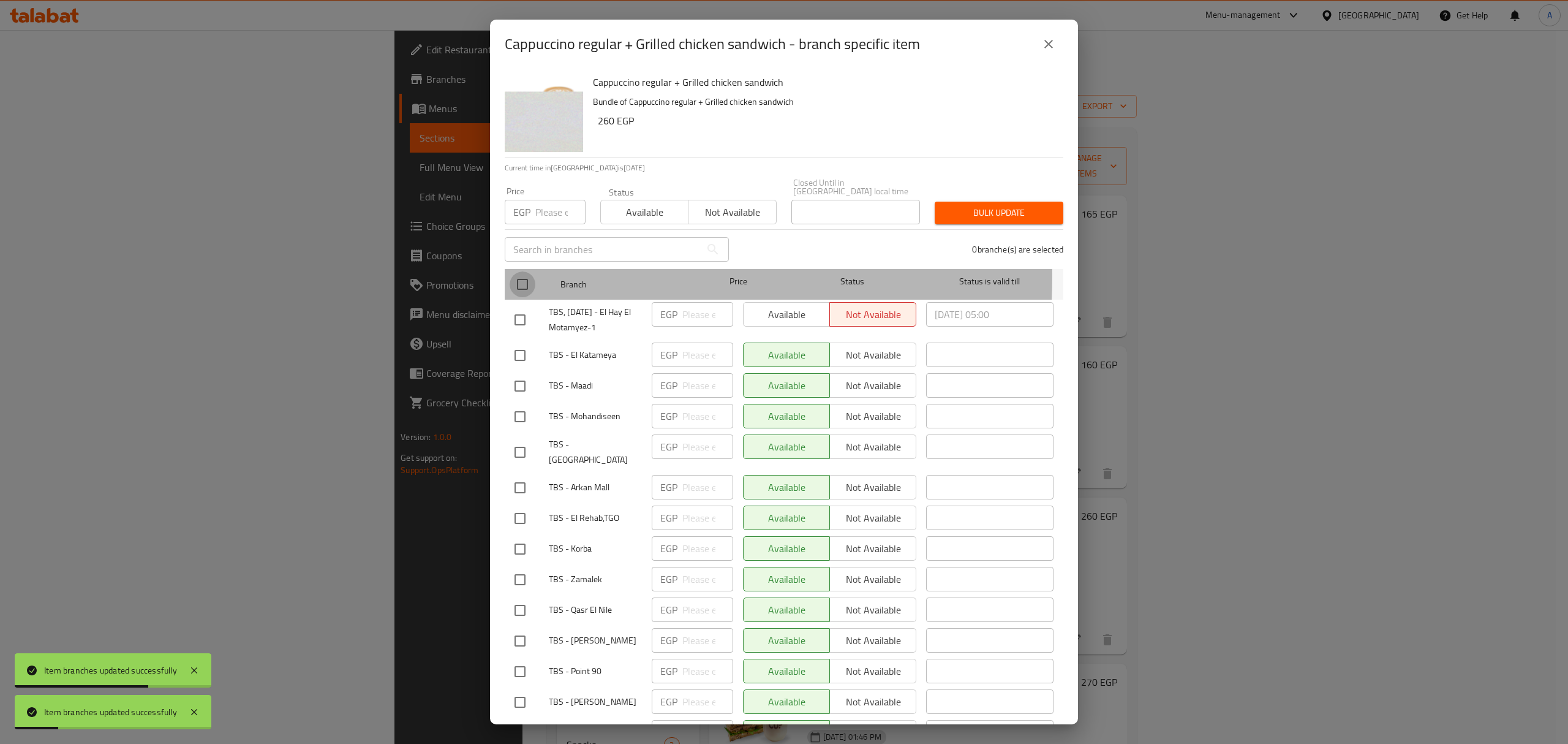
checkbox input "true"
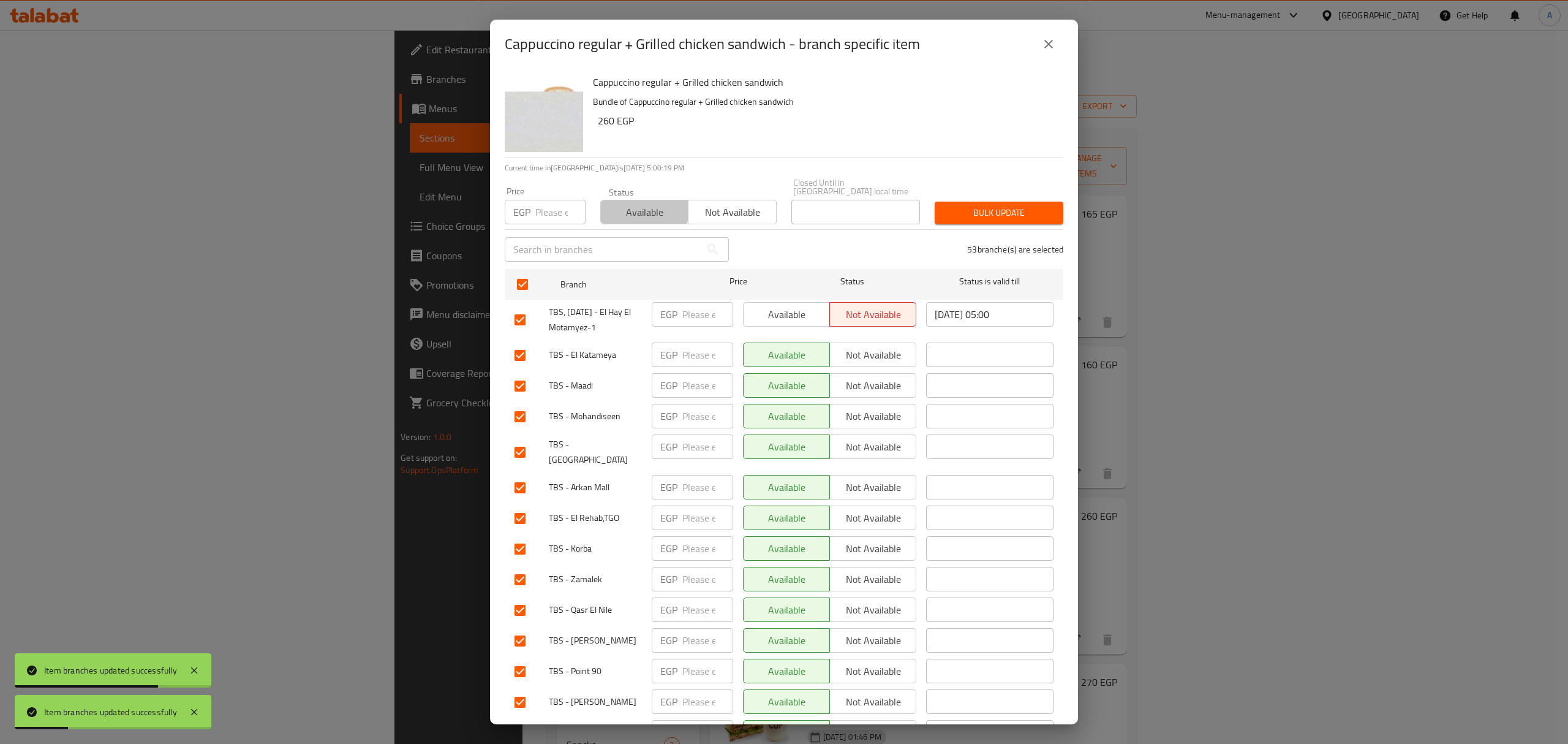
click at [631, 204] on span "Available" at bounding box center [644, 212] width 78 height 18
click at [942, 201] on button "Bulk update" at bounding box center [999, 212] width 129 height 23
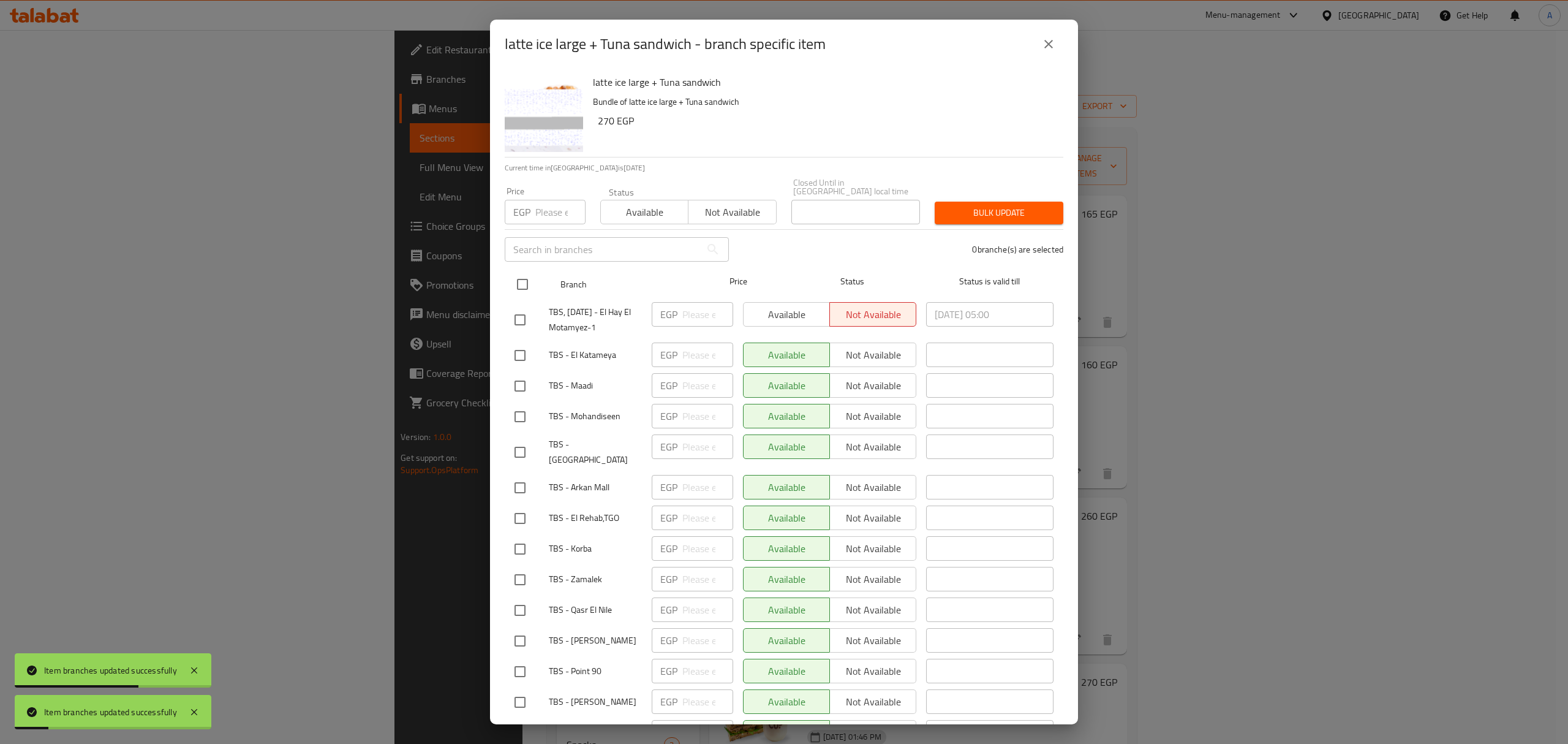
click at [527, 271] on input "checkbox" at bounding box center [522, 284] width 26 height 26
checkbox input "true"
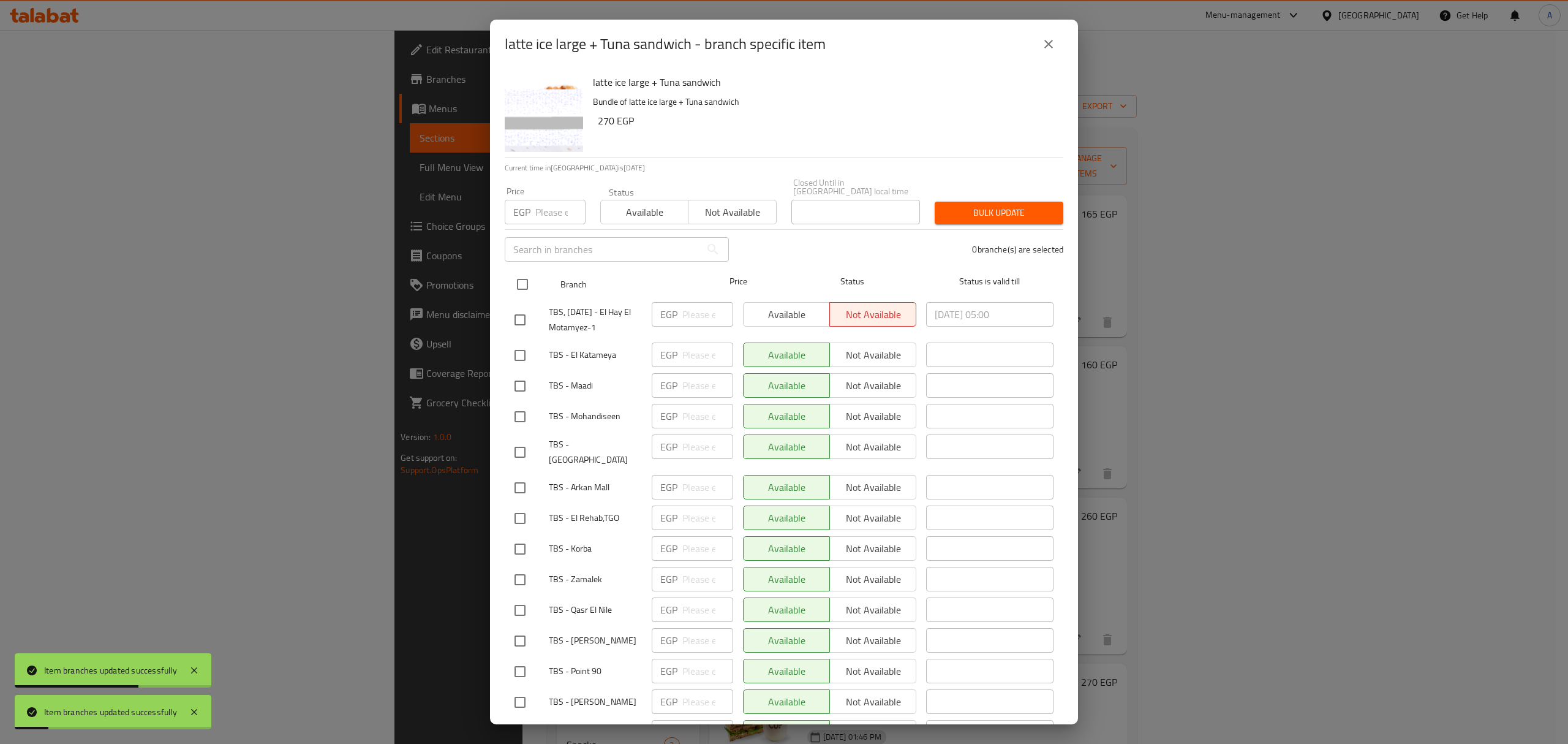
checkbox input "true"
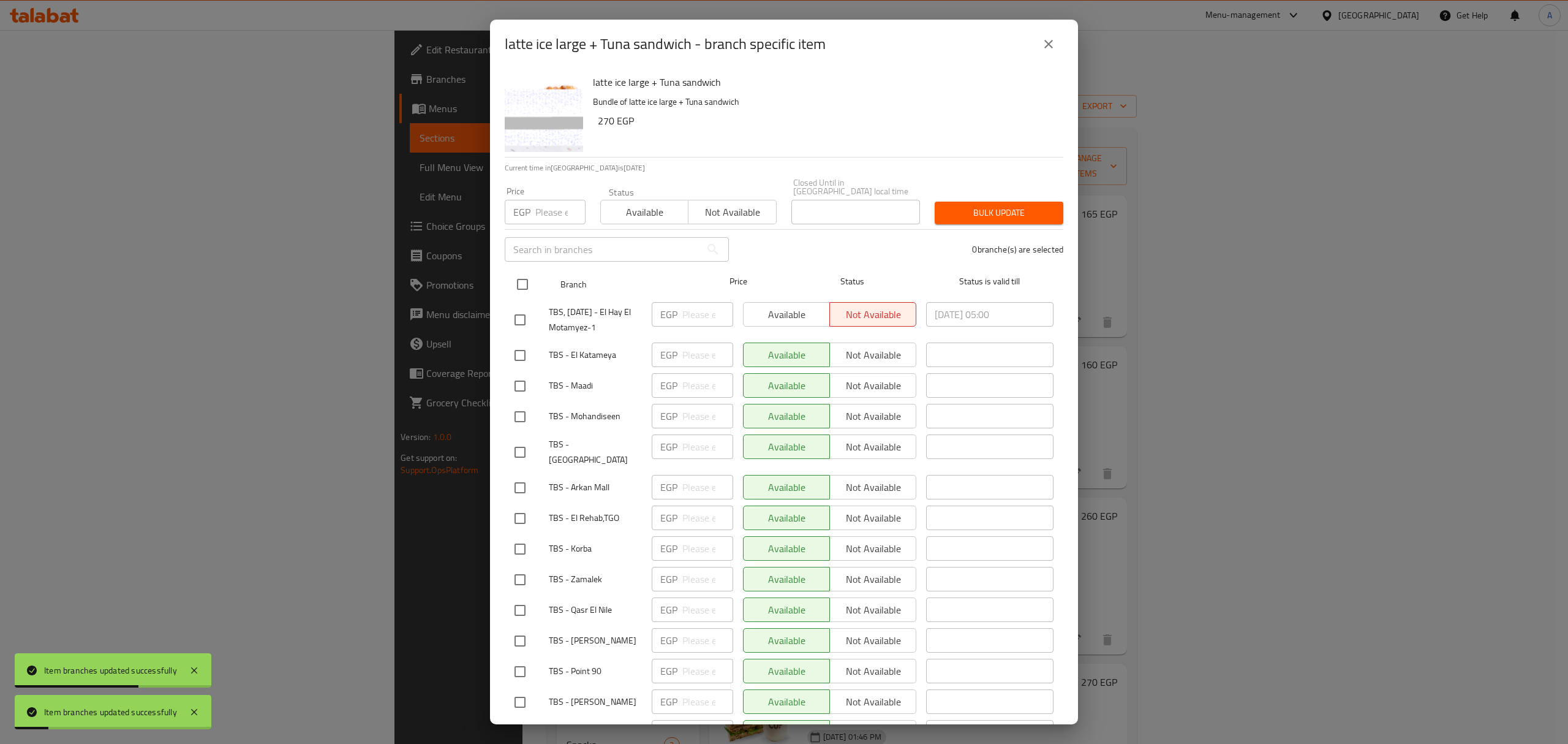
checkbox input "true"
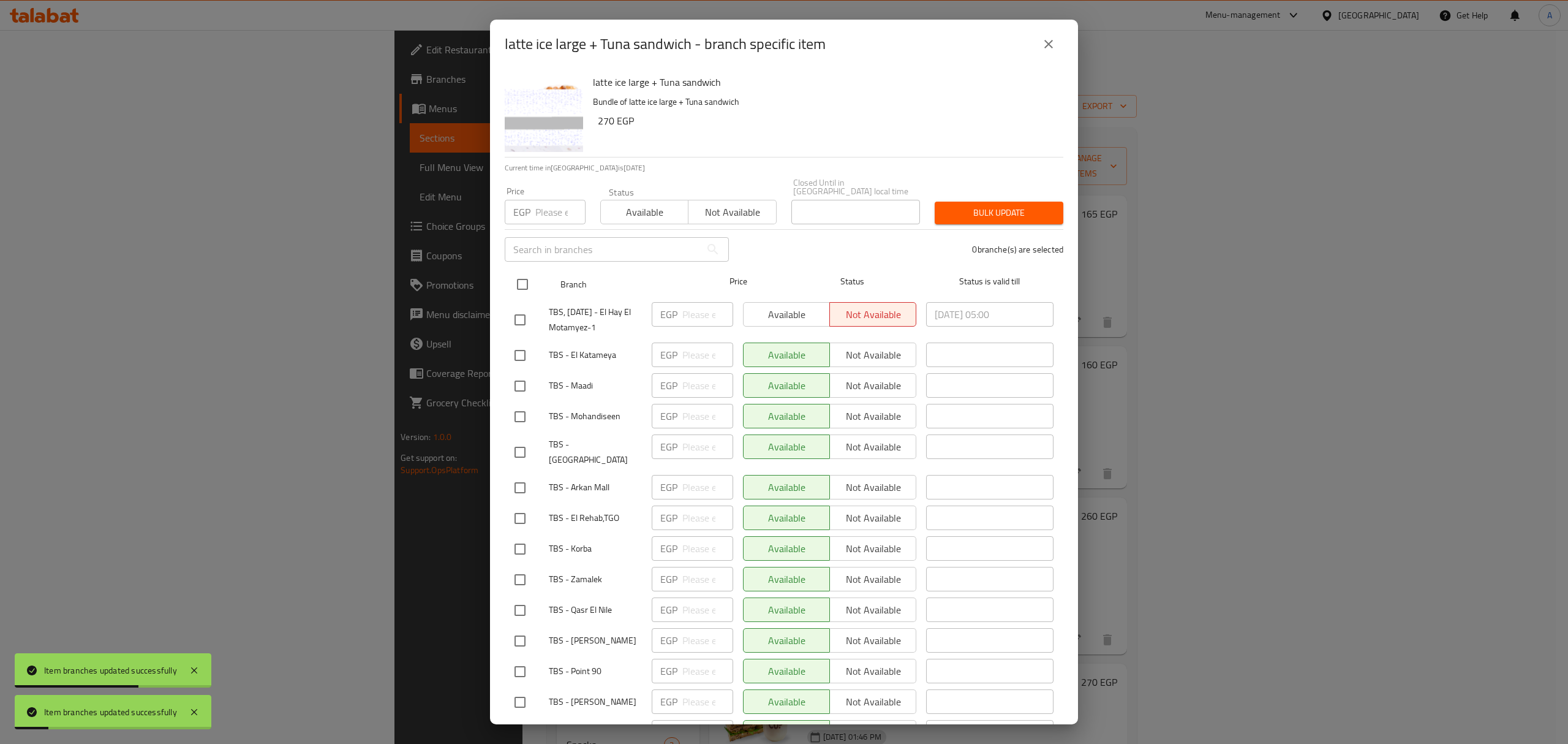
checkbox input "true"
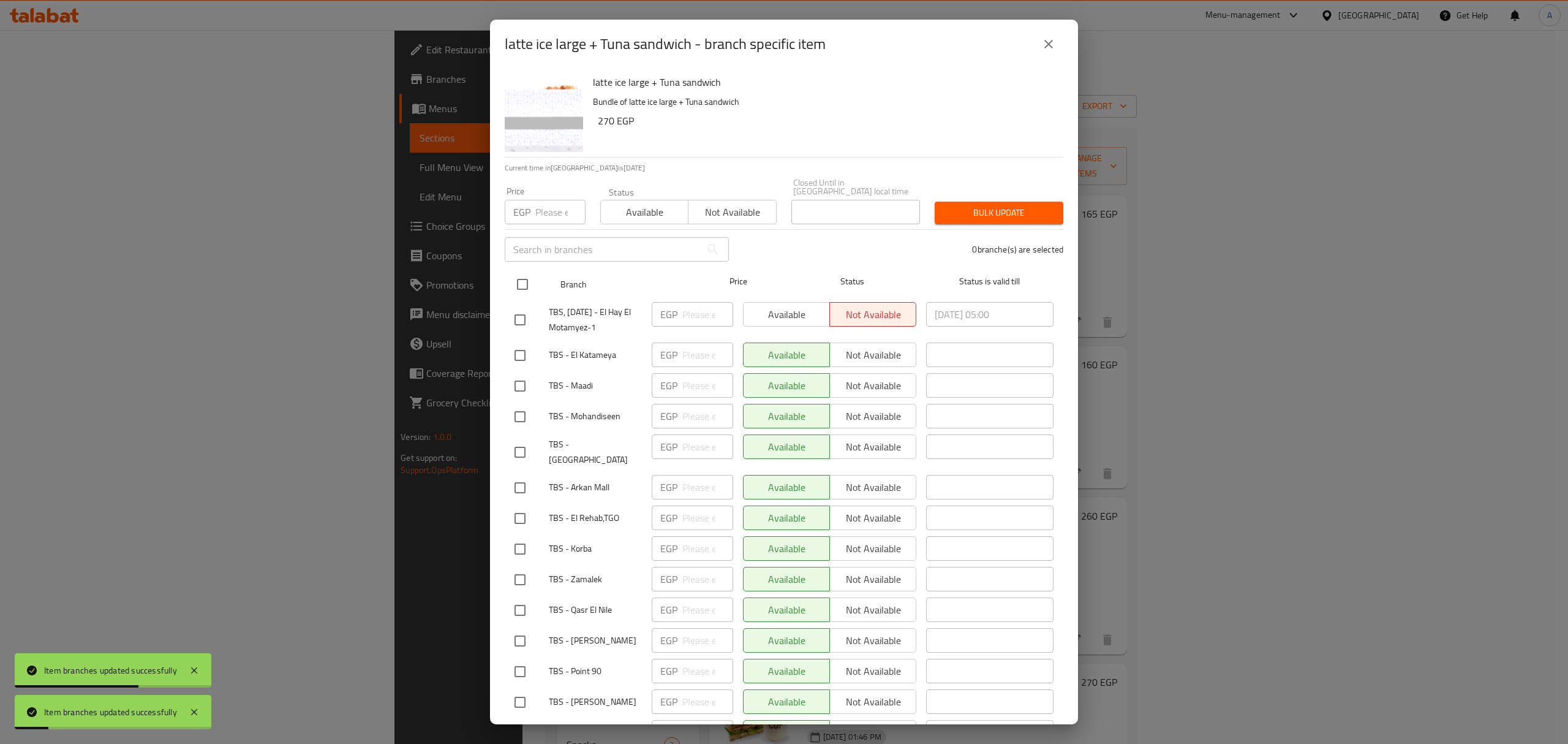
checkbox input "true"
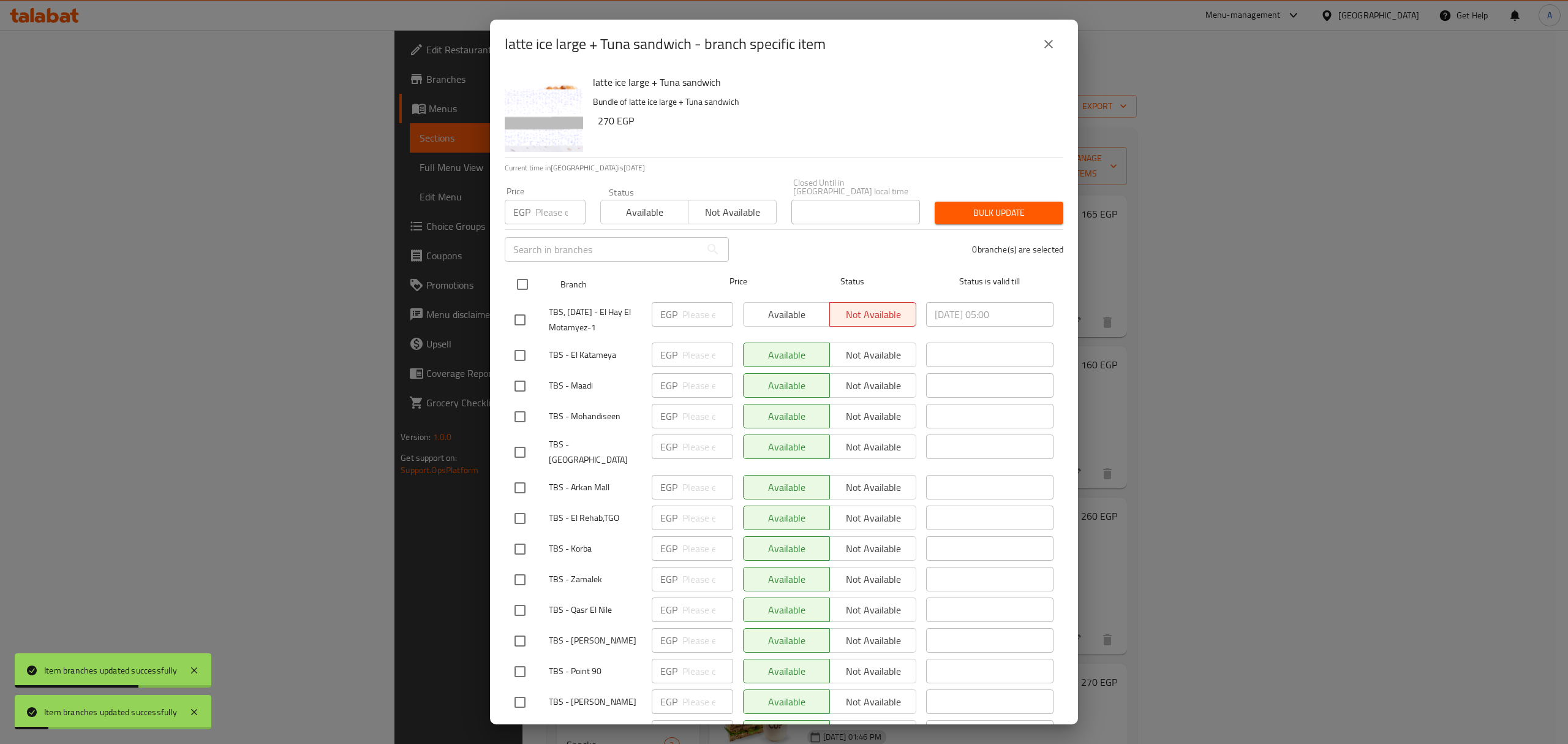
checkbox input "true"
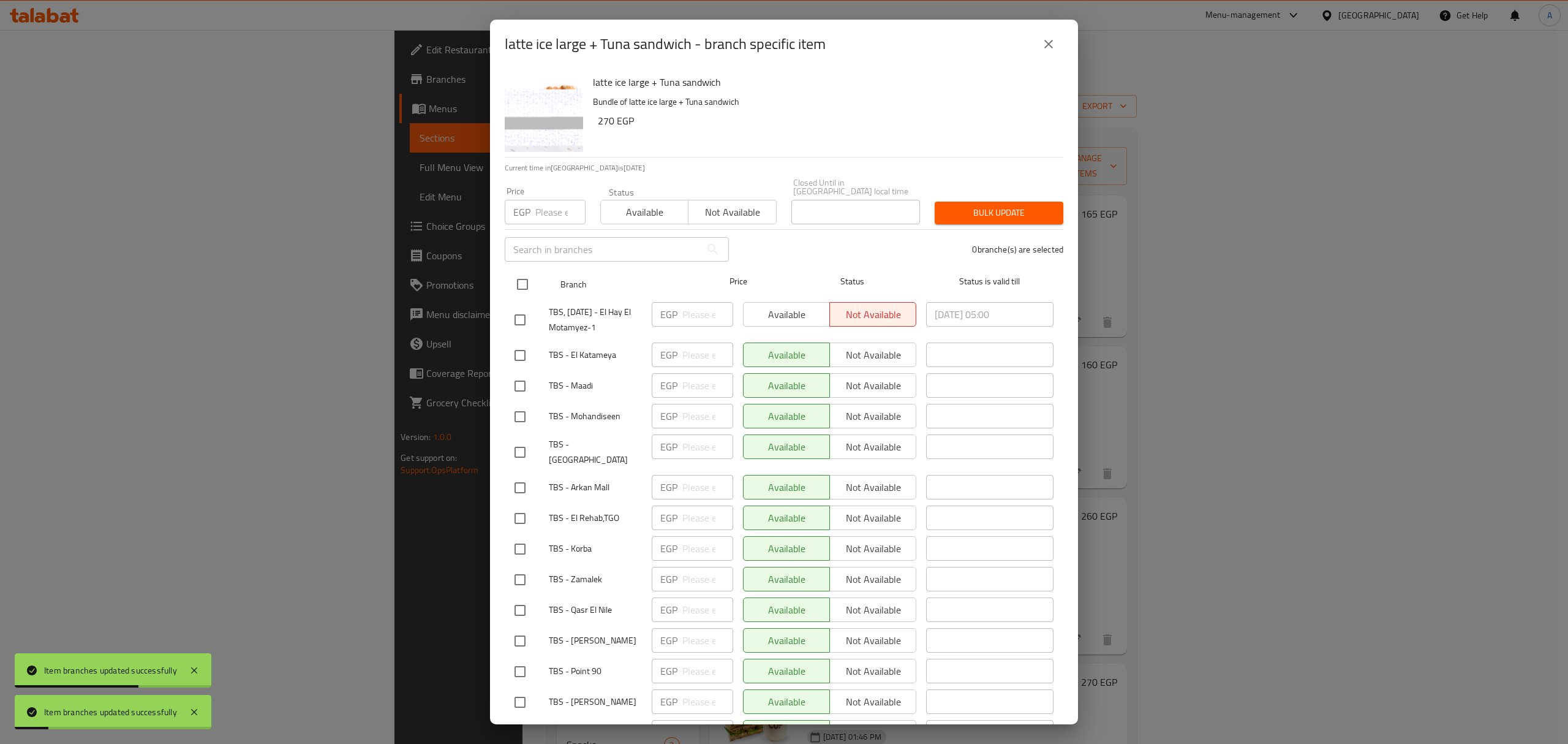
checkbox input "true"
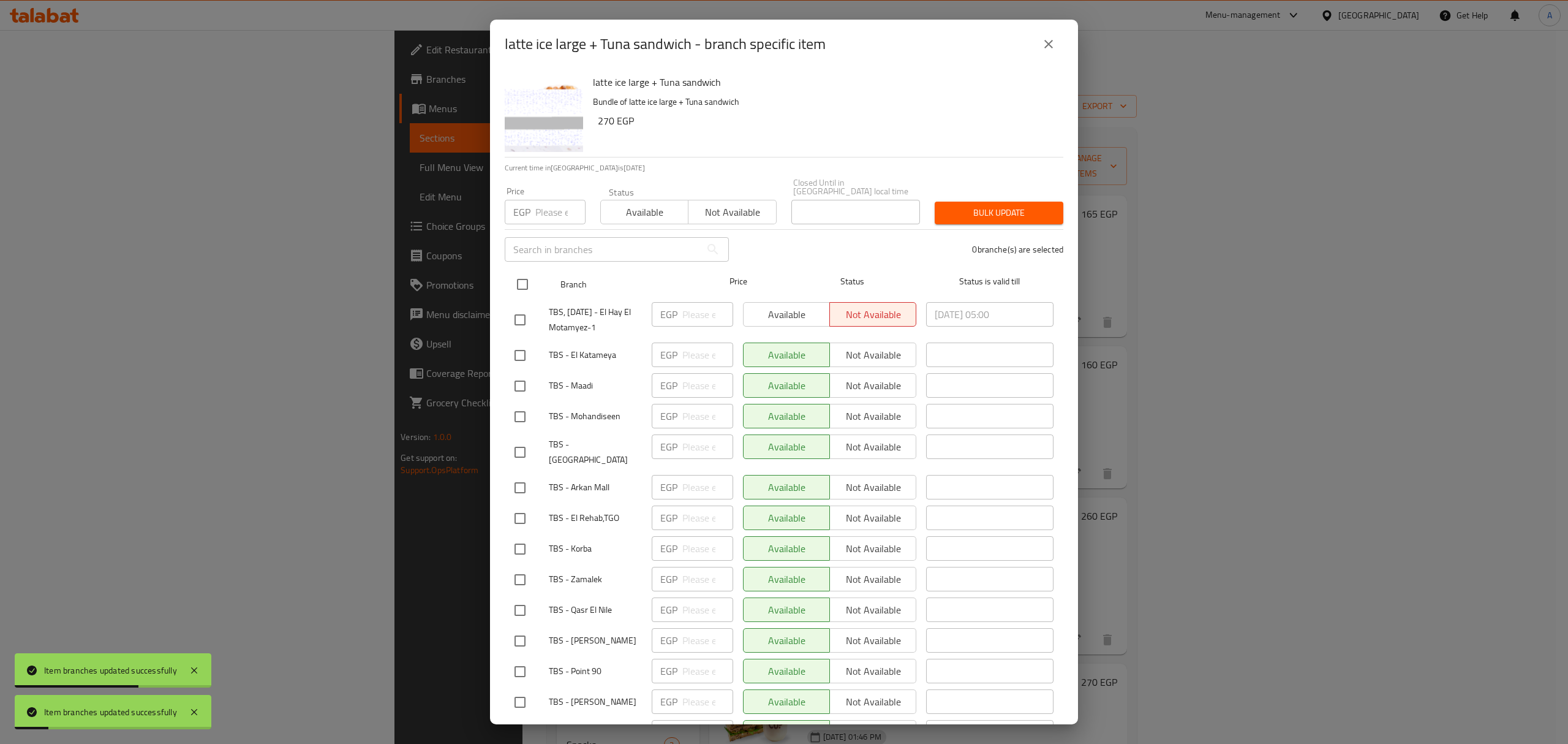
checkbox input "true"
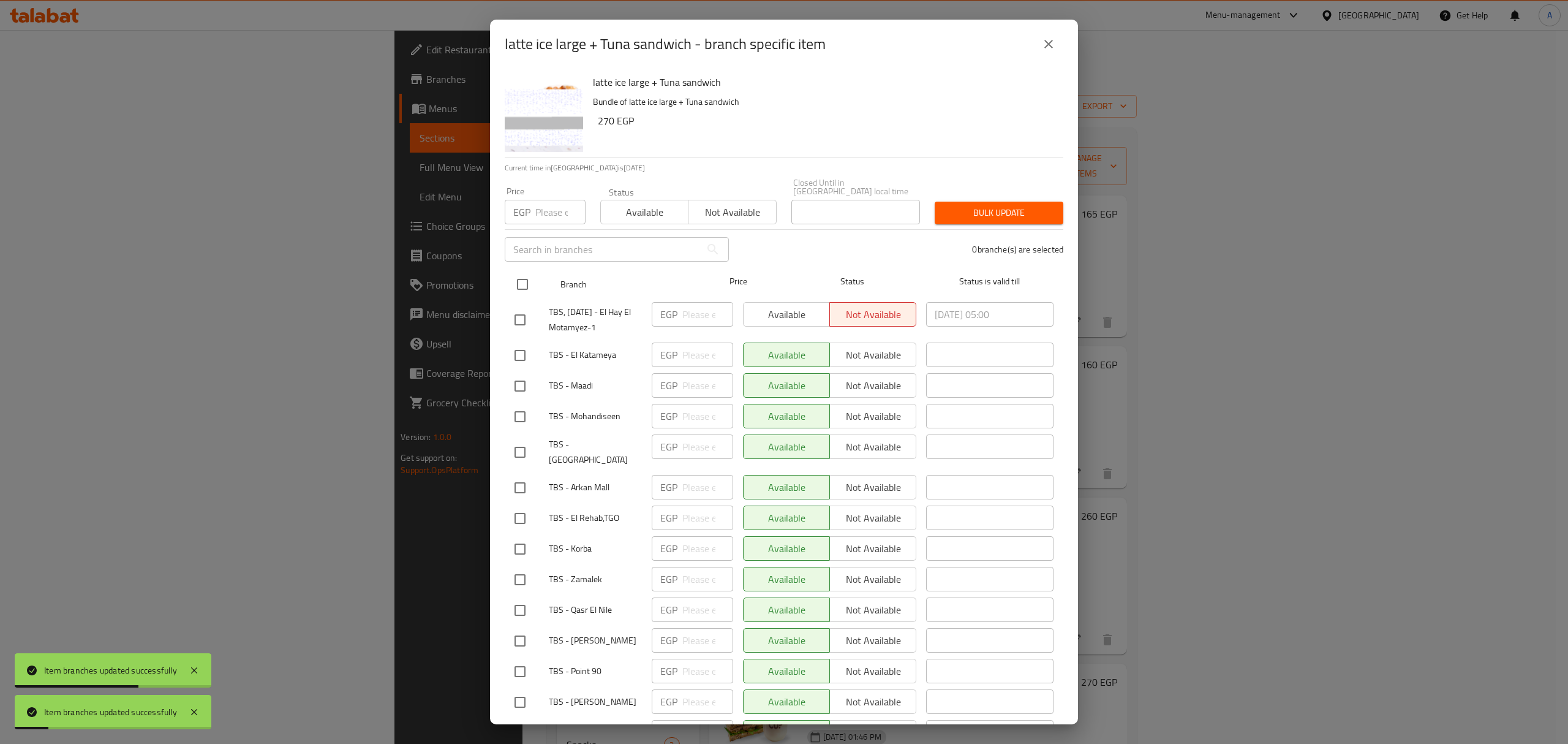
checkbox input "true"
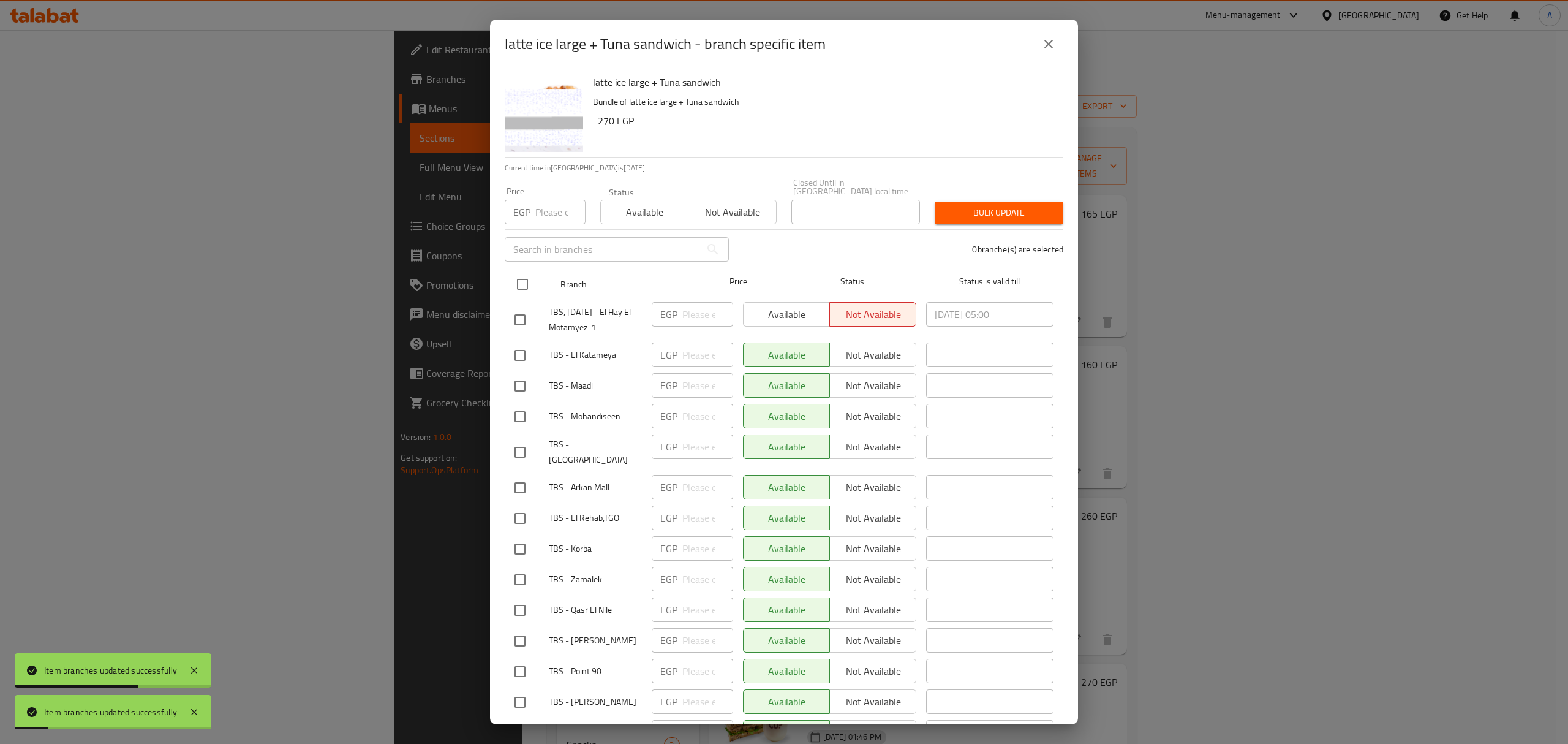
checkbox input "true"
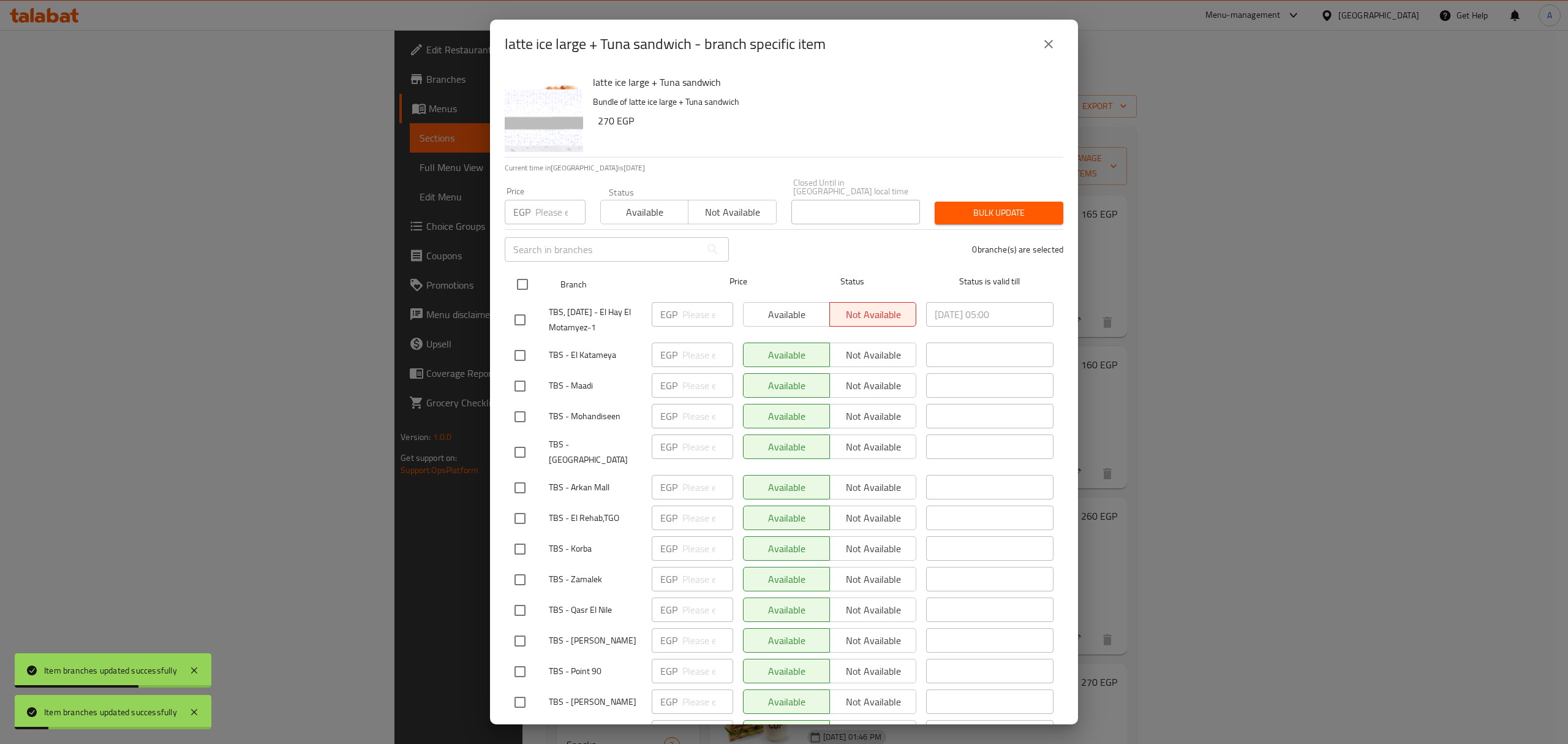
checkbox input "true"
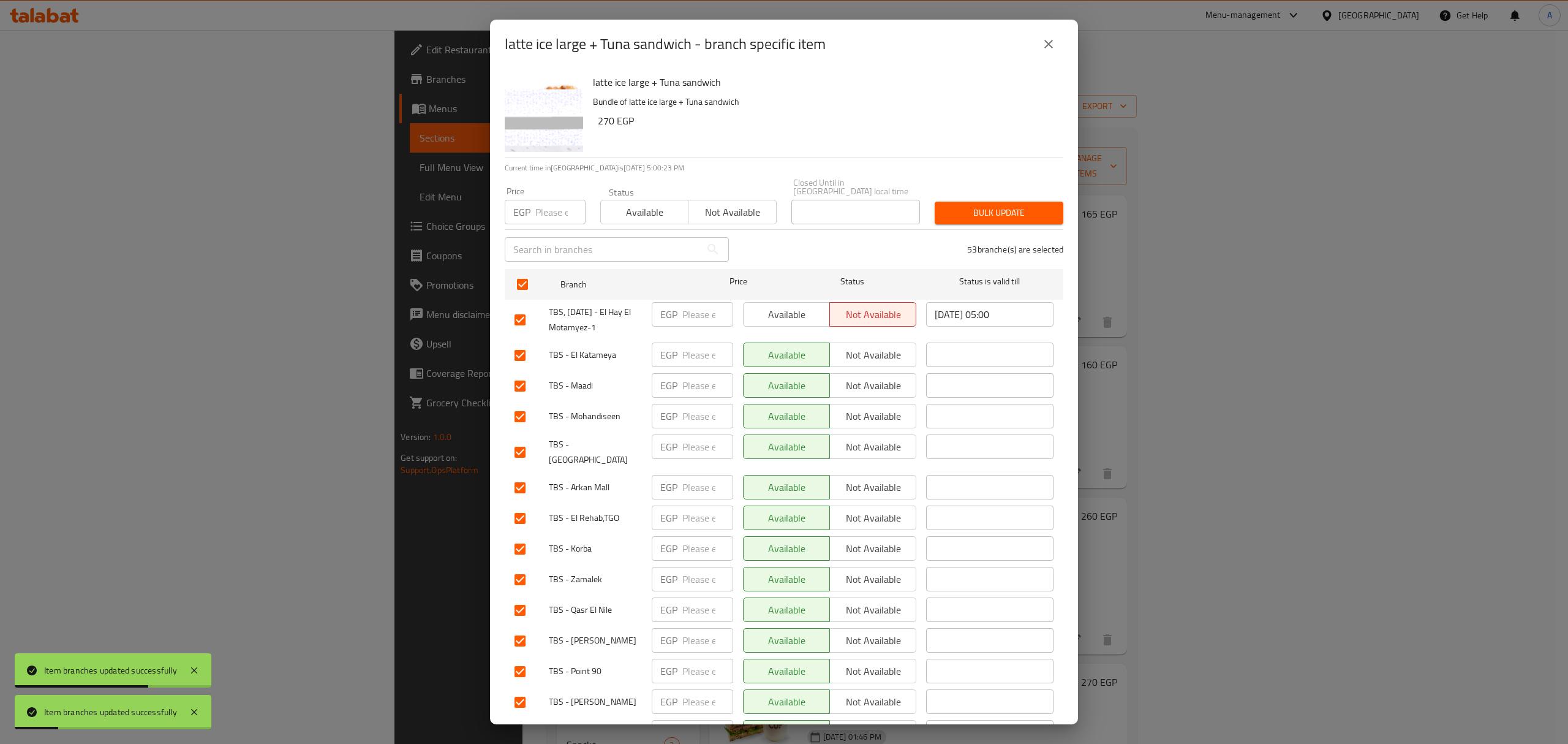
click at [622, 199] on button "Available" at bounding box center [643, 211] width 88 height 25
click at [1031, 201] on button "Bulk update" at bounding box center [999, 212] width 129 height 23
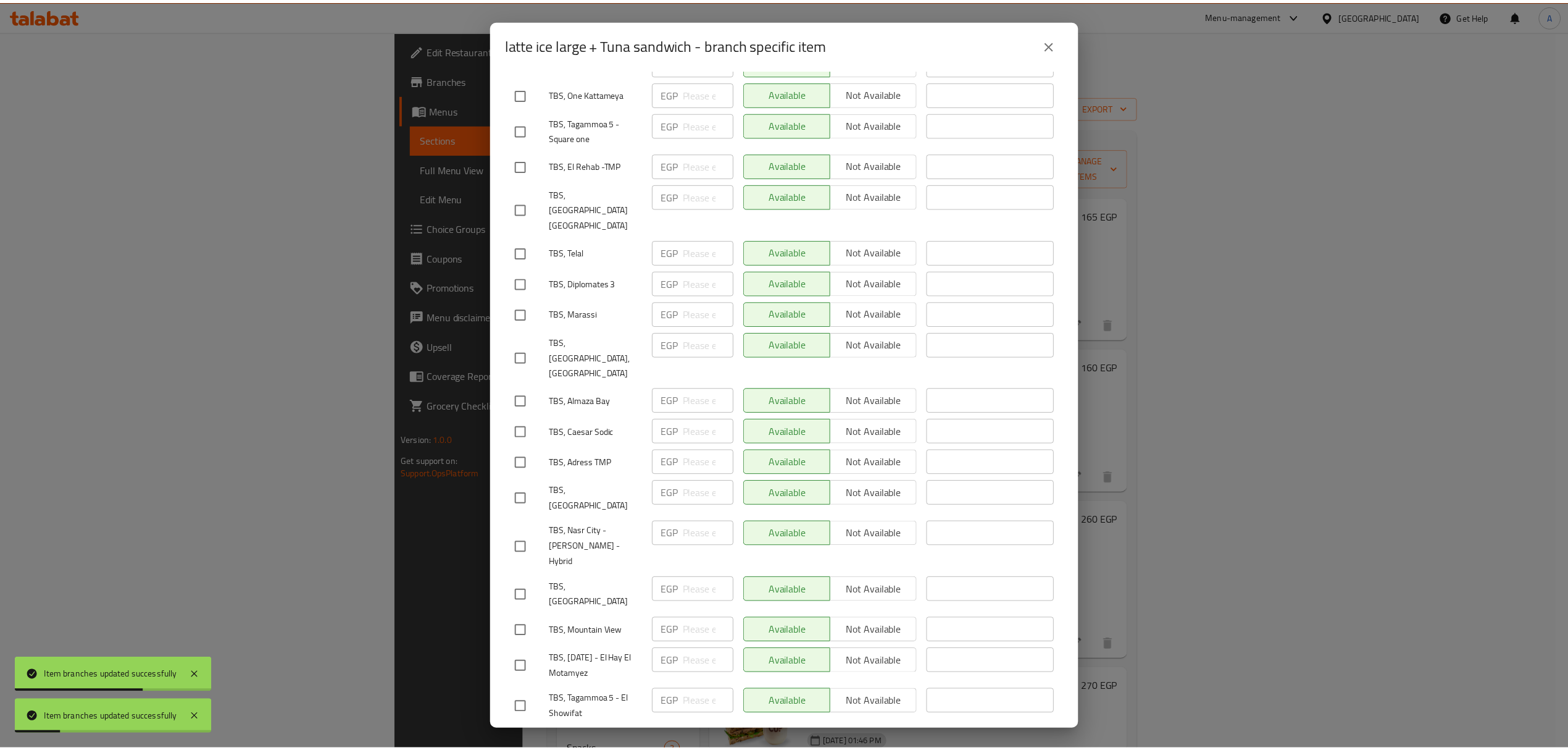
scroll to position [1429, 0]
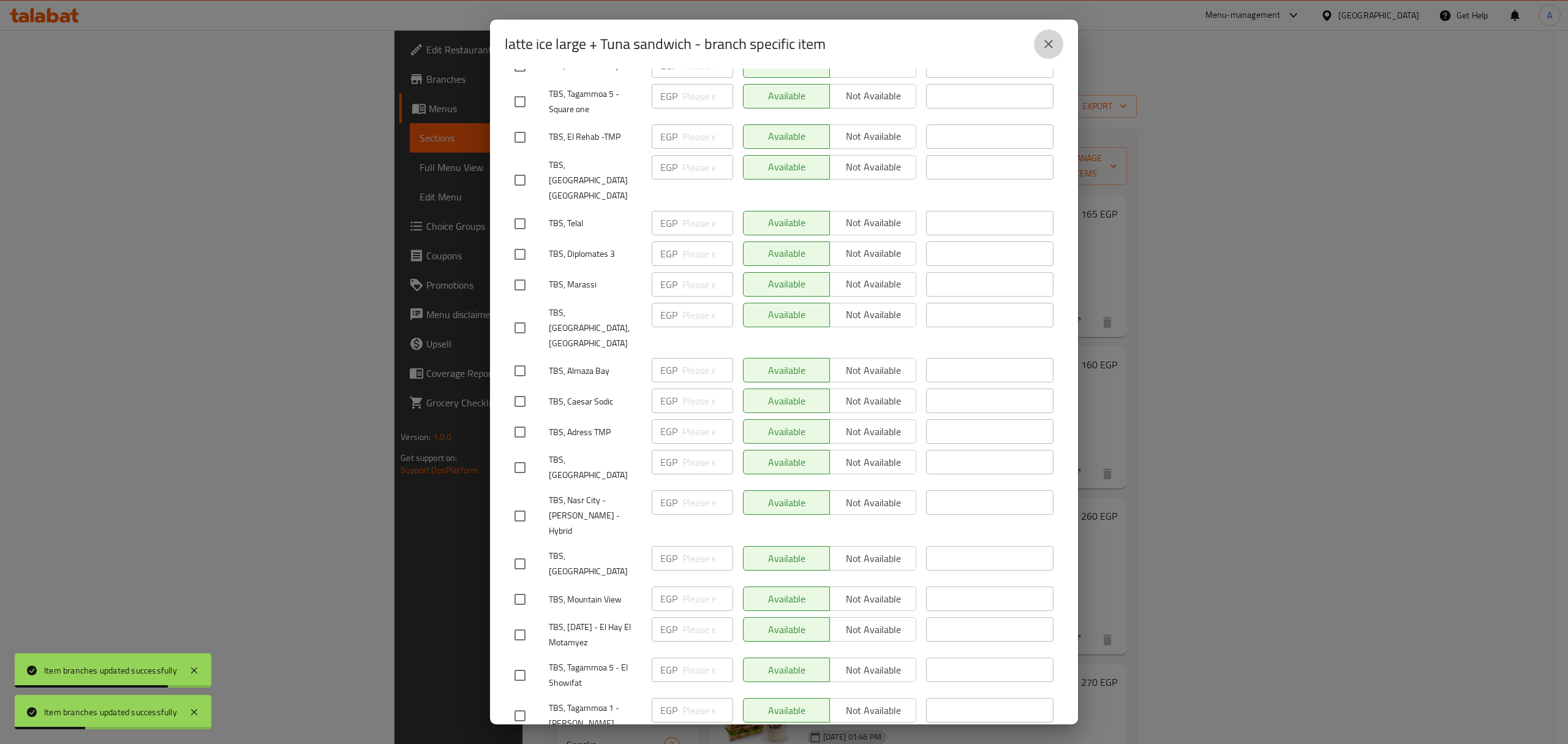
click at [1048, 43] on icon "close" at bounding box center [1048, 44] width 9 height 9
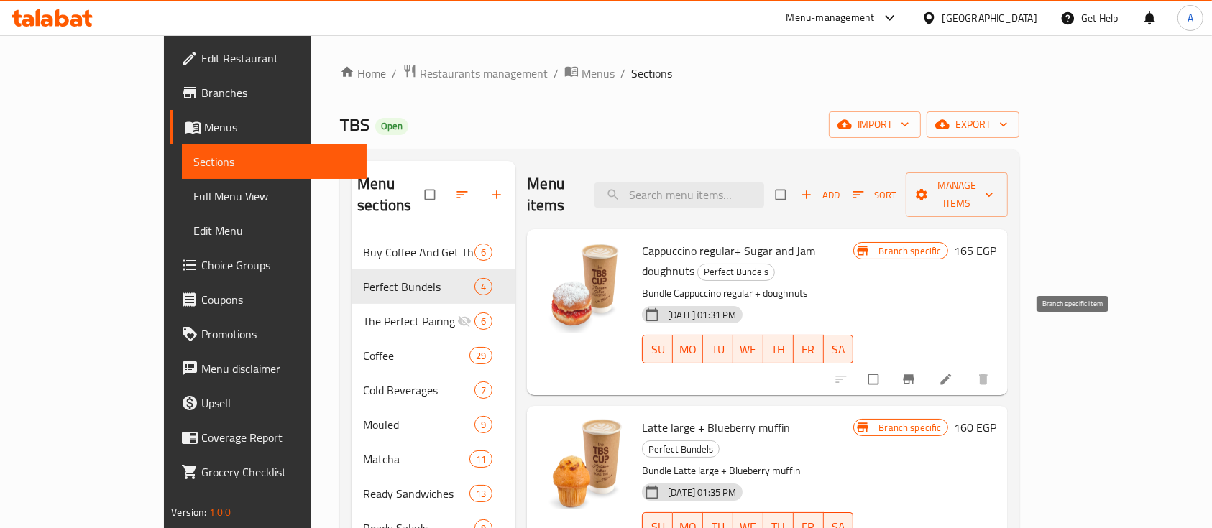
click at [913, 375] on icon "Branch-specific-item" at bounding box center [908, 379] width 11 height 9
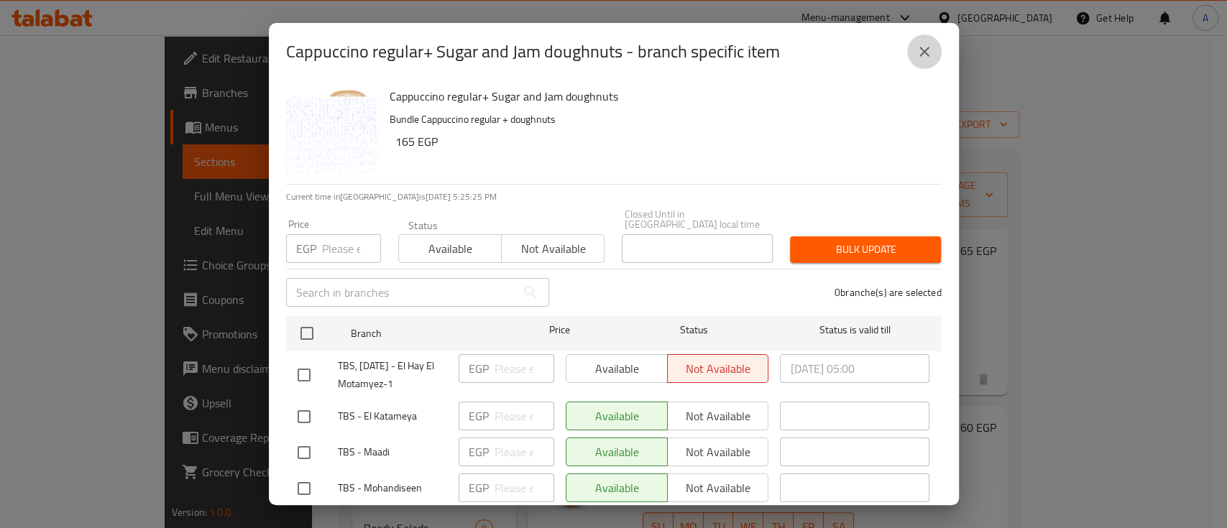
click at [921, 50] on icon "close" at bounding box center [924, 52] width 10 height 10
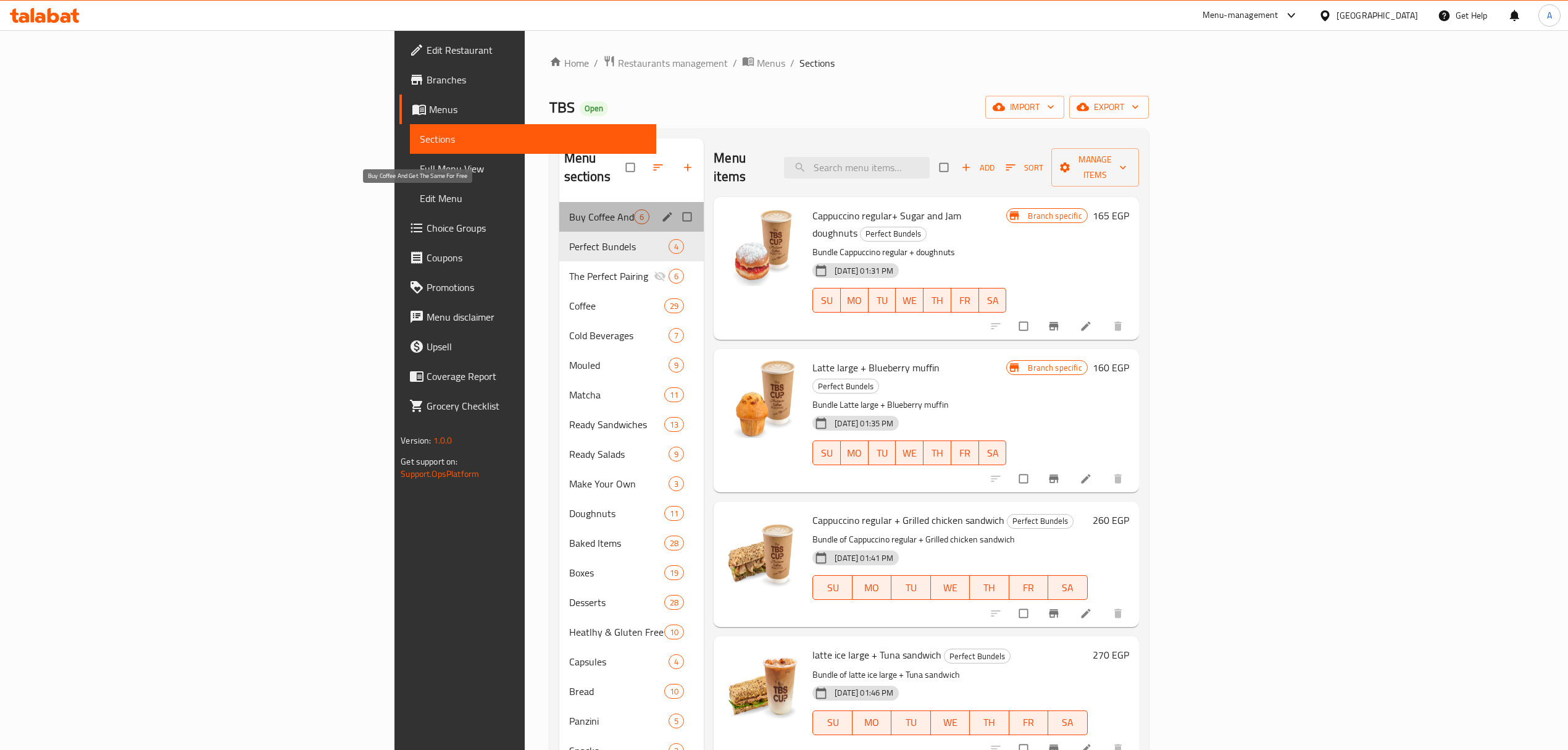
click at [569, 210] on span "Buy Coffee And Get The Same For Free" at bounding box center [602, 216] width 65 height 15
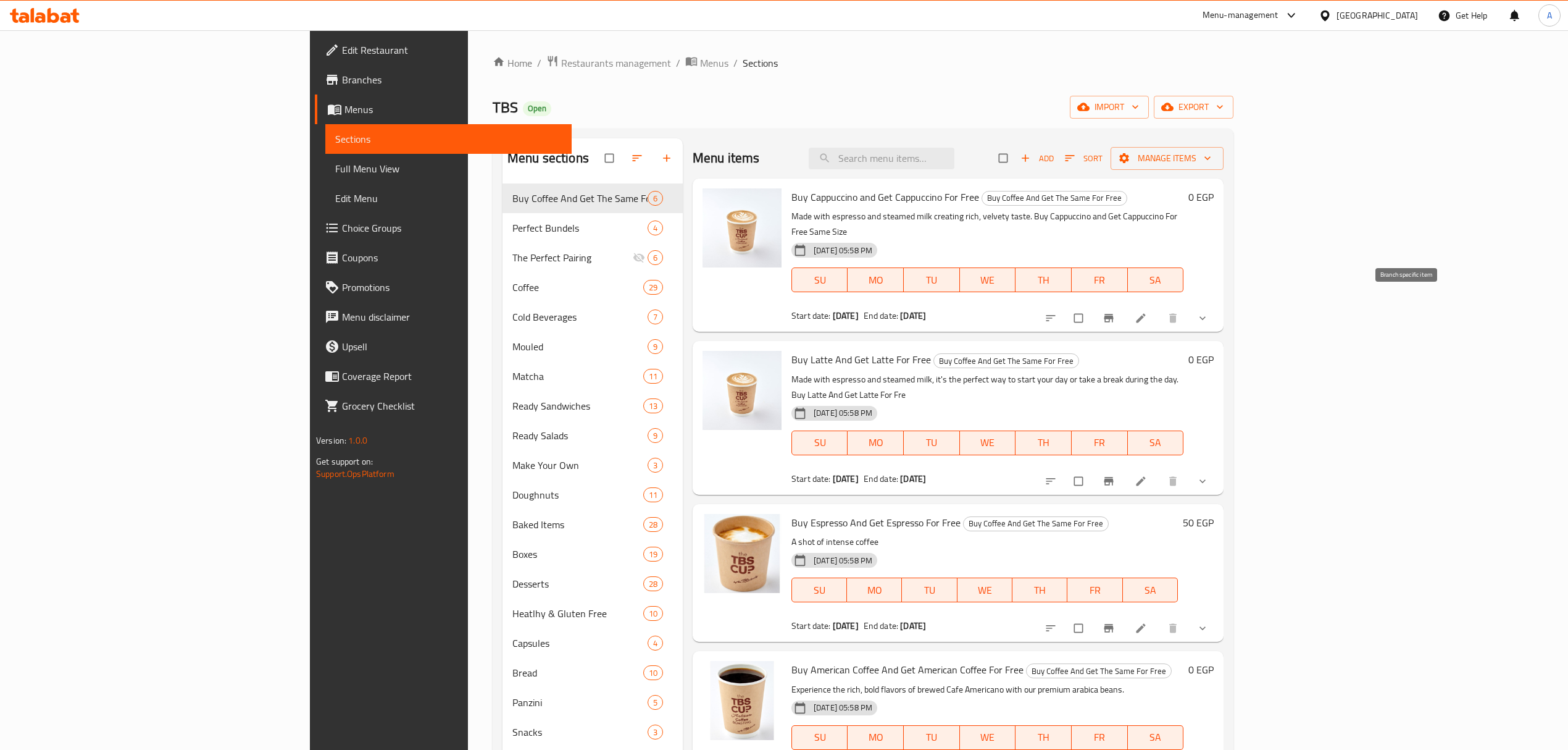
click at [1125, 310] on button "Branch-specific-item" at bounding box center [1109, 318] width 29 height 27
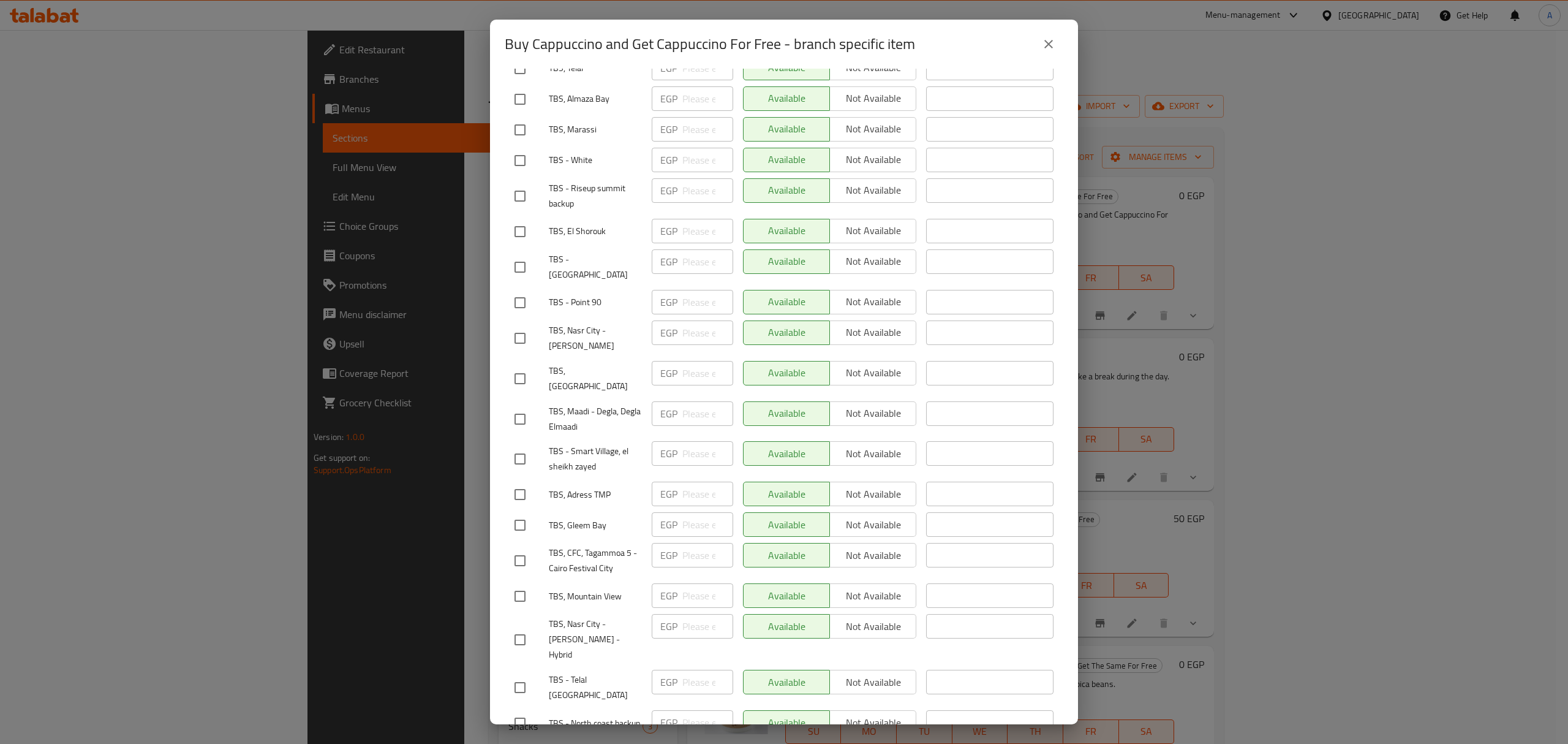
scroll to position [1417, 0]
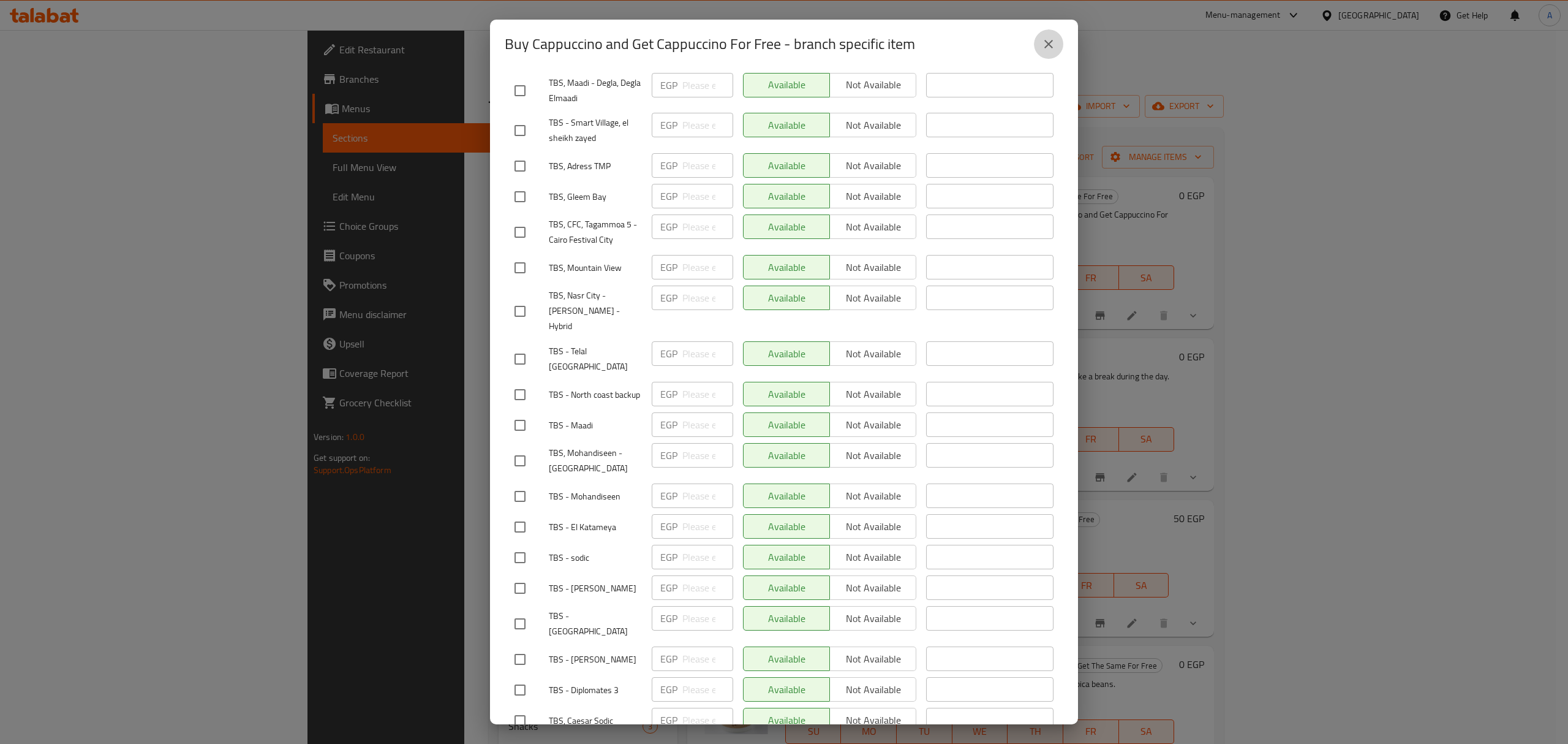
click at [1052, 43] on icon "close" at bounding box center [1048, 43] width 14 height 14
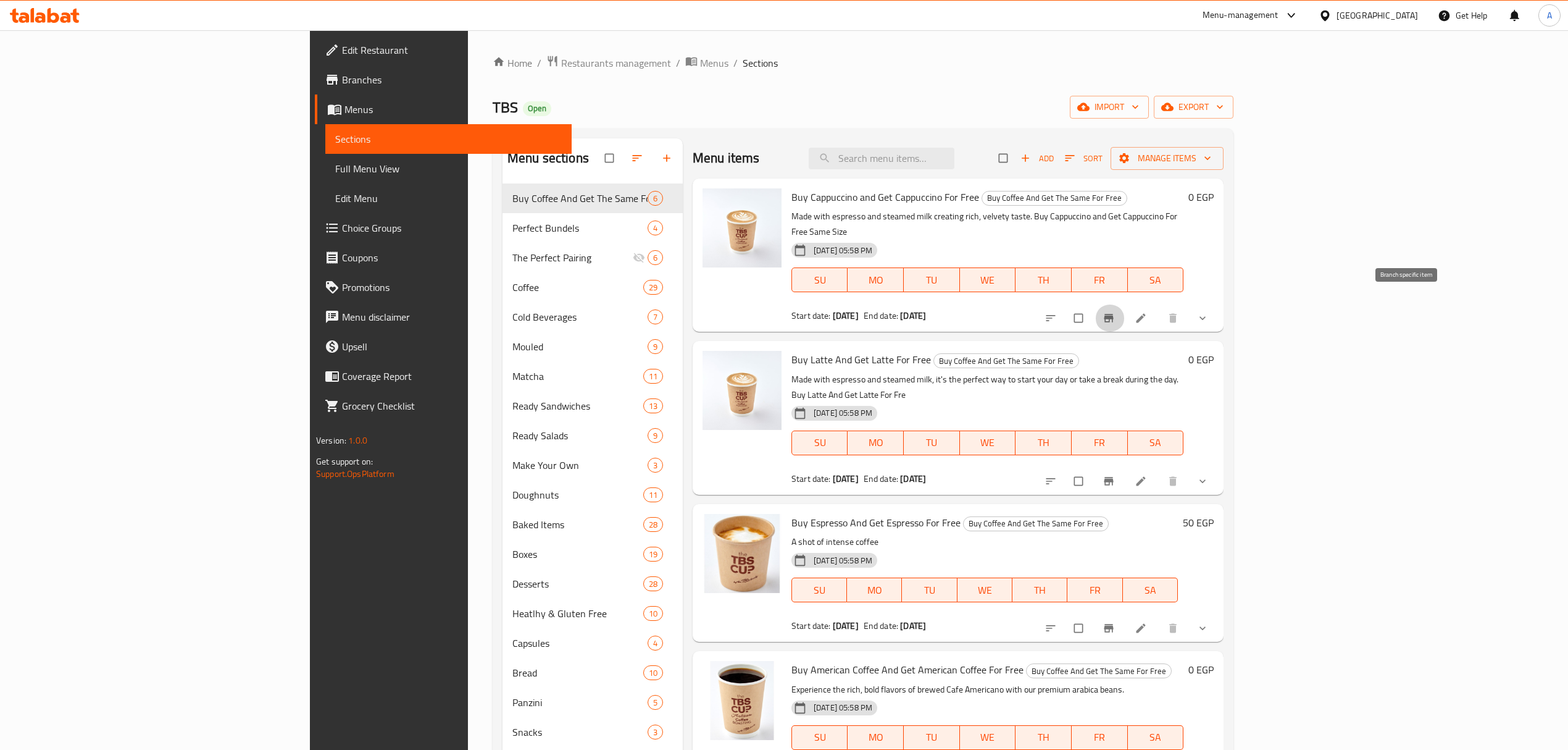
click at [1125, 304] on button "Branch-specific-item" at bounding box center [1109, 318] width 29 height 27
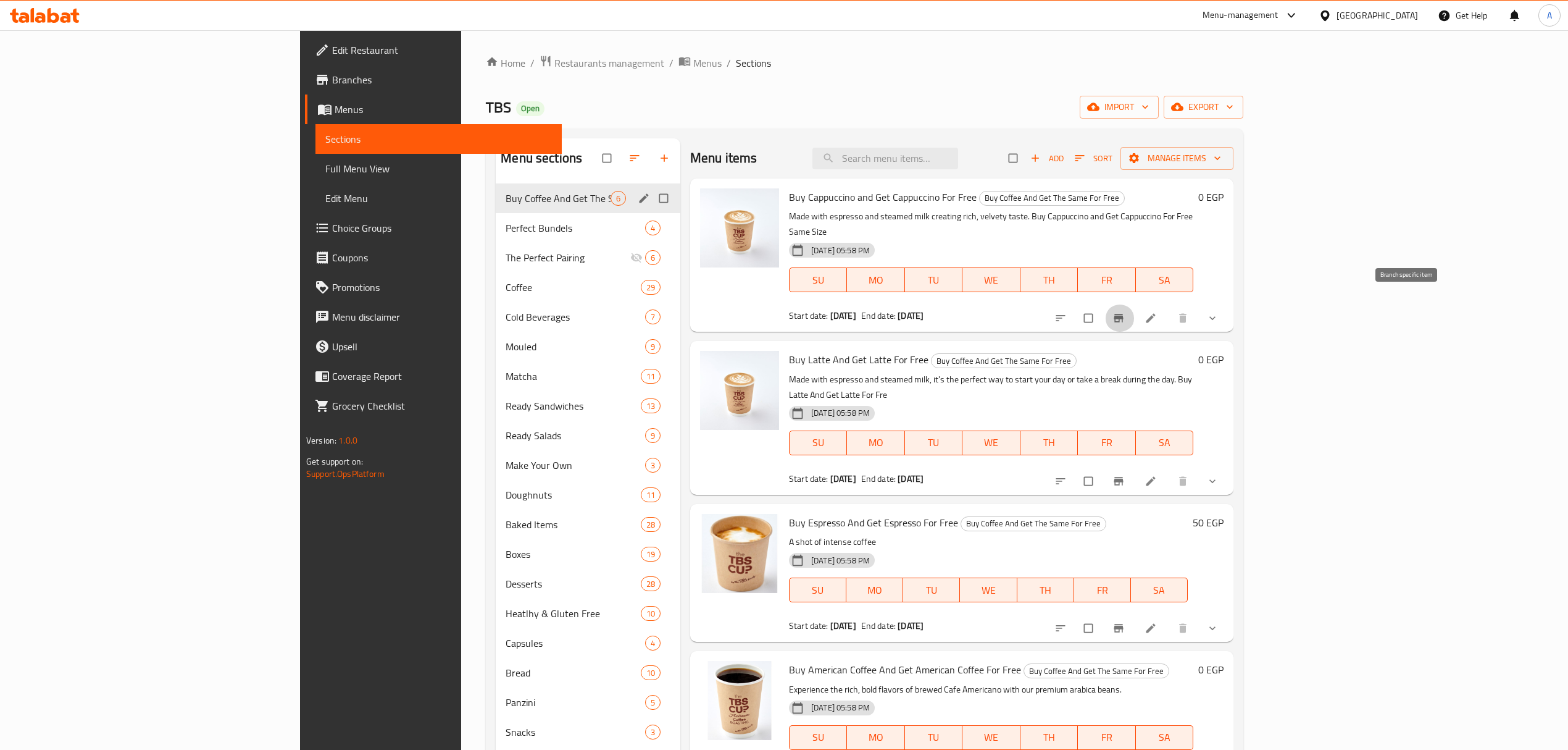
click at [506, 196] on span "Buy Coffee And Get The Same For Free" at bounding box center [558, 198] width 105 height 15
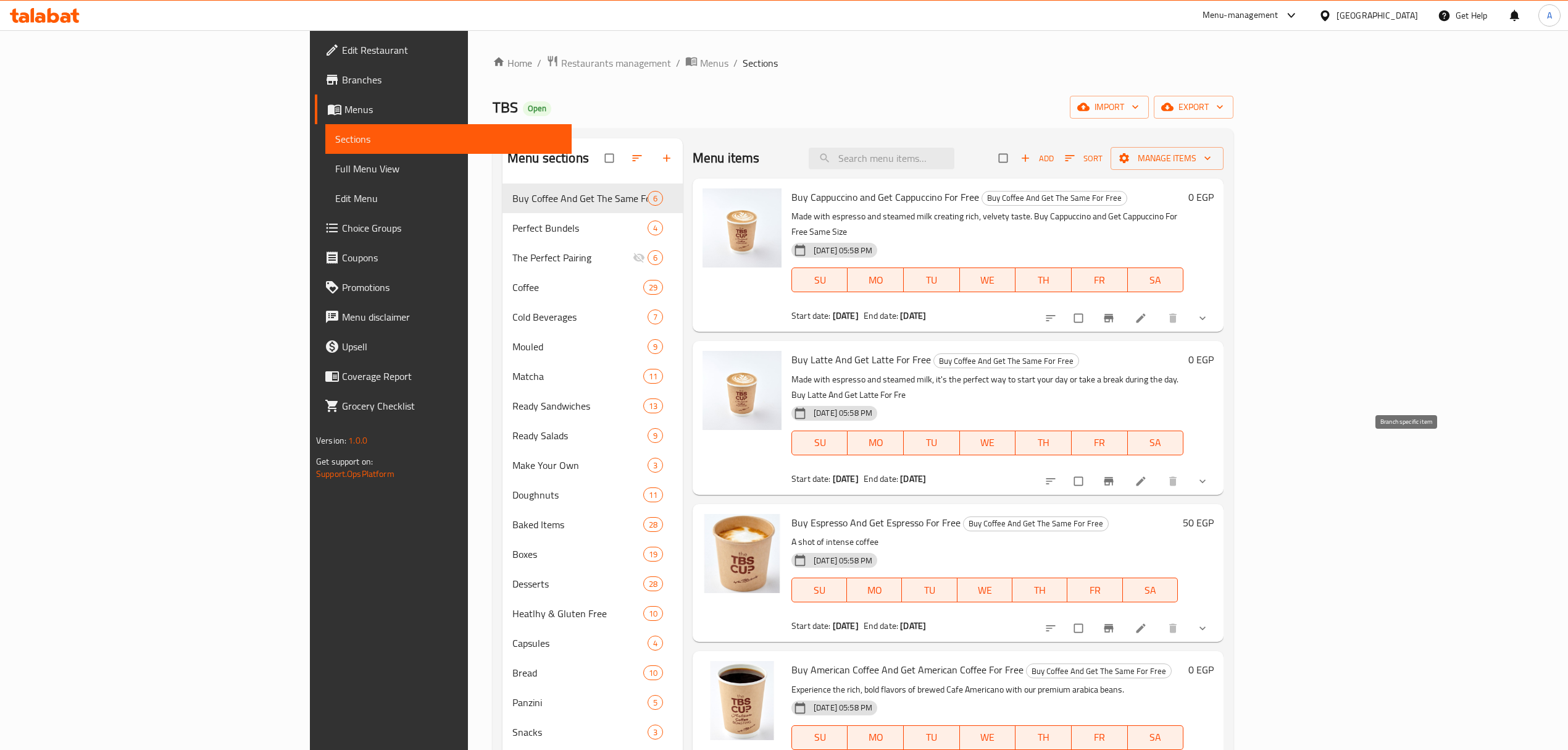
click at [1115, 475] on icon "Branch-specific-item" at bounding box center [1109, 481] width 12 height 12
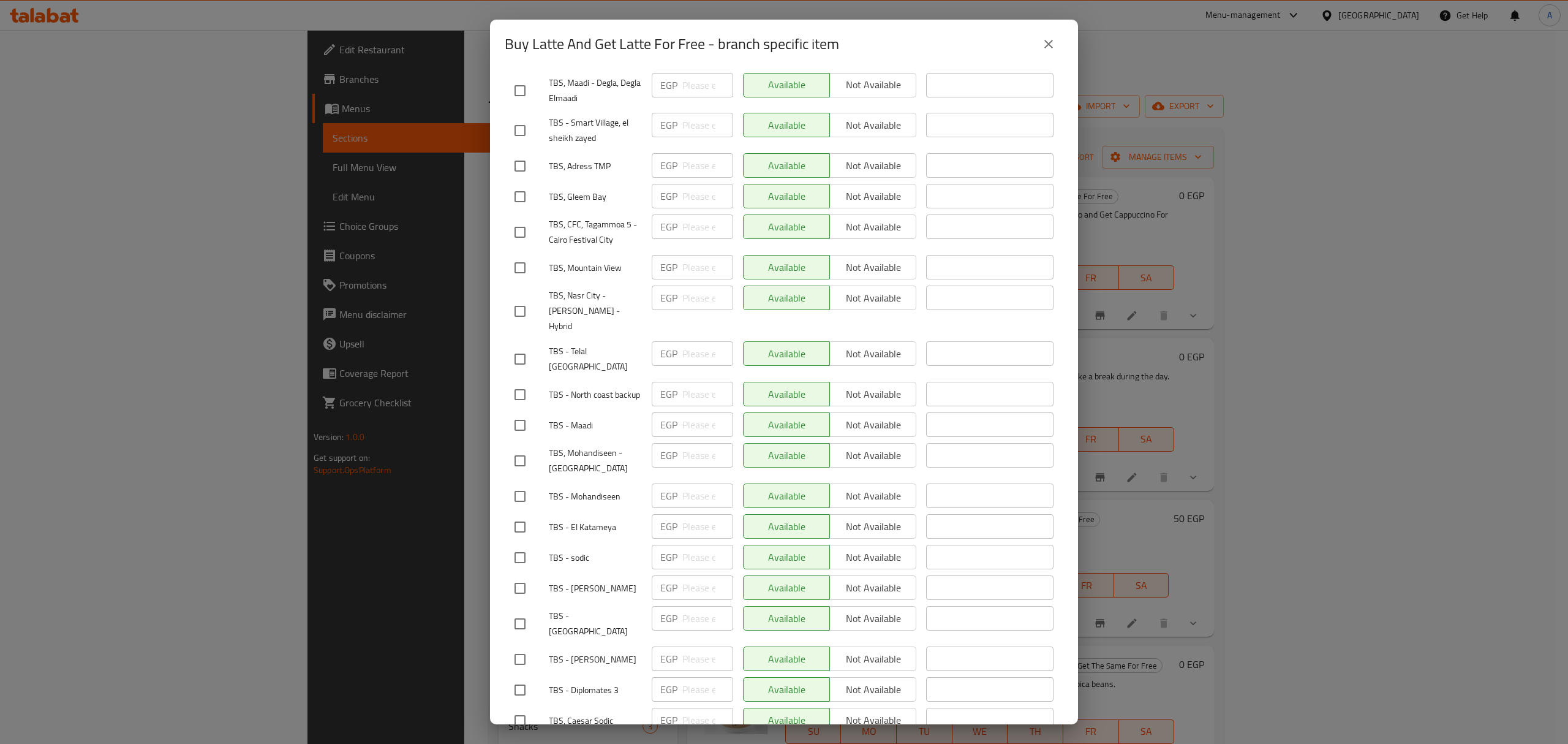
click at [1047, 40] on icon "close" at bounding box center [1048, 43] width 14 height 14
